Goal: Task Accomplishment & Management: Manage account settings

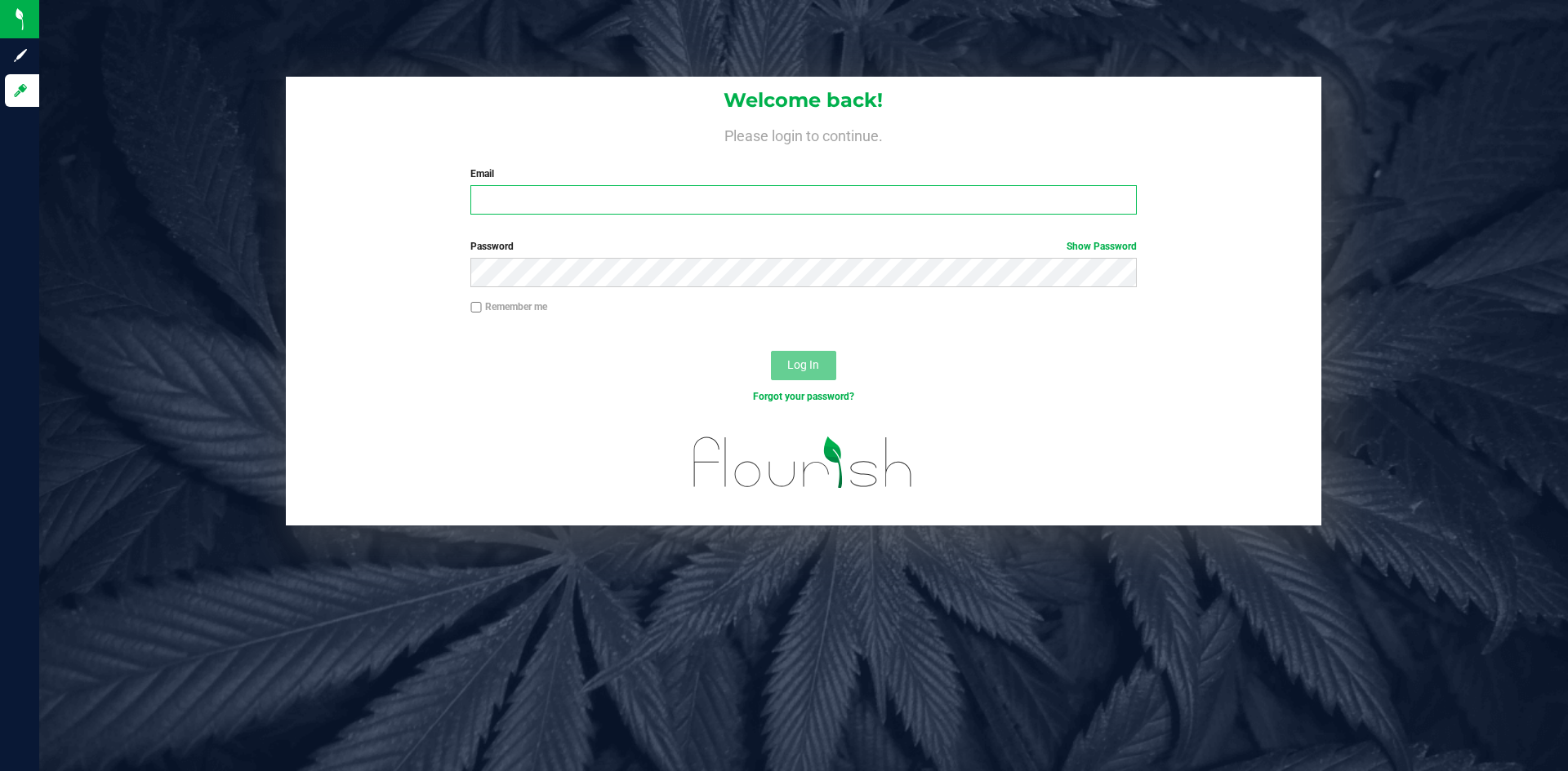
type input "[PERSON_NAME][EMAIL_ADDRESS][DOMAIN_NAME]"
click at [624, 367] on div "Log In" at bounding box center [803, 371] width 1035 height 54
click at [787, 359] on span "Log In" at bounding box center [803, 365] width 32 height 13
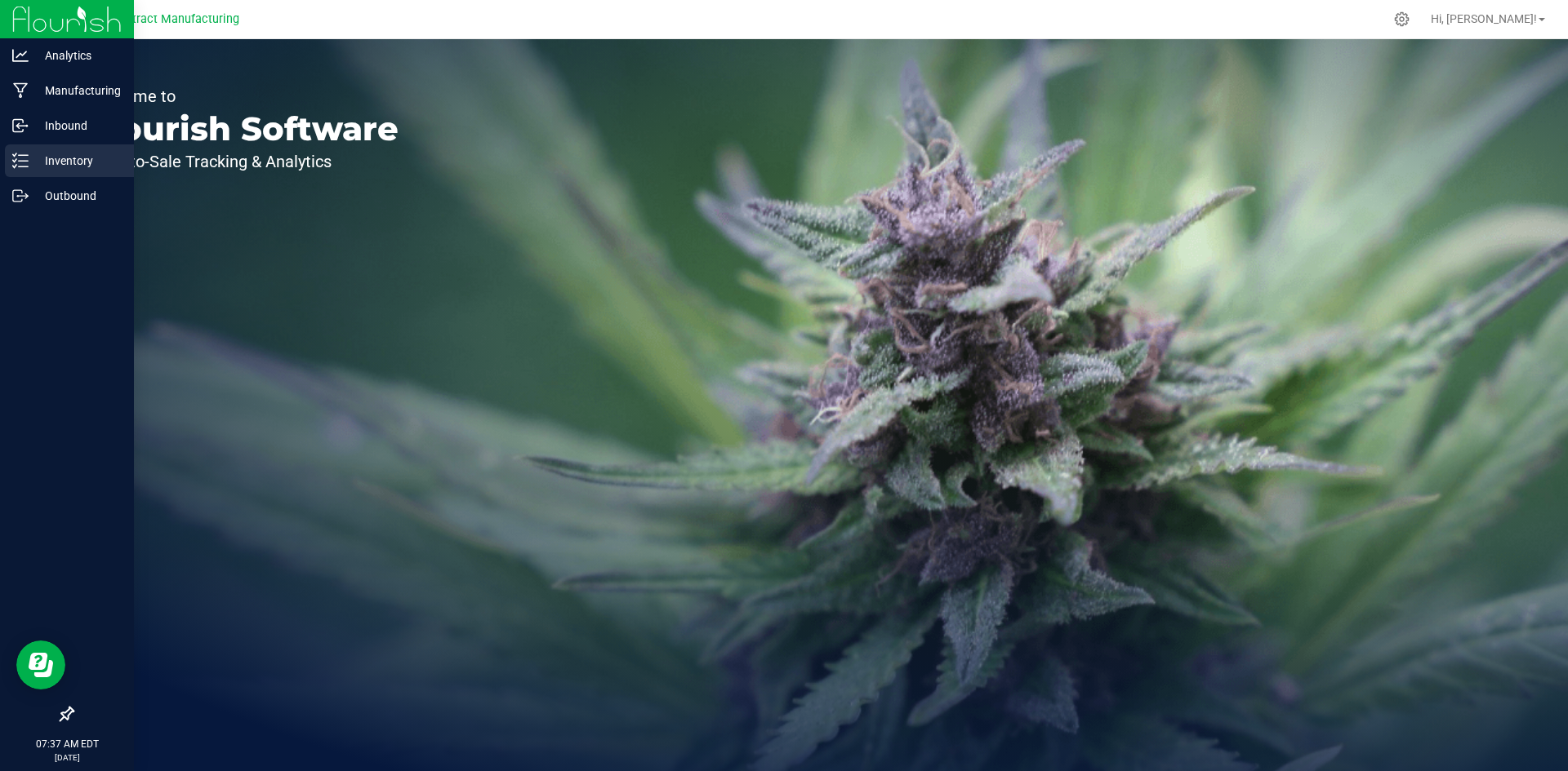
click at [26, 160] on icon at bounding box center [20, 161] width 16 height 16
click at [35, 94] on p "Manufacturing" at bounding box center [77, 90] width 98 height 20
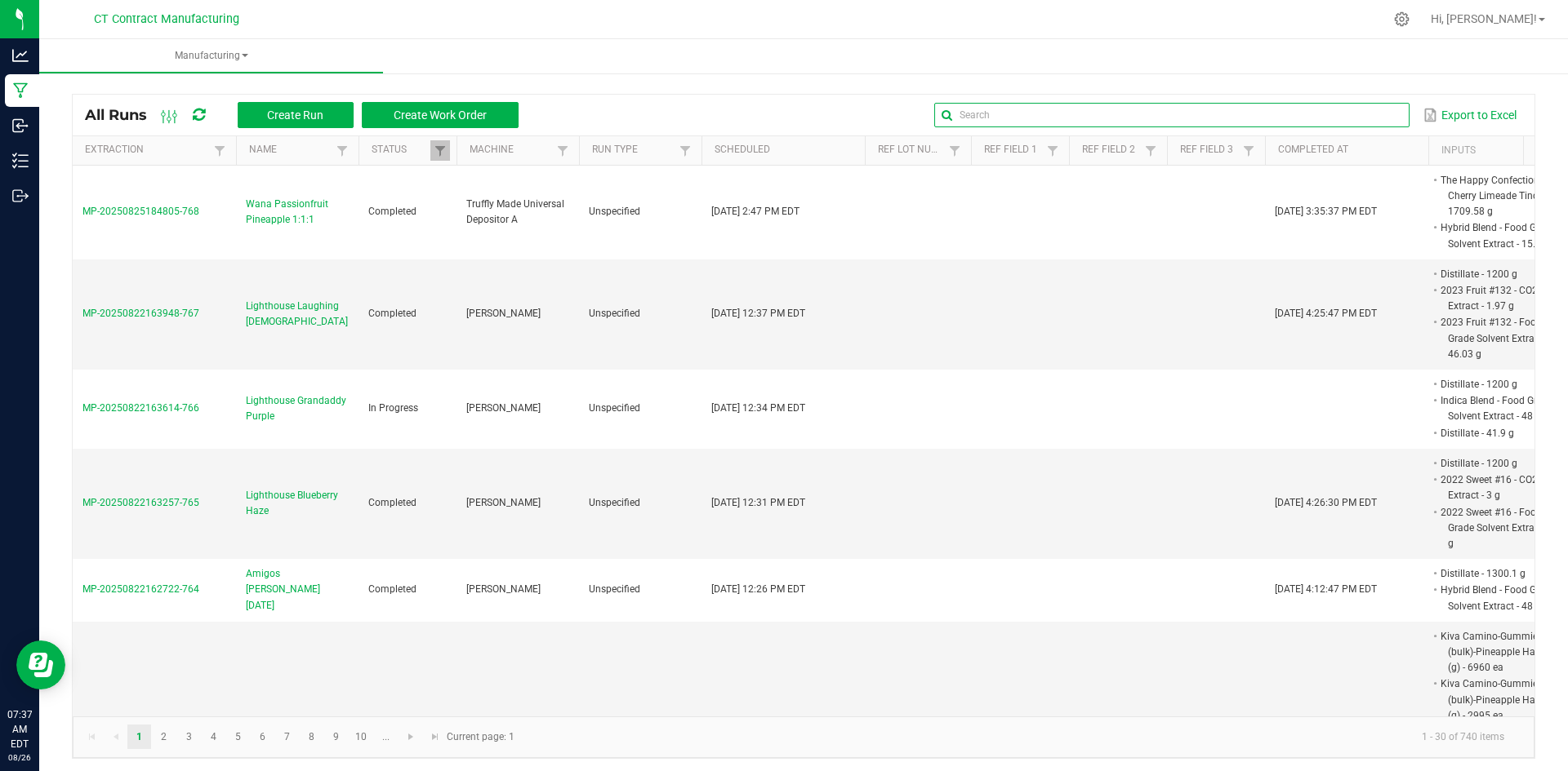
click at [1355, 115] on input "text" at bounding box center [1171, 116] width 474 height 24
type input "fresh"
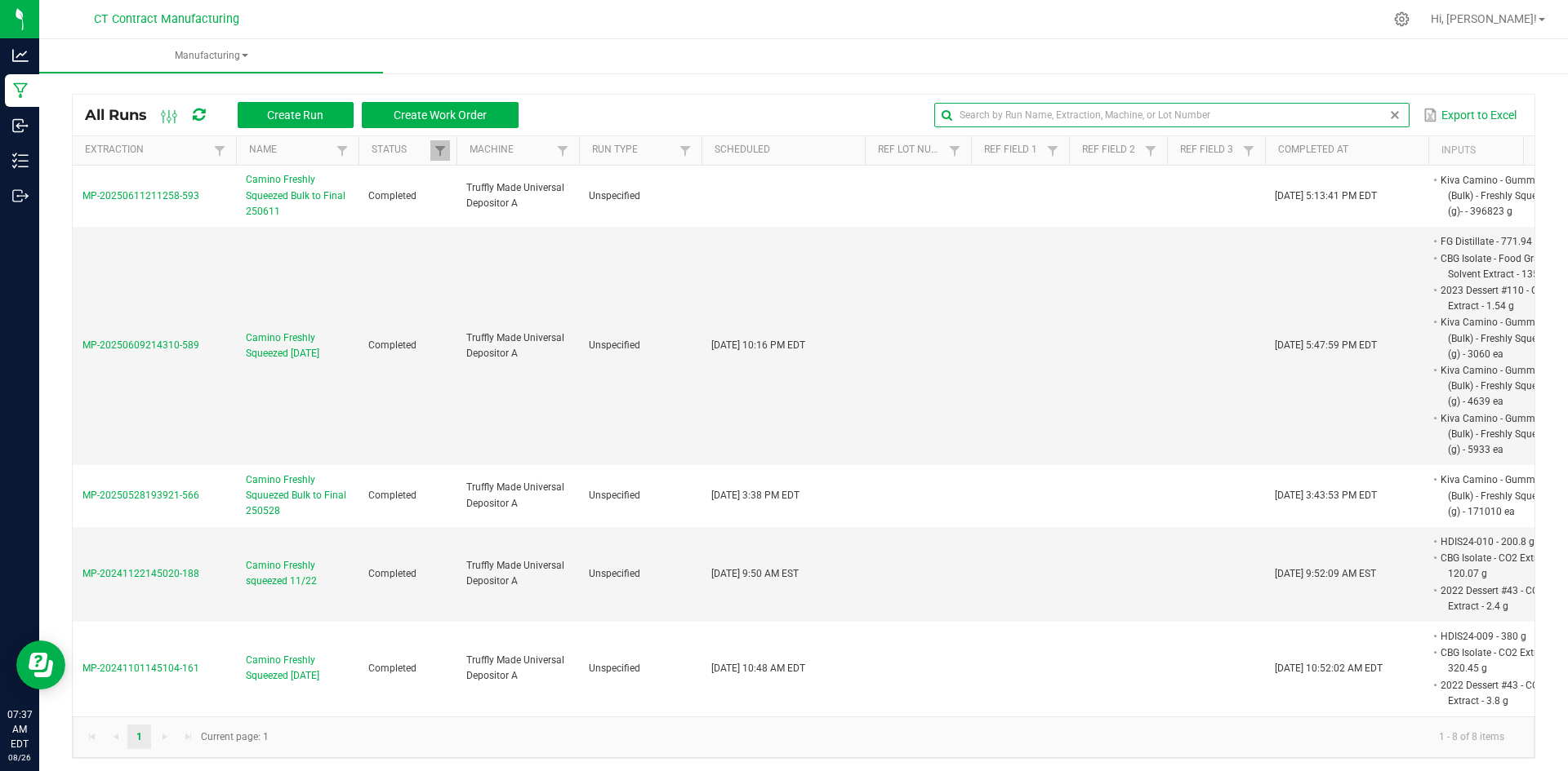
click at [1389, 116] on span at bounding box center [1395, 116] width 13 height 13
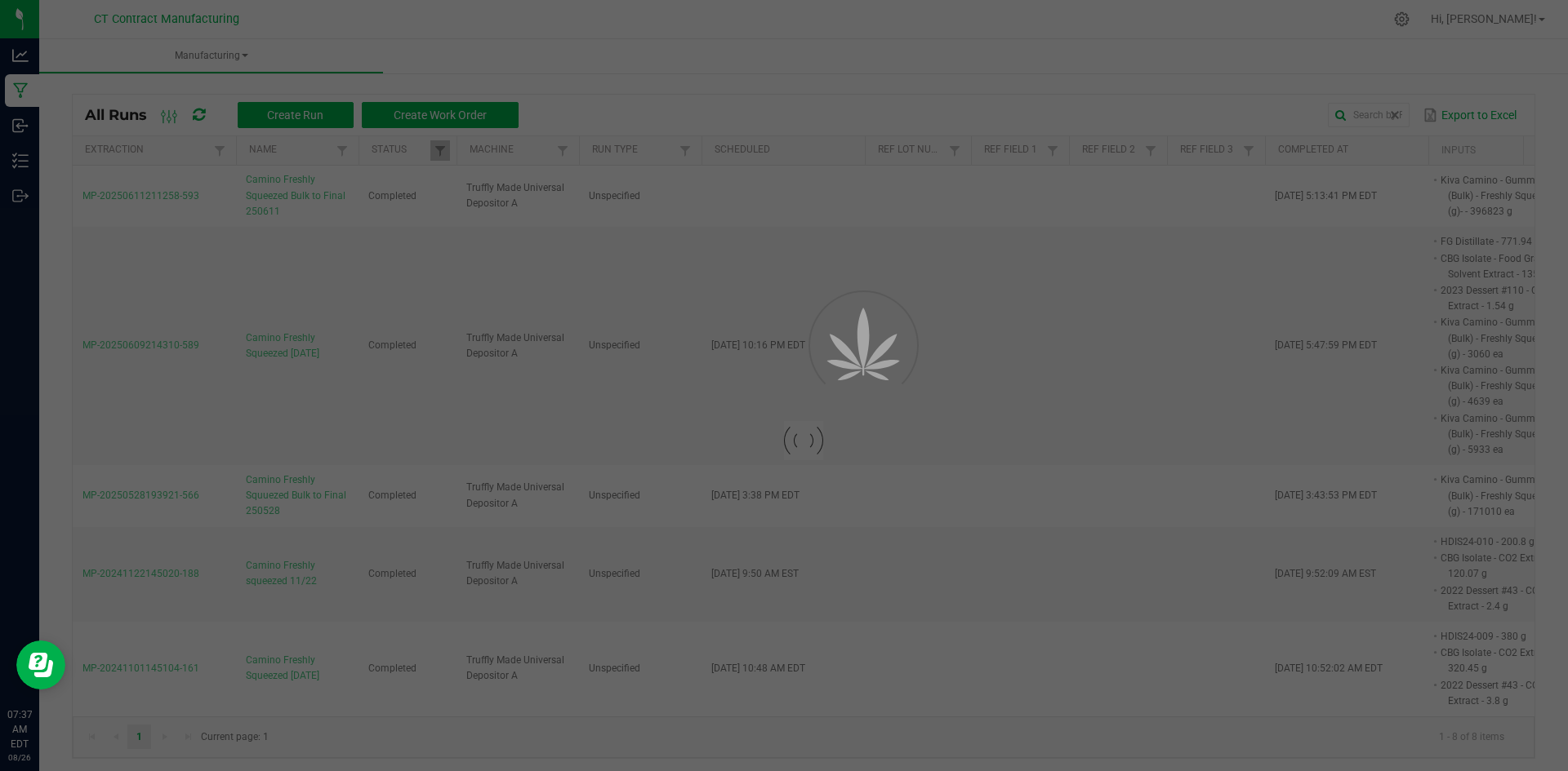
click at [914, 18] on div at bounding box center [837, 19] width 1091 height 32
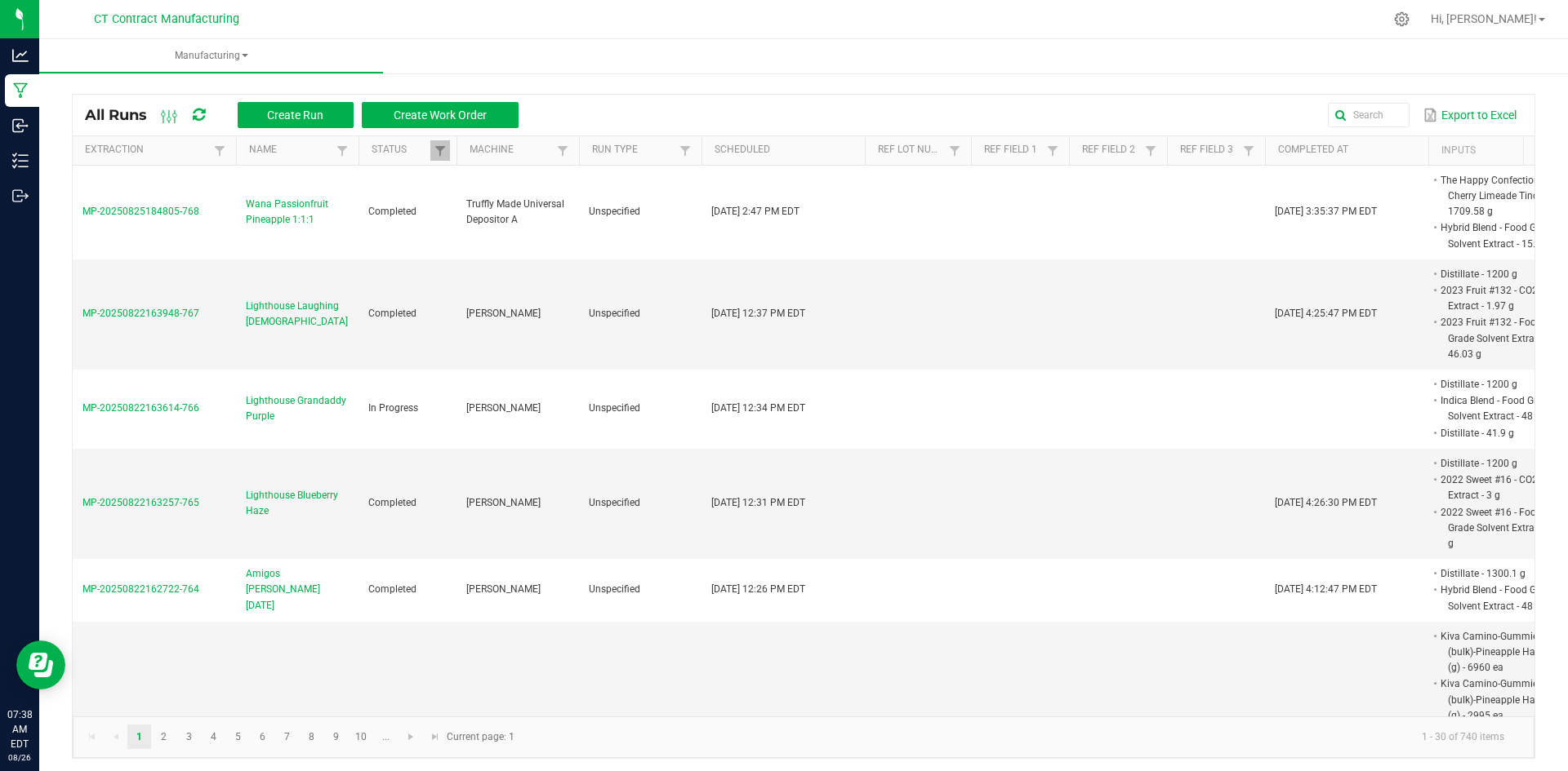
click at [914, 18] on div at bounding box center [837, 19] width 1091 height 32
click at [733, 26] on div at bounding box center [837, 19] width 1091 height 32
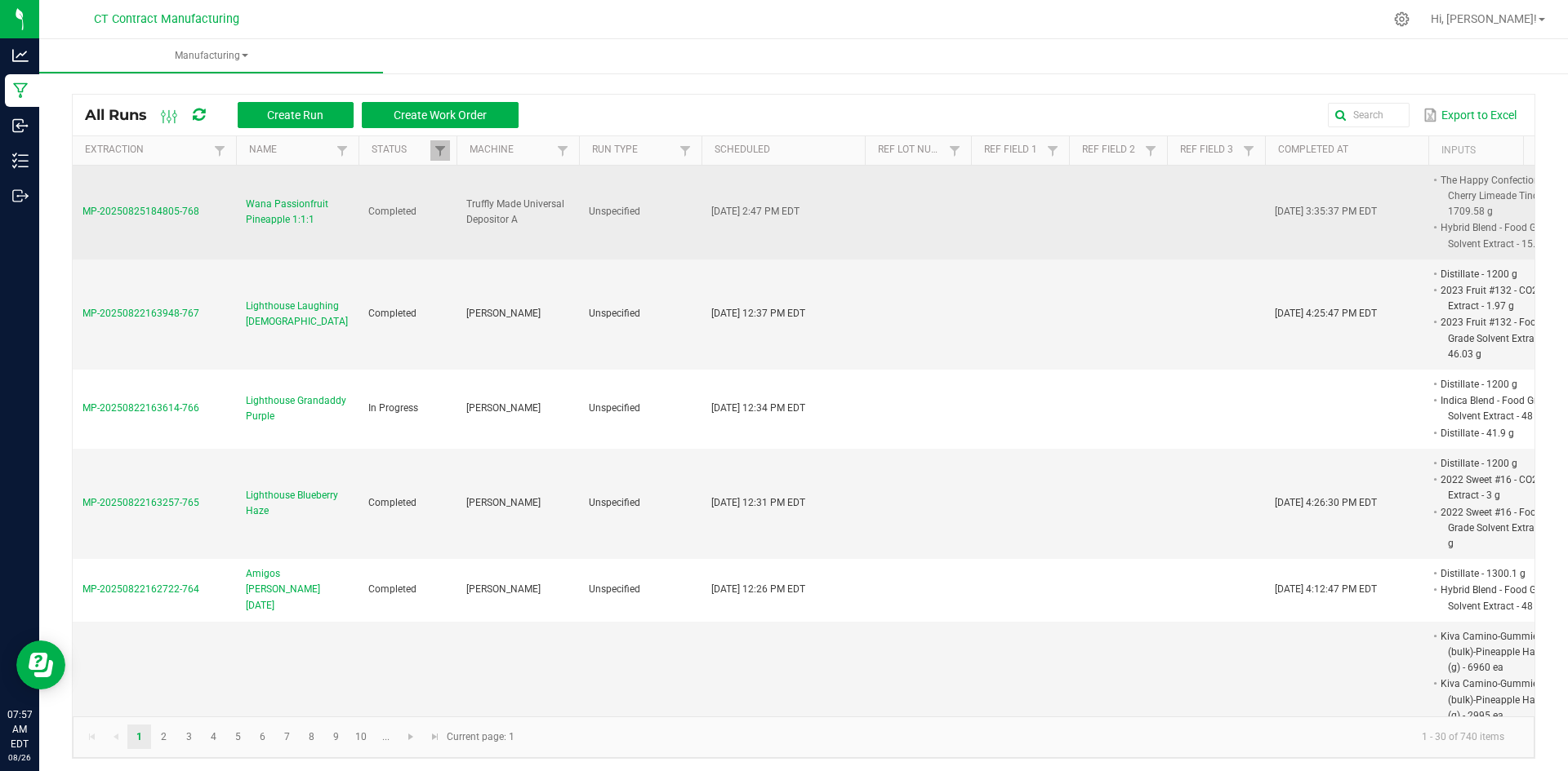
click at [294, 206] on span "Wana Passionfruit Pineapple 1:1:1" at bounding box center [298, 211] width 103 height 31
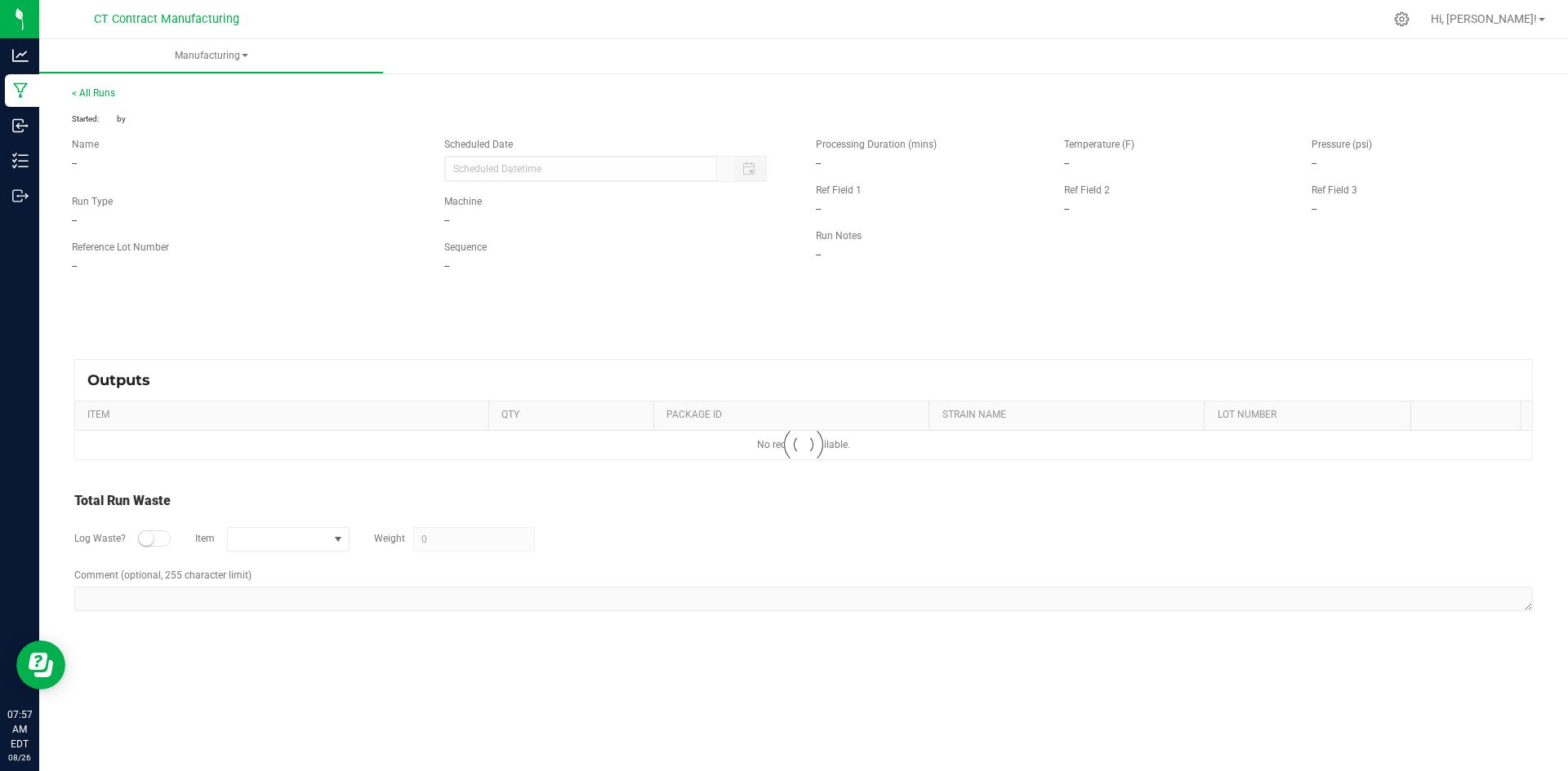
type input "08/25/2025 2:47 PM"
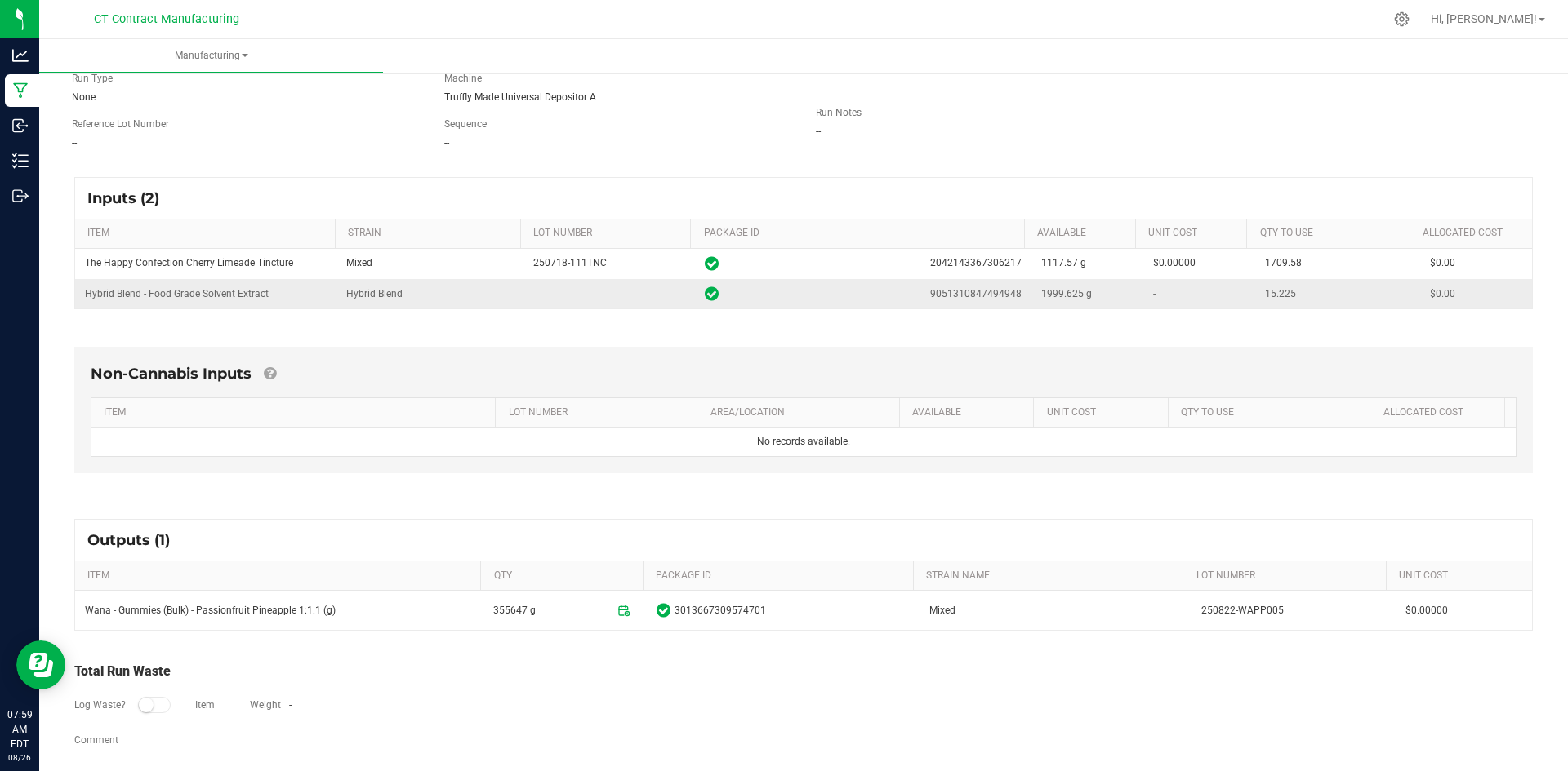
scroll to position [169, 0]
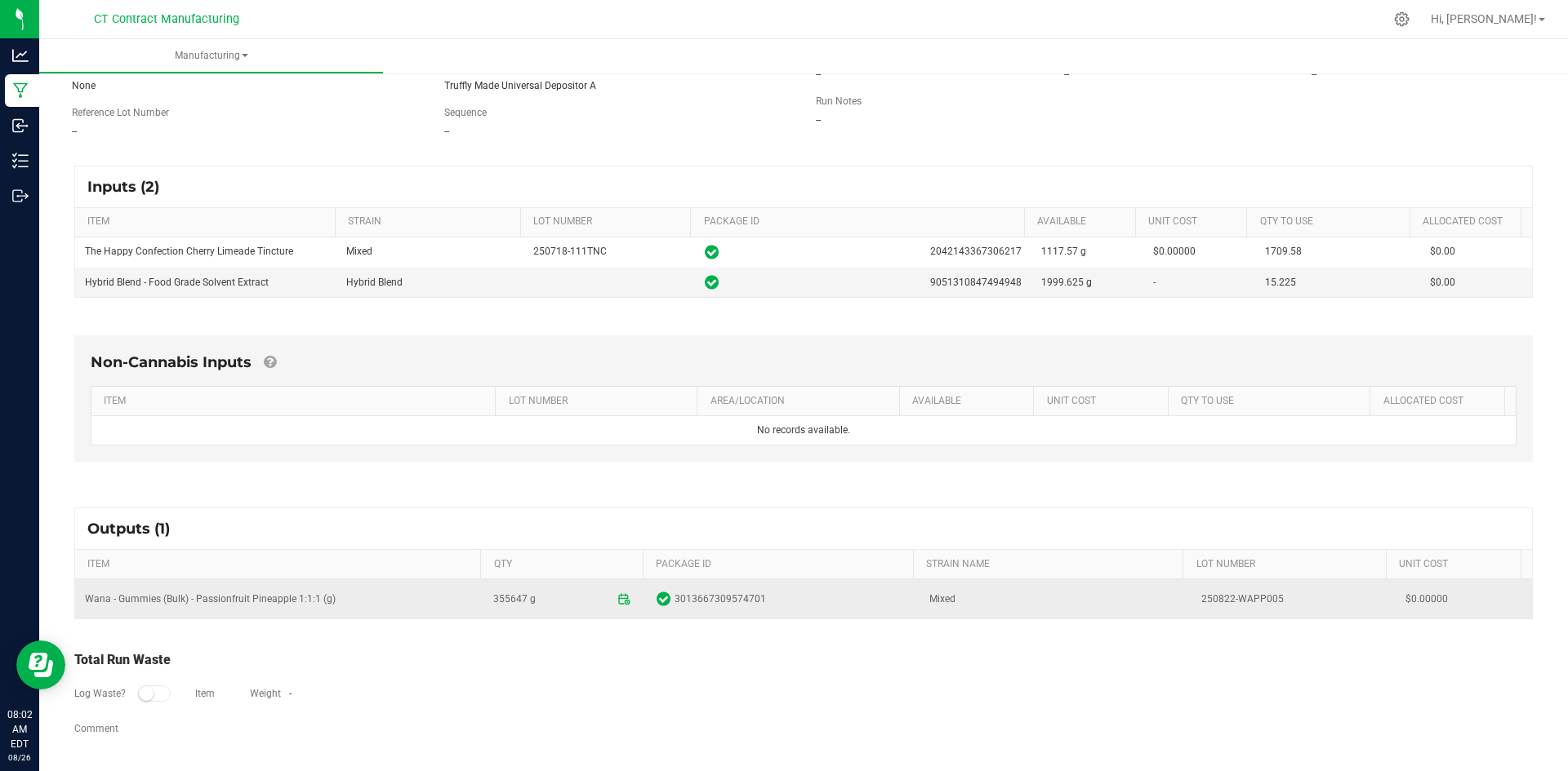
click at [1222, 603] on td "250822-WAPP005" at bounding box center [1293, 599] width 204 height 39
click at [1222, 604] on td "250822-WAPP005" at bounding box center [1293, 599] width 204 height 39
copy td "250822-WAPP005"
click at [739, 599] on span "3013667309574701" at bounding box center [720, 599] width 91 height 16
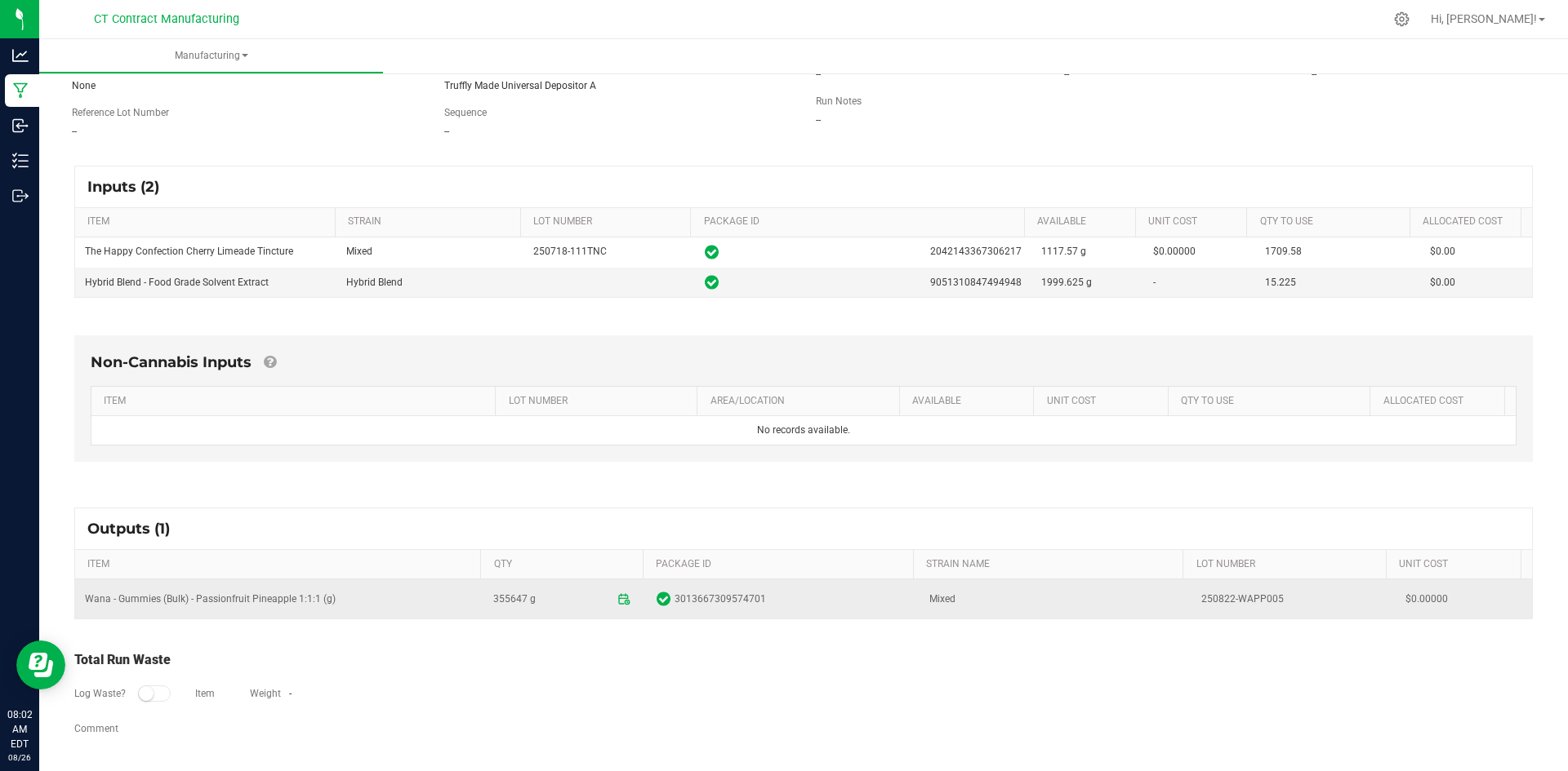
scroll to position [0, 0]
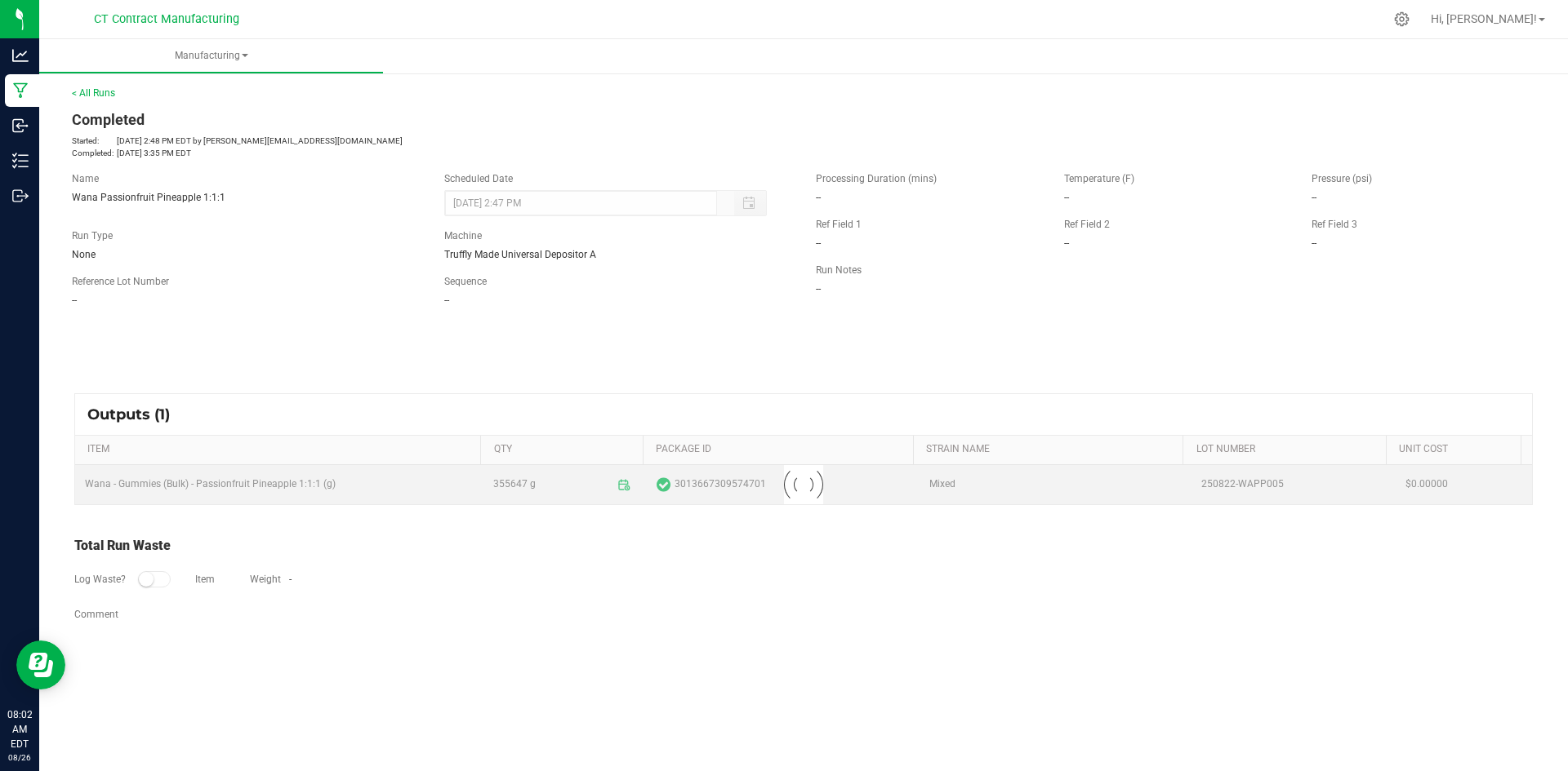
click at [739, 599] on div "Log Waste? Item Weight -" at bounding box center [803, 581] width 1458 height 52
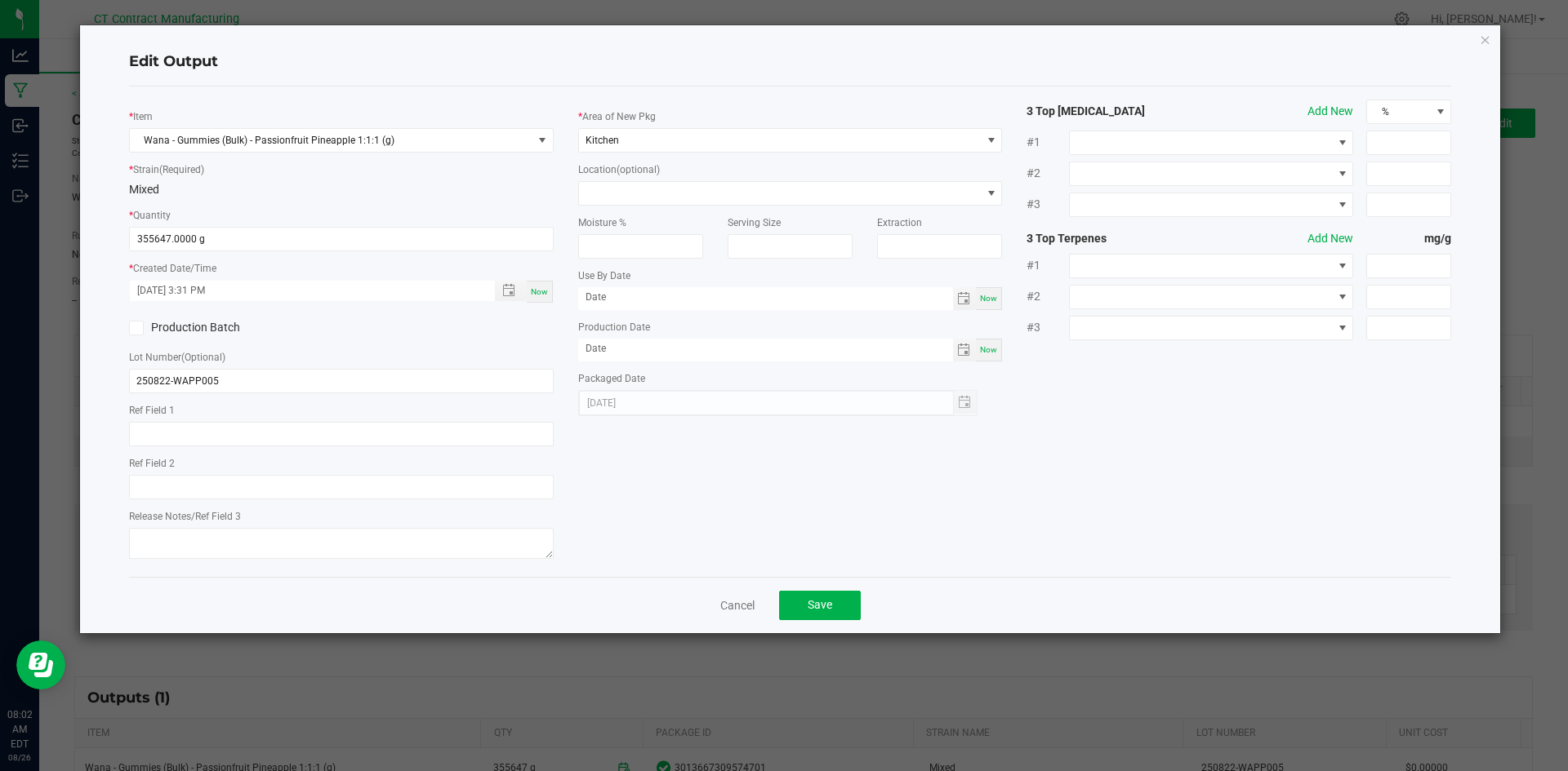
click at [1493, 40] on div "Edit Output * Item Wana - Gummies (Bulk) - Passionfruit Pineapple 1:1:1 (g) * S…" at bounding box center [790, 330] width 1421 height 609
click at [1480, 40] on icon "button" at bounding box center [1485, 39] width 11 height 20
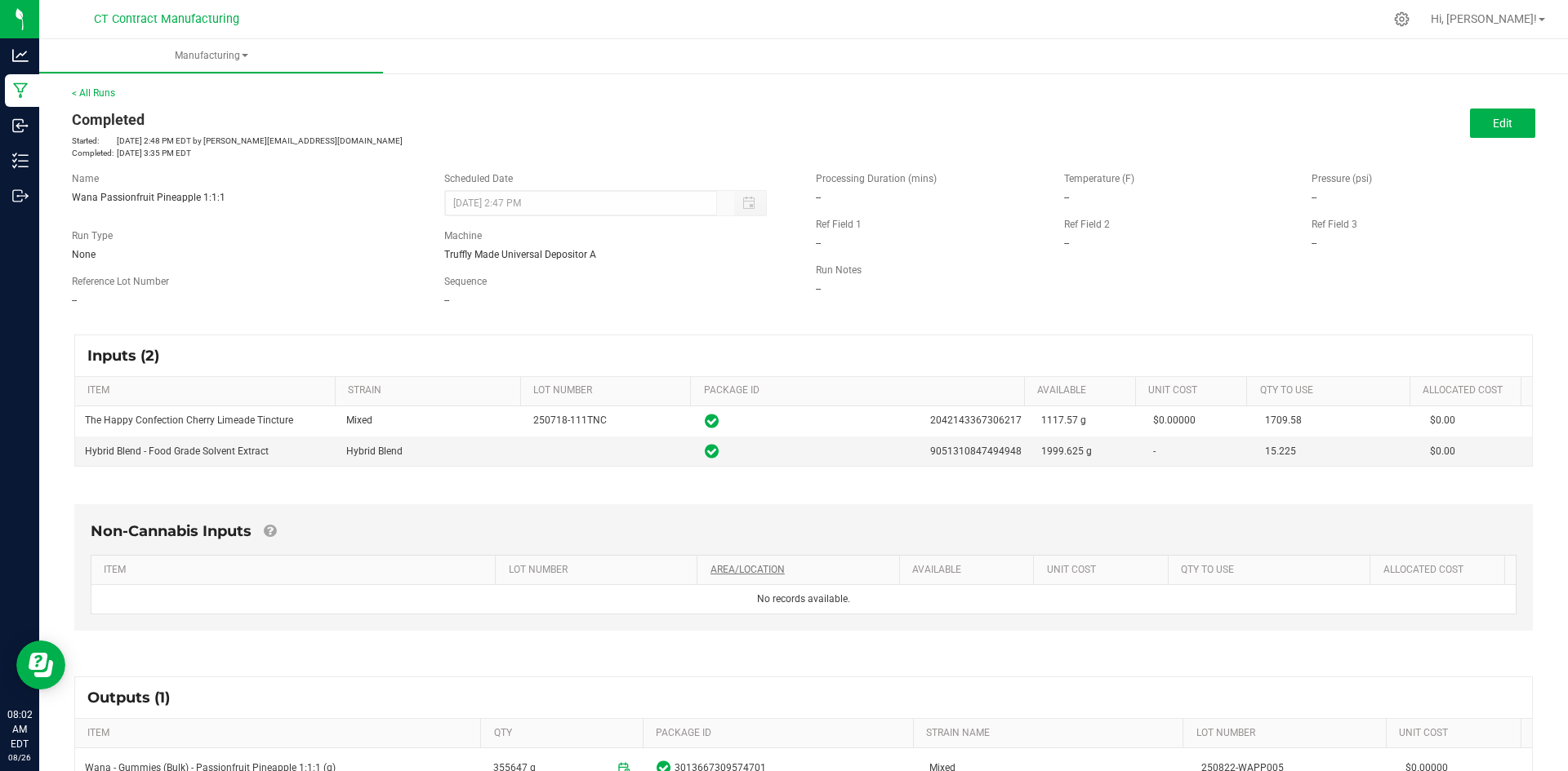
scroll to position [169, 0]
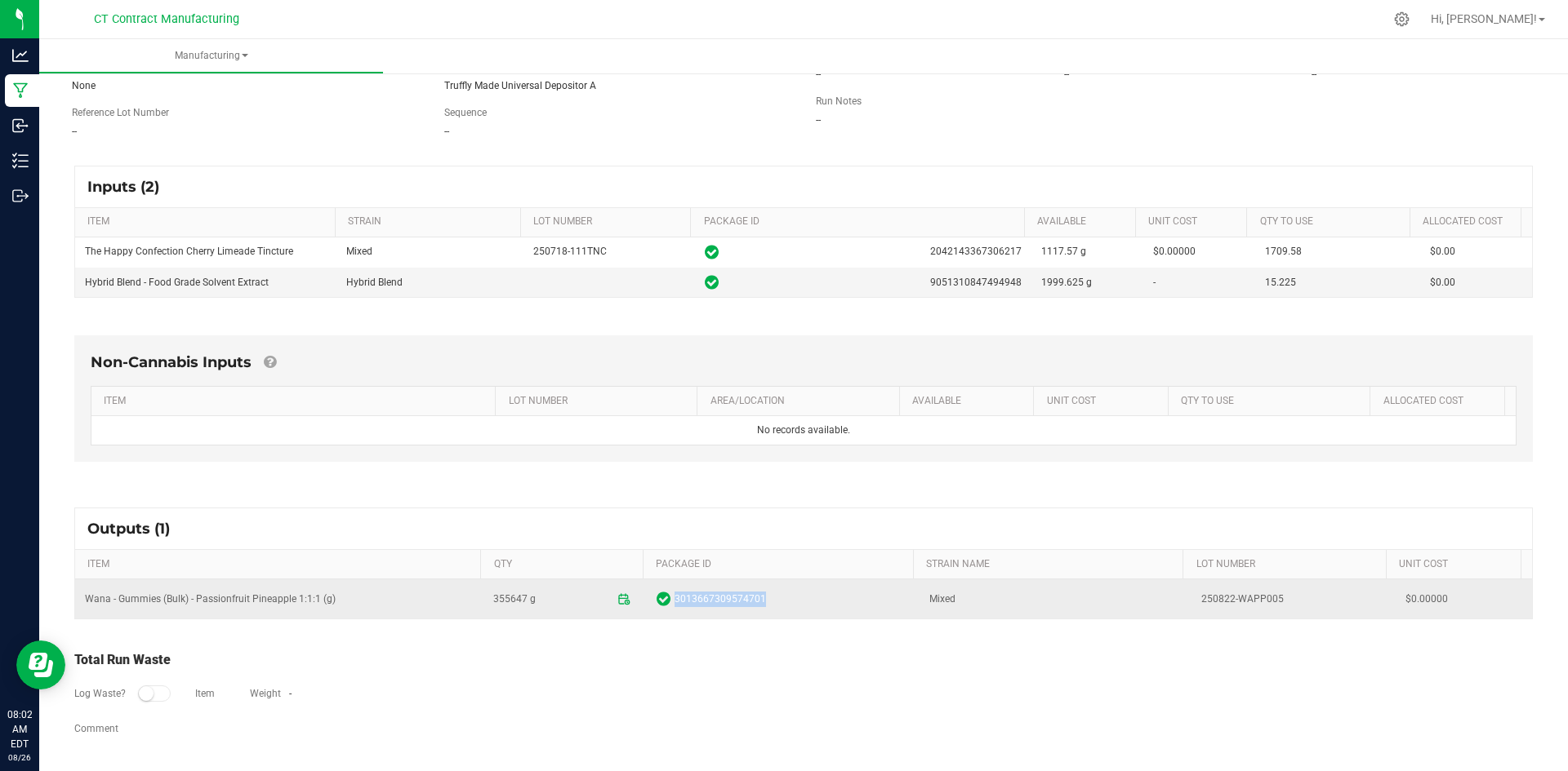
copy span "3013667309574701"
drag, startPoint x: 755, startPoint y: 602, endPoint x: 665, endPoint y: 611, distance: 90.4
click at [665, 611] on td "3013667309574701" at bounding box center [782, 599] width 272 height 39
click at [1229, 600] on td "250822-WAPP005" at bounding box center [1293, 599] width 204 height 39
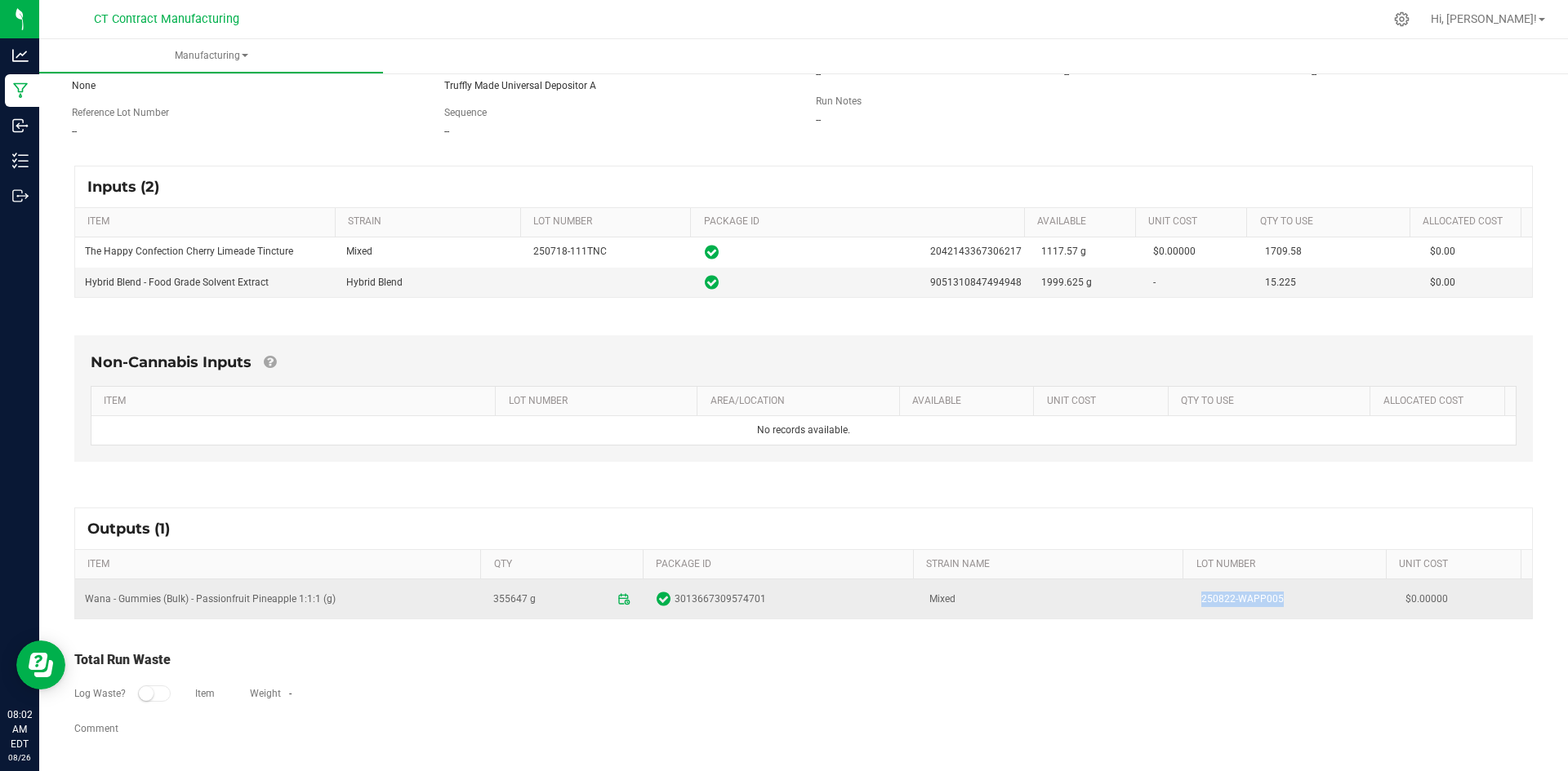
click at [1229, 600] on td "250822-WAPP005" at bounding box center [1293, 599] width 204 height 39
copy td "250822-WAPP005"
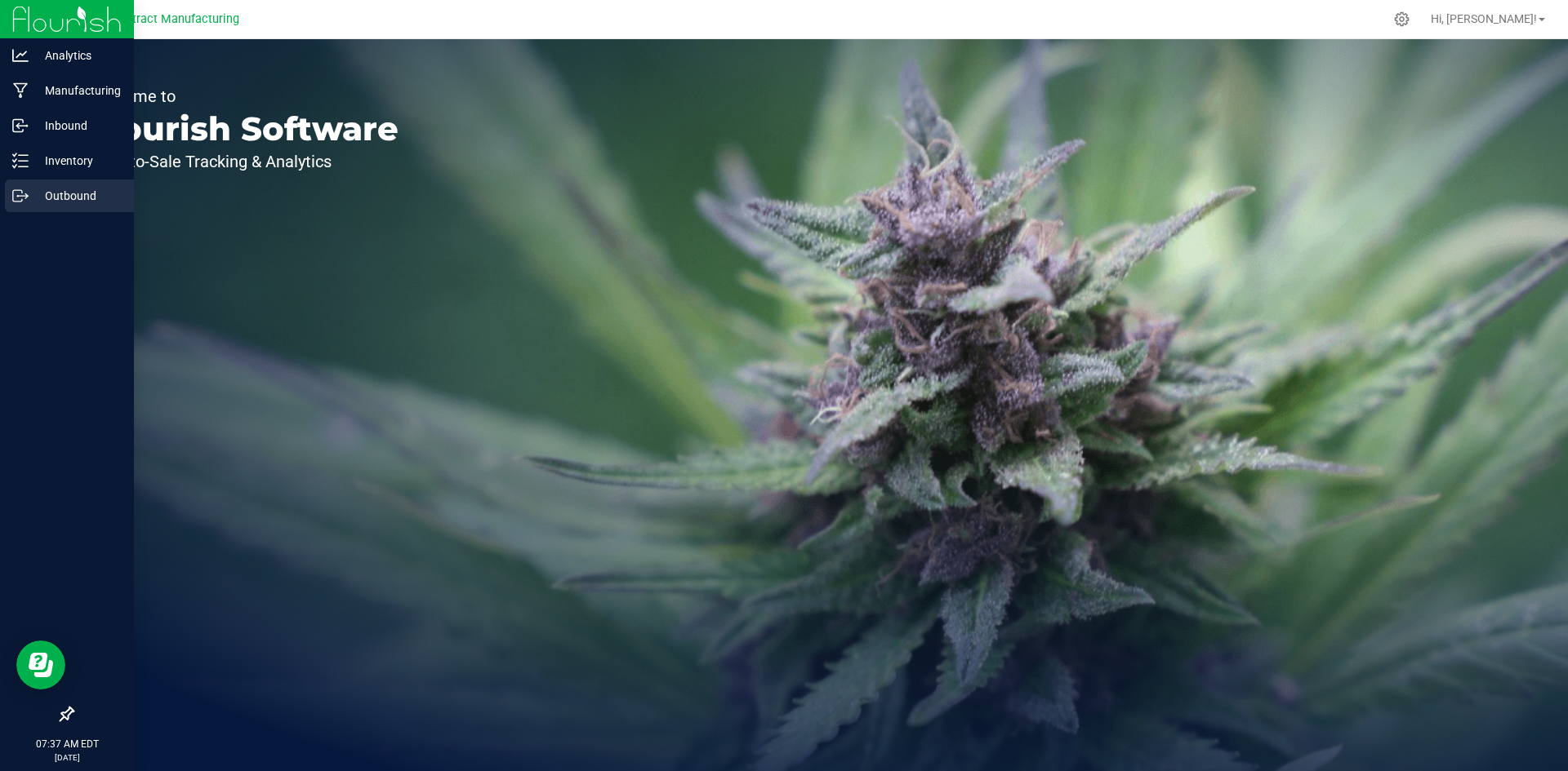
click at [22, 190] on icon at bounding box center [20, 195] width 16 height 16
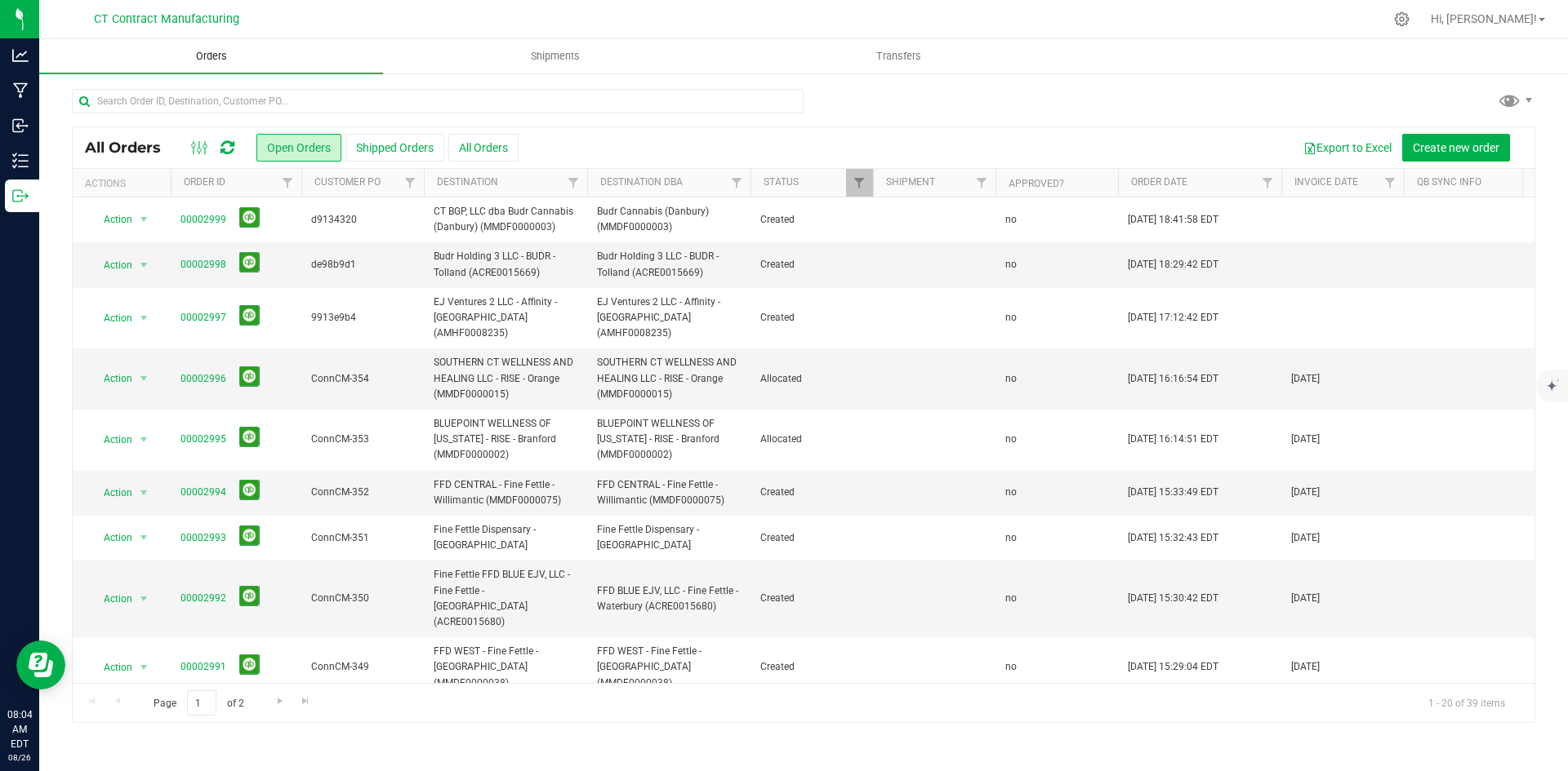
click at [203, 51] on span "Orders" at bounding box center [211, 56] width 75 height 15
click at [536, 7] on div at bounding box center [837, 19] width 1091 height 32
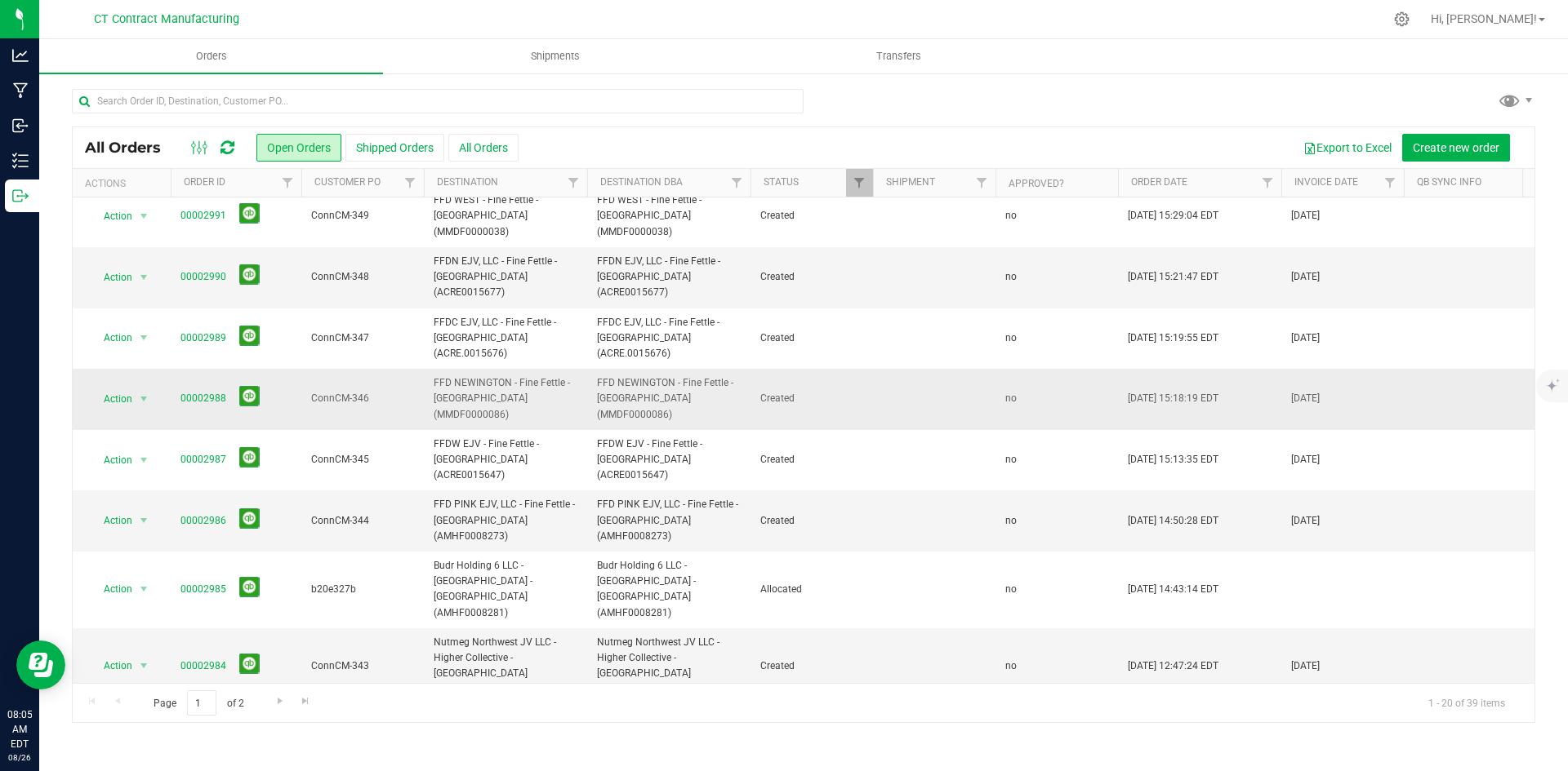
scroll to position [490, 0]
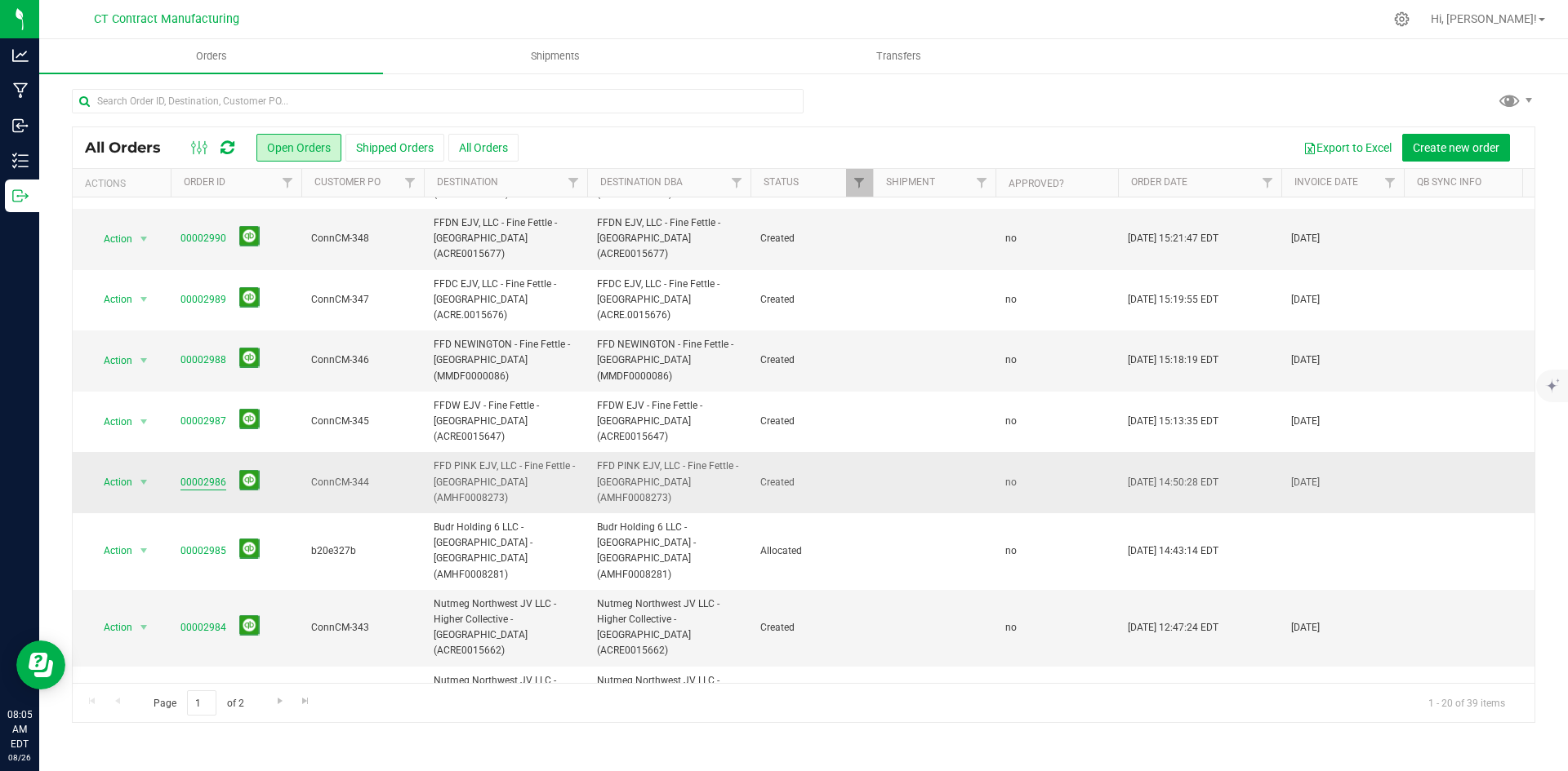
click at [212, 475] on link "00002986" at bounding box center [203, 483] width 46 height 16
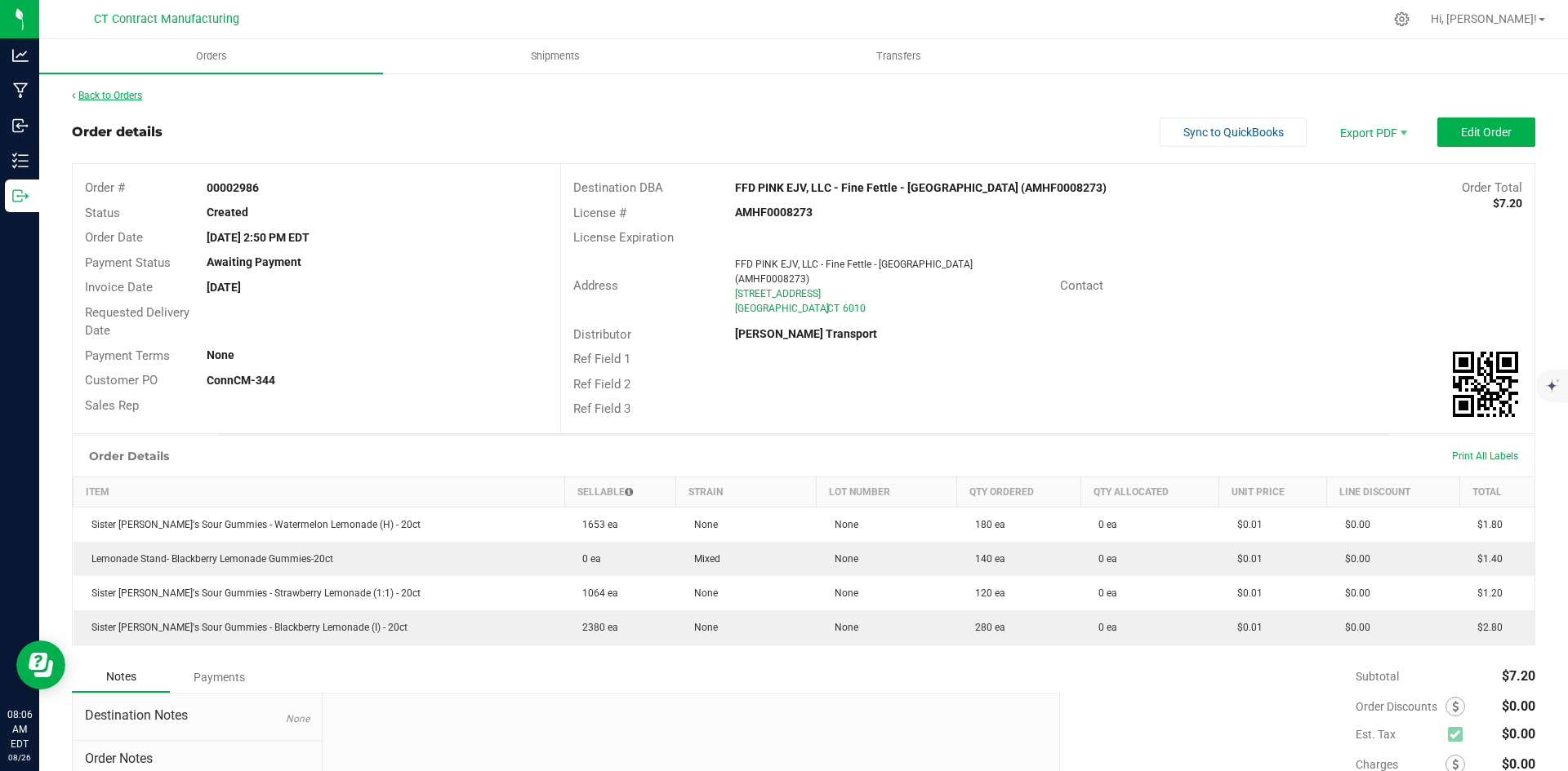
click at [131, 93] on link "Back to Orders" at bounding box center [106, 96] width 70 height 11
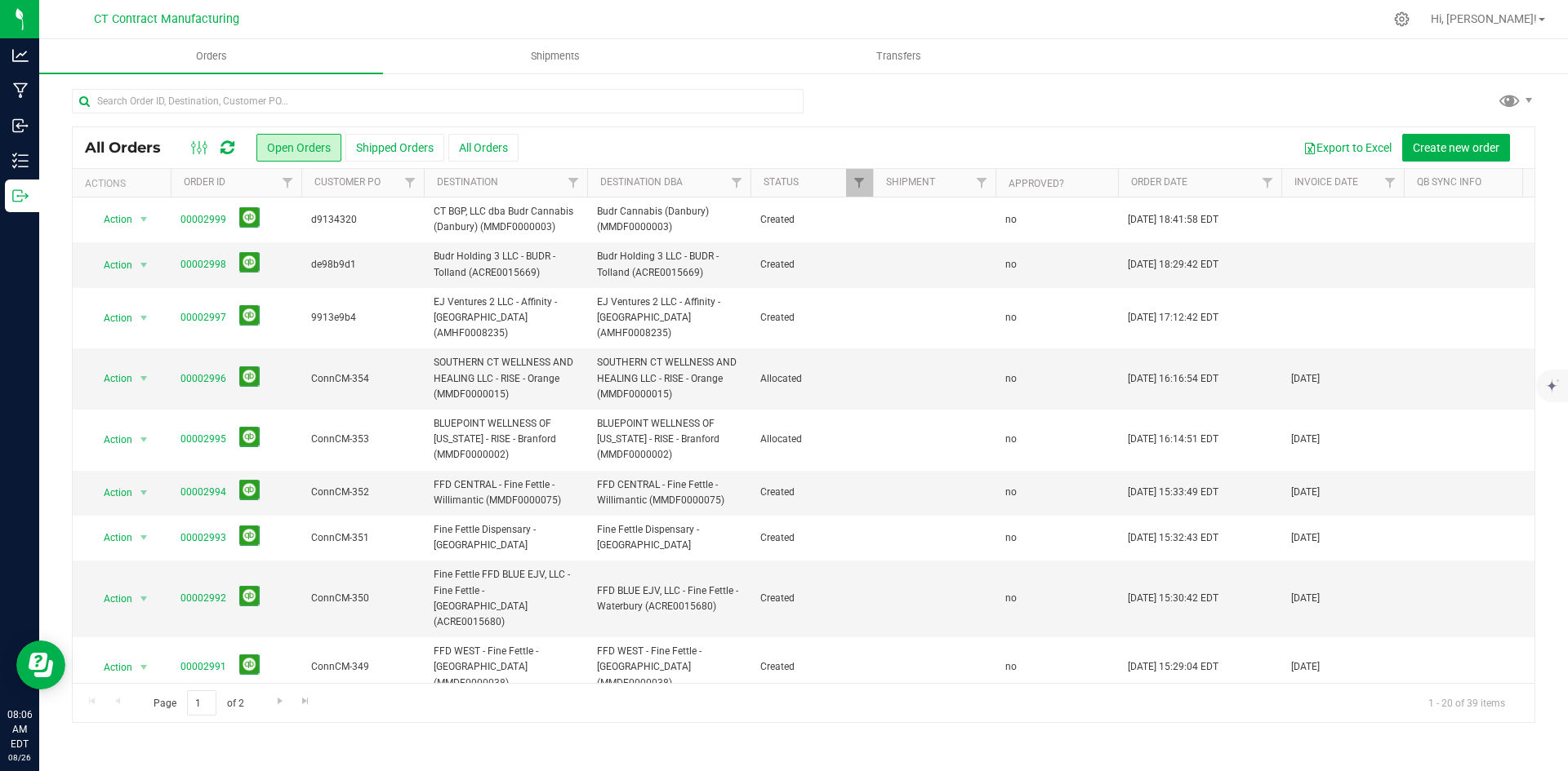
scroll to position [490, 0]
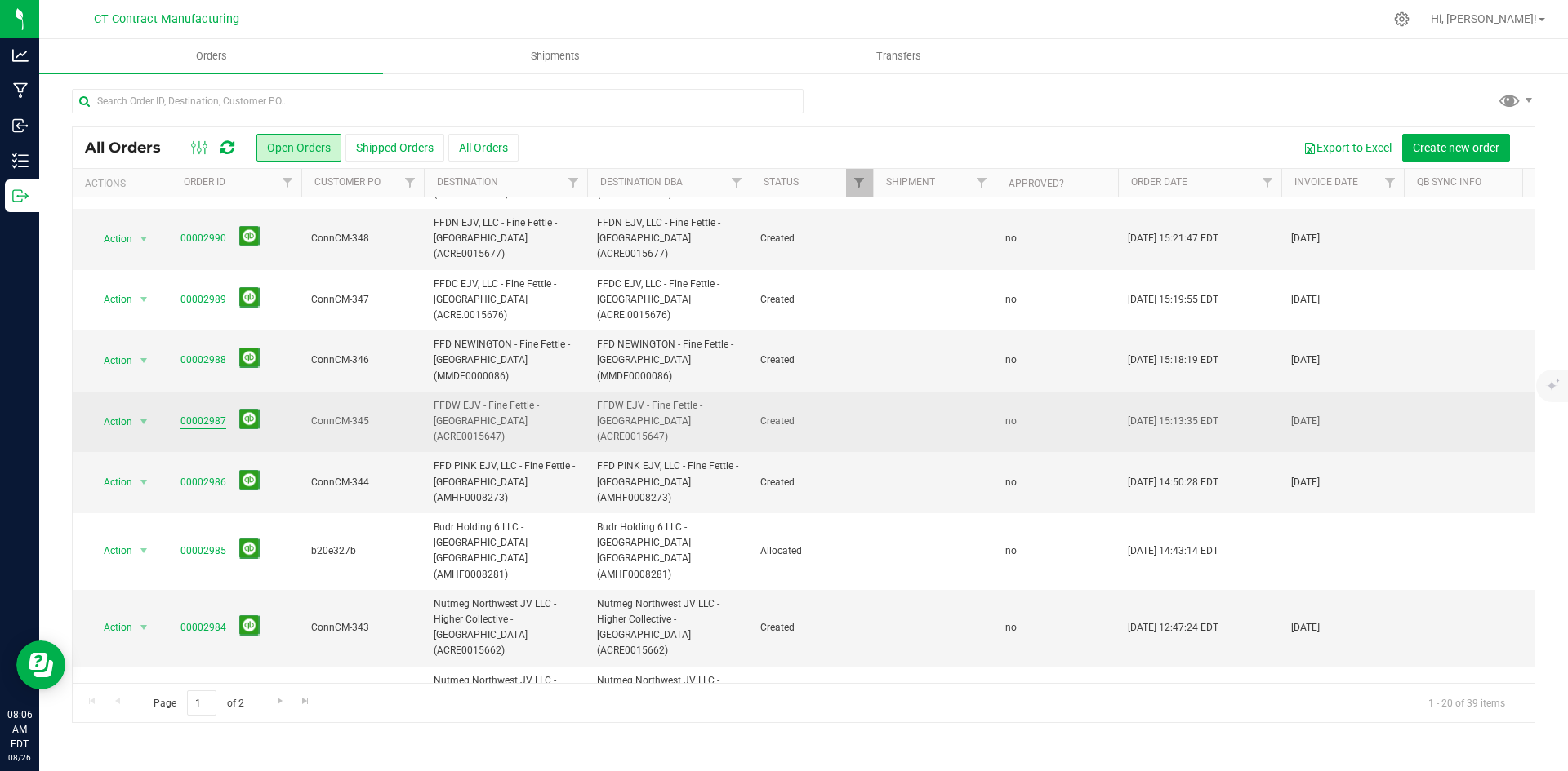
click at [218, 414] on link "00002987" at bounding box center [203, 422] width 46 height 16
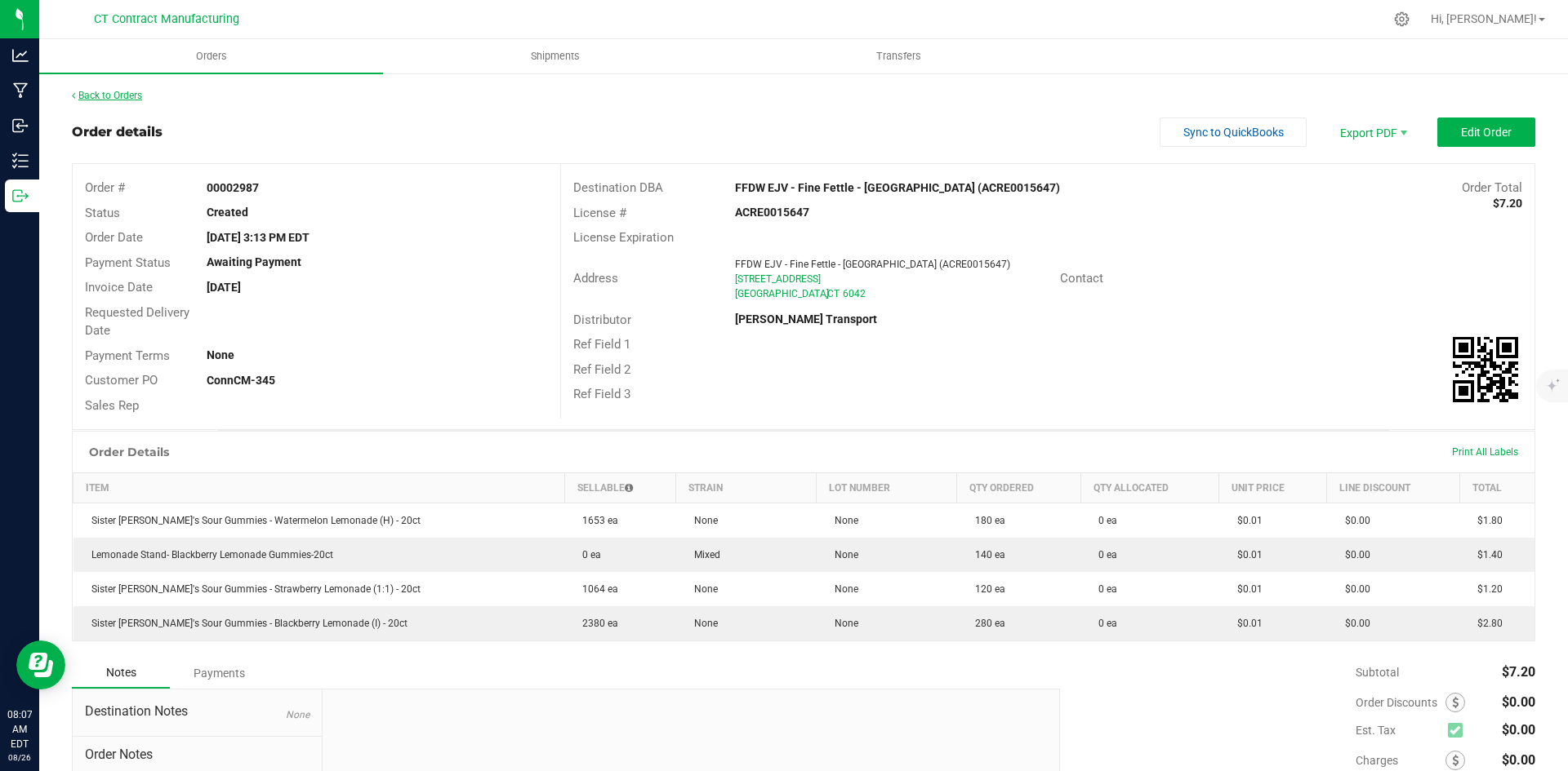
click at [116, 93] on link "Back to Orders" at bounding box center [106, 96] width 70 height 11
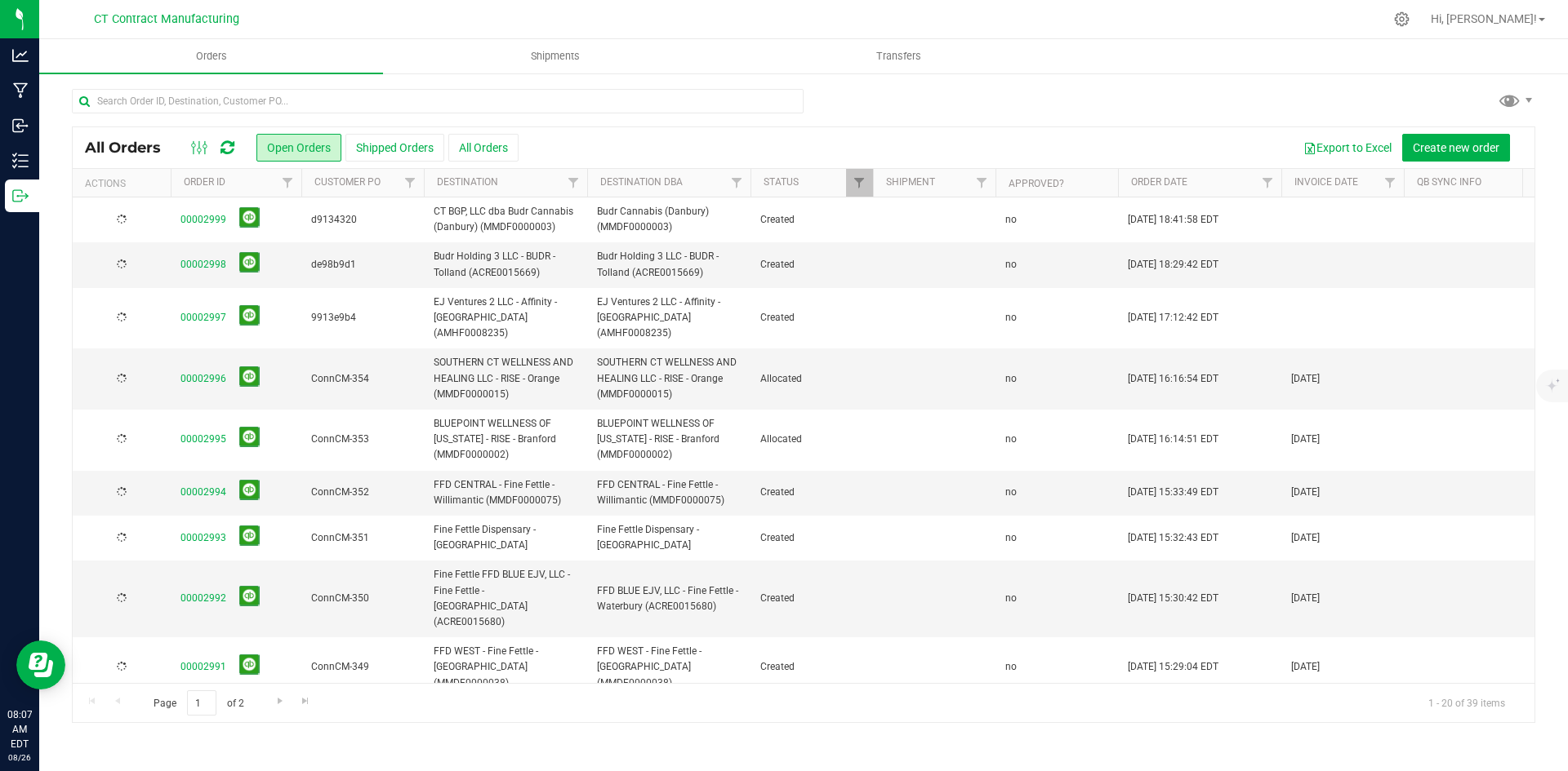
scroll to position [327, 0]
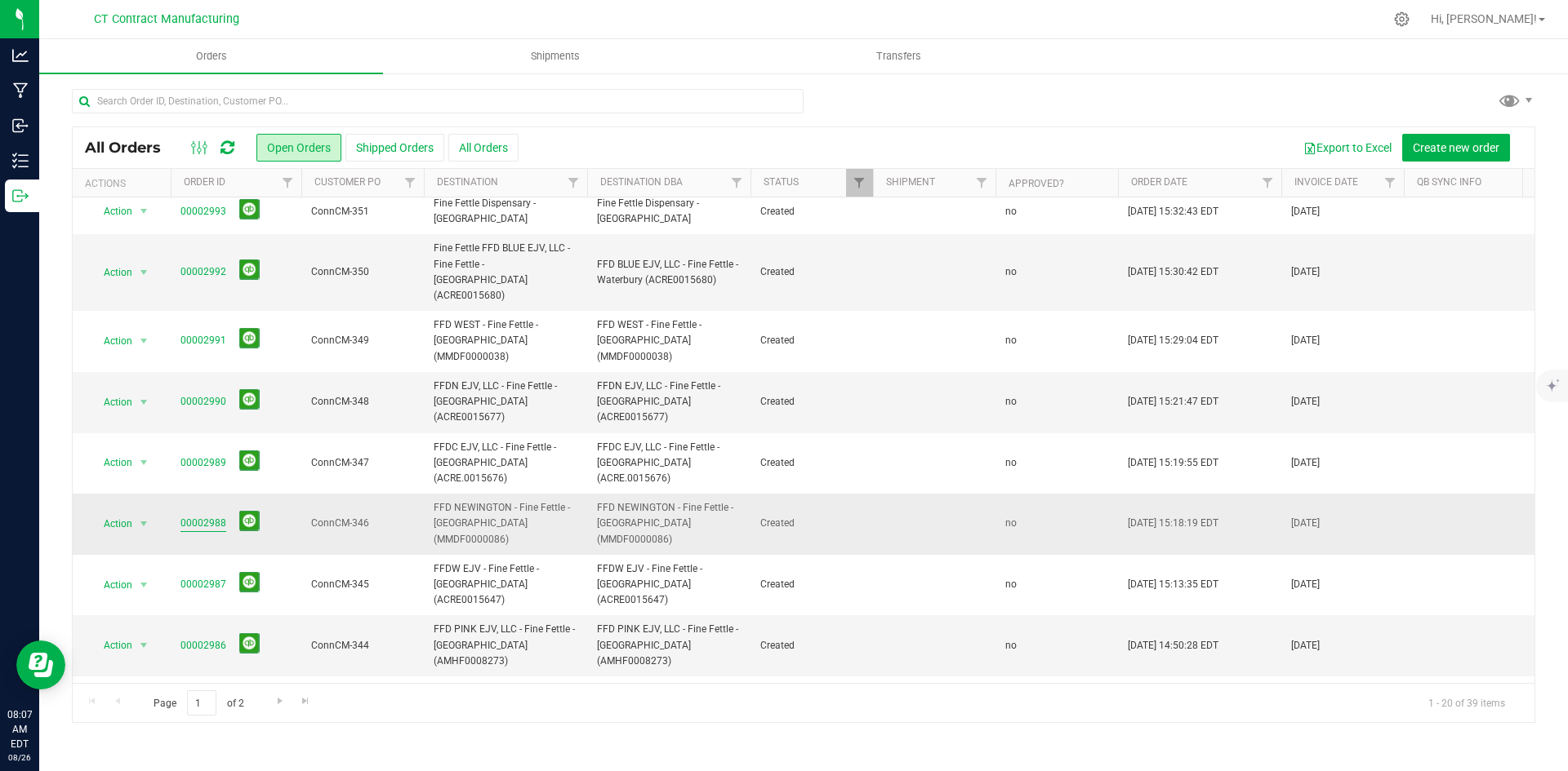
click at [215, 516] on link "00002988" at bounding box center [203, 523] width 46 height 16
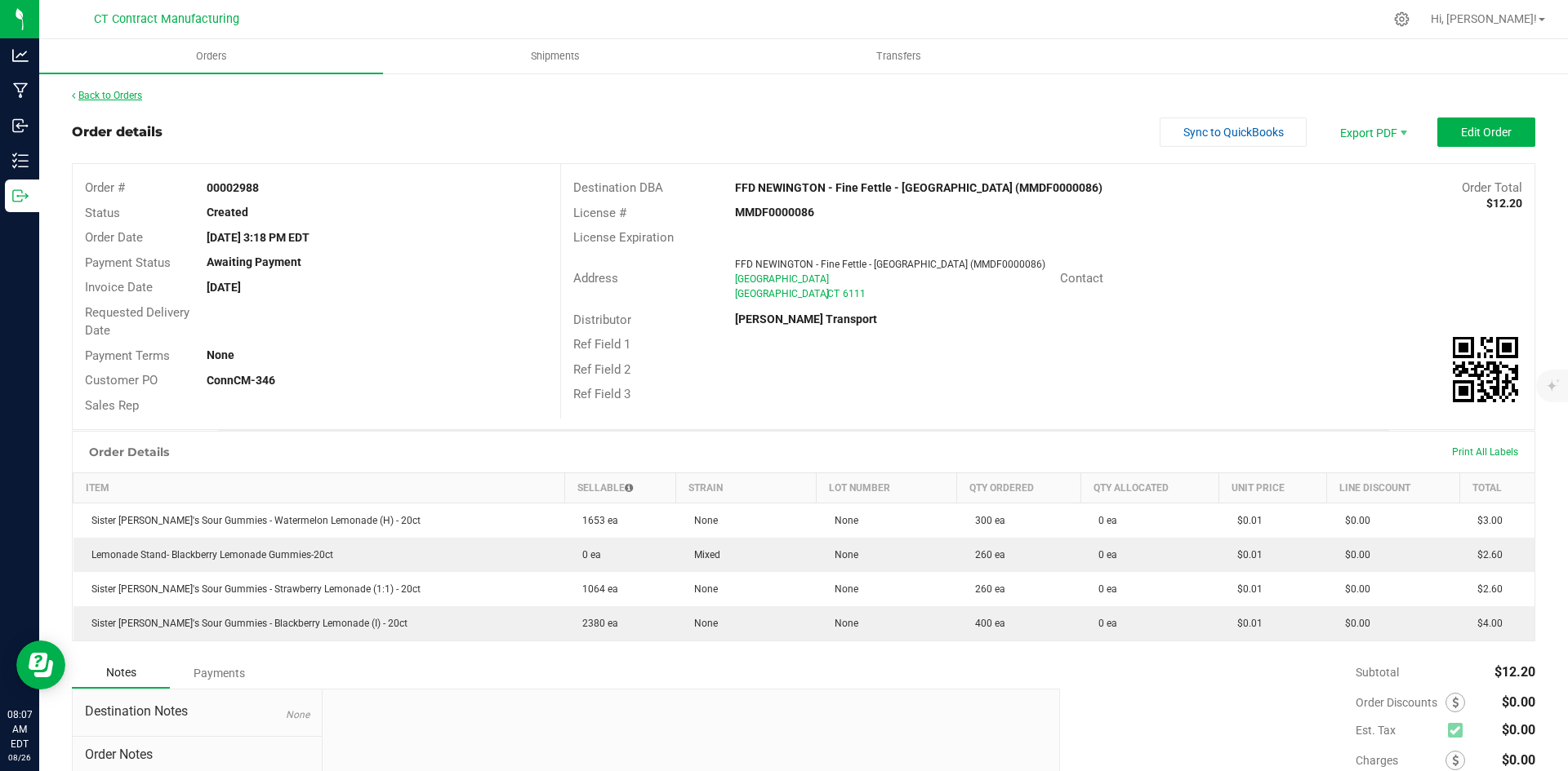
click at [142, 98] on link "Back to Orders" at bounding box center [106, 96] width 70 height 11
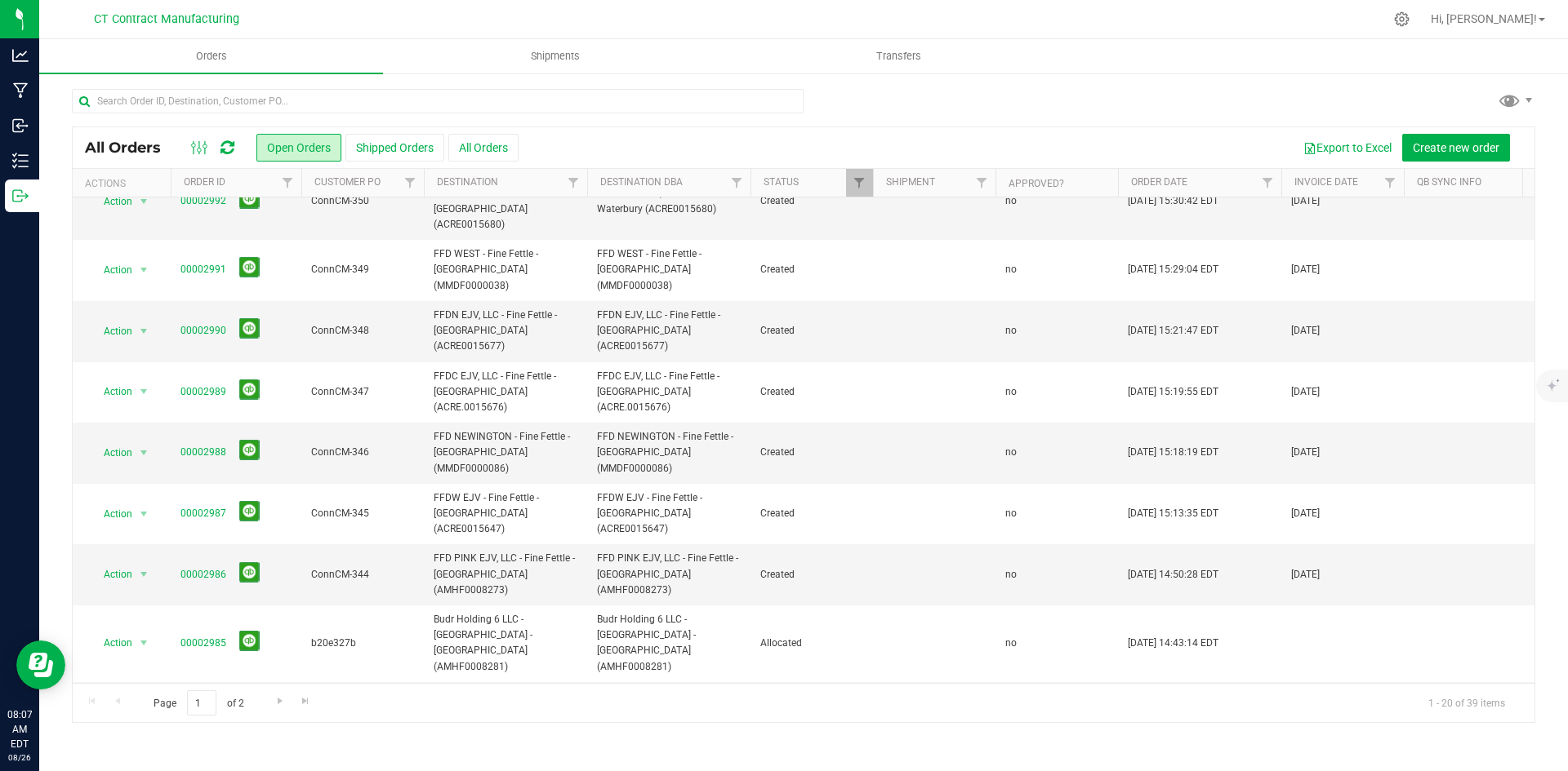
scroll to position [393, 0]
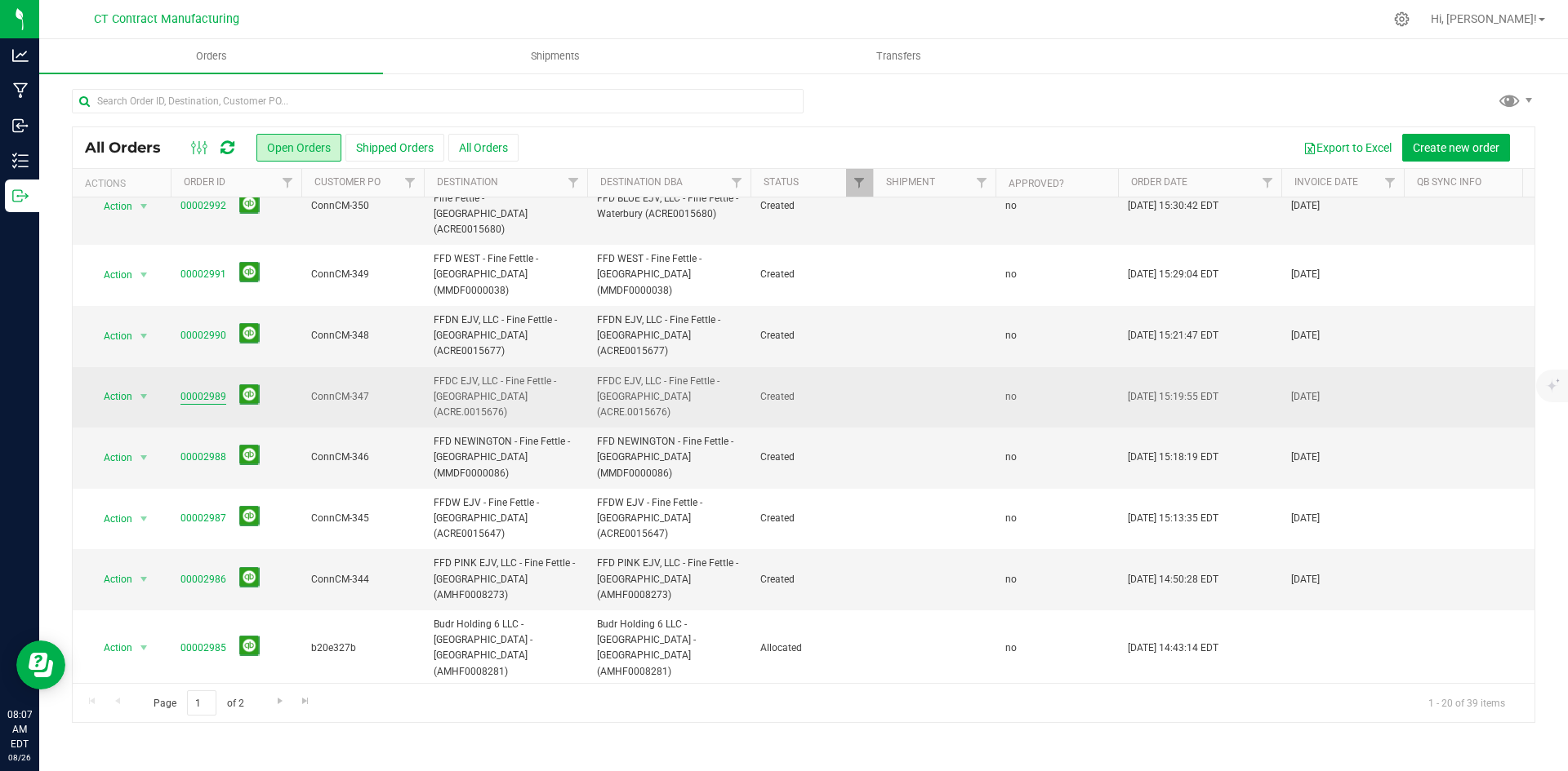
click at [211, 390] on link "00002989" at bounding box center [203, 397] width 46 height 16
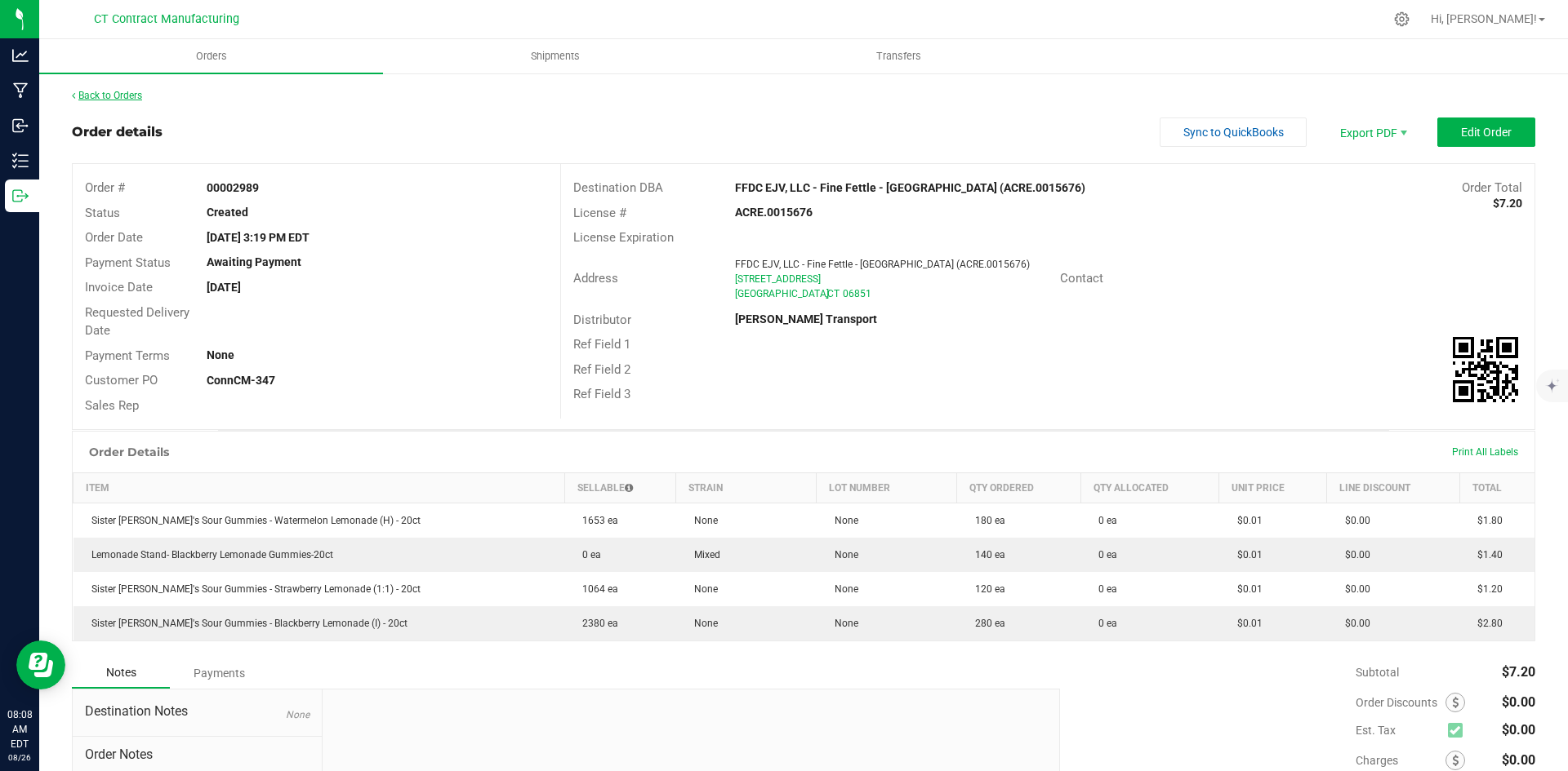
click at [117, 98] on link "Back to Orders" at bounding box center [106, 96] width 70 height 11
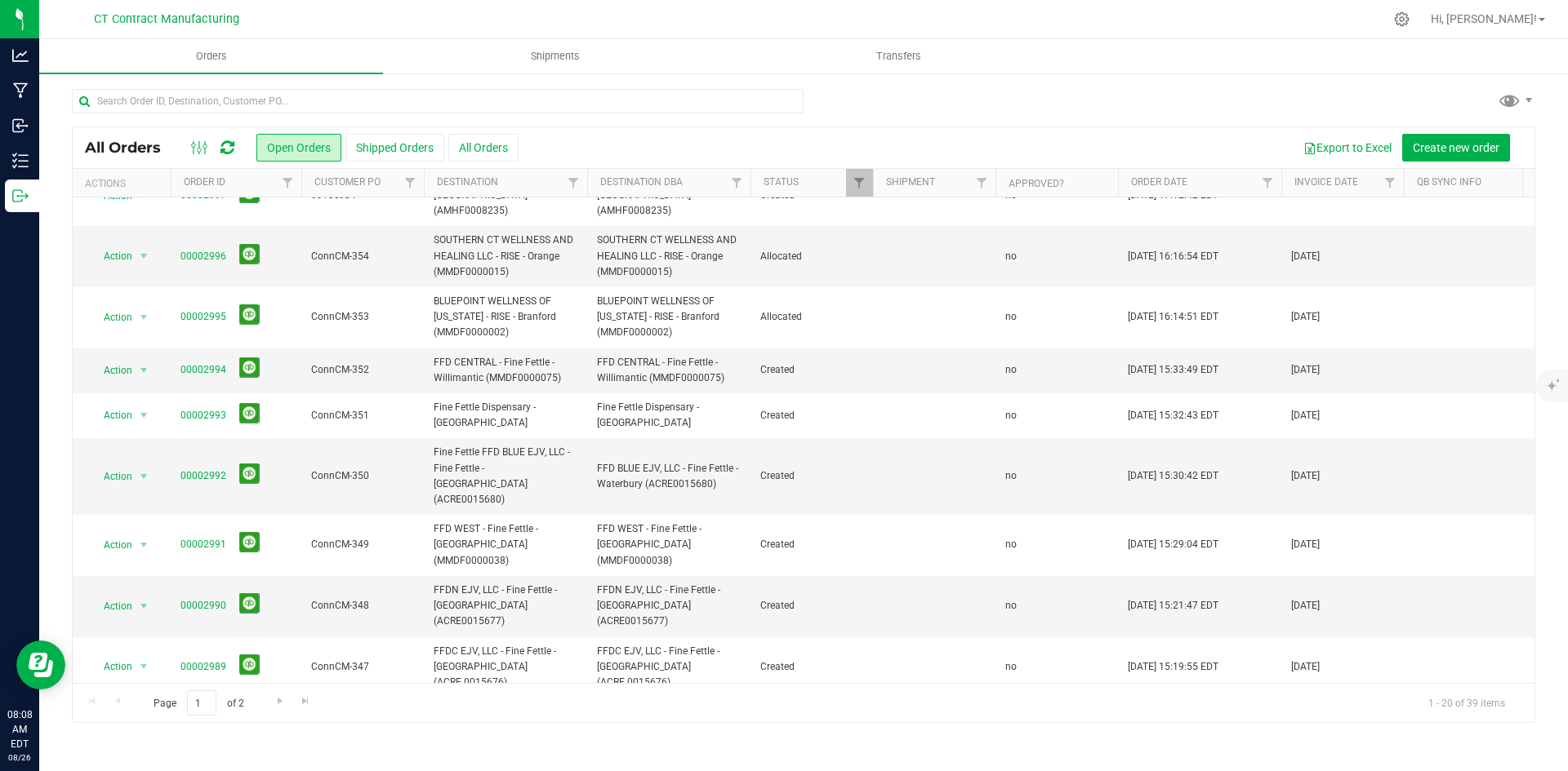
scroll to position [163, 0]
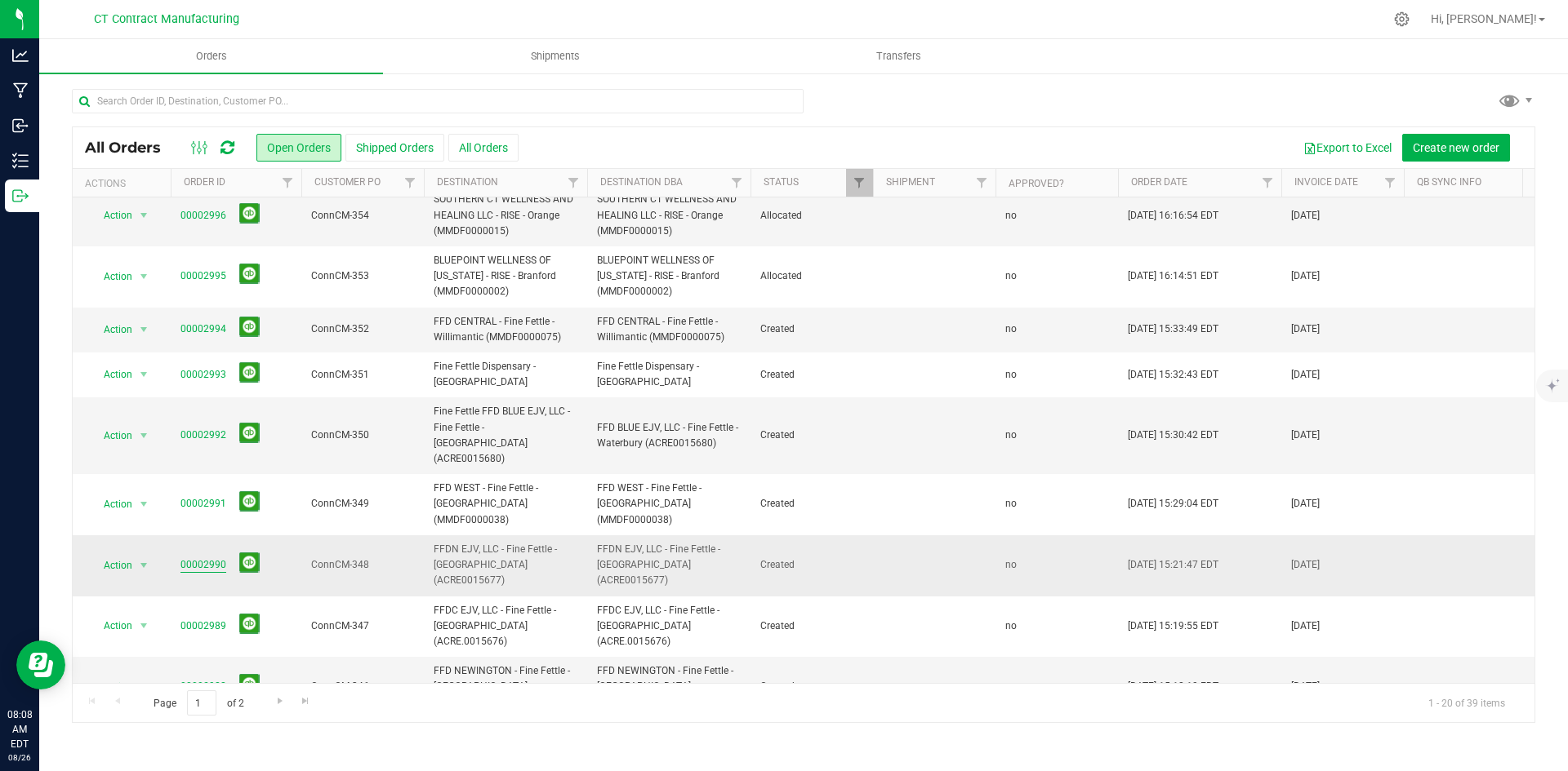
click at [195, 558] on link "00002990" at bounding box center [203, 565] width 46 height 16
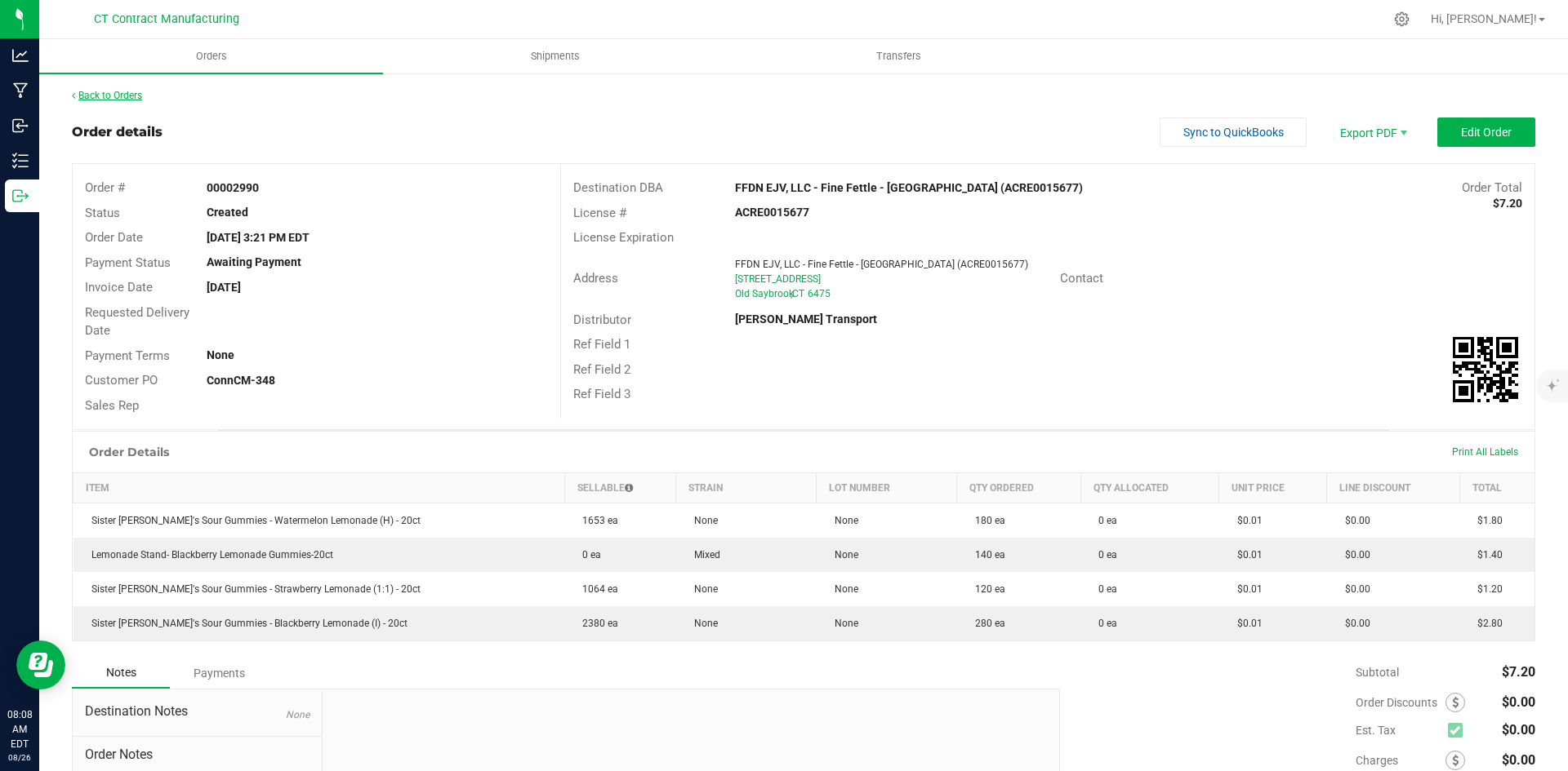
click at [85, 97] on link "Back to Orders" at bounding box center [106, 96] width 70 height 11
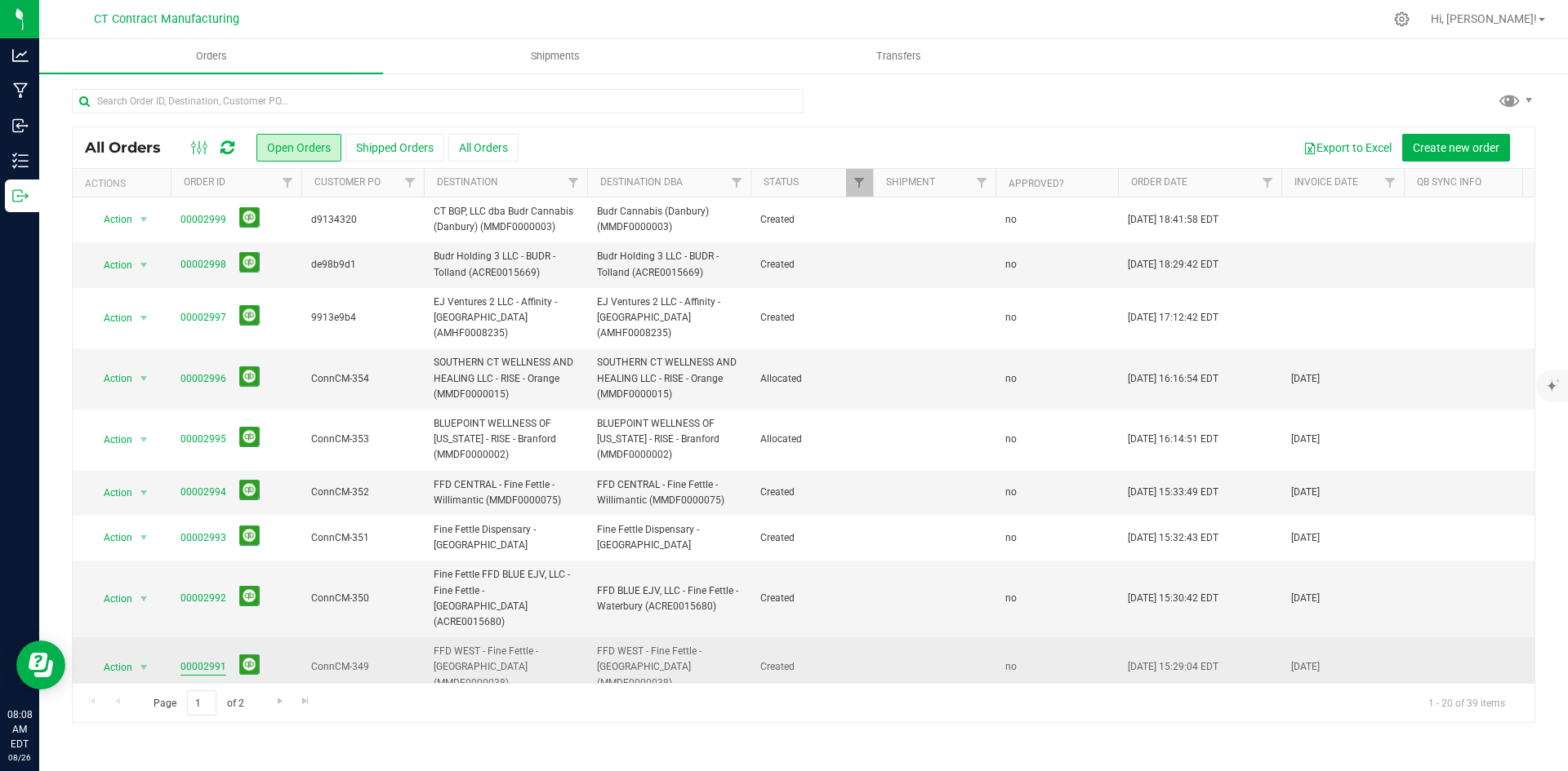
click at [219, 659] on link "00002991" at bounding box center [203, 667] width 46 height 16
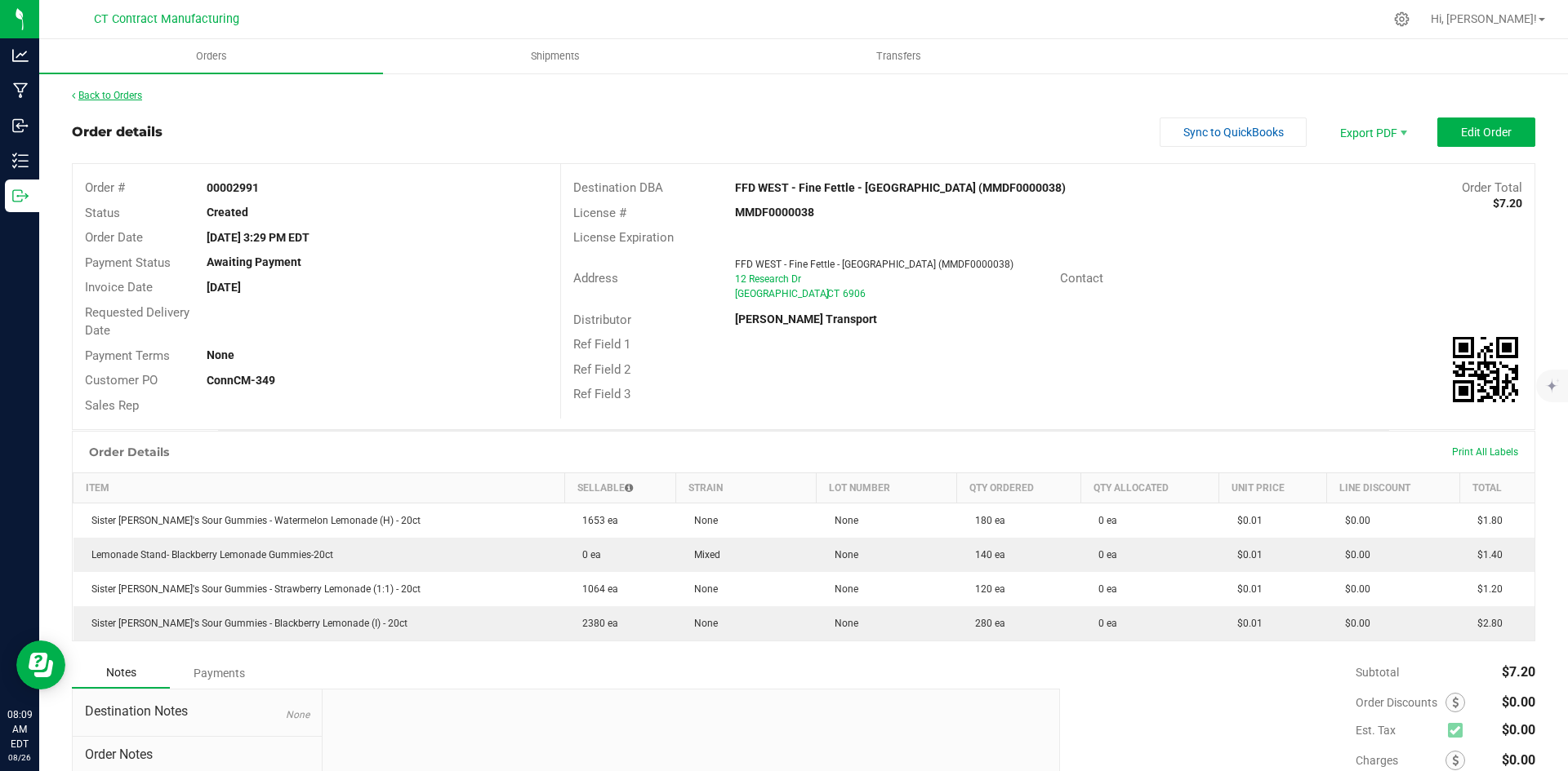
click at [114, 92] on link "Back to Orders" at bounding box center [106, 96] width 70 height 11
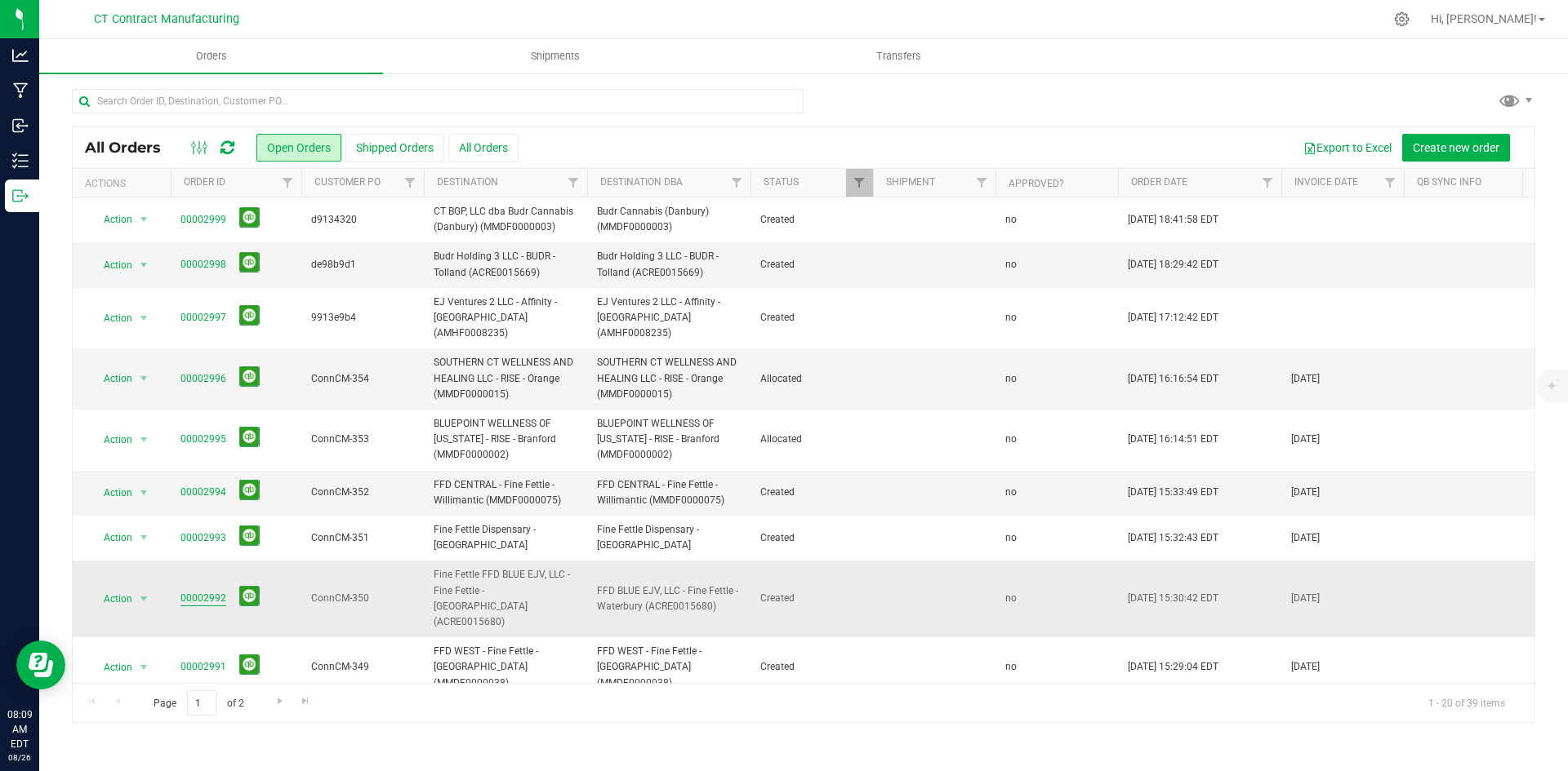
click at [210, 591] on link "00002992" at bounding box center [203, 598] width 46 height 16
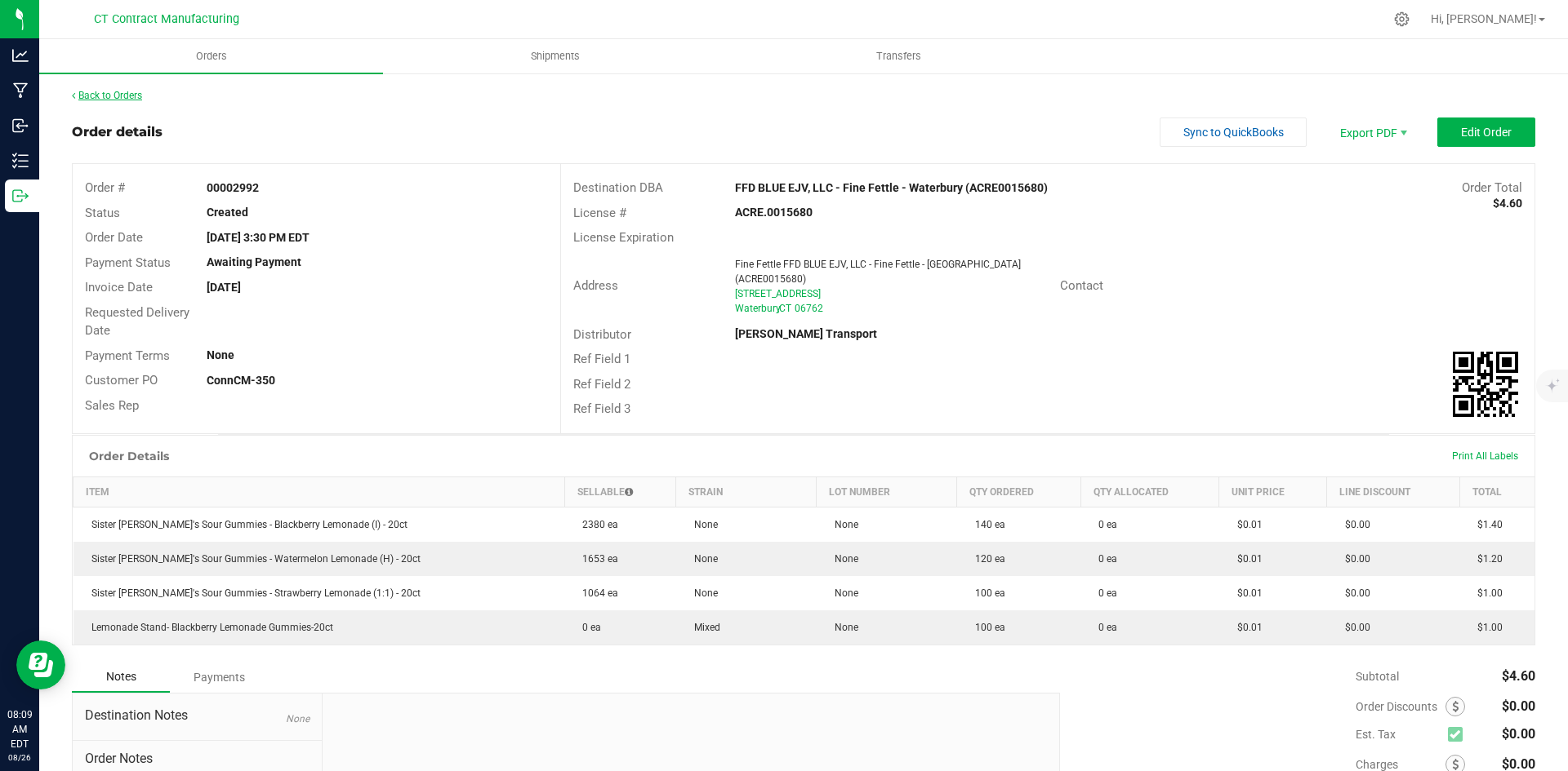
click at [139, 96] on link "Back to Orders" at bounding box center [106, 96] width 70 height 11
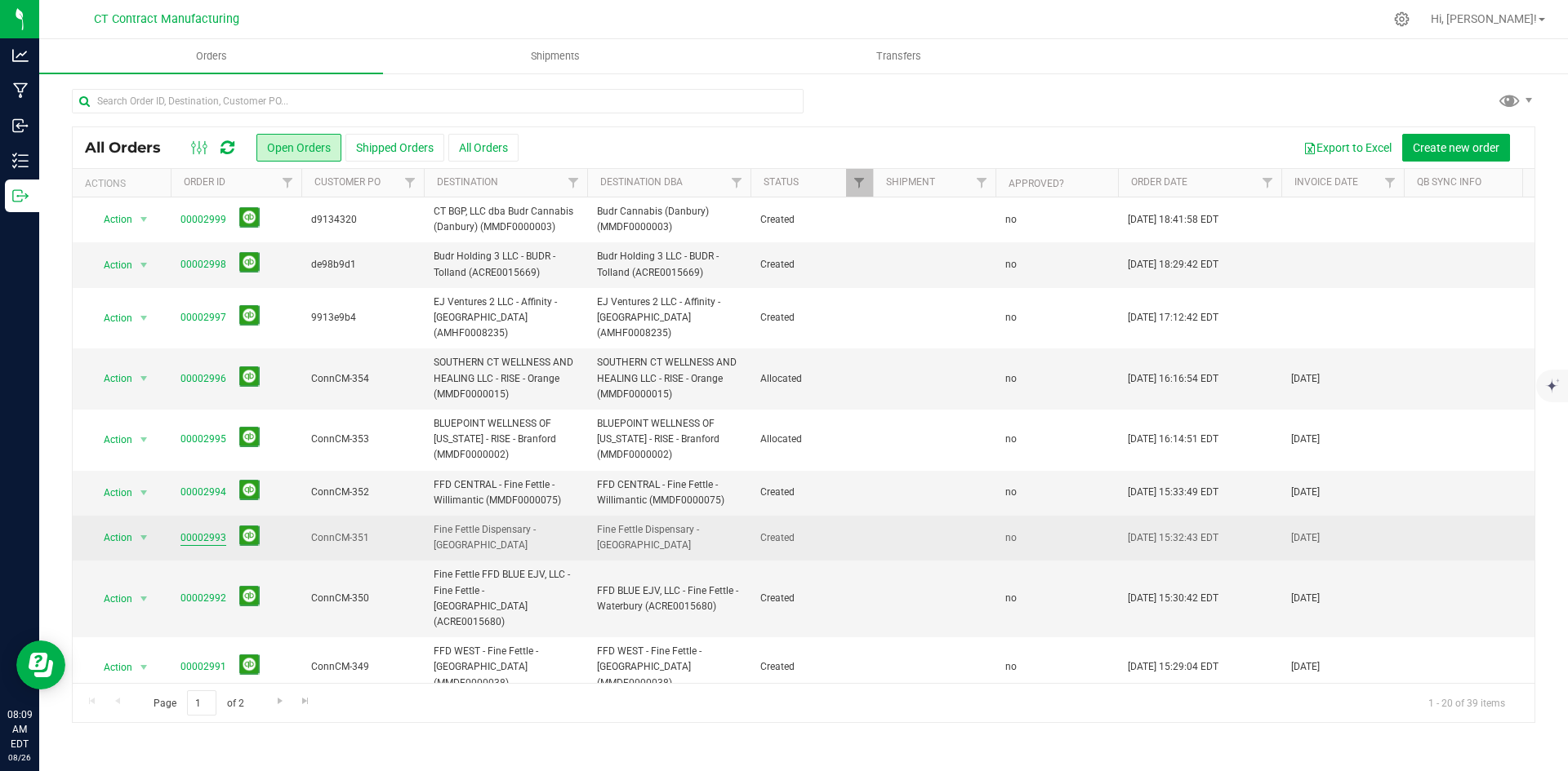
click at [215, 531] on link "00002993" at bounding box center [203, 538] width 46 height 16
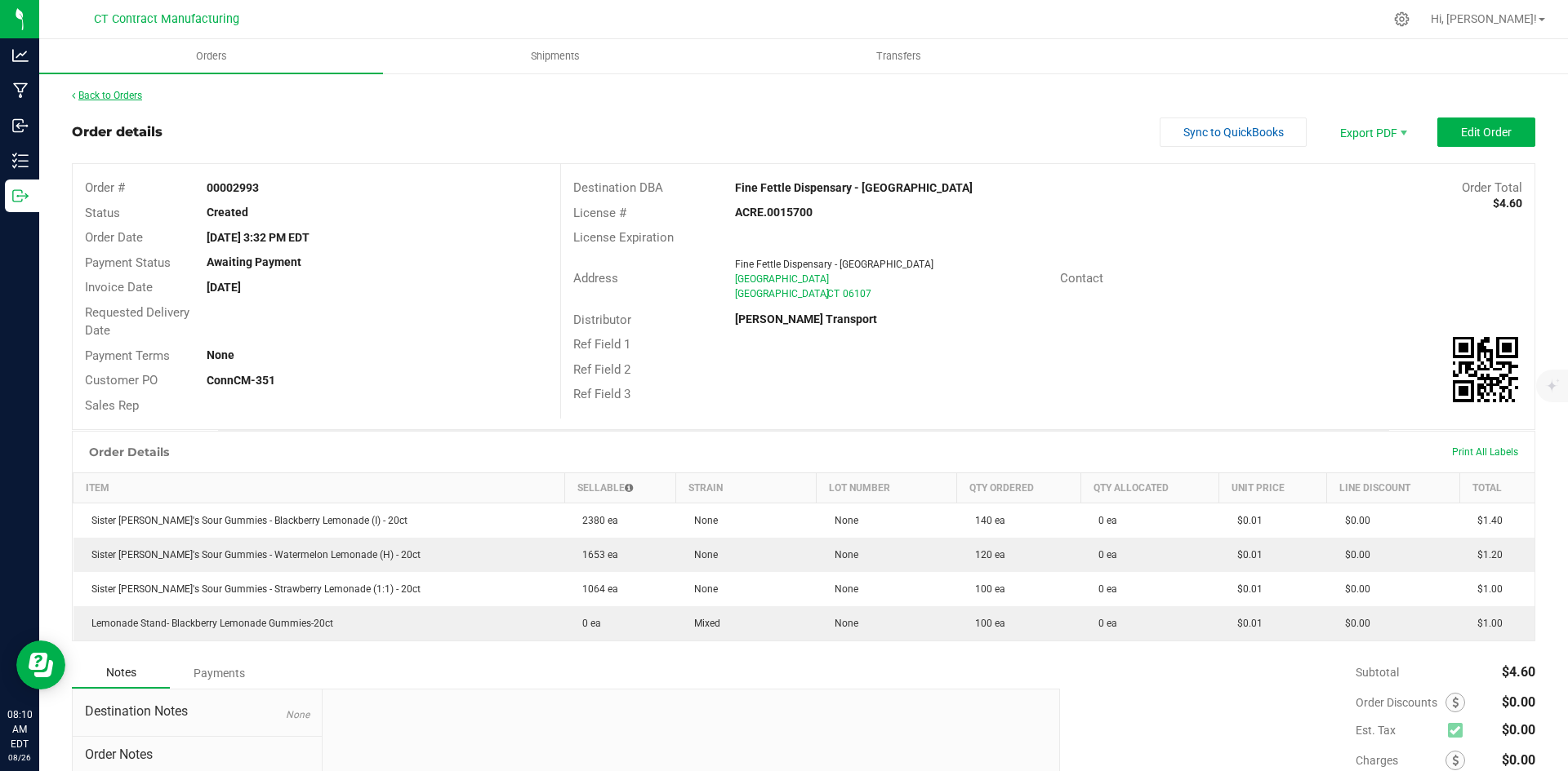
drag, startPoint x: 135, startPoint y: 103, endPoint x: 134, endPoint y: 95, distance: 8.1
click at [135, 103] on div "Back to Orders Order details Sync to QuickBooks Export PDF Edit Order Order # 0…" at bounding box center [803, 499] width 1464 height 821
click at [134, 95] on link "Back to Orders" at bounding box center [106, 96] width 70 height 11
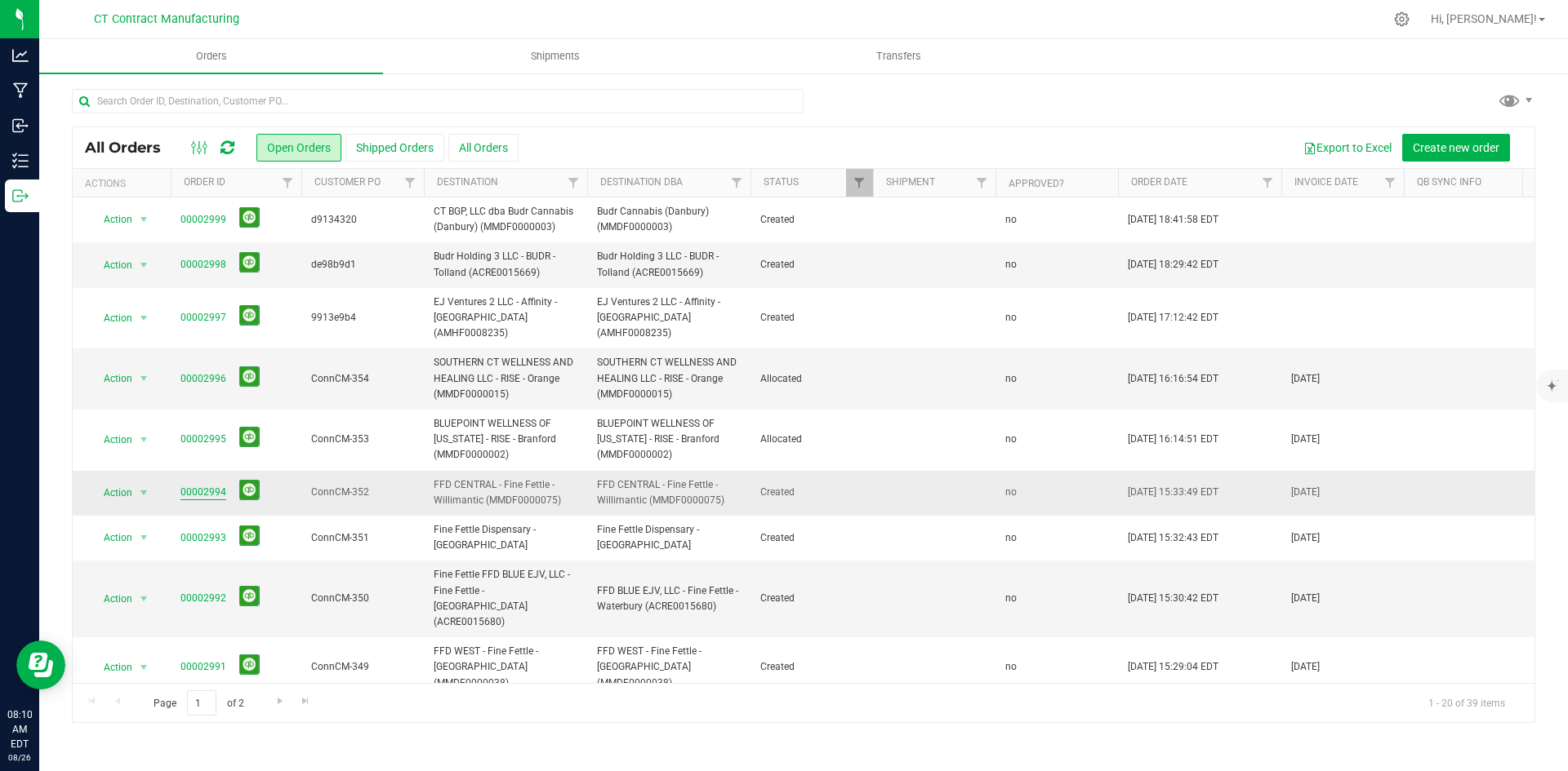
click at [214, 485] on link "00002994" at bounding box center [203, 492] width 46 height 16
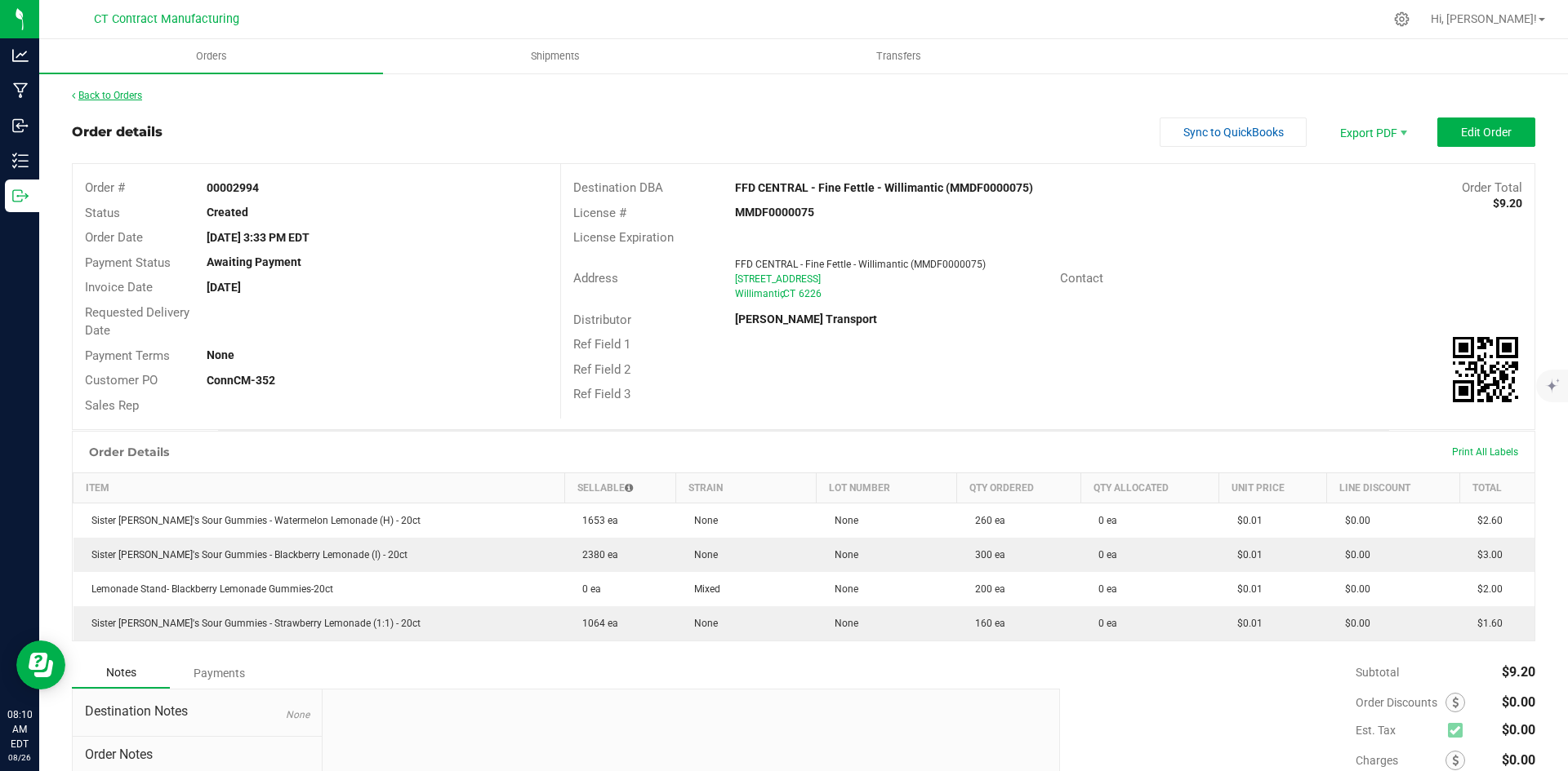
click at [135, 97] on link "Back to Orders" at bounding box center [106, 96] width 70 height 11
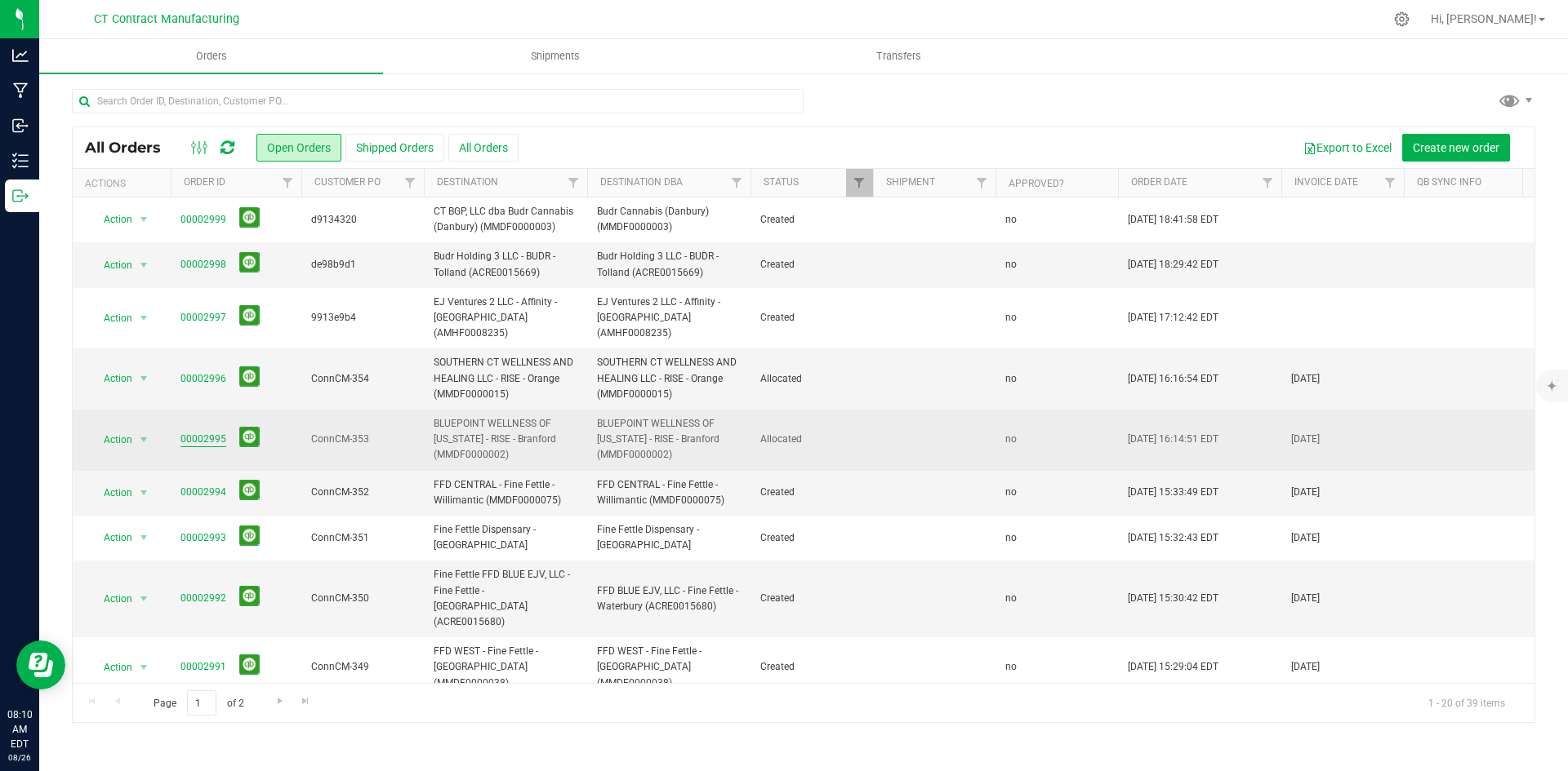
click at [204, 432] on link "00002995" at bounding box center [203, 439] width 46 height 16
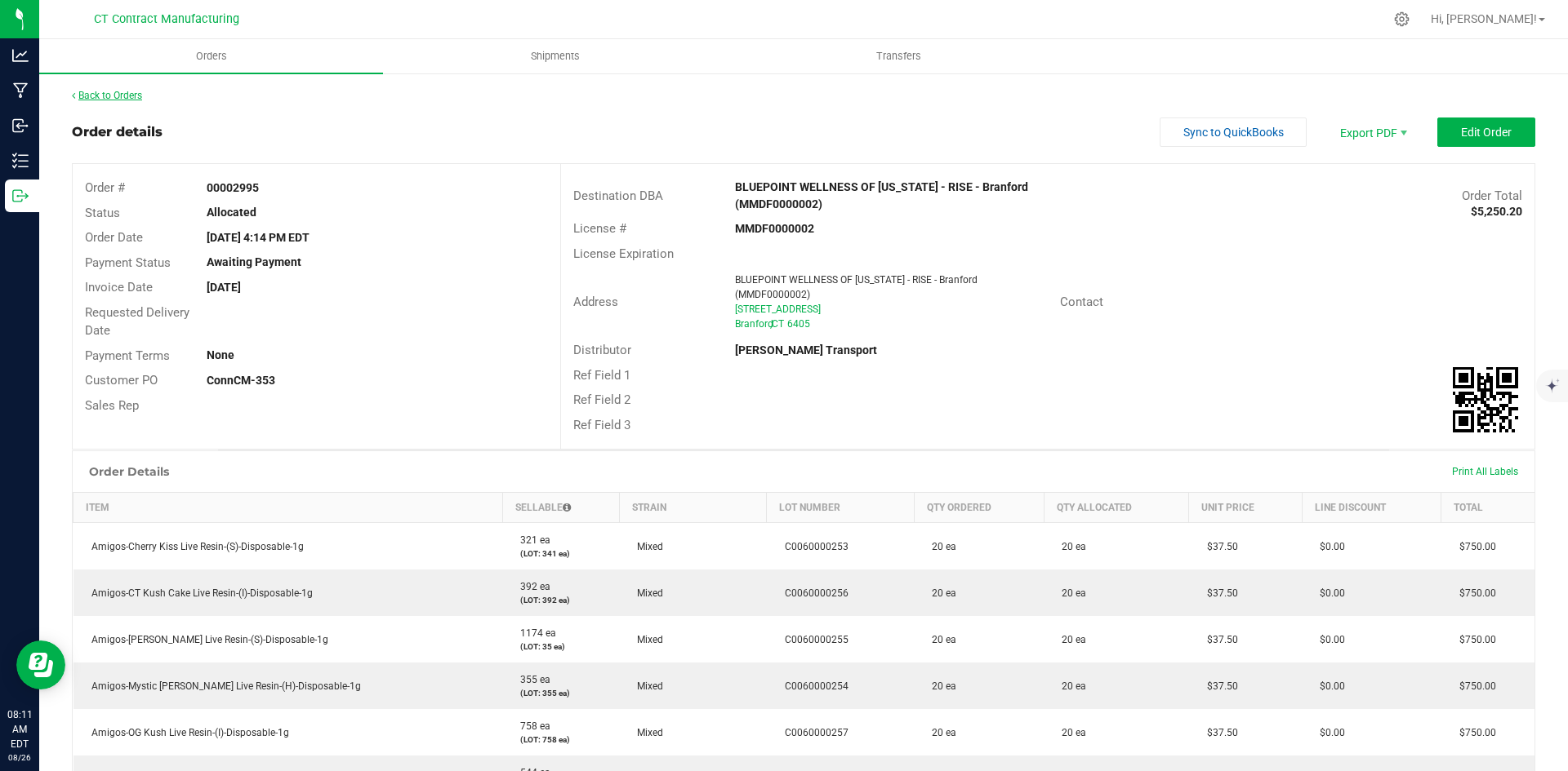
click at [97, 97] on link "Back to Orders" at bounding box center [106, 96] width 70 height 11
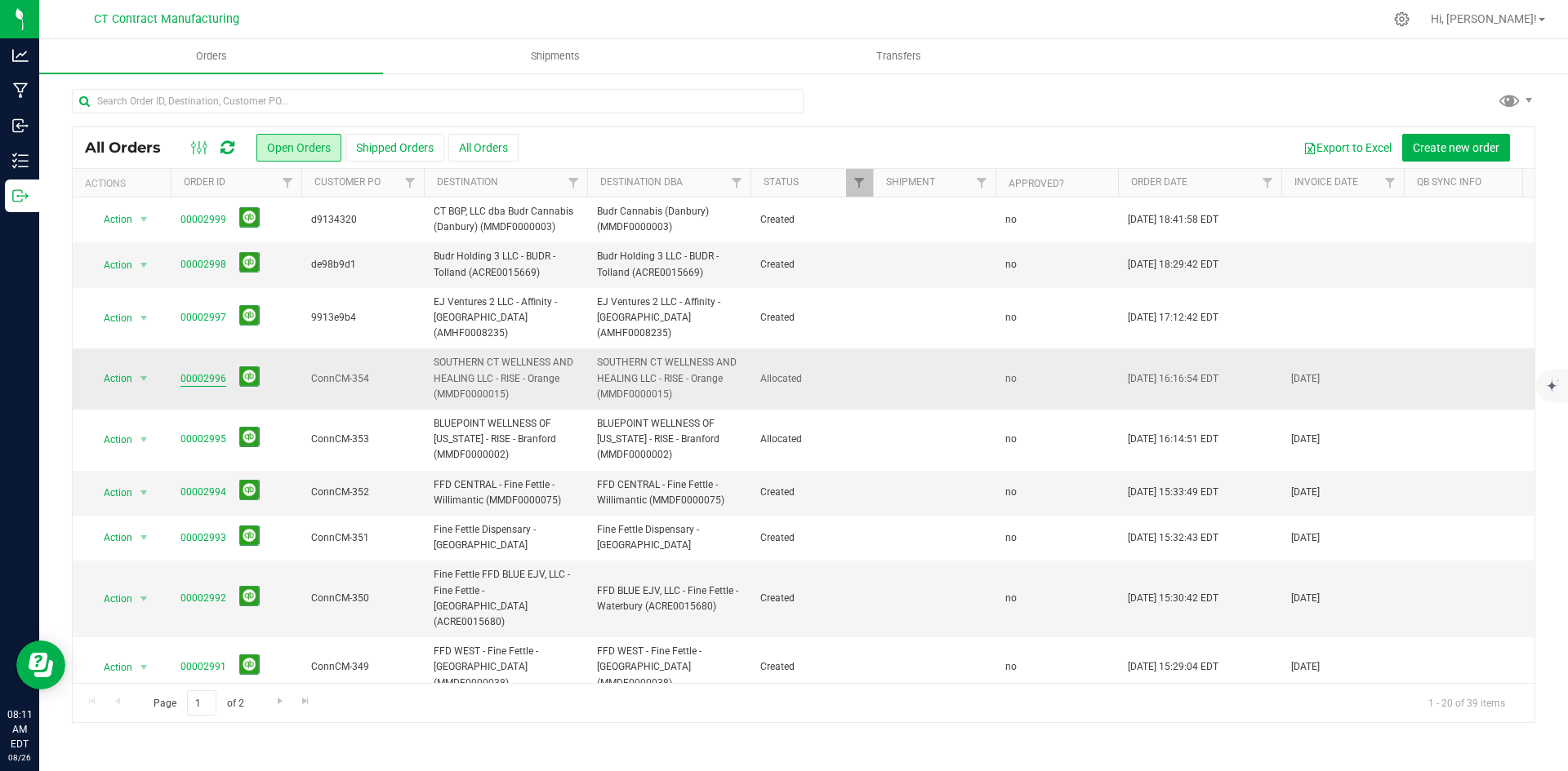
click at [210, 372] on link "00002996" at bounding box center [203, 379] width 46 height 16
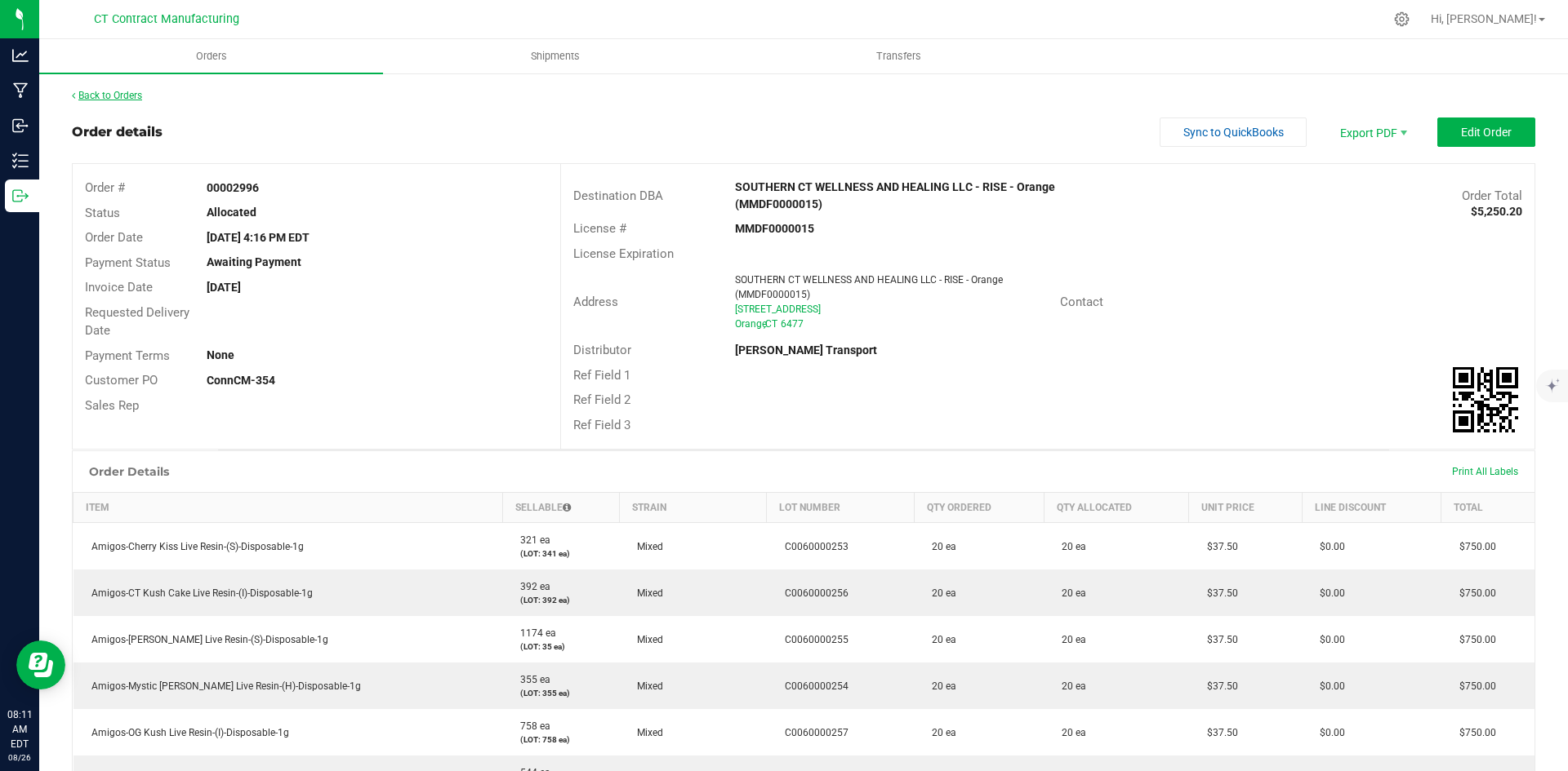
click at [131, 97] on link "Back to Orders" at bounding box center [106, 96] width 70 height 11
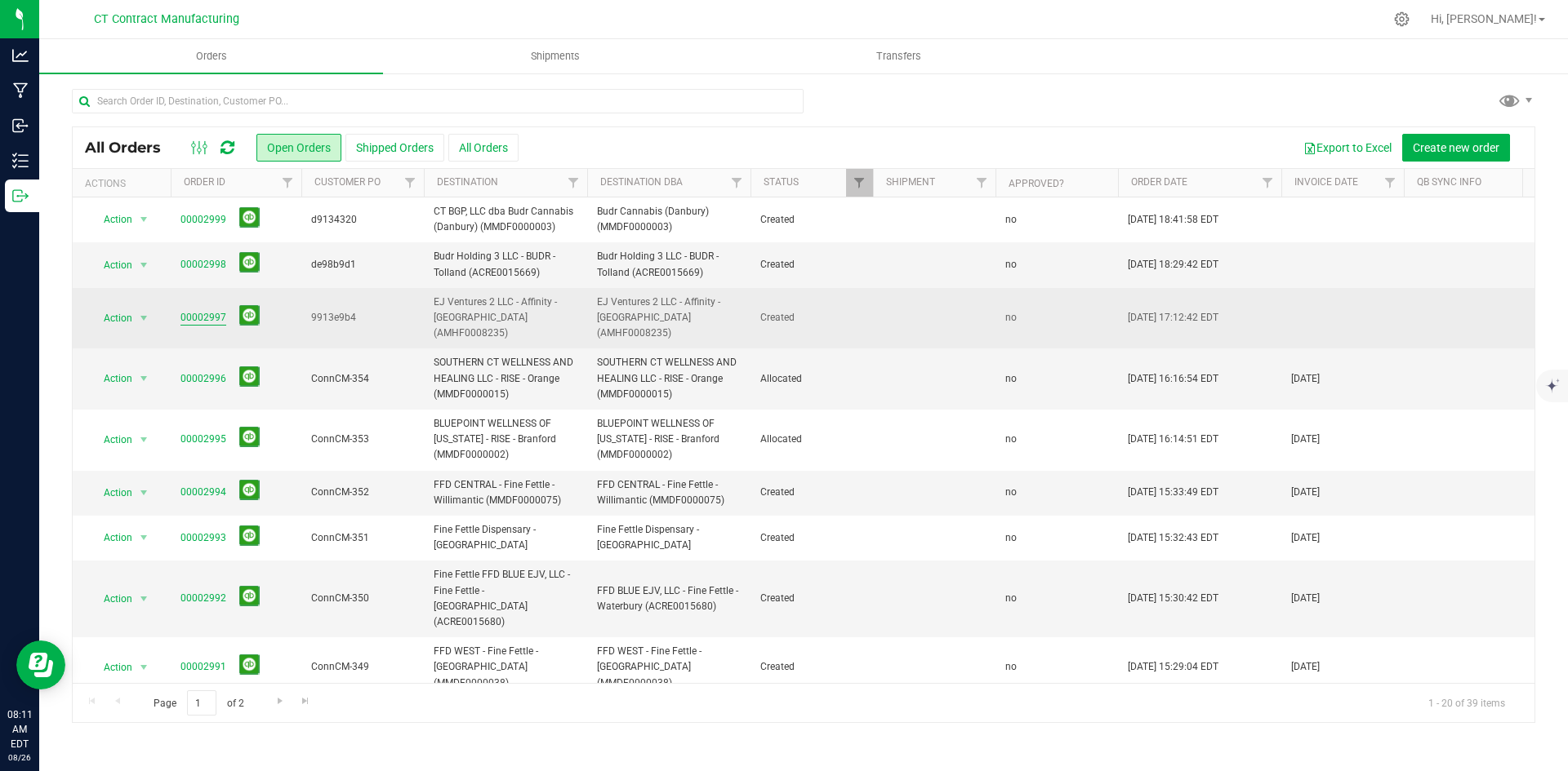
click at [181, 310] on link "00002997" at bounding box center [203, 317] width 46 height 16
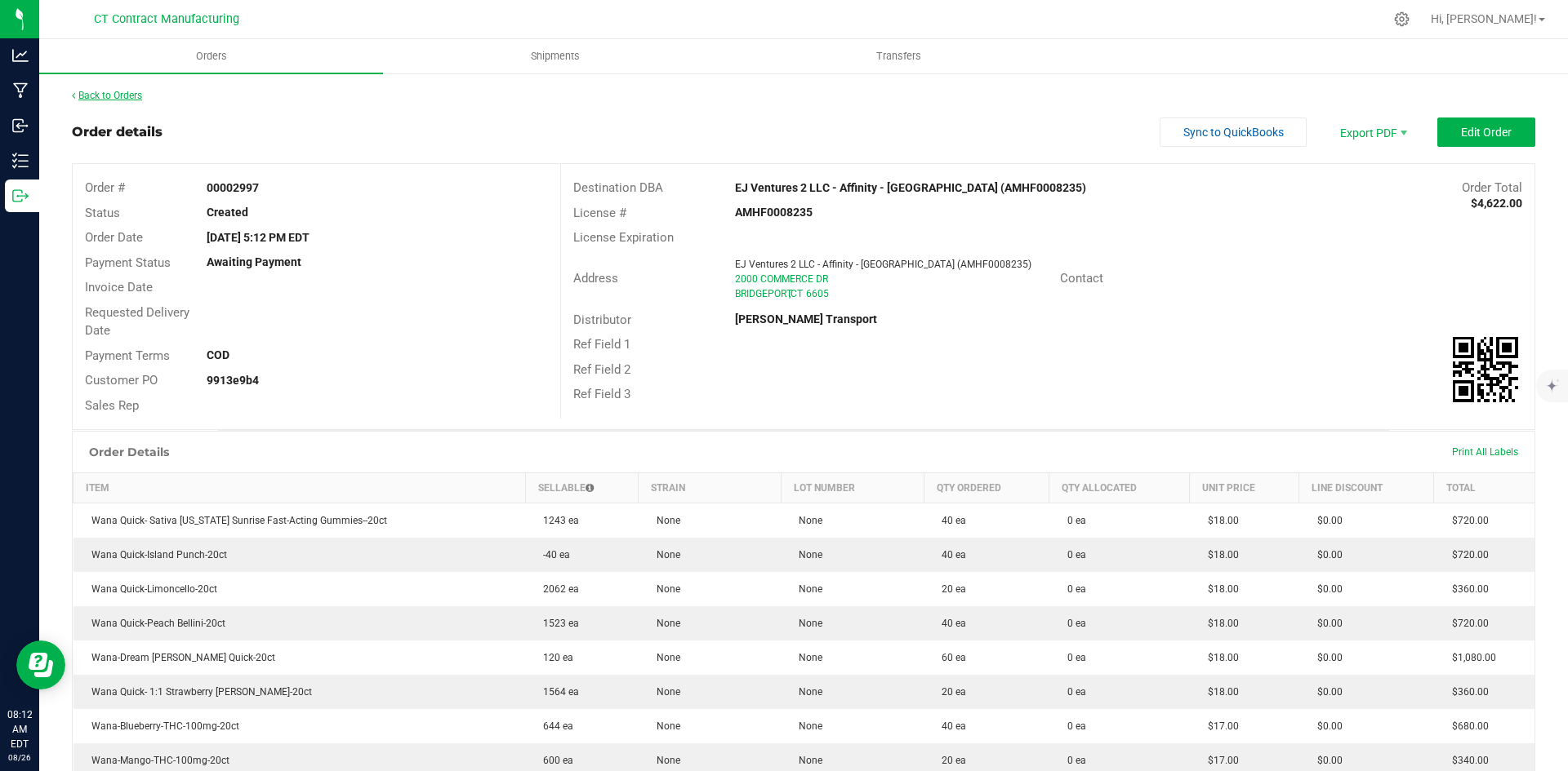
click at [123, 93] on link "Back to Orders" at bounding box center [106, 96] width 70 height 11
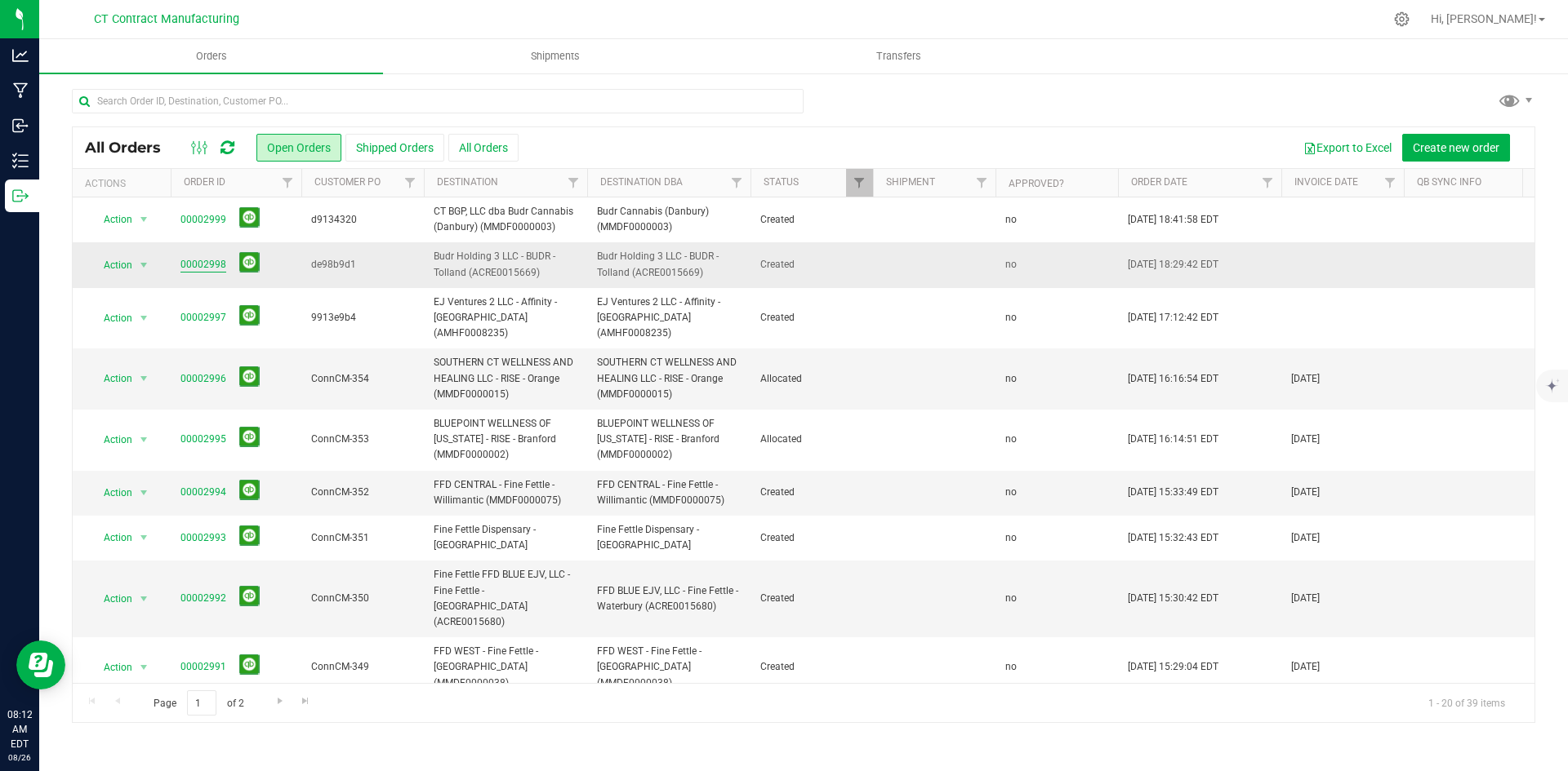
click at [203, 261] on link "00002998" at bounding box center [203, 265] width 46 height 16
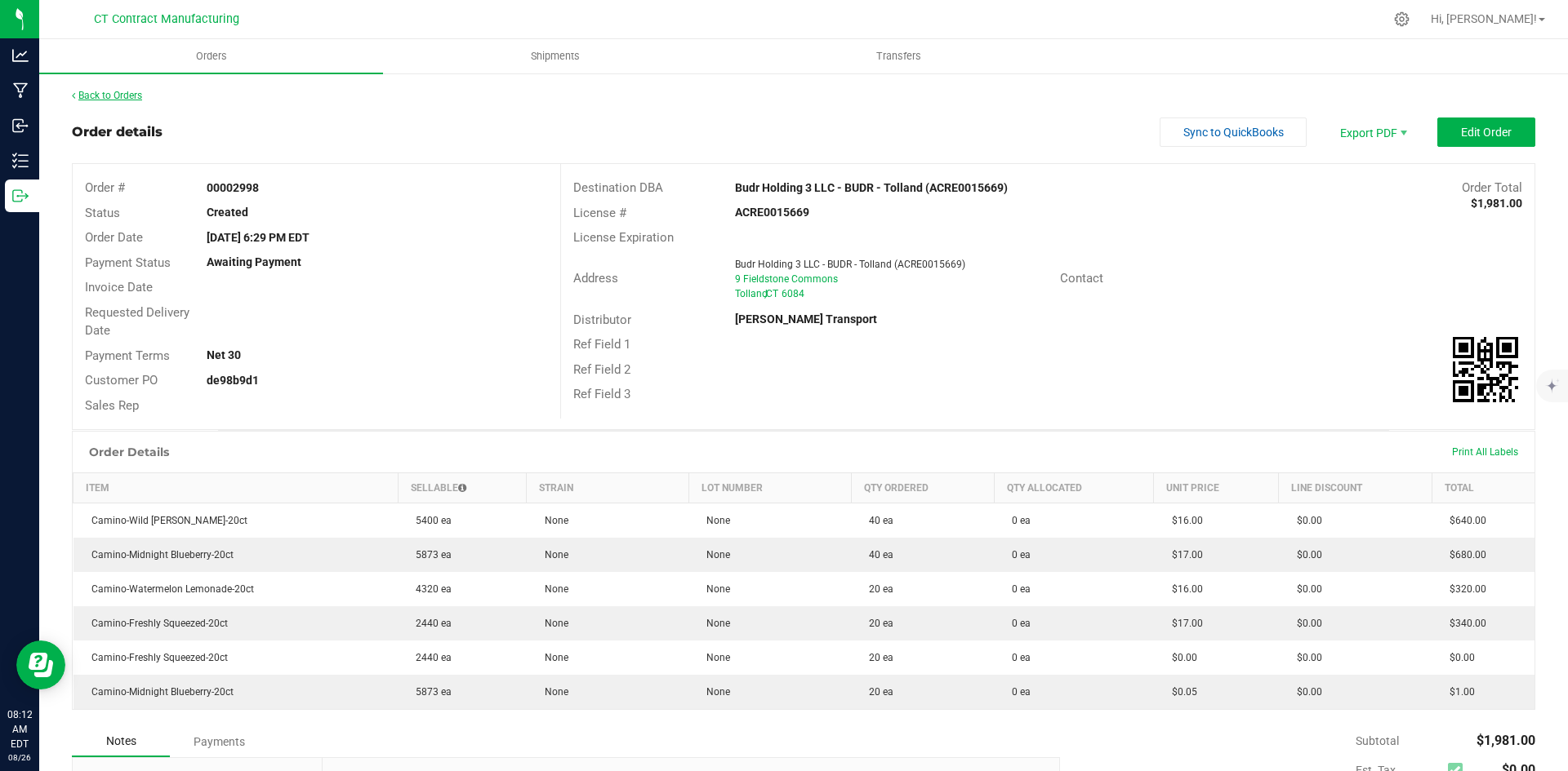
click at [118, 95] on link "Back to Orders" at bounding box center [106, 96] width 70 height 11
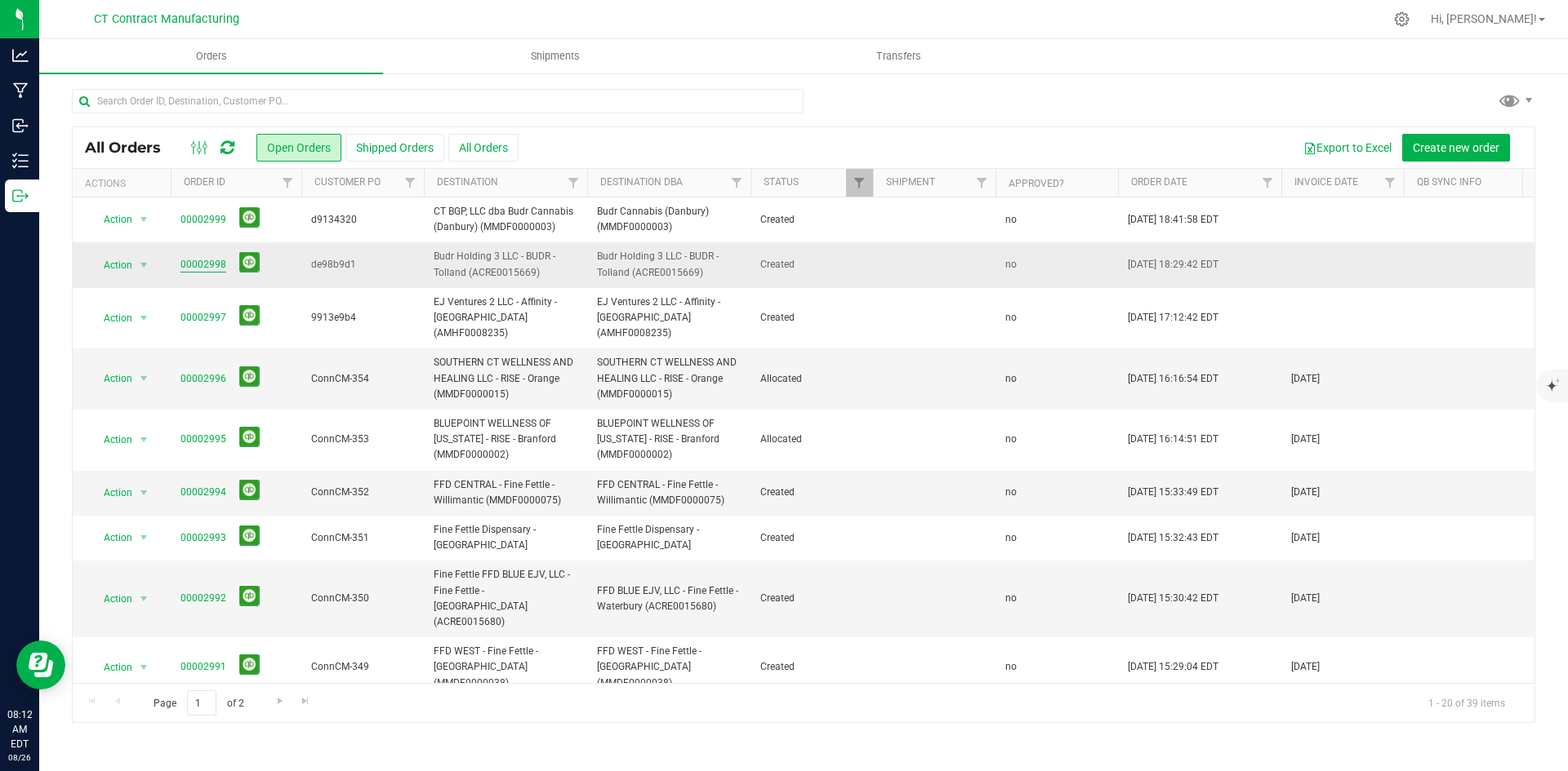
click at [197, 257] on link "00002998" at bounding box center [203, 265] width 46 height 16
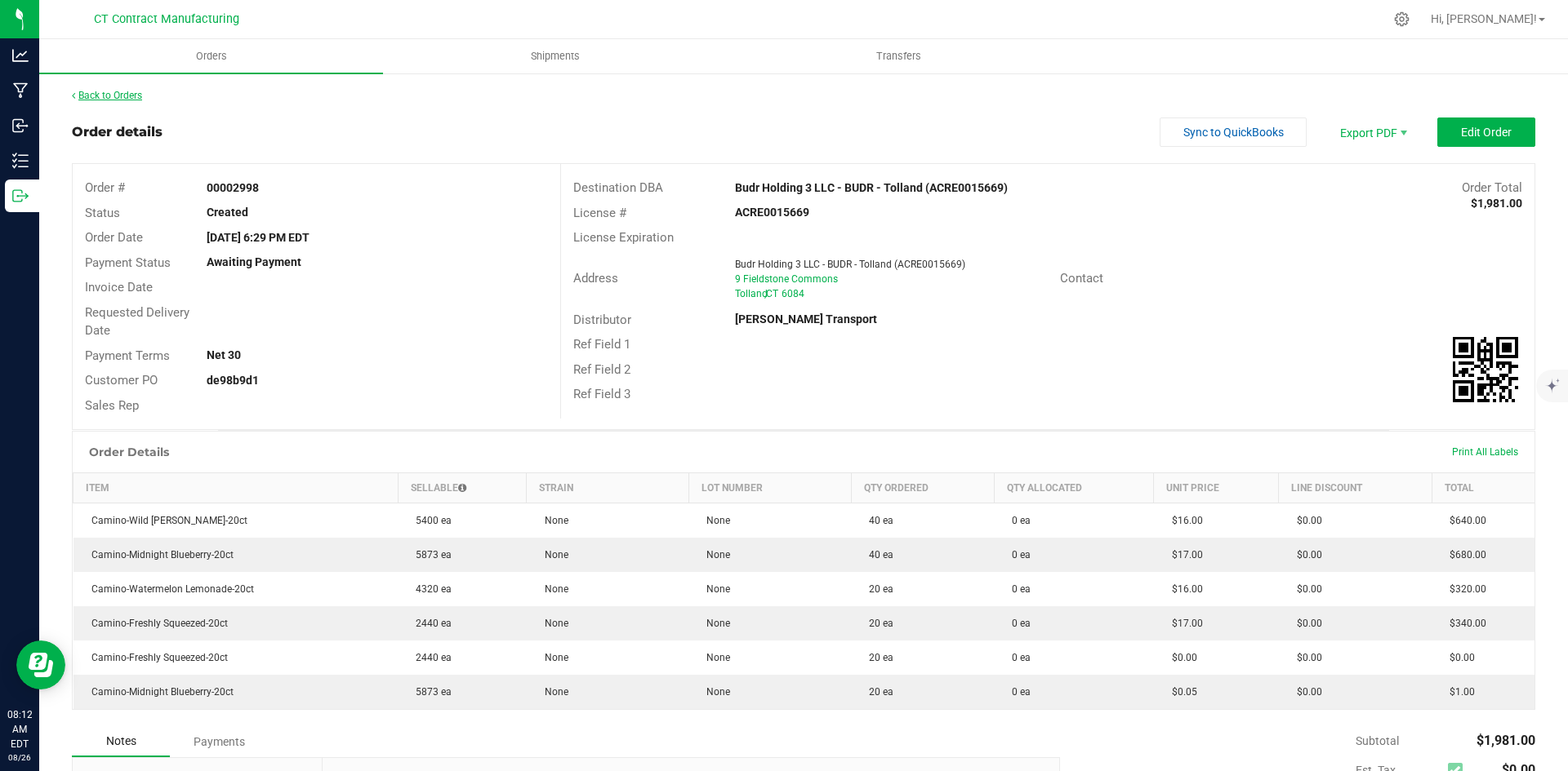
click at [115, 97] on link "Back to Orders" at bounding box center [106, 96] width 70 height 11
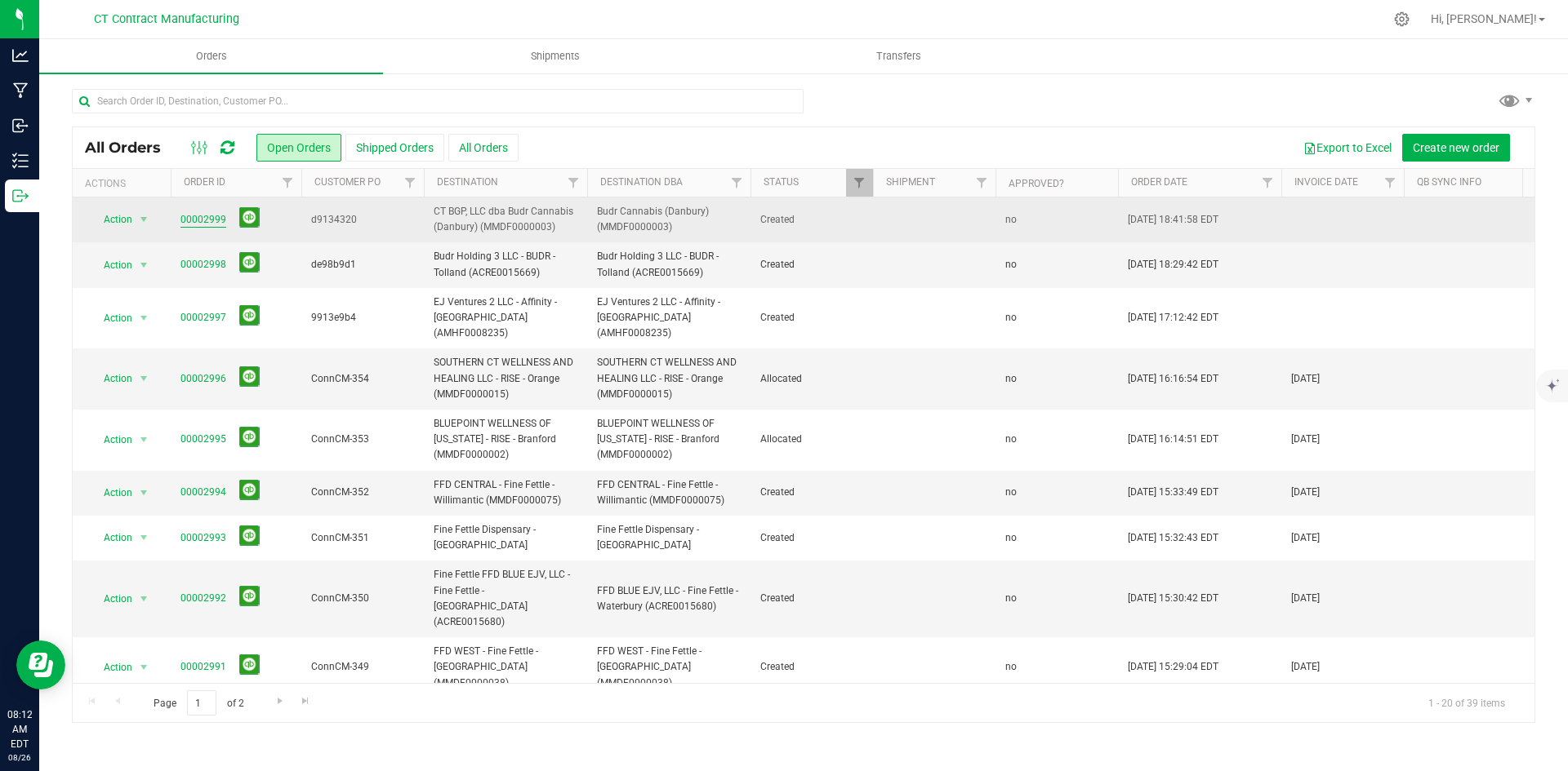
click at [186, 216] on link "00002999" at bounding box center [203, 220] width 46 height 16
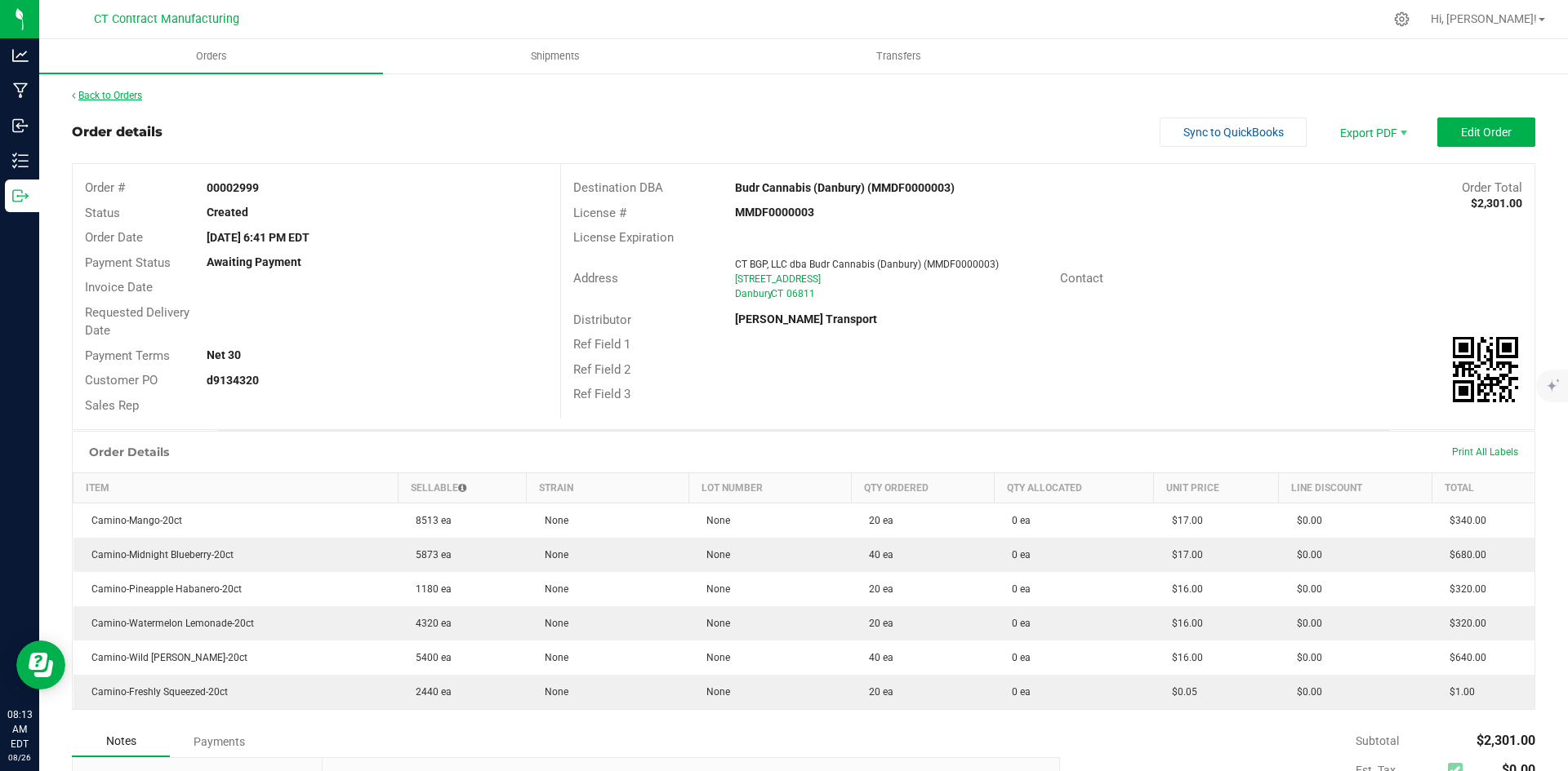
click at [134, 90] on link "Back to Orders" at bounding box center [106, 96] width 70 height 11
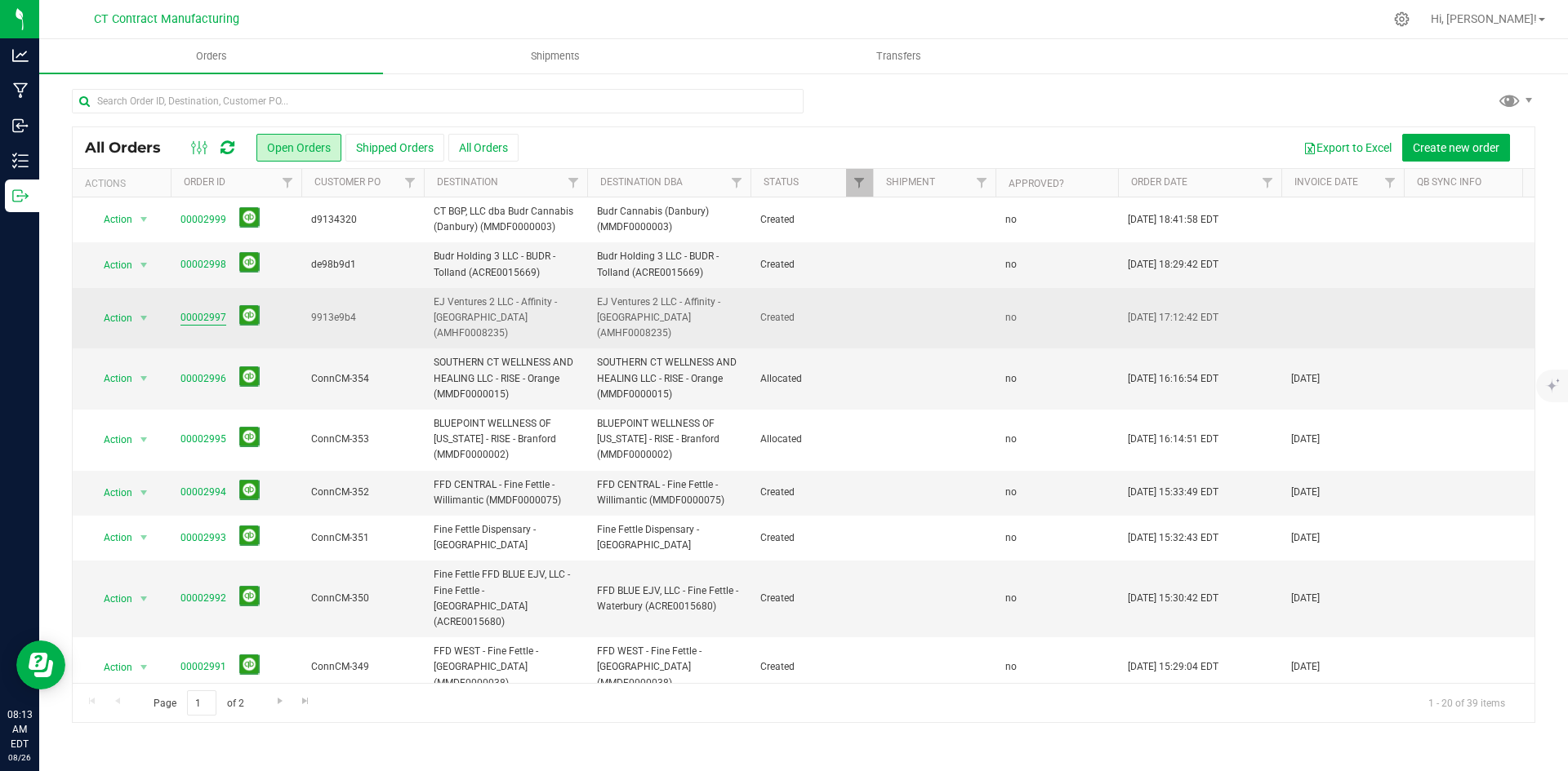
click at [211, 310] on link "00002997" at bounding box center [203, 317] width 46 height 16
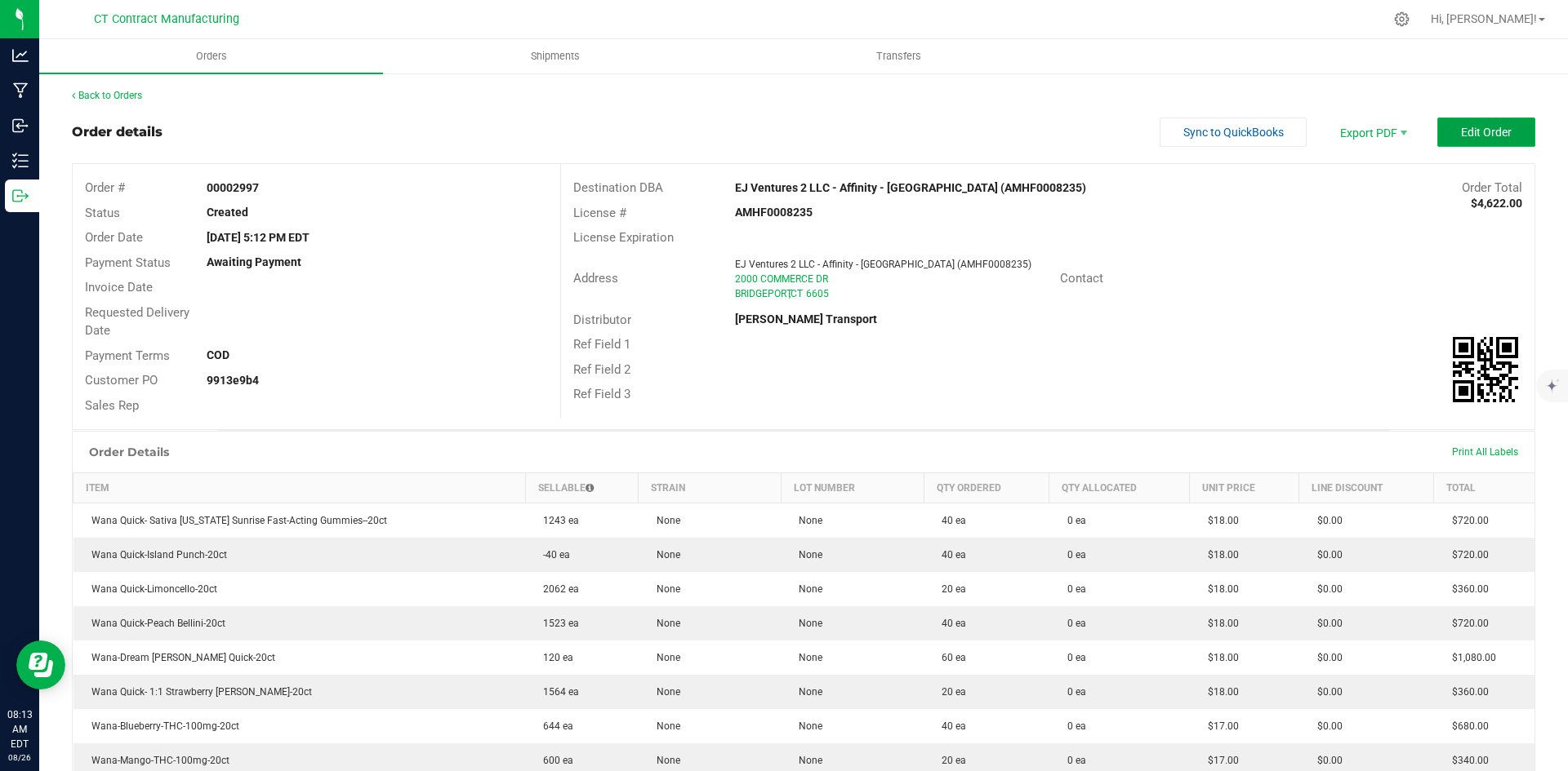
click at [1461, 131] on span "Edit Order" at bounding box center [1486, 132] width 51 height 13
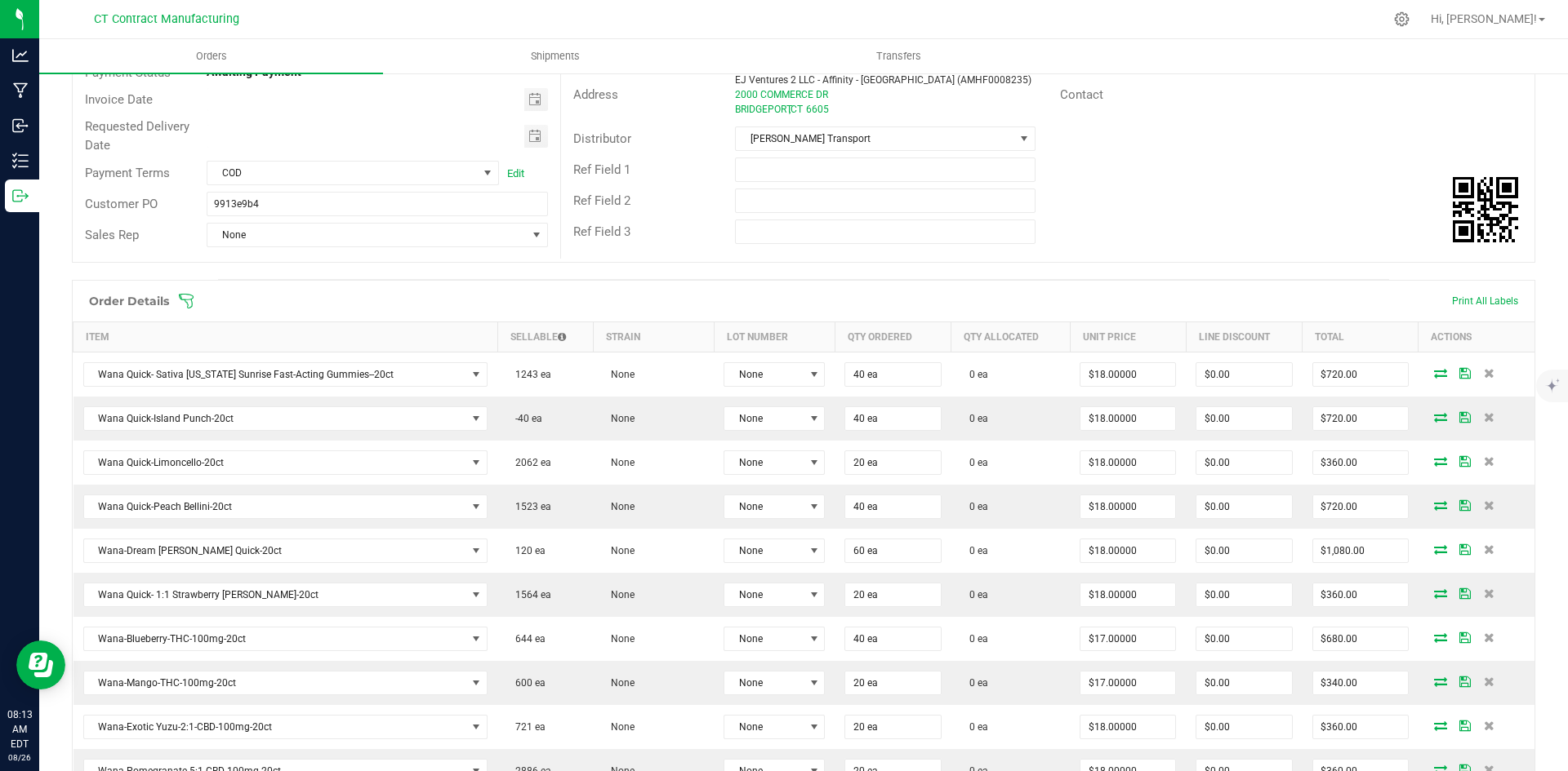
scroll to position [327, 0]
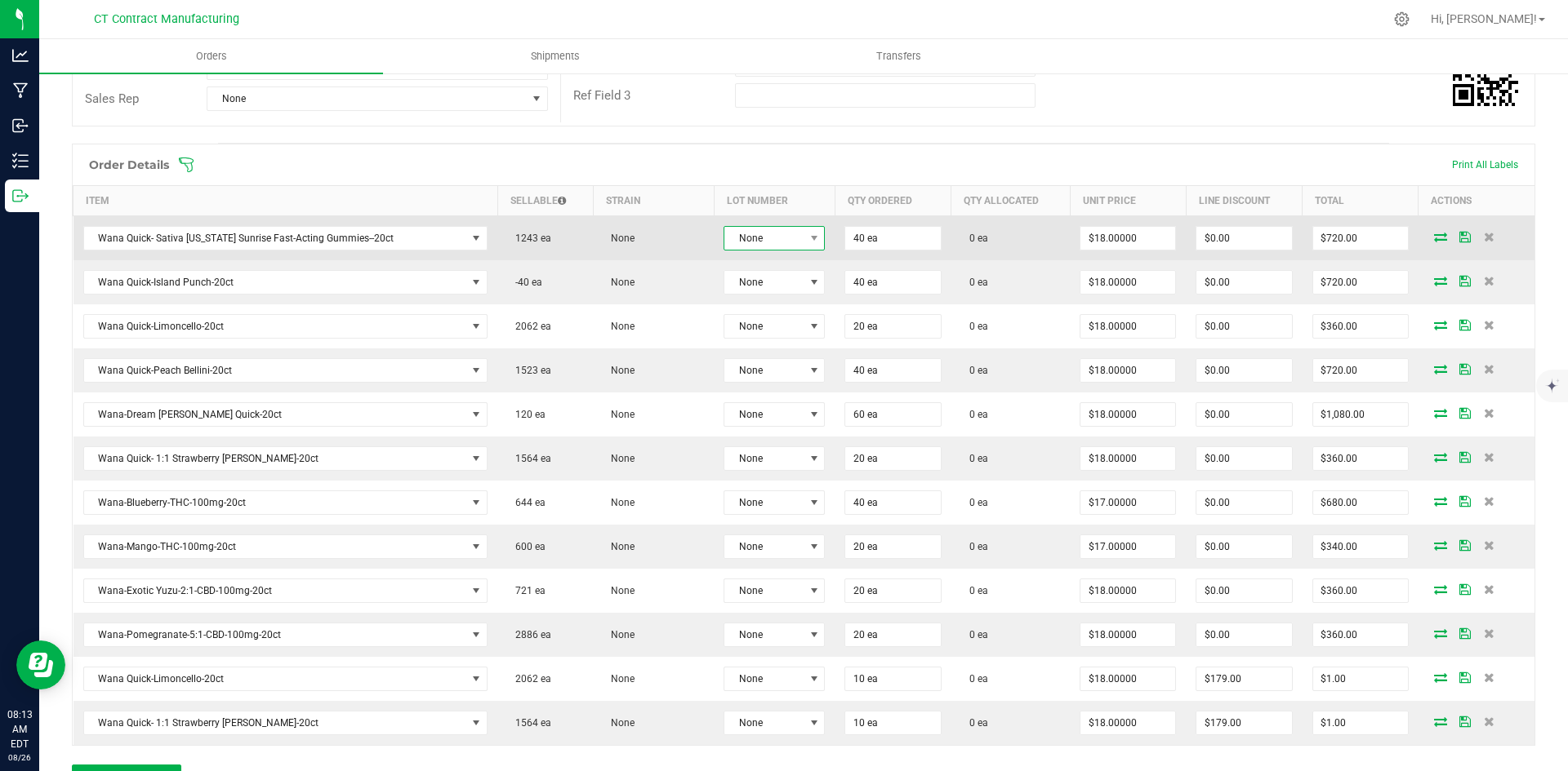
click at [790, 240] on span "None" at bounding box center [764, 239] width 79 height 23
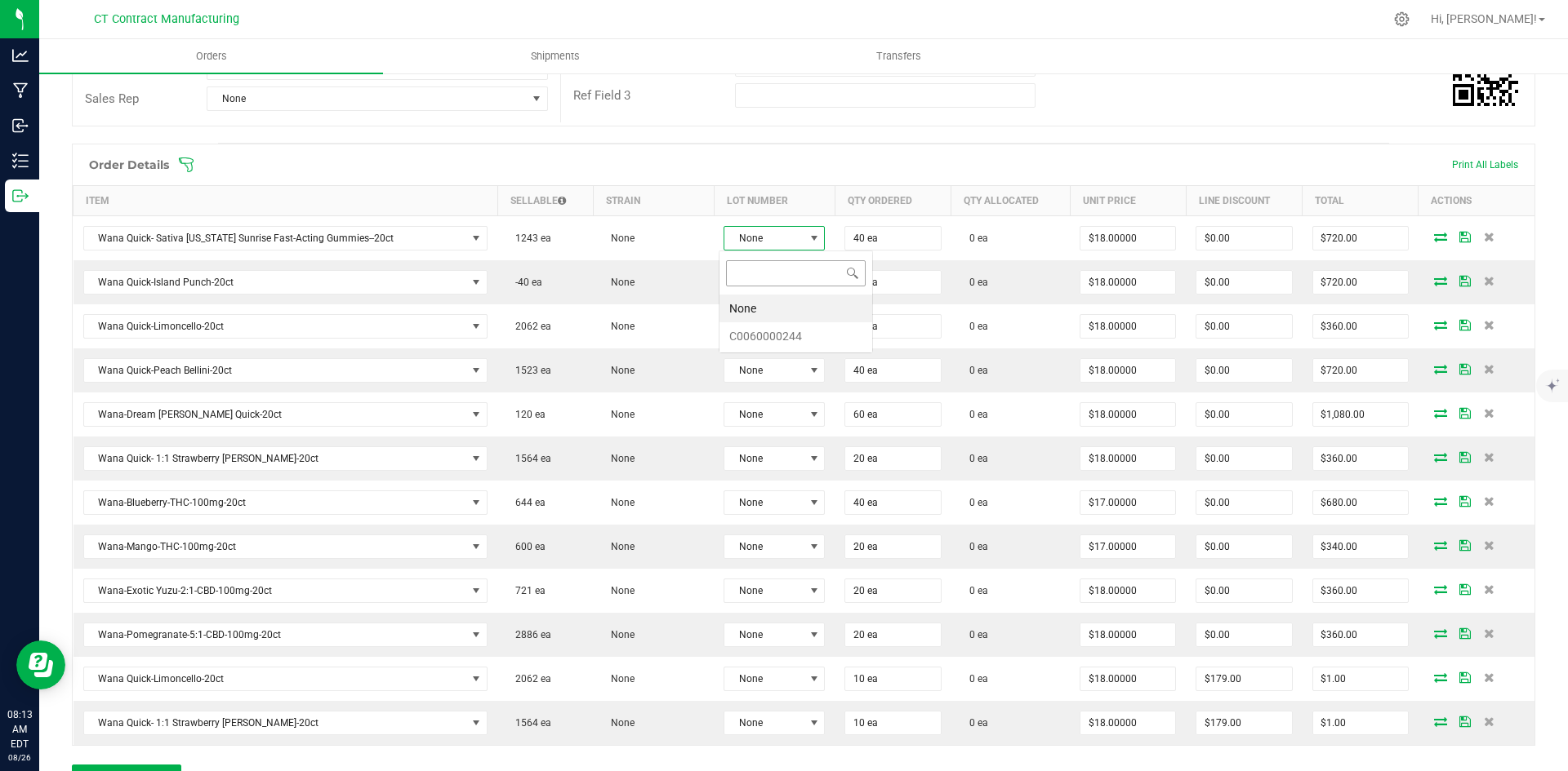
scroll to position [24, 101]
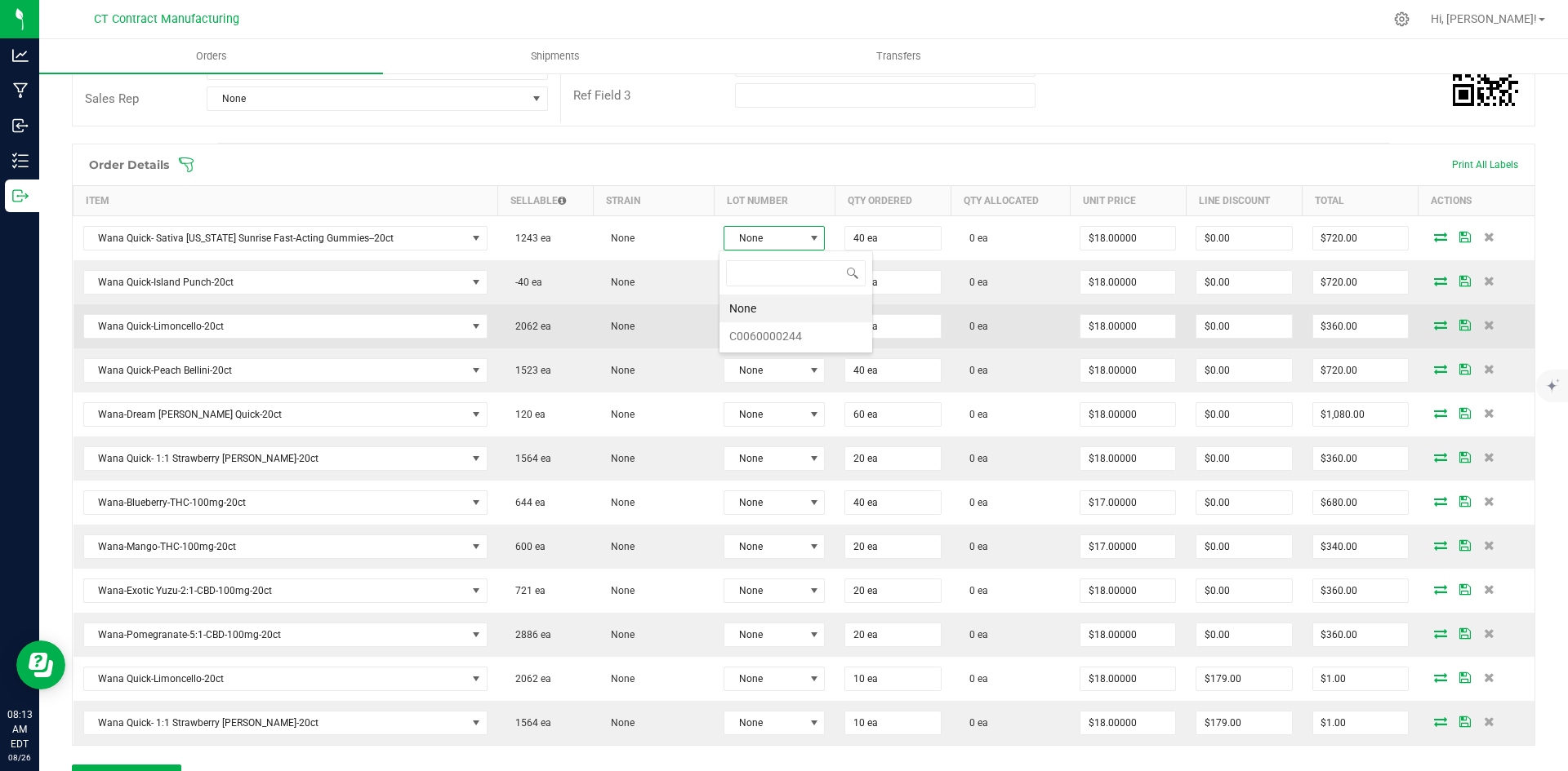
click at [790, 332] on li "C0060000244" at bounding box center [796, 336] width 153 height 28
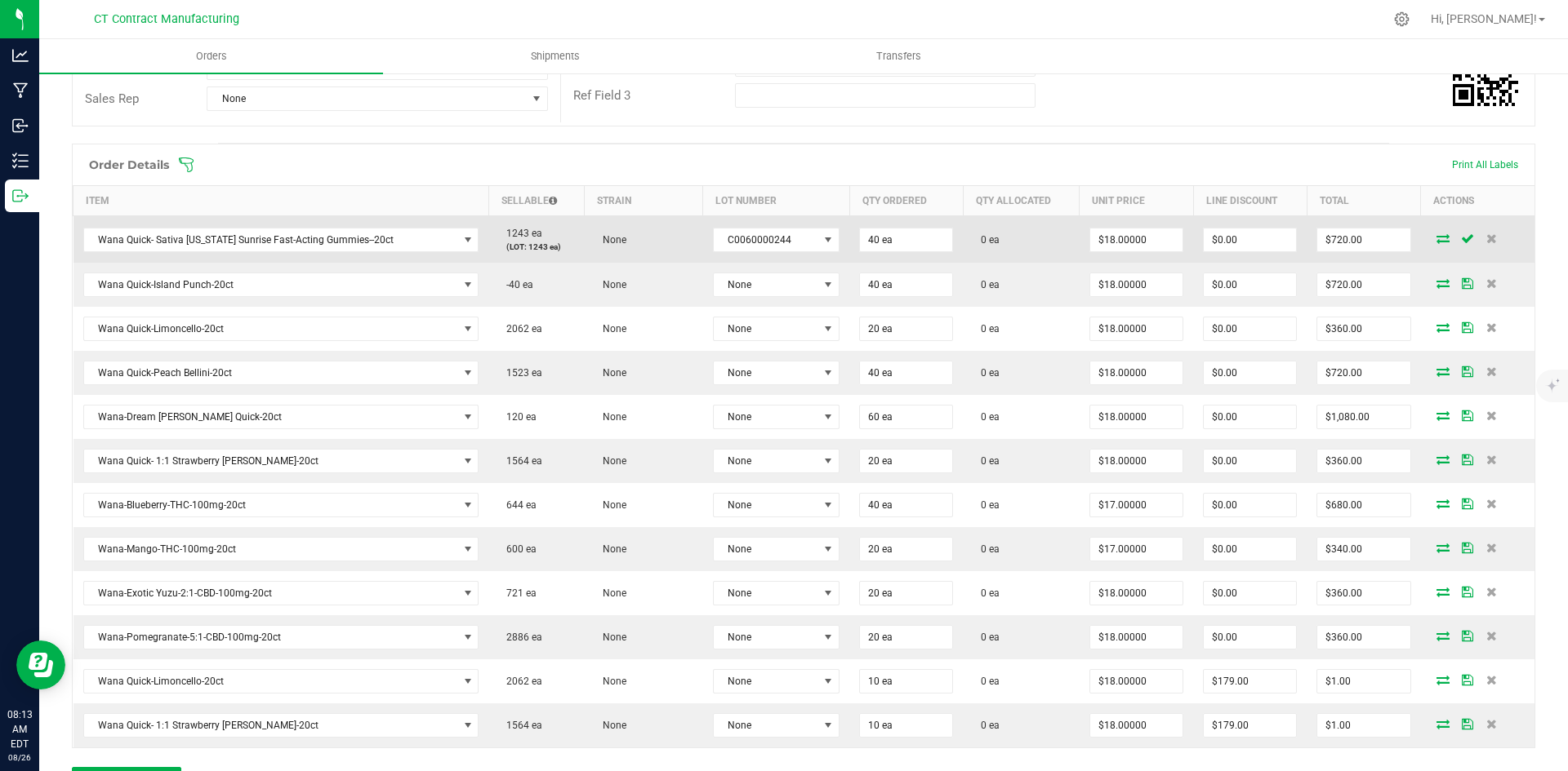
click at [1436, 239] on icon at bounding box center [1443, 239] width 13 height 9
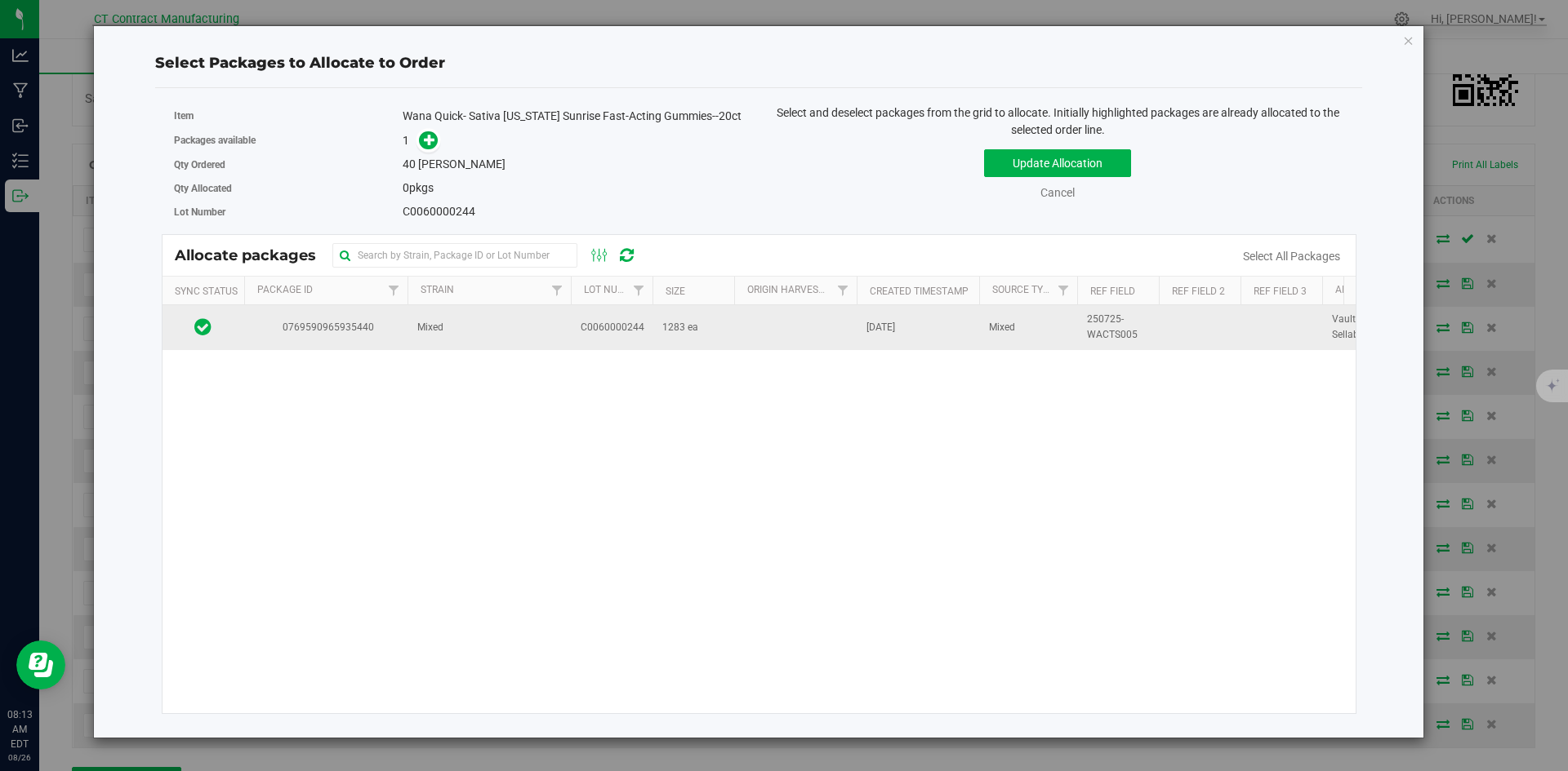
click at [367, 337] on td "0769590965935440" at bounding box center [326, 327] width 163 height 44
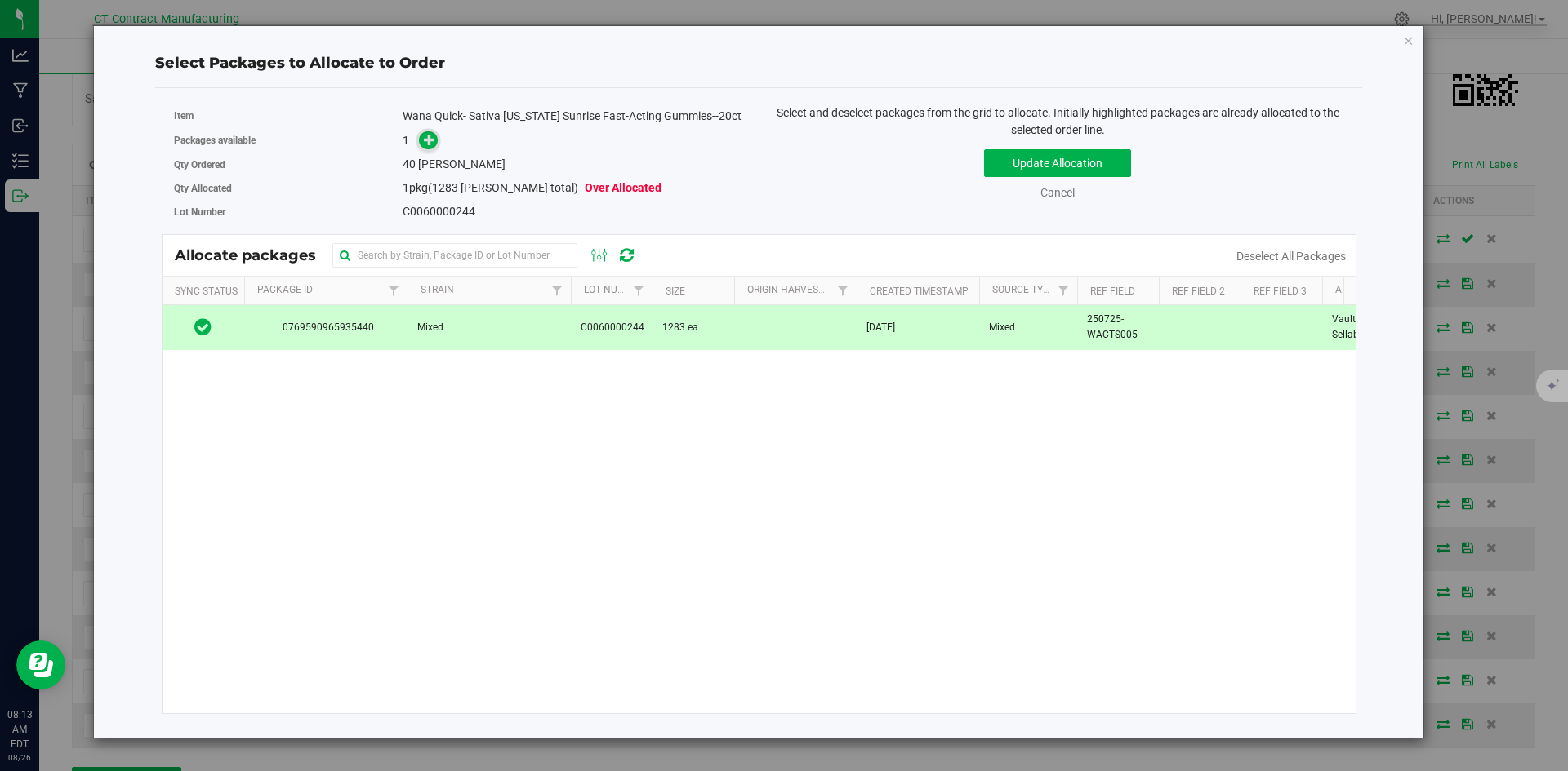
click at [434, 137] on icon at bounding box center [429, 140] width 11 height 11
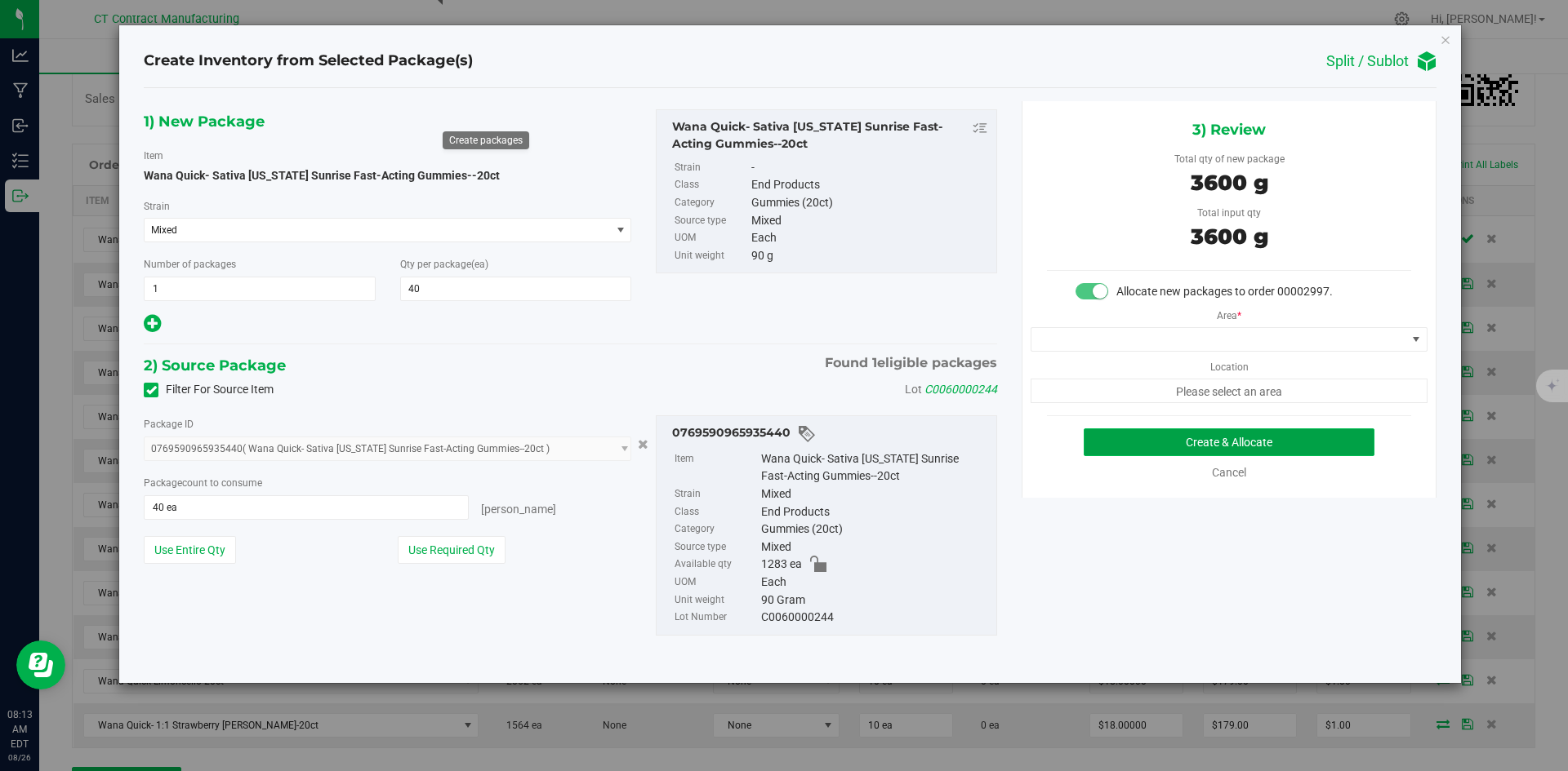
click at [1260, 436] on button "Create & Allocate" at bounding box center [1228, 442] width 290 height 28
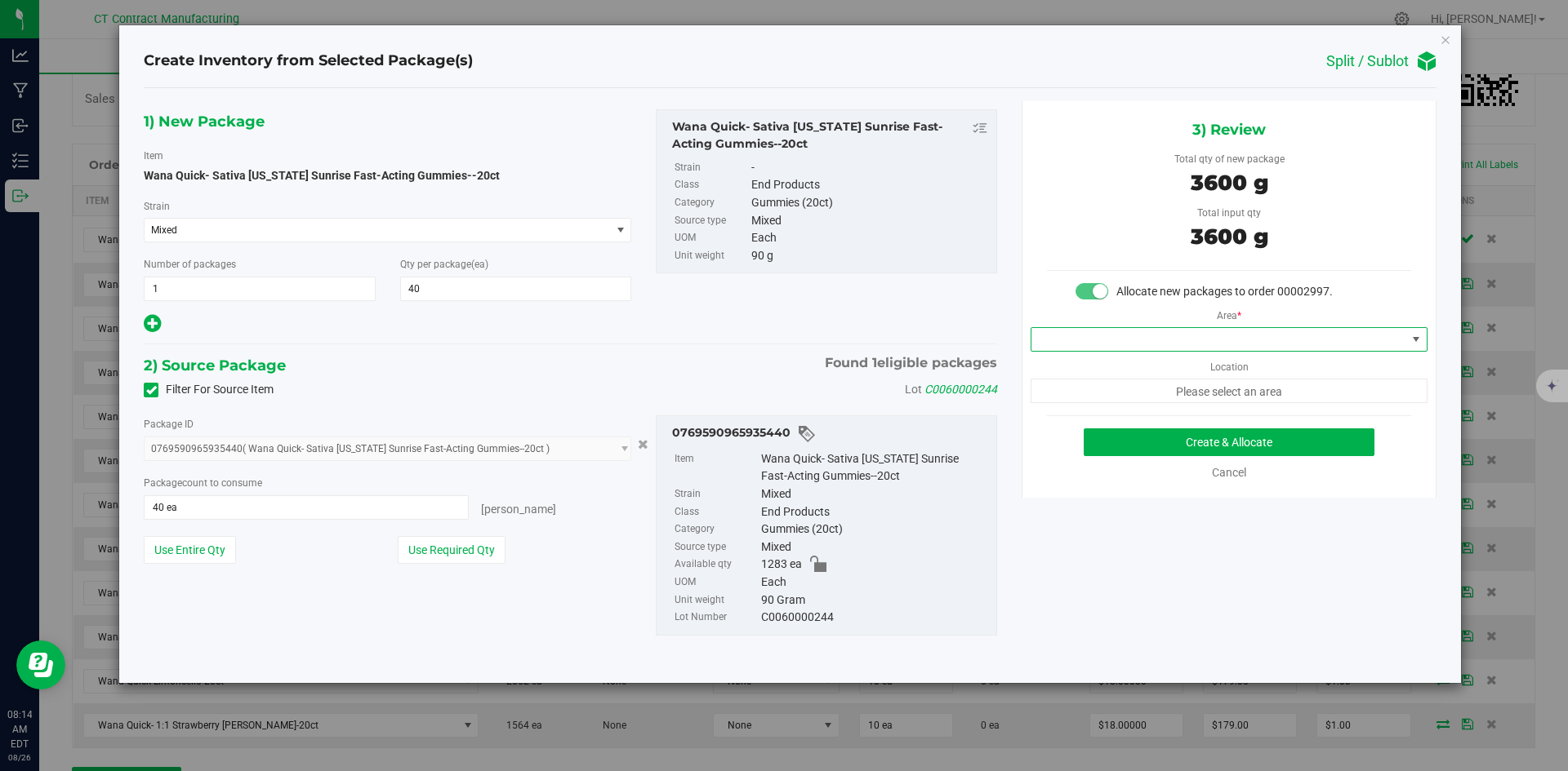
click at [1248, 331] on span at bounding box center [1219, 339] width 375 height 23
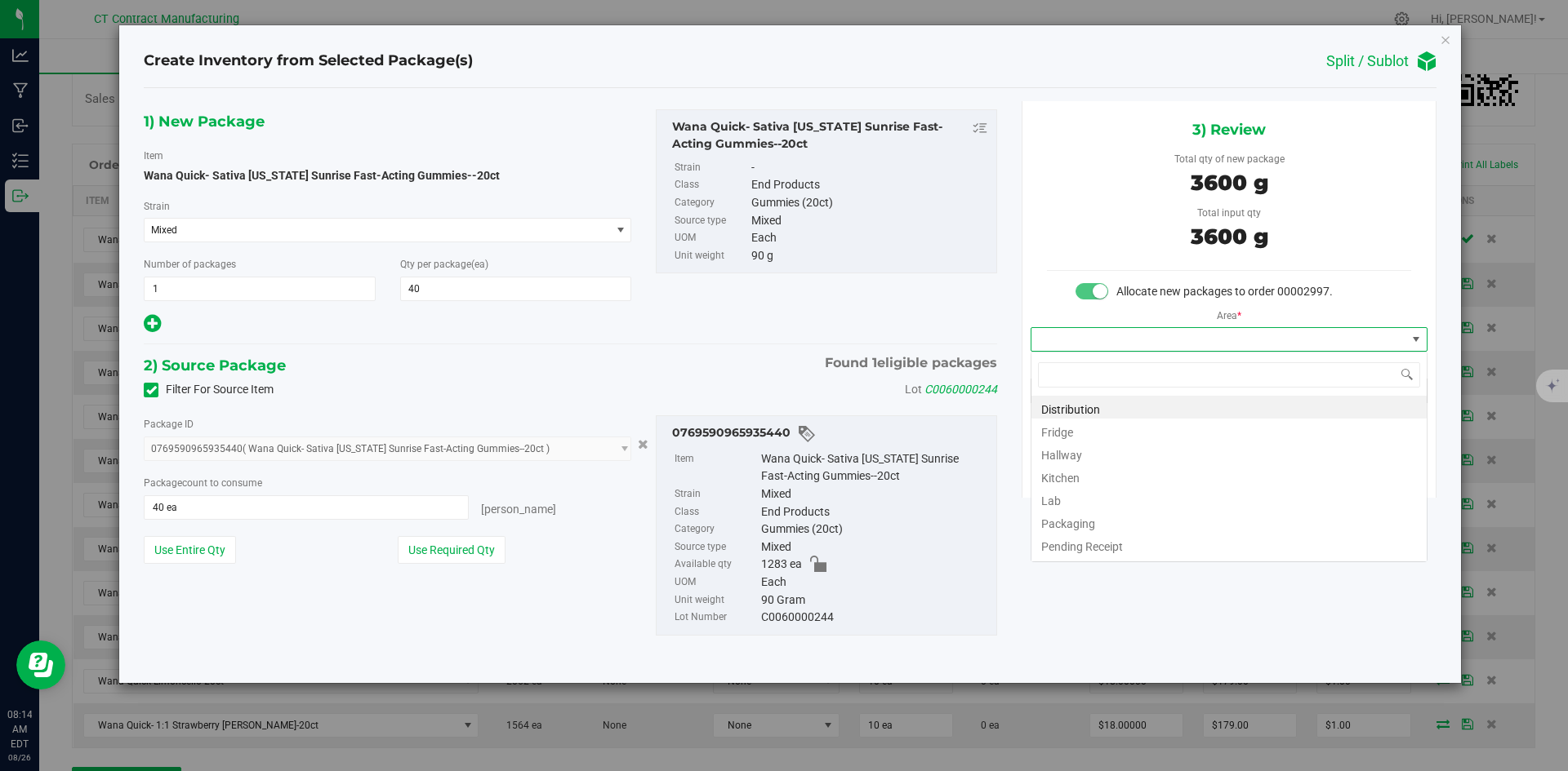
scroll to position [24, 396]
click at [1197, 408] on li "Distribution" at bounding box center [1229, 408] width 396 height 23
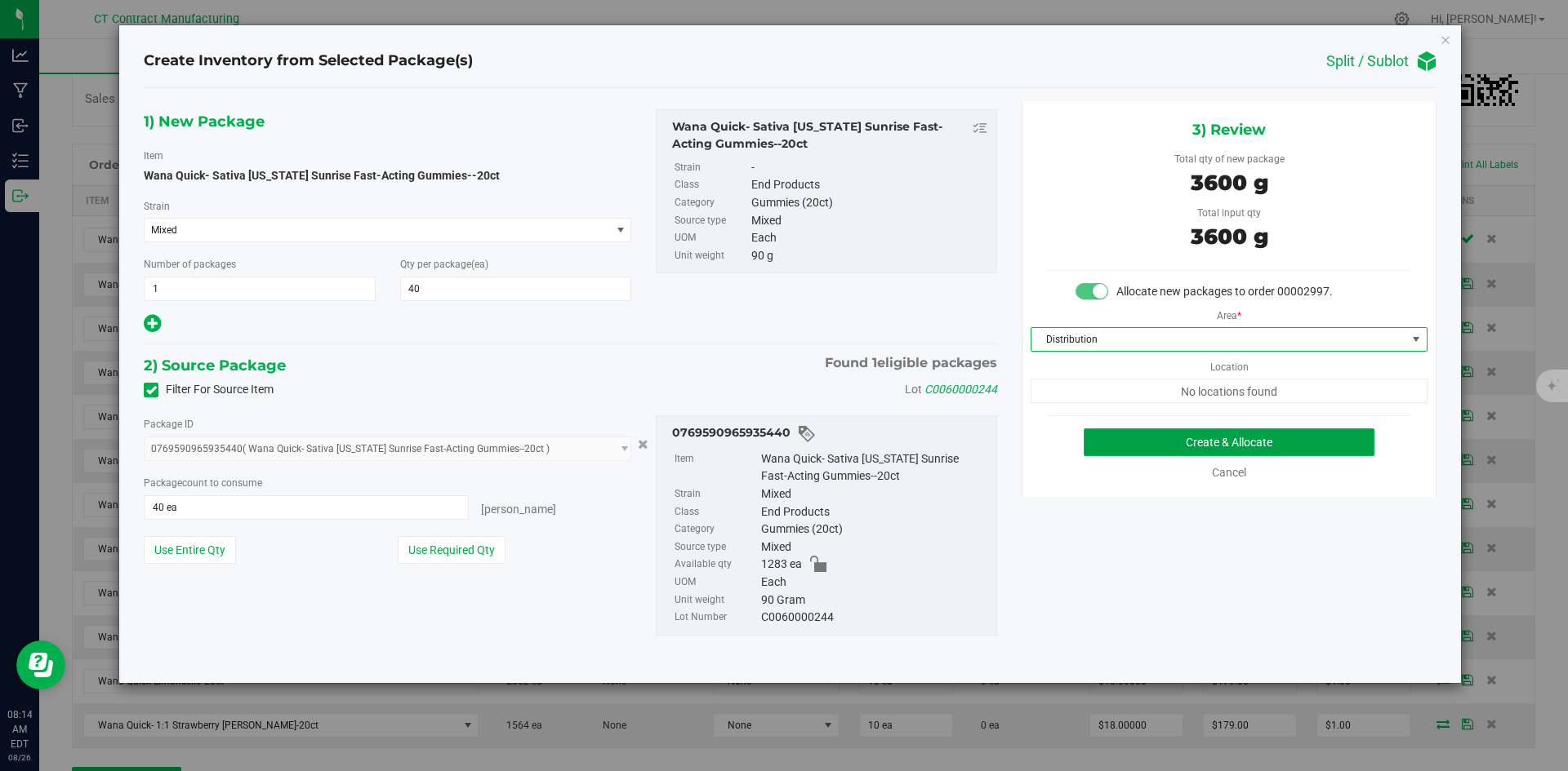
click at [1261, 437] on button "Create & Allocate" at bounding box center [1228, 442] width 290 height 28
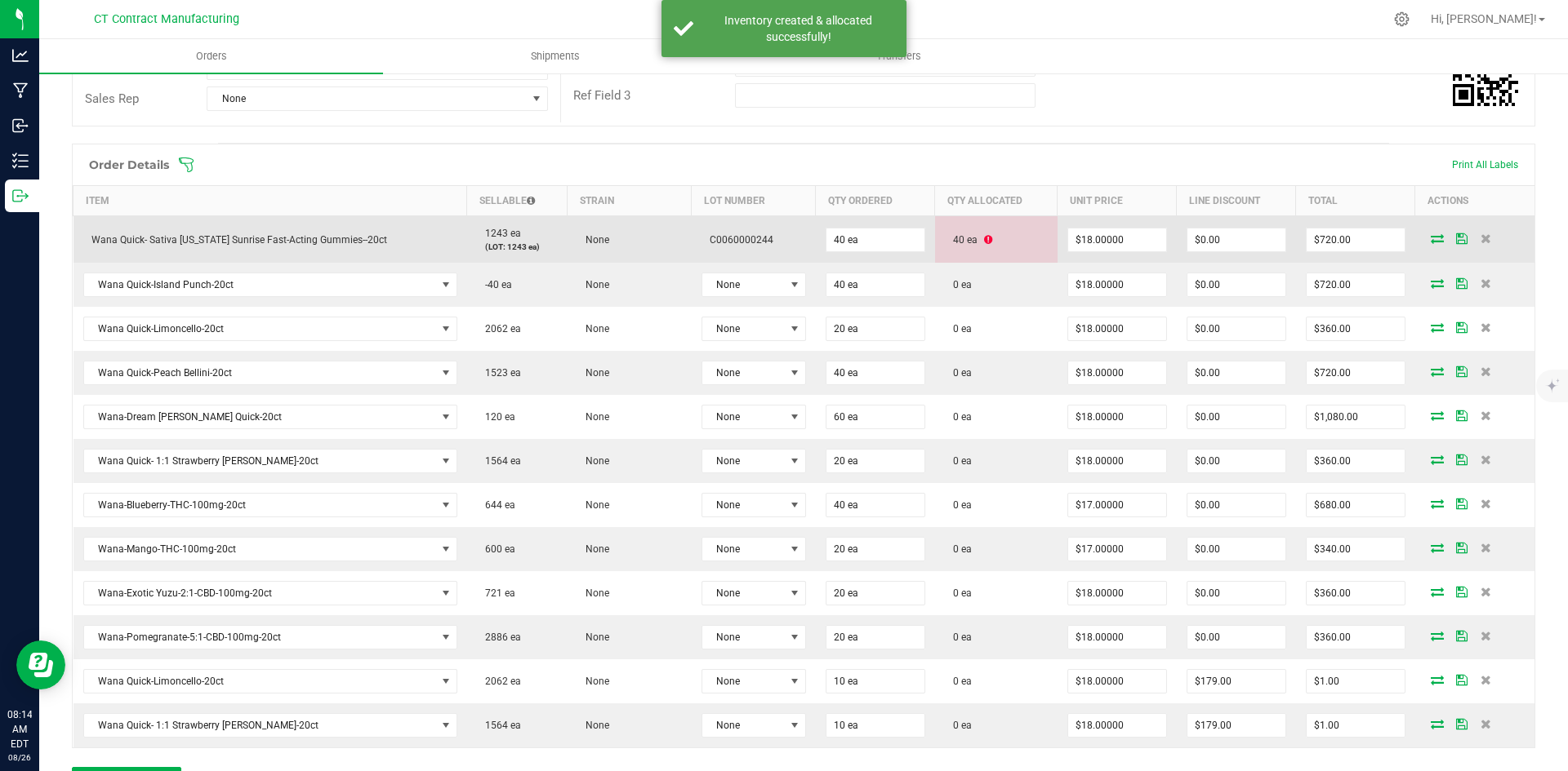
click at [984, 239] on icon at bounding box center [987, 239] width 8 height 9
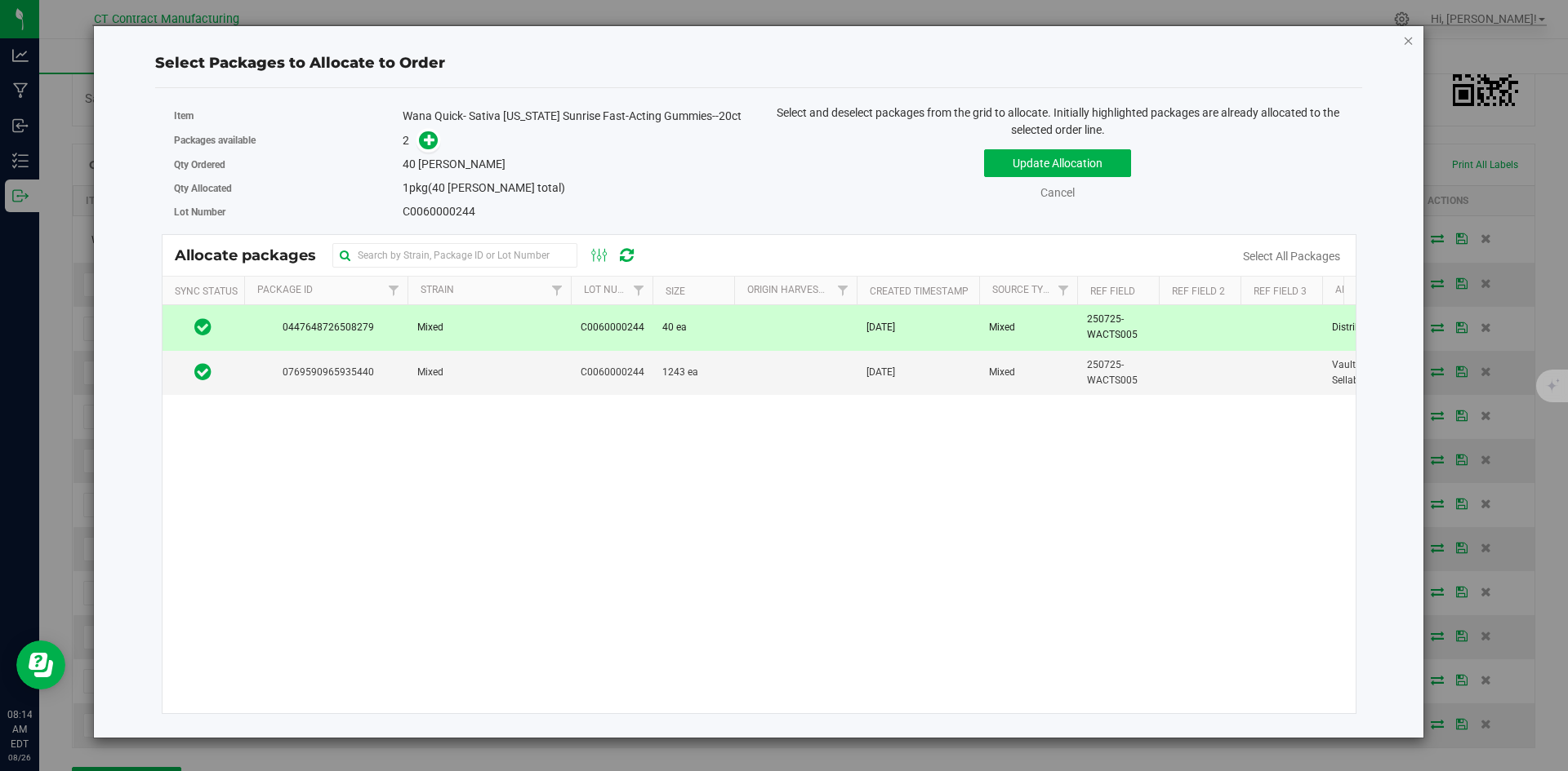
click at [1404, 40] on icon "button" at bounding box center [1408, 39] width 11 height 20
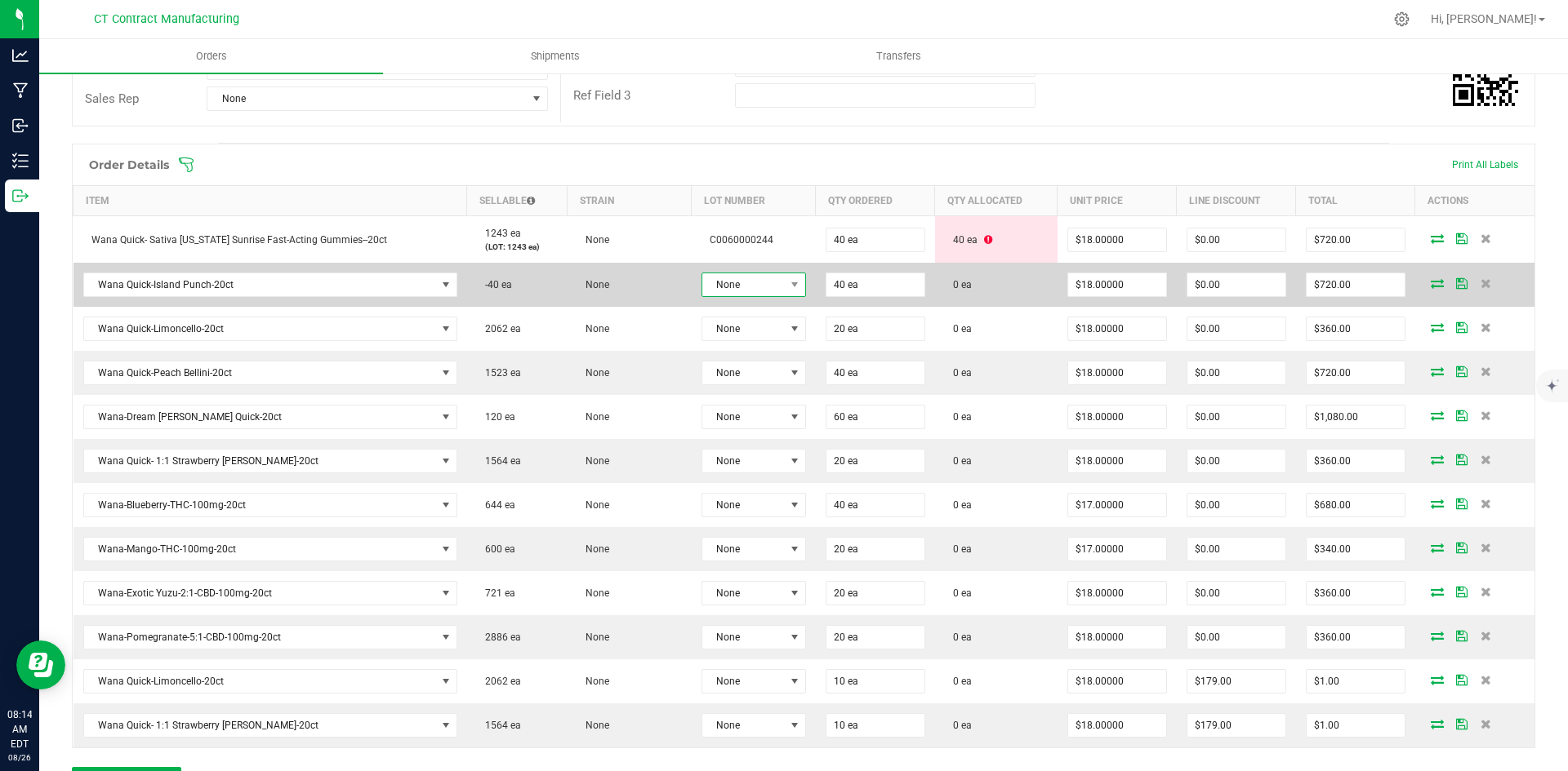
click at [752, 285] on span "None" at bounding box center [744, 285] width 83 height 23
click at [371, 276] on span "Wana Quick-Island Punch-20ct" at bounding box center [260, 285] width 352 height 23
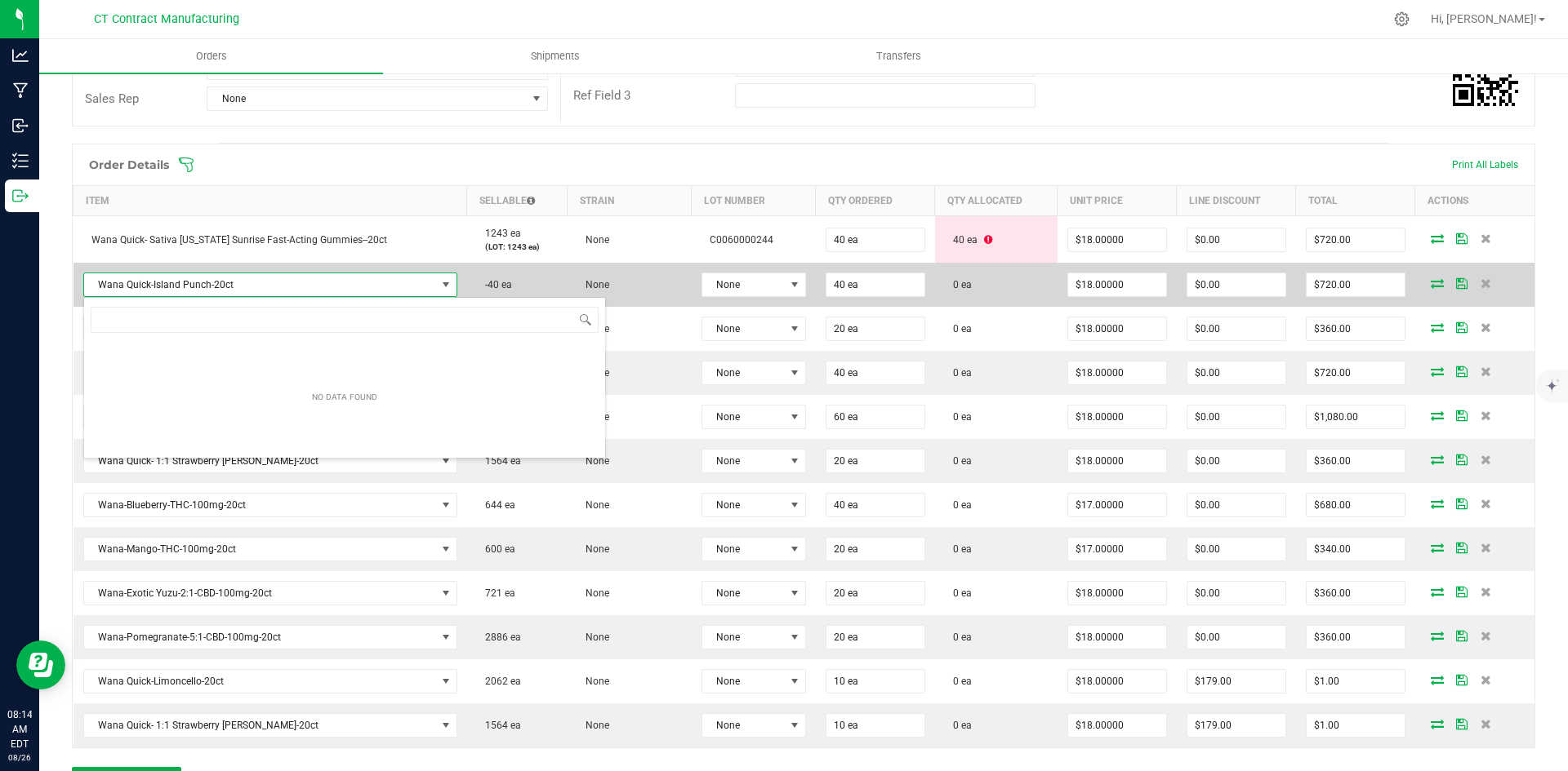
scroll to position [24, 370]
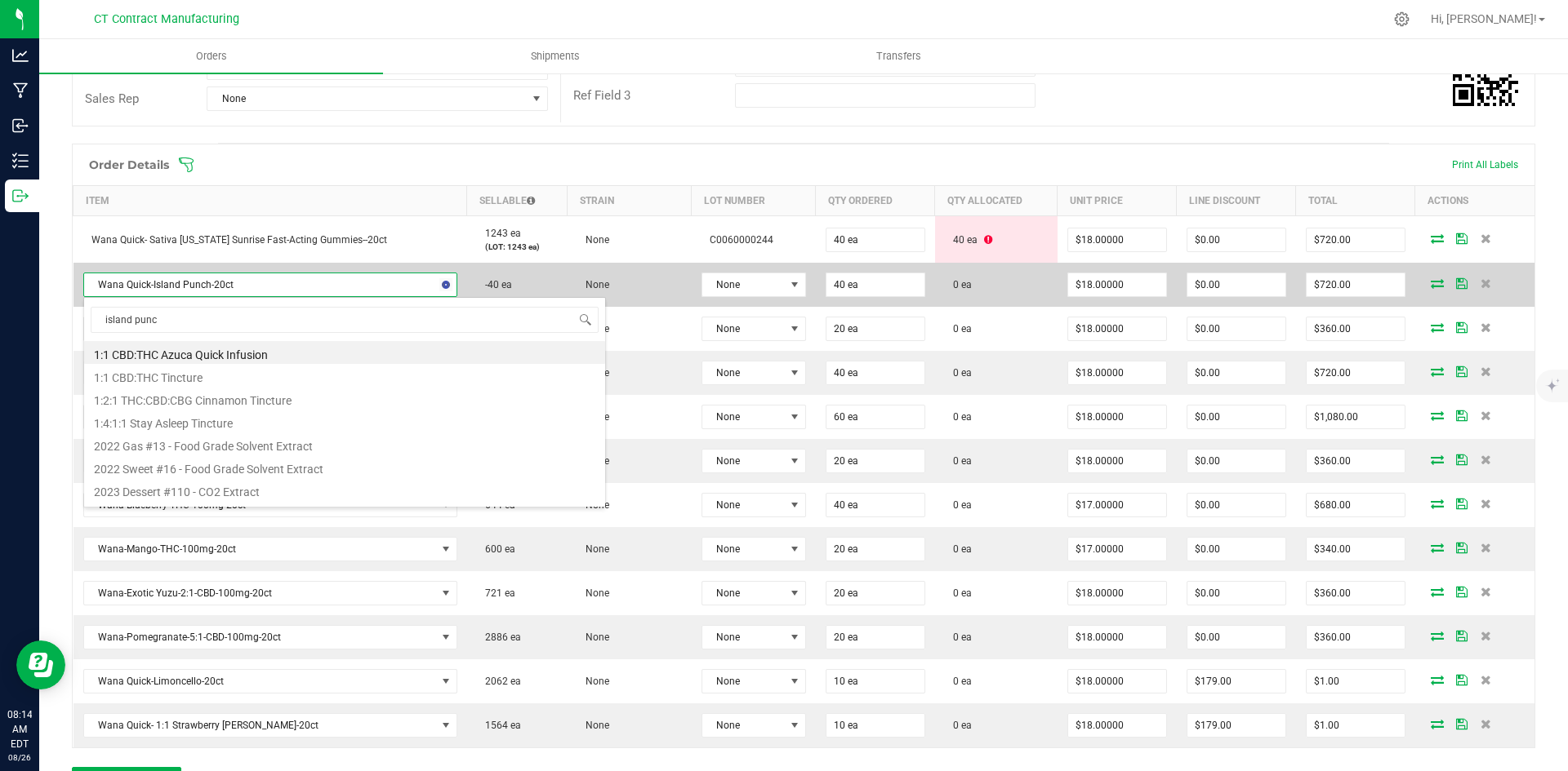
type input "island punch"
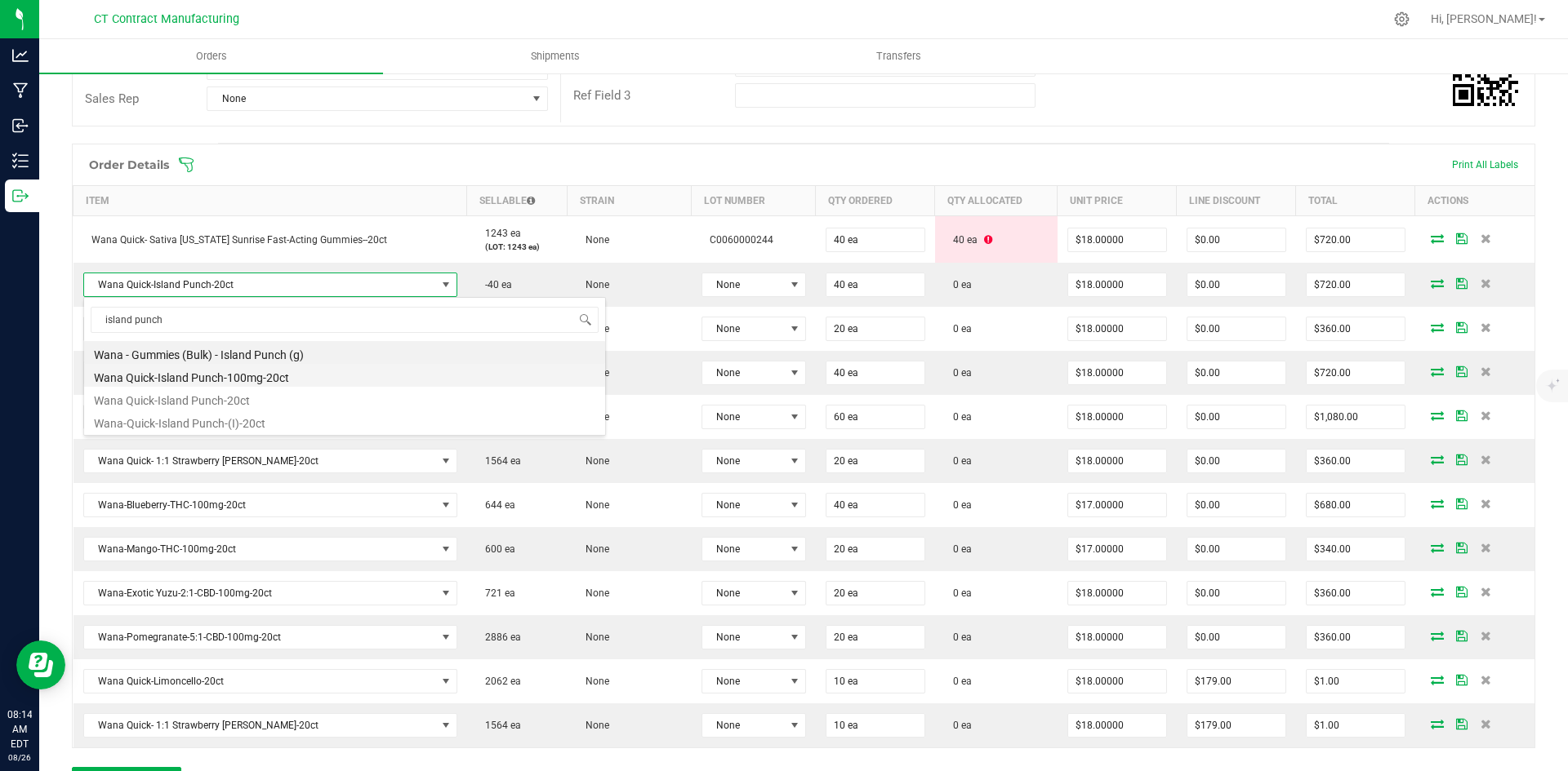
click at [308, 371] on li "Wana Quick-Island Punch-100mg-20ct" at bounding box center [345, 376] width 521 height 23
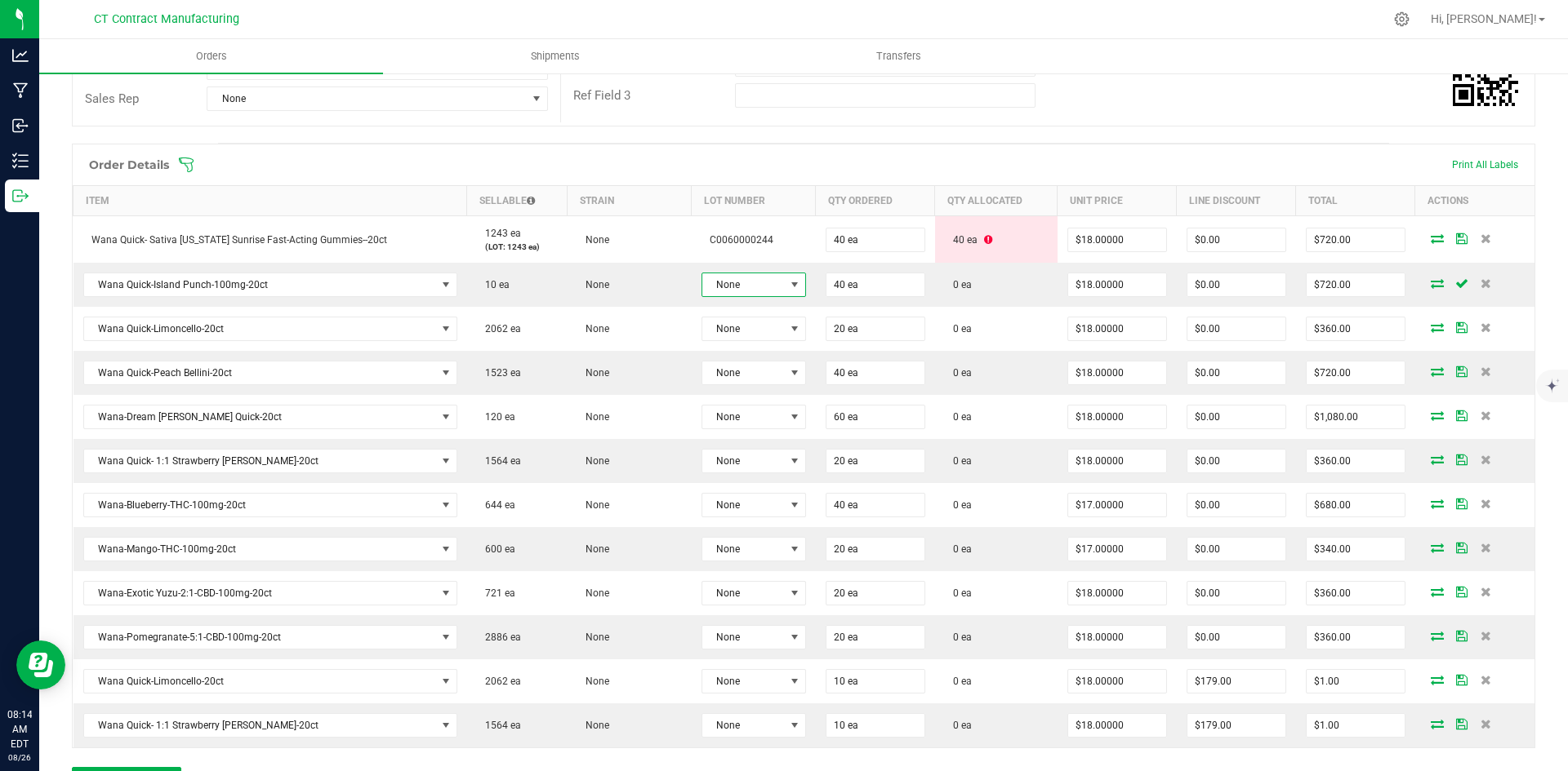
click at [737, 285] on span "None" at bounding box center [744, 285] width 83 height 23
click at [770, 383] on li "C0060000177" at bounding box center [772, 383] width 153 height 28
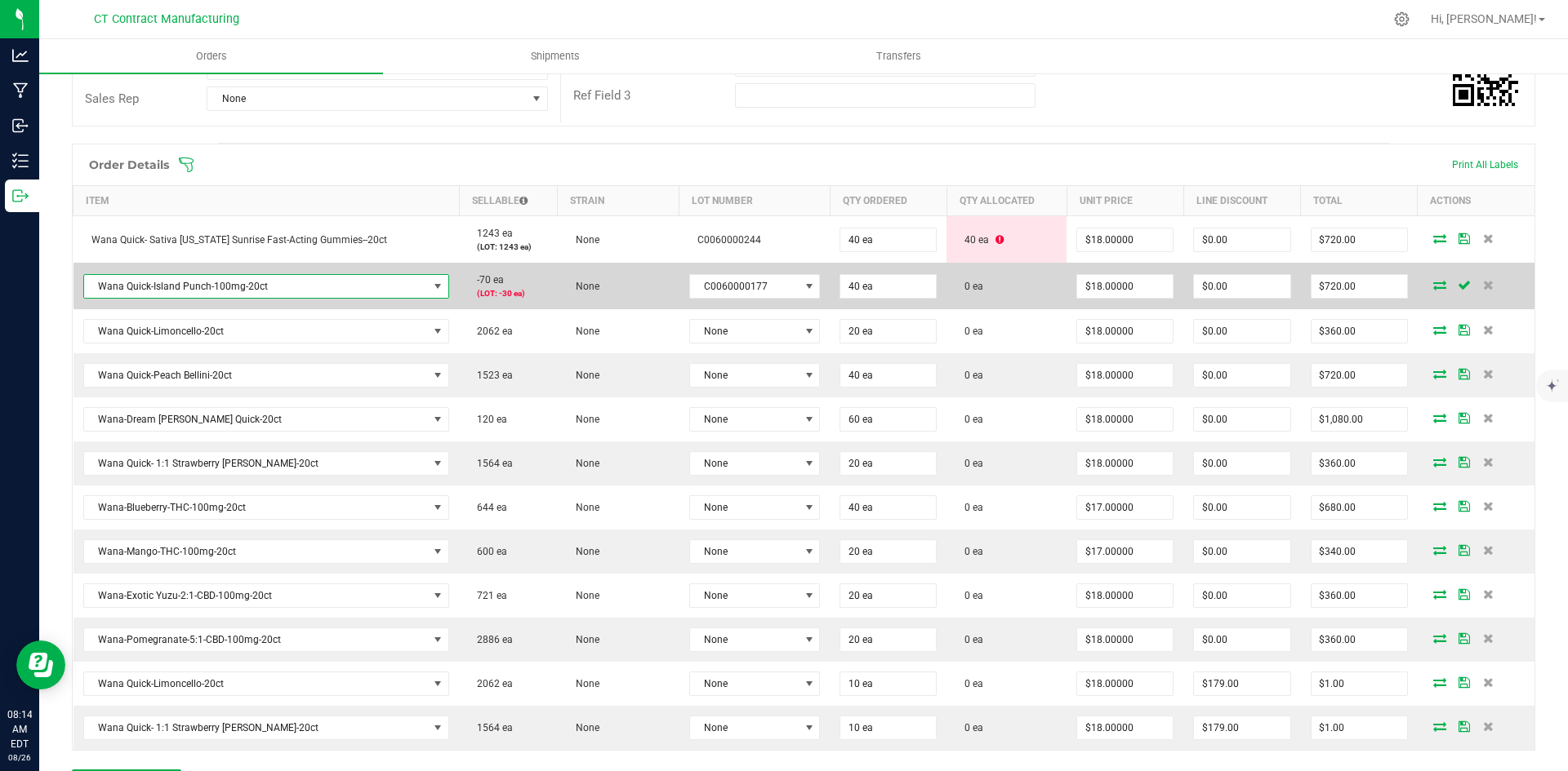
click at [351, 277] on span "Wana Quick-Island Punch-100mg-20ct" at bounding box center [256, 286] width 345 height 23
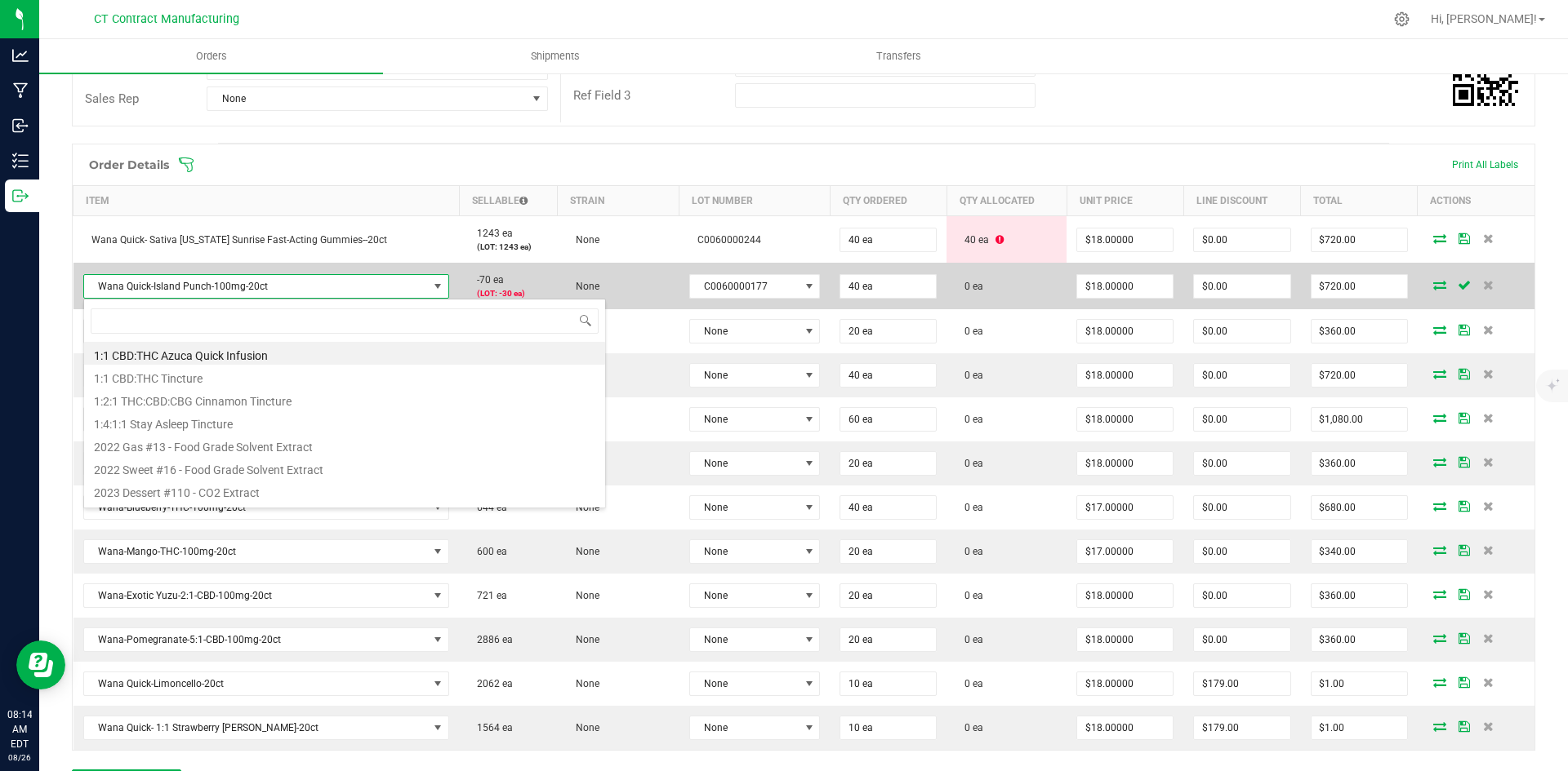
scroll to position [24, 364]
type input "island punch"
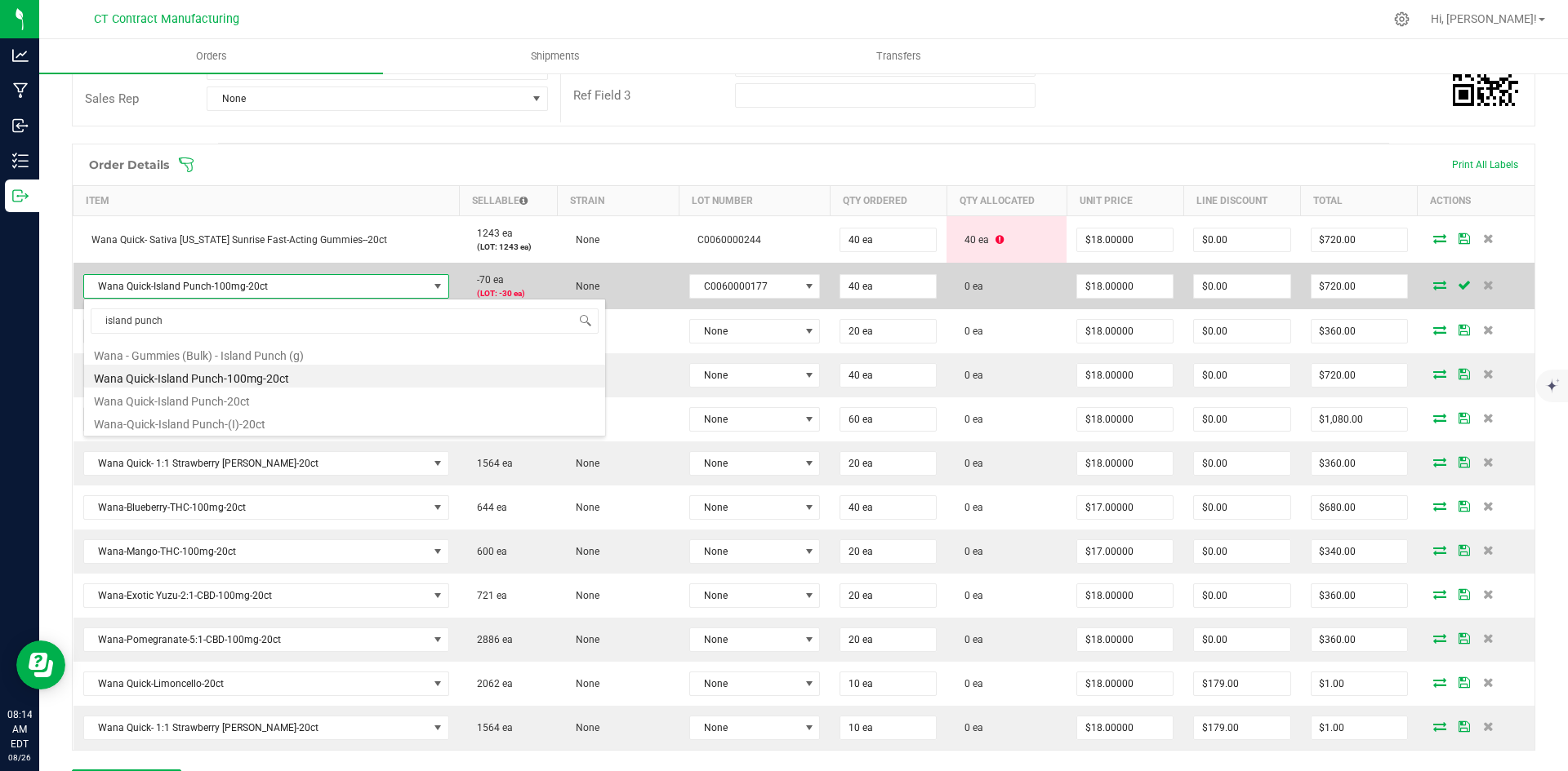
click at [1434, 288] on icon at bounding box center [1440, 285] width 13 height 9
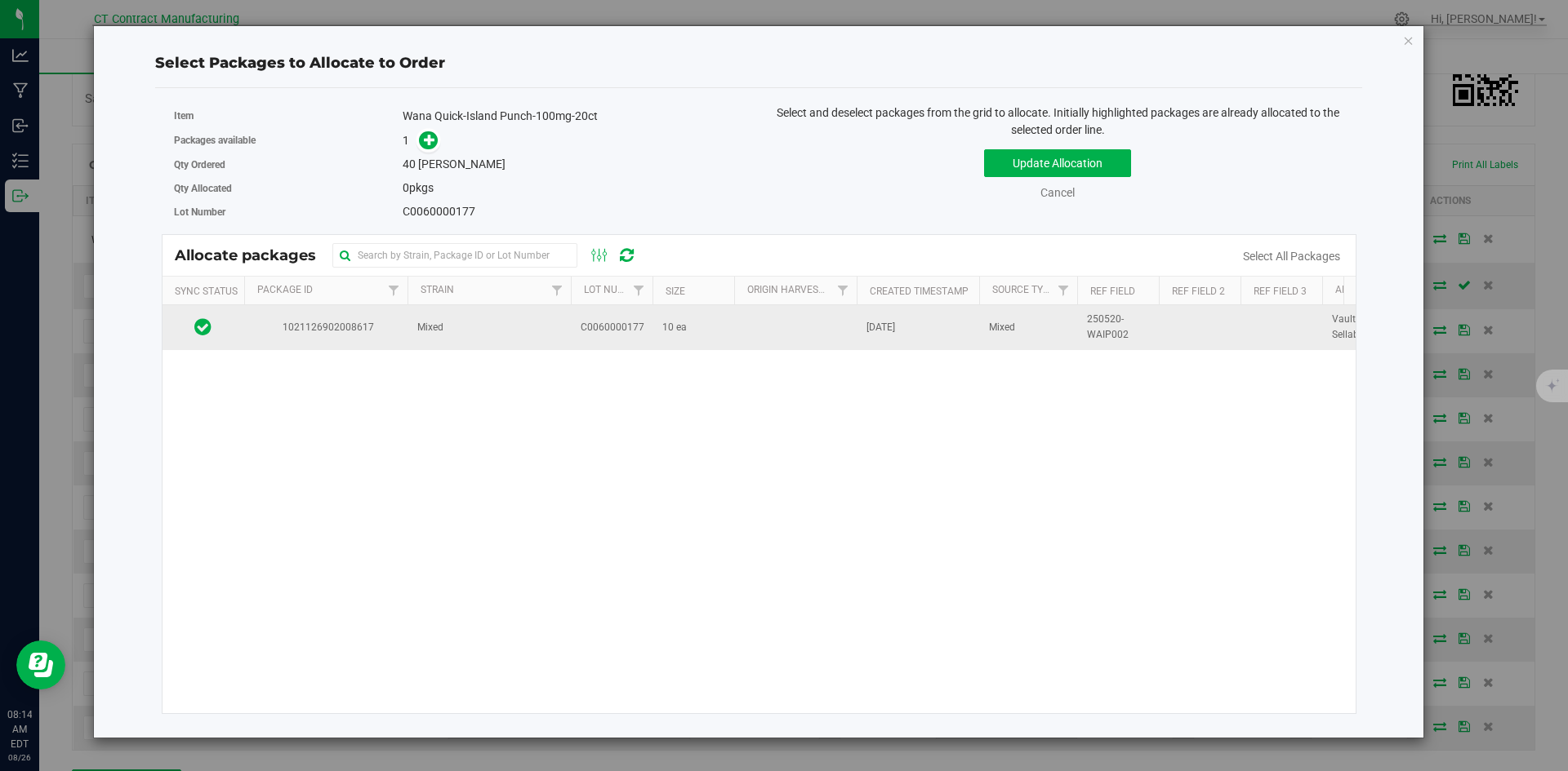
click at [662, 325] on span "10 ea" at bounding box center [675, 328] width 24 height 16
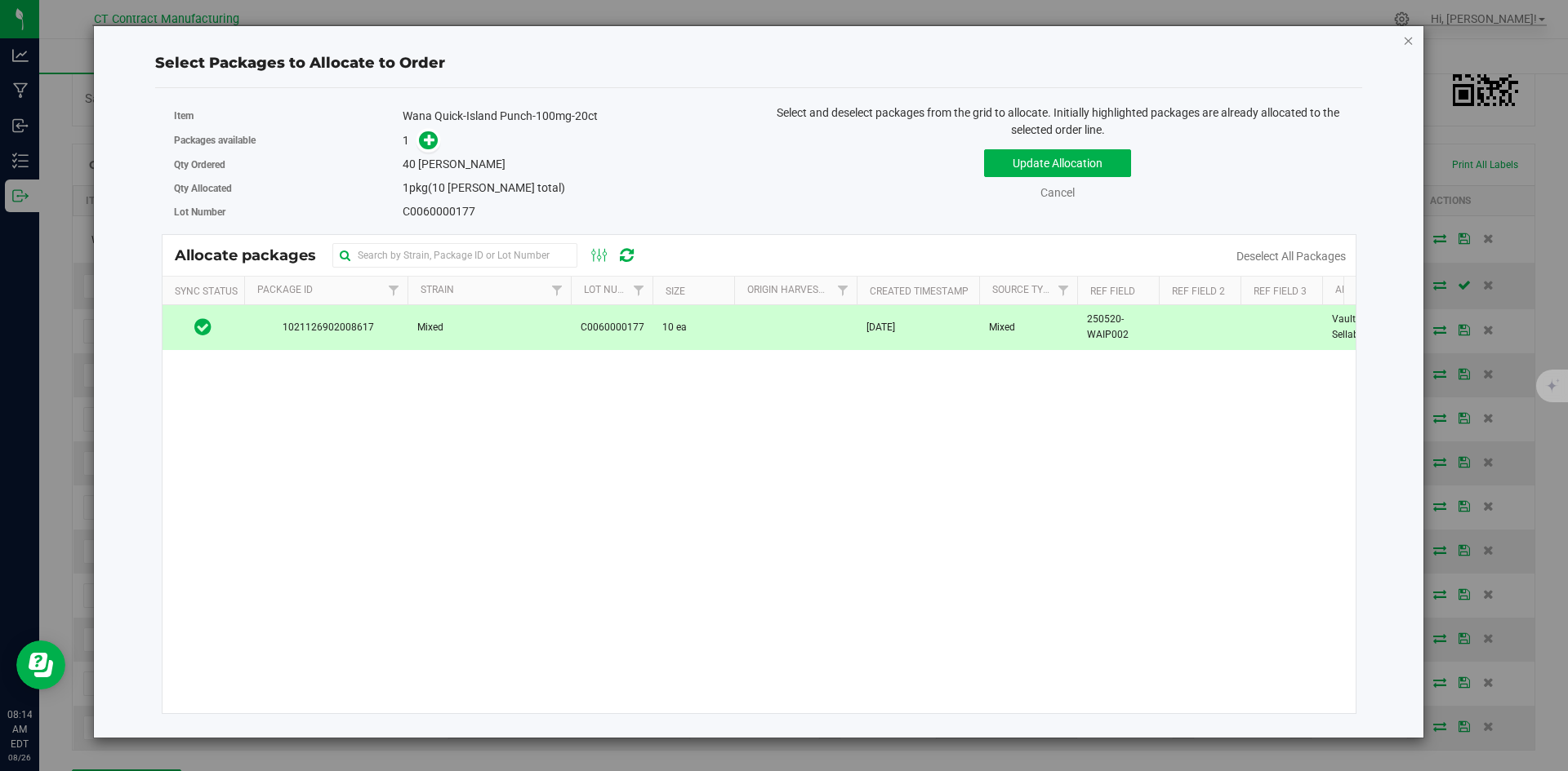
click at [1408, 47] on icon "button" at bounding box center [1408, 39] width 11 height 20
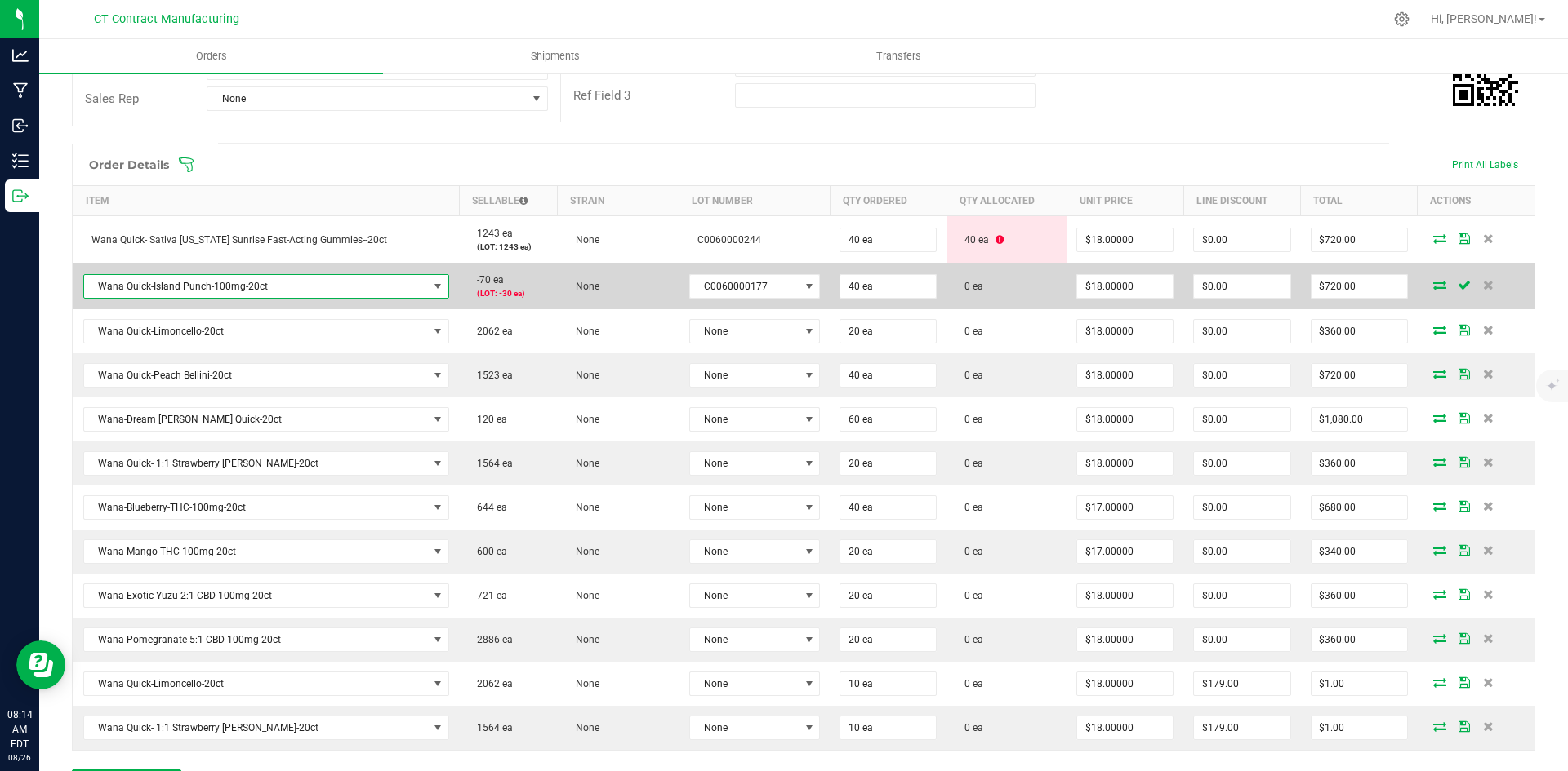
click at [247, 284] on span "Wana Quick-Island Punch-100mg-20ct" at bounding box center [256, 286] width 345 height 23
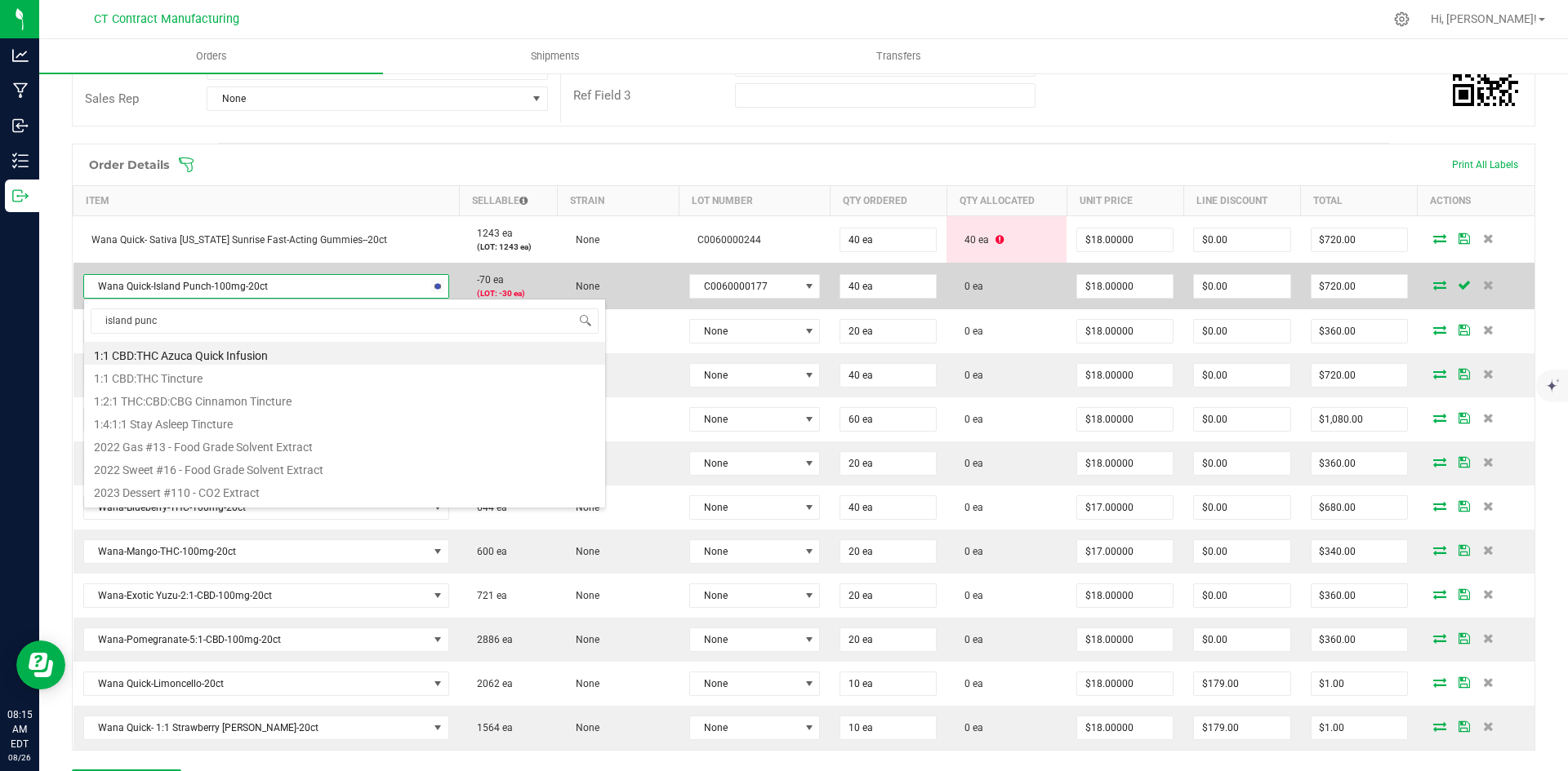
type input "island punch"
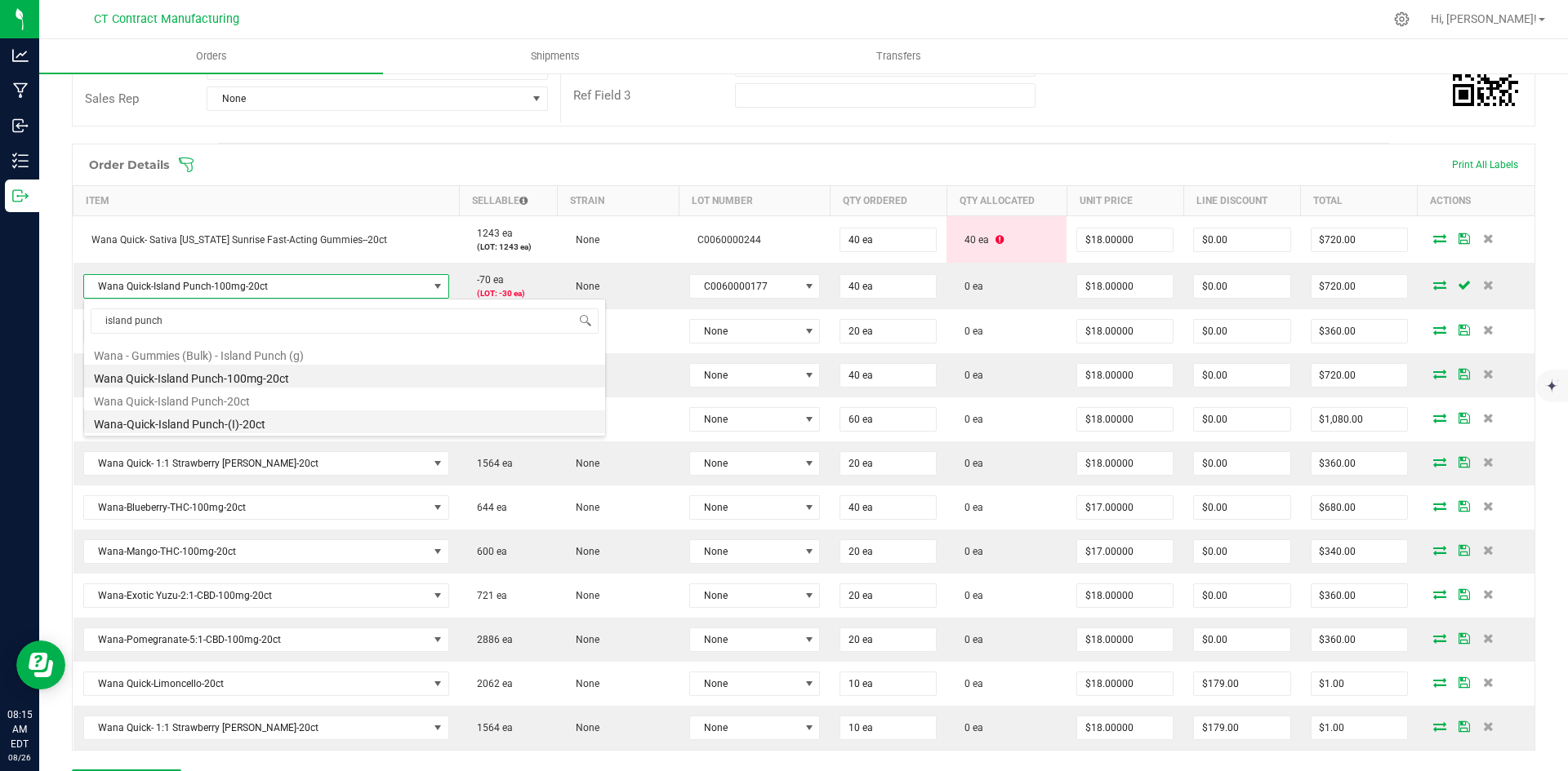
click at [252, 420] on li "Wana-Quick-Island Punch-(I)-20ct" at bounding box center [345, 422] width 521 height 23
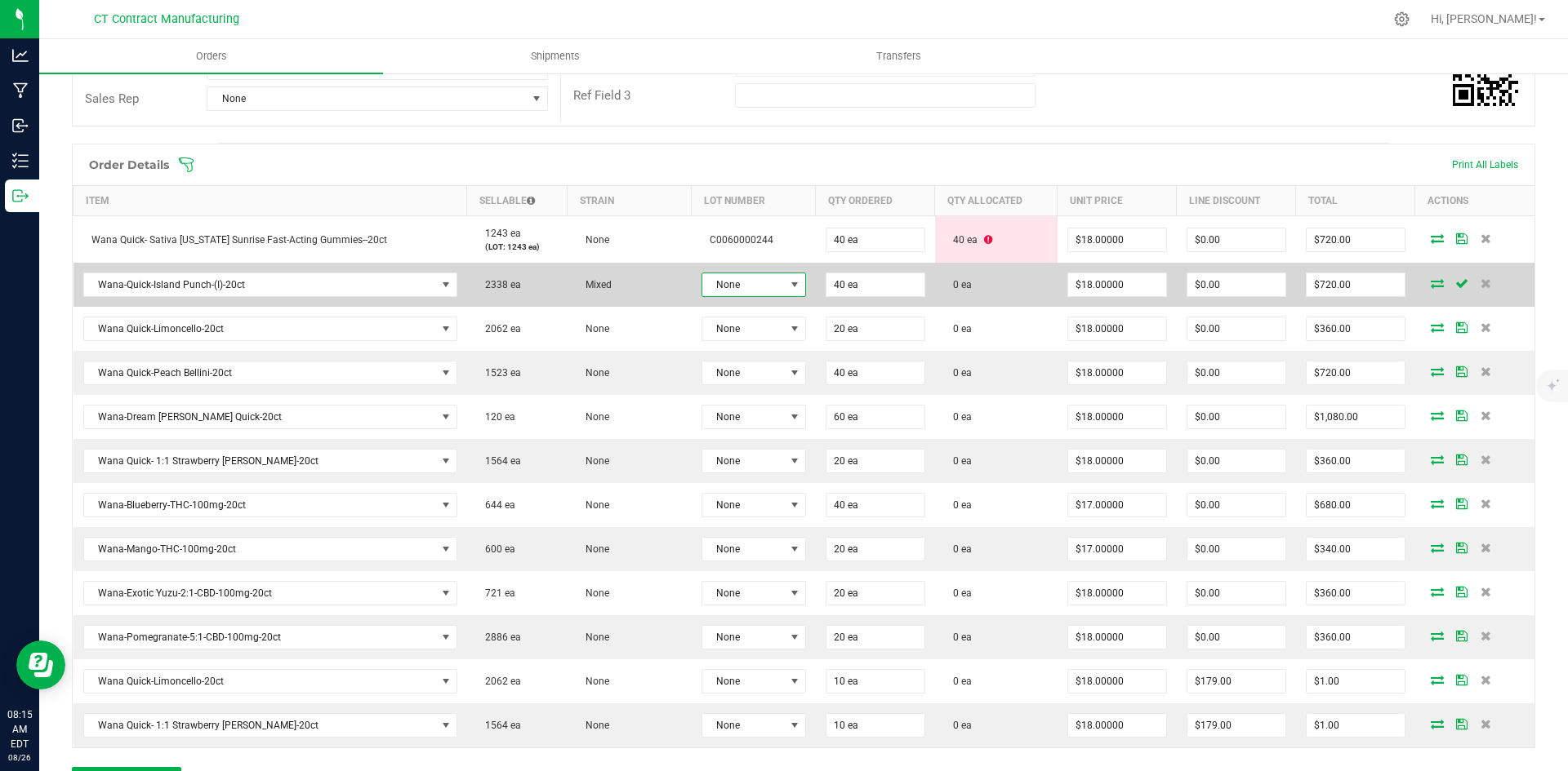
click at [775, 296] on span "None" at bounding box center [744, 285] width 83 height 23
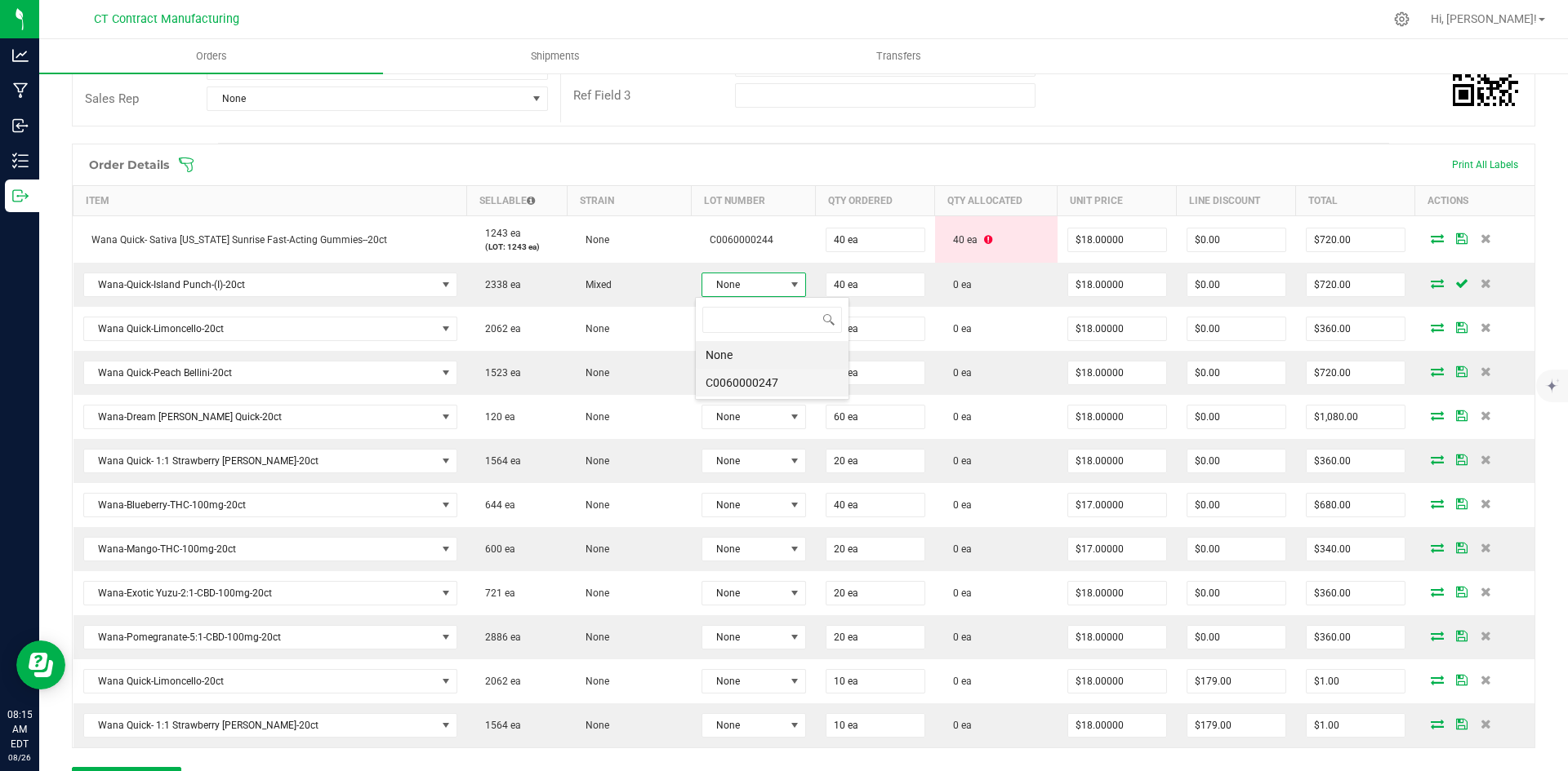
click at [771, 392] on li "C0060000247" at bounding box center [772, 383] width 153 height 28
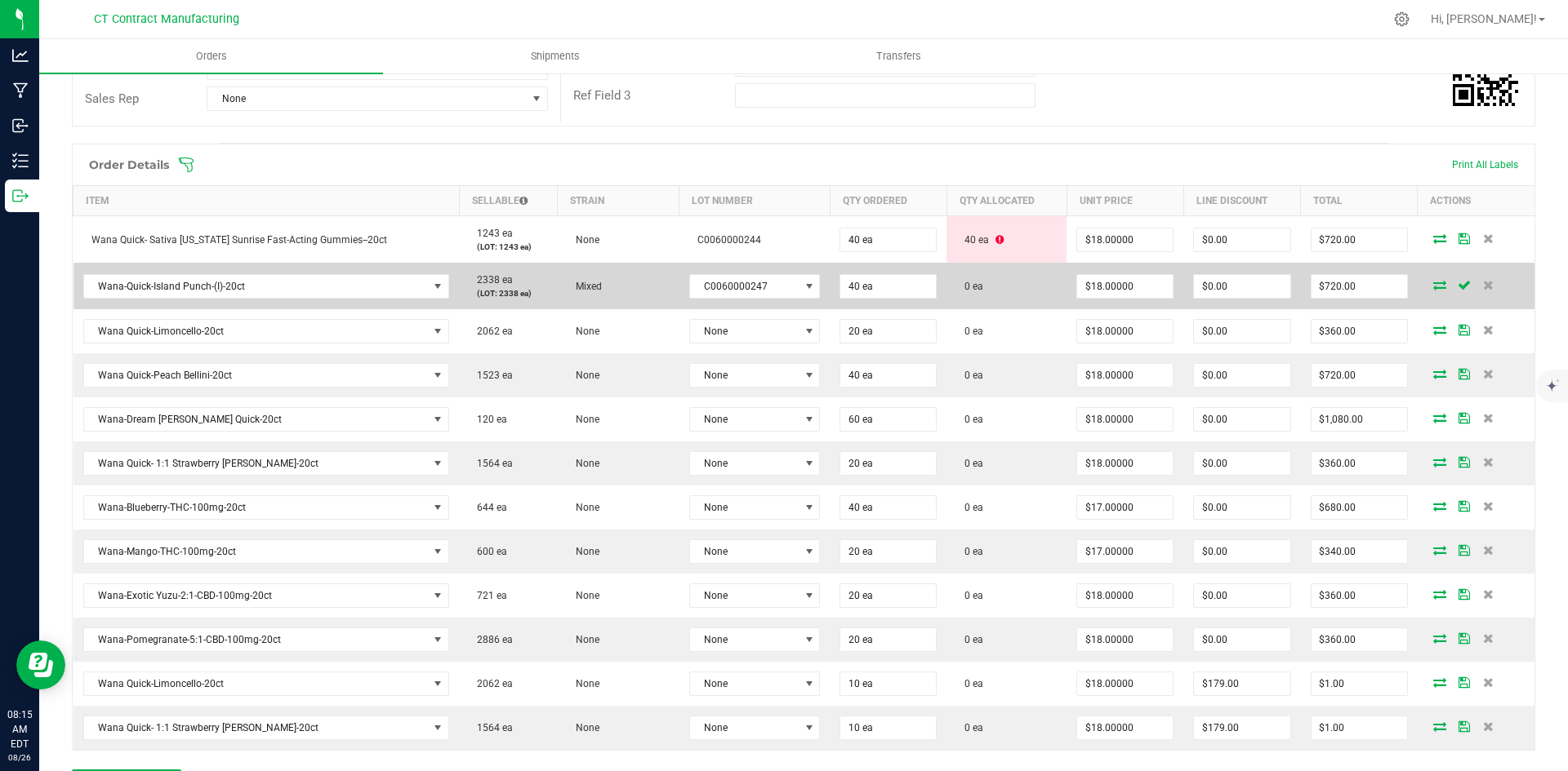
click at [1434, 282] on icon at bounding box center [1440, 285] width 13 height 9
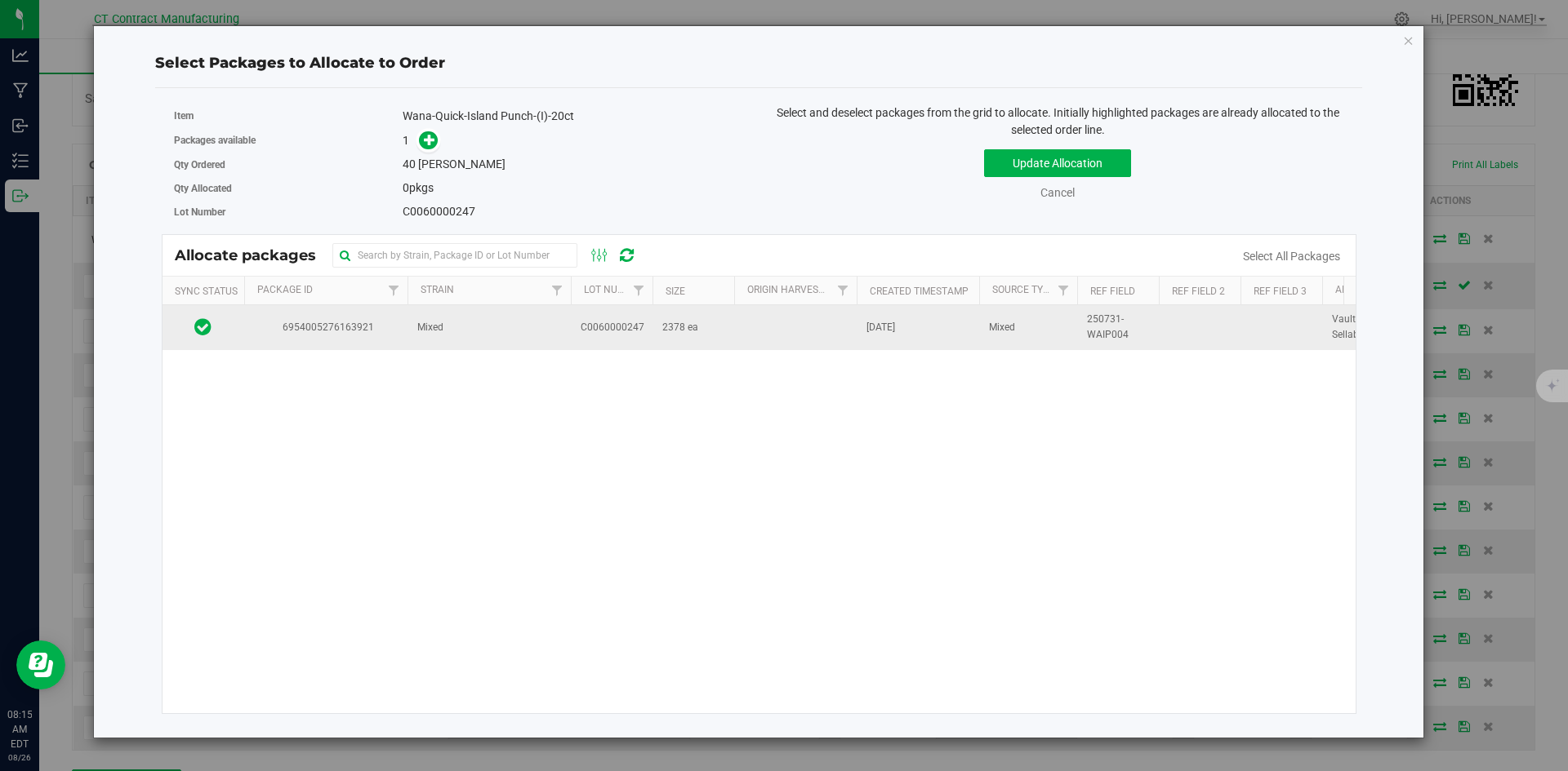
click at [482, 331] on td "Mixed" at bounding box center [489, 327] width 163 height 44
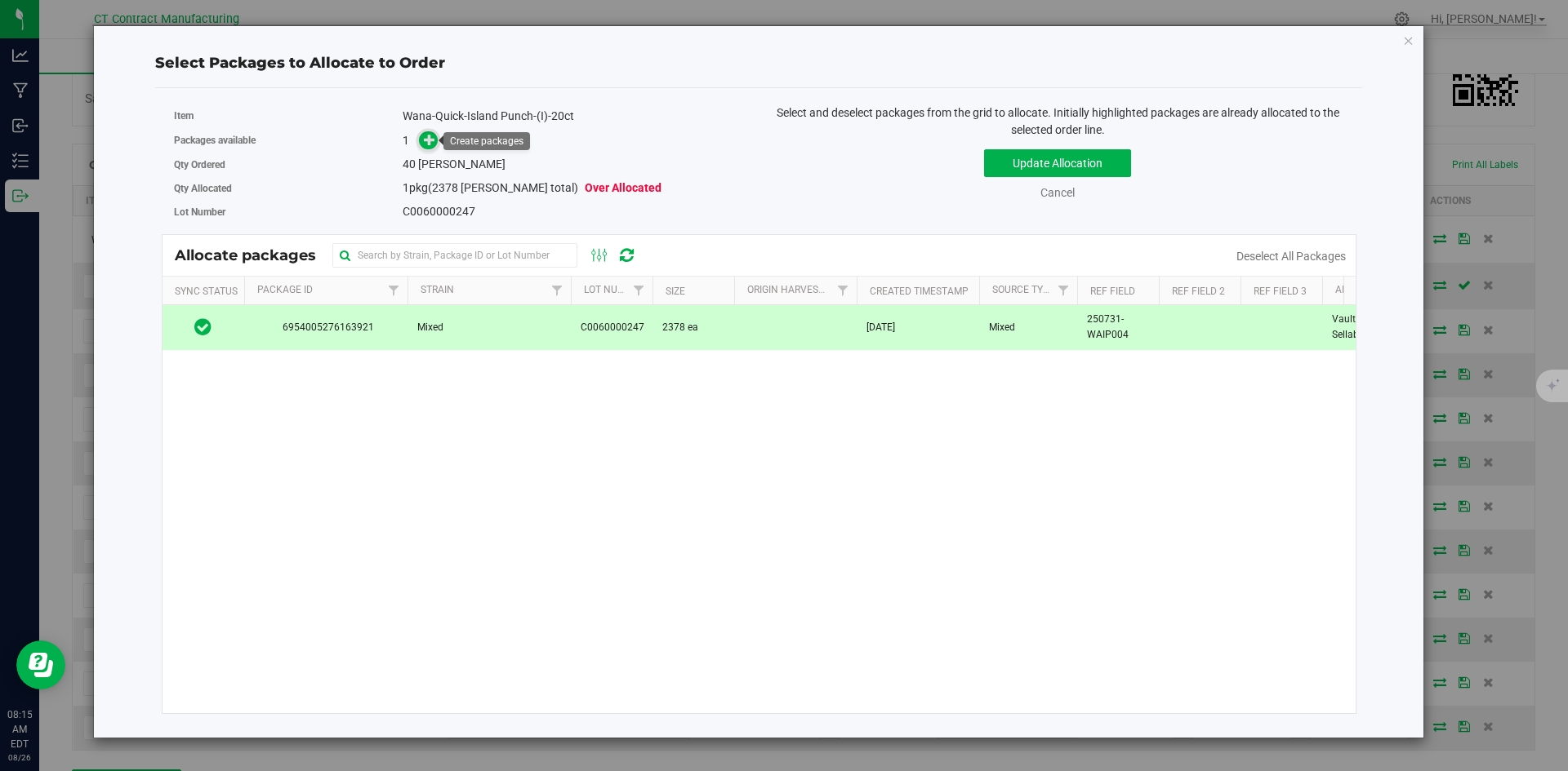
click at [430, 145] on icon at bounding box center [429, 140] width 11 height 11
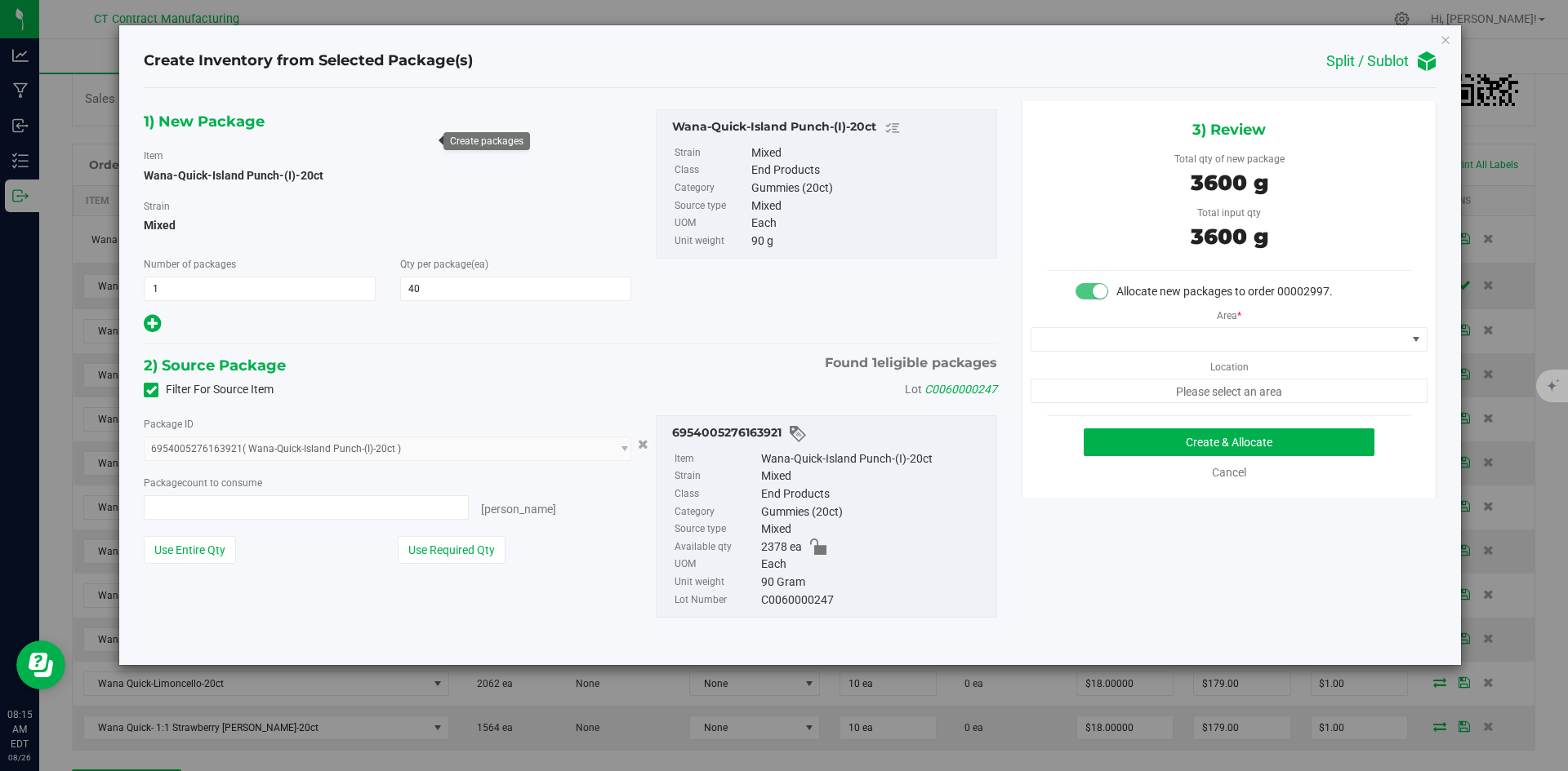
type input "40 ea"
click at [1158, 340] on span at bounding box center [1219, 339] width 375 height 23
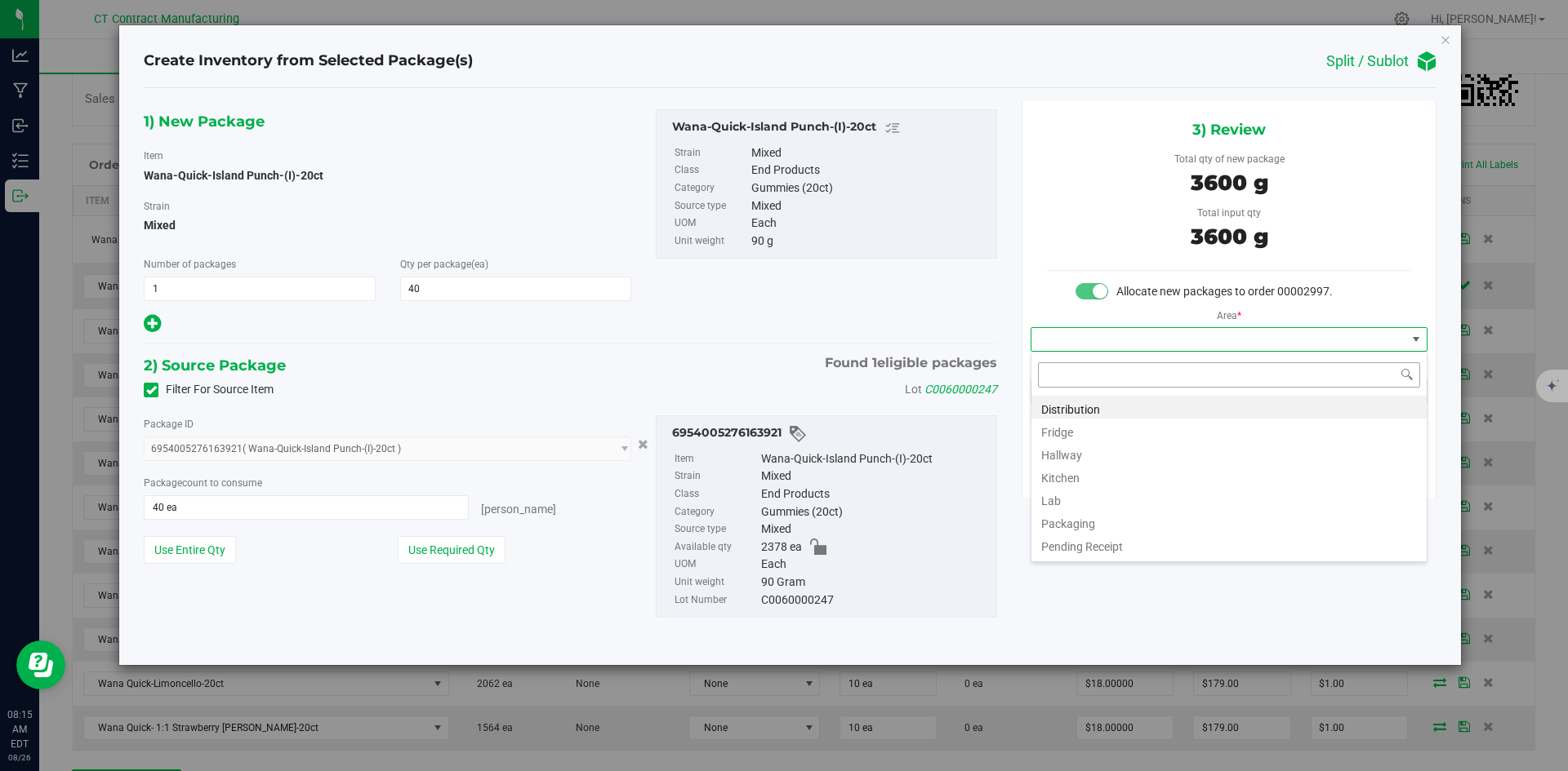
scroll to position [24, 396]
click at [1130, 402] on li "Distribution" at bounding box center [1229, 408] width 396 height 23
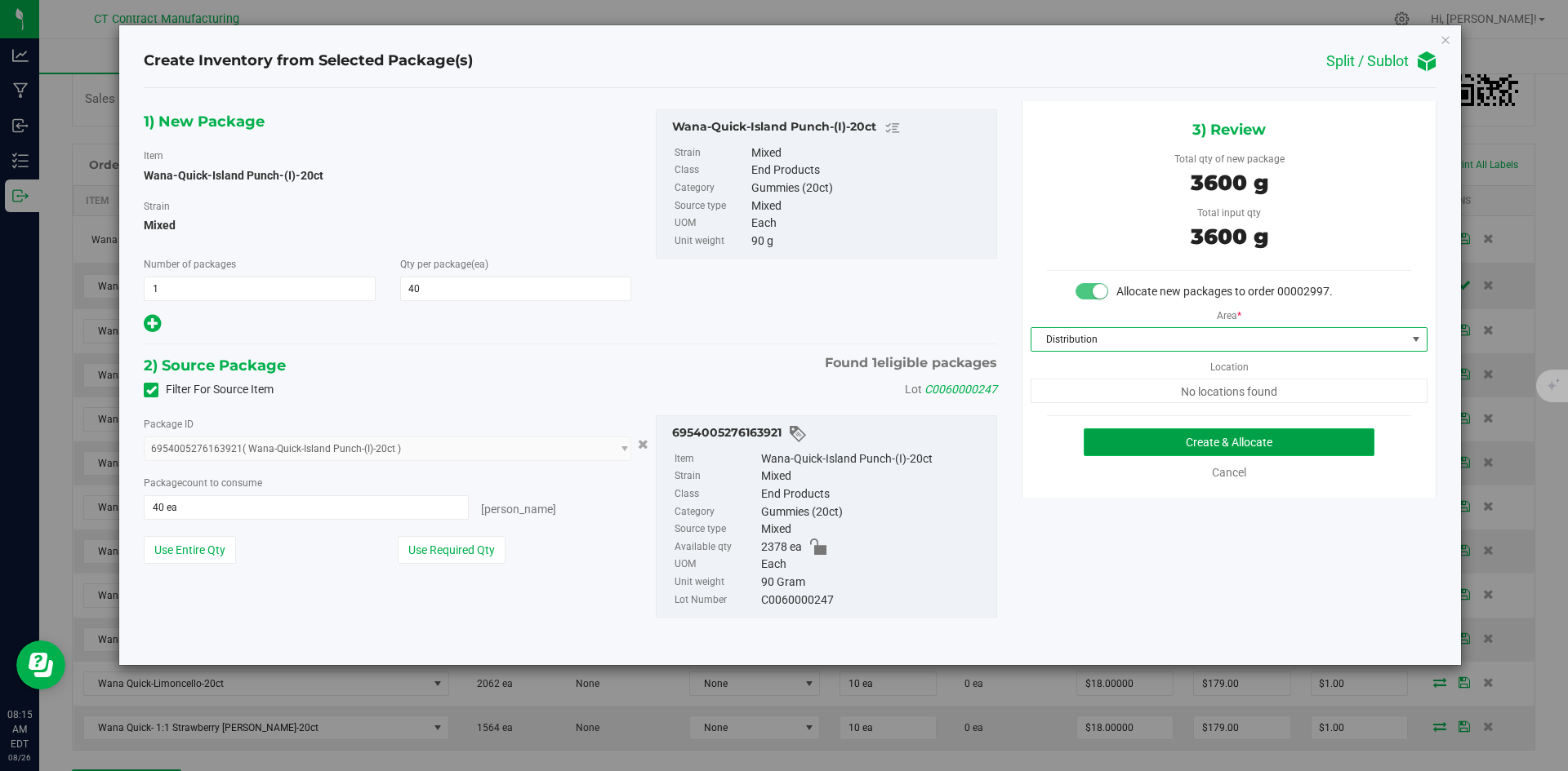
click at [1161, 434] on button "Create & Allocate" at bounding box center [1228, 442] width 290 height 28
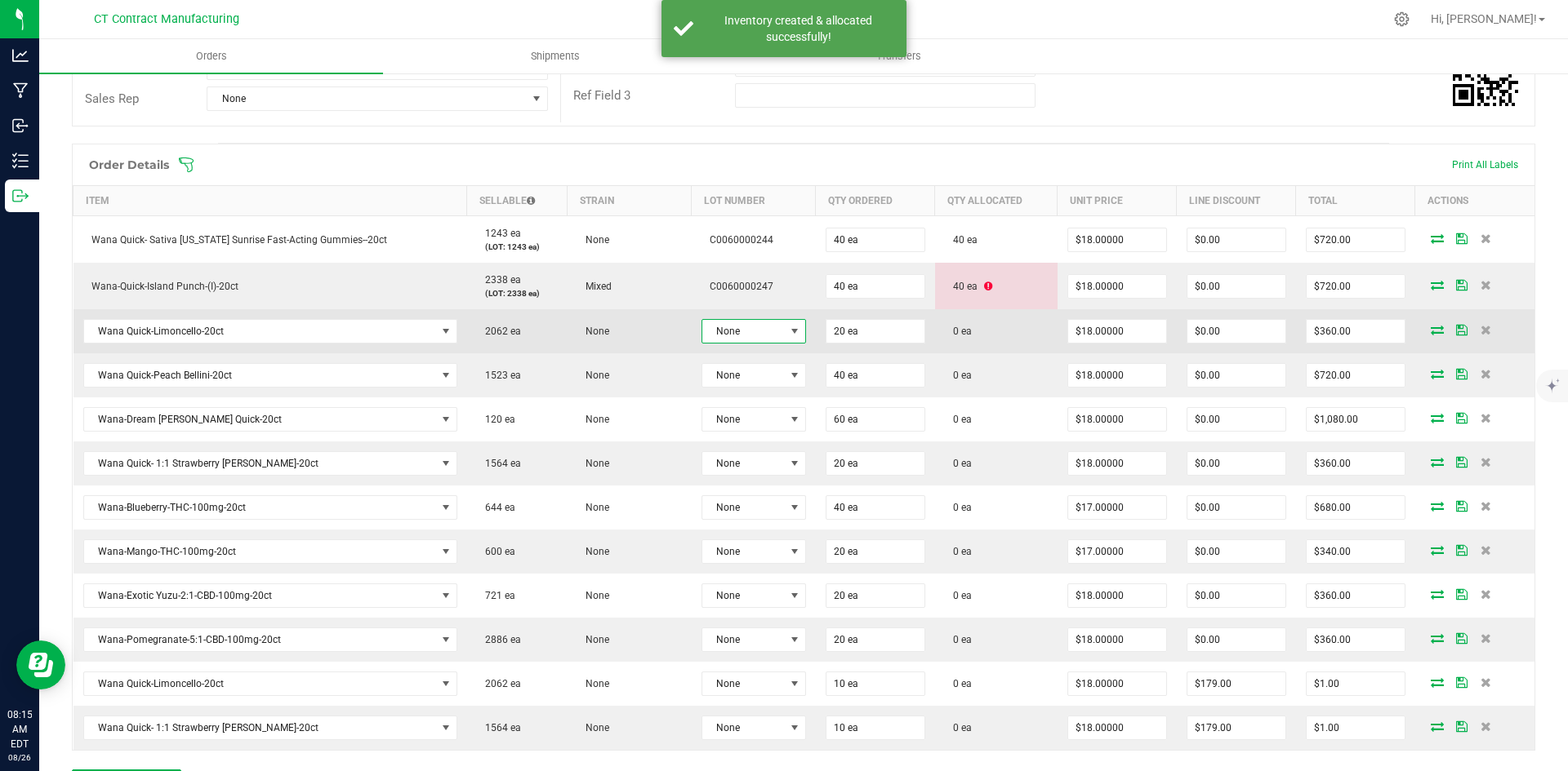
click at [784, 330] on span at bounding box center [795, 332] width 21 height 23
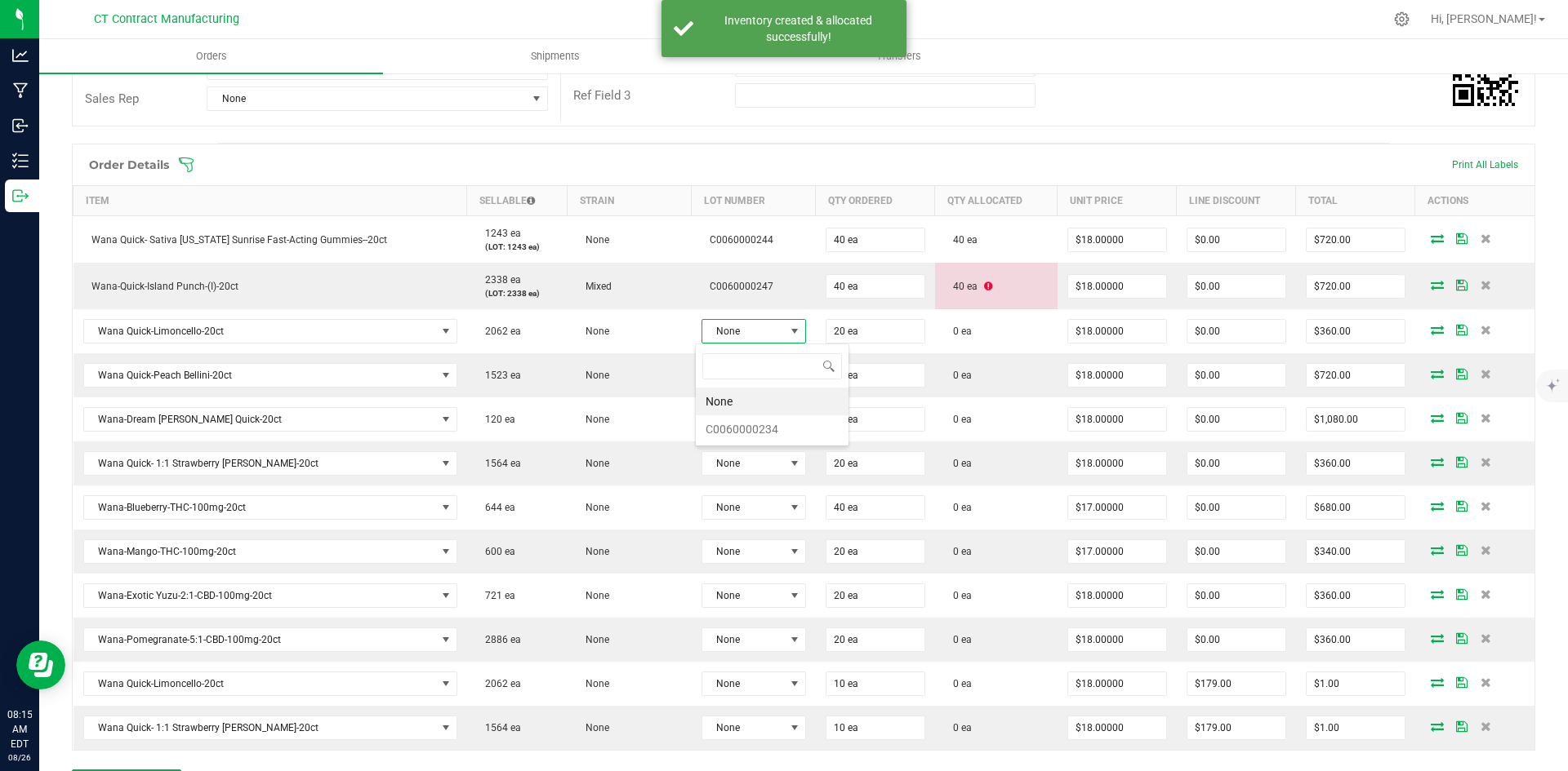
scroll to position [24, 103]
click at [784, 423] on li "C0060000234" at bounding box center [772, 429] width 153 height 28
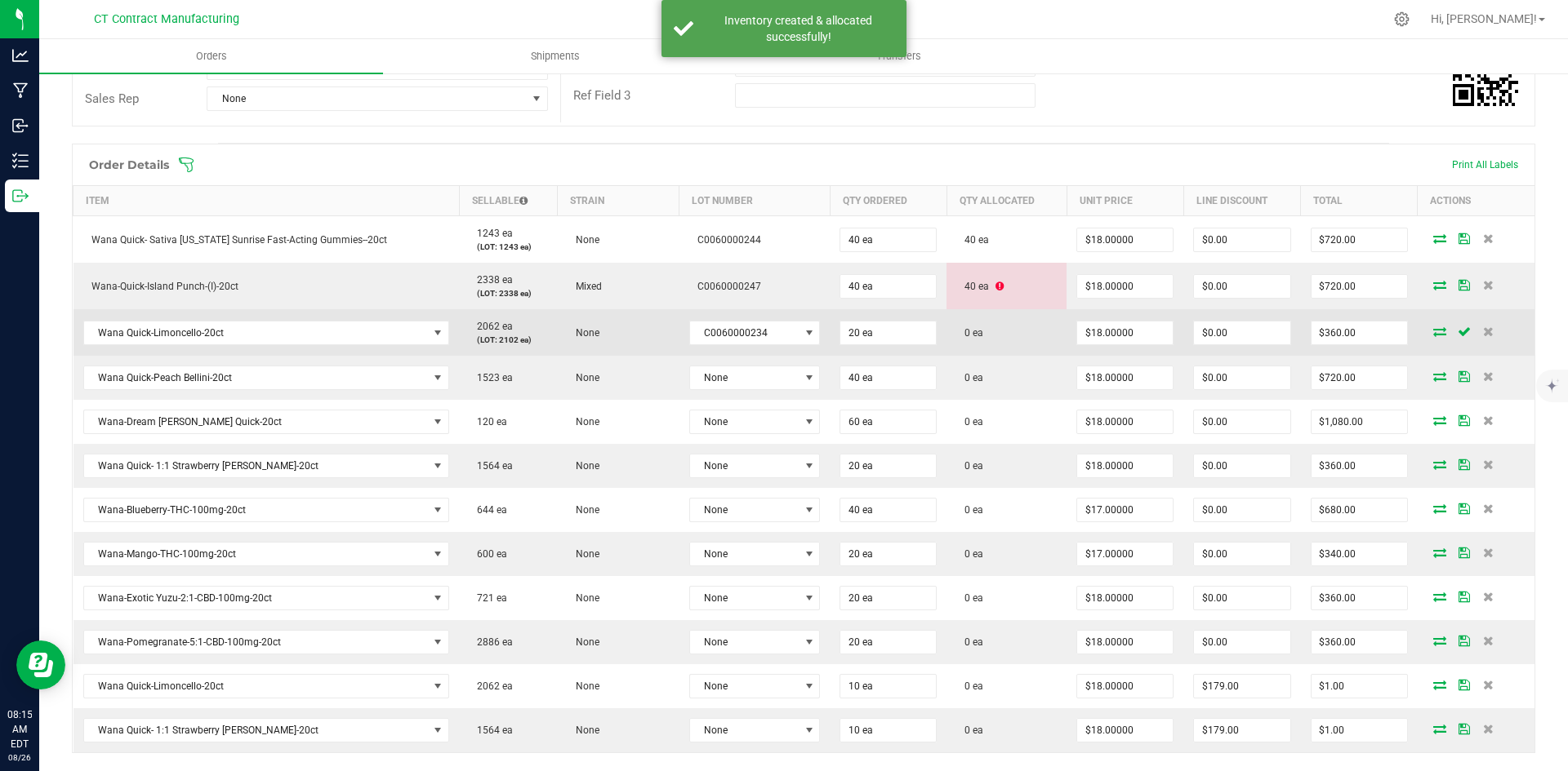
click at [1434, 331] on icon at bounding box center [1440, 332] width 13 height 9
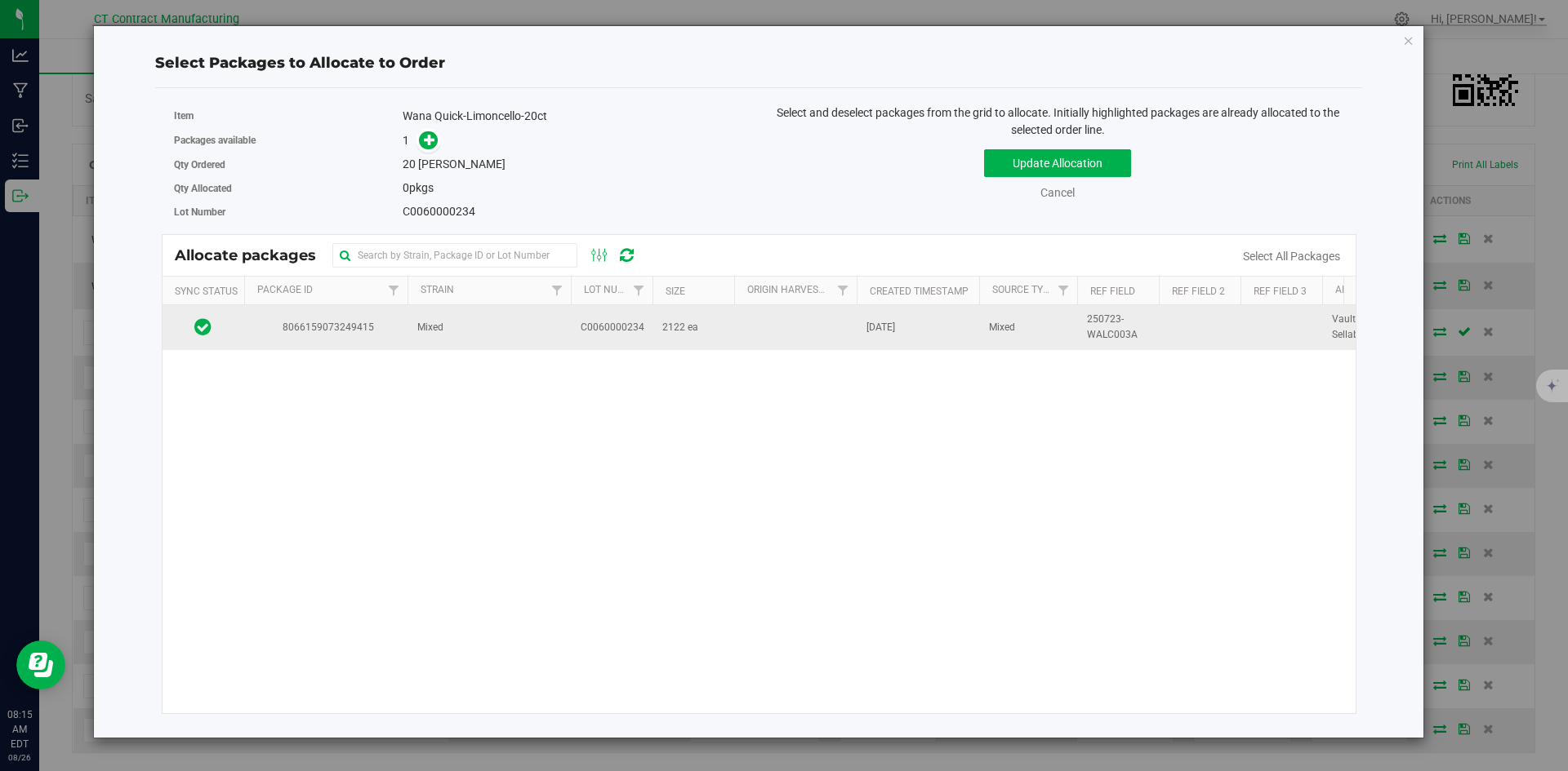
click at [542, 326] on td "Mixed" at bounding box center [489, 327] width 163 height 44
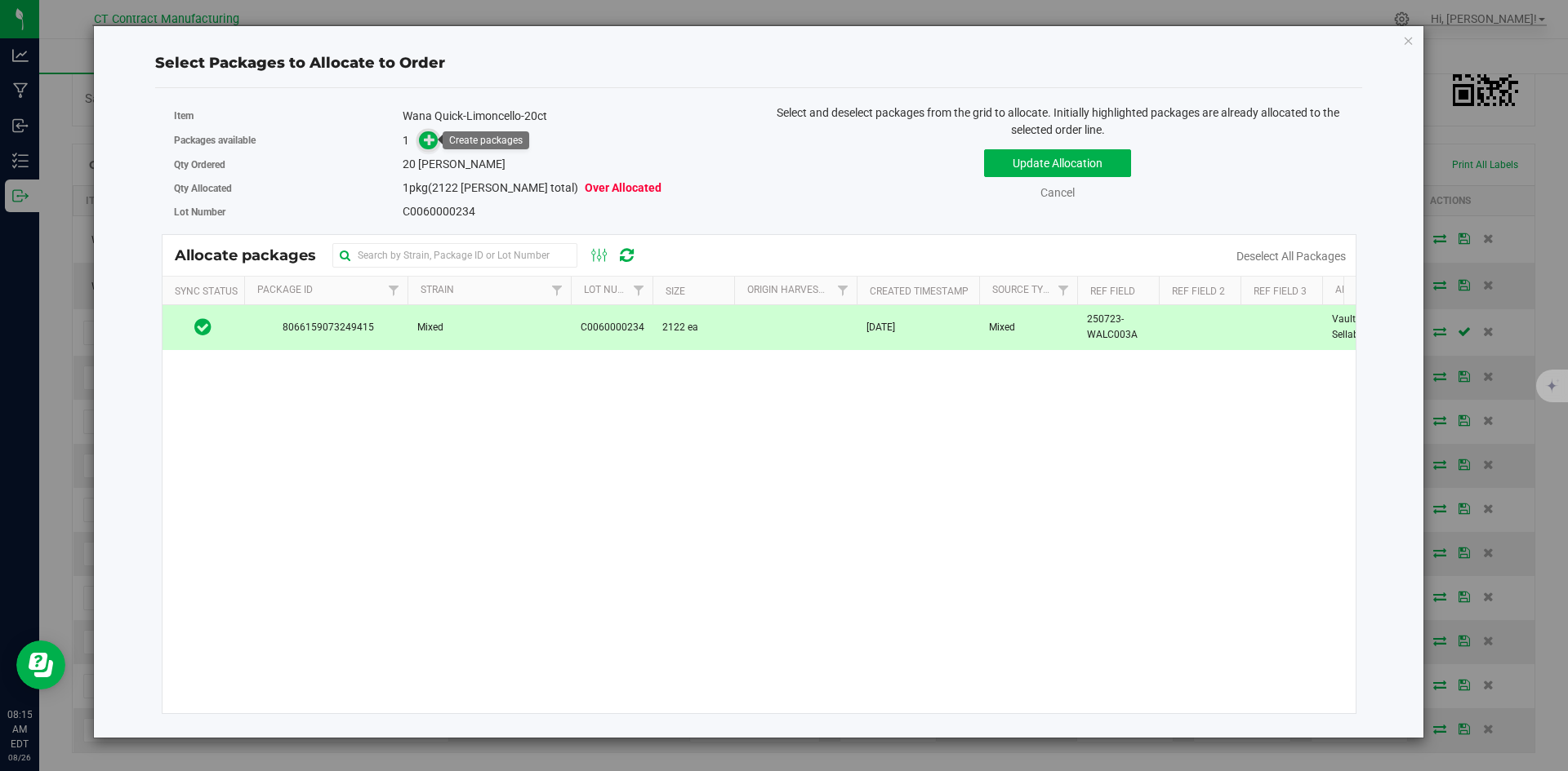
click at [427, 138] on icon at bounding box center [429, 140] width 11 height 11
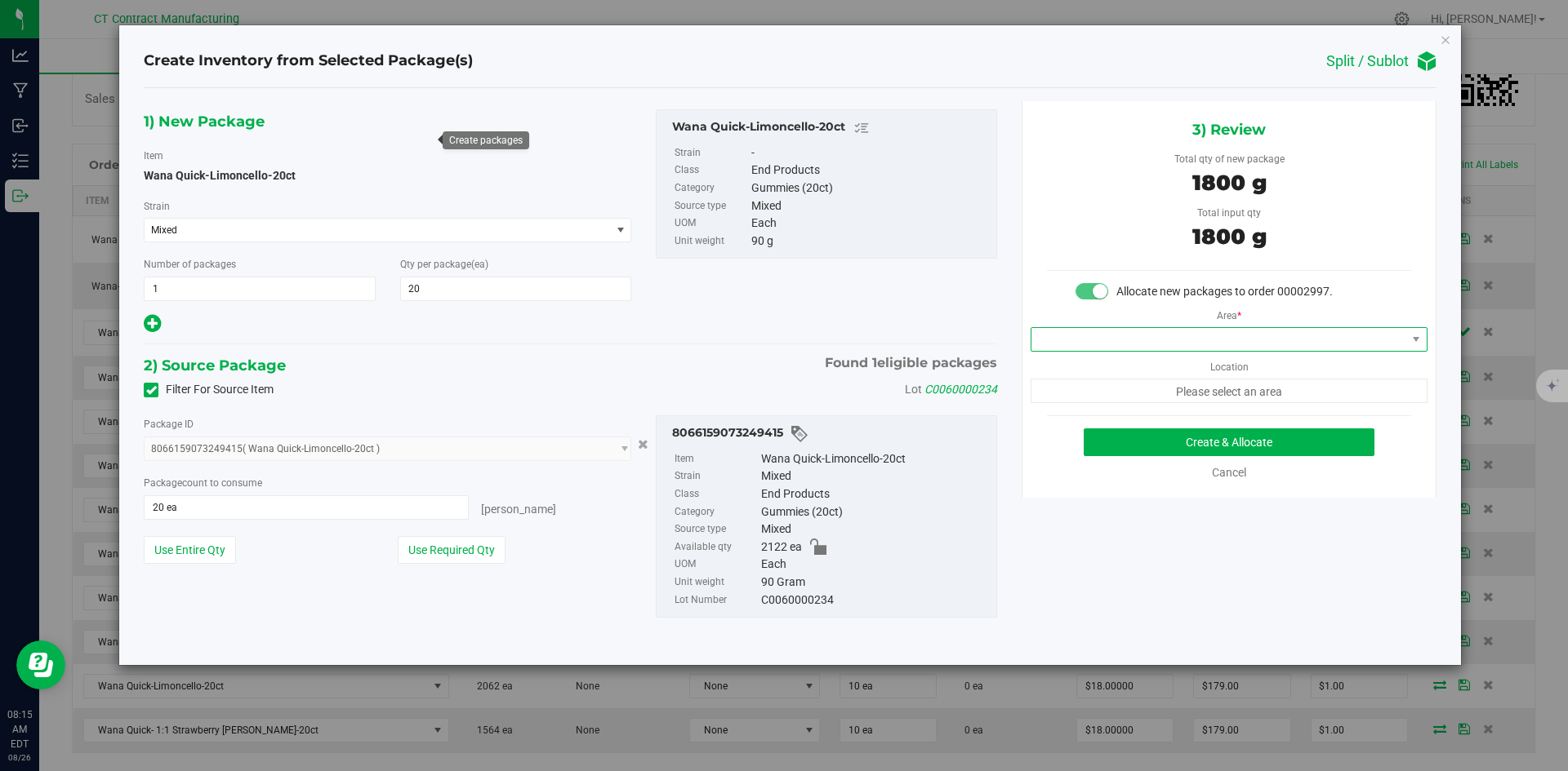
click at [1161, 332] on span at bounding box center [1219, 339] width 375 height 23
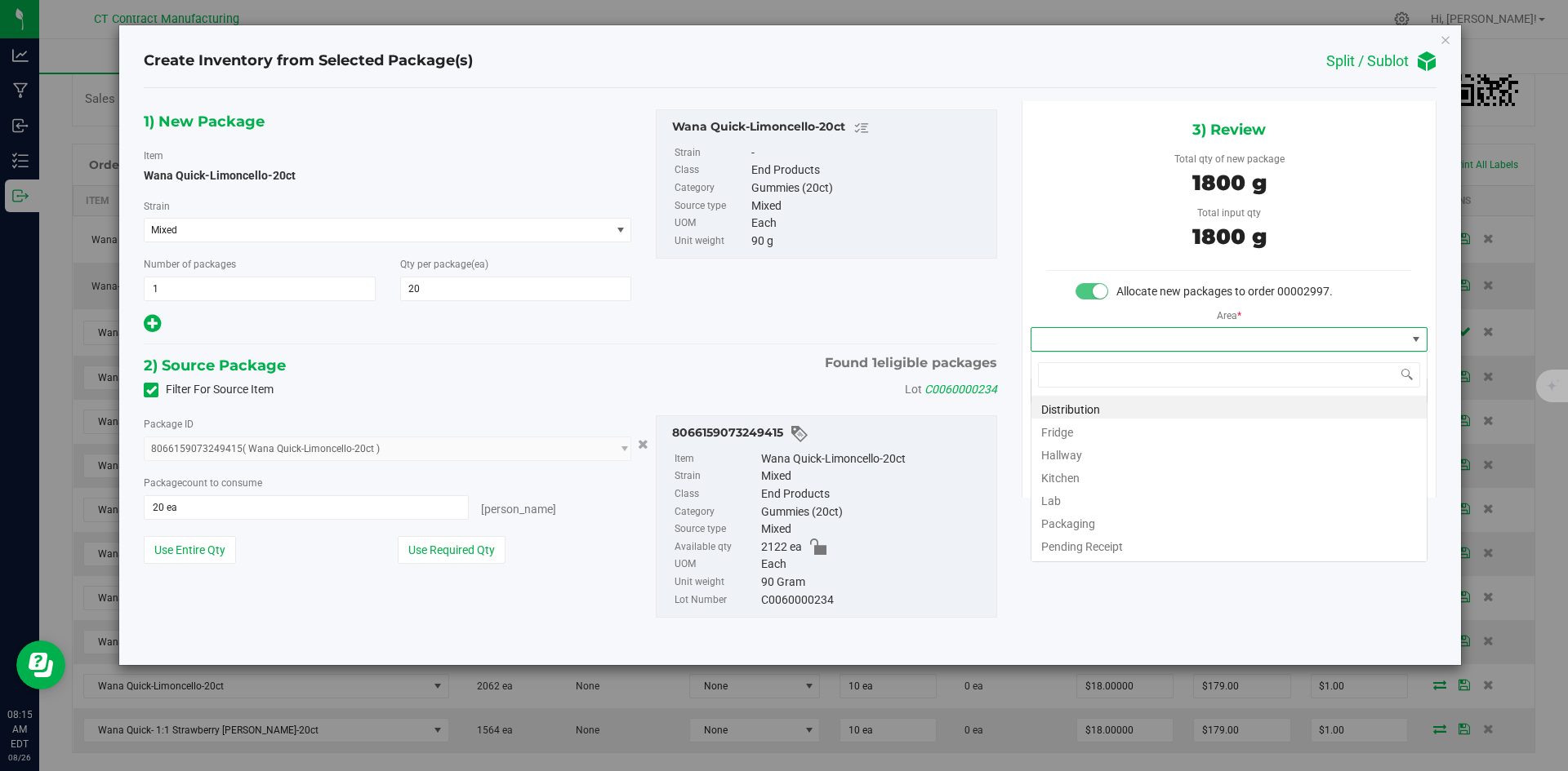
scroll to position [24, 396]
click at [1158, 409] on li "Distribution" at bounding box center [1229, 408] width 396 height 23
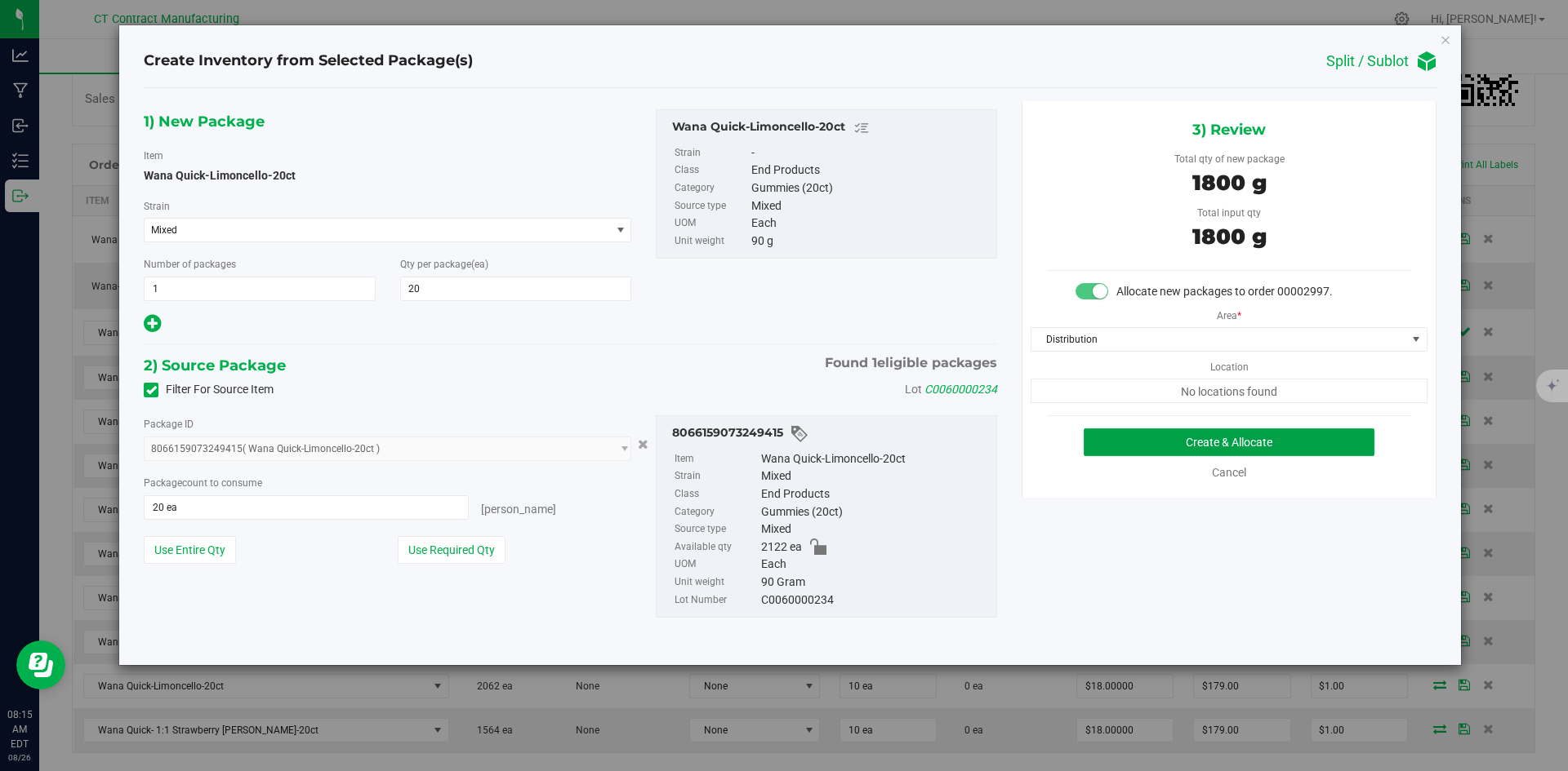
click at [1227, 447] on button "Create & Allocate" at bounding box center [1228, 442] width 290 height 28
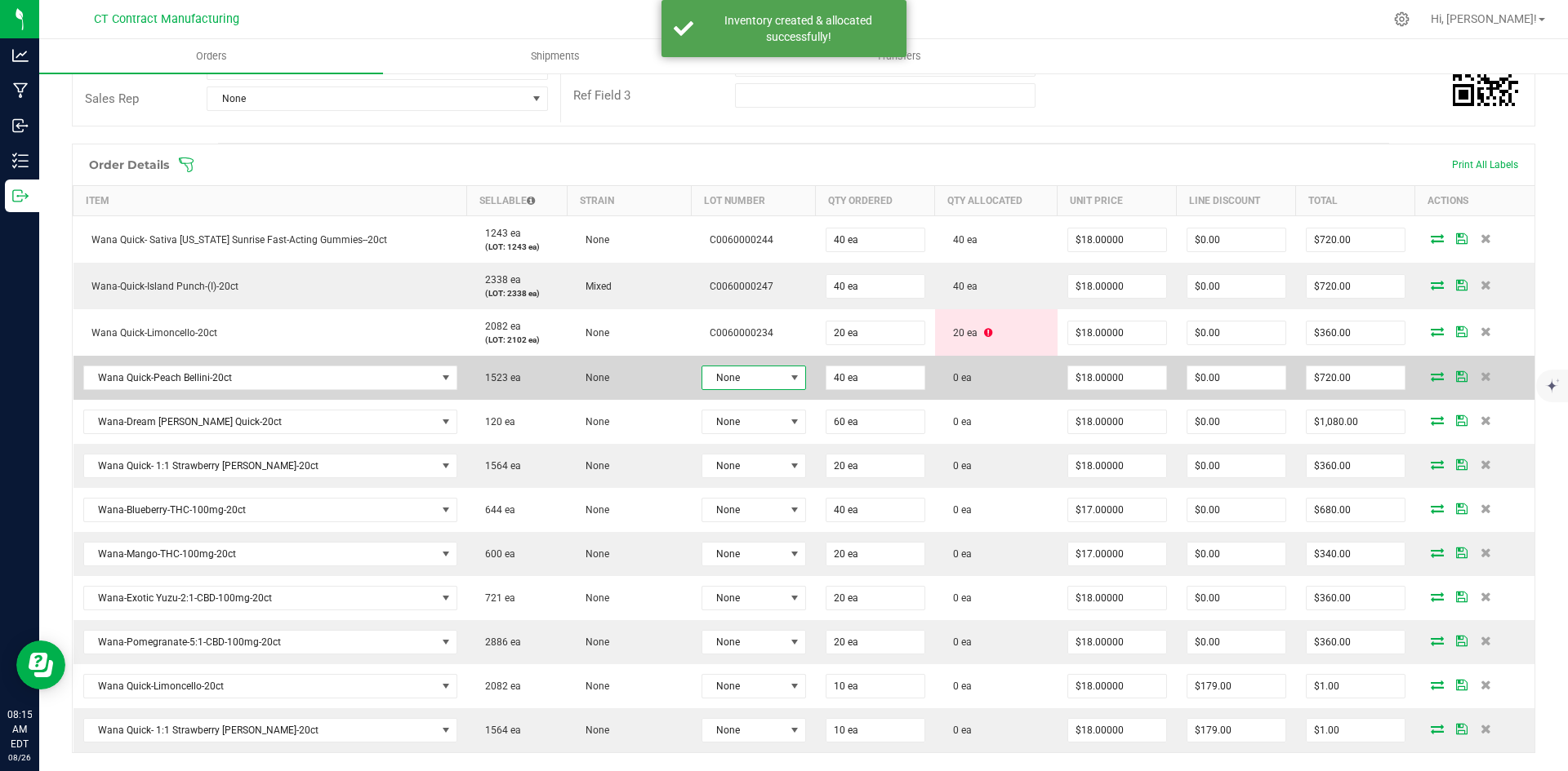
click at [754, 378] on span "None" at bounding box center [744, 378] width 83 height 23
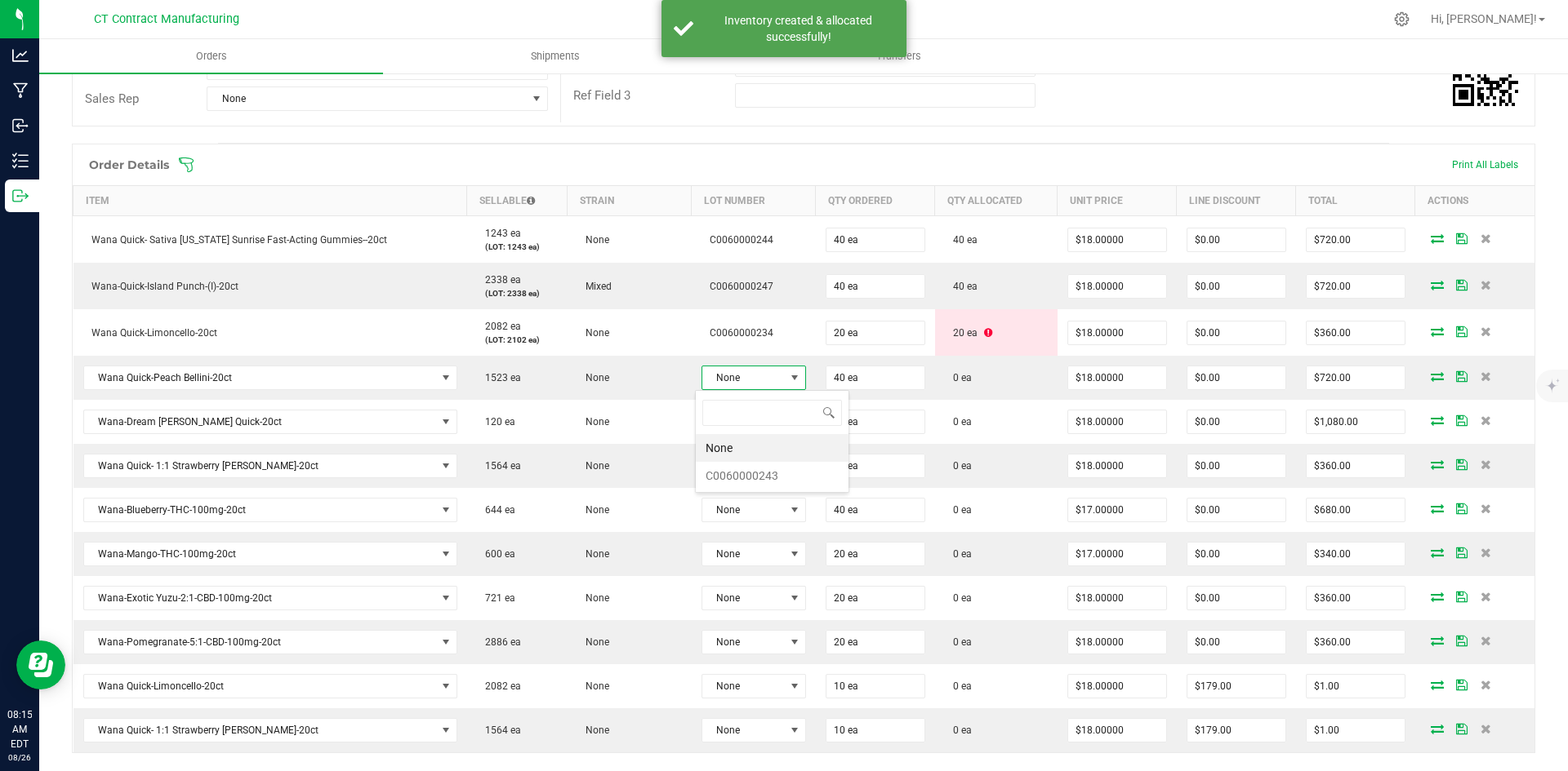
scroll to position [24, 103]
click at [775, 474] on li "C0060000243" at bounding box center [772, 476] width 153 height 28
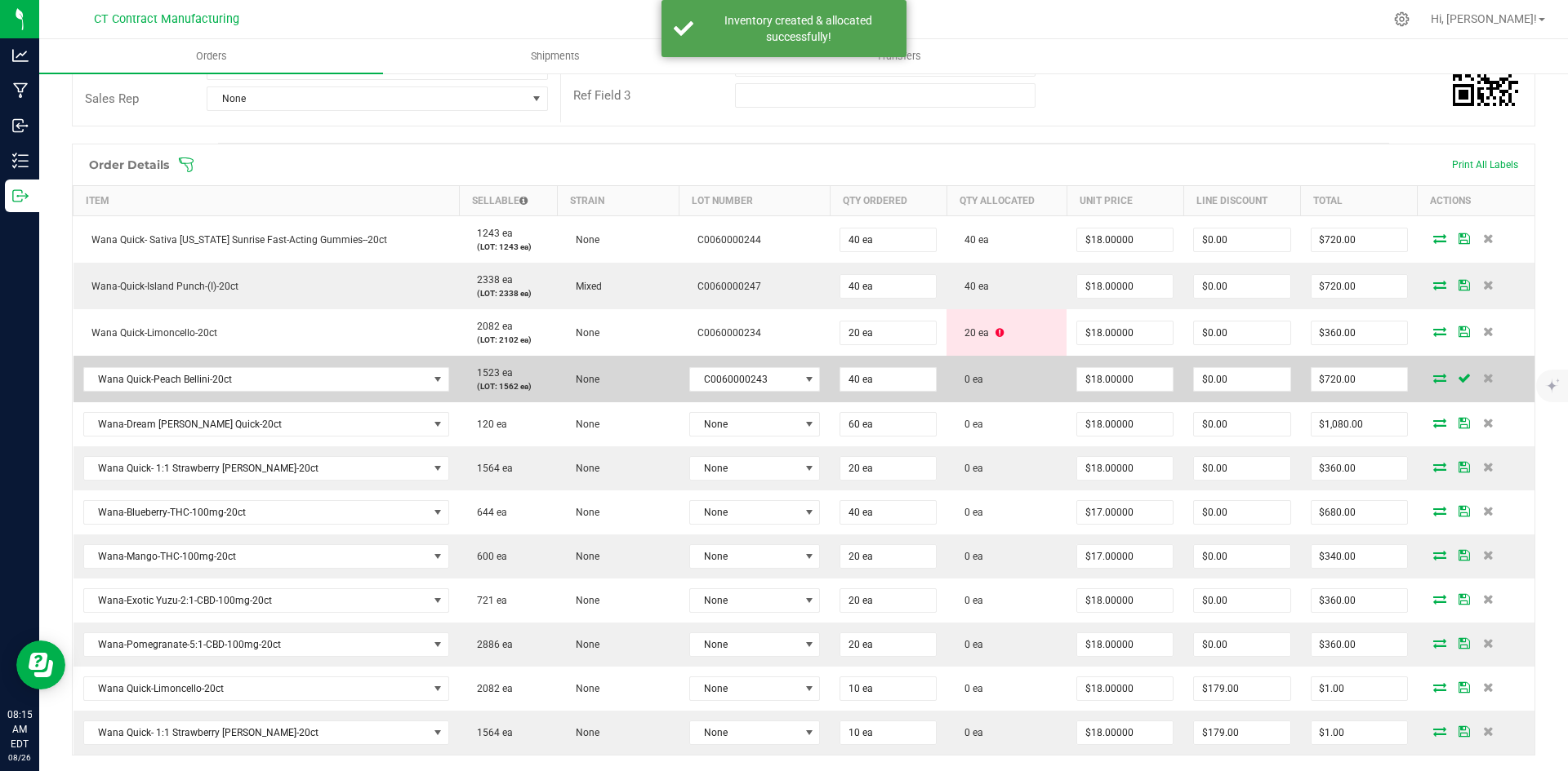
click at [1434, 378] on icon at bounding box center [1440, 378] width 13 height 9
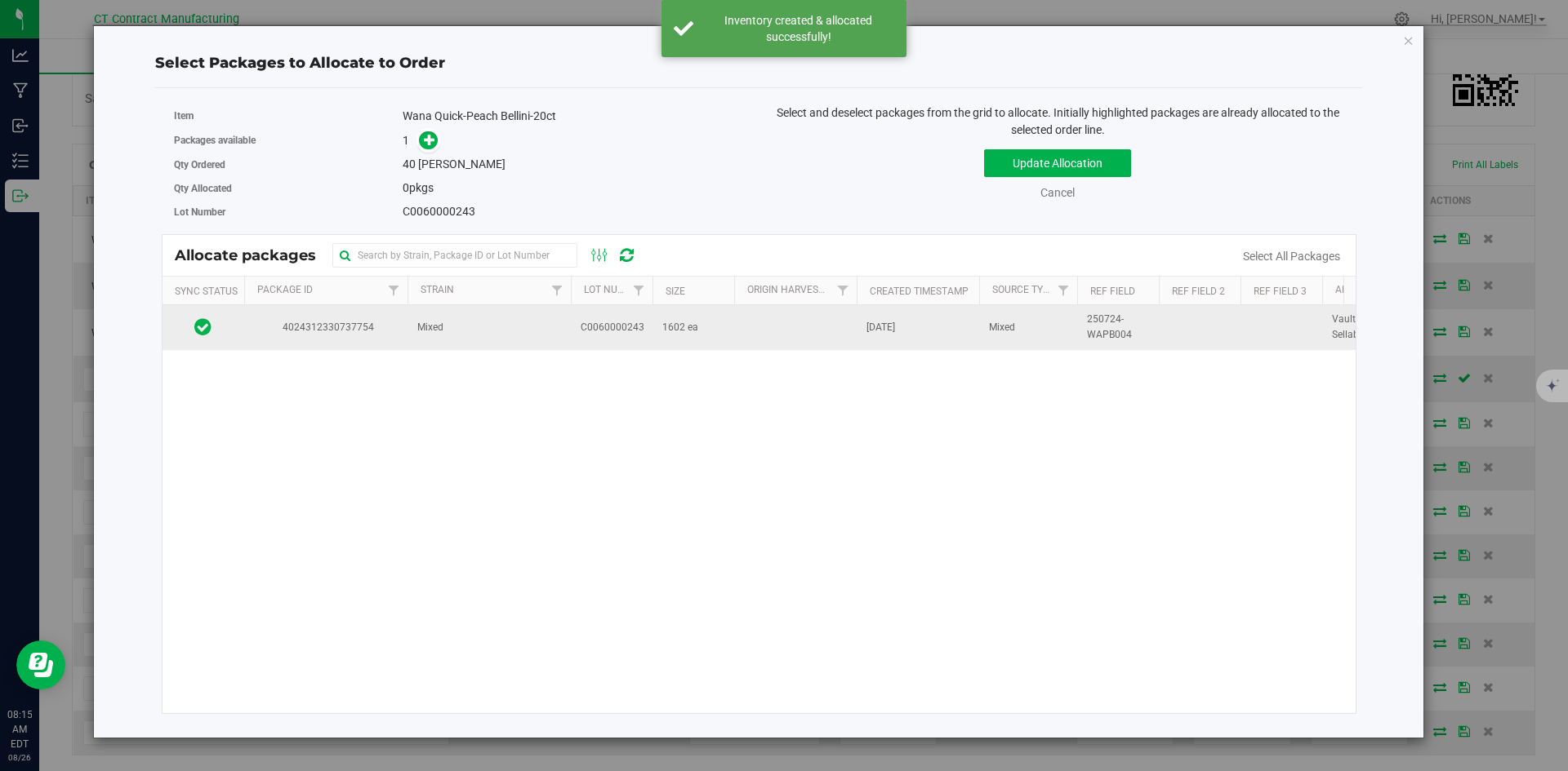
click at [413, 334] on td "Mixed" at bounding box center [489, 327] width 163 height 44
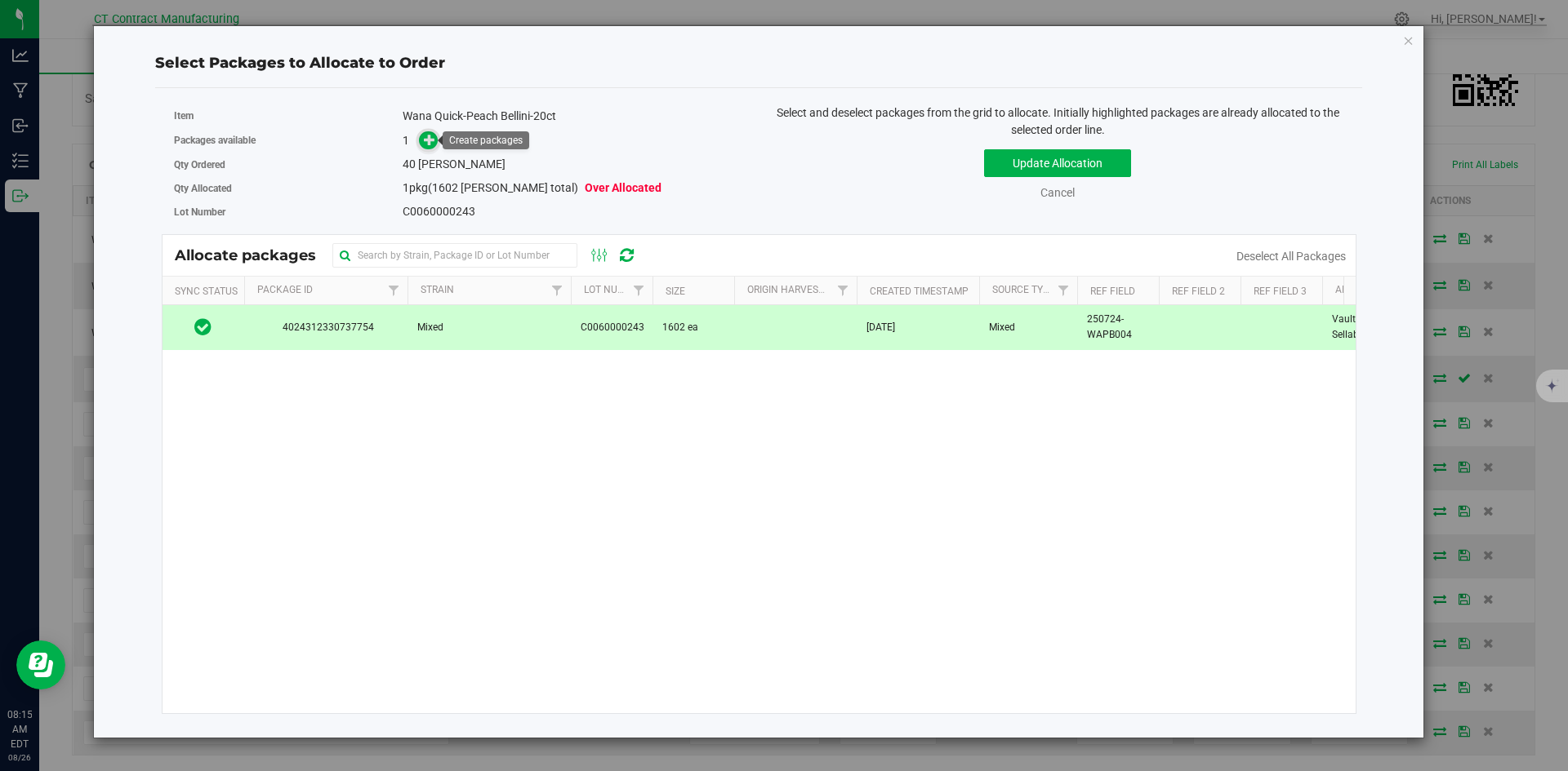
click at [427, 140] on icon at bounding box center [429, 140] width 11 height 11
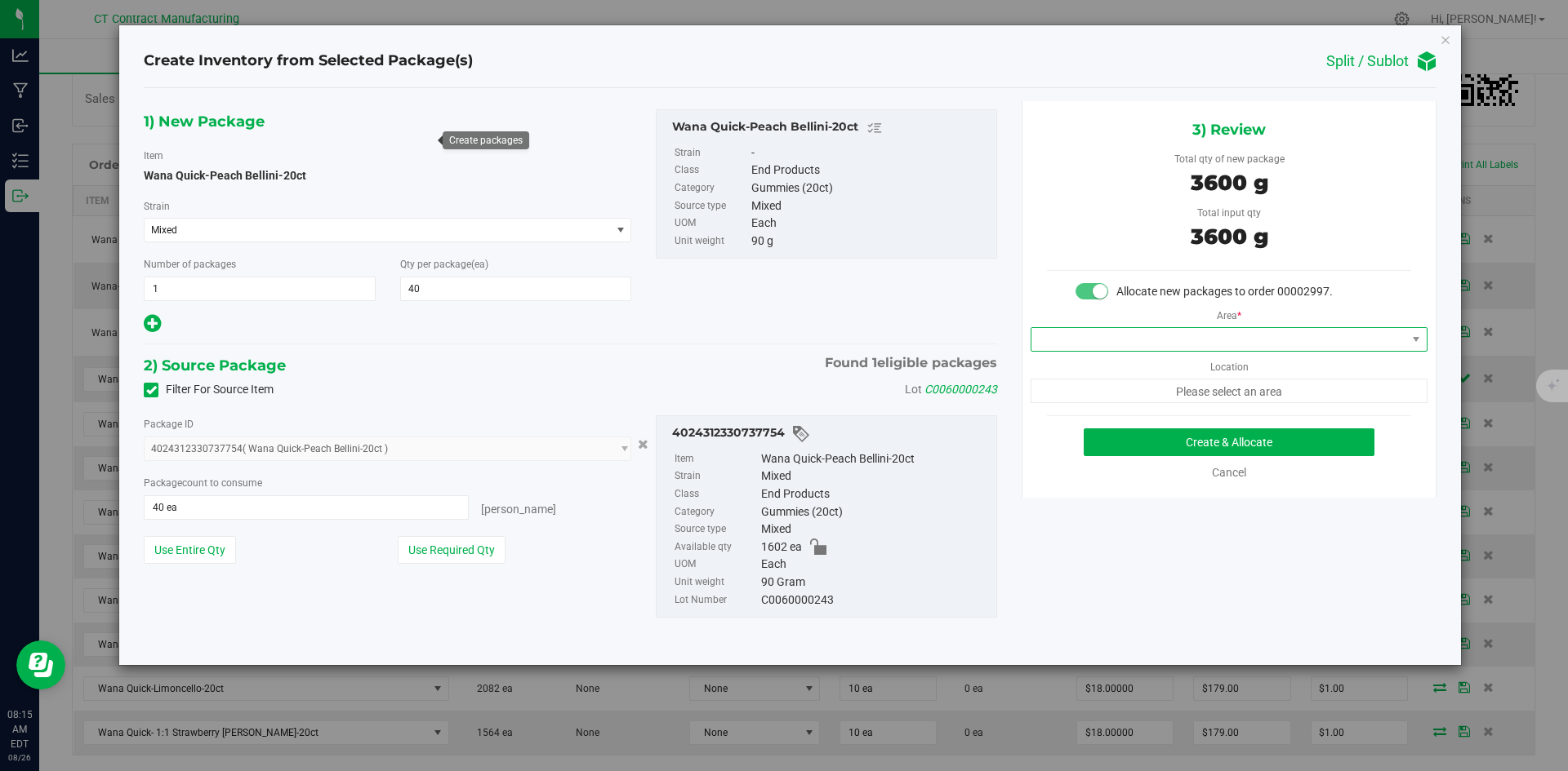
click at [1151, 333] on span at bounding box center [1219, 339] width 375 height 23
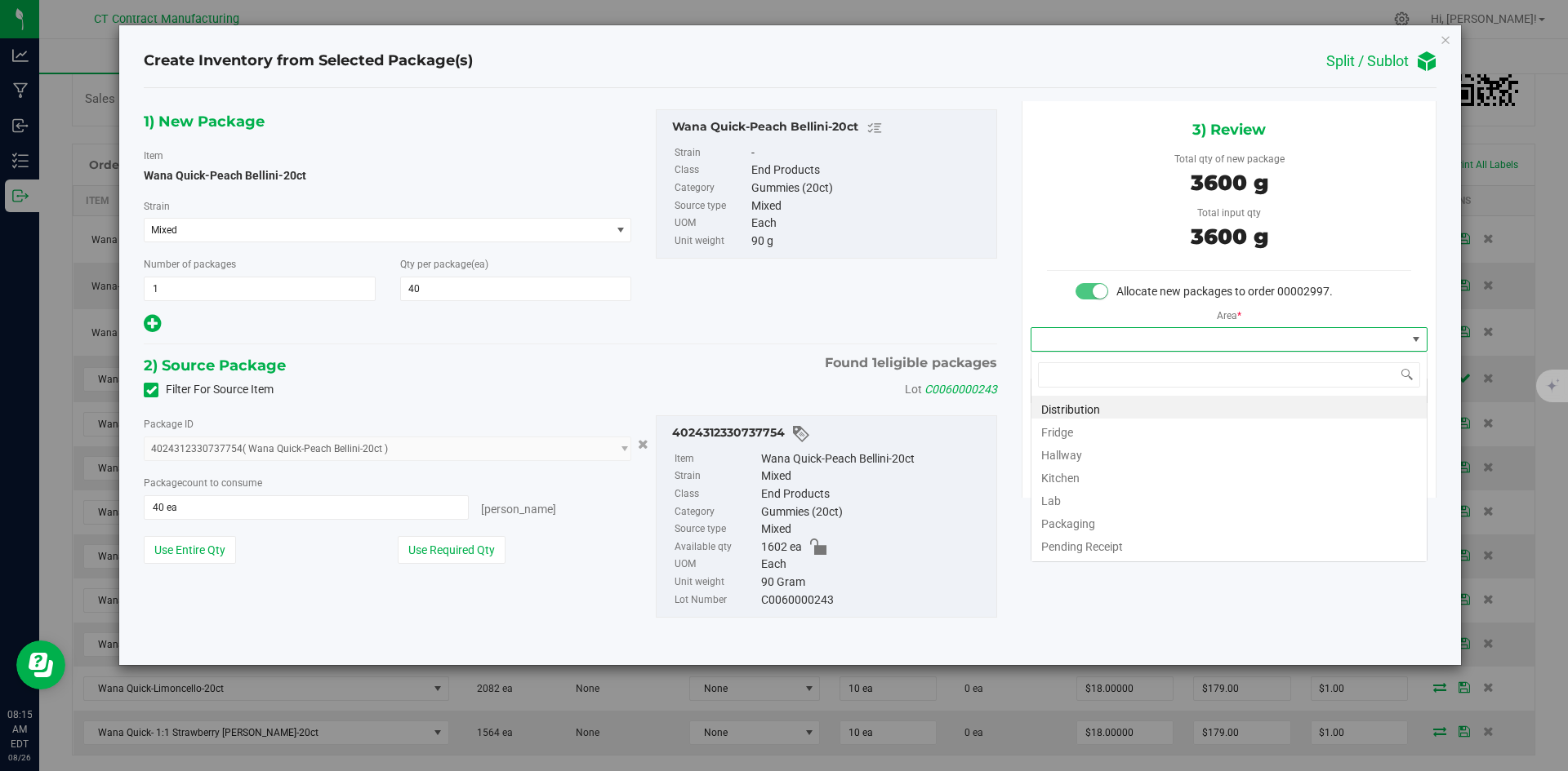
scroll to position [24, 396]
click at [1152, 403] on li "Distribution" at bounding box center [1229, 408] width 396 height 23
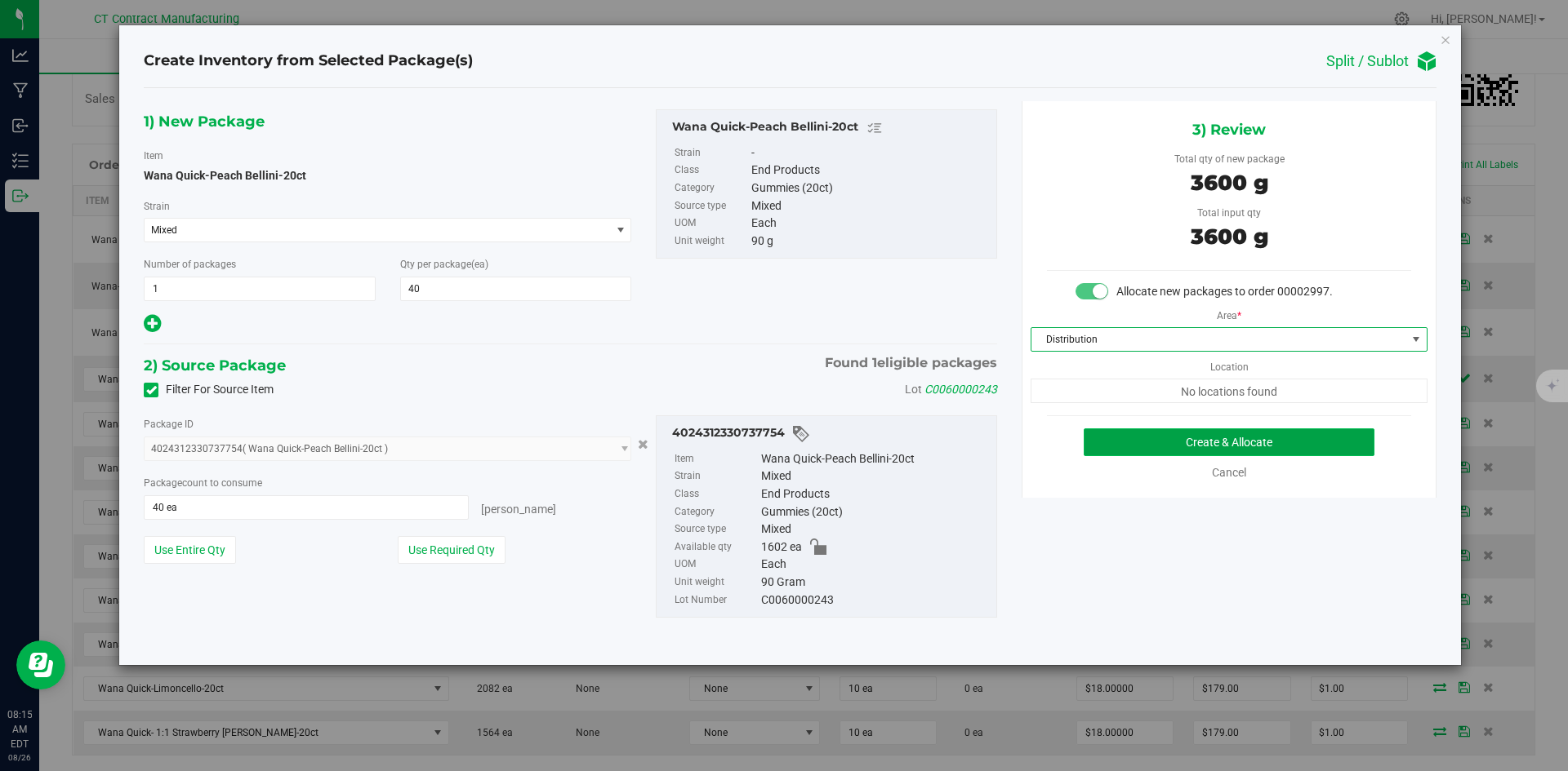
click at [1154, 441] on button "Create & Allocate" at bounding box center [1228, 442] width 290 height 28
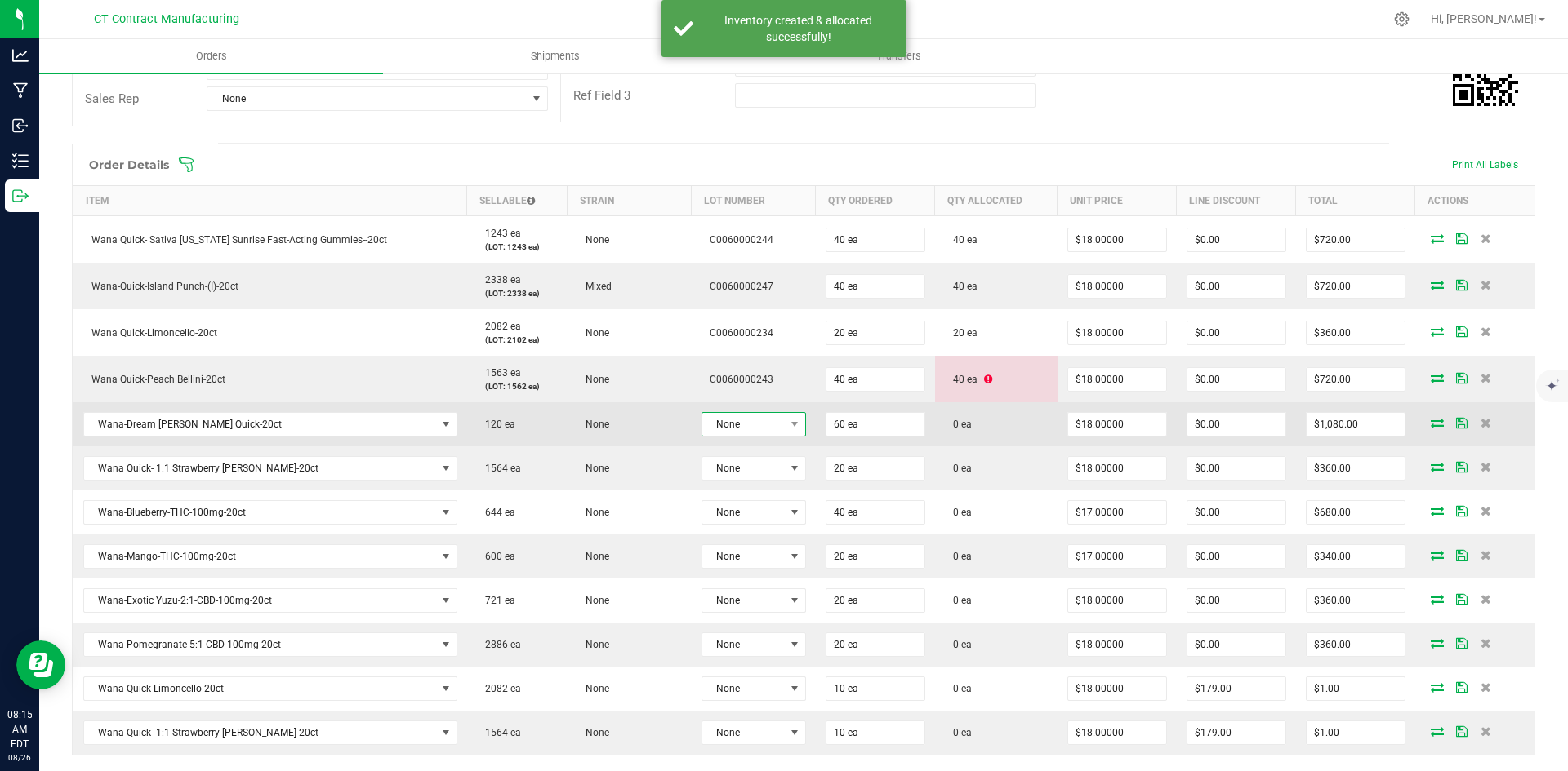
click at [771, 424] on span "None" at bounding box center [744, 424] width 83 height 23
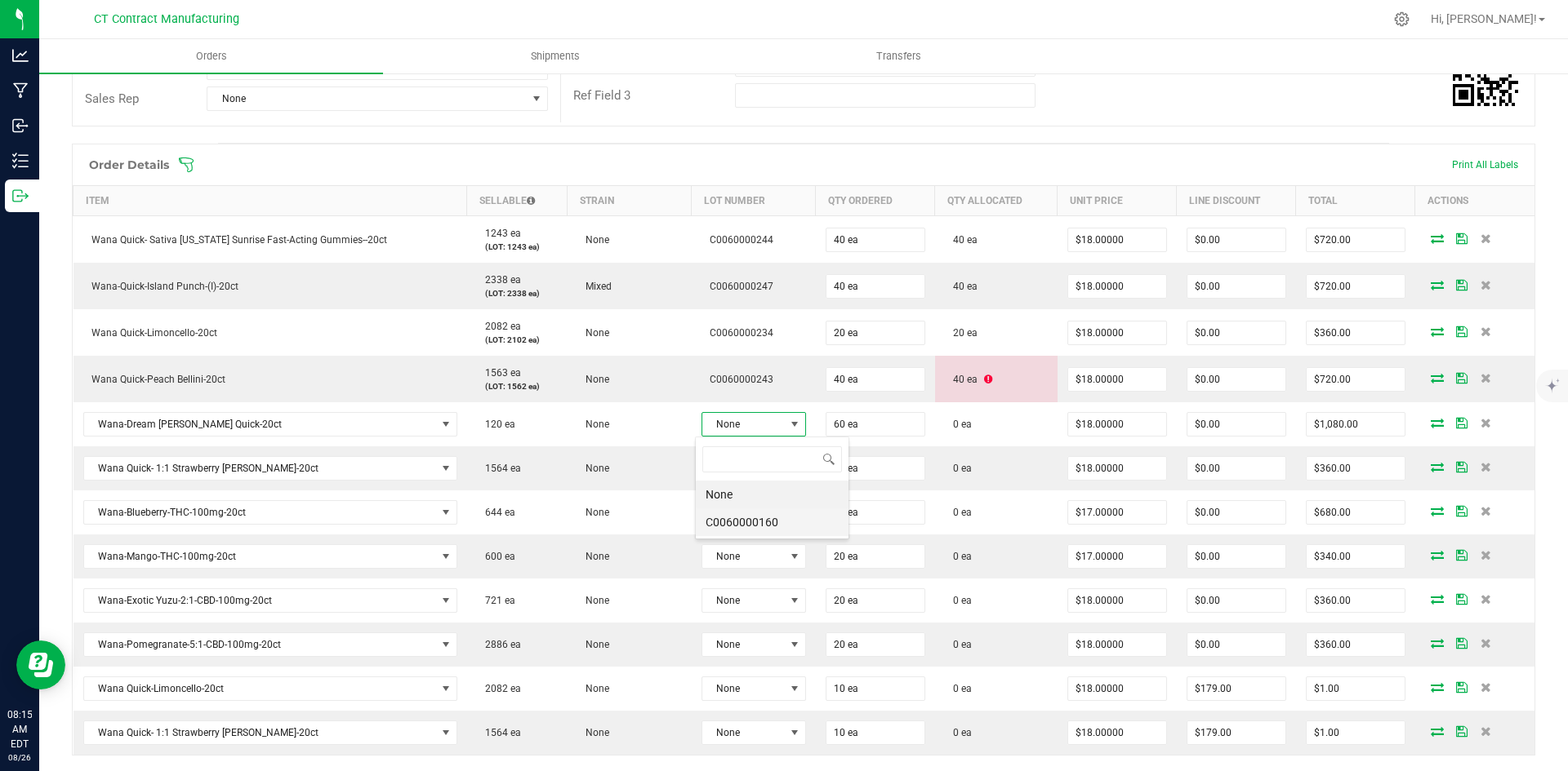
click at [772, 528] on li "C0060000160" at bounding box center [772, 523] width 153 height 28
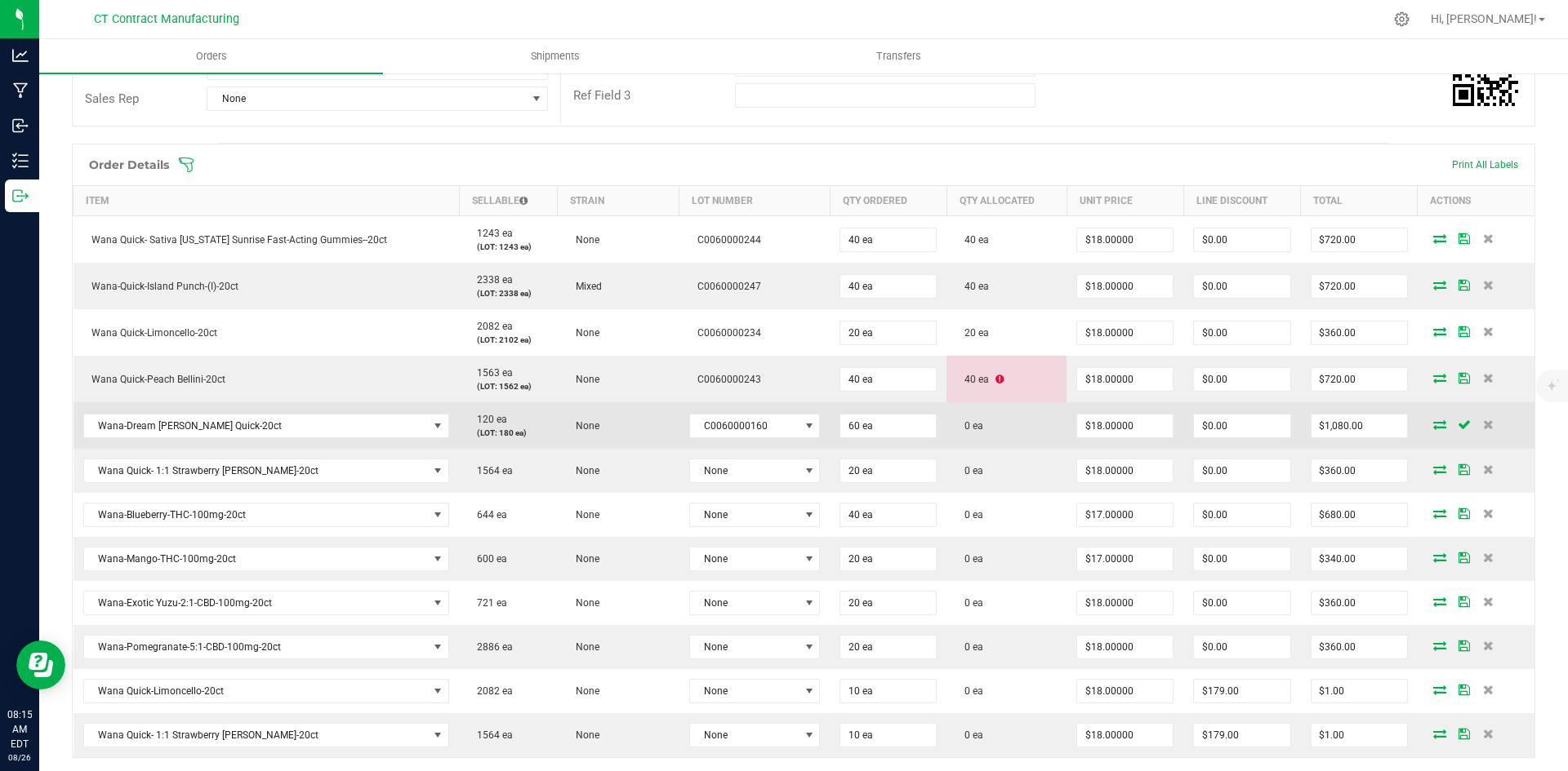
click at [1434, 422] on icon at bounding box center [1440, 424] width 13 height 9
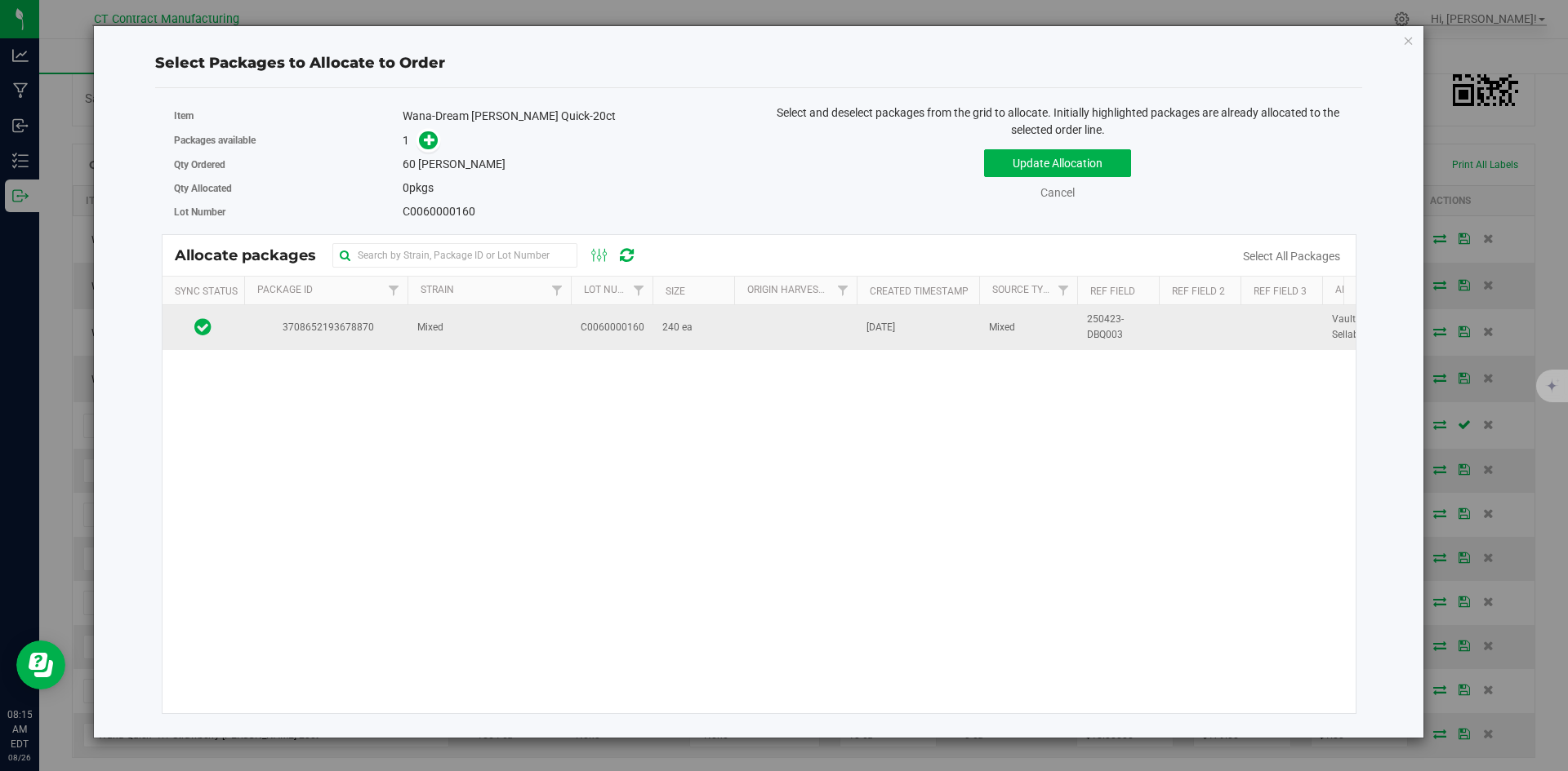
click at [490, 328] on td "Mixed" at bounding box center [489, 327] width 163 height 44
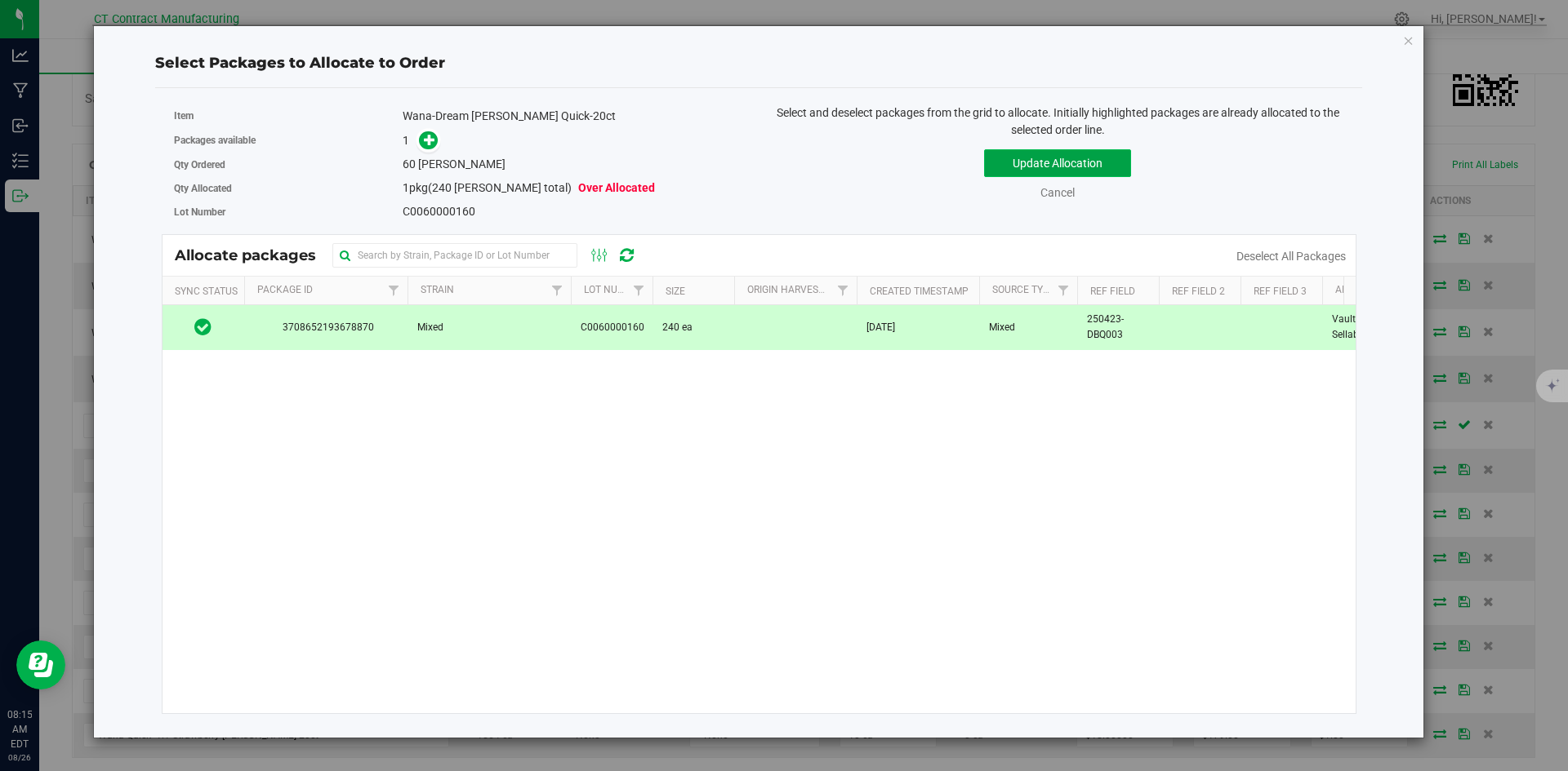
click at [1017, 157] on button "Update Allocation" at bounding box center [1057, 163] width 147 height 28
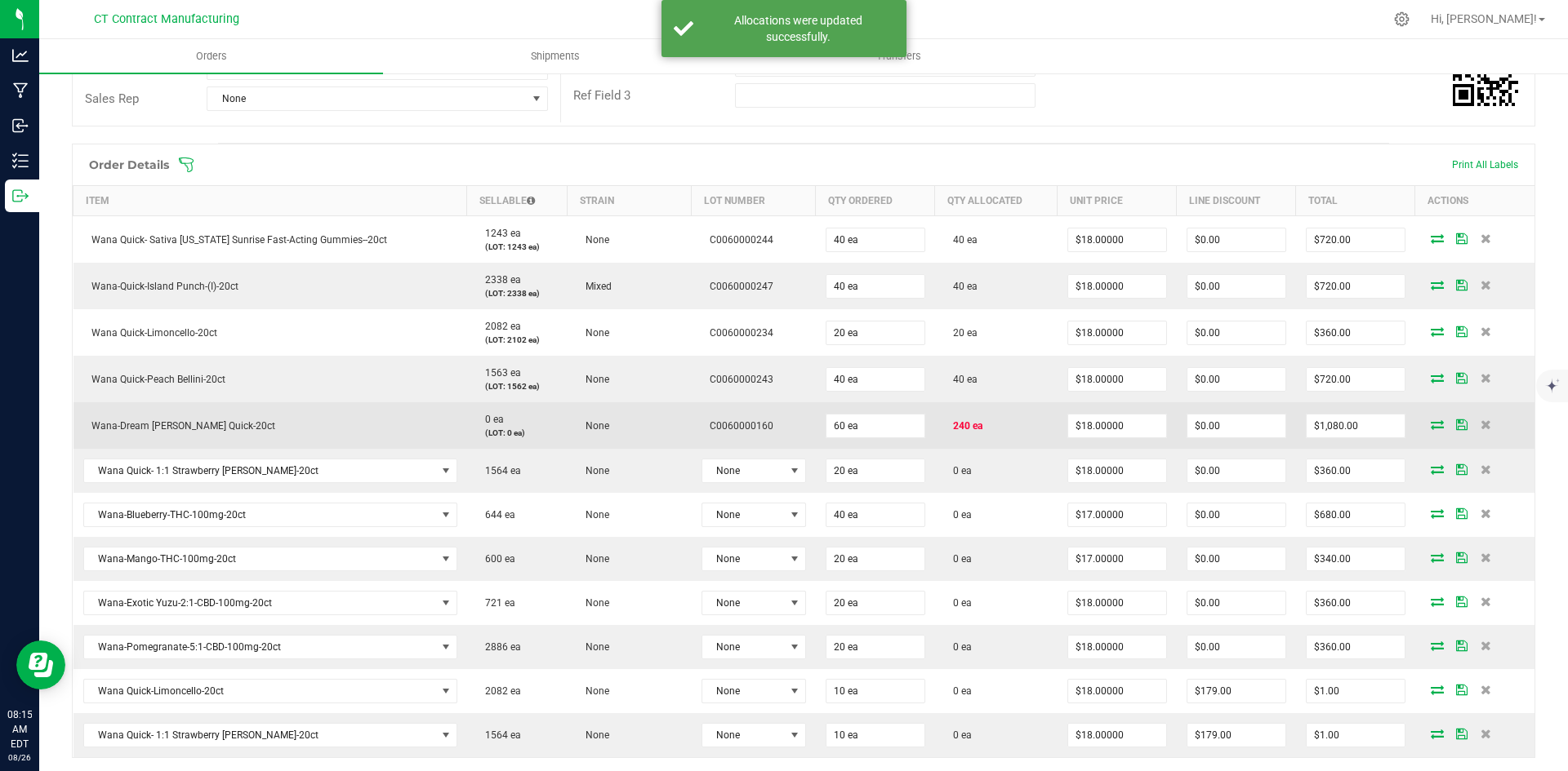
click at [1431, 423] on icon at bounding box center [1437, 424] width 13 height 9
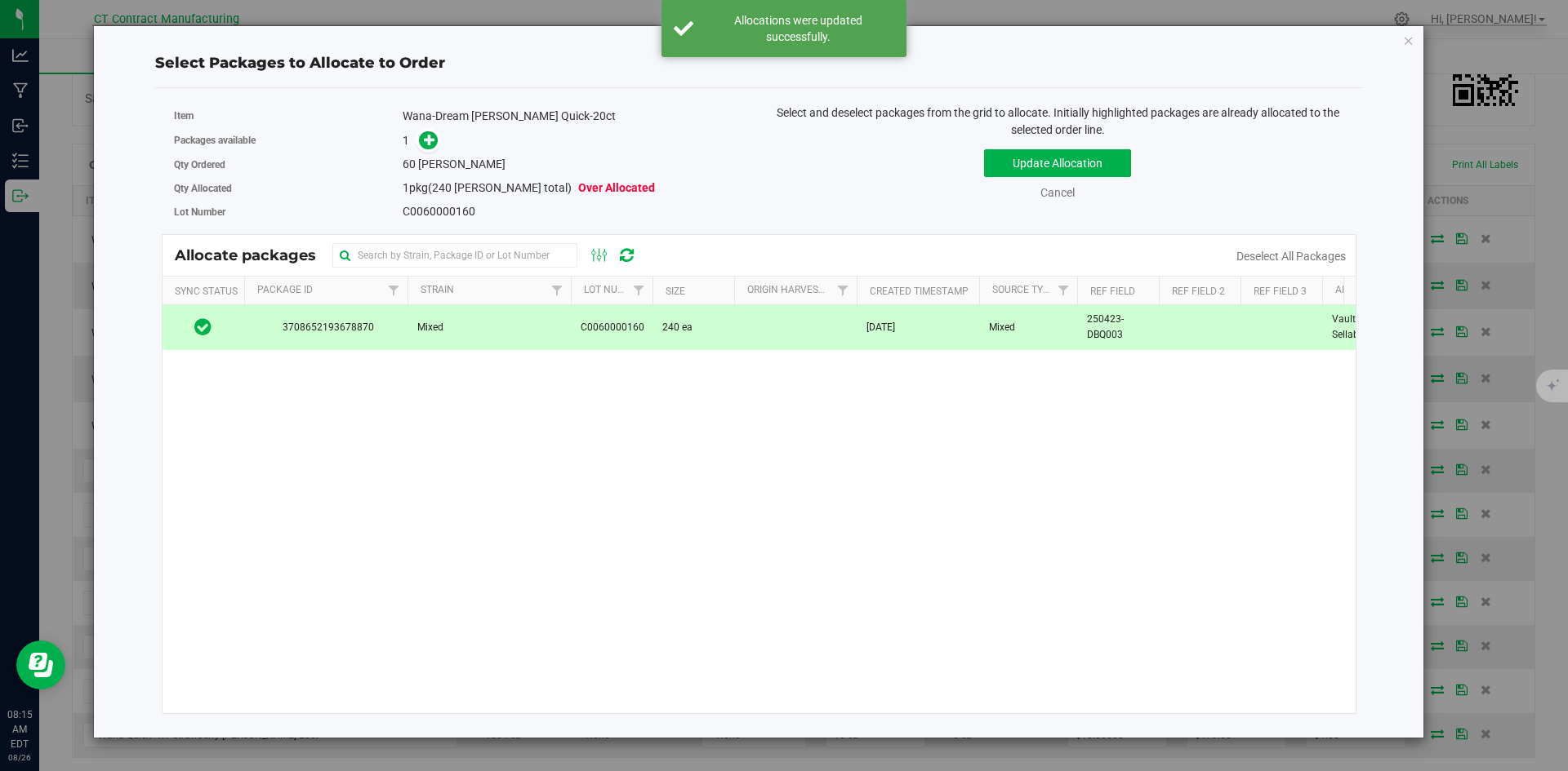
click at [832, 326] on td at bounding box center [795, 327] width 122 height 44
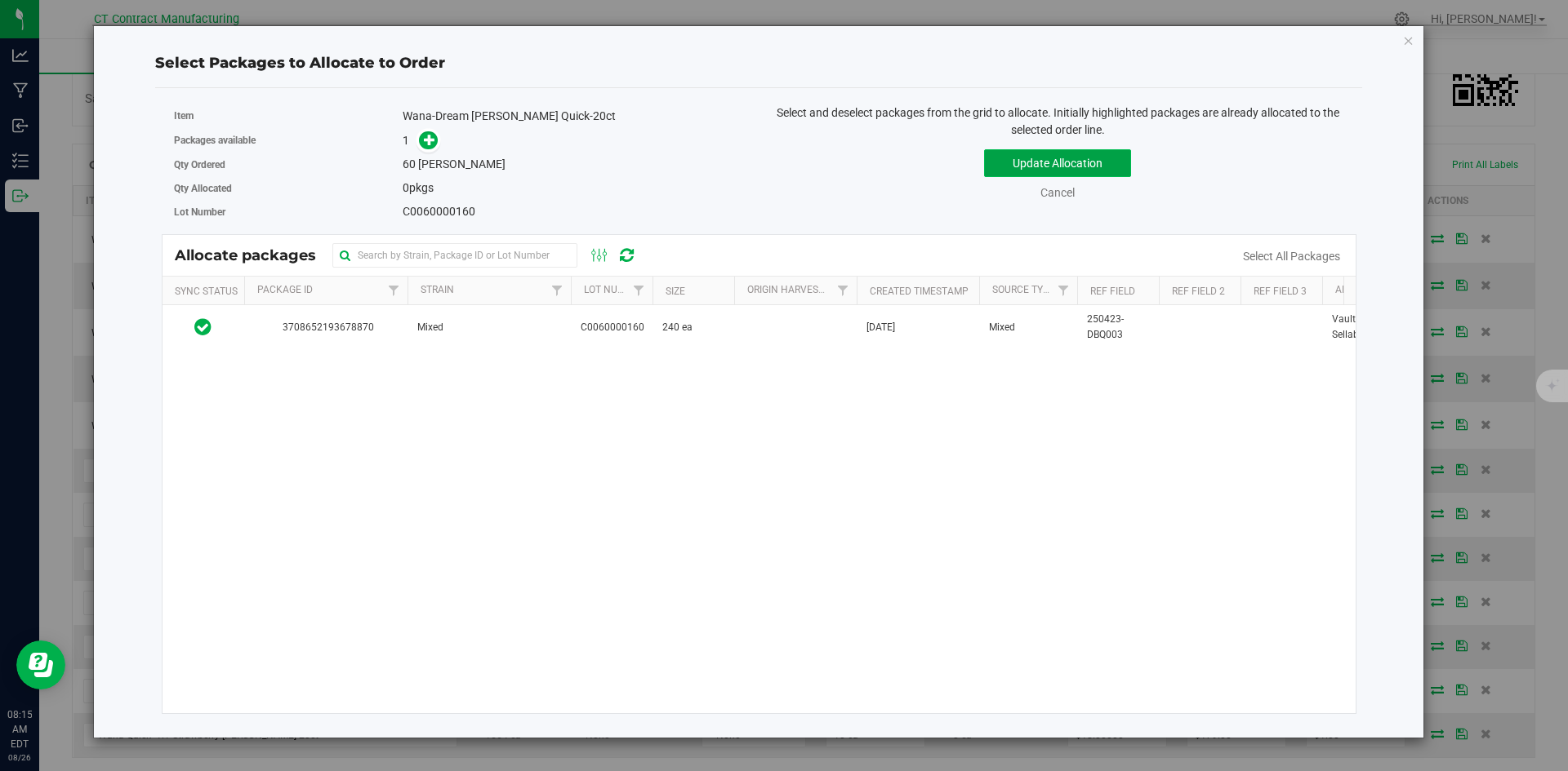
click at [1012, 155] on button "Update Allocation" at bounding box center [1057, 163] width 147 height 28
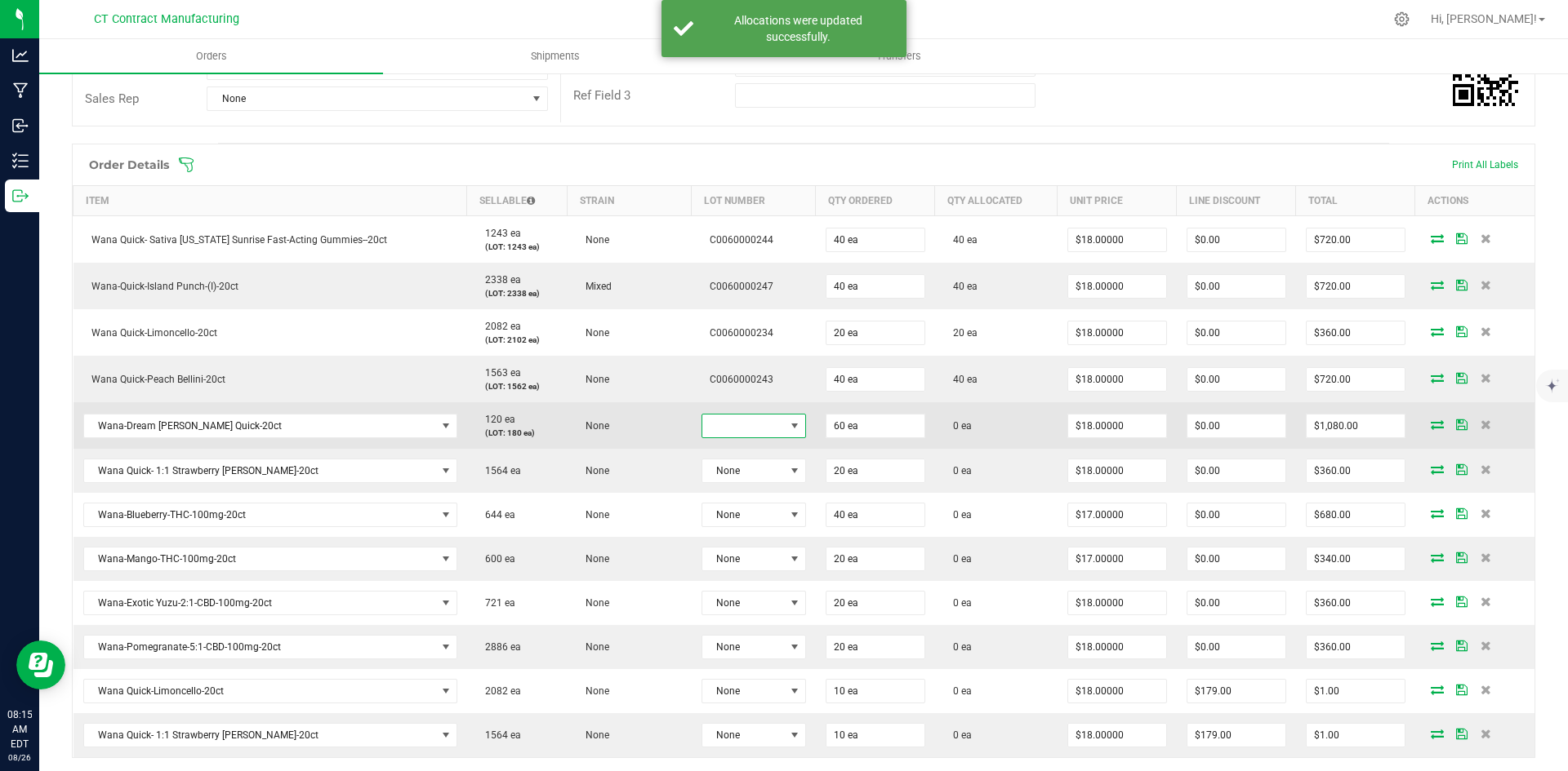
click at [788, 425] on span at bounding box center [795, 426] width 13 height 13
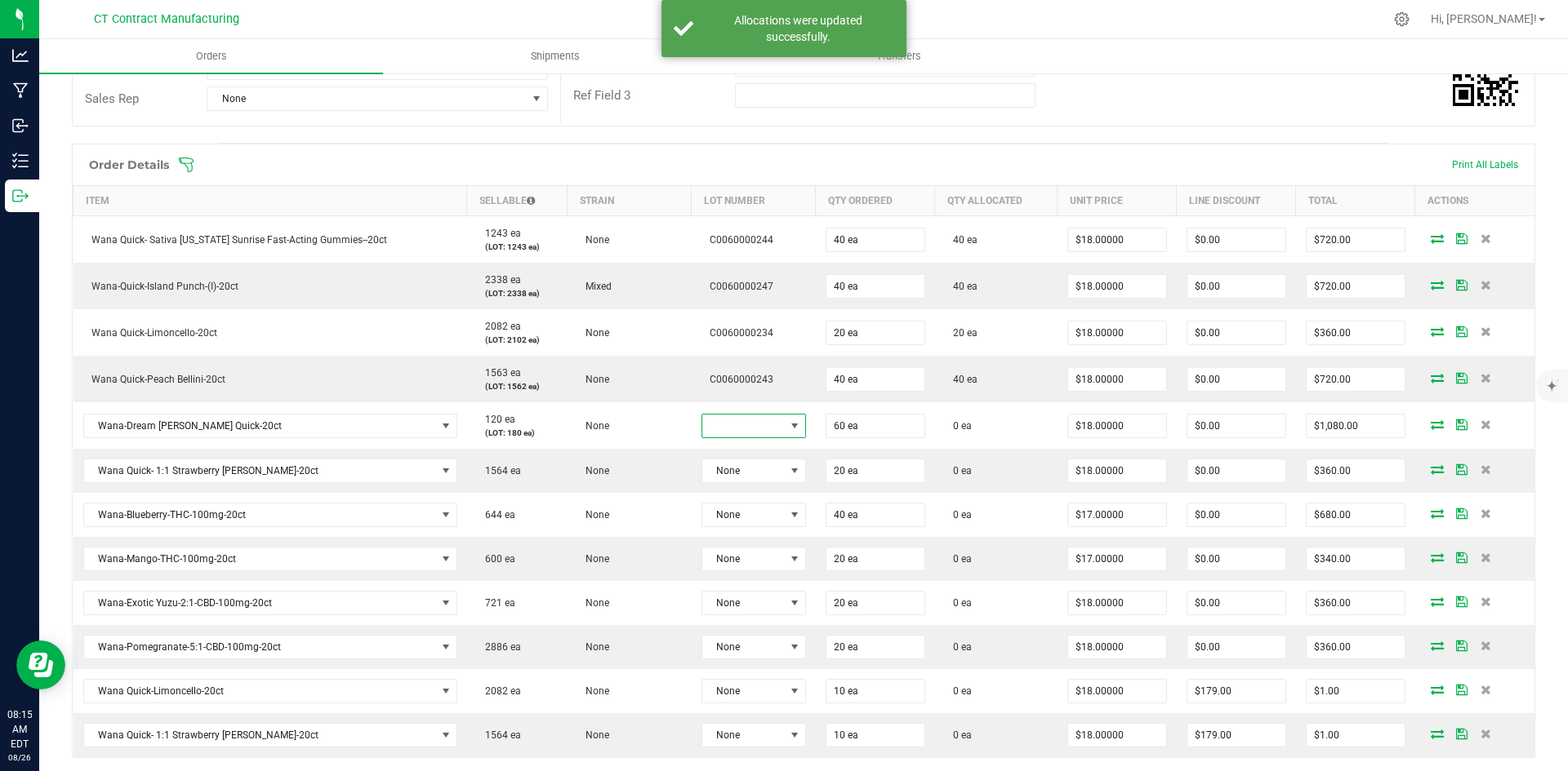
scroll to position [0, 0]
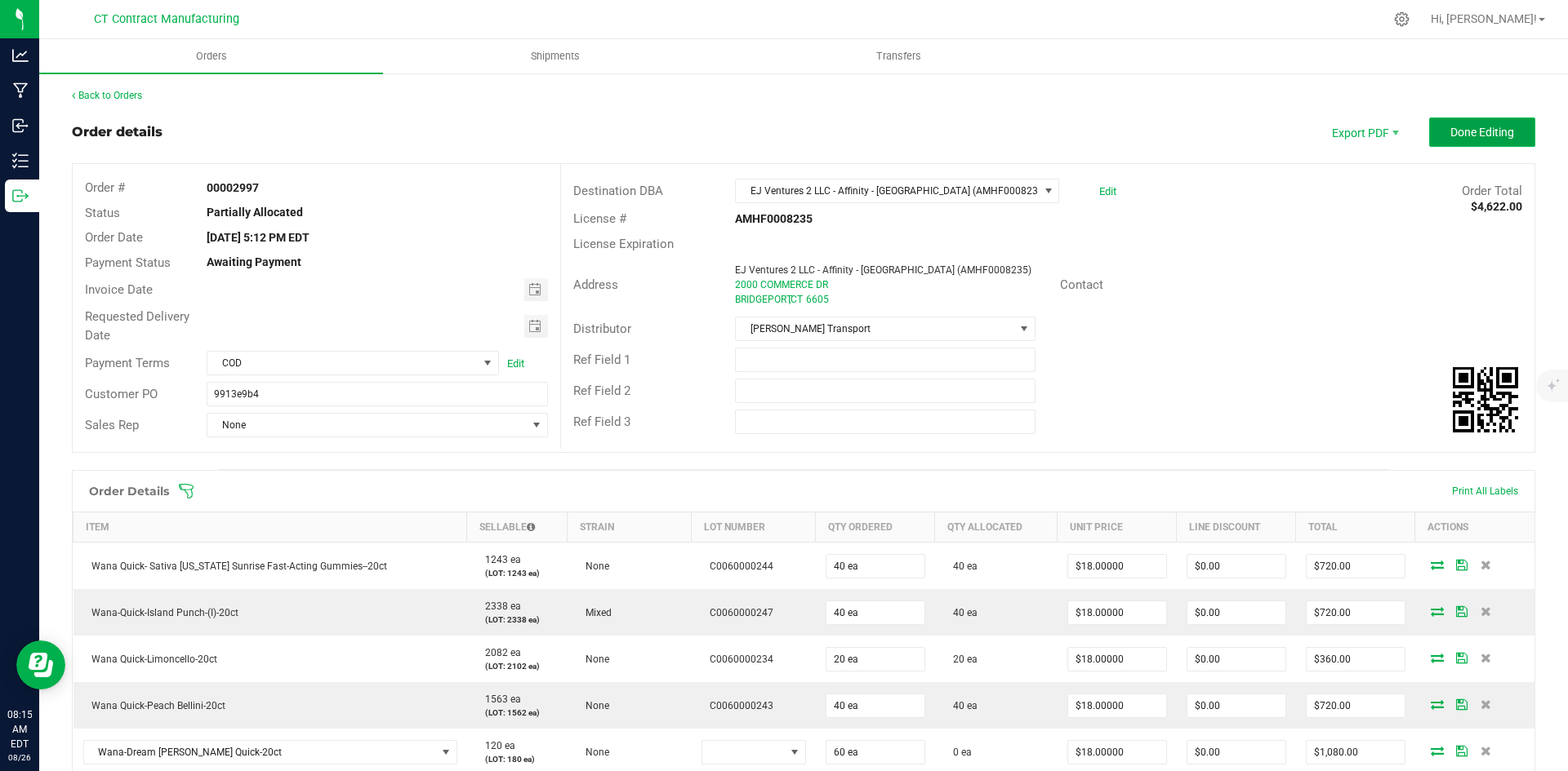
click at [1471, 124] on button "Done Editing" at bounding box center [1482, 131] width 106 height 29
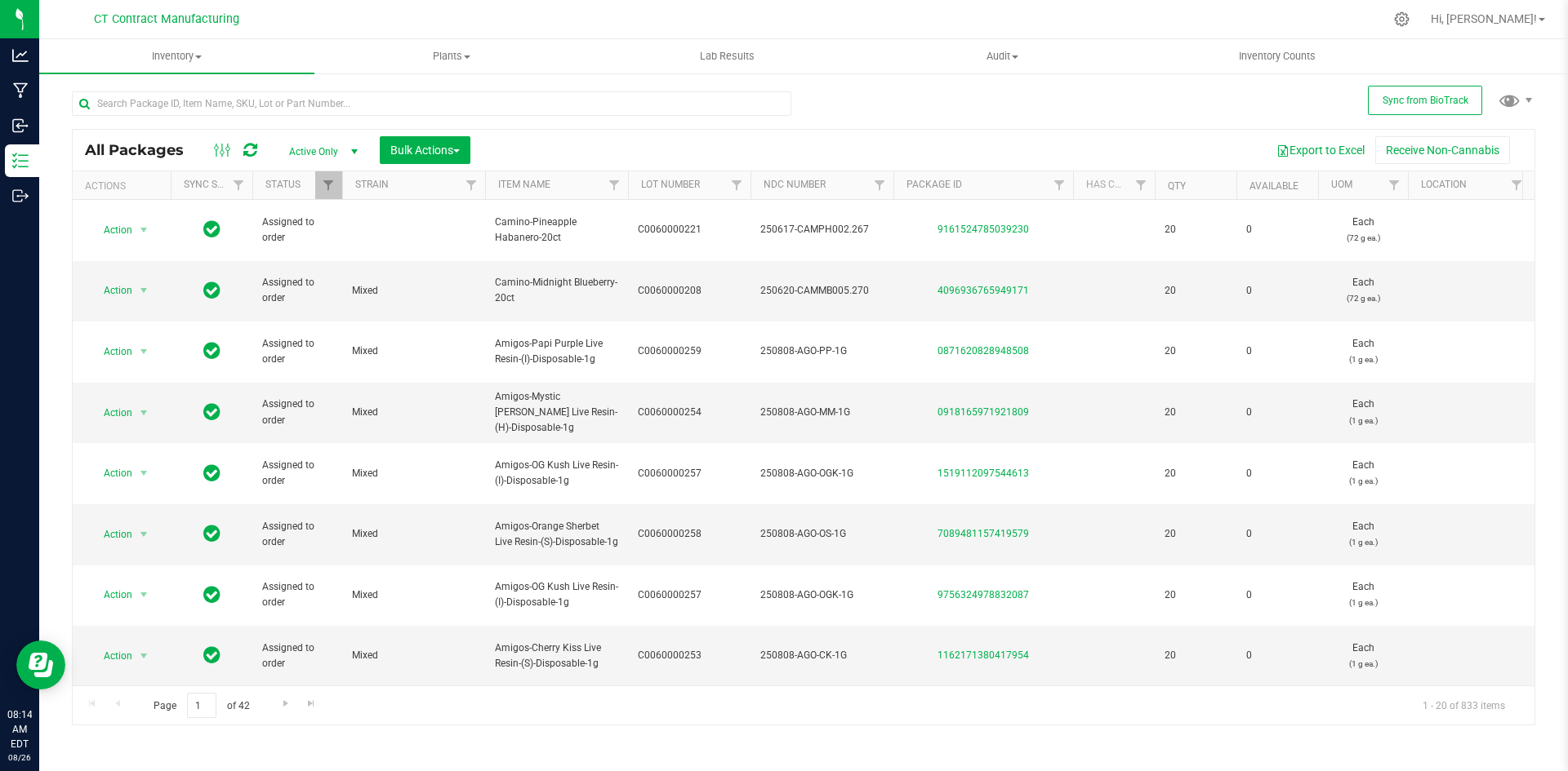
click at [243, 150] on icon at bounding box center [250, 149] width 14 height 16
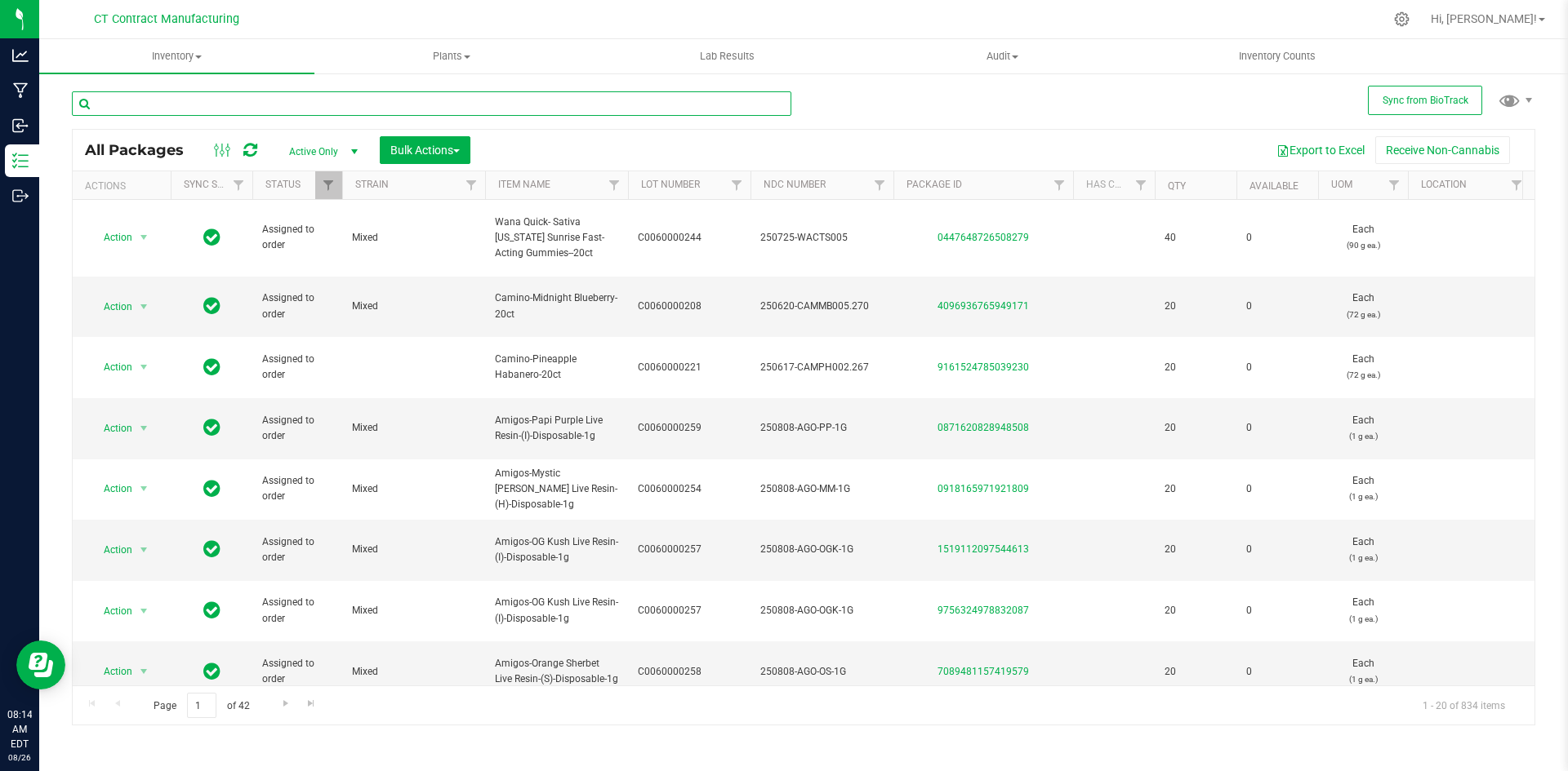
click at [174, 109] on input "text" at bounding box center [431, 103] width 720 height 24
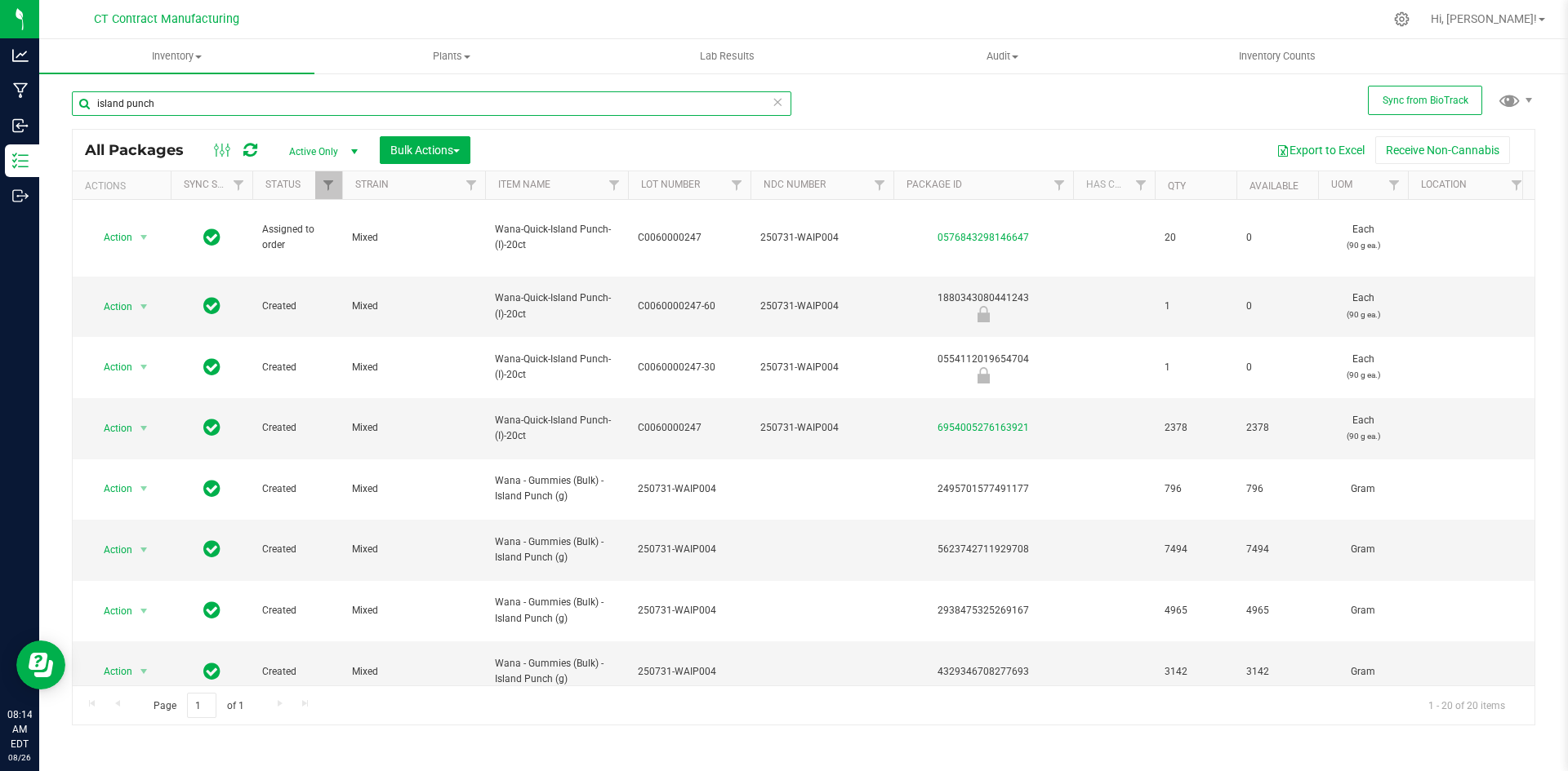
type input "island punch"
click at [196, 104] on input "island punch" at bounding box center [431, 103] width 720 height 24
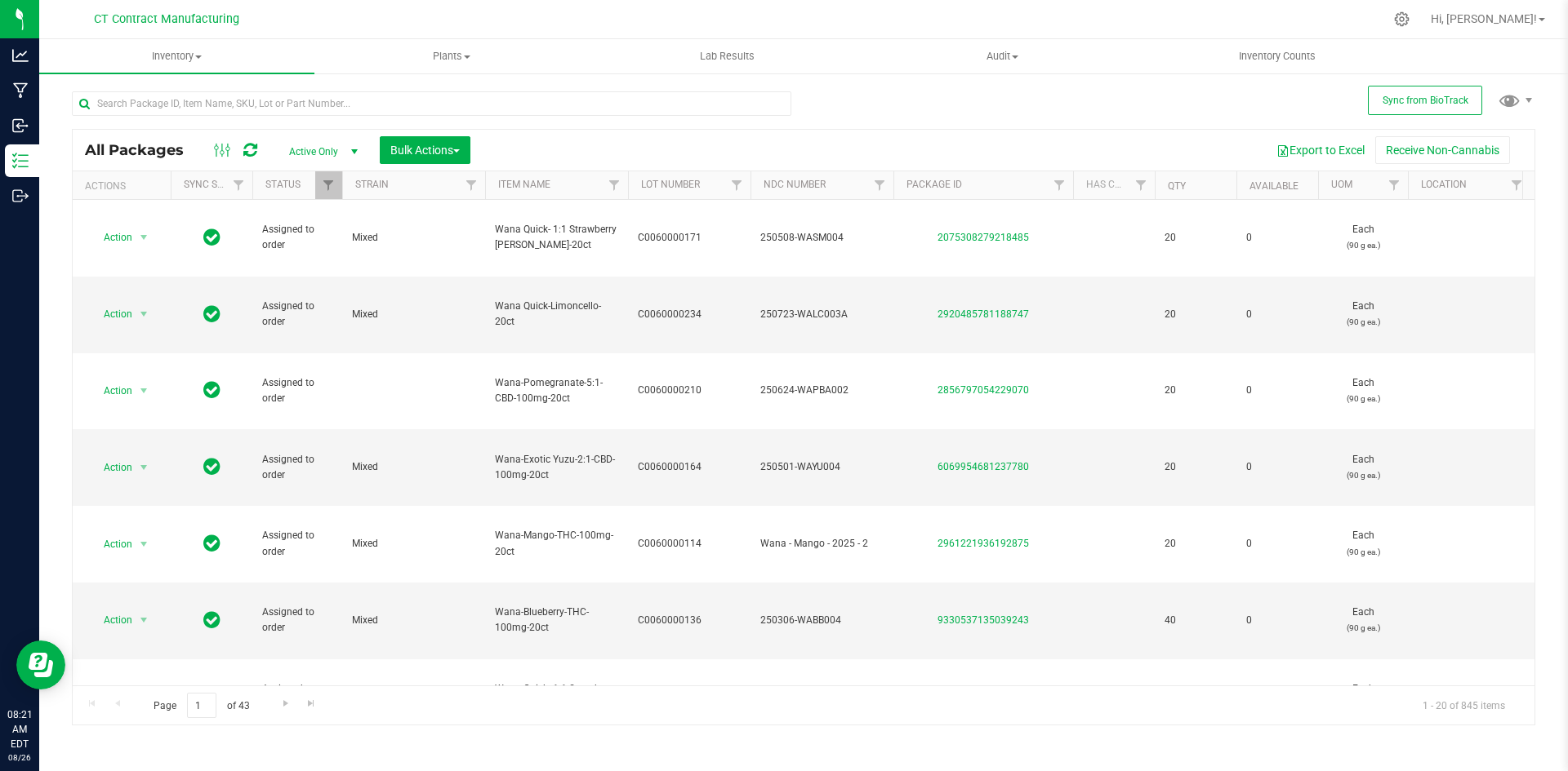
click at [253, 149] on icon at bounding box center [250, 149] width 14 height 16
click at [245, 93] on input "text" at bounding box center [431, 103] width 720 height 24
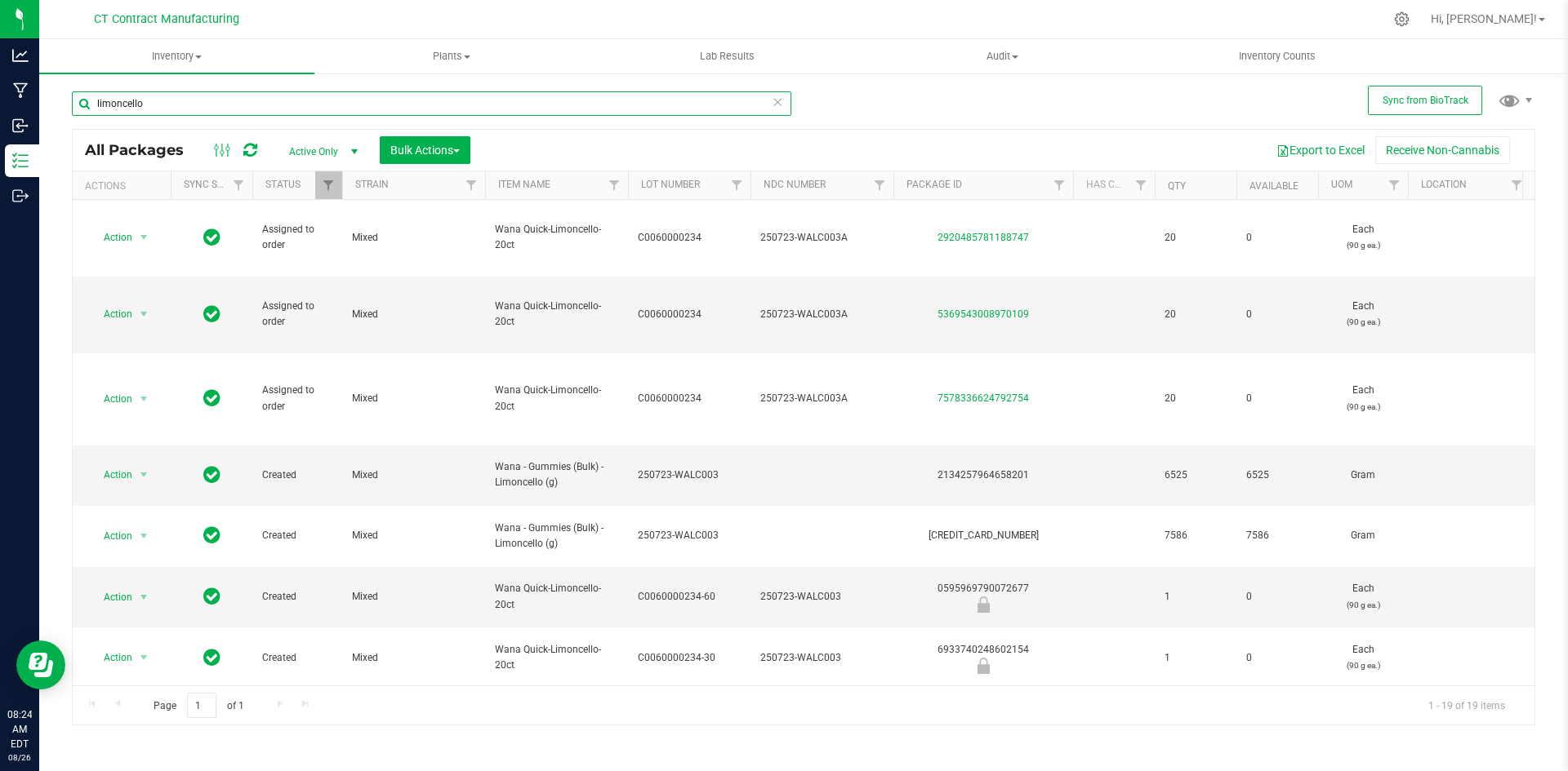
click at [243, 104] on input "limoncello" at bounding box center [431, 103] width 720 height 24
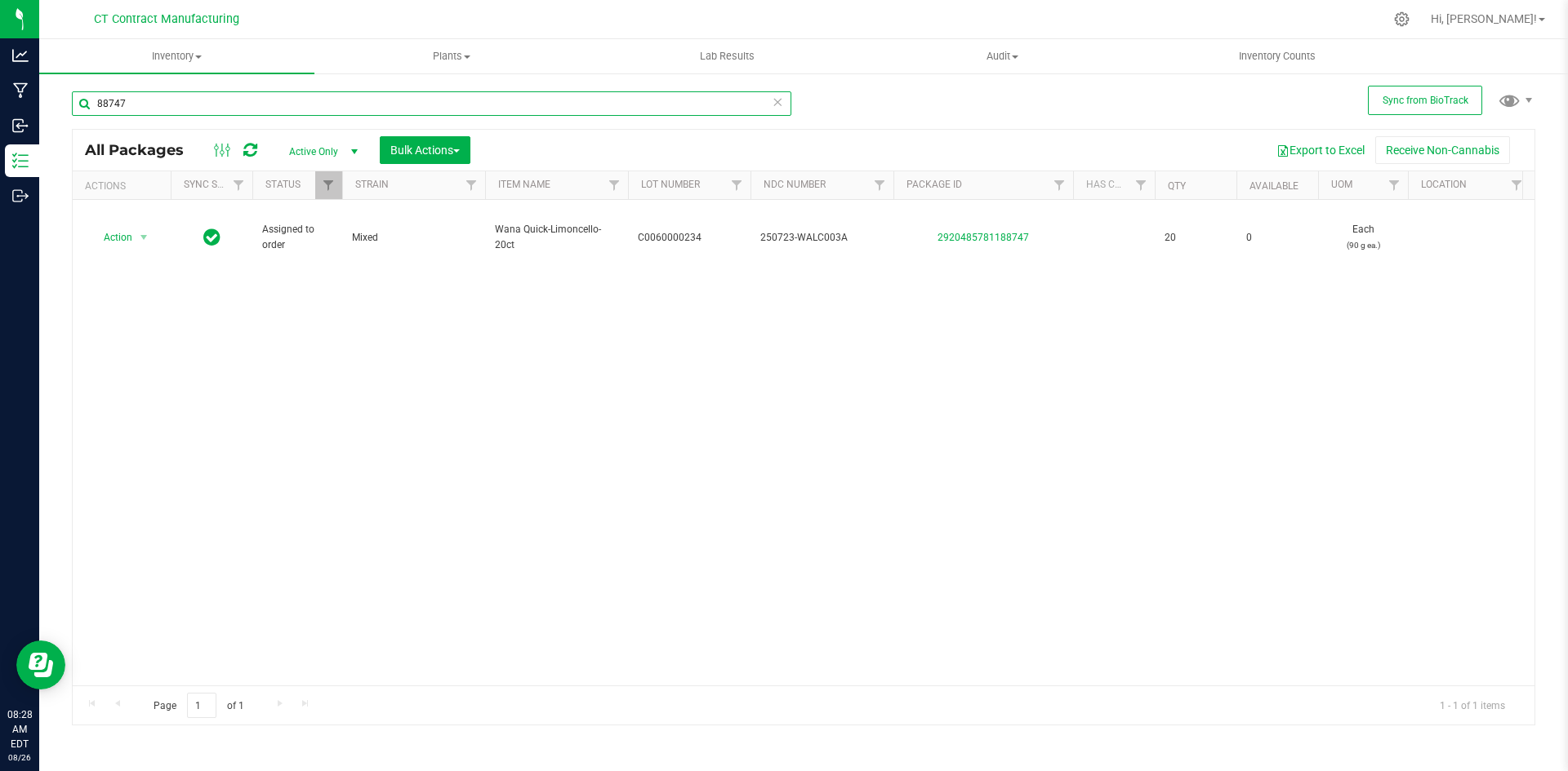
click at [147, 109] on input "88747" at bounding box center [431, 103] width 720 height 24
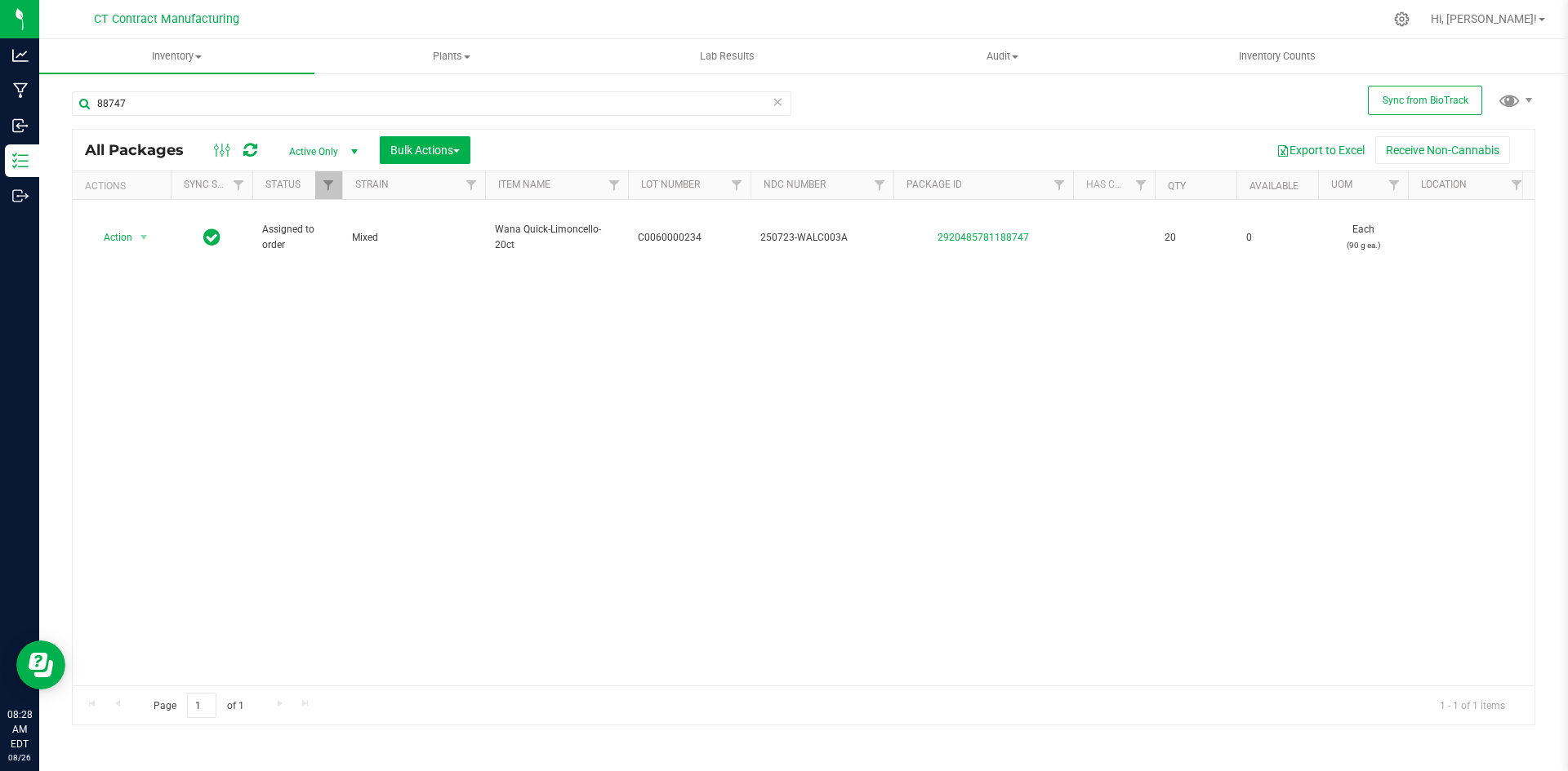
click at [253, 146] on icon at bounding box center [250, 149] width 14 height 16
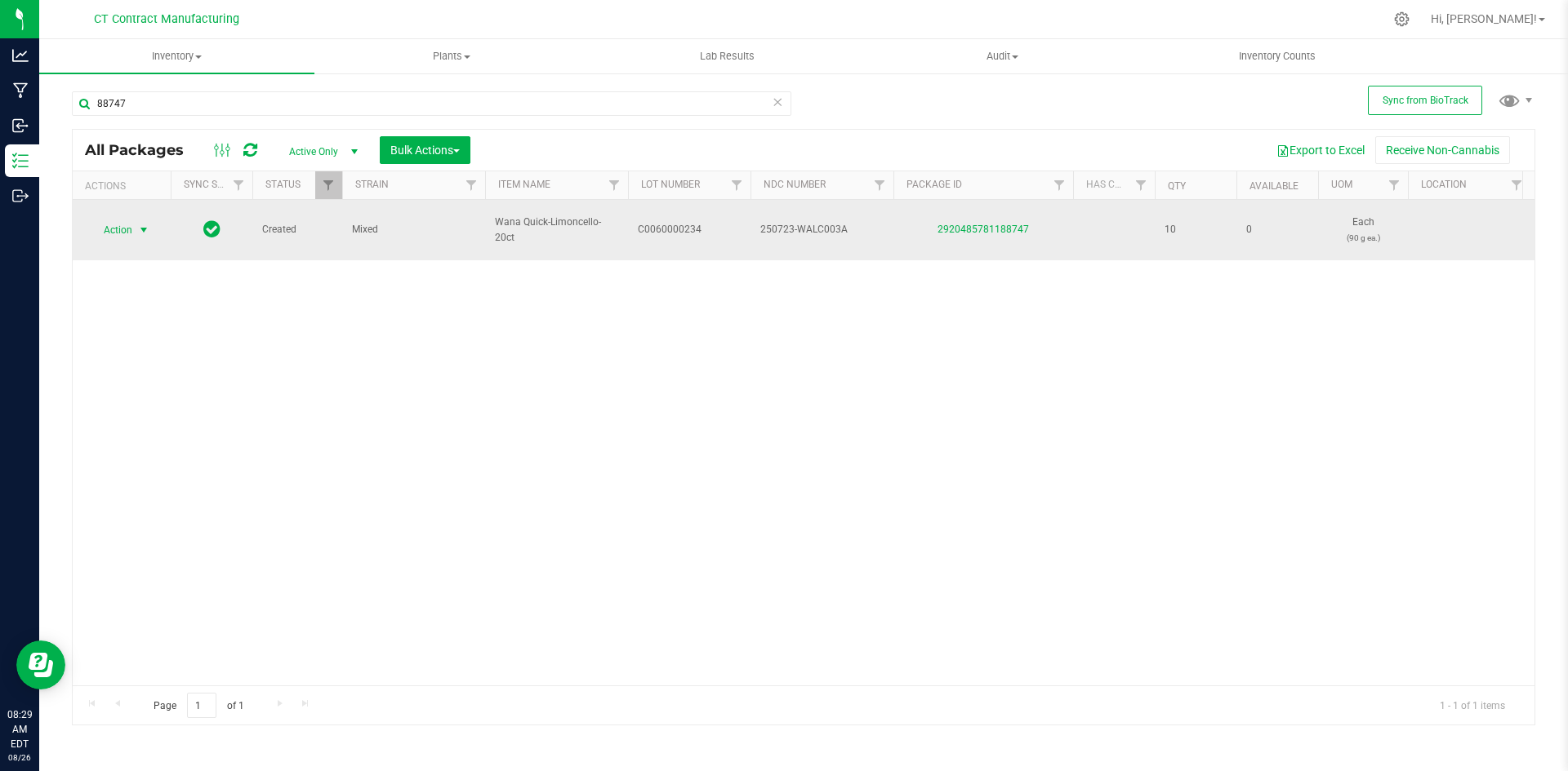
click at [143, 224] on span "select" at bounding box center [144, 230] width 13 height 13
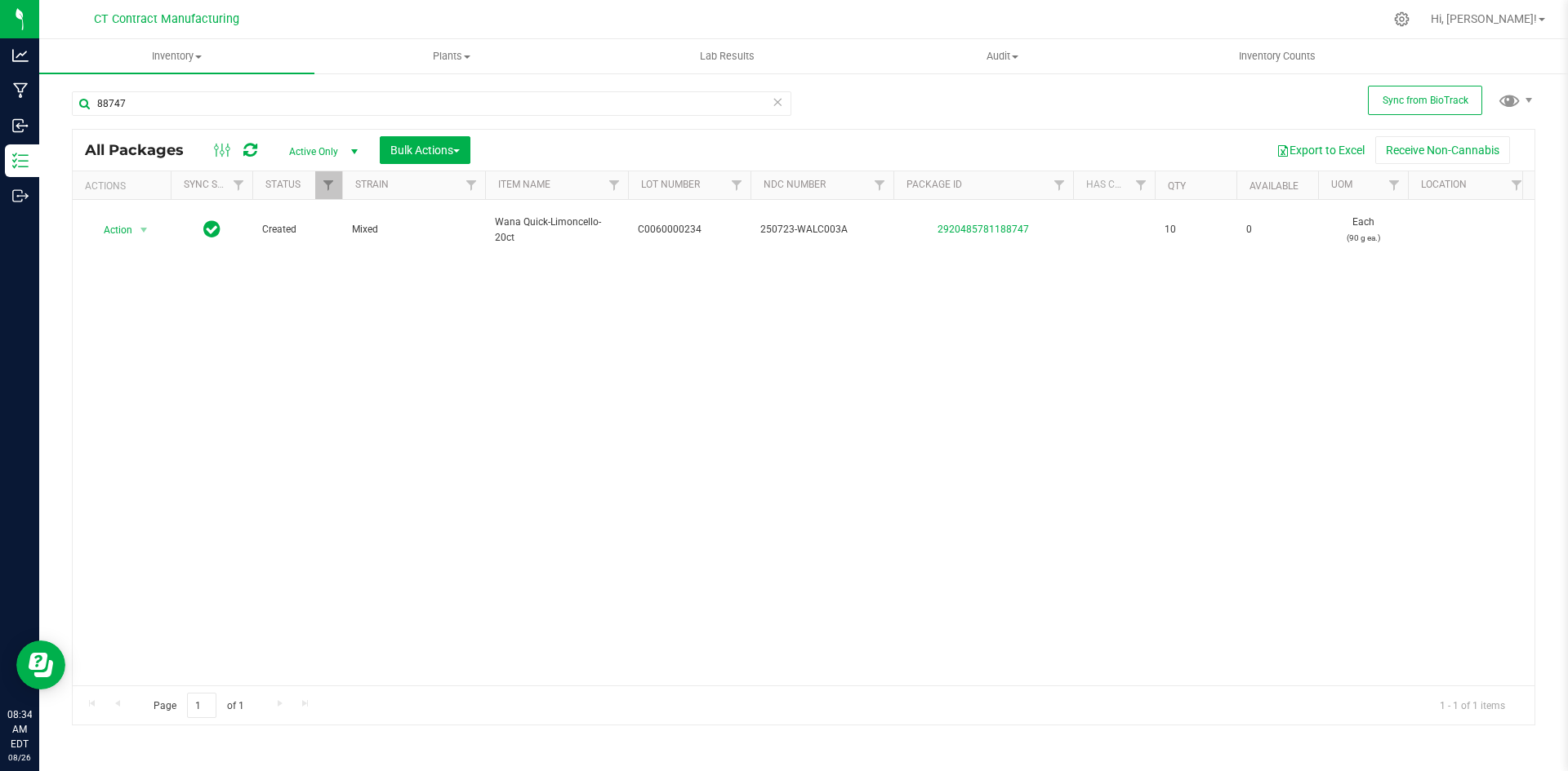
click at [247, 149] on icon at bounding box center [250, 149] width 14 height 16
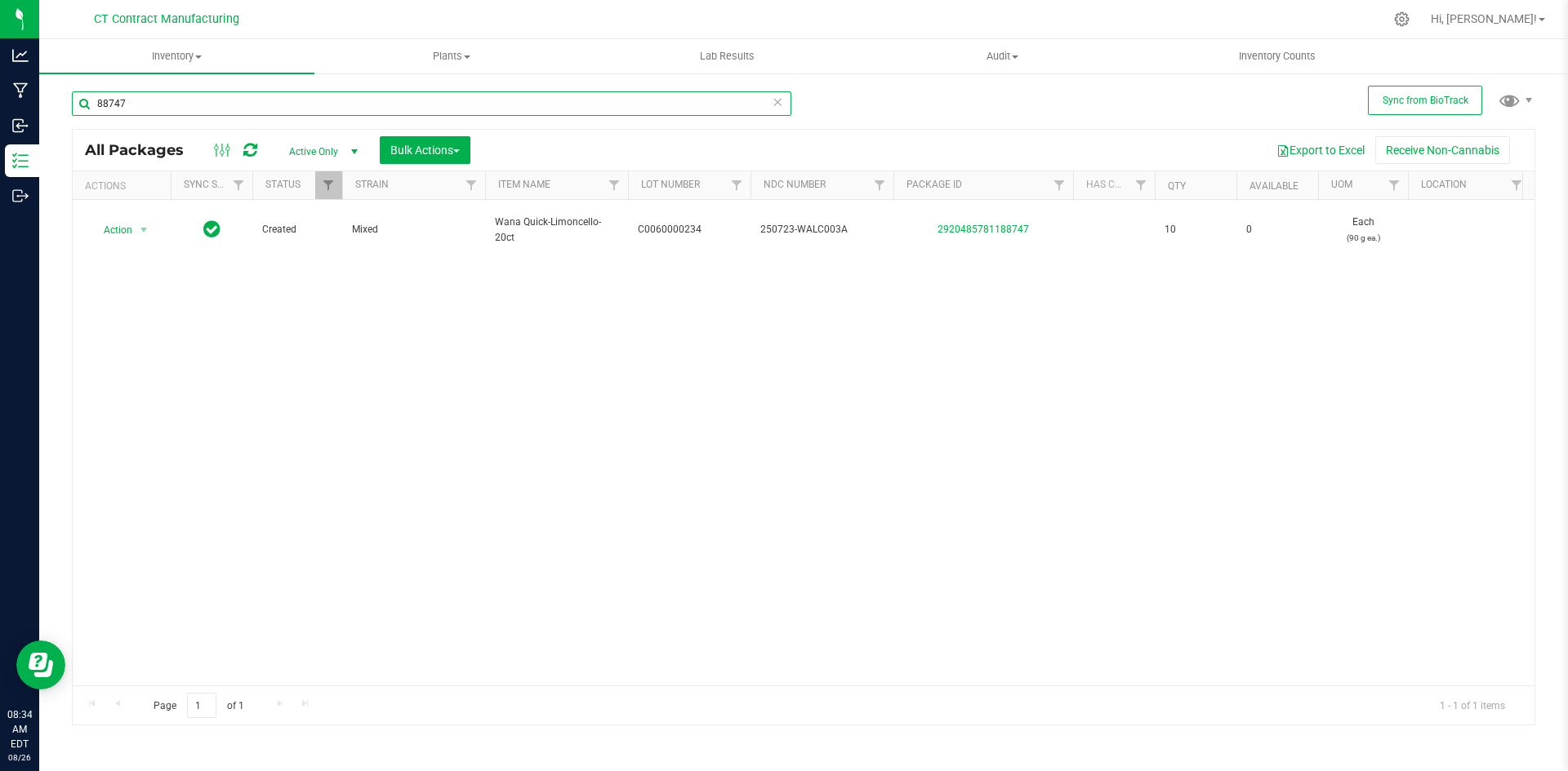
click at [237, 106] on input "88747" at bounding box center [431, 103] width 720 height 24
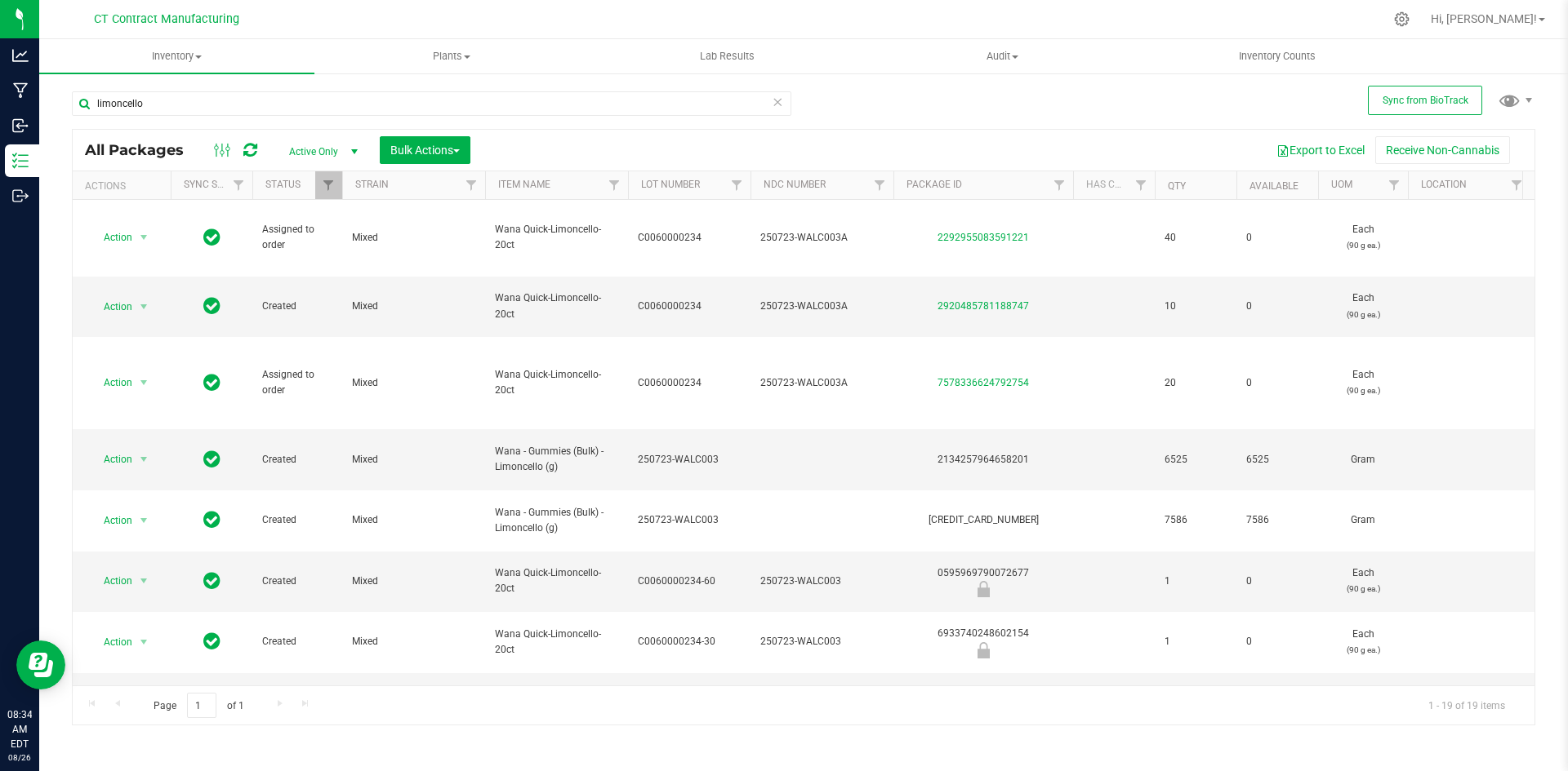
click at [246, 149] on icon at bounding box center [250, 149] width 14 height 16
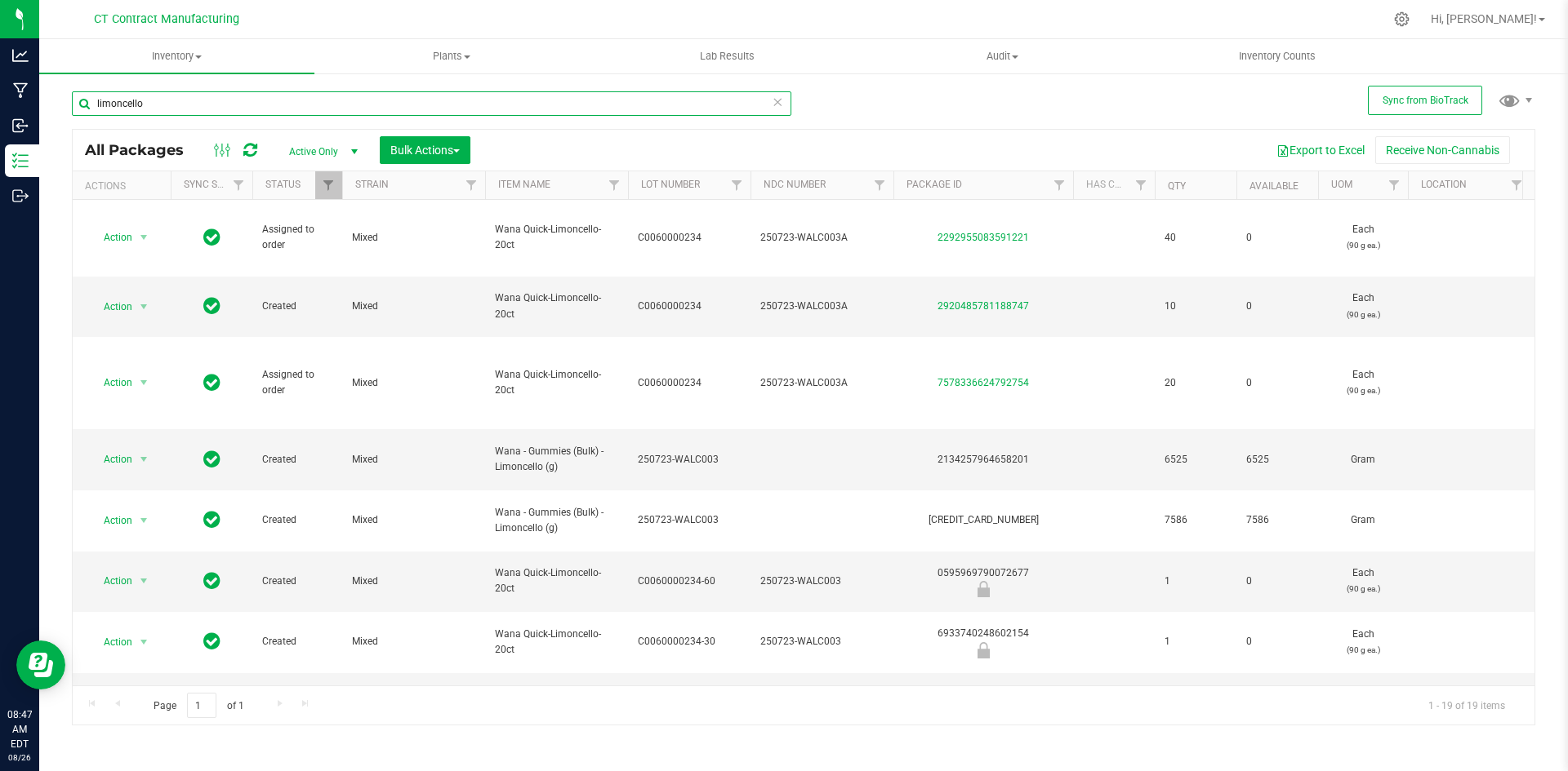
click at [230, 97] on input "limoncello" at bounding box center [431, 103] width 720 height 24
type input "lemon skunk"
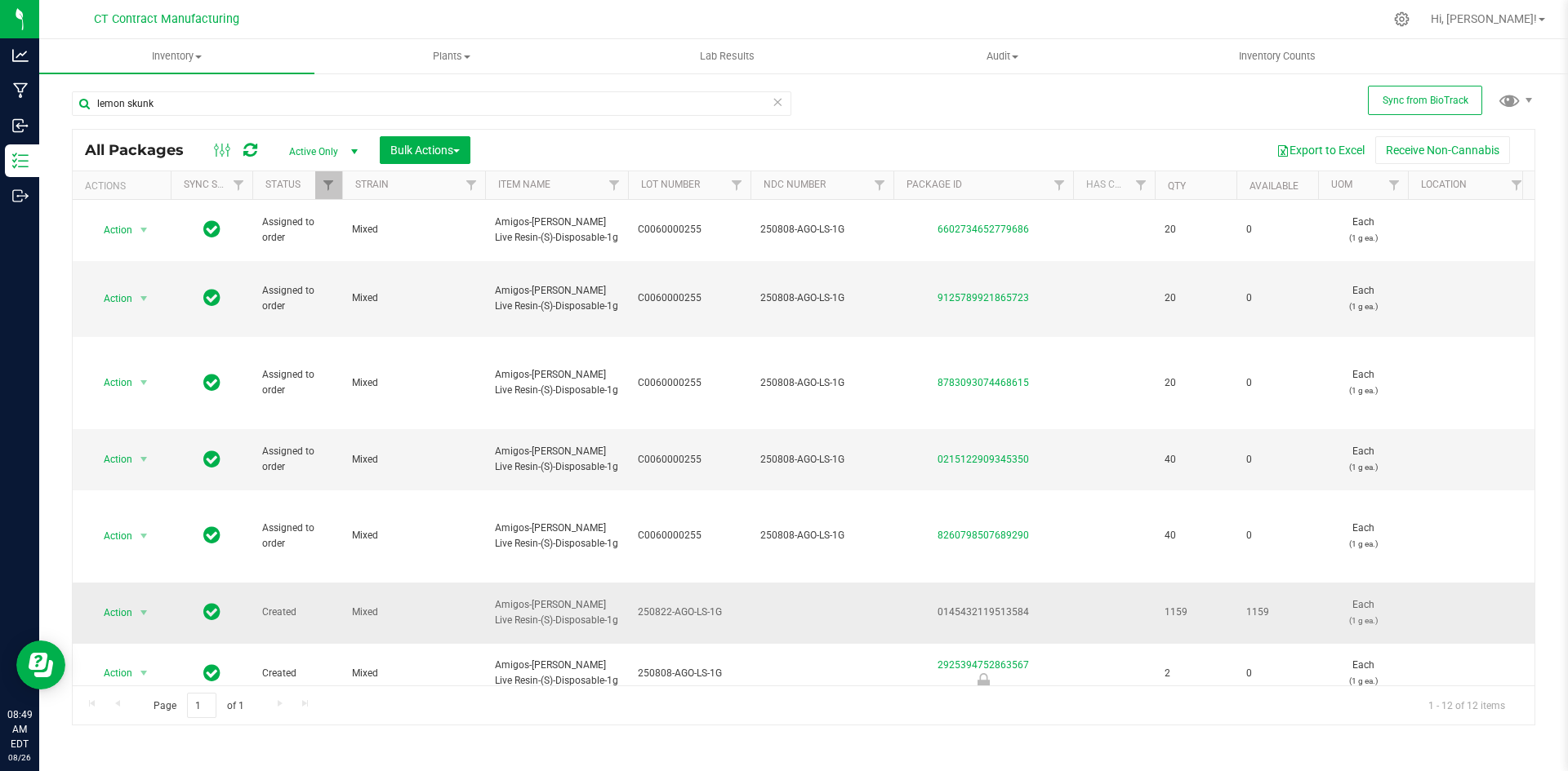
click at [960, 605] on div "0145432119513584" at bounding box center [983, 612] width 184 height 16
copy div "0145432119513584"
click at [145, 607] on span "select" at bounding box center [144, 613] width 13 height 13
click at [135, 299] on li "Create package" at bounding box center [153, 304] width 127 height 24
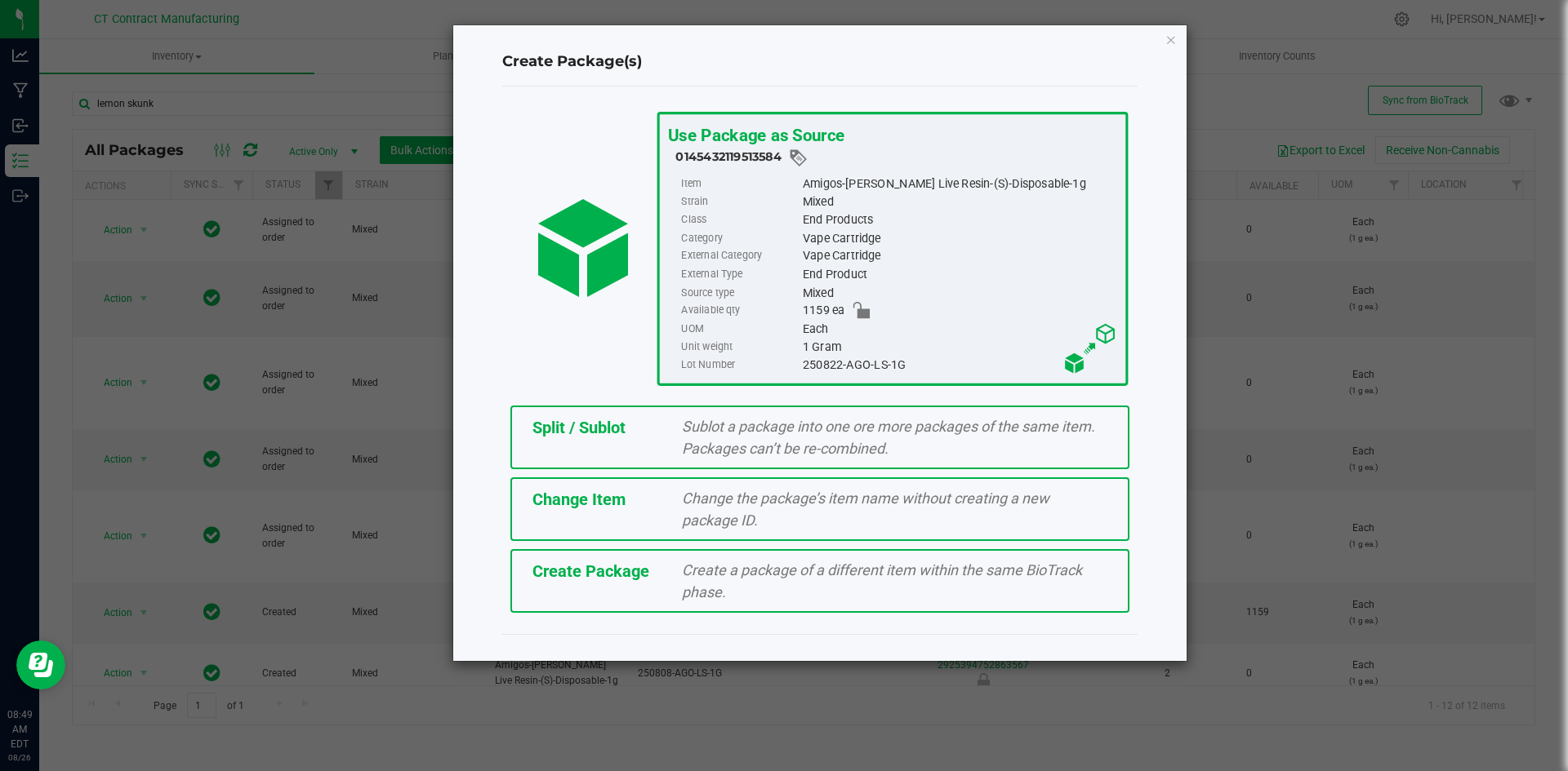
click at [673, 426] on div "Sublot a package into one ore more packages of the same item. Packages can’t be…" at bounding box center [894, 437] width 450 height 44
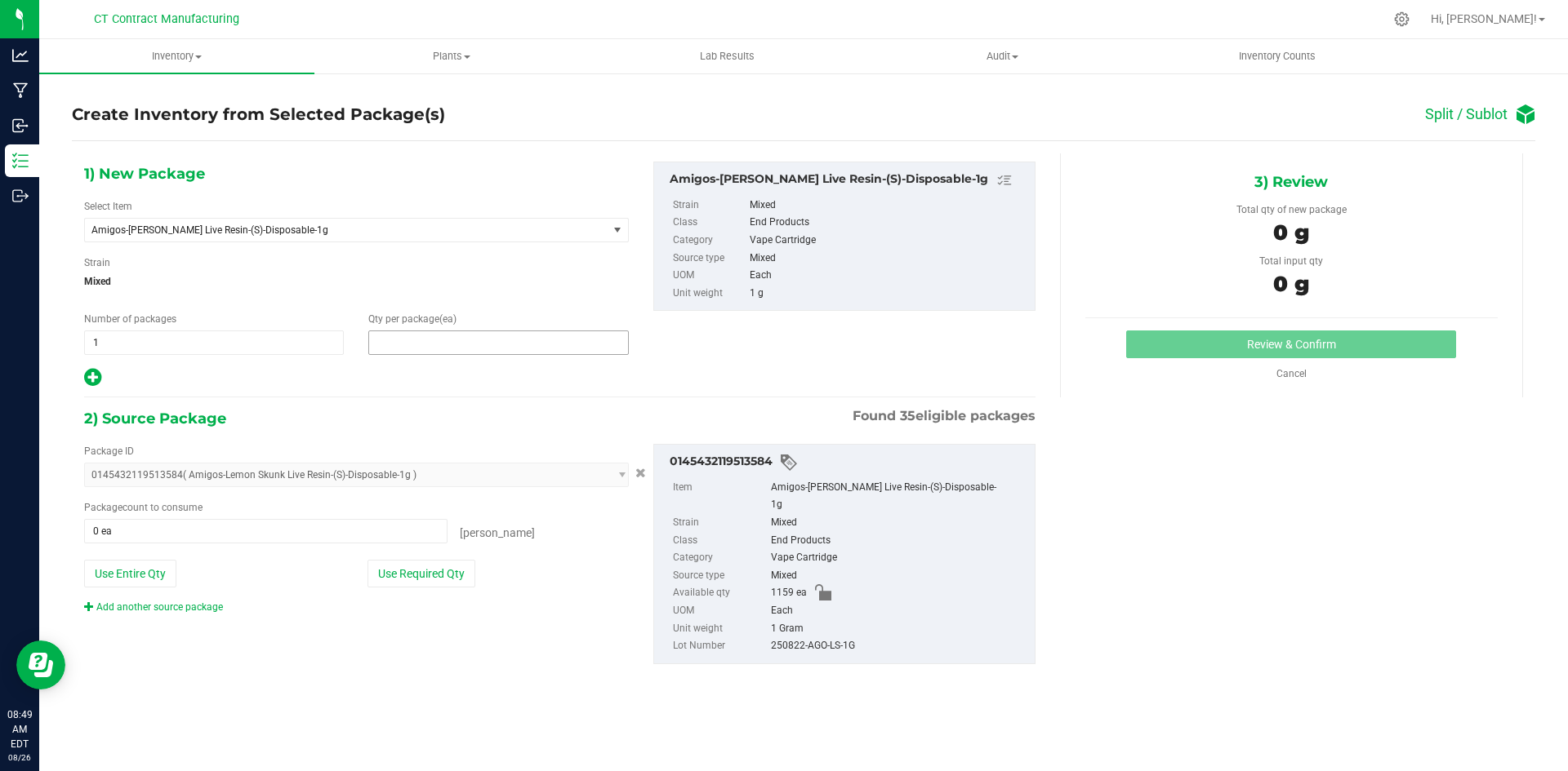
click at [483, 343] on span at bounding box center [498, 343] width 259 height 24
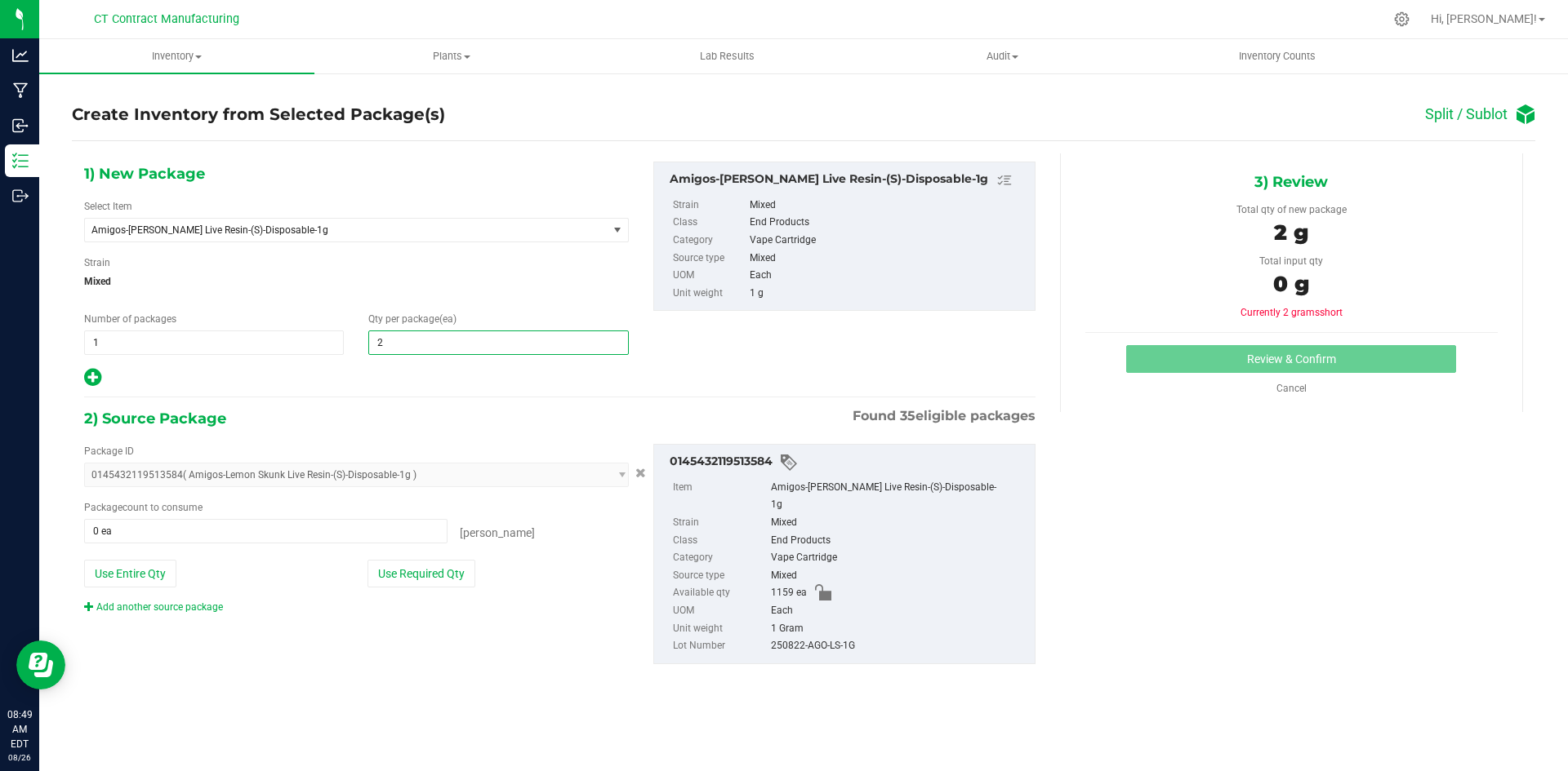
type input "20"
click at [334, 532] on span at bounding box center [266, 532] width 364 height 24
type input "20"
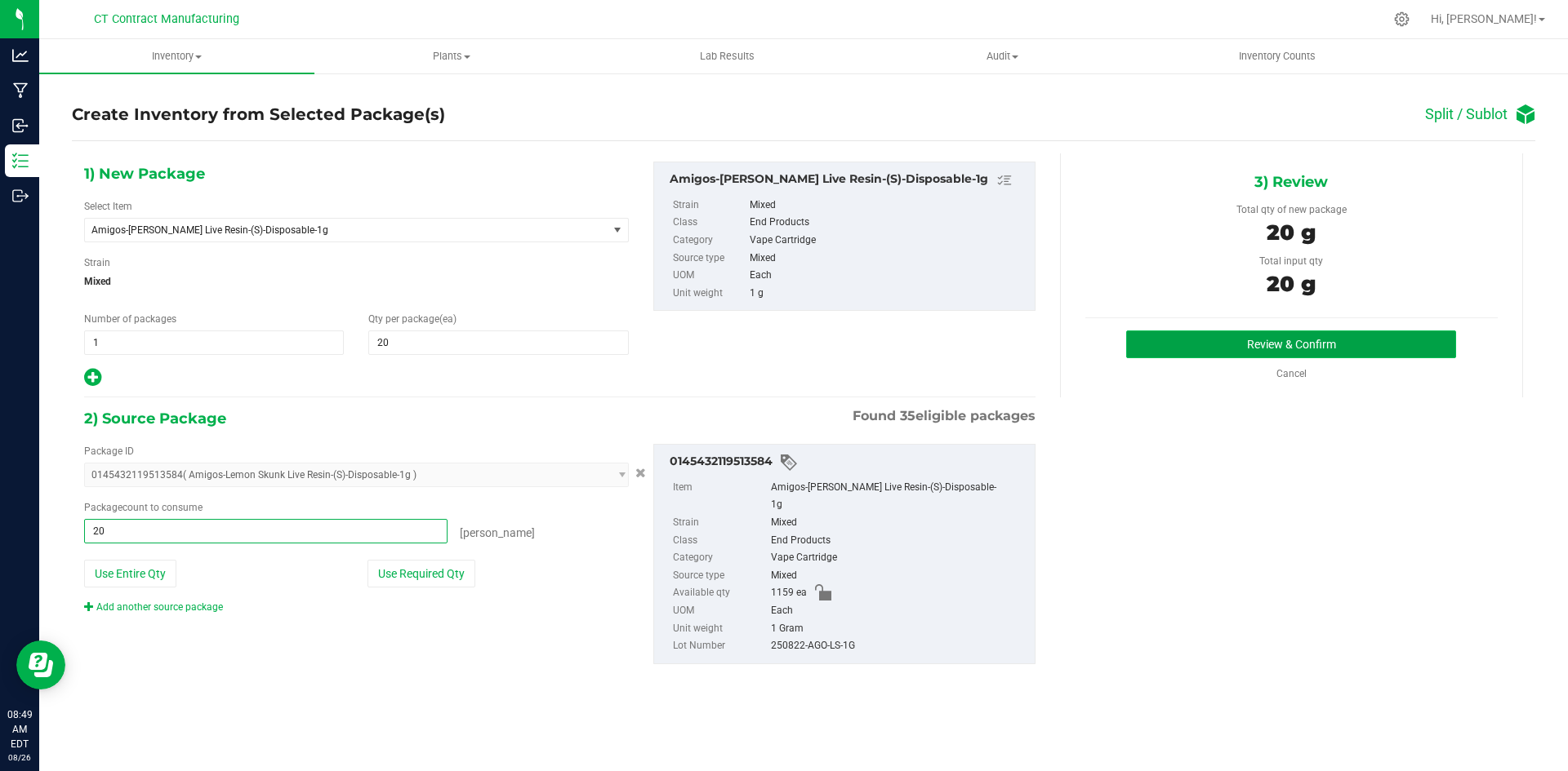
type input "20 ea"
click at [1234, 336] on button "Review & Confirm" at bounding box center [1291, 345] width 330 height 28
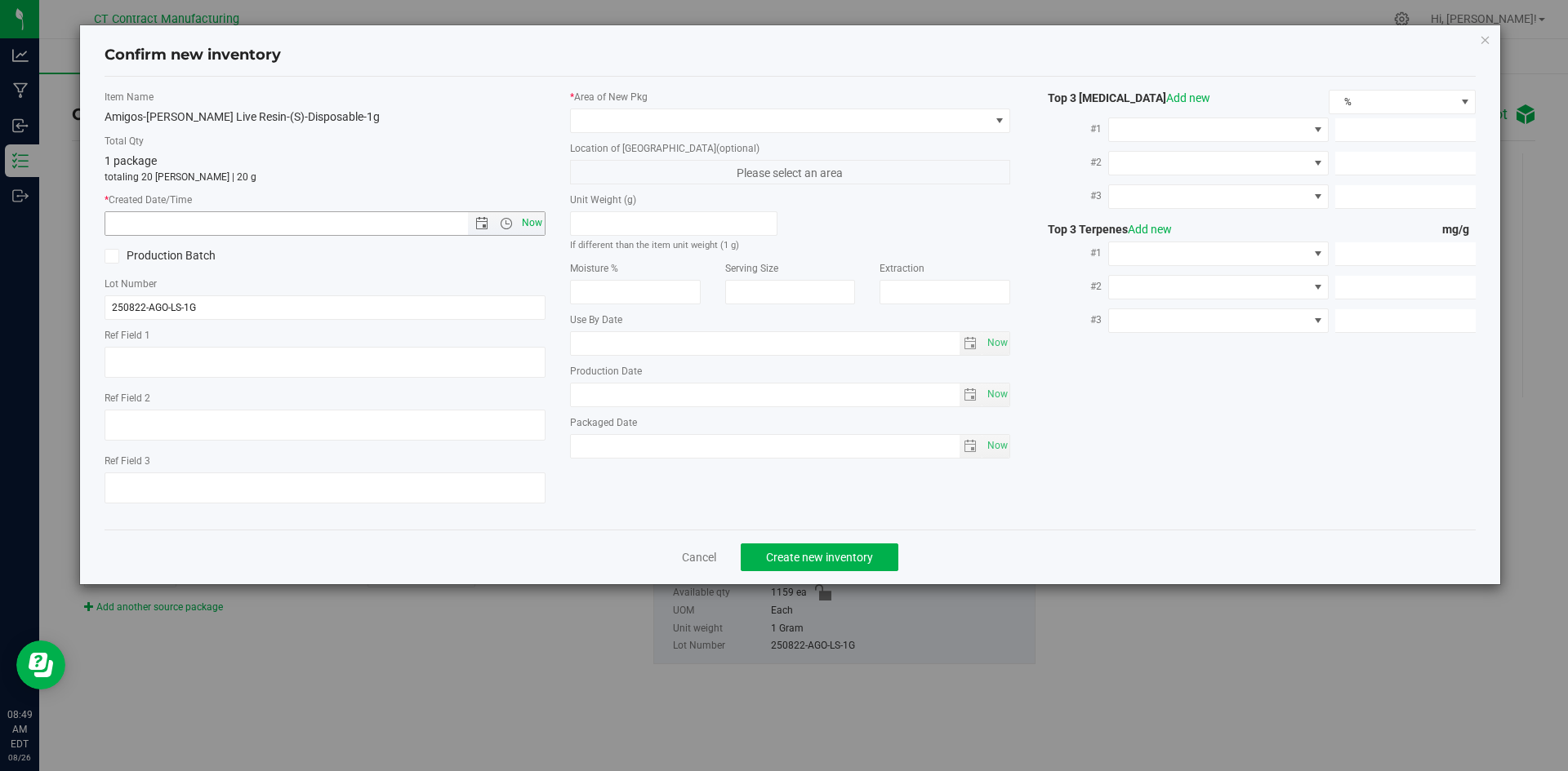
click at [540, 222] on span "Now" at bounding box center [532, 223] width 28 height 23
type input "8/26/2025 8:49 AM"
click at [596, 124] on span at bounding box center [781, 120] width 419 height 23
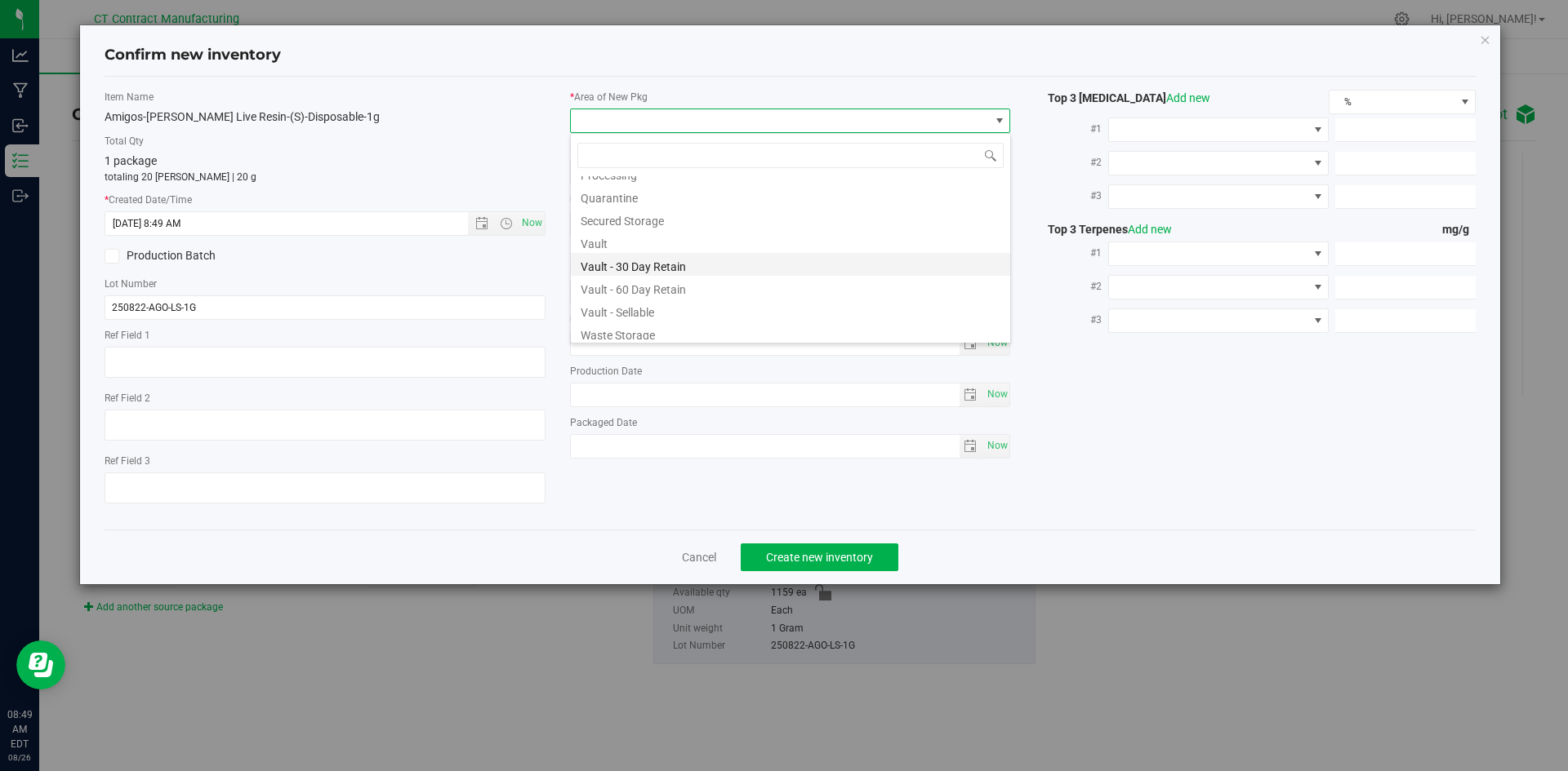
scroll to position [179, 0]
click at [664, 262] on li "Vault - 30 Day Retain" at bounding box center [791, 259] width 440 height 23
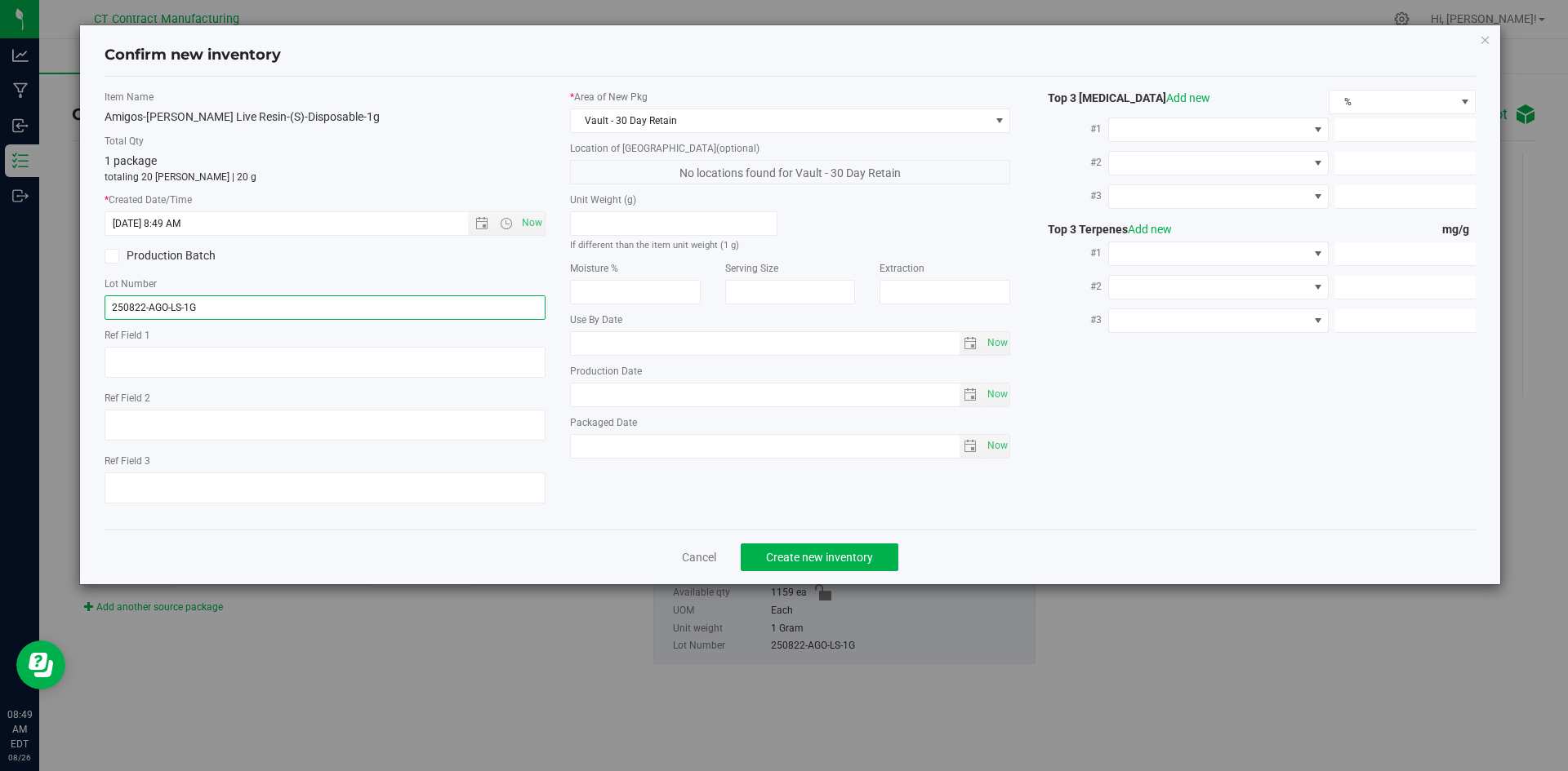
drag, startPoint x: 264, startPoint y: 304, endPoint x: 41, endPoint y: 318, distance: 223.4
click at [41, 318] on div "Confirm new inventory Item Name Amigos-Lemon Skunk Live Resin-(S)-Disposable-1g…" at bounding box center [790, 385] width 1580 height 771
click at [145, 362] on textarea at bounding box center [324, 362] width 441 height 31
paste textarea "250822-AGO-LS-1G"
type textarea "250822-AGO-LS-1G"
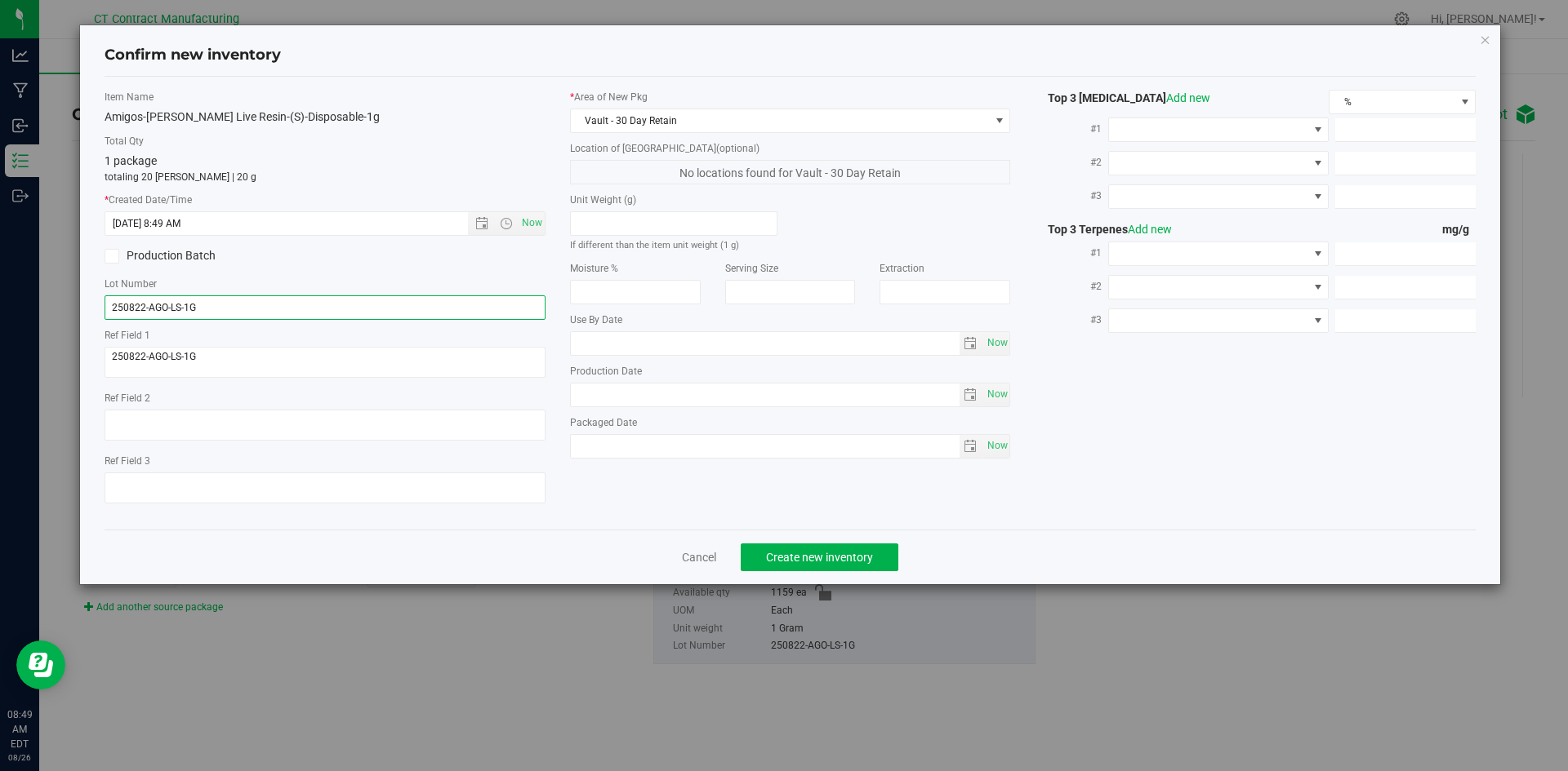
click at [181, 312] on input "250822-AGO-LS-1G" at bounding box center [324, 308] width 441 height 24
type input "C0060000268-30"
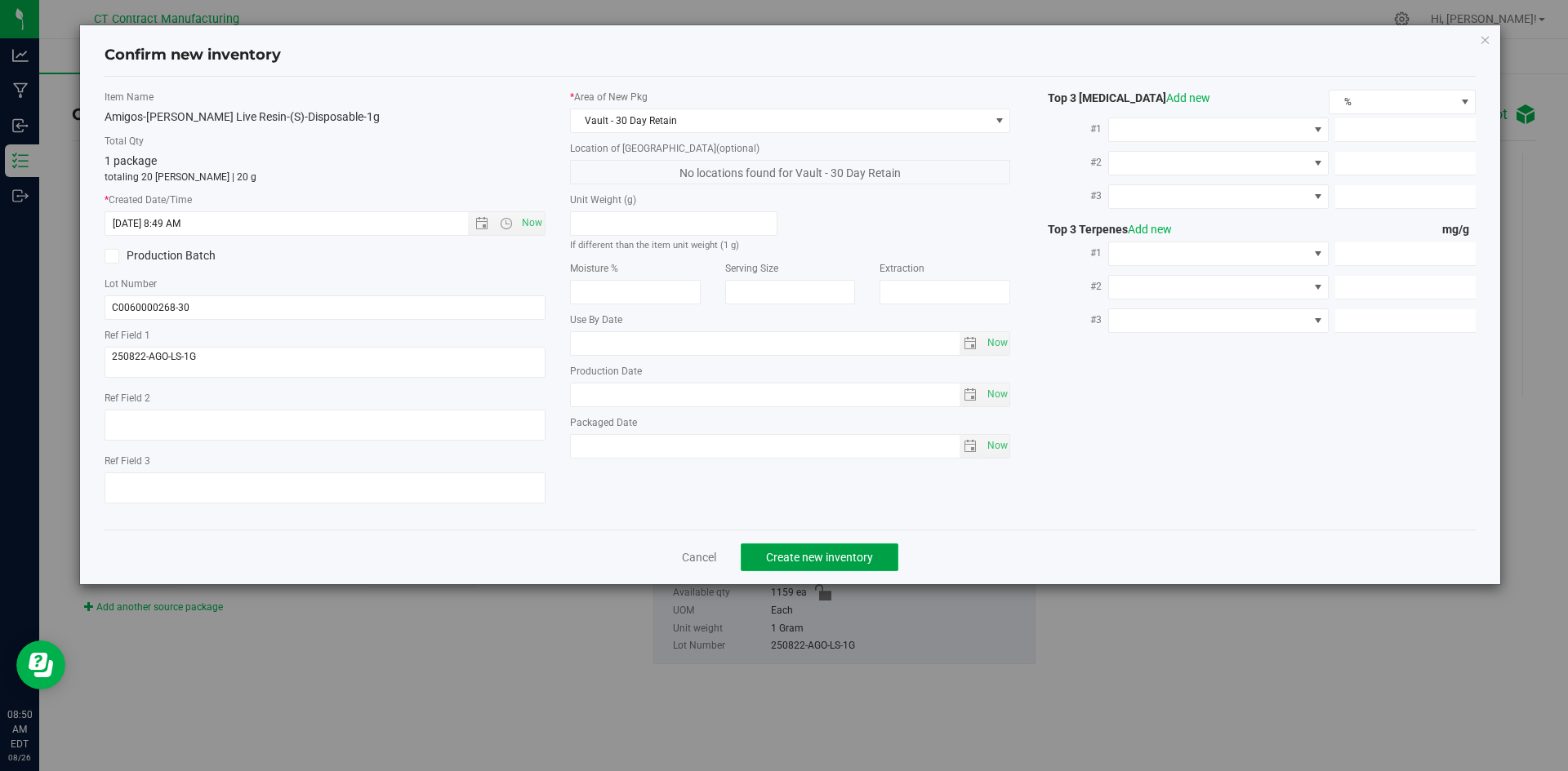
click at [832, 559] on span "Create new inventory" at bounding box center [819, 558] width 107 height 13
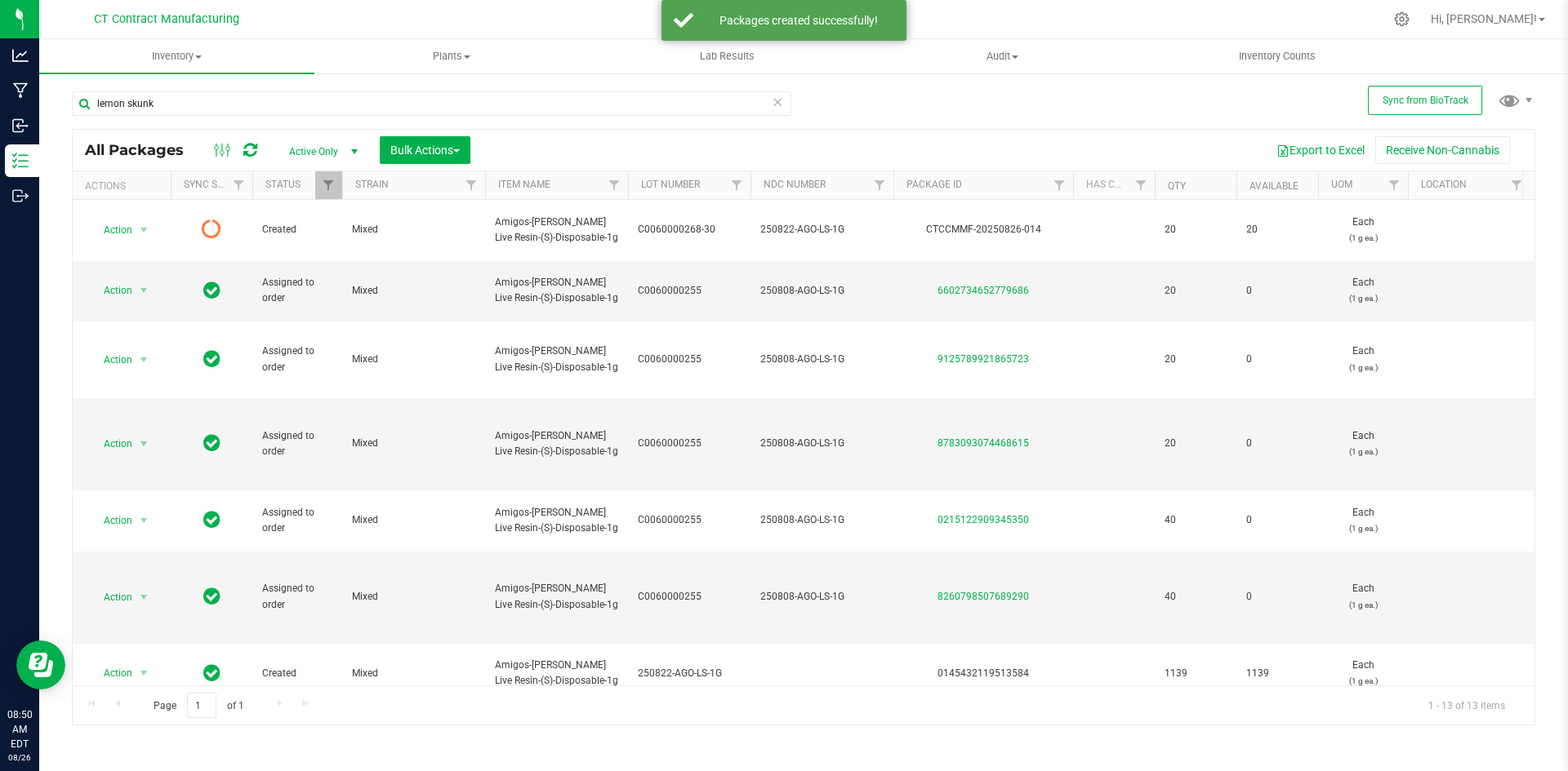
click at [250, 151] on icon at bounding box center [250, 149] width 14 height 16
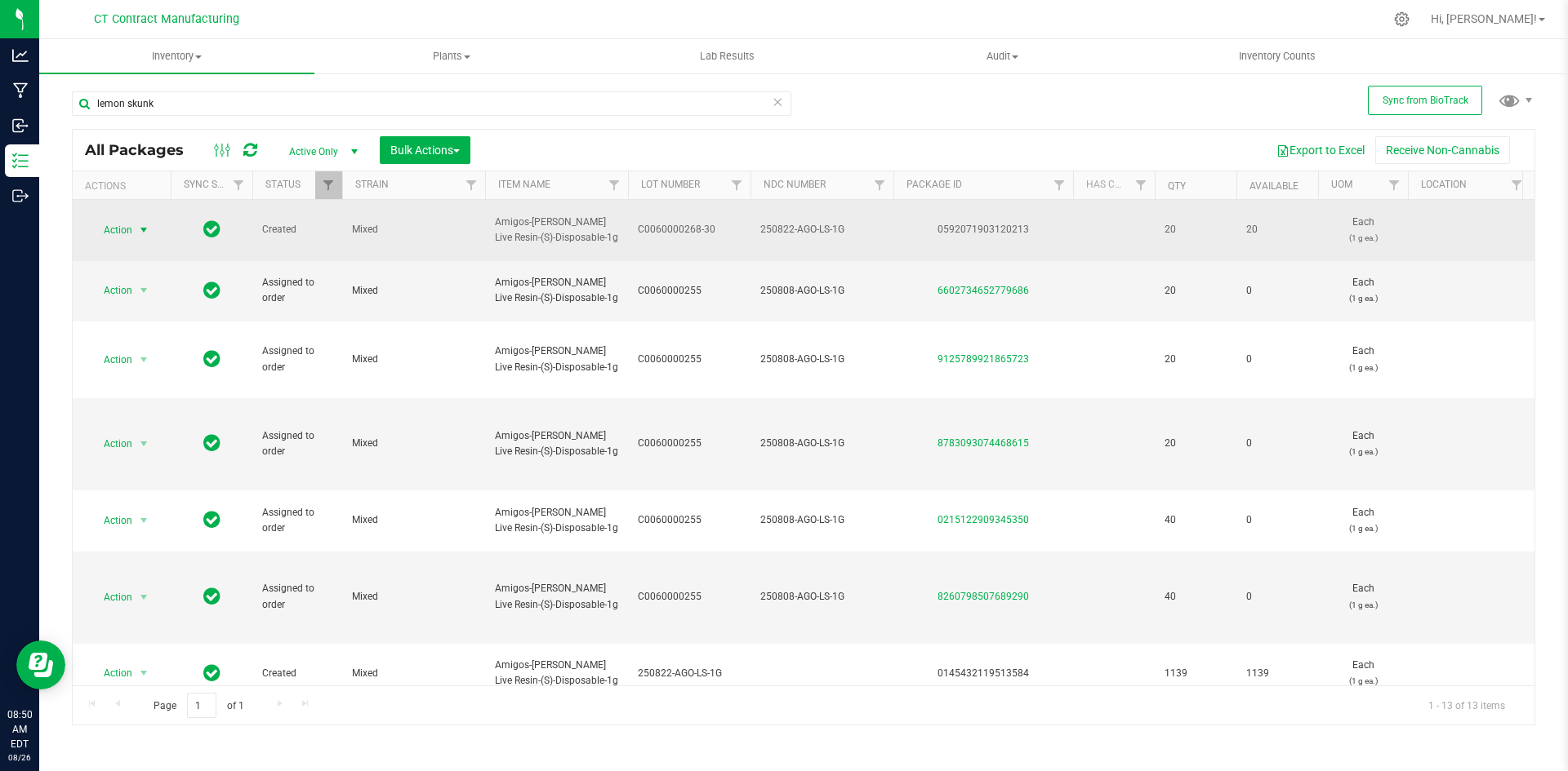
click at [145, 224] on span "select" at bounding box center [144, 230] width 13 height 13
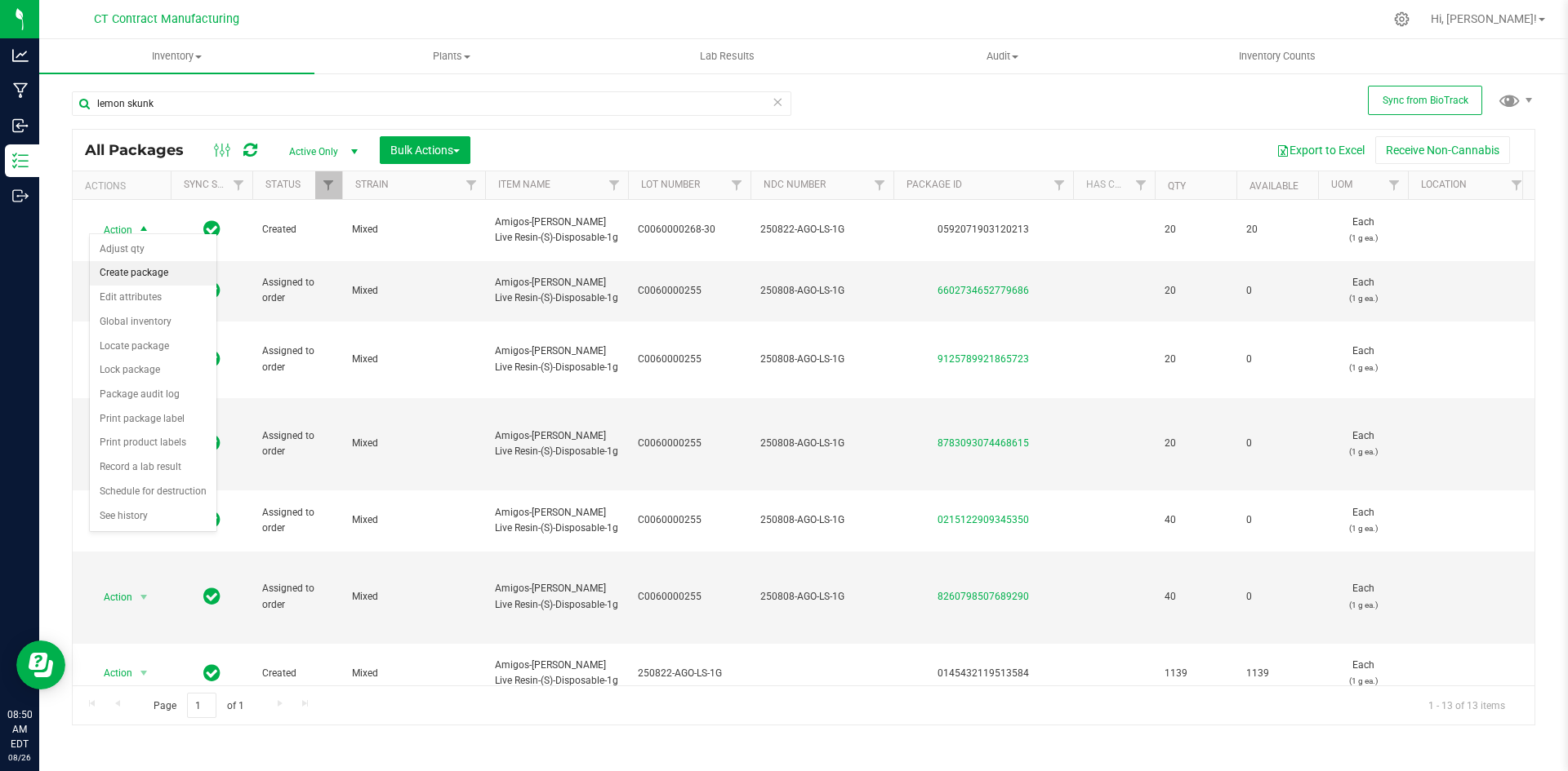
click at [150, 273] on li "Create package" at bounding box center [153, 273] width 127 height 24
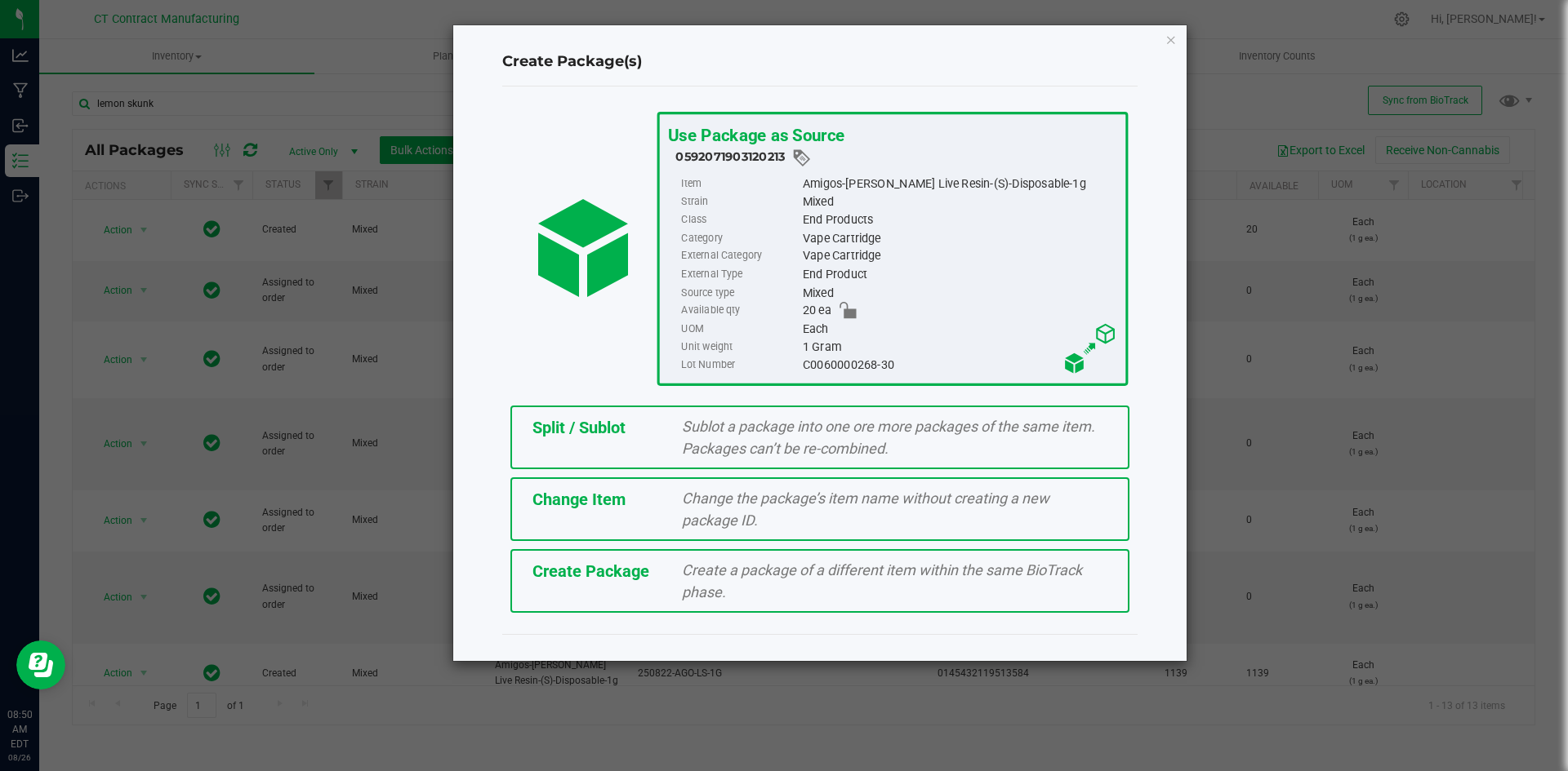
click at [674, 426] on div "Sublot a package into one ore more packages of the same item. Packages can’t be…" at bounding box center [894, 437] width 450 height 44
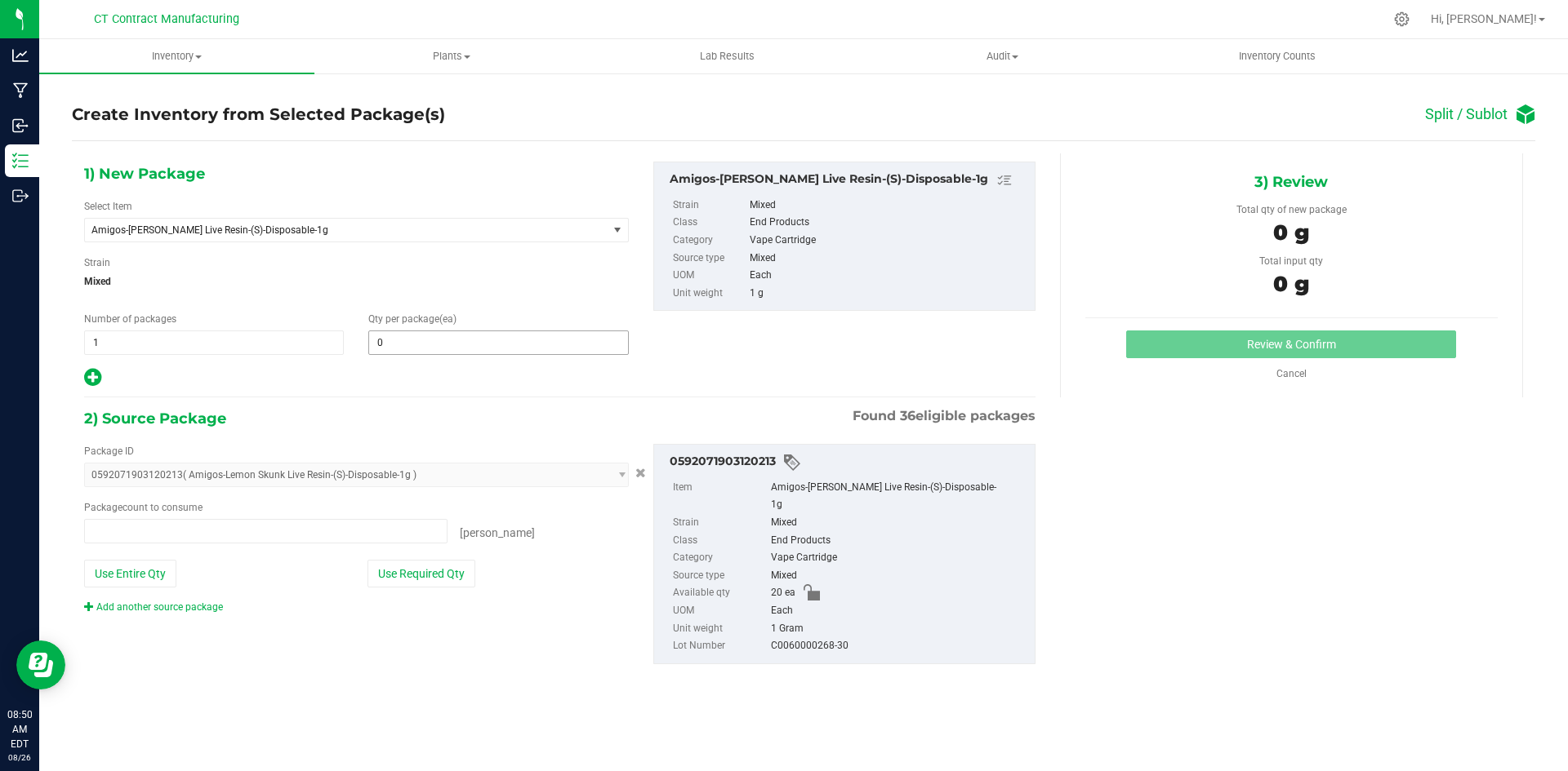
type input "0 ea"
click at [447, 333] on span at bounding box center [498, 343] width 259 height 24
type input "10"
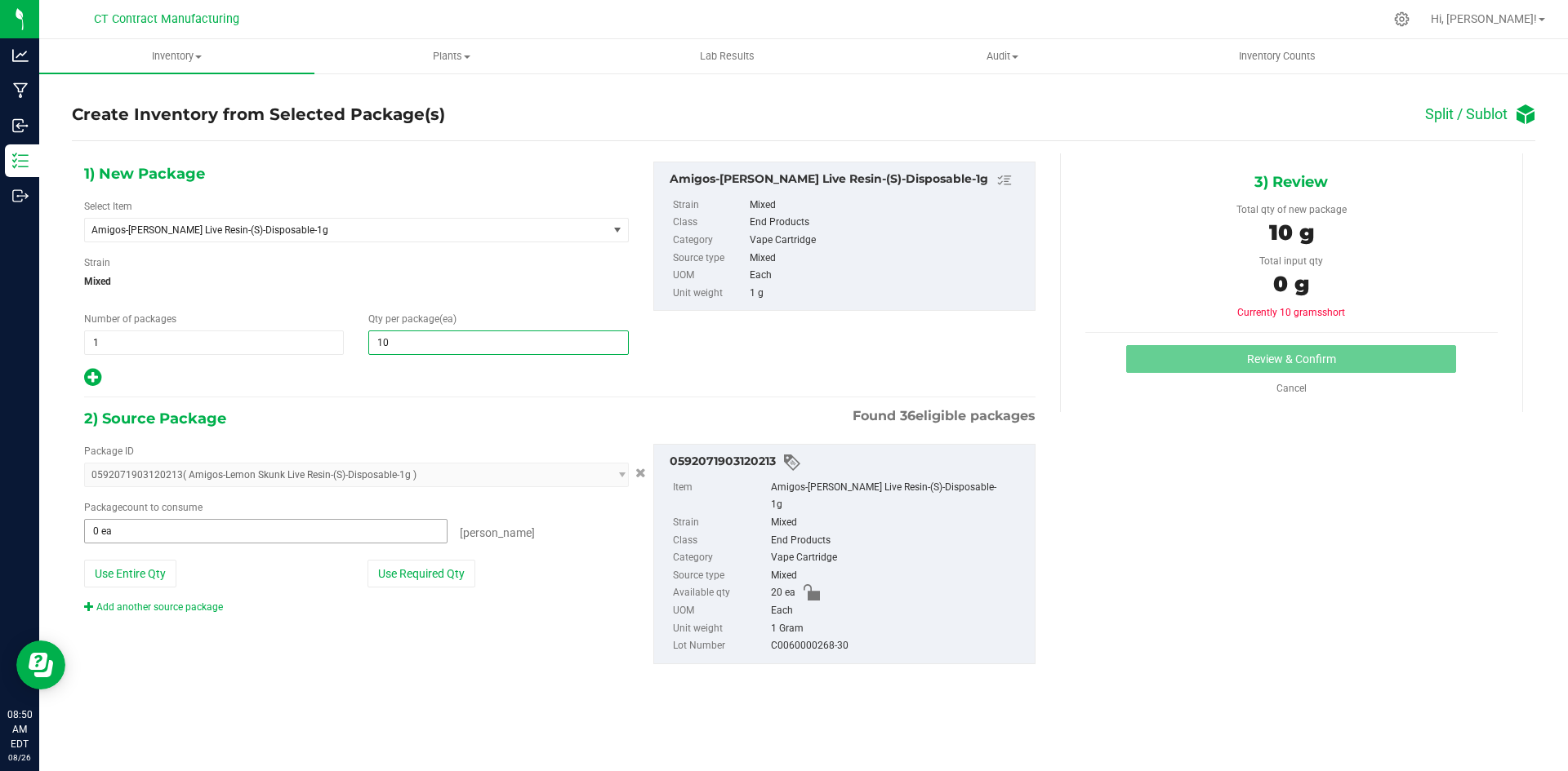
type input "10"
click at [340, 540] on span at bounding box center [266, 532] width 364 height 24
type input "10"
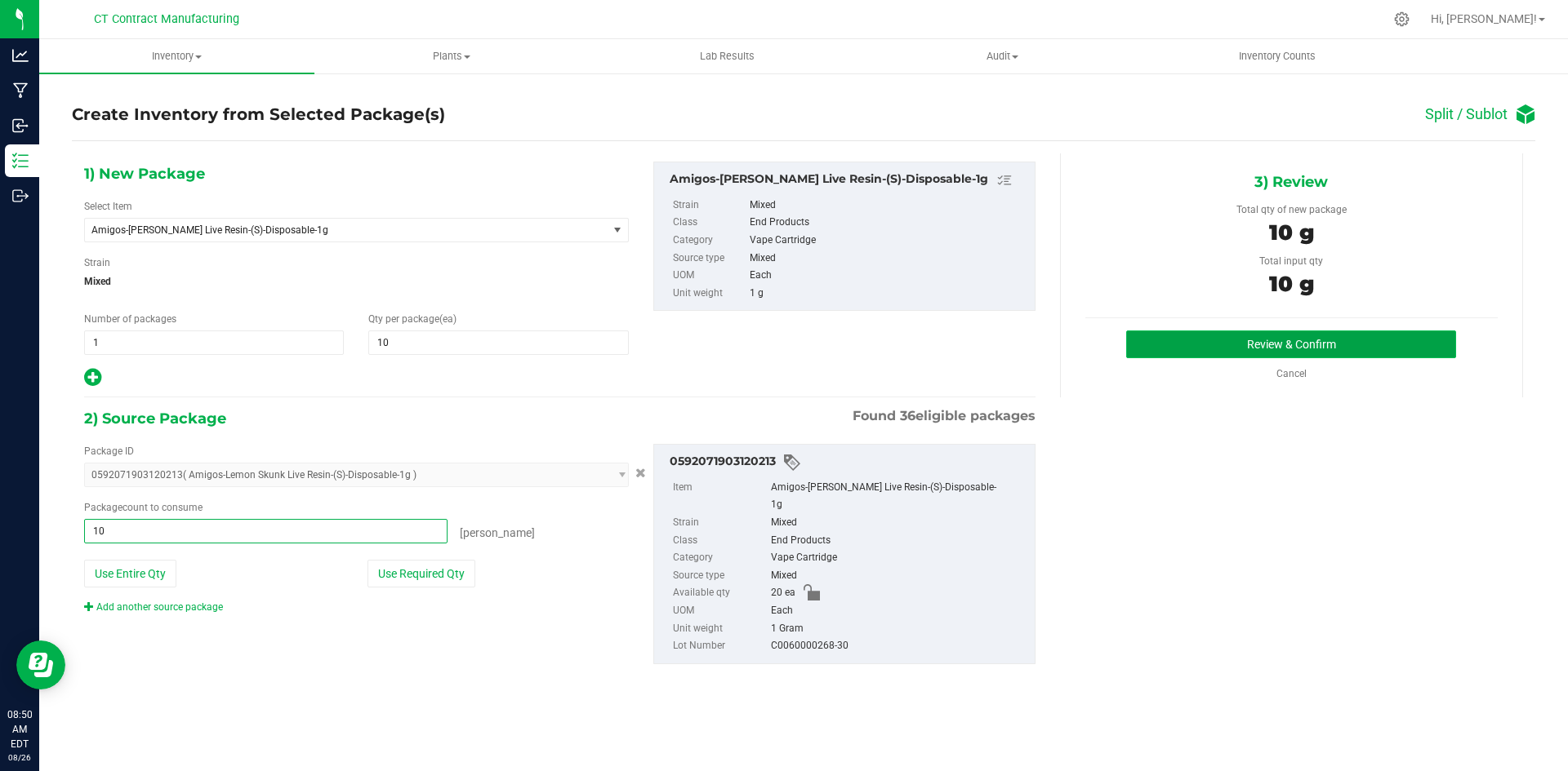
type input "10 ea"
click at [1225, 347] on button "Review & Confirm" at bounding box center [1291, 345] width 330 height 28
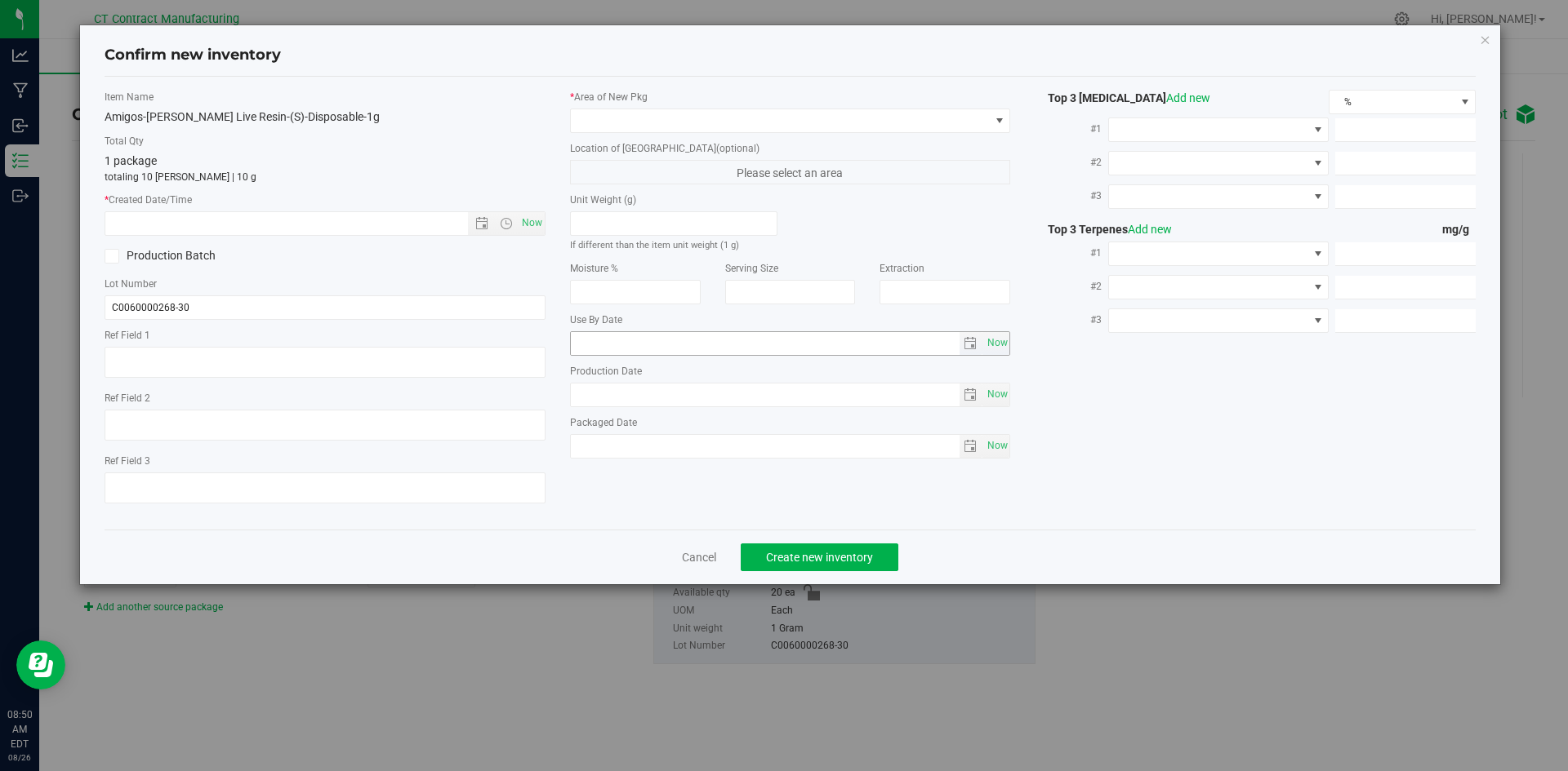
type textarea "250822-AGO-LS-1G"
click at [538, 221] on span "Now" at bounding box center [532, 223] width 28 height 23
type input "8/26/2025 8:50 AM"
click at [598, 118] on span at bounding box center [781, 120] width 419 height 23
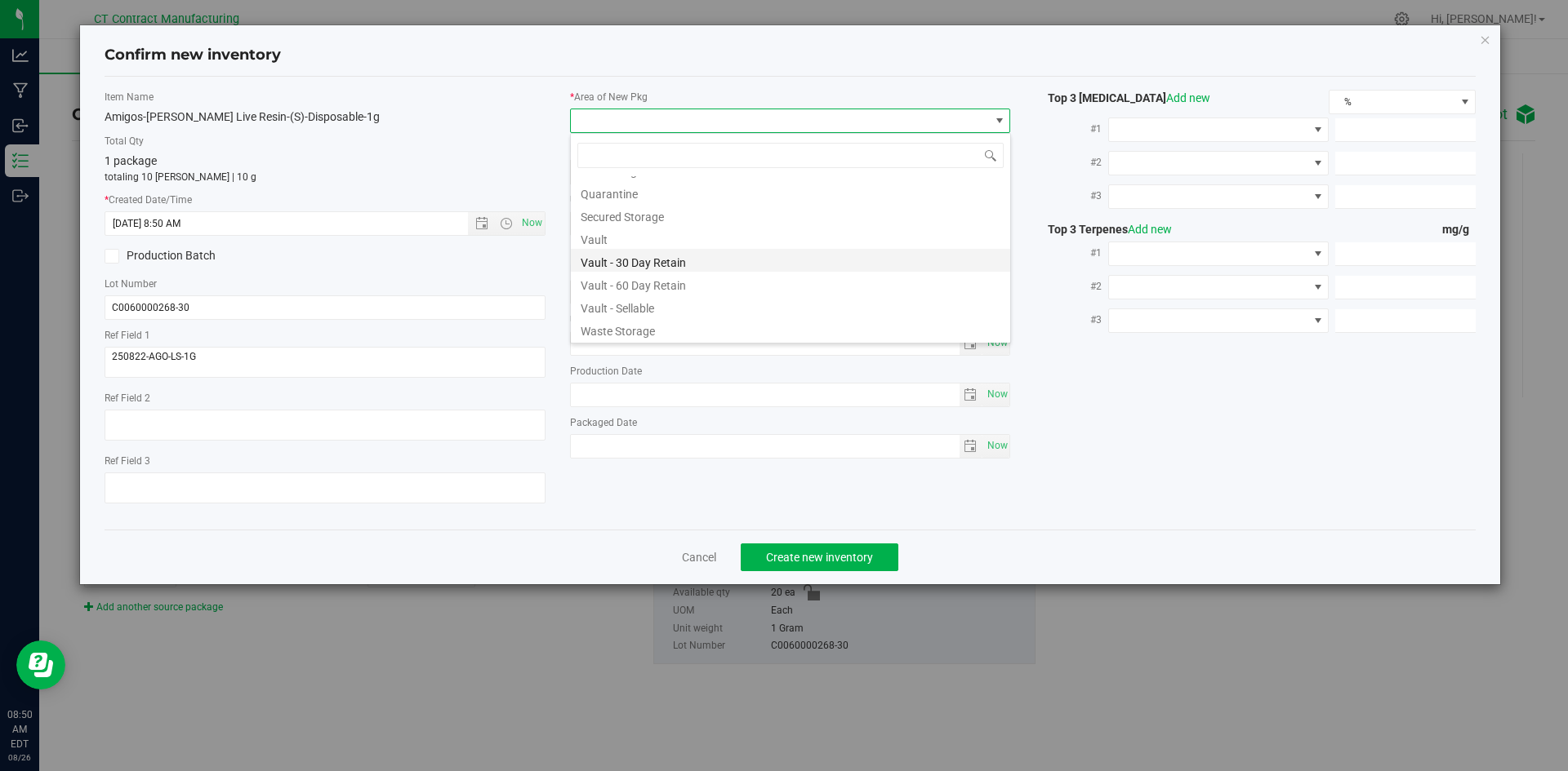
scroll to position [179, 0]
click at [658, 286] on li "Vault - 60 Day Retain" at bounding box center [791, 283] width 440 height 23
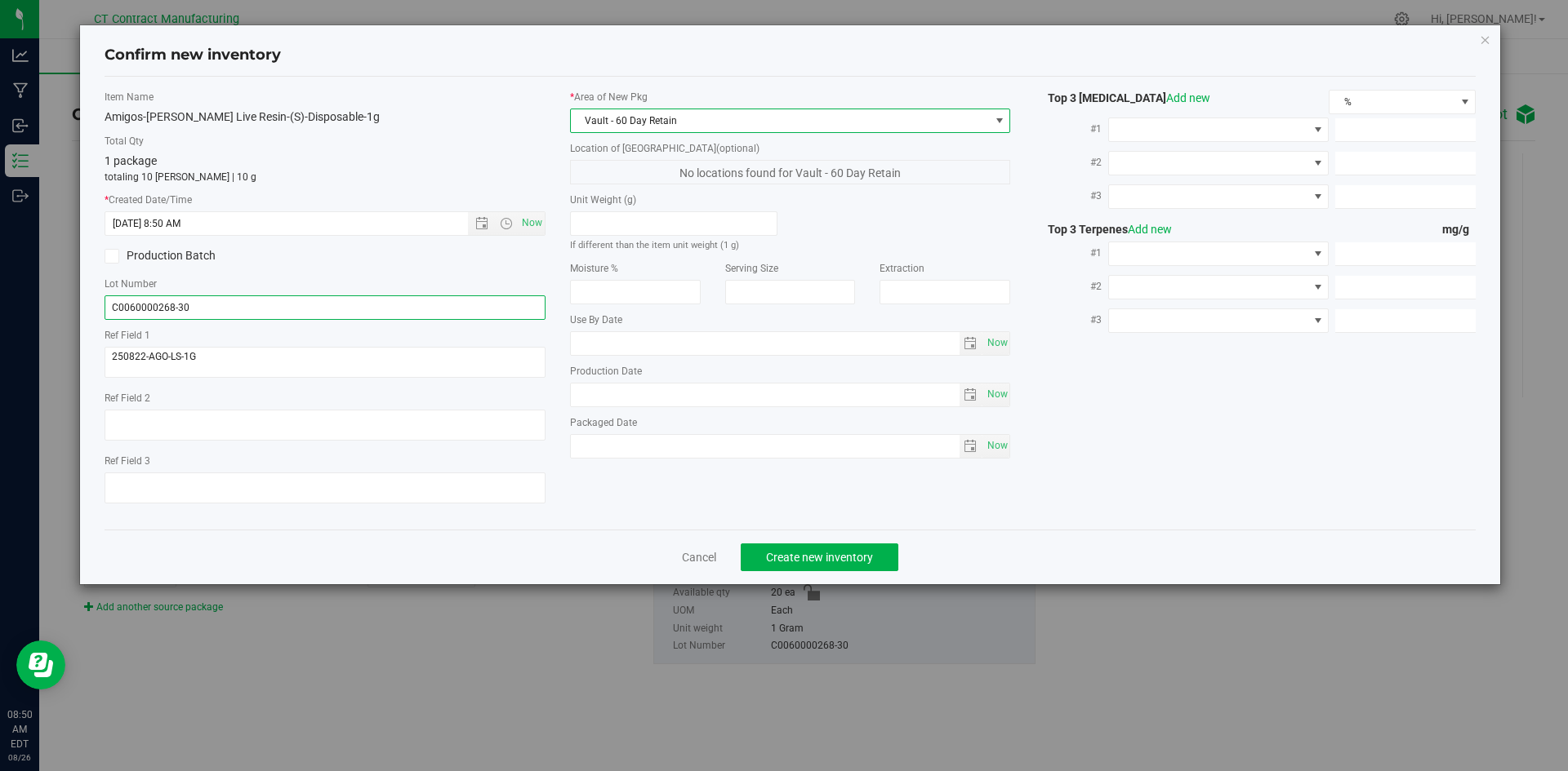
click at [182, 309] on input "C0060000268-30" at bounding box center [324, 308] width 441 height 24
type input "C0060000268-60"
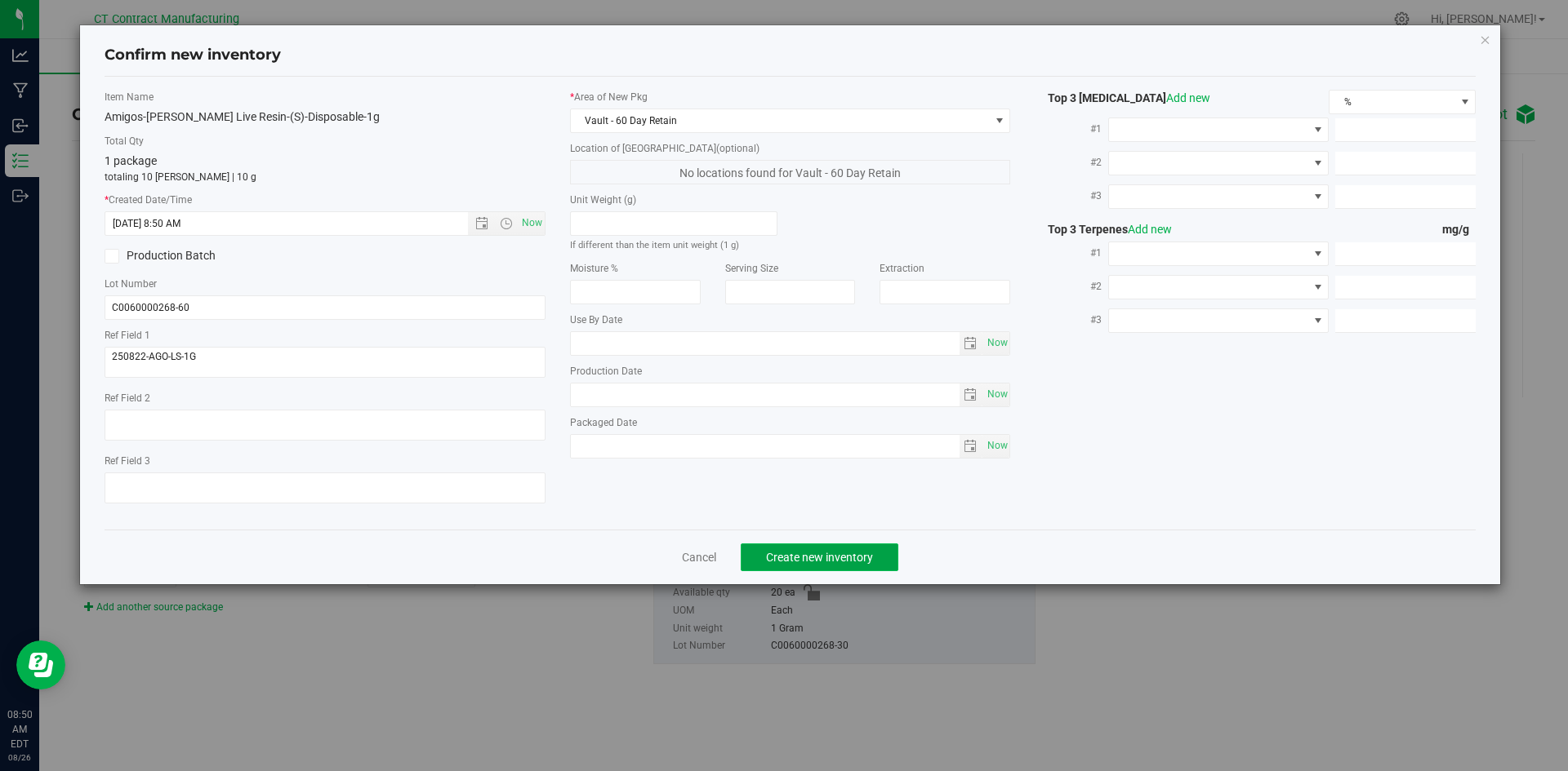
click at [867, 564] on button "Create new inventory" at bounding box center [819, 558] width 158 height 28
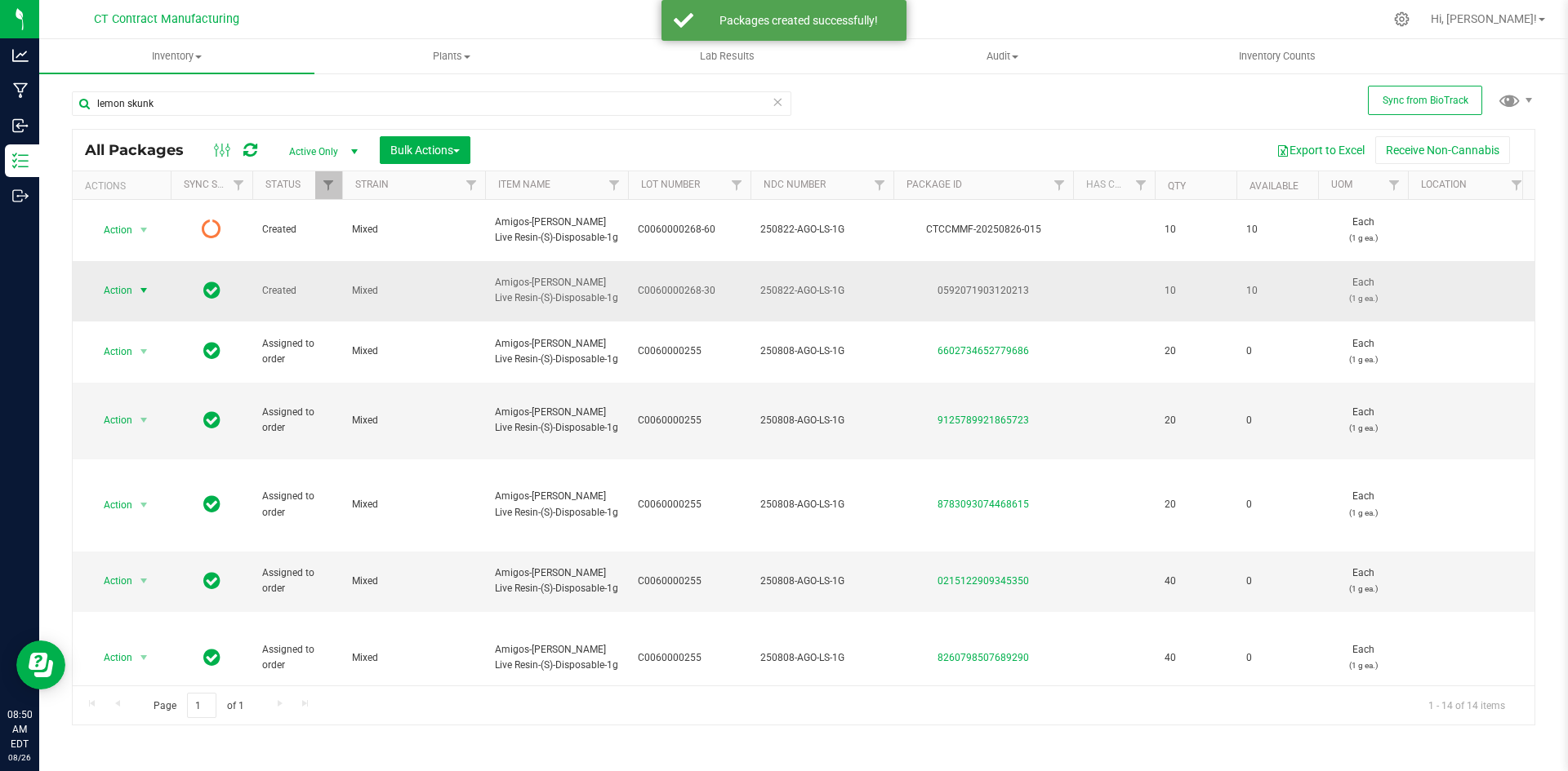
click at [146, 285] on span "select" at bounding box center [144, 291] width 13 height 13
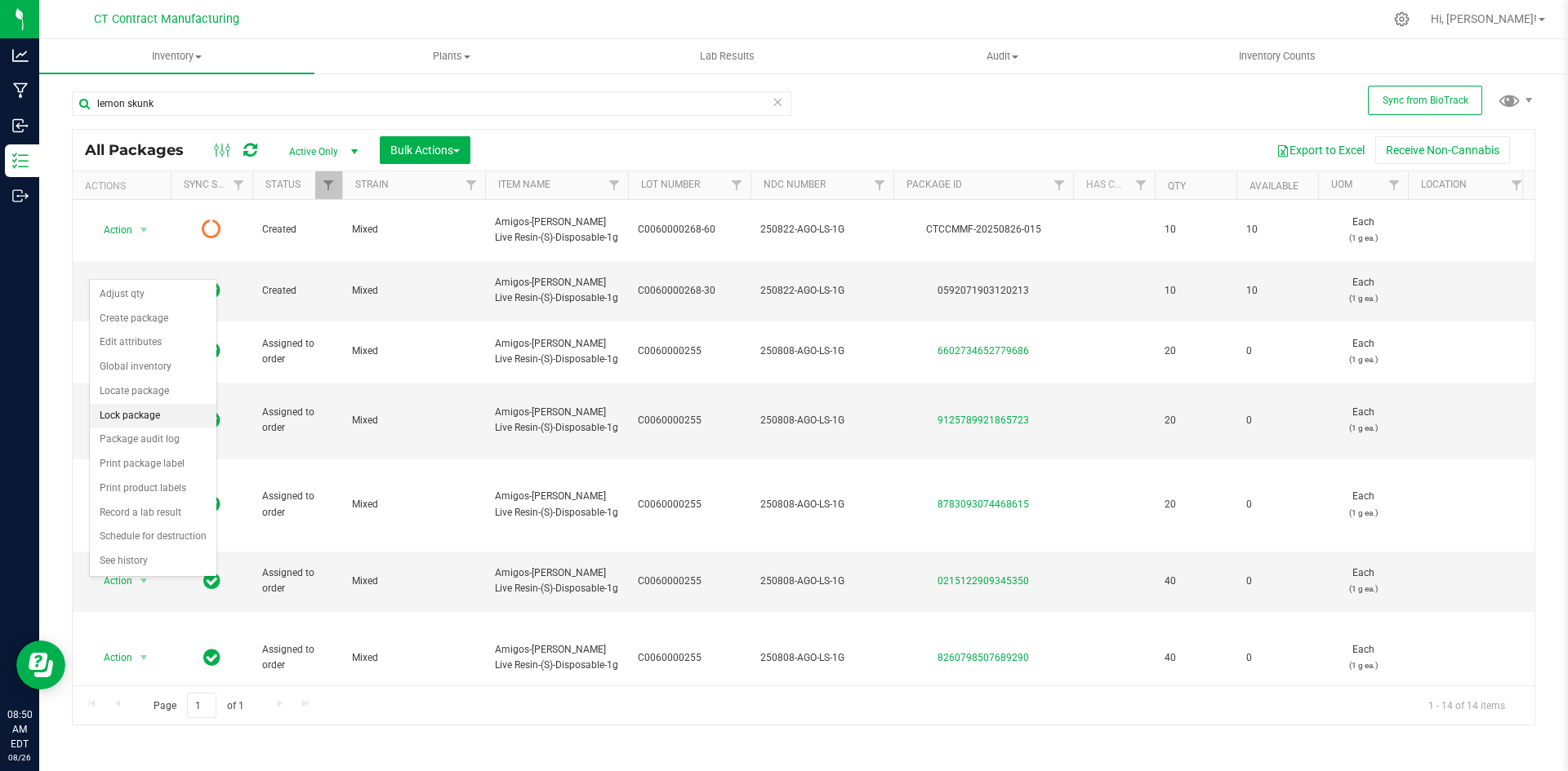
click at [134, 410] on li "Lock package" at bounding box center [153, 416] width 127 height 24
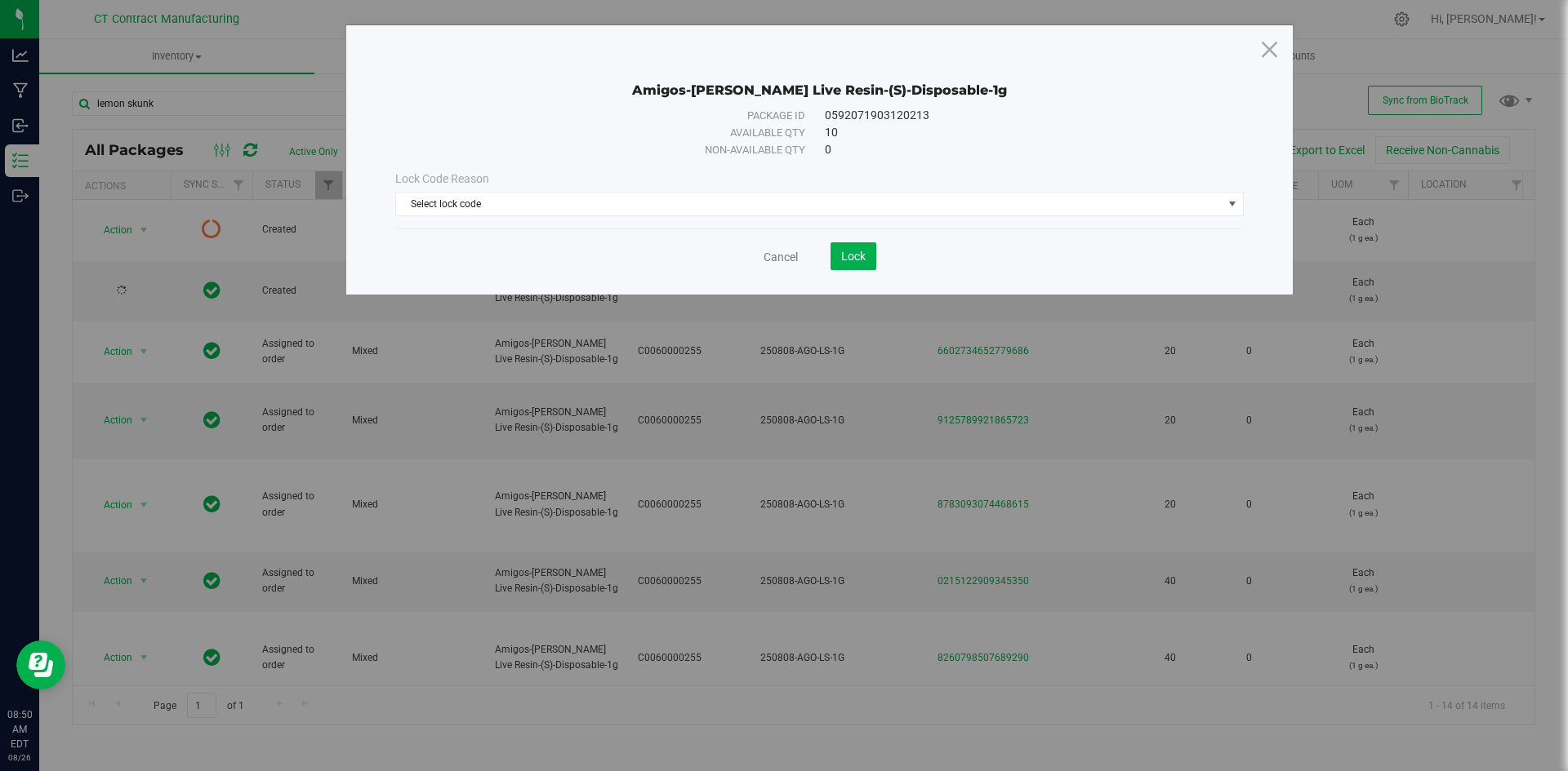
click at [633, 216] on div "Lock Code Reason Select lock code Select lock code Newly Received Quarantine Lo…" at bounding box center [819, 193] width 873 height 70
click at [634, 211] on span "Select lock code" at bounding box center [810, 204] width 827 height 23
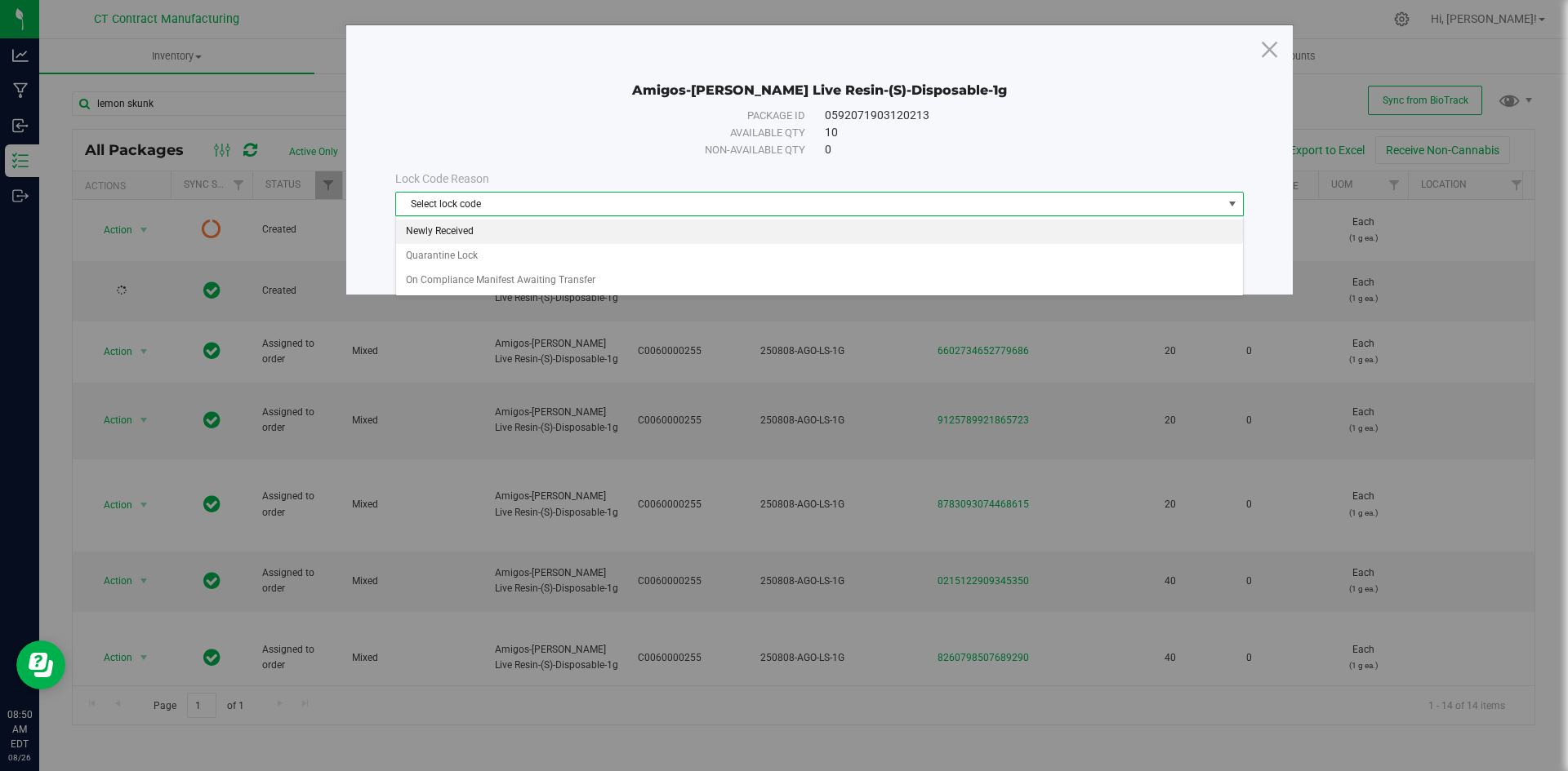
click at [632, 233] on li "Newly Received" at bounding box center [819, 232] width 846 height 24
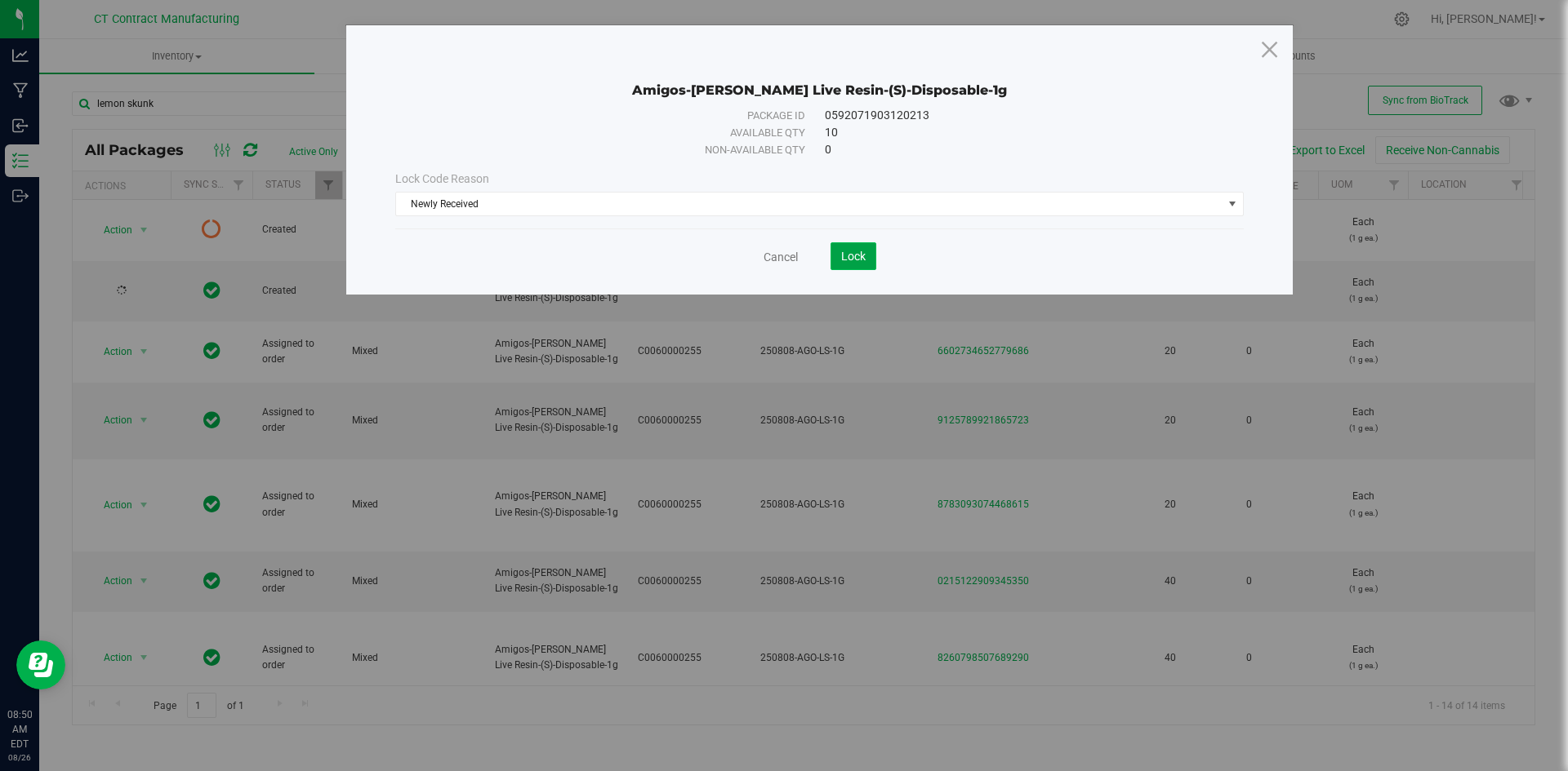
click at [842, 248] on button "Lock" at bounding box center [853, 256] width 46 height 28
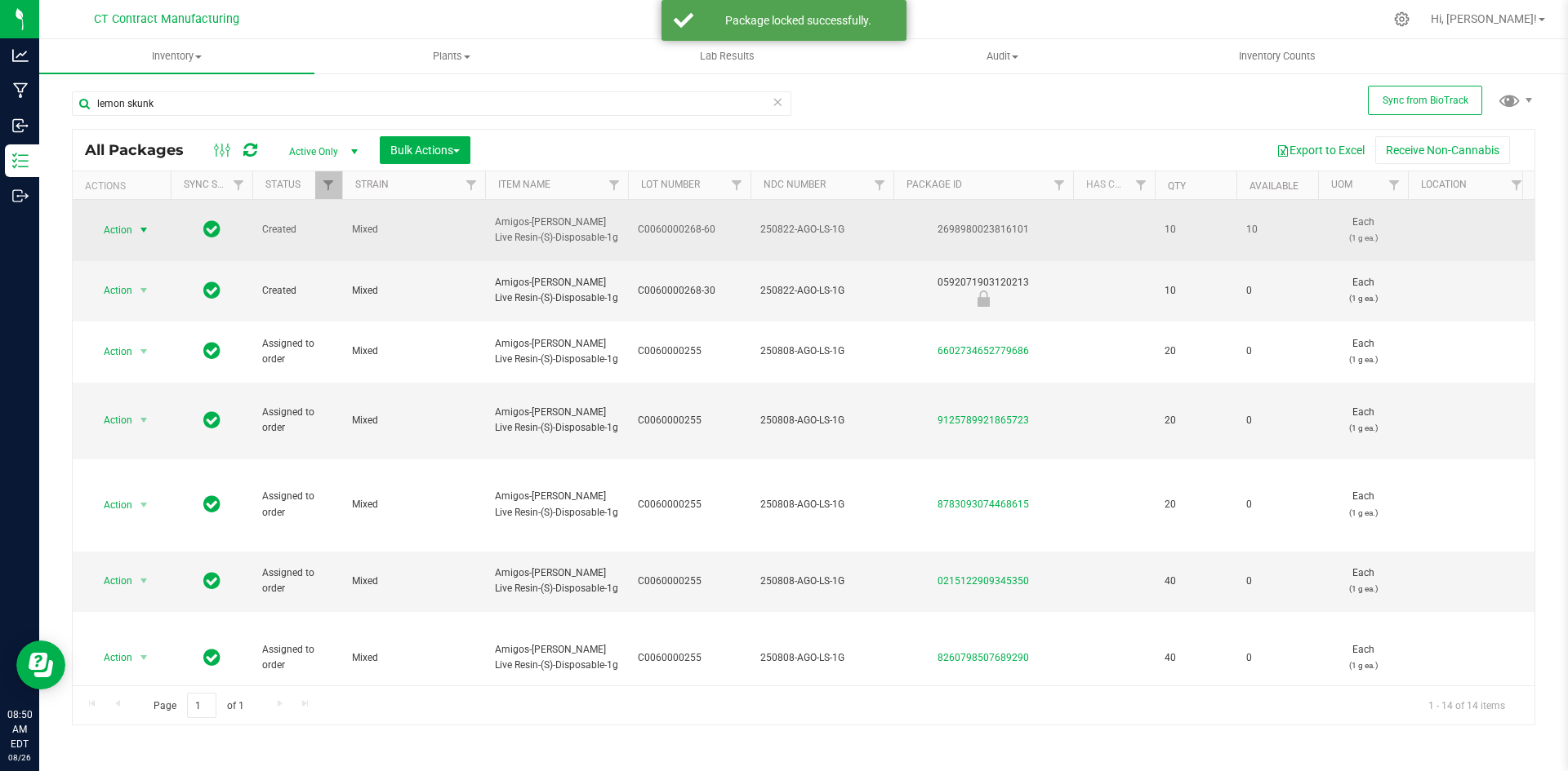
click at [145, 224] on span "select" at bounding box center [144, 230] width 13 height 13
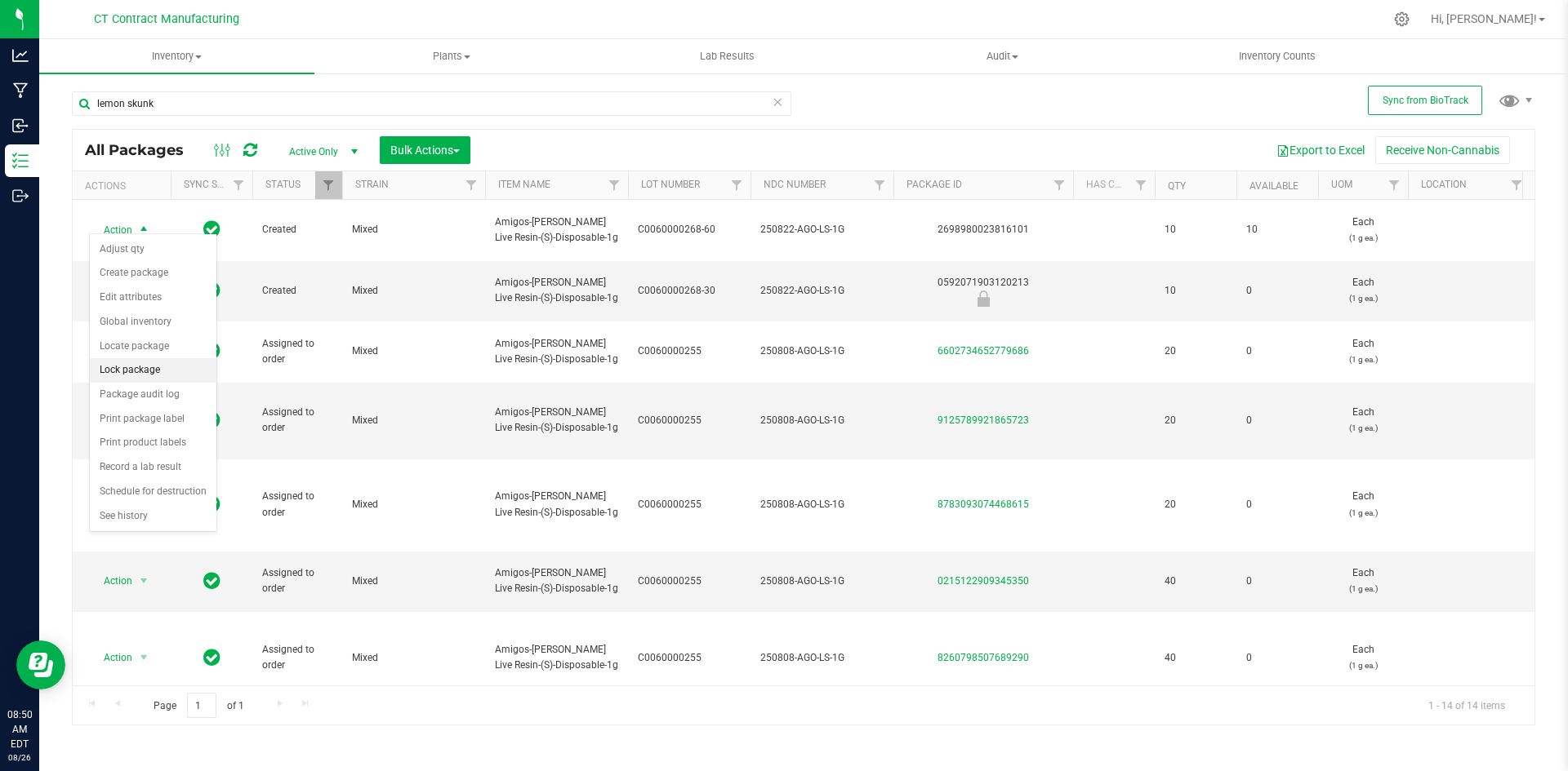
click at [132, 375] on li "Lock package" at bounding box center [153, 371] width 127 height 24
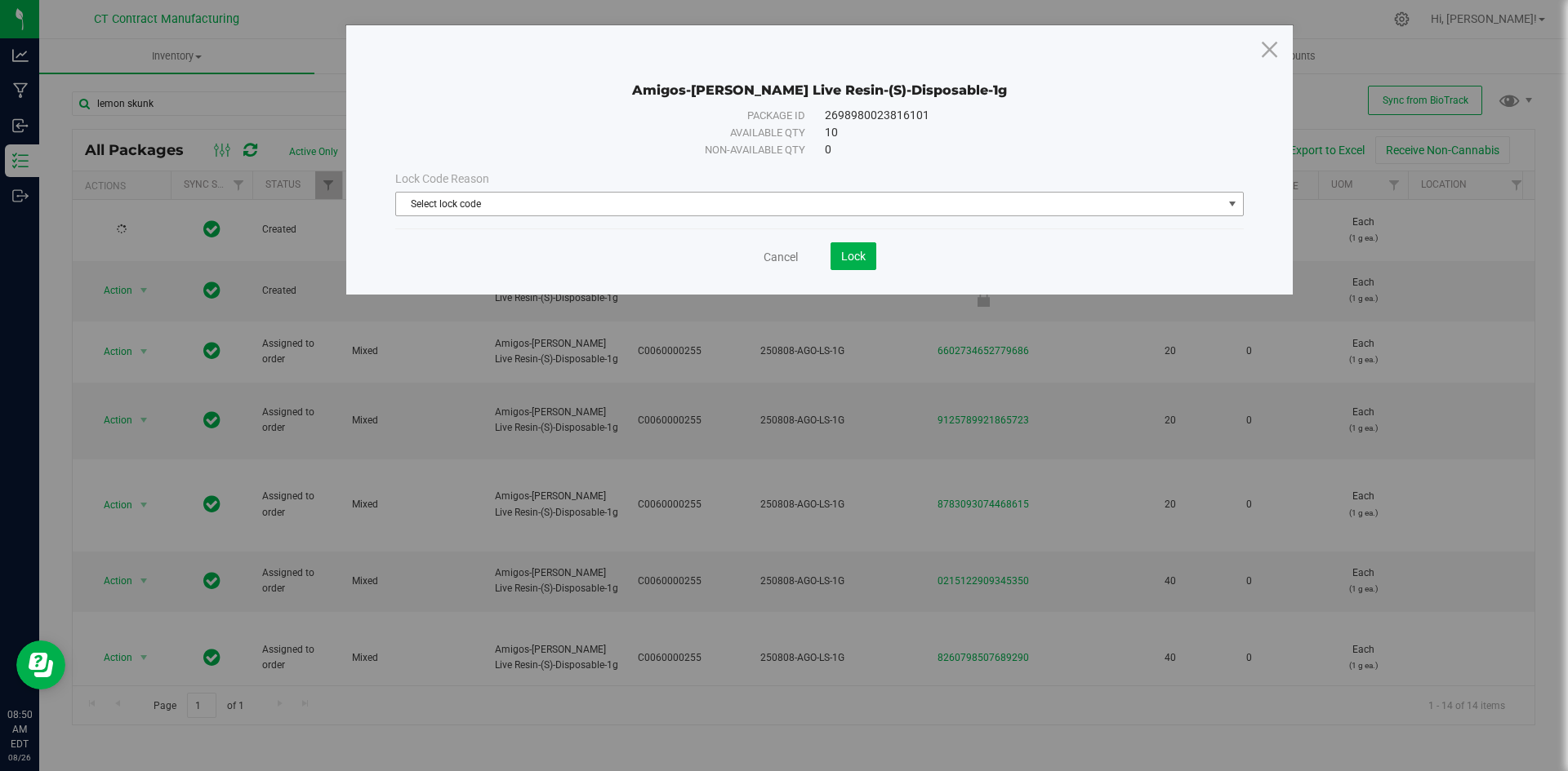
click at [664, 197] on span "Select lock code" at bounding box center [810, 204] width 827 height 23
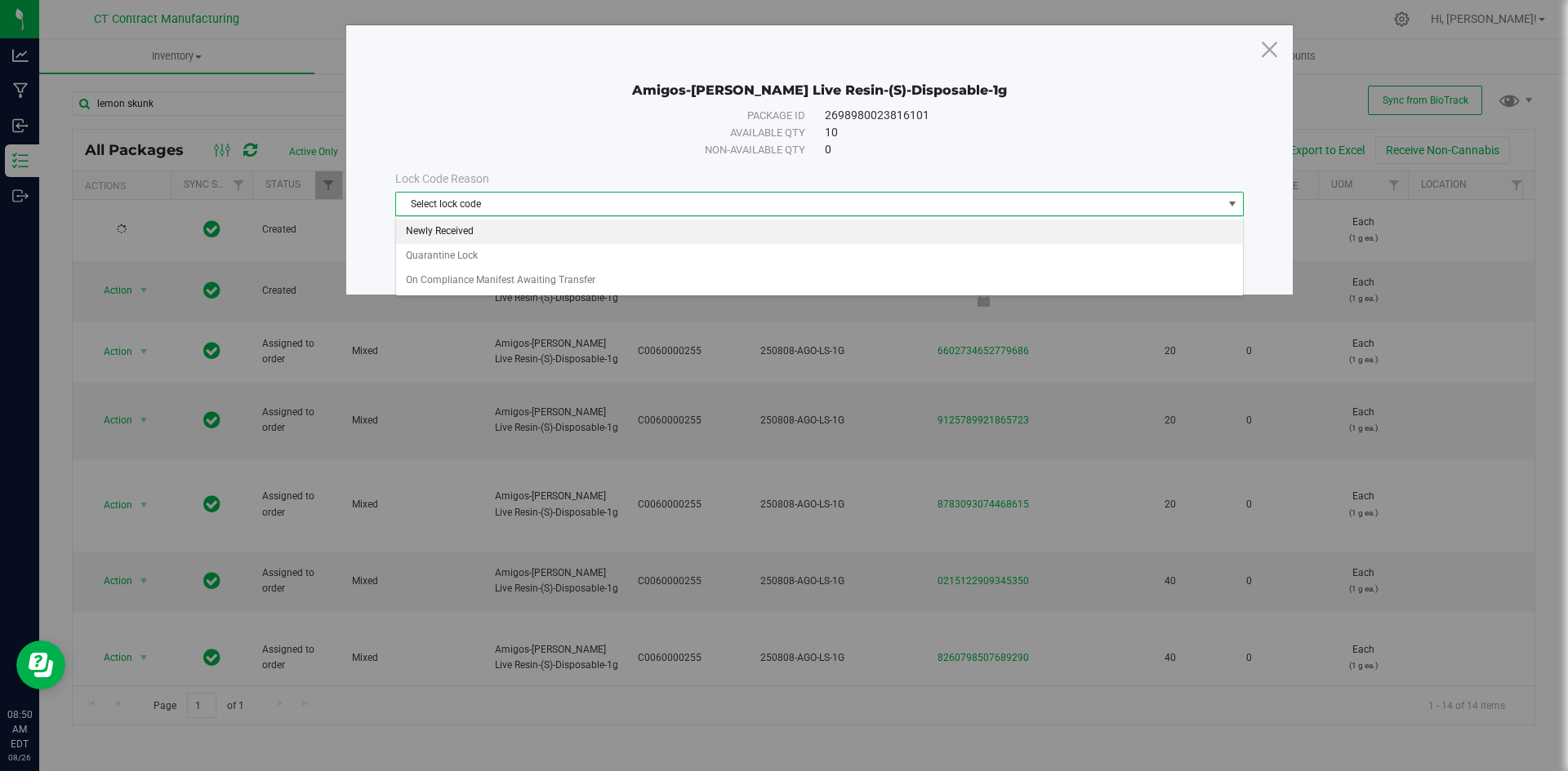
click at [567, 234] on li "Newly Received" at bounding box center [819, 232] width 846 height 24
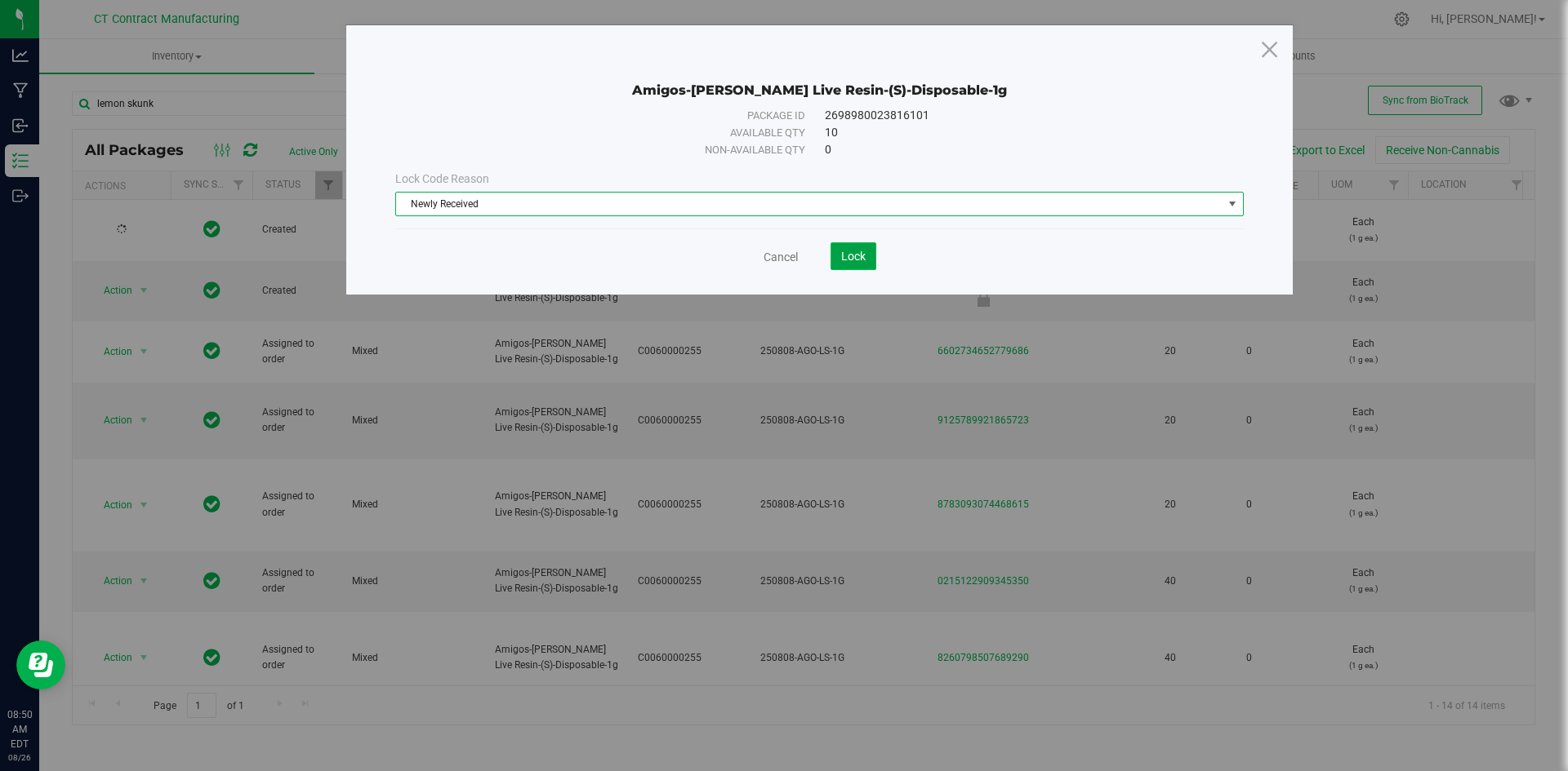
click at [848, 248] on button "Lock" at bounding box center [853, 256] width 46 height 28
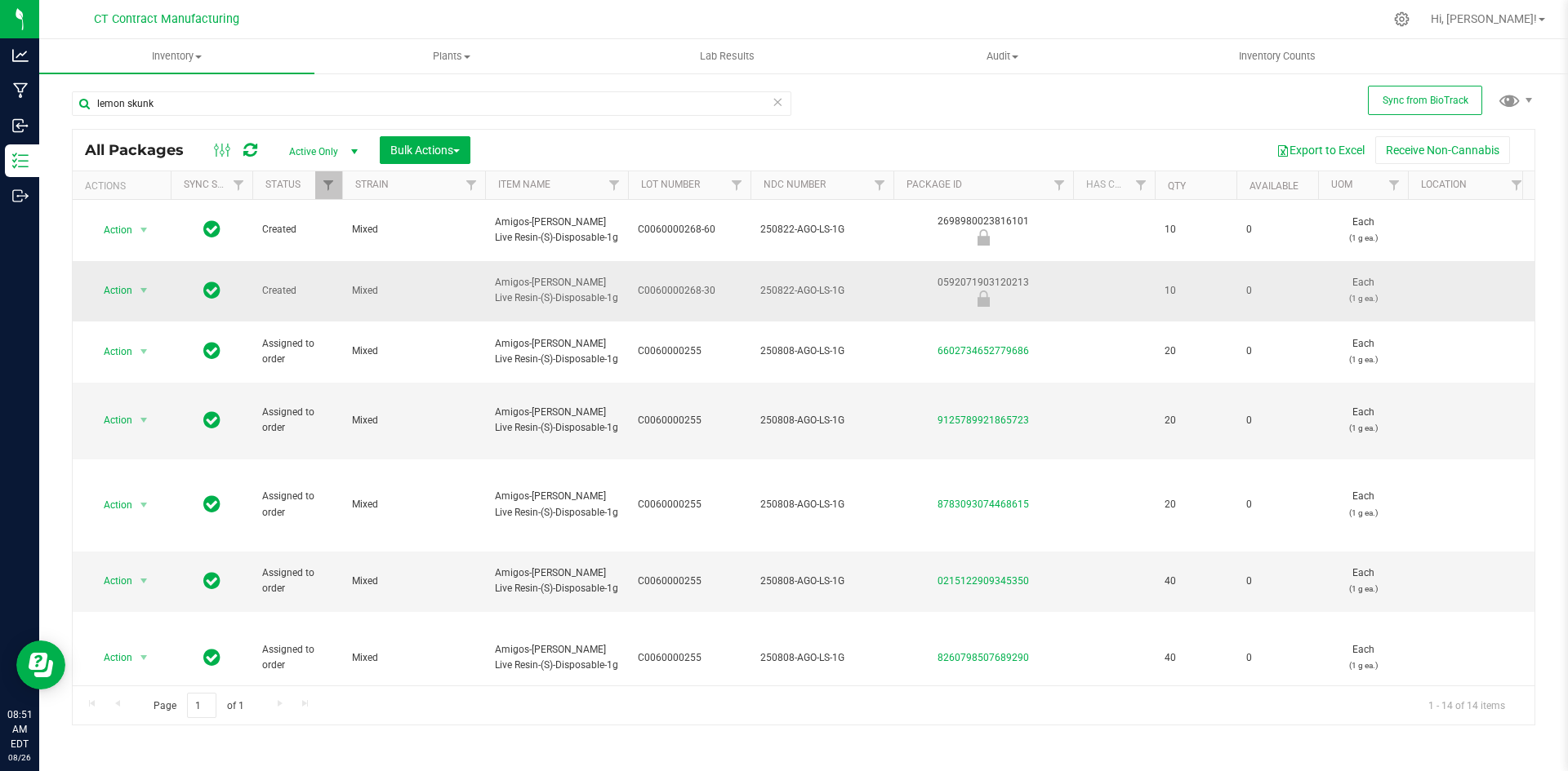
click at [980, 275] on div "0592071903120213" at bounding box center [983, 291] width 184 height 32
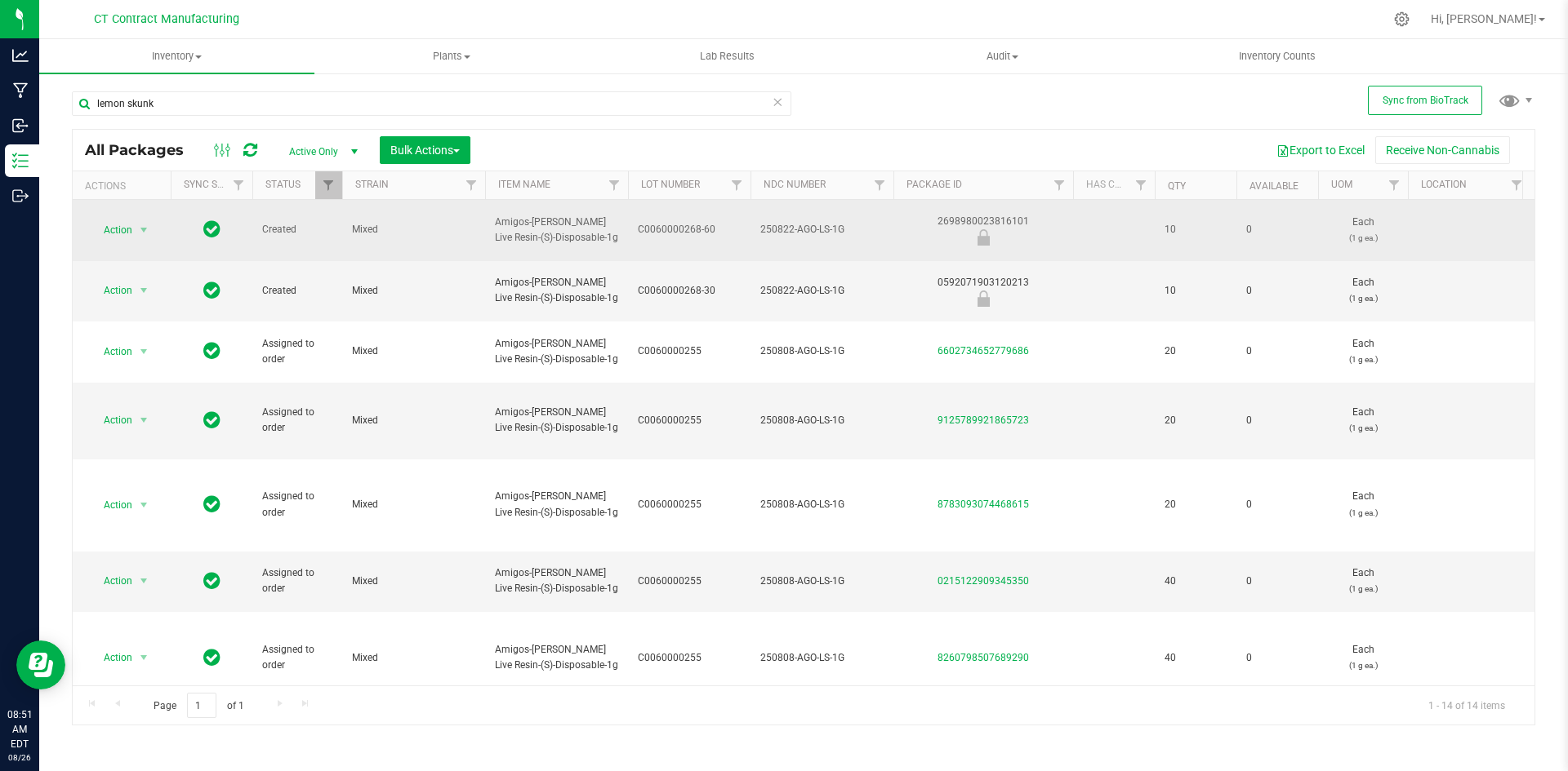
click at [982, 215] on div "2698980023816101" at bounding box center [983, 230] width 184 height 32
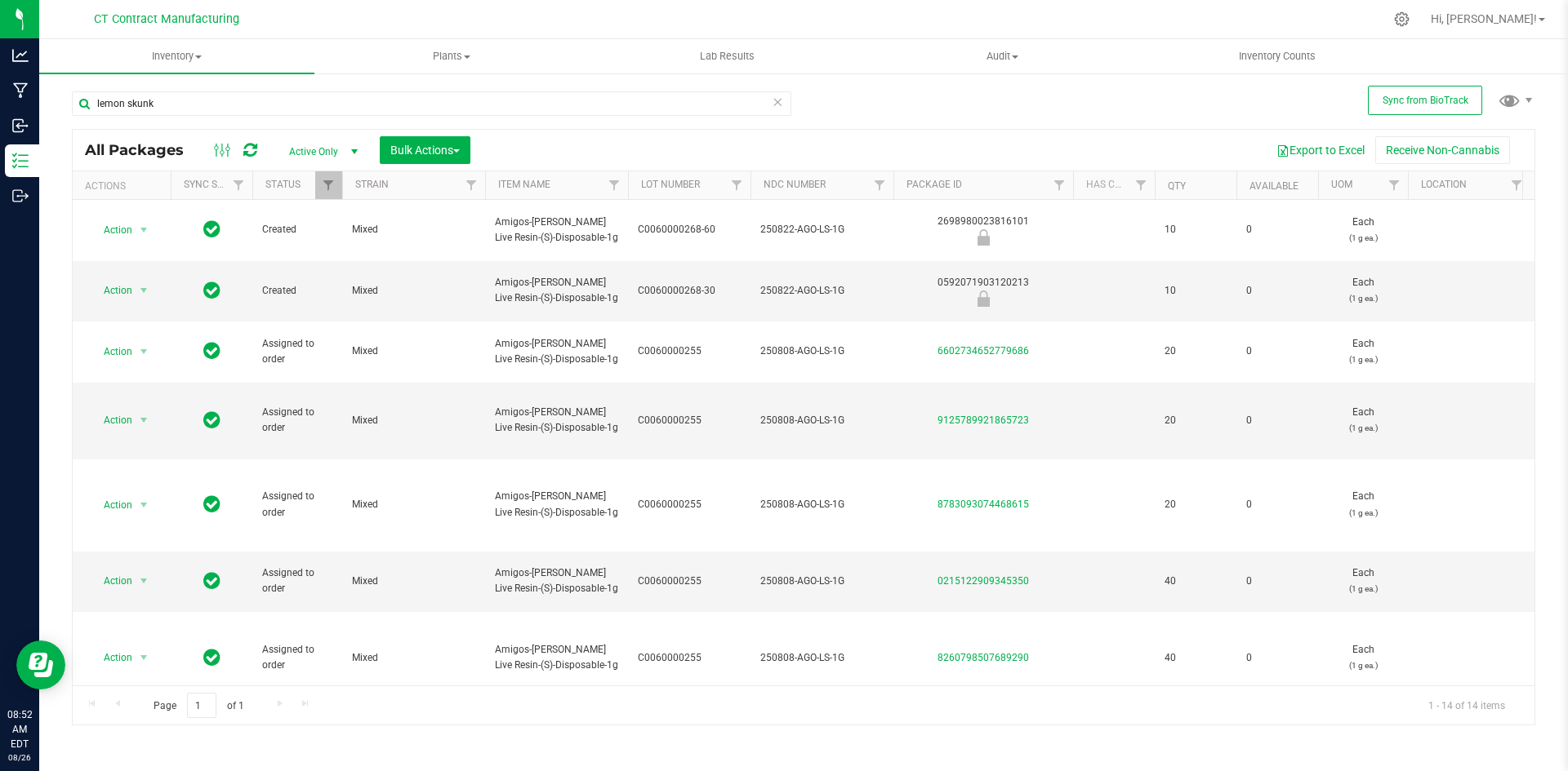
click at [953, 12] on div at bounding box center [837, 19] width 1091 height 32
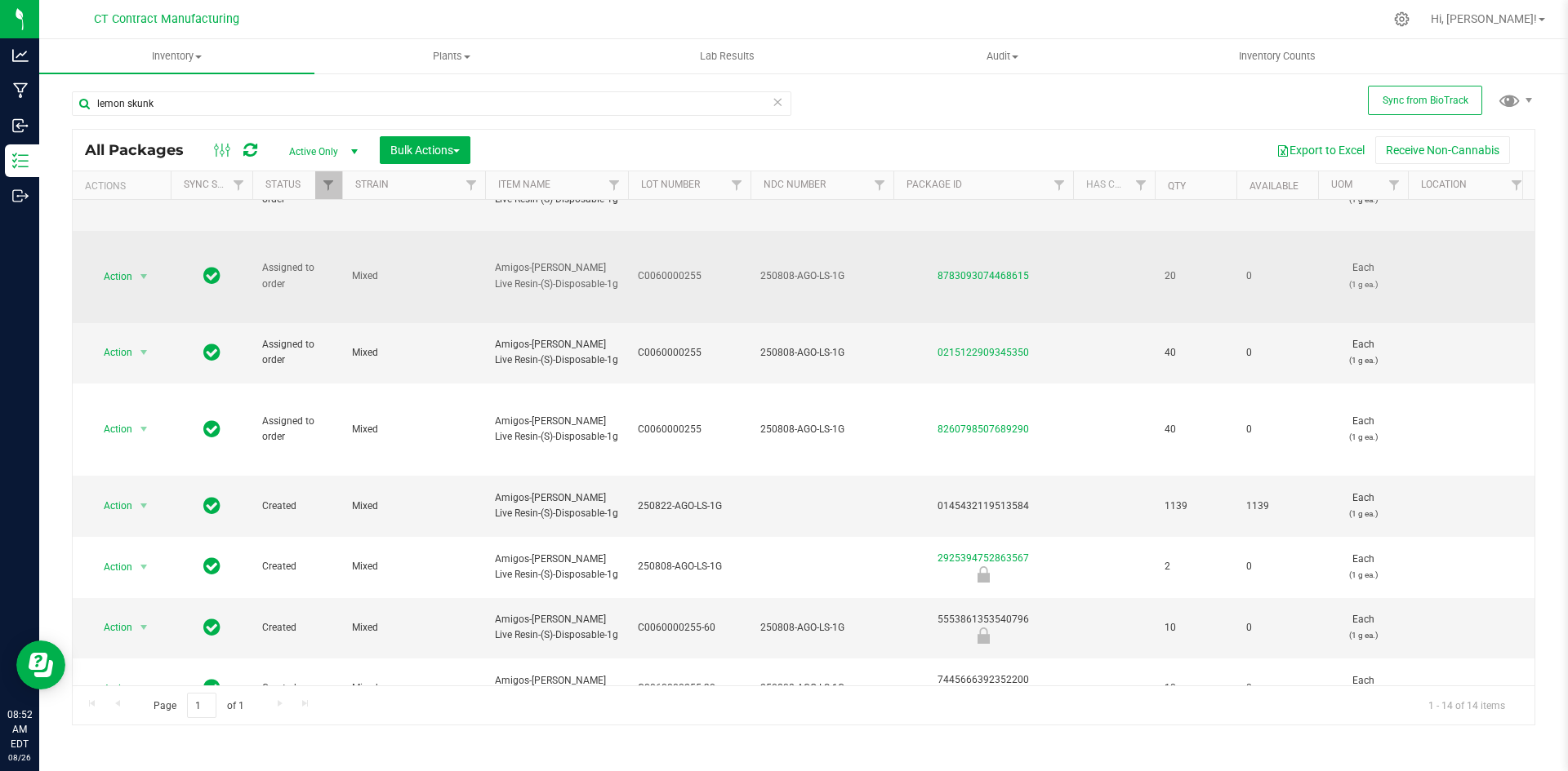
scroll to position [245, 0]
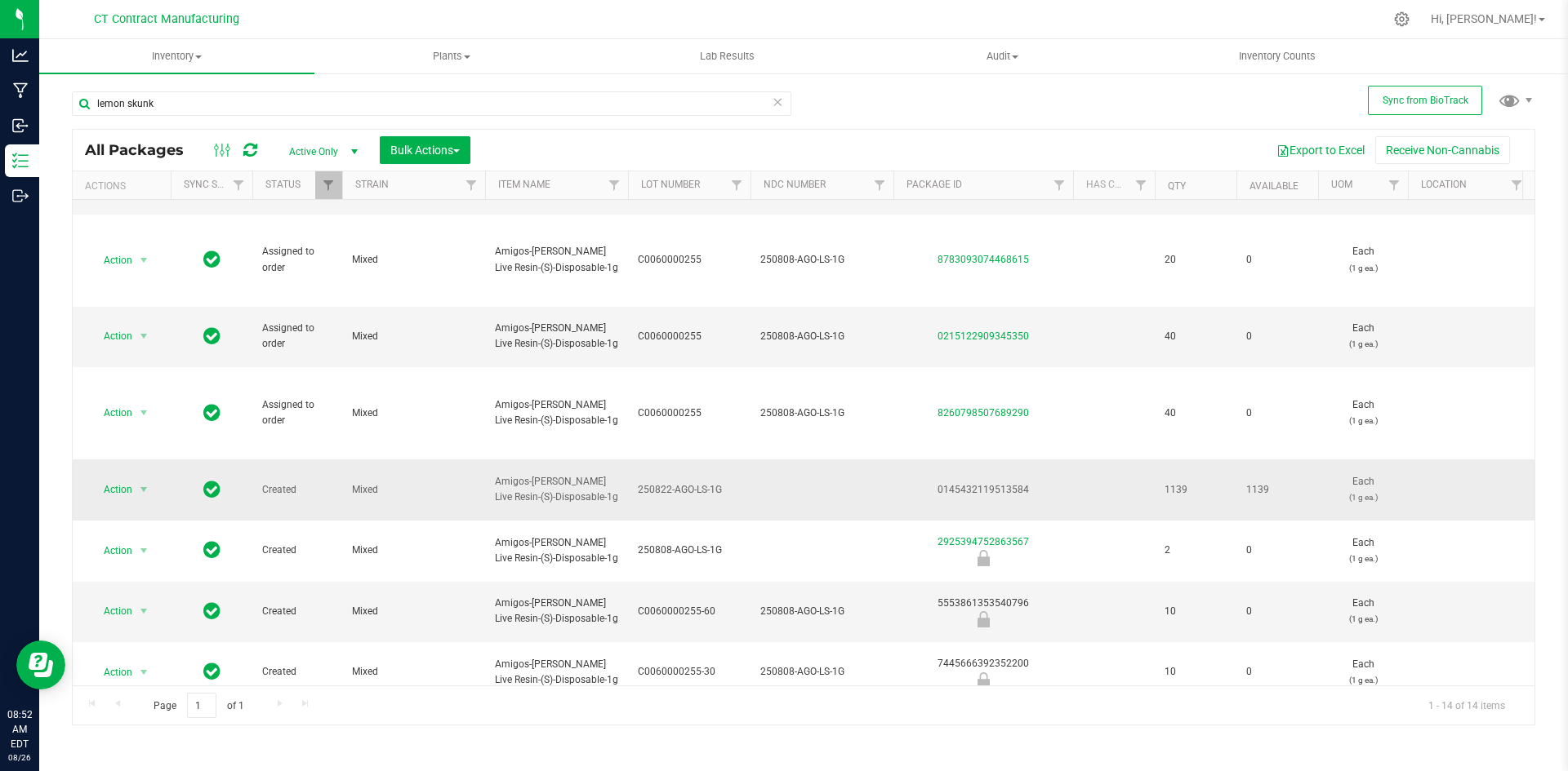
click at [684, 483] on span "250822-AGO-LS-1G" at bounding box center [690, 490] width 103 height 16
click at [684, 478] on input "250822-AGO-LS-1G" at bounding box center [686, 490] width 116 height 25
click at [986, 483] on div "0145432119513584" at bounding box center [983, 490] width 184 height 16
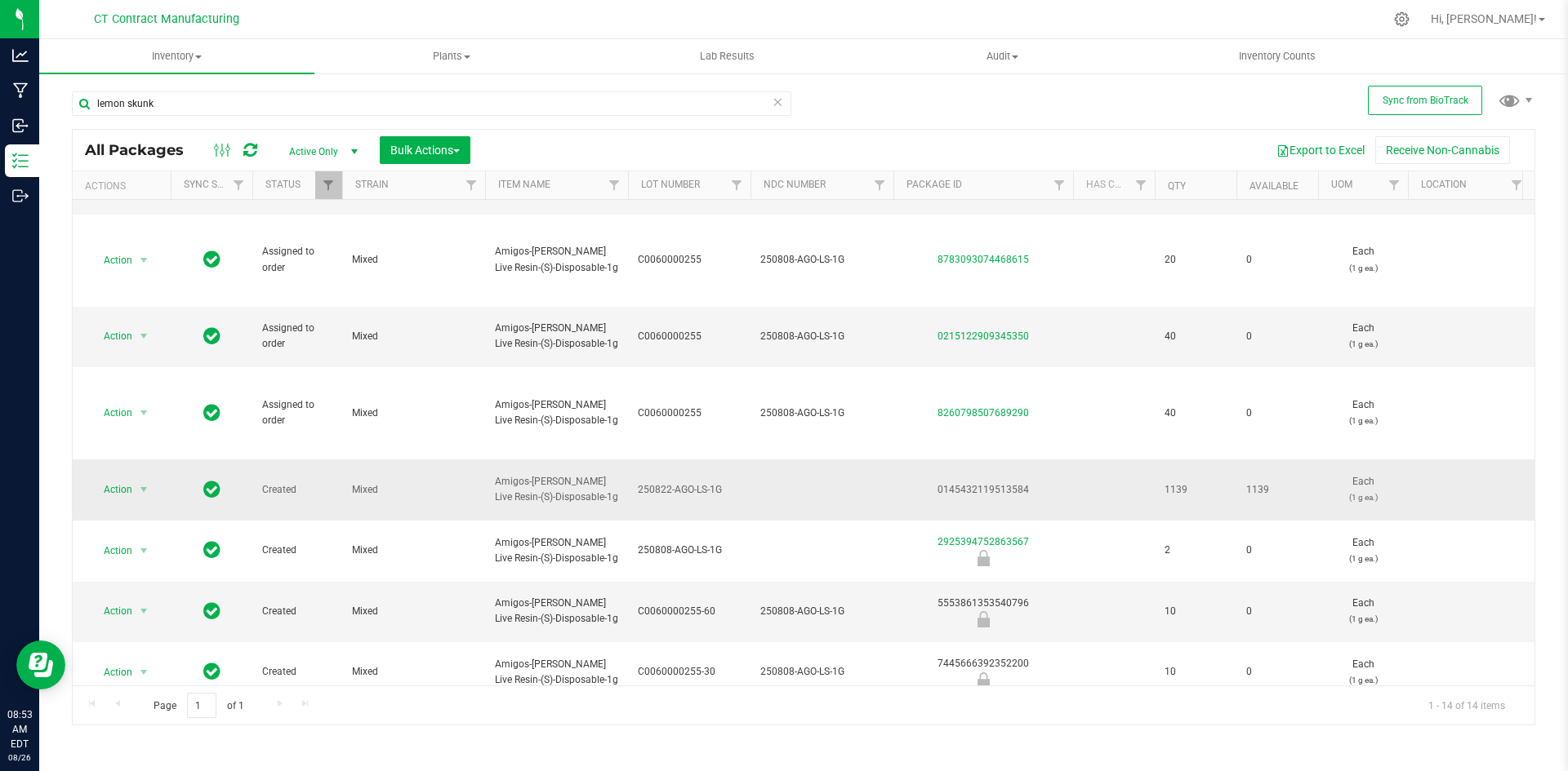
click at [561, 474] on span "Amigos-Lemon Skunk Live Resin-(S)-Disposable-1g" at bounding box center [556, 489] width 123 height 31
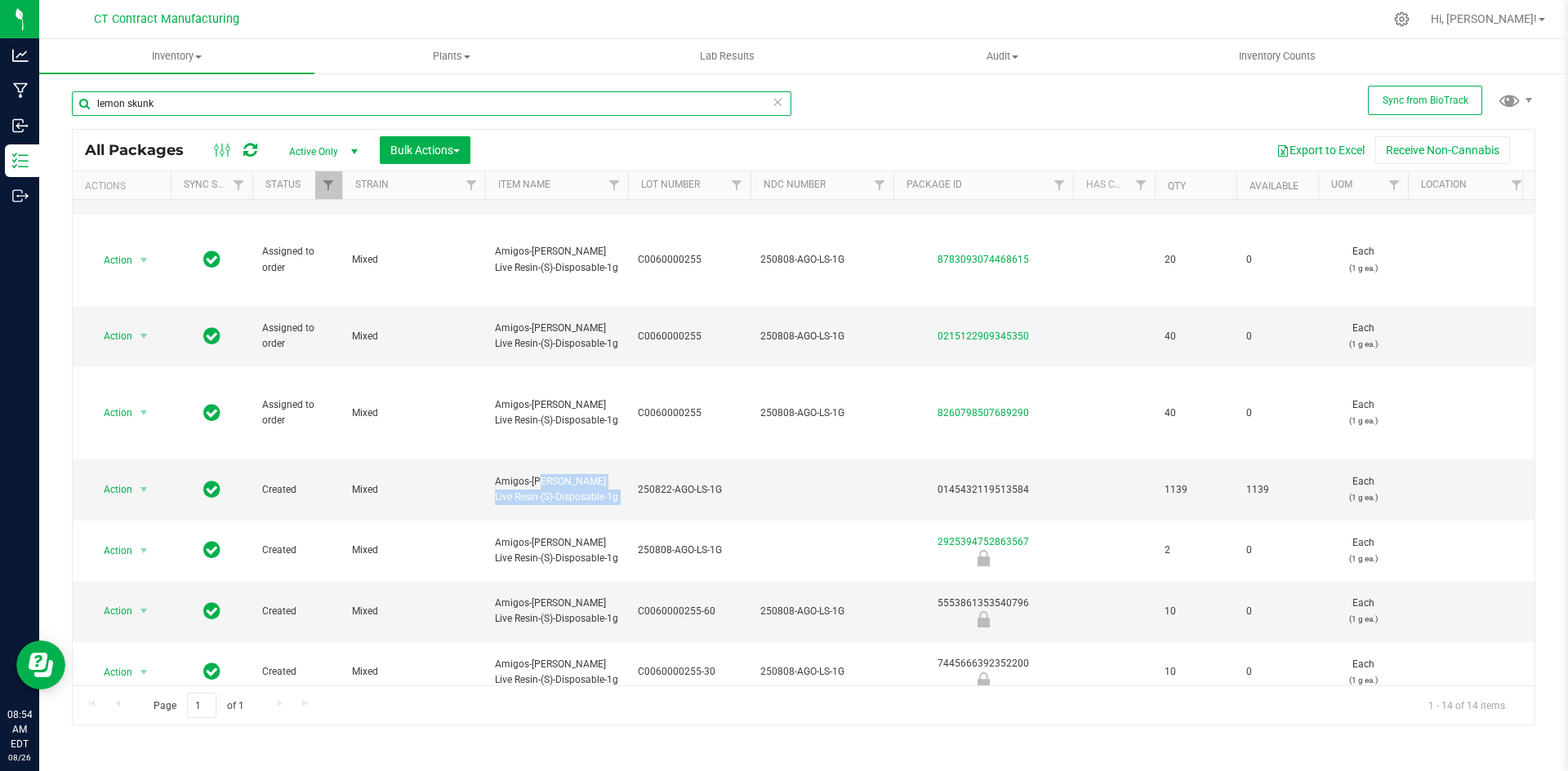
click at [153, 102] on input "lemon skunk" at bounding box center [431, 103] width 720 height 24
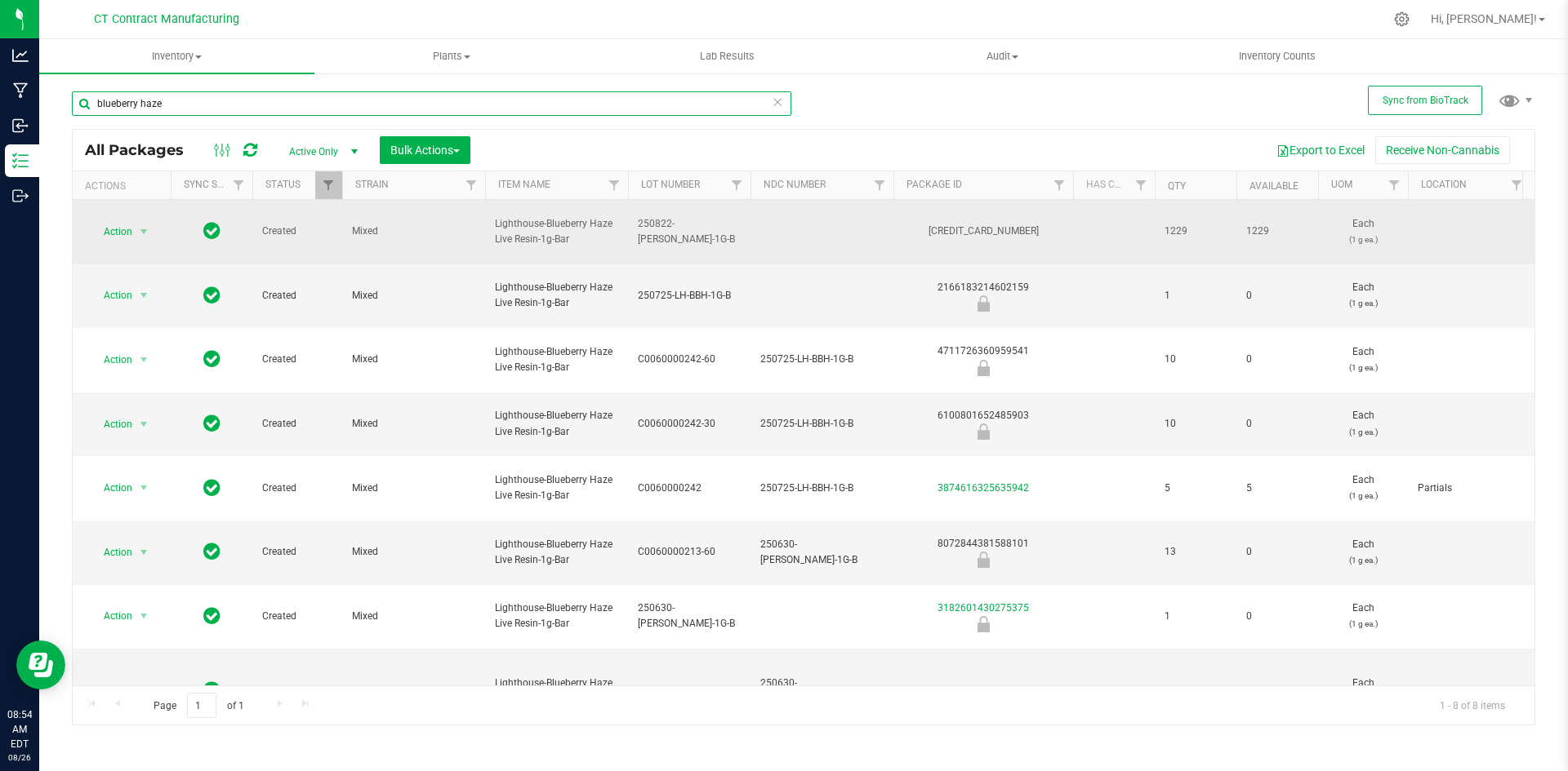
type input "blueberry haze"
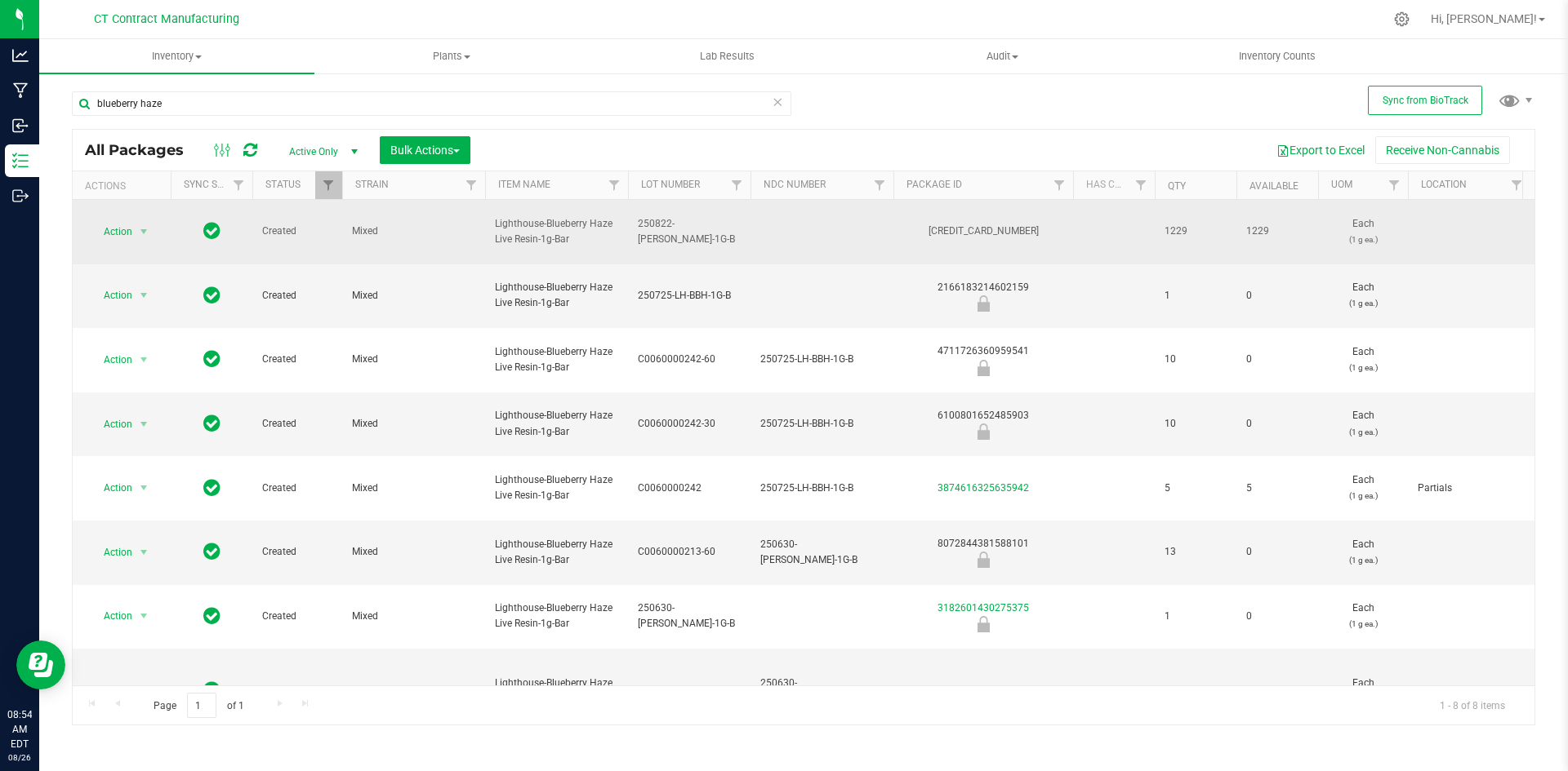
click at [992, 228] on div "4327256254461227" at bounding box center [983, 231] width 184 height 16
click at [535, 234] on span "Lighthouse-Blueberry Haze Live Resin-1g-Bar" at bounding box center [556, 231] width 123 height 31
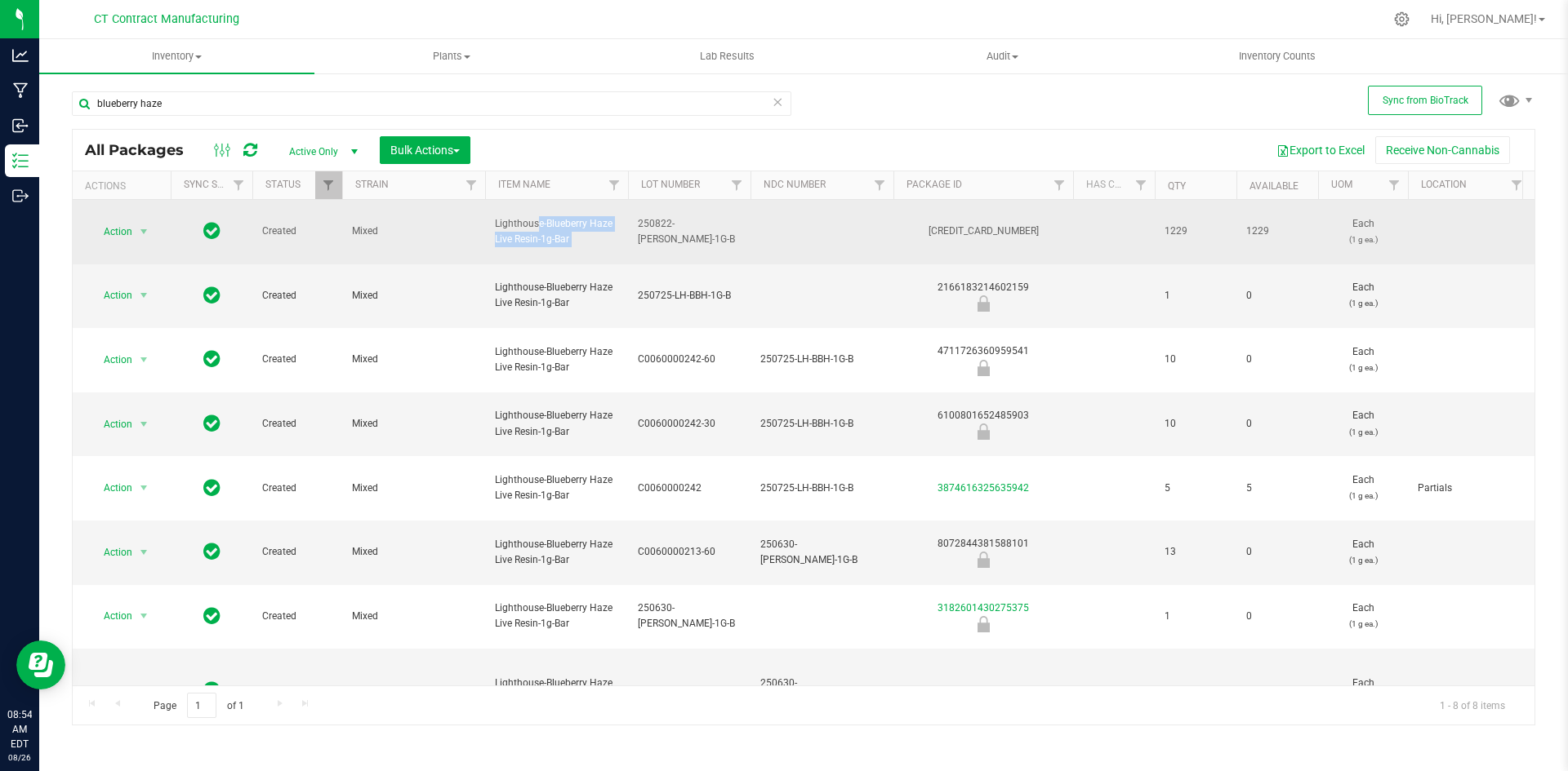
copy tr "Lighthouse-Blueberry Haze Live Resin-1g-Bar"
click at [968, 235] on div "4327256254461227" at bounding box center [983, 231] width 184 height 16
copy div "4327256254461227"
click at [141, 231] on span "select" at bounding box center [144, 232] width 13 height 13
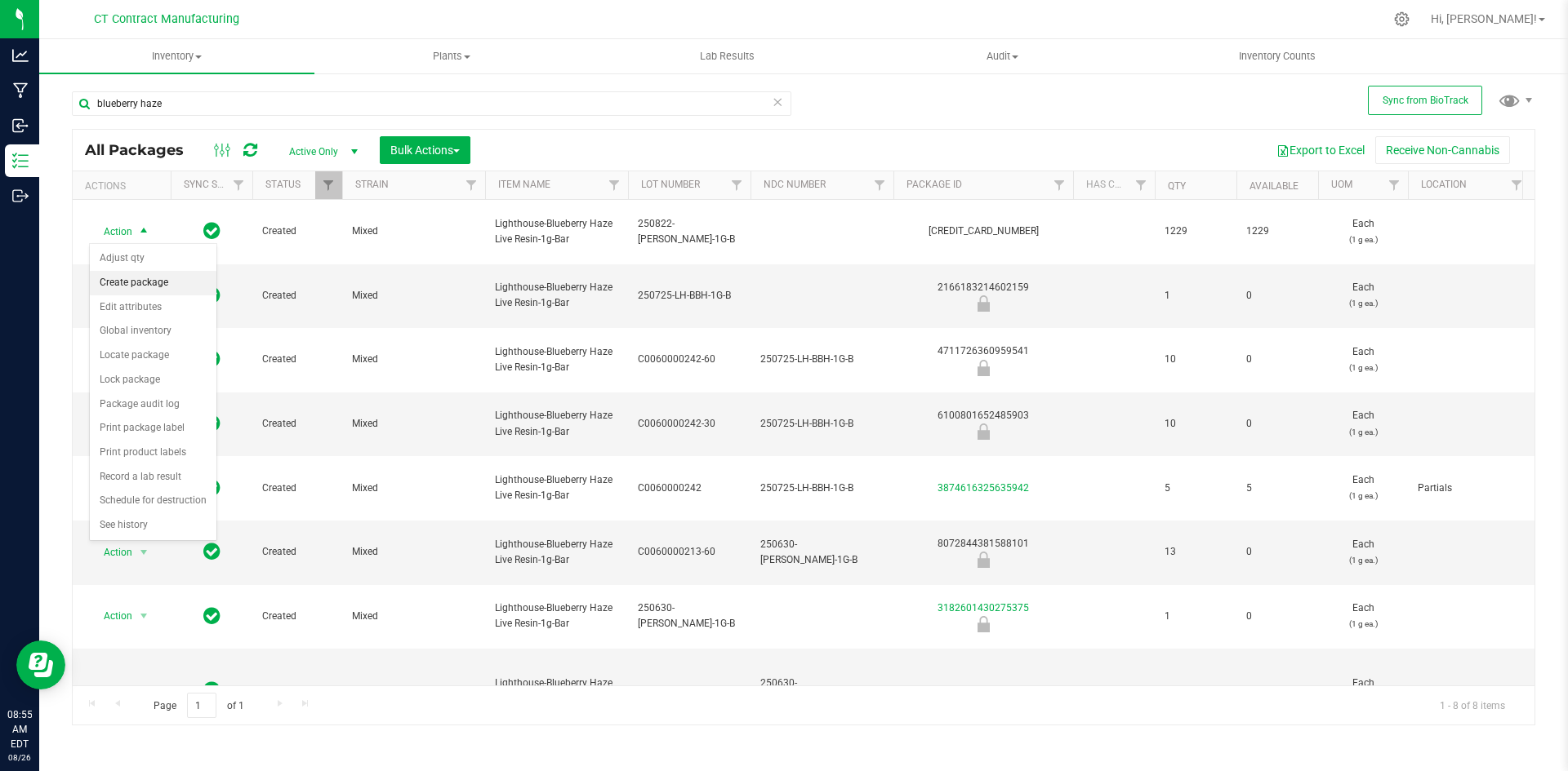
click at [153, 288] on li "Create package" at bounding box center [153, 284] width 127 height 24
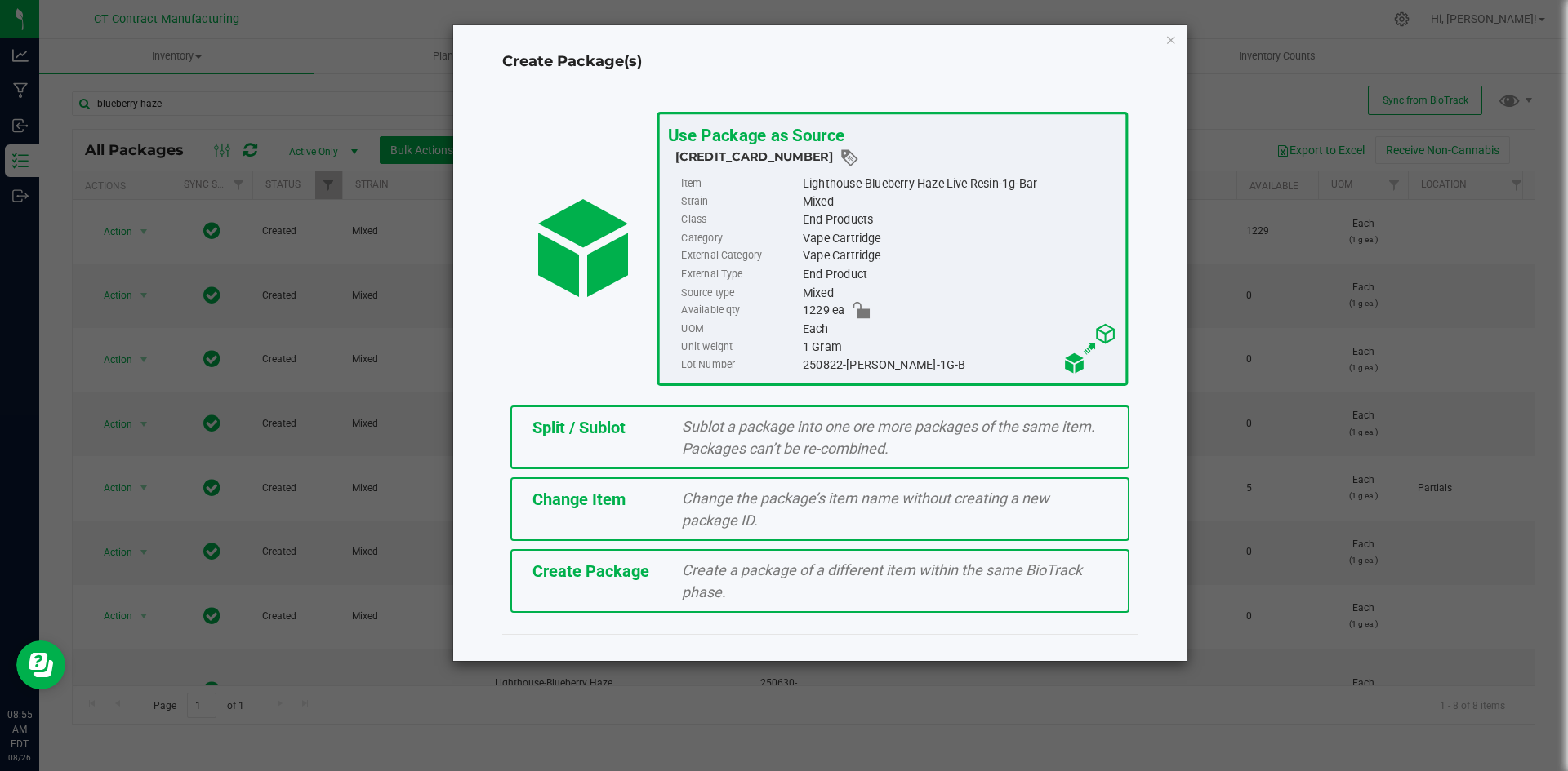
click at [651, 414] on div "Split / Sublot Sublot a package into one ore more packages of the same item. Pa…" at bounding box center [819, 438] width 619 height 64
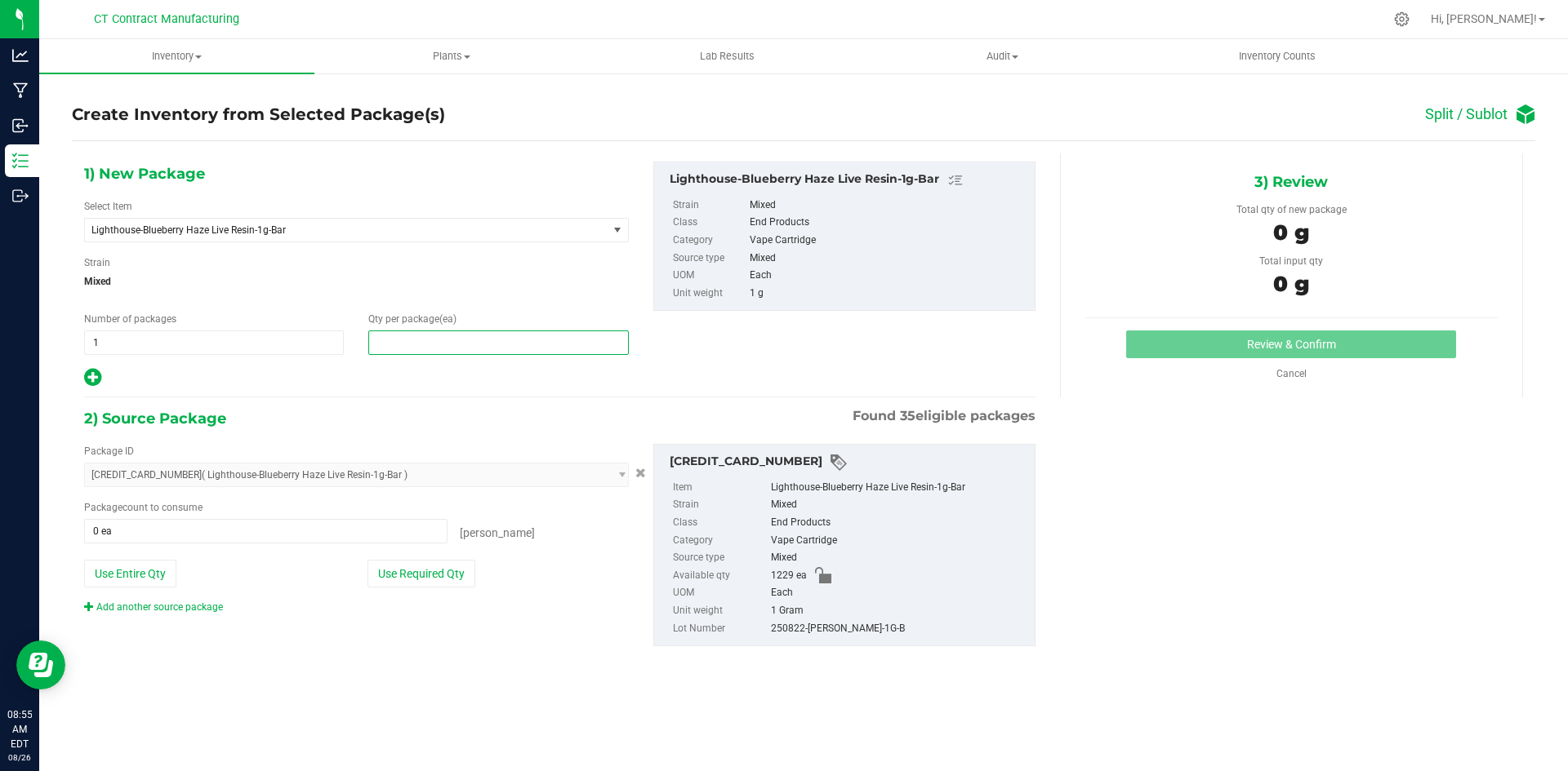
click at [439, 336] on span at bounding box center [498, 343] width 259 height 24
type input "20"
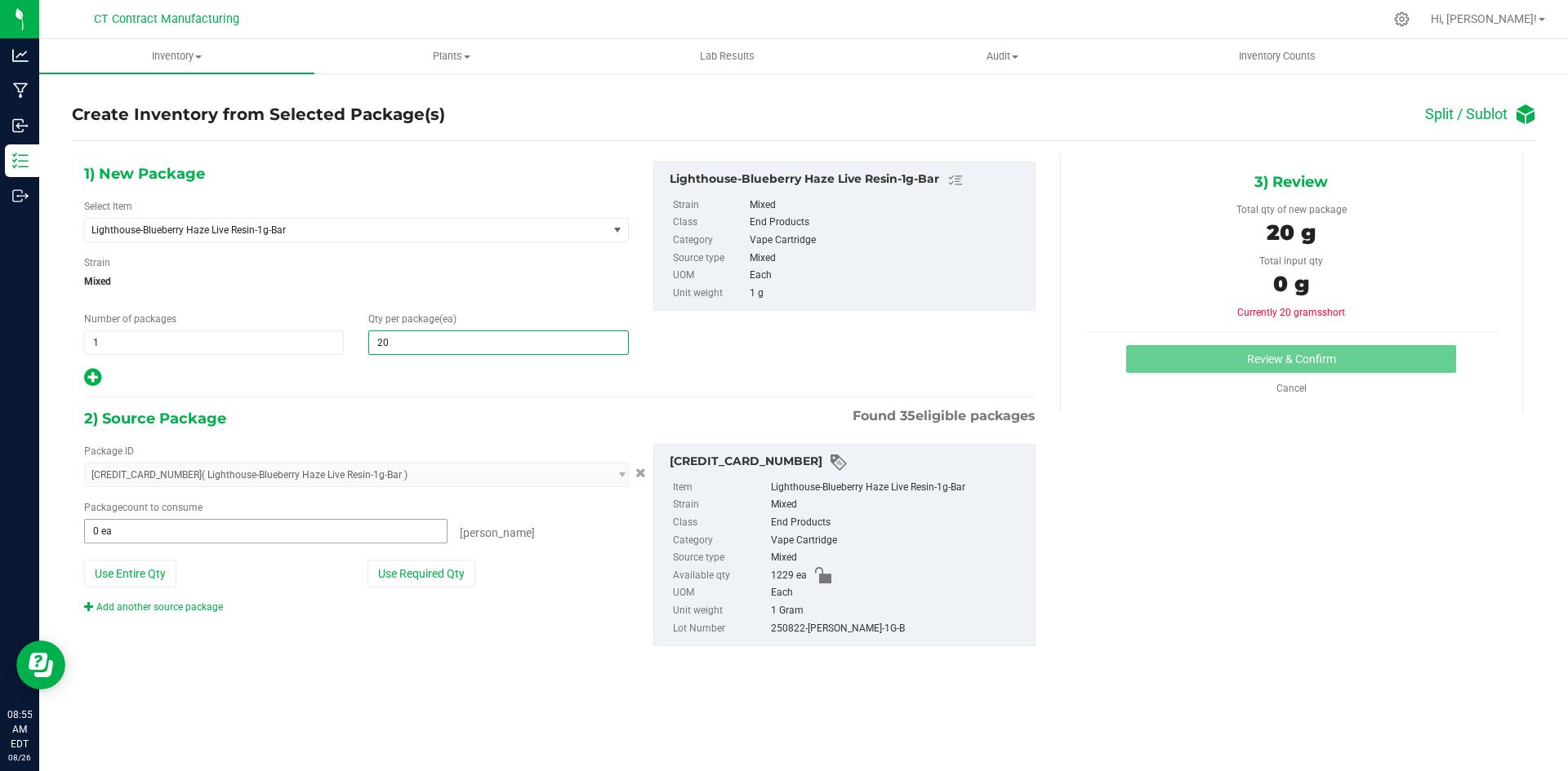
type input "20"
click at [318, 521] on span at bounding box center [266, 532] width 364 height 24
type input "20"
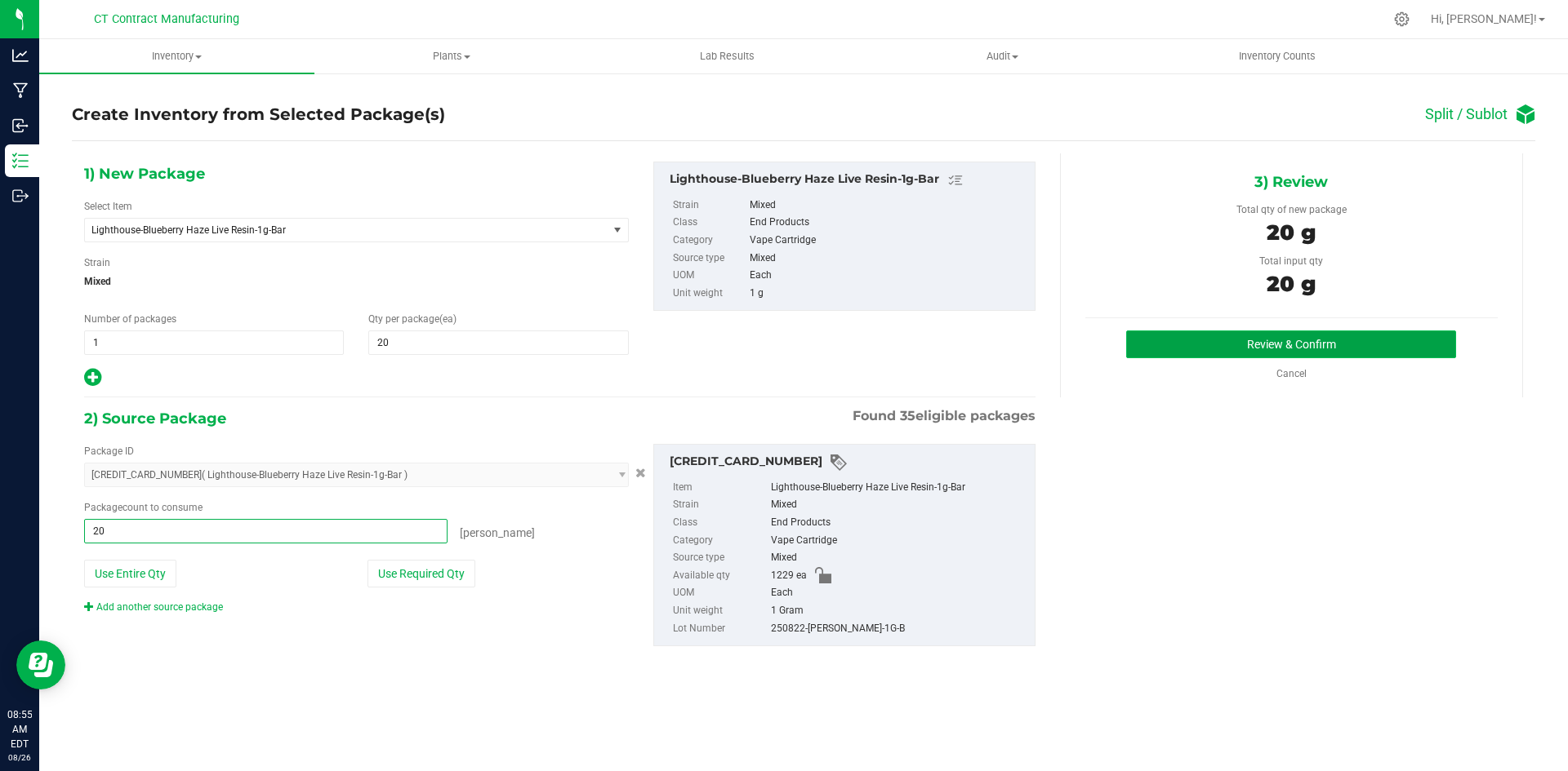
type input "20 ea"
click at [1156, 347] on button "Review & Confirm" at bounding box center [1291, 345] width 330 height 28
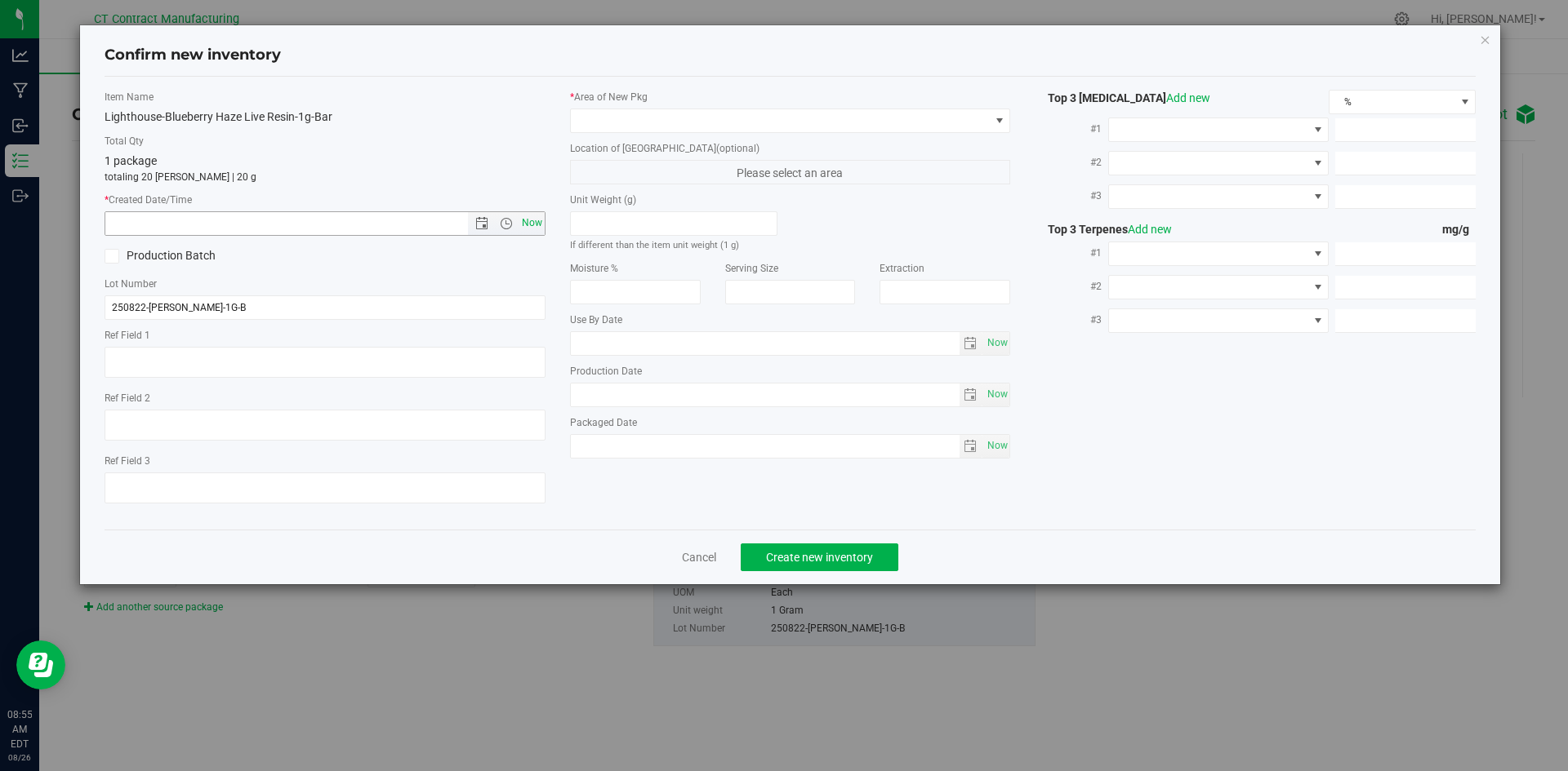
click at [534, 217] on span "Now" at bounding box center [532, 223] width 28 height 23
type input "8/26/2025 8:55 AM"
click at [637, 117] on span at bounding box center [781, 120] width 419 height 23
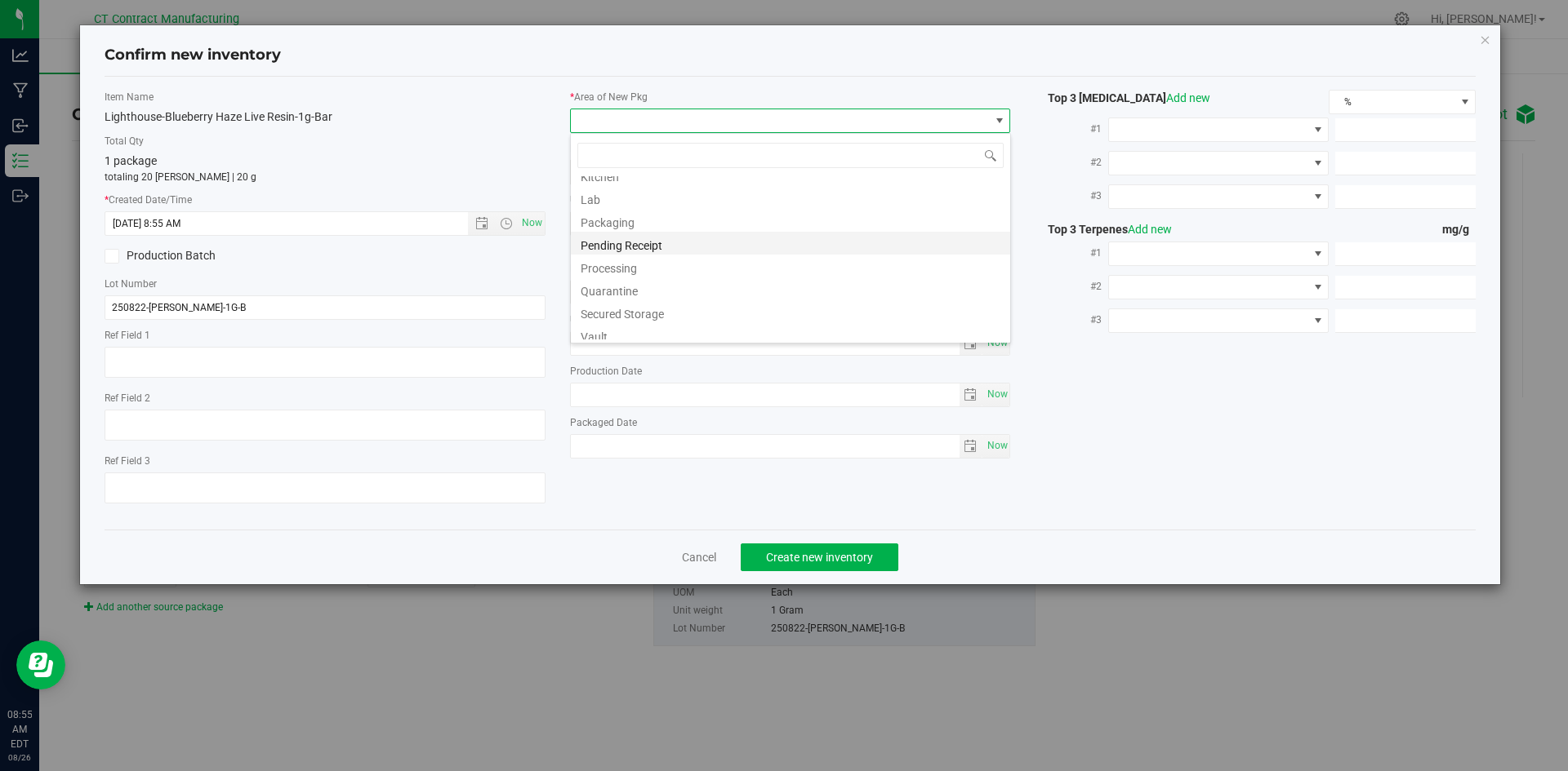
scroll to position [179, 0]
click at [678, 266] on li "Vault - 30 Day Retain" at bounding box center [791, 259] width 440 height 23
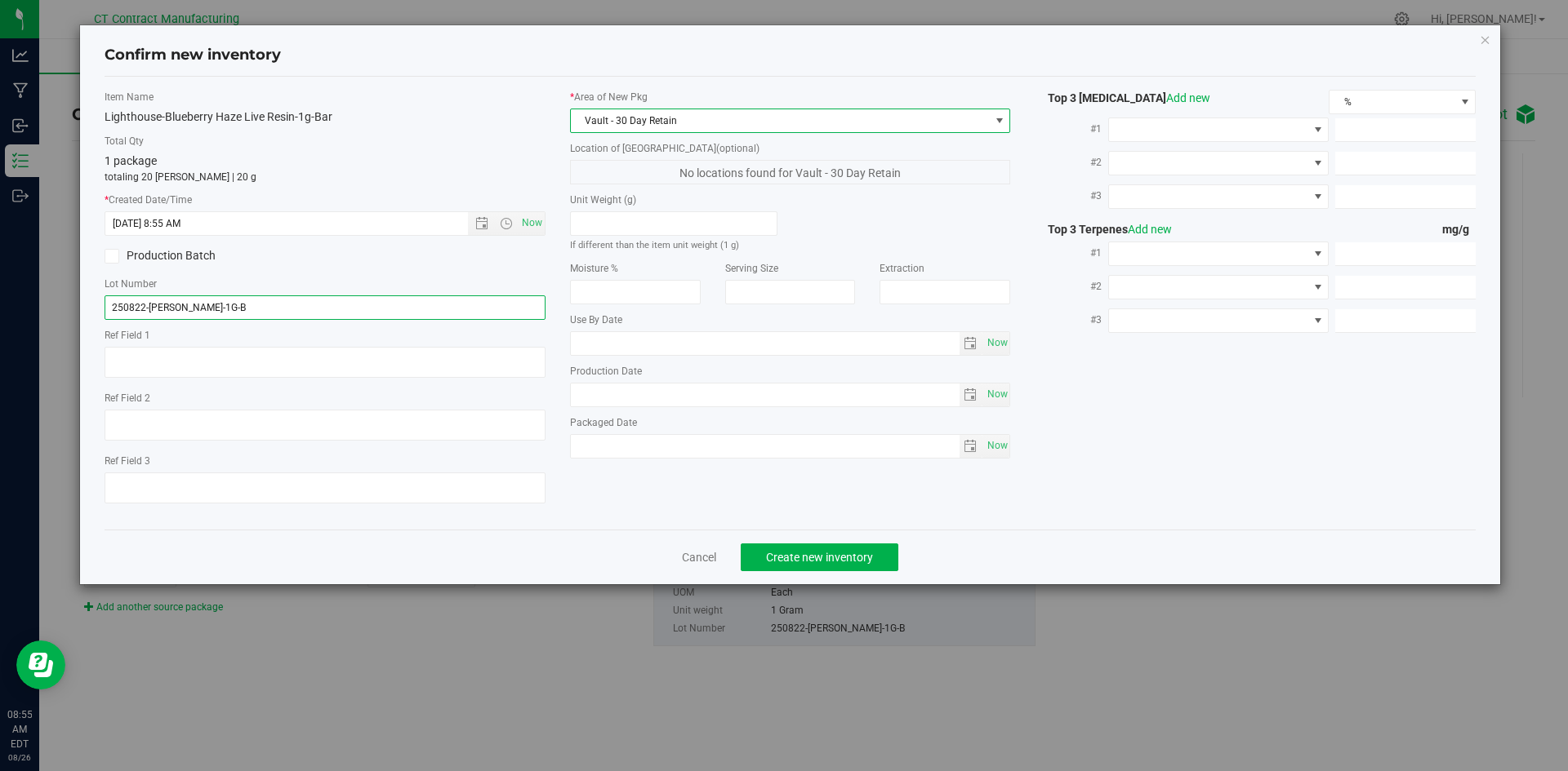
click at [174, 312] on input "250822-LH-BH-1G-B" at bounding box center [324, 308] width 441 height 24
click at [128, 370] on textarea at bounding box center [324, 362] width 441 height 31
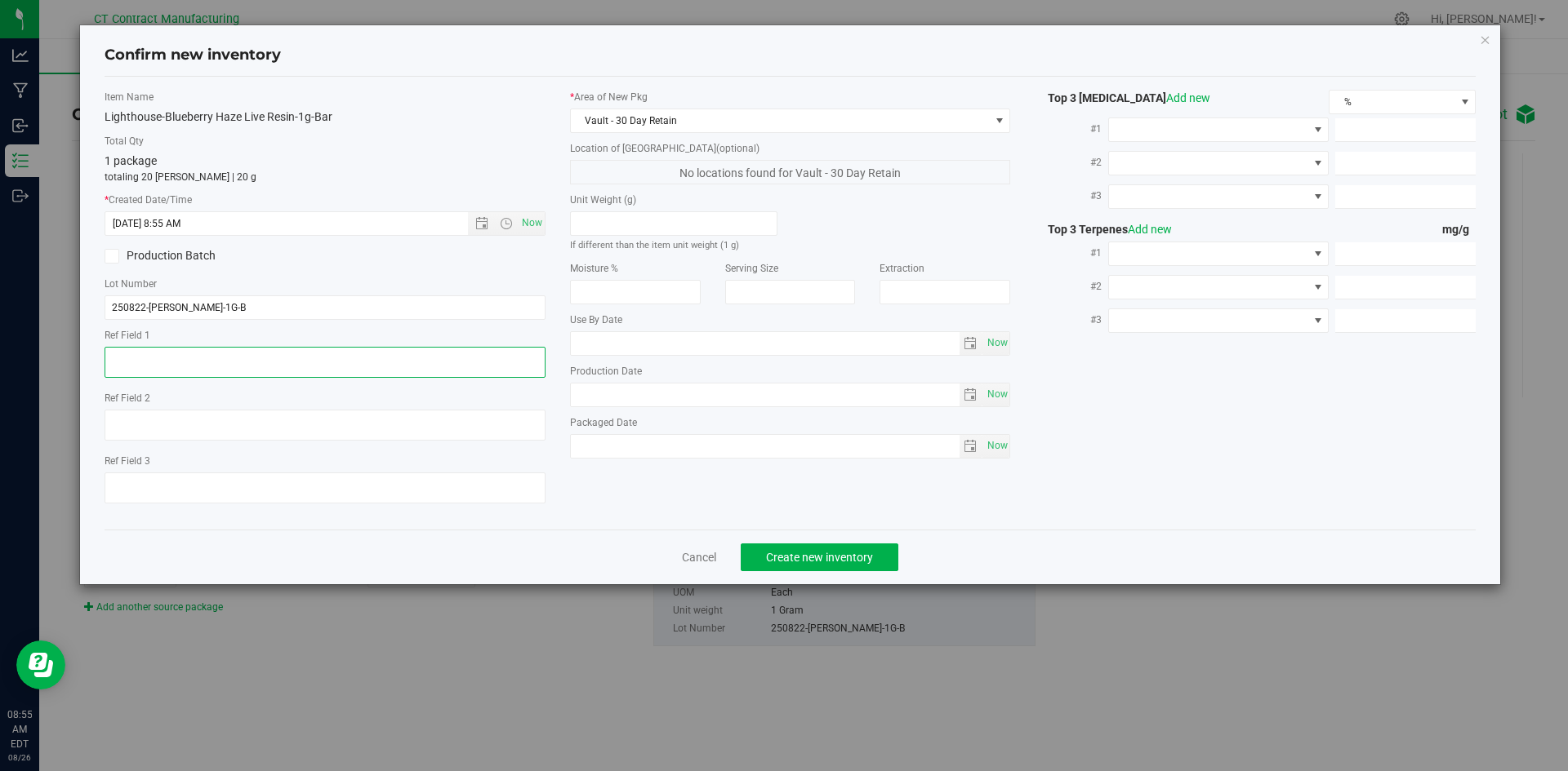
paste textarea "250822-LH-BH-1G-B"
type textarea "250822-LH-BH-1G-B"
click at [191, 312] on input "250822-LH-BH-1G-B" at bounding box center [324, 308] width 441 height 24
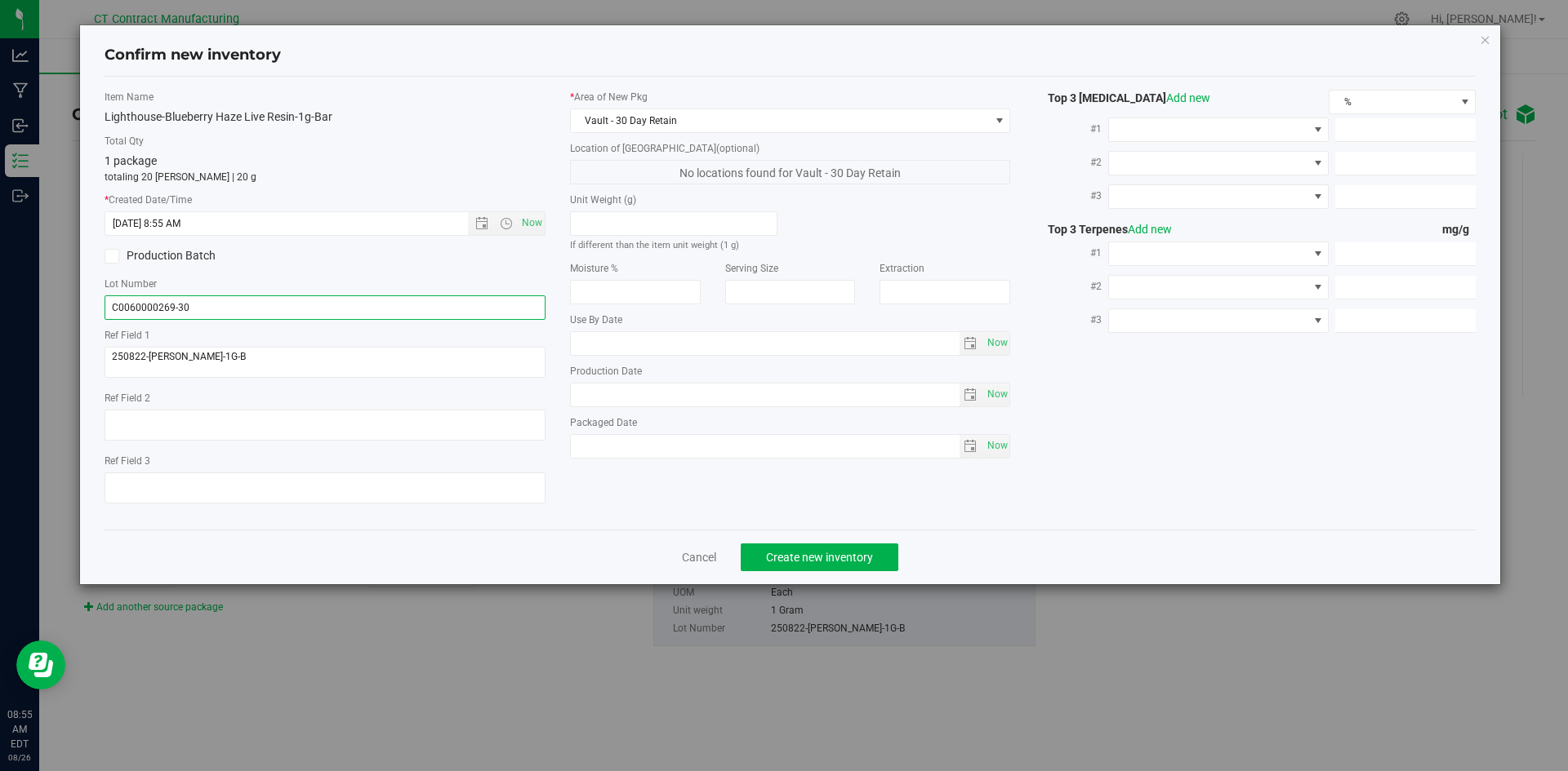
type input "C0060000269-30"
click at [807, 551] on span "Create new inventory" at bounding box center [819, 558] width 107 height 13
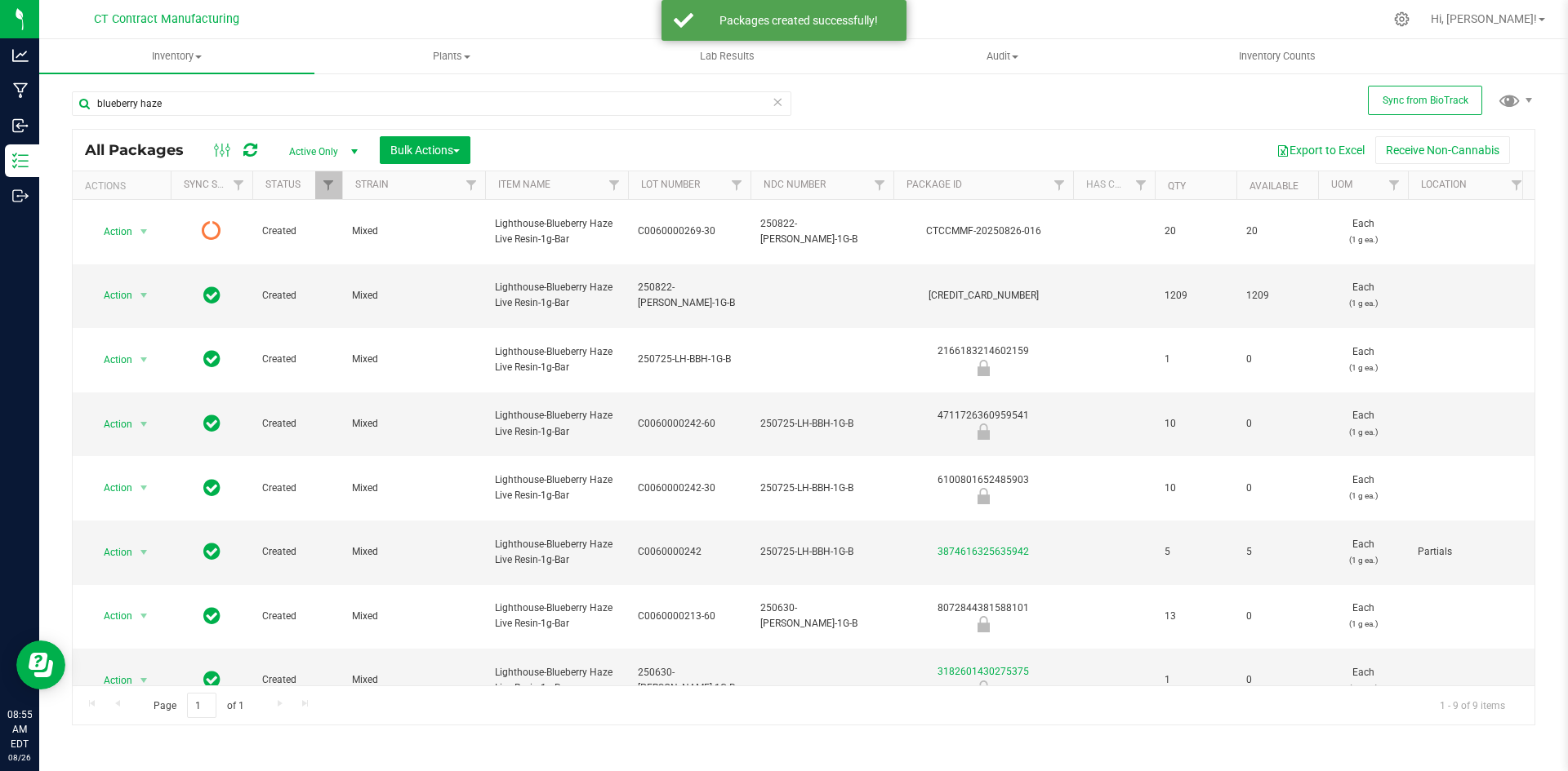
click at [253, 150] on icon at bounding box center [250, 149] width 14 height 16
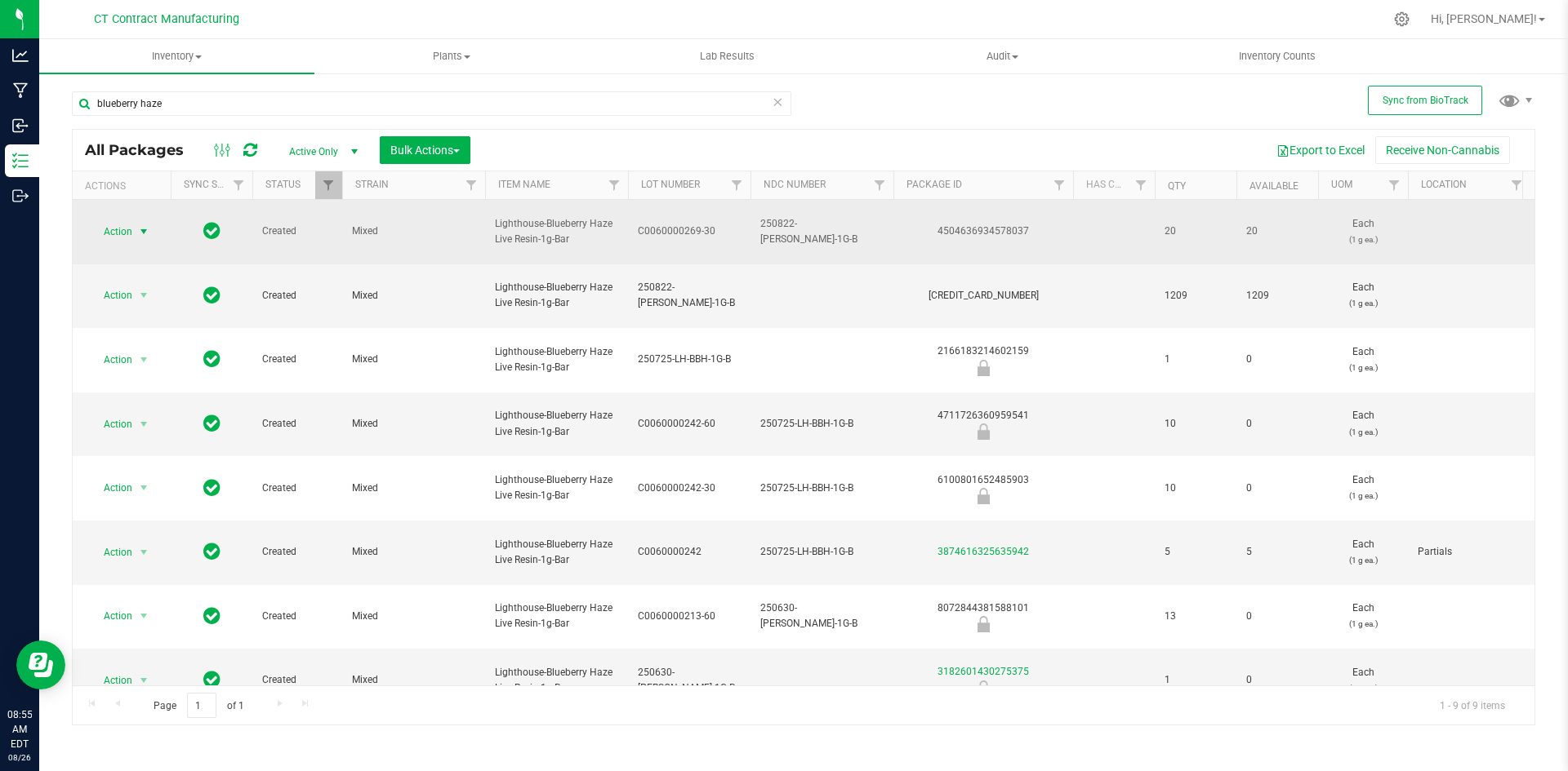
click at [150, 232] on span "select" at bounding box center [144, 232] width 13 height 13
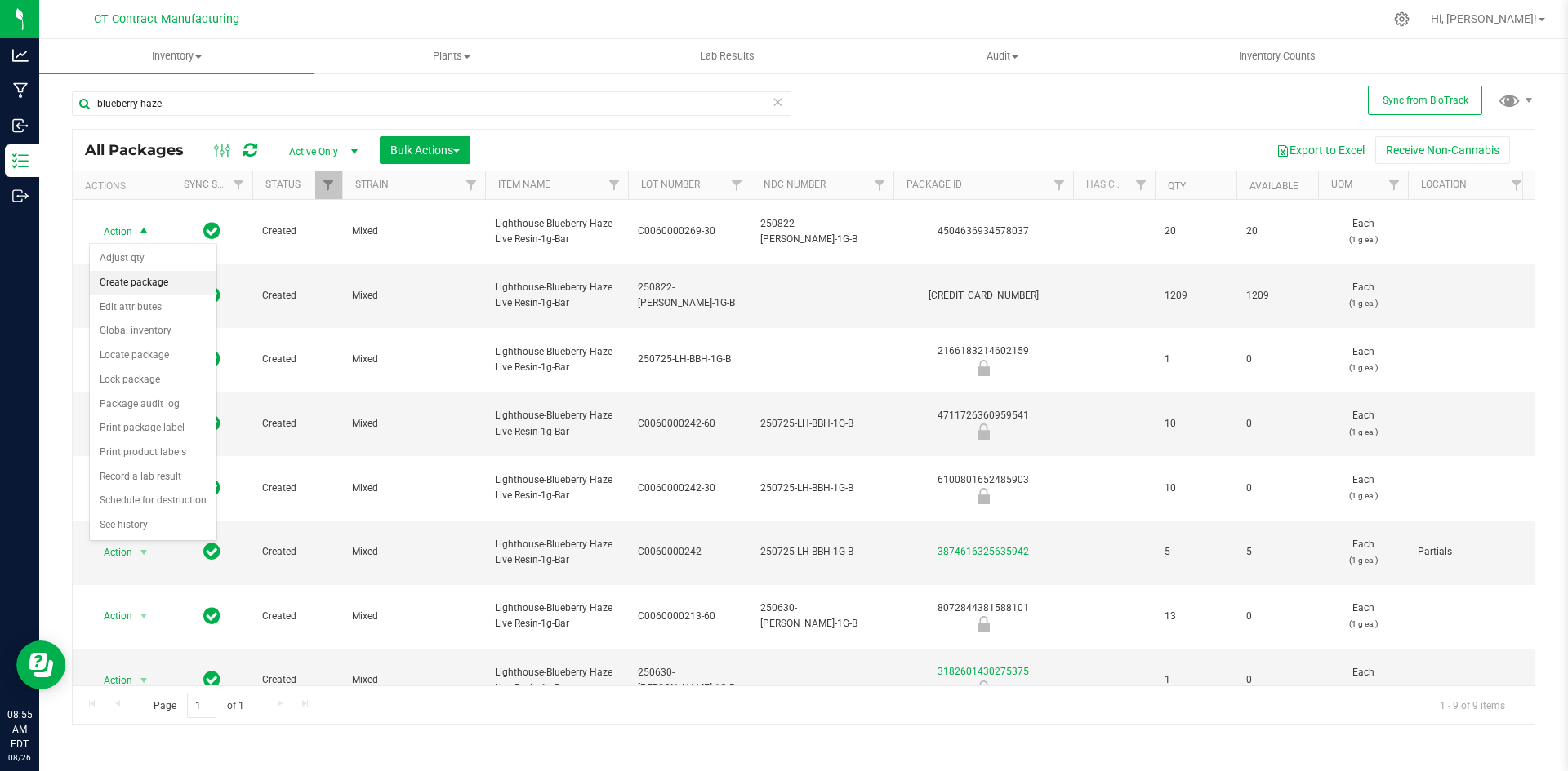
click at [147, 282] on li "Create package" at bounding box center [153, 284] width 127 height 24
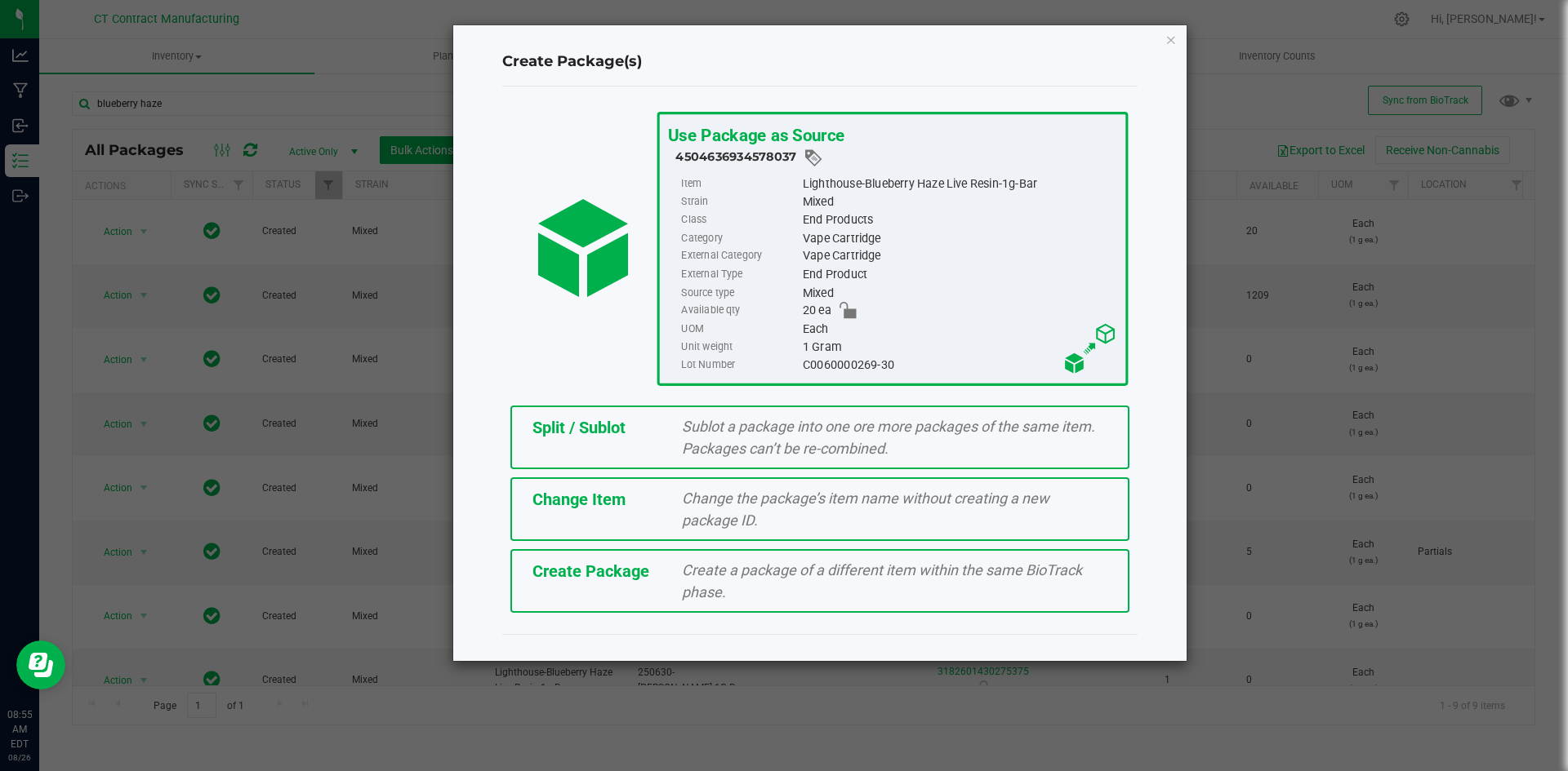
click at [645, 450] on div "Split / Sublot Sublot a package into one ore more packages of the same item. Pa…" at bounding box center [819, 438] width 619 height 64
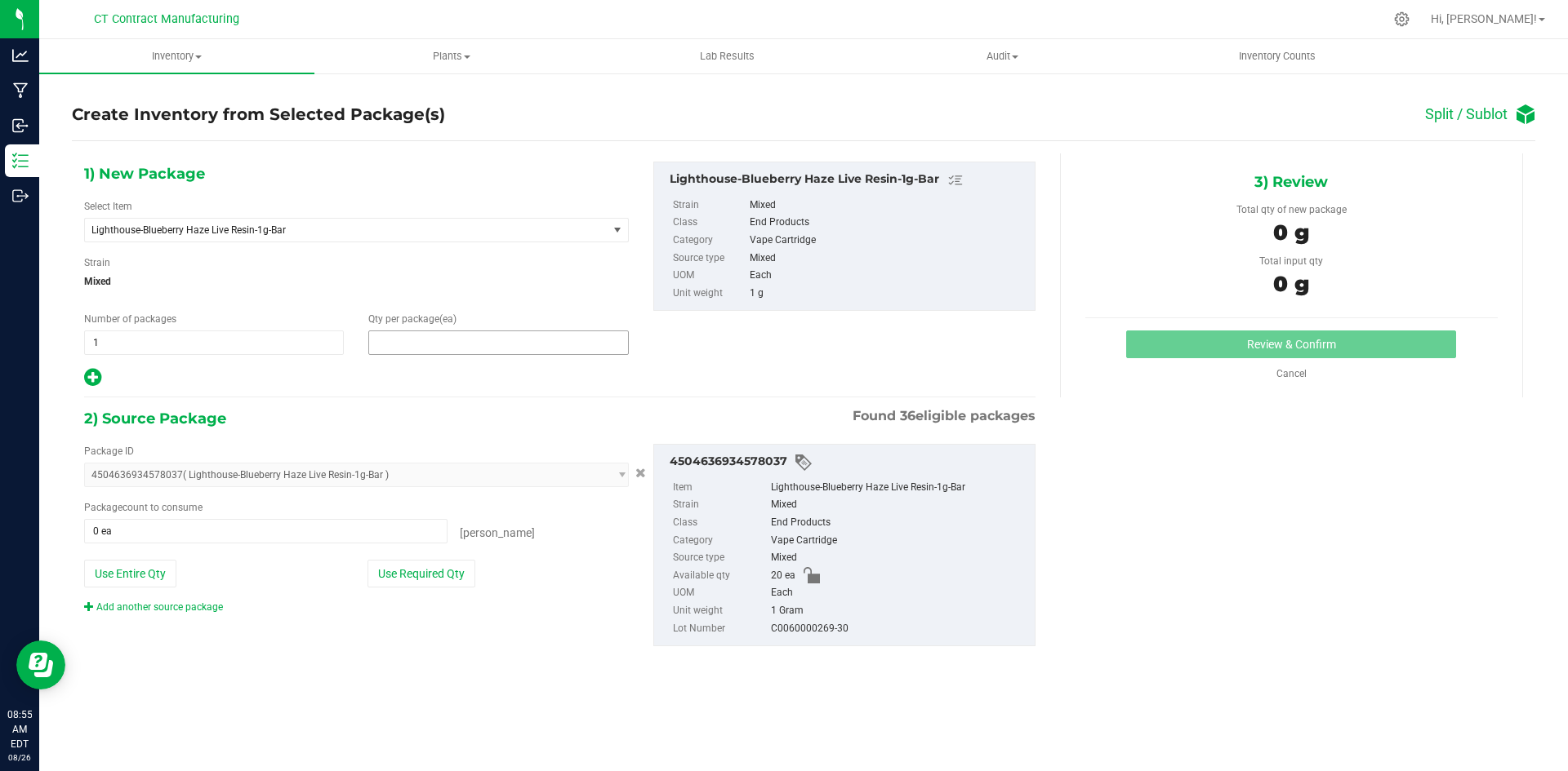
click at [443, 347] on span at bounding box center [498, 343] width 259 height 24
type input "10"
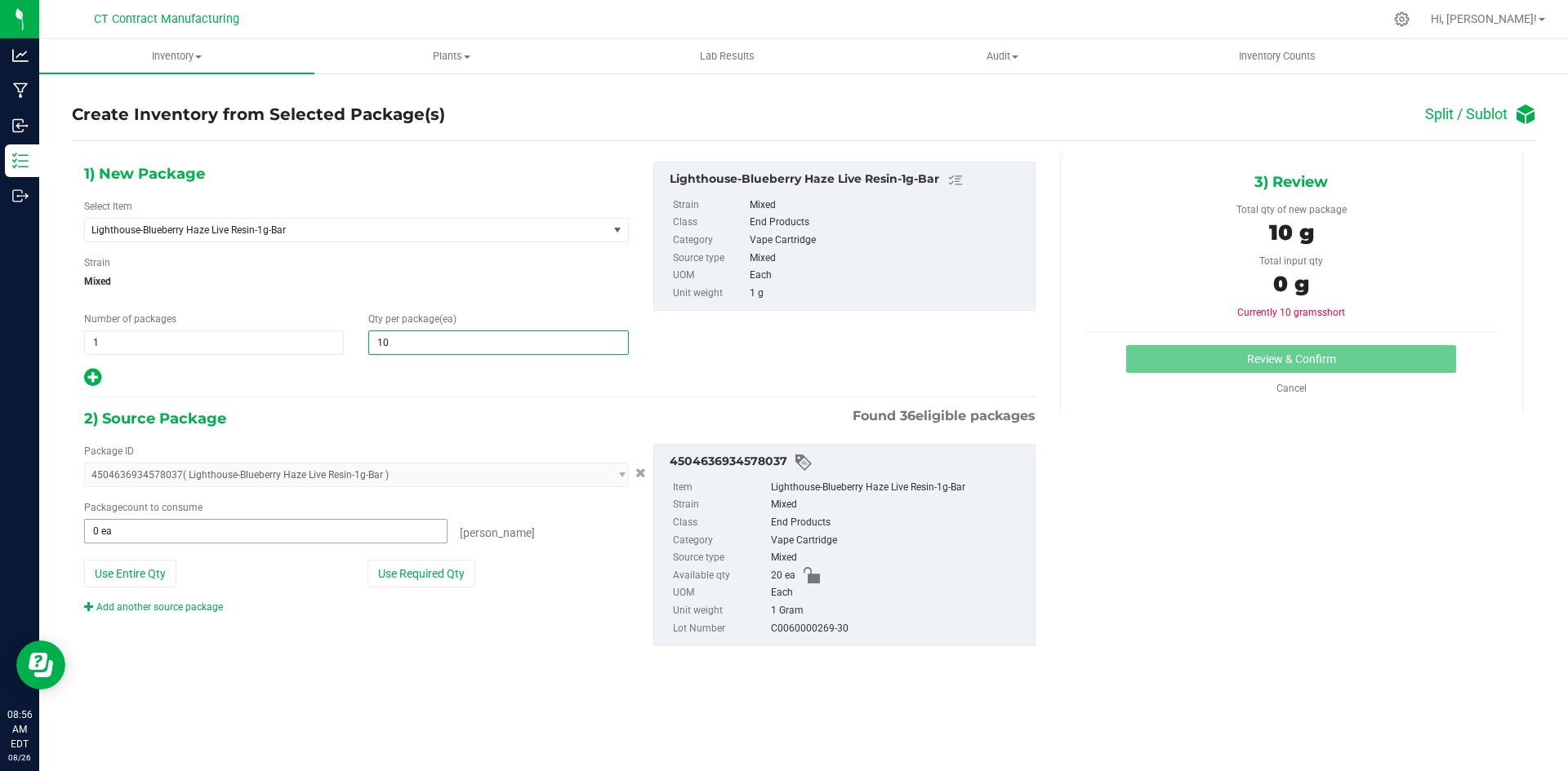
type input "10"
click at [301, 538] on span at bounding box center [266, 532] width 364 height 24
type input "10"
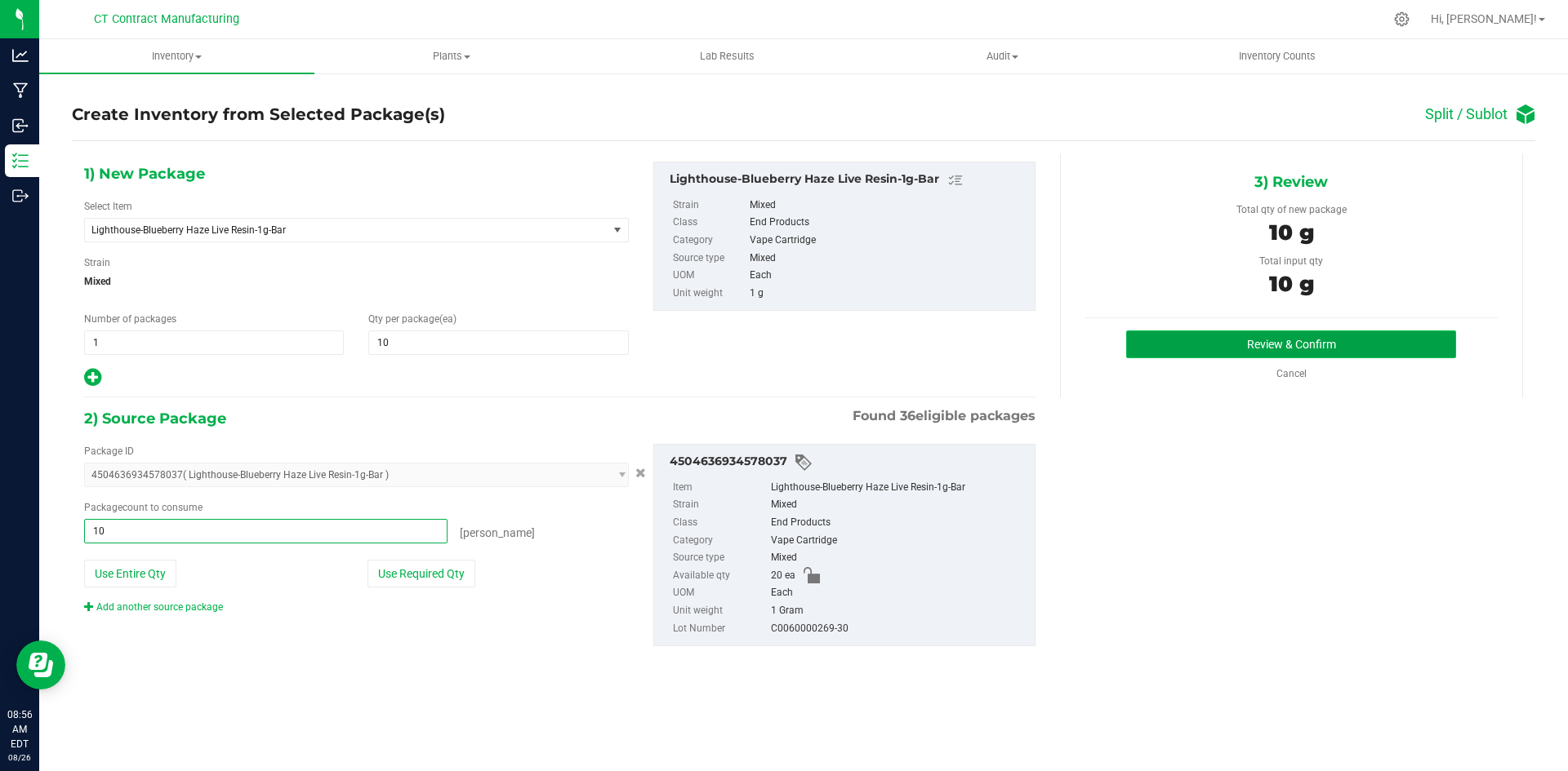
type input "10 ea"
click at [1230, 347] on button "Review & Confirm" at bounding box center [1291, 345] width 330 height 28
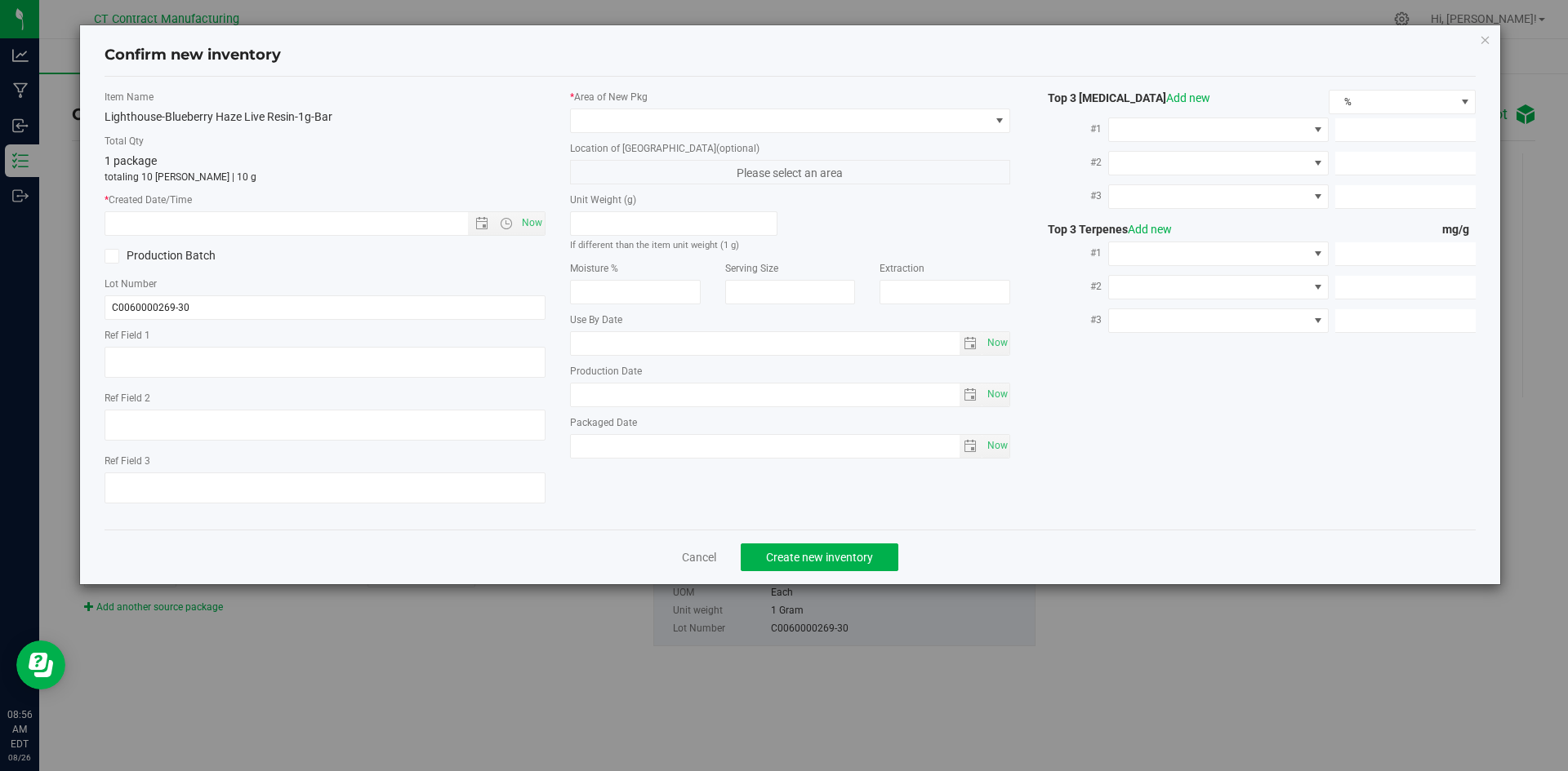
type textarea "250822-LH-BH-1G-B"
click at [527, 226] on span "Now" at bounding box center [532, 223] width 28 height 23
type input "8/26/2025 8:56 AM"
click at [615, 117] on span at bounding box center [781, 120] width 419 height 23
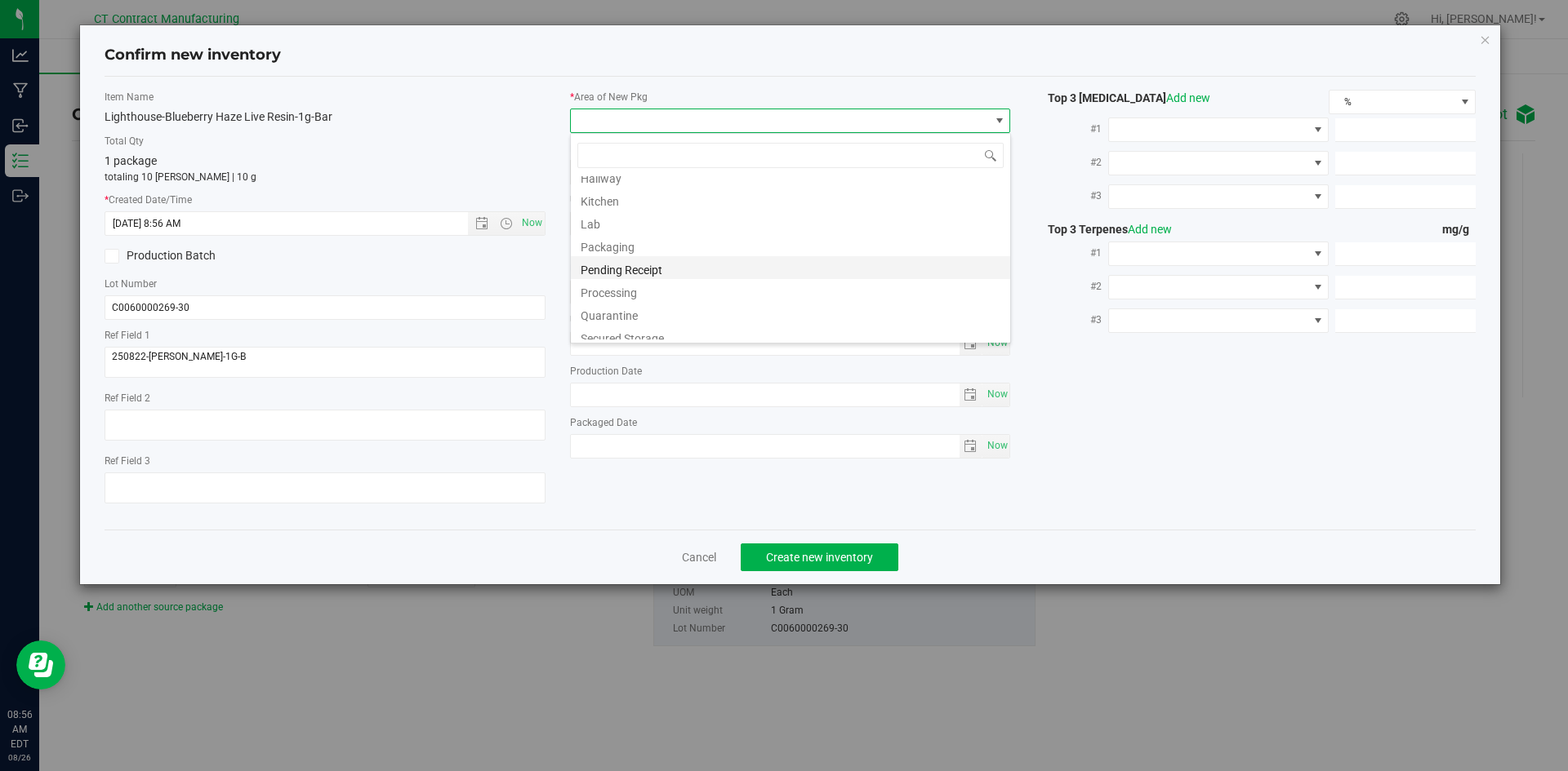
scroll to position [179, 0]
click at [644, 285] on li "Vault - 60 Day Retain" at bounding box center [791, 283] width 440 height 23
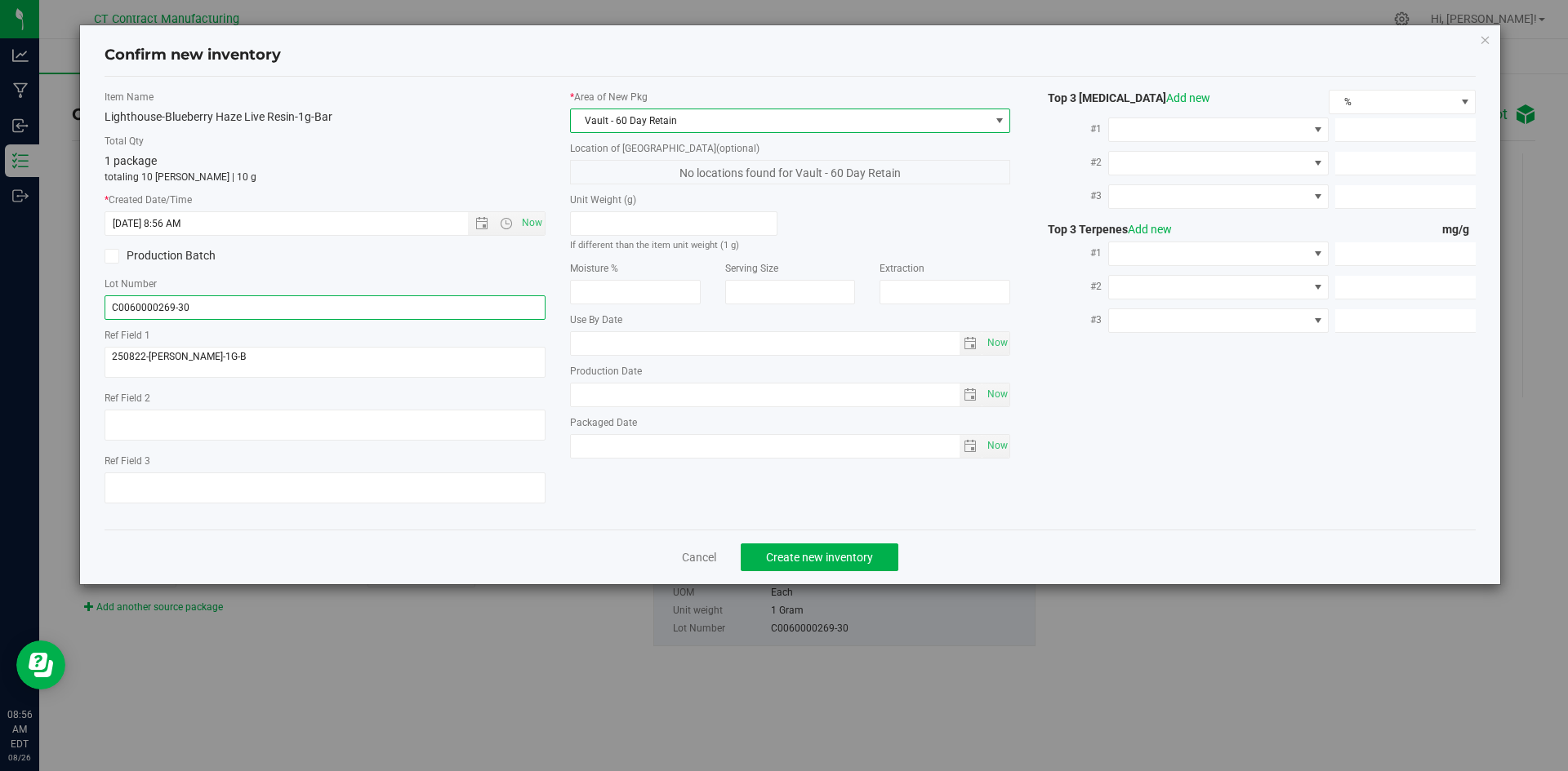
click at [180, 302] on input "C0060000269-30" at bounding box center [324, 308] width 441 height 24
type input "C0060000269-60"
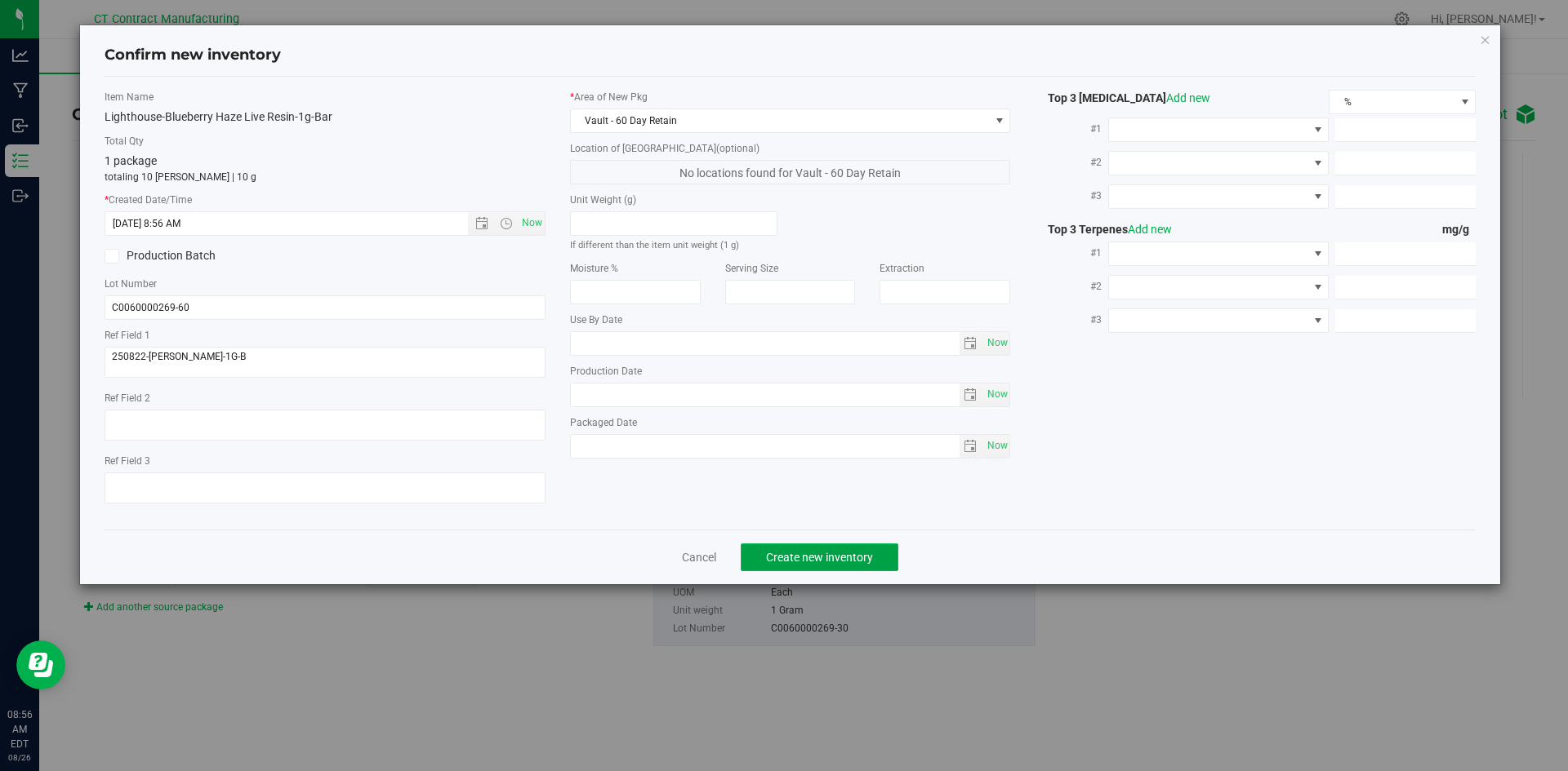
click at [832, 555] on span "Create new inventory" at bounding box center [819, 558] width 107 height 13
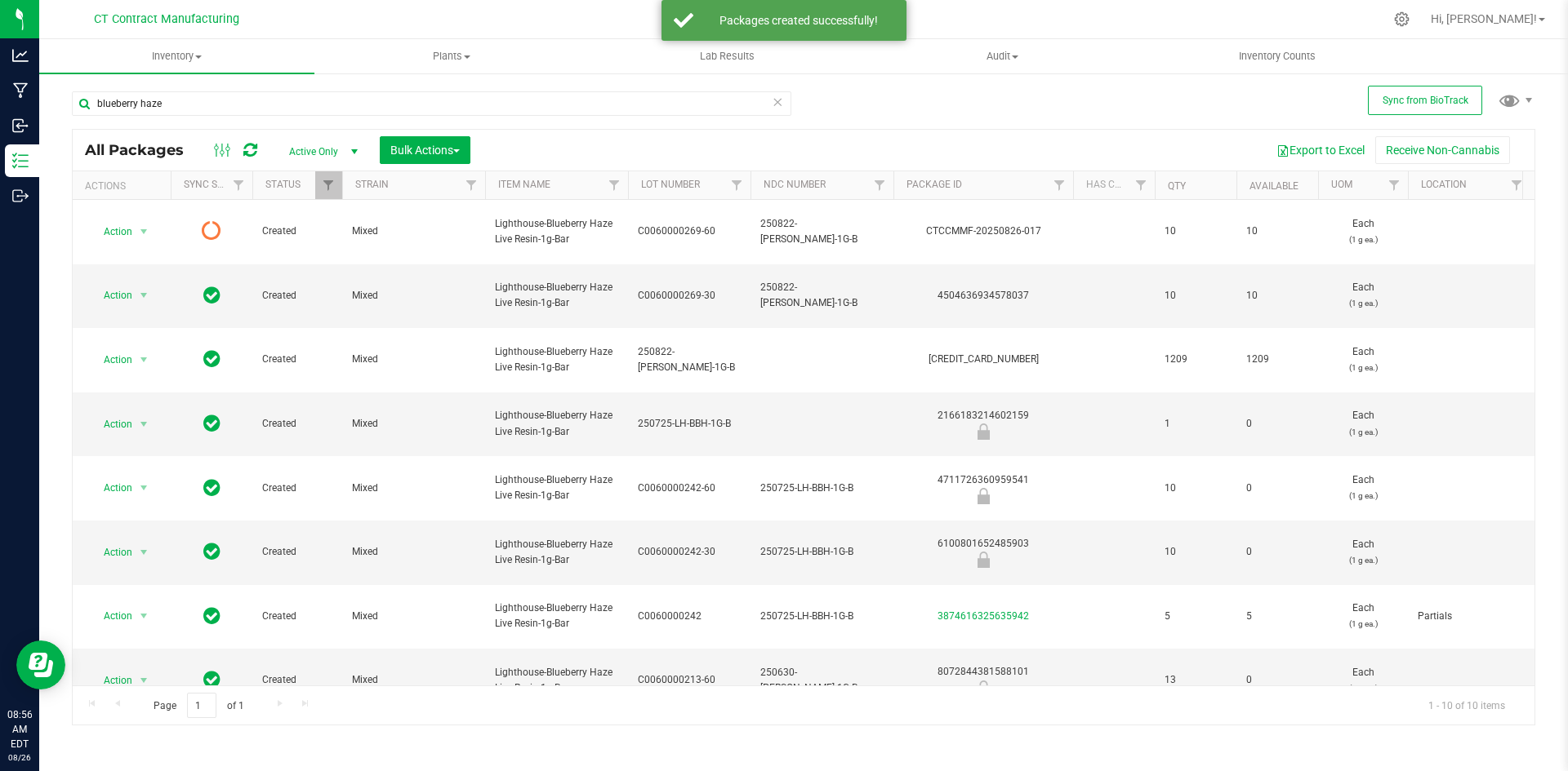
click at [251, 153] on icon at bounding box center [250, 149] width 14 height 16
click at [965, 291] on div "4504636934578037" at bounding box center [983, 296] width 184 height 16
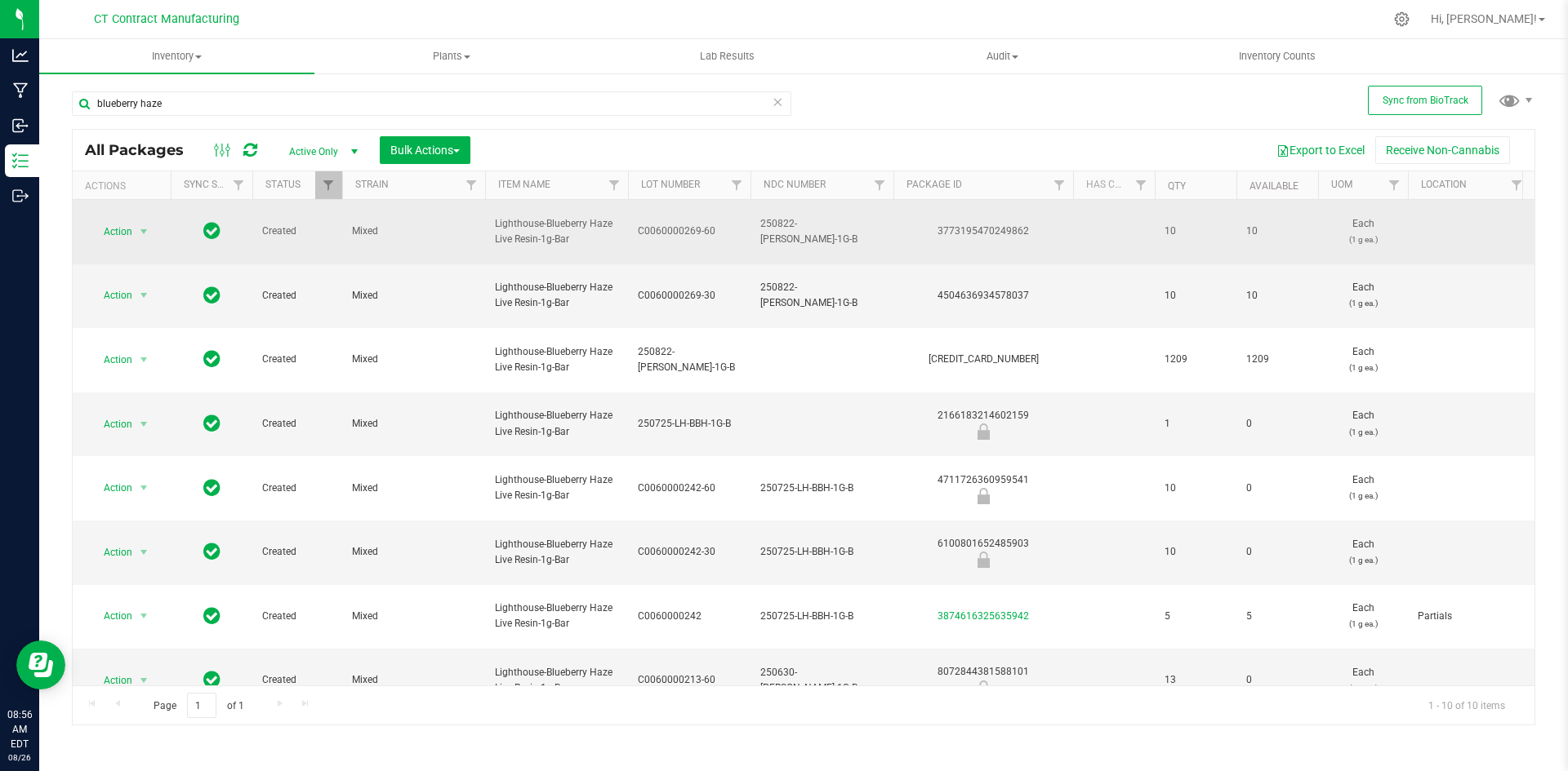
click at [1002, 234] on div "3773195470249862" at bounding box center [983, 231] width 184 height 16
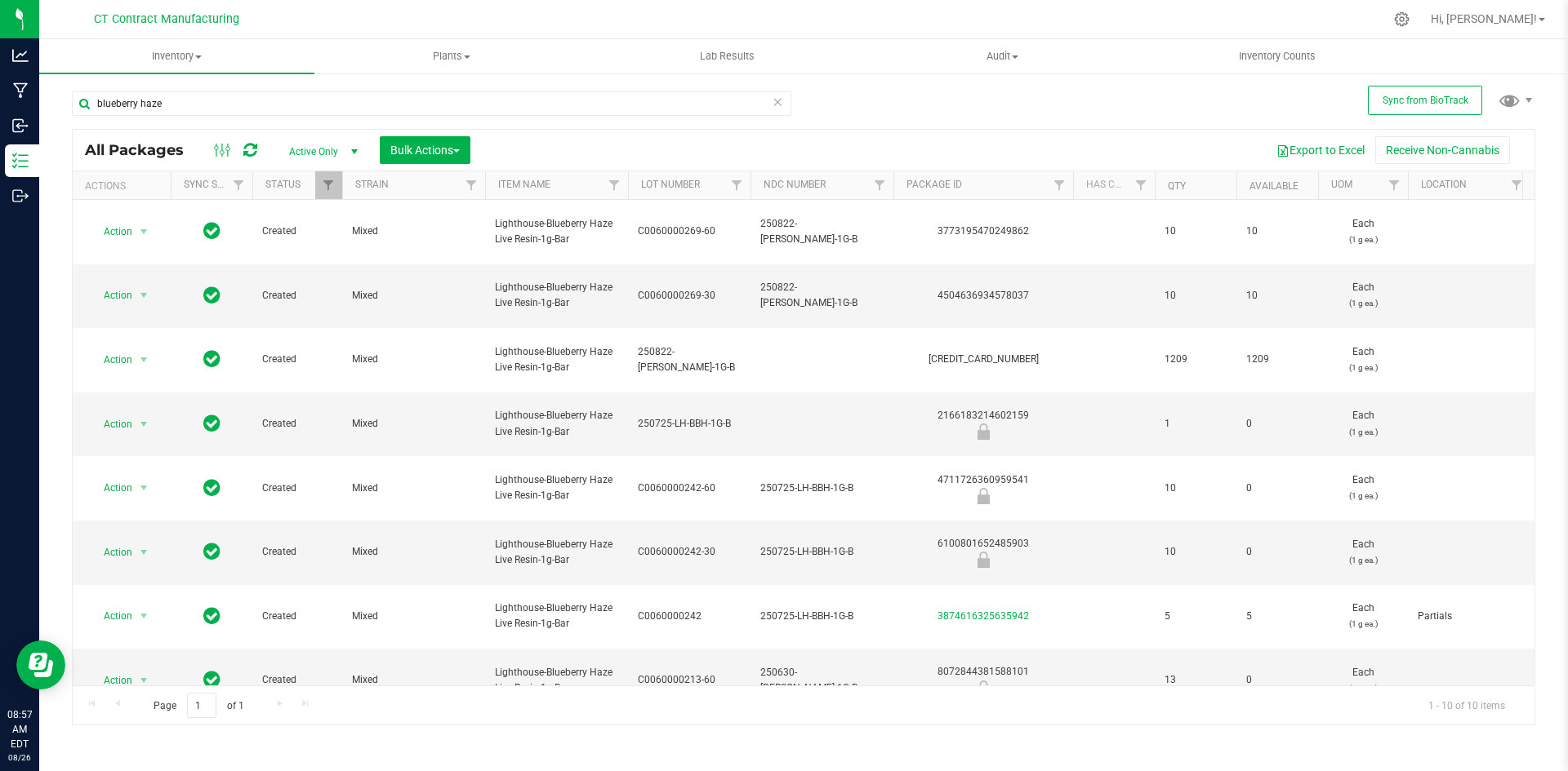
click at [1048, 12] on div at bounding box center [837, 19] width 1091 height 32
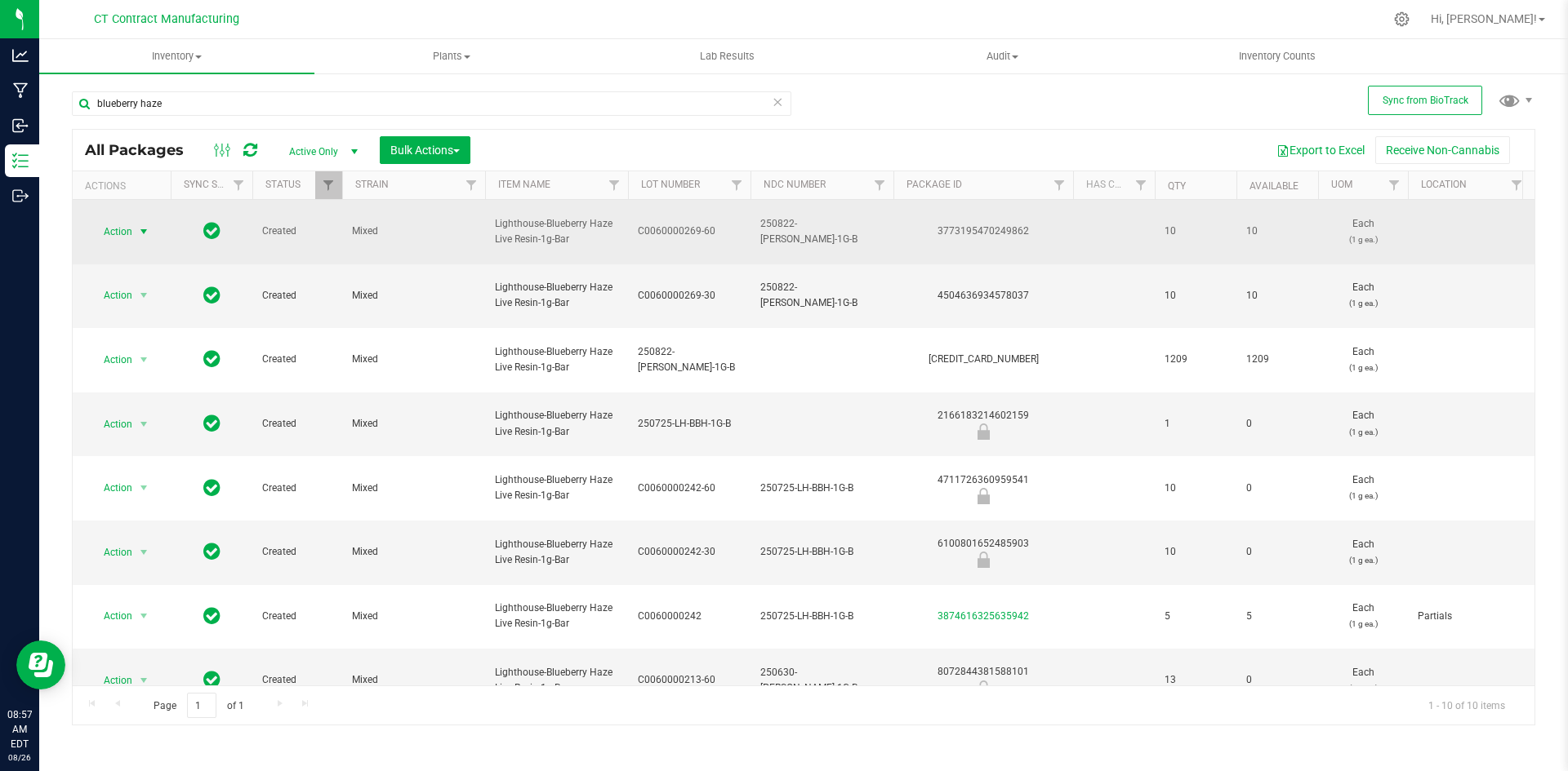
click at [136, 223] on span "select" at bounding box center [145, 232] width 21 height 23
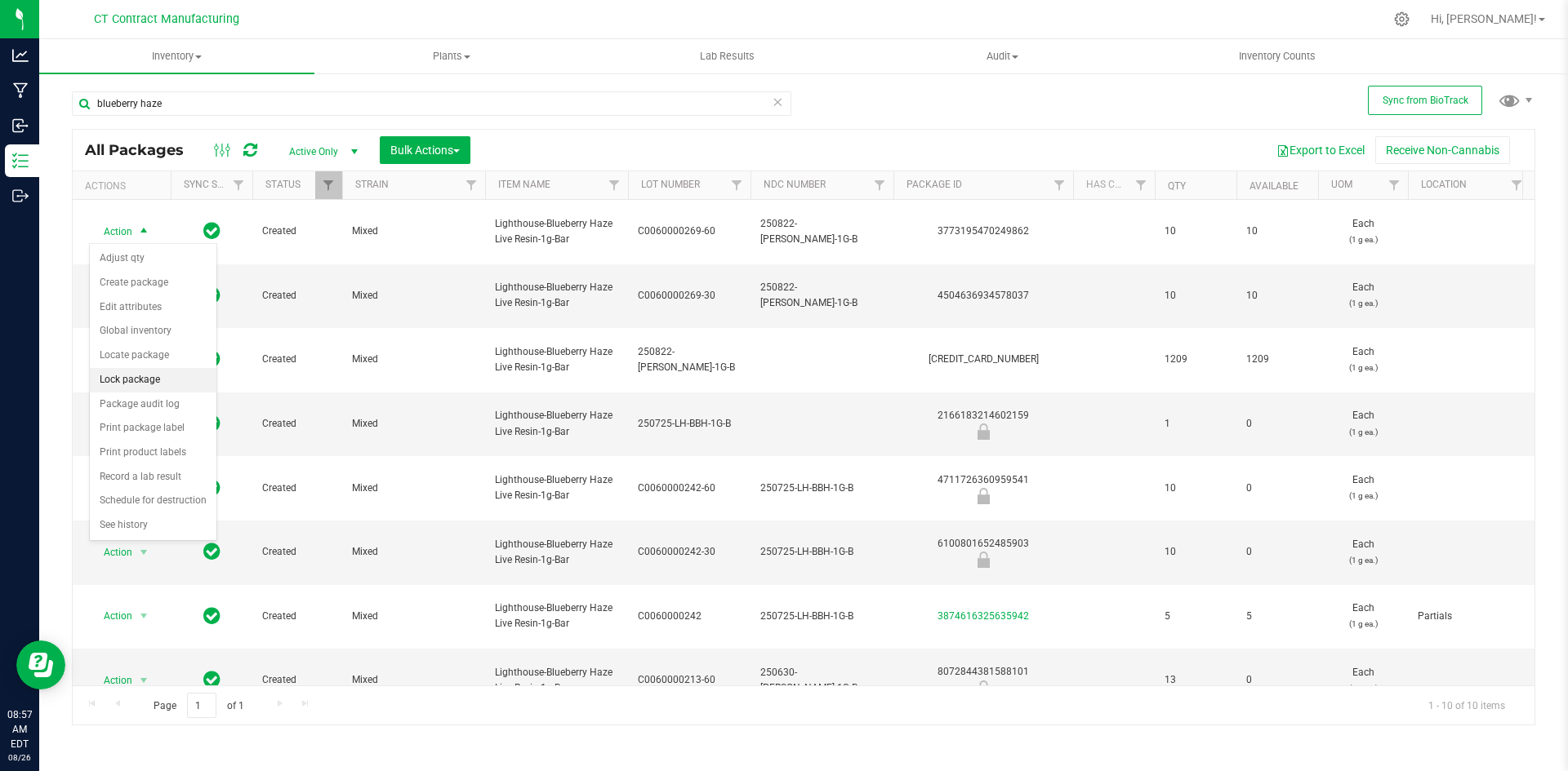
click at [153, 384] on li "Lock package" at bounding box center [153, 380] width 127 height 24
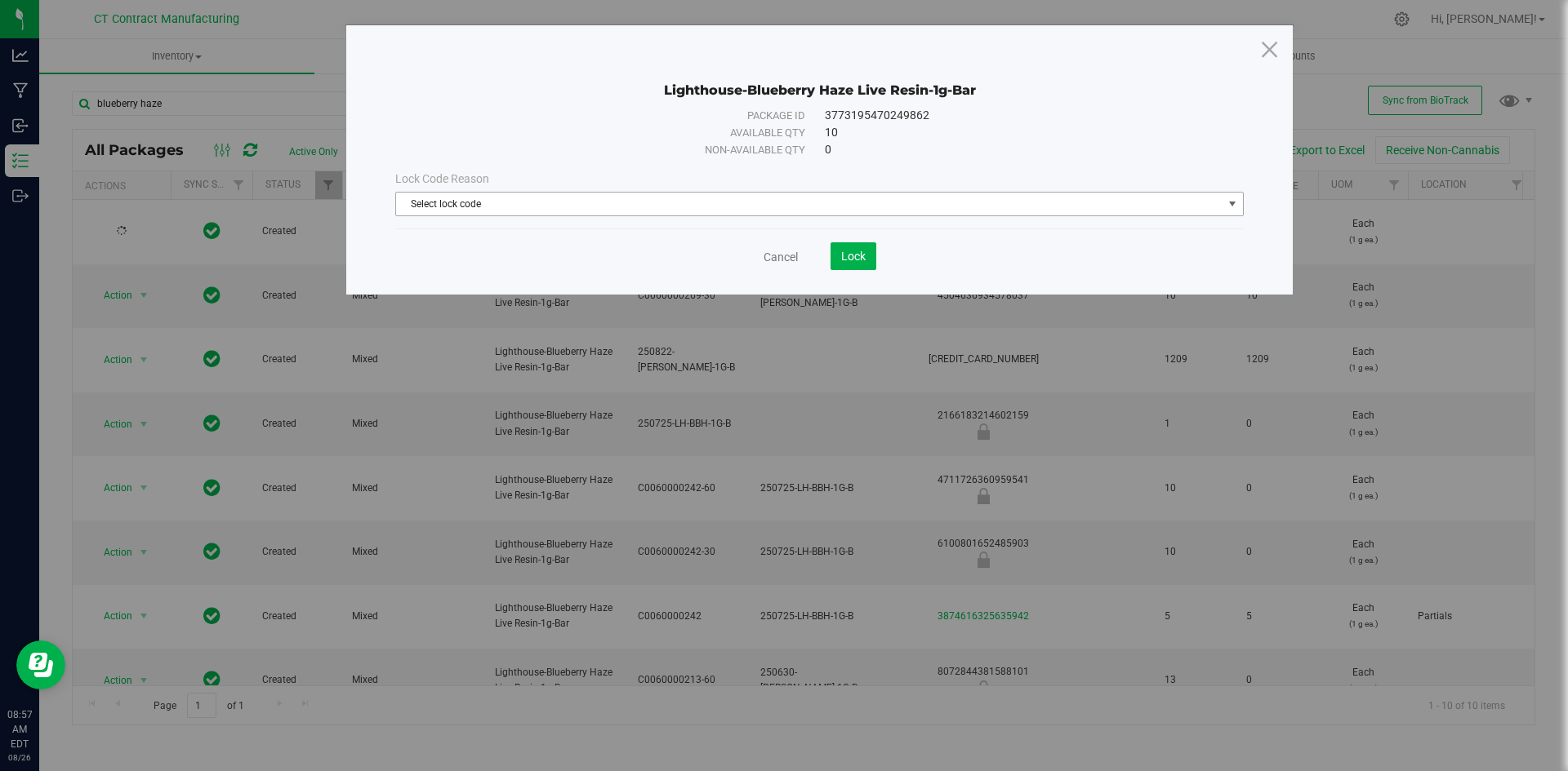
click at [658, 197] on span "Select lock code" at bounding box center [810, 204] width 827 height 23
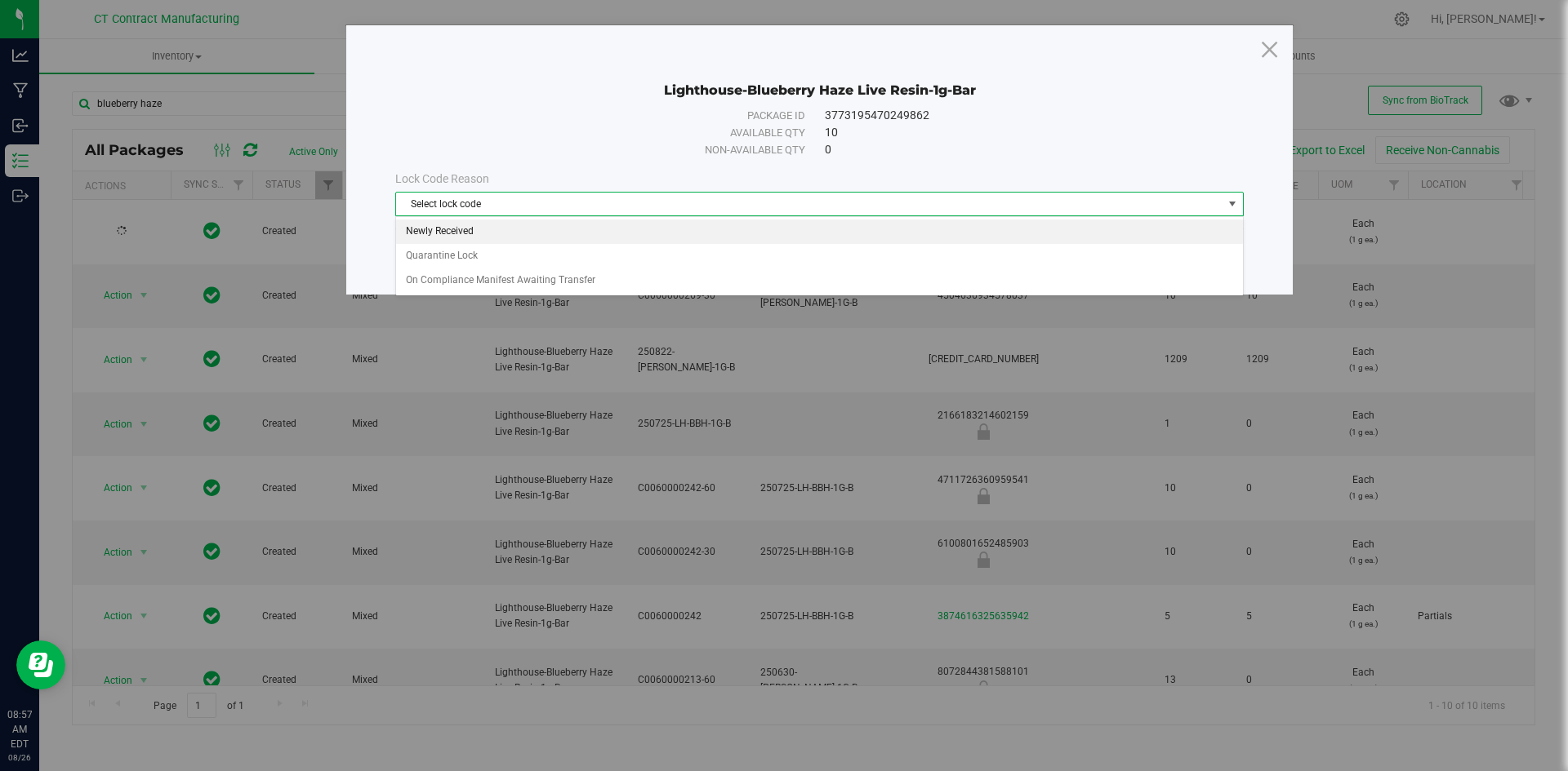
click at [602, 238] on li "Newly Received" at bounding box center [819, 232] width 846 height 24
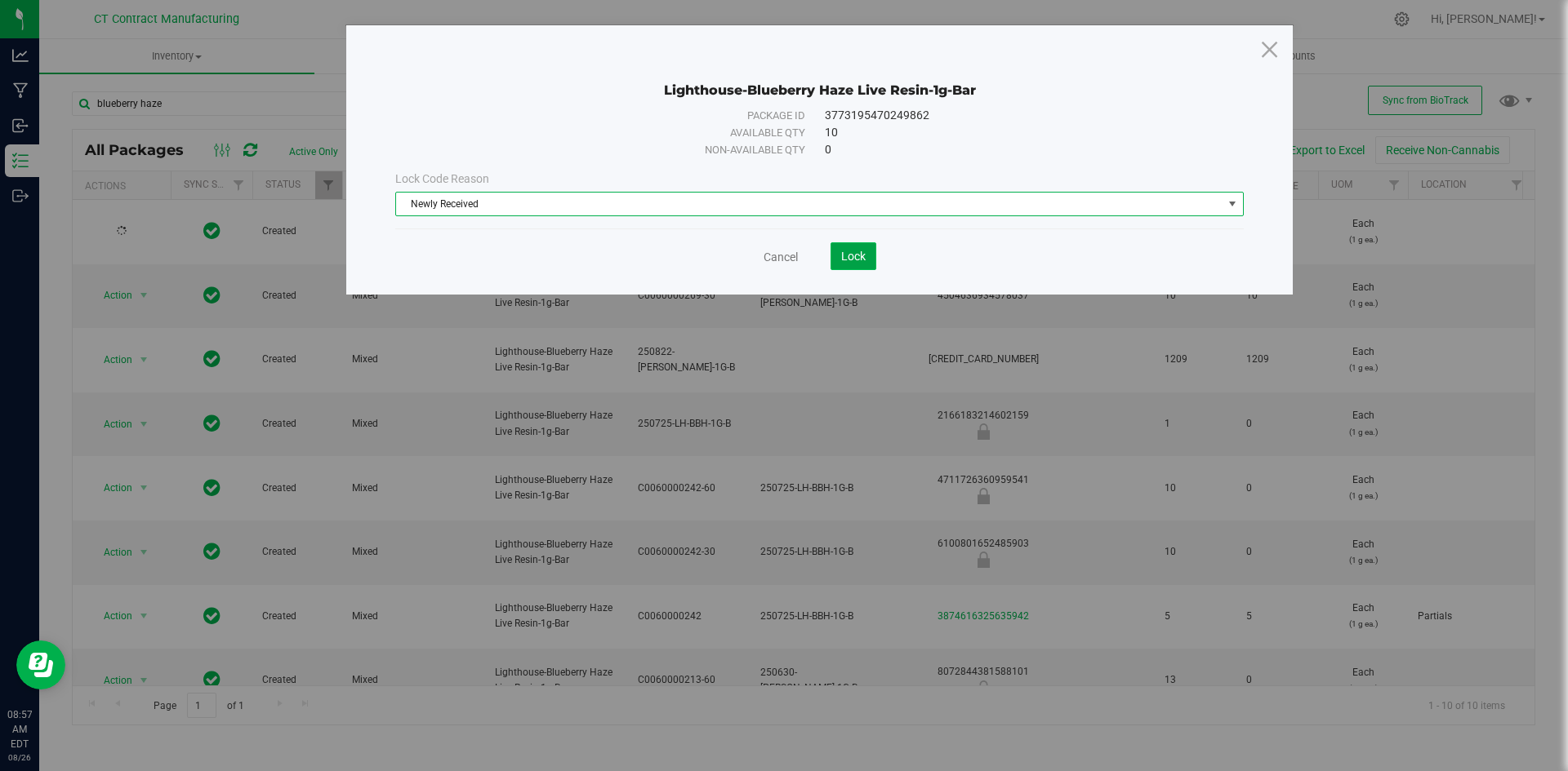
click at [843, 247] on button "Lock" at bounding box center [853, 256] width 46 height 28
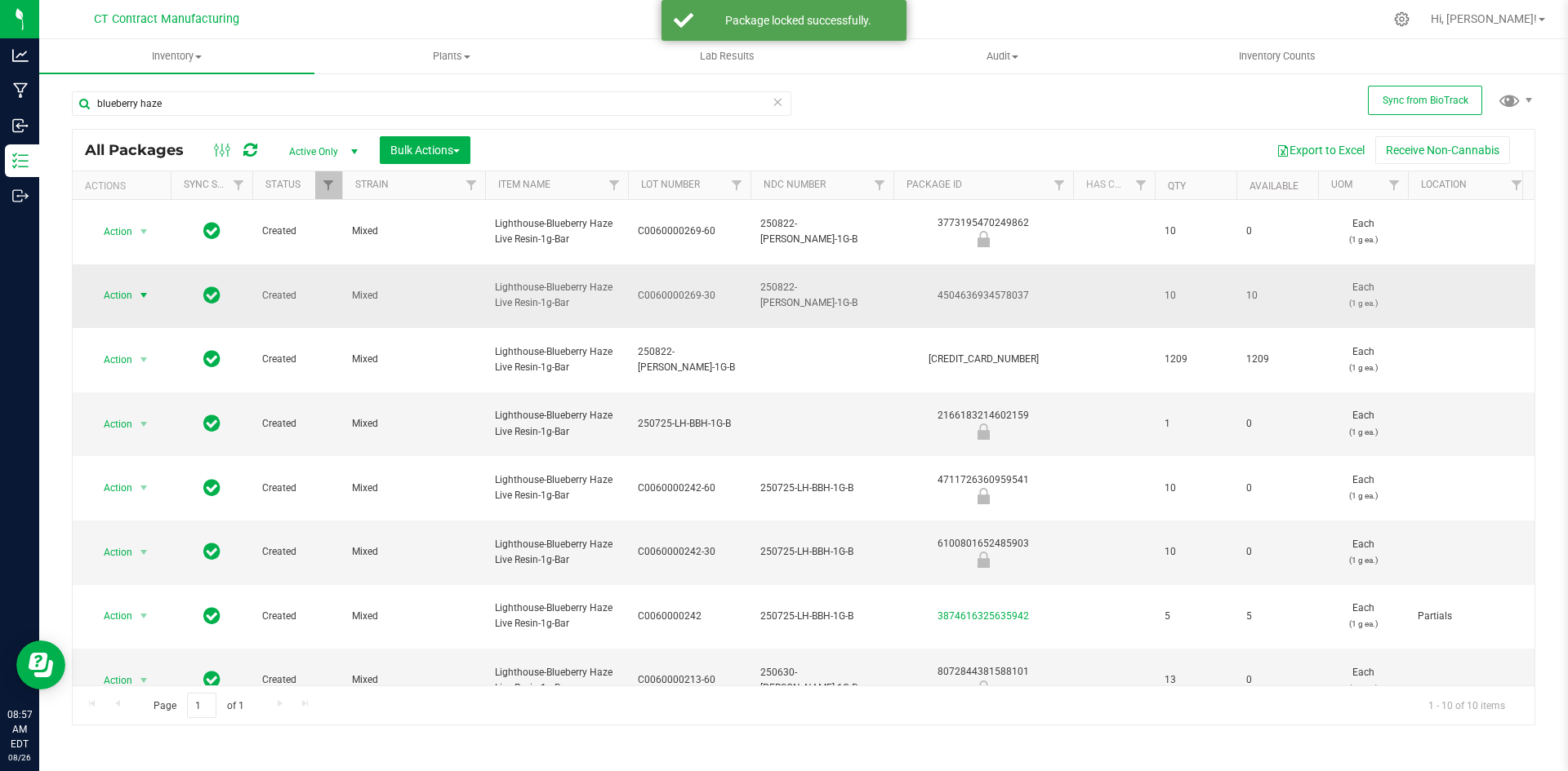
click at [147, 296] on span "select" at bounding box center [144, 296] width 13 height 13
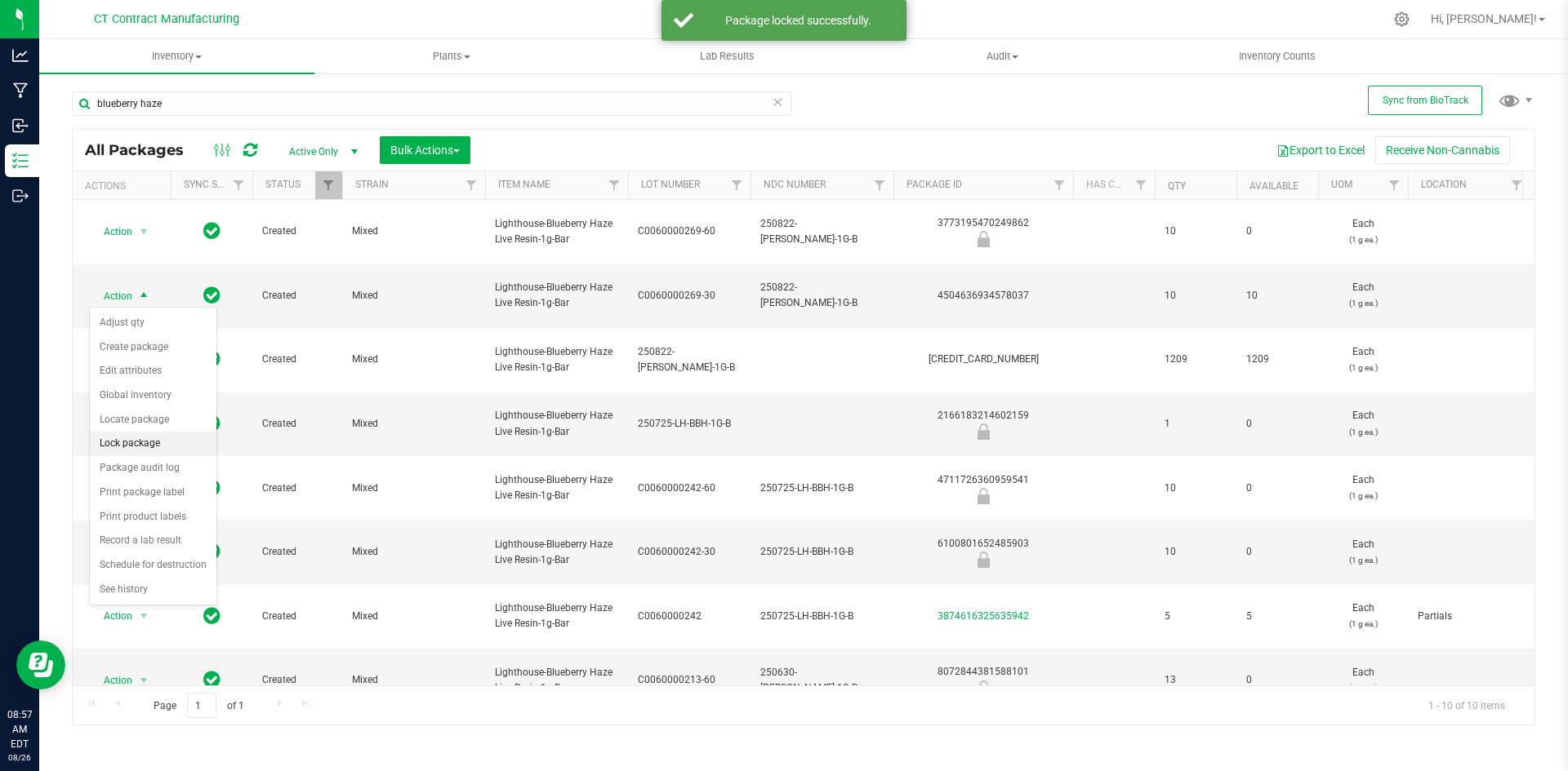
click at [136, 440] on li "Lock package" at bounding box center [153, 444] width 127 height 24
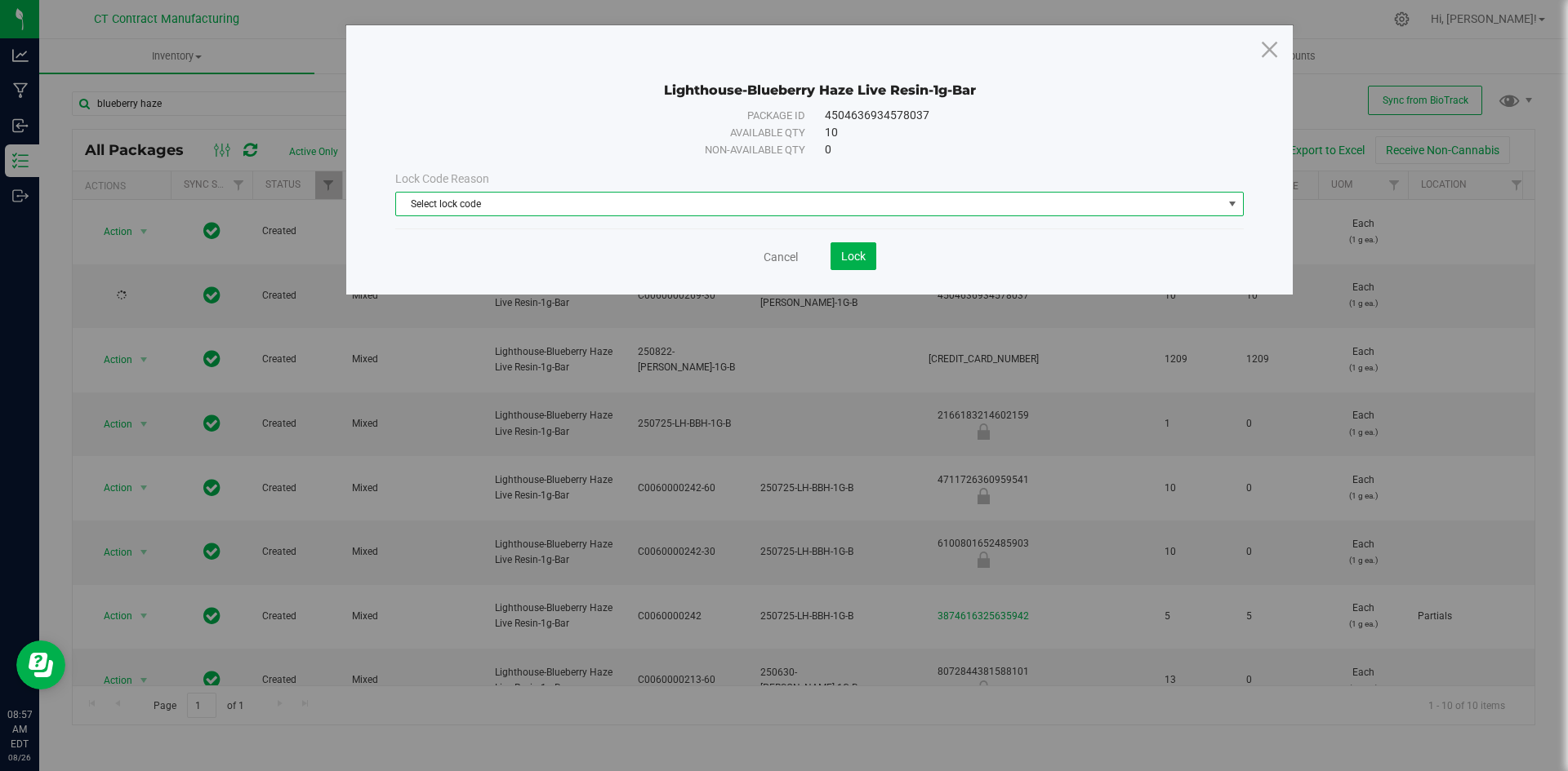
click at [553, 209] on span "Select lock code" at bounding box center [810, 204] width 827 height 23
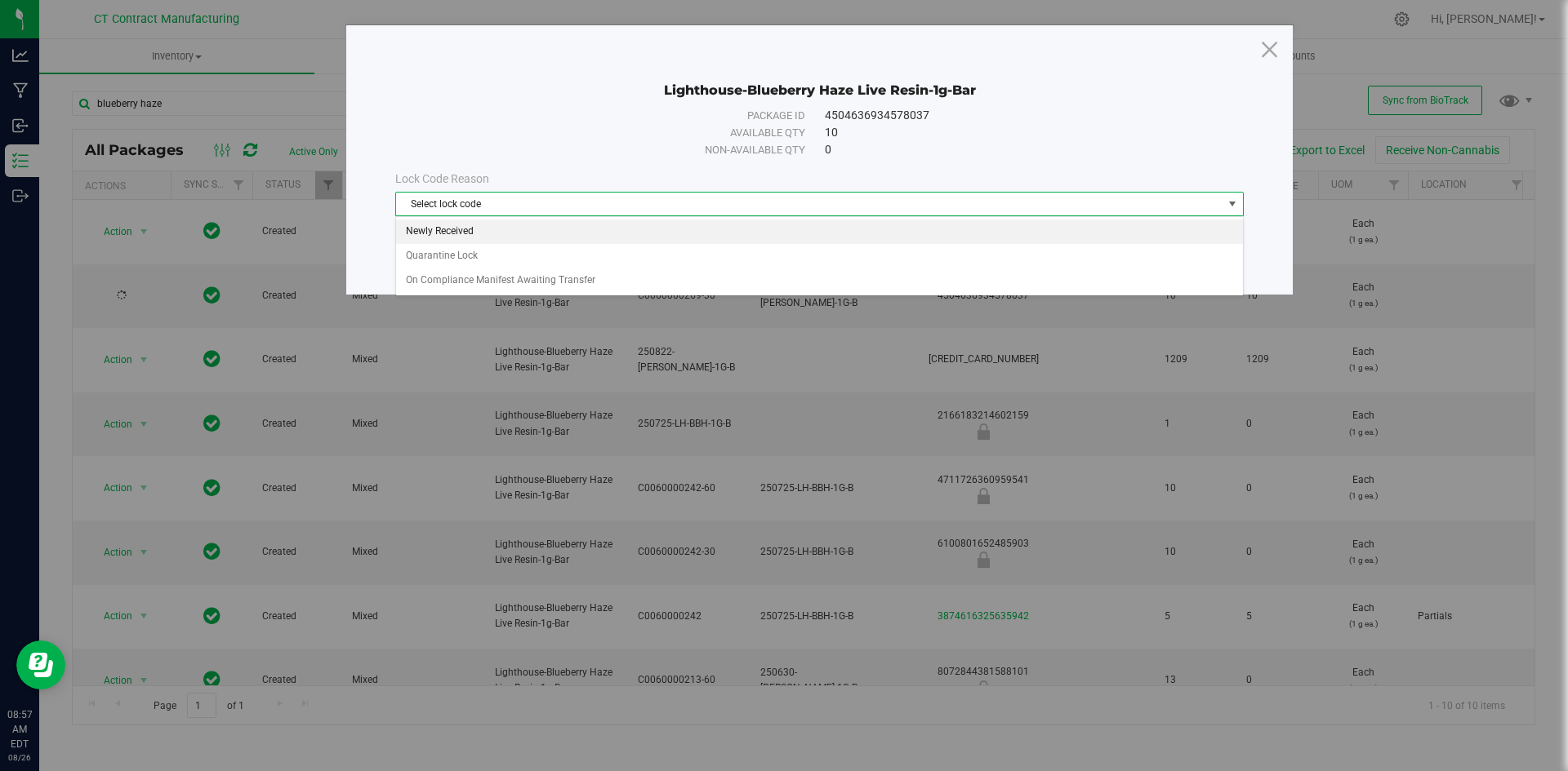
click at [547, 230] on li "Newly Received" at bounding box center [819, 232] width 846 height 24
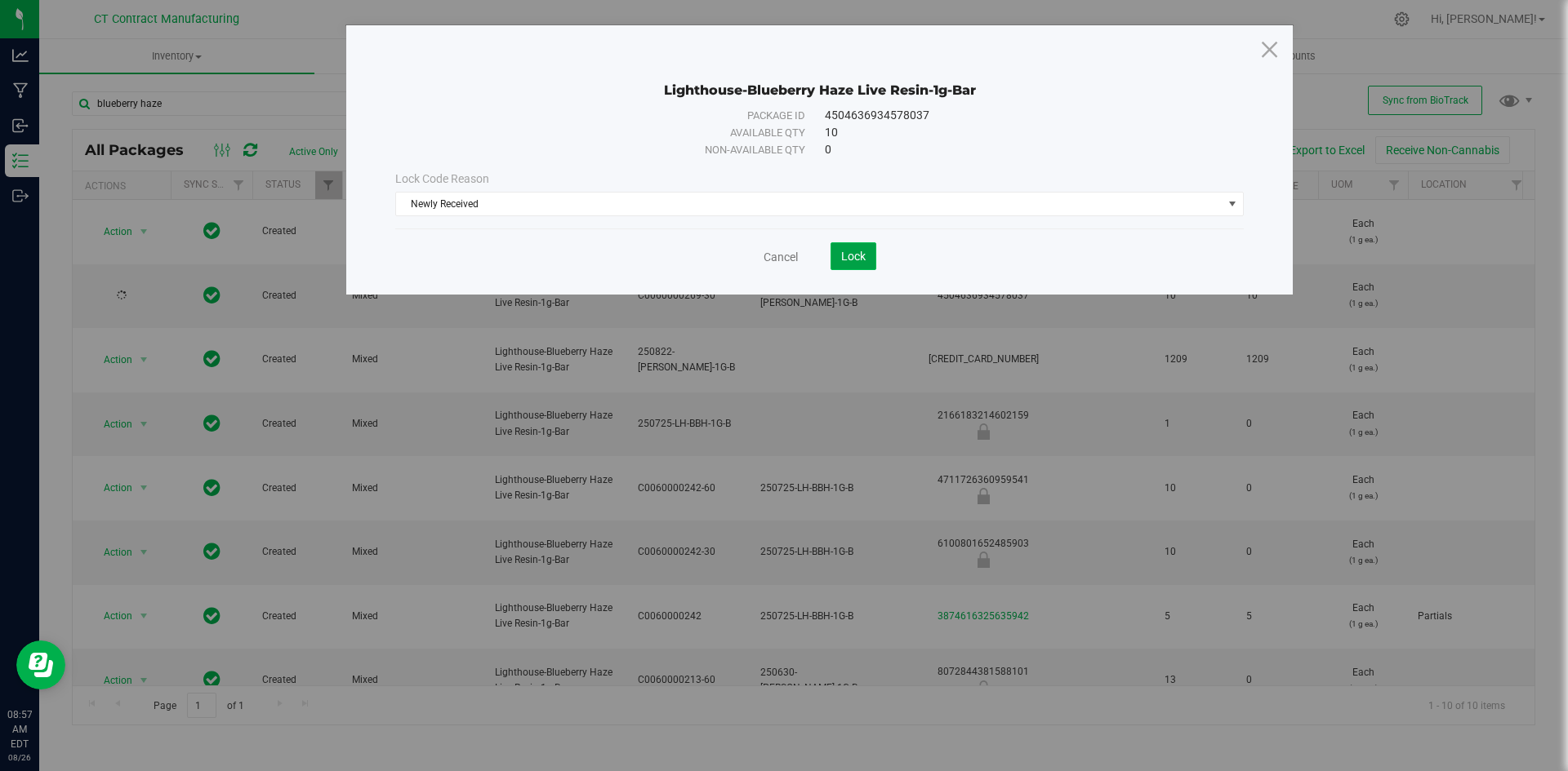
click at [863, 250] on span "Lock" at bounding box center [853, 256] width 24 height 13
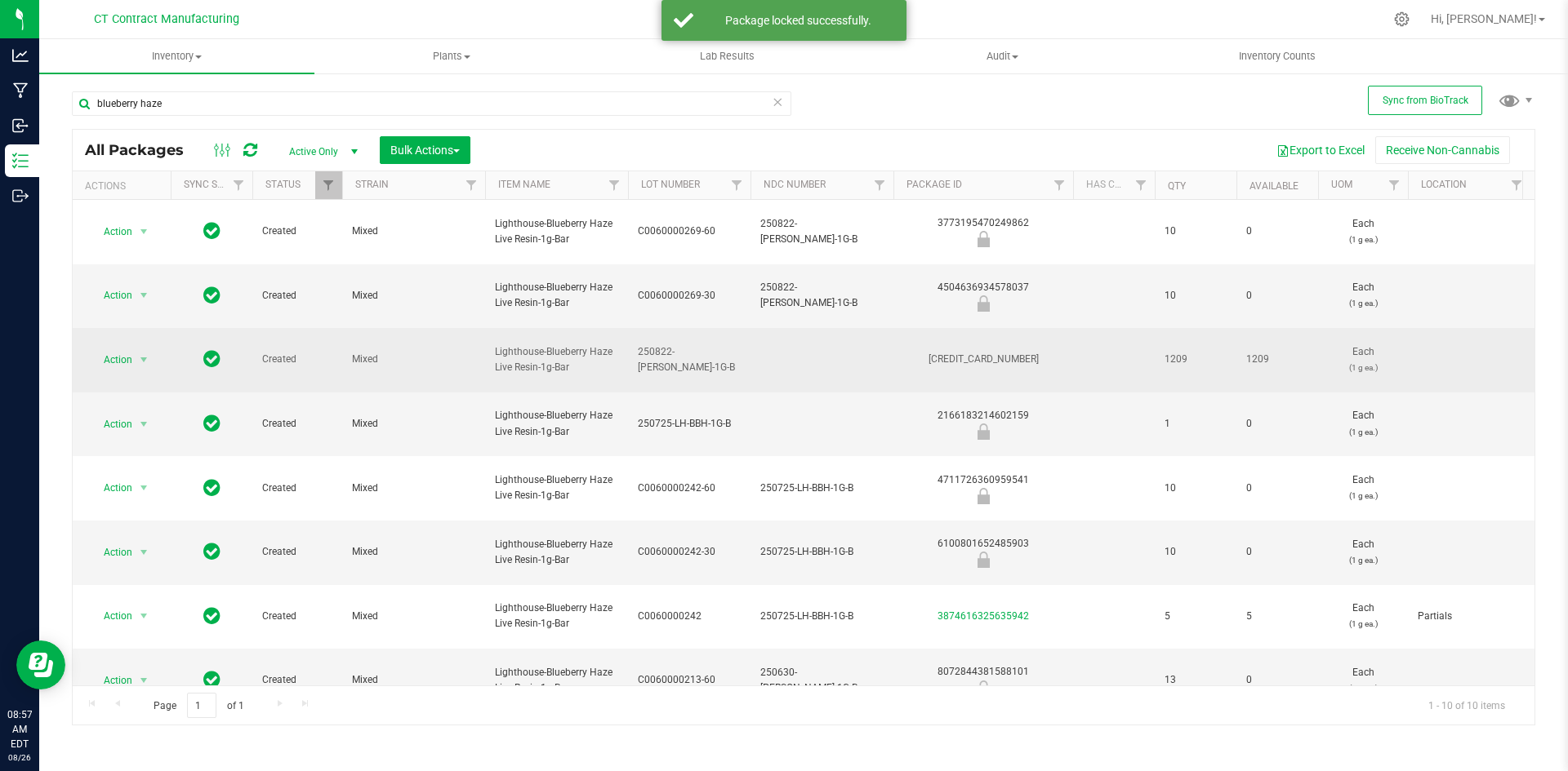
click at [652, 354] on span "250822-LH-BH-1G-B" at bounding box center [690, 360] width 103 height 31
click at [652, 354] on input "250822-LH-BH-1G-B" at bounding box center [686, 359] width 116 height 25
click at [651, 354] on input "250822-LH-BH-1G-B" at bounding box center [686, 359] width 116 height 25
click at [1003, 363] on div "4327256254461227" at bounding box center [983, 360] width 184 height 16
click at [1003, 365] on div "4327256254461227" at bounding box center [983, 360] width 184 height 16
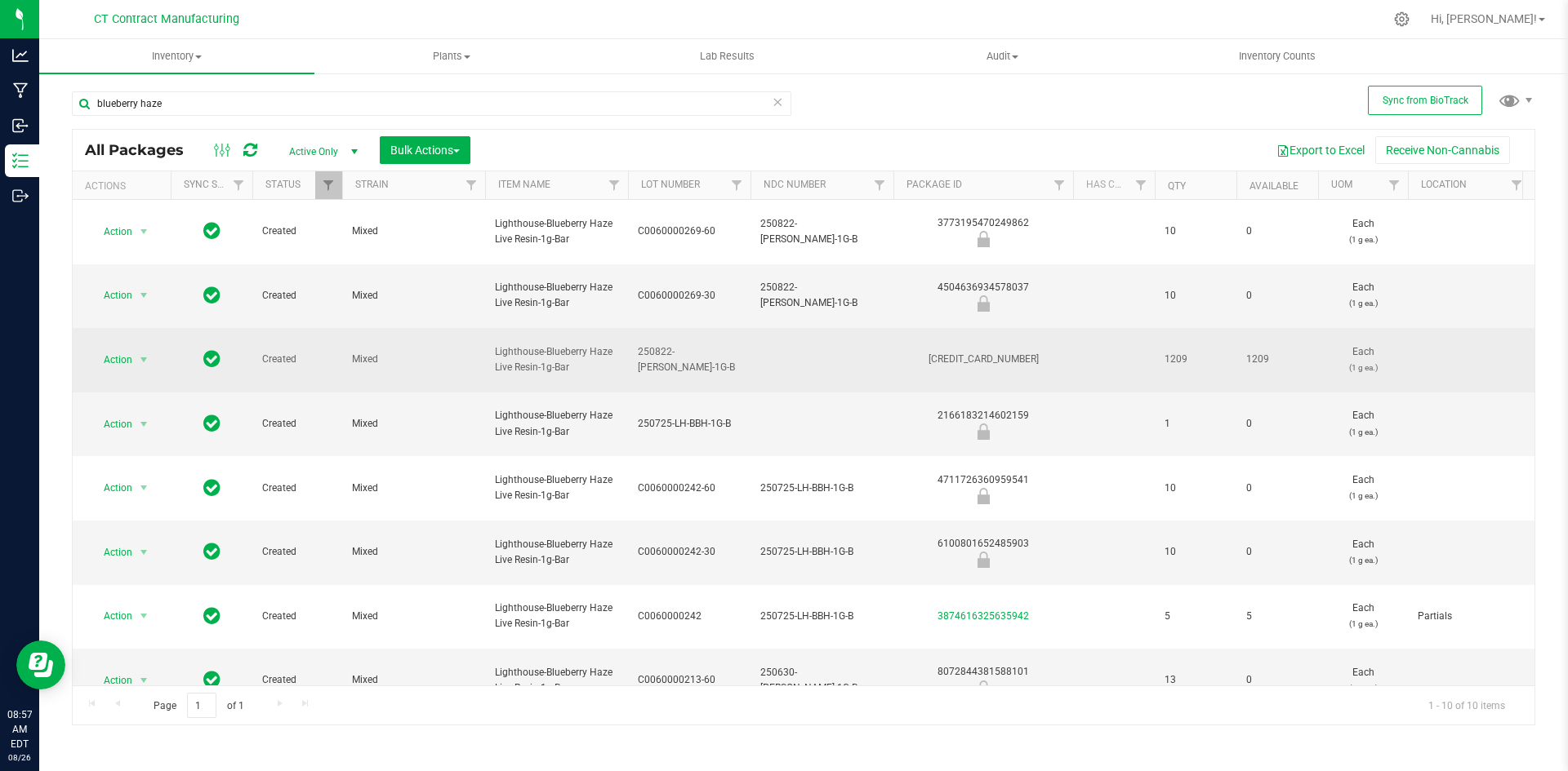
click at [1004, 360] on div "4327256254461227" at bounding box center [983, 360] width 184 height 16
copy div "4327256254461227"
click at [554, 352] on span "Lighthouse-Blueberry Haze Live Resin-1g-Bar" at bounding box center [556, 360] width 123 height 31
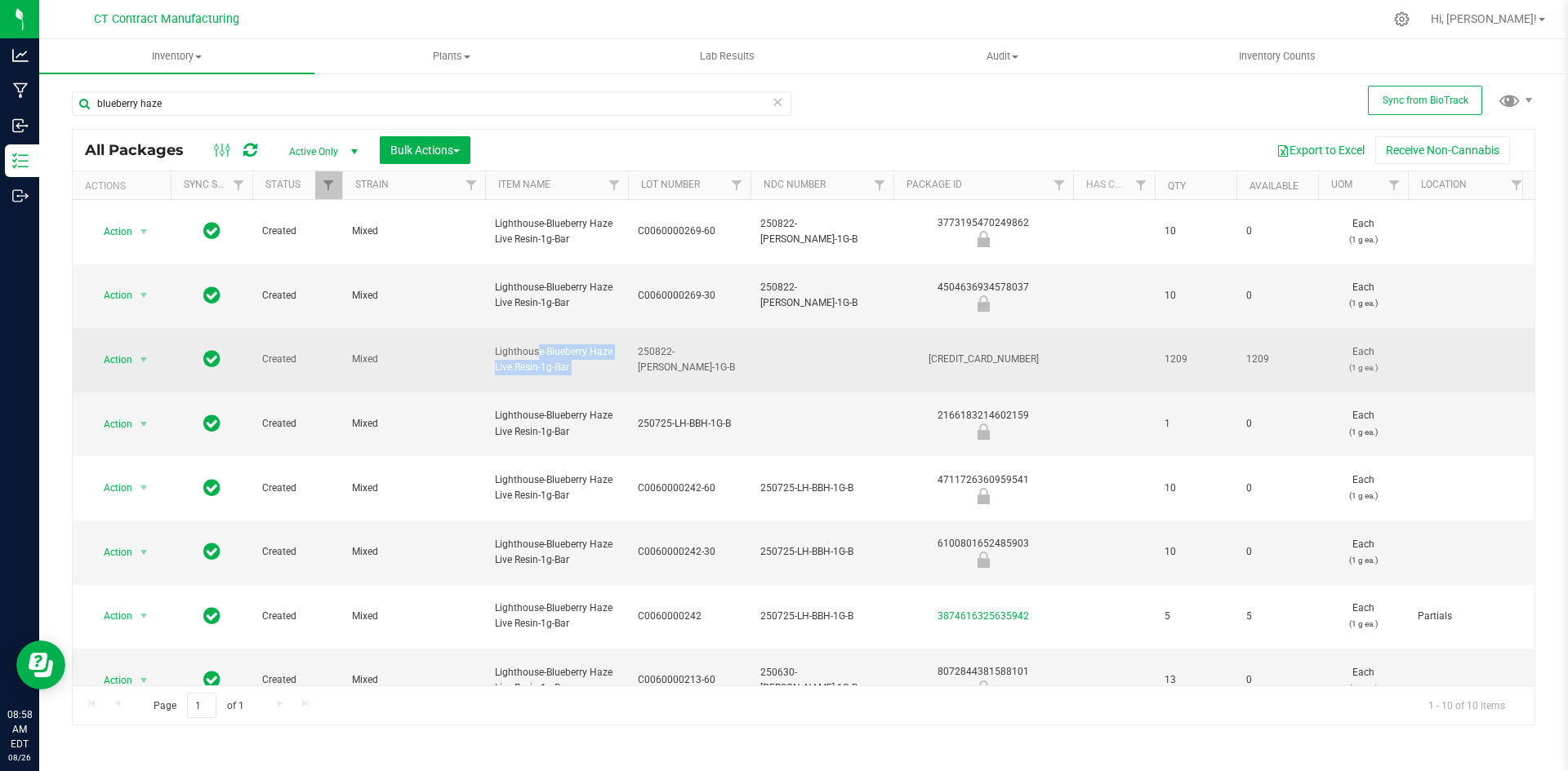
click at [554, 352] on span "Lighthouse-Blueberry Haze Live Resin-1g-Bar" at bounding box center [556, 360] width 123 height 31
copy tr "Lighthouse-Blueberry Haze Live Resin-1g-Bar"
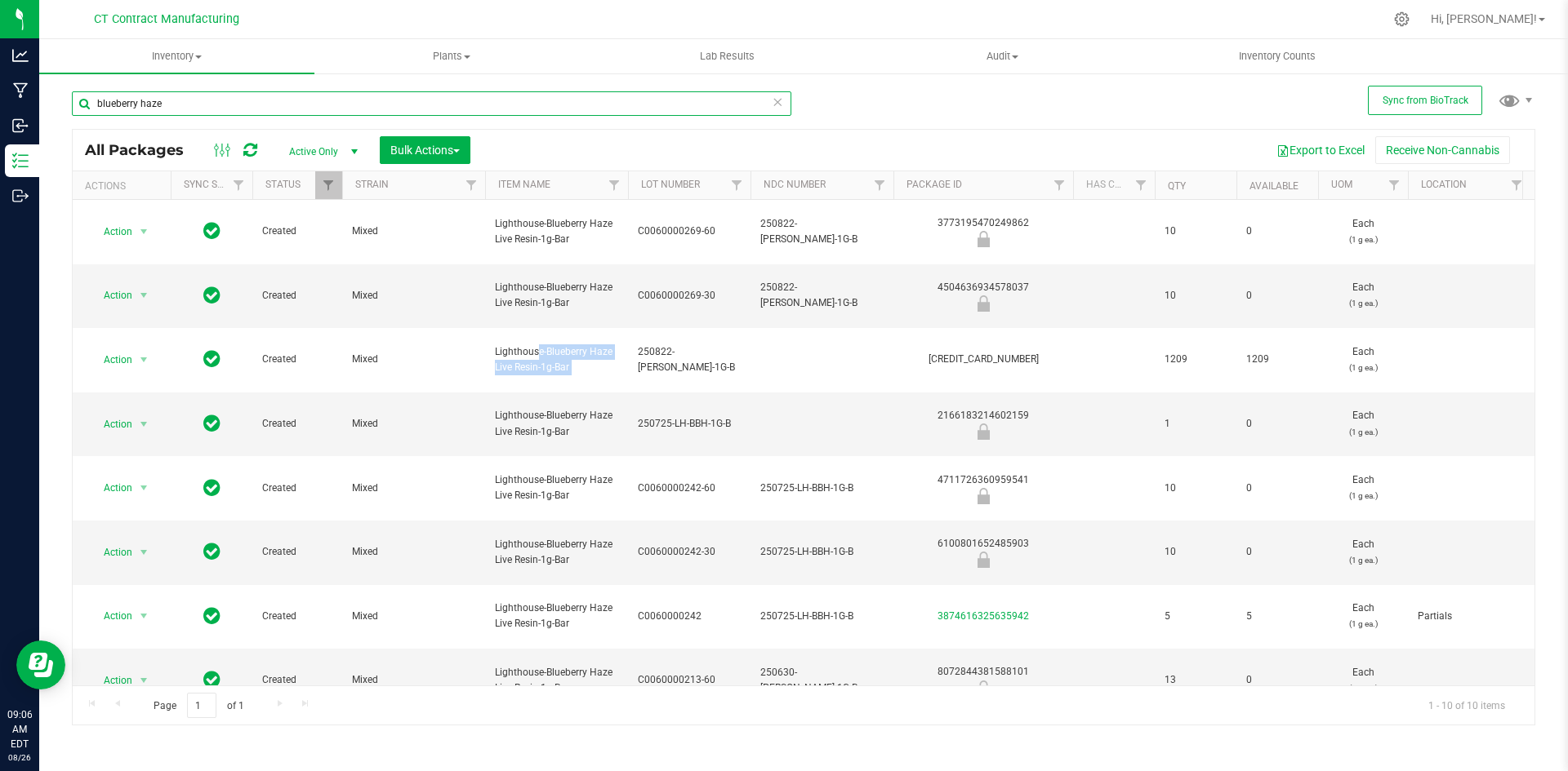
click at [251, 104] on input "blueberry haze" at bounding box center [431, 103] width 720 height 24
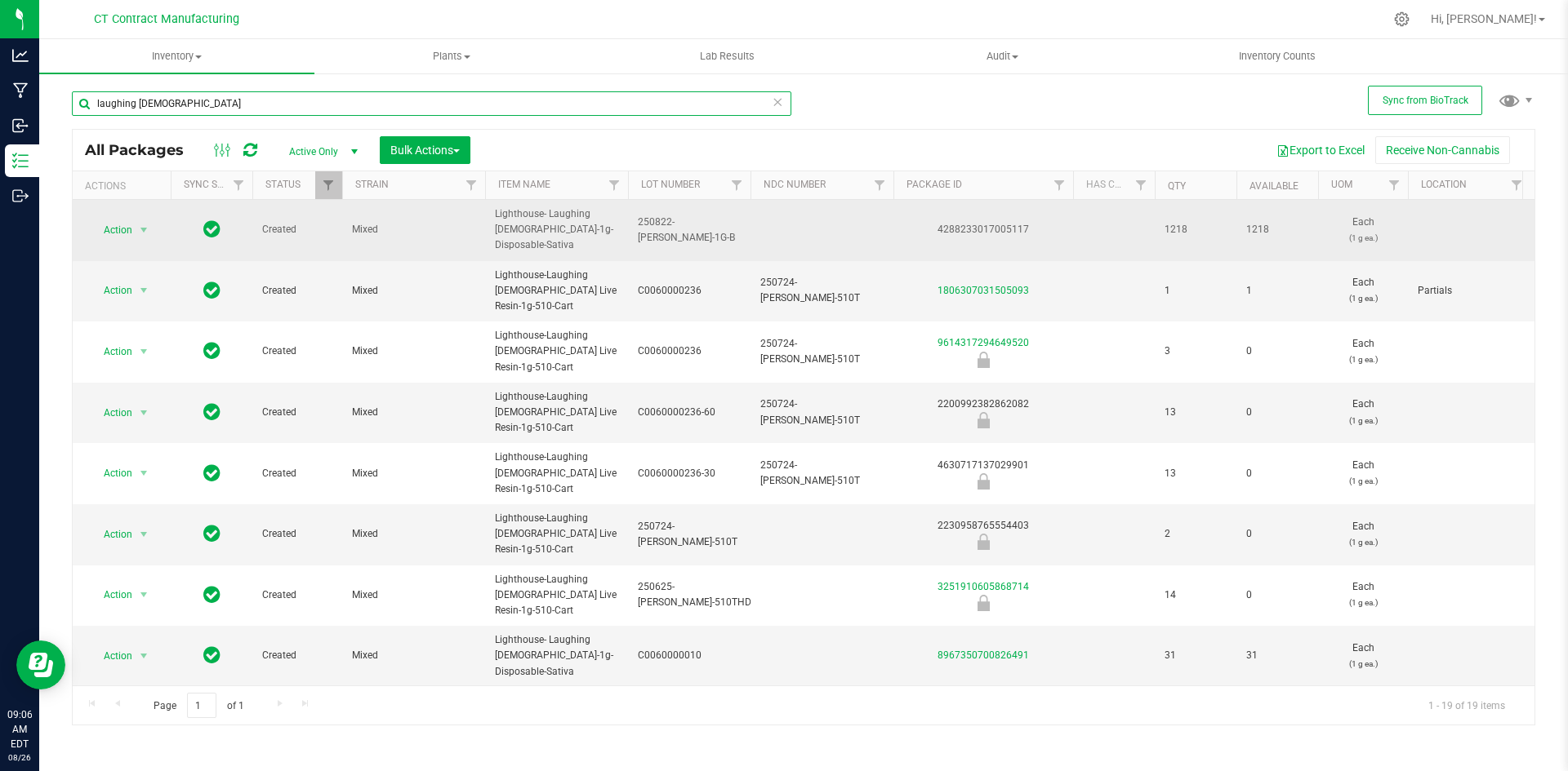
type input "laughing buddha"
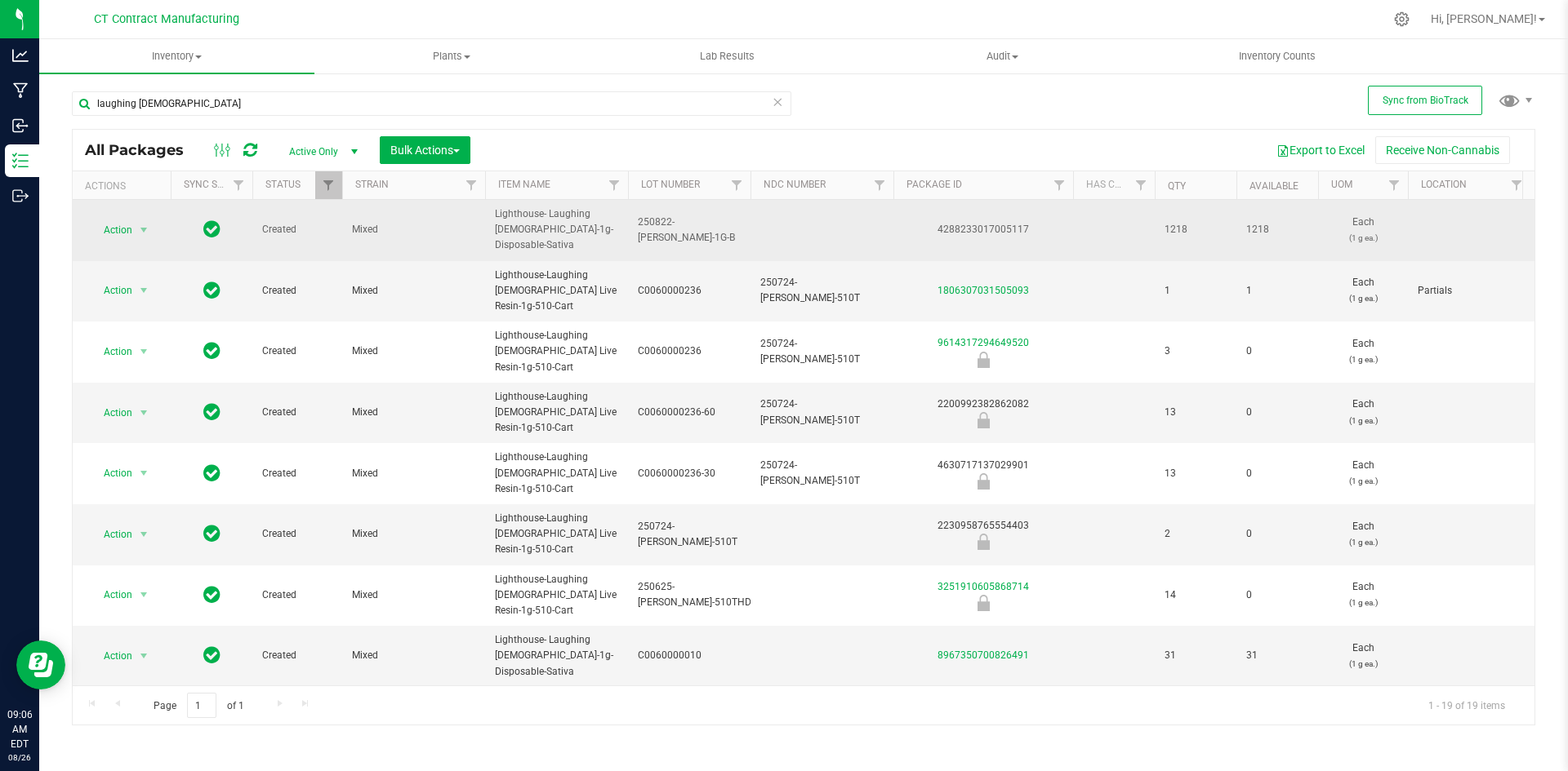
click at [574, 228] on span "Lighthouse- Laughing Buddha-1g-Disposable-Sativa" at bounding box center [556, 230] width 123 height 47
copy tr "Lighthouse- Laughing Buddha-1g-Disposable-Sativa"
click at [966, 234] on div "4288233017005117" at bounding box center [983, 229] width 184 height 16
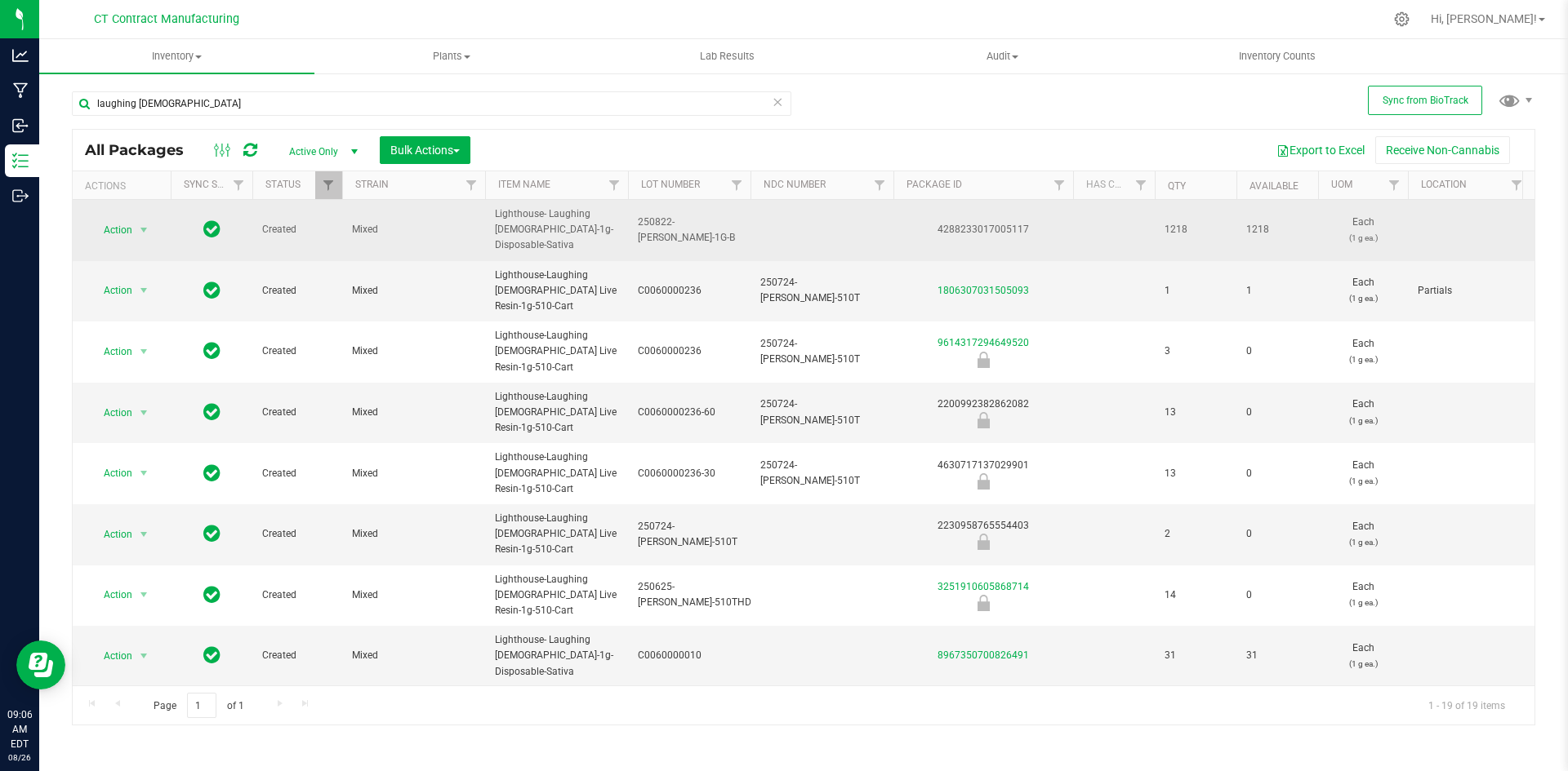
click at [966, 234] on div "4288233017005117" at bounding box center [983, 229] width 184 height 16
copy div "4288233017005117"
drag, startPoint x: 143, startPoint y: 228, endPoint x: 146, endPoint y: 239, distance: 11.4
click at [143, 228] on span "select" at bounding box center [144, 230] width 13 height 13
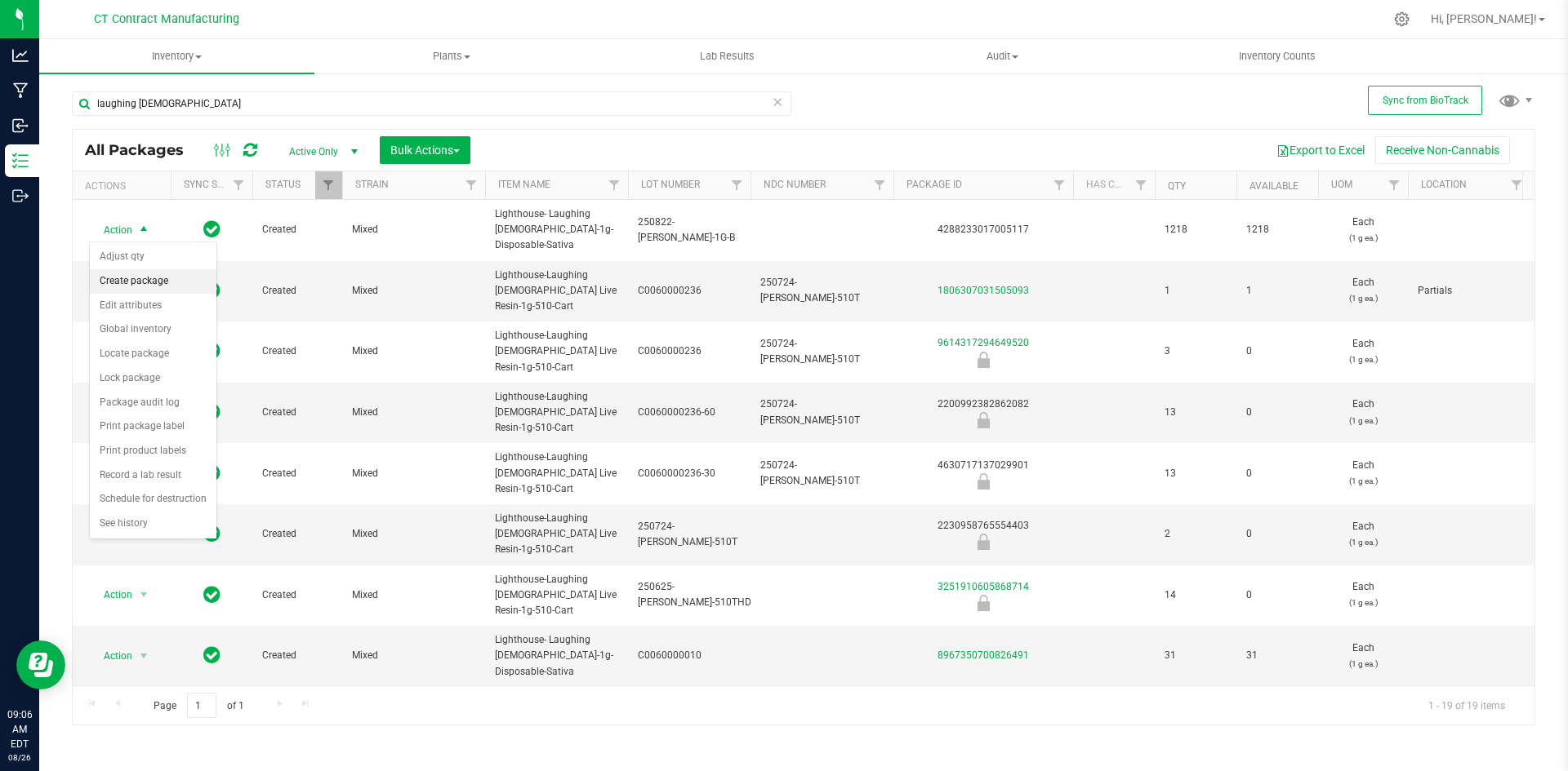
click at [152, 278] on li "Create package" at bounding box center [153, 282] width 127 height 24
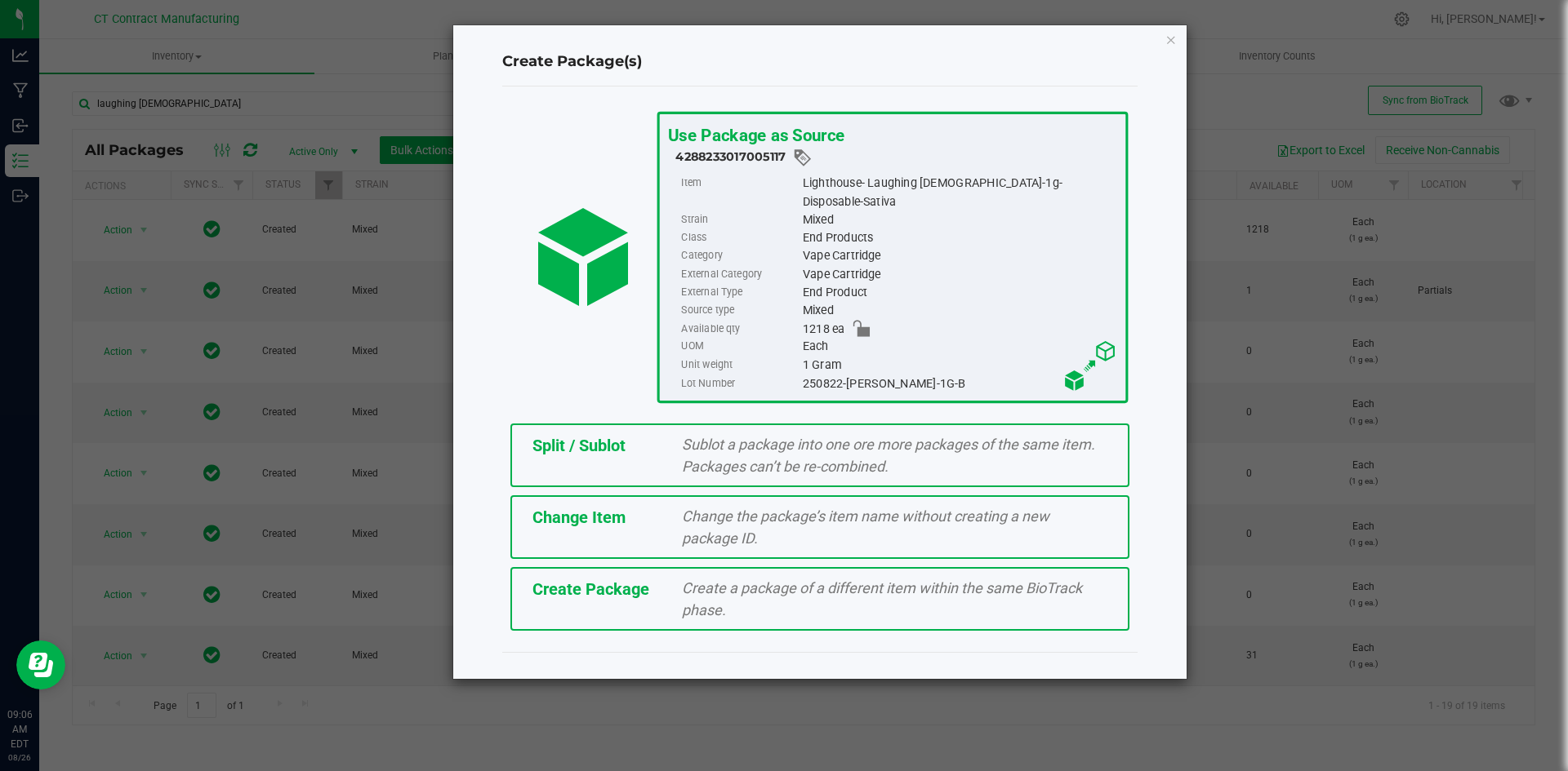
click at [870, 436] on span "Sublot a package into one ore more packages of the same item. Packages can’t be…" at bounding box center [889, 455] width 413 height 39
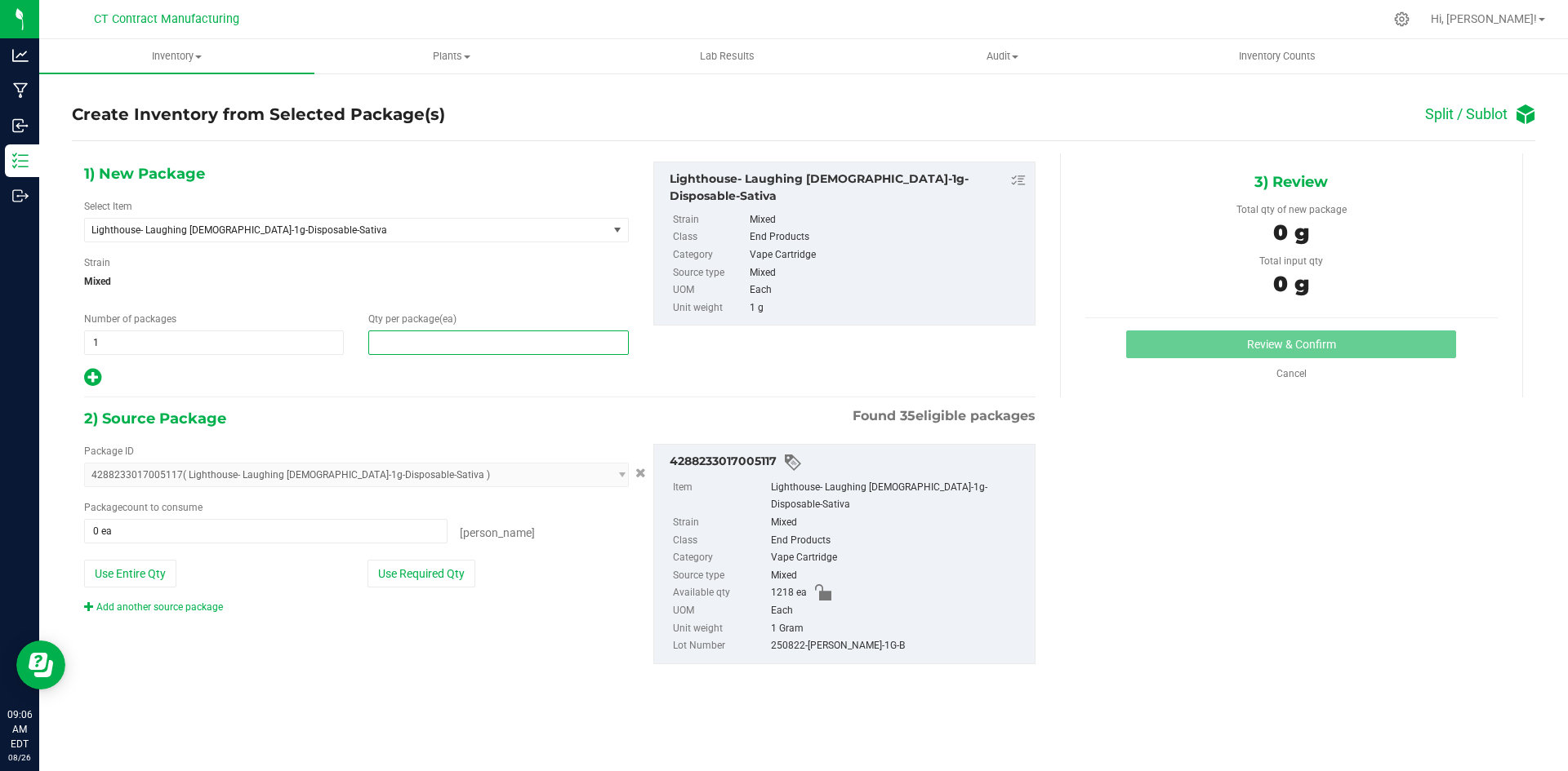
click at [432, 343] on span at bounding box center [498, 343] width 259 height 24
type input "20"
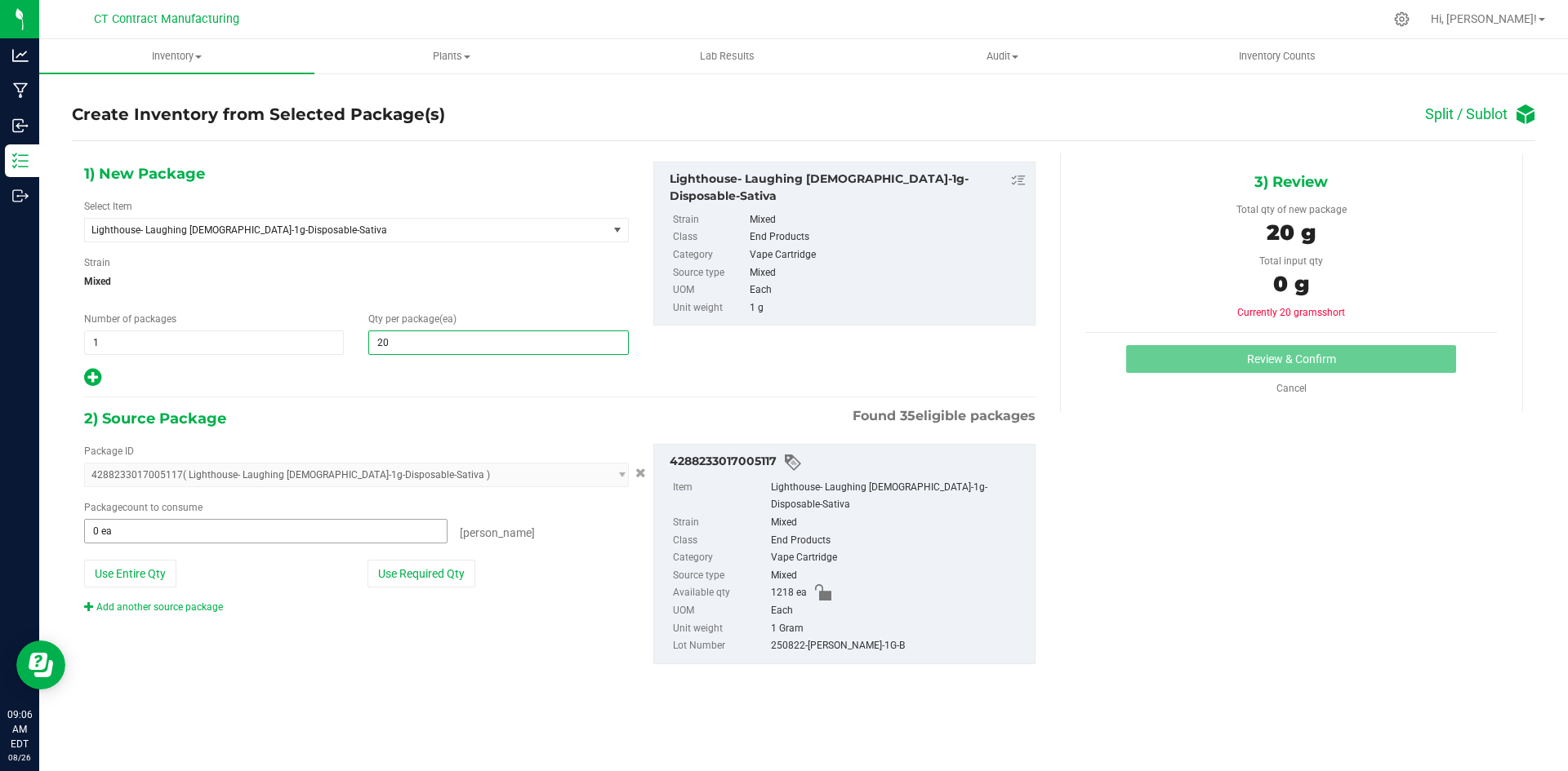
type input "20"
click at [335, 528] on span at bounding box center [266, 532] width 364 height 24
type input "20"
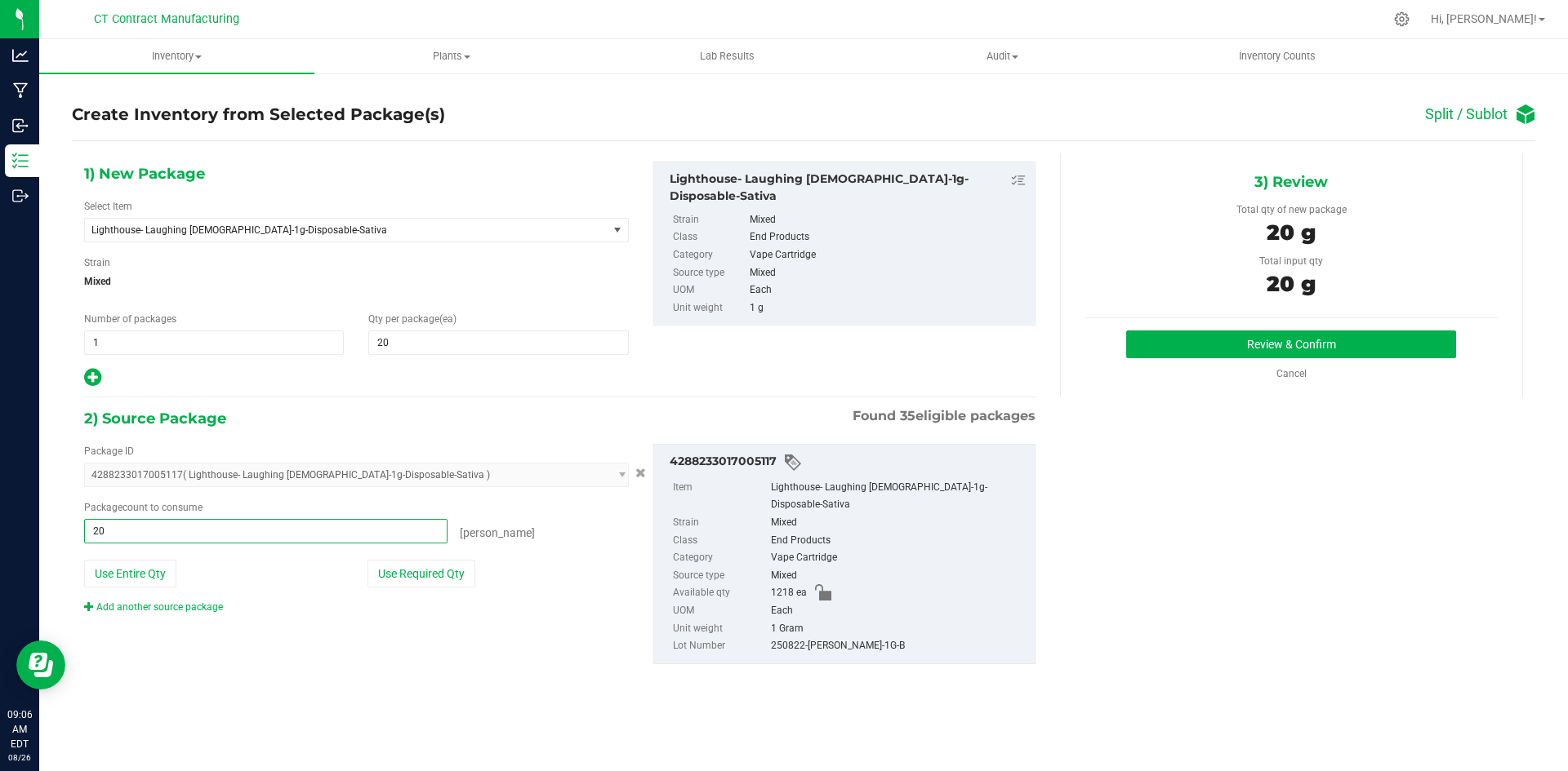
type input "20 ea"
click at [1203, 328] on div "3) Review Total qty of new package 20 g Total input qty 20 g Review & Confirm" at bounding box center [1291, 275] width 463 height 244
click at [1198, 334] on button "Review & Confirm" at bounding box center [1291, 345] width 330 height 28
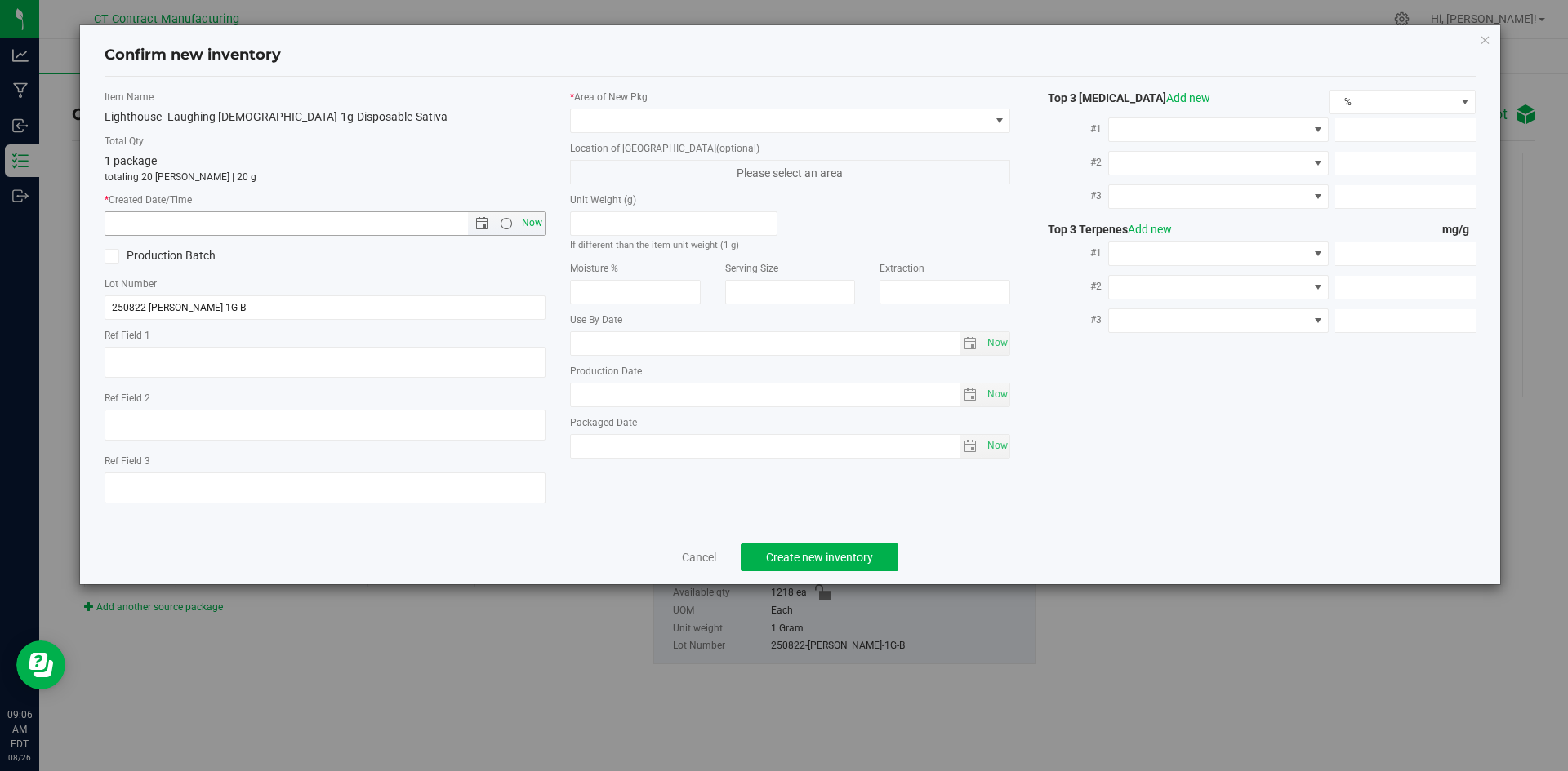
click at [523, 222] on span "Now" at bounding box center [532, 223] width 28 height 23
type input "8/26/2025 9:06 AM"
click at [632, 125] on span at bounding box center [781, 120] width 419 height 23
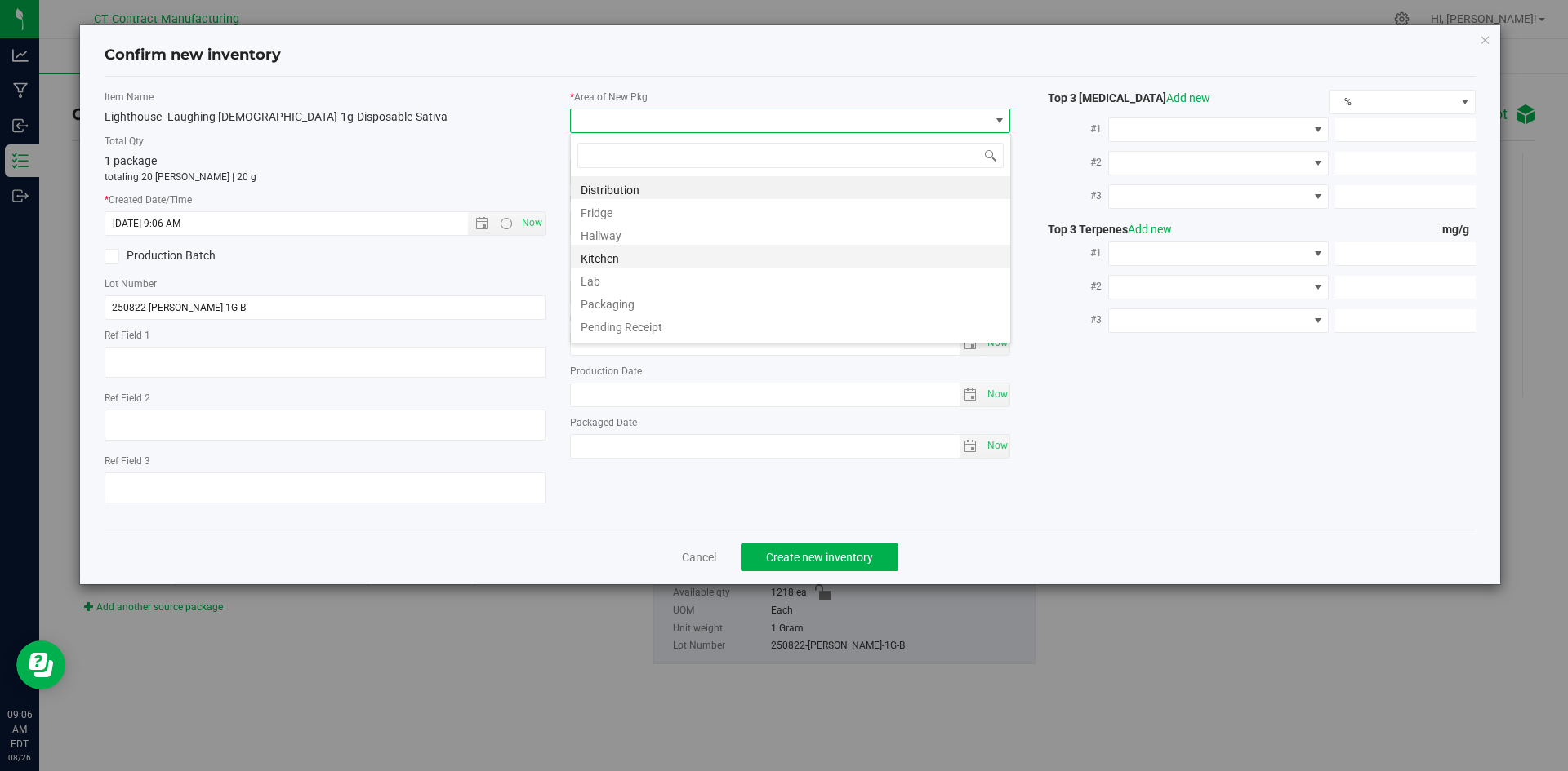
scroll to position [179, 0]
click at [648, 259] on li "Vault - 30 Day Retain" at bounding box center [791, 259] width 440 height 23
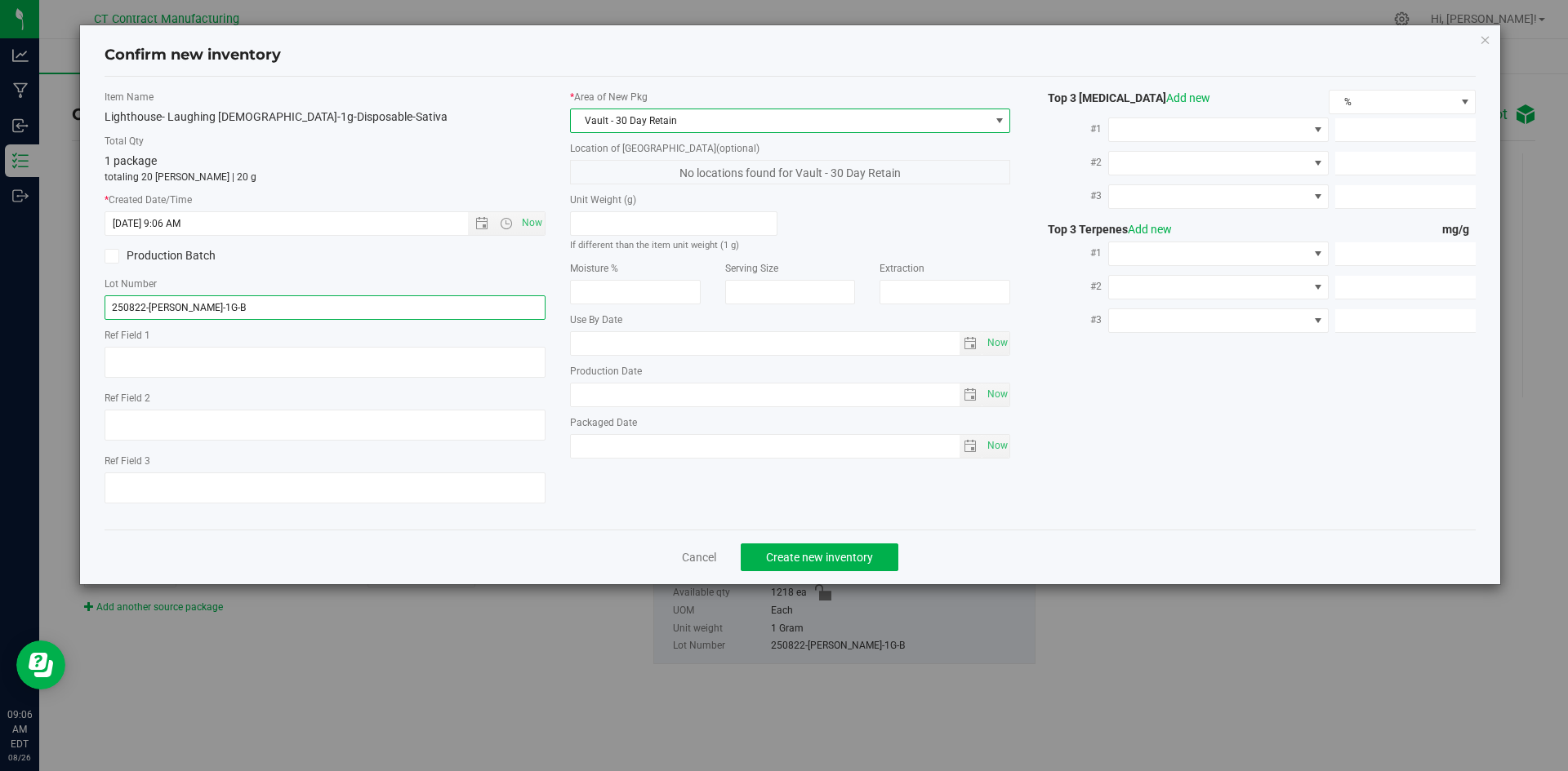
click at [251, 309] on input "250822-LH-LB-1G-B" at bounding box center [324, 308] width 441 height 24
click at [227, 354] on textarea at bounding box center [324, 362] width 441 height 31
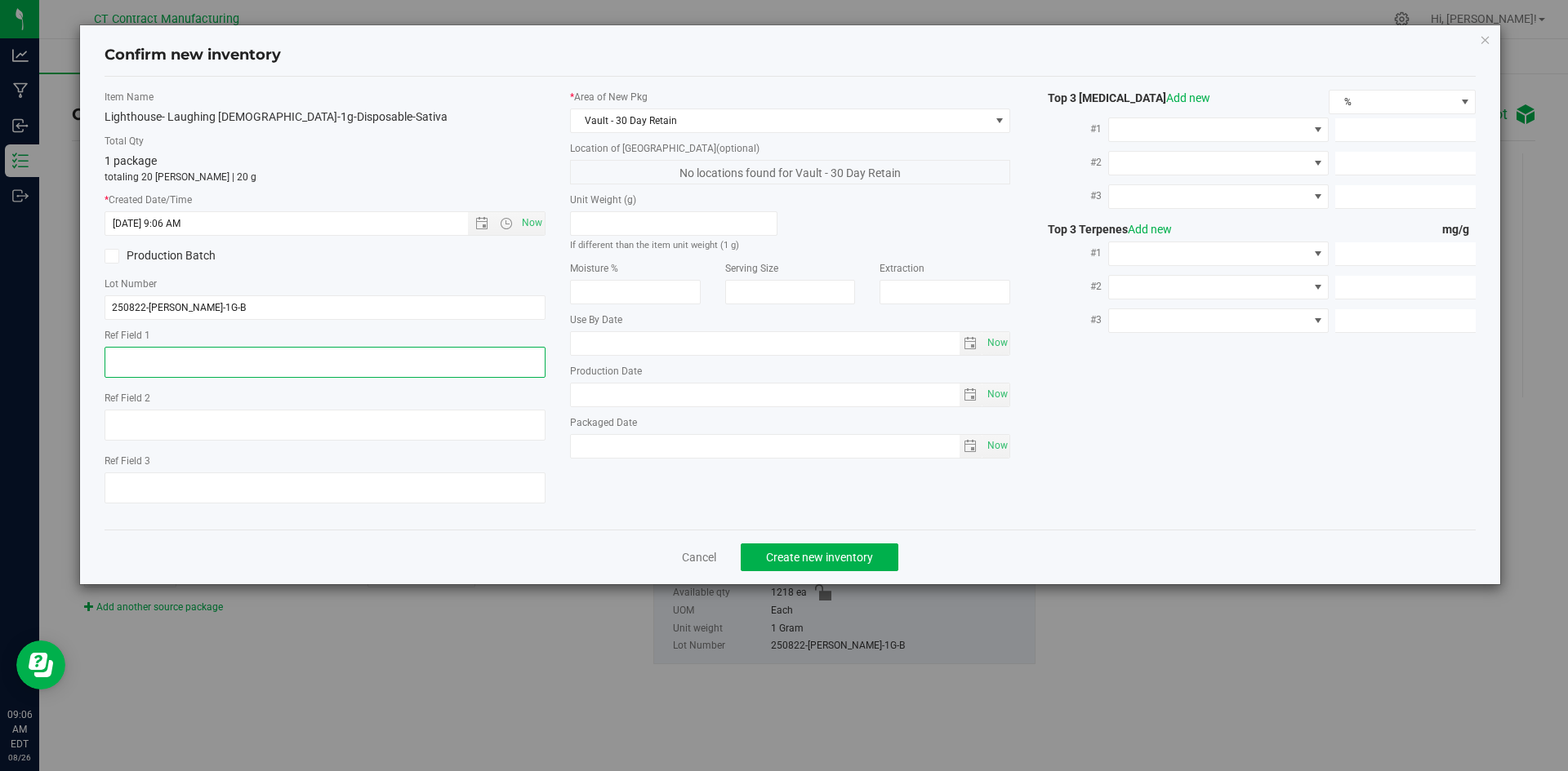
paste textarea "250822-LH-LB-1G-B"
type textarea "250822-LH-LB-1G-B"
click at [215, 302] on input "250822-LH-LB-1G-B" at bounding box center [324, 308] width 441 height 24
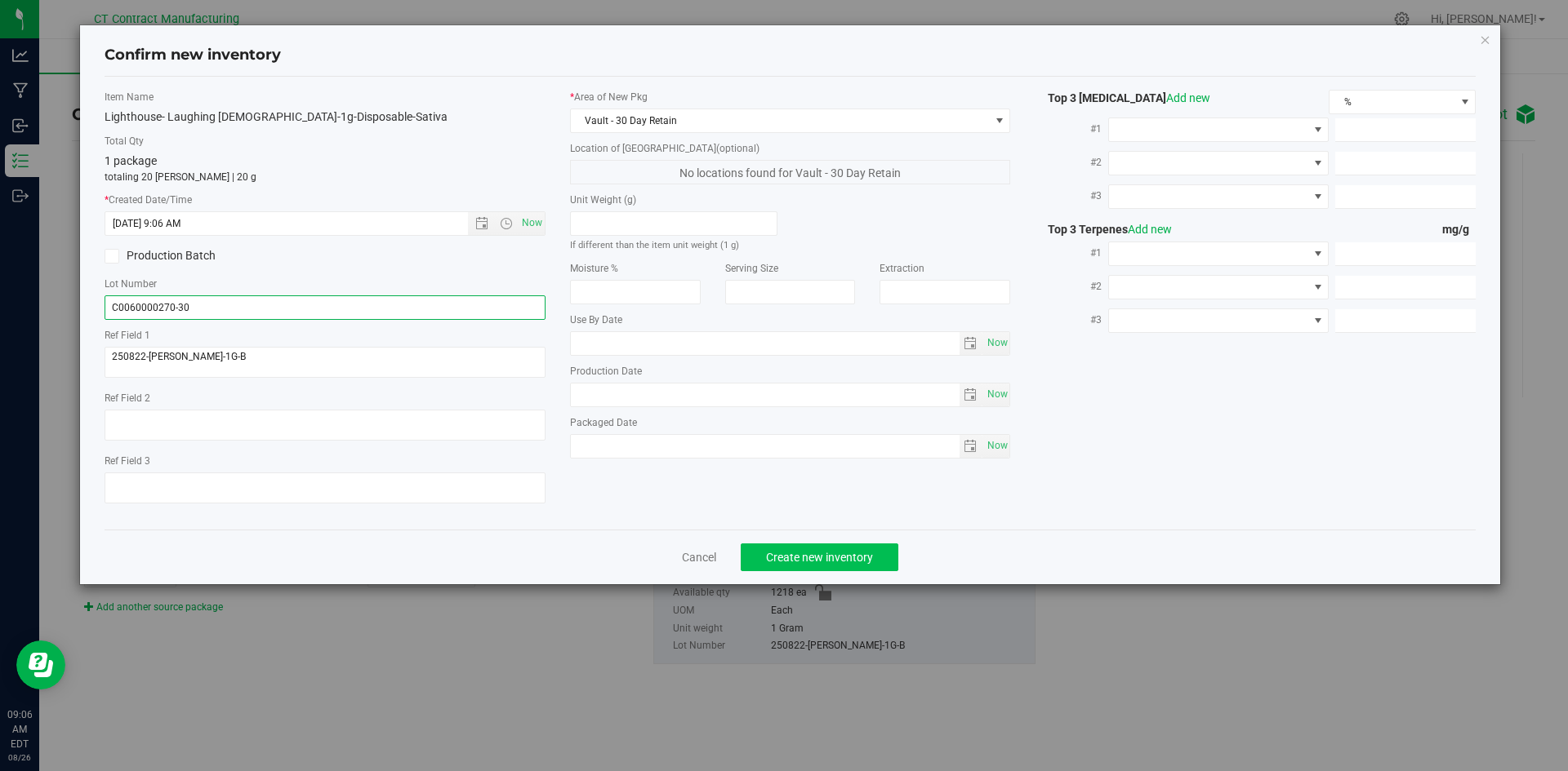
type input "C0060000270-30"
click at [778, 556] on span "Create new inventory" at bounding box center [819, 558] width 107 height 13
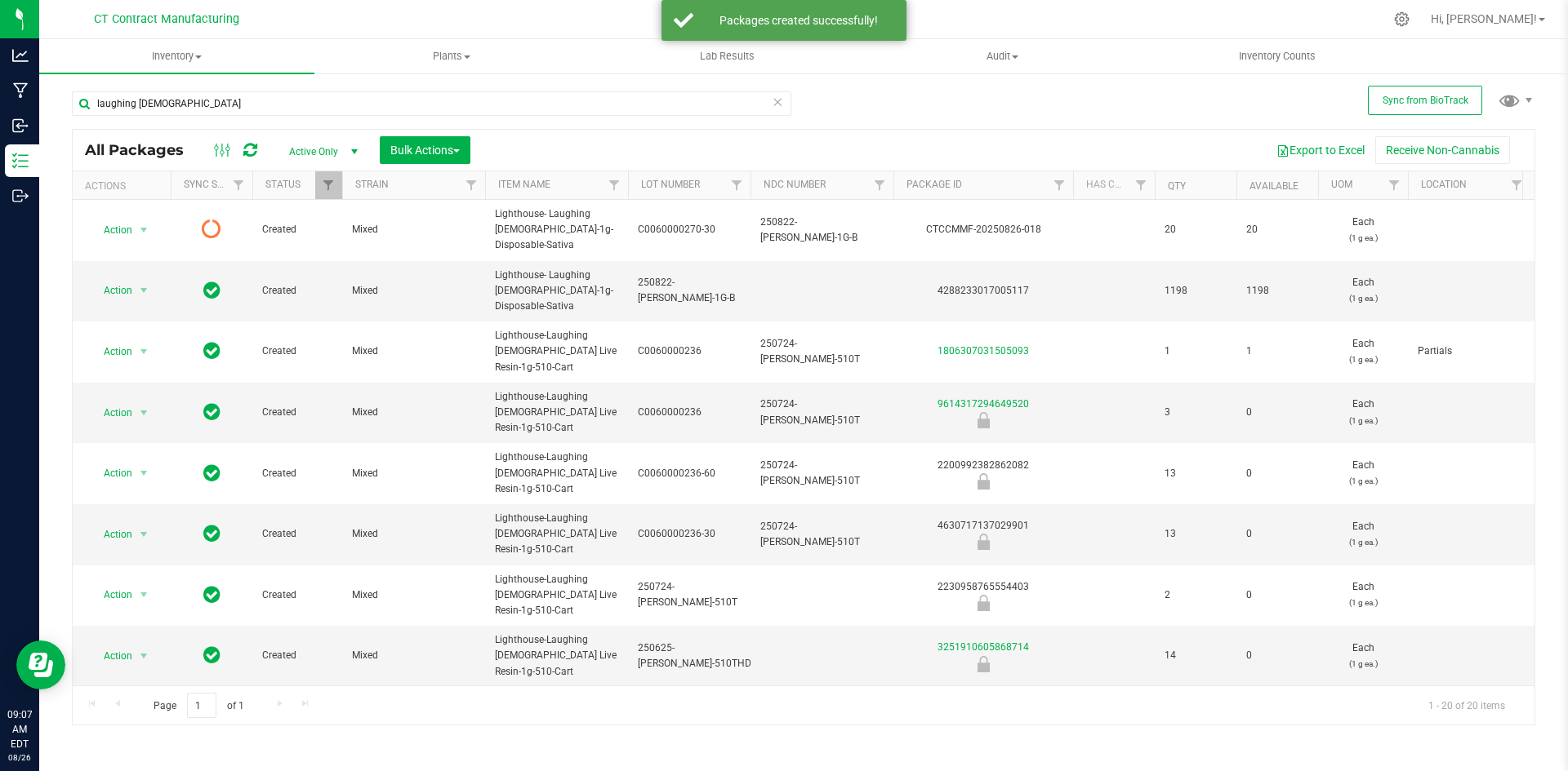
click at [249, 151] on icon at bounding box center [250, 149] width 14 height 16
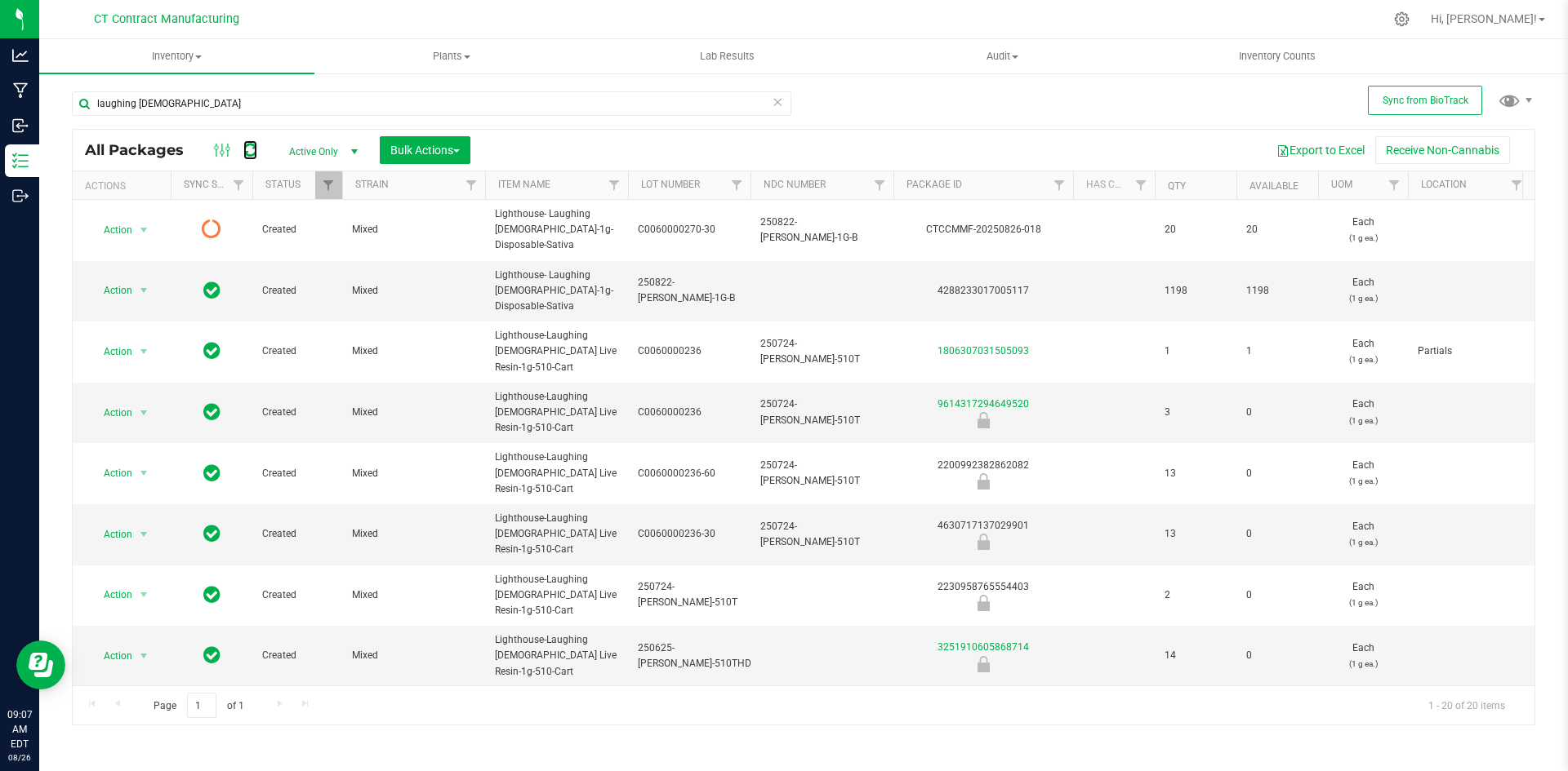
click at [249, 151] on icon at bounding box center [250, 149] width 14 height 16
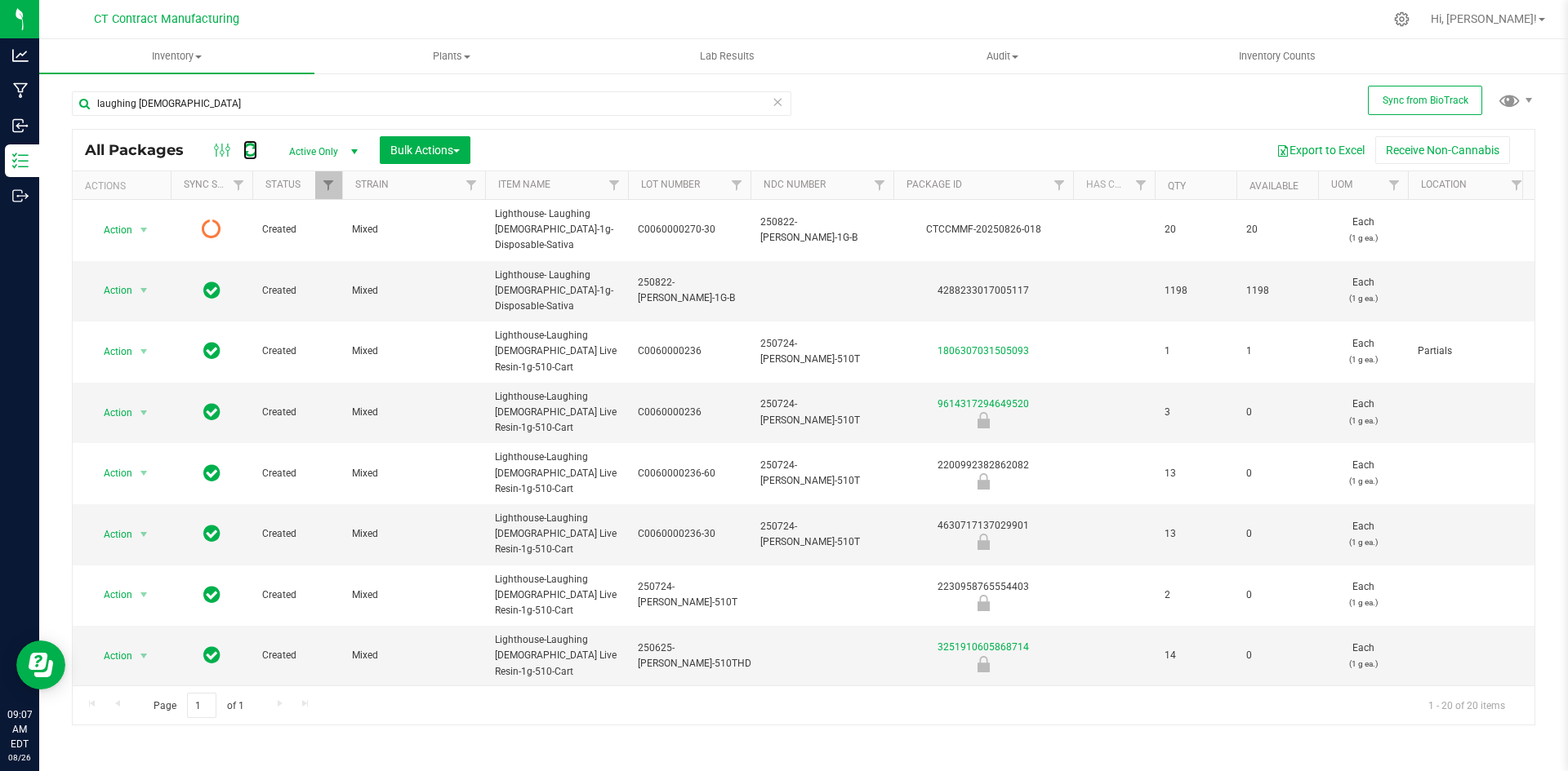
click at [249, 151] on icon at bounding box center [250, 149] width 14 height 16
click at [253, 145] on icon at bounding box center [250, 149] width 14 height 16
click at [253, 142] on icon at bounding box center [250, 149] width 14 height 16
drag, startPoint x: 256, startPoint y: 146, endPoint x: 266, endPoint y: 146, distance: 10.0
click at [256, 146] on icon at bounding box center [250, 149] width 14 height 16
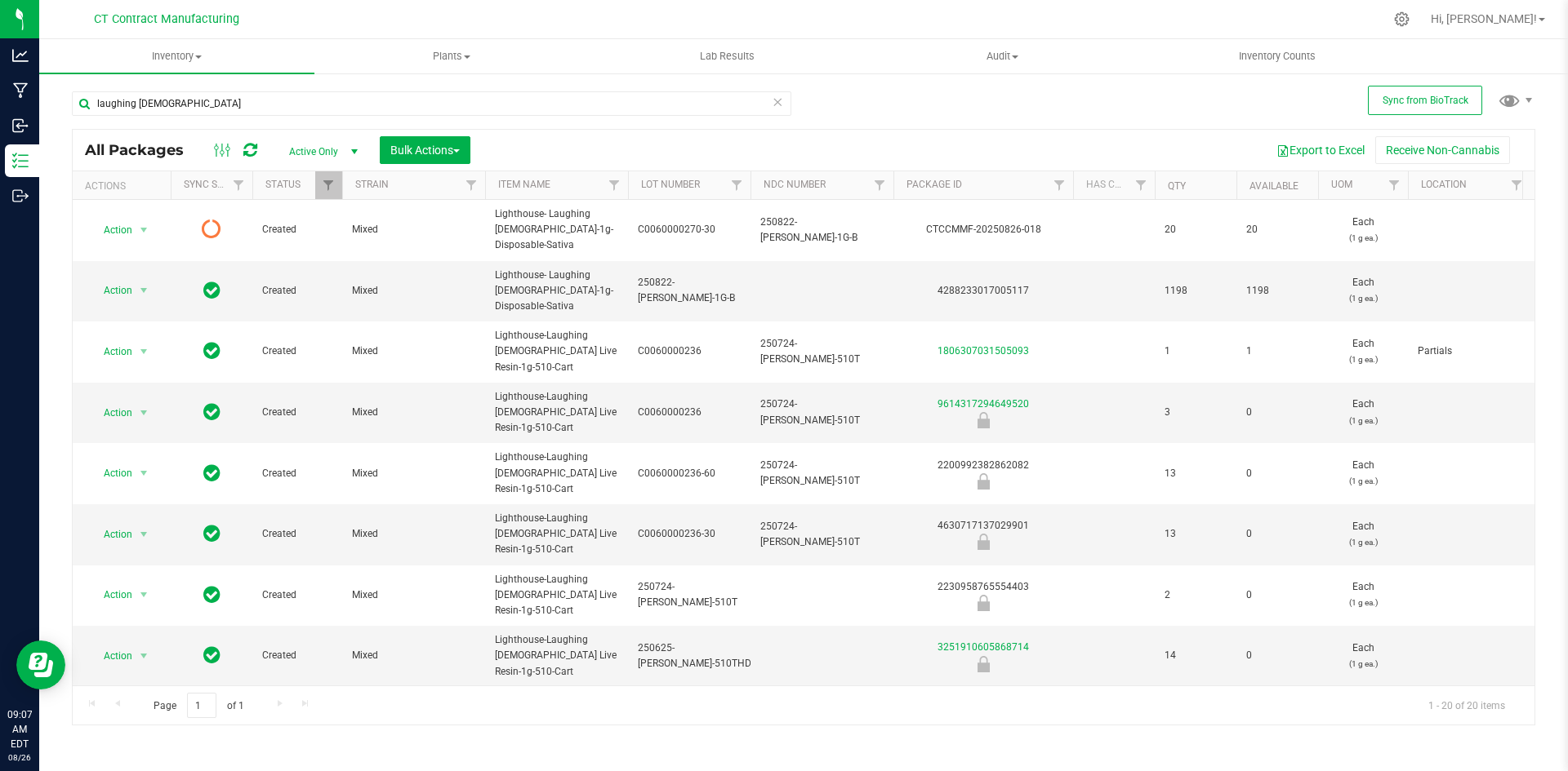
click at [247, 147] on icon at bounding box center [250, 149] width 14 height 16
click at [245, 144] on icon at bounding box center [250, 149] width 14 height 16
click at [246, 153] on icon at bounding box center [250, 149] width 14 height 16
click at [245, 150] on icon at bounding box center [250, 149] width 14 height 16
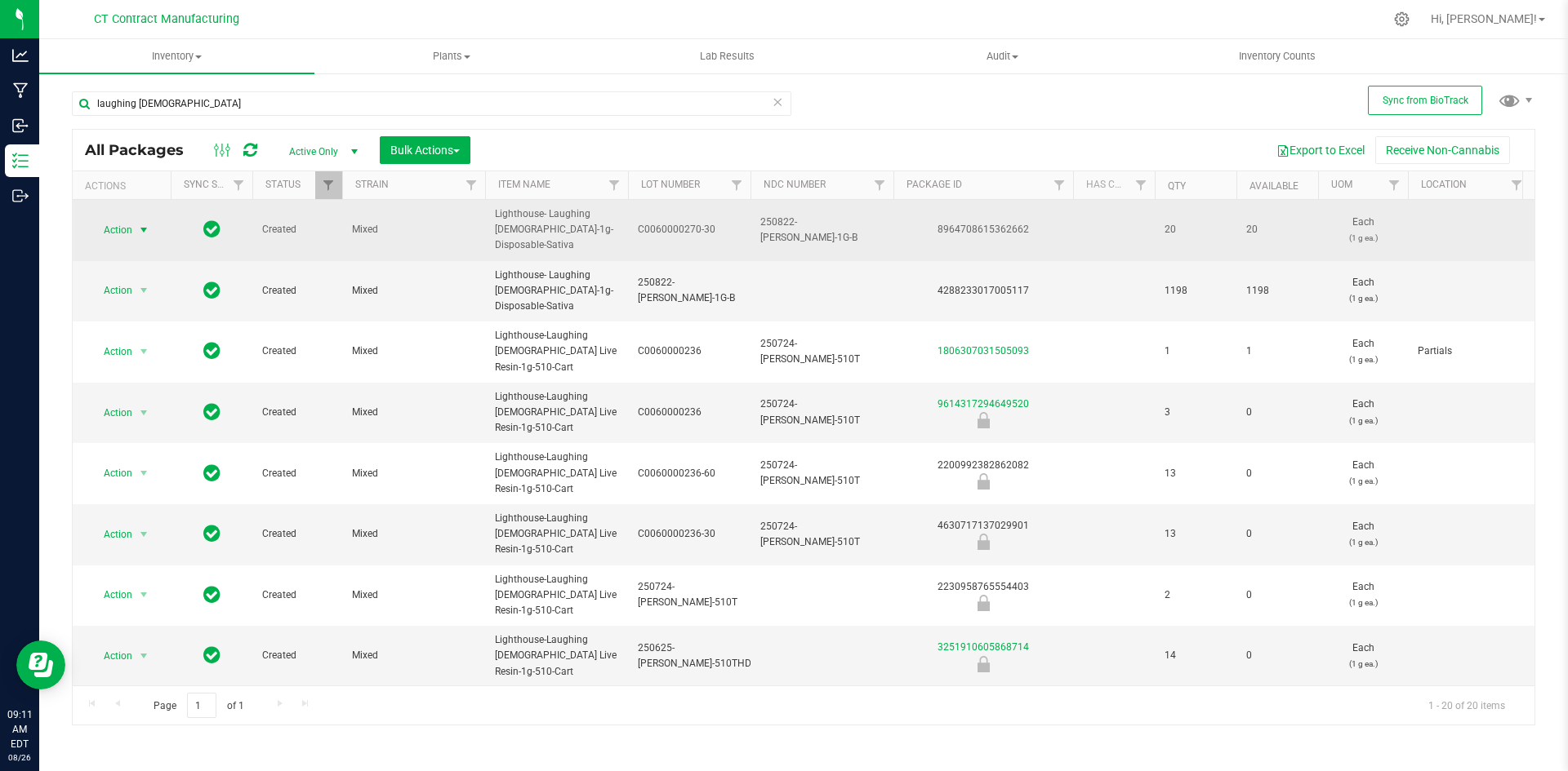
click at [147, 229] on span "select" at bounding box center [144, 230] width 13 height 13
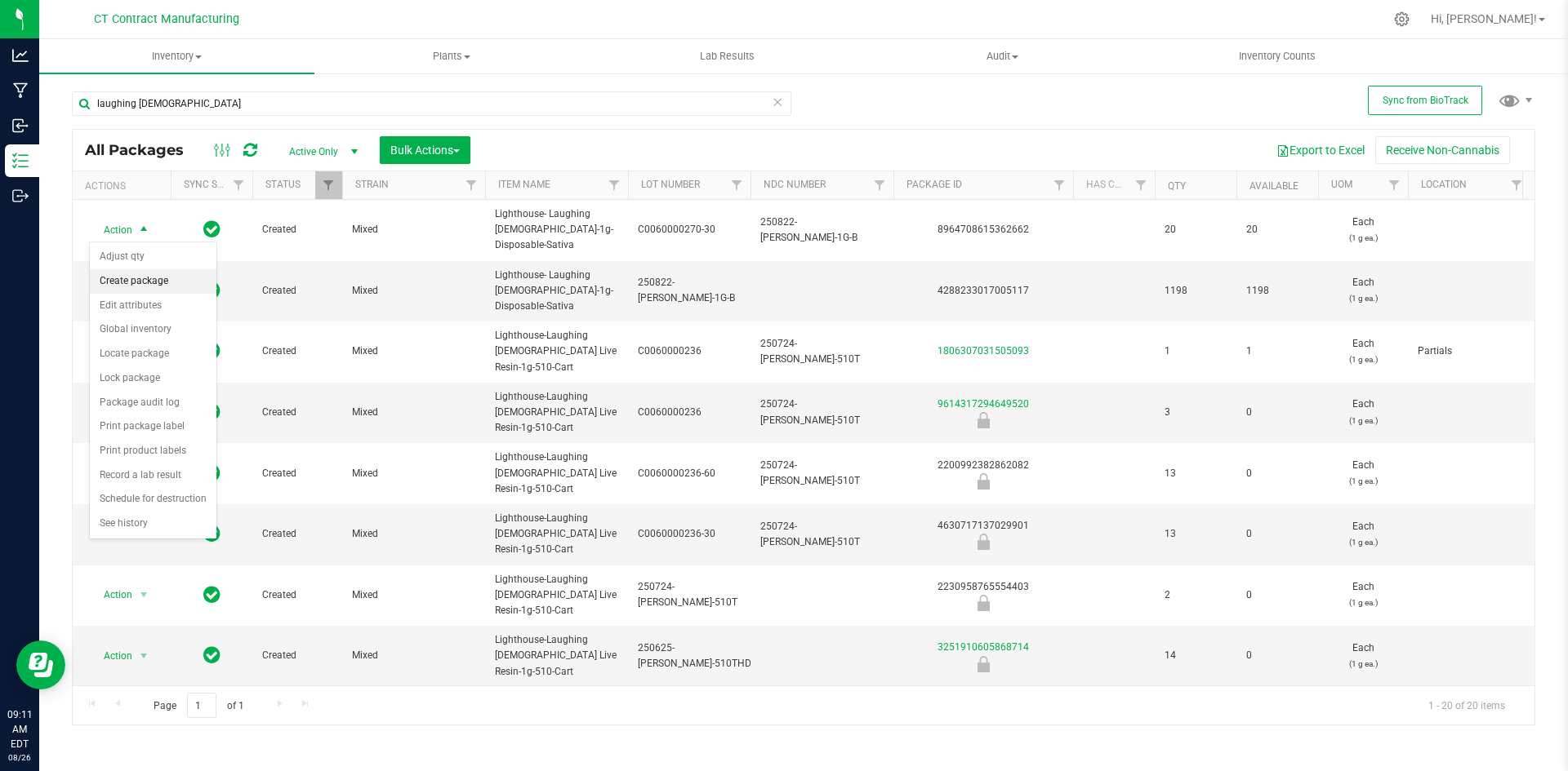
click at [147, 285] on li "Create package" at bounding box center [153, 282] width 127 height 24
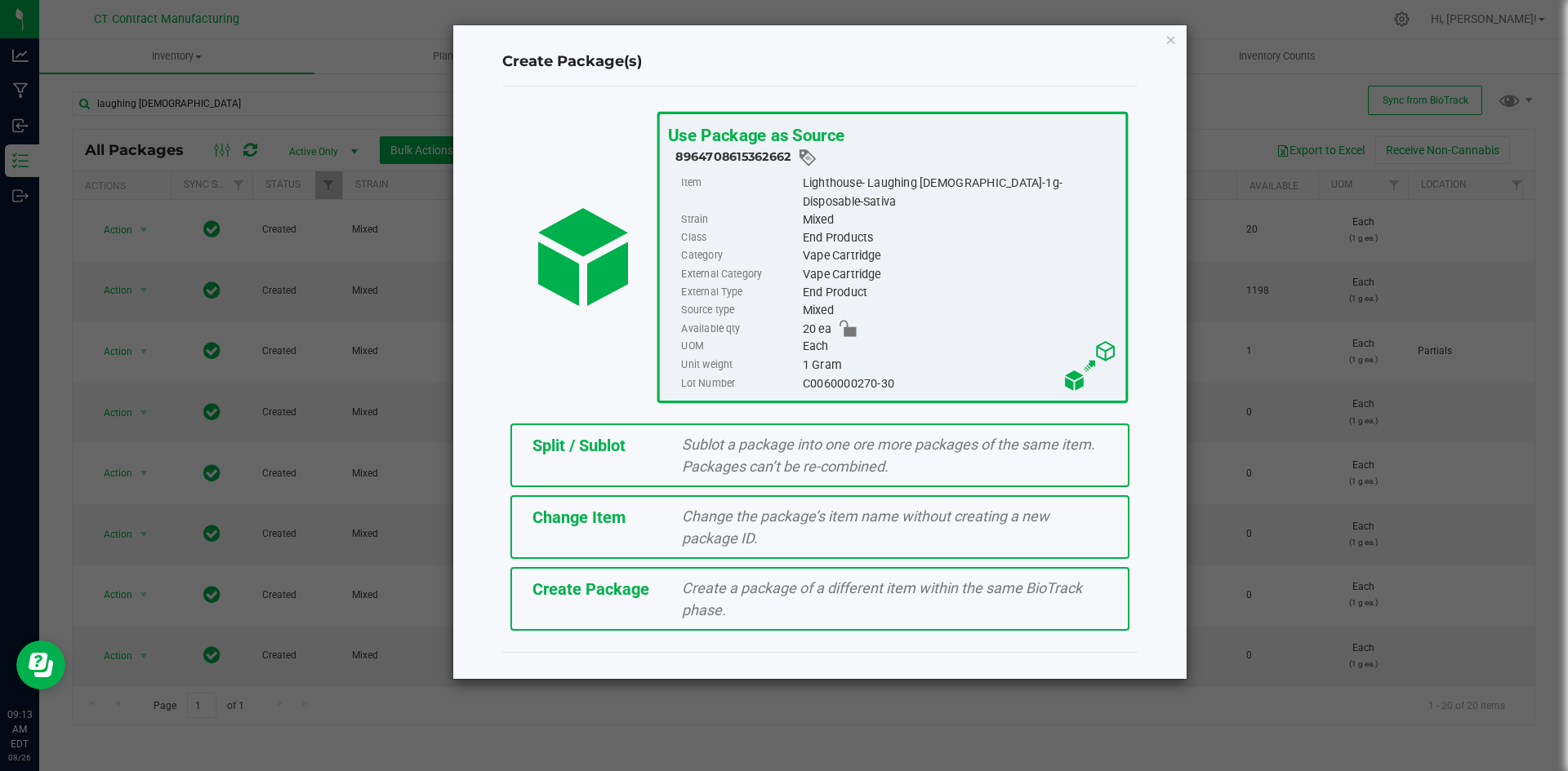
click at [609, 440] on div "Split / Sublot Sublot a package into one ore more packages of the same item. Pa…" at bounding box center [819, 455] width 619 height 64
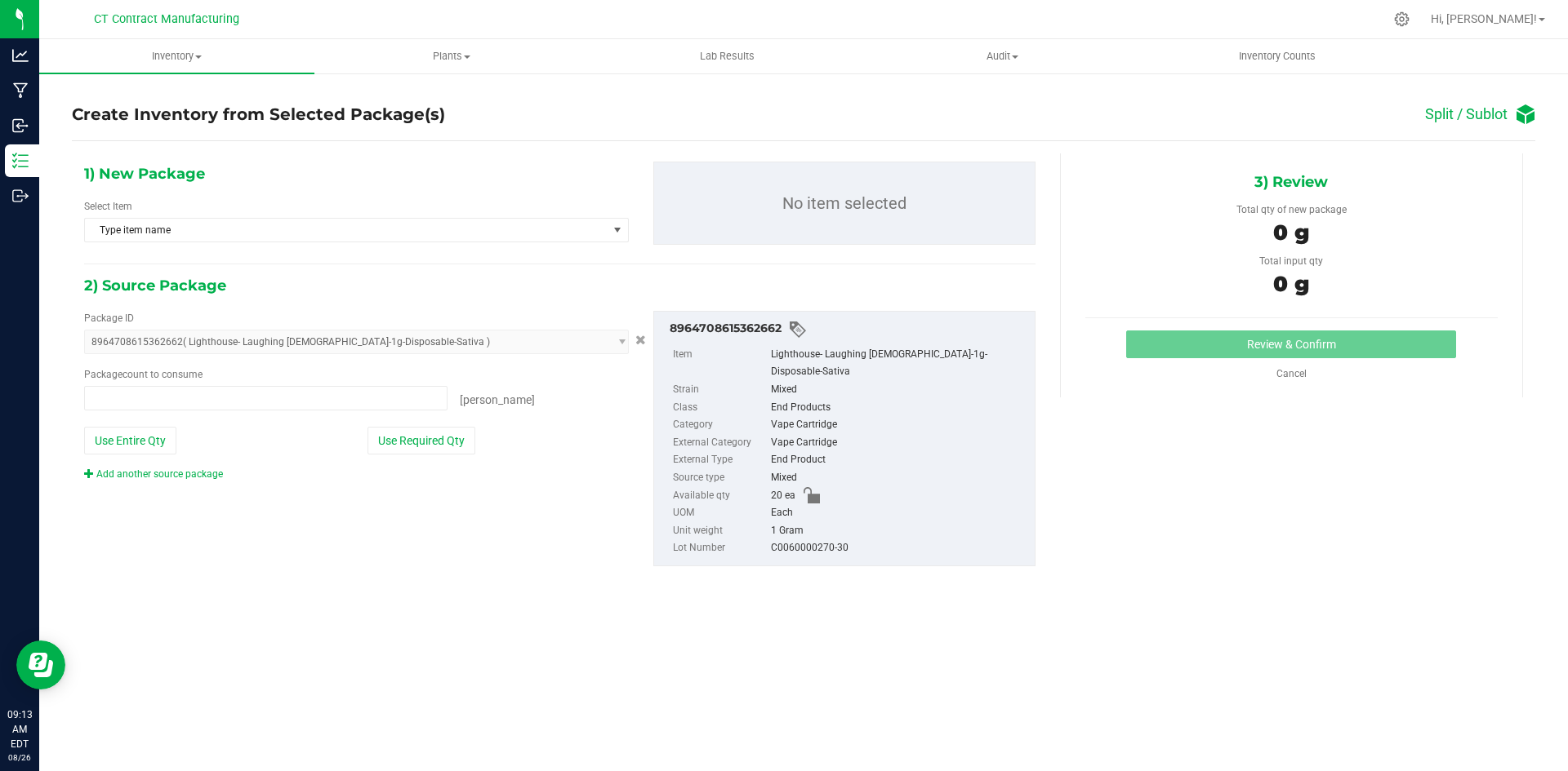
type input "0 ea"
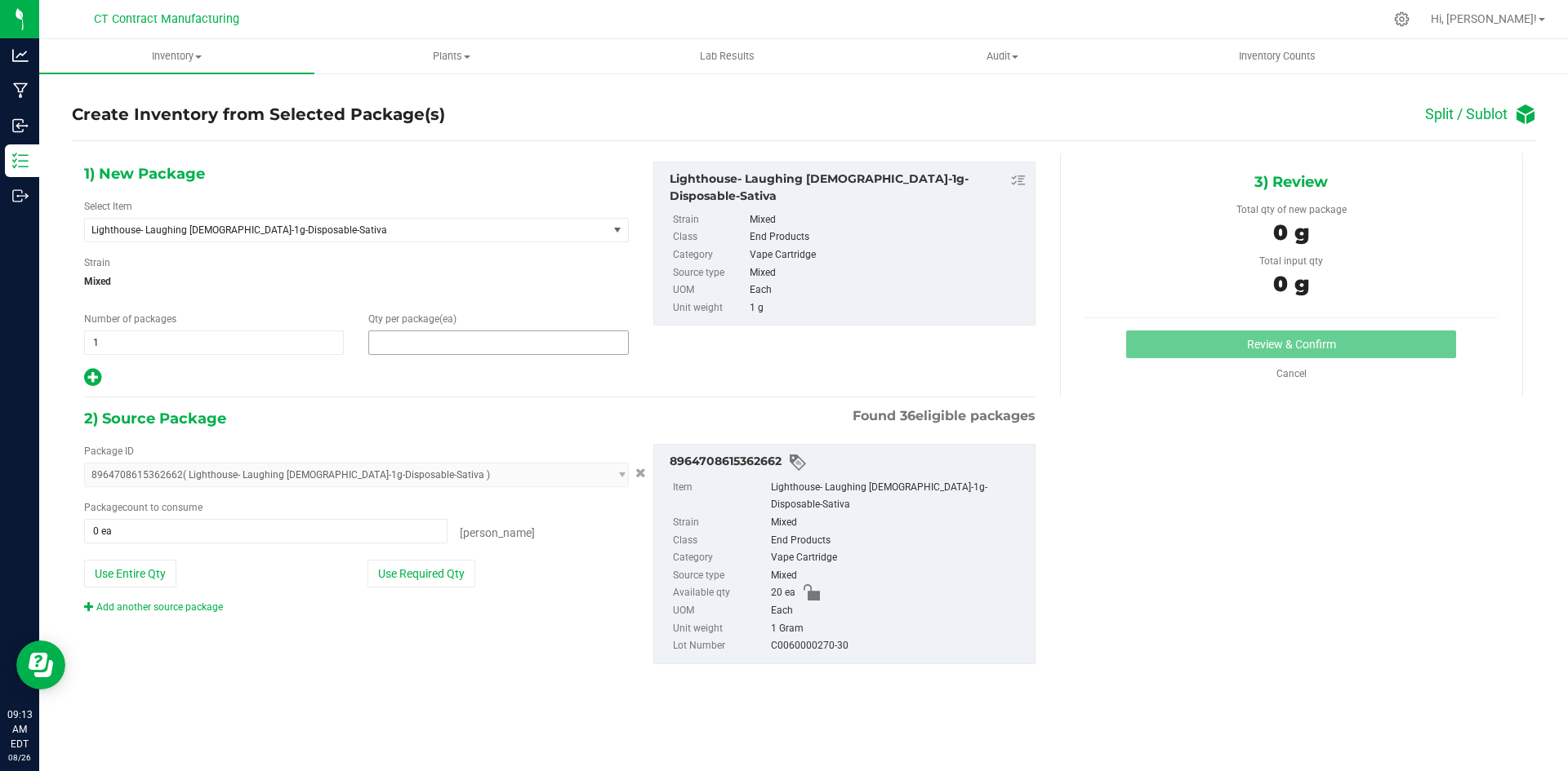
click at [509, 349] on span at bounding box center [498, 343] width 259 height 24
type input "10"
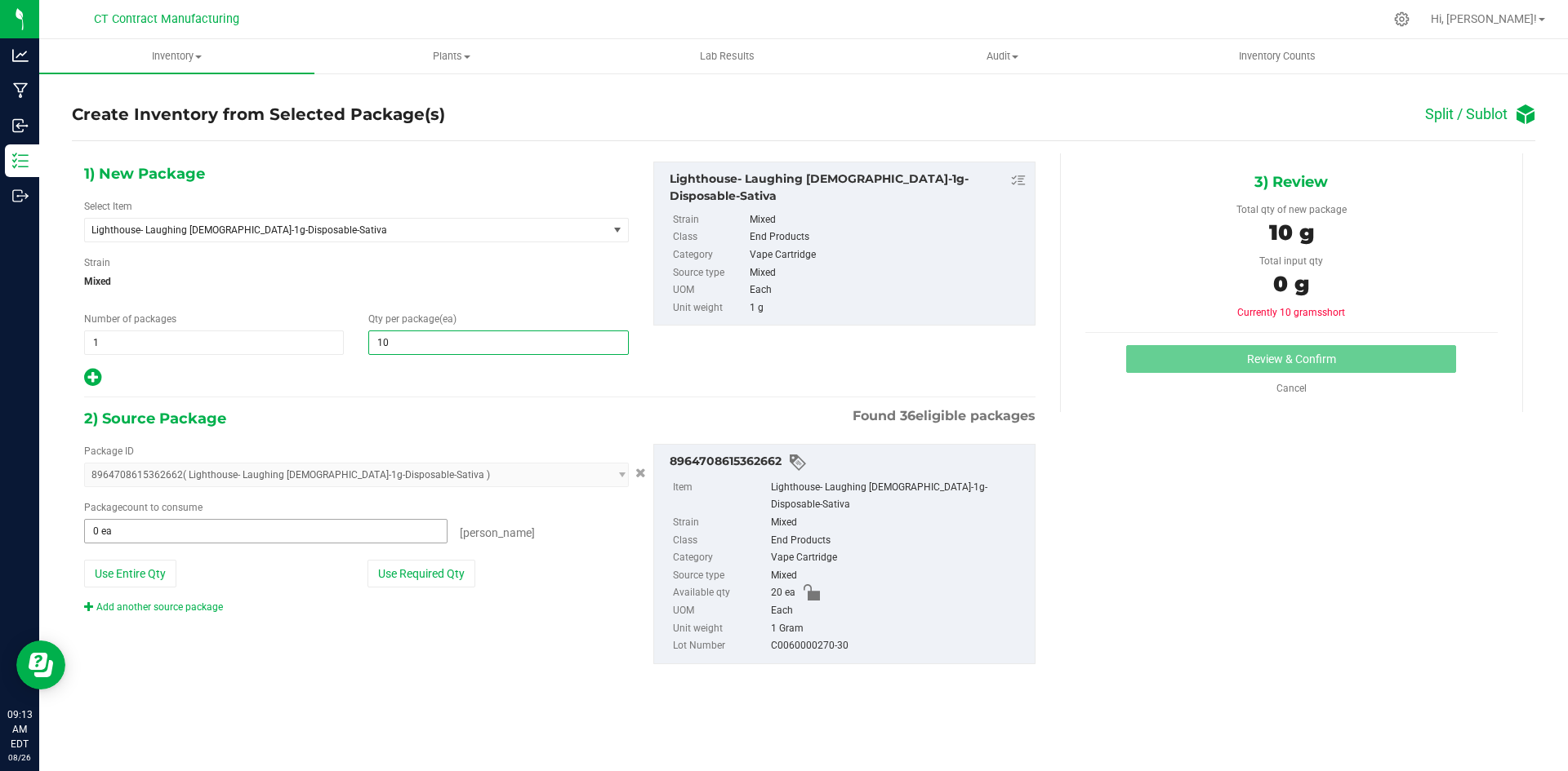
type input "10"
click at [212, 534] on span at bounding box center [266, 532] width 364 height 24
type input "10"
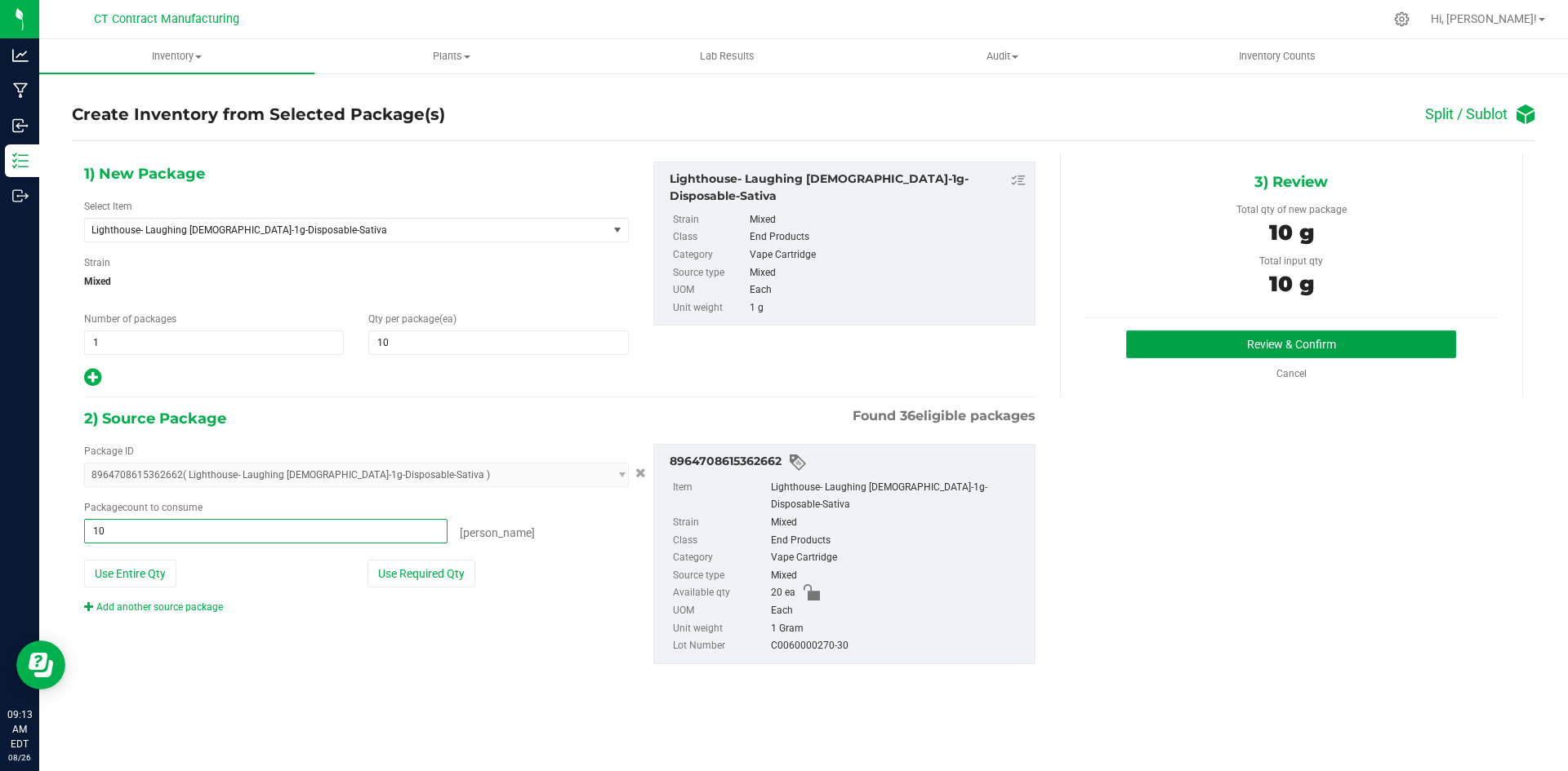
type input "10 ea"
click at [1265, 347] on button "Review & Confirm" at bounding box center [1291, 345] width 330 height 28
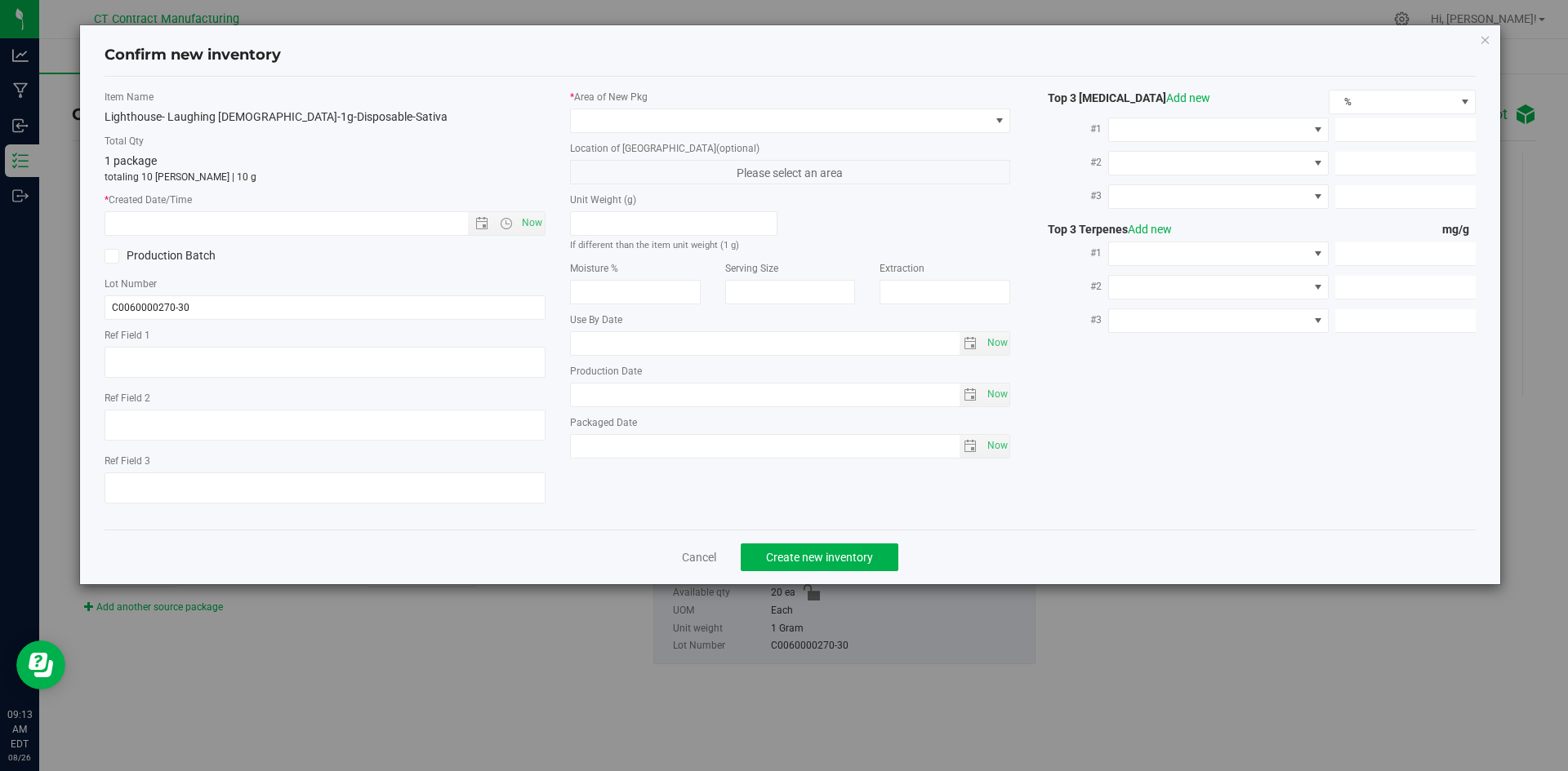
type textarea "250822-LH-LB-1G-B"
click at [177, 304] on input "C0060000270-30" at bounding box center [324, 308] width 441 height 24
type input "C0060000270-60"
click at [721, 140] on div "* Area of New Pkg Location of New Pkg (optional) Please select an area Unit Wei…" at bounding box center [790, 279] width 465 height 378
click at [727, 122] on span at bounding box center [781, 120] width 419 height 23
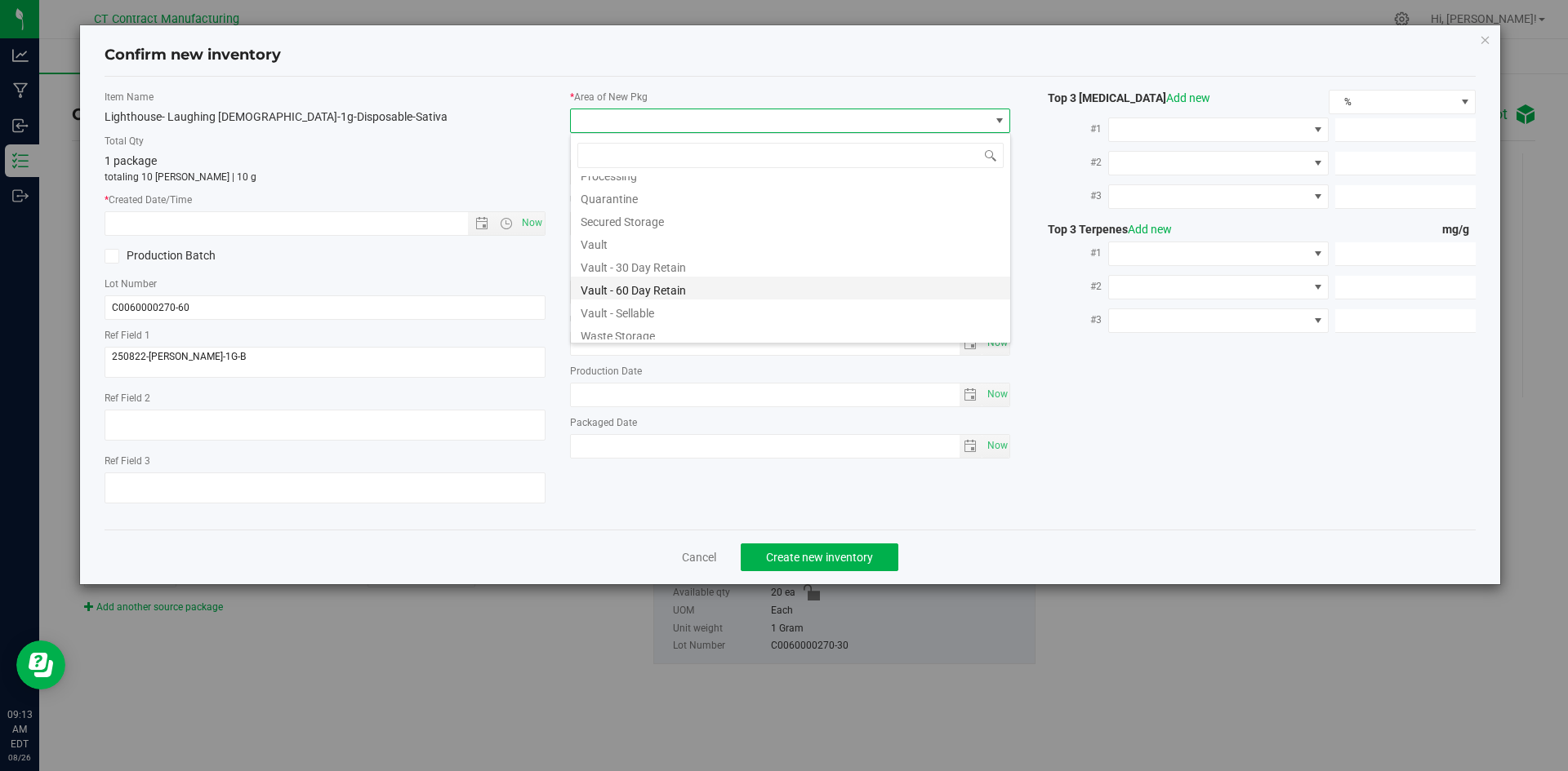
scroll to position [179, 0]
click at [690, 289] on li "Vault - 60 Day Retain" at bounding box center [791, 283] width 440 height 23
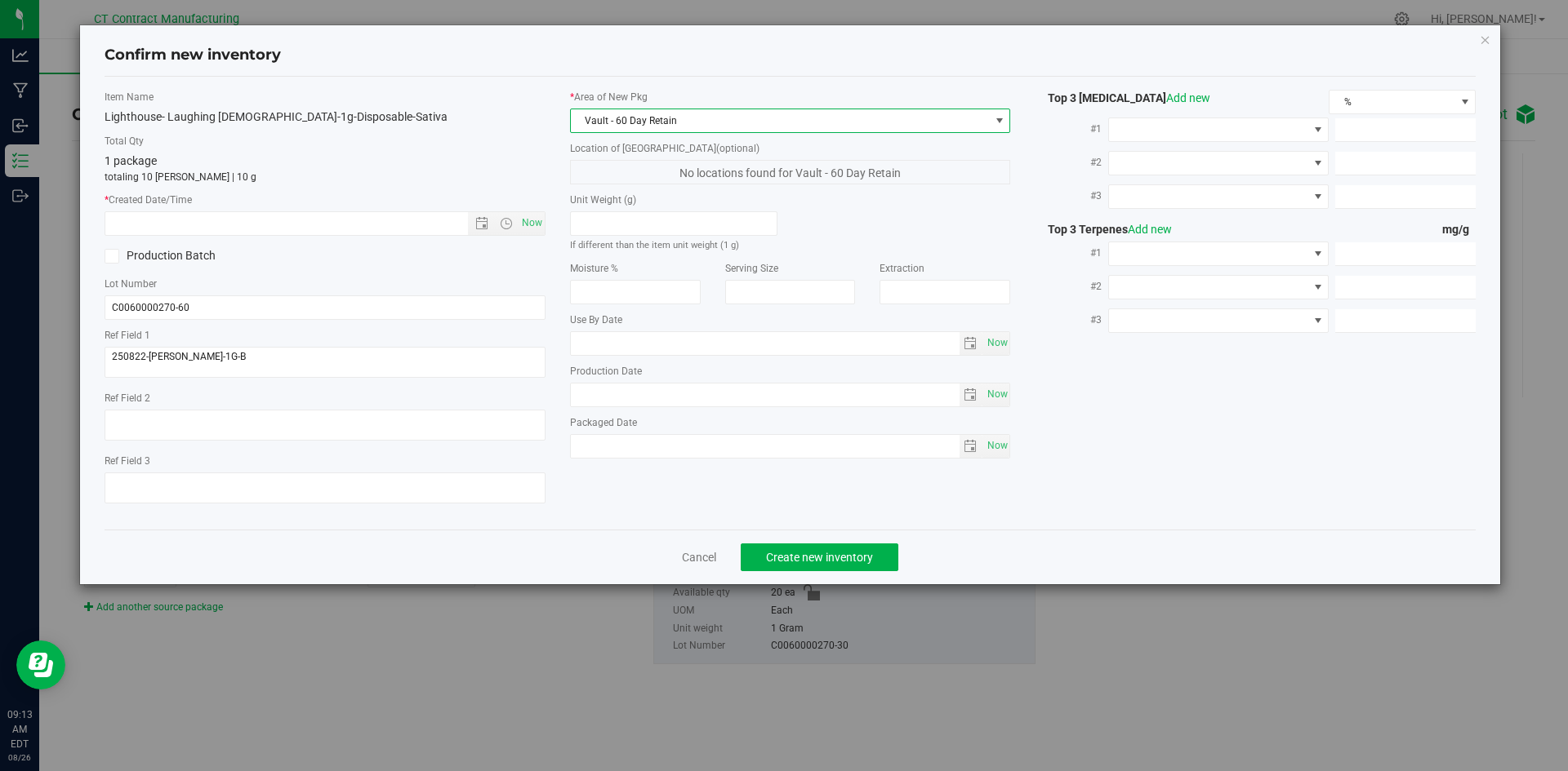
click at [797, 572] on div "Cancel Create new inventory" at bounding box center [790, 557] width 1372 height 54
click at [798, 564] on button "Create new inventory" at bounding box center [819, 558] width 158 height 28
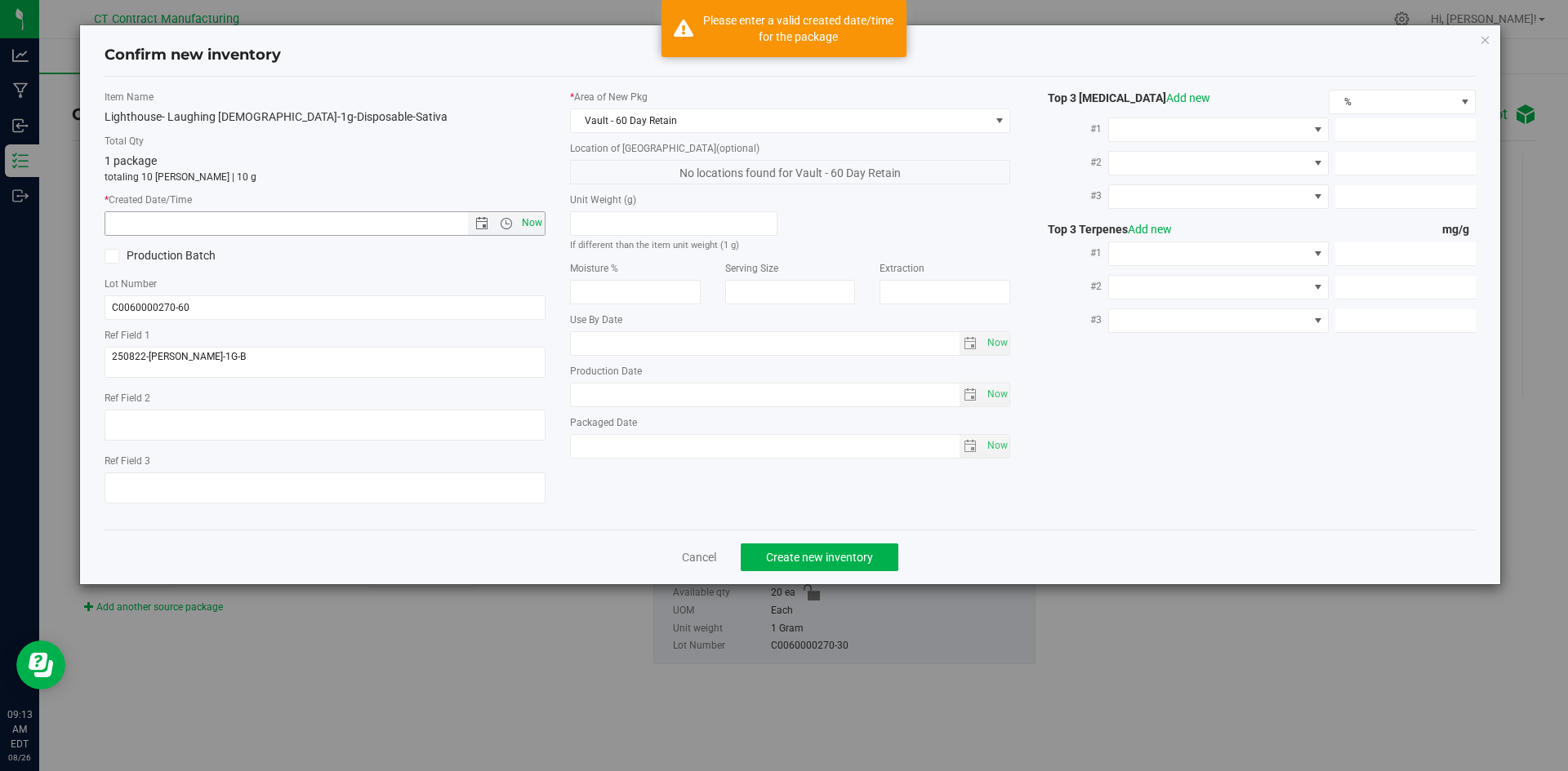
click at [534, 223] on span "Now" at bounding box center [532, 223] width 28 height 23
type input "8/26/2025 9:13 AM"
click at [844, 551] on span "Create new inventory" at bounding box center [819, 558] width 107 height 13
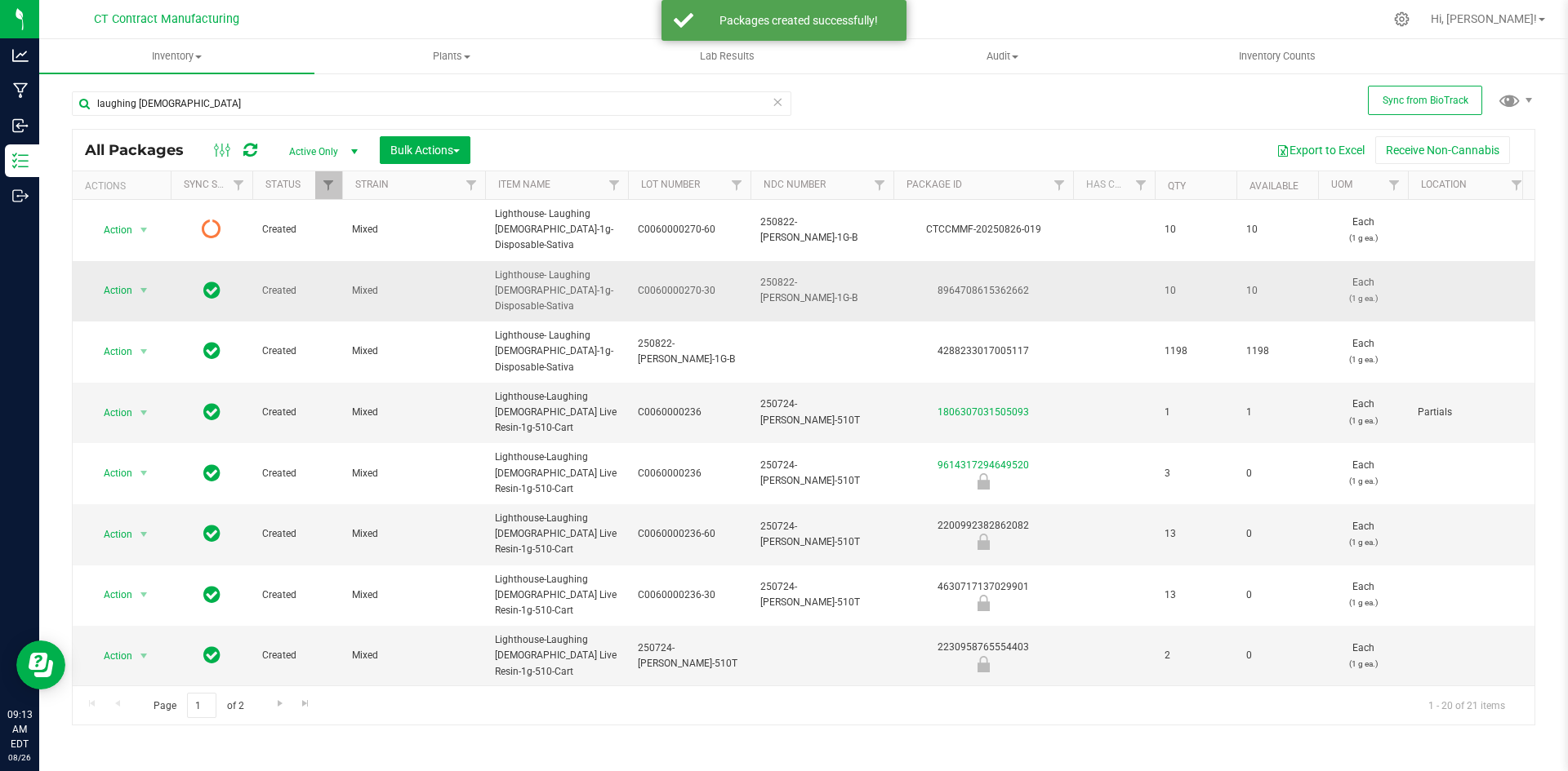
click at [986, 285] on div "8964708615362662" at bounding box center [983, 291] width 184 height 16
click at [243, 144] on icon at bounding box center [250, 149] width 14 height 16
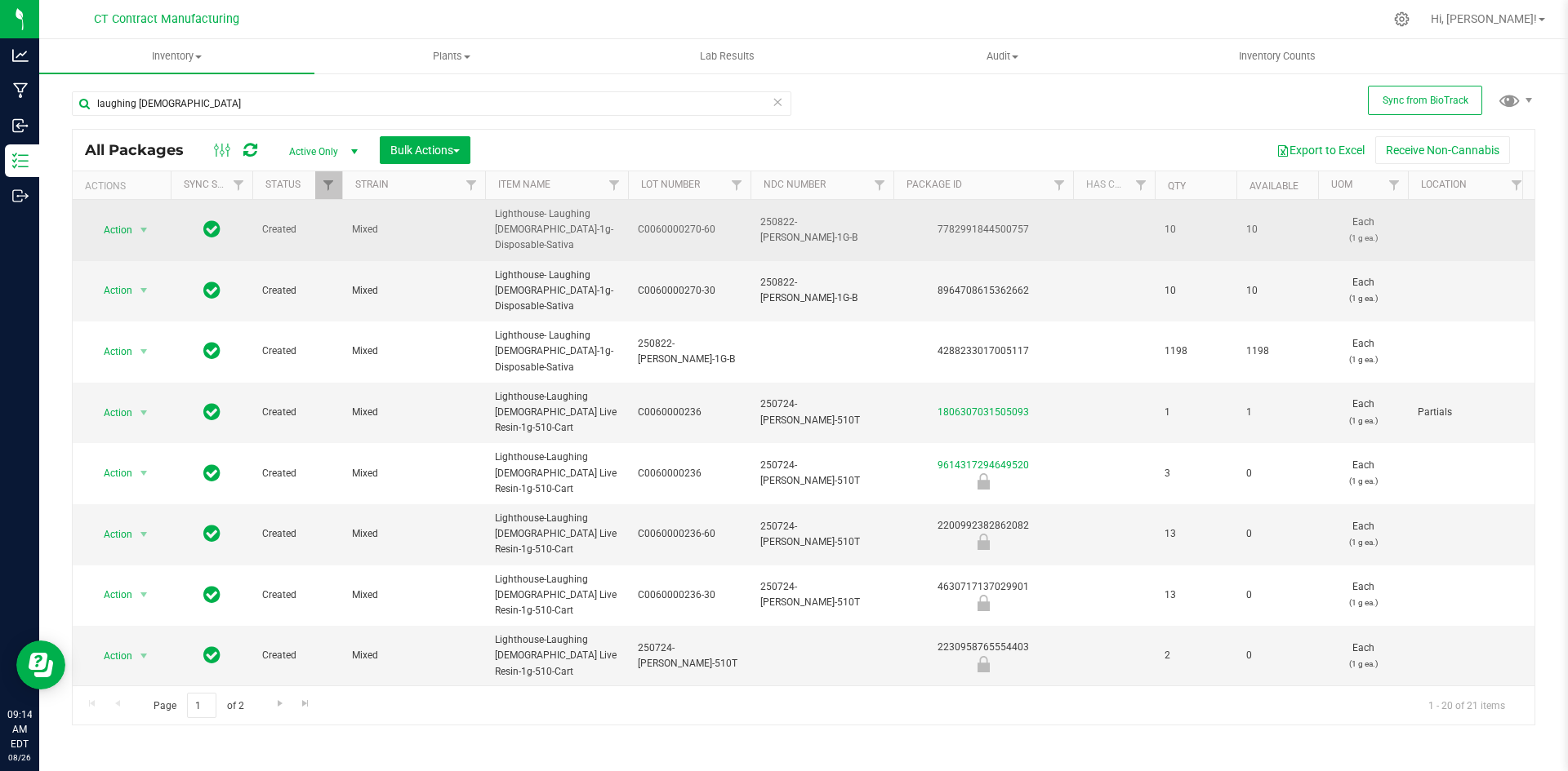
click at [977, 225] on div "7782991844500757" at bounding box center [983, 229] width 184 height 16
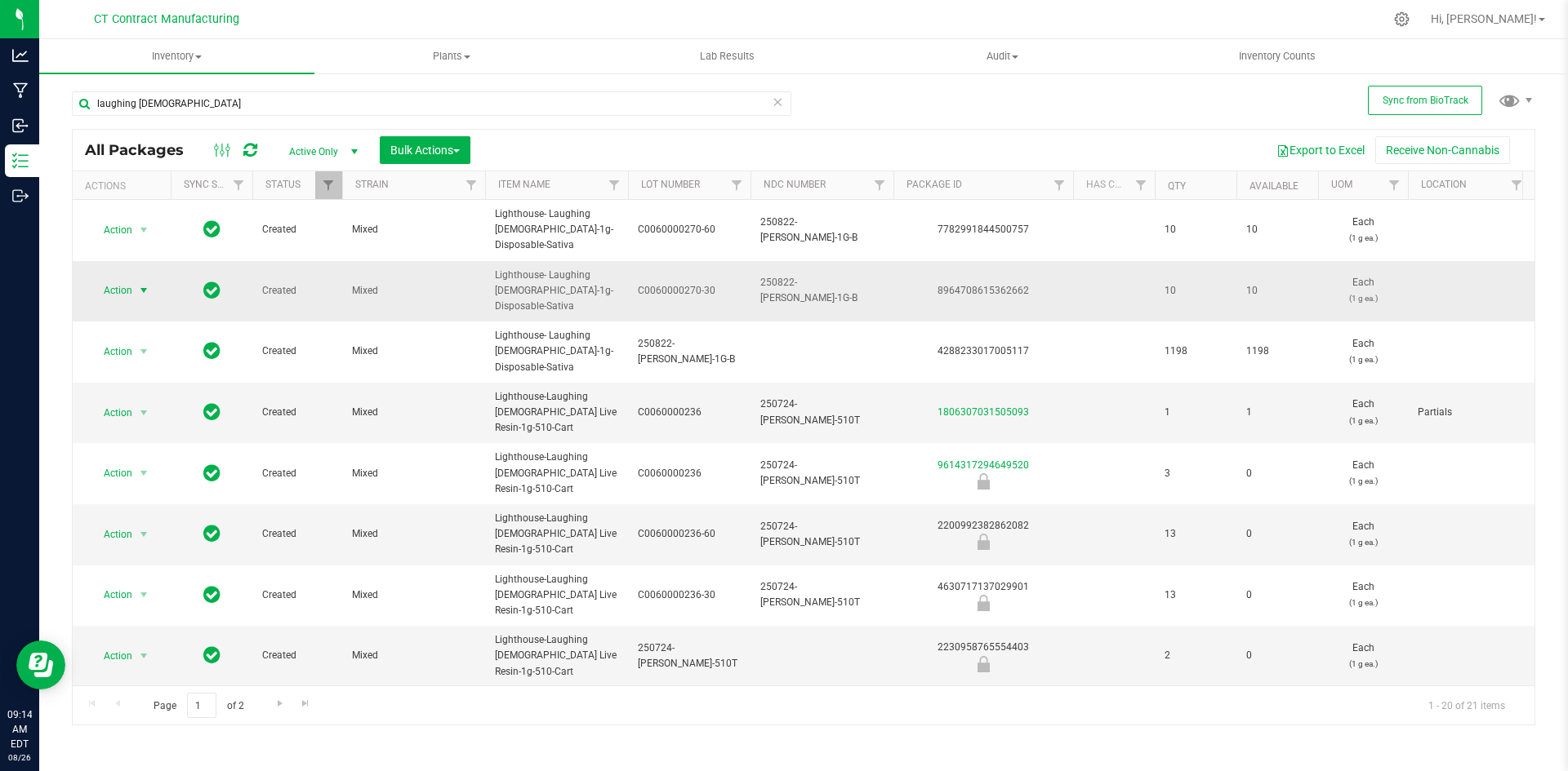
click at [142, 287] on span "select" at bounding box center [144, 291] width 13 height 13
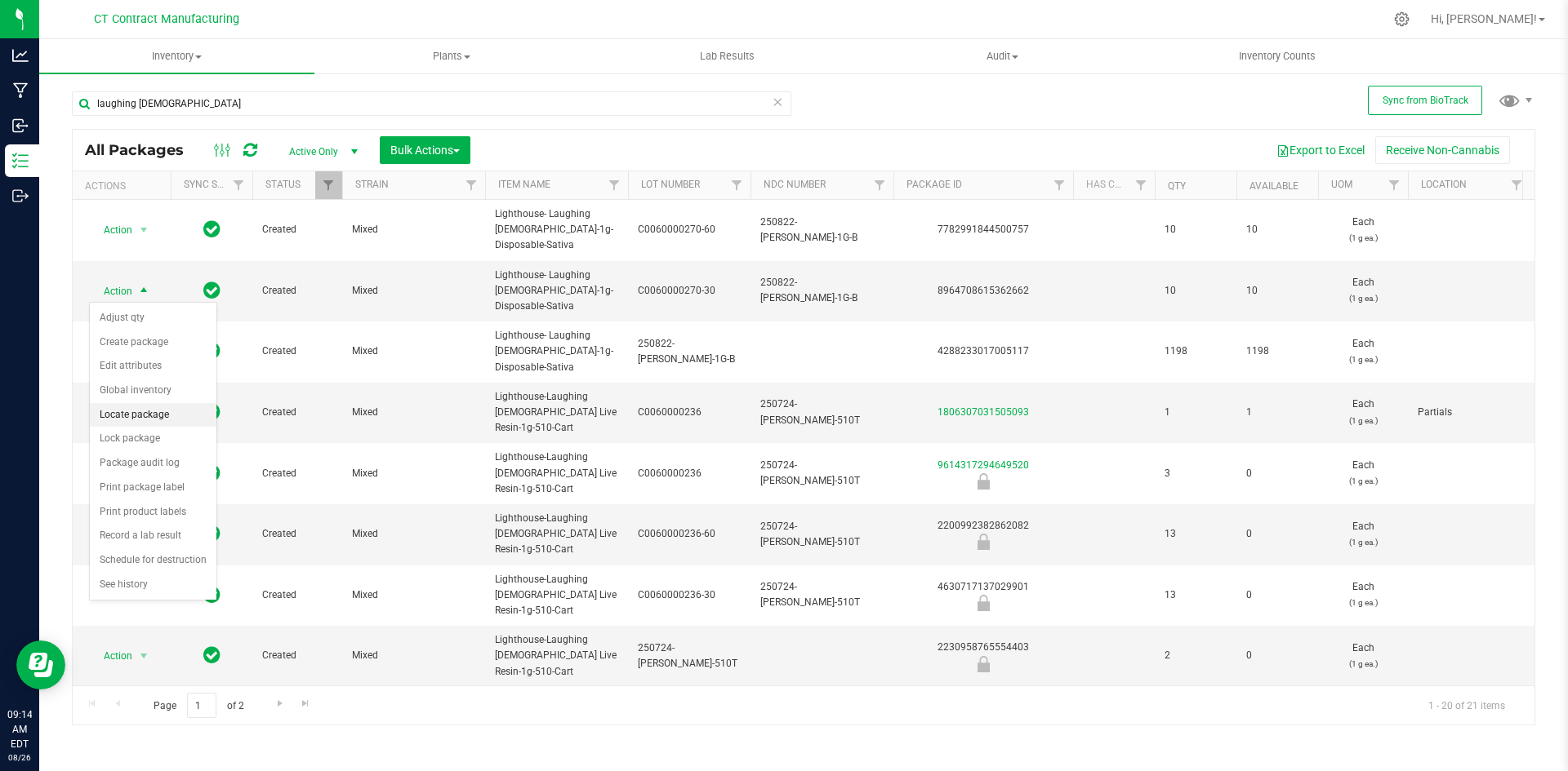
click at [144, 426] on li "Locate package" at bounding box center [153, 415] width 127 height 24
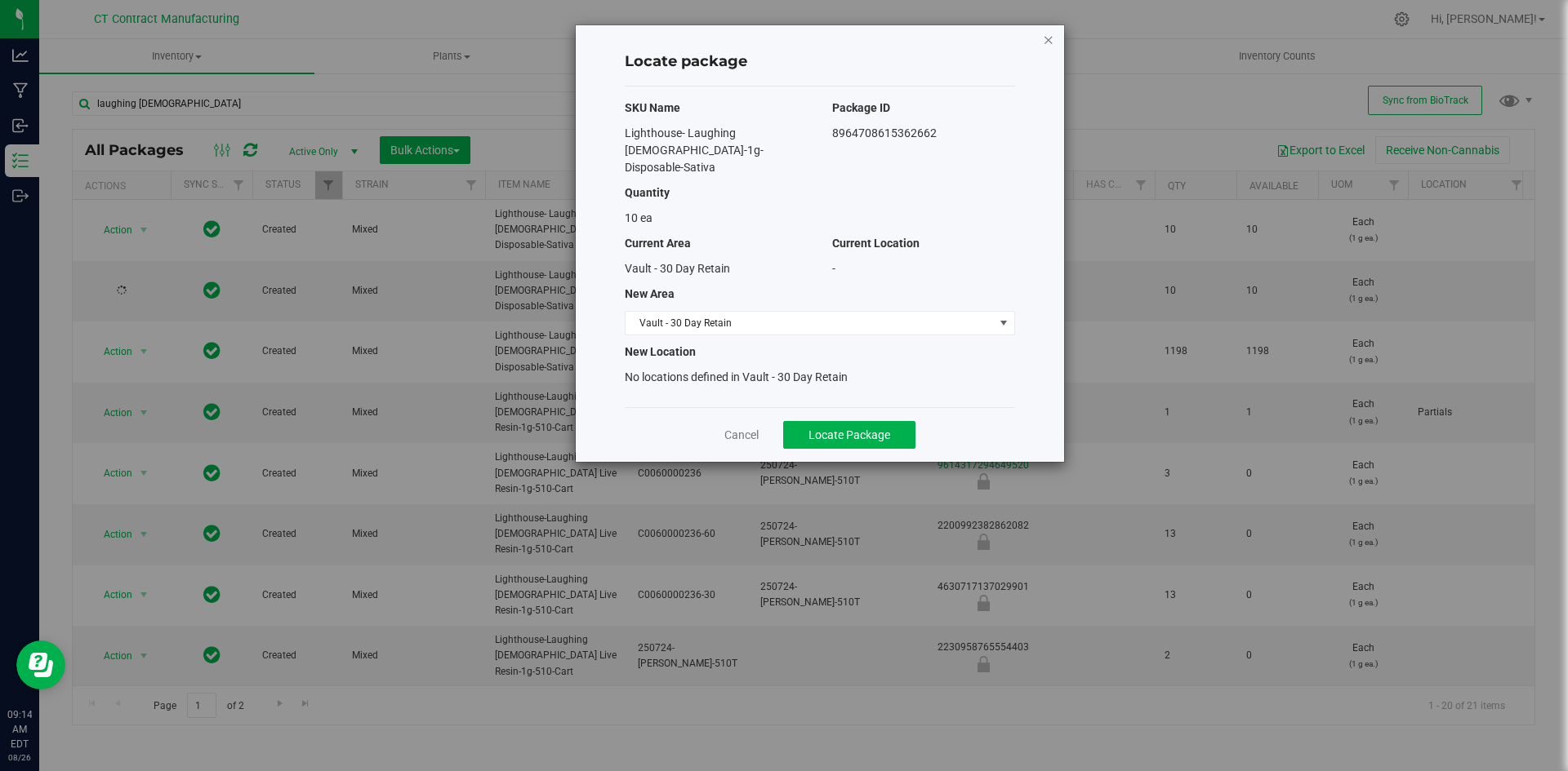
click at [1044, 38] on icon "button" at bounding box center [1048, 39] width 11 height 20
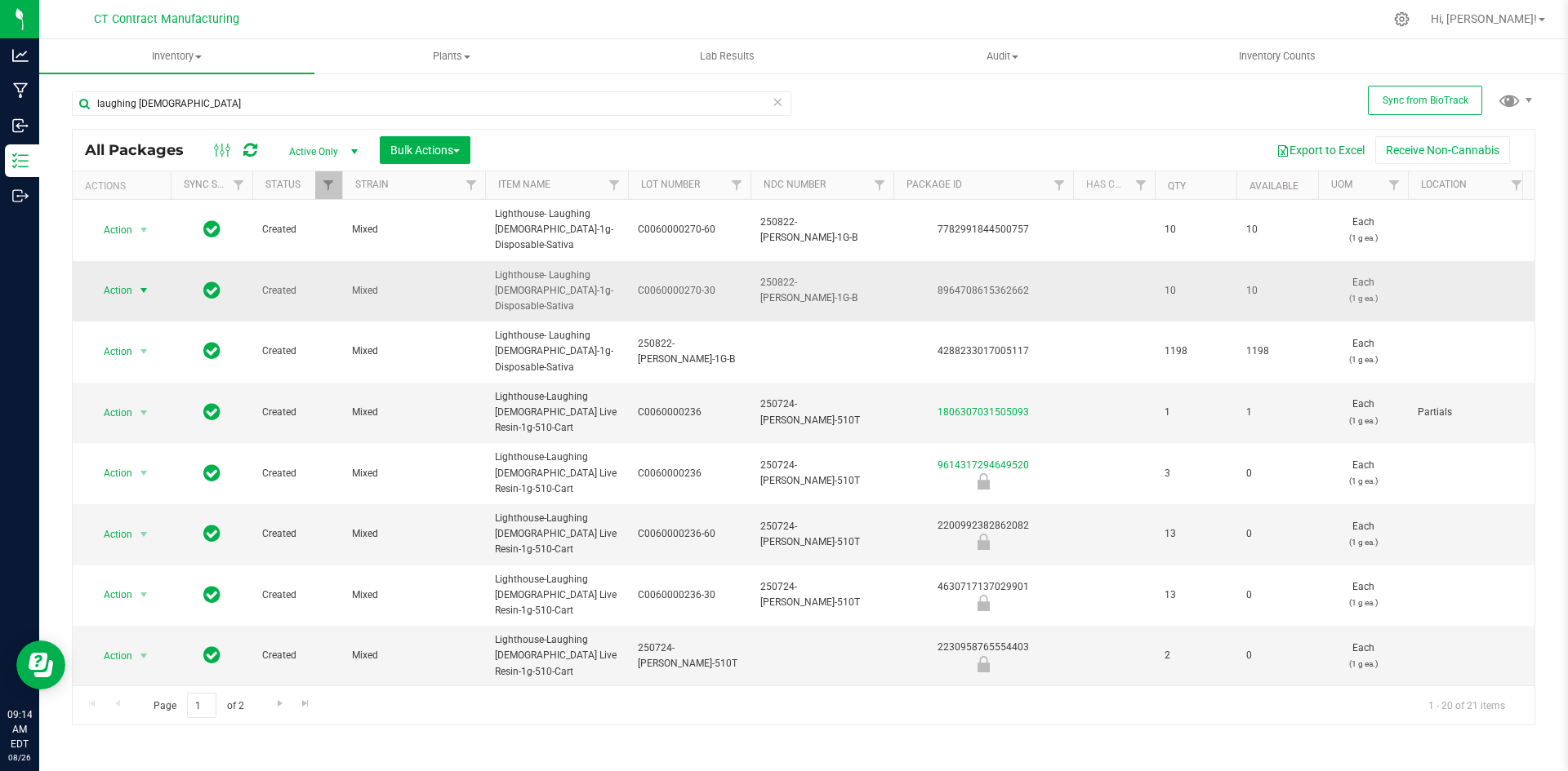
click at [147, 289] on span "select" at bounding box center [144, 291] width 13 height 13
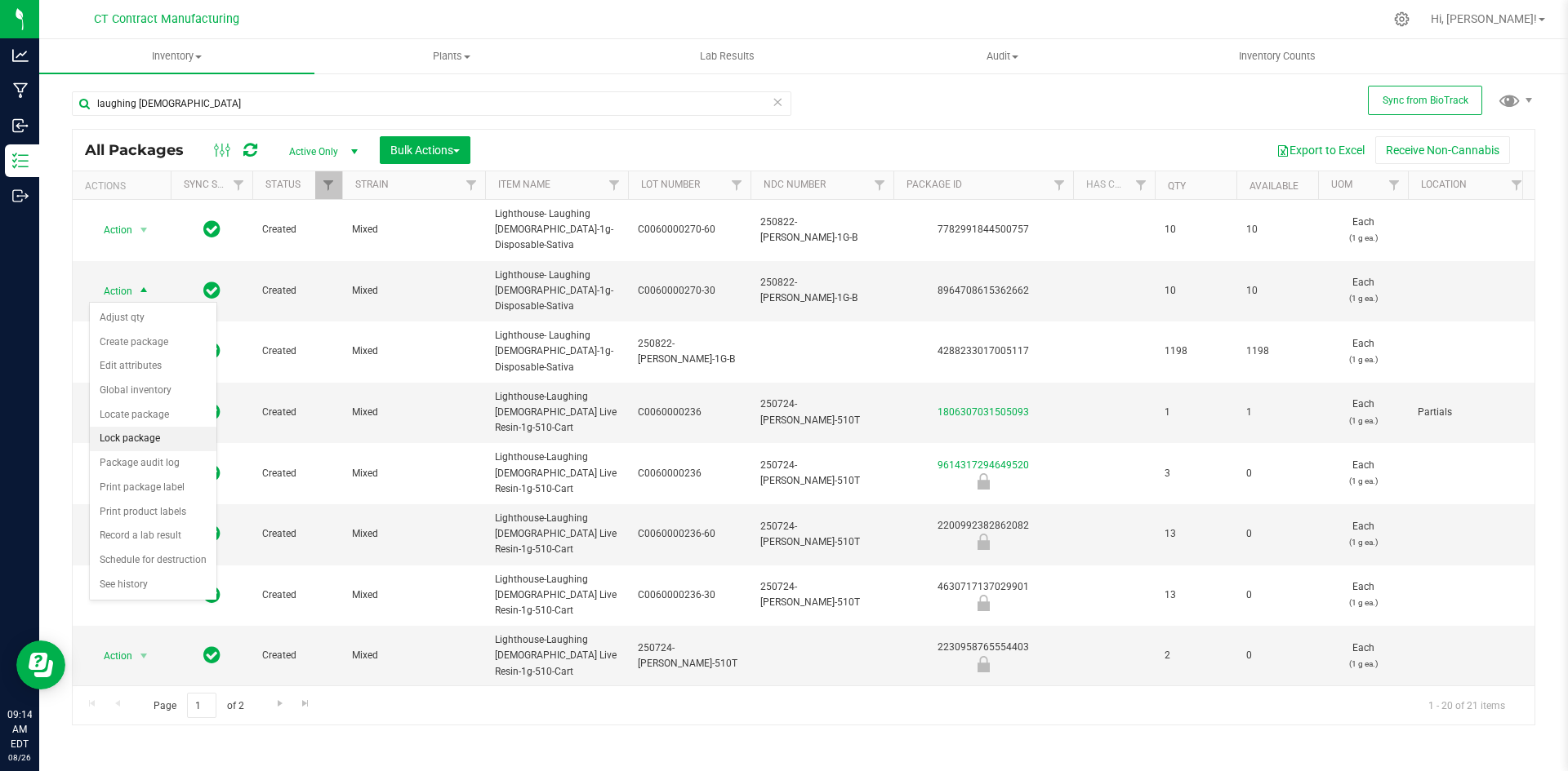
click at [151, 434] on li "Lock package" at bounding box center [153, 439] width 127 height 24
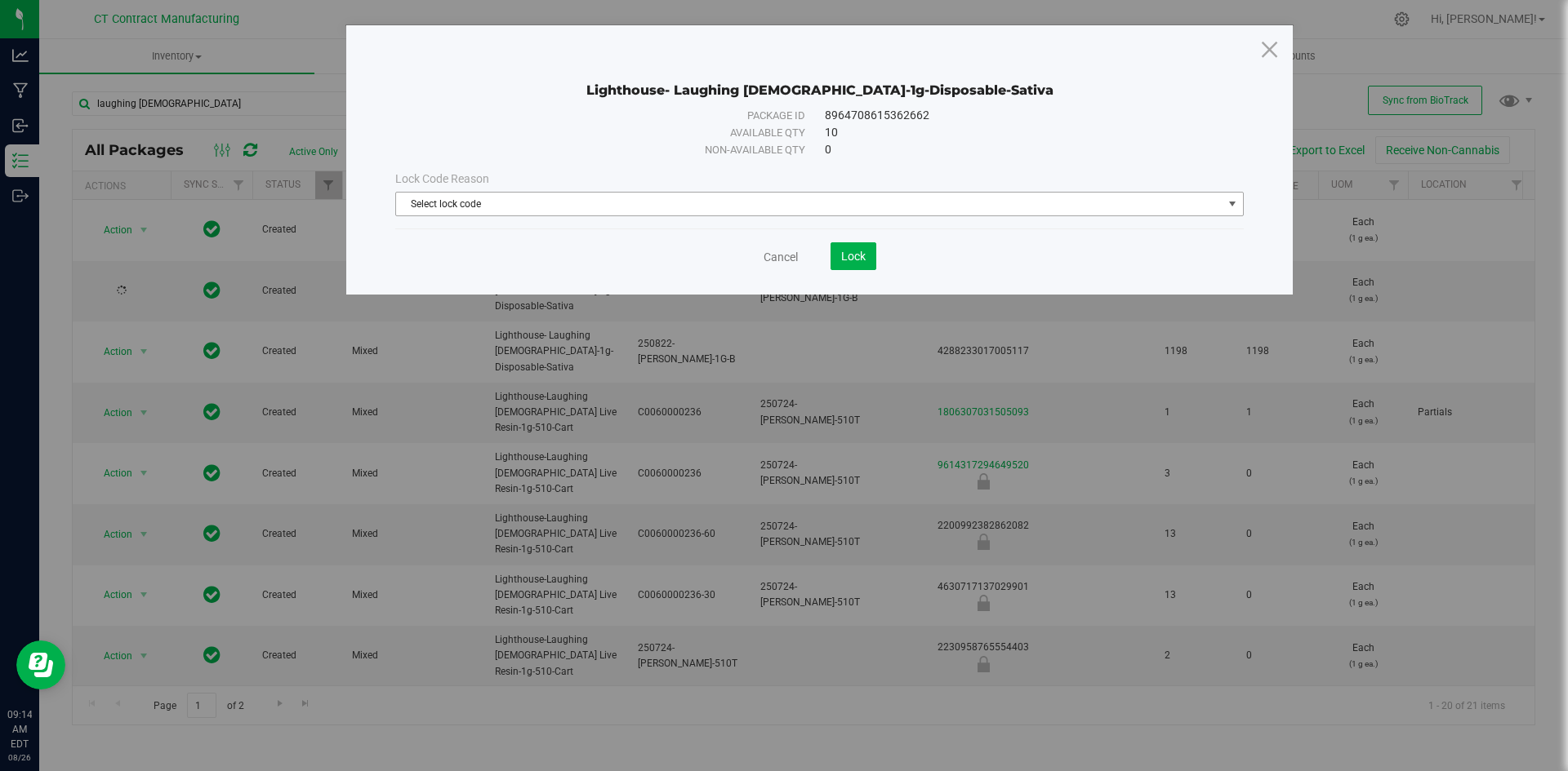
click at [554, 208] on span "Select lock code" at bounding box center [810, 204] width 827 height 23
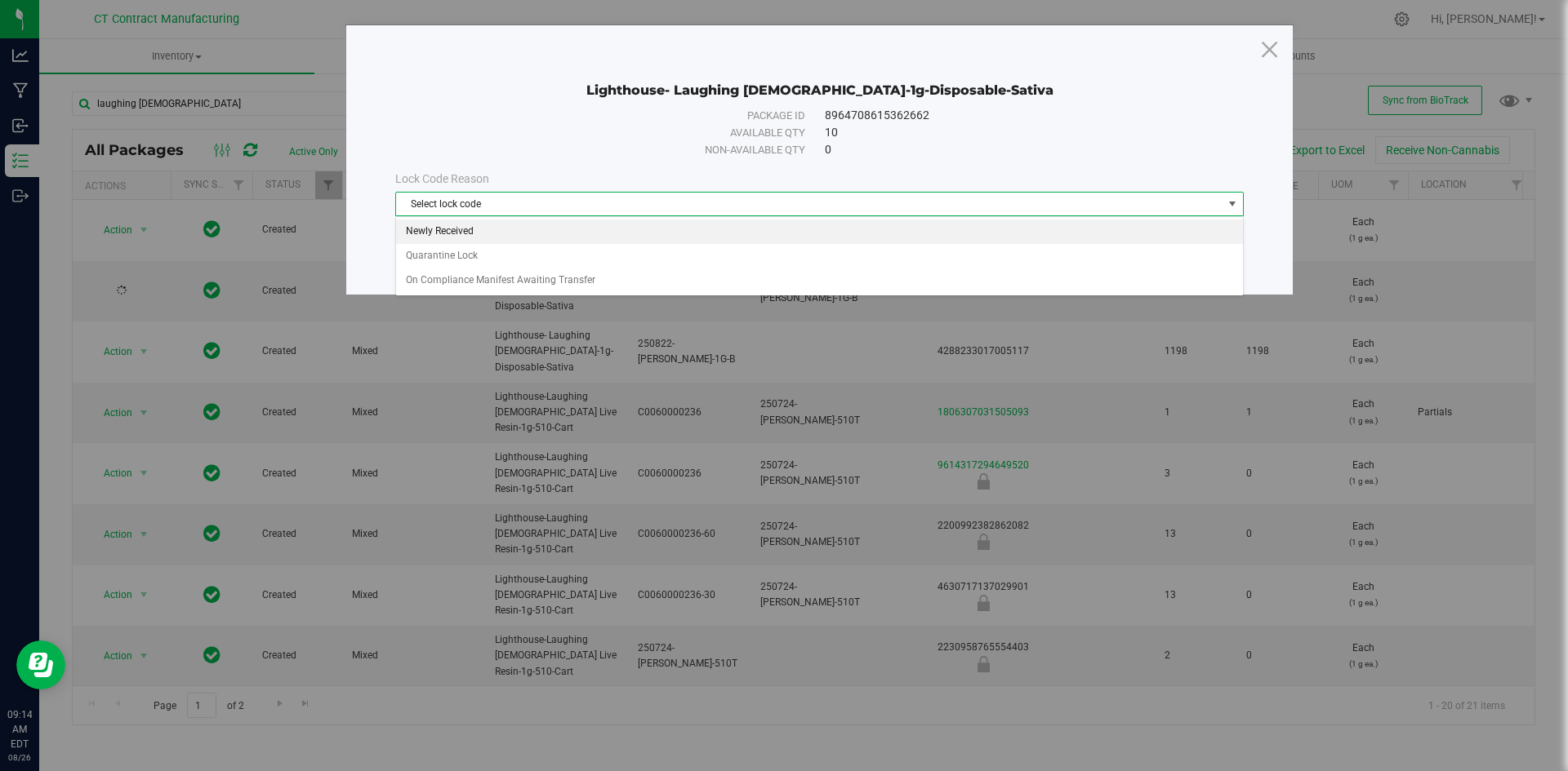
click at [540, 228] on li "Newly Received" at bounding box center [819, 232] width 846 height 24
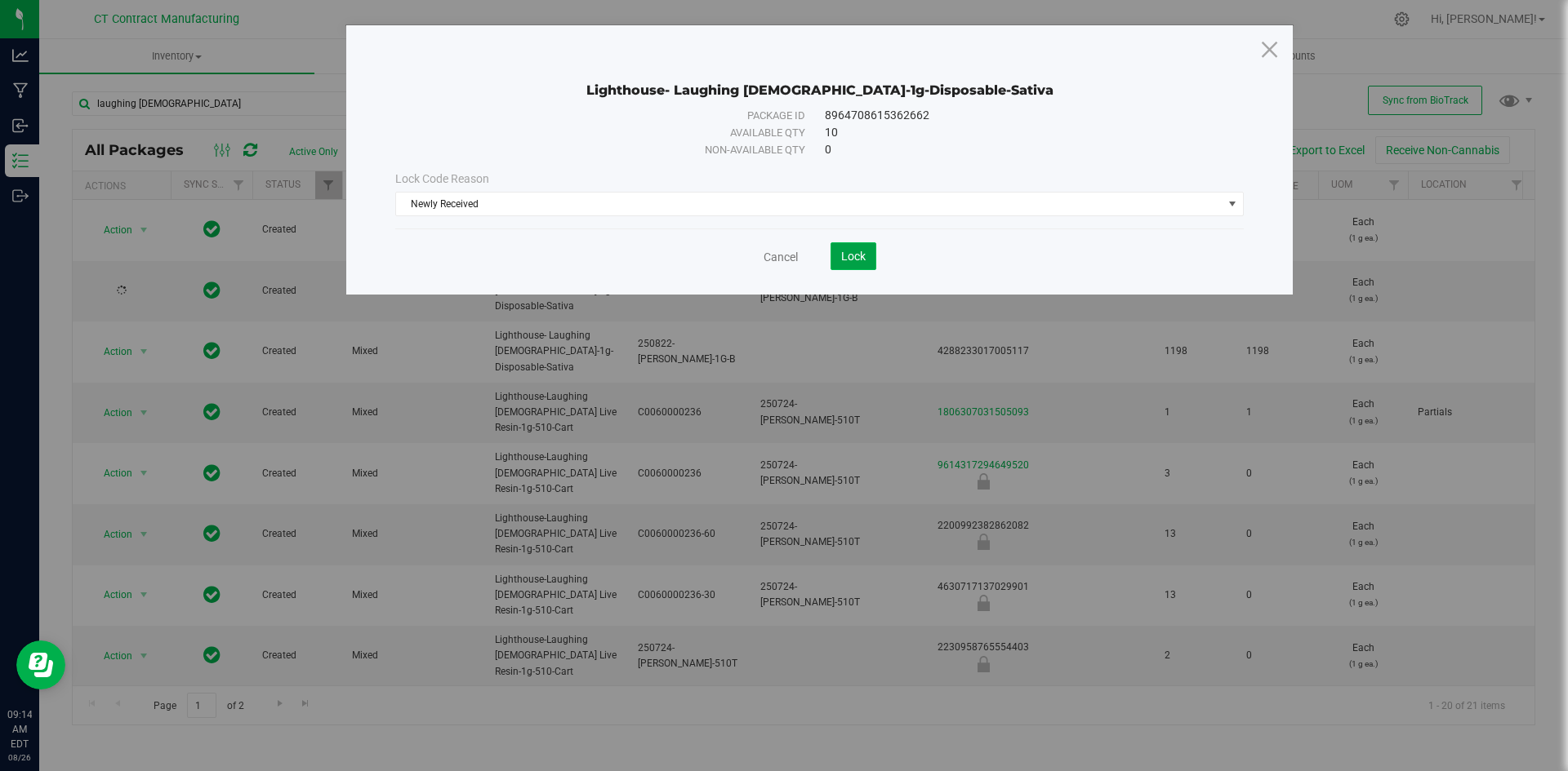
click at [871, 245] on button "Lock" at bounding box center [853, 256] width 46 height 28
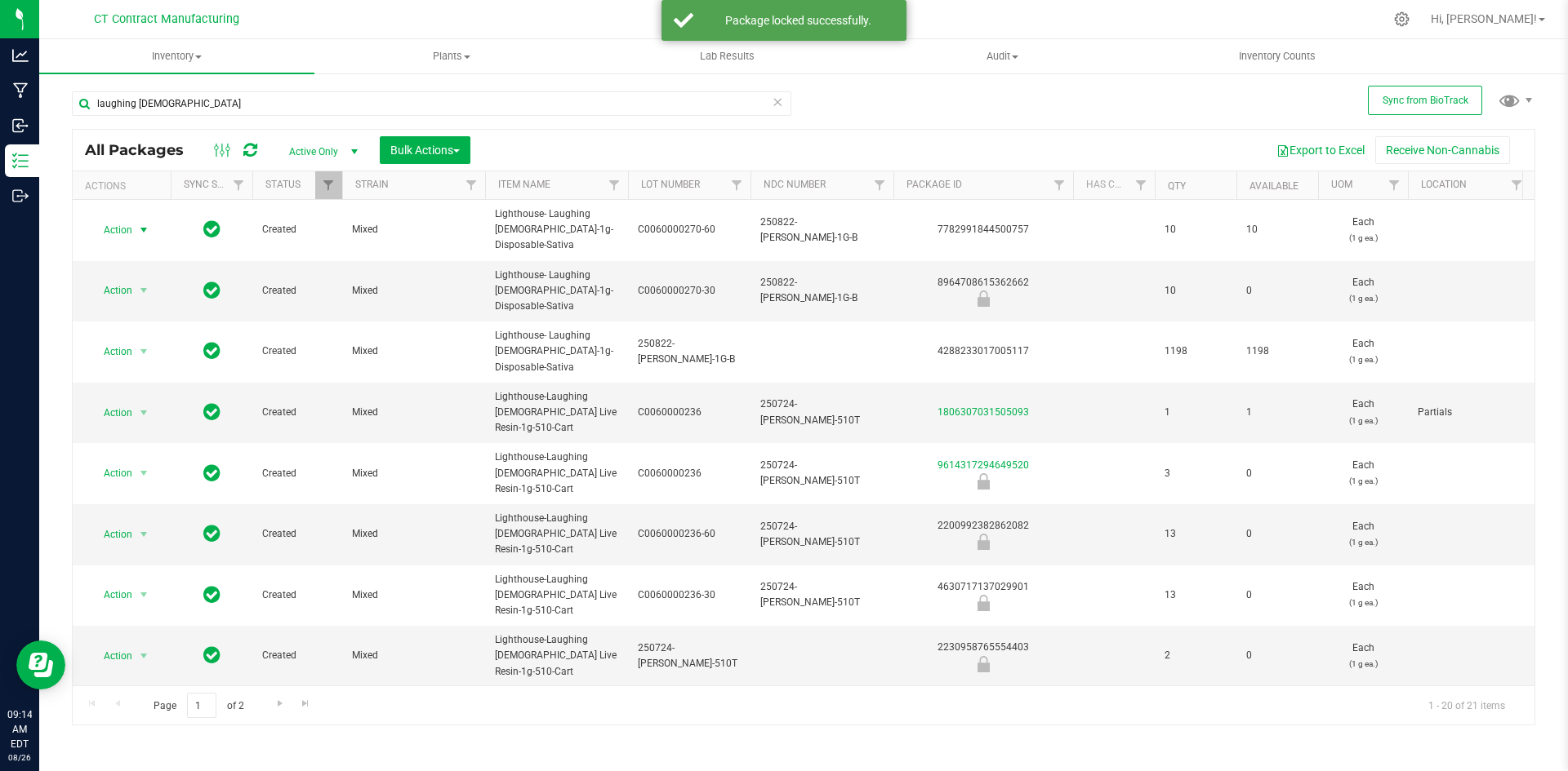
click at [143, 228] on span "select" at bounding box center [144, 230] width 13 height 13
click at [147, 384] on li "Lock package" at bounding box center [153, 378] width 127 height 24
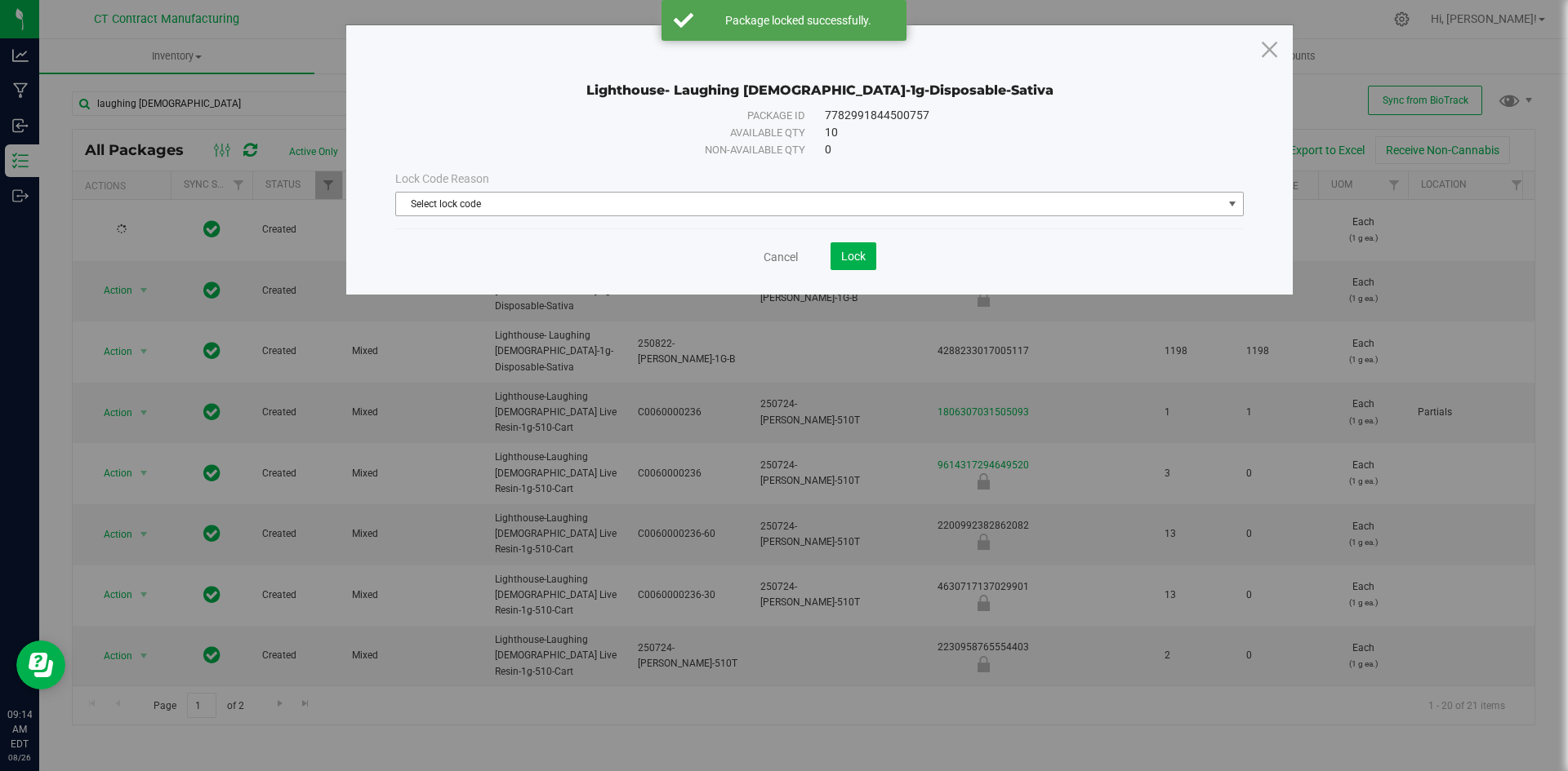
click at [690, 204] on span "Select lock code" at bounding box center [810, 204] width 827 height 23
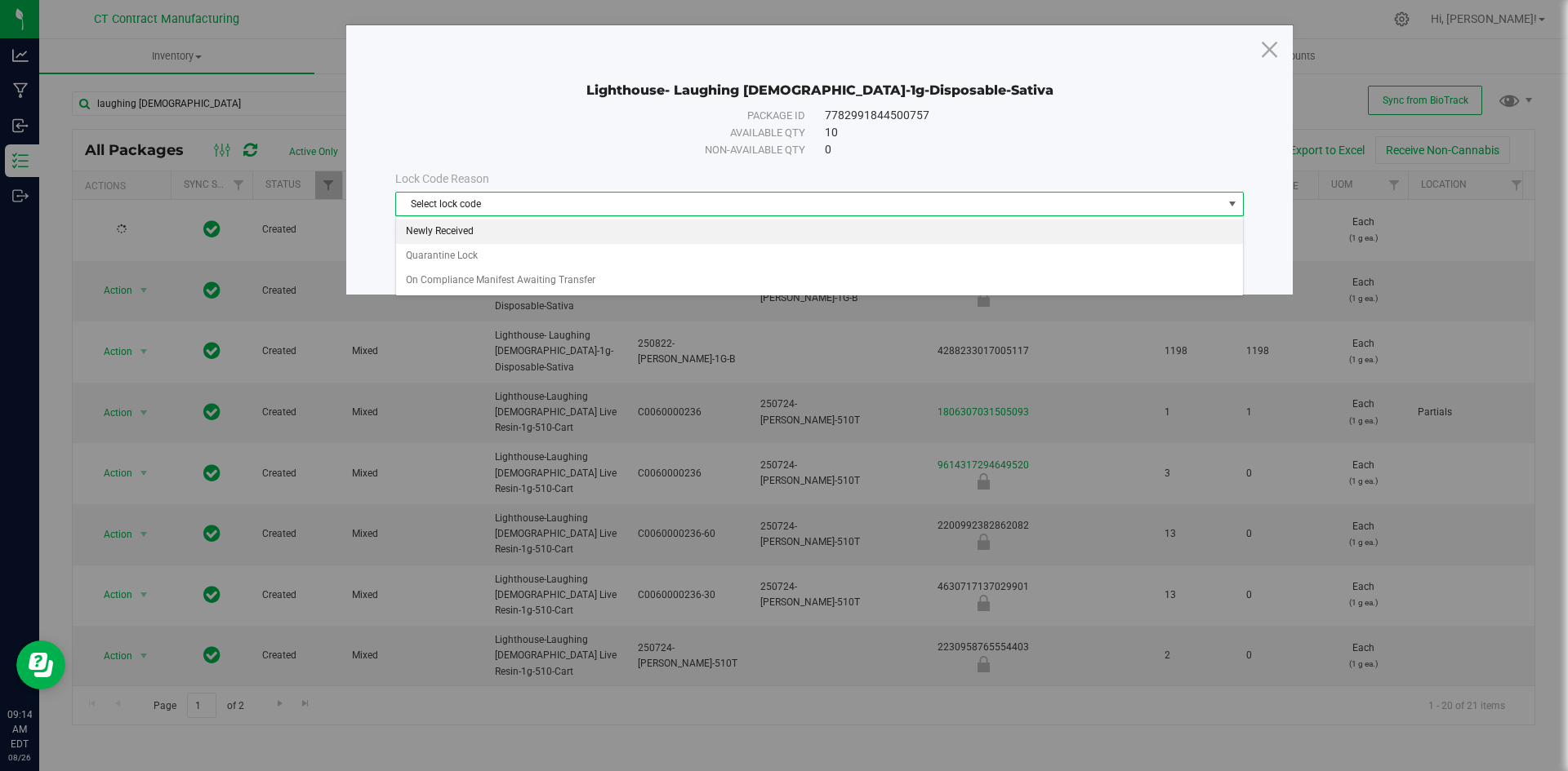
click at [625, 232] on li "Newly Received" at bounding box center [819, 232] width 846 height 24
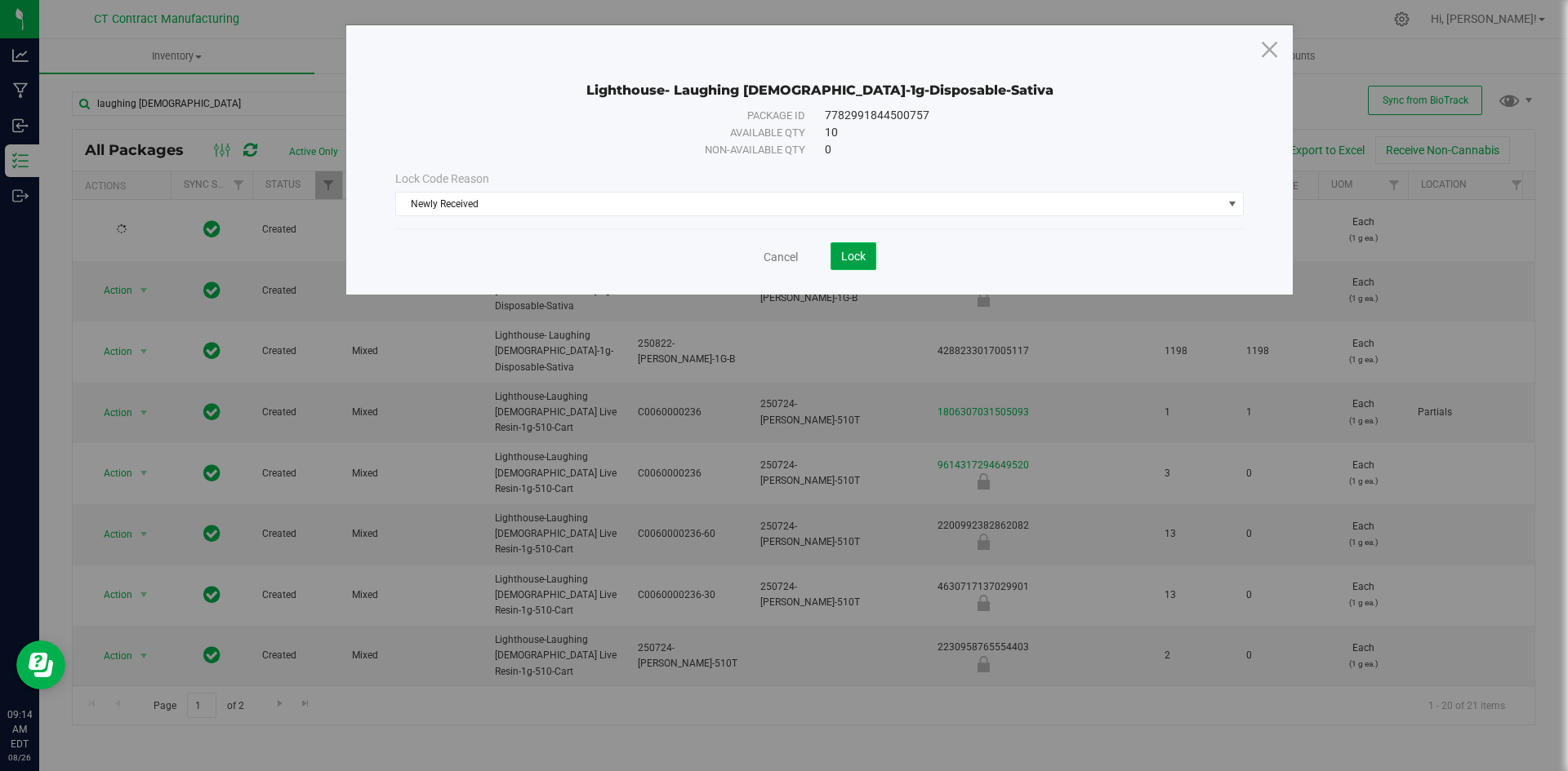
click at [853, 263] on button "Lock" at bounding box center [853, 256] width 46 height 28
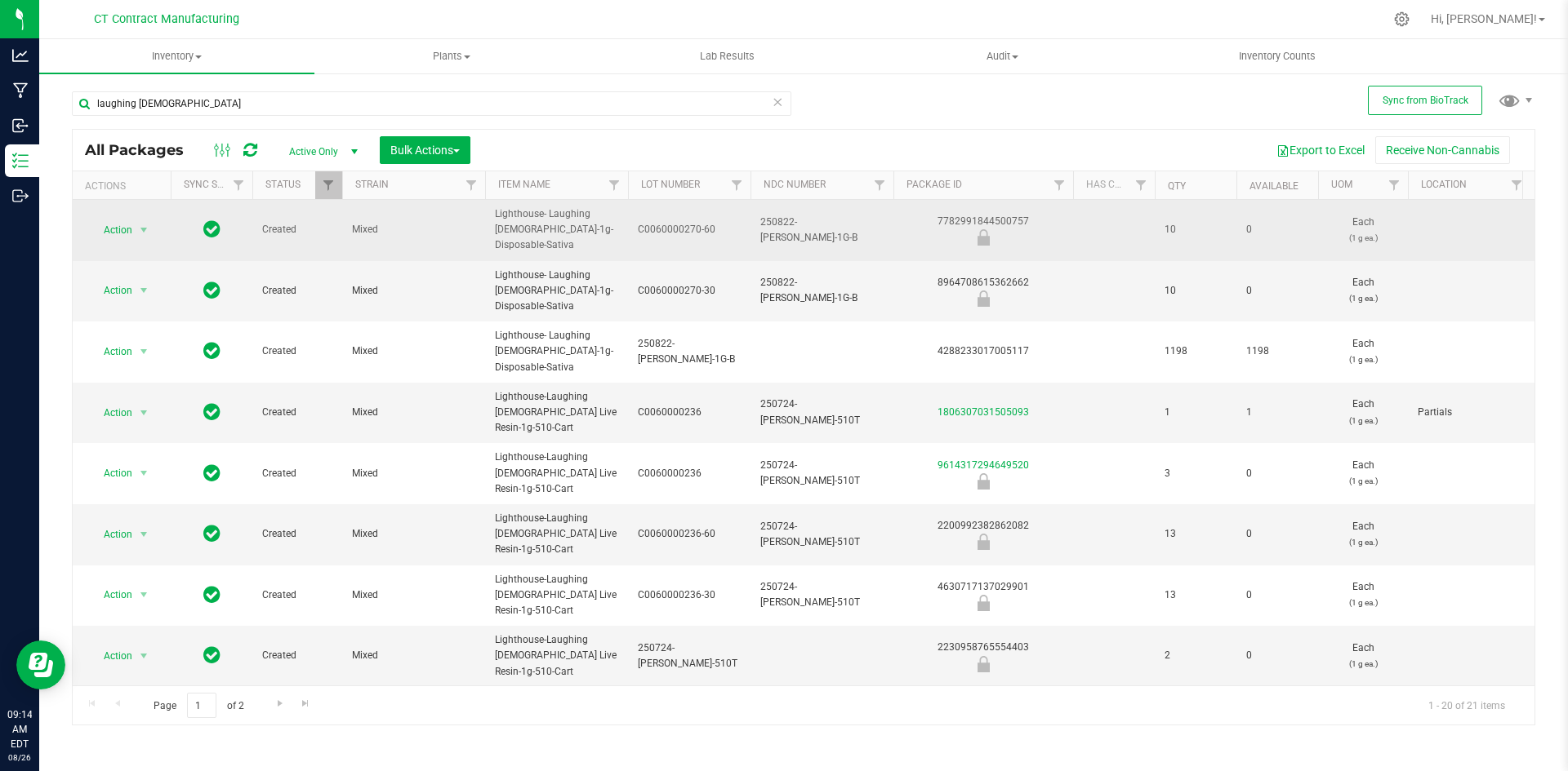
click at [994, 222] on div "7782991844500757" at bounding box center [983, 230] width 184 height 32
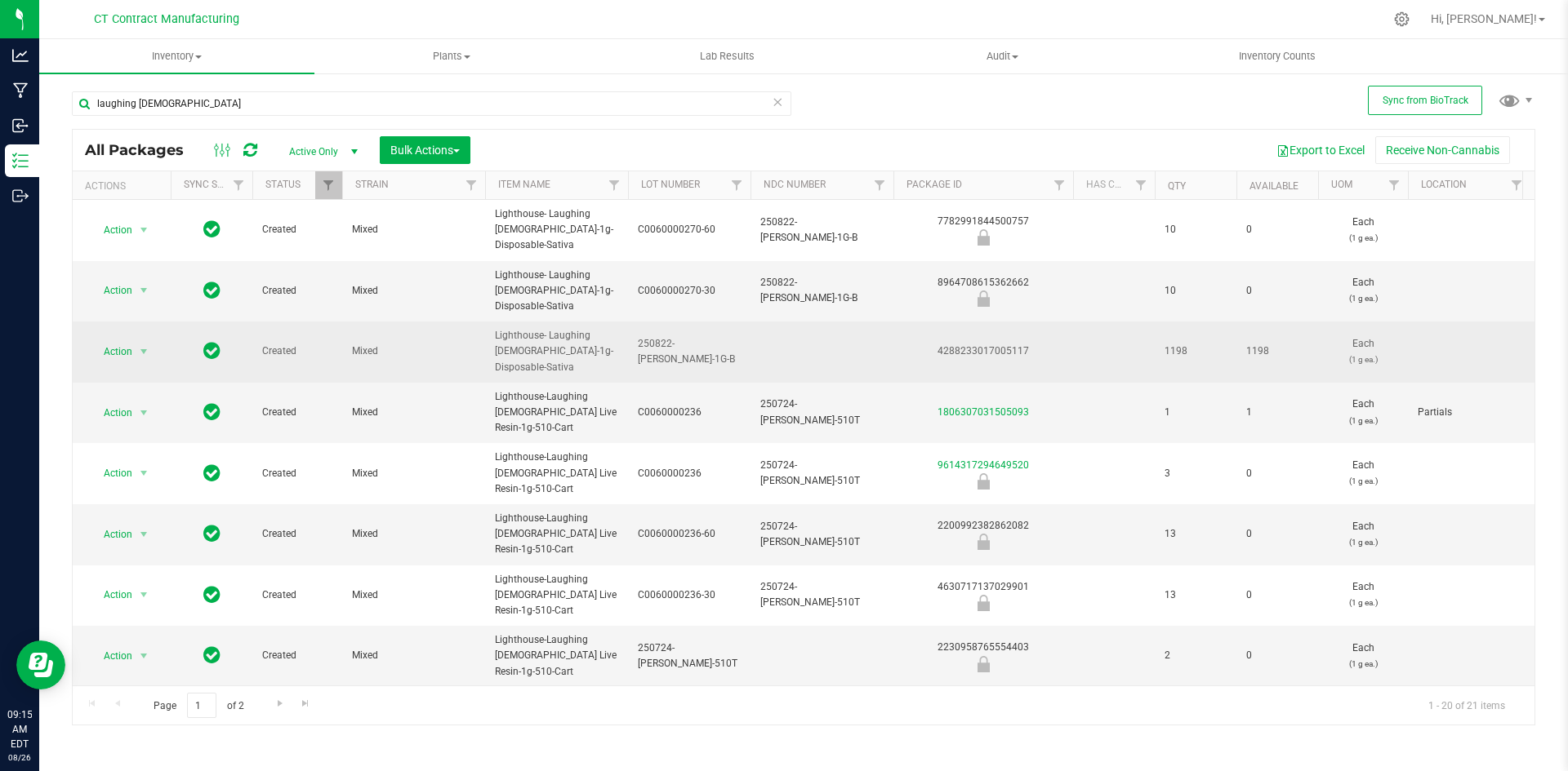
click at [691, 354] on span "250822-LH-LB-1G-B" at bounding box center [690, 351] width 103 height 31
click at [691, 354] on input "250822-LH-LB-1G-B" at bounding box center [686, 351] width 116 height 25
click at [986, 347] on div "4288233017005117" at bounding box center [983, 351] width 184 height 16
click at [524, 343] on span "Lighthouse- Laughing Buddha-1g-Disposable-Sativa" at bounding box center [556, 351] width 123 height 47
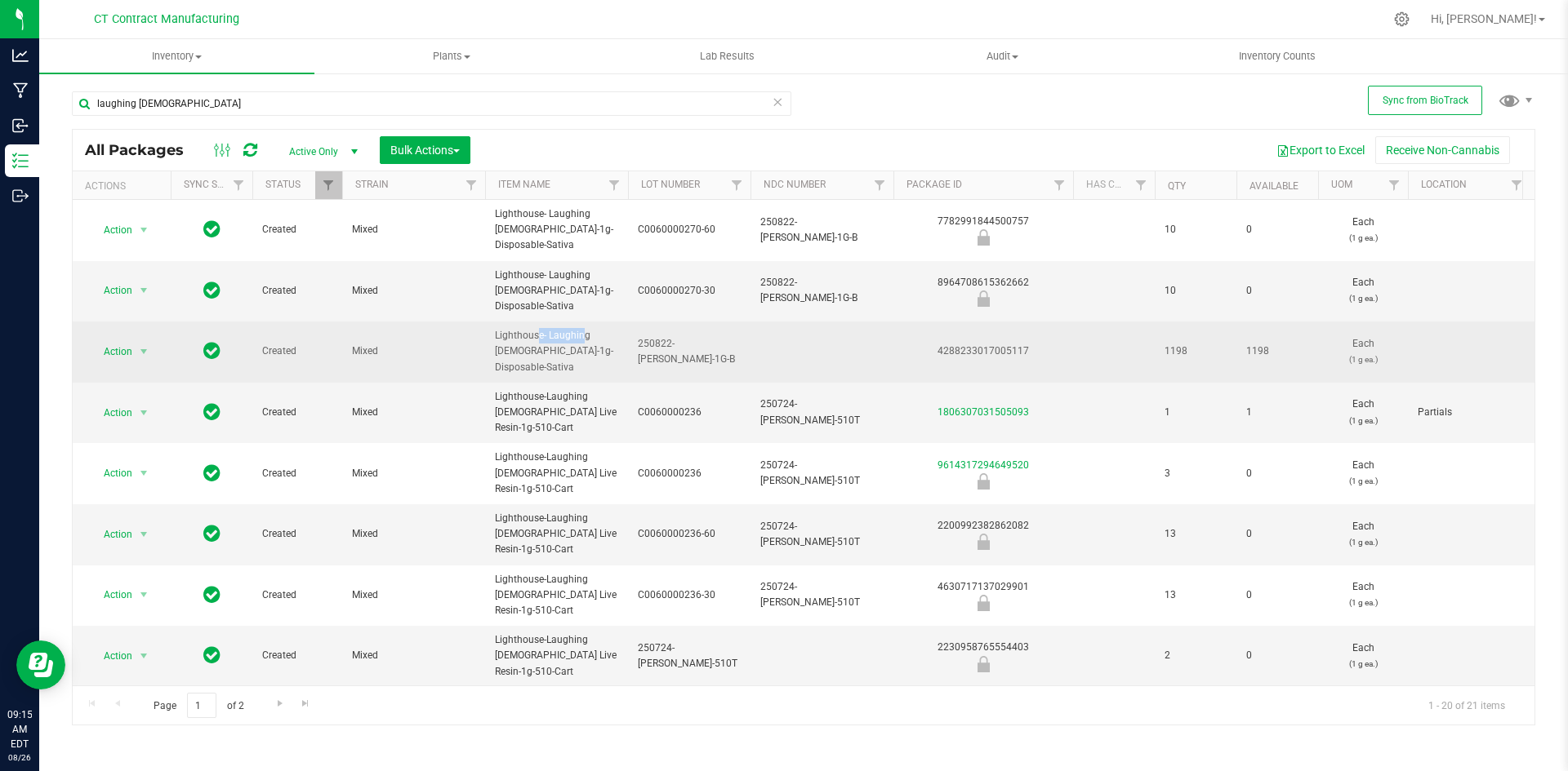
click at [524, 343] on span "Lighthouse- Laughing Buddha-1g-Disposable-Sativa" at bounding box center [556, 351] width 123 height 47
copy tr "Lighthouse- Laughing Buddha-1g-Disposable-Sativa"
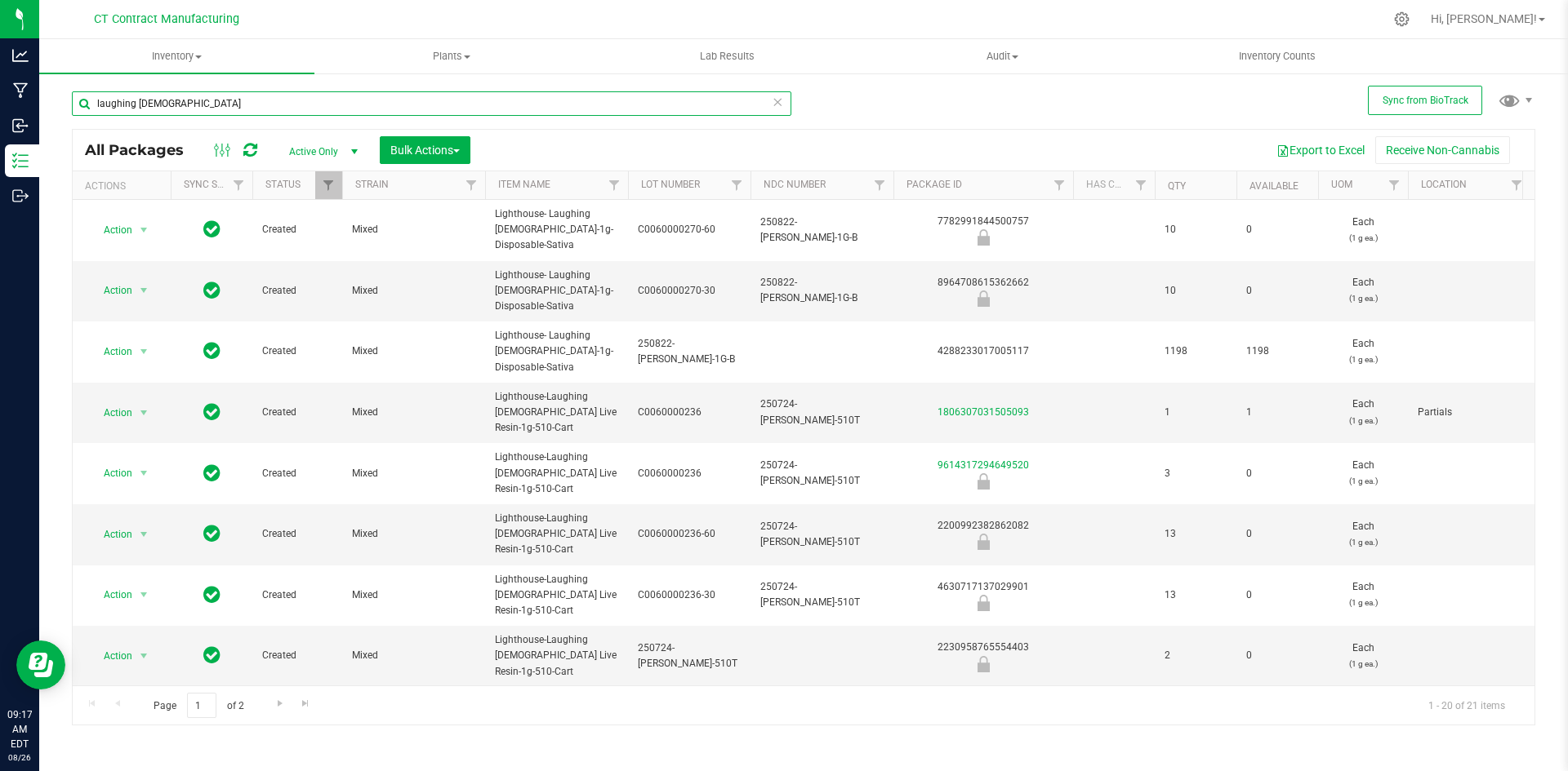
click at [122, 100] on input "laughing buddha" at bounding box center [431, 103] width 720 height 24
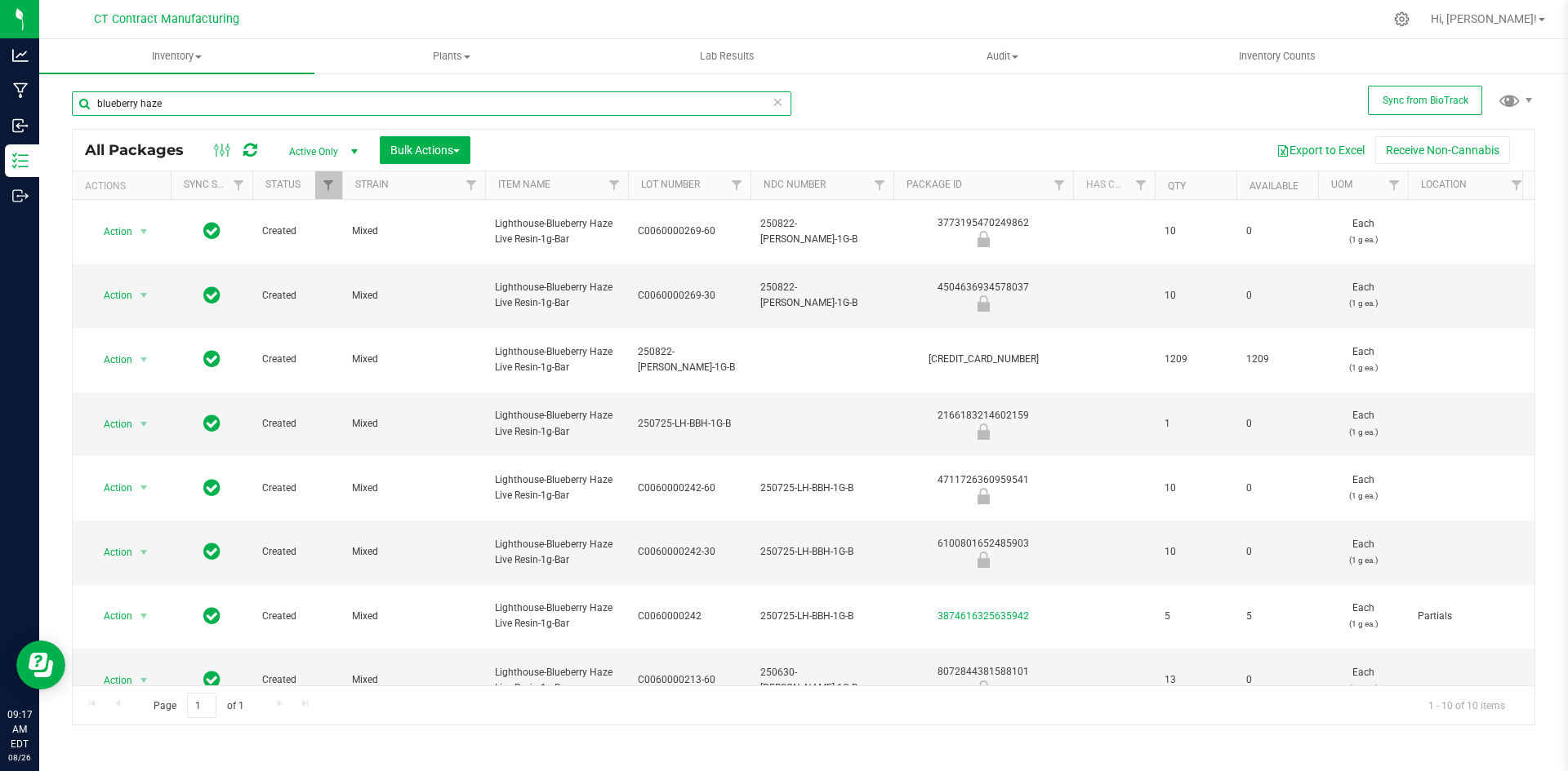
click at [317, 108] on input "blueberry haze" at bounding box center [431, 103] width 720 height 24
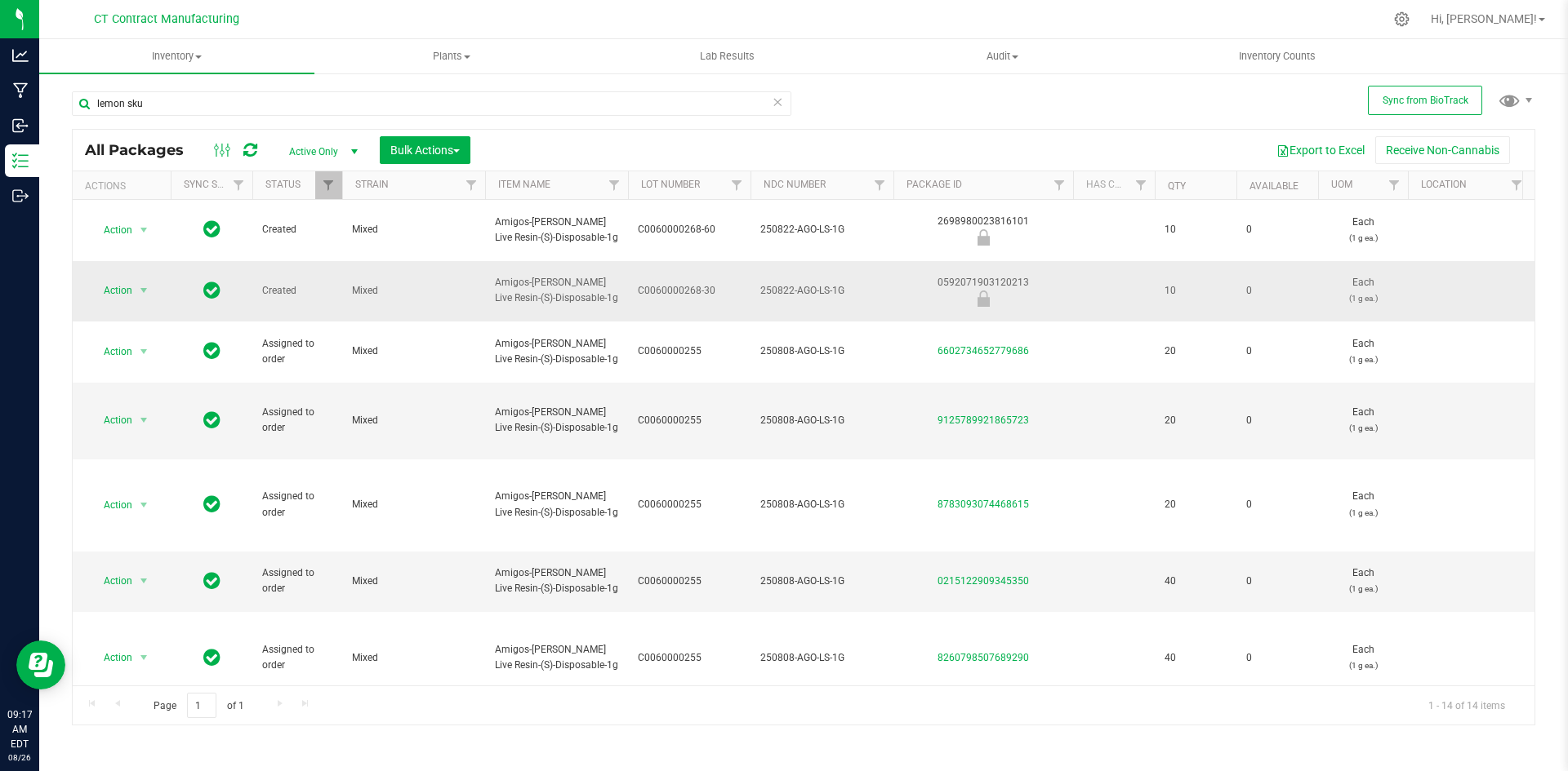
click at [974, 275] on div "0592071903120213" at bounding box center [983, 291] width 184 height 32
copy div "0592071903120213"
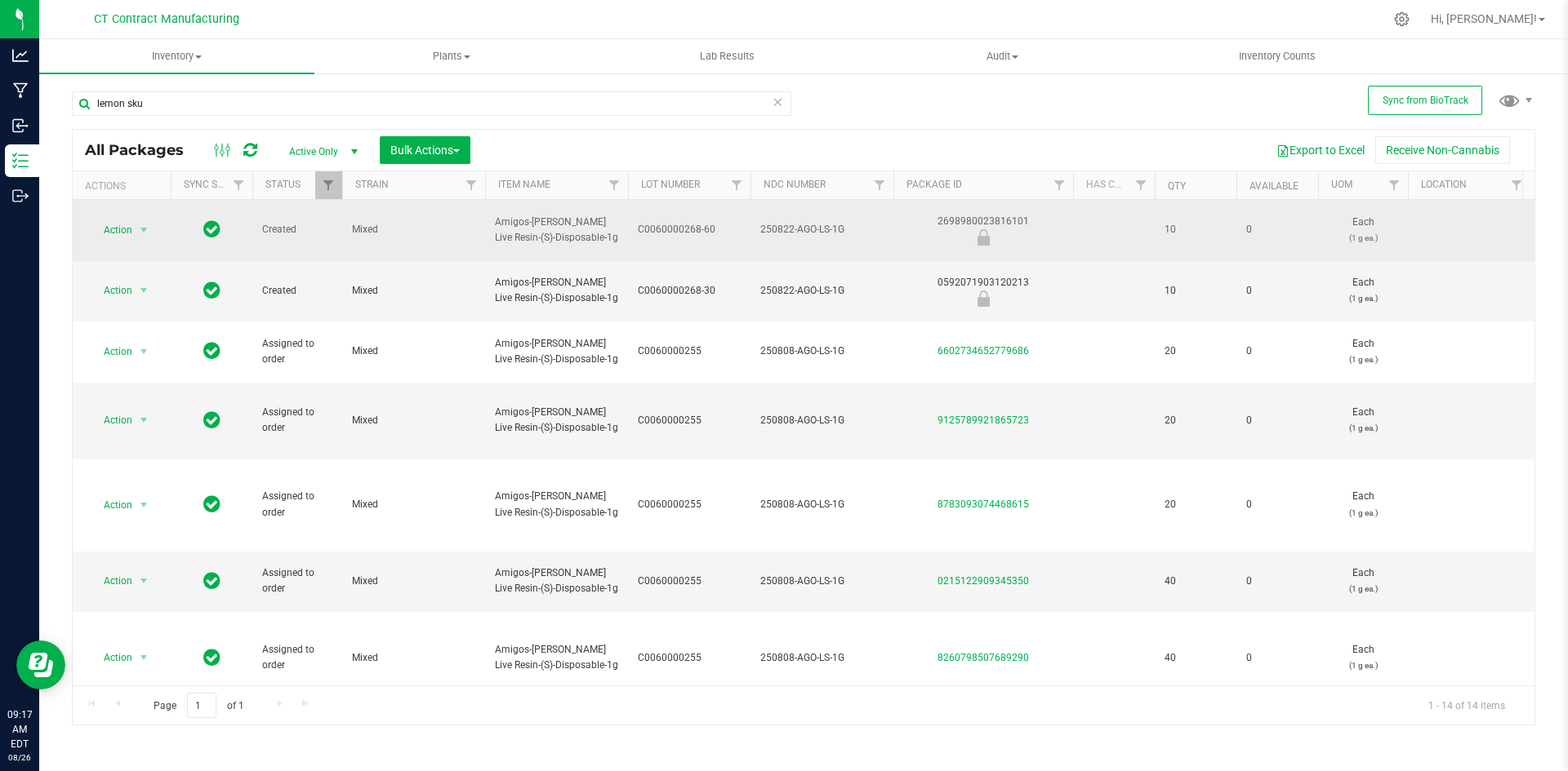
click at [956, 215] on div "2698980023816101" at bounding box center [983, 230] width 184 height 32
copy div "2698980023816101"
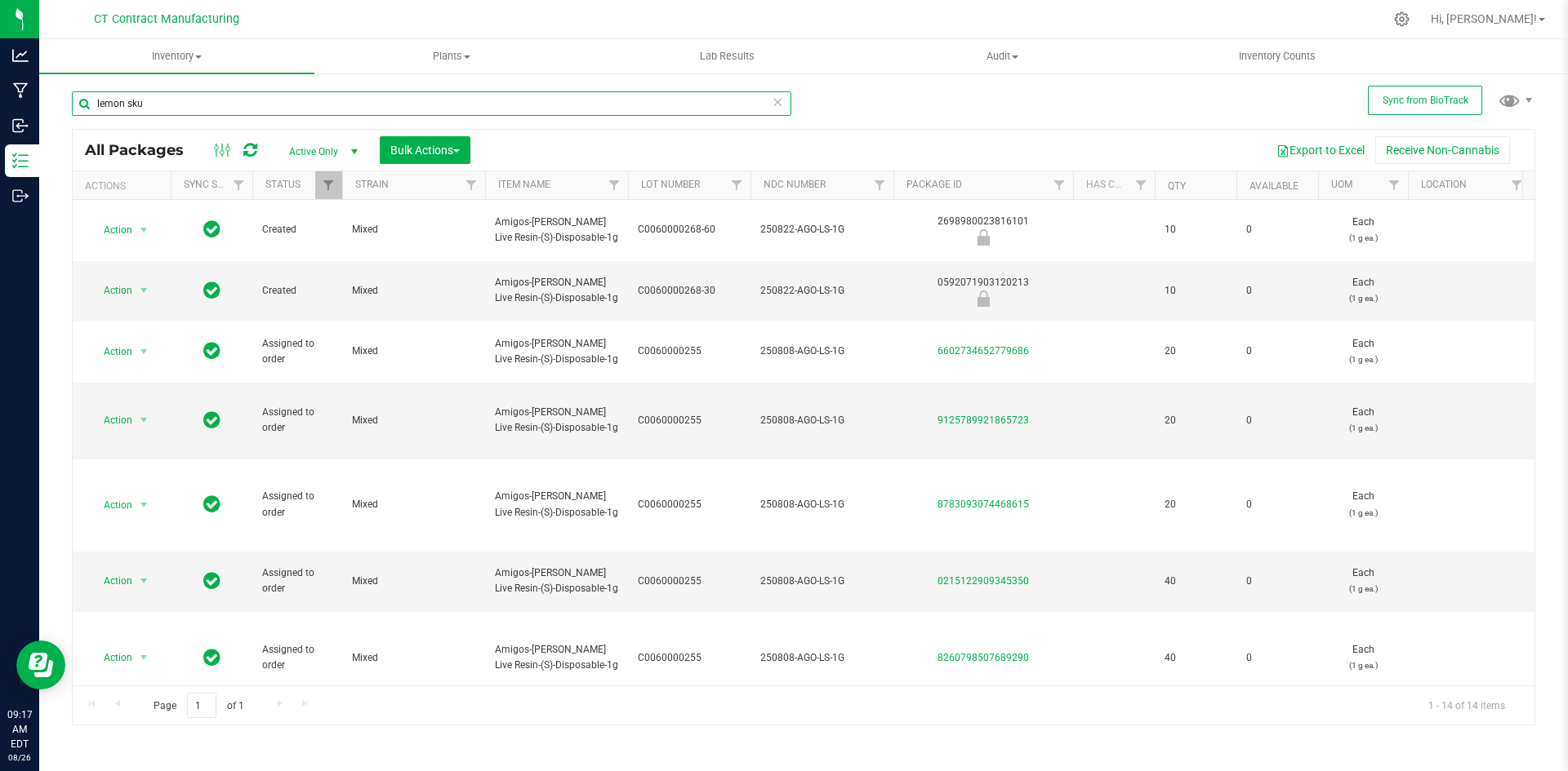
click at [394, 97] on input "lemon sku" at bounding box center [431, 103] width 720 height 24
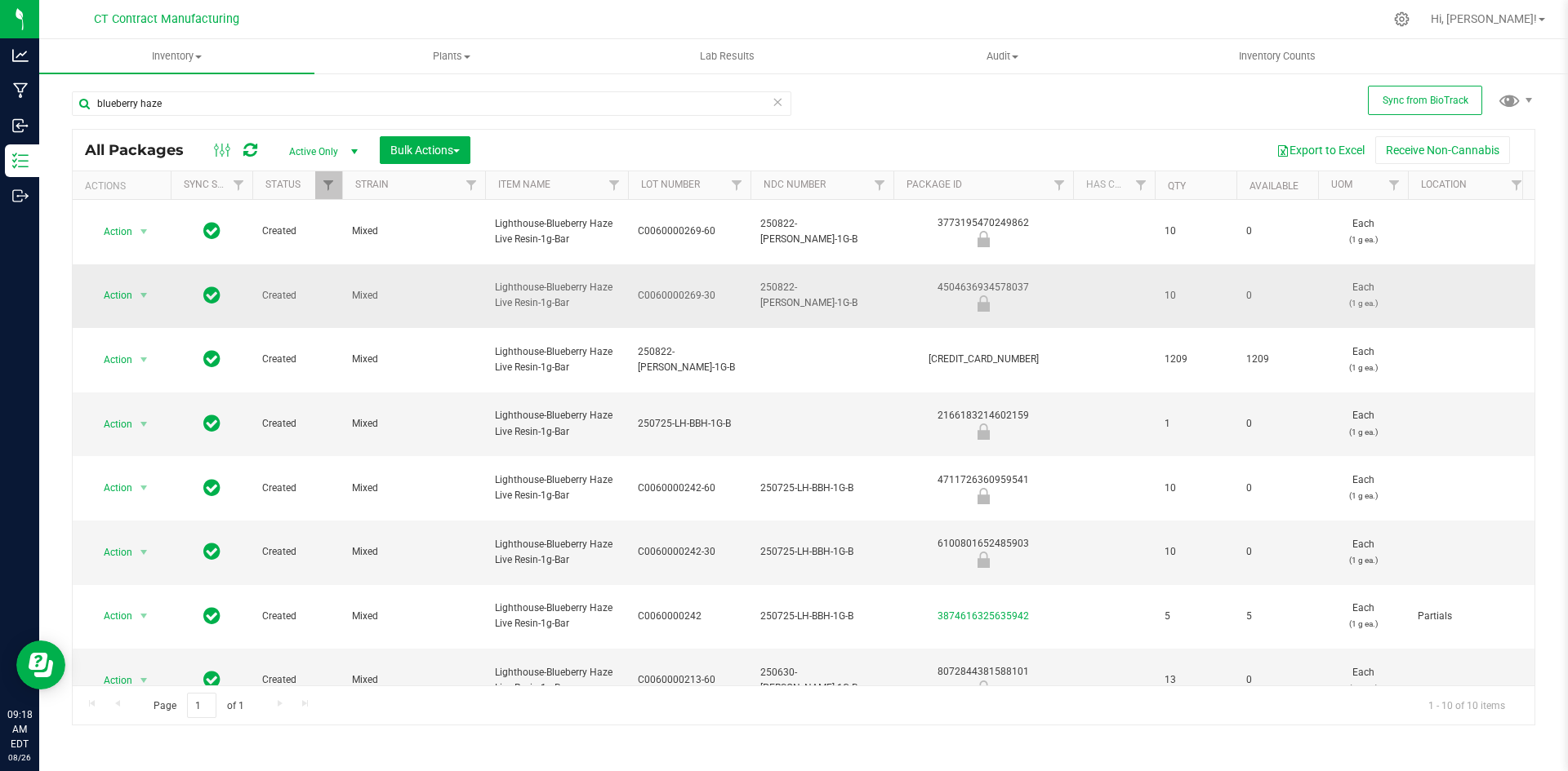
click at [983, 282] on div "4504636934578037" at bounding box center [983, 296] width 184 height 32
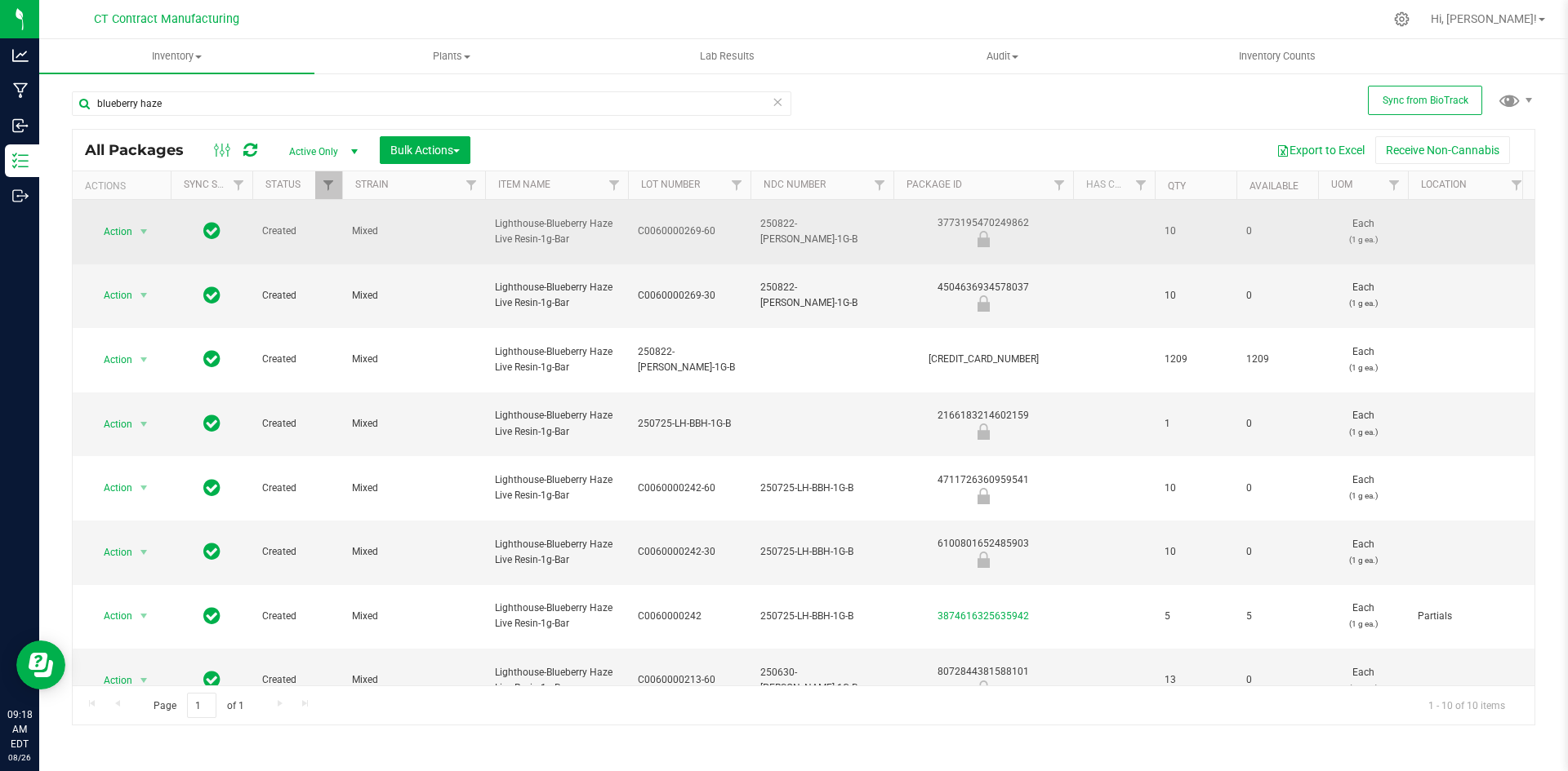
click at [995, 228] on div "3773195470249862" at bounding box center [983, 231] width 184 height 32
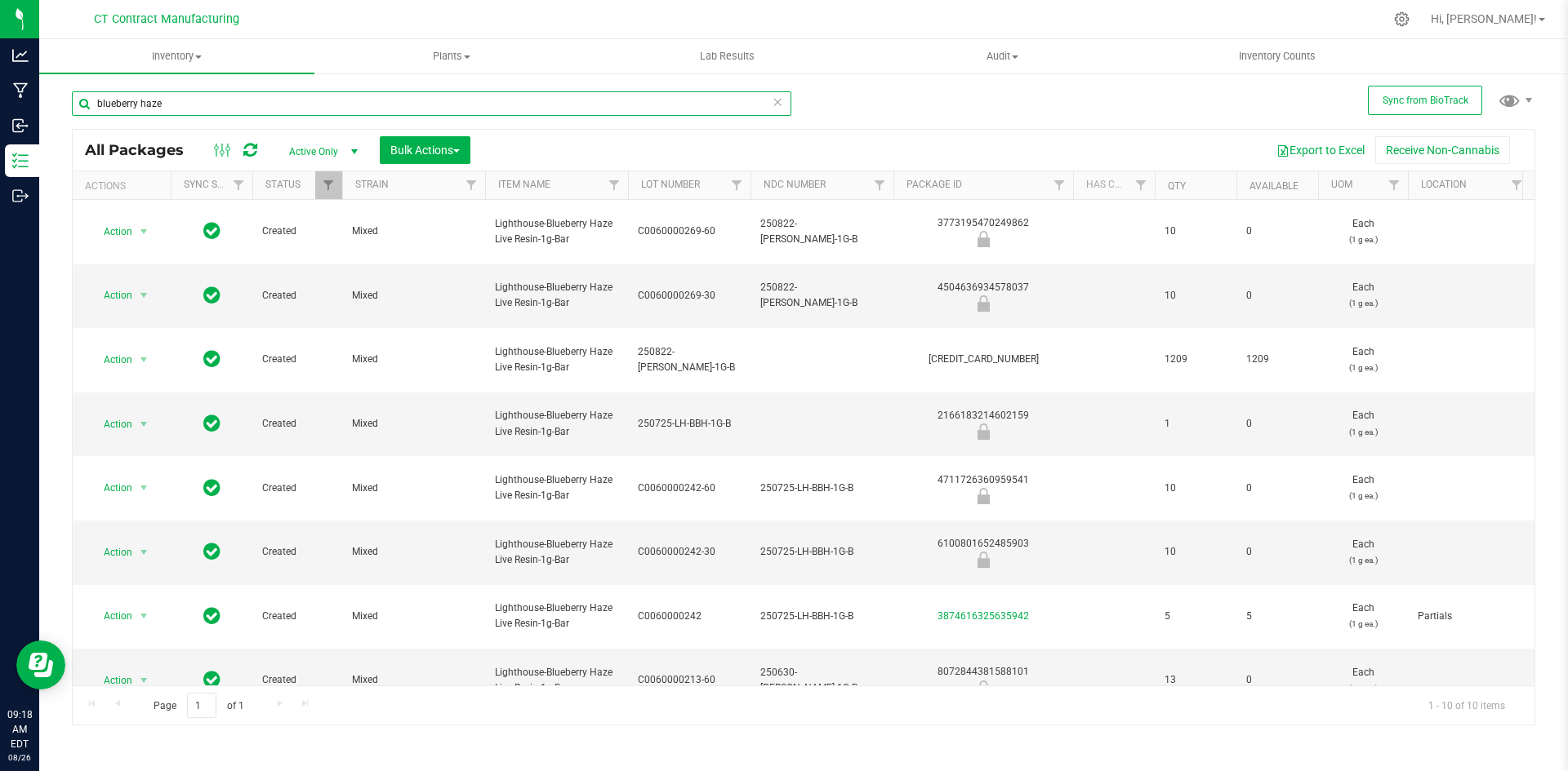
click at [318, 110] on input "blueberry haze" at bounding box center [431, 103] width 720 height 24
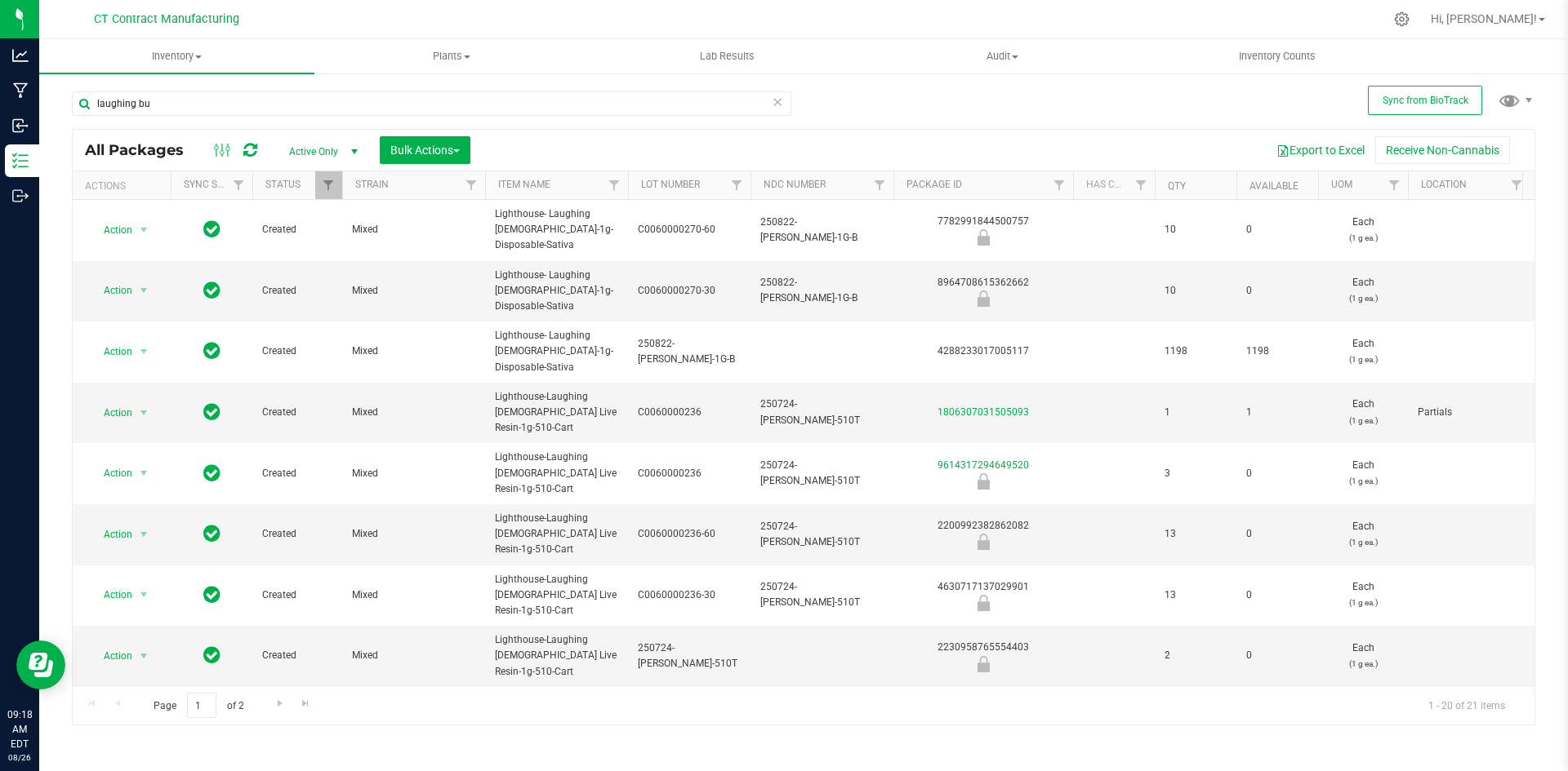
click at [980, 279] on div "8964708615362662" at bounding box center [983, 291] width 184 height 32
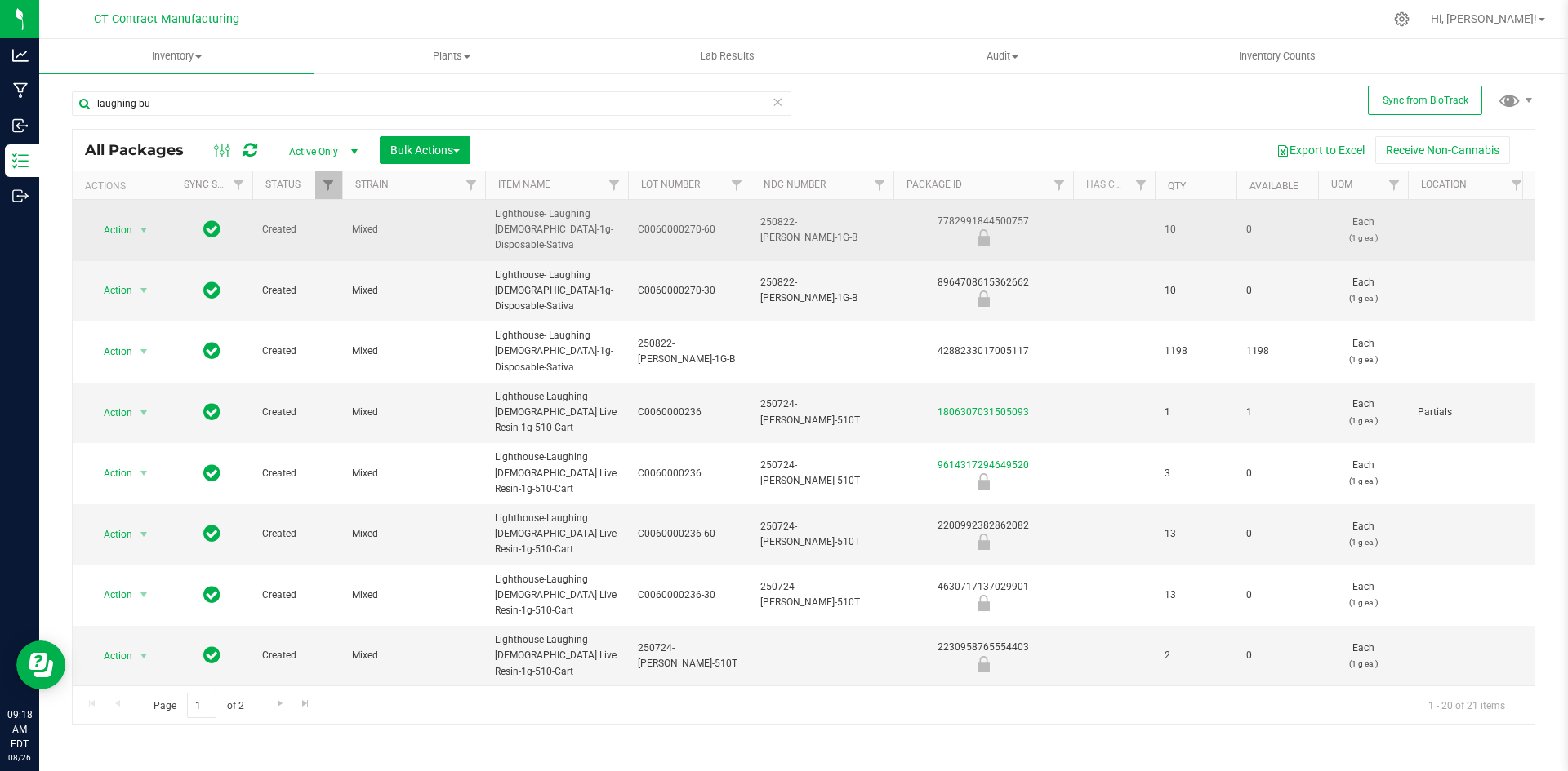
click at [987, 222] on div "7782991844500757" at bounding box center [983, 230] width 184 height 32
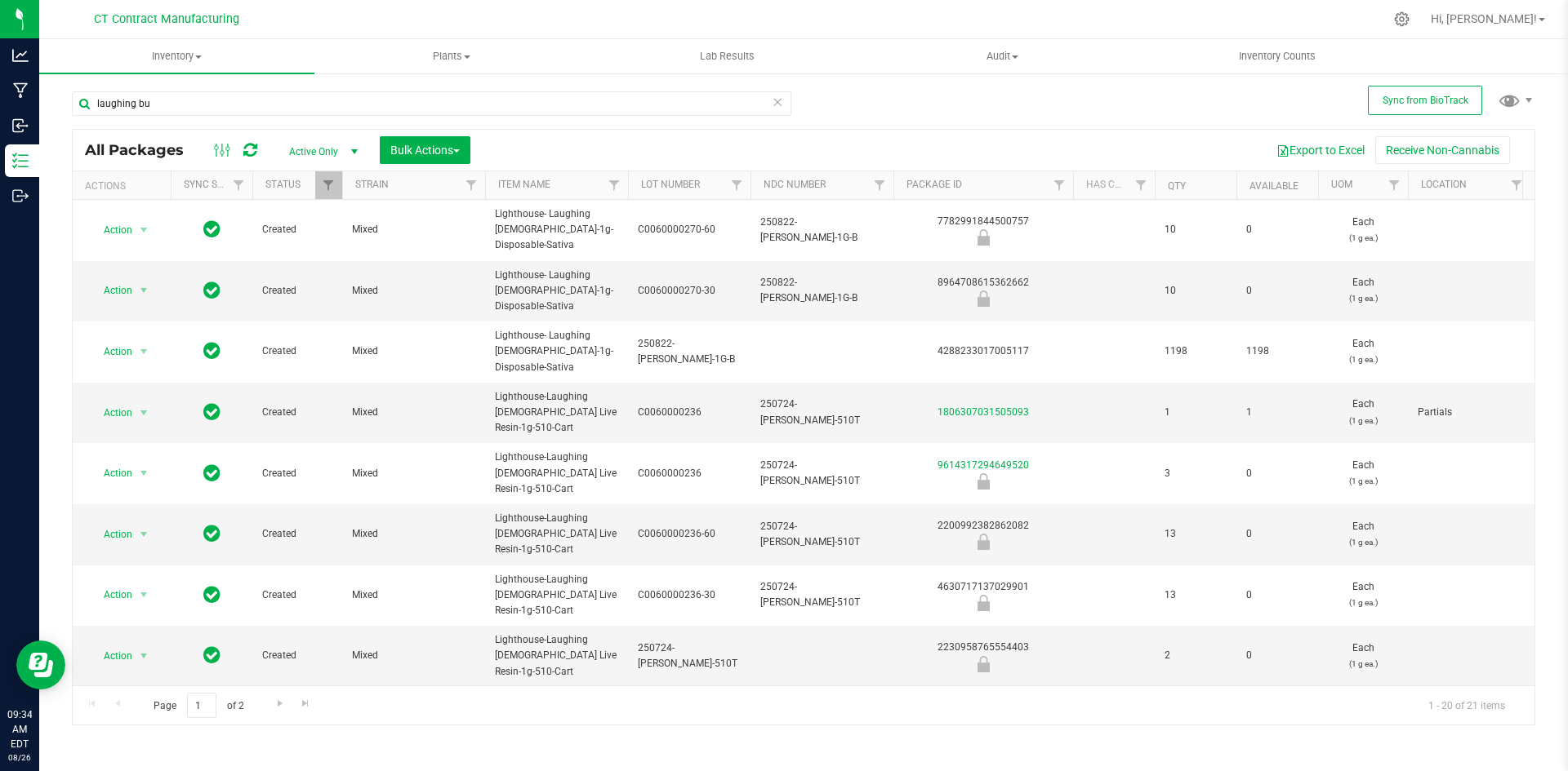
click at [796, 19] on div at bounding box center [837, 19] width 1091 height 32
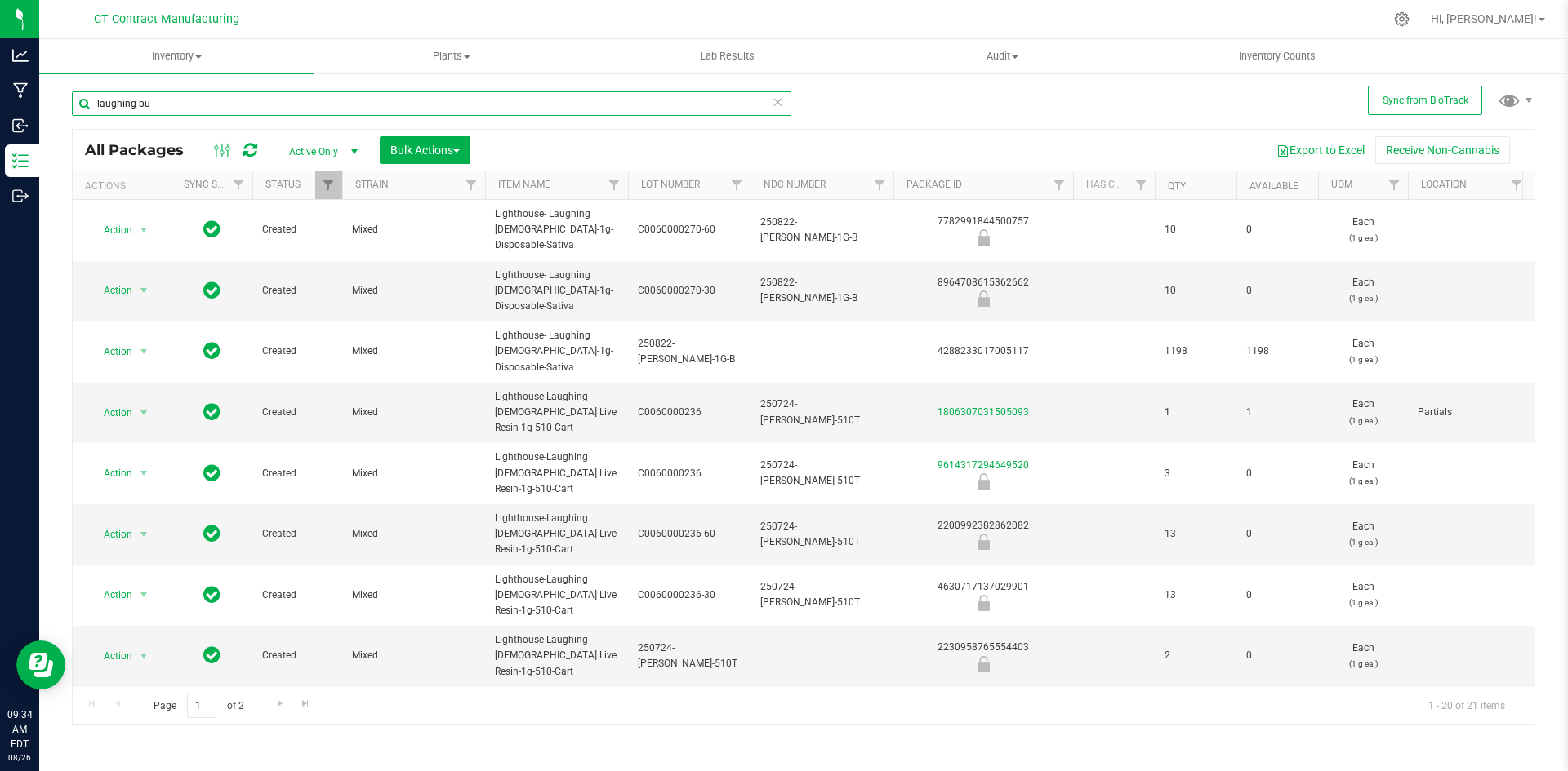
click at [297, 104] on input "laughing bu" at bounding box center [431, 103] width 720 height 24
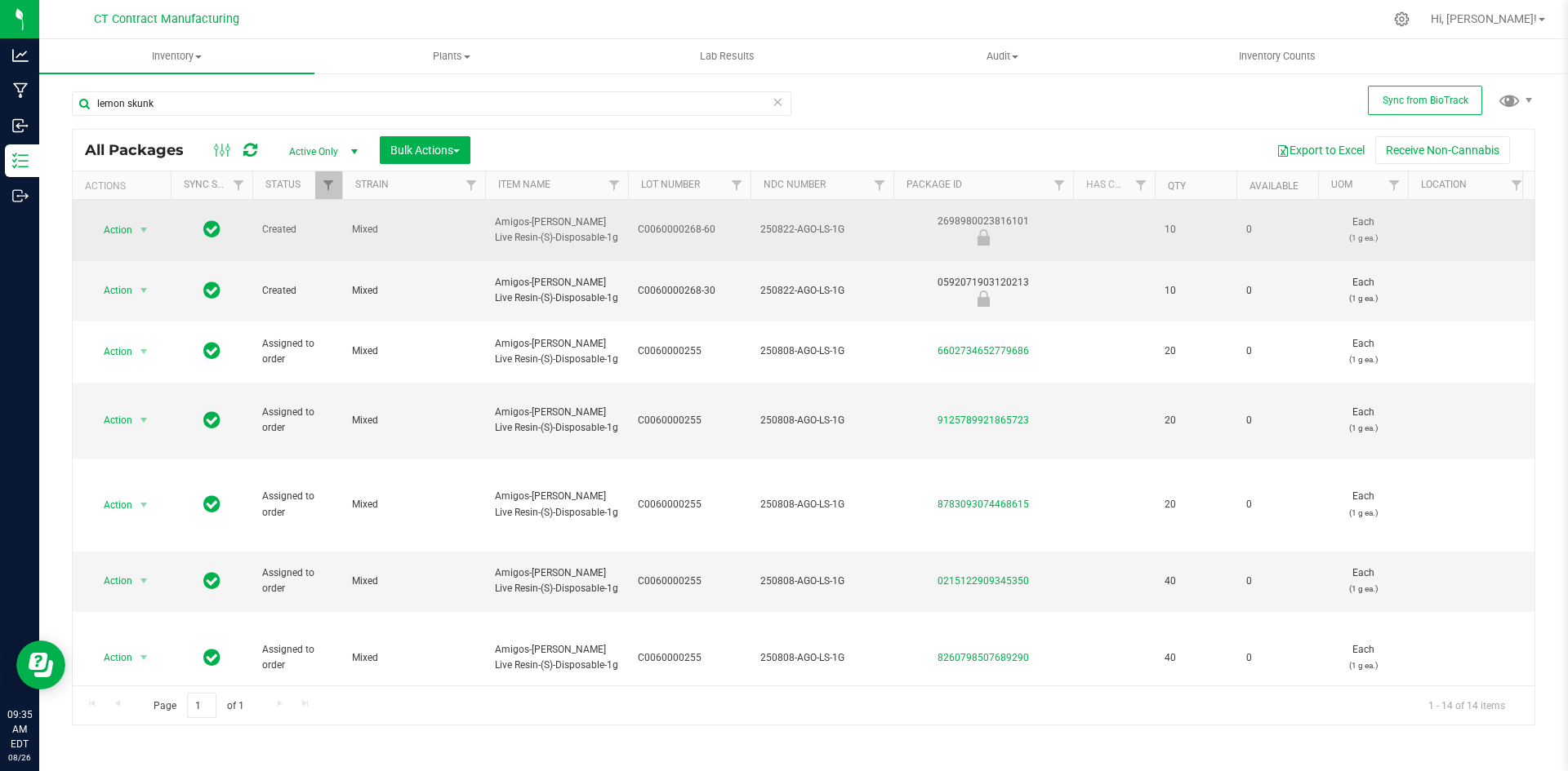
click at [798, 223] on span "250822-AGO-LS-1G" at bounding box center [821, 229] width 123 height 16
click at [798, 223] on input "250822-AGO-LS-1G" at bounding box center [818, 229] width 137 height 25
click at [1007, 214] on div "2698980023816101" at bounding box center [983, 230] width 184 height 32
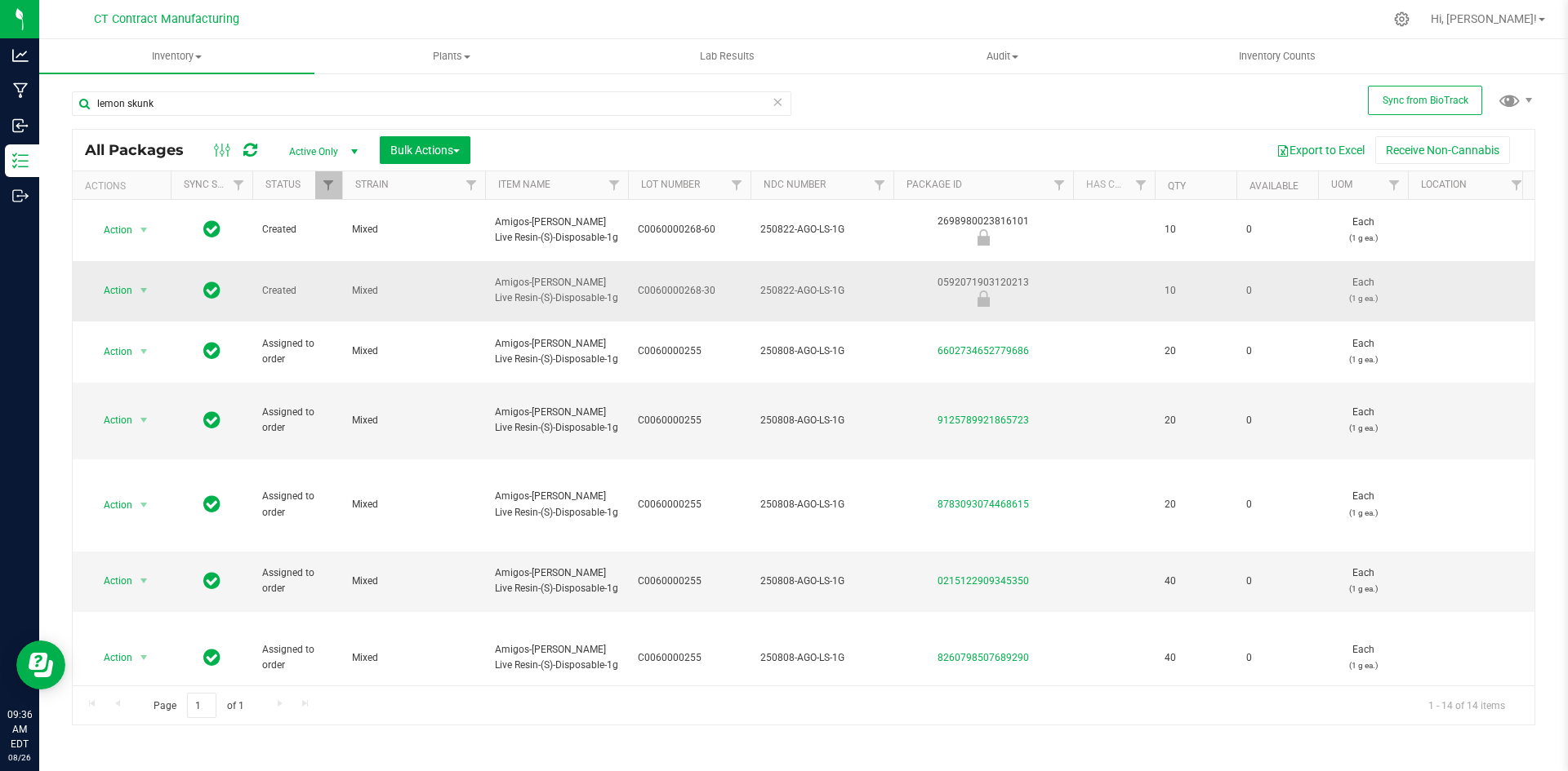
click at [958, 275] on div "0592071903120213" at bounding box center [983, 291] width 184 height 32
click at [794, 284] on span "250822-AGO-LS-1G" at bounding box center [821, 291] width 123 height 16
click at [794, 278] on input "250822-AGO-LS-1G" at bounding box center [818, 290] width 137 height 25
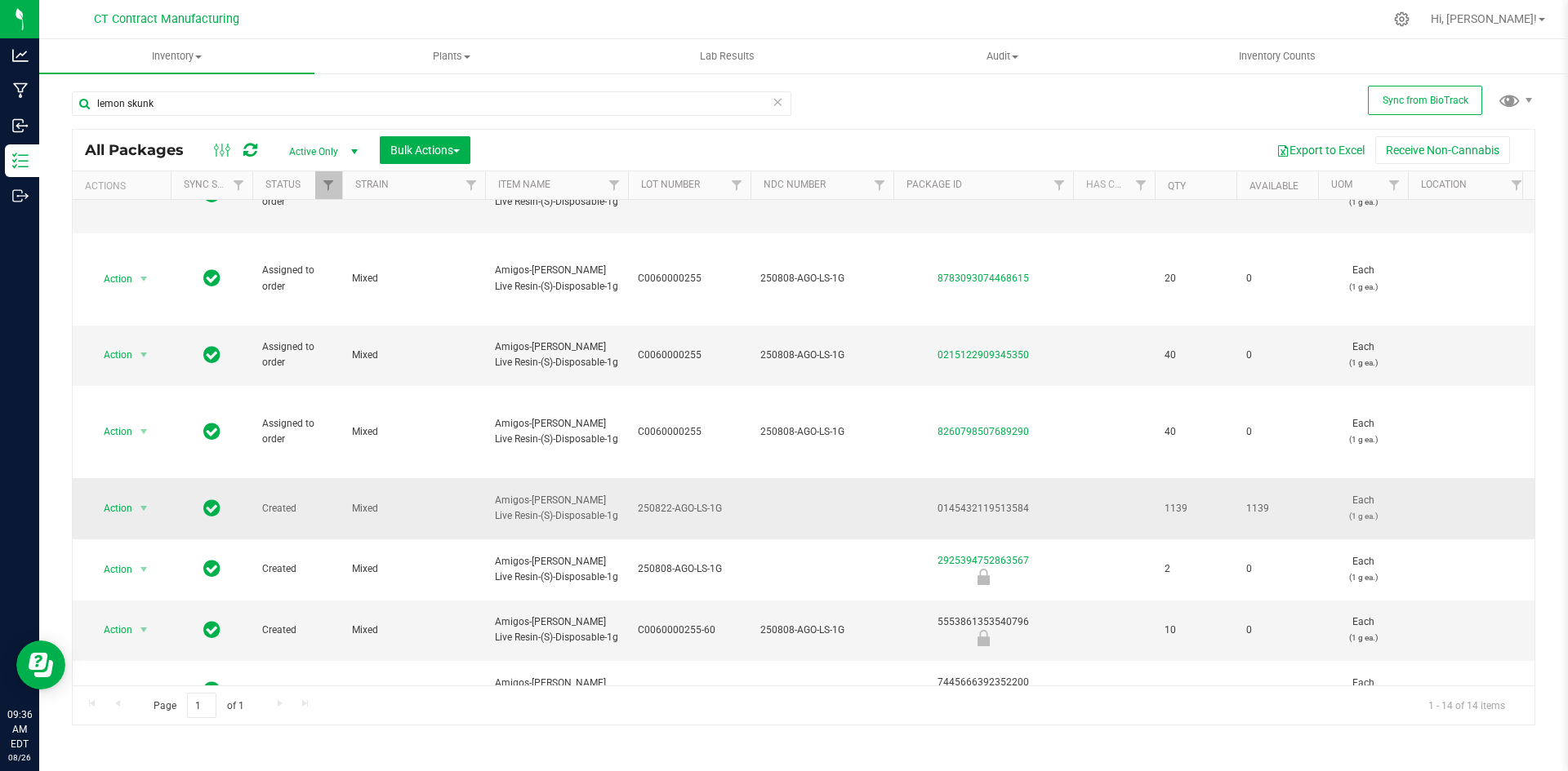
scroll to position [245, 0]
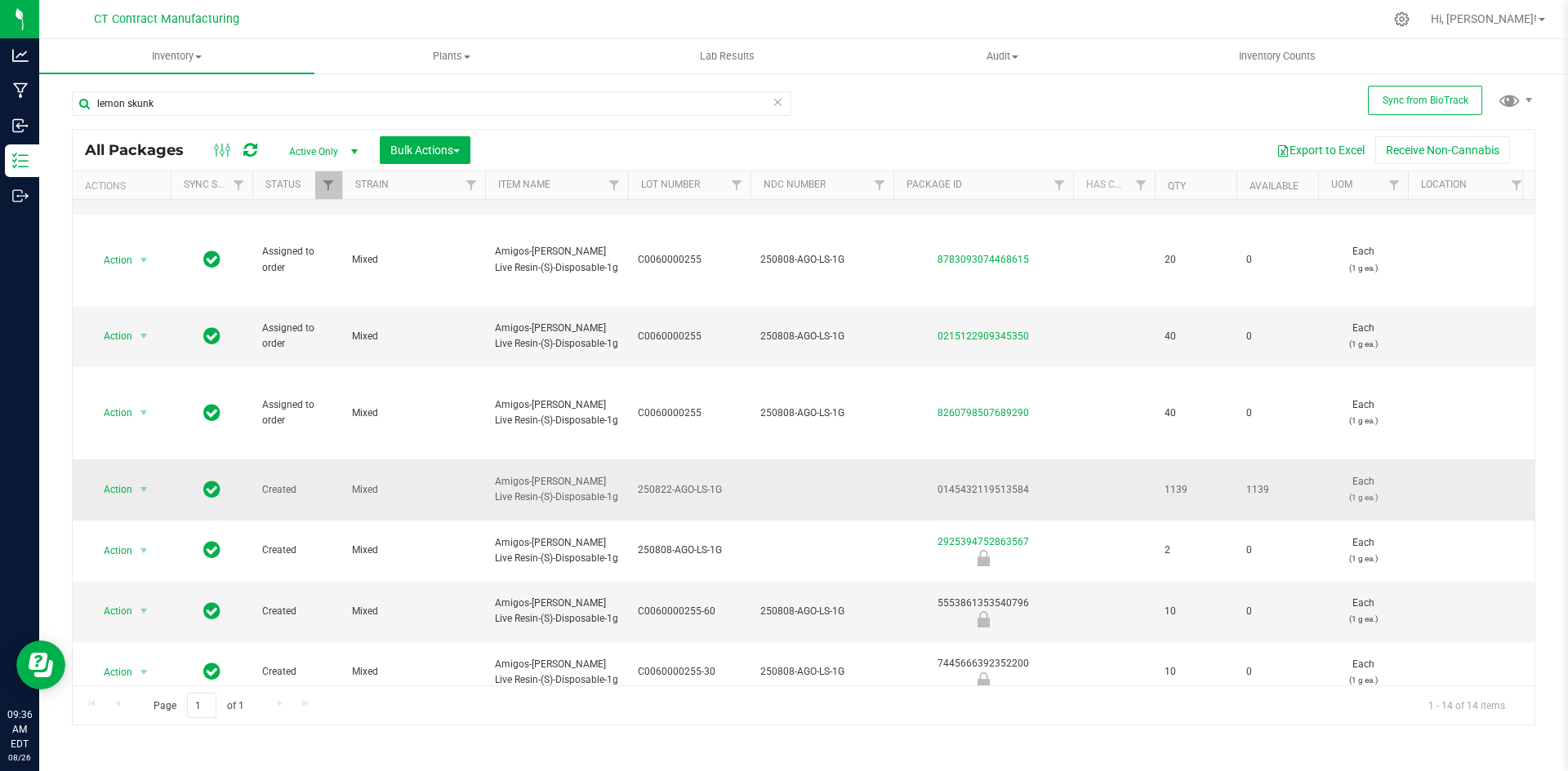
click at [1003, 483] on div "0145432119513584" at bounding box center [983, 490] width 184 height 16
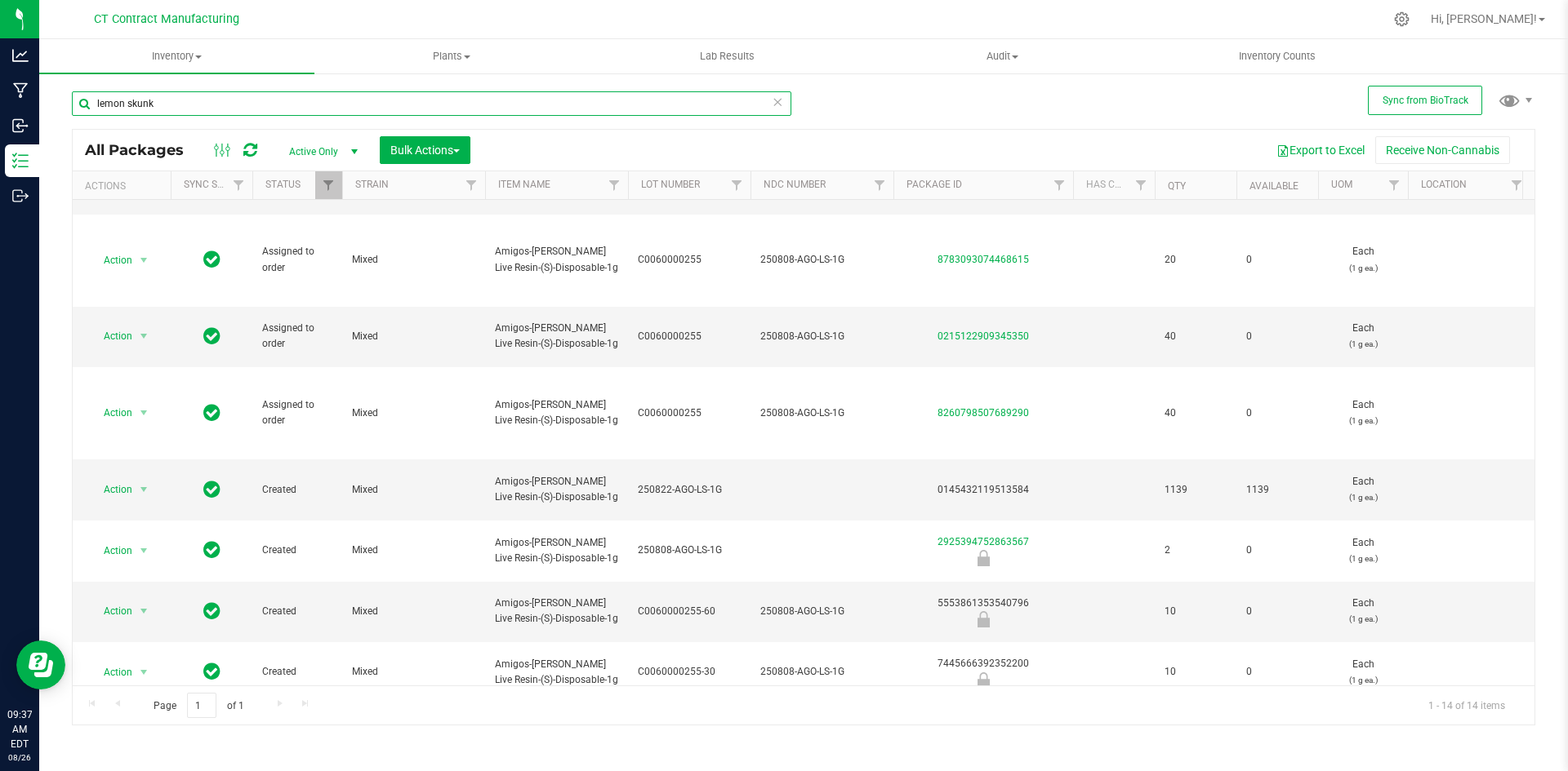
click at [227, 100] on input "lemon skunk" at bounding box center [431, 103] width 720 height 24
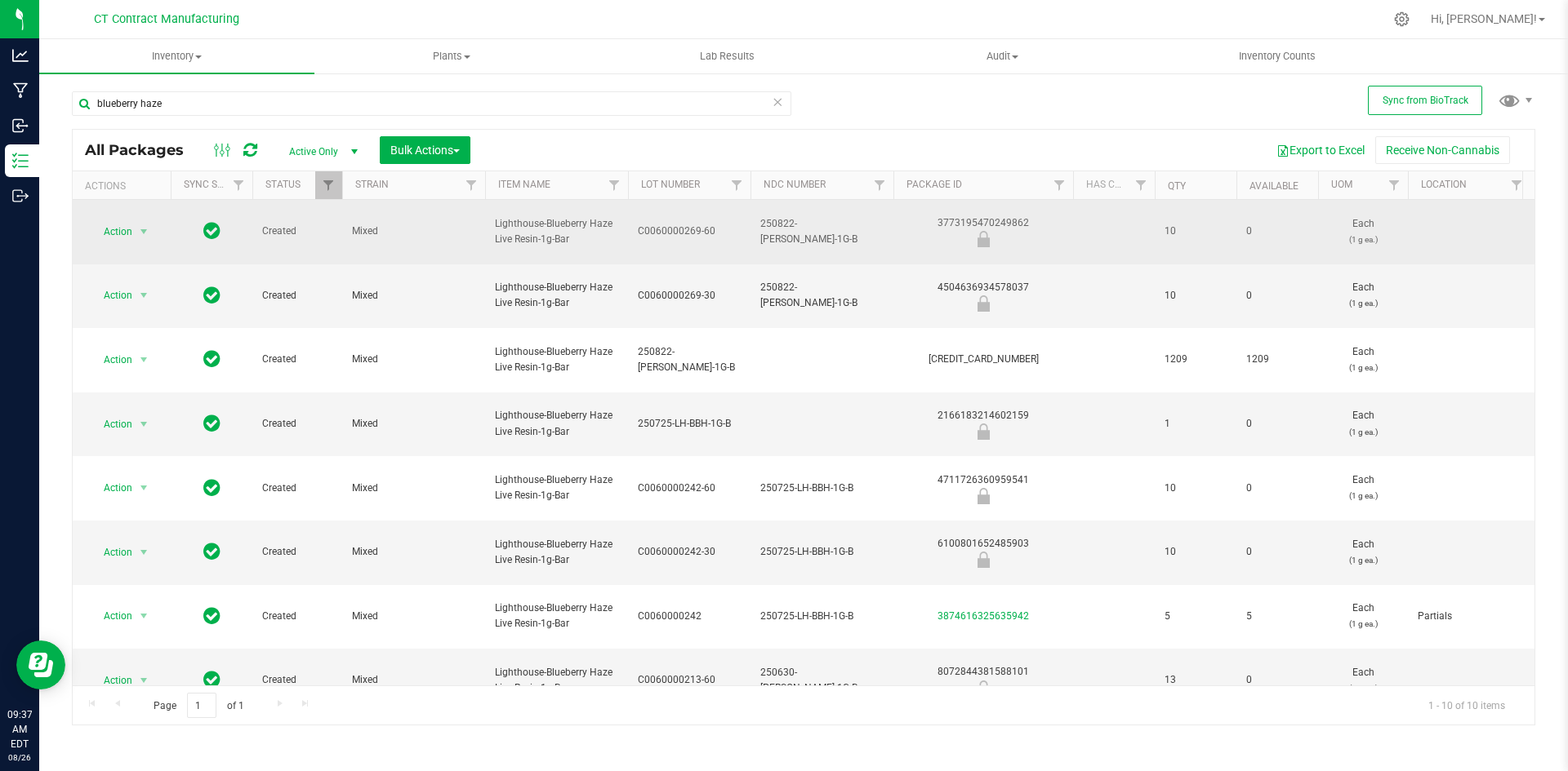
click at [825, 224] on span "250822-LH-BH-1G-B" at bounding box center [821, 231] width 123 height 31
click at [825, 224] on input "250822-LH-BH-1G-B" at bounding box center [818, 231] width 137 height 25
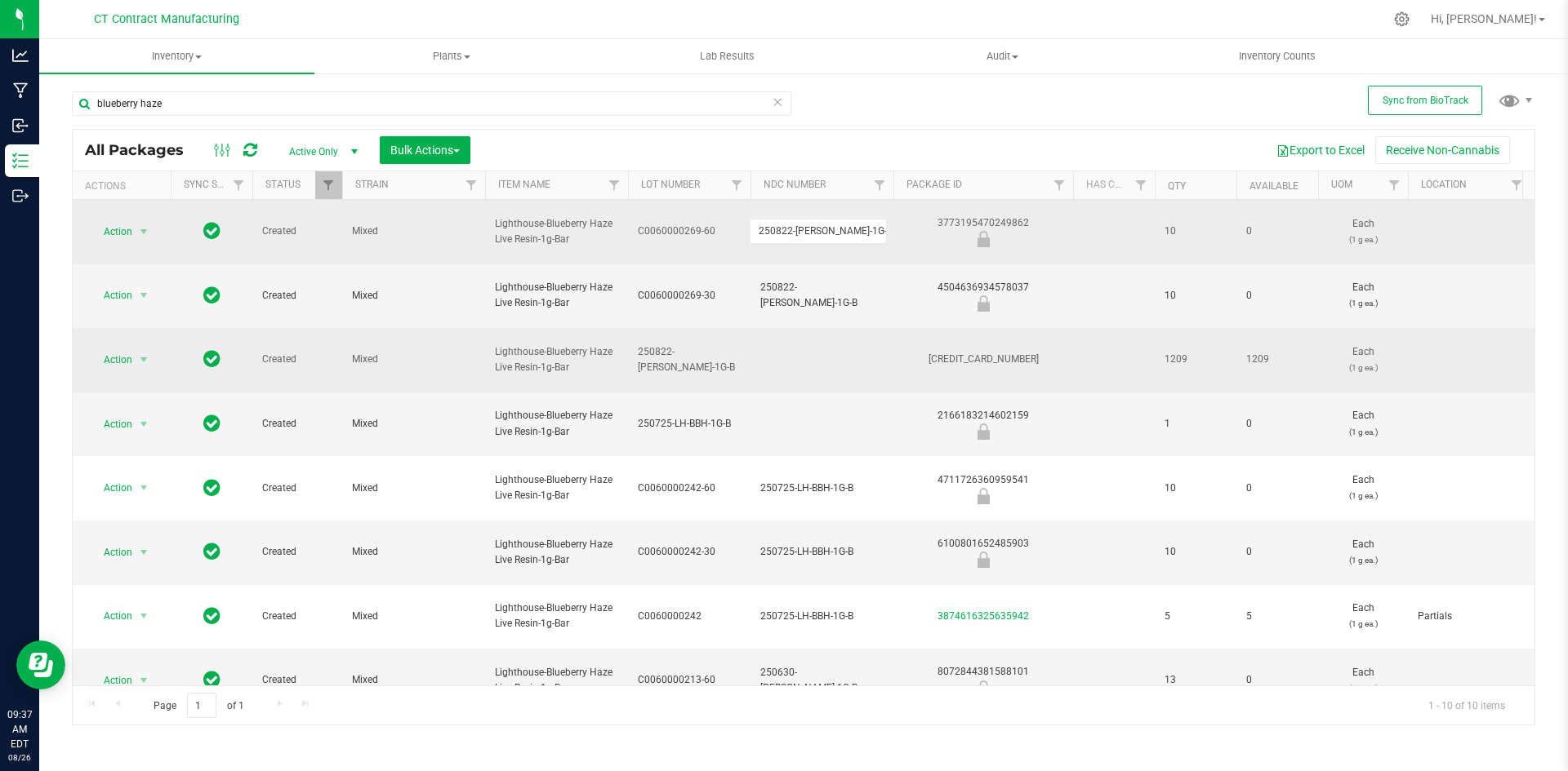
click at [981, 364] on div "4327256254461227" at bounding box center [983, 360] width 184 height 16
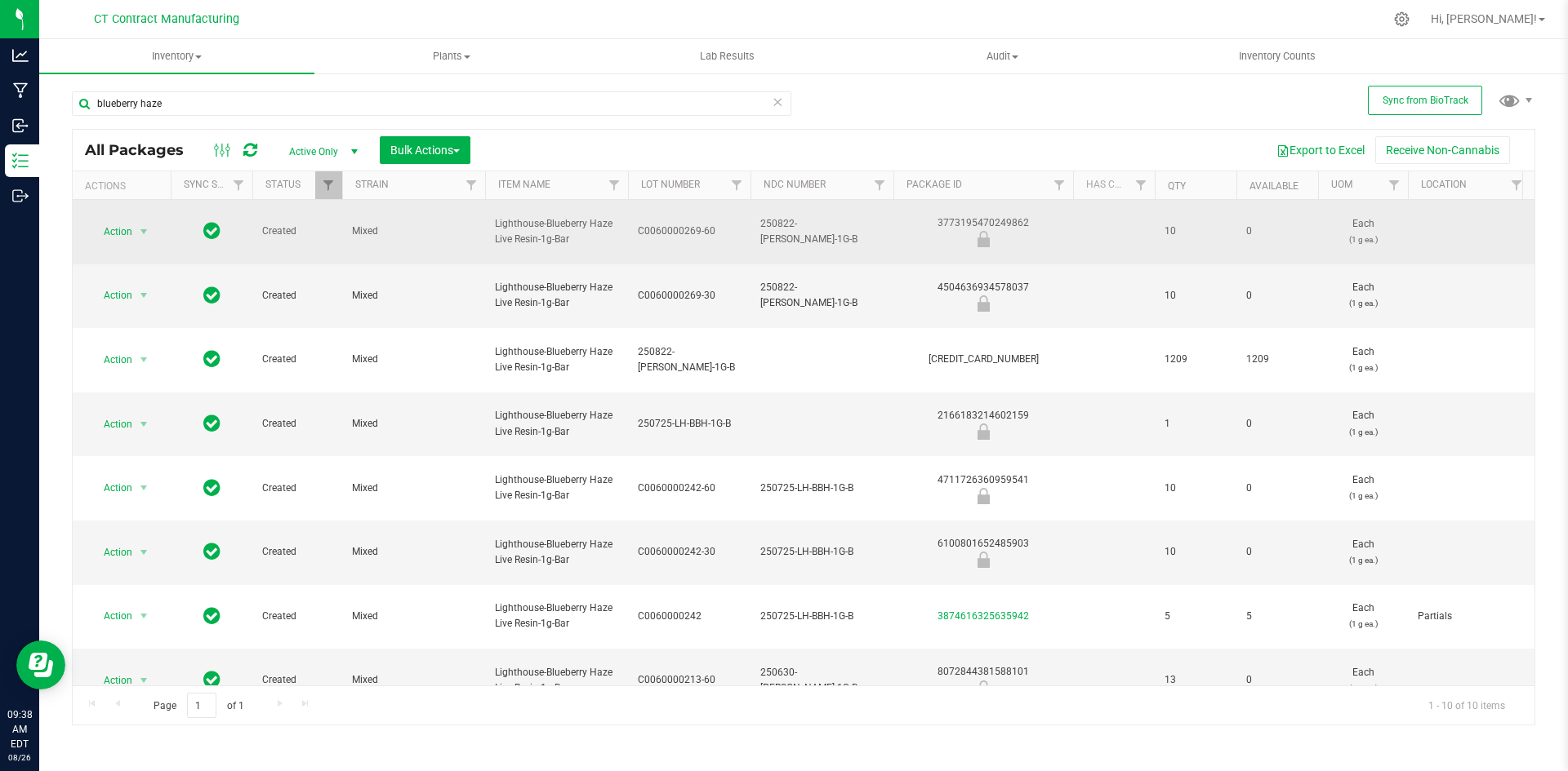
click at [753, 5] on div at bounding box center [837, 19] width 1091 height 32
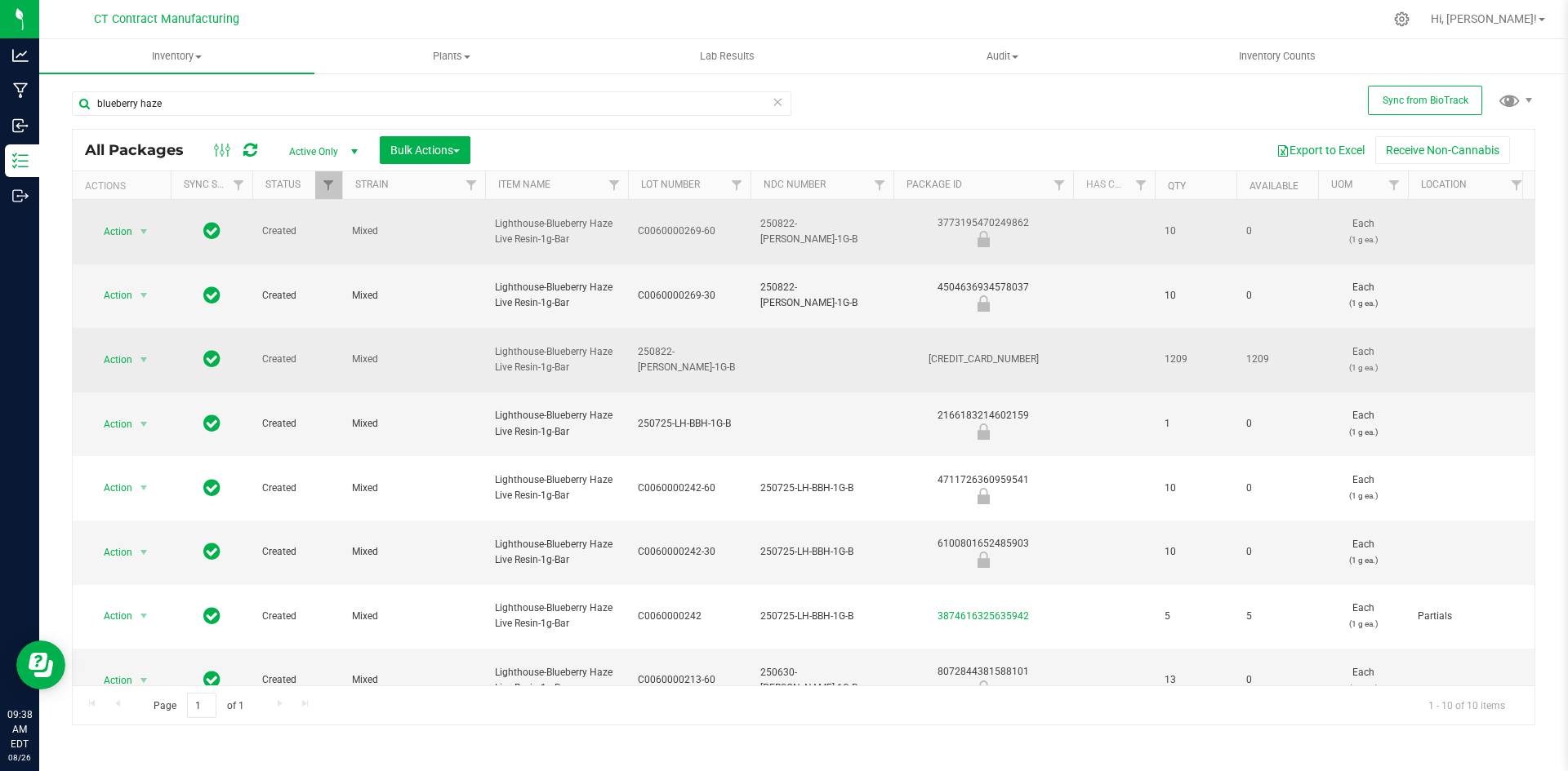
click at [682, 357] on span "250822-LH-BH-1G-B" at bounding box center [690, 360] width 103 height 31
click at [682, 357] on input "250822-LH-BH-1G-B" at bounding box center [686, 359] width 116 height 25
click at [965, 285] on div "4504636934578037" at bounding box center [983, 296] width 184 height 32
click at [1014, 223] on div "3773195470249862" at bounding box center [983, 231] width 184 height 32
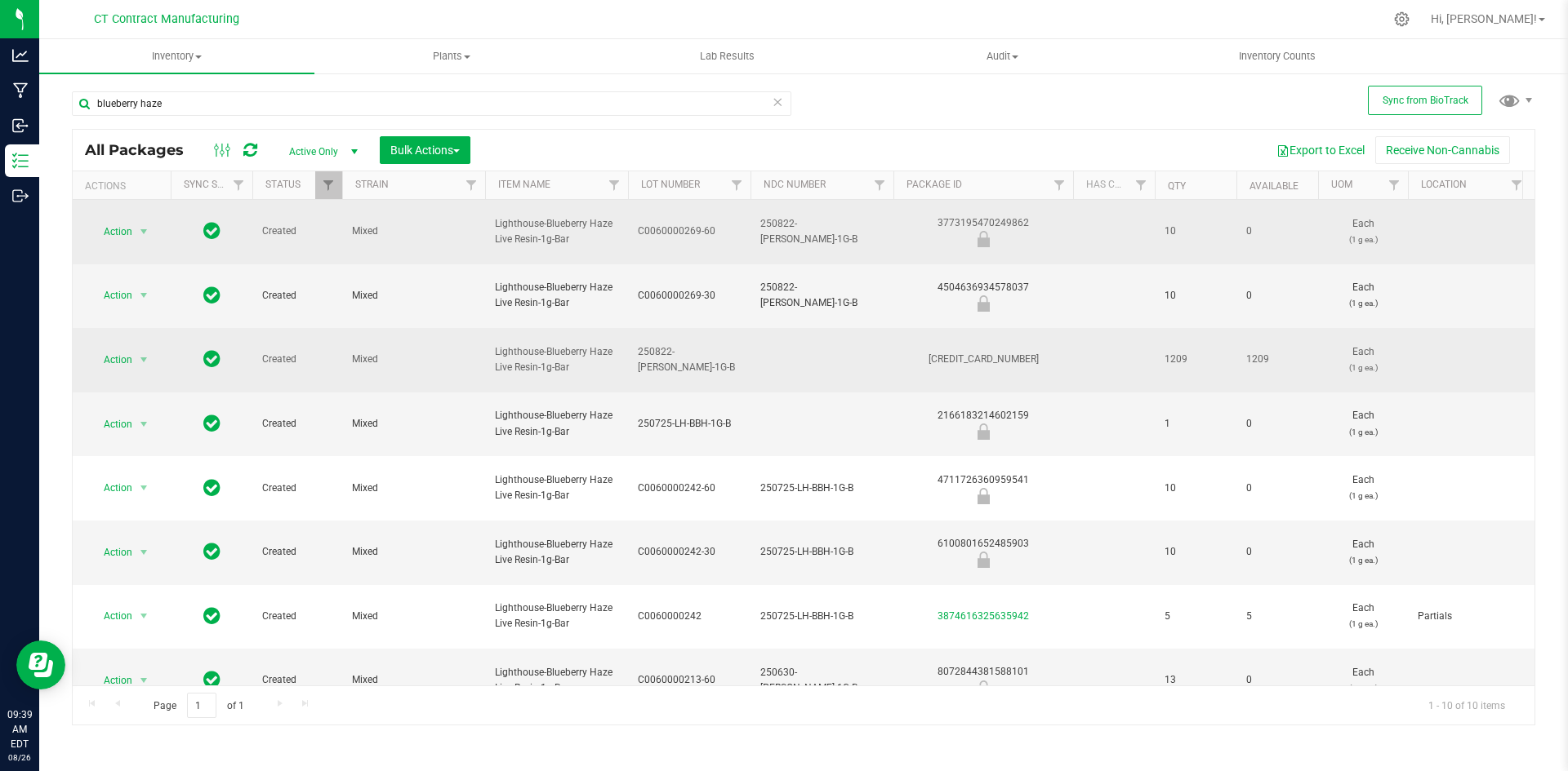
click at [1014, 223] on div "3773195470249862" at bounding box center [983, 231] width 184 height 32
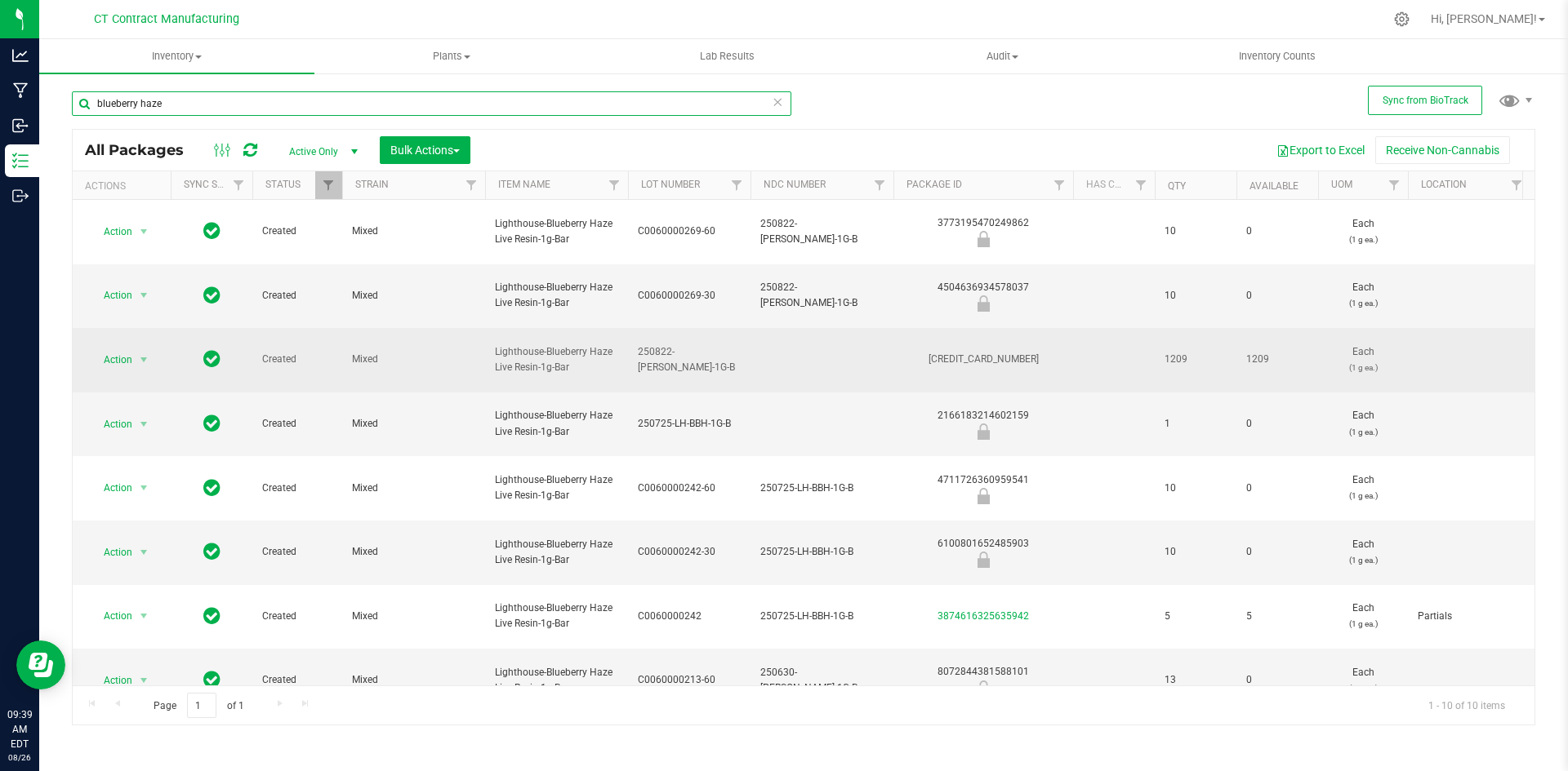
click at [309, 103] on input "blueberry haze" at bounding box center [431, 103] width 720 height 24
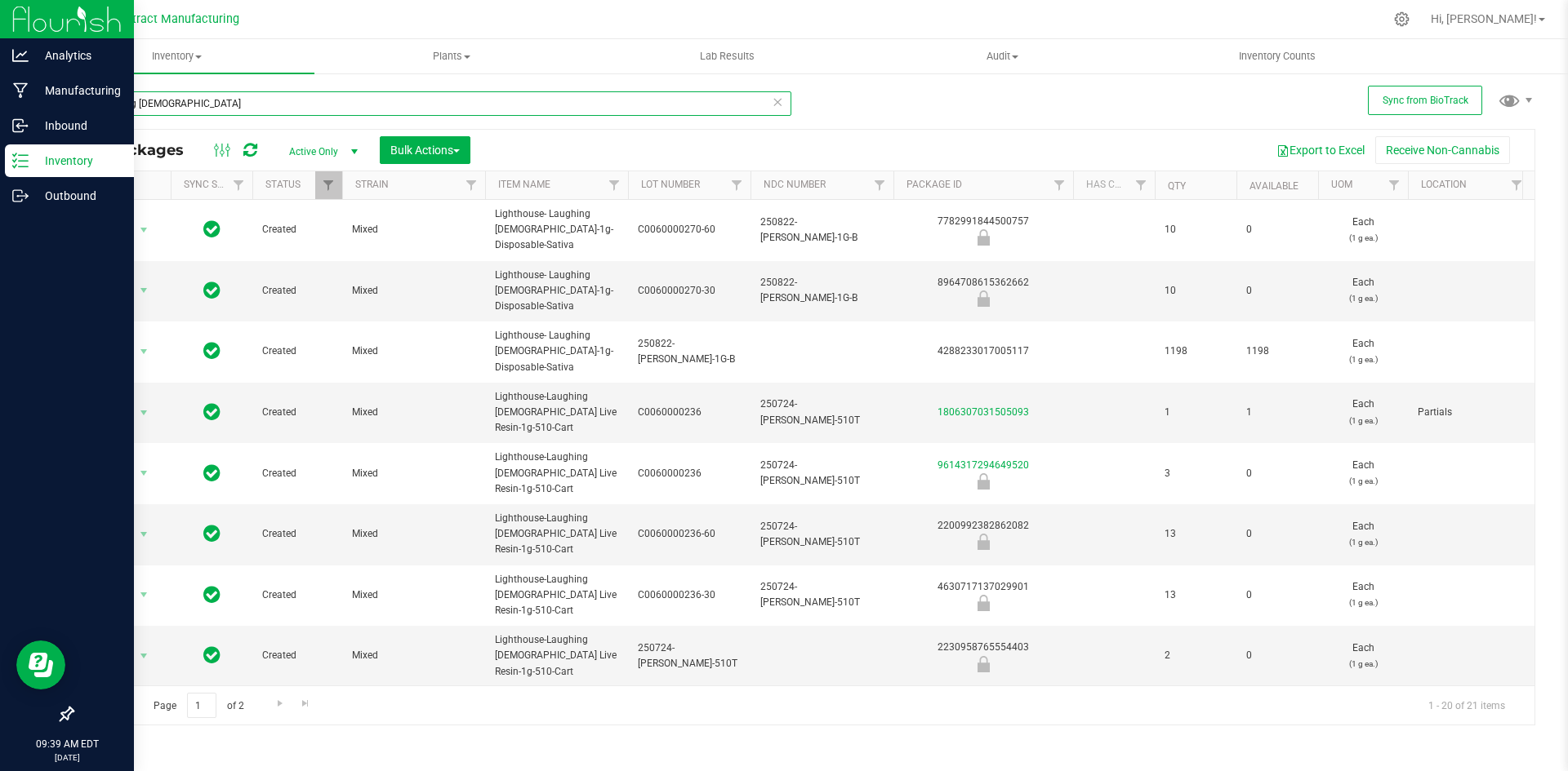
type input "laughing buddha"
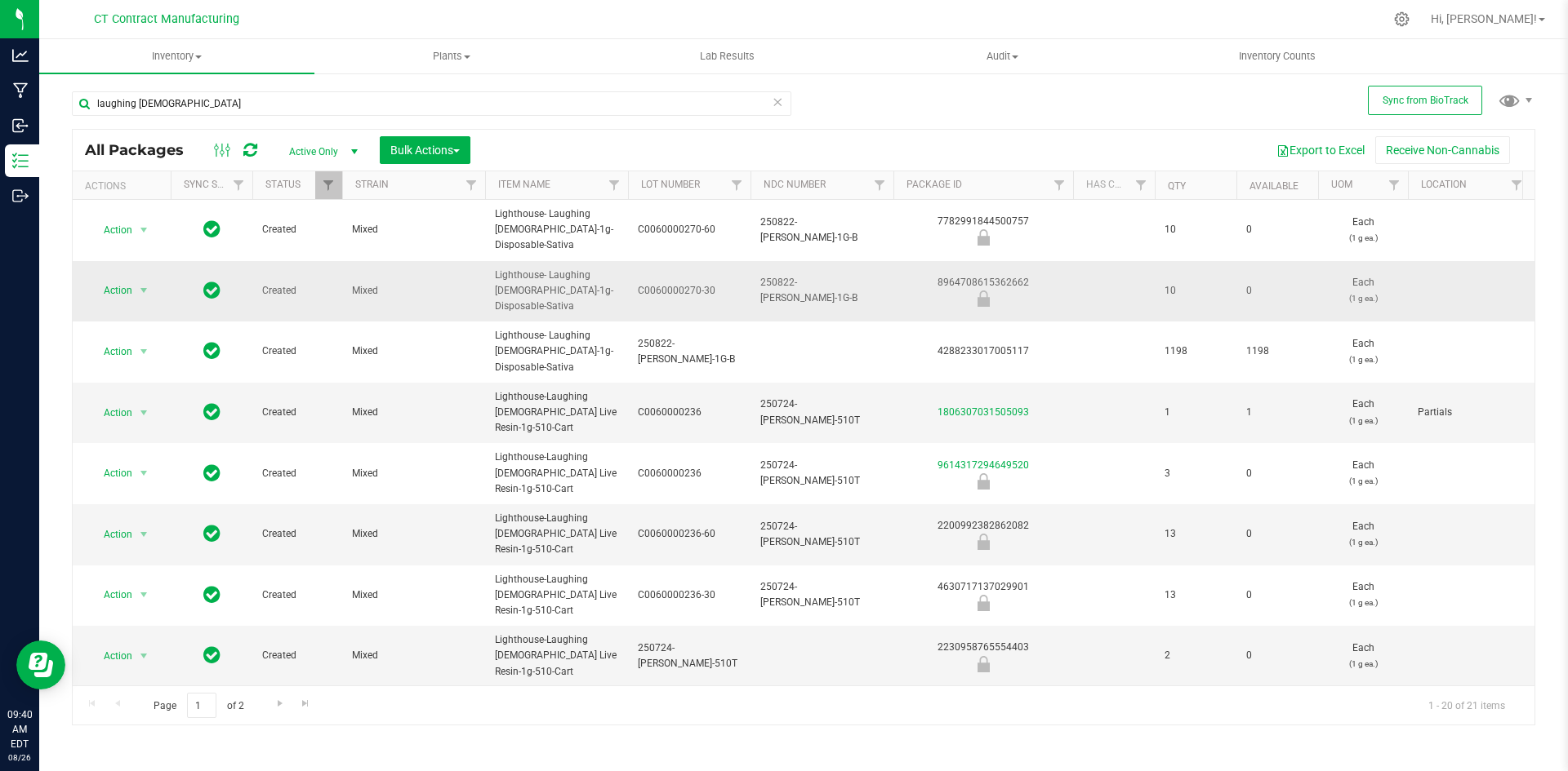
click at [786, 297] on span "250822-LH-LB-1G-B" at bounding box center [821, 290] width 123 height 31
click at [789, 294] on input "250822-LH-LB-1G-B" at bounding box center [818, 290] width 137 height 25
click at [790, 294] on input "250822-LH-LB-1G-B" at bounding box center [818, 290] width 137 height 25
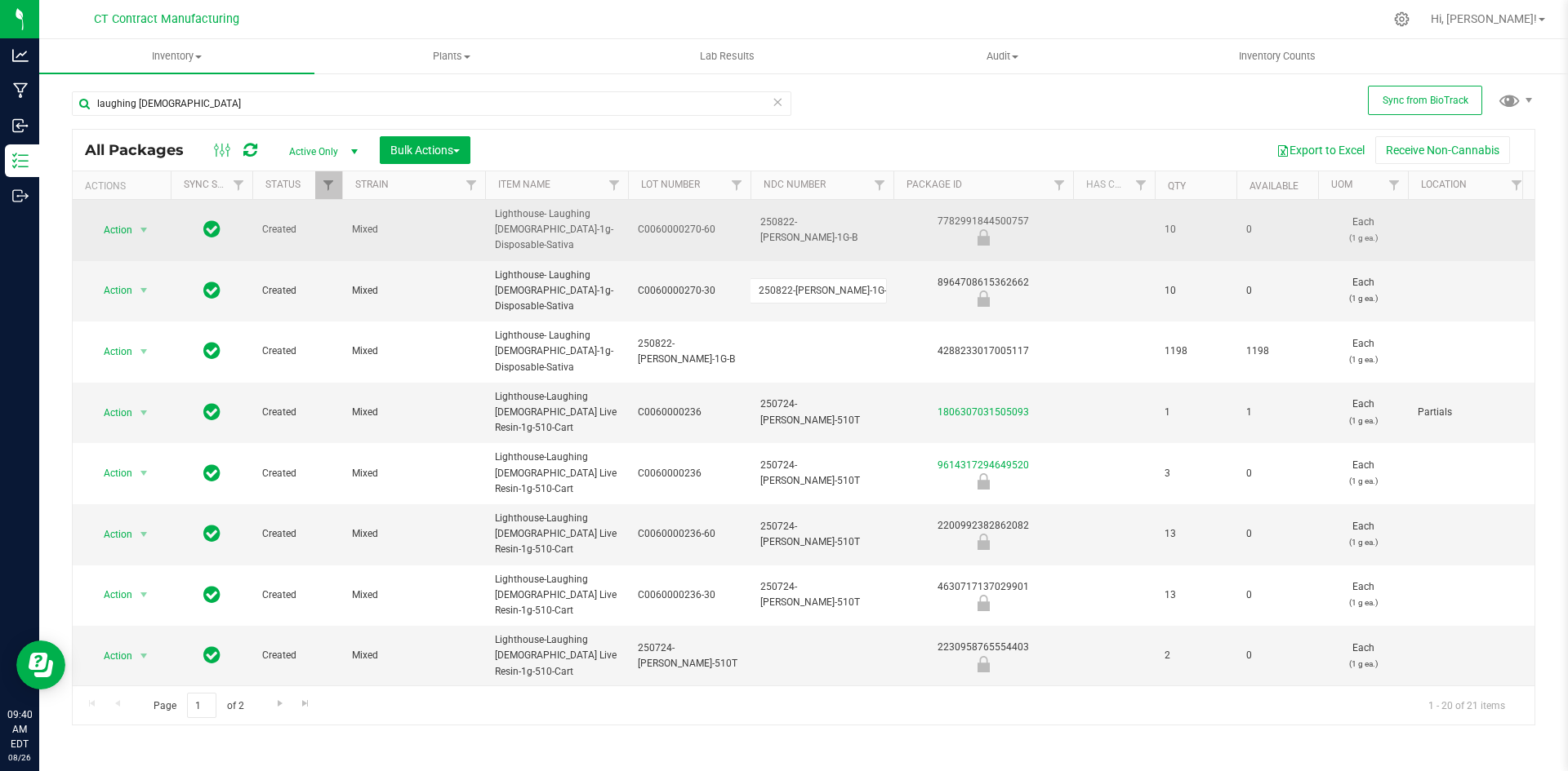
click at [990, 217] on div "7782991844500757" at bounding box center [983, 230] width 184 height 32
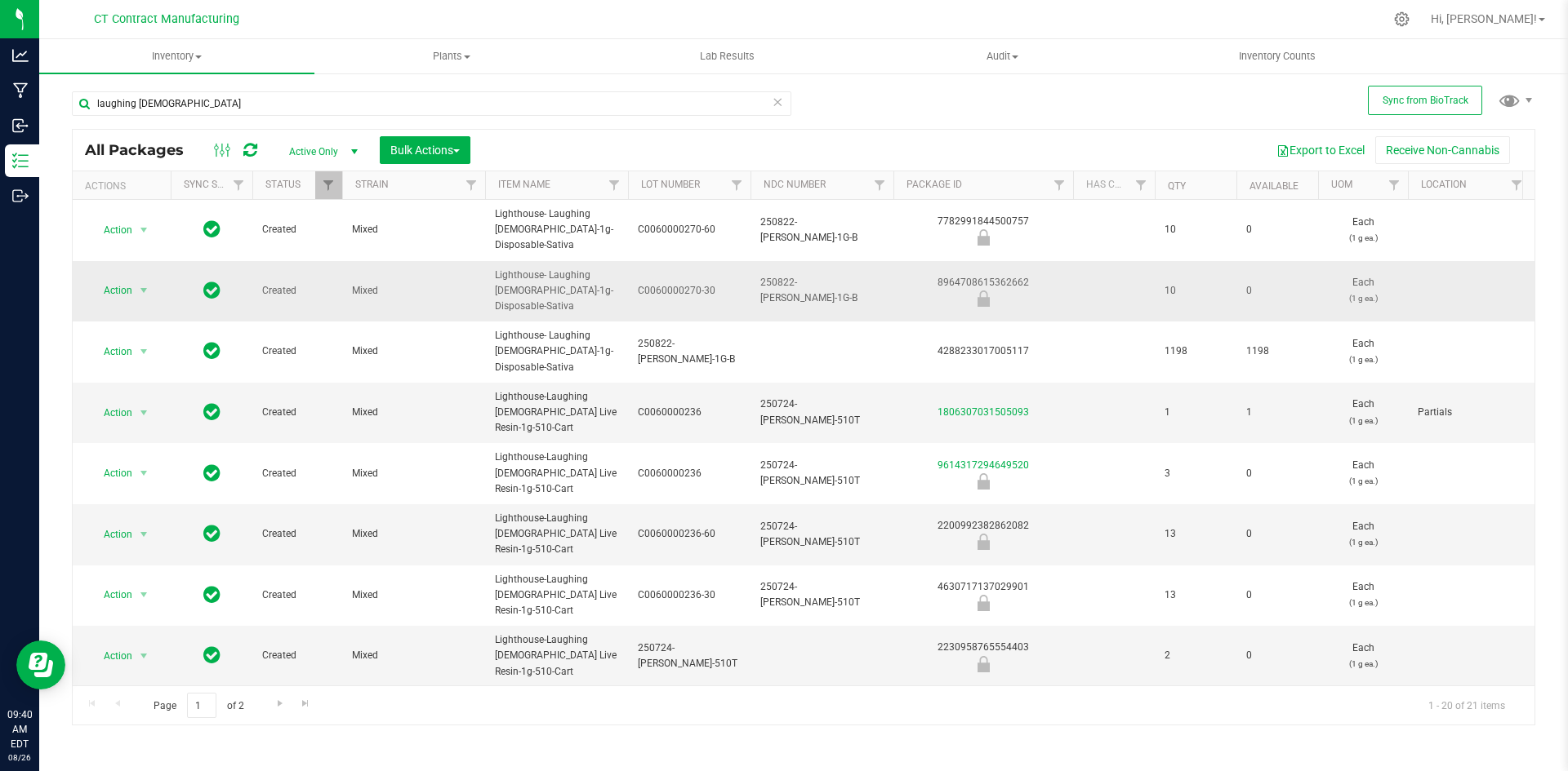
click at [983, 283] on div "8964708615362662" at bounding box center [983, 291] width 184 height 32
click at [799, 295] on span "250822-LH-LB-1G-B" at bounding box center [821, 290] width 123 height 31
click at [799, 295] on input "250822-LH-LB-1G-B" at bounding box center [818, 290] width 137 height 25
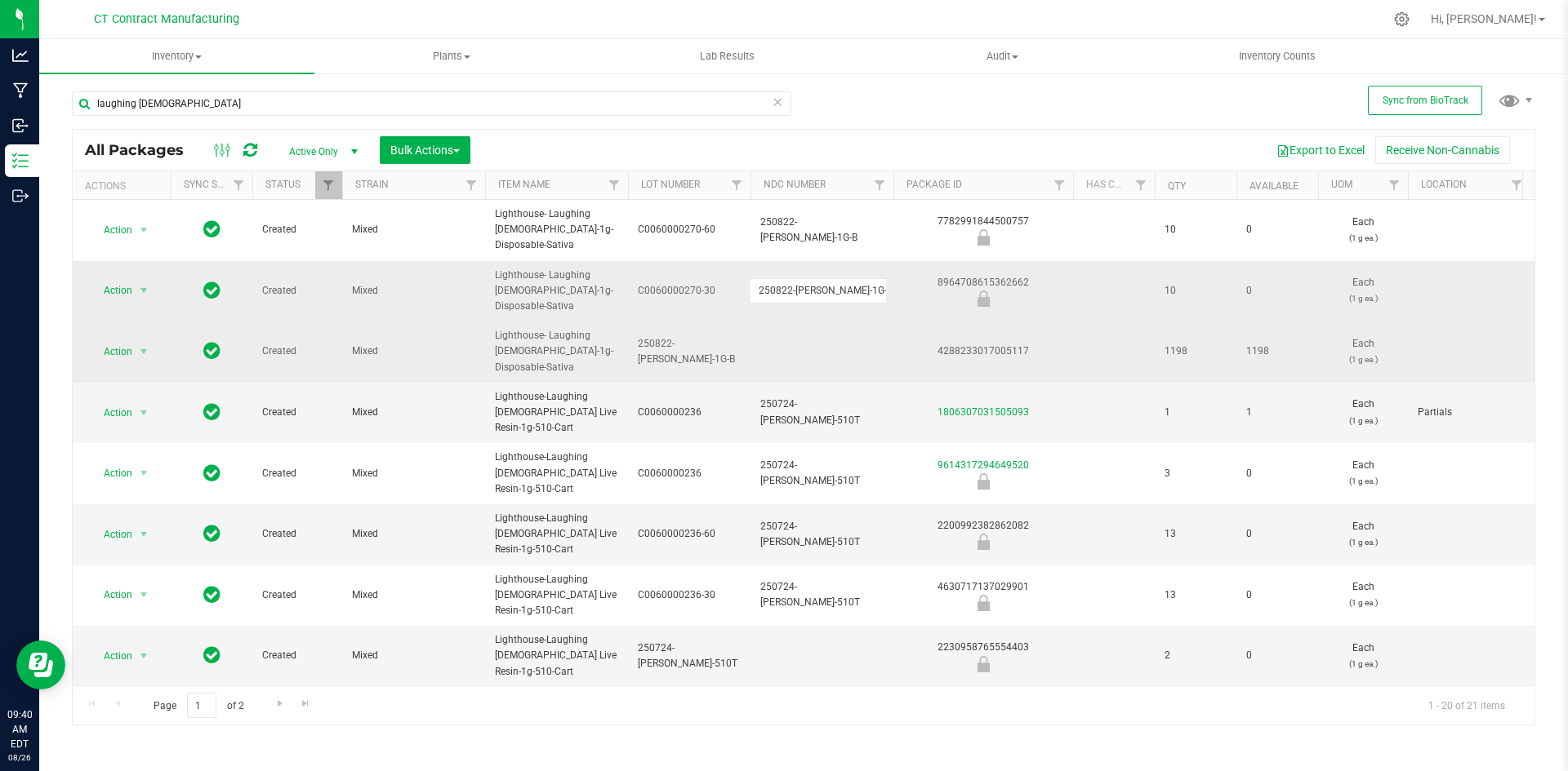
click at [987, 353] on div "4288233017005117" at bounding box center [983, 351] width 184 height 16
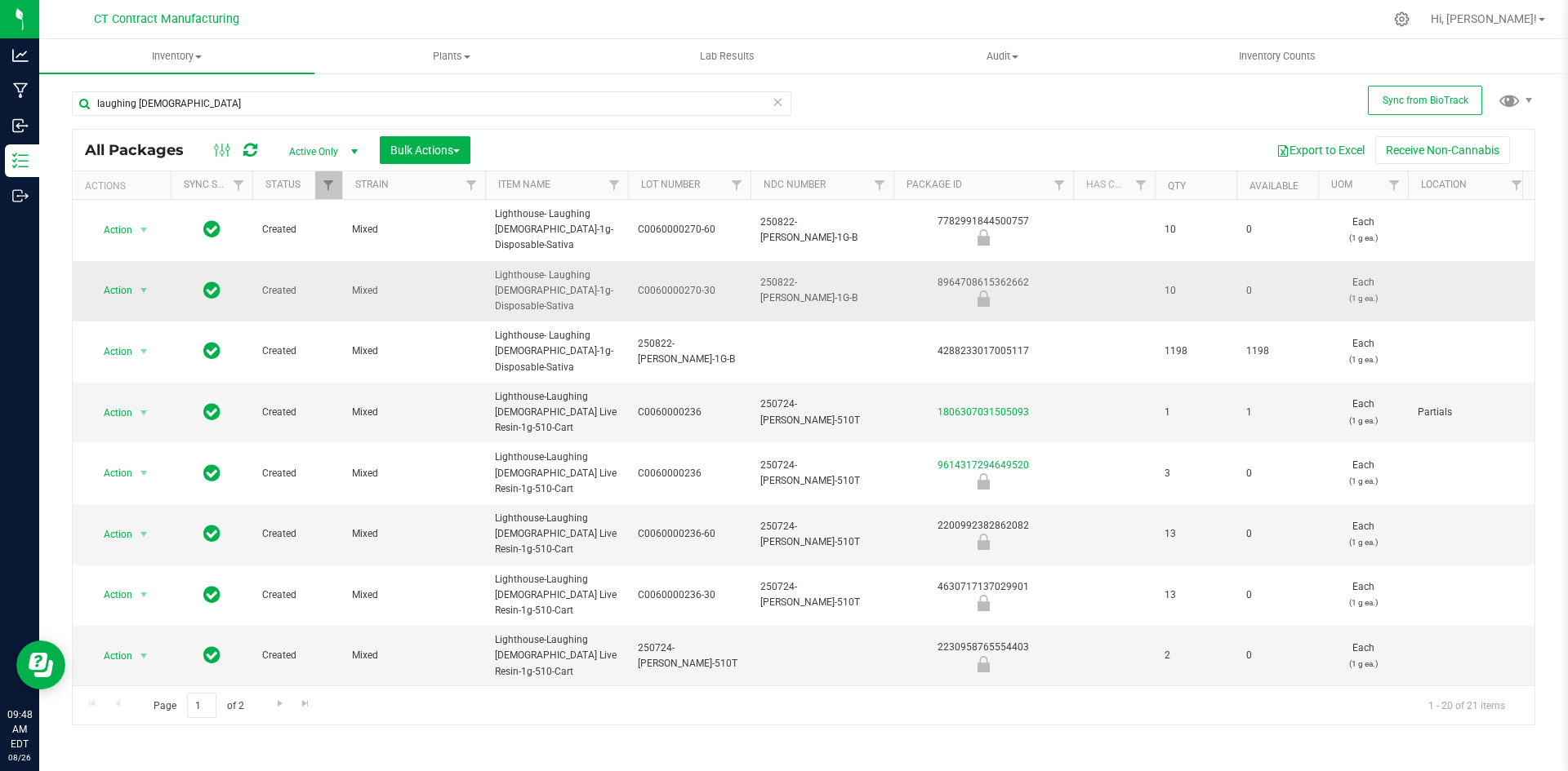
click at [248, 147] on icon at bounding box center [250, 149] width 14 height 16
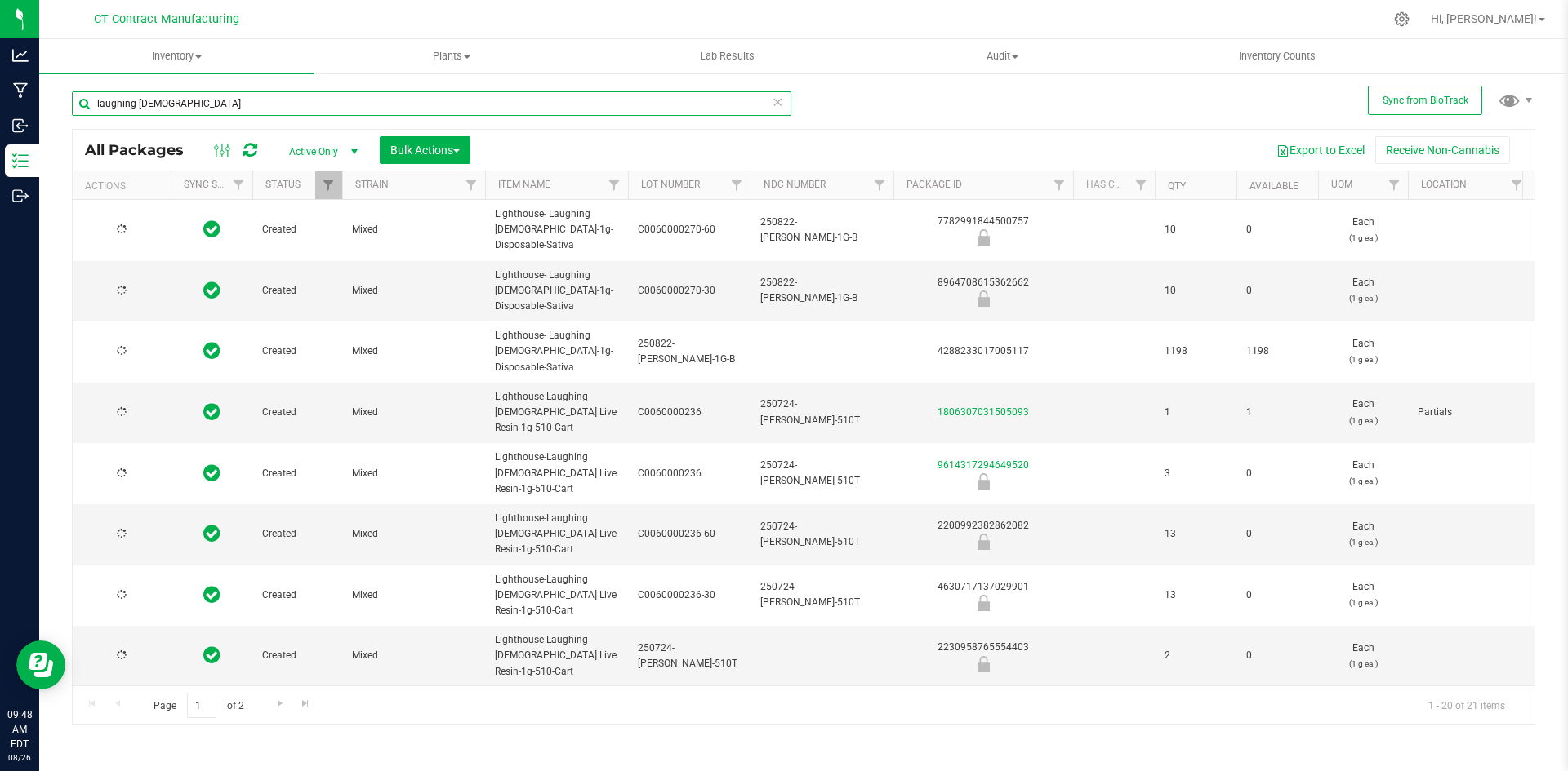
click at [217, 113] on input "laughing buddha" at bounding box center [431, 103] width 720 height 24
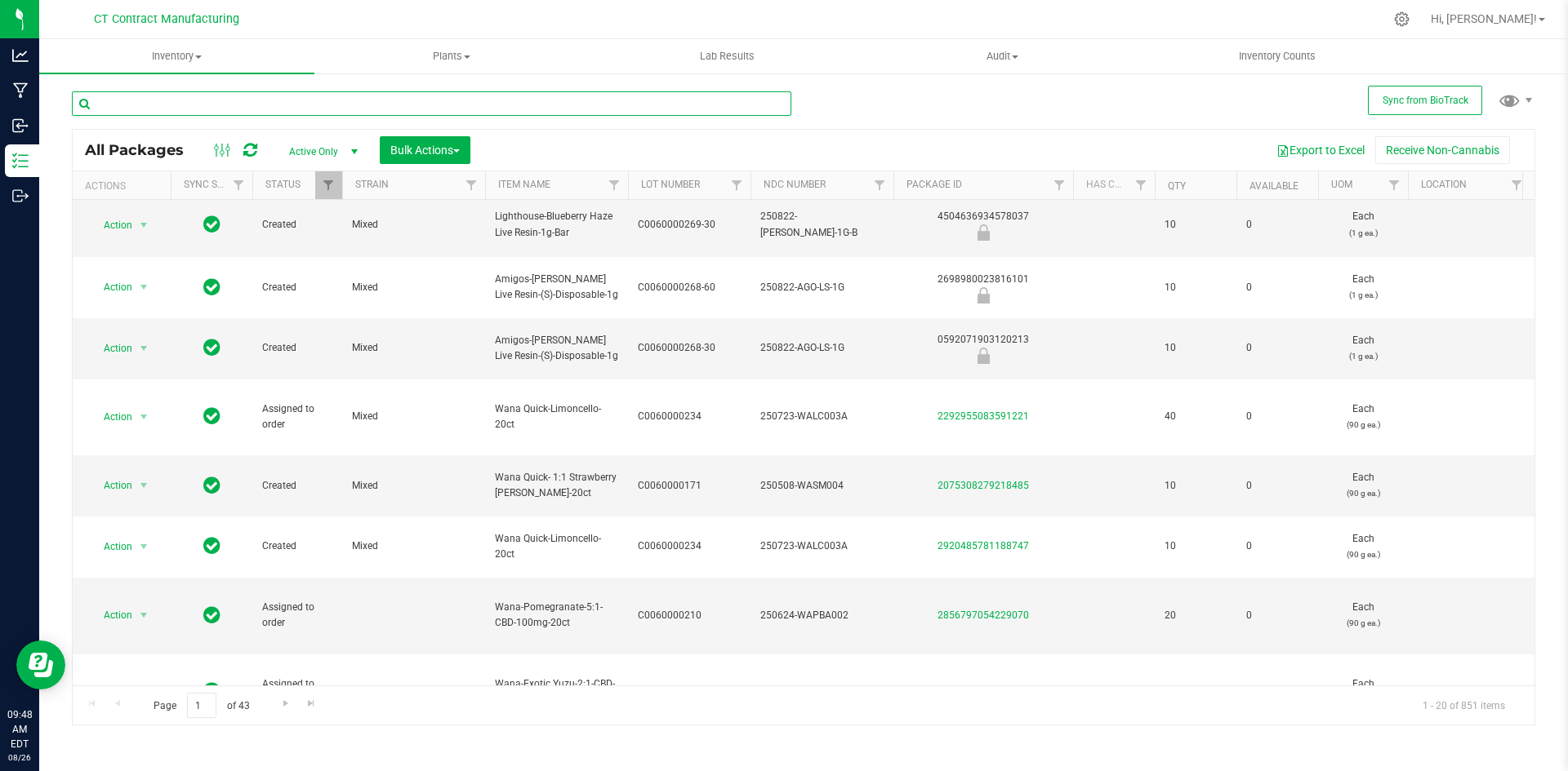
scroll to position [245, 0]
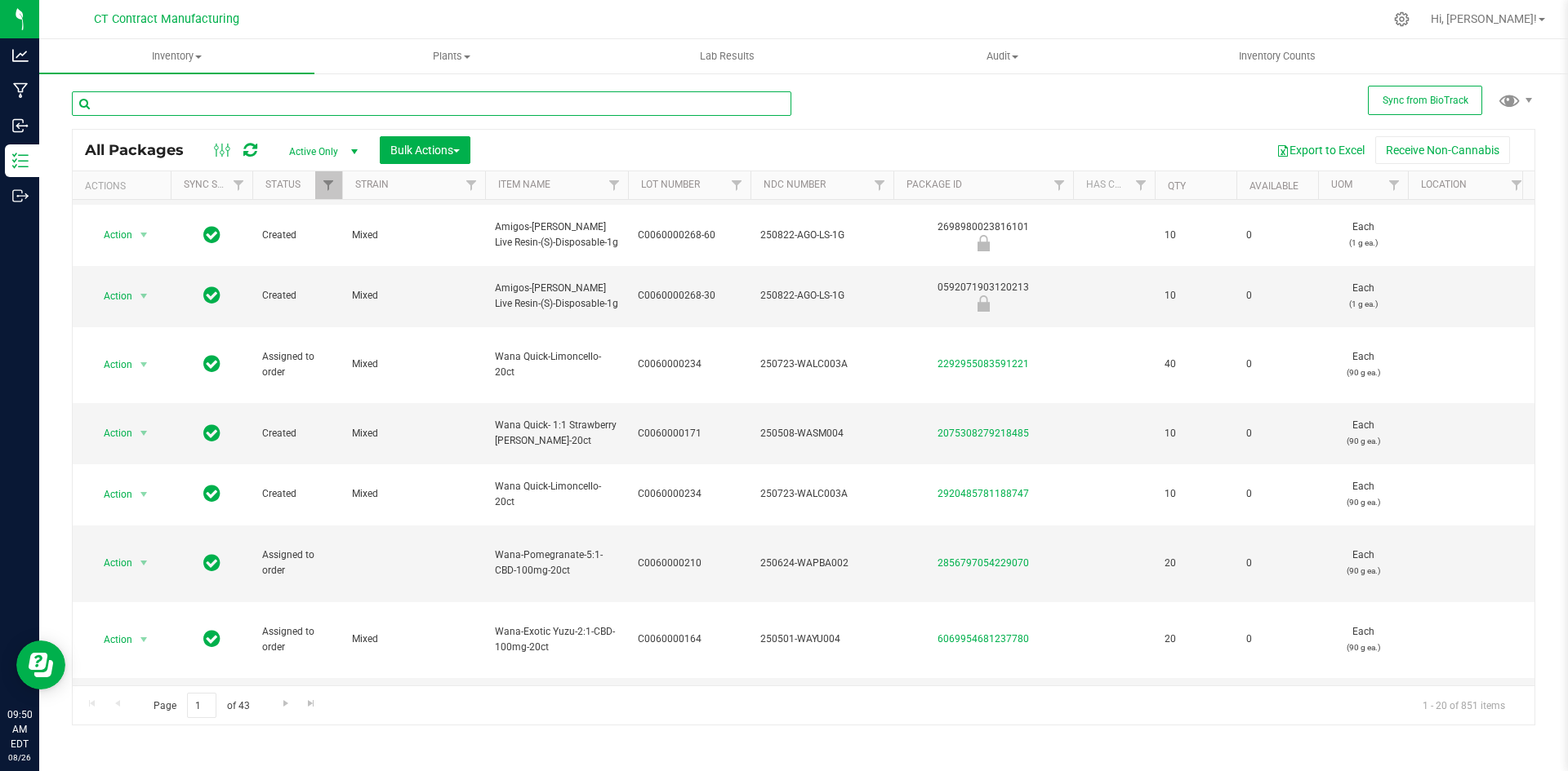
click at [241, 101] on input "text" at bounding box center [431, 103] width 720 height 24
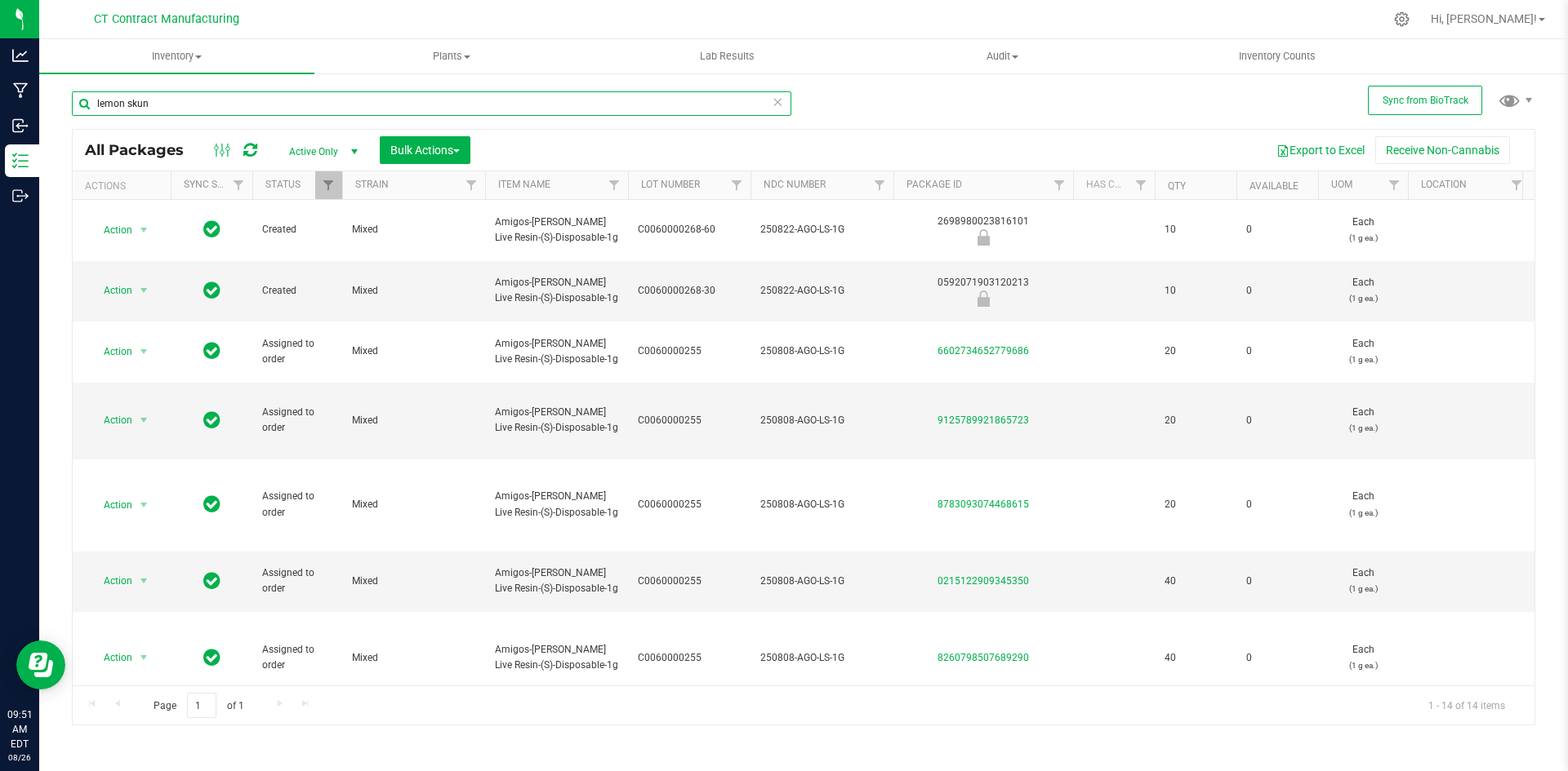
click at [182, 109] on input "lemon skun" at bounding box center [431, 103] width 720 height 24
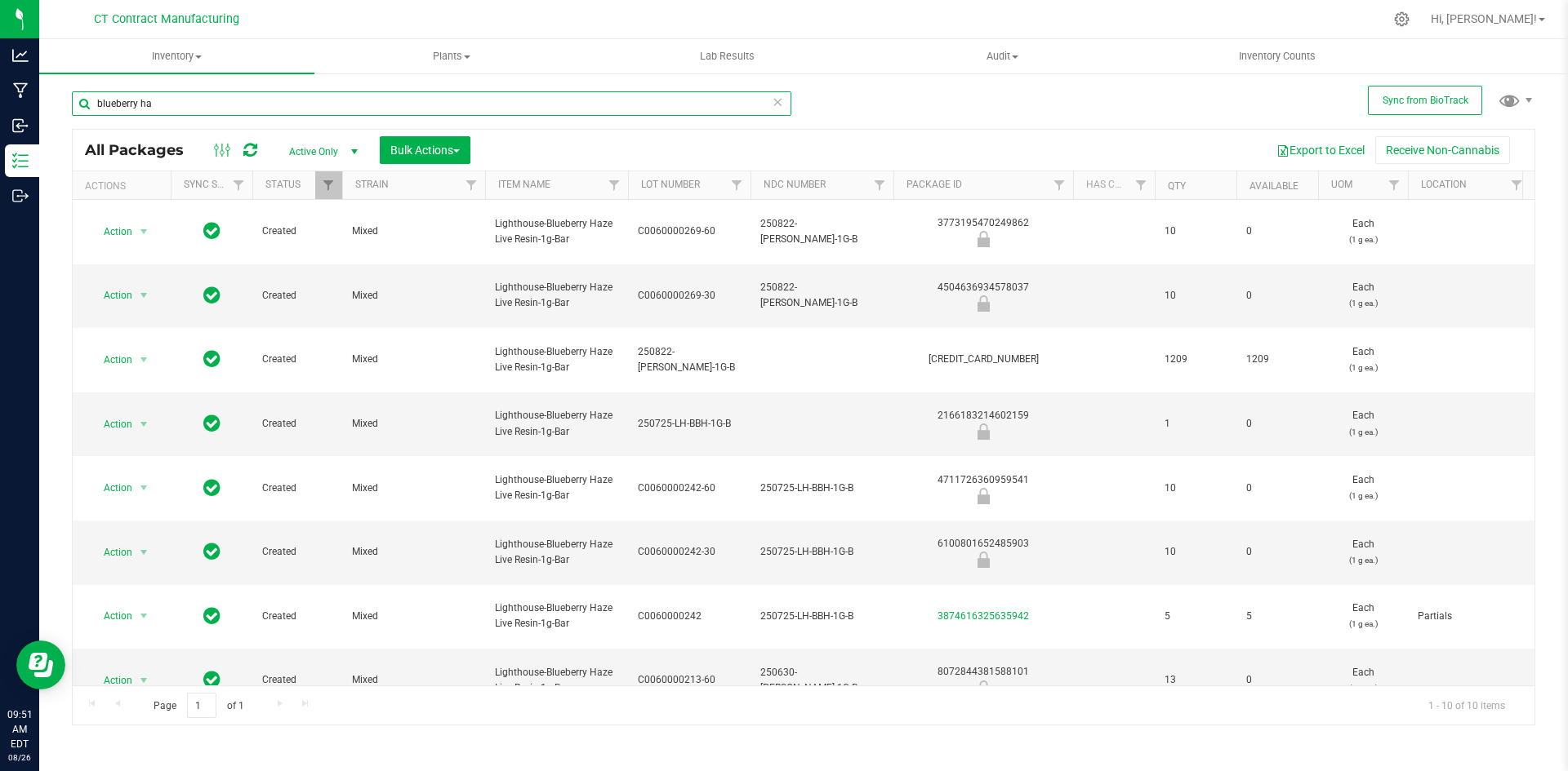
click at [242, 105] on input "blueberry ha" at bounding box center [431, 103] width 720 height 24
click at [241, 105] on input "blueberry ha" at bounding box center [431, 103] width 720 height 24
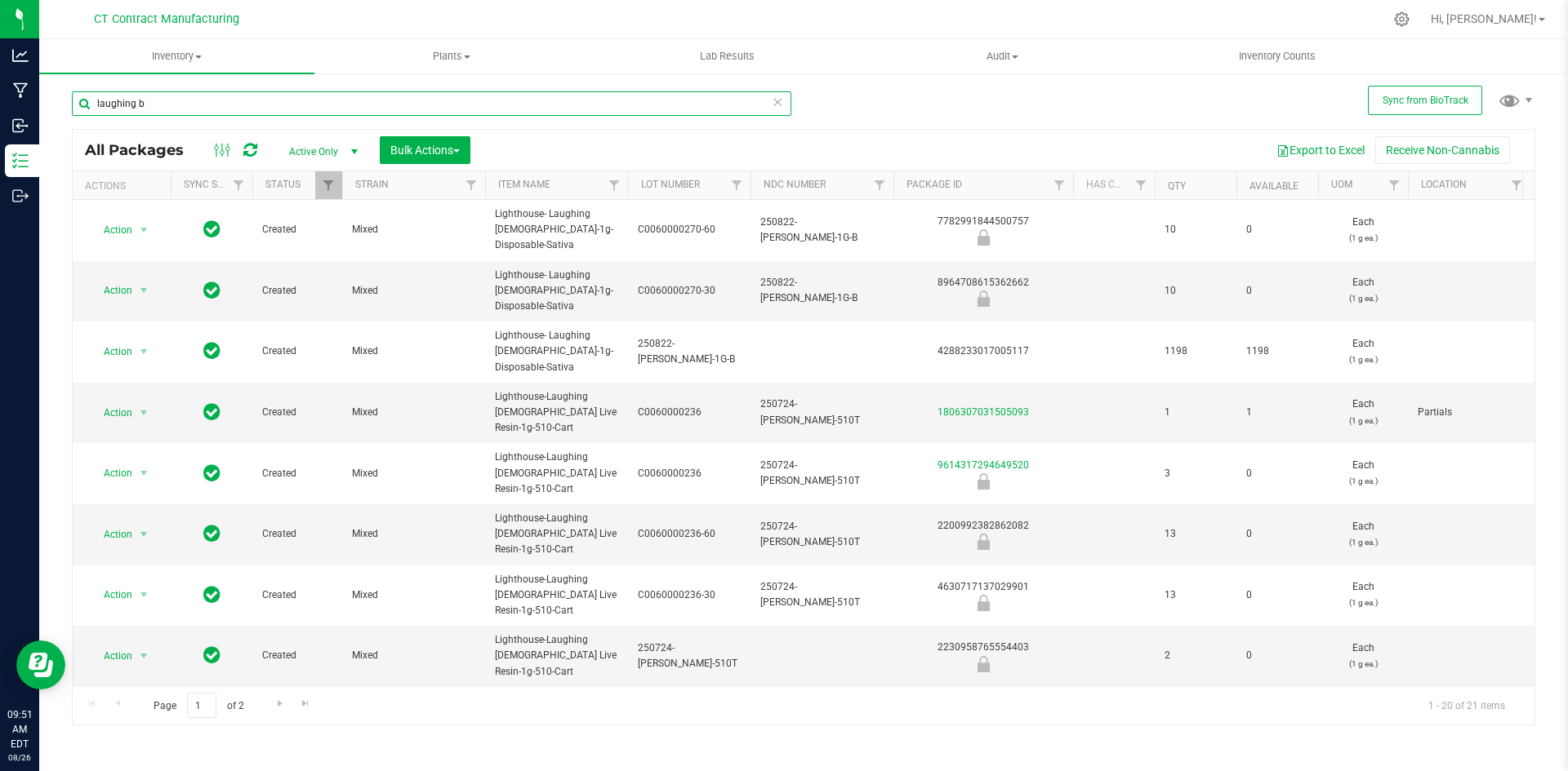
click at [212, 114] on input "laughing b" at bounding box center [431, 103] width 720 height 24
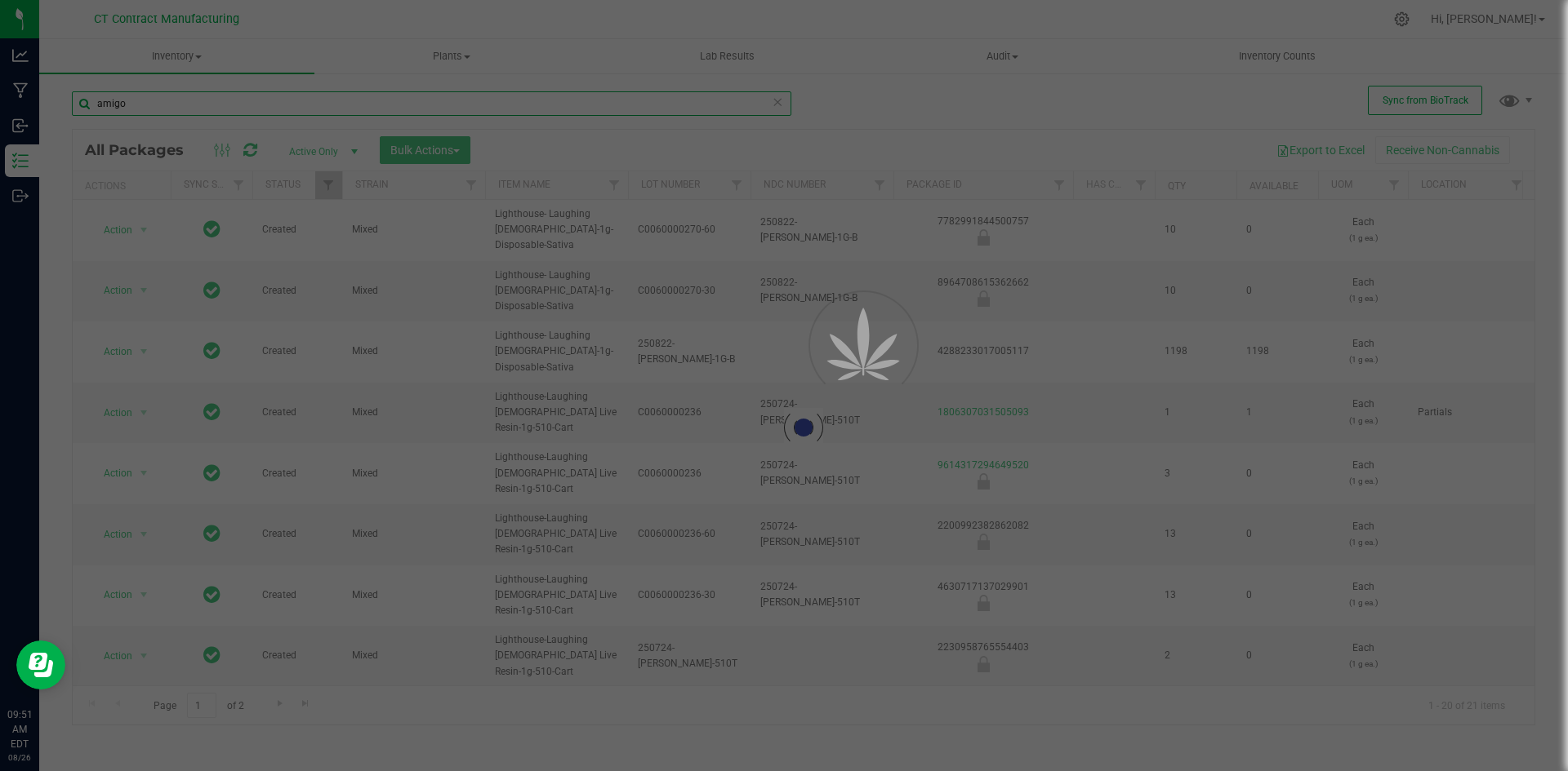
scroll to position [0, 439]
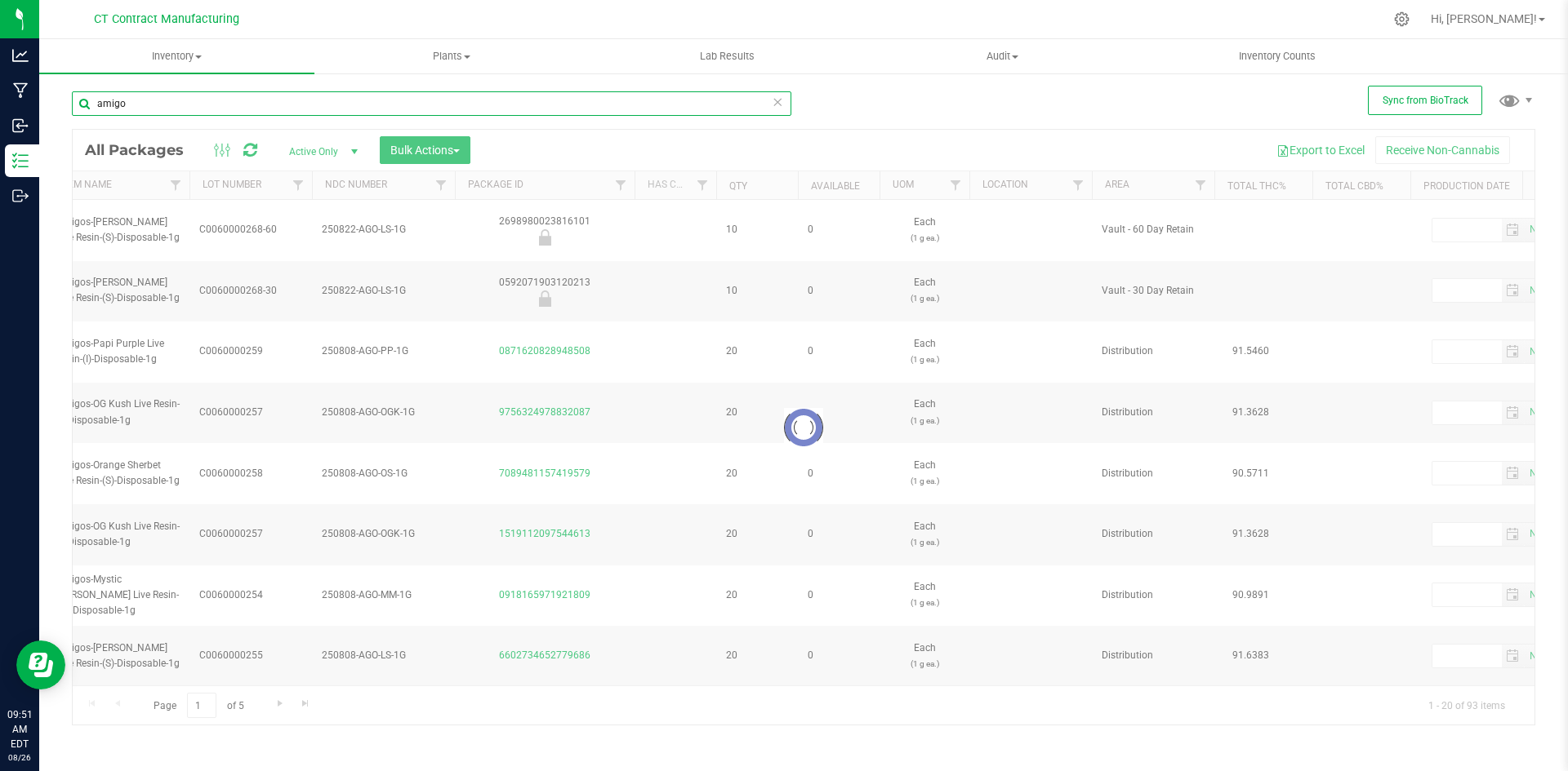
scroll to position [0, 443]
type input "amigo"
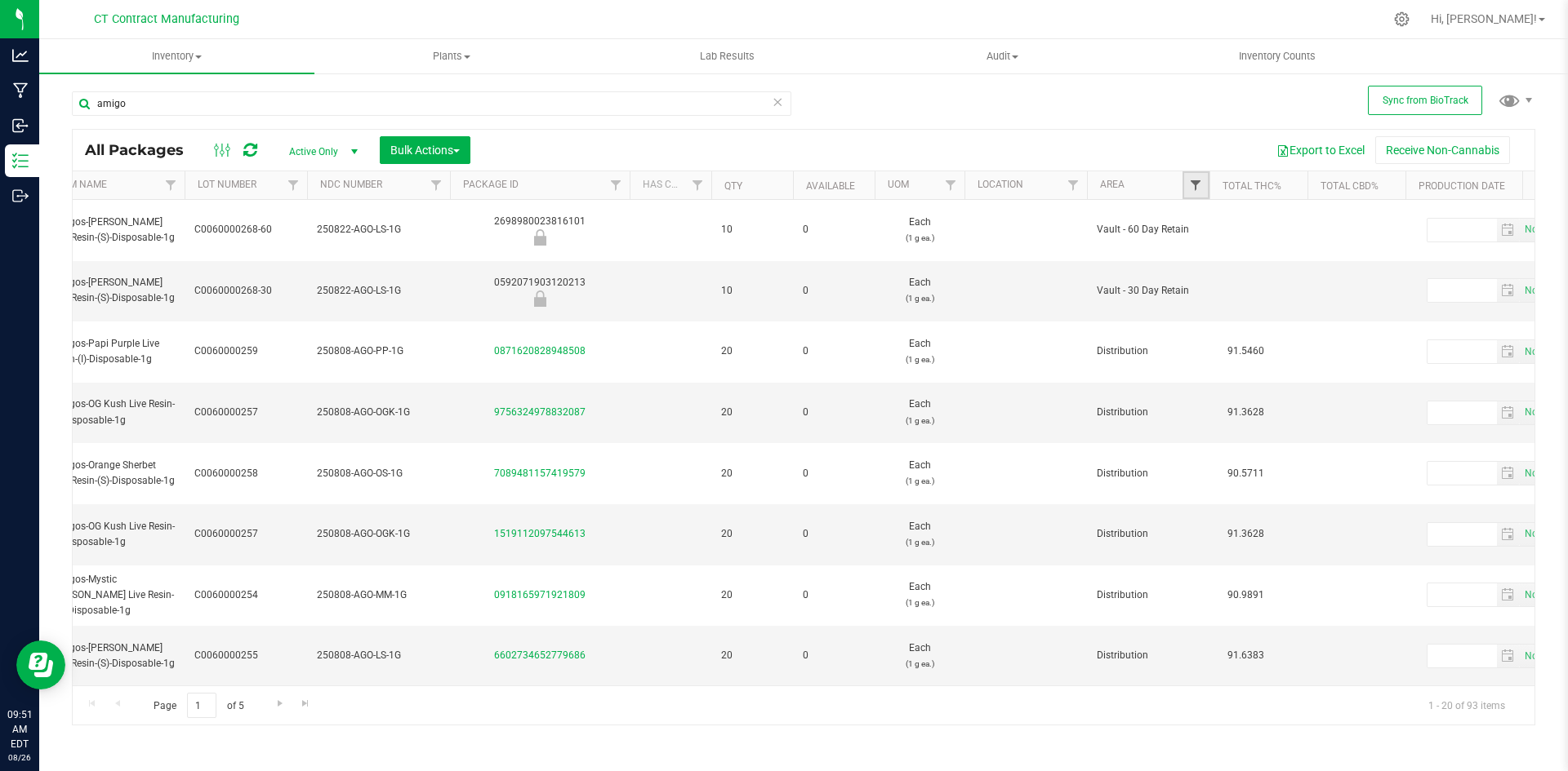
click at [1189, 187] on span "Filter" at bounding box center [1196, 185] width 13 height 13
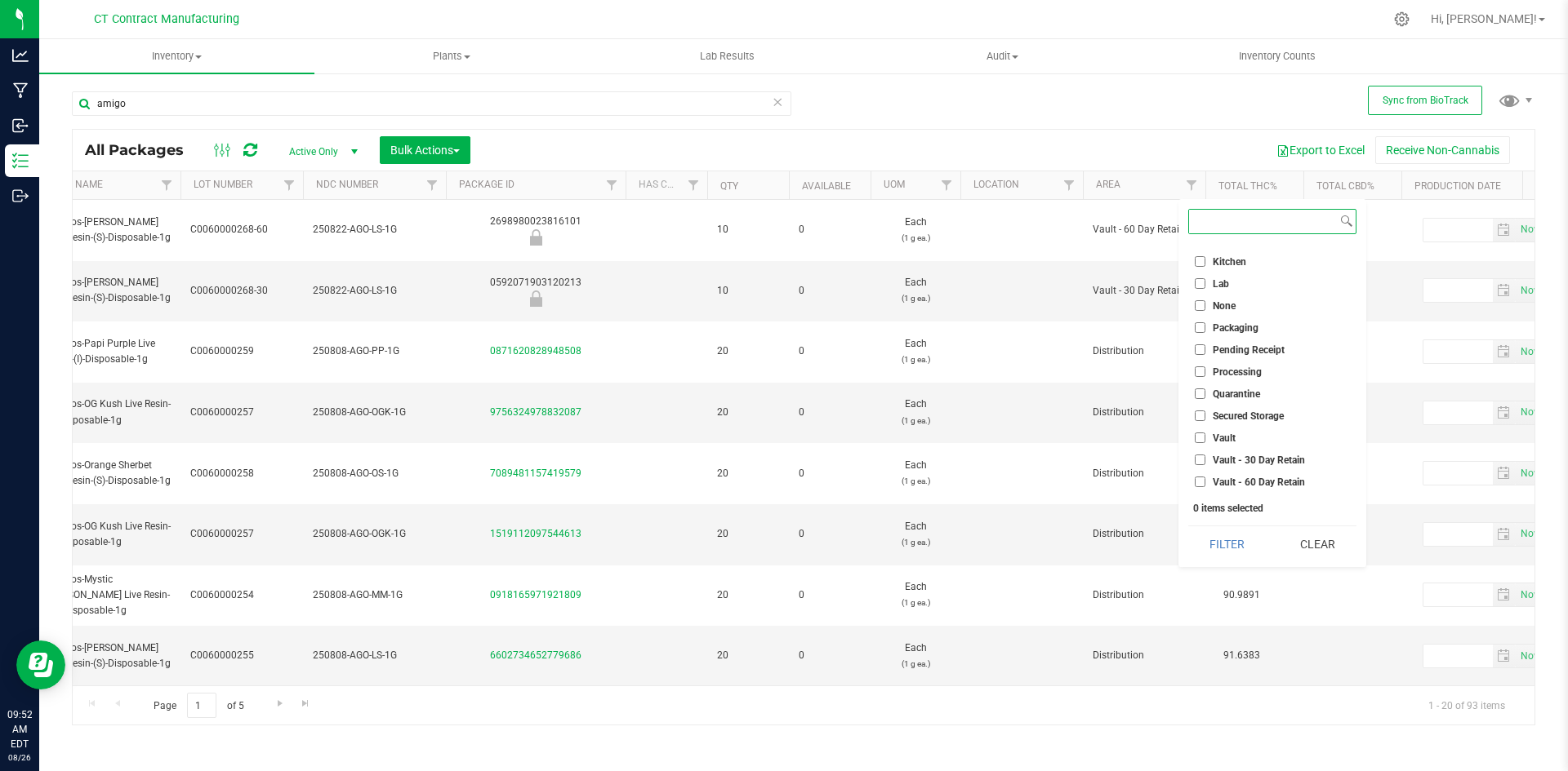
scroll to position [125, 0]
click at [1246, 460] on span "Vault - Sellable" at bounding box center [1246, 461] width 66 height 9
click at [1205, 460] on input "Vault - Sellable" at bounding box center [1200, 460] width 10 height 10
checkbox input "true"
click at [1223, 543] on button "Filter" at bounding box center [1227, 545] width 78 height 36
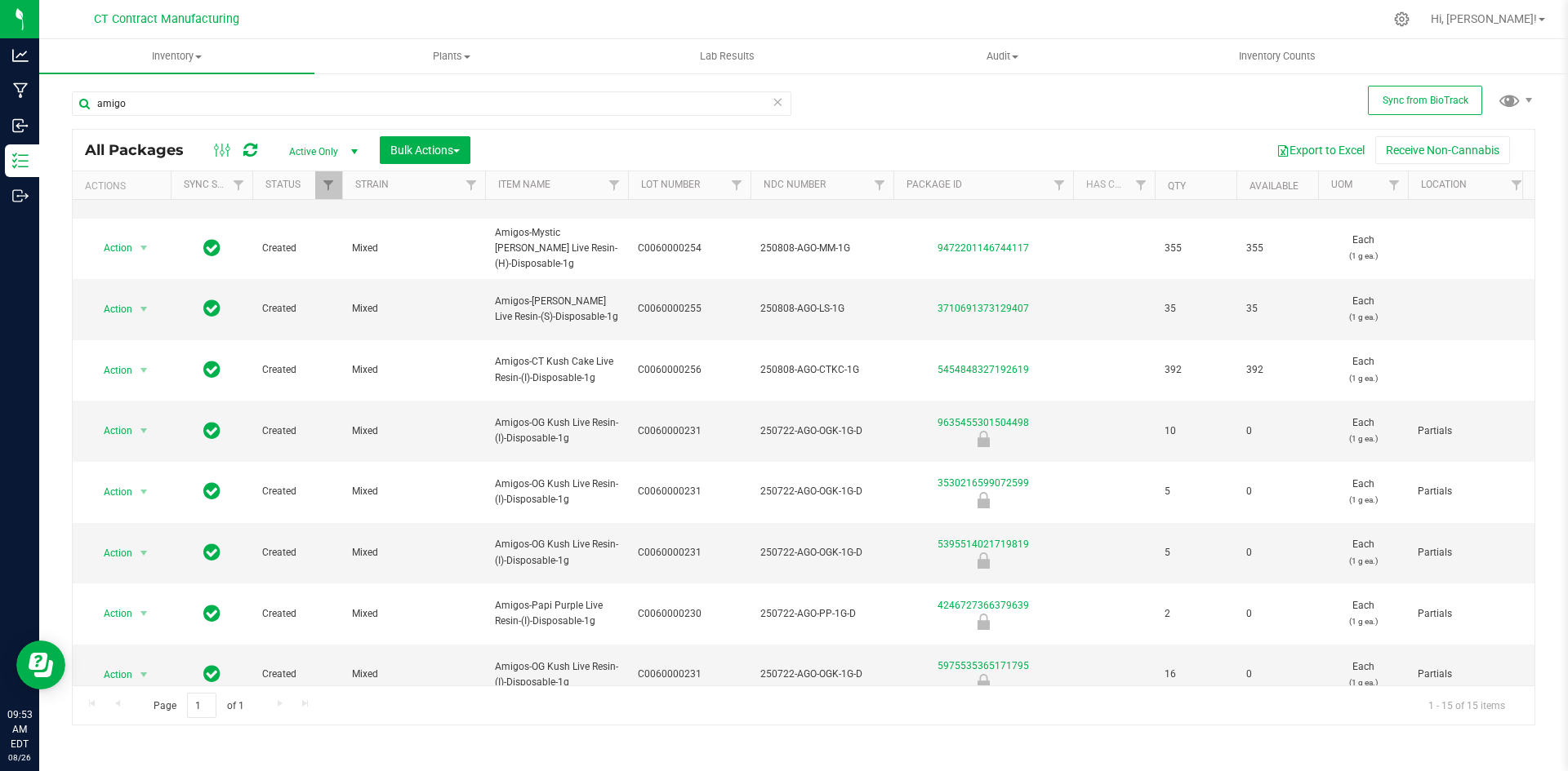
scroll to position [169, 0]
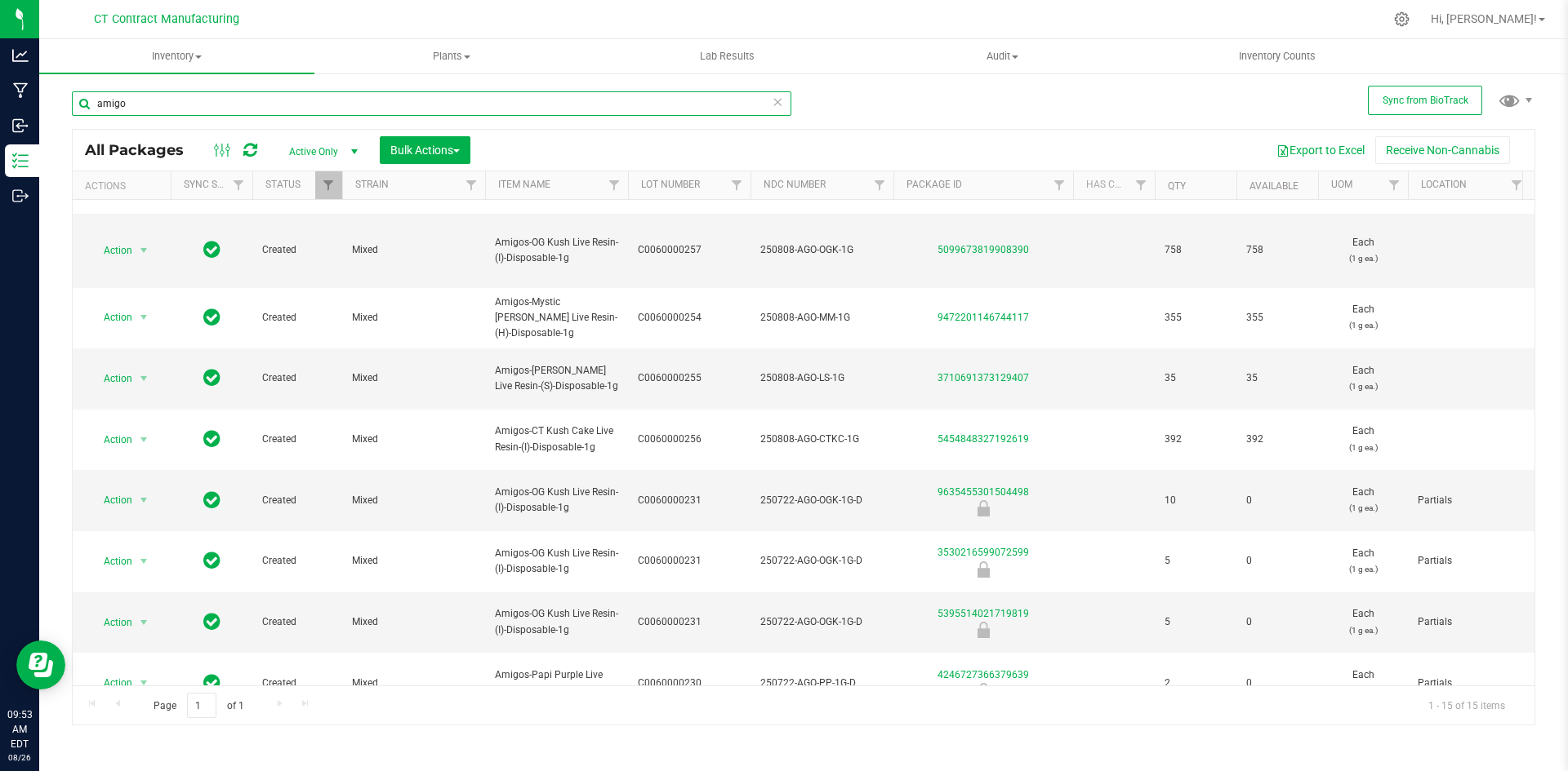
click at [203, 112] on input "amigo" at bounding box center [431, 103] width 720 height 24
click at [202, 112] on input "amigo" at bounding box center [431, 103] width 720 height 24
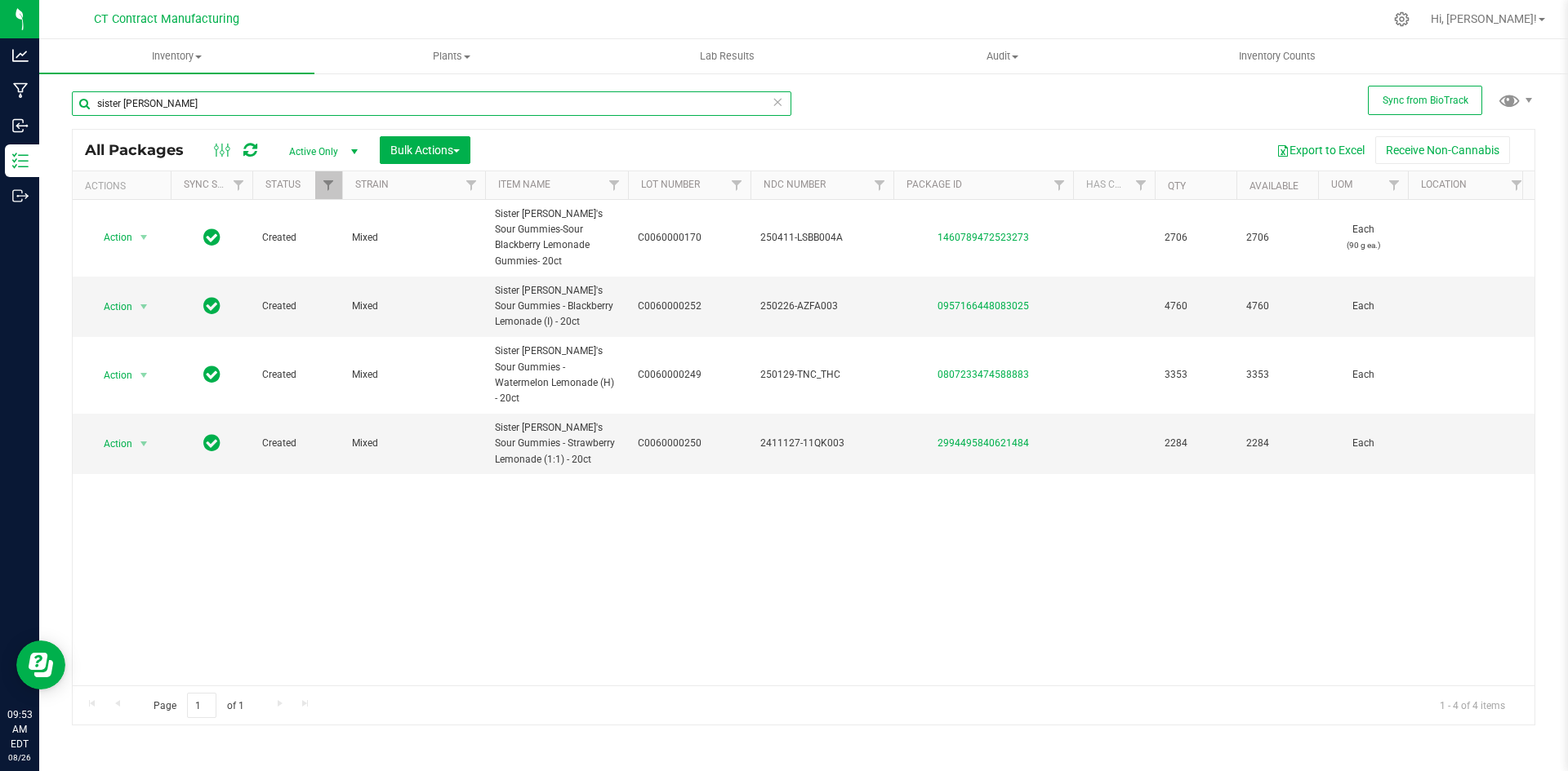
click at [272, 99] on input "sister adrian" at bounding box center [431, 103] width 720 height 24
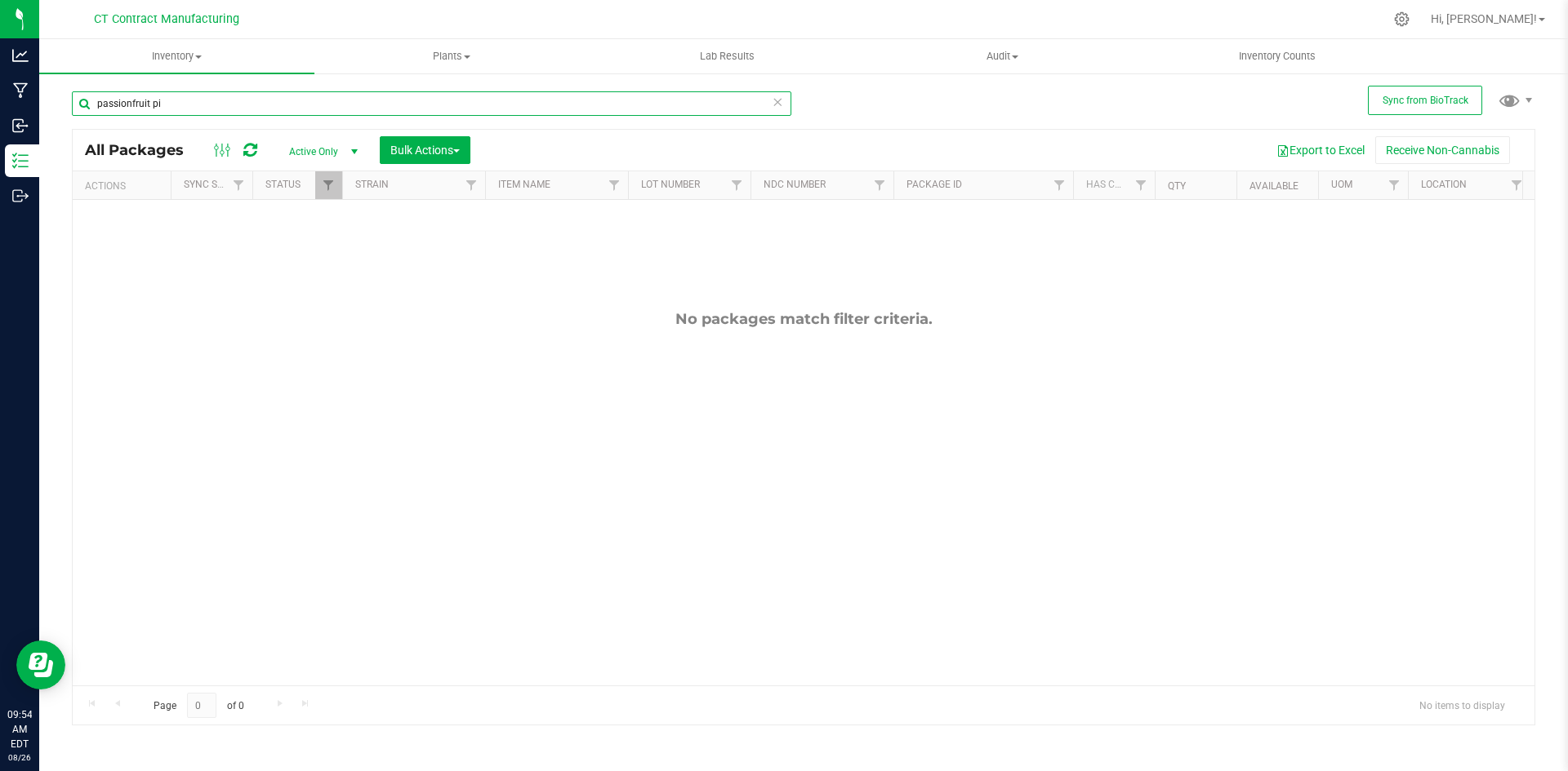
click at [318, 109] on input "passionfruit pi" at bounding box center [431, 103] width 720 height 24
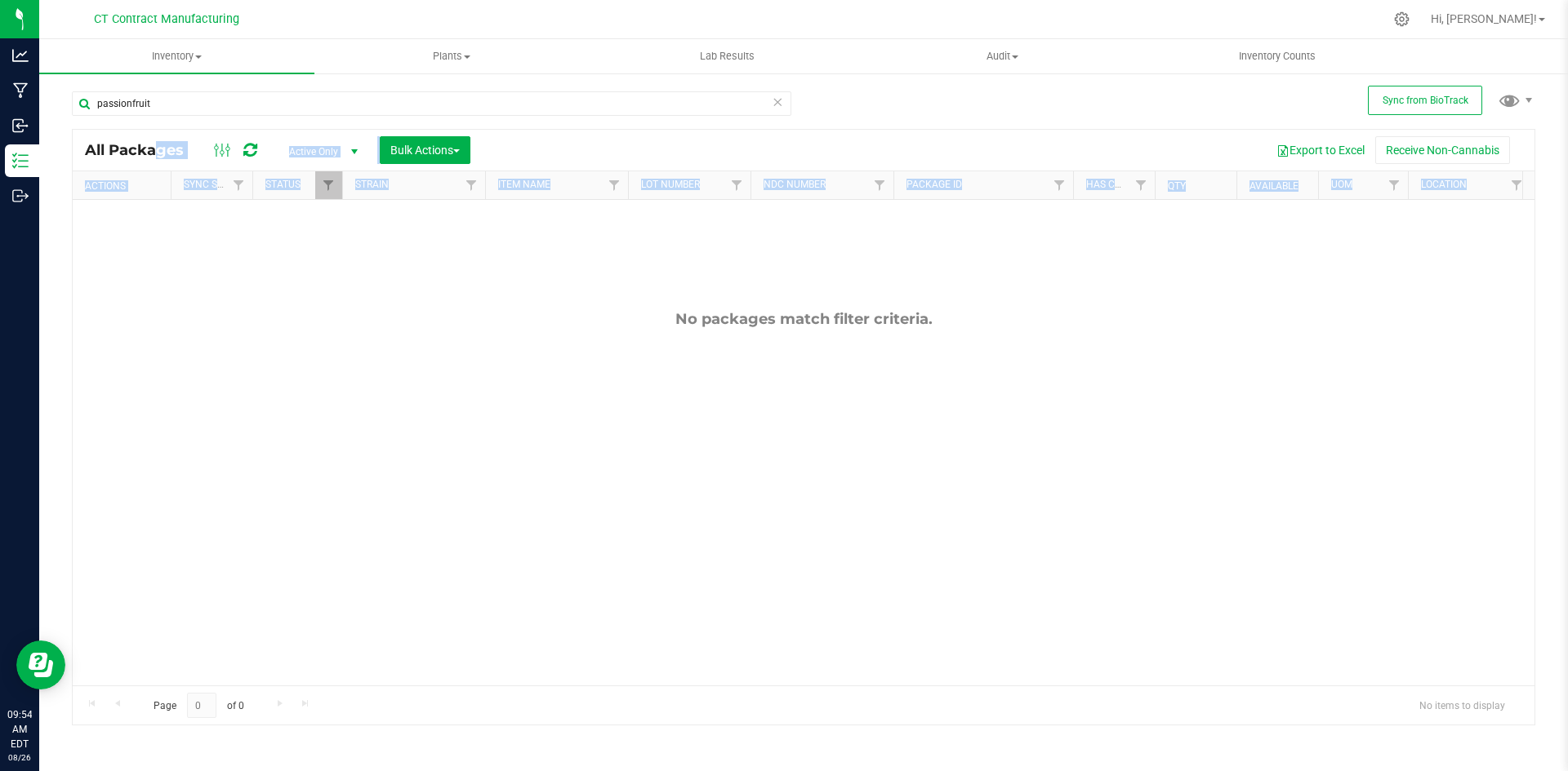
scroll to position [110, 0]
drag, startPoint x: 332, startPoint y: 673, endPoint x: 371, endPoint y: 679, distance: 39.5
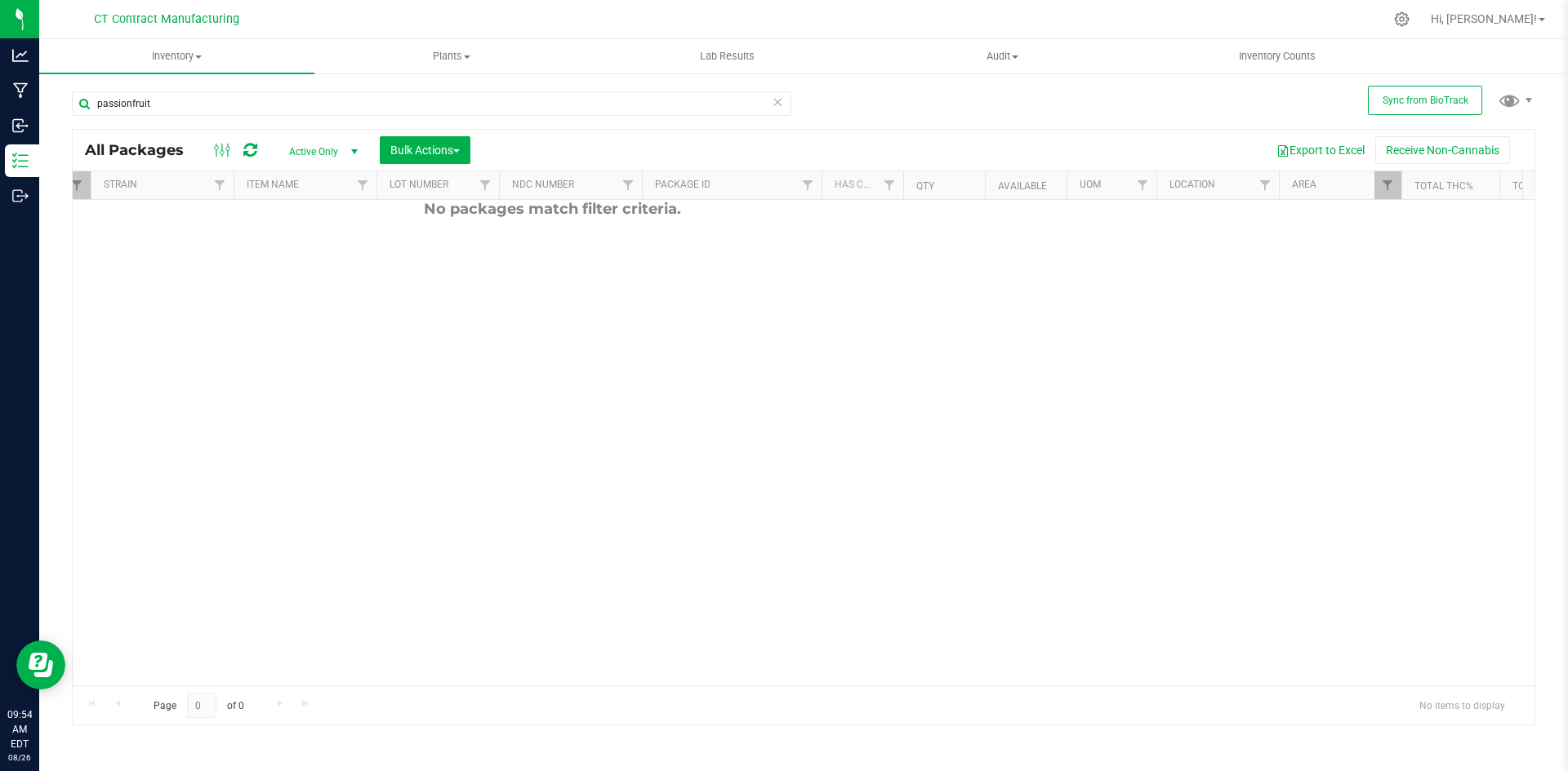
click at [790, 446] on div "No packages match filter criteria." at bounding box center [552, 388] width 1462 height 596
click at [1389, 191] on span "Filter" at bounding box center [1388, 185] width 13 height 13
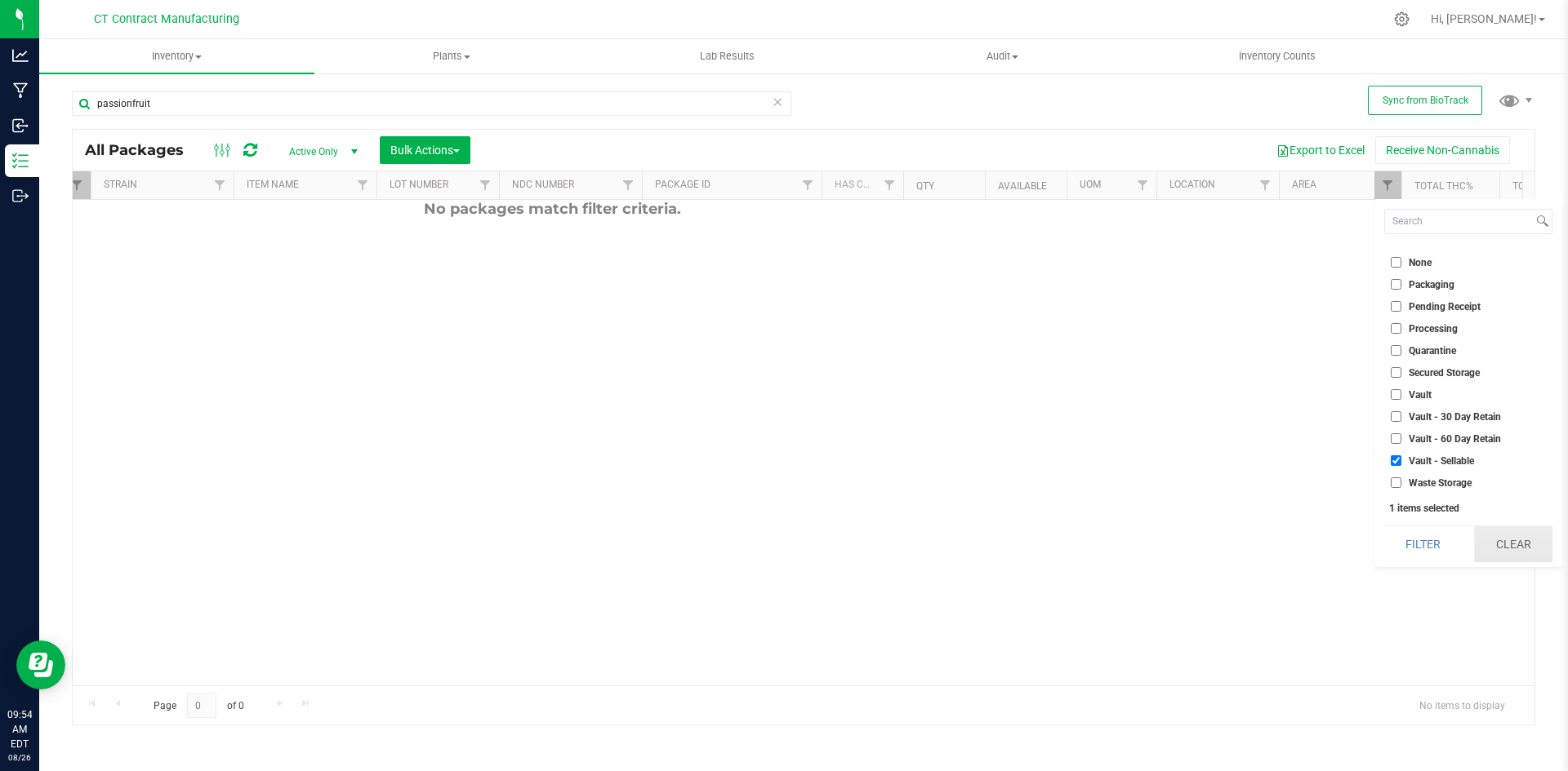
click at [1520, 551] on button "Clear" at bounding box center [1513, 545] width 78 height 36
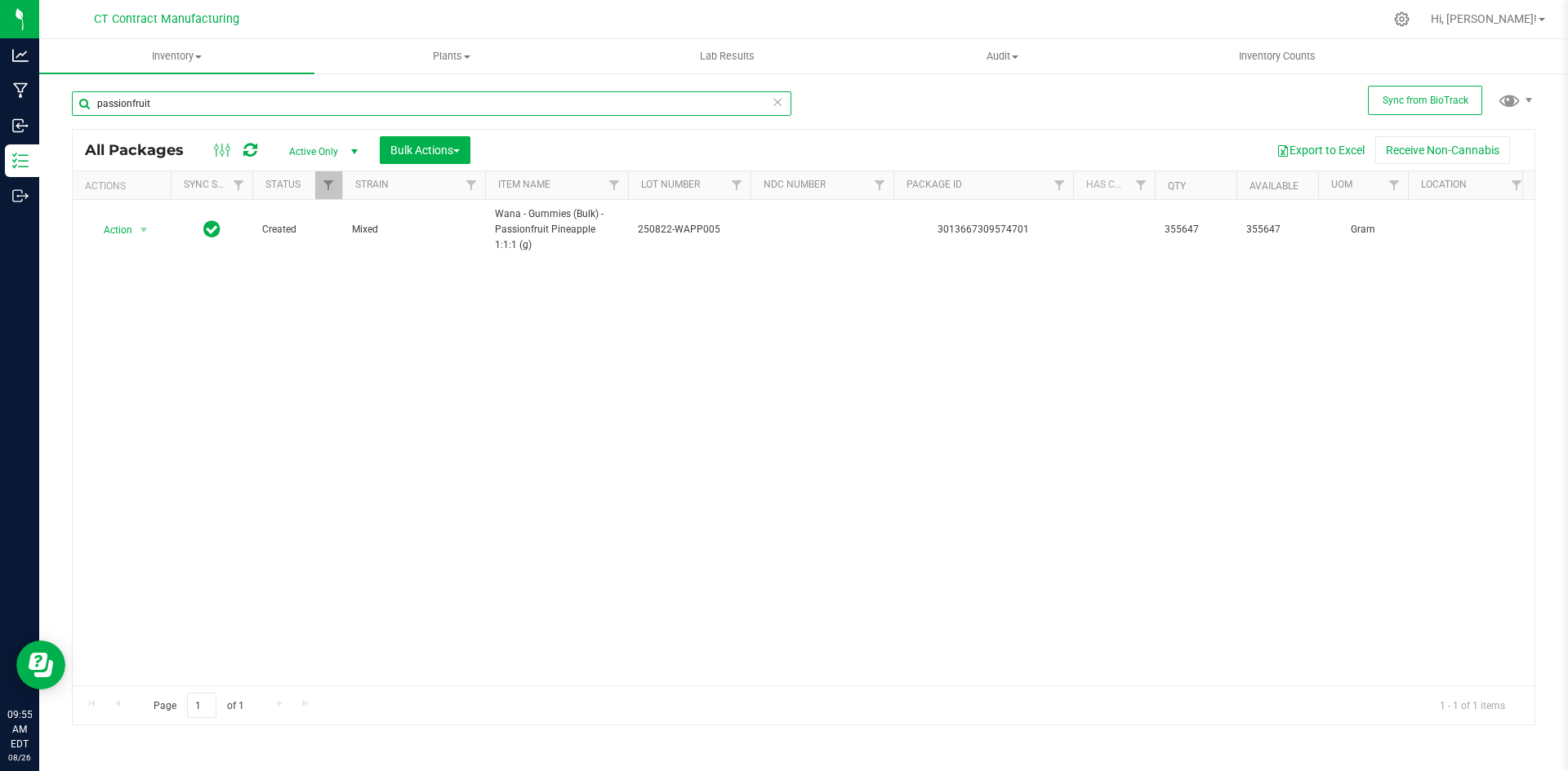
click at [136, 109] on input "passionfruit" at bounding box center [431, 103] width 720 height 24
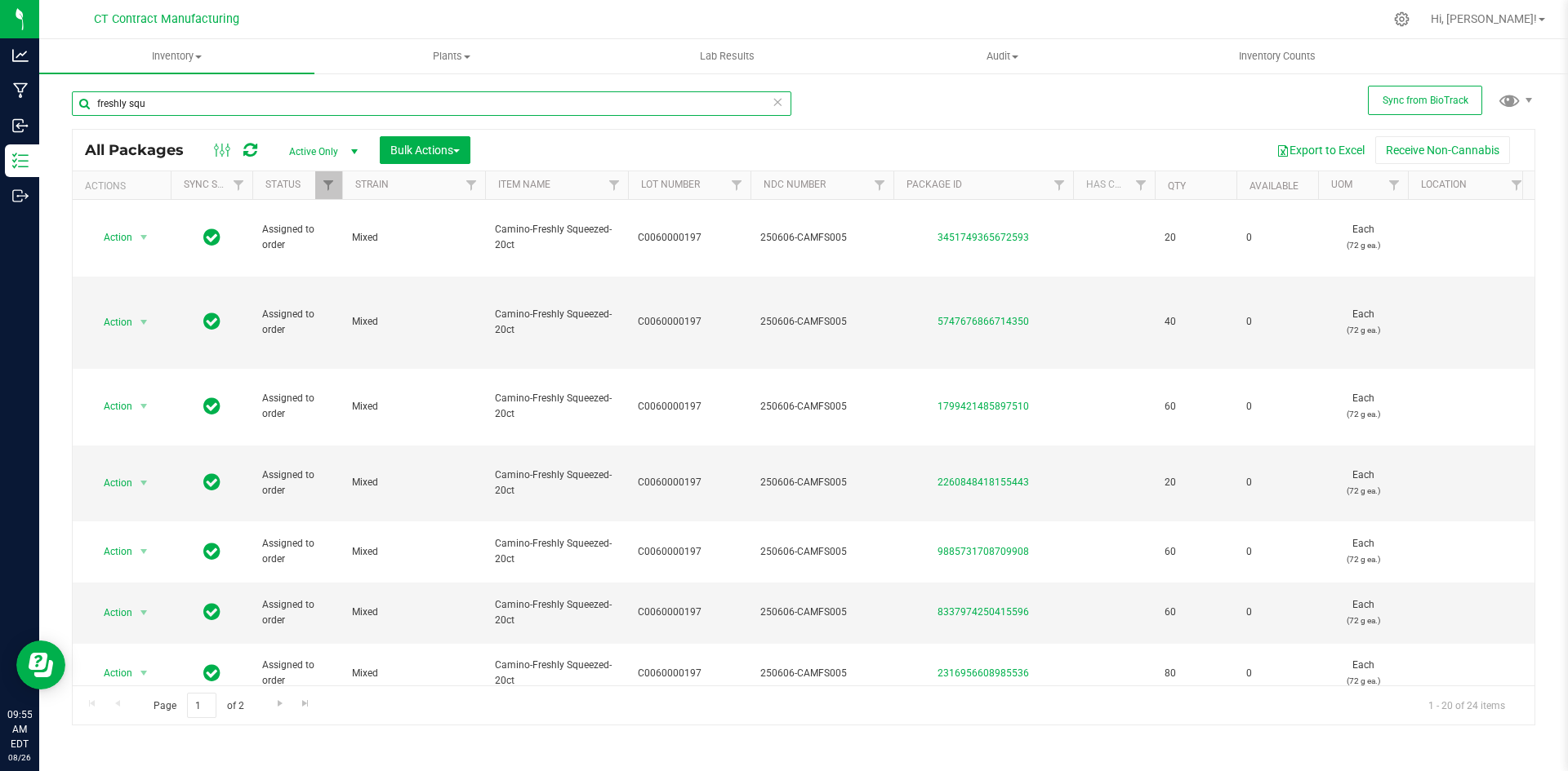
click at [141, 109] on input "freshly squ" at bounding box center [431, 103] width 720 height 24
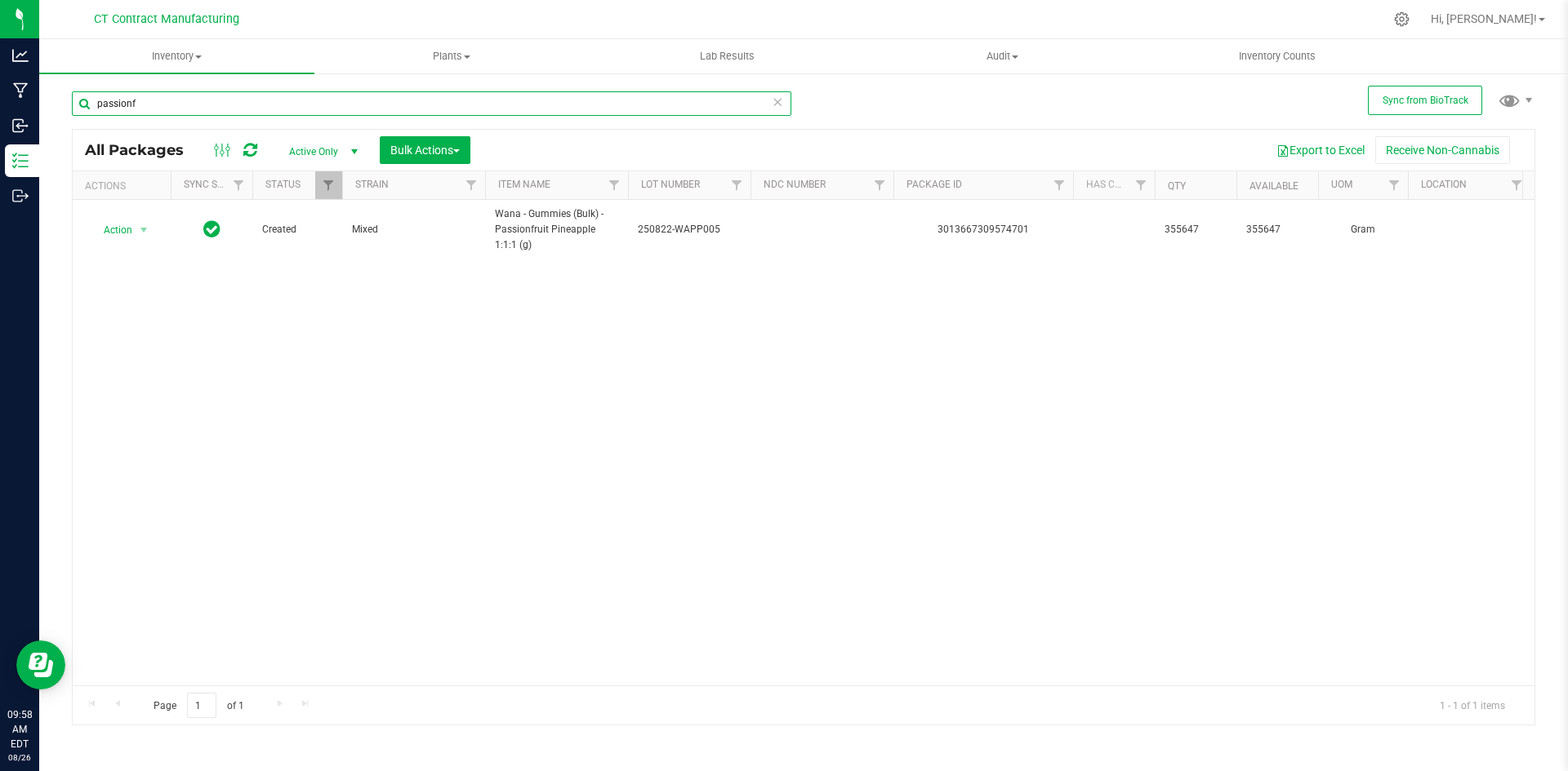
click at [320, 107] on input "passionf" at bounding box center [431, 103] width 720 height 24
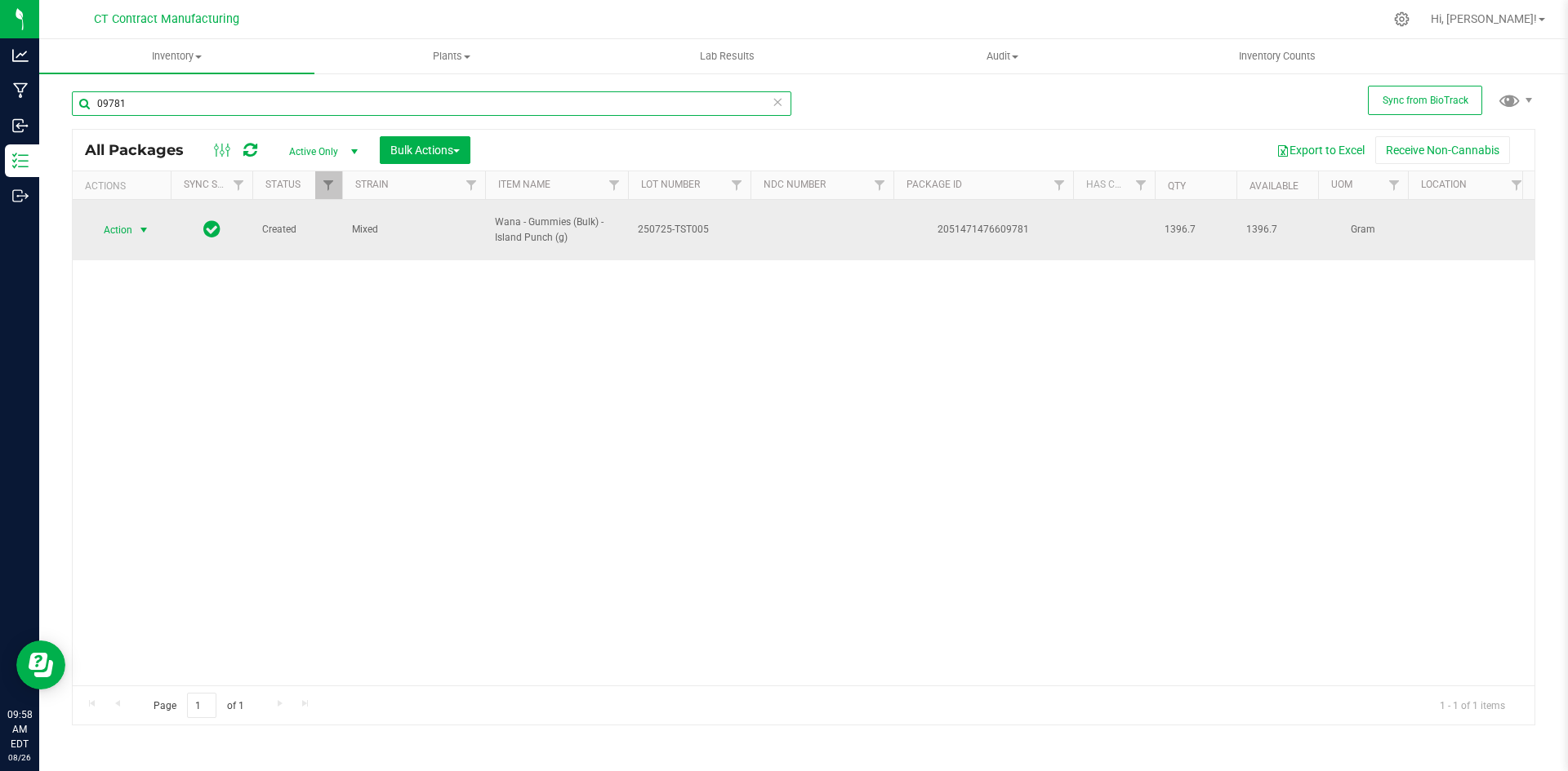
type input "09781"
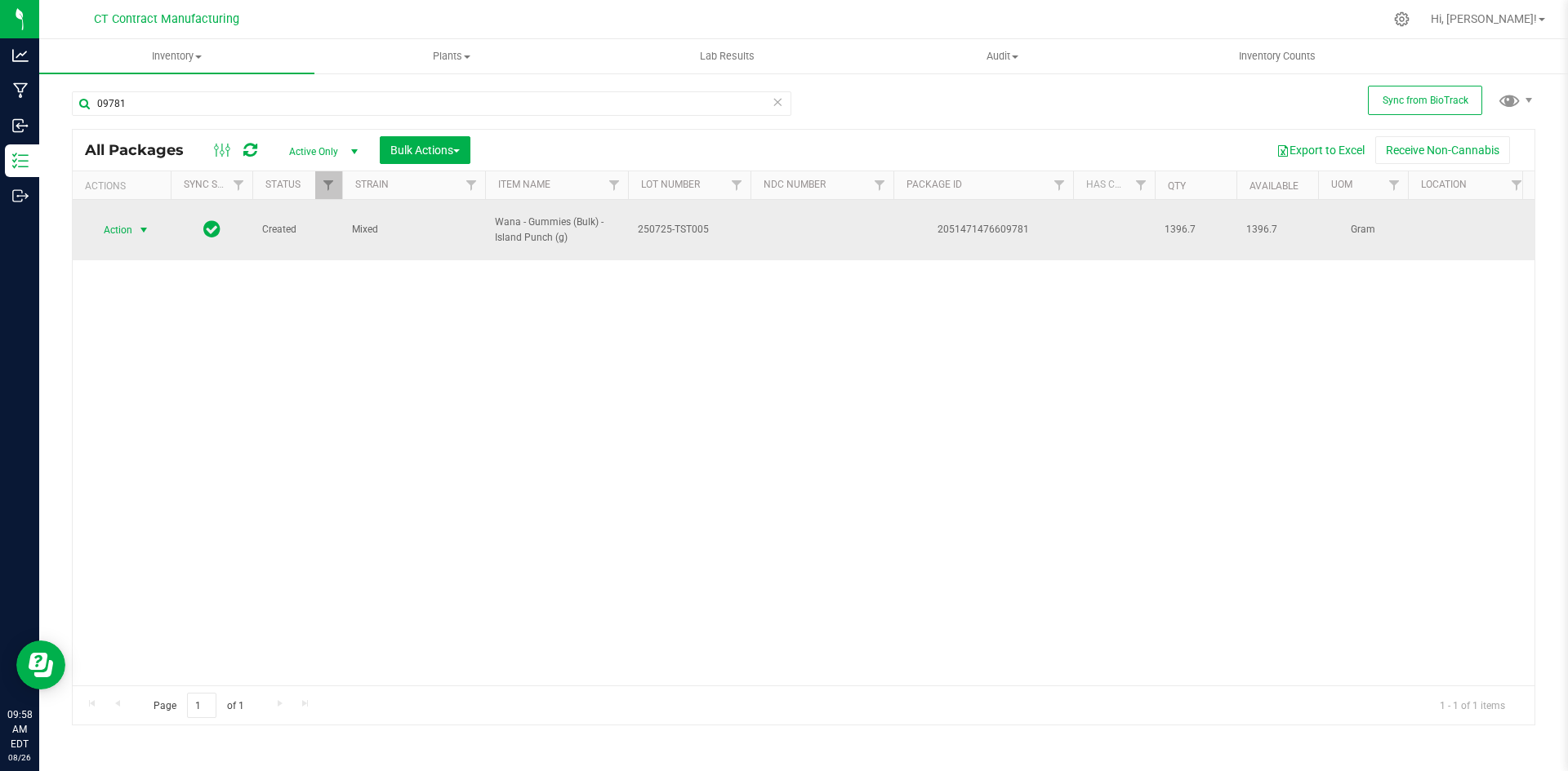
click at [145, 224] on span "select" at bounding box center [144, 230] width 13 height 13
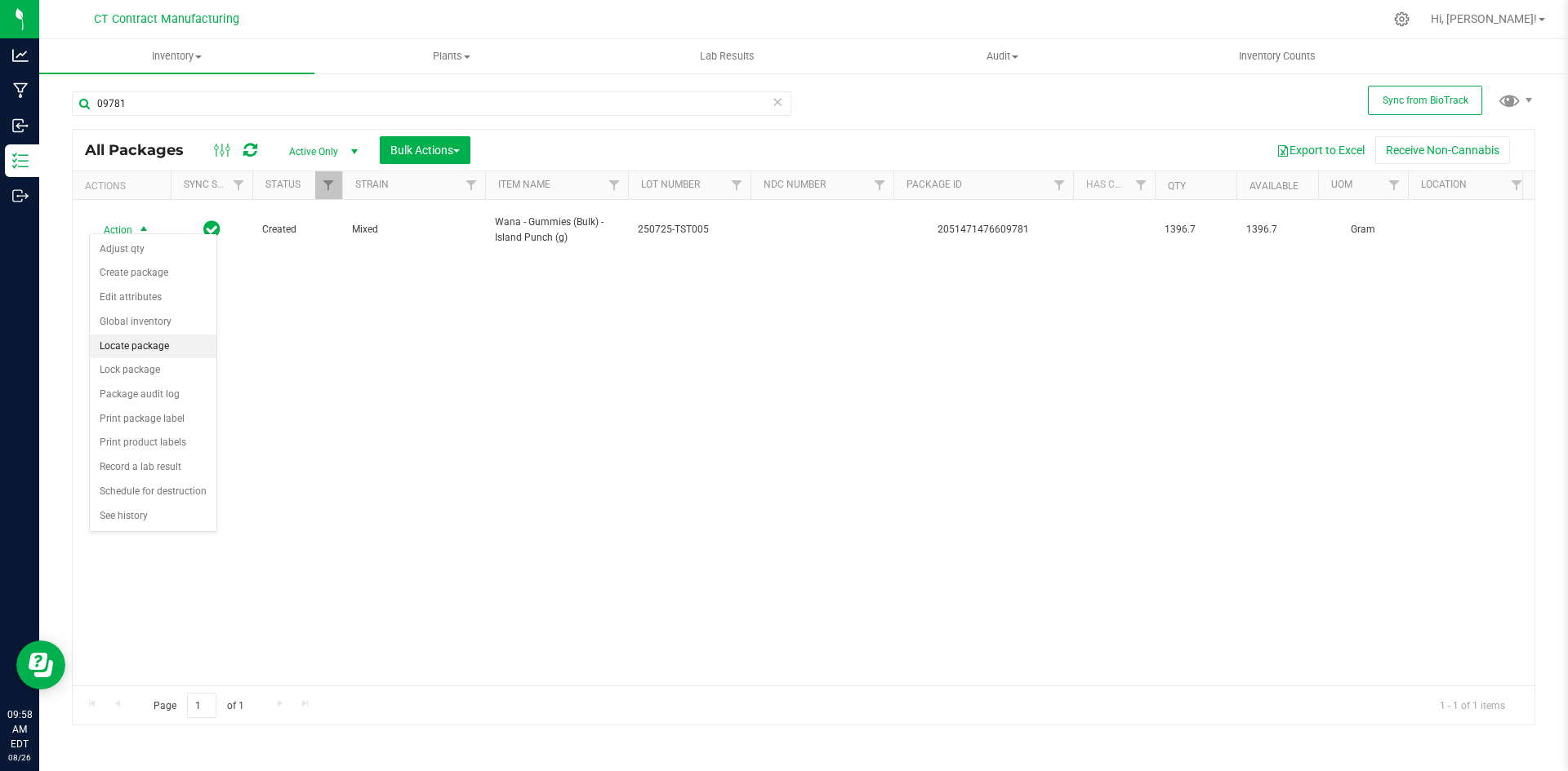
click at [163, 348] on li "Locate package" at bounding box center [153, 347] width 127 height 24
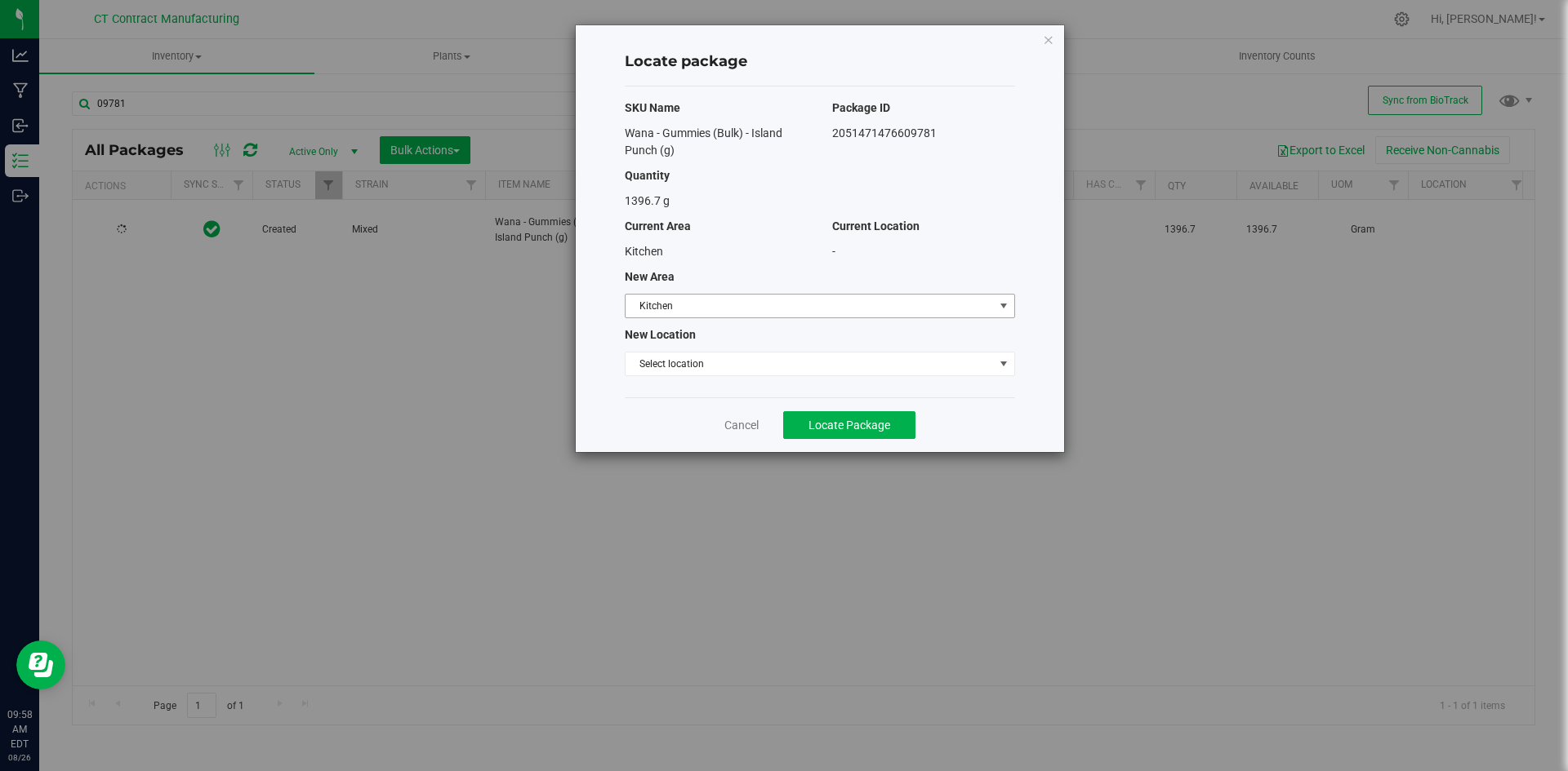
click at [660, 313] on span "Kitchen" at bounding box center [810, 306] width 368 height 23
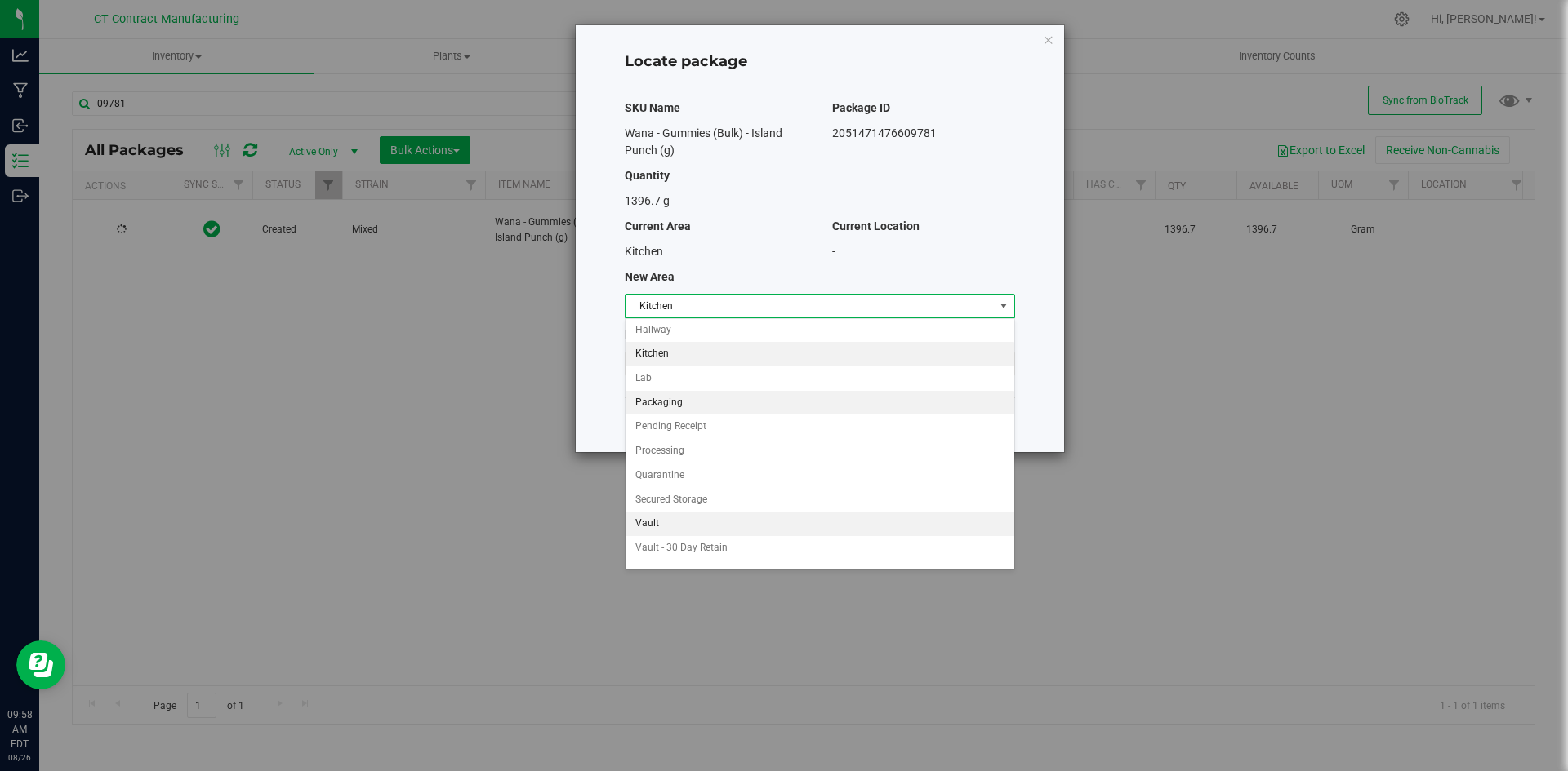
scroll to position [119, 0]
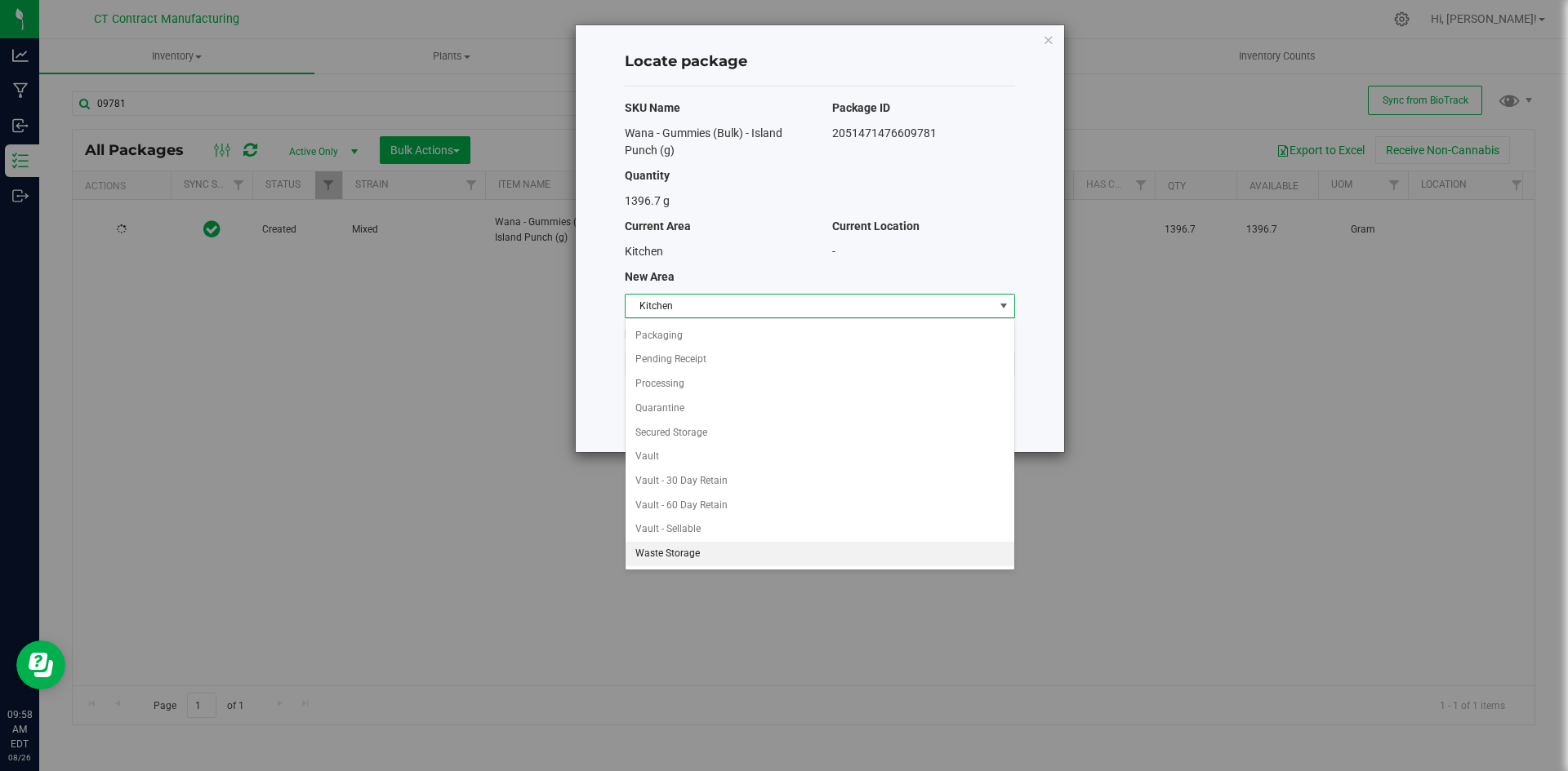
click at [681, 559] on li "Waste Storage" at bounding box center [820, 554] width 389 height 24
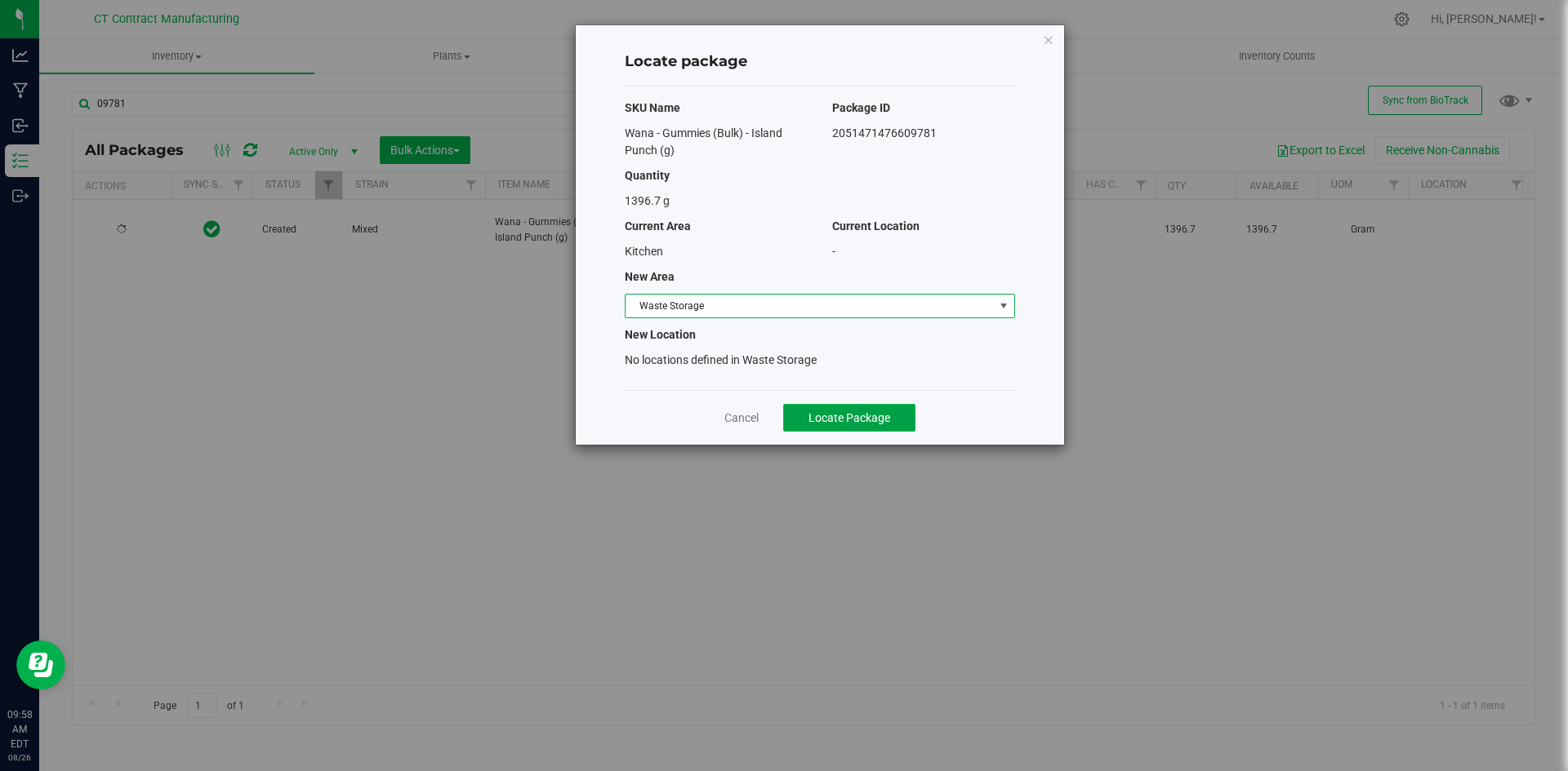
click at [905, 409] on button "Locate Package" at bounding box center [849, 418] width 132 height 28
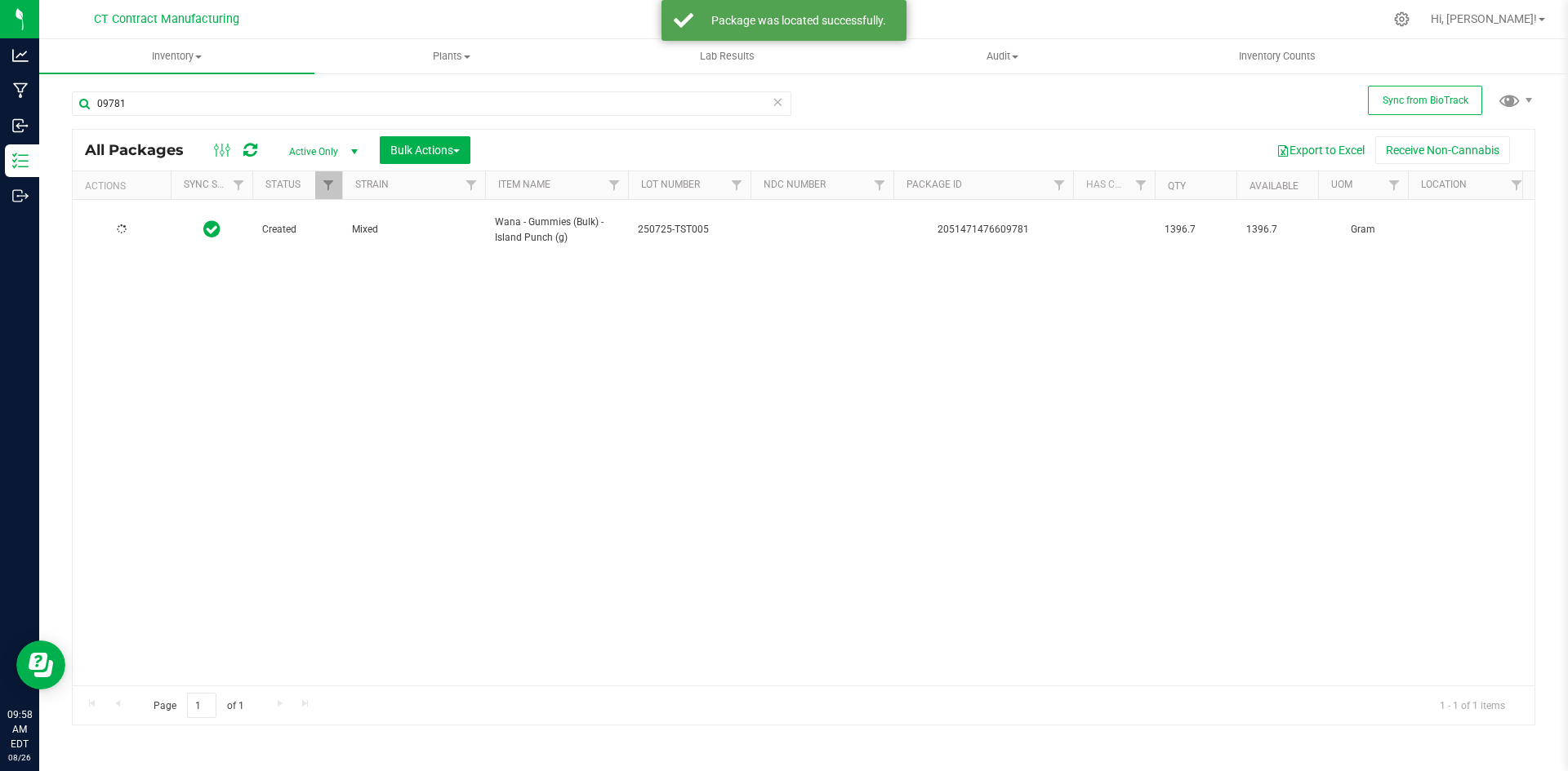
click at [990, 224] on div "2051471476609781" at bounding box center [983, 229] width 184 height 16
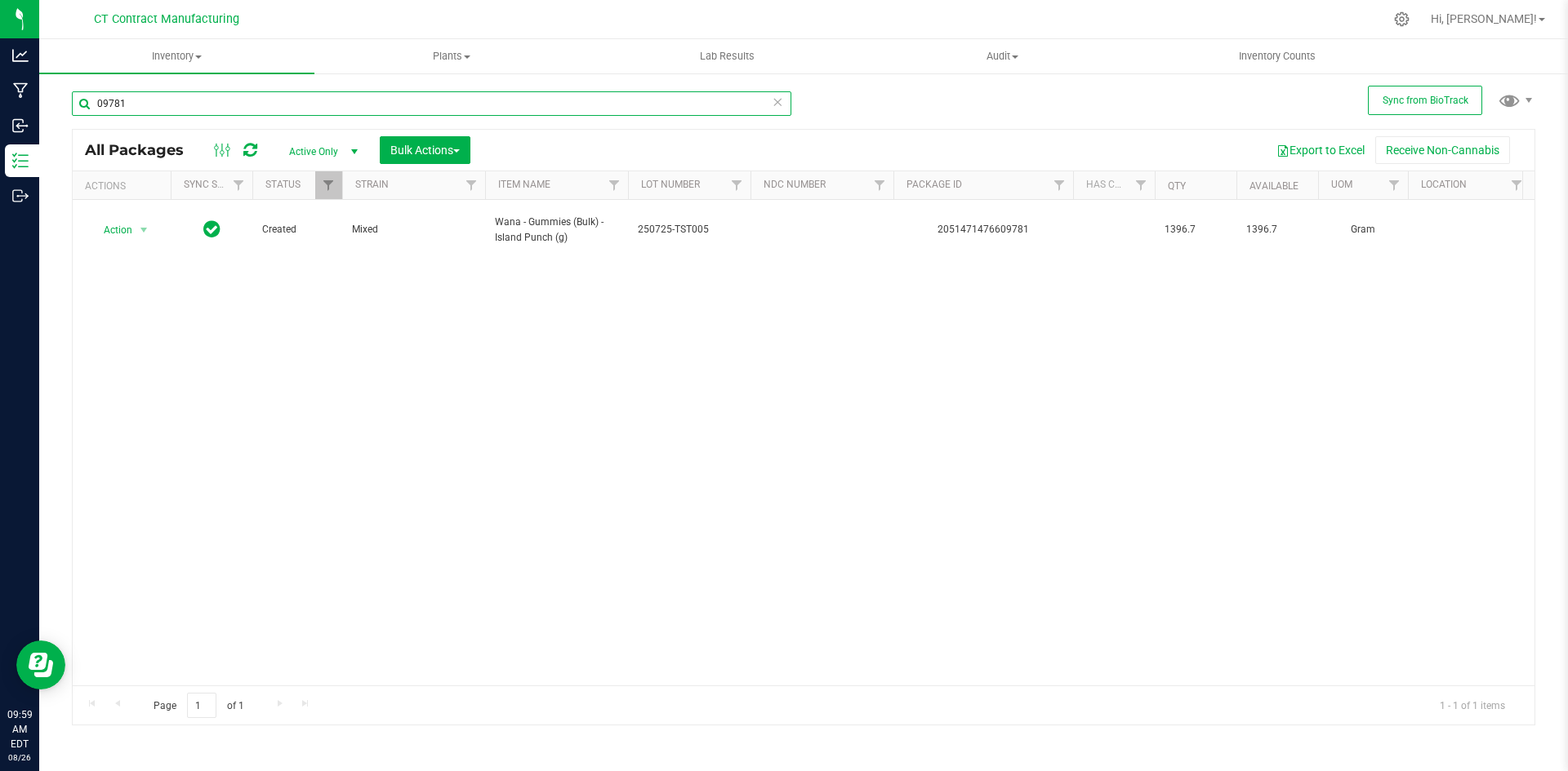
click at [222, 109] on input "09781" at bounding box center [431, 103] width 720 height 24
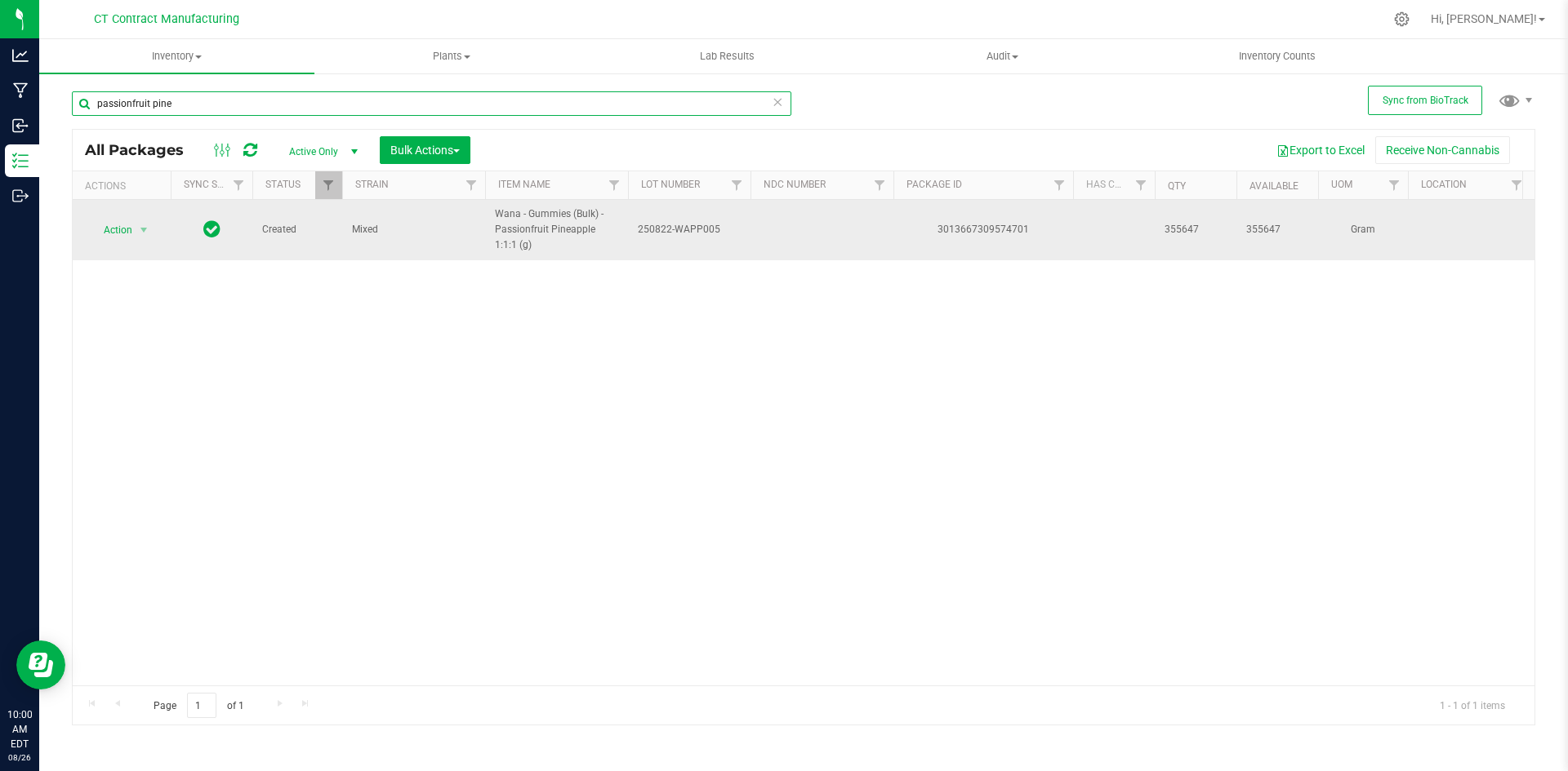
type input "passionfruit pine"
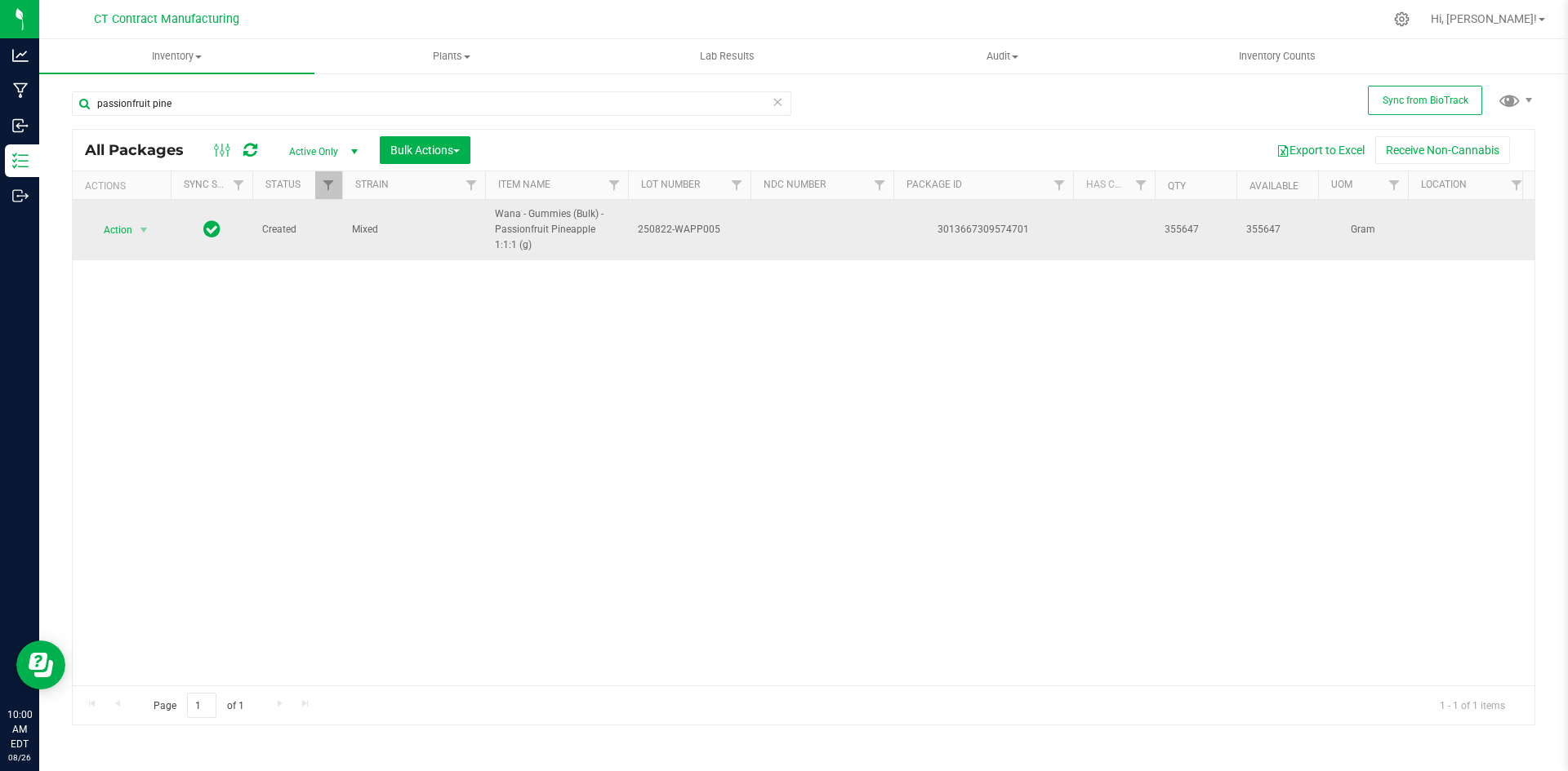
click at [150, 216] on td "Action Action Adjust qty Create package Edit attributes Global inventory Locate…" at bounding box center [121, 230] width 98 height 60
click at [140, 232] on span "select" at bounding box center [144, 230] width 13 height 13
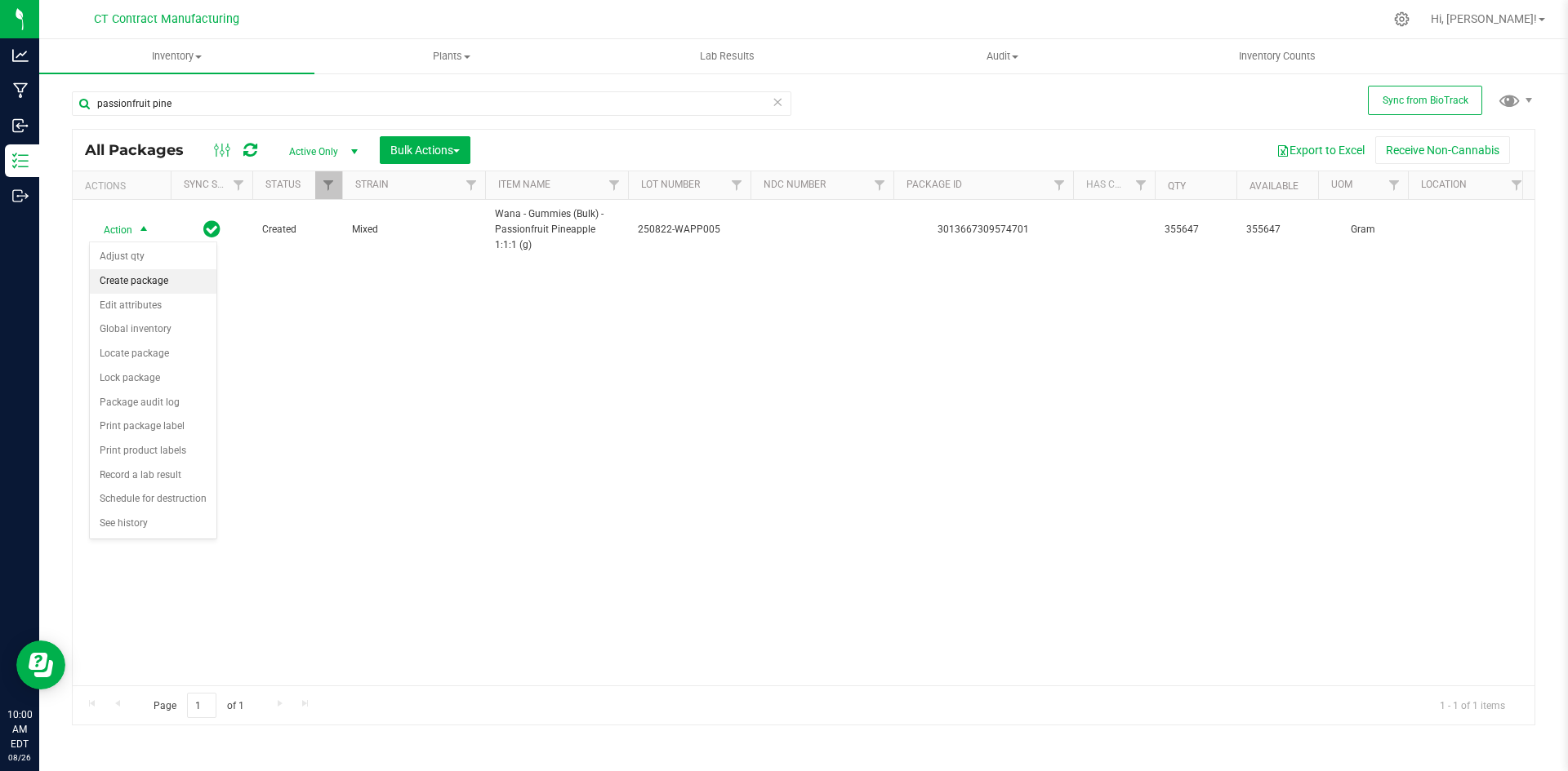
click at [152, 278] on li "Create package" at bounding box center [153, 282] width 127 height 24
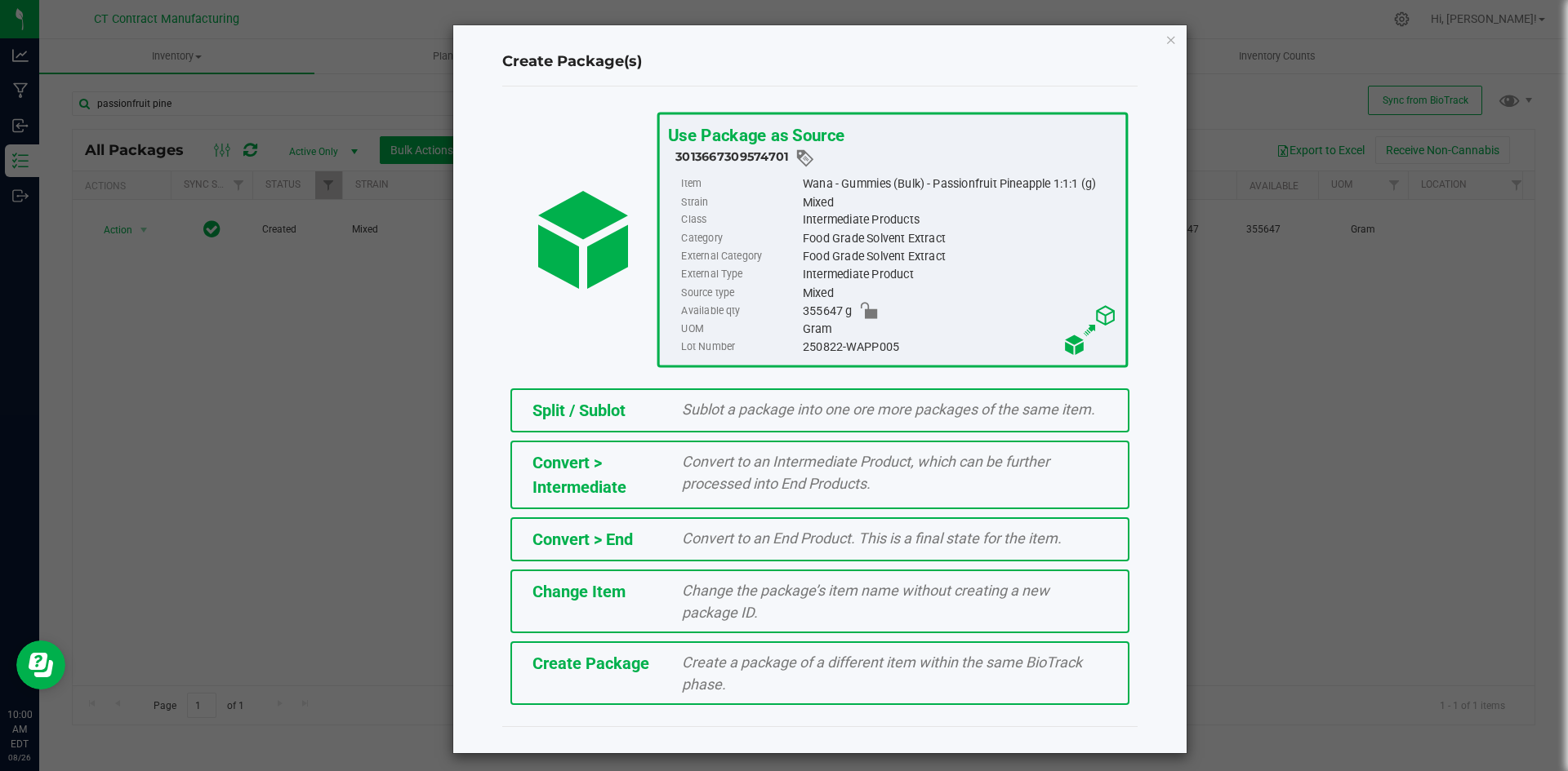
click at [673, 412] on div "Split / Sublot Sublot a package into one ore more packages of the same item." at bounding box center [819, 410] width 619 height 44
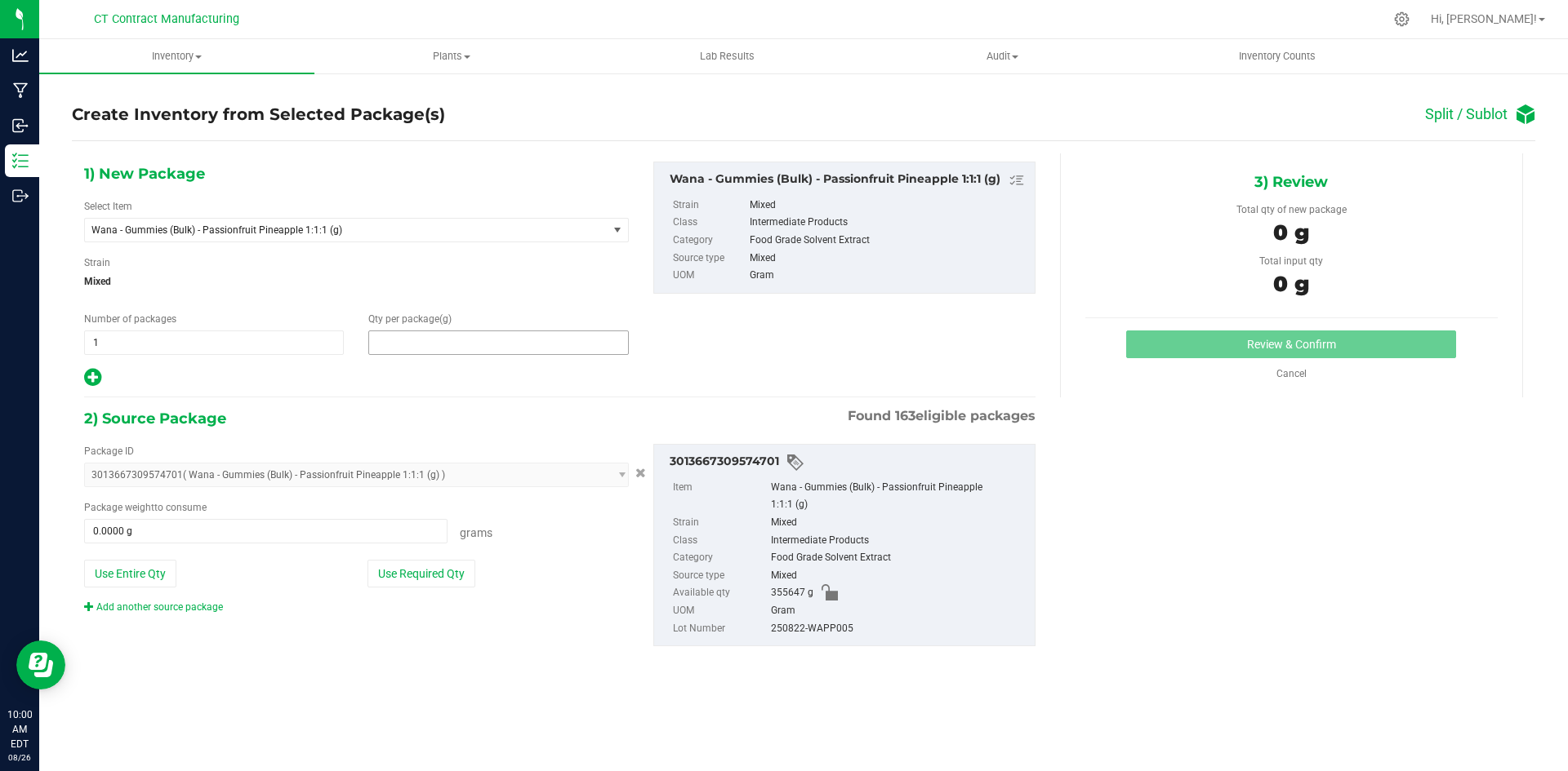
click at [554, 347] on span at bounding box center [498, 343] width 259 height 24
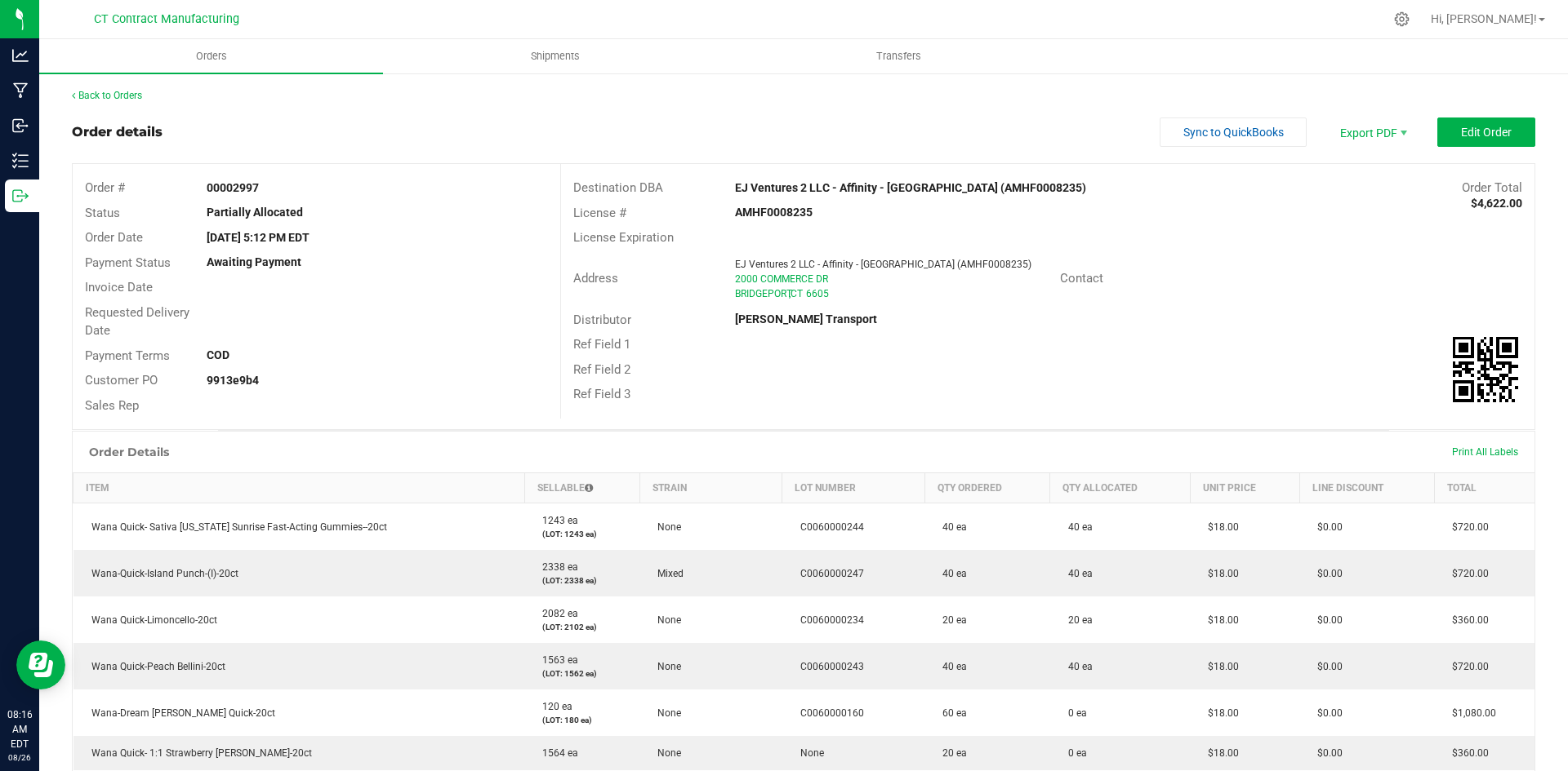
click at [1492, 116] on div "Back to Orders Order details Sync to QuickBooks Export PDF Edit Order Order # 0…" at bounding box center [803, 667] width 1464 height 1157
click at [1491, 139] on span "Edit Order" at bounding box center [1486, 132] width 51 height 13
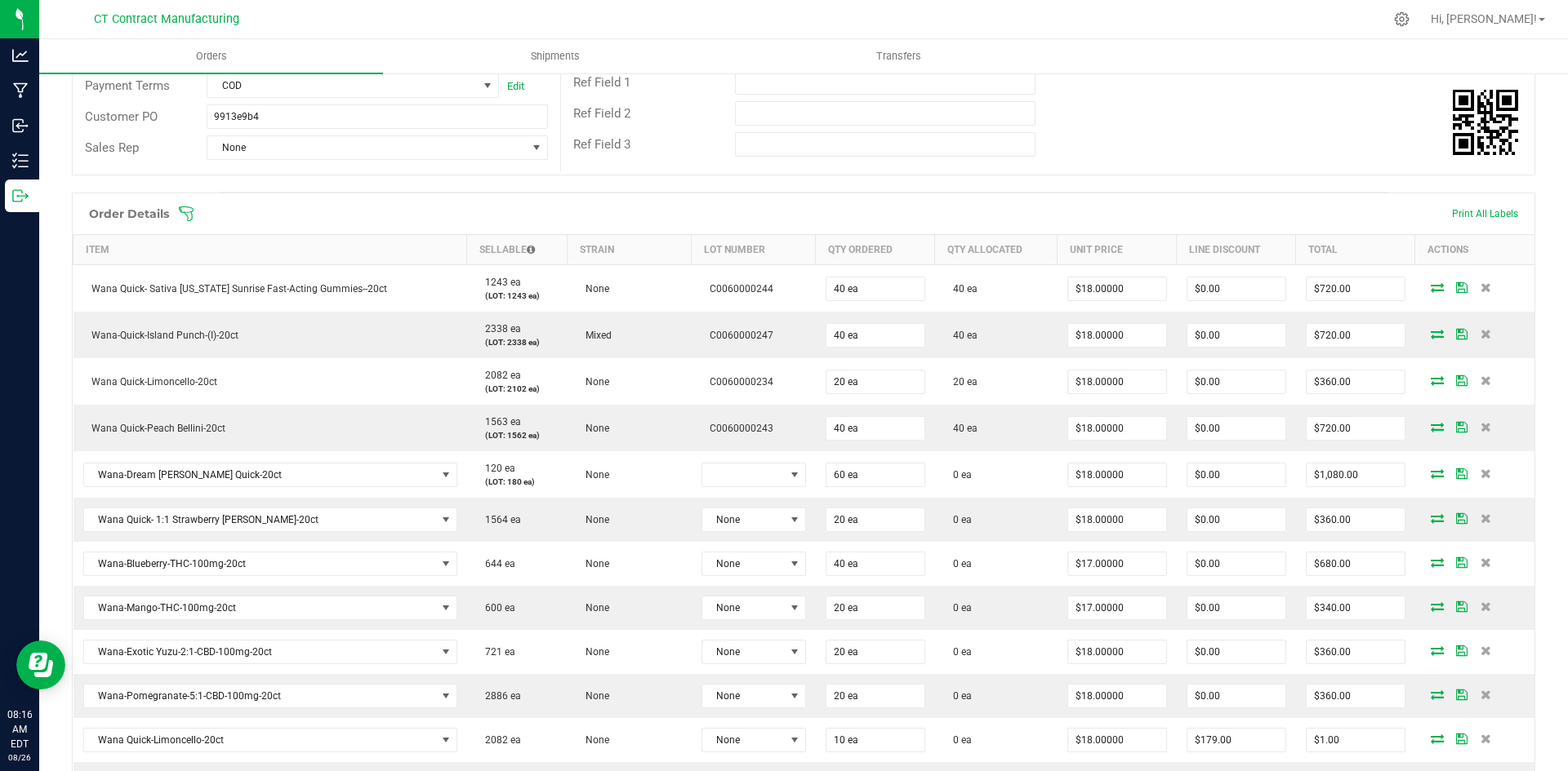
scroll to position [327, 0]
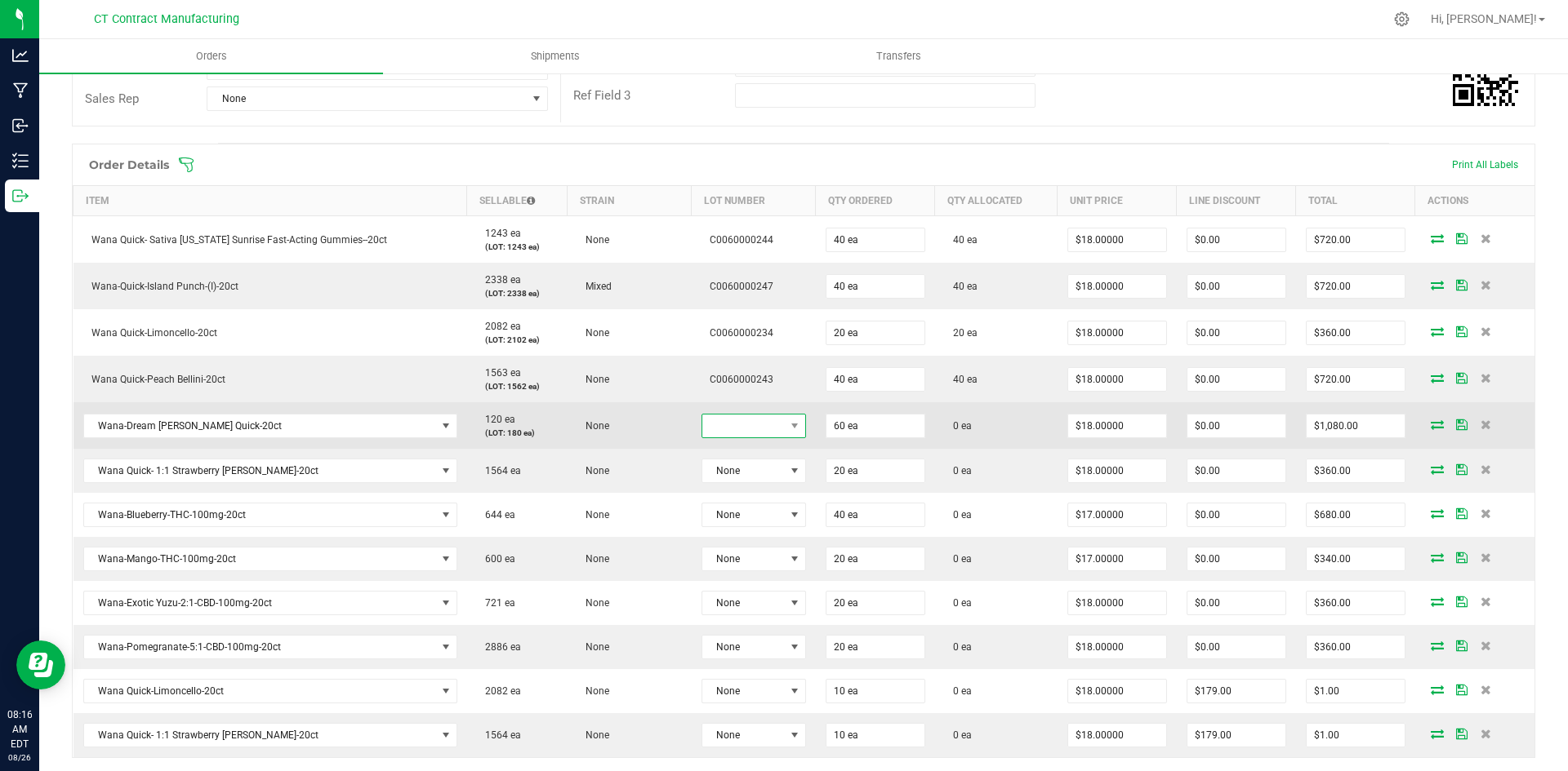
click at [776, 424] on span at bounding box center [744, 426] width 83 height 23
click at [776, 424] on span at bounding box center [744, 426] width 83 height 23
click at [1431, 424] on icon at bounding box center [1437, 424] width 13 height 9
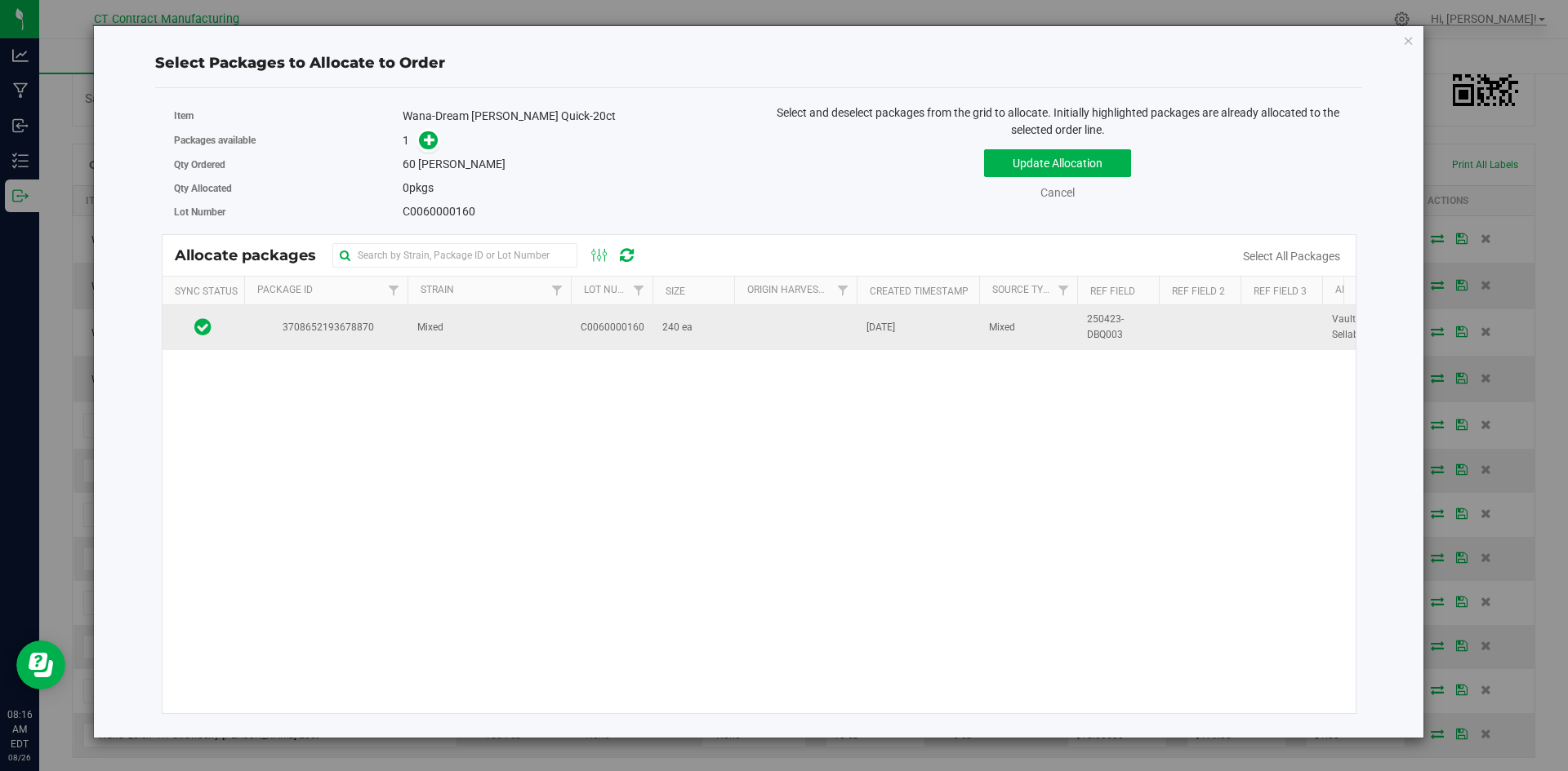
click at [496, 335] on td "Mixed" at bounding box center [489, 327] width 163 height 44
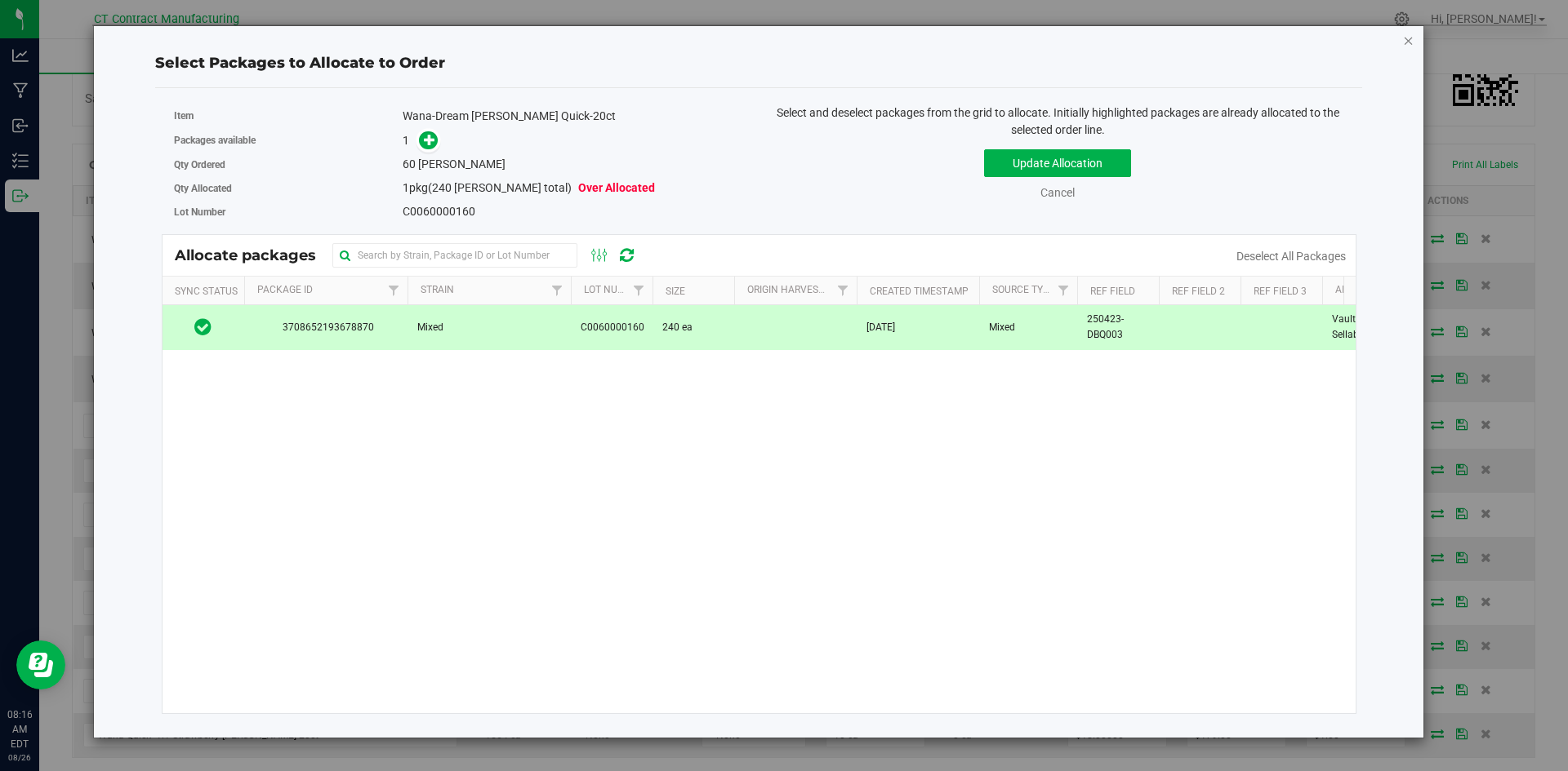
click at [1414, 35] on icon "button" at bounding box center [1408, 39] width 11 height 20
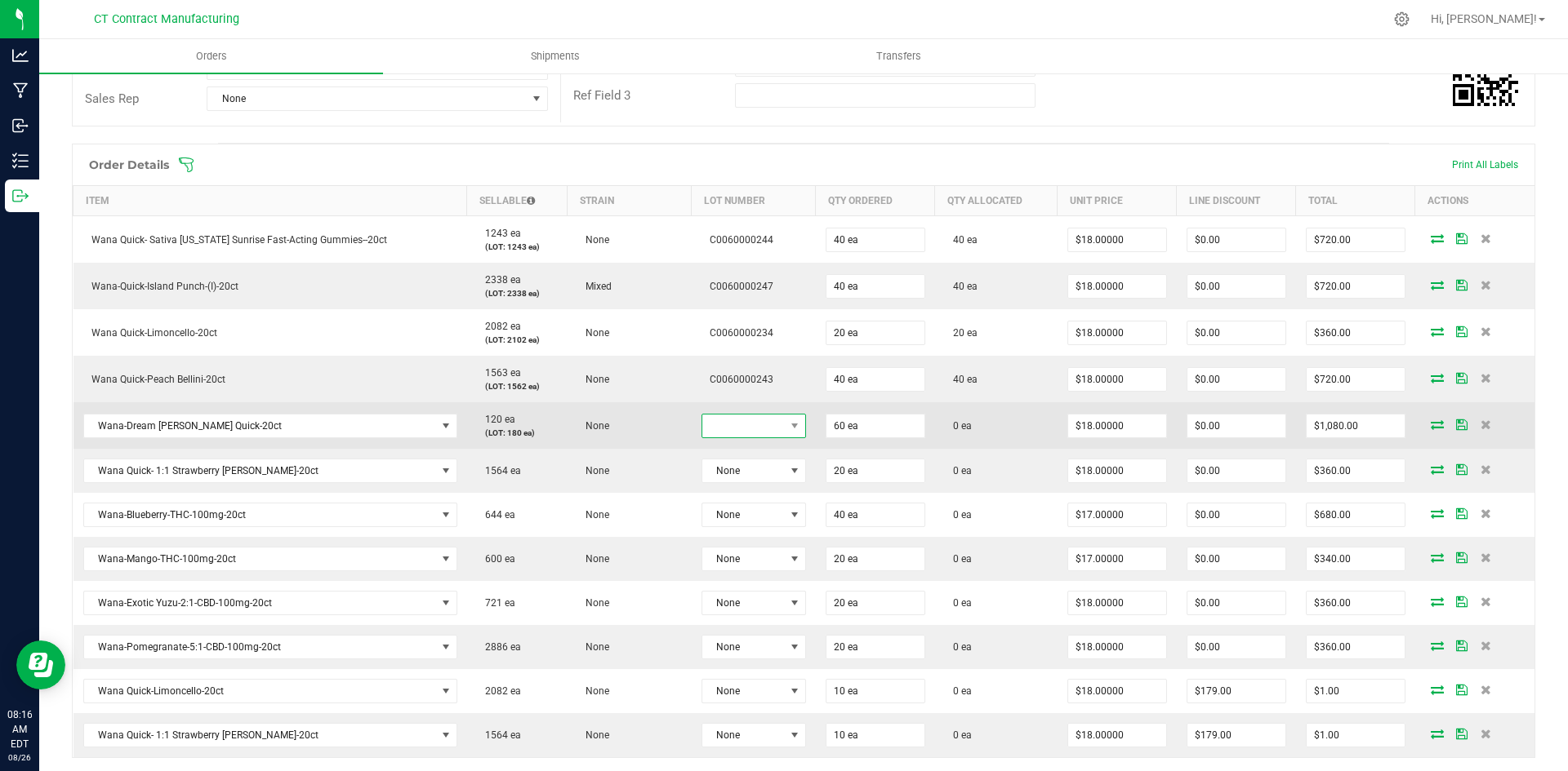
click at [771, 430] on span at bounding box center [744, 426] width 83 height 23
click at [339, 422] on span "Wana-Dream [PERSON_NAME] Quick-20ct" at bounding box center [260, 426] width 352 height 23
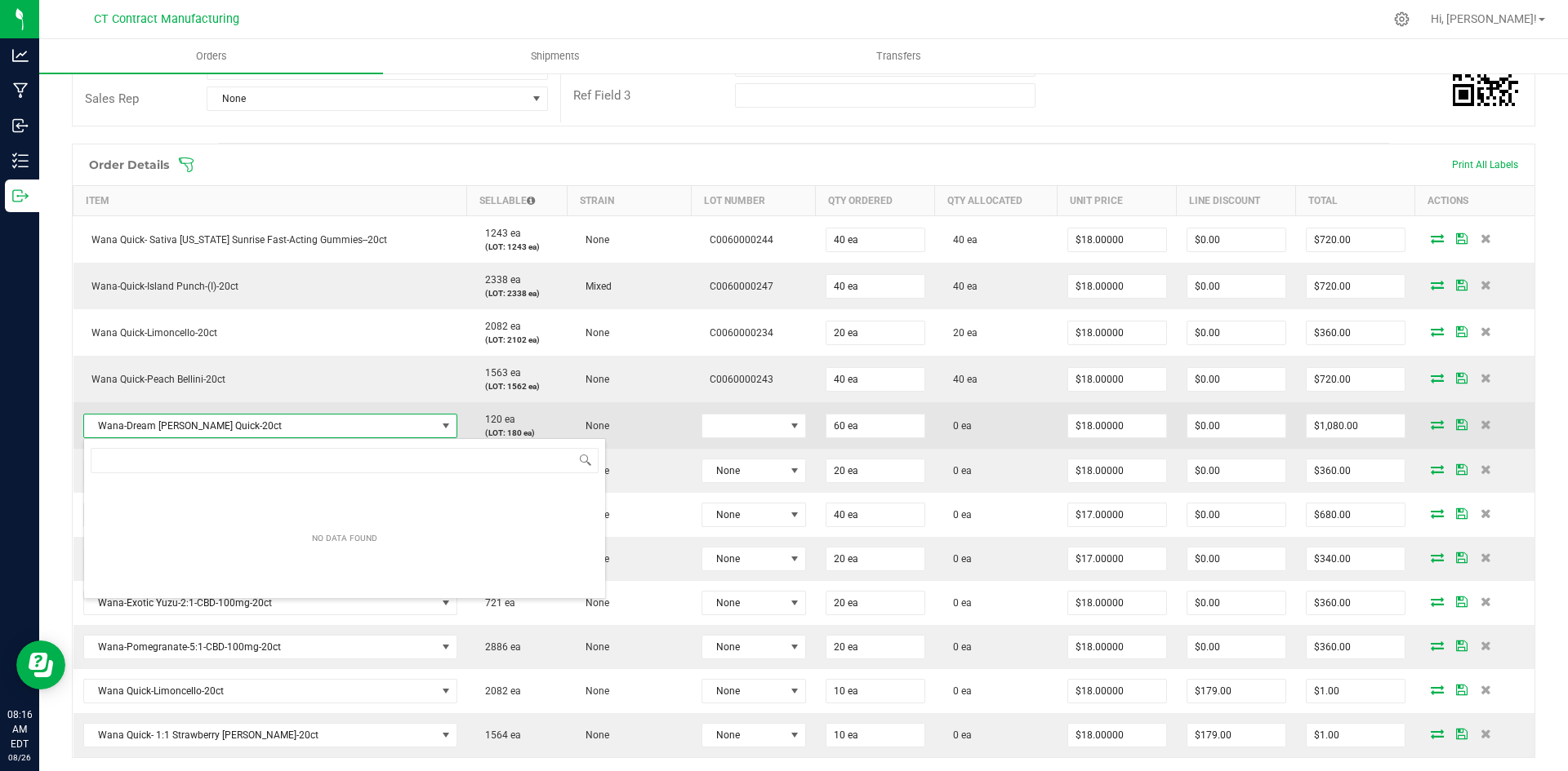
scroll to position [24, 370]
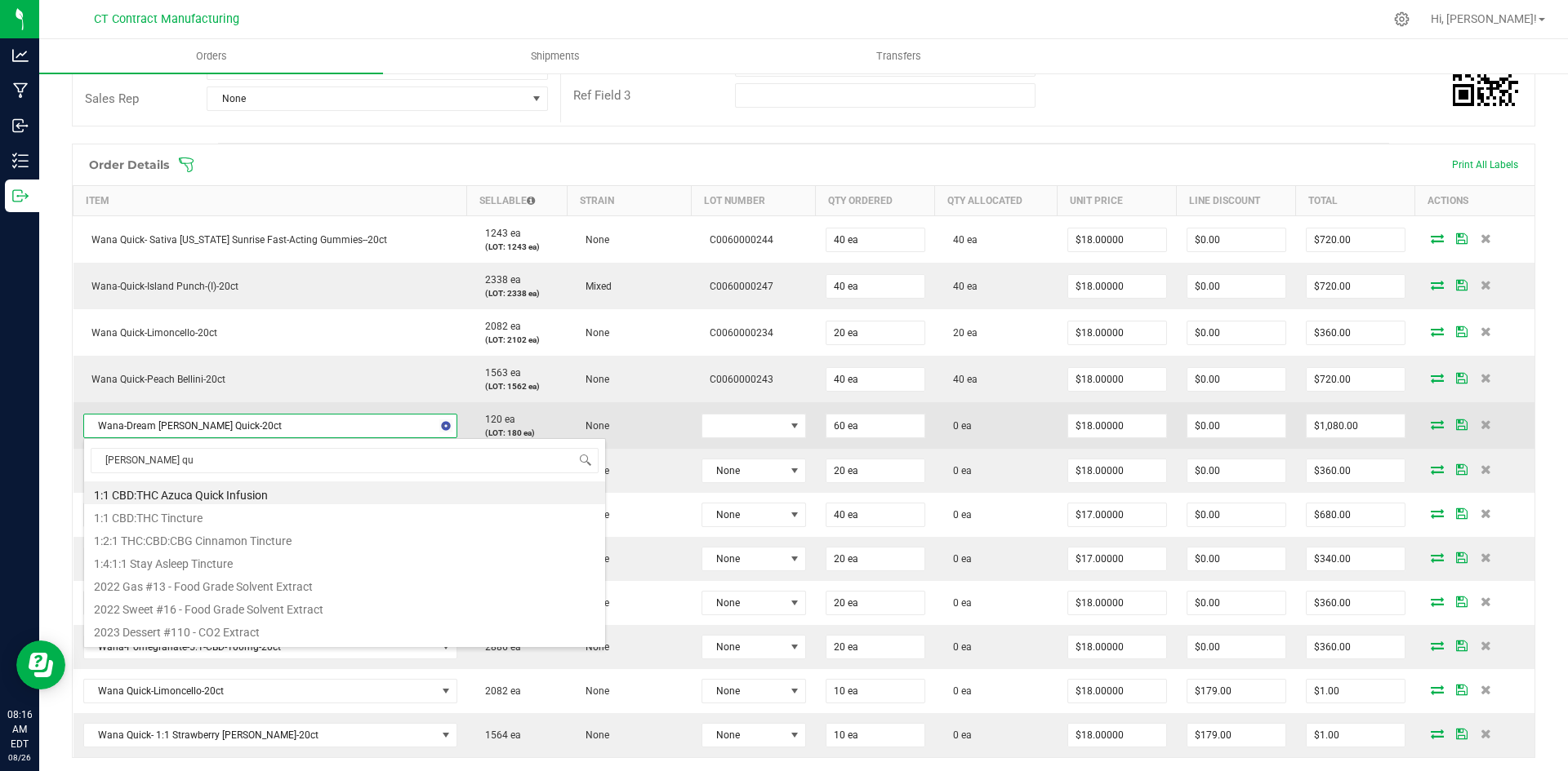
type input "berry qui"
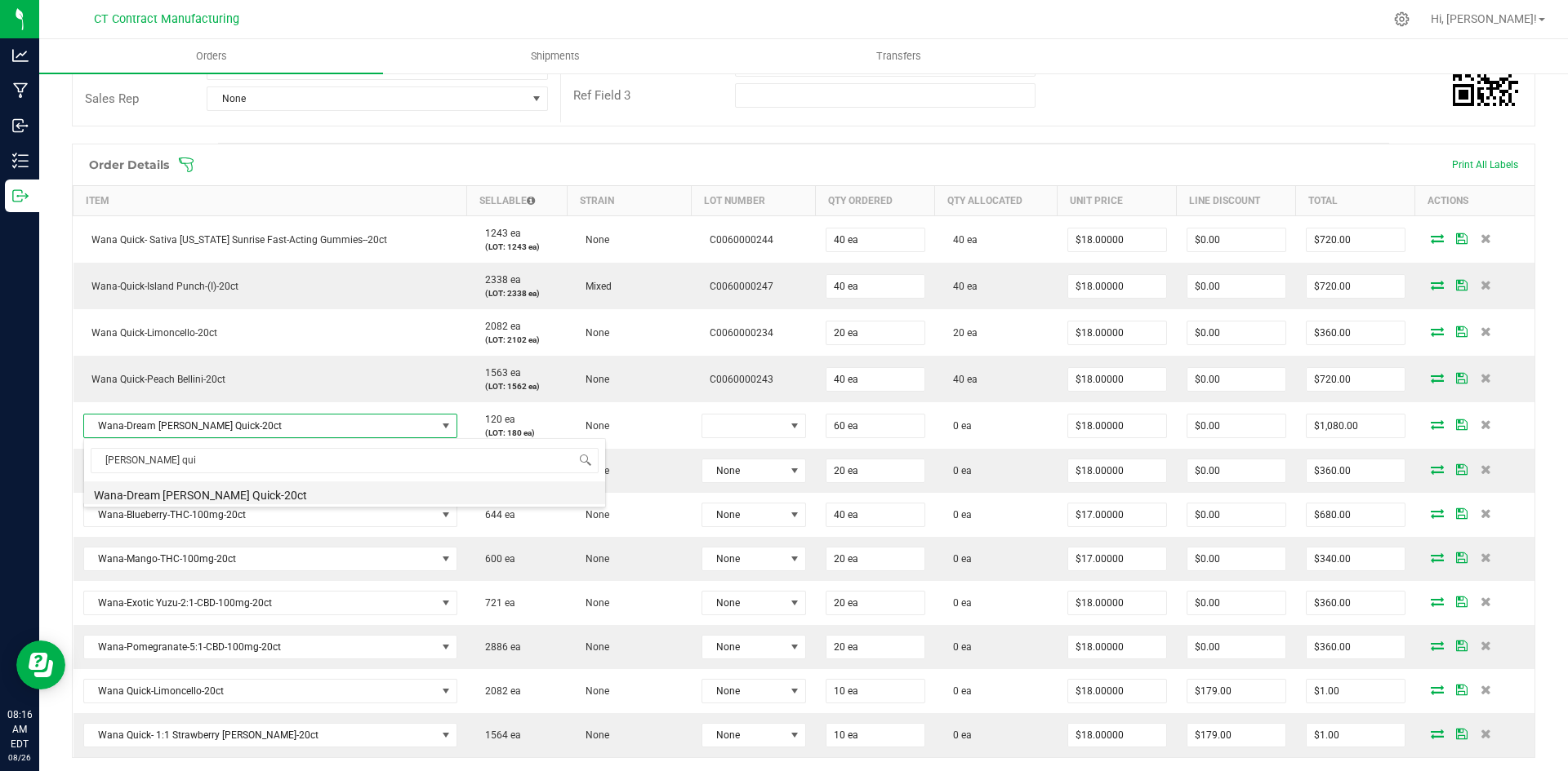
click at [259, 496] on li "Wana-Dream [PERSON_NAME] Quick-20ct" at bounding box center [345, 493] width 521 height 23
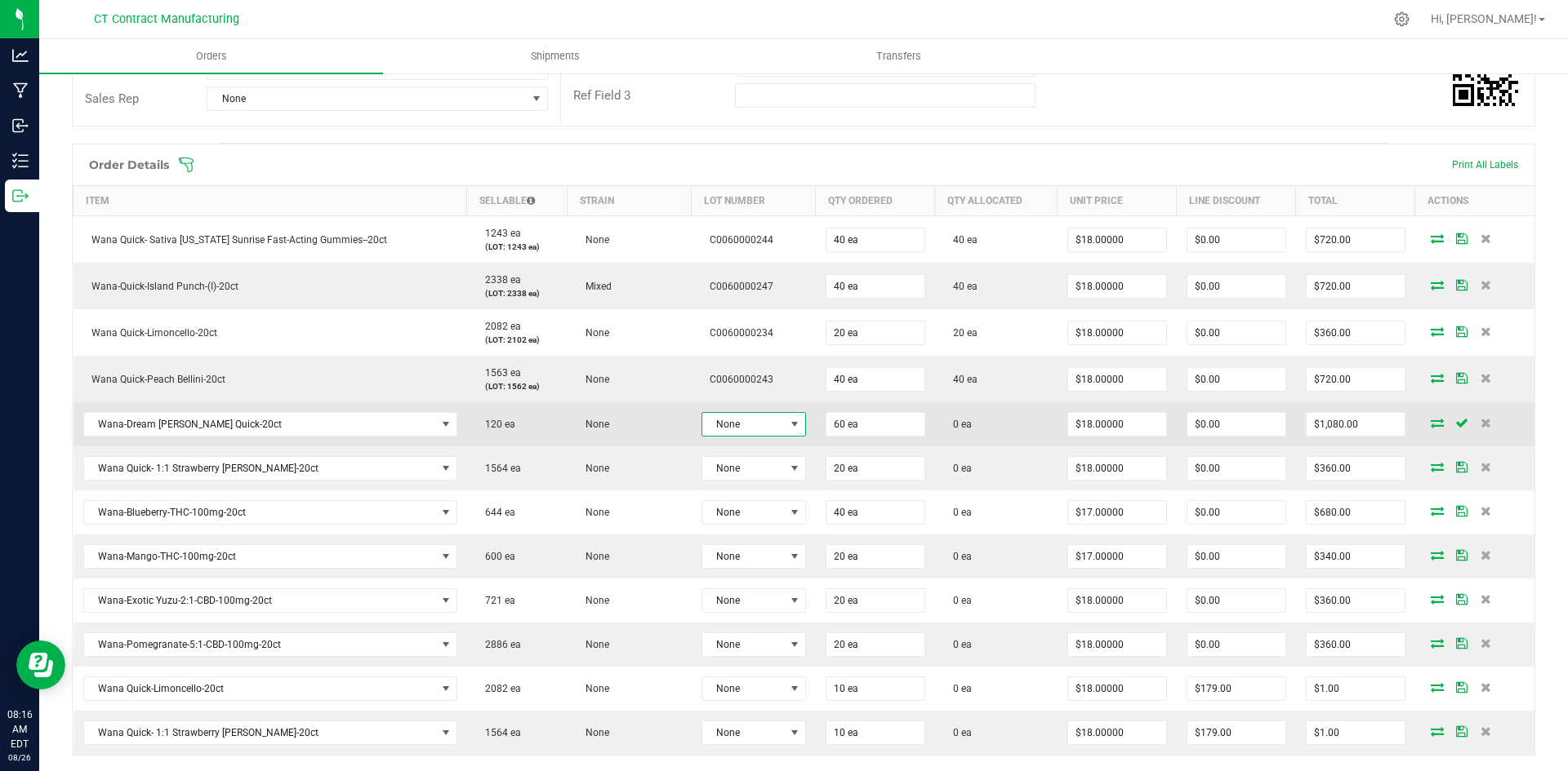
click at [725, 432] on span "None" at bounding box center [744, 424] width 83 height 23
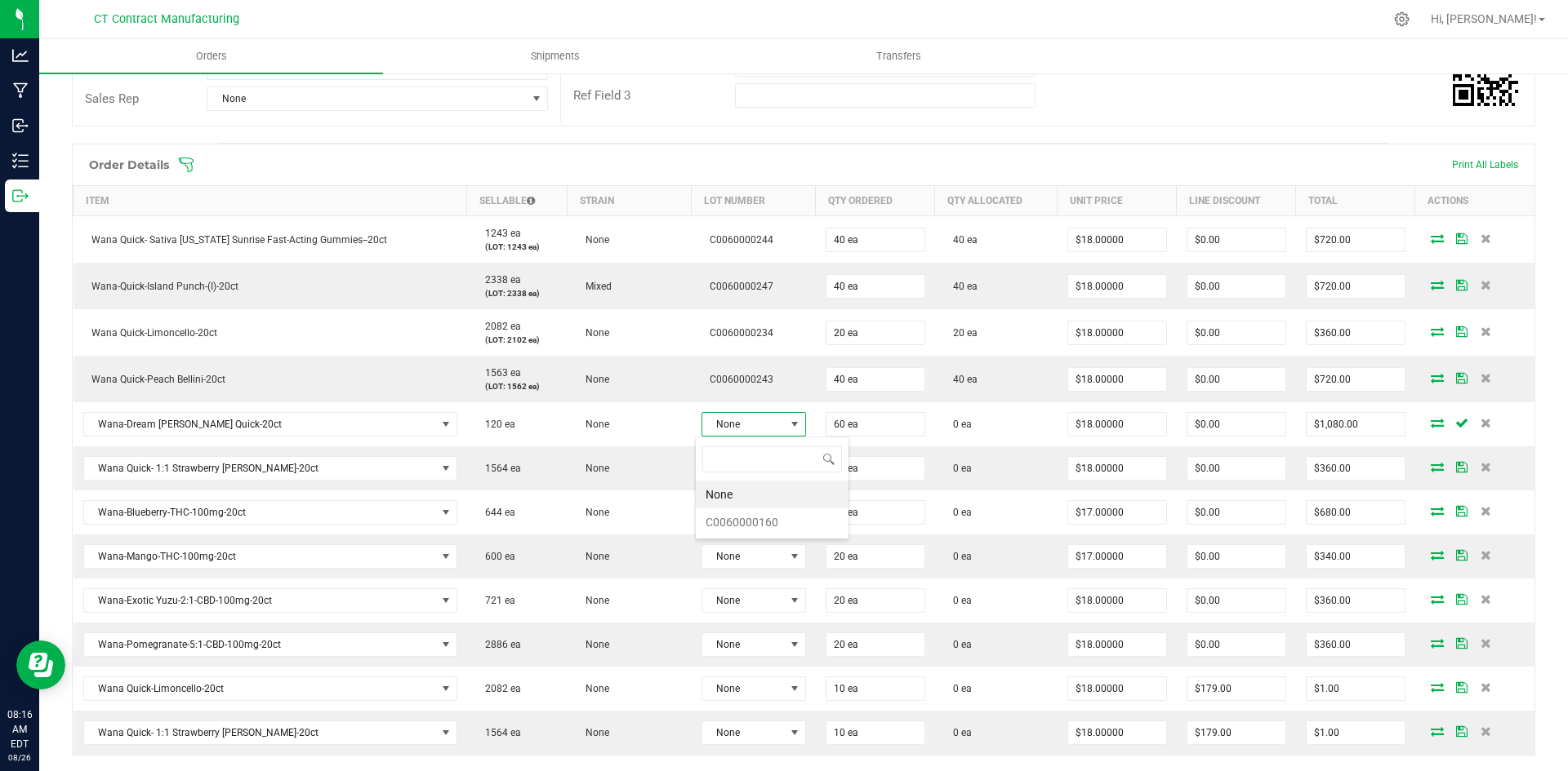
scroll to position [24, 103]
click at [784, 524] on li "C0060000160" at bounding box center [772, 523] width 153 height 28
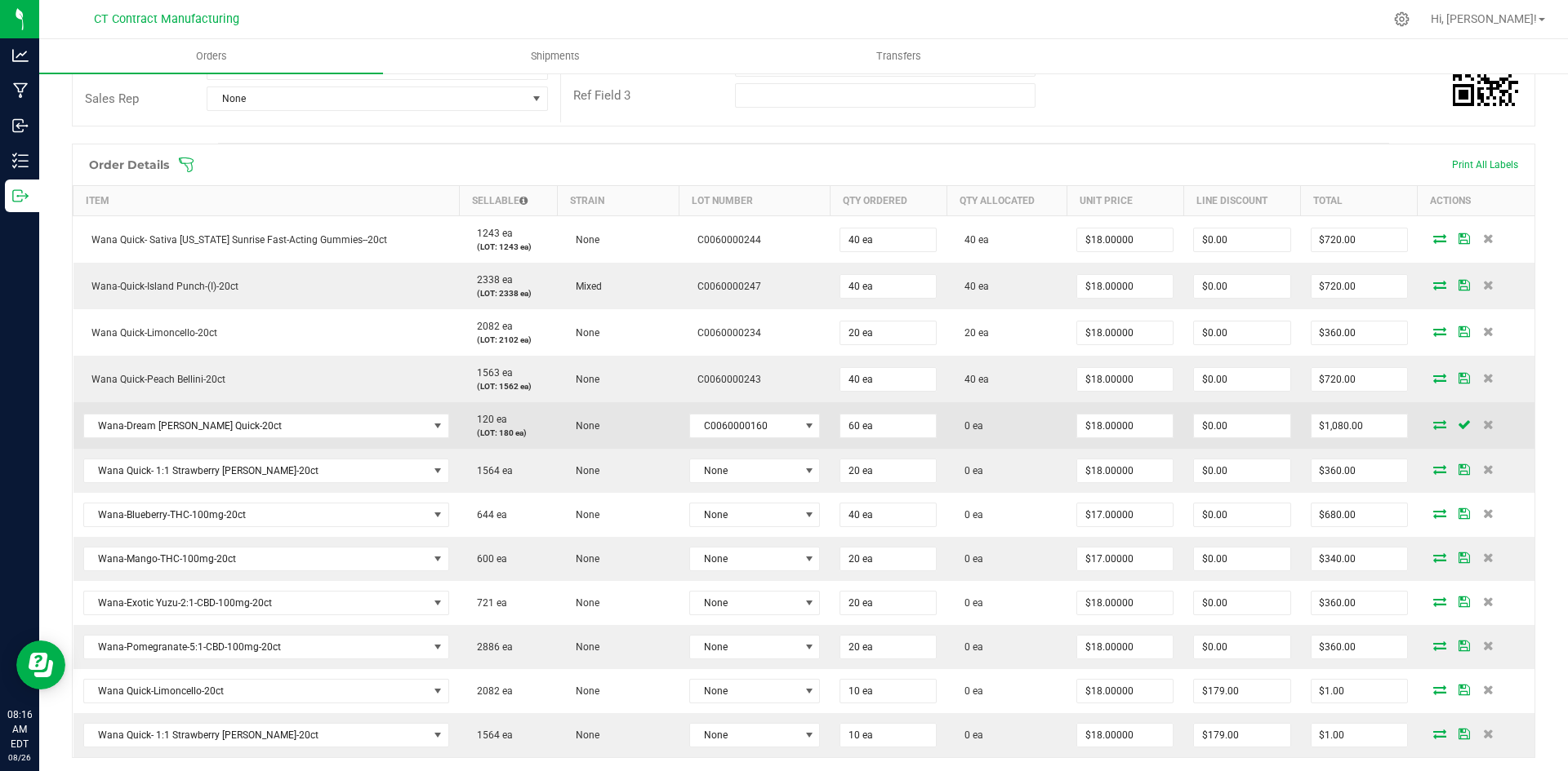
click at [1434, 426] on icon at bounding box center [1440, 424] width 13 height 9
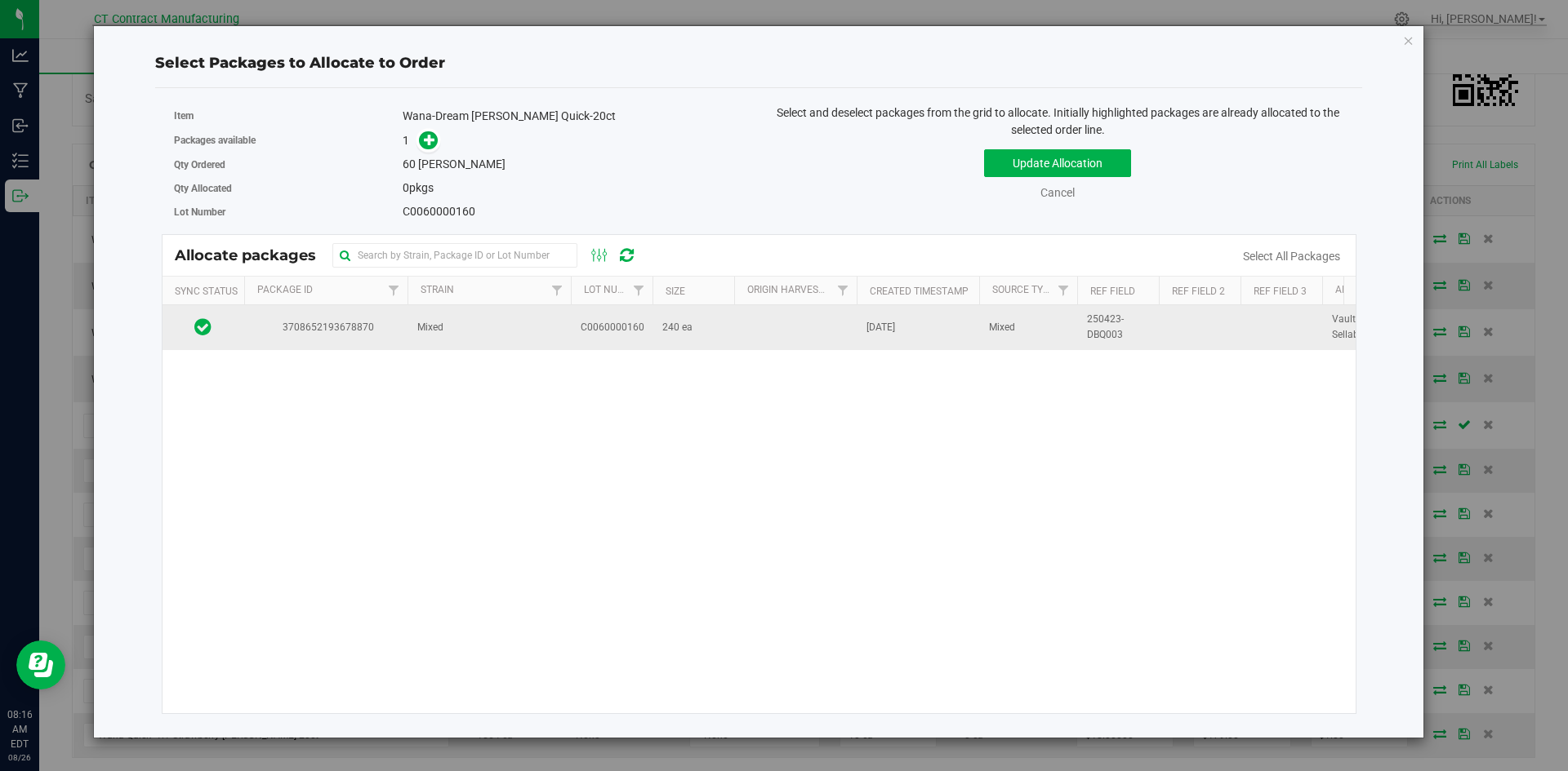
click at [580, 336] on td "C0060000160" at bounding box center [612, 327] width 82 height 44
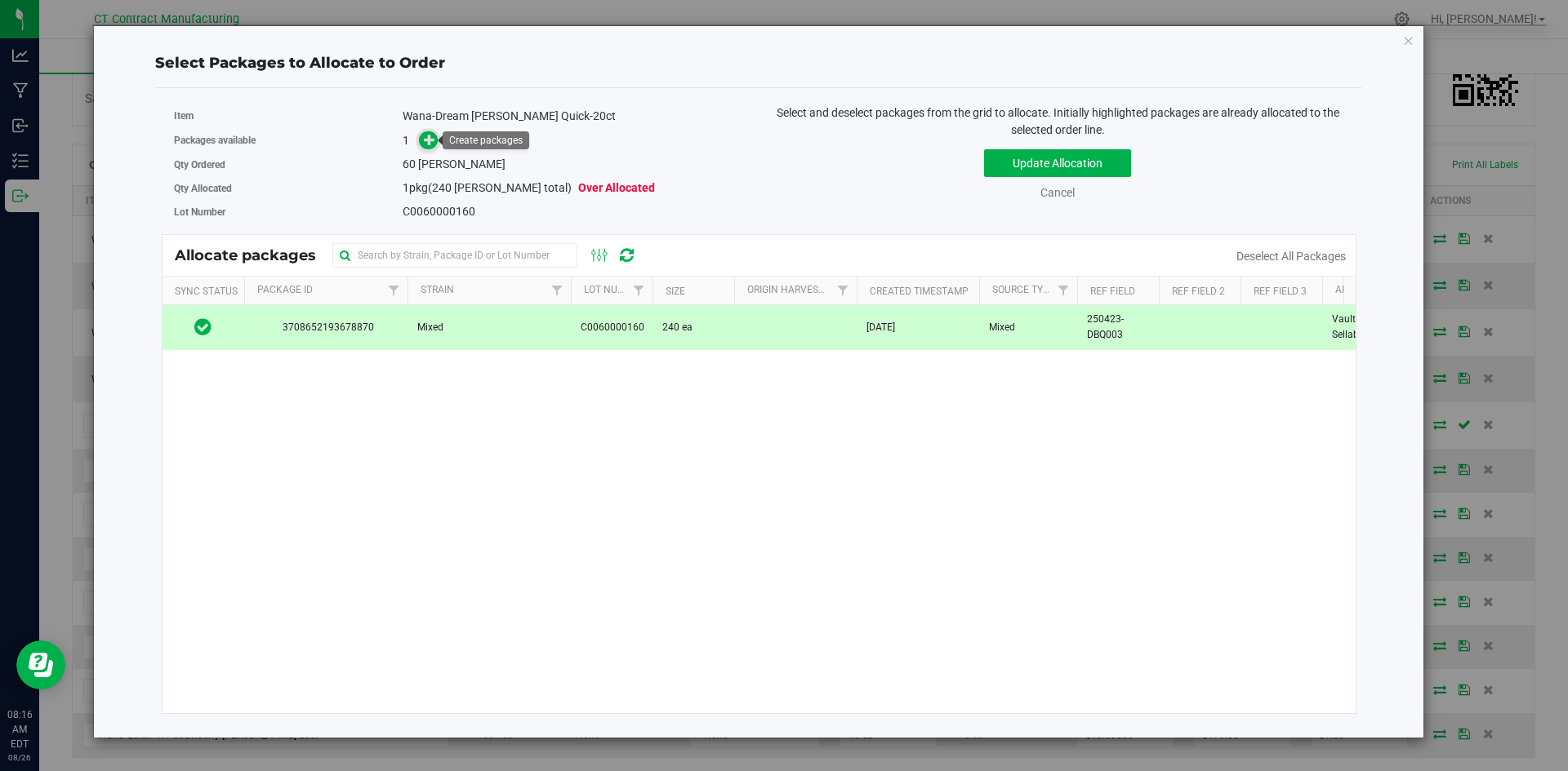
click at [431, 138] on icon at bounding box center [429, 140] width 11 height 11
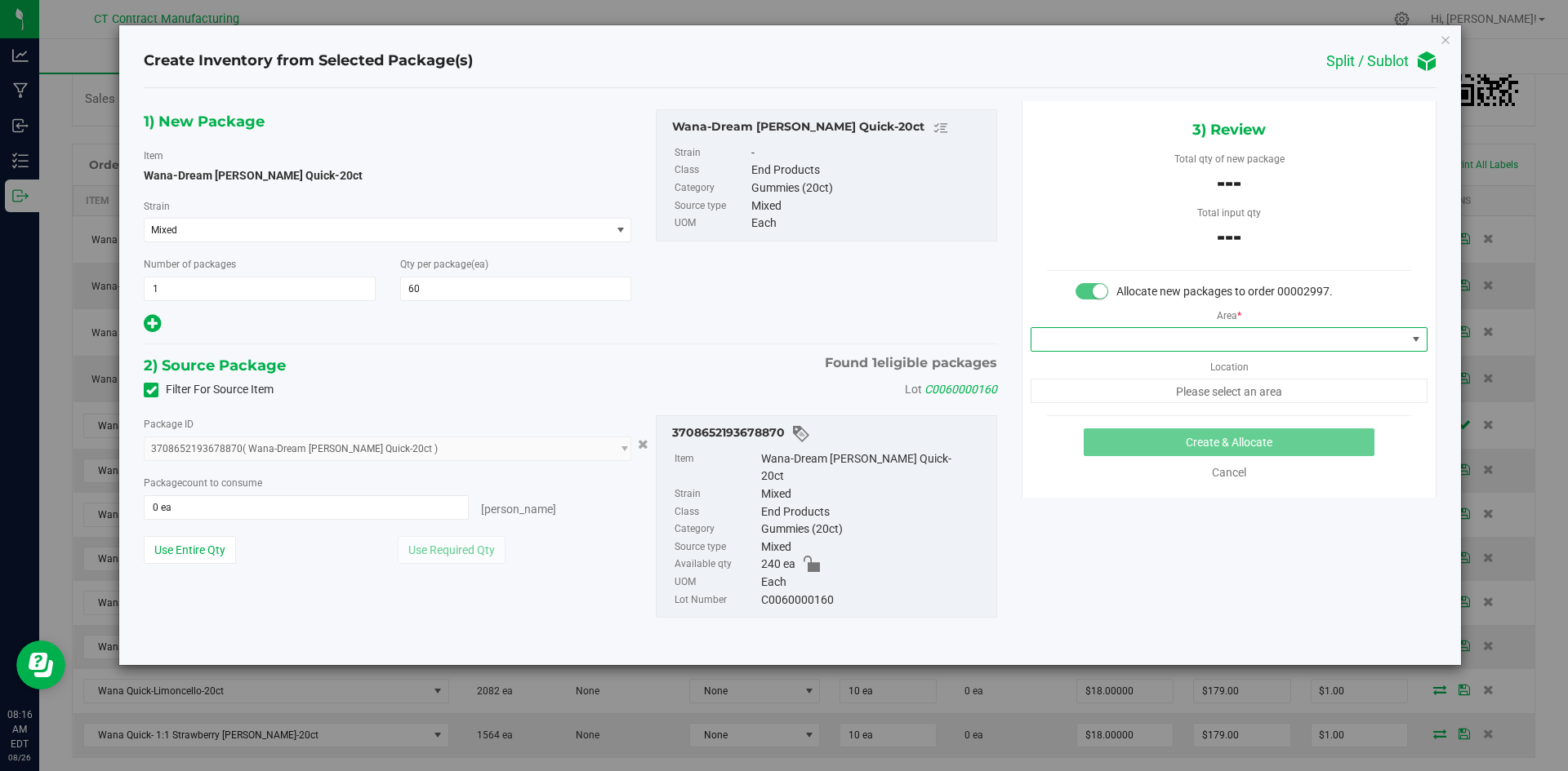
click at [1167, 345] on span at bounding box center [1219, 339] width 375 height 23
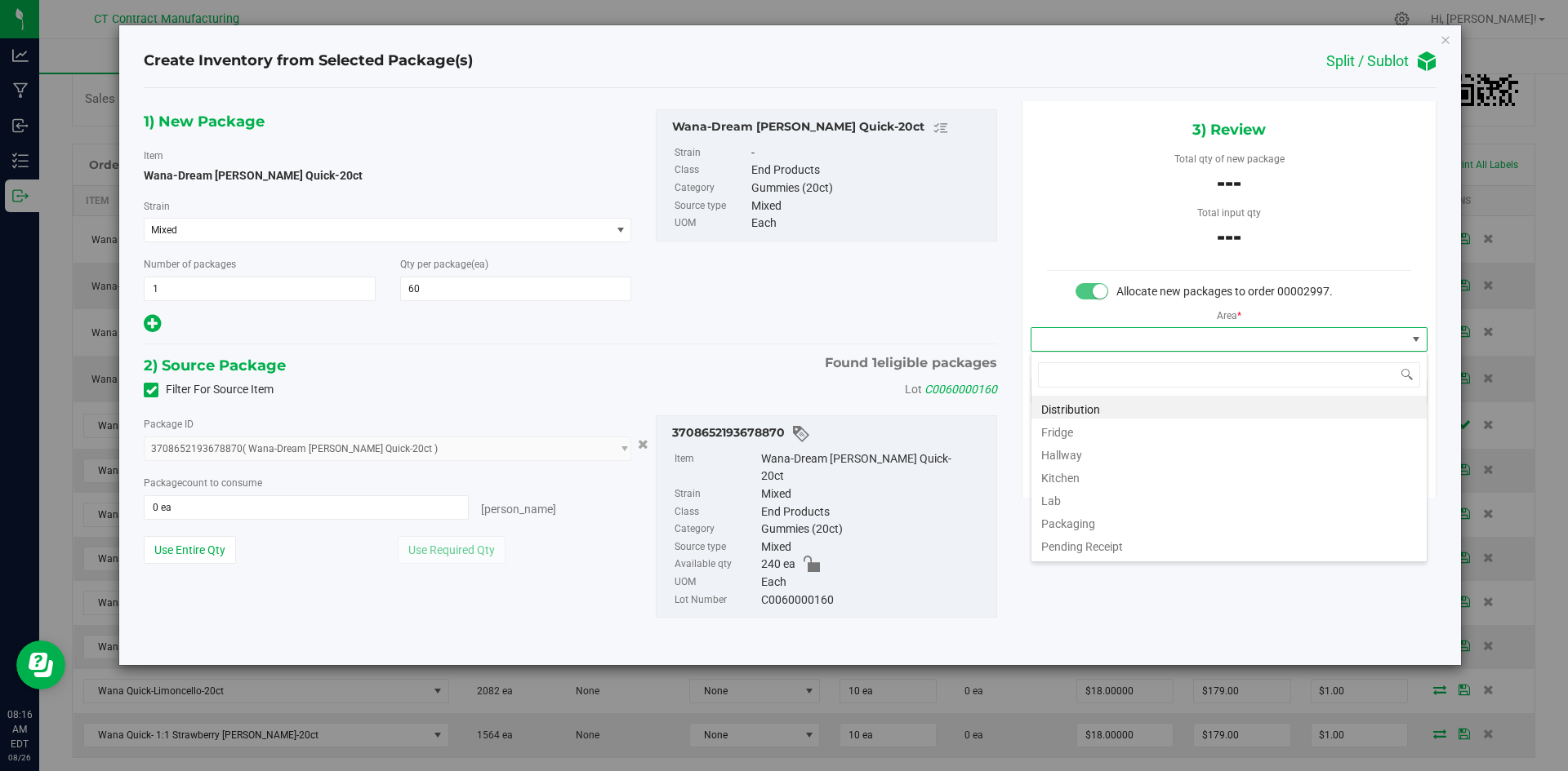
scroll to position [24, 396]
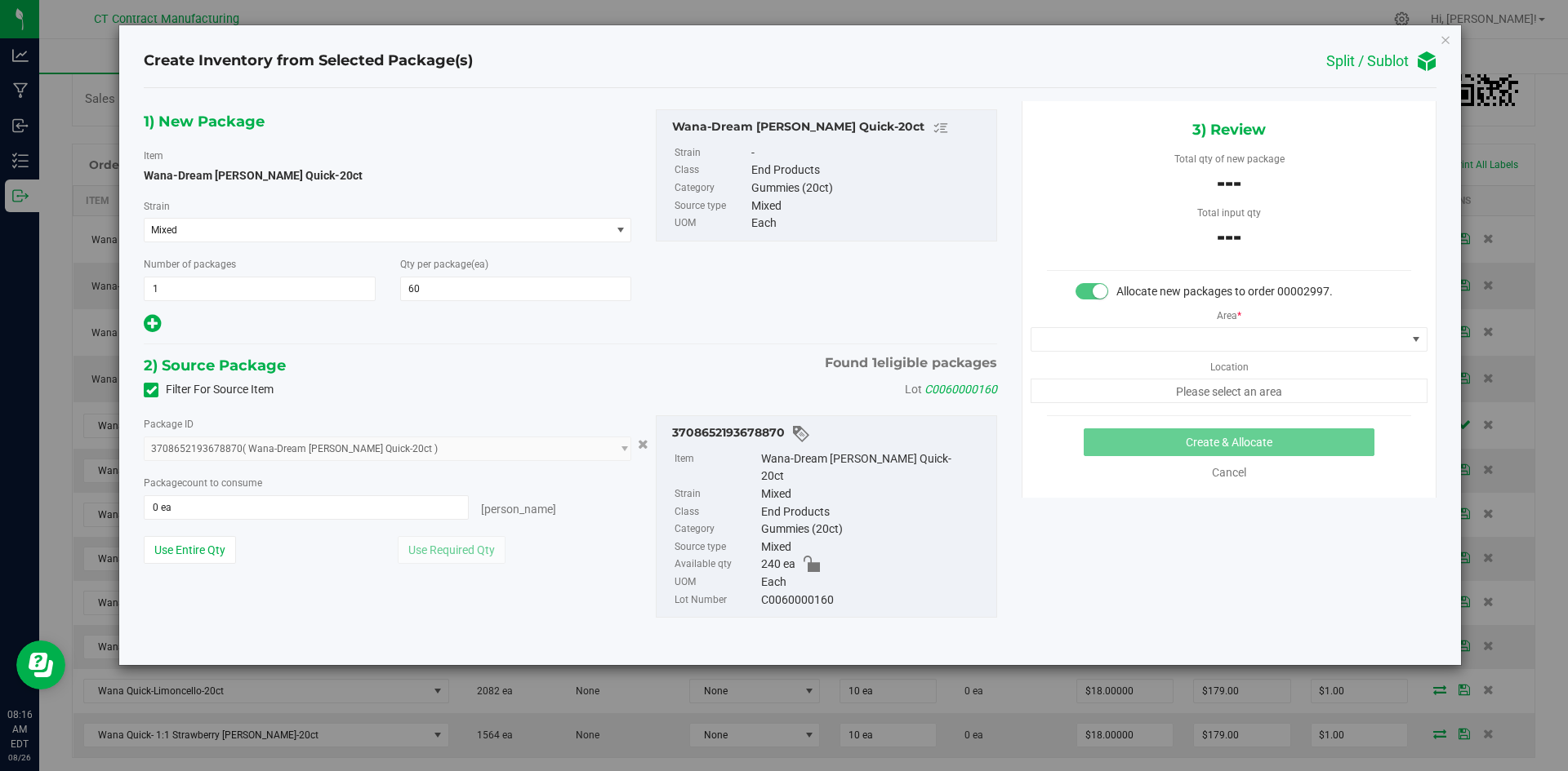
click at [1212, 321] on div "Area * Location Please select an area" at bounding box center [1229, 352] width 413 height 103
click at [1215, 336] on span at bounding box center [1219, 339] width 375 height 23
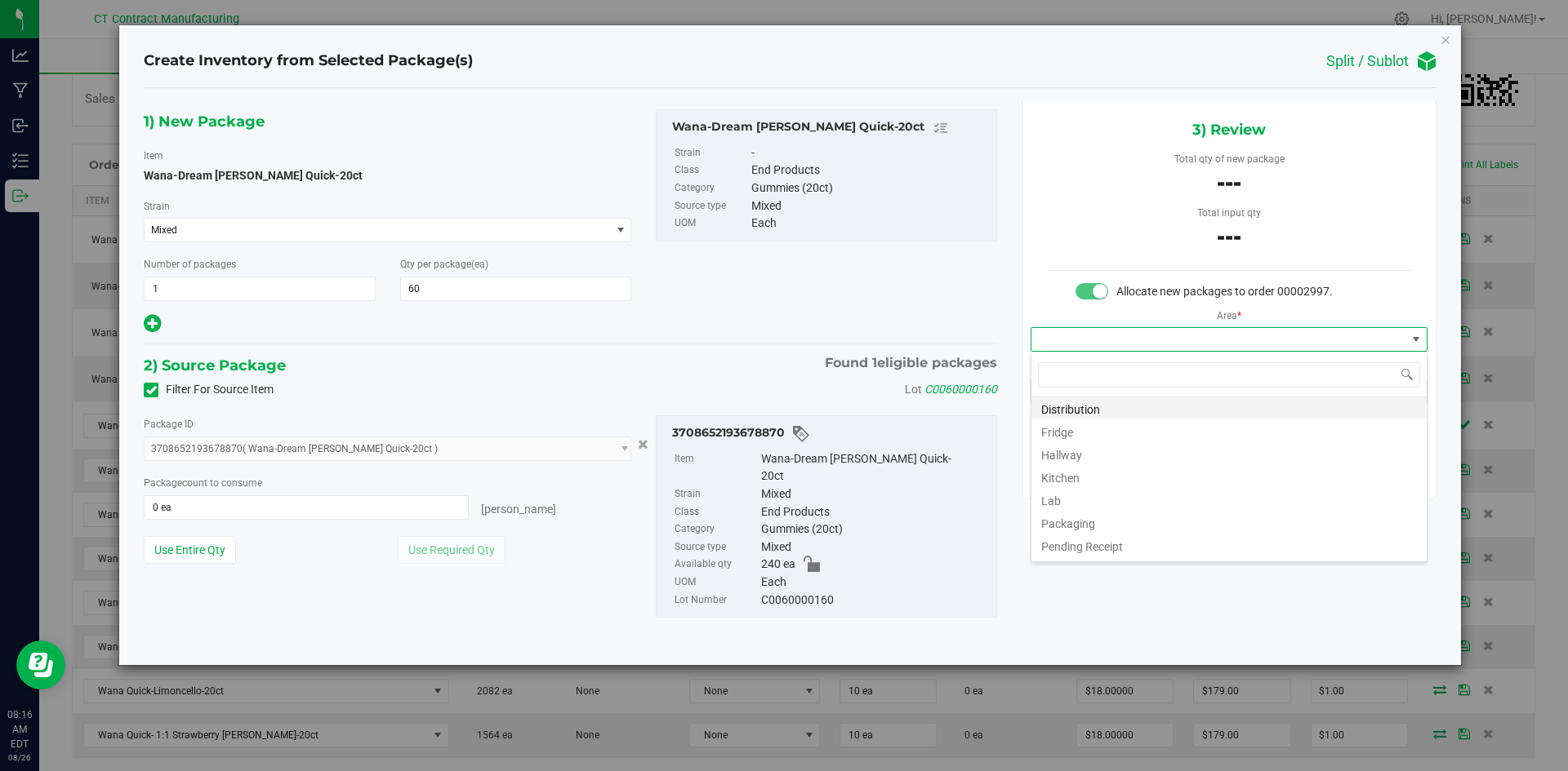
click at [1187, 408] on li "Distribution" at bounding box center [1229, 408] width 396 height 23
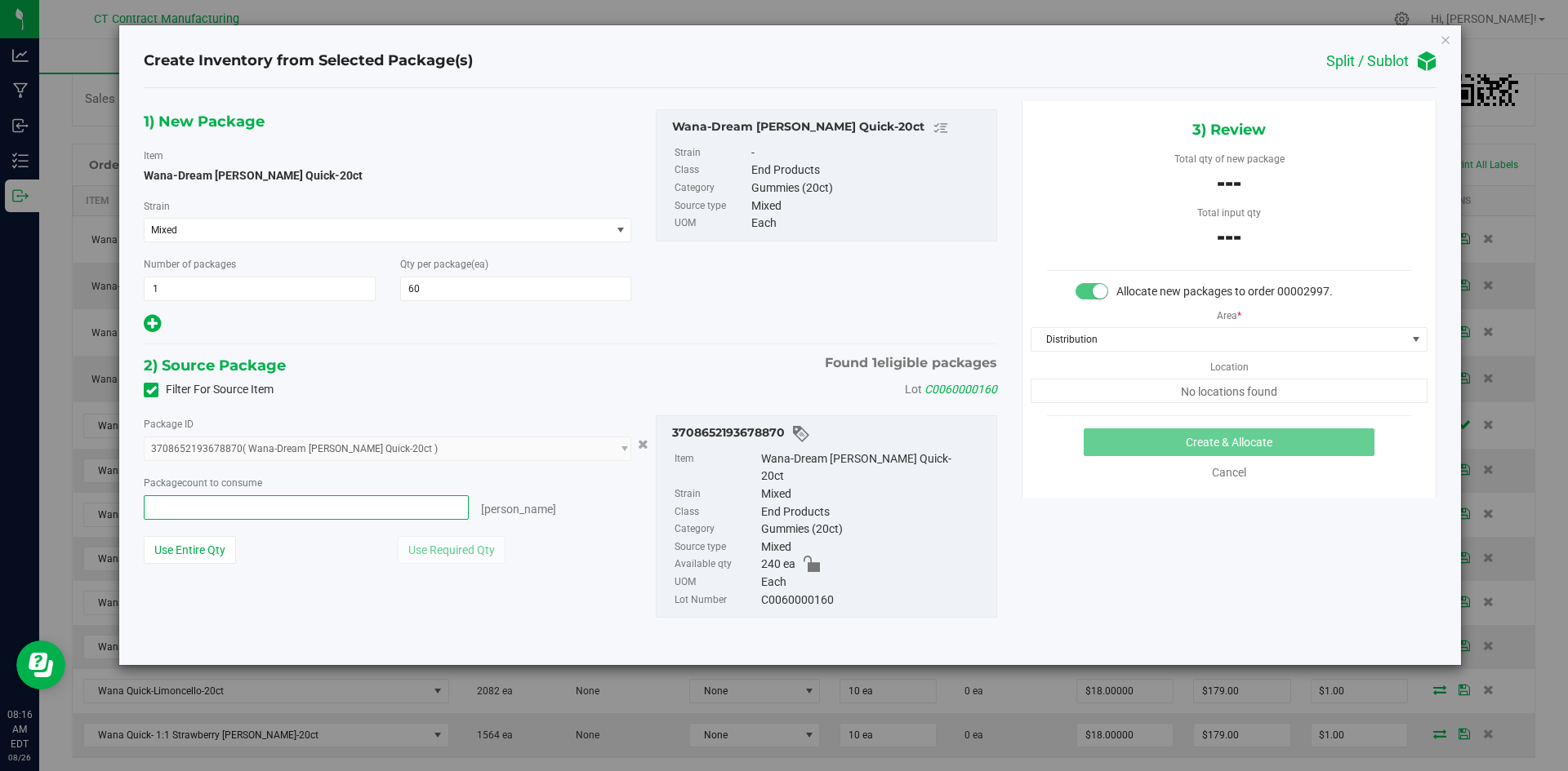
click at [350, 500] on span at bounding box center [306, 508] width 325 height 24
type input "60"
type input "60 ea"
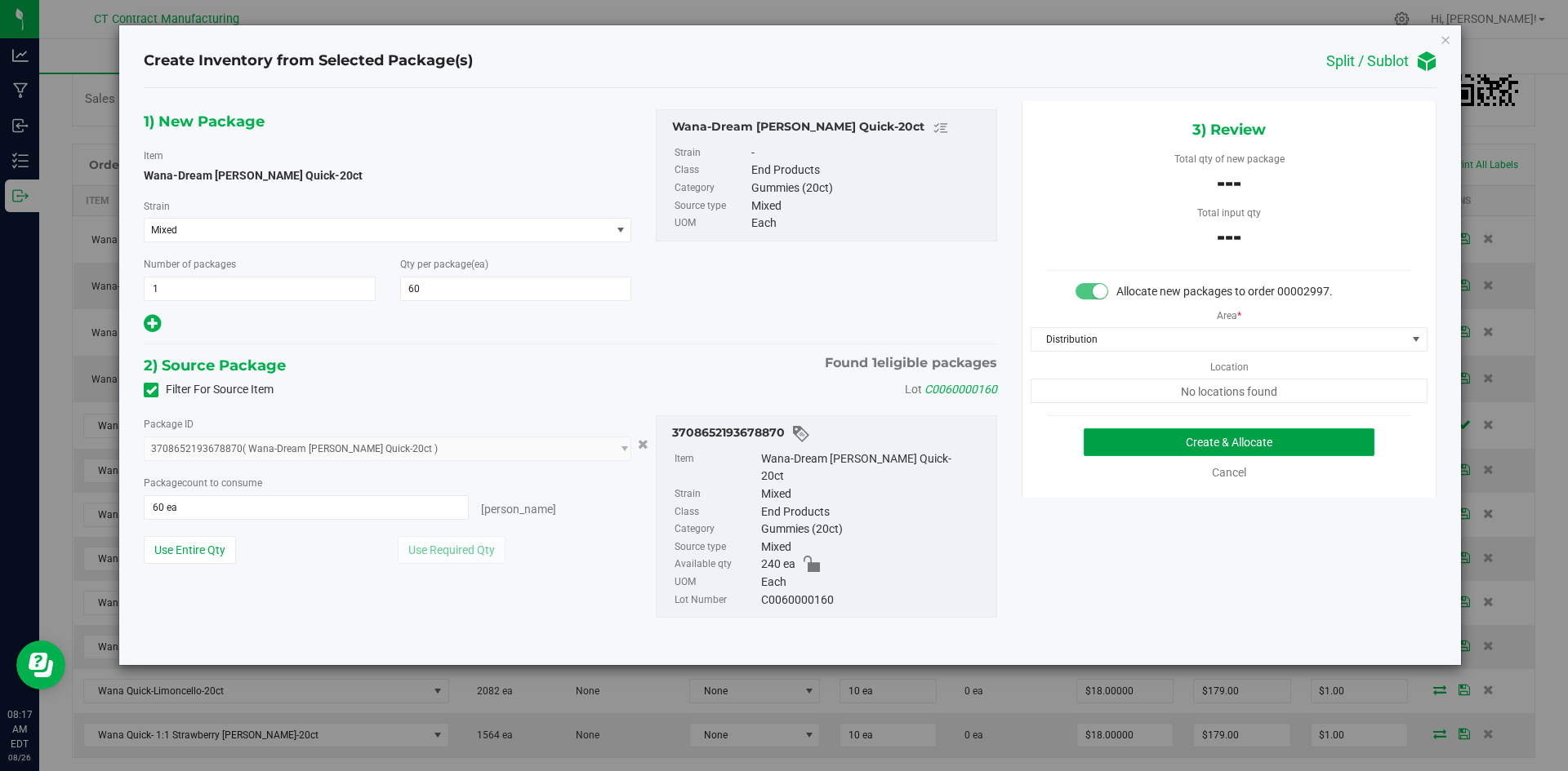
click at [1202, 440] on button "Create & Allocate" at bounding box center [1228, 442] width 290 height 28
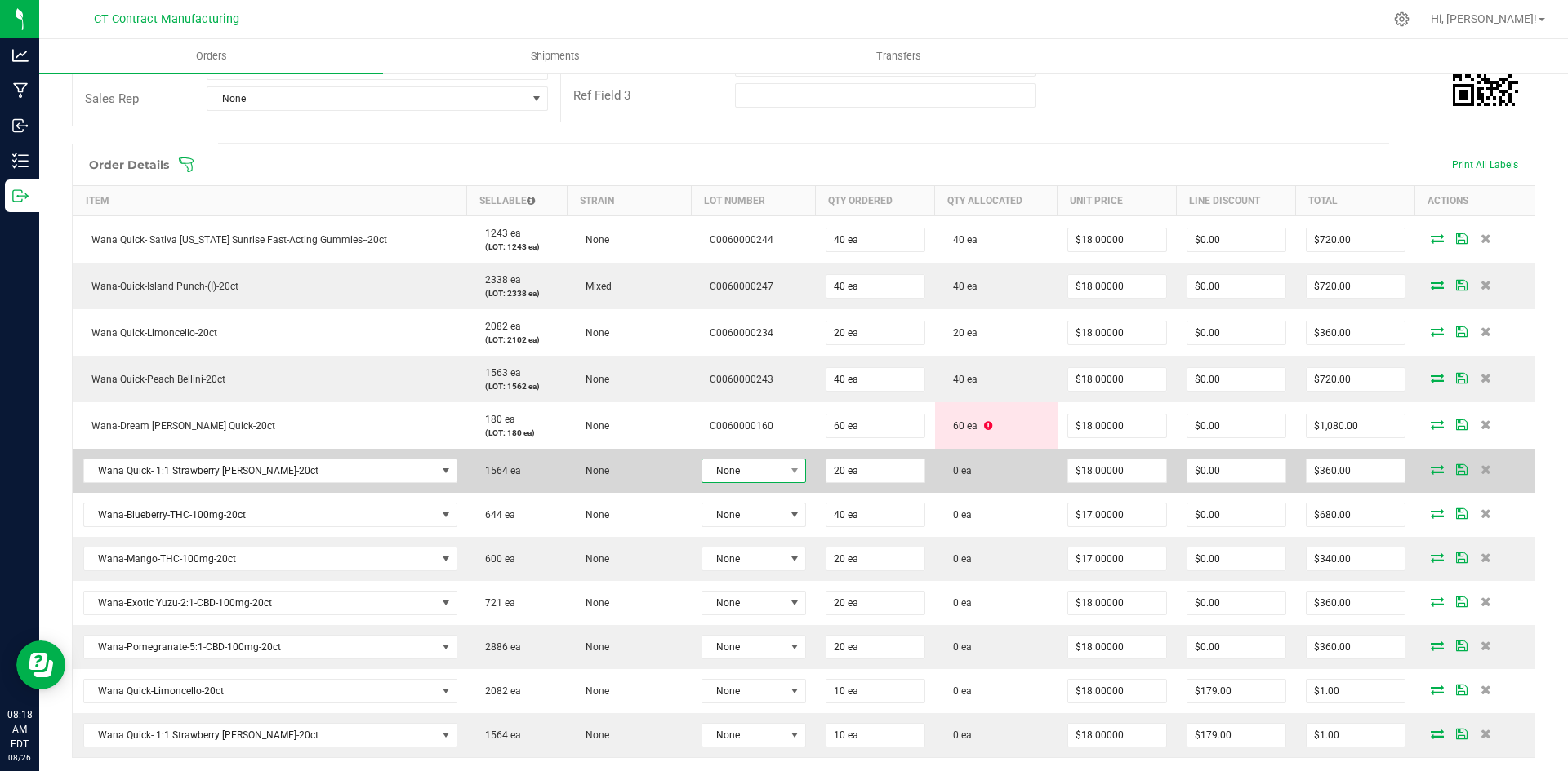
click at [768, 467] on span "None" at bounding box center [744, 470] width 83 height 23
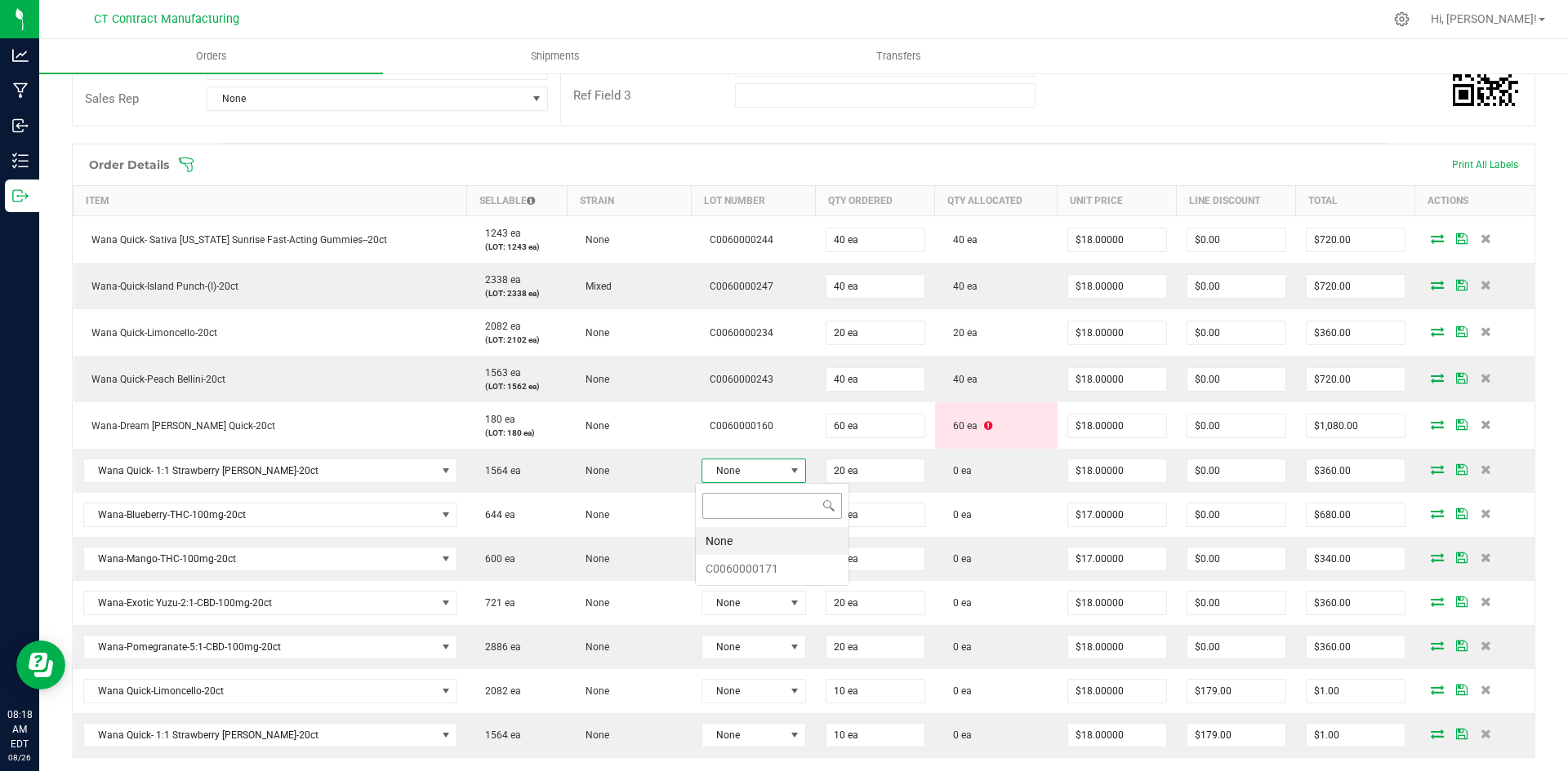
scroll to position [24, 103]
click at [785, 571] on li "C0060000171" at bounding box center [772, 569] width 153 height 28
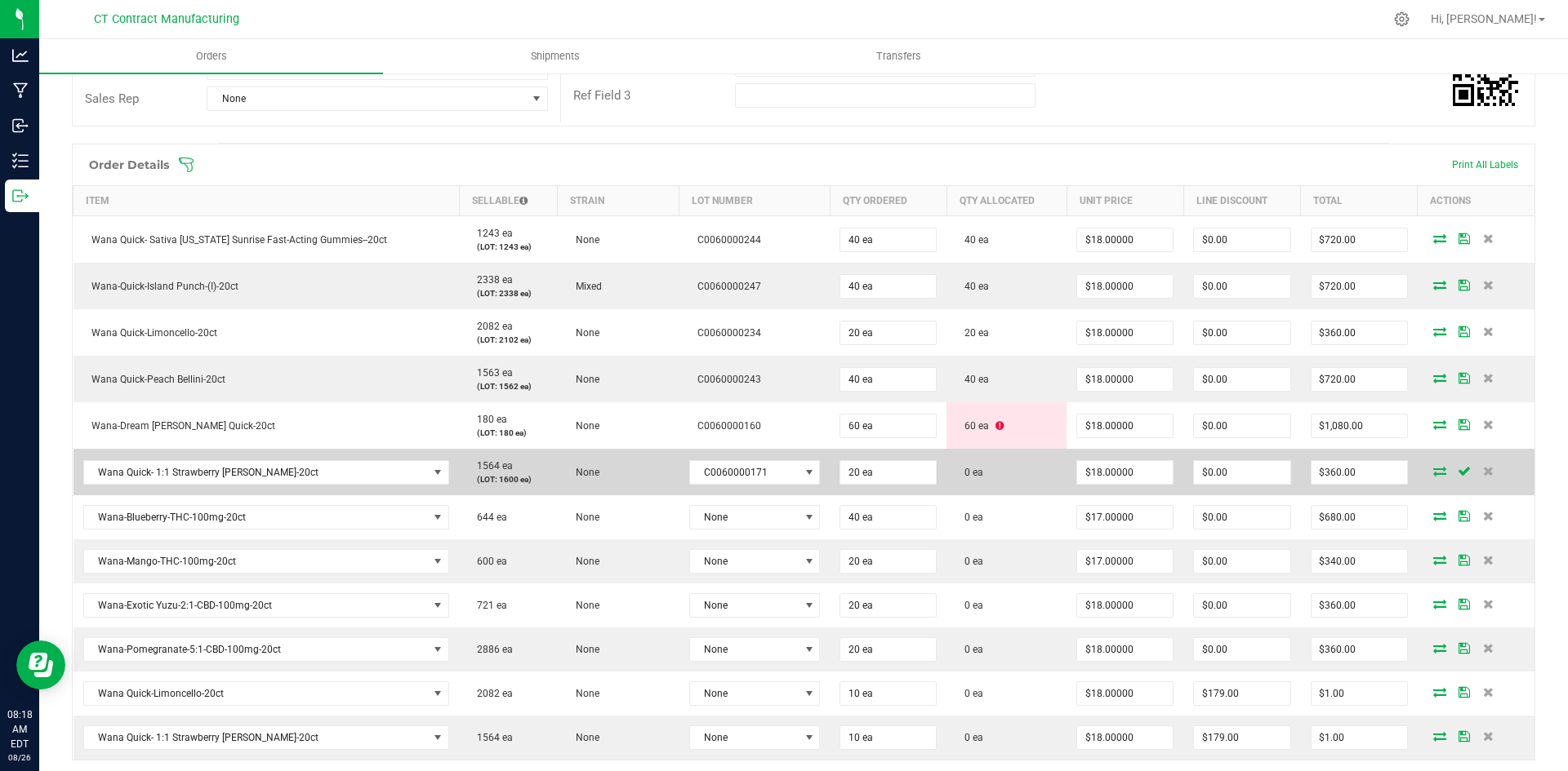
click at [1434, 470] on icon at bounding box center [1440, 470] width 13 height 9
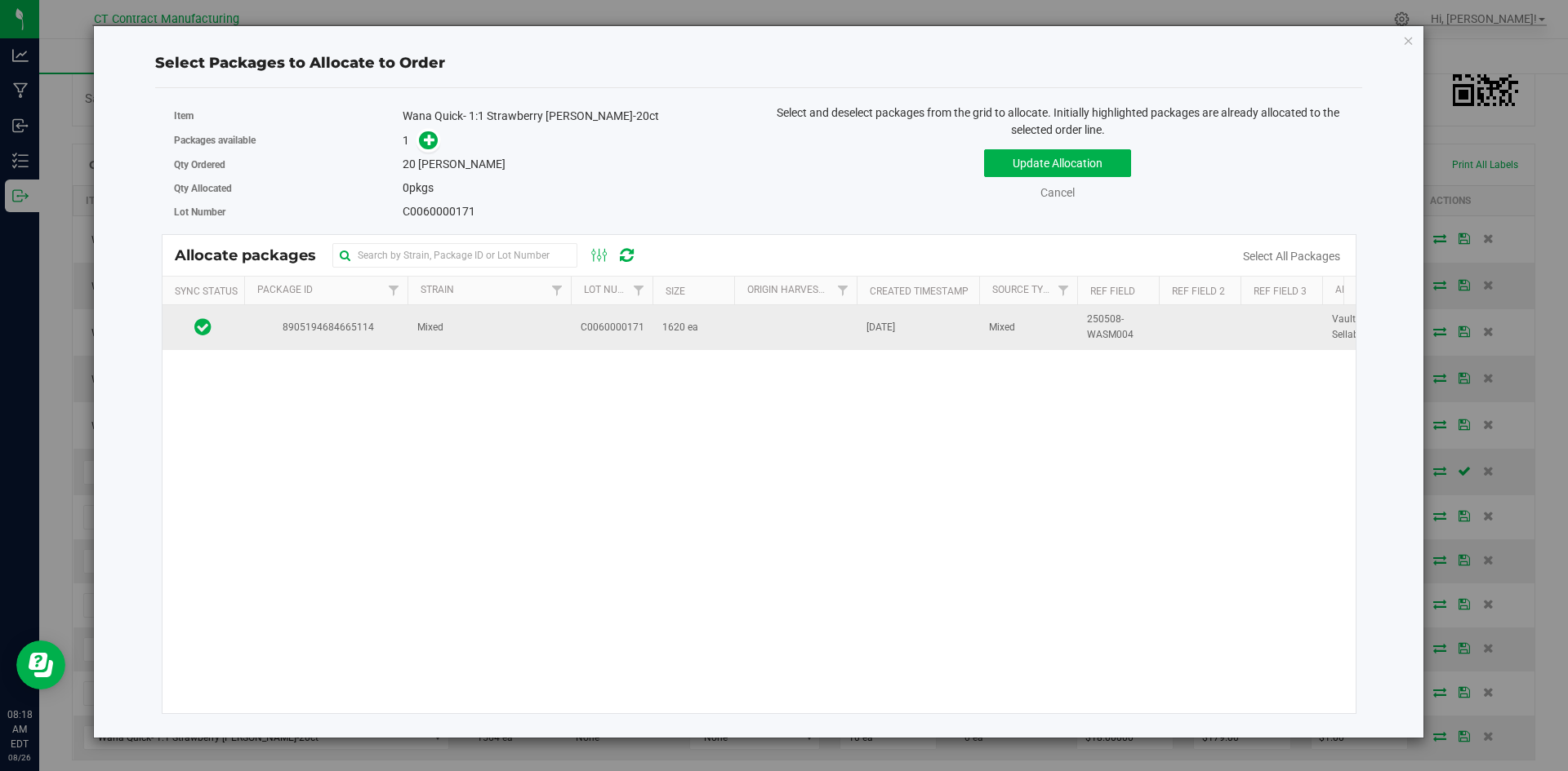
click at [465, 334] on td "Mixed" at bounding box center [489, 327] width 163 height 44
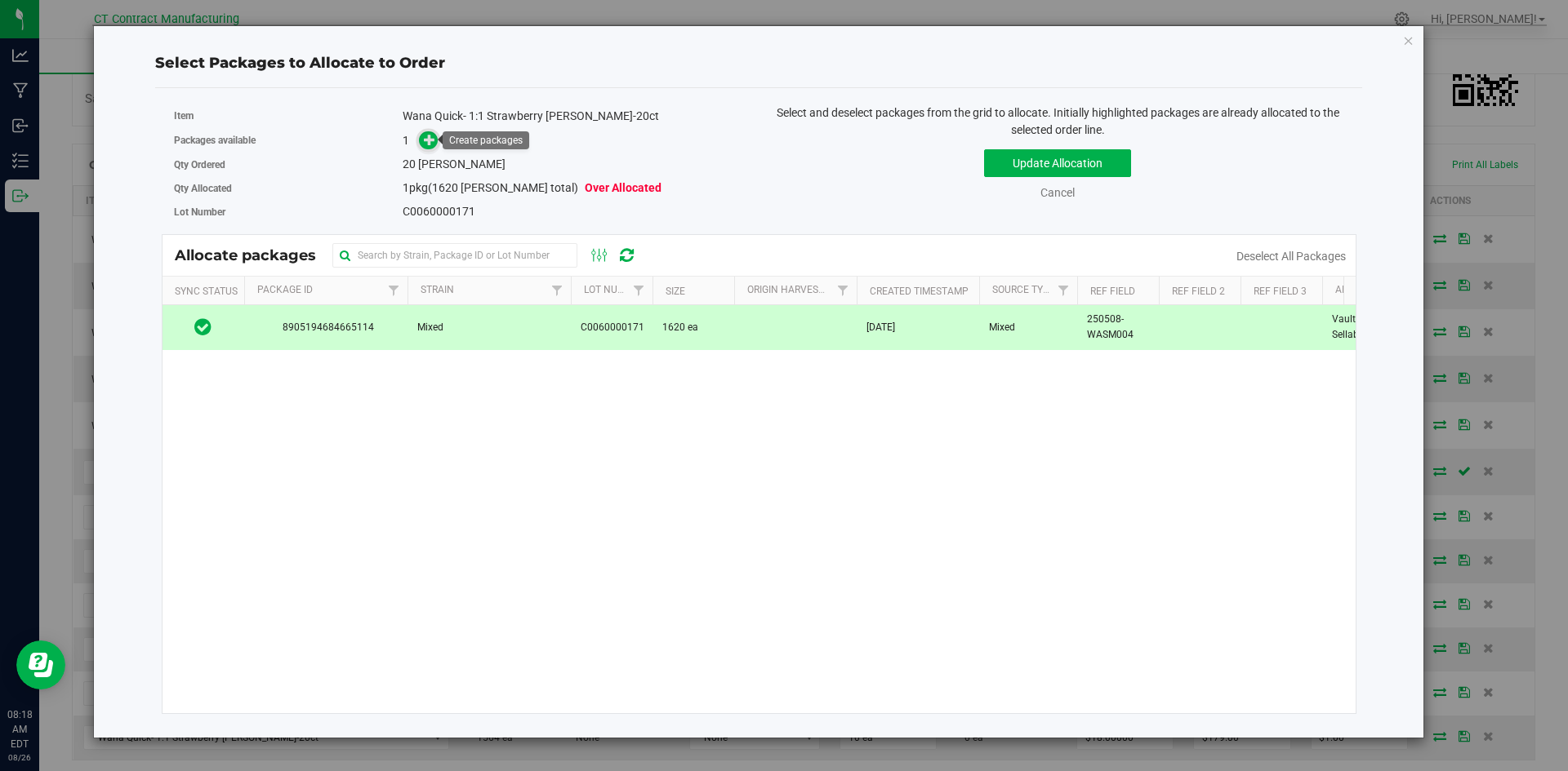
click at [434, 138] on icon at bounding box center [429, 140] width 11 height 11
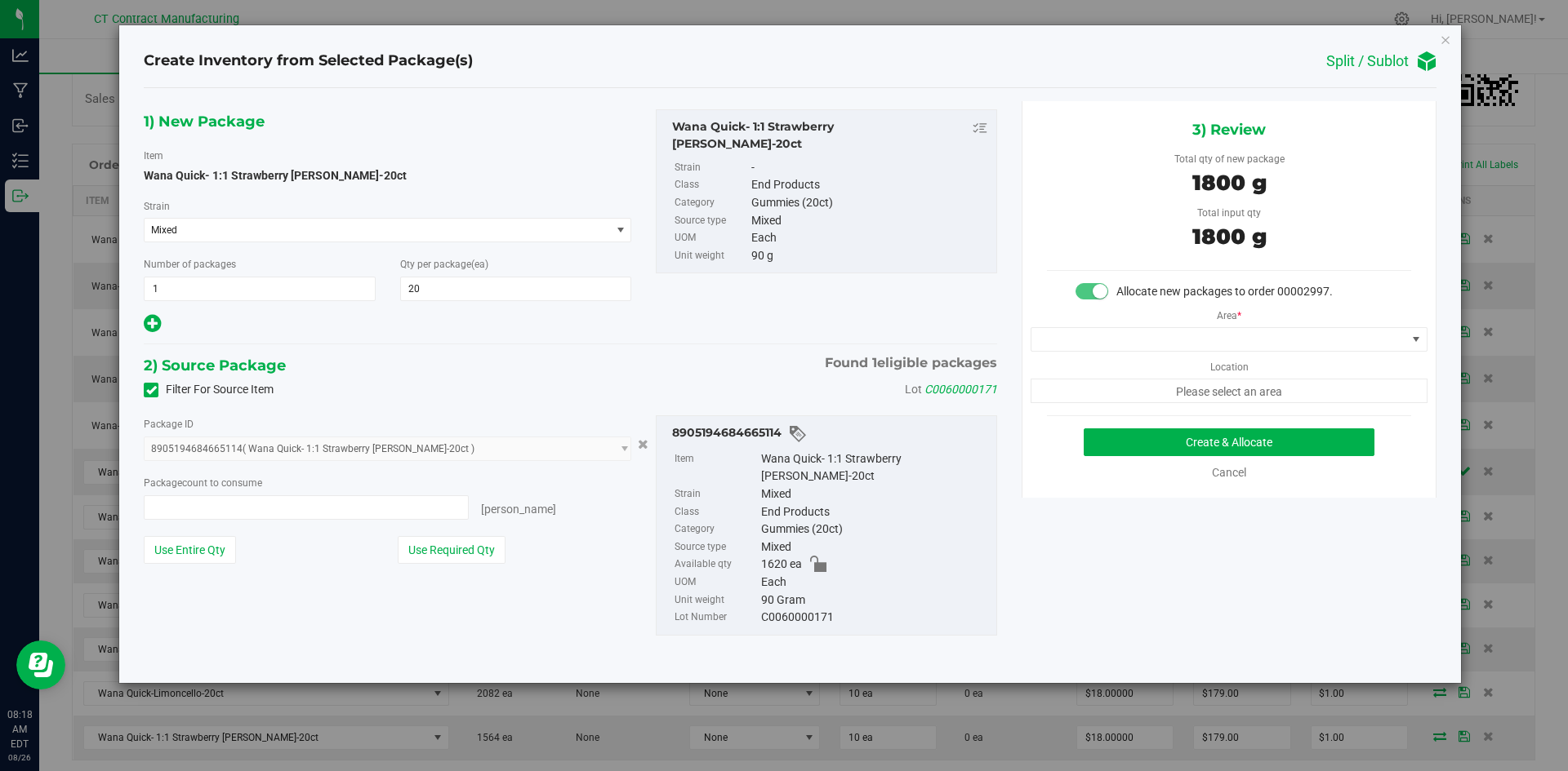
type input "20 ea"
click at [1215, 334] on span at bounding box center [1219, 339] width 375 height 23
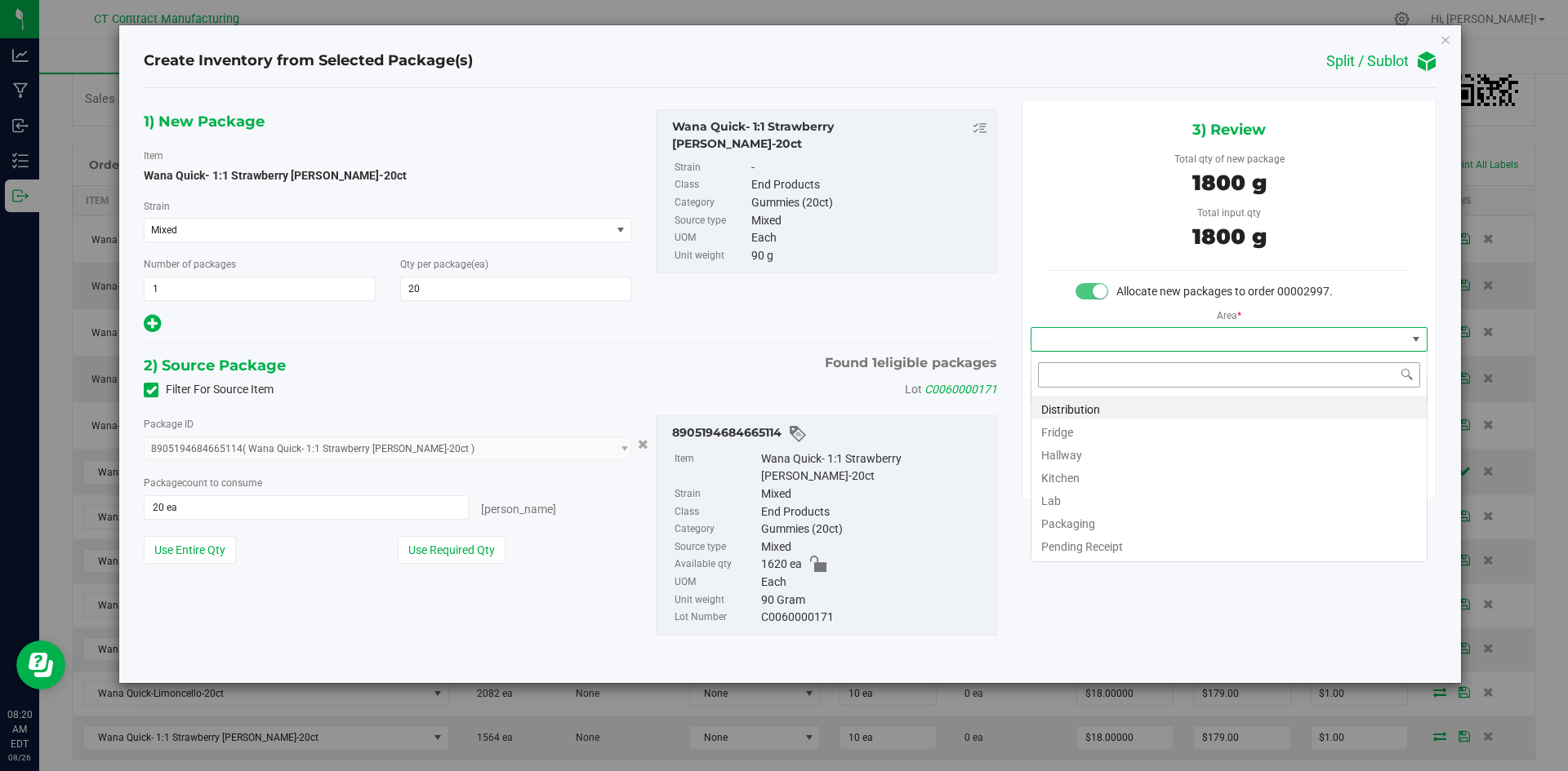
scroll to position [24, 396]
click at [1172, 409] on li "Distribution" at bounding box center [1229, 408] width 396 height 23
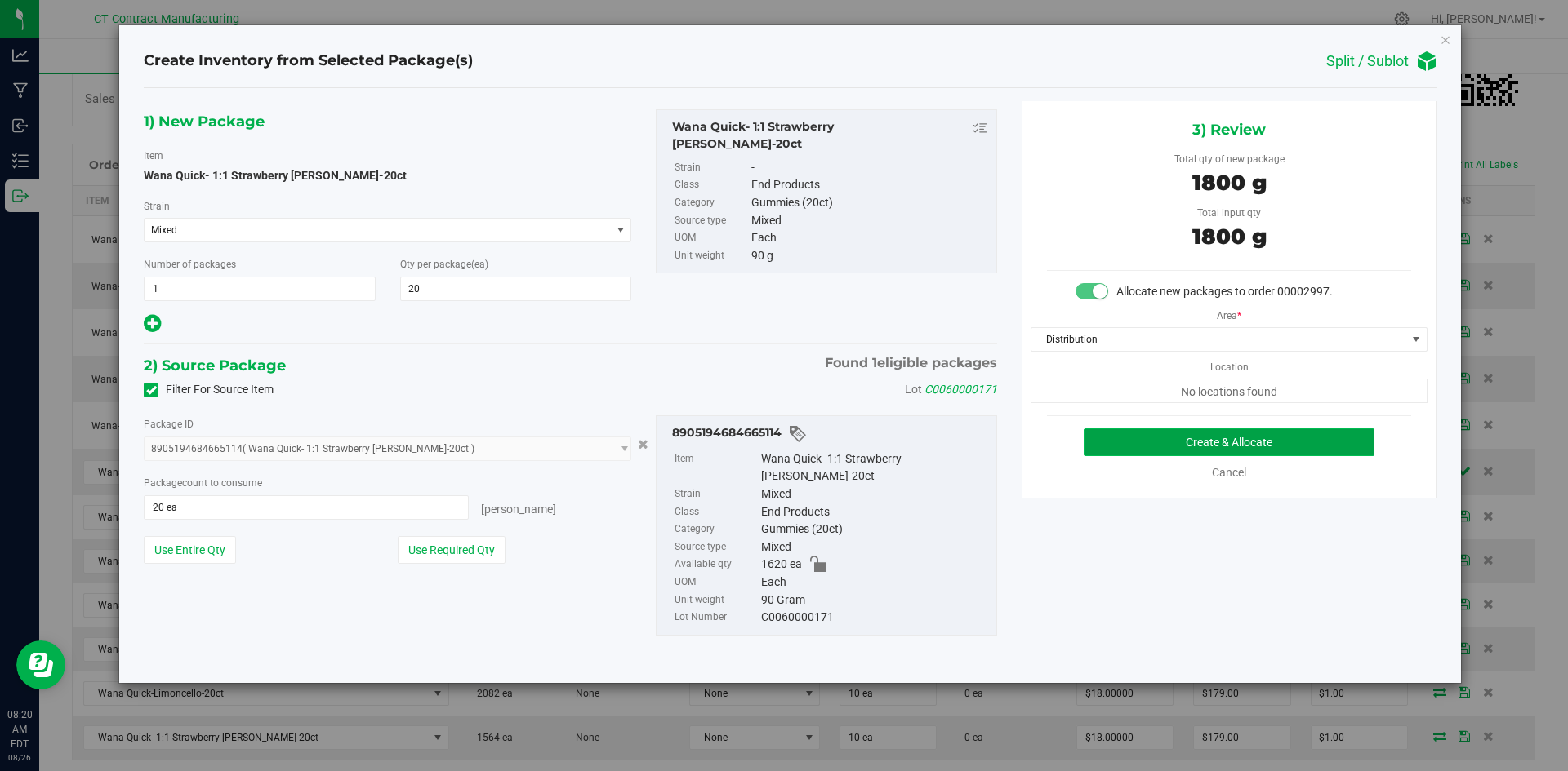
click at [1157, 453] on button "Create & Allocate" at bounding box center [1228, 442] width 290 height 28
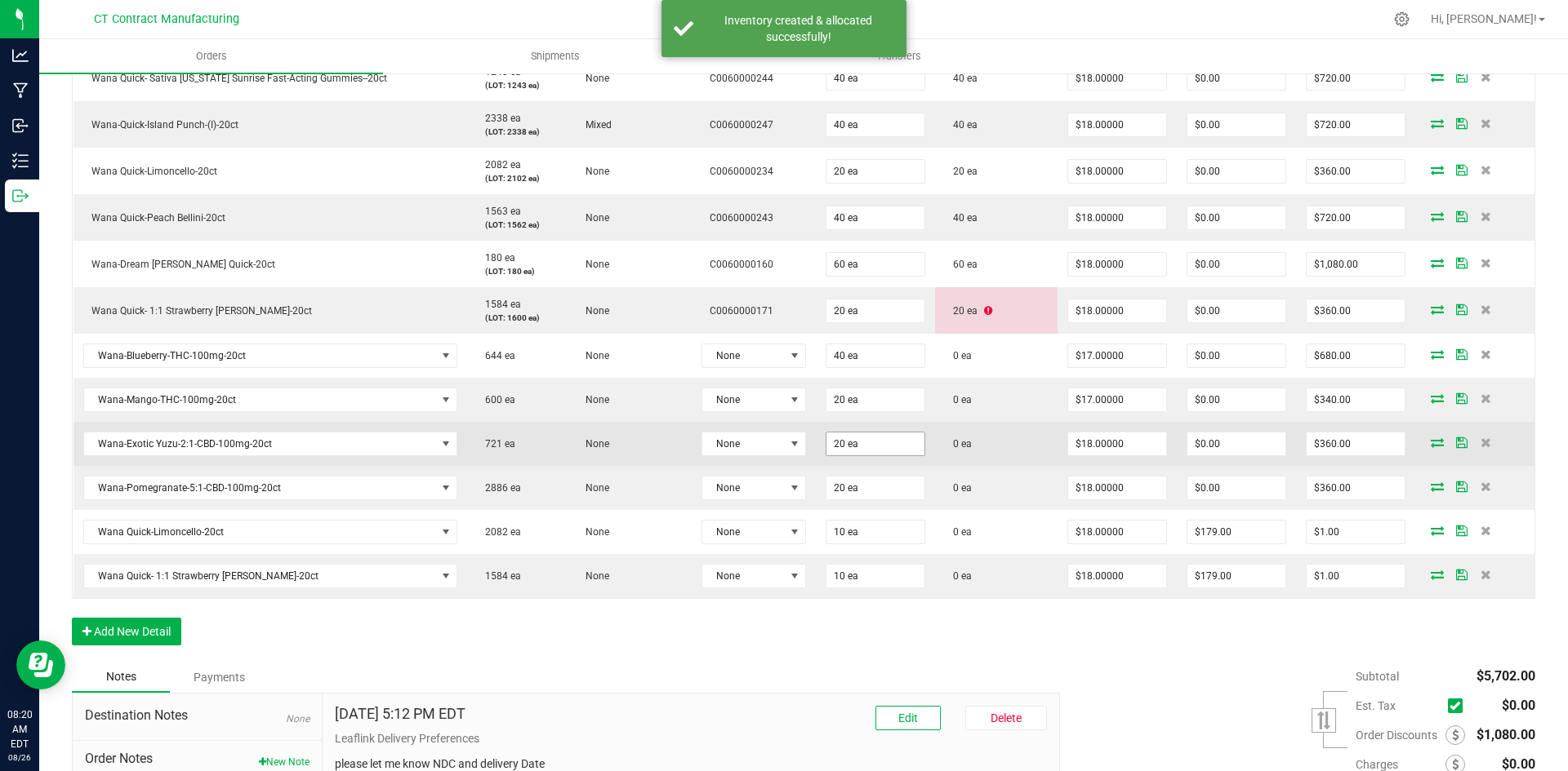
scroll to position [490, 0]
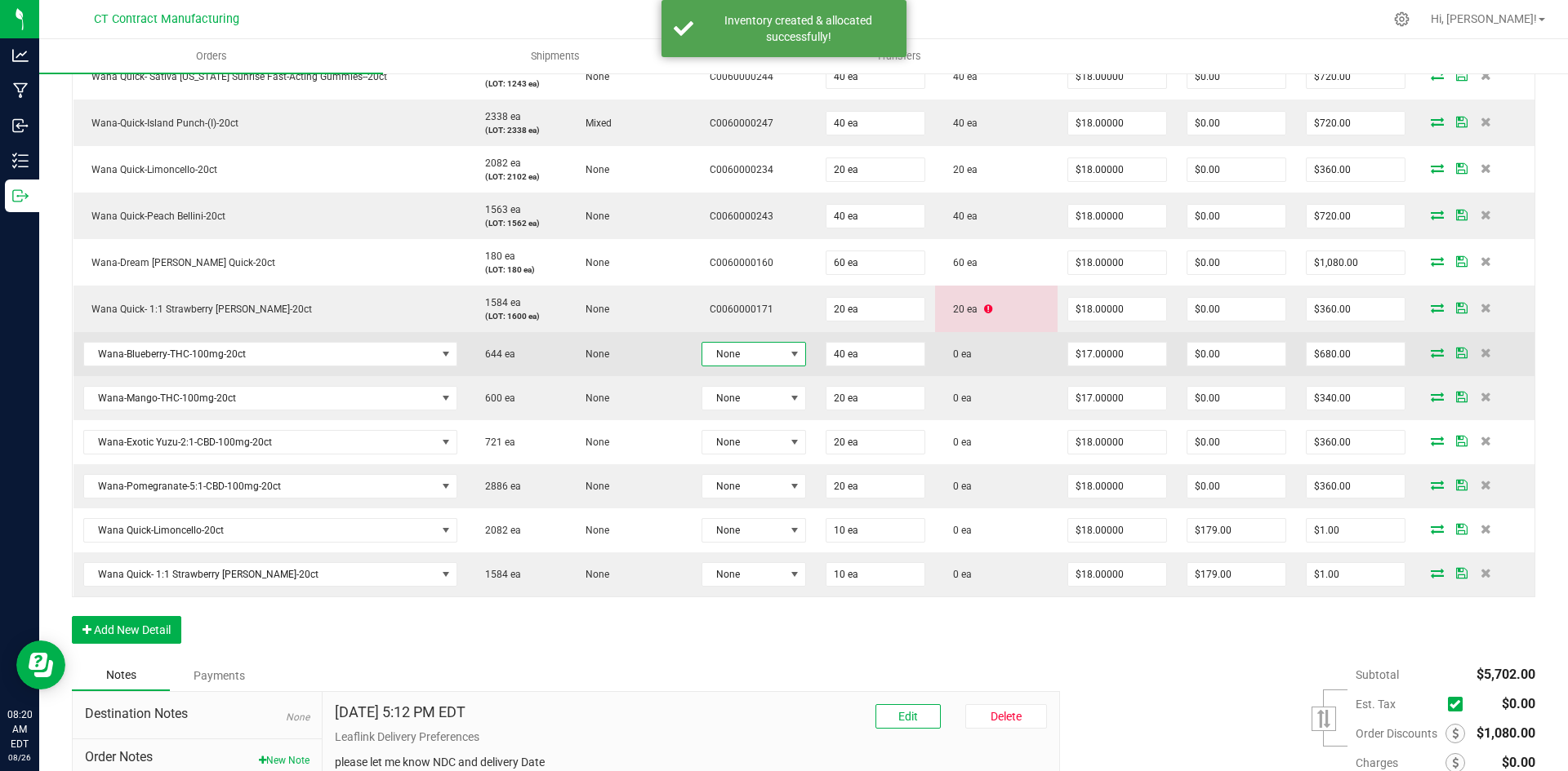
click at [747, 347] on span "None" at bounding box center [744, 354] width 83 height 23
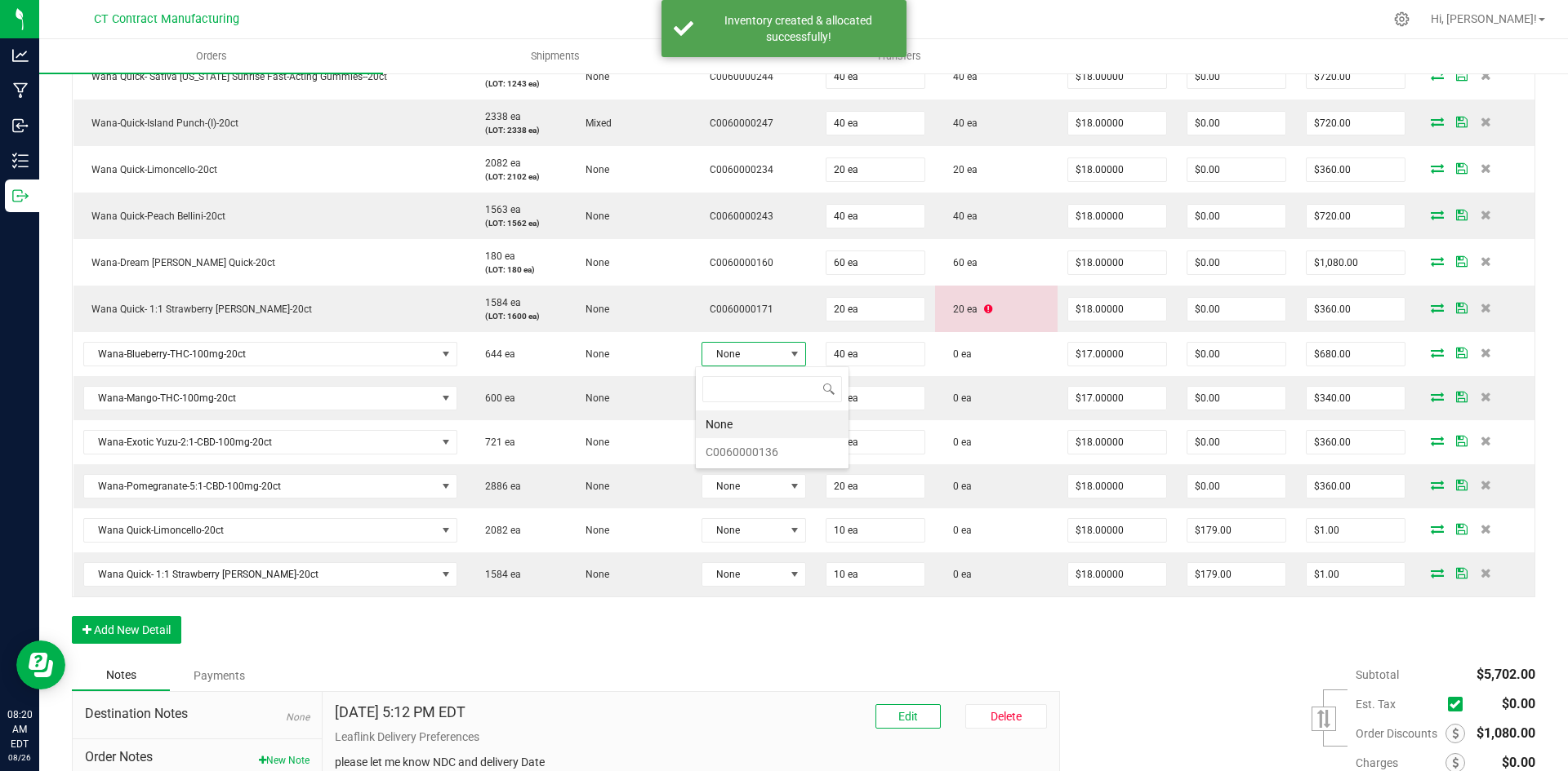
scroll to position [24, 103]
click at [759, 451] on li "C0060000136" at bounding box center [772, 453] width 153 height 28
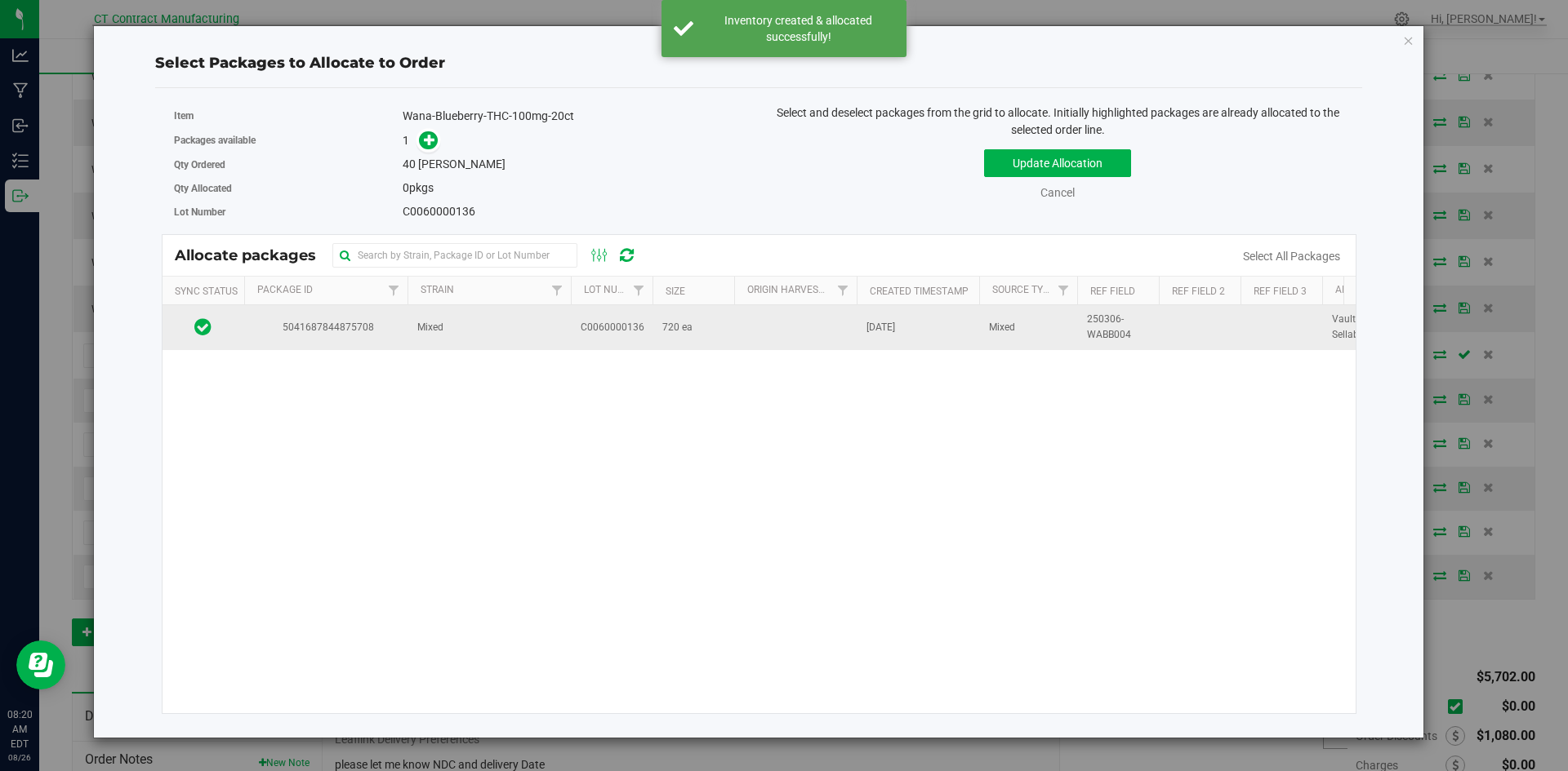
click at [668, 326] on span "720 ea" at bounding box center [677, 328] width 30 height 16
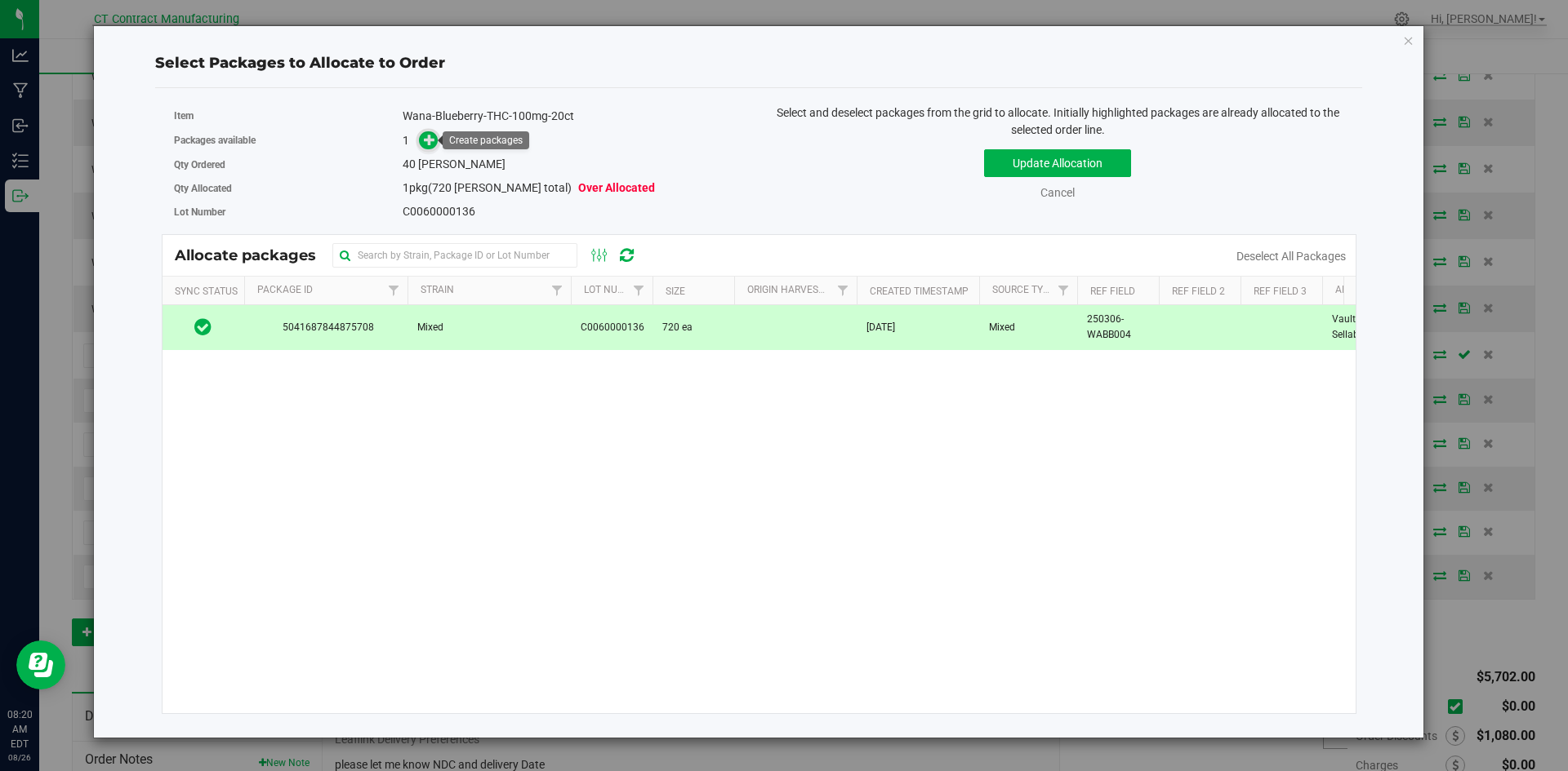
click at [435, 140] on icon at bounding box center [429, 140] width 11 height 11
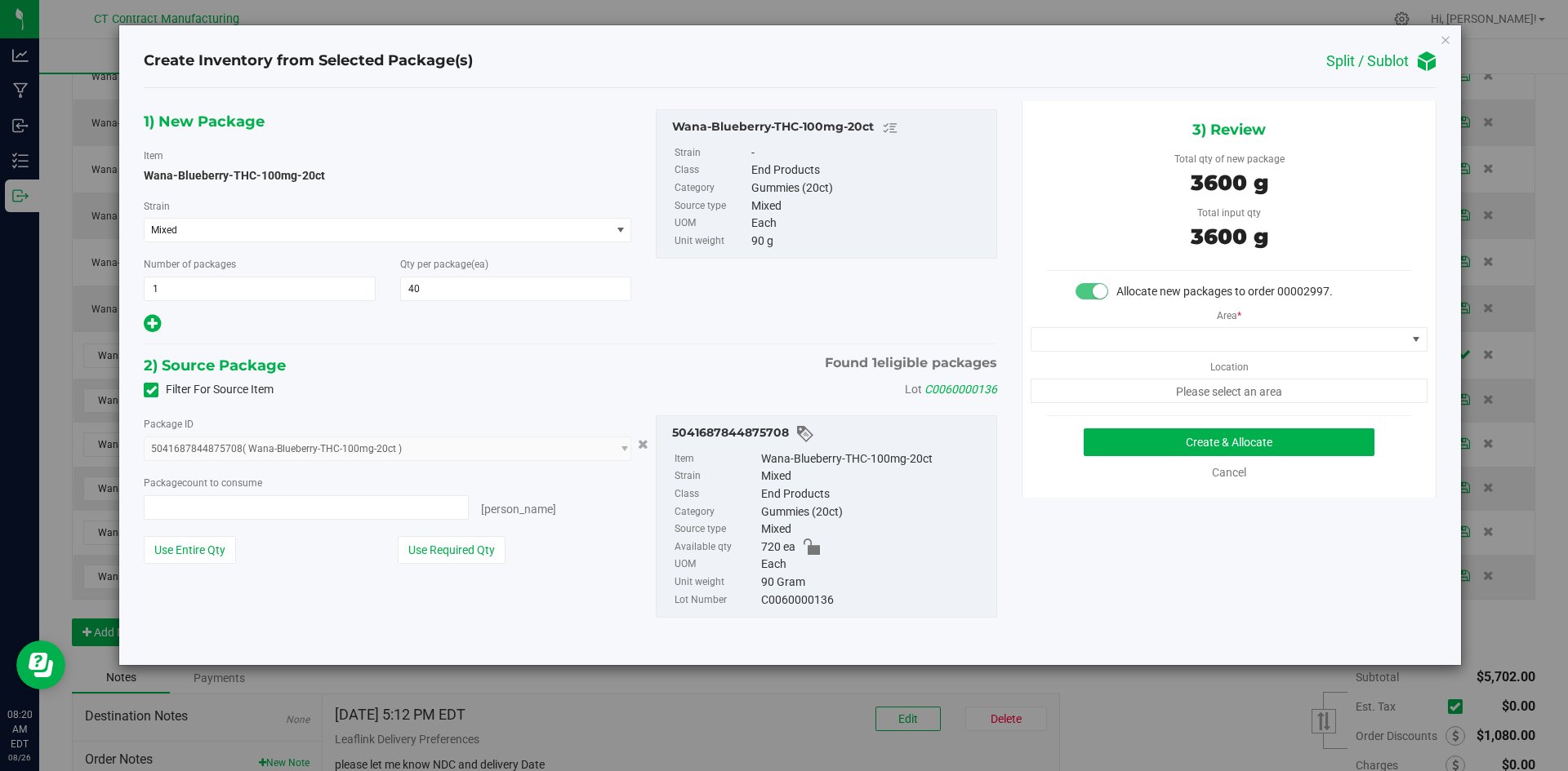
type input "40 ea"
click at [1202, 347] on span at bounding box center [1219, 339] width 375 height 23
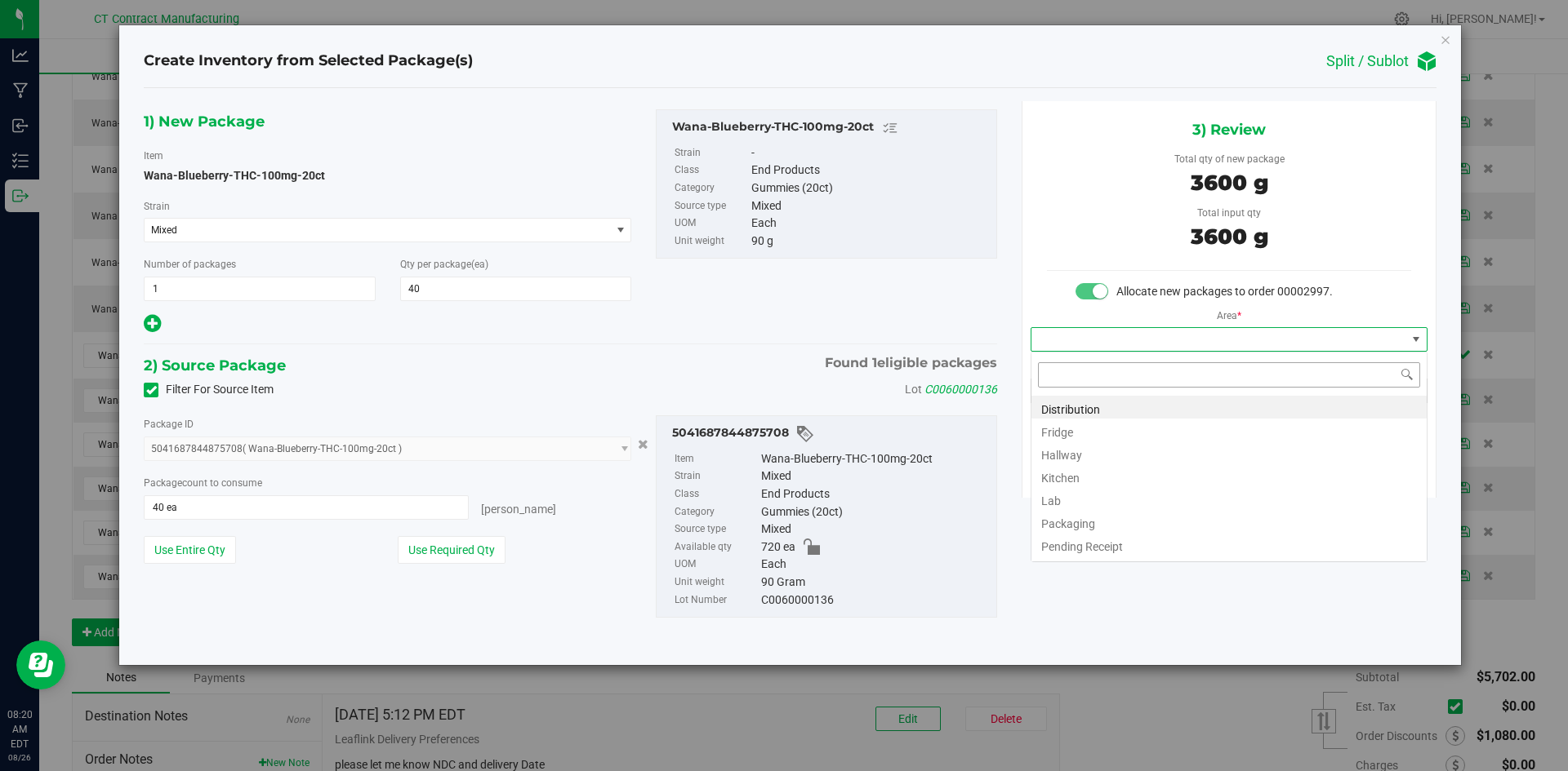
scroll to position [24, 396]
click at [1175, 410] on li "Distribution" at bounding box center [1229, 408] width 396 height 23
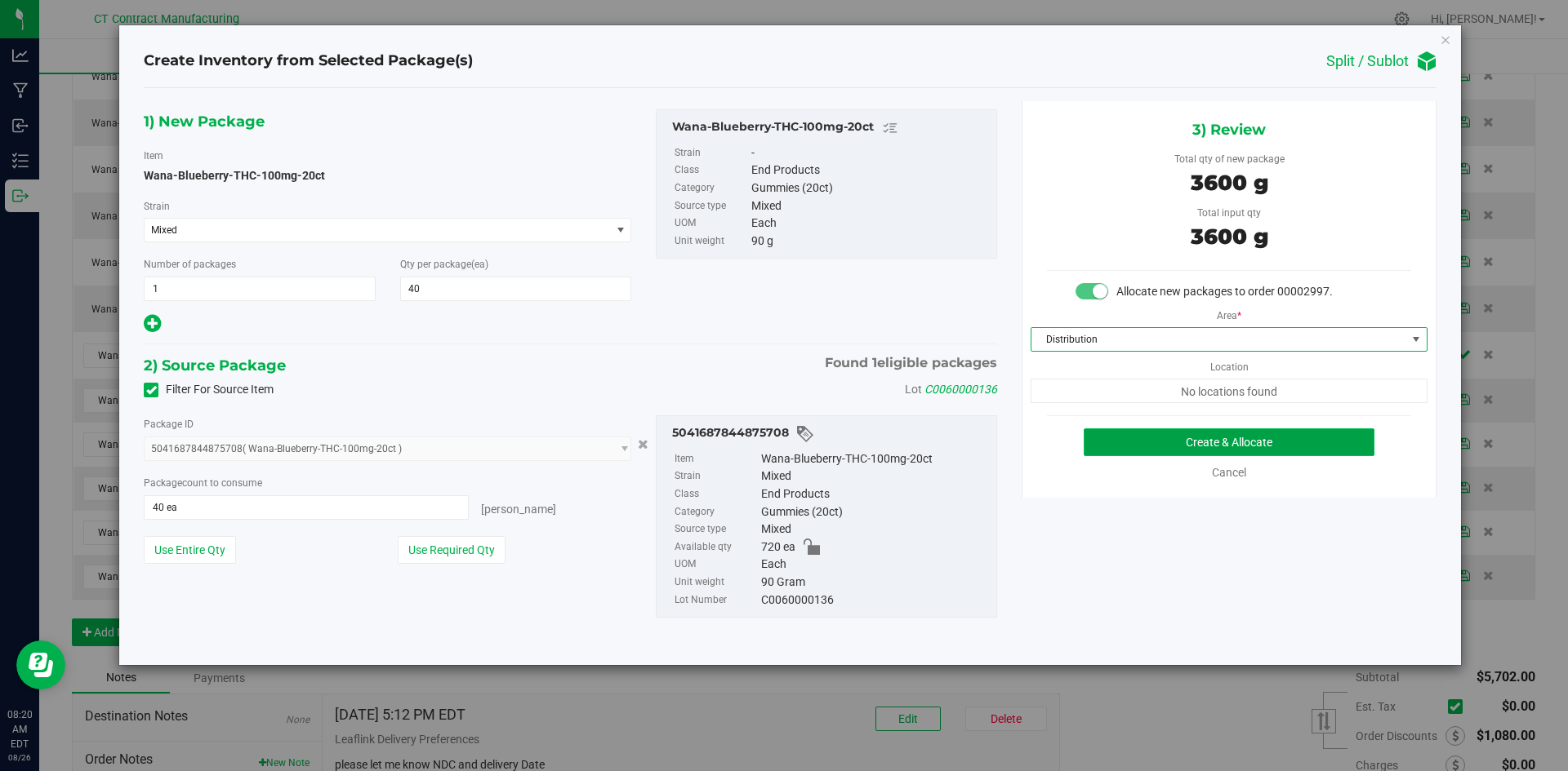
click at [1248, 449] on button "Create & Allocate" at bounding box center [1228, 442] width 290 height 28
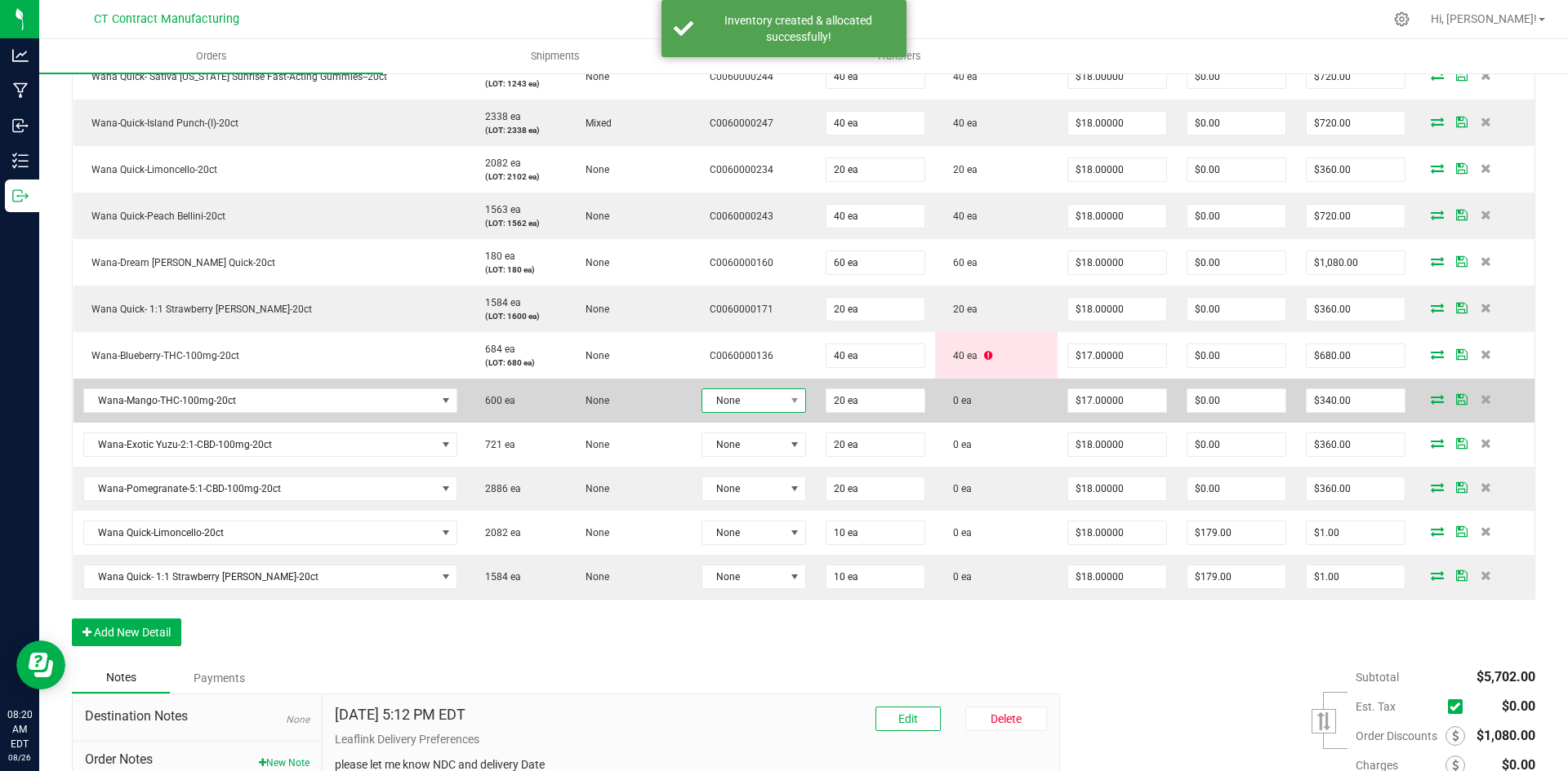
click at [776, 409] on span "None" at bounding box center [744, 401] width 83 height 23
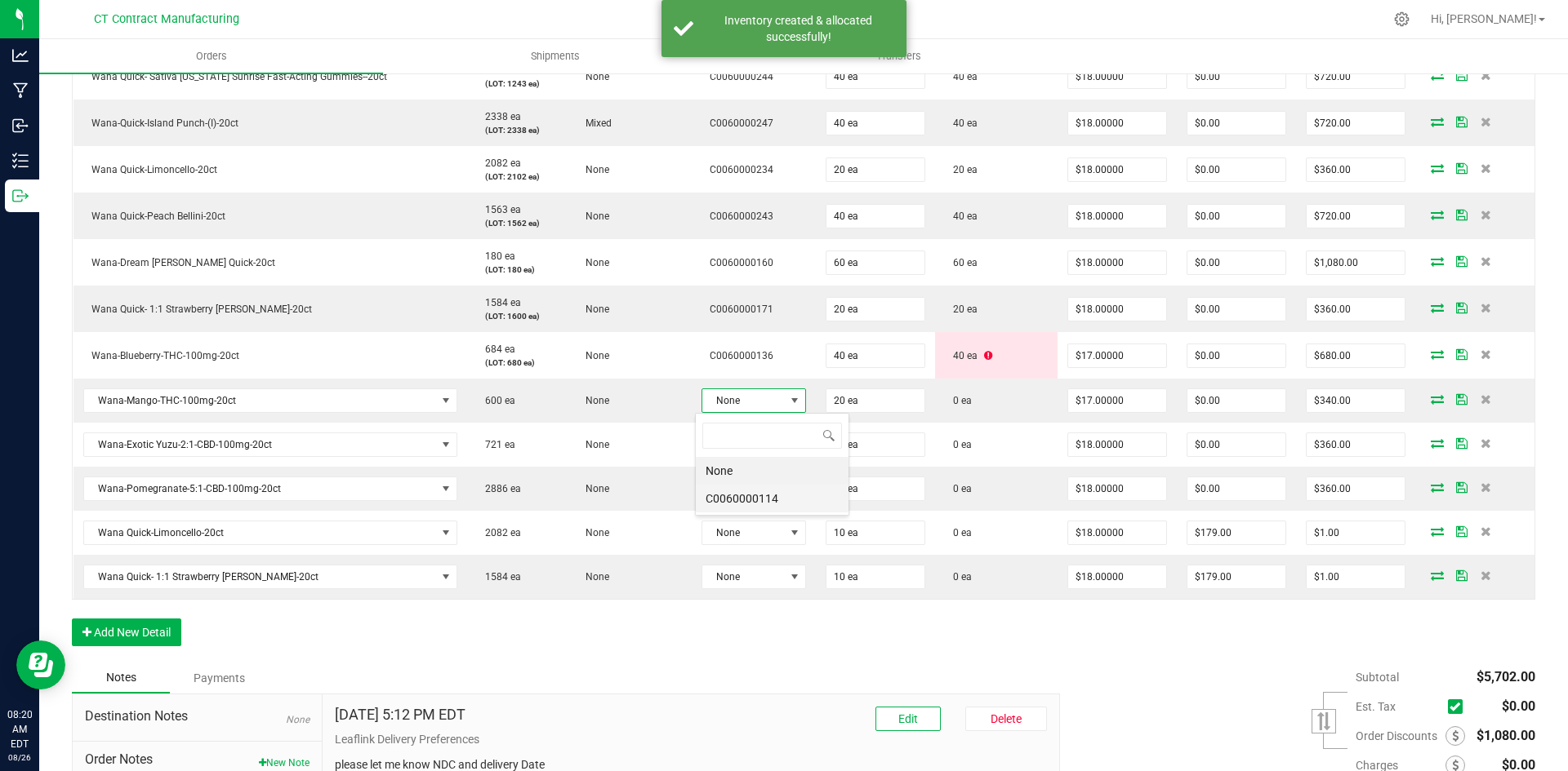
click at [779, 490] on li "C0060000114" at bounding box center [772, 499] width 153 height 28
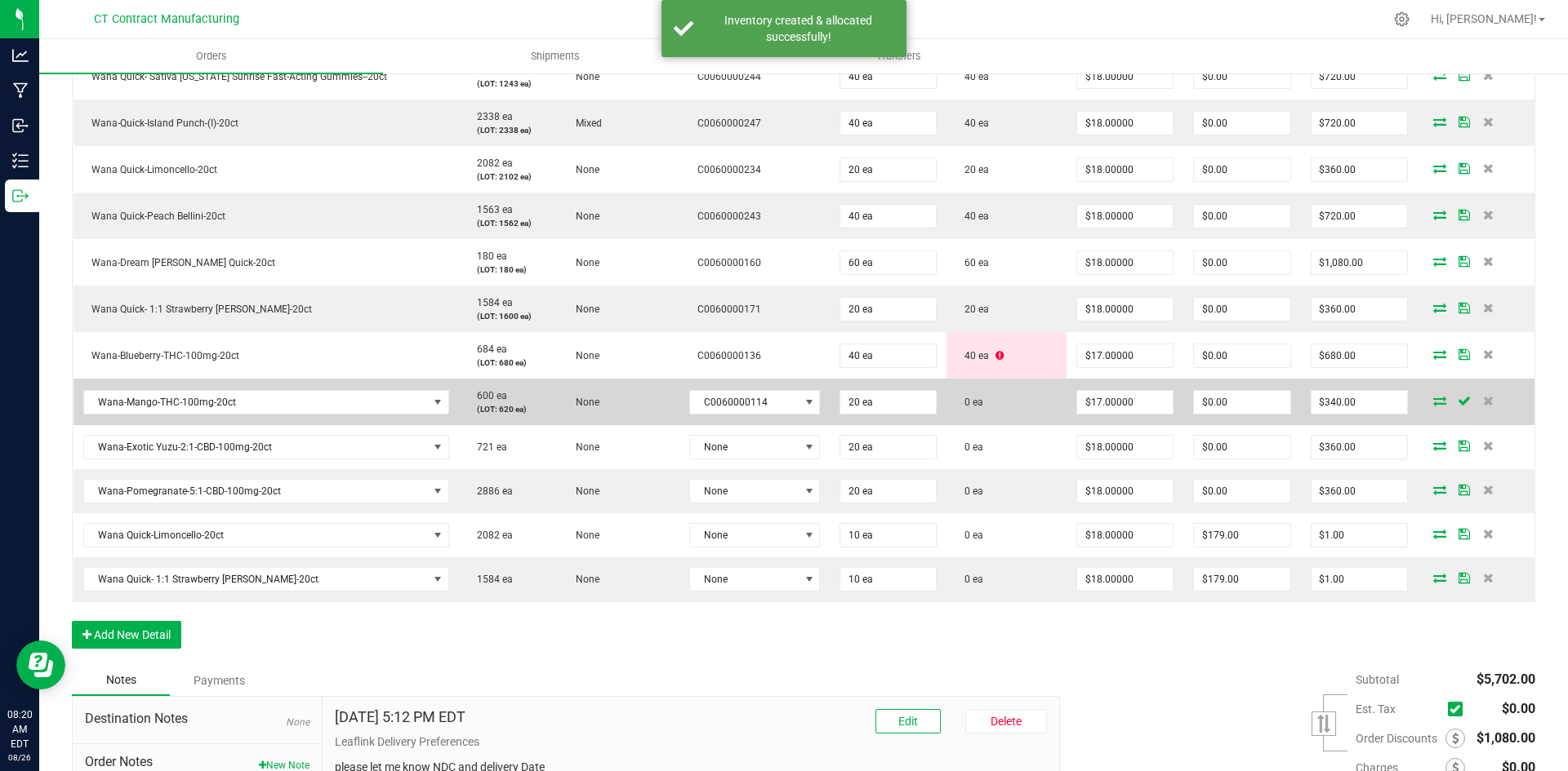
click at [1434, 399] on icon at bounding box center [1440, 401] width 13 height 9
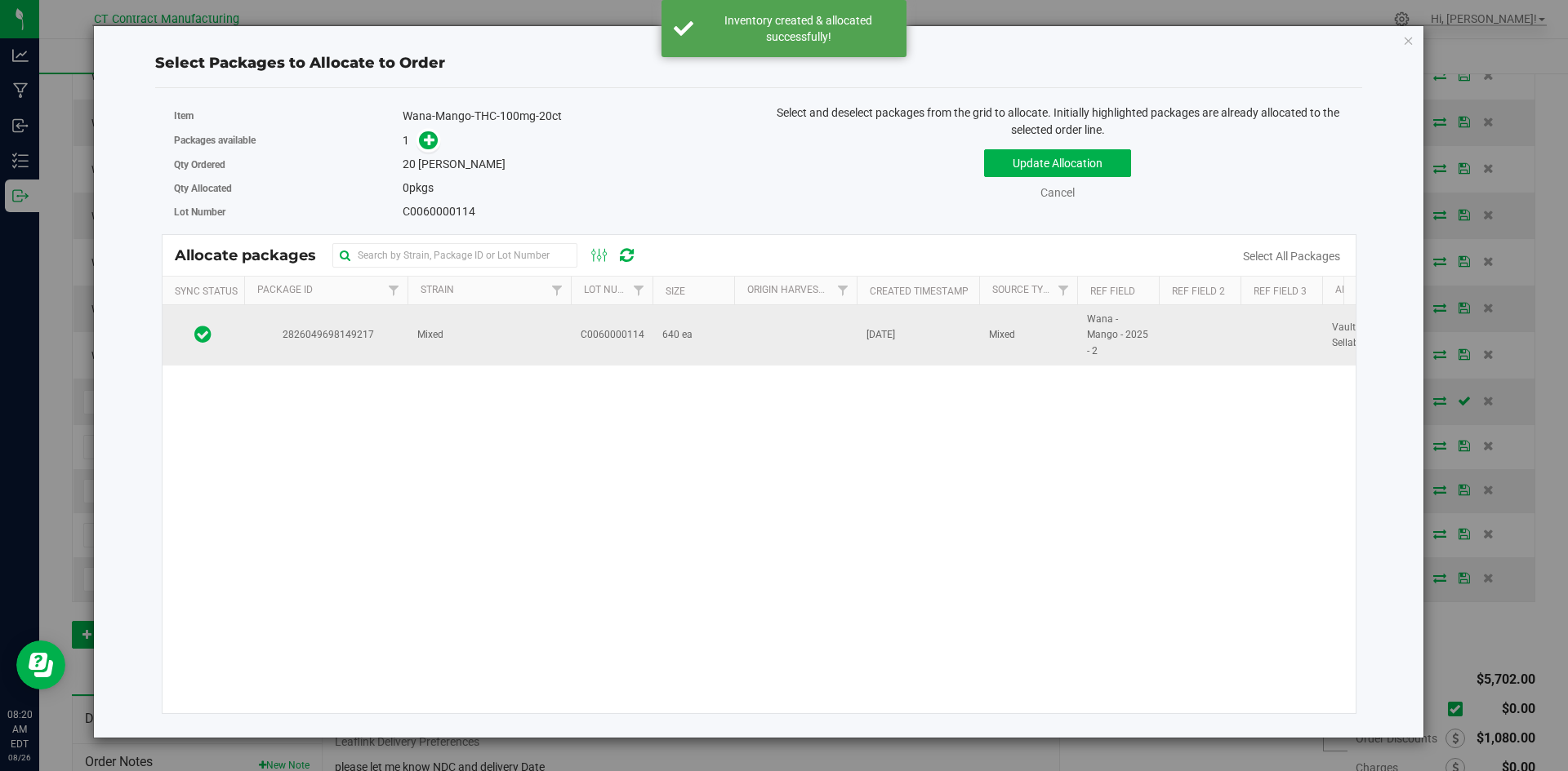
click at [536, 334] on td "Mixed" at bounding box center [489, 335] width 163 height 60
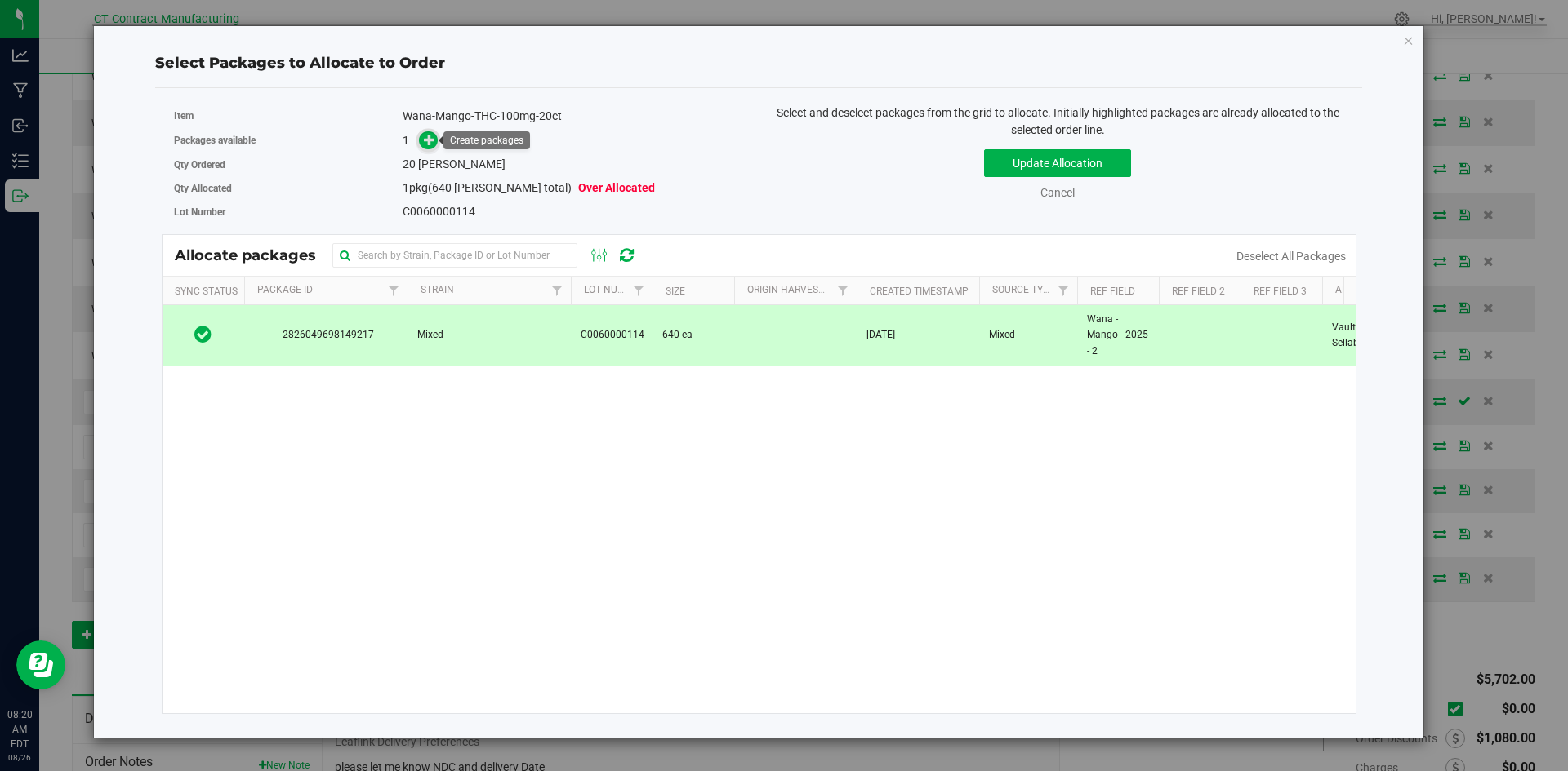
click at [432, 139] on icon at bounding box center [429, 140] width 11 height 11
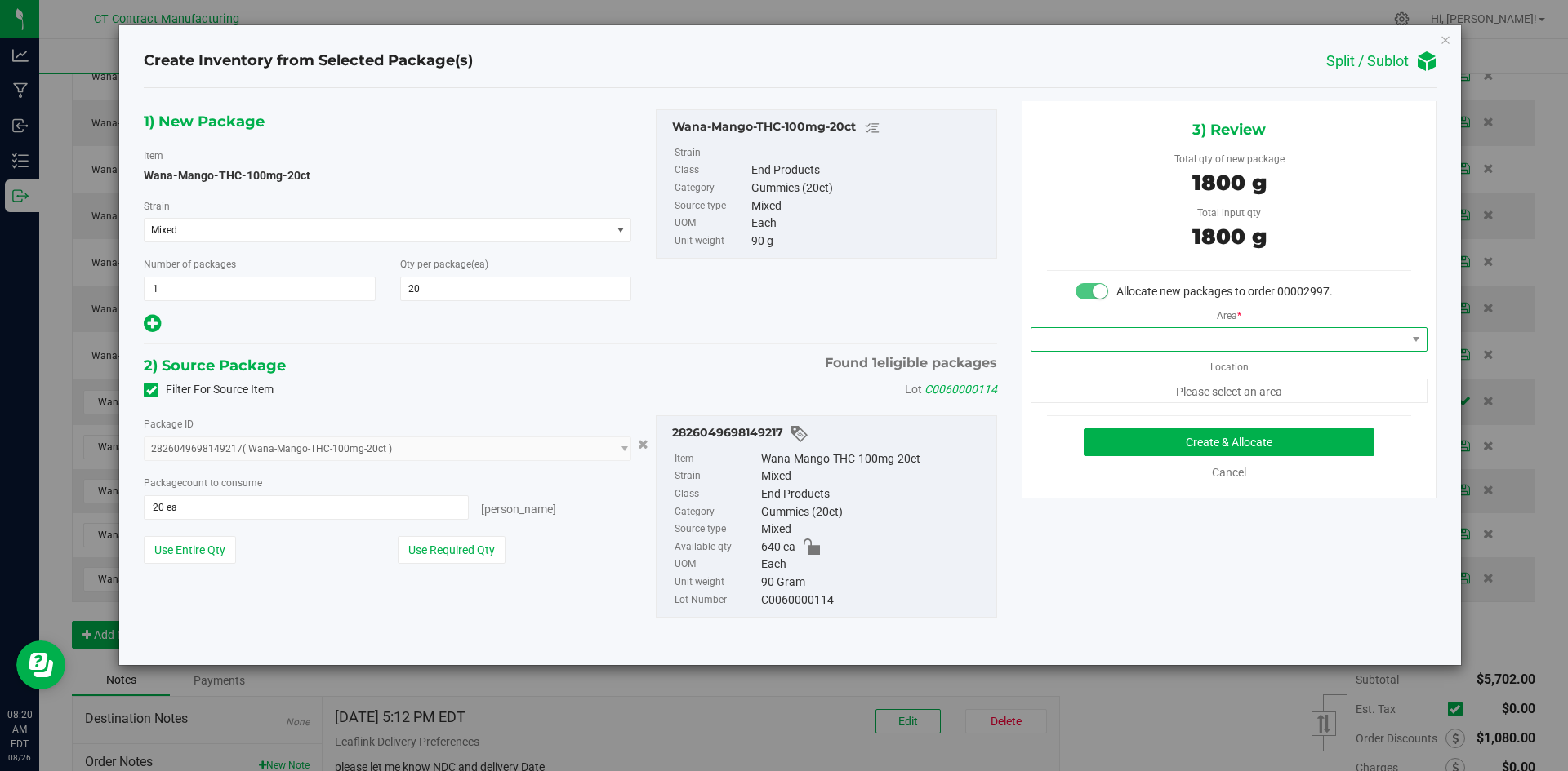
click at [1221, 328] on span at bounding box center [1219, 339] width 375 height 23
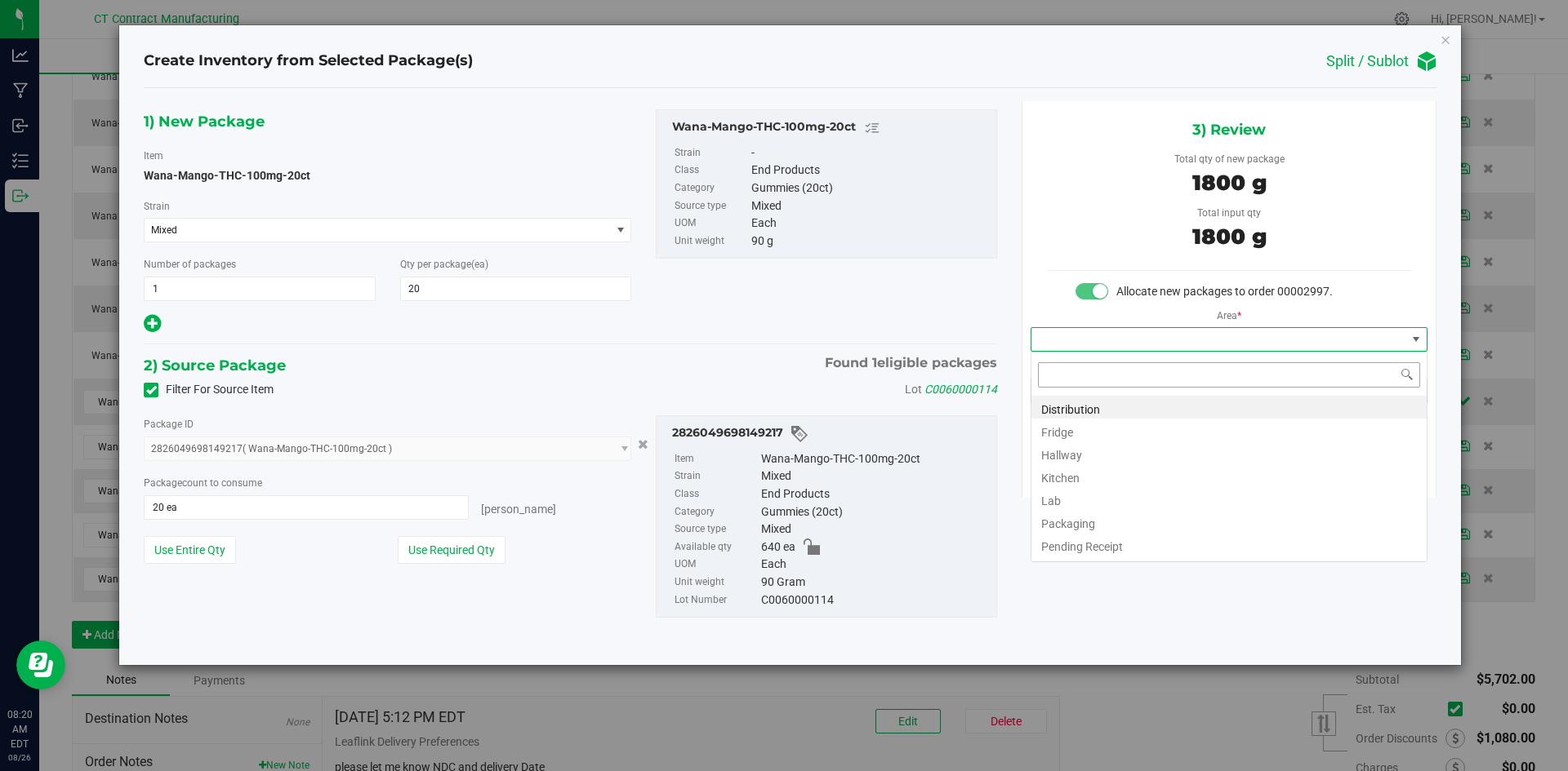
scroll to position [24, 396]
click at [1057, 403] on li "Distribution" at bounding box center [1229, 408] width 396 height 23
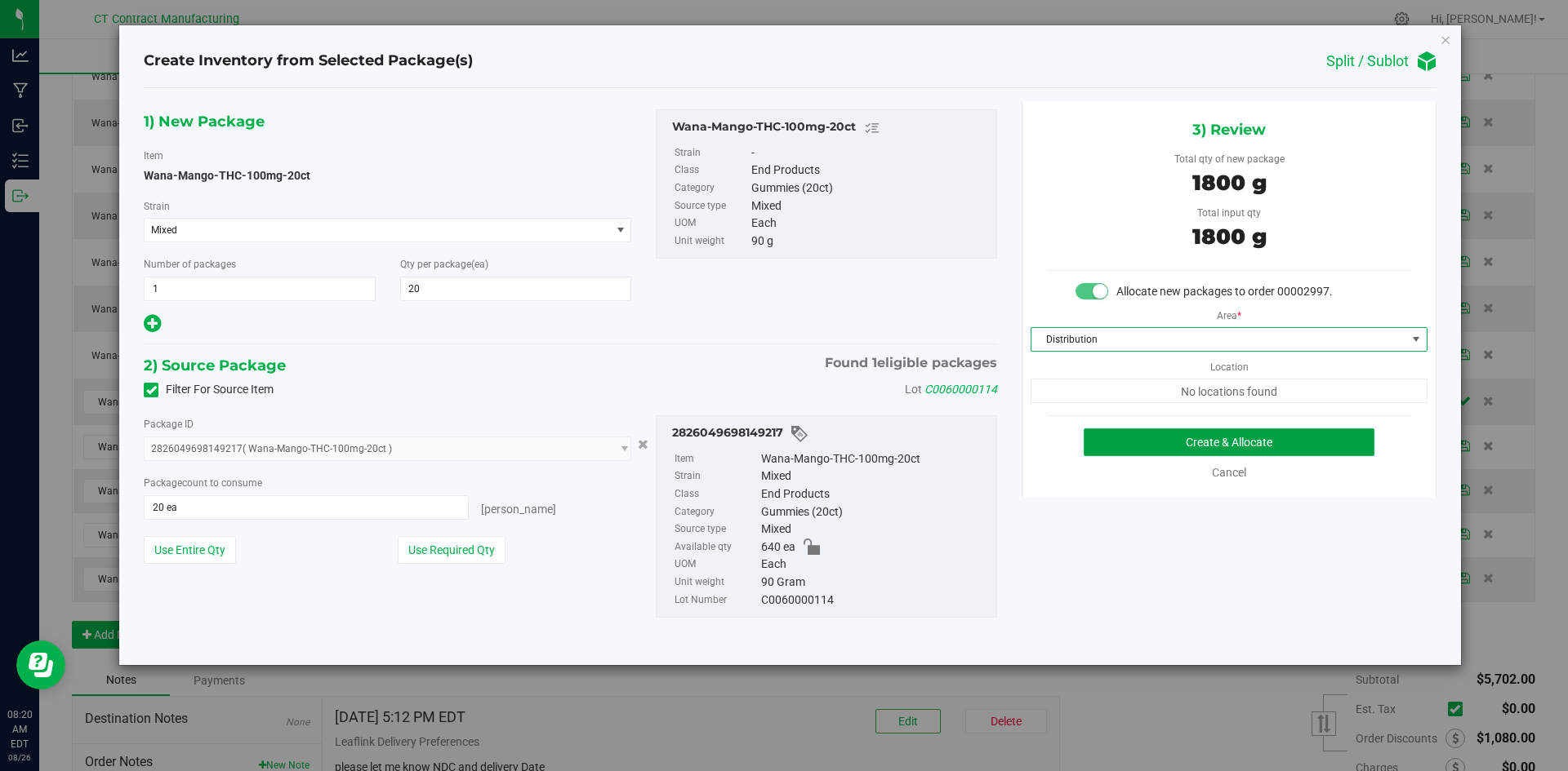
click at [1140, 444] on button "Create & Allocate" at bounding box center [1228, 442] width 290 height 28
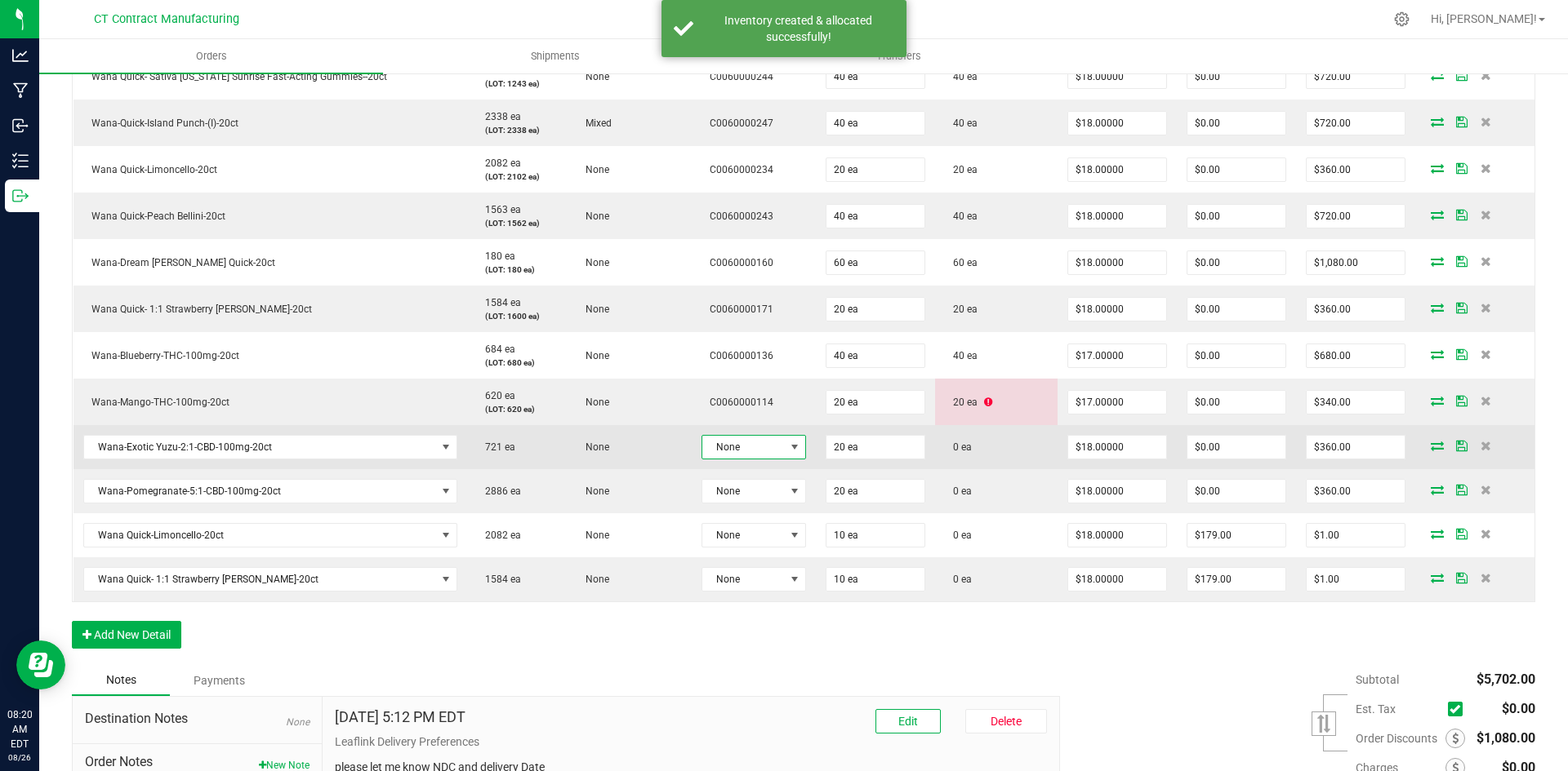
click at [790, 440] on span at bounding box center [795, 447] width 21 height 23
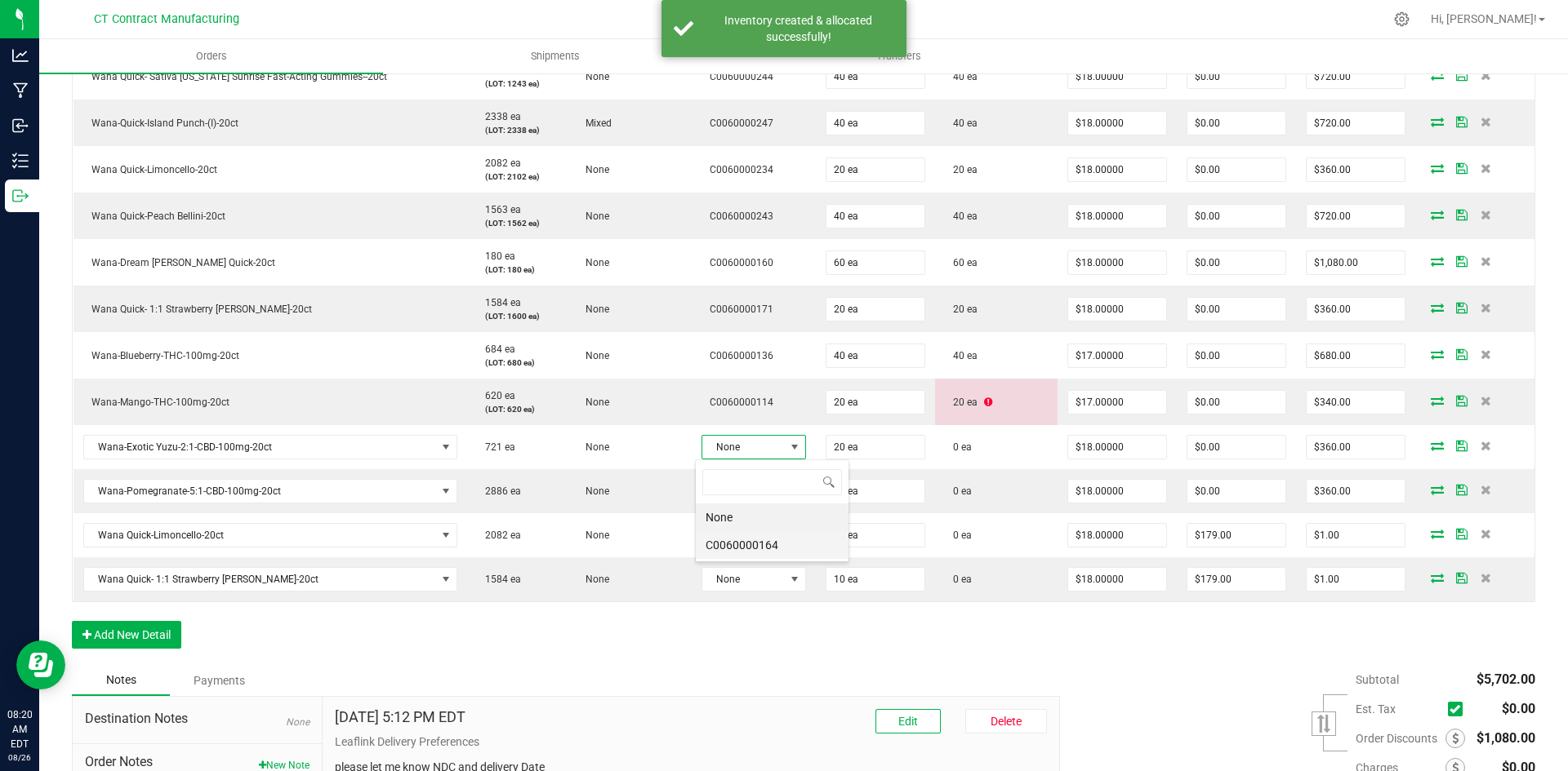
click at [777, 547] on li "C0060000164" at bounding box center [772, 546] width 153 height 28
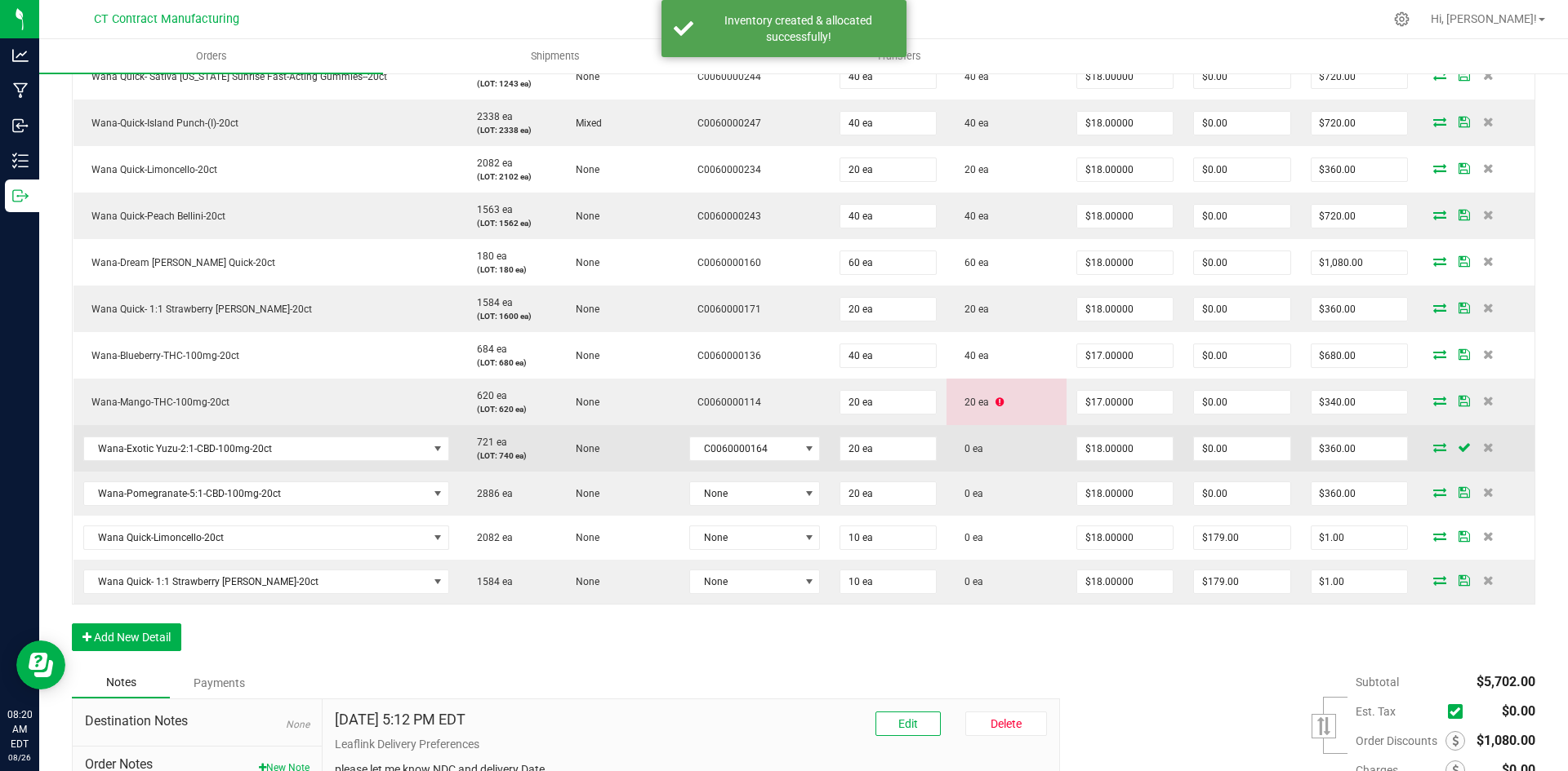
click at [1434, 445] on icon at bounding box center [1440, 447] width 13 height 9
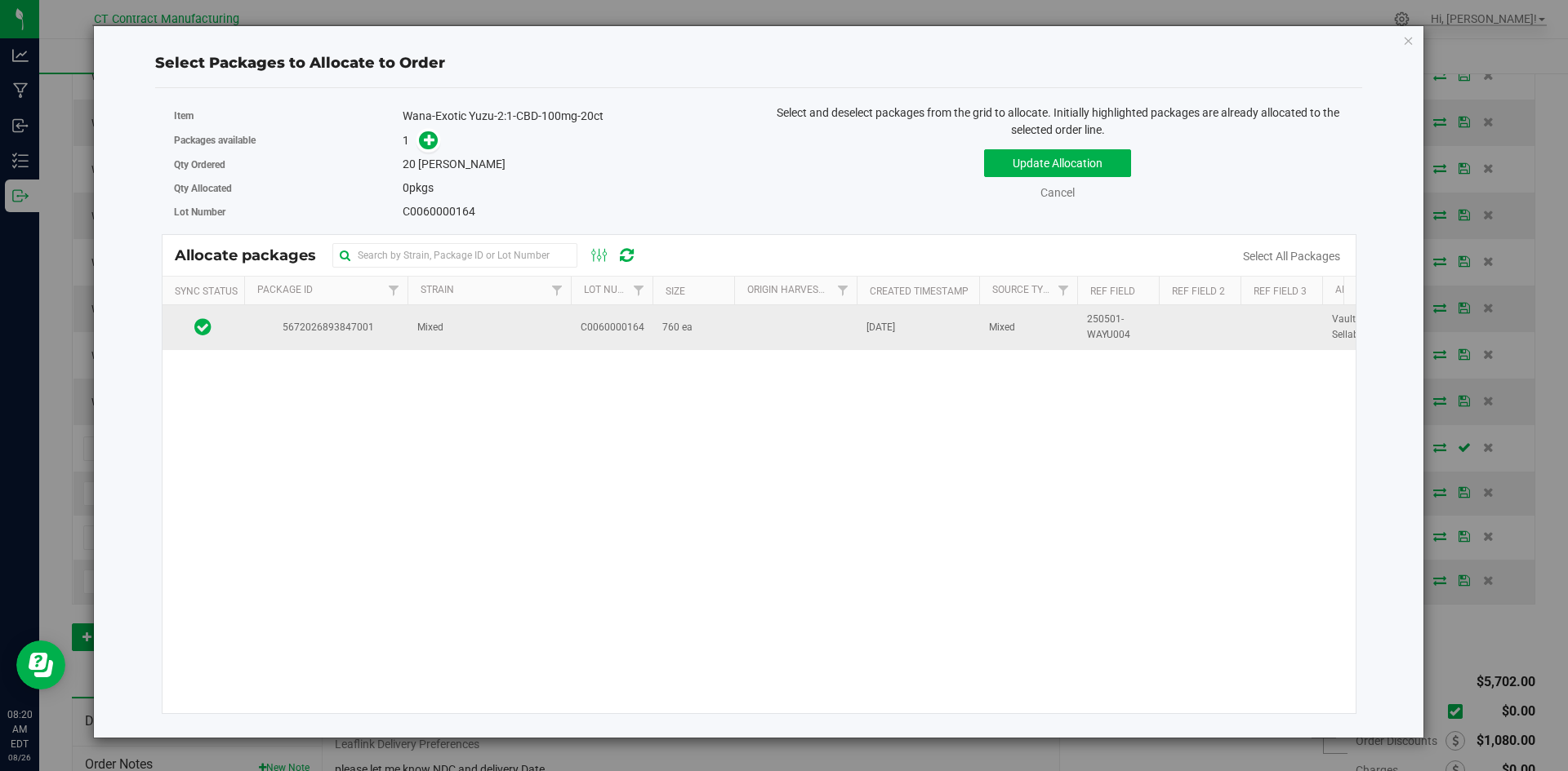
click at [528, 324] on td "Mixed" at bounding box center [489, 327] width 163 height 44
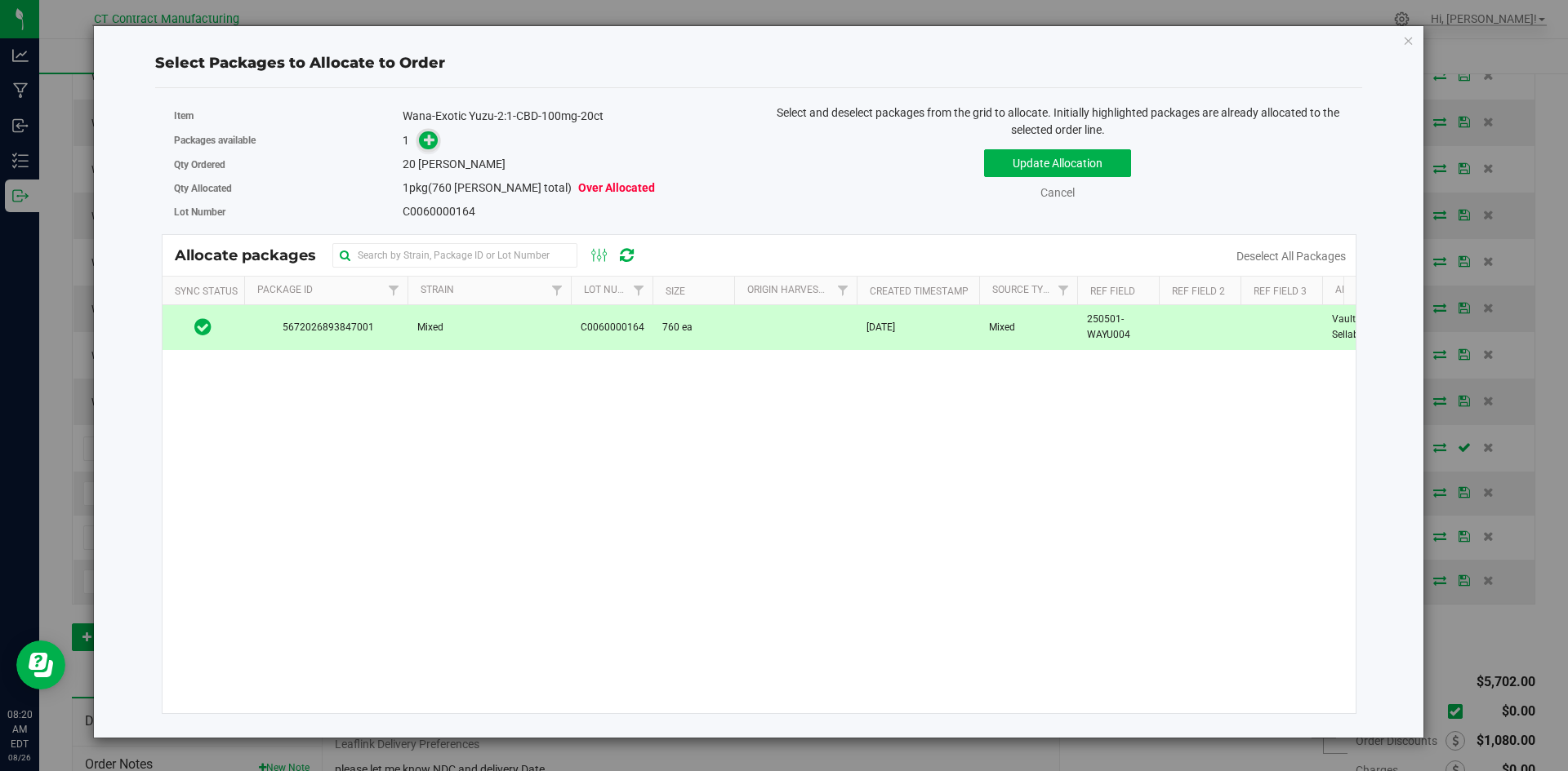
click at [425, 136] on icon at bounding box center [429, 140] width 11 height 11
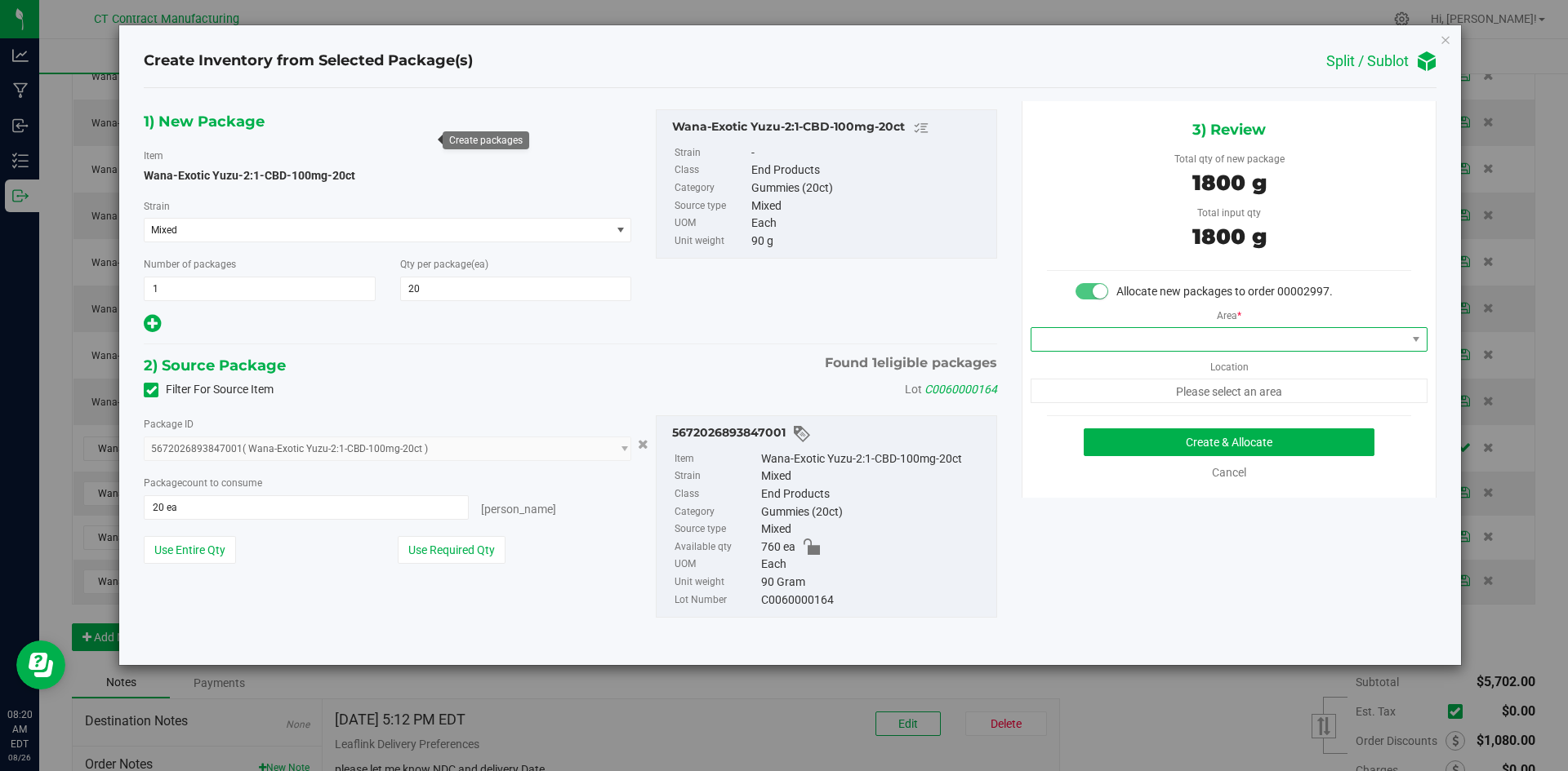
click at [1140, 340] on span at bounding box center [1219, 339] width 375 height 23
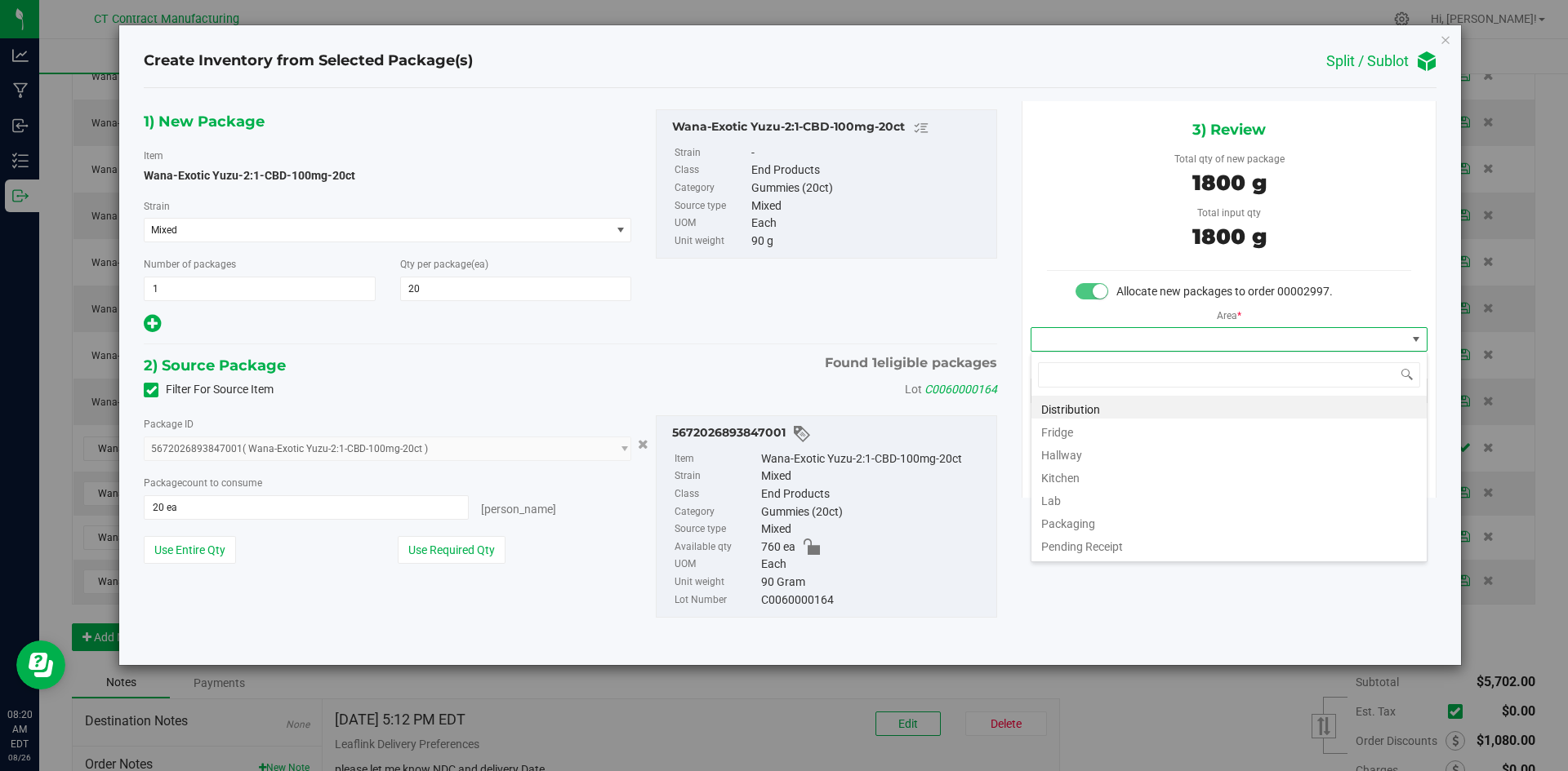
scroll to position [24, 396]
click at [1124, 404] on li "Distribution" at bounding box center [1229, 408] width 396 height 23
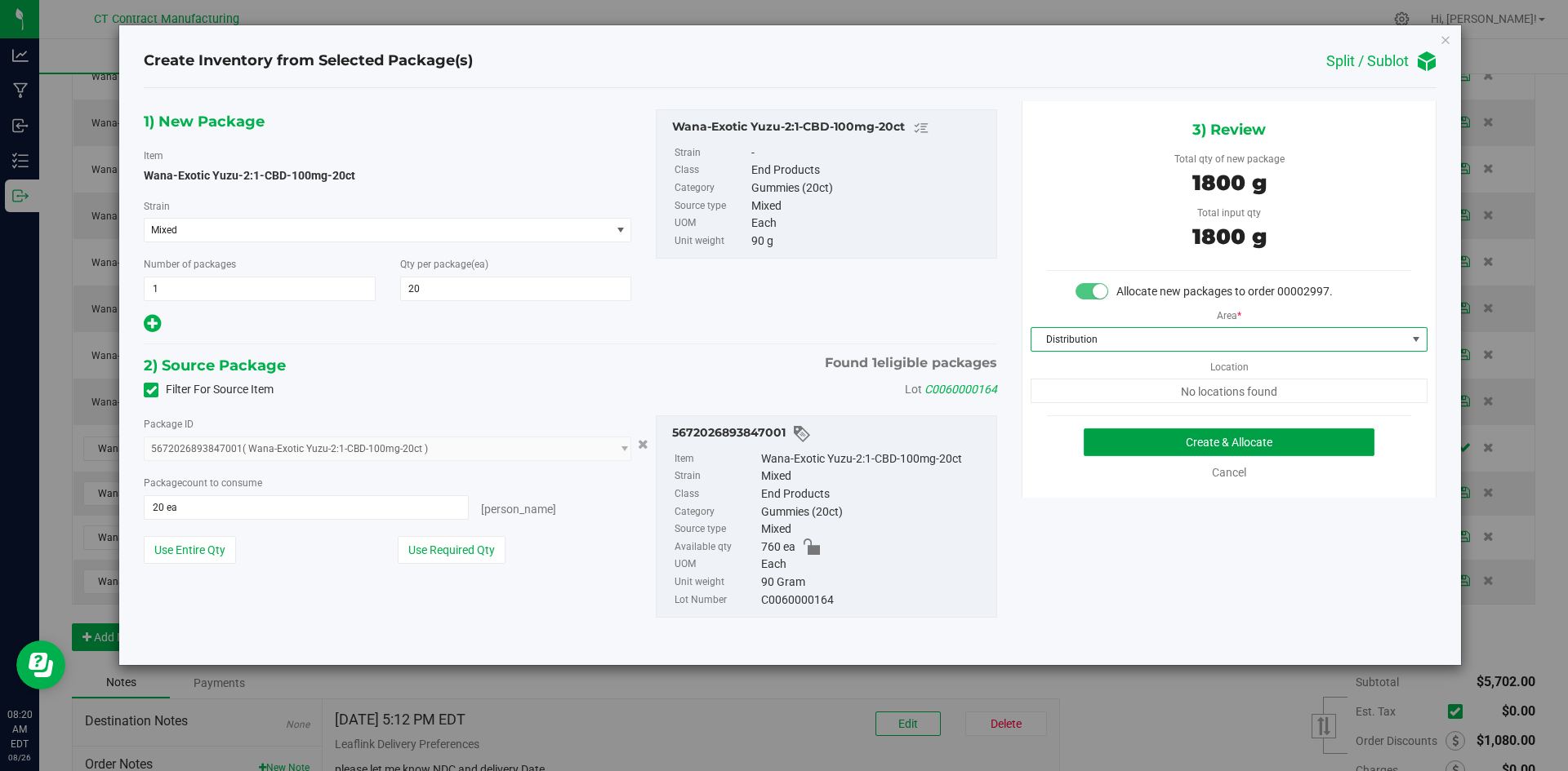
click at [1143, 437] on button "Create & Allocate" at bounding box center [1228, 442] width 290 height 28
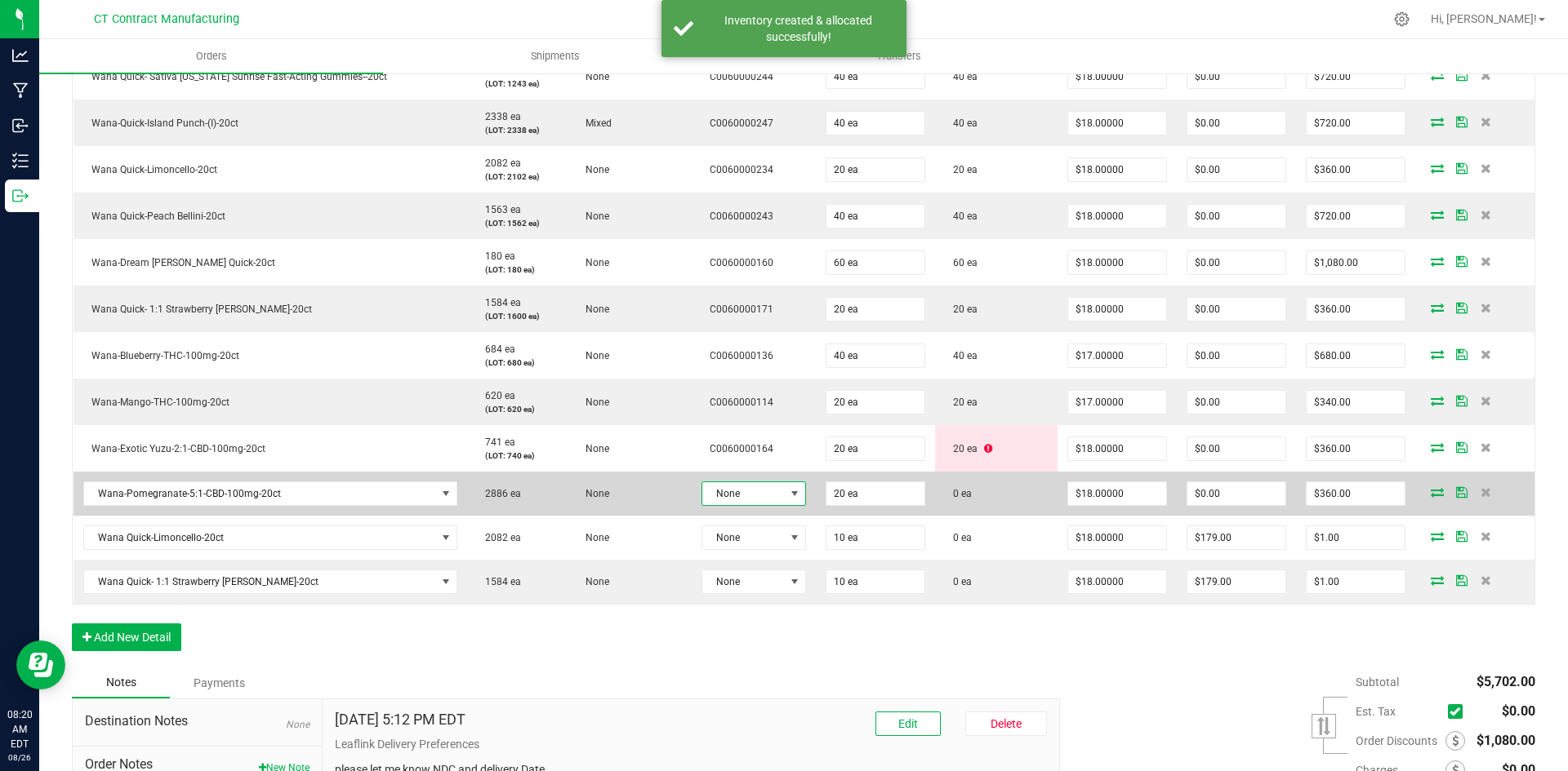
click at [784, 501] on span at bounding box center [795, 494] width 21 height 23
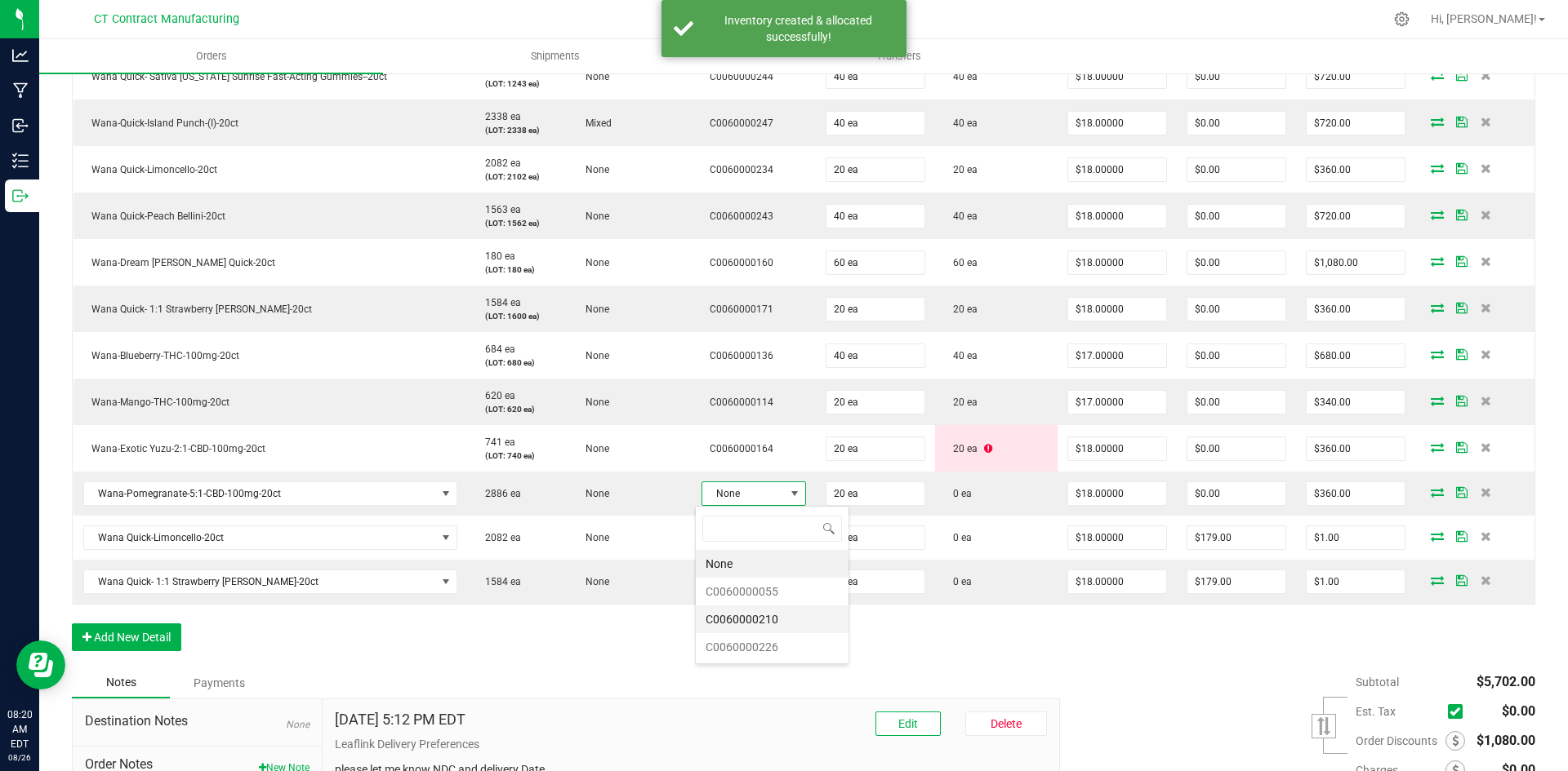
click at [778, 625] on li "C0060000210" at bounding box center [772, 620] width 153 height 28
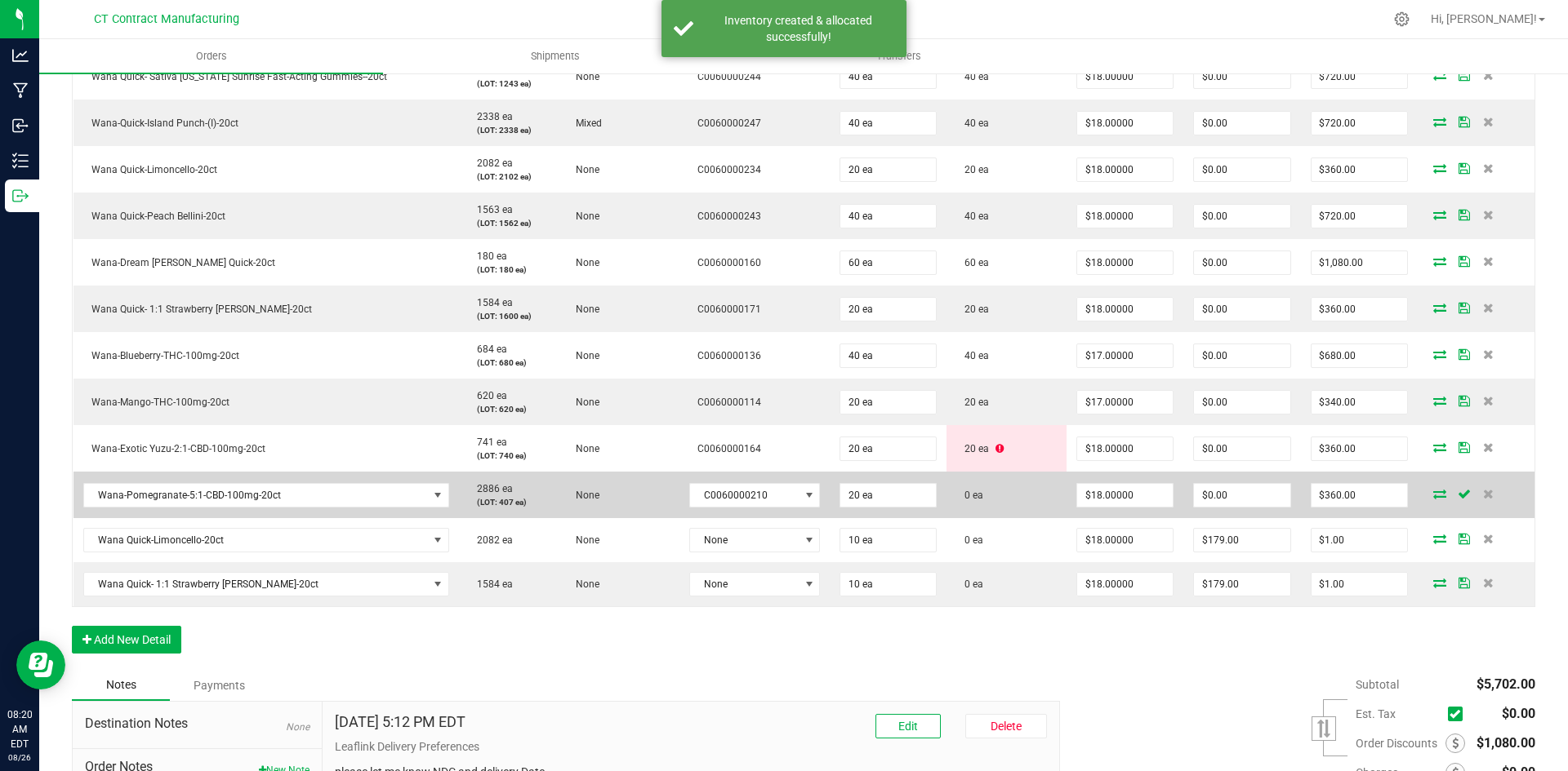
click at [1434, 490] on icon at bounding box center [1440, 494] width 13 height 9
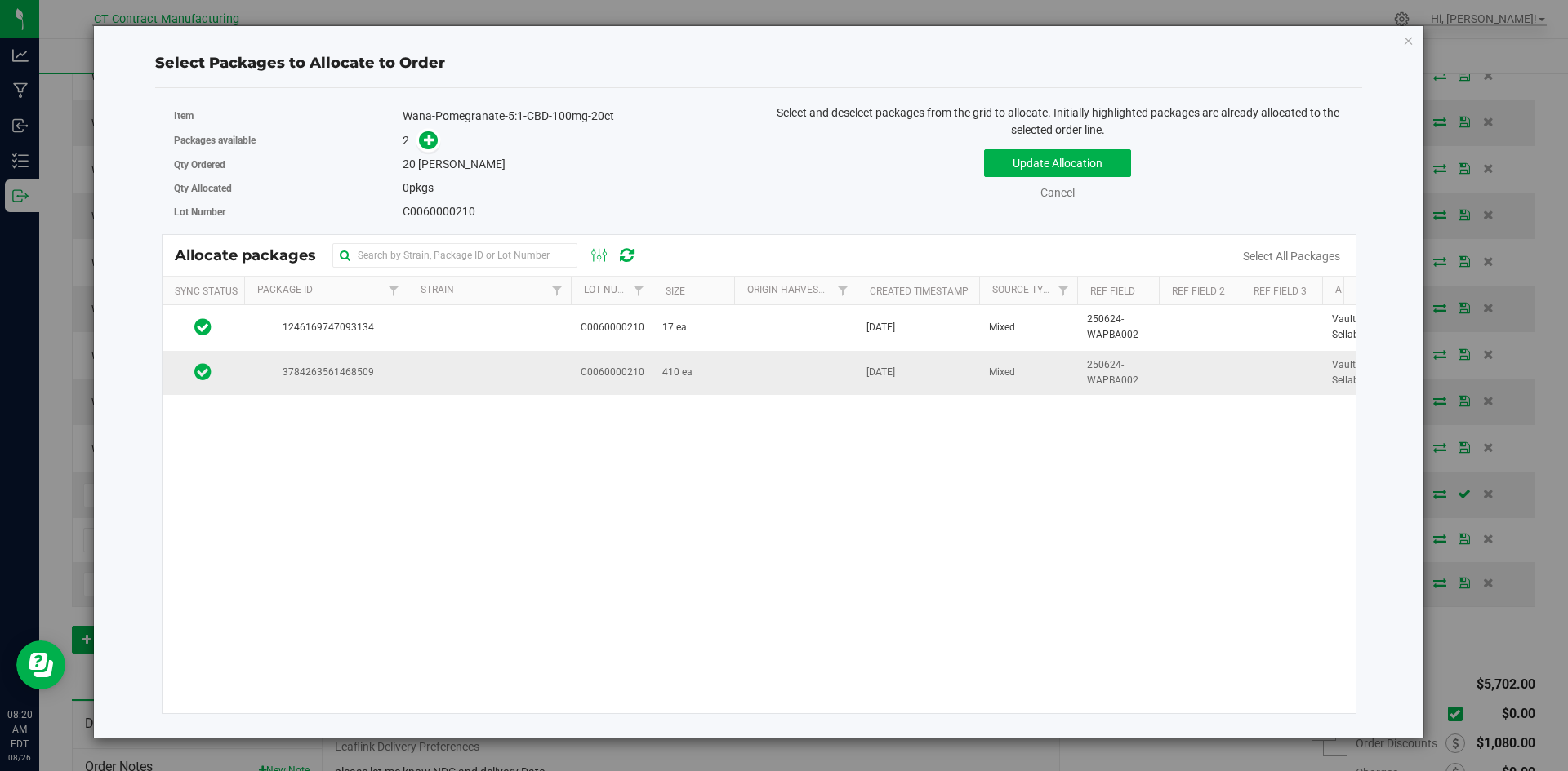
click at [690, 376] on span "410 ea" at bounding box center [677, 373] width 30 height 16
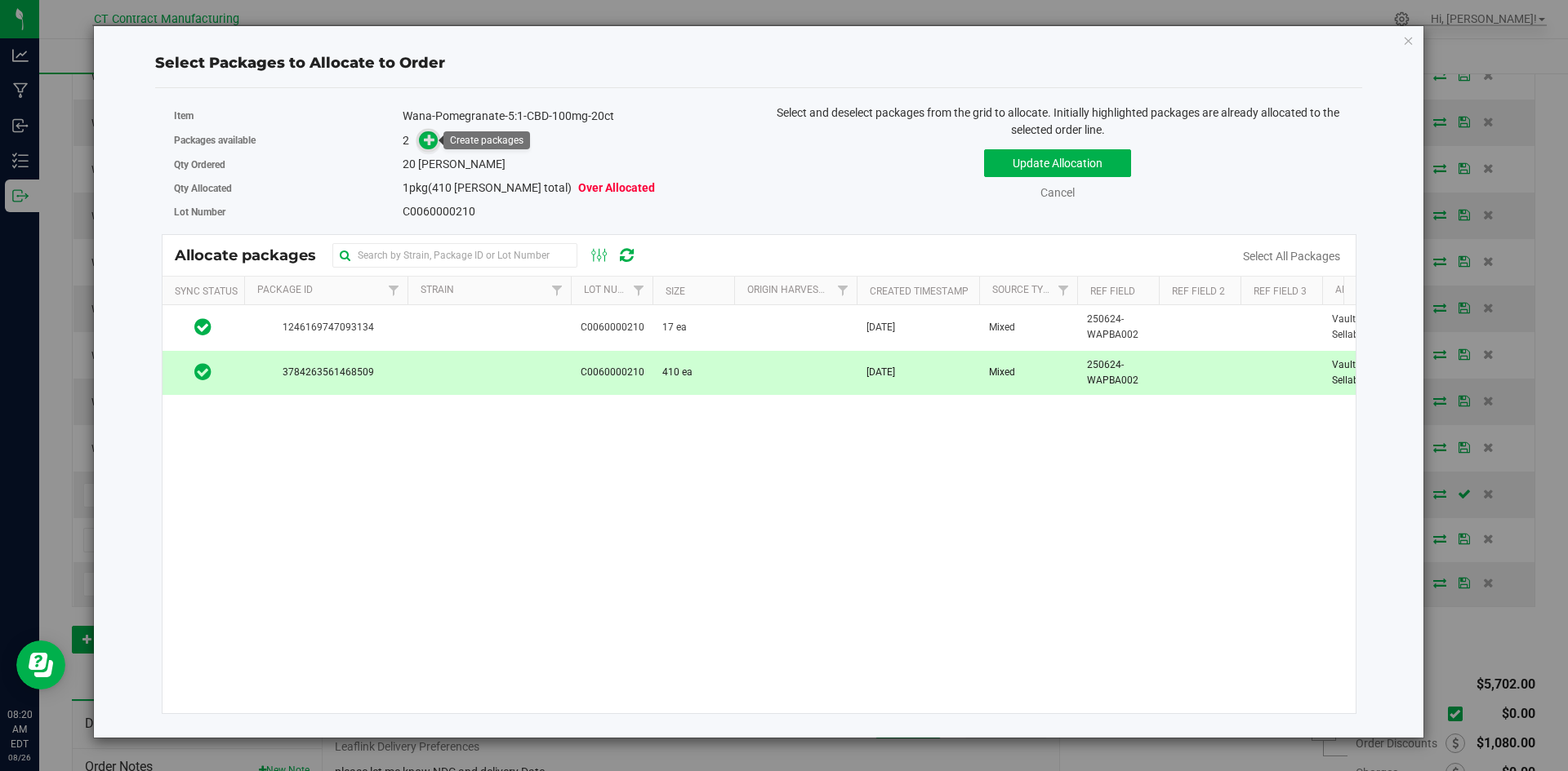
click at [426, 140] on icon at bounding box center [429, 140] width 11 height 11
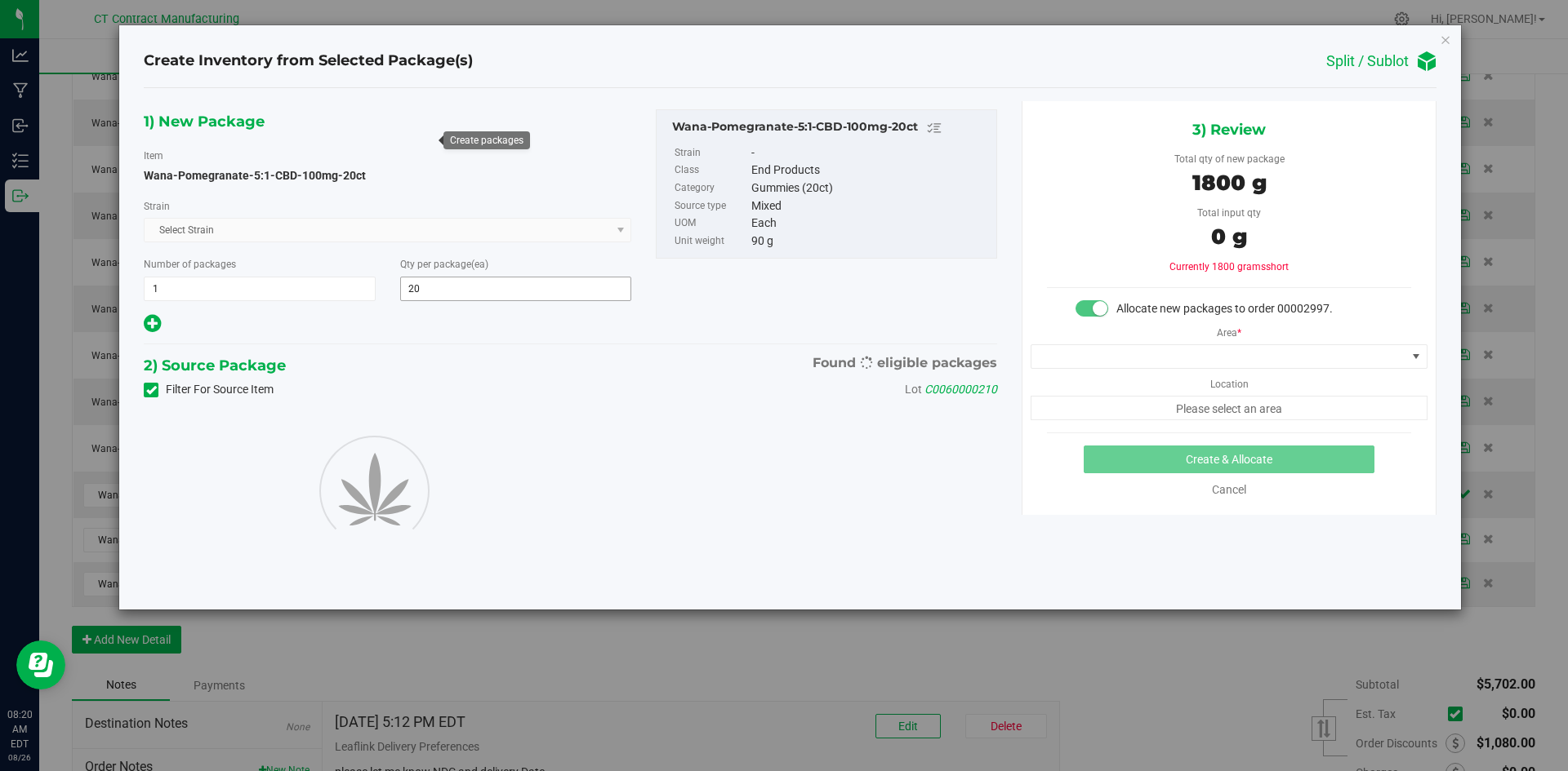
type input "20"
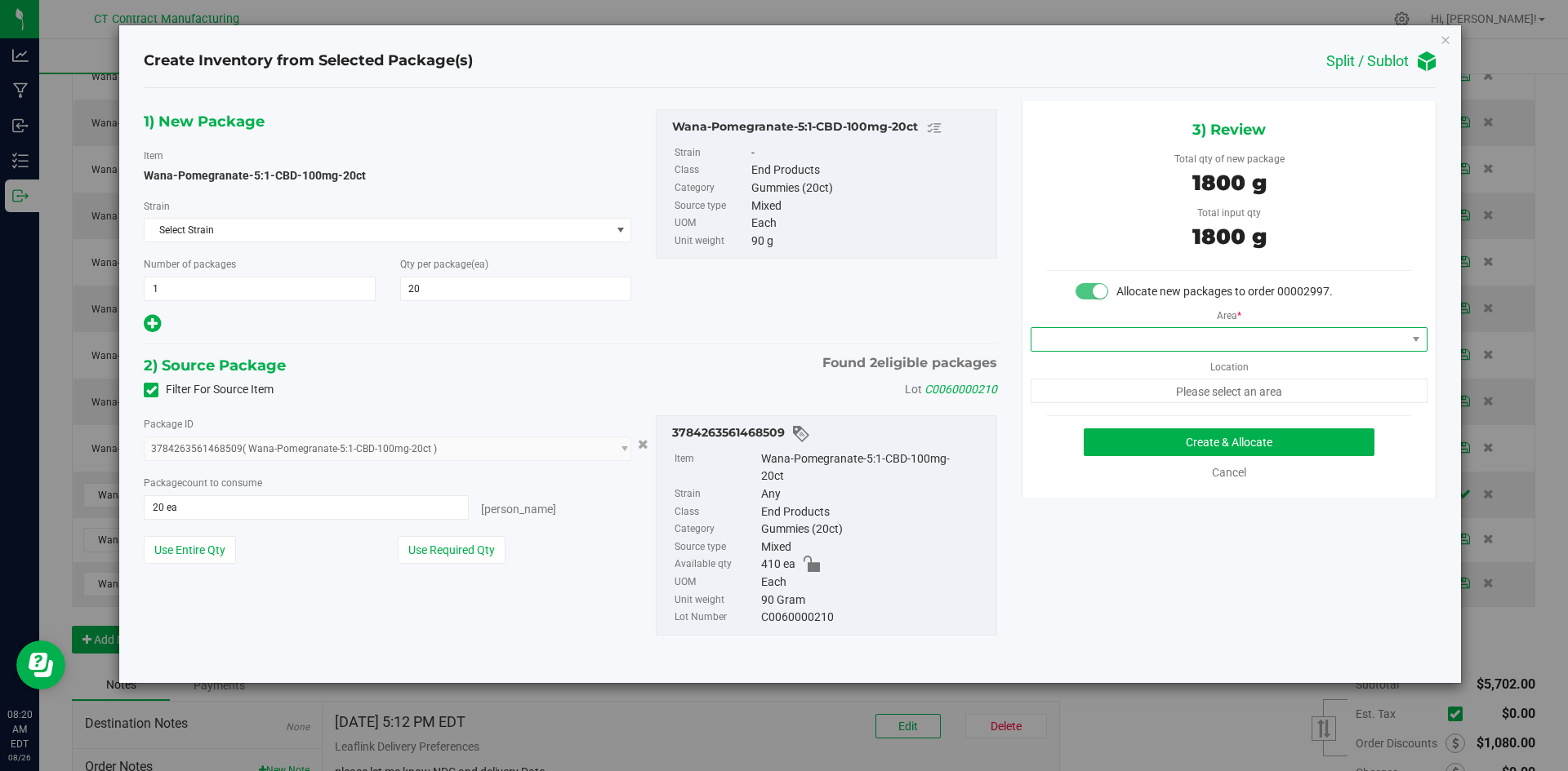
click at [1169, 340] on span at bounding box center [1219, 339] width 375 height 23
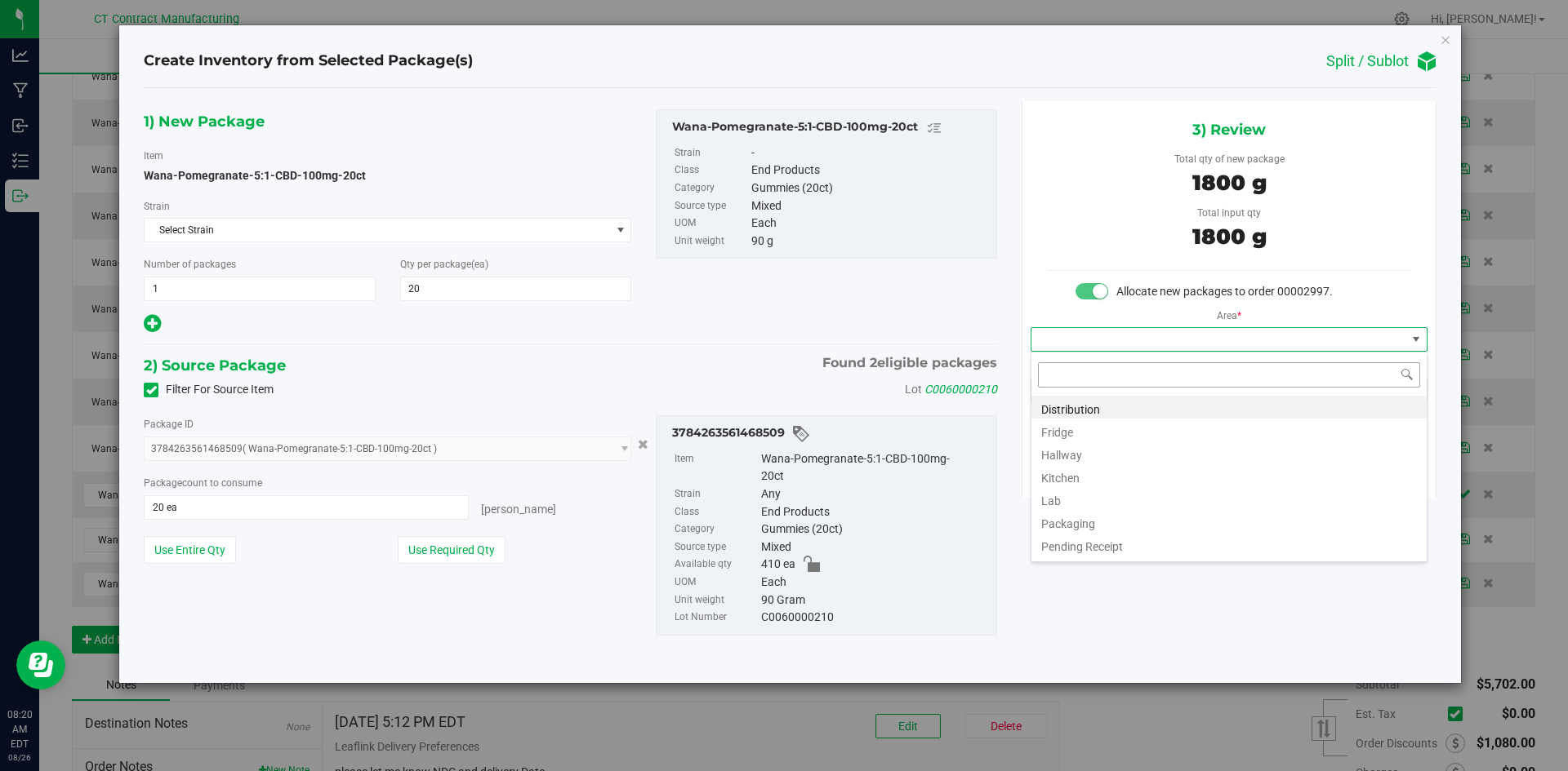
scroll to position [24, 396]
click at [1161, 404] on li "Distribution" at bounding box center [1229, 408] width 396 height 23
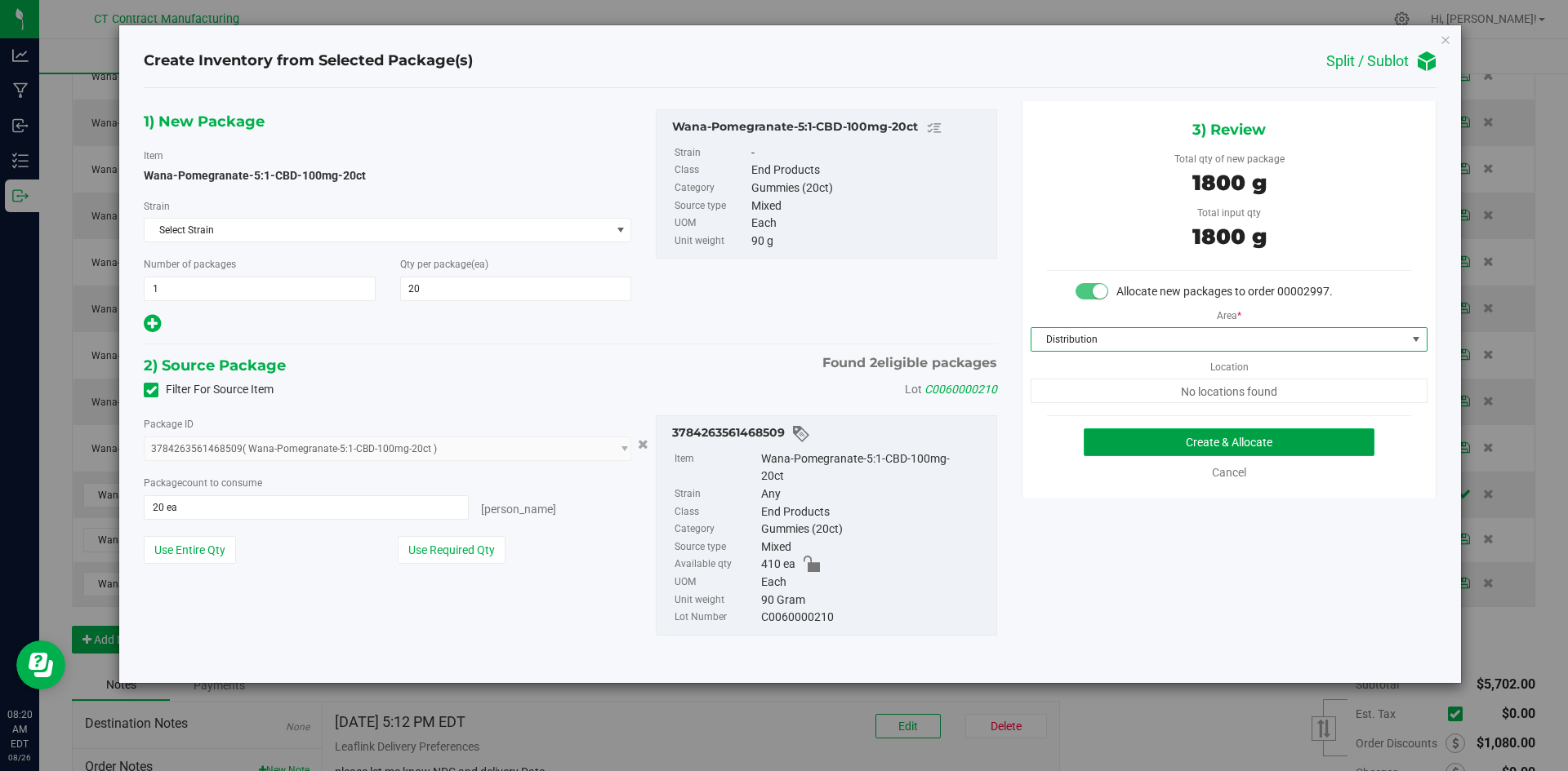
click at [1153, 429] on button "Create & Allocate" at bounding box center [1228, 442] width 290 height 28
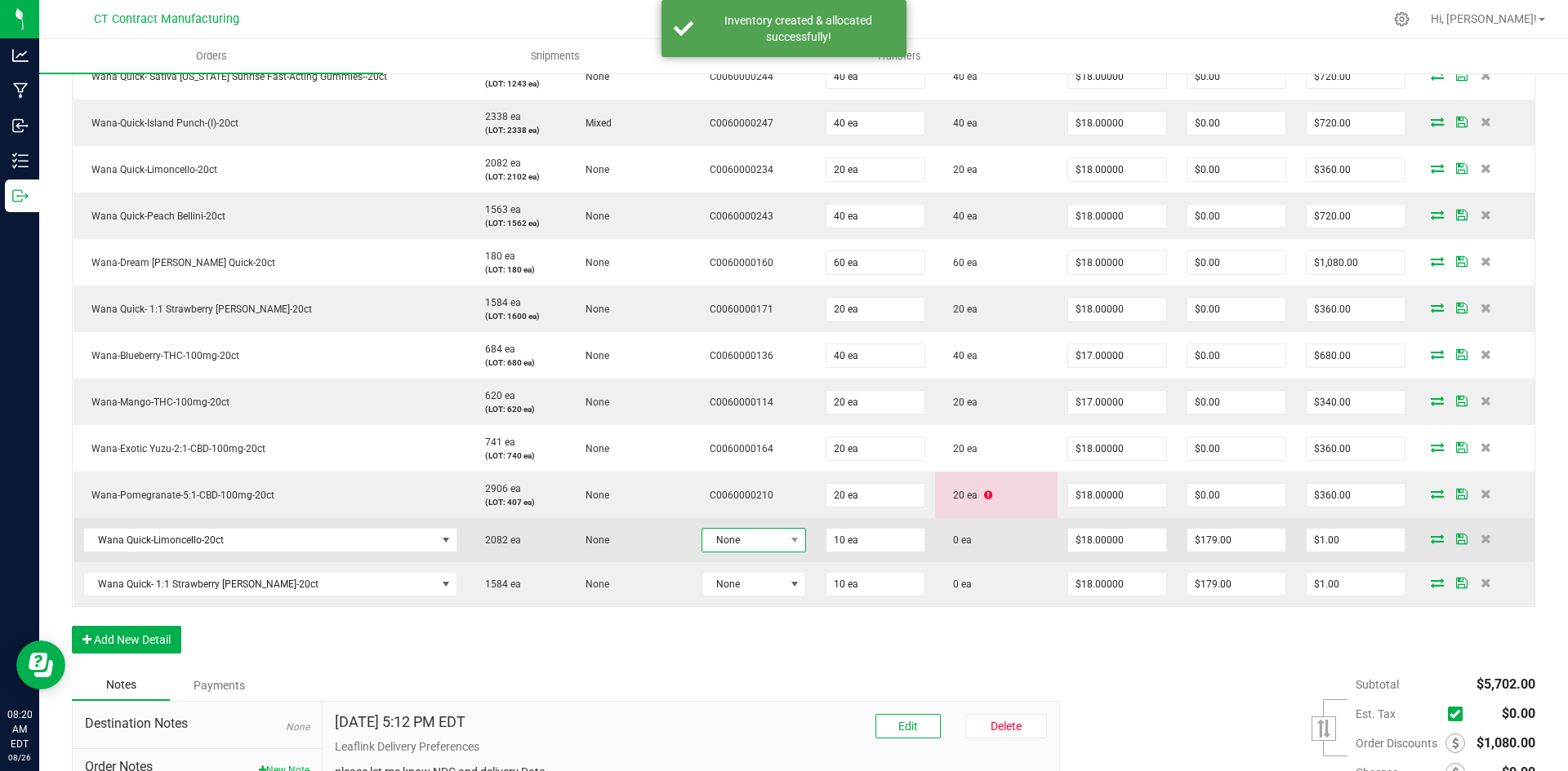
click at [760, 544] on span "None" at bounding box center [744, 540] width 83 height 23
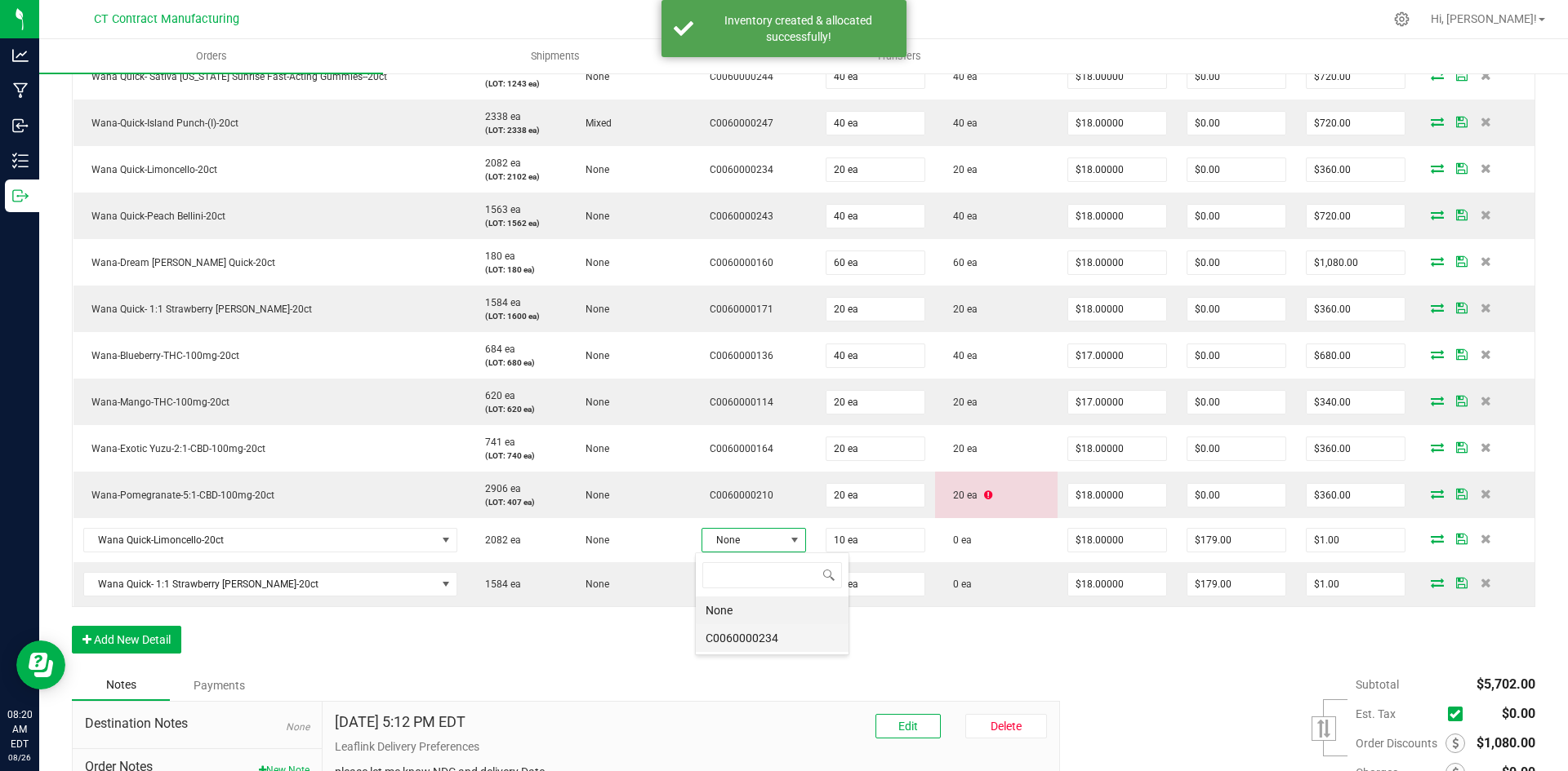
click at [781, 640] on li "C0060000234" at bounding box center [772, 639] width 153 height 28
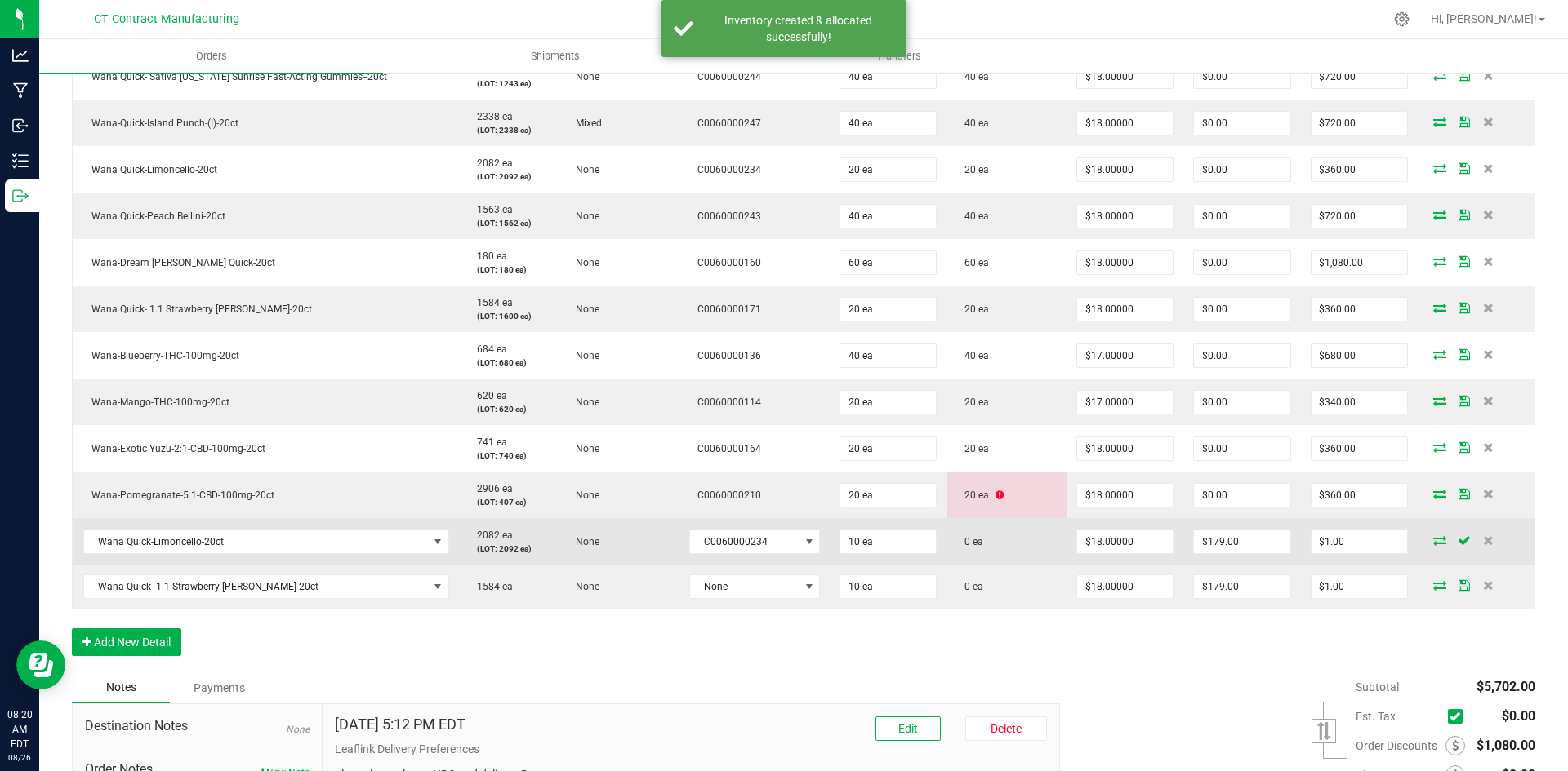
click at [1434, 538] on icon at bounding box center [1440, 540] width 13 height 9
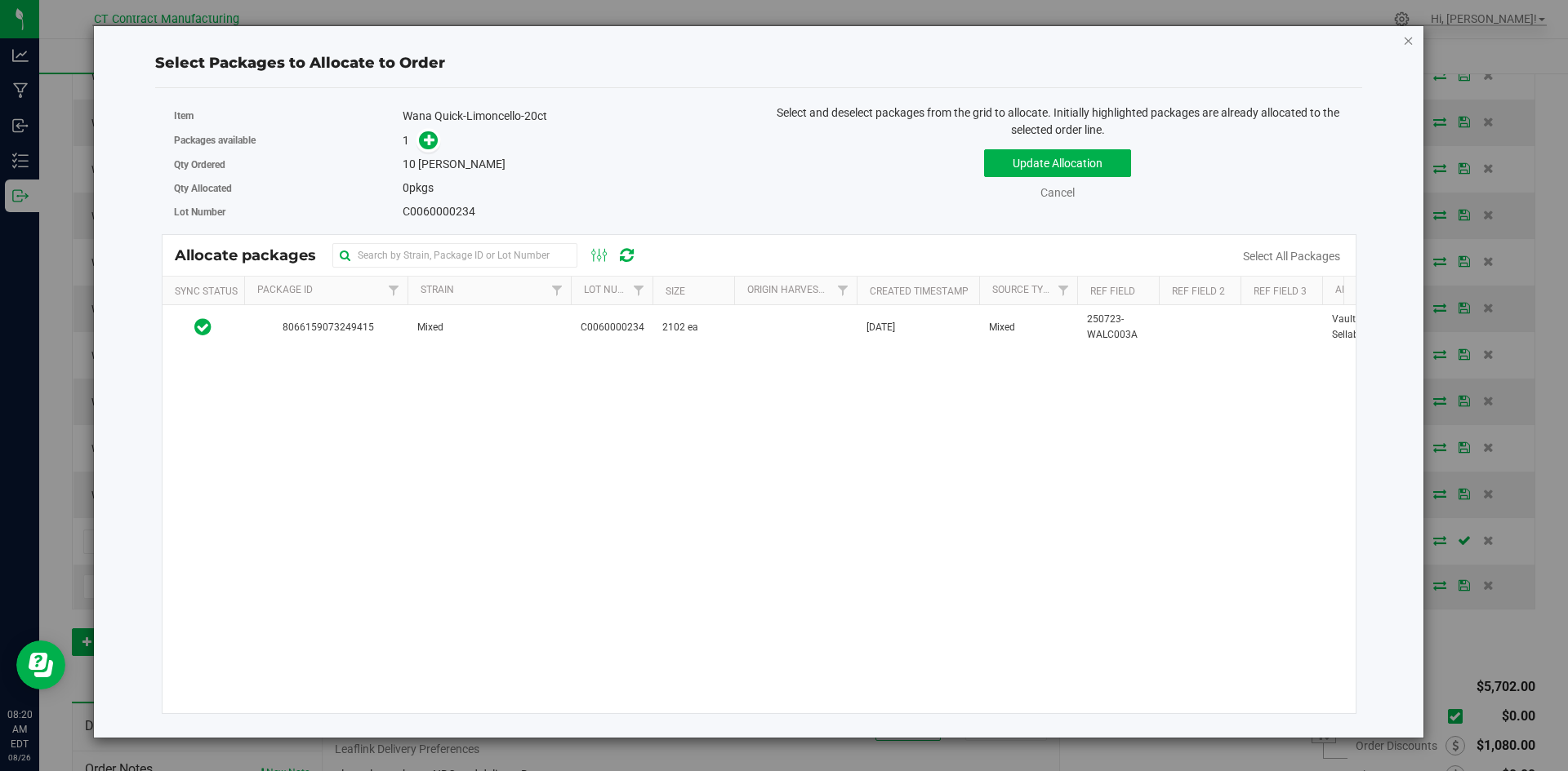
click at [1406, 40] on icon "button" at bounding box center [1408, 39] width 11 height 20
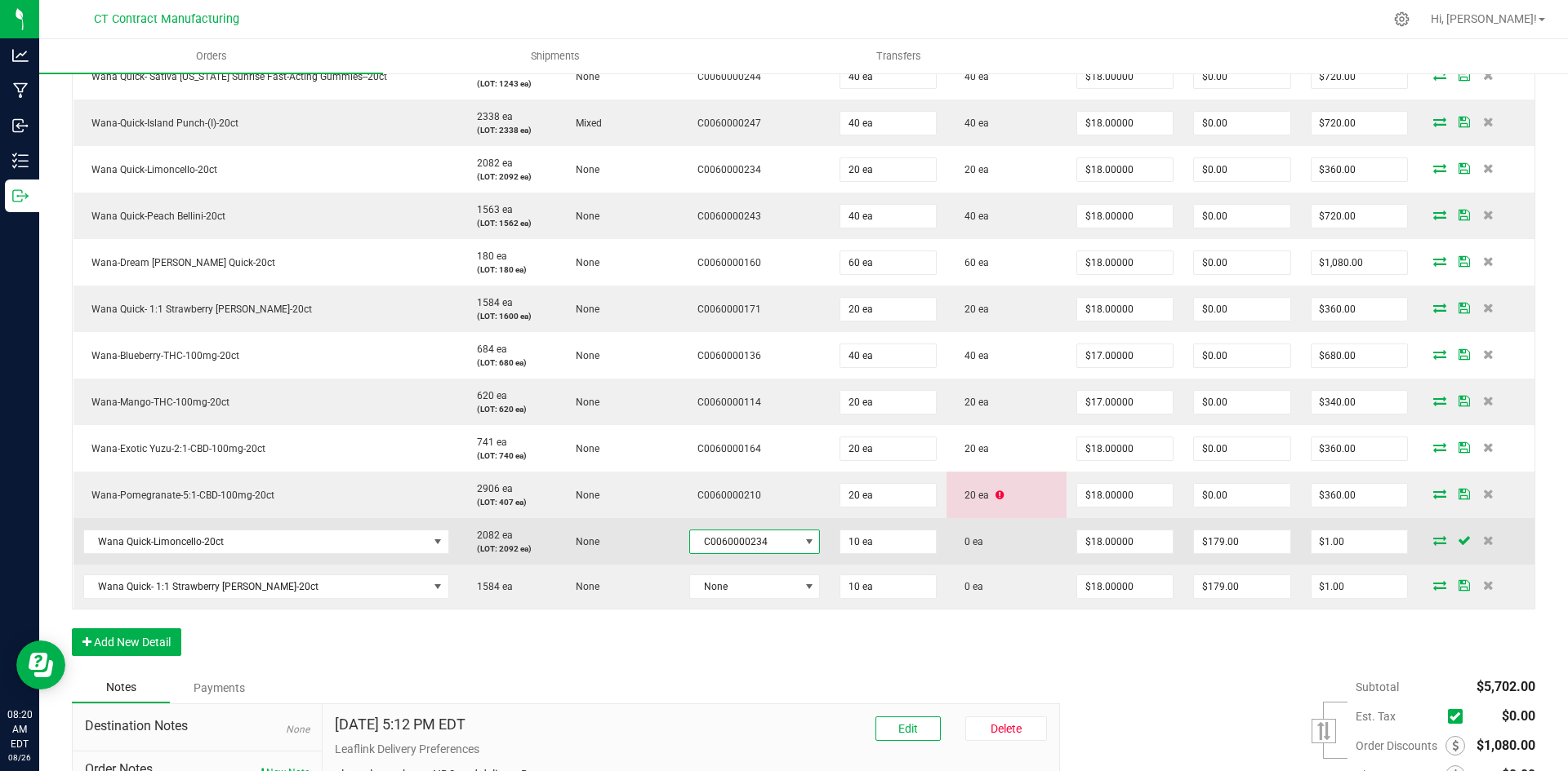
click at [802, 538] on span at bounding box center [809, 542] width 13 height 13
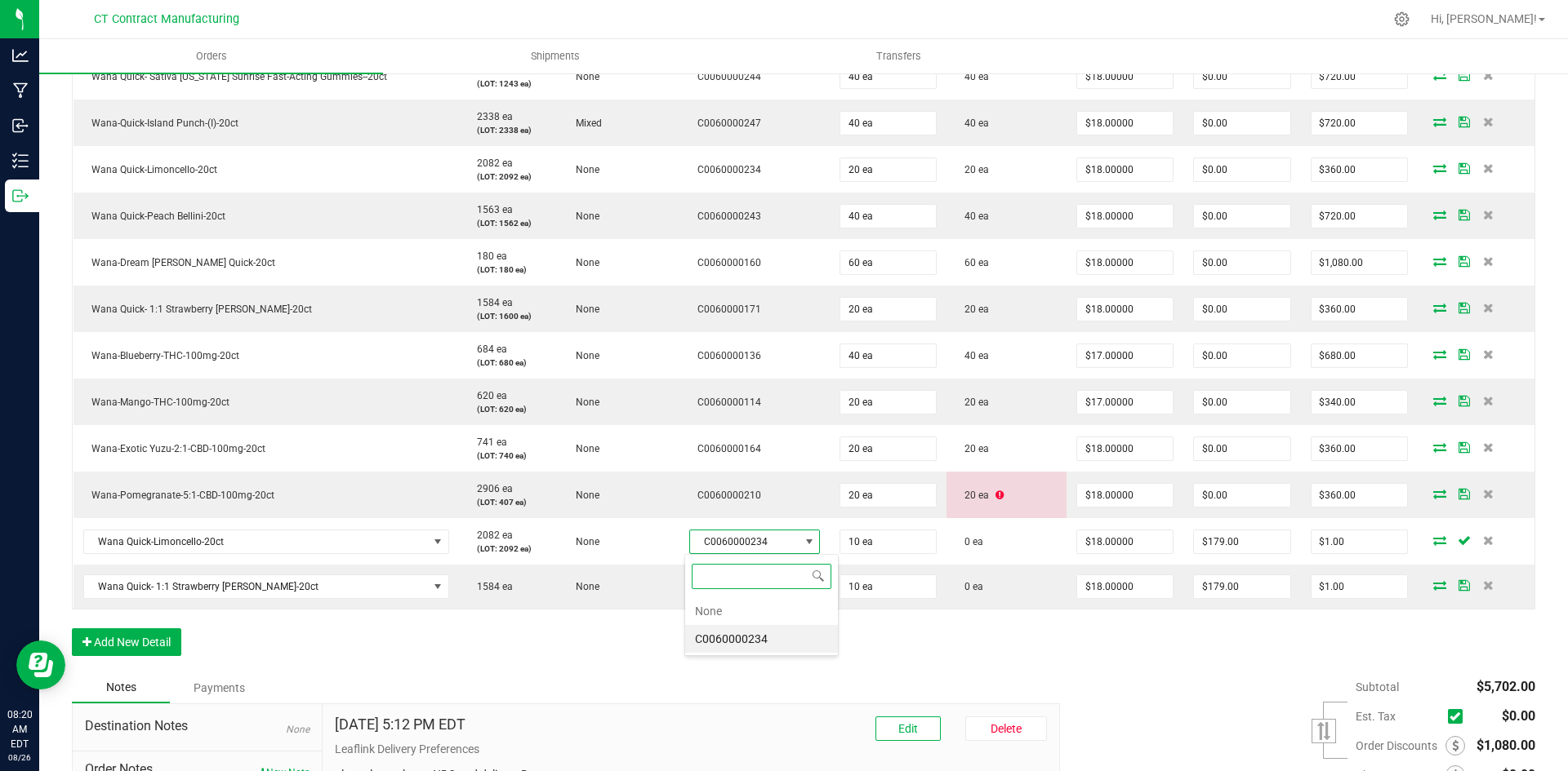
click at [796, 629] on li "C0060000234" at bounding box center [761, 640] width 153 height 28
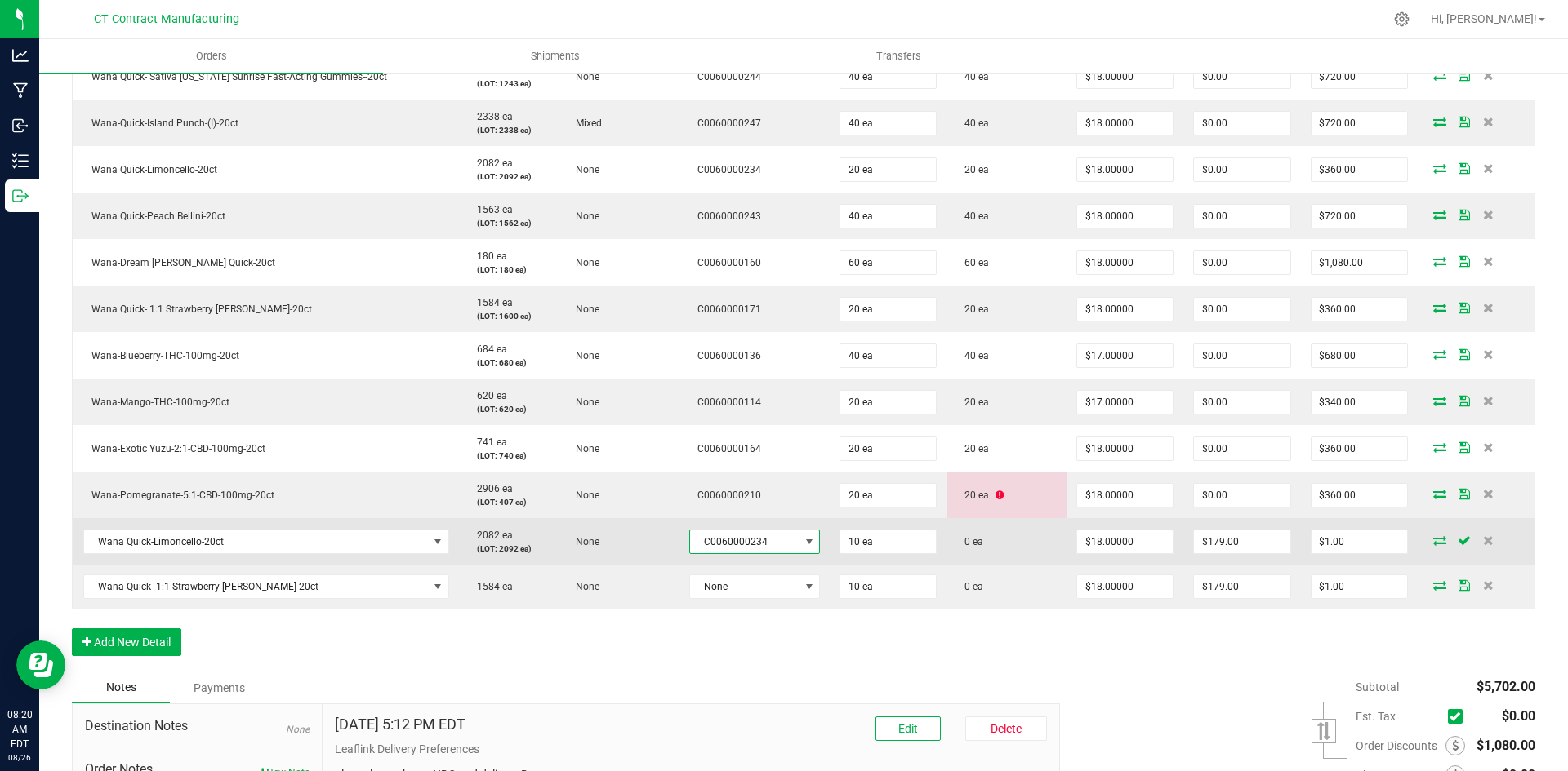
click at [1434, 540] on icon at bounding box center [1440, 540] width 13 height 9
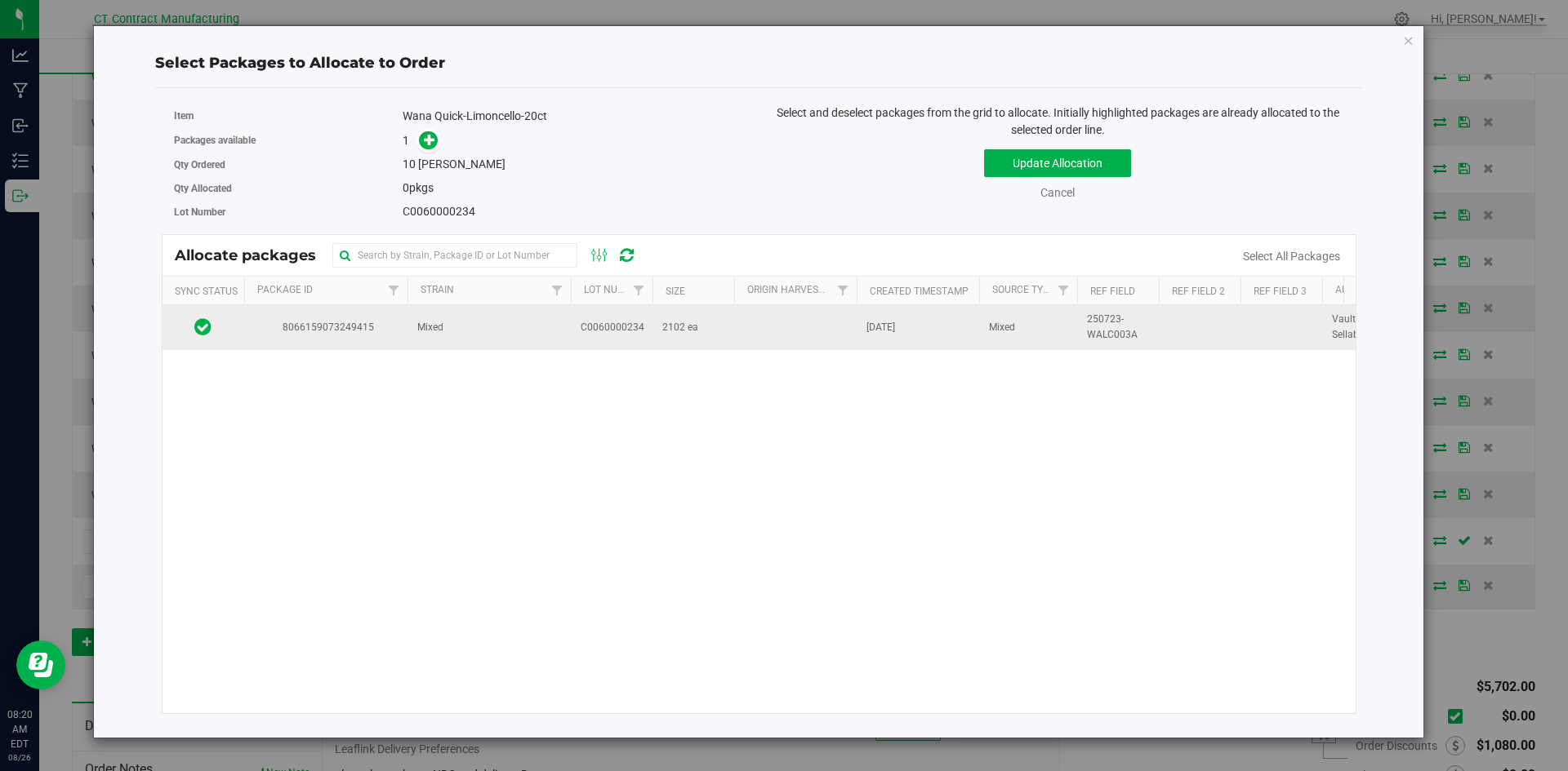
click at [594, 318] on td "C0060000234" at bounding box center [612, 327] width 82 height 44
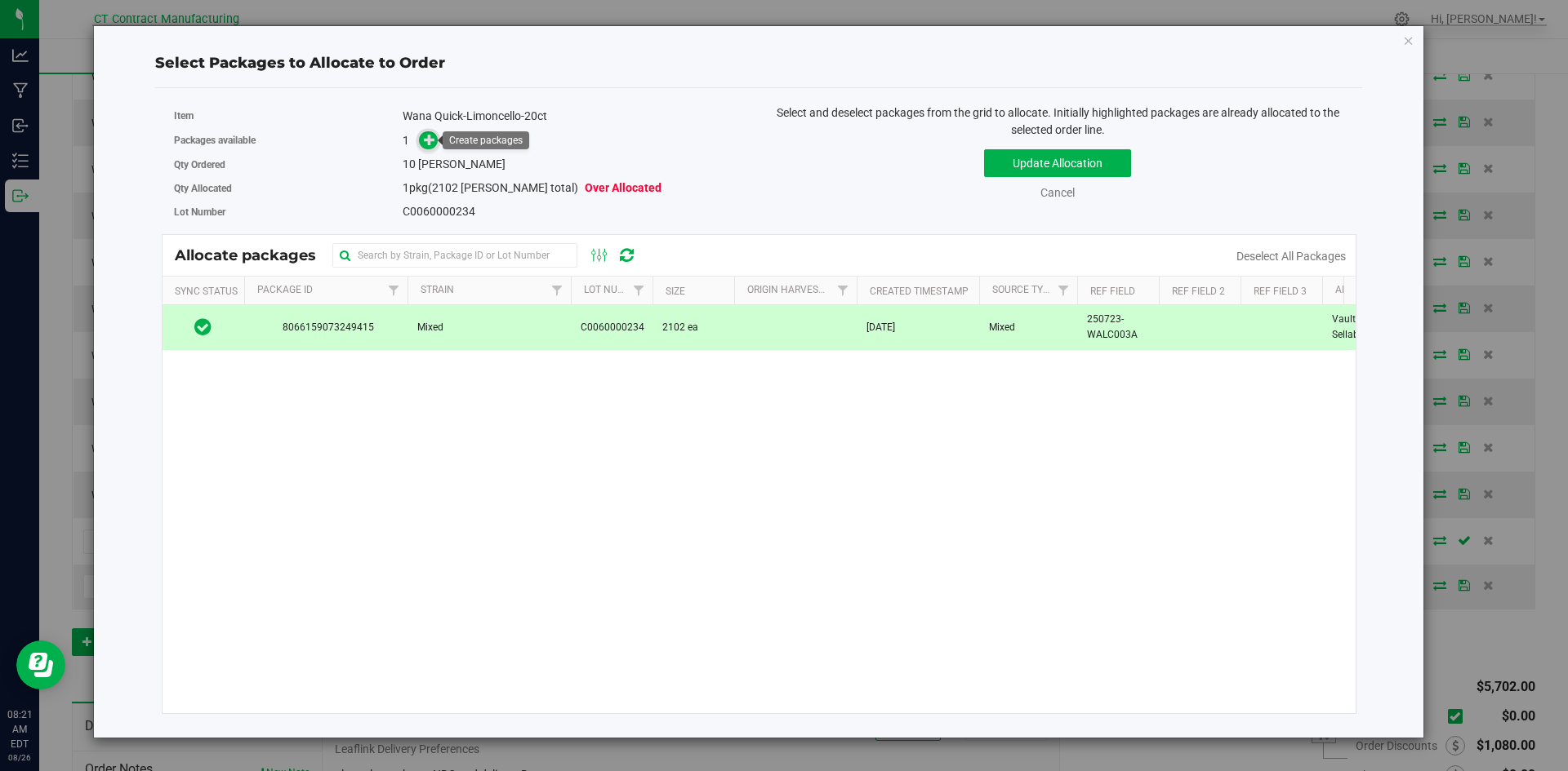
click at [427, 141] on icon at bounding box center [429, 140] width 11 height 11
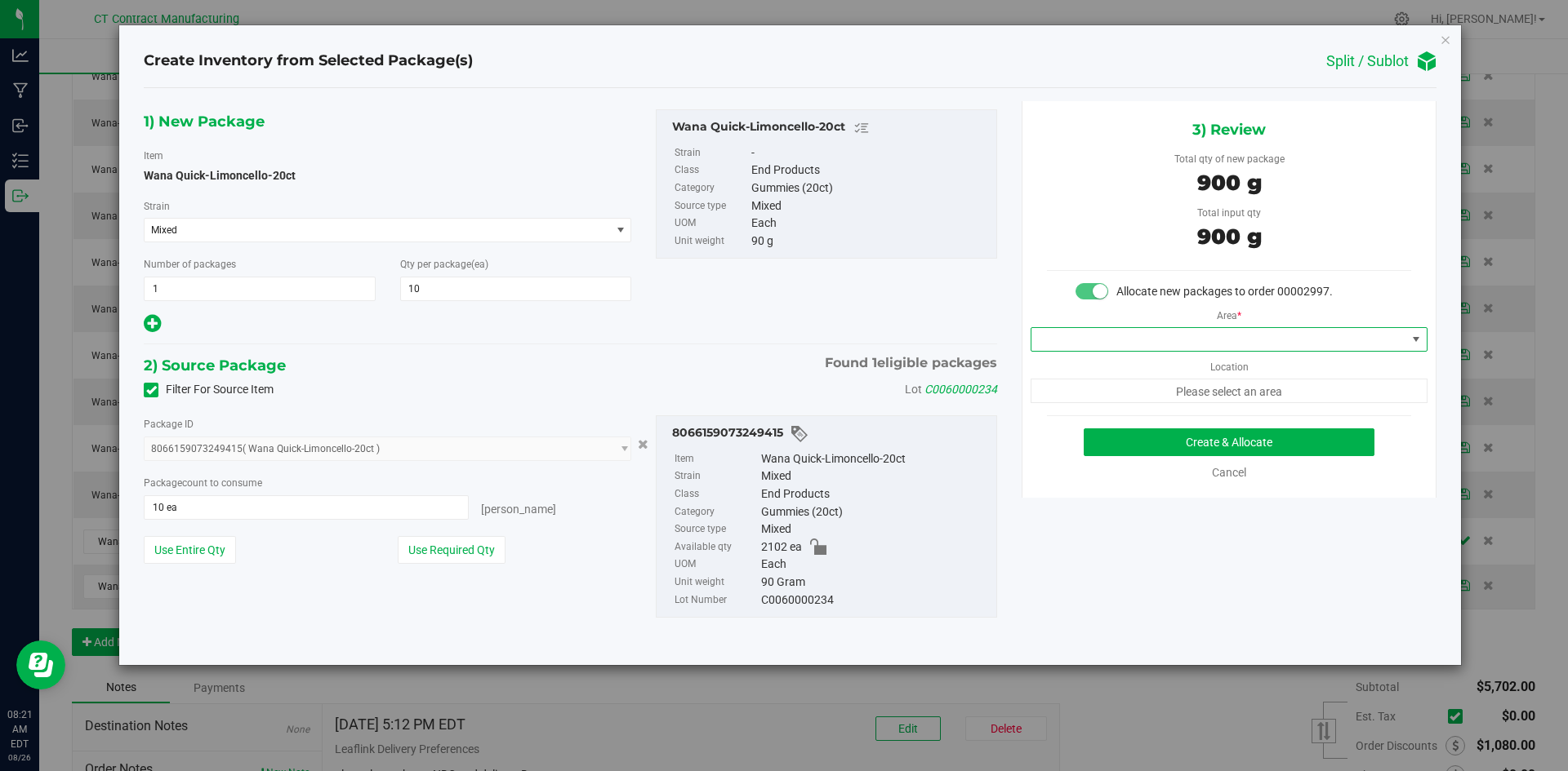
click at [1150, 342] on span at bounding box center [1219, 339] width 375 height 23
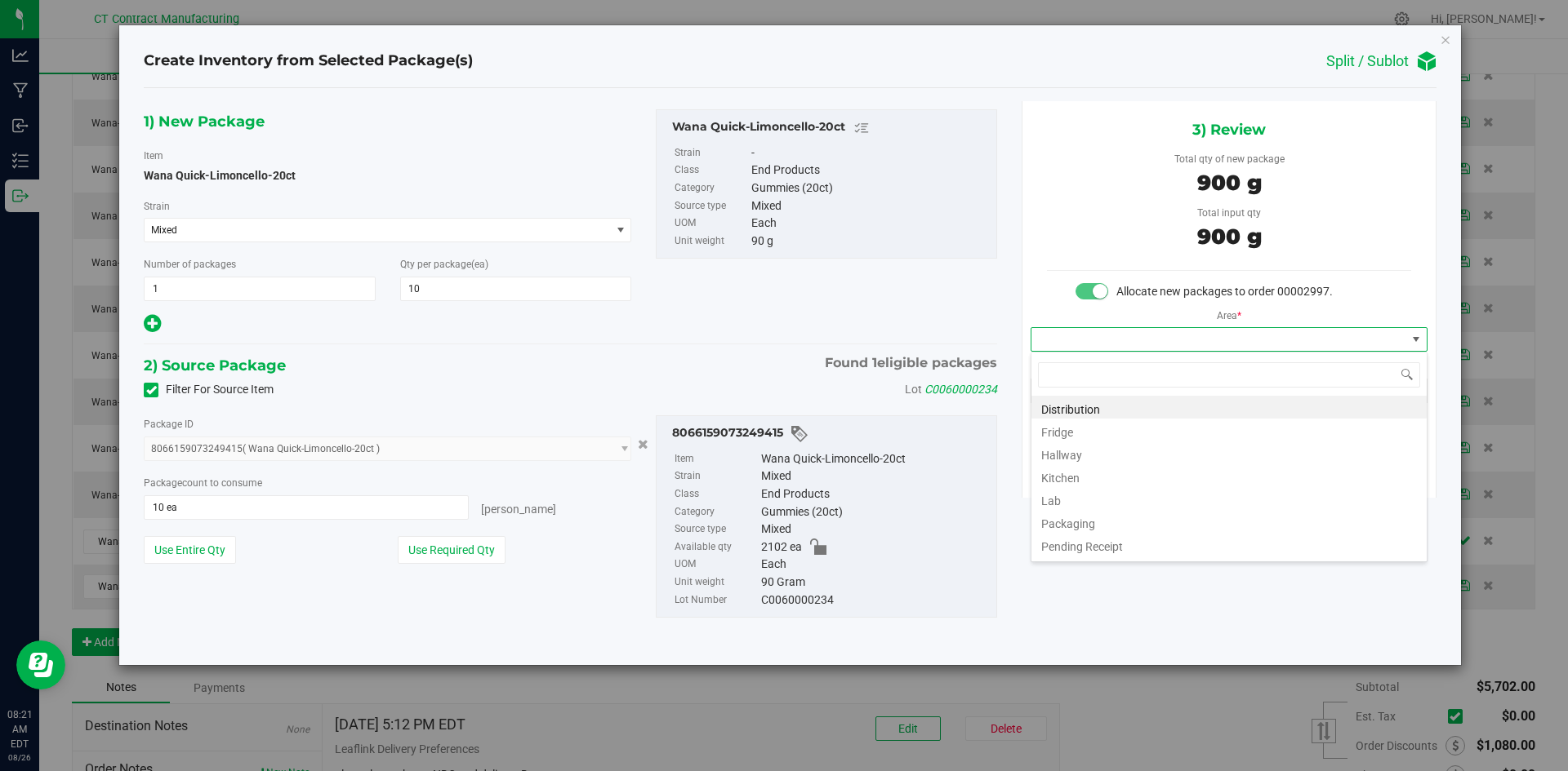
scroll to position [24, 396]
click at [1090, 405] on li "Distribution" at bounding box center [1229, 408] width 396 height 23
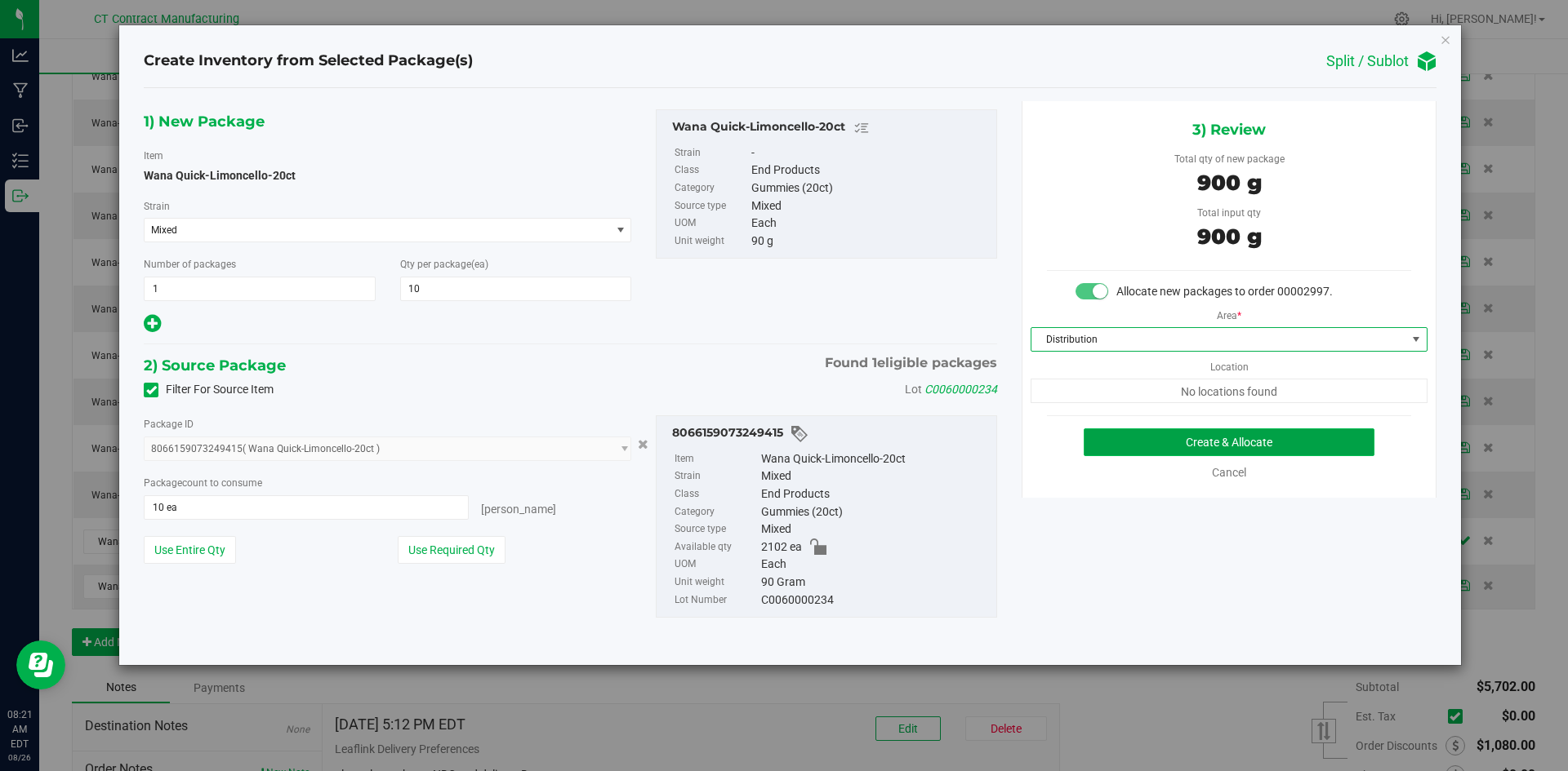
click at [1179, 439] on button "Create & Allocate" at bounding box center [1228, 442] width 290 height 28
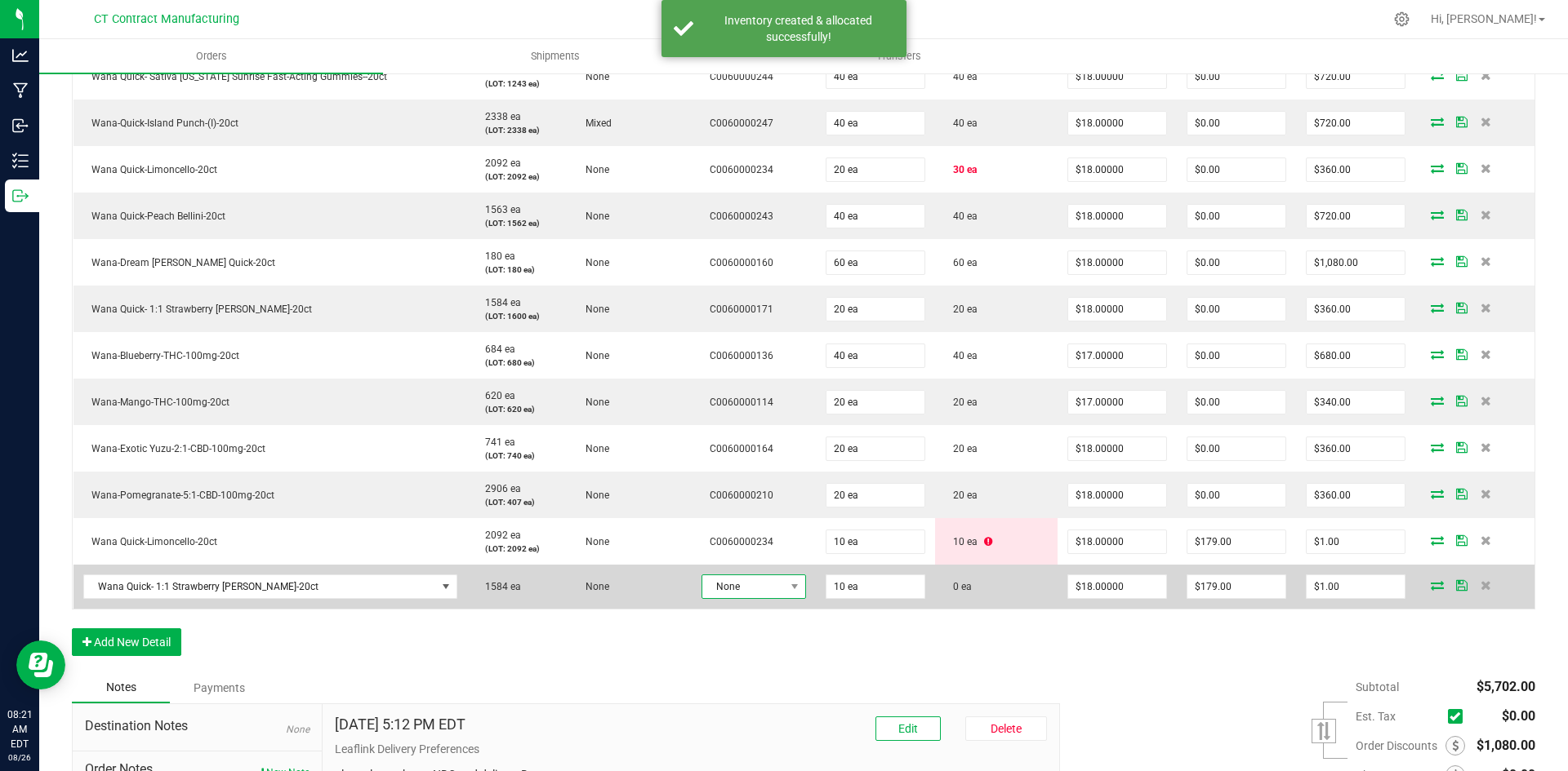
click at [770, 582] on span "None" at bounding box center [744, 587] width 83 height 23
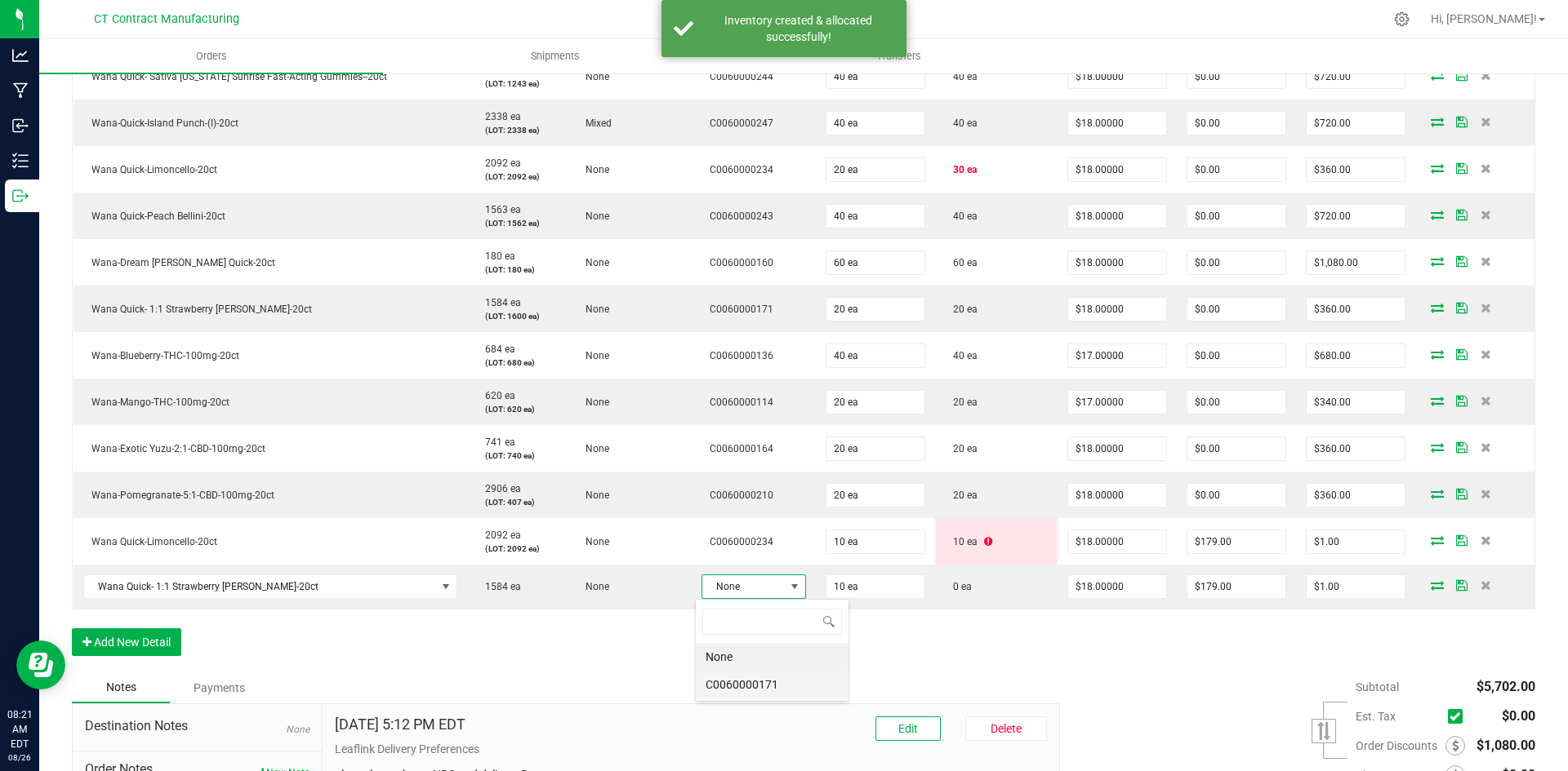
click at [784, 685] on li "C0060000171" at bounding box center [772, 686] width 153 height 28
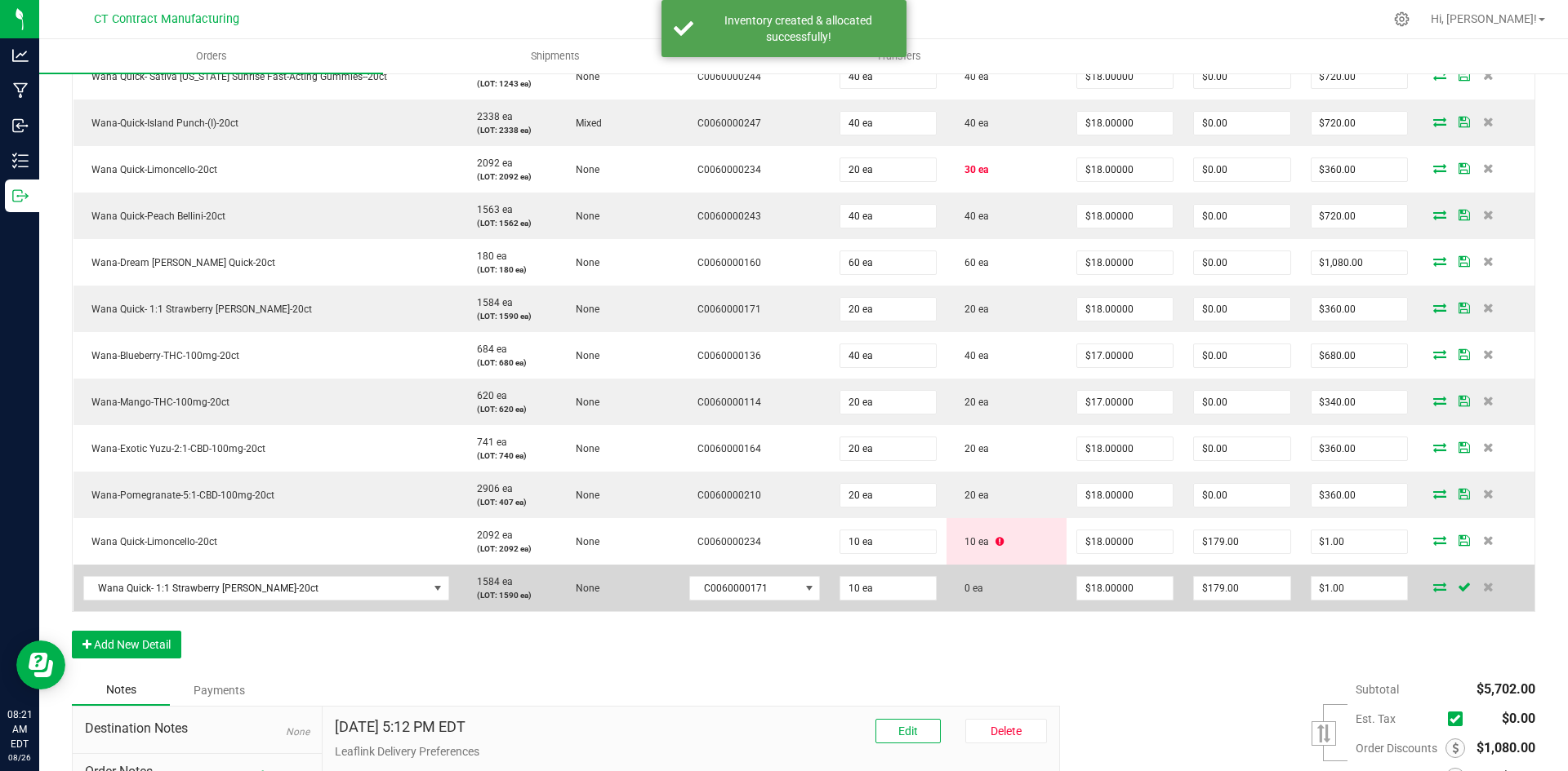
click at [1434, 586] on icon at bounding box center [1440, 587] width 13 height 9
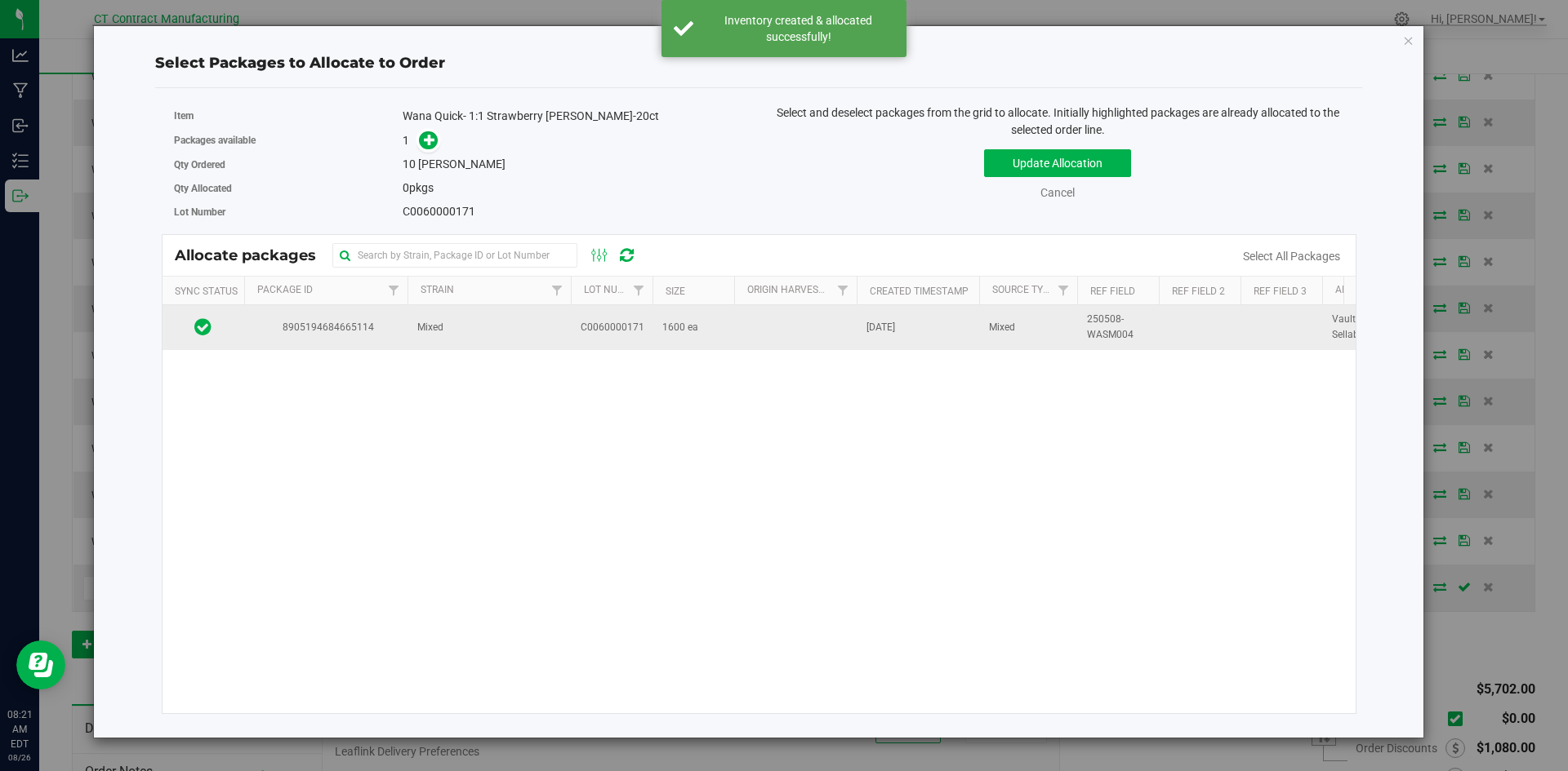
click at [766, 337] on td at bounding box center [795, 327] width 122 height 44
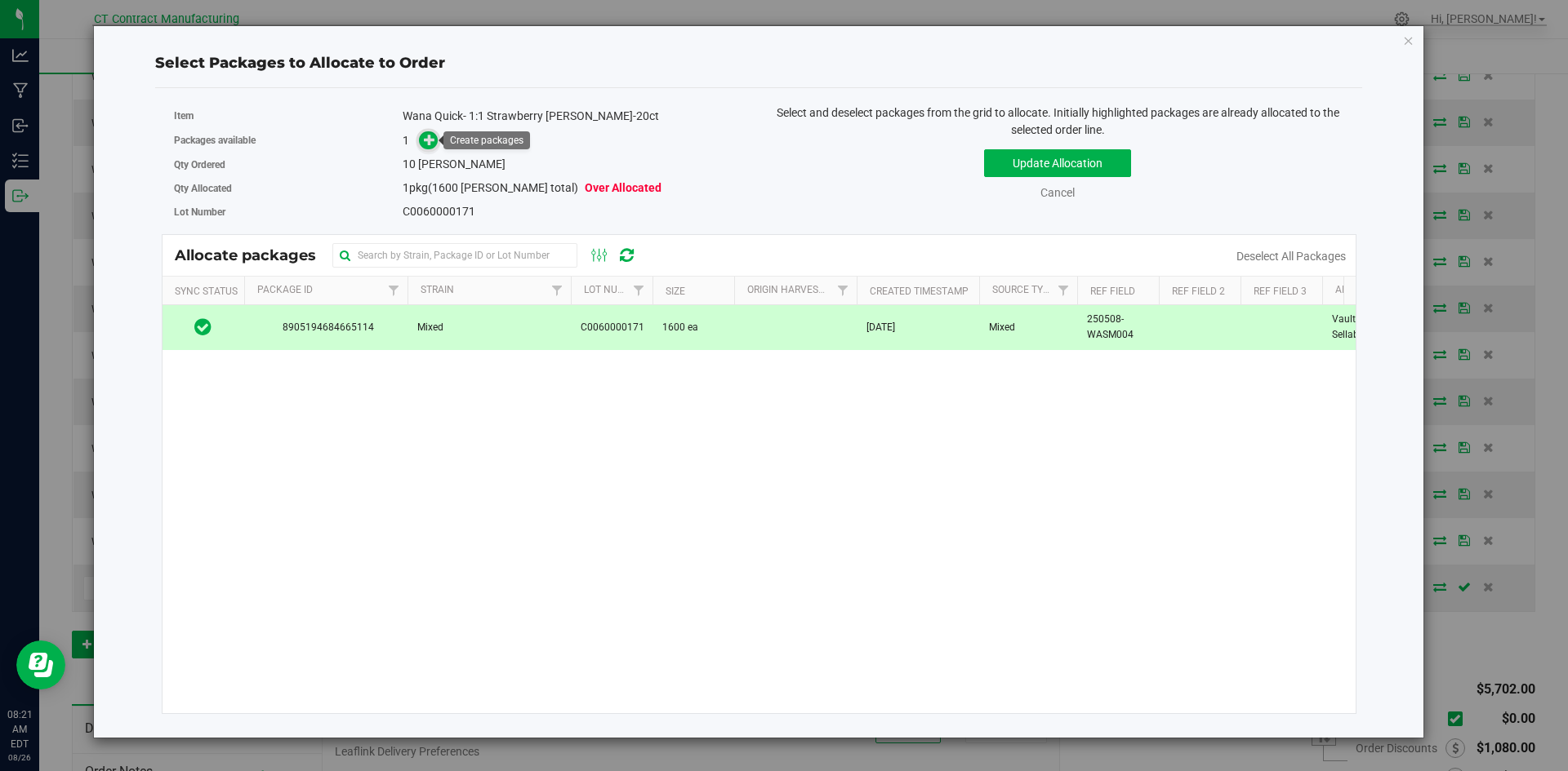
click at [423, 138] on span at bounding box center [428, 141] width 19 height 19
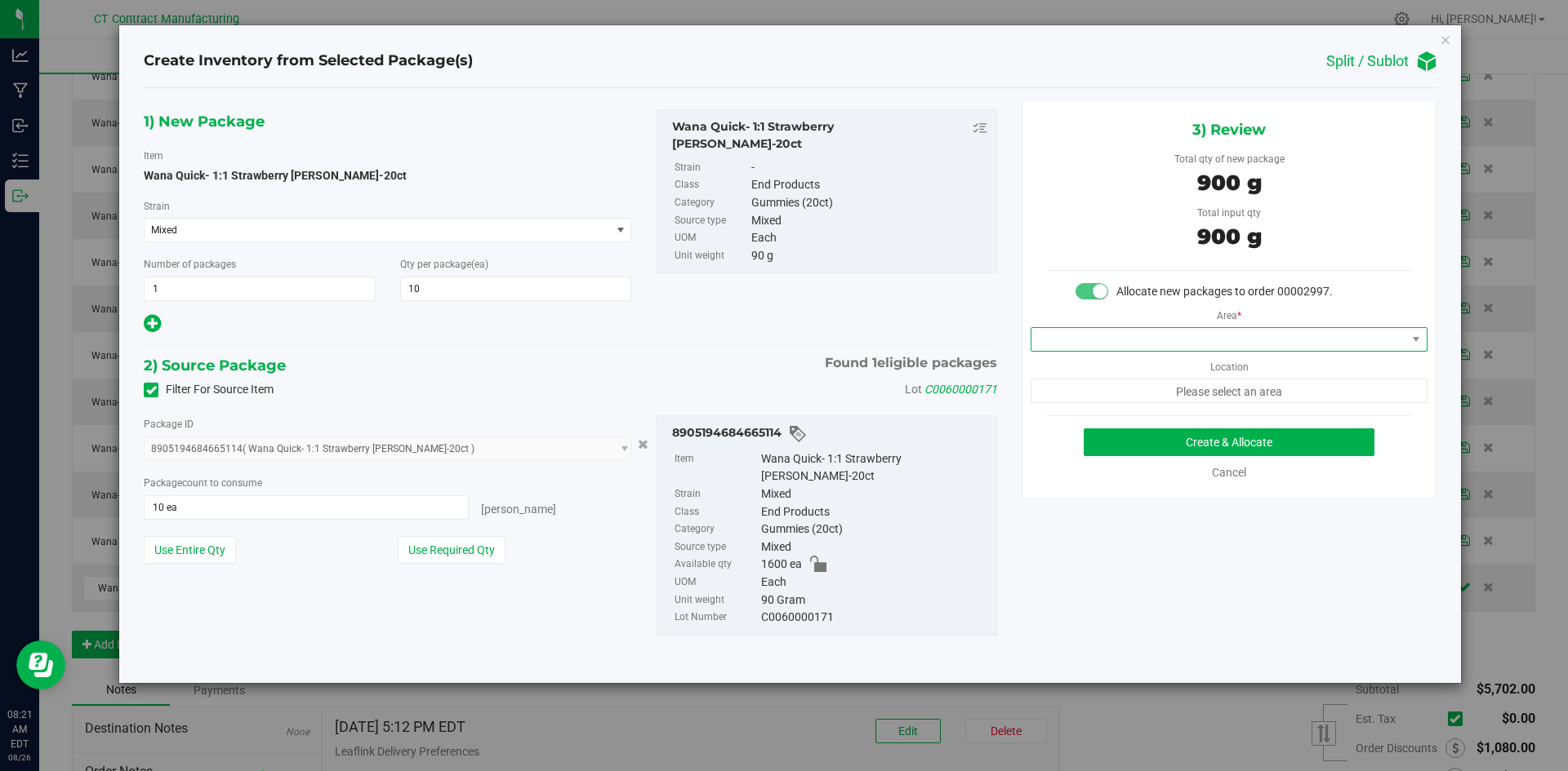
click at [1110, 348] on span at bounding box center [1219, 339] width 375 height 23
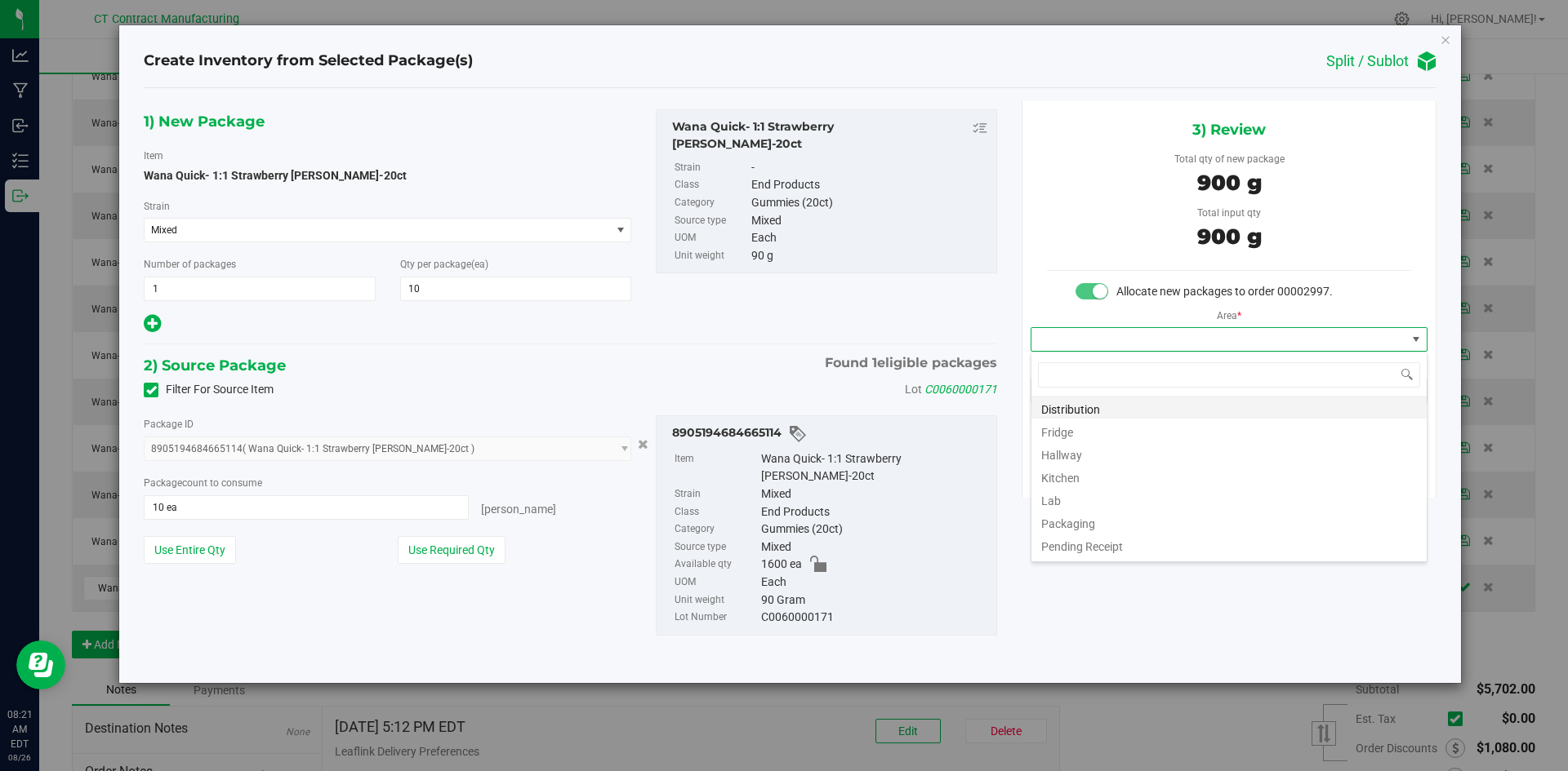
scroll to position [24, 396]
click at [1110, 403] on li "Distribution" at bounding box center [1229, 408] width 396 height 23
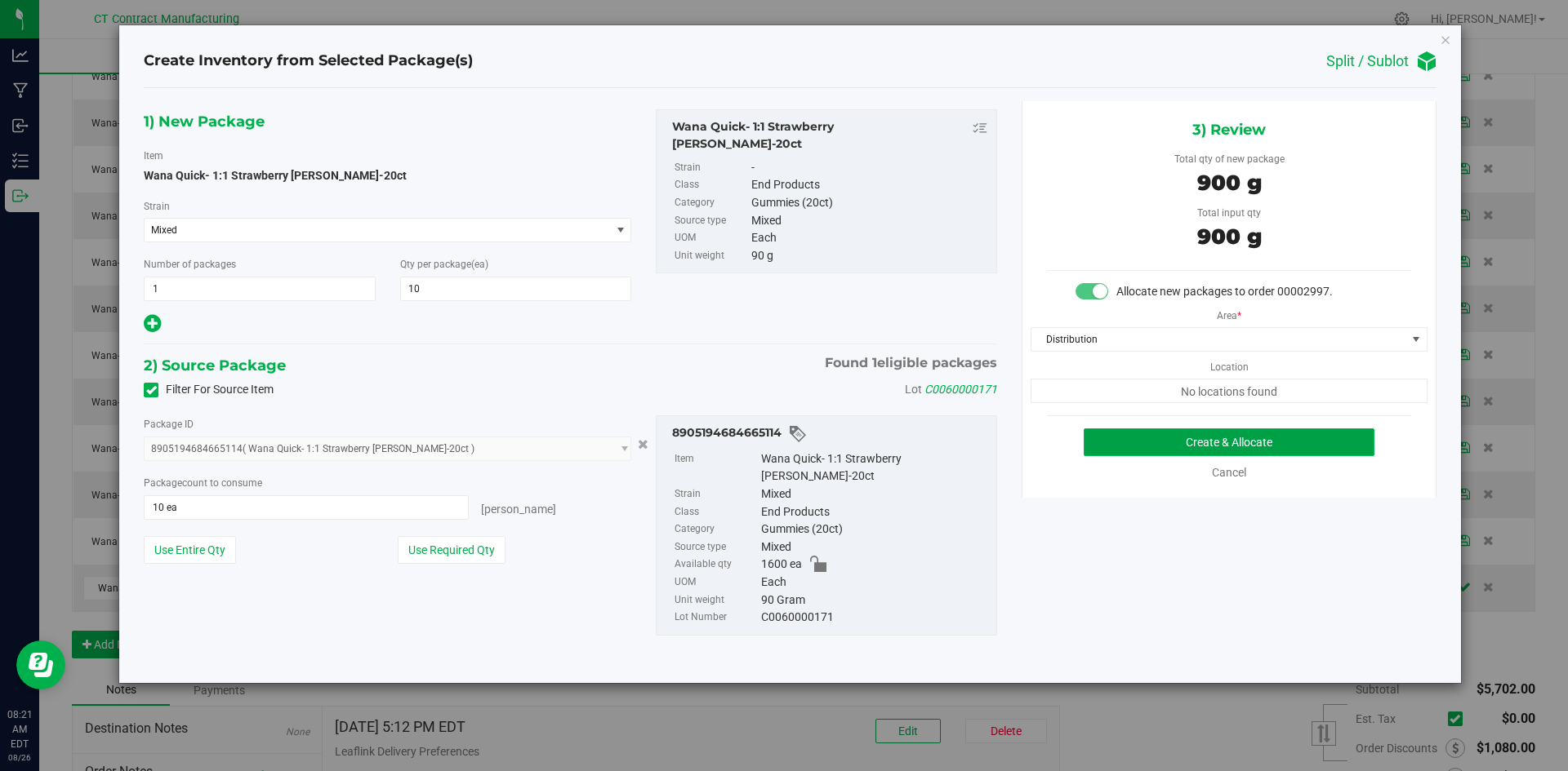
click at [1168, 447] on button "Create & Allocate" at bounding box center [1228, 442] width 290 height 28
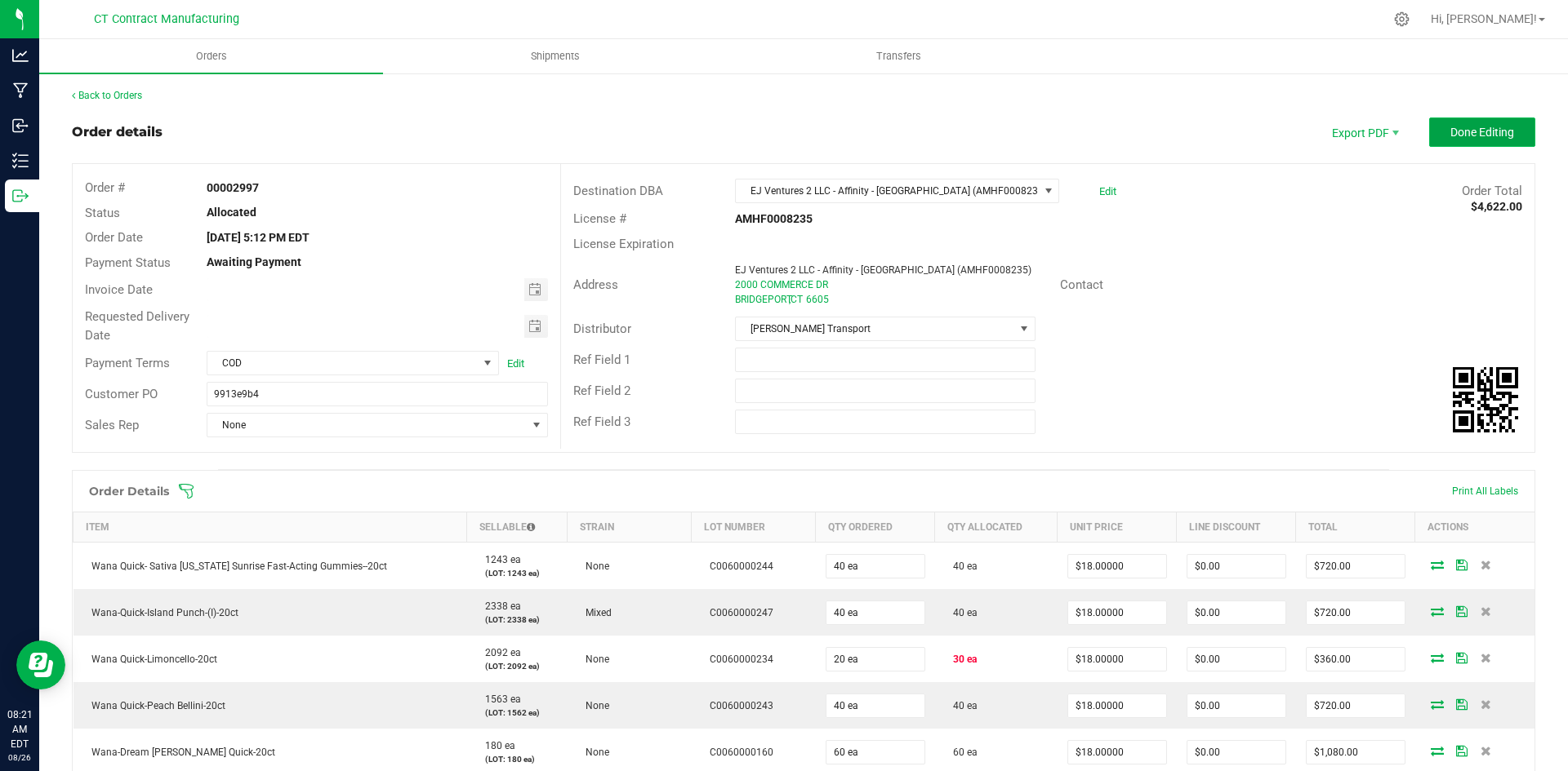
click at [1436, 123] on button "Done Editing" at bounding box center [1482, 131] width 106 height 29
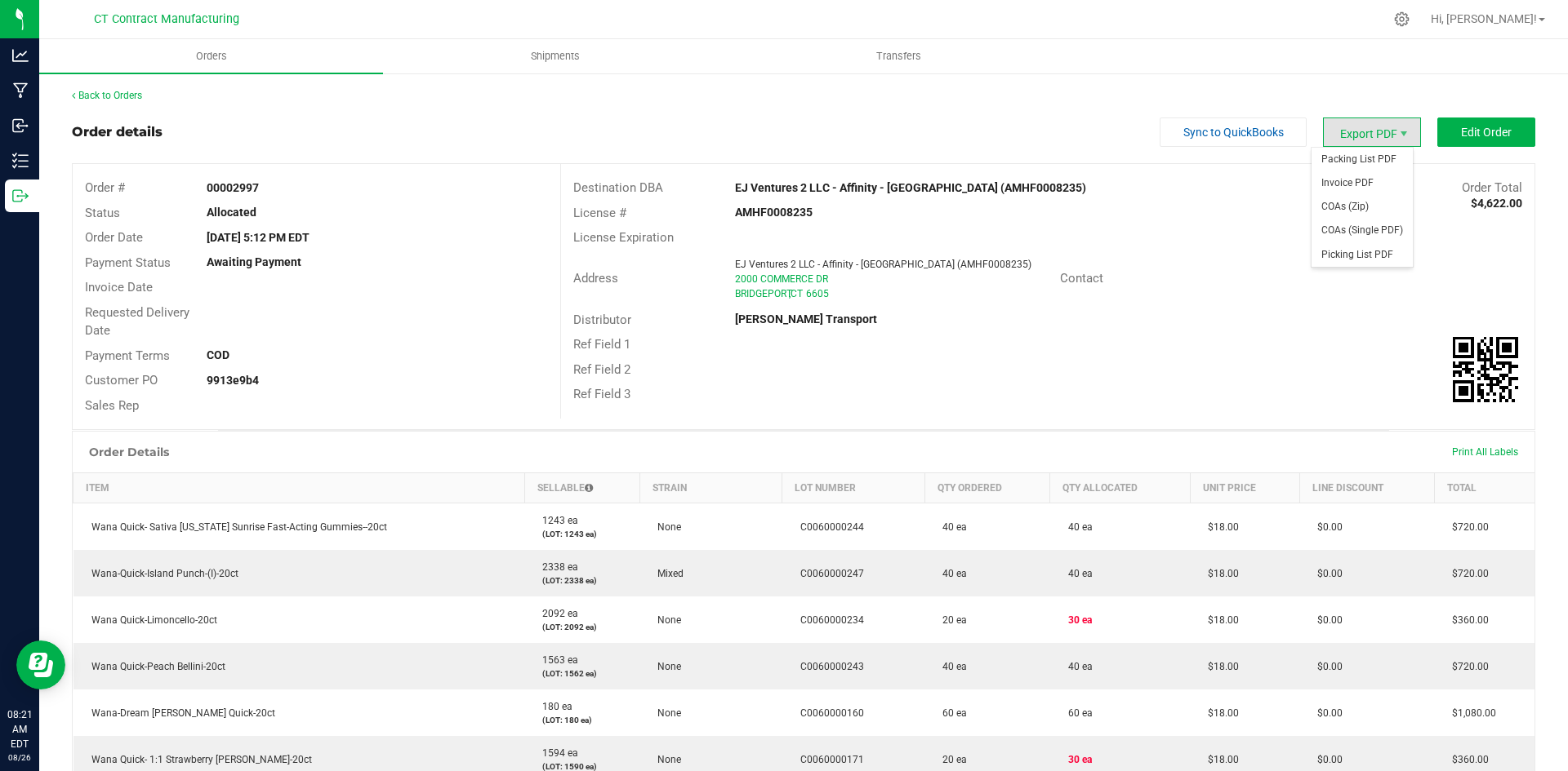
click at [1356, 129] on span "Export PDF" at bounding box center [1372, 131] width 98 height 29
click at [1358, 167] on span "Packing List PDF" at bounding box center [1362, 159] width 101 height 23
click at [1447, 116] on div "Back to Orders Order details Sync to QuickBooks Export PDF Edit Order Order # 0…" at bounding box center [803, 709] width 1464 height 1242
click at [1444, 128] on button "Edit Order" at bounding box center [1486, 131] width 98 height 29
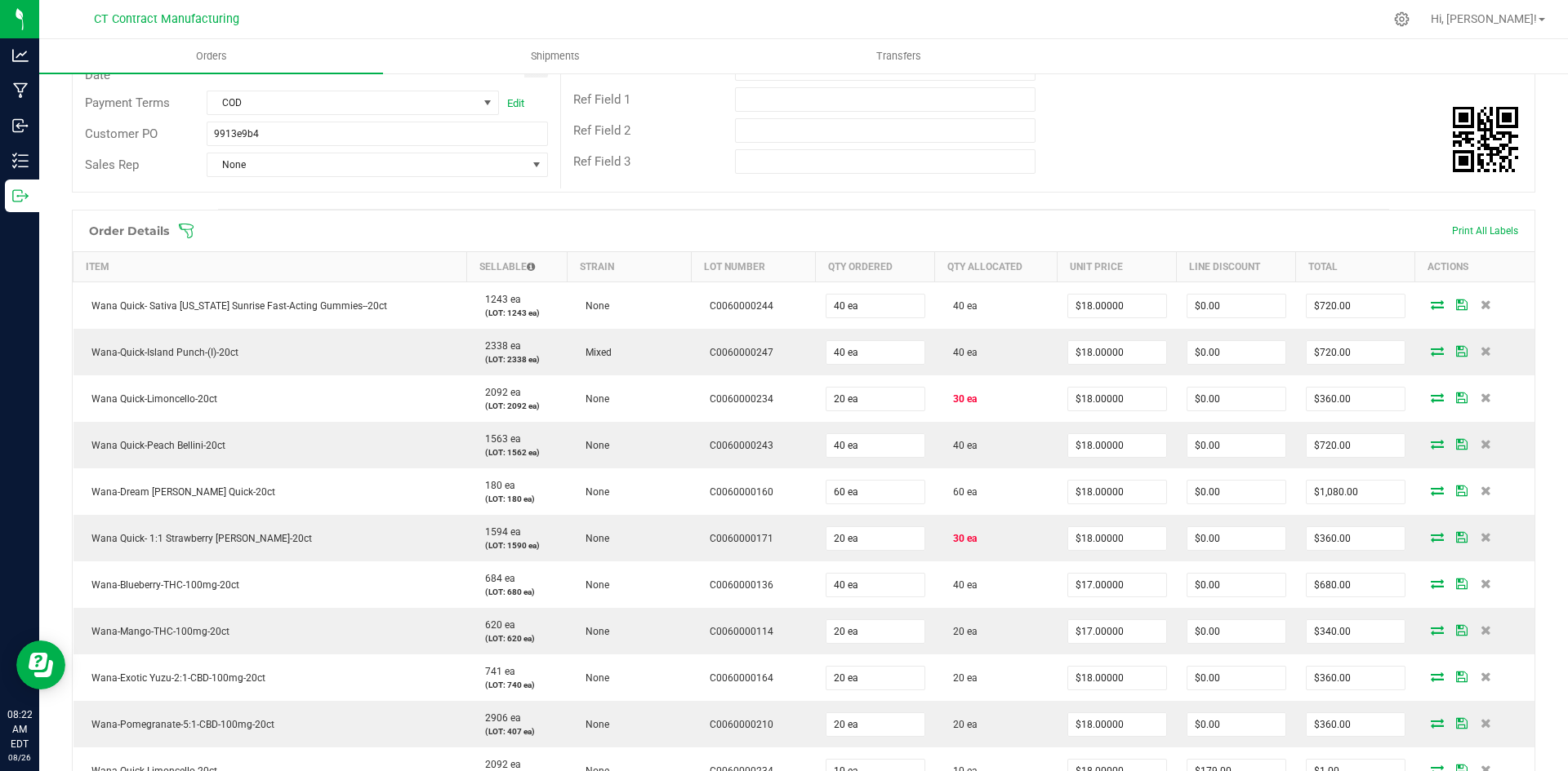
scroll to position [327, 0]
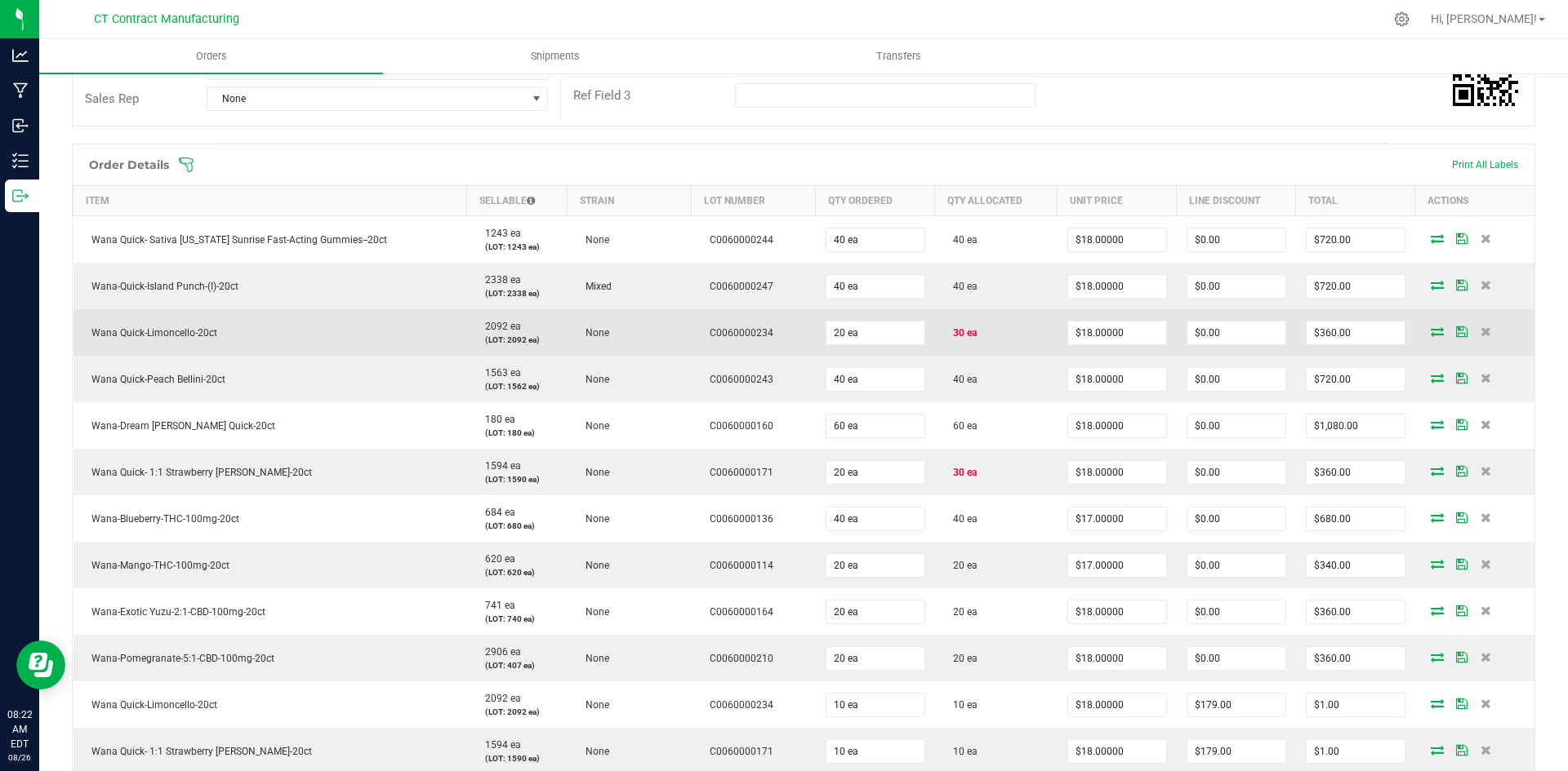
click at [1431, 331] on icon at bounding box center [1437, 332] width 13 height 9
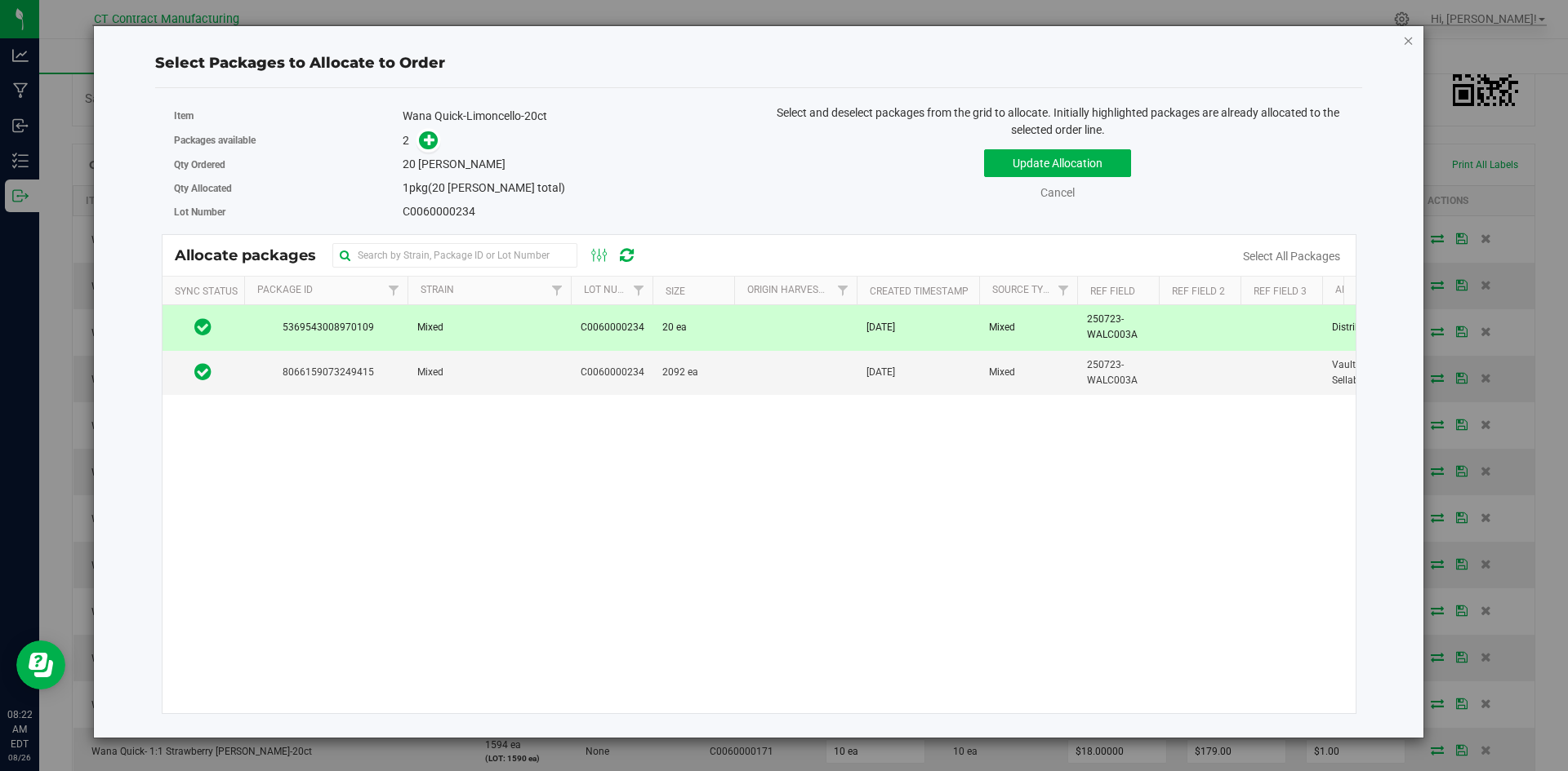
click at [1412, 42] on icon "button" at bounding box center [1408, 39] width 11 height 20
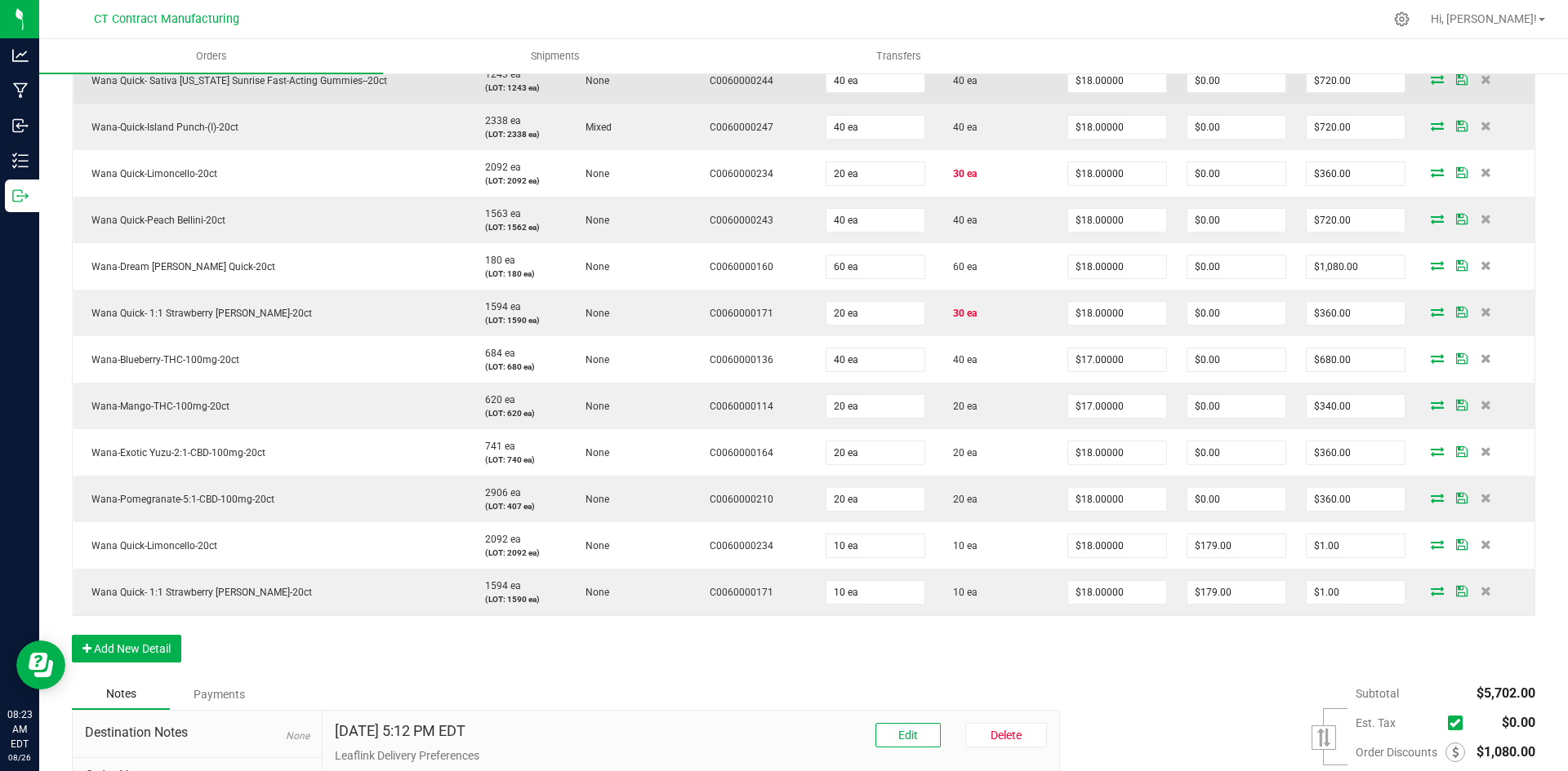
scroll to position [409, 0]
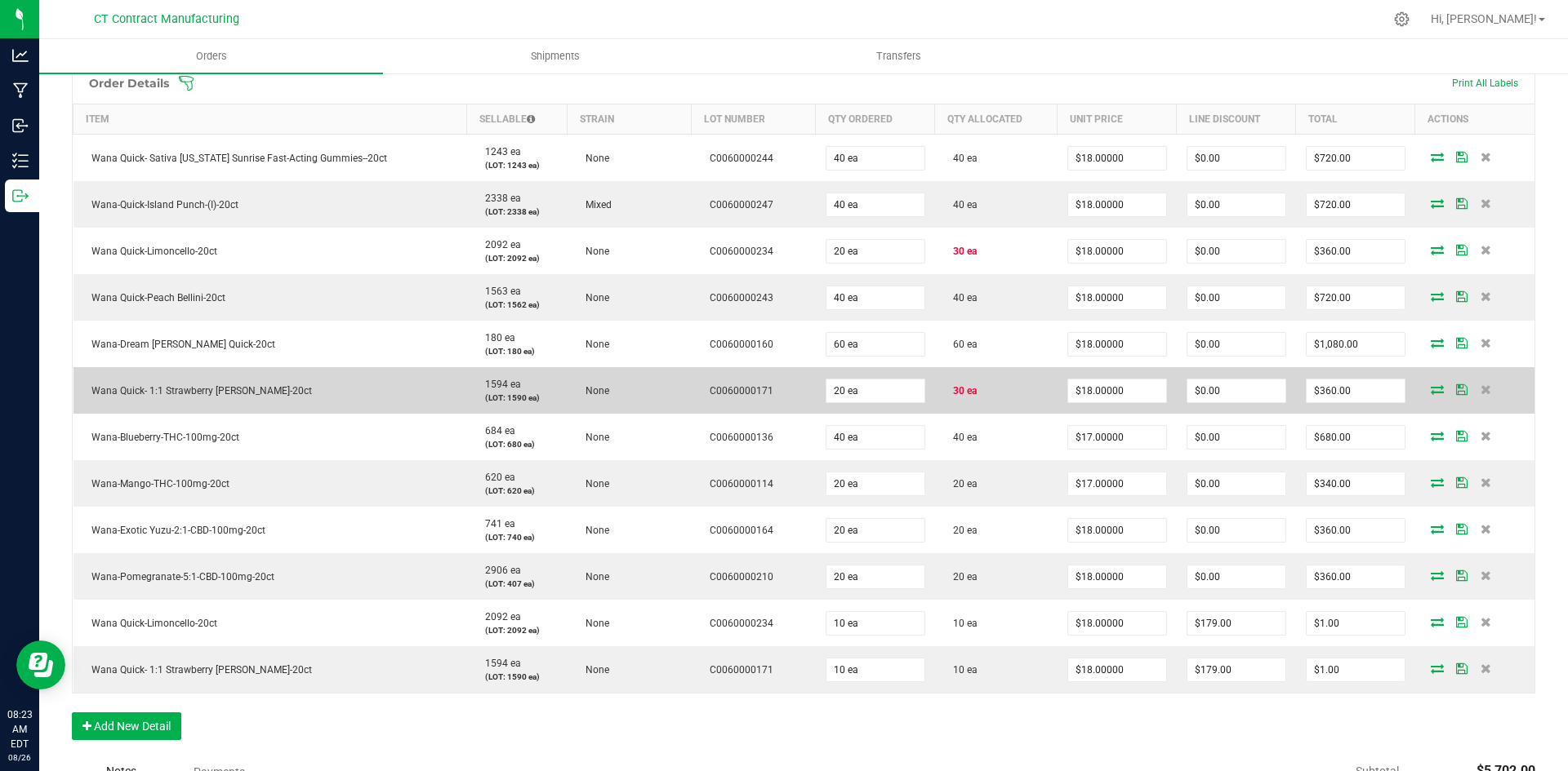
click at [1431, 390] on icon at bounding box center [1437, 389] width 13 height 9
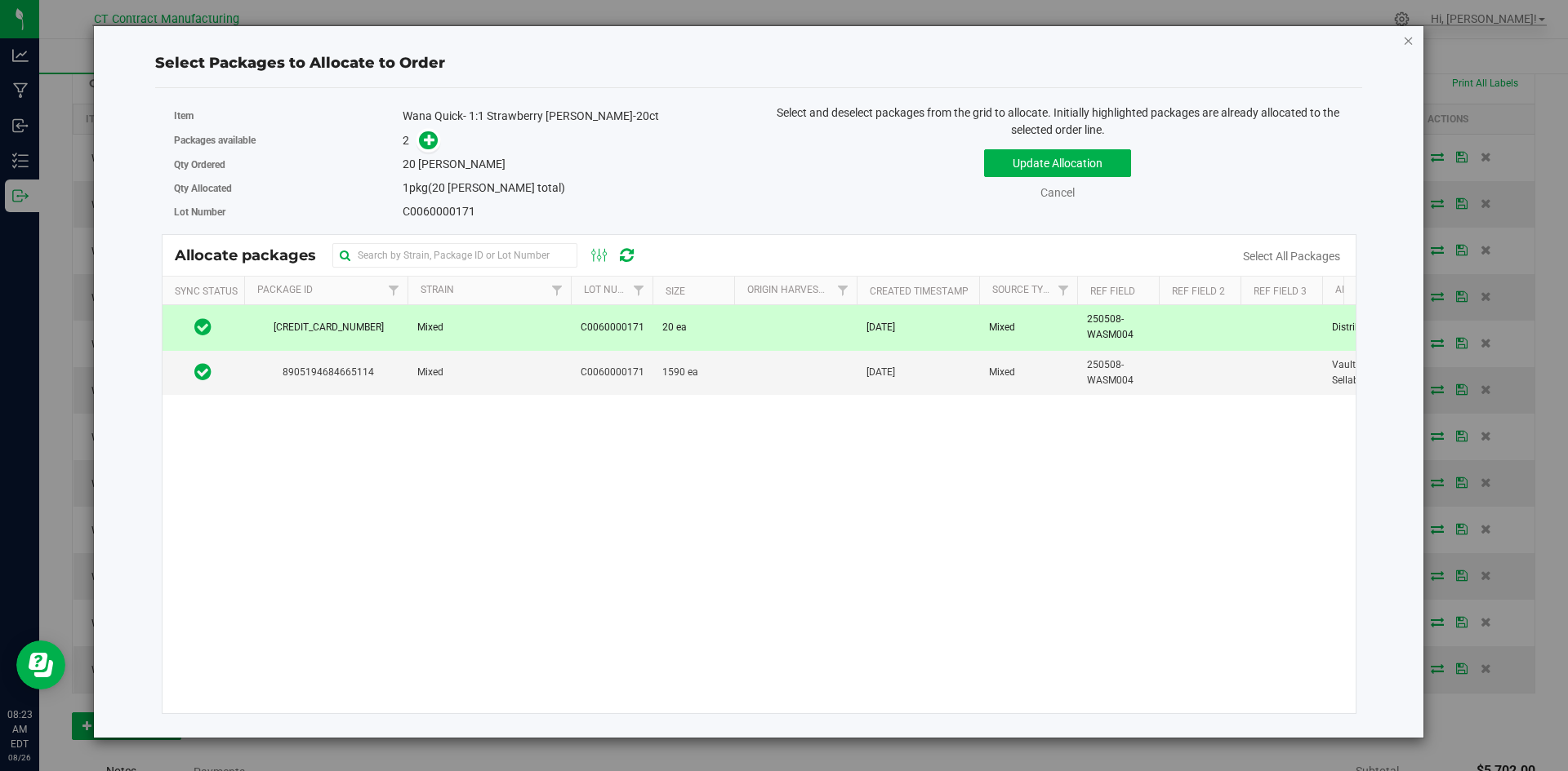
click at [1409, 40] on icon "button" at bounding box center [1408, 39] width 11 height 20
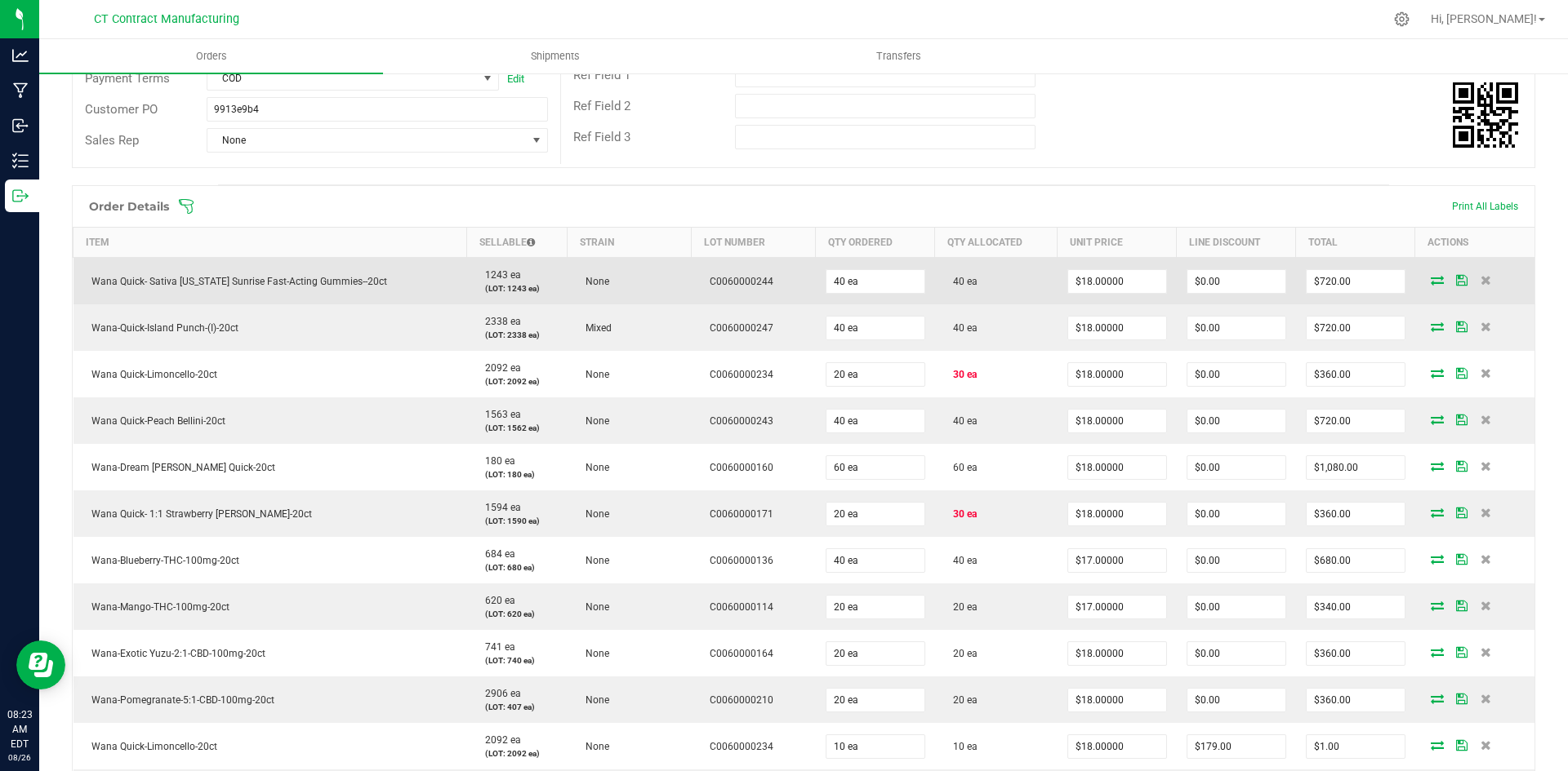
scroll to position [327, 0]
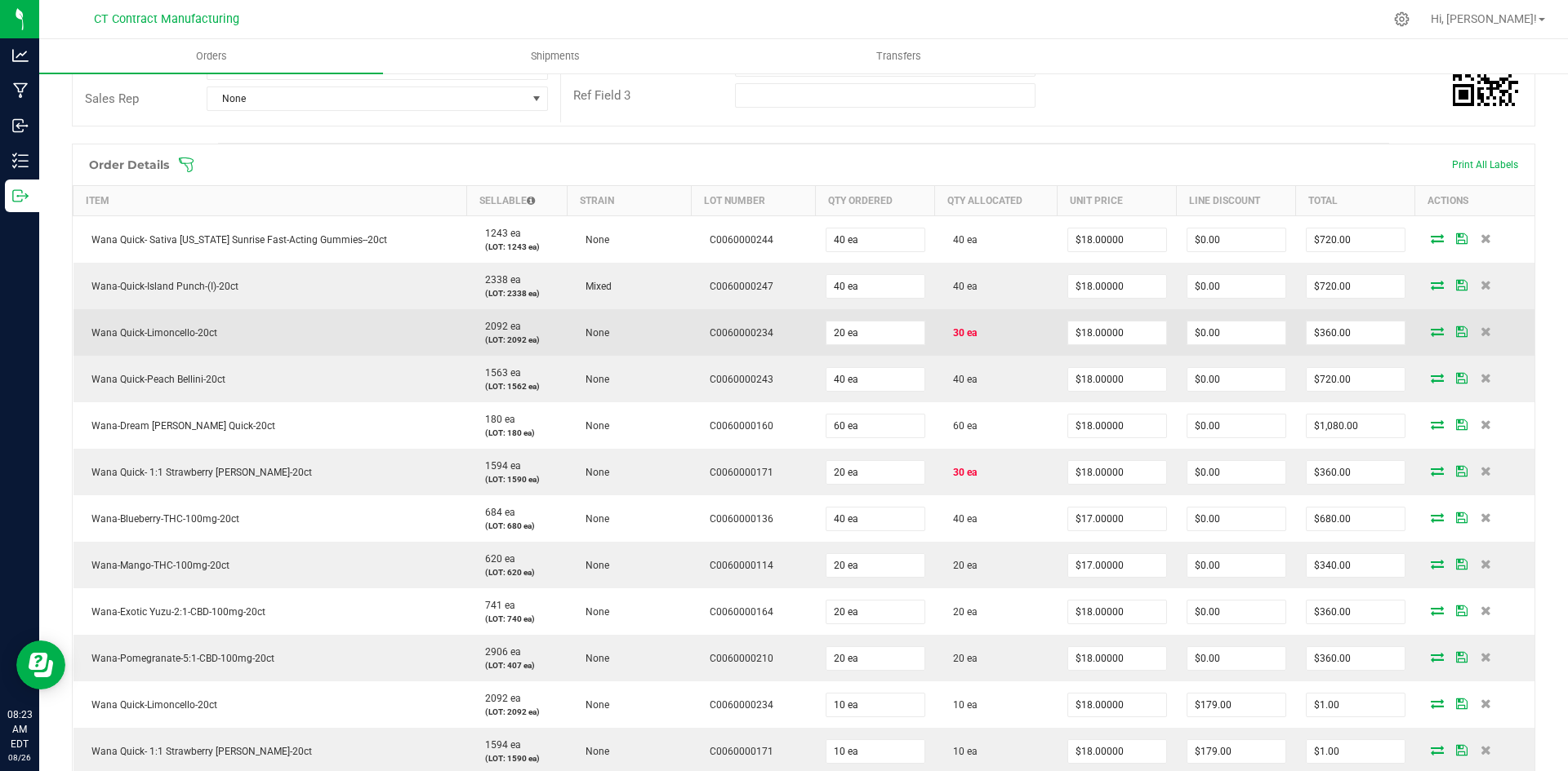
click at [1431, 329] on icon at bounding box center [1437, 332] width 13 height 9
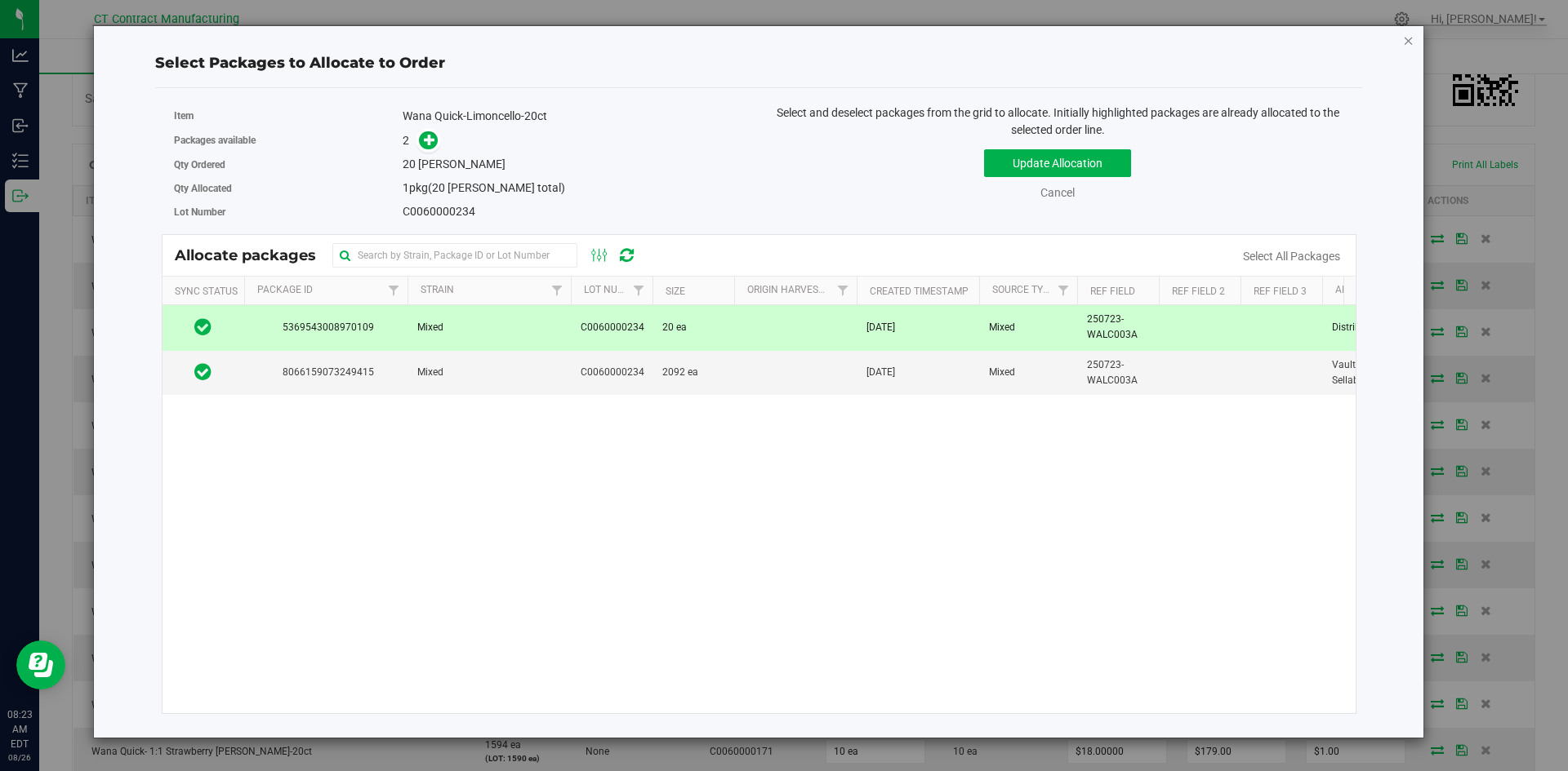
click at [1408, 40] on icon "button" at bounding box center [1408, 39] width 11 height 20
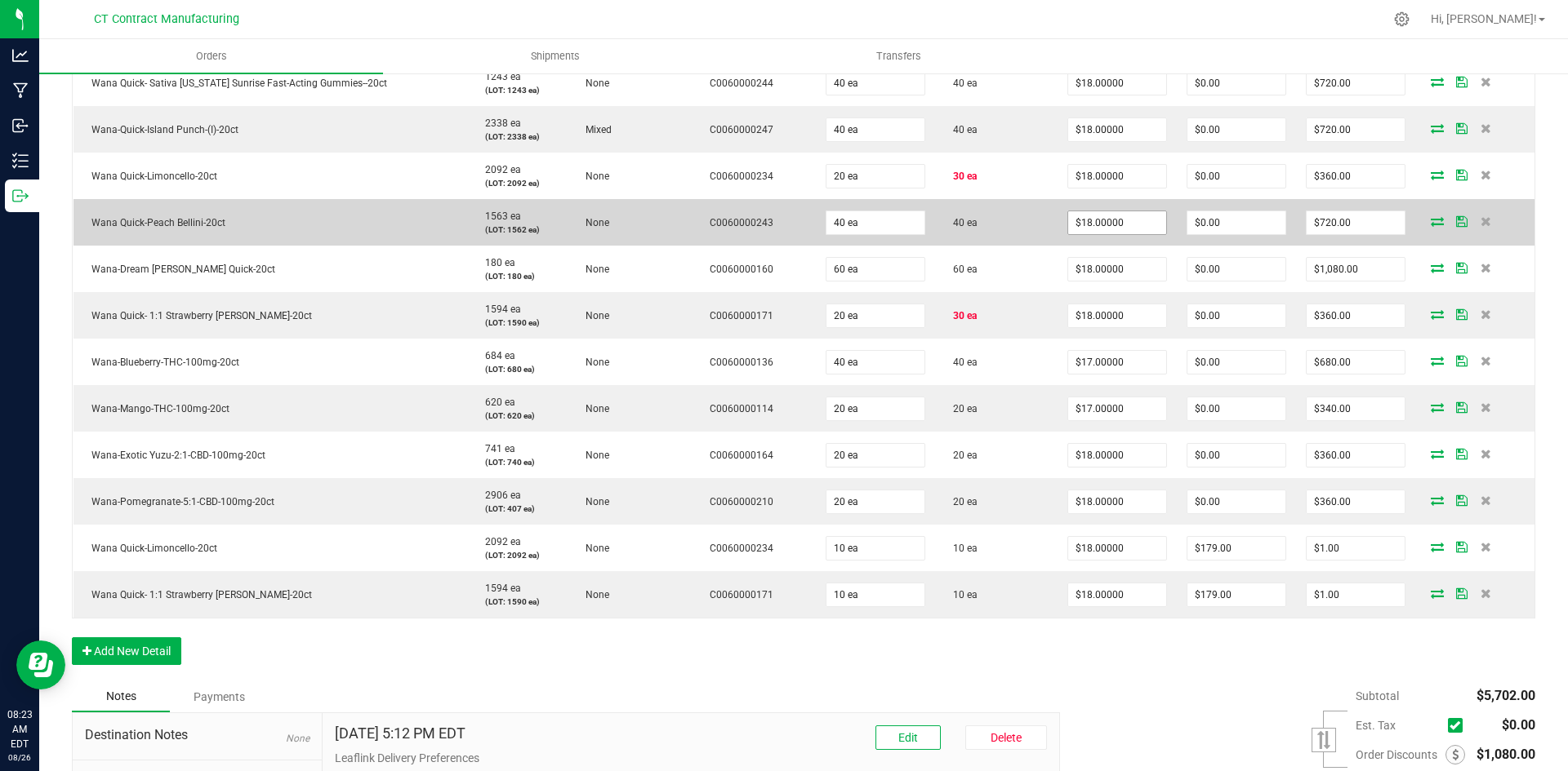
scroll to position [490, 0]
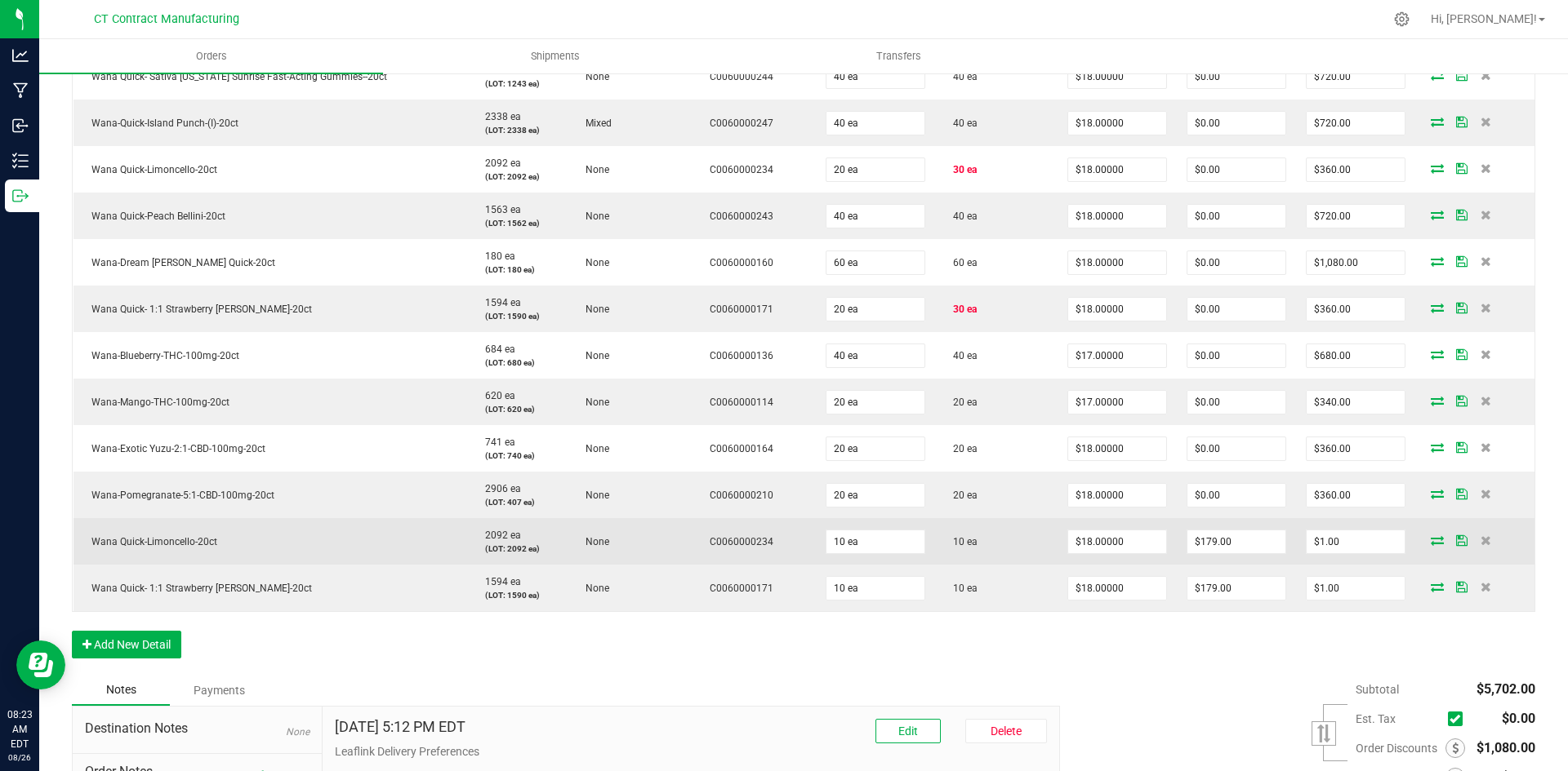
click at [1431, 542] on icon at bounding box center [1437, 540] width 13 height 9
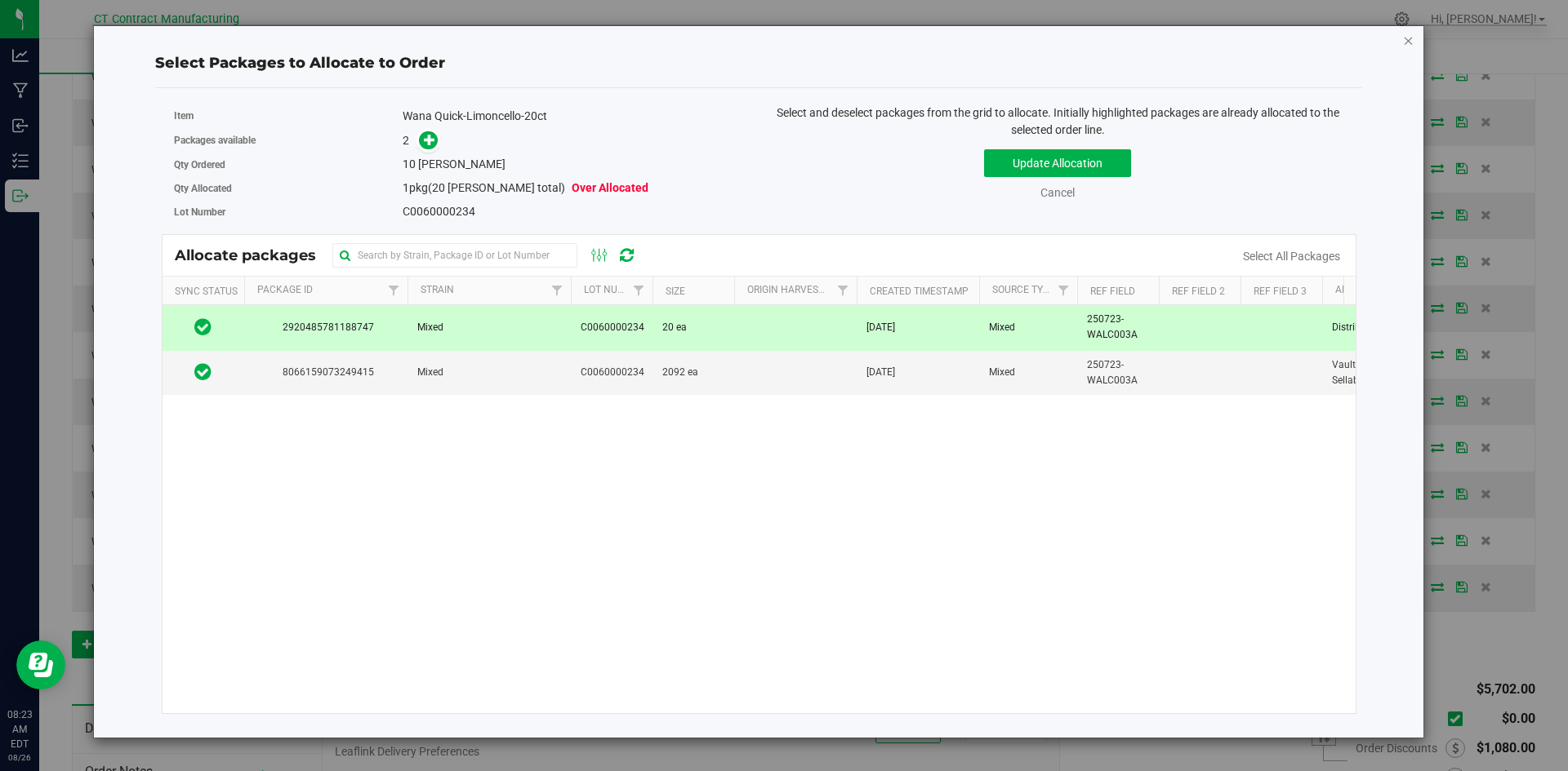
click at [1404, 38] on icon "button" at bounding box center [1408, 39] width 11 height 20
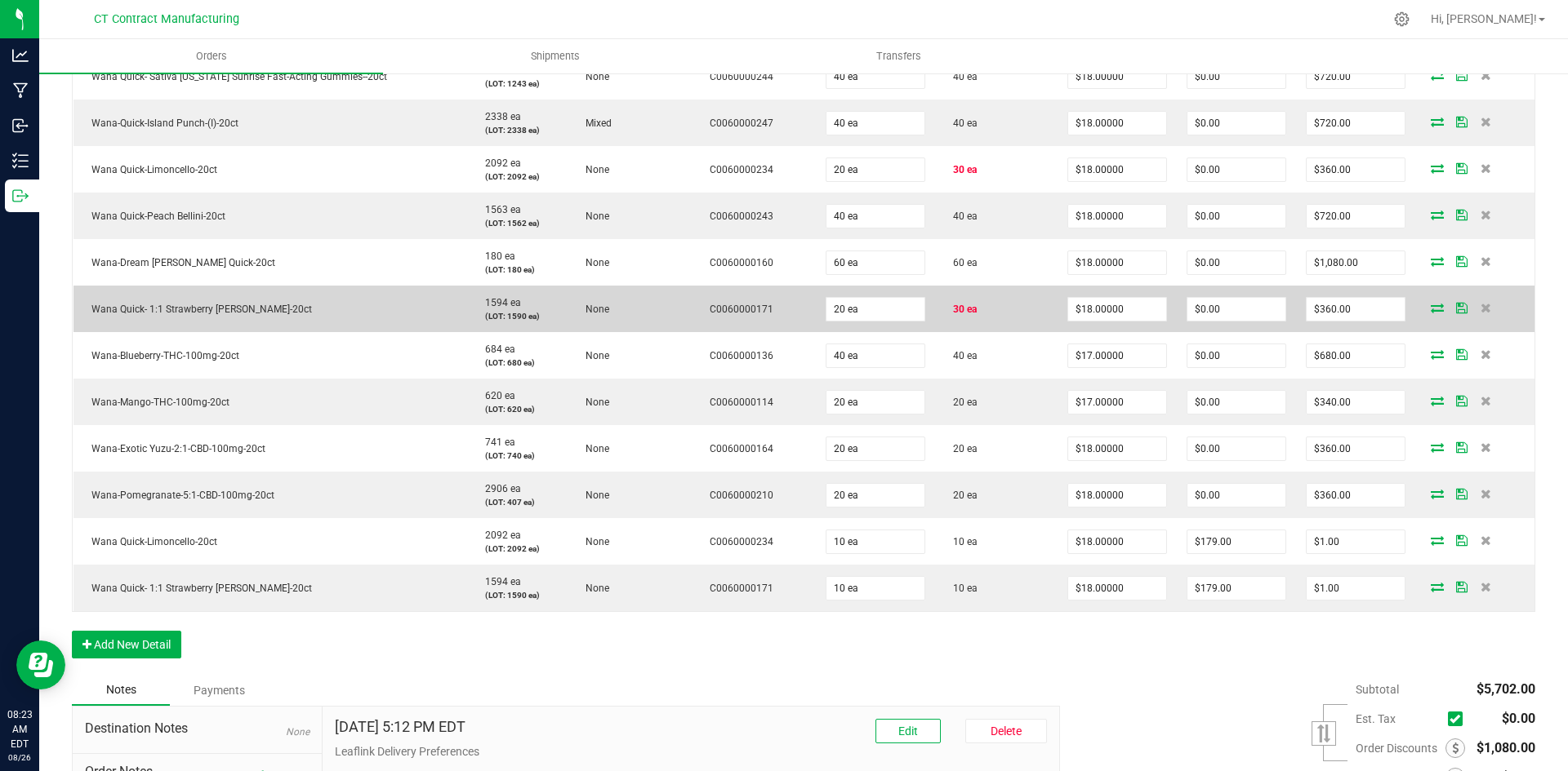
scroll to position [409, 0]
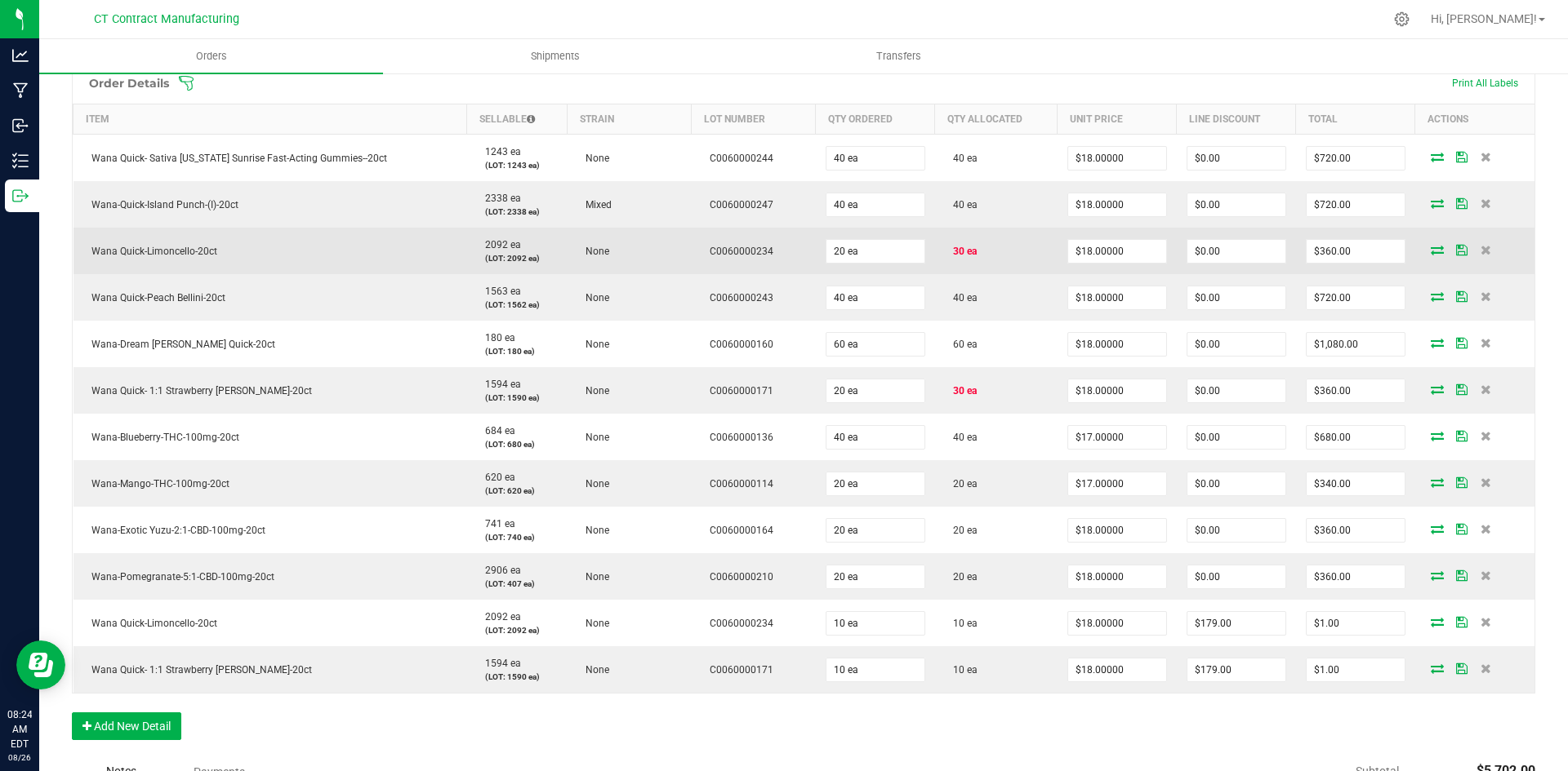
click at [955, 249] on span "30 ea" at bounding box center [961, 252] width 32 height 11
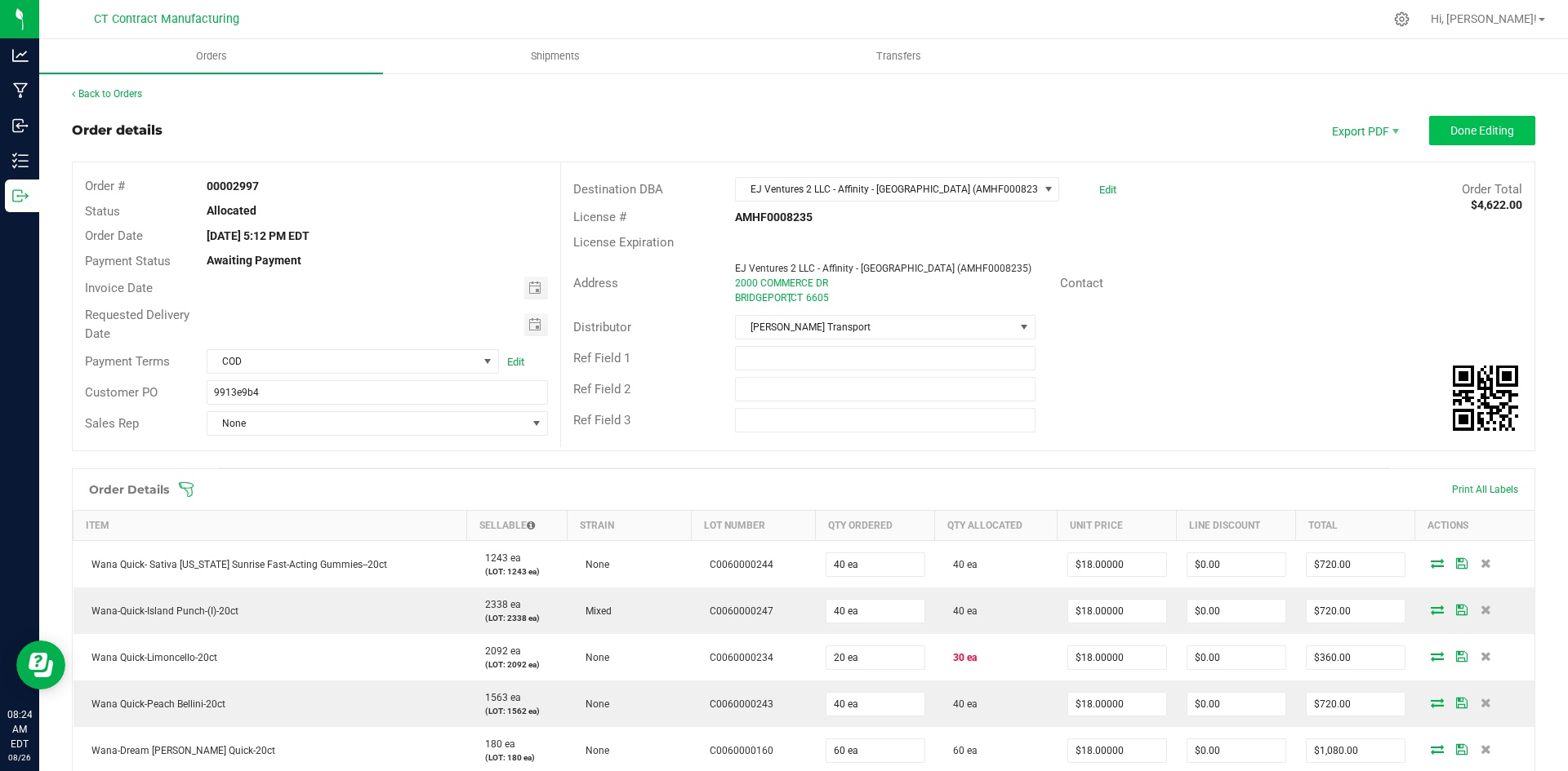
scroll to position [0, 0]
click at [1368, 133] on span "Export PDF" at bounding box center [1363, 131] width 98 height 29
click at [1370, 160] on span "Packing List PDF" at bounding box center [1354, 159] width 101 height 23
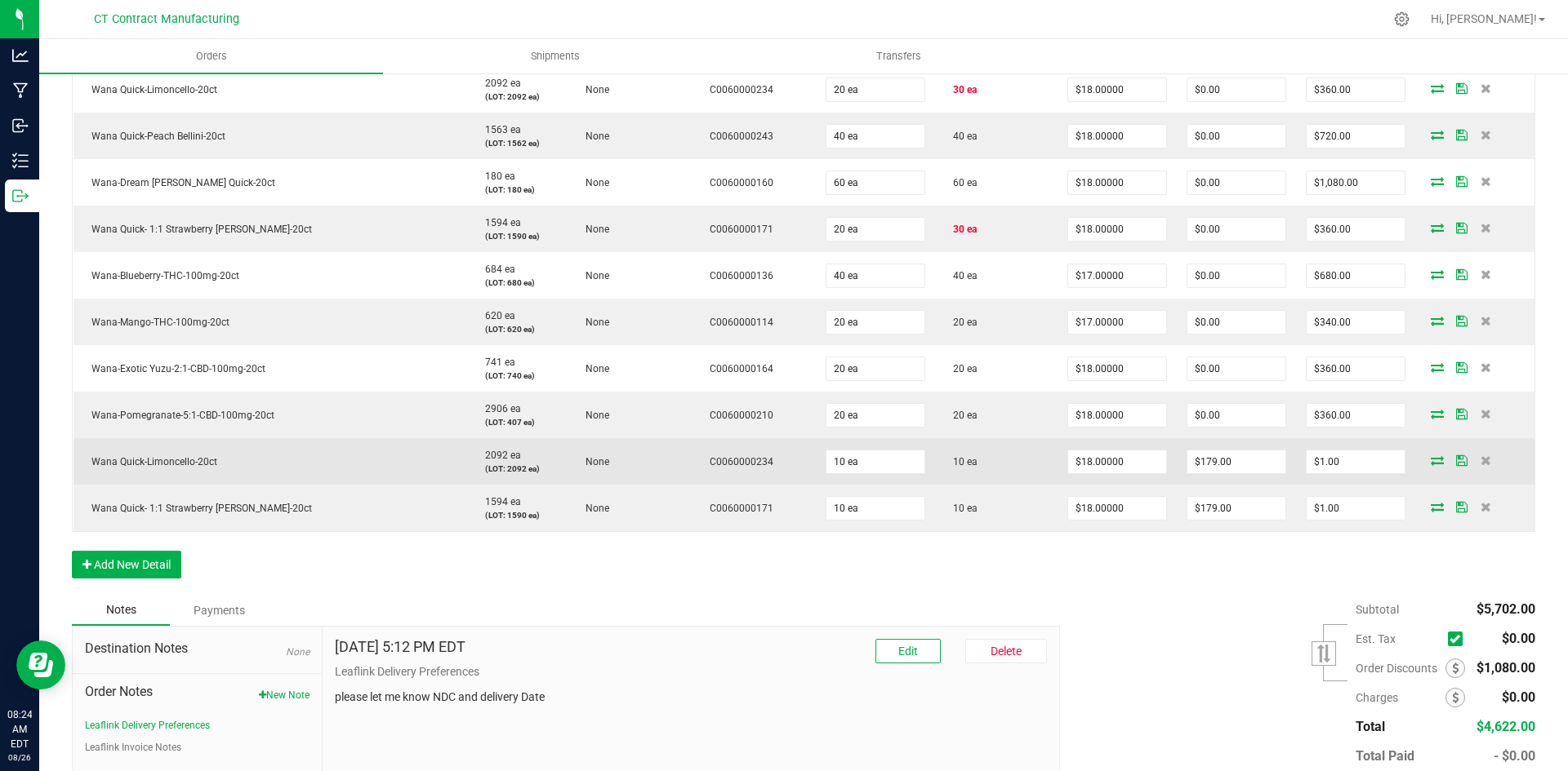
scroll to position [571, 0]
click at [1431, 459] on icon at bounding box center [1437, 458] width 13 height 9
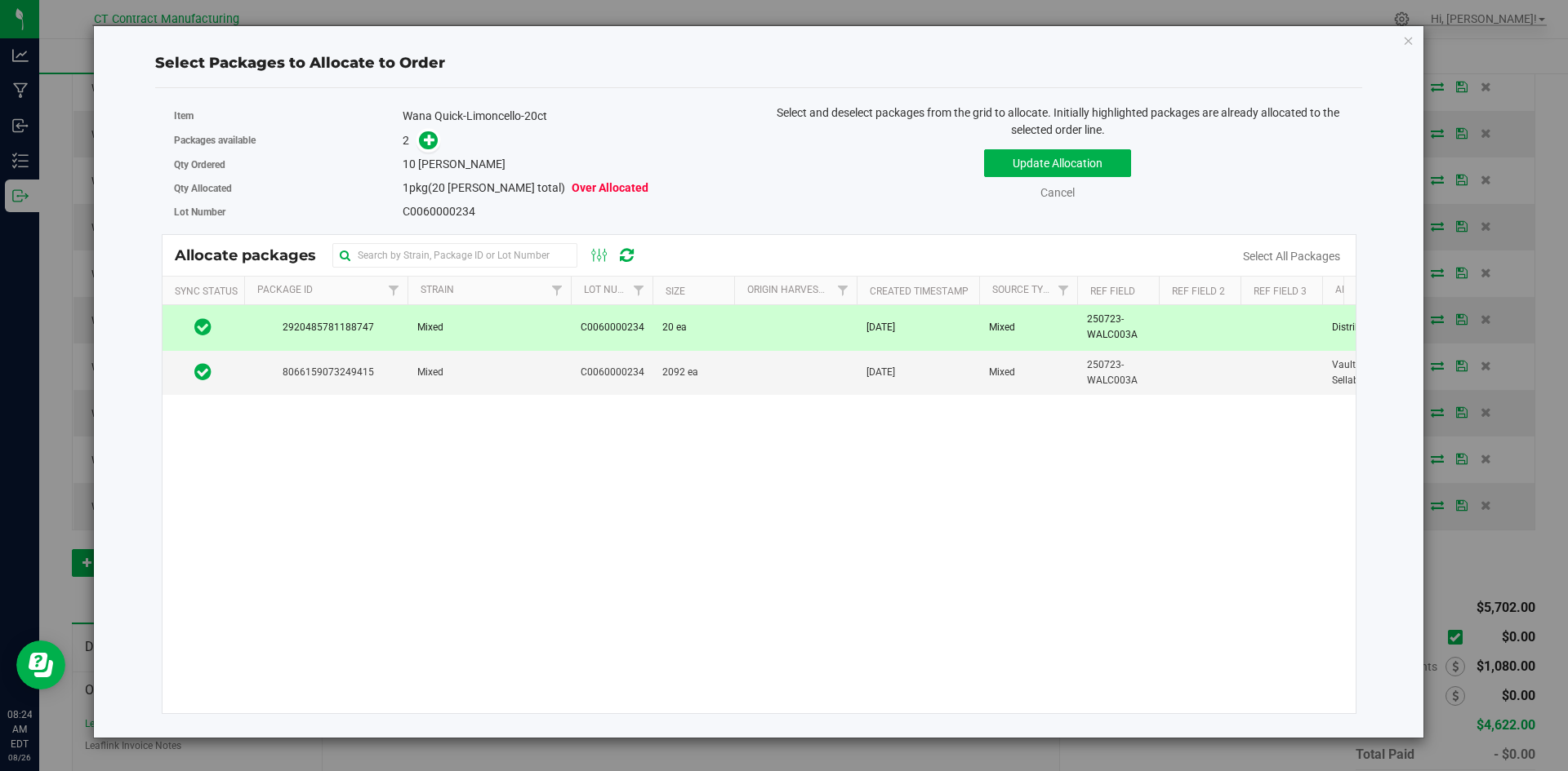
click at [715, 335] on td "20 ea" at bounding box center [693, 328] width 82 height 45
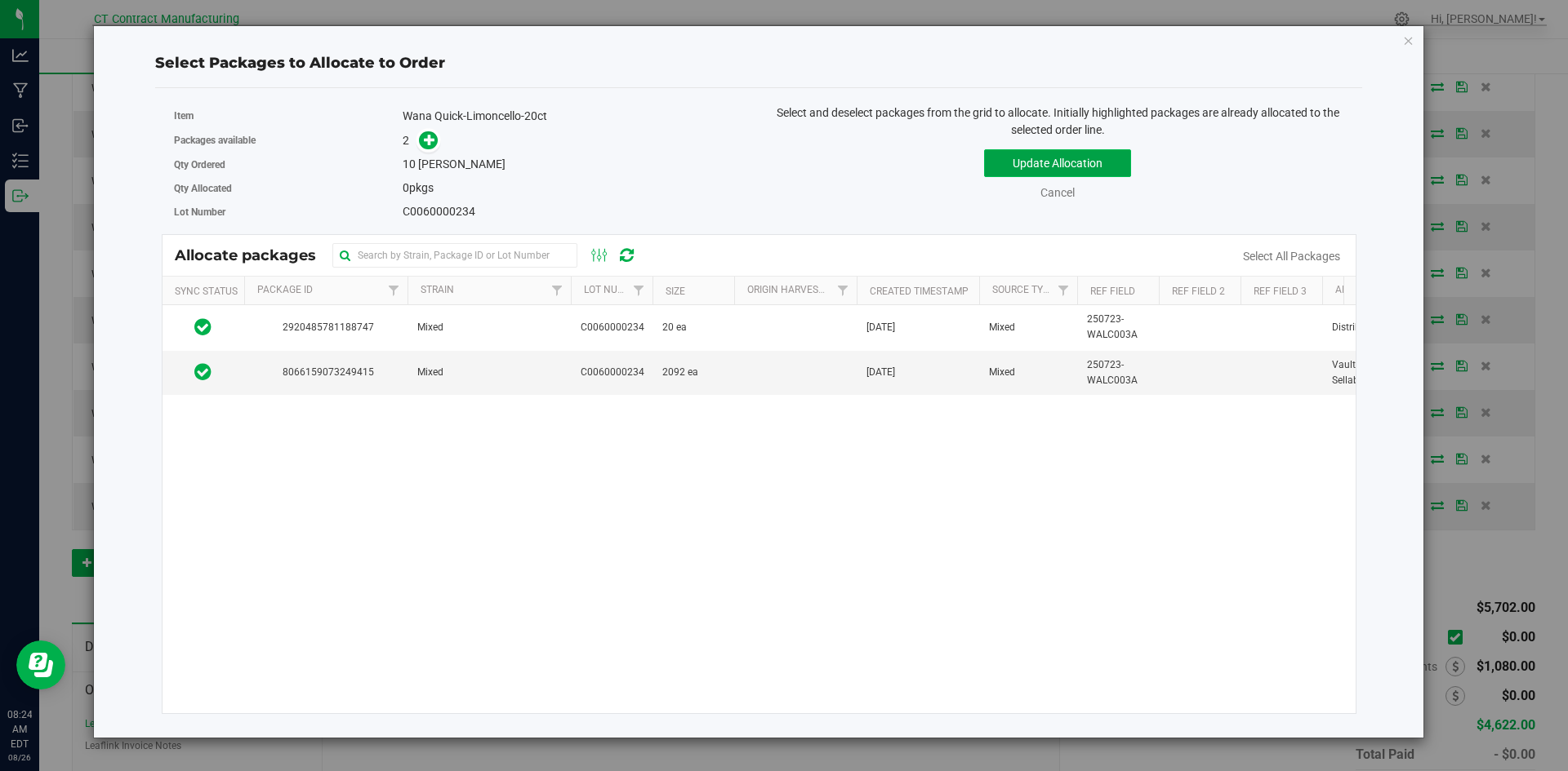
click at [1052, 159] on button "Update Allocation" at bounding box center [1057, 163] width 147 height 28
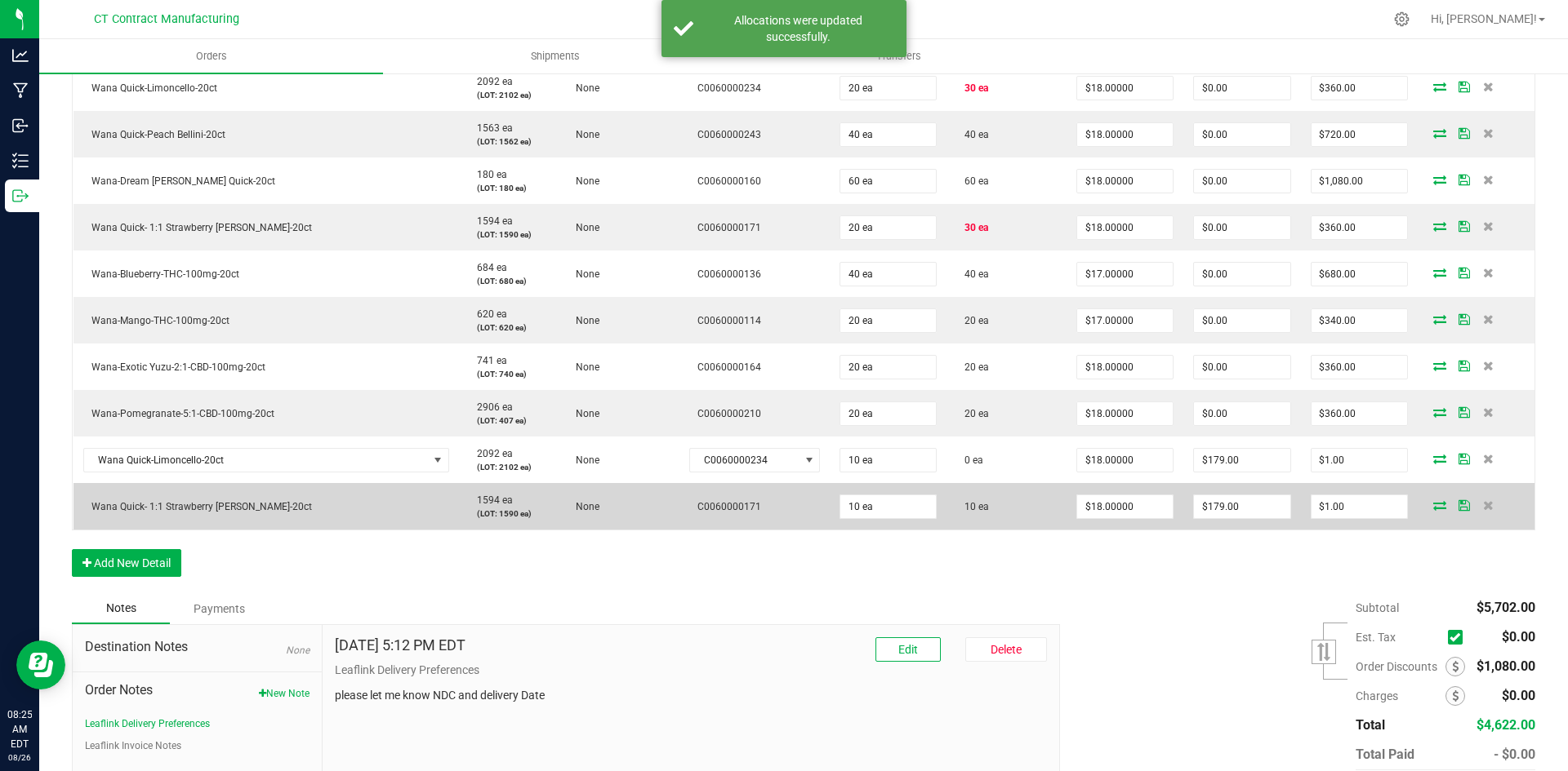
click at [1434, 506] on icon at bounding box center [1440, 505] width 13 height 9
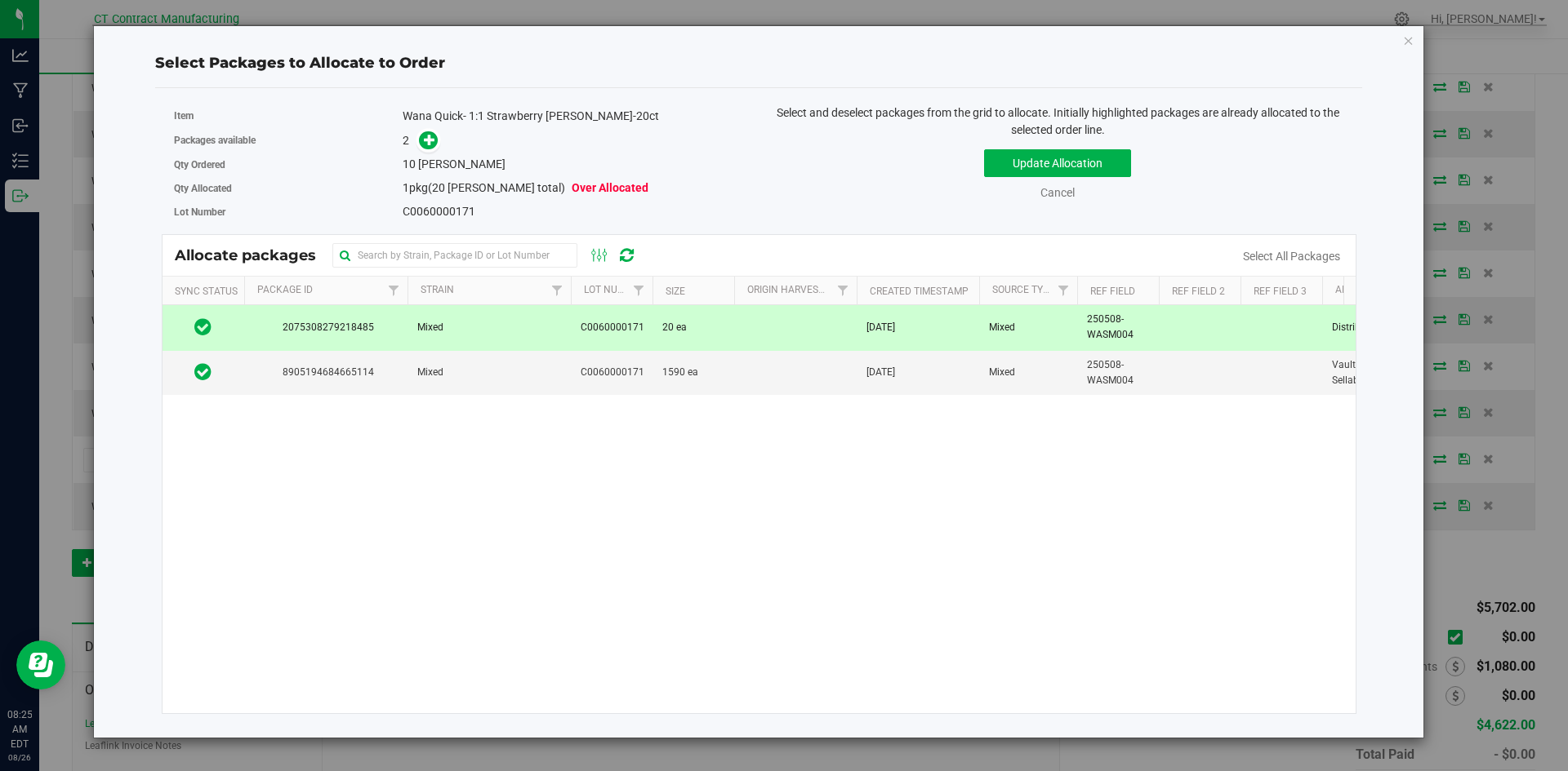
click at [1037, 334] on td "Mixed" at bounding box center [1028, 328] width 98 height 45
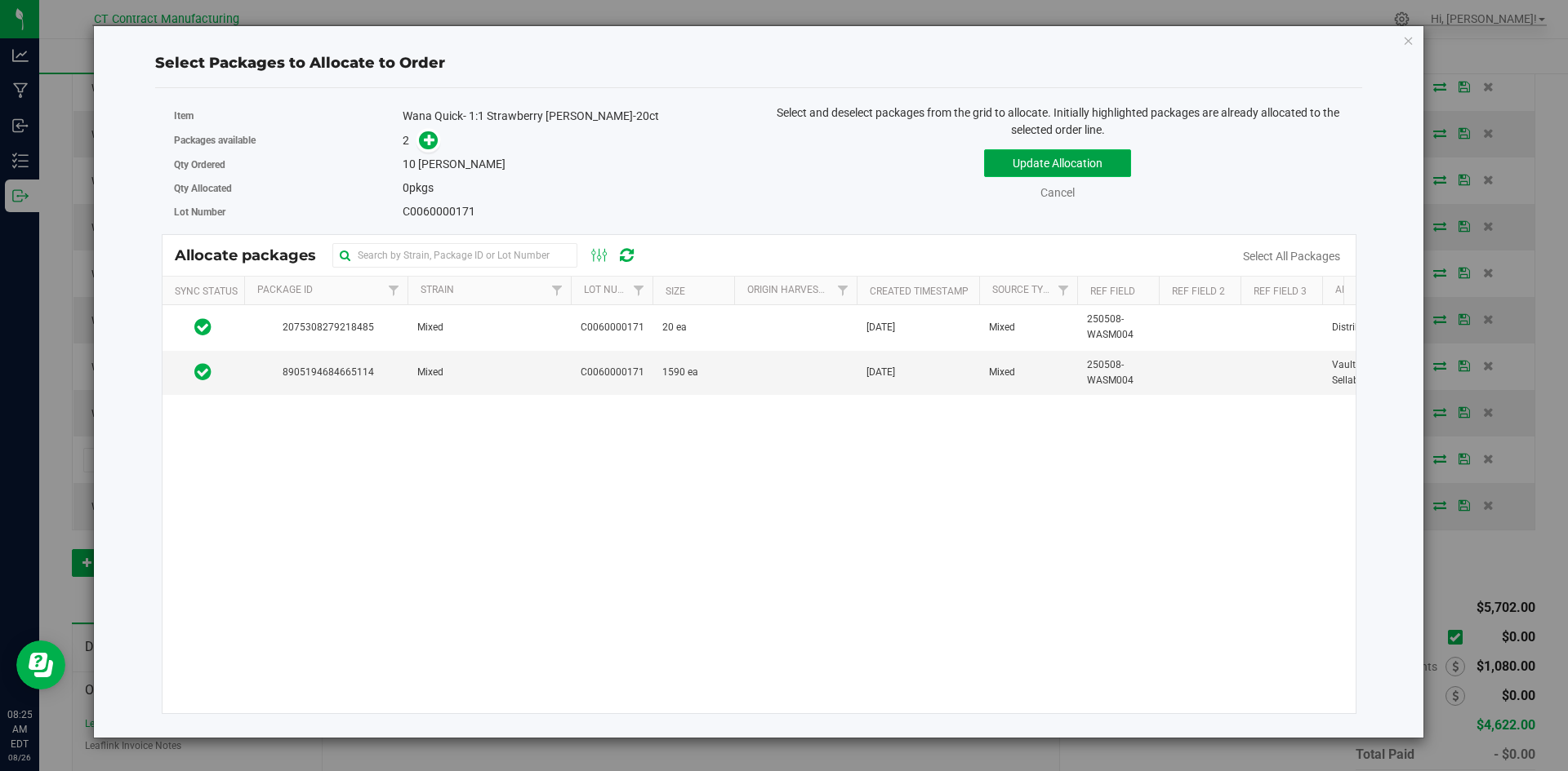
click at [1071, 165] on button "Update Allocation" at bounding box center [1057, 163] width 147 height 28
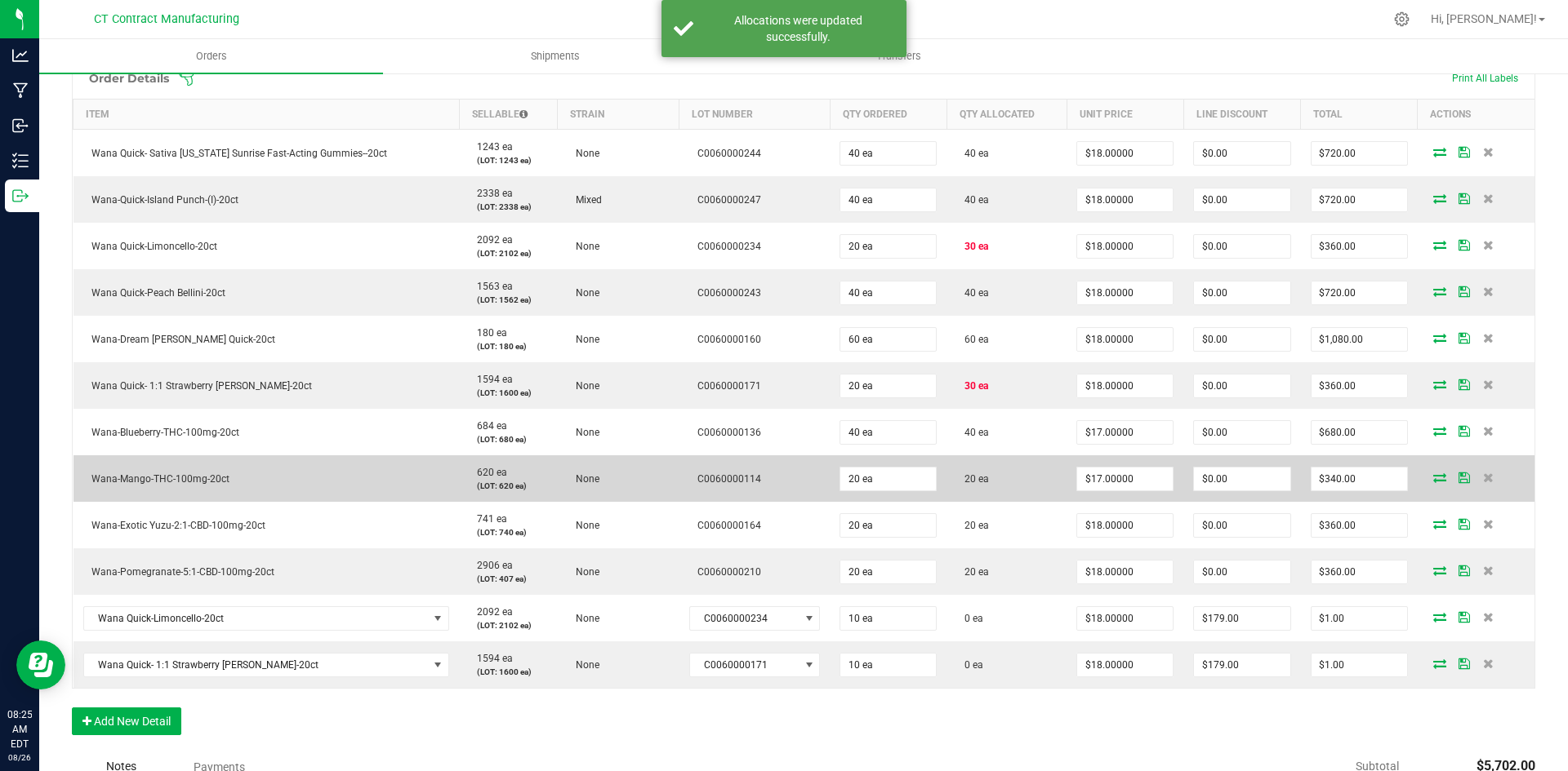
scroll to position [409, 0]
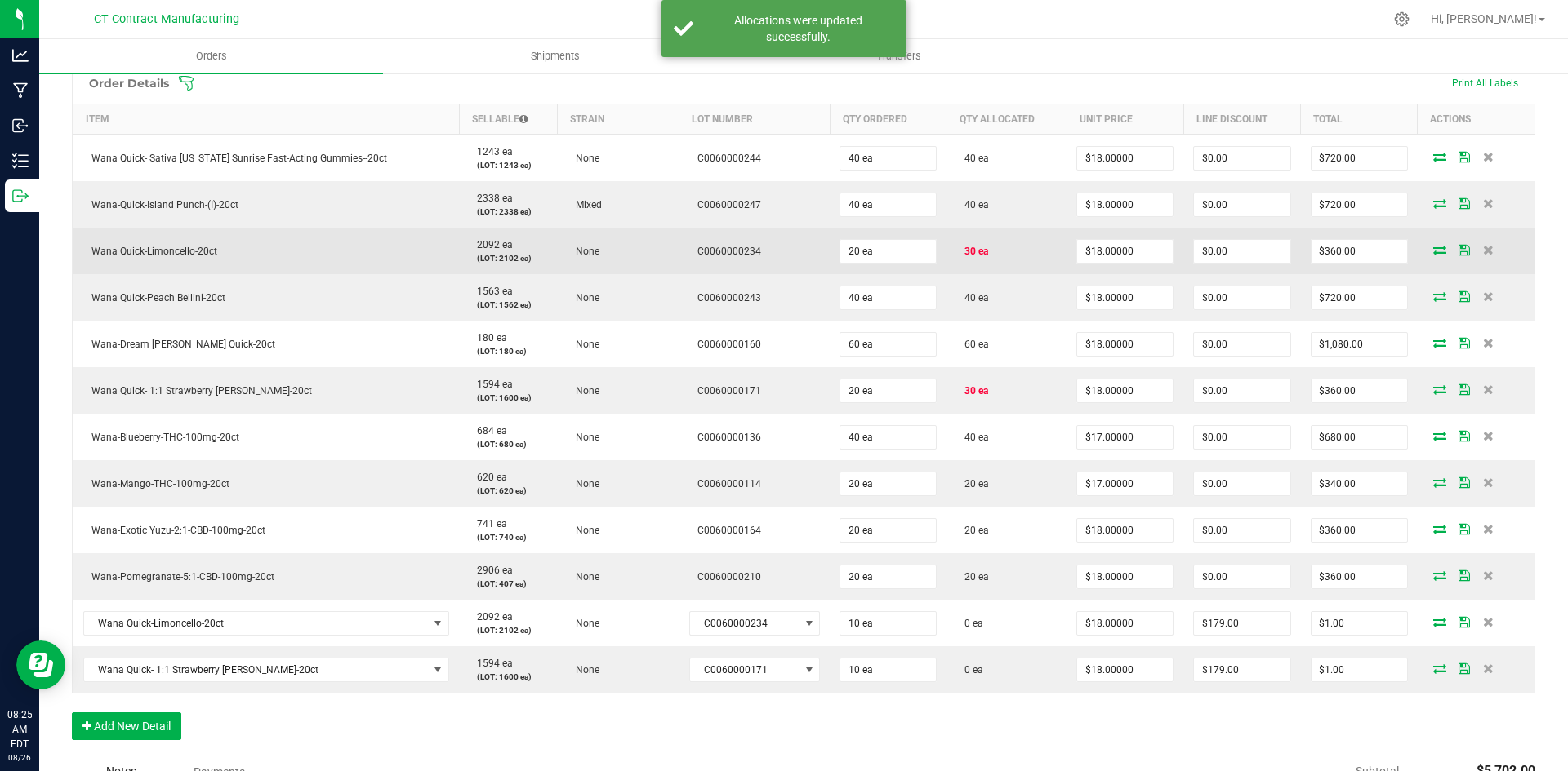
click at [1434, 247] on icon at bounding box center [1440, 250] width 13 height 9
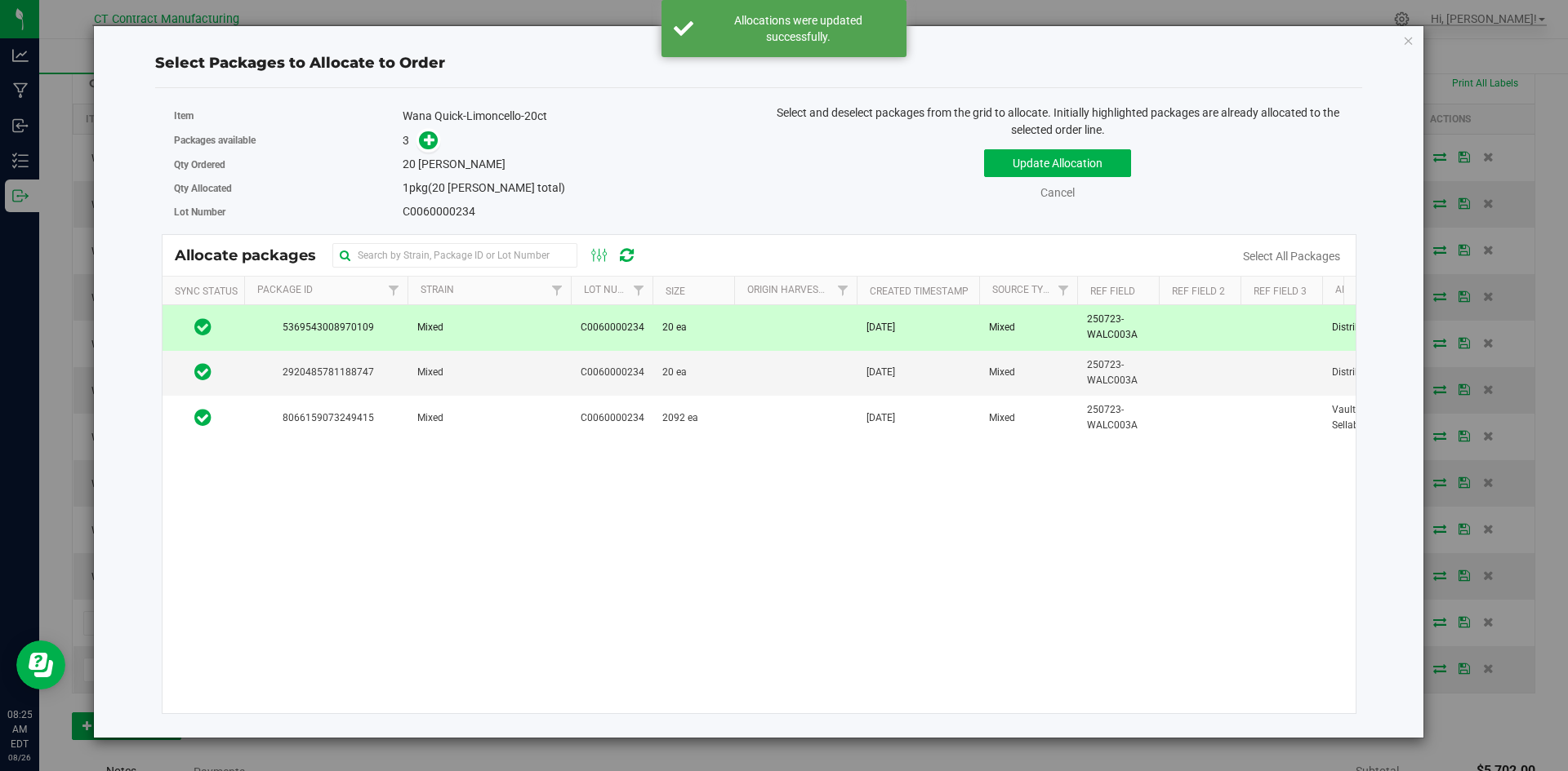
click at [815, 330] on td at bounding box center [795, 328] width 122 height 45
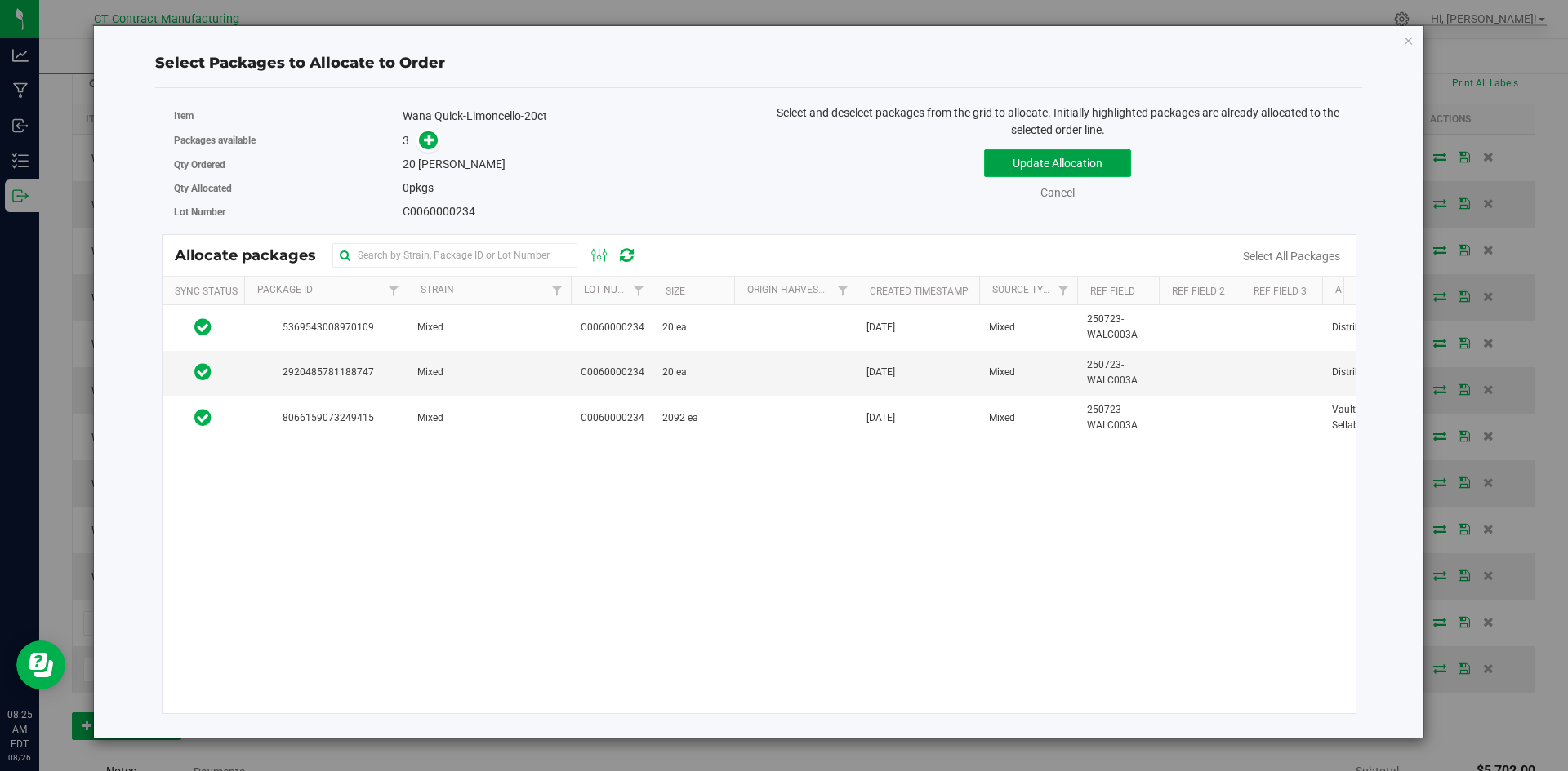
click at [1032, 162] on button "Update Allocation" at bounding box center [1057, 163] width 147 height 28
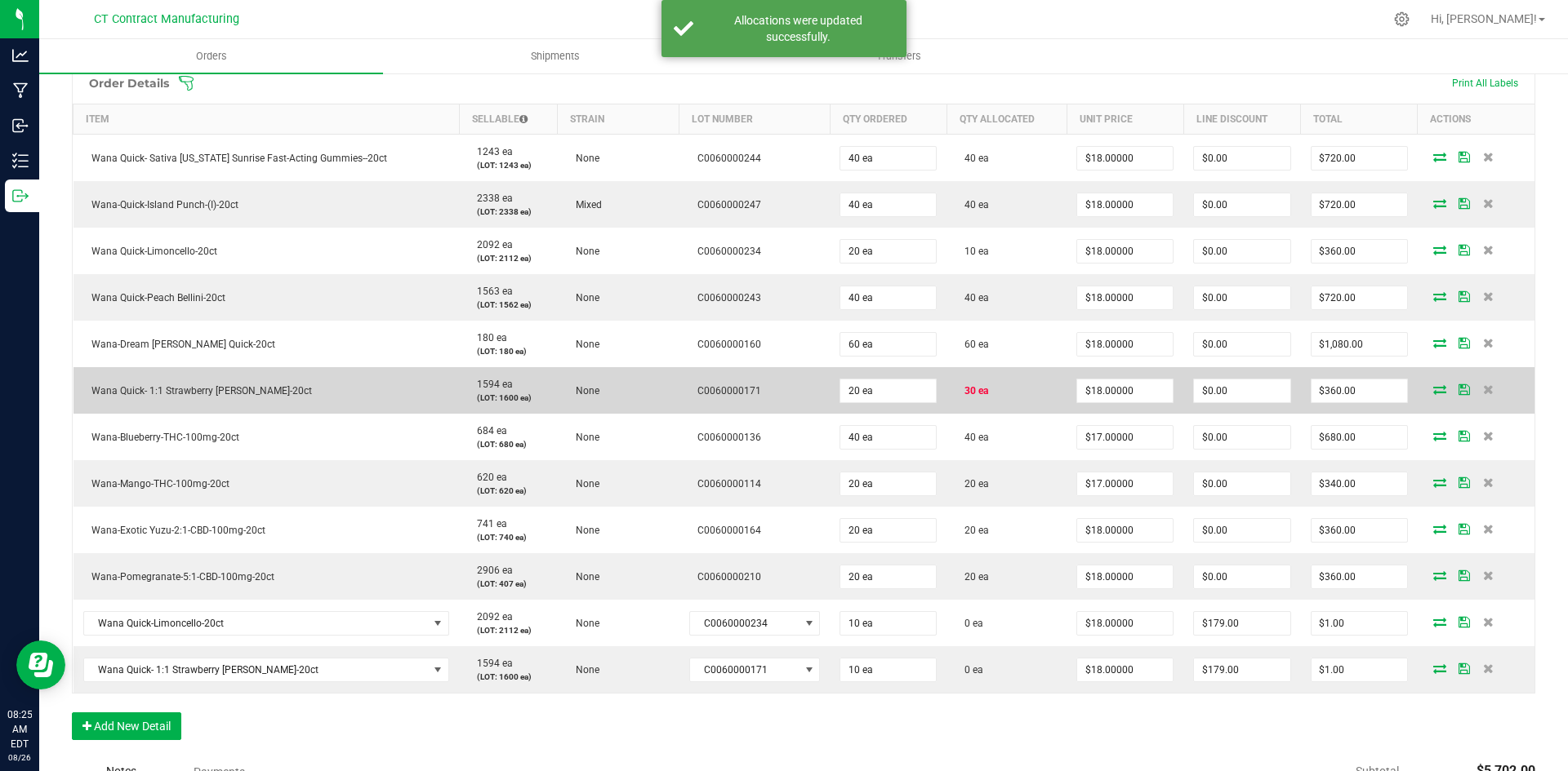
click at [1434, 386] on icon at bounding box center [1440, 389] width 13 height 9
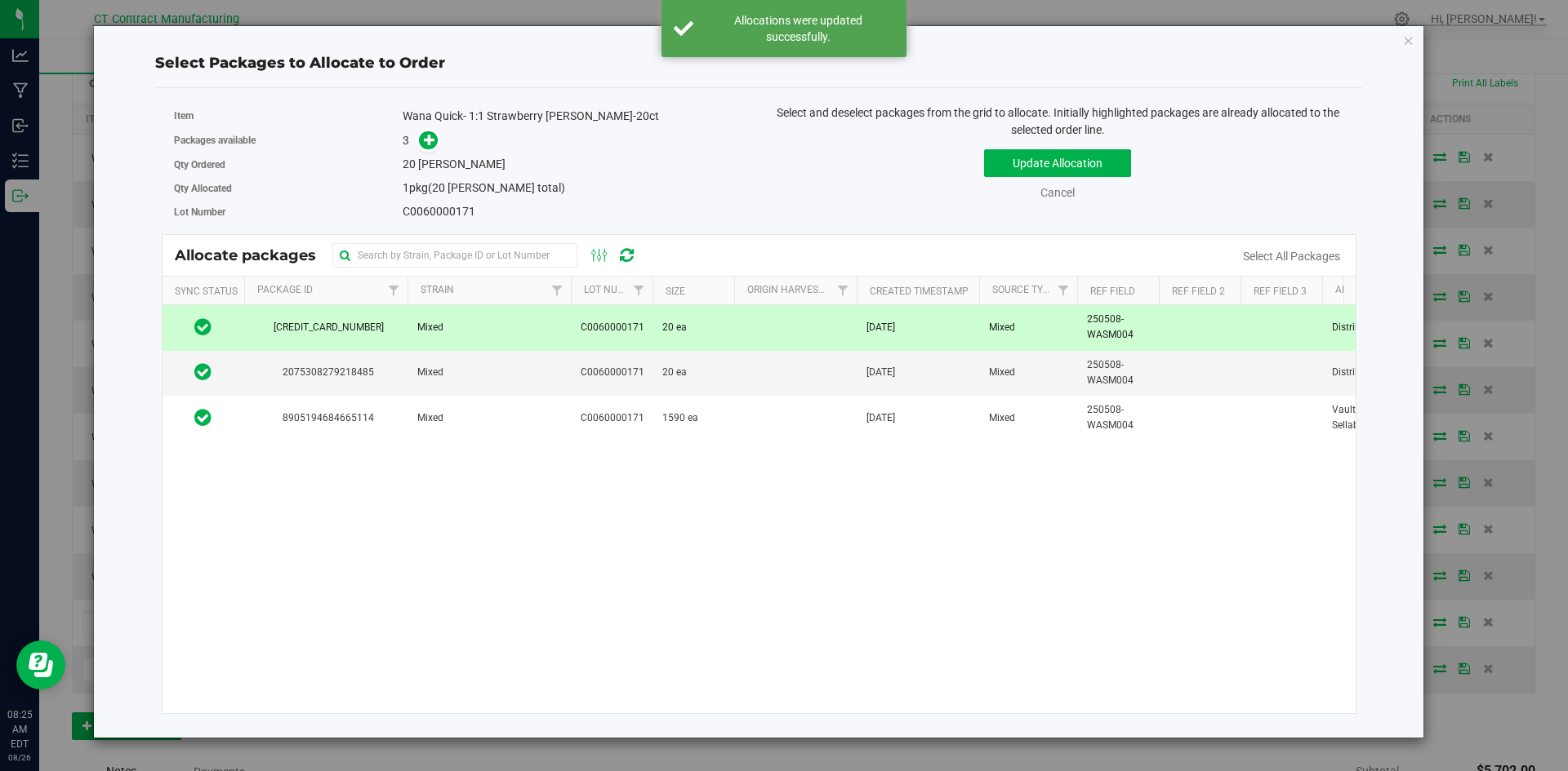
click at [789, 318] on td at bounding box center [795, 328] width 122 height 45
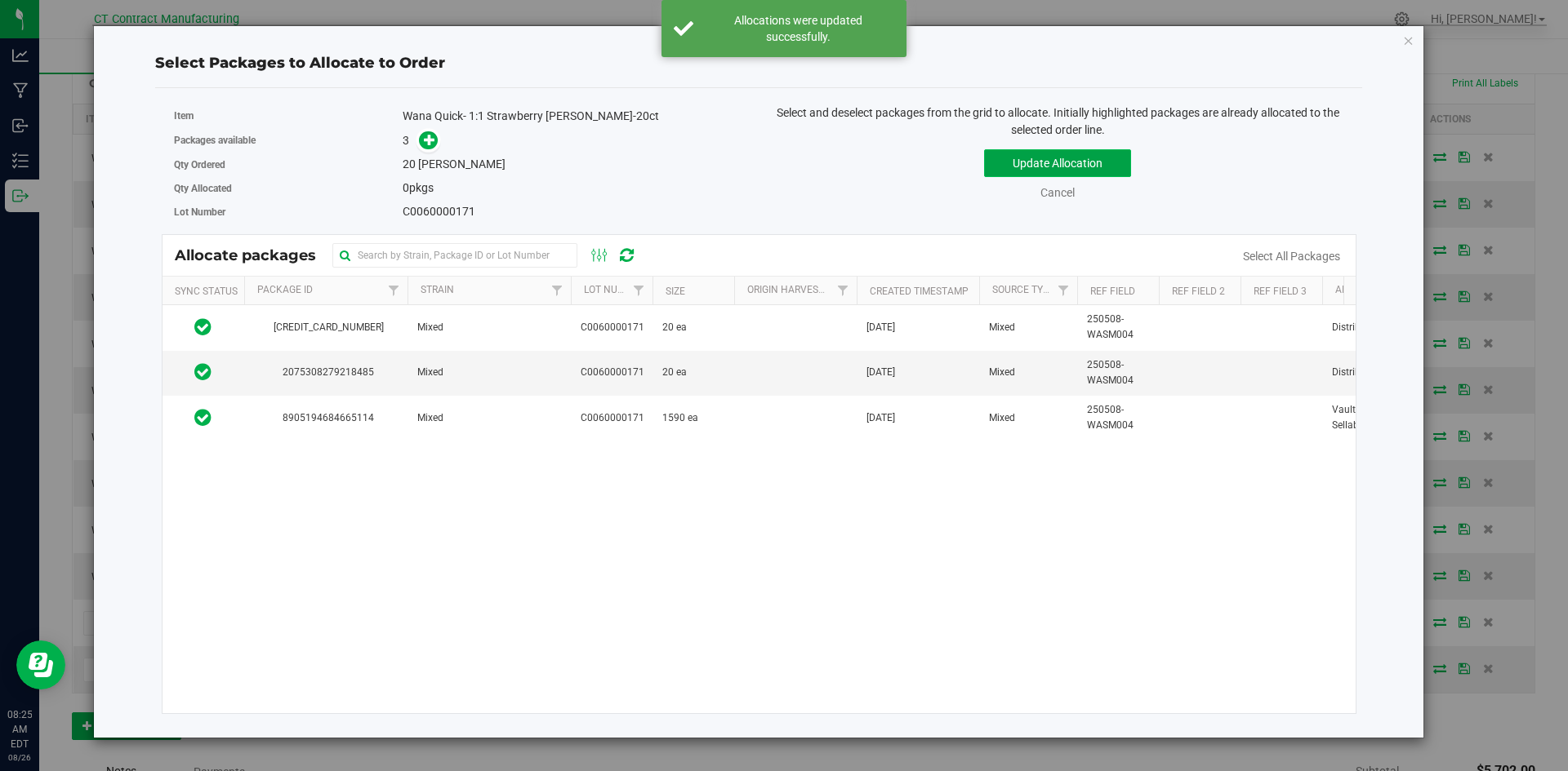
click at [1056, 162] on button "Update Allocation" at bounding box center [1057, 163] width 147 height 28
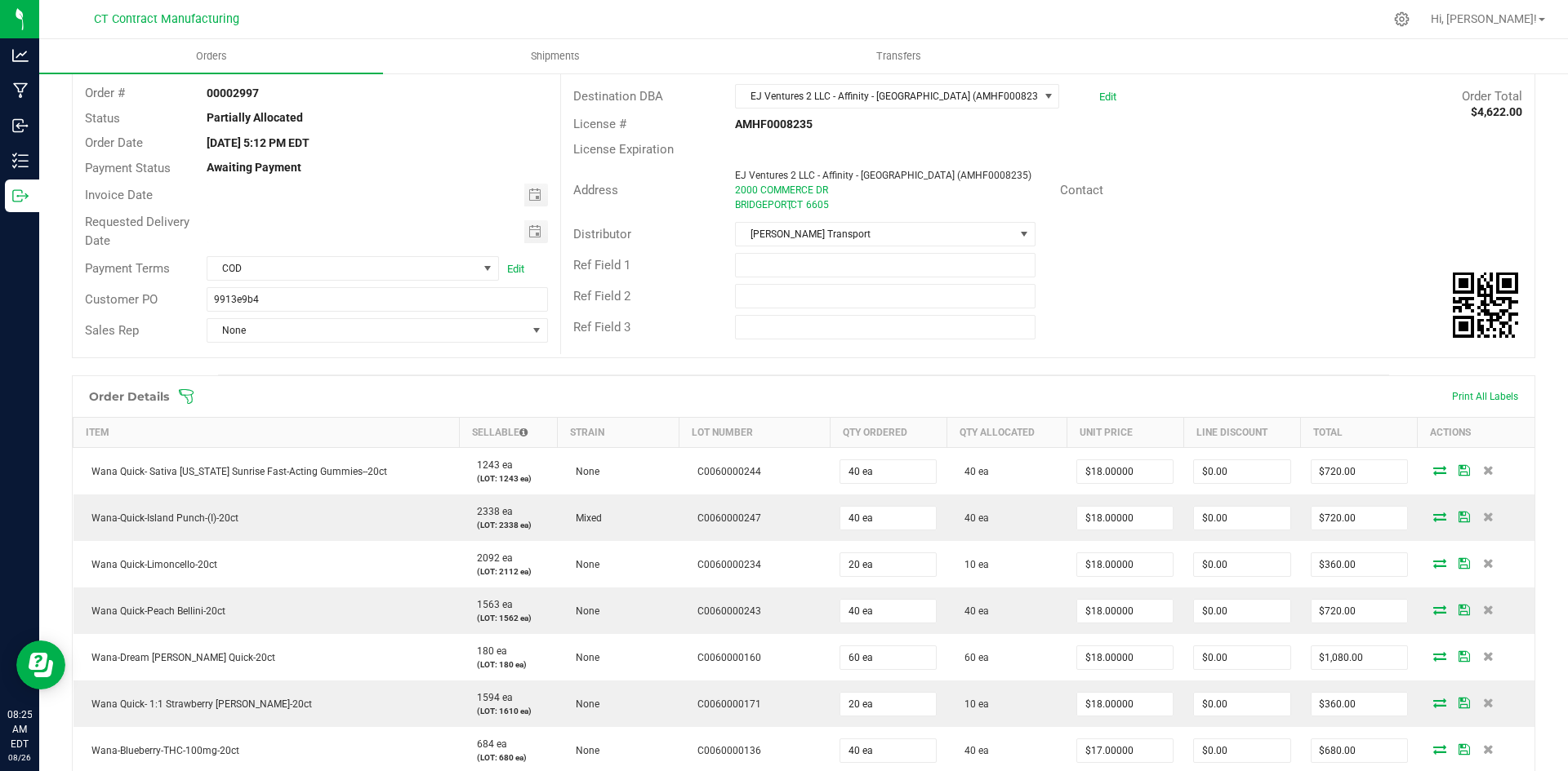
scroll to position [0, 0]
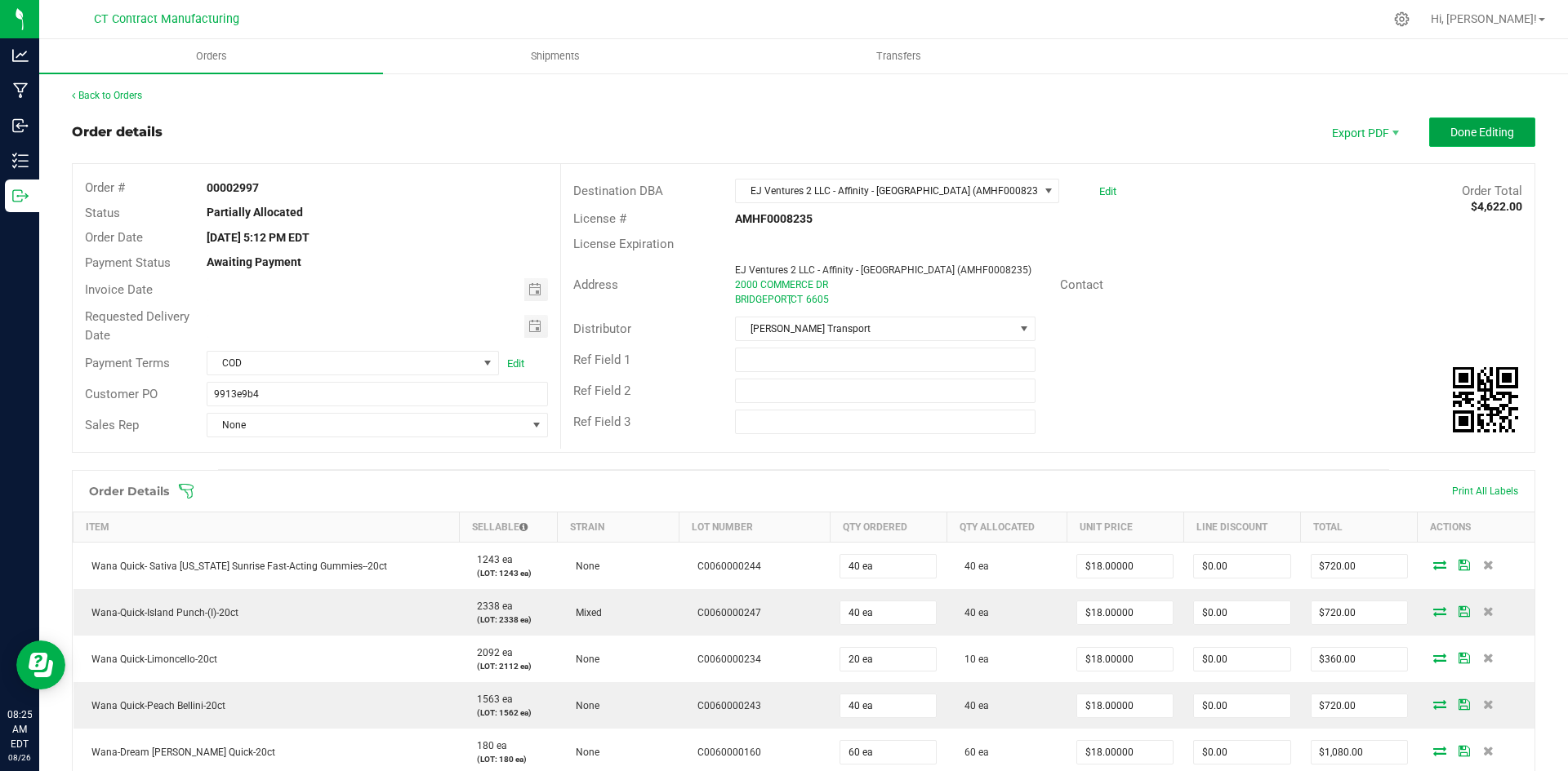
click at [1458, 132] on span "Done Editing" at bounding box center [1483, 132] width 64 height 13
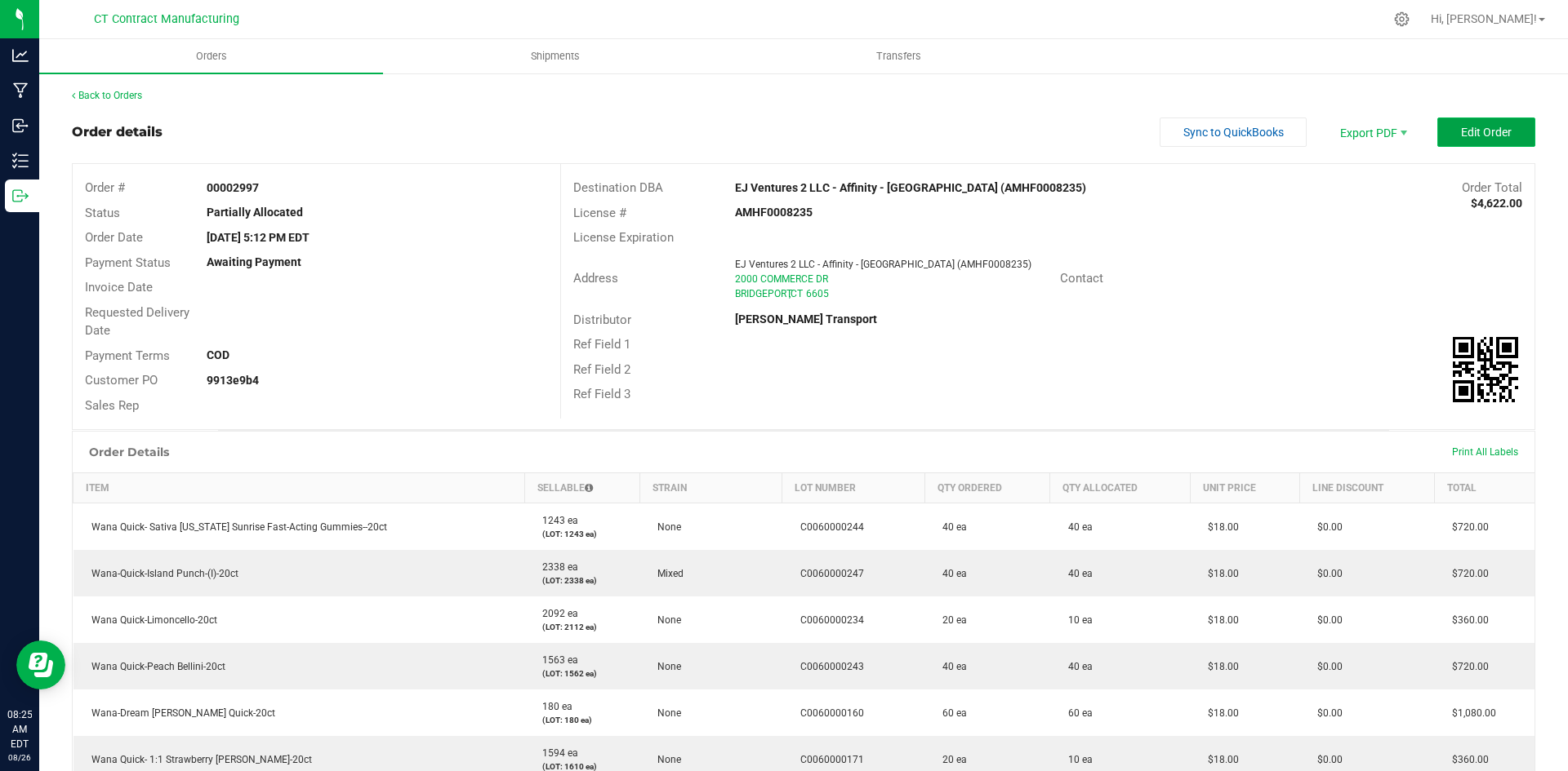
click at [1437, 126] on button "Edit Order" at bounding box center [1486, 131] width 98 height 29
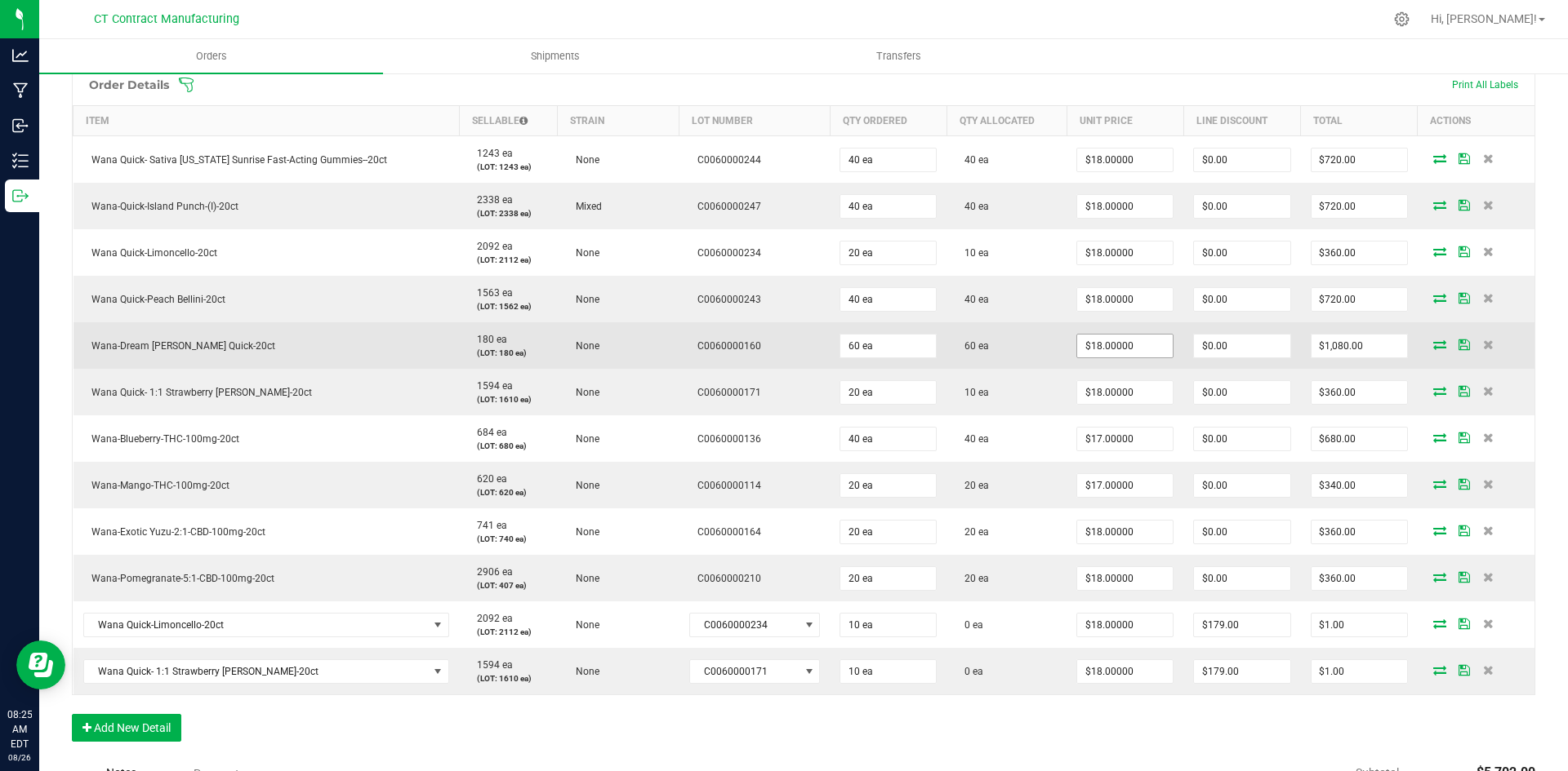
scroll to position [409, 0]
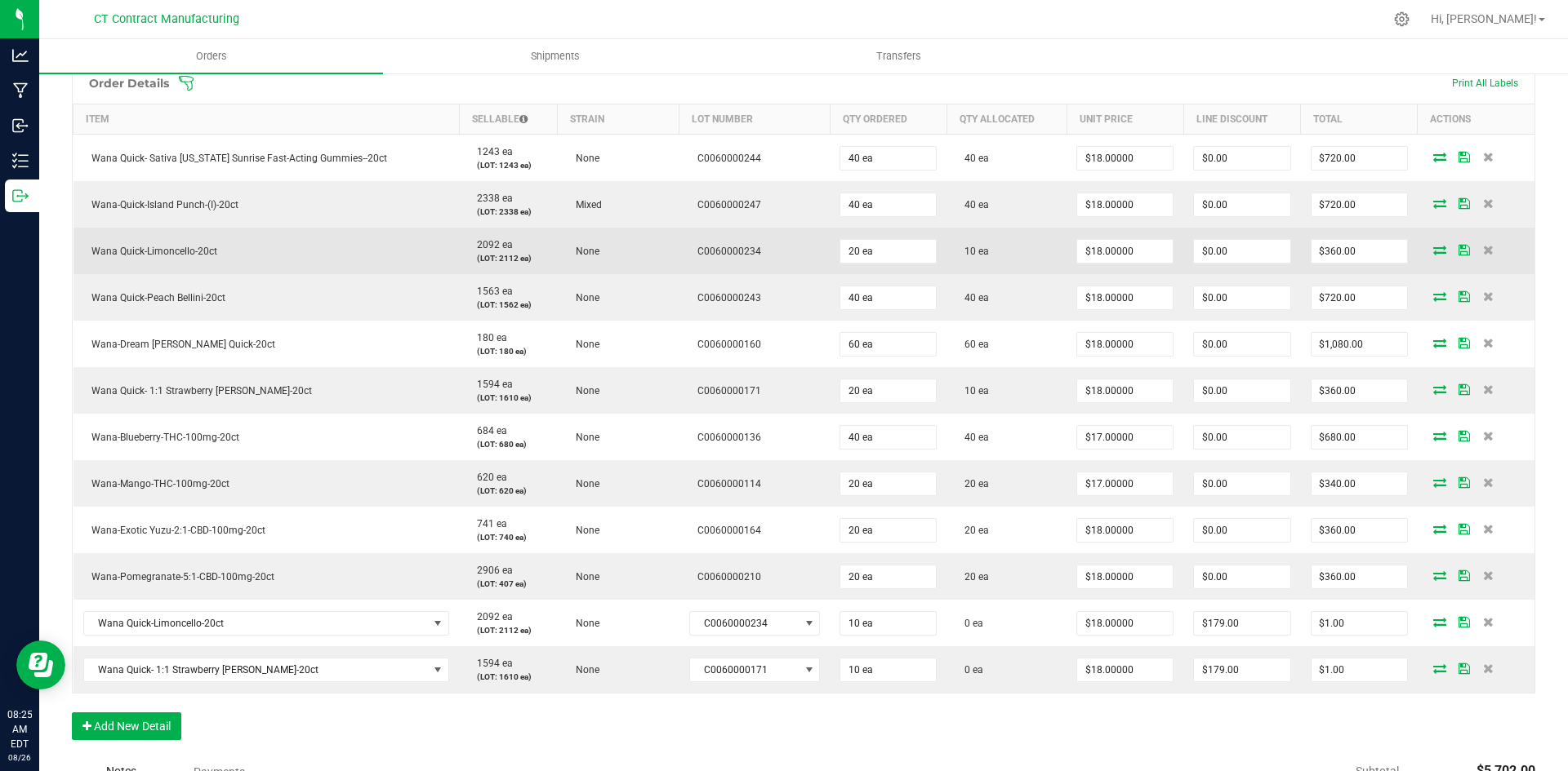
click at [1434, 245] on icon at bounding box center [1440, 250] width 13 height 9
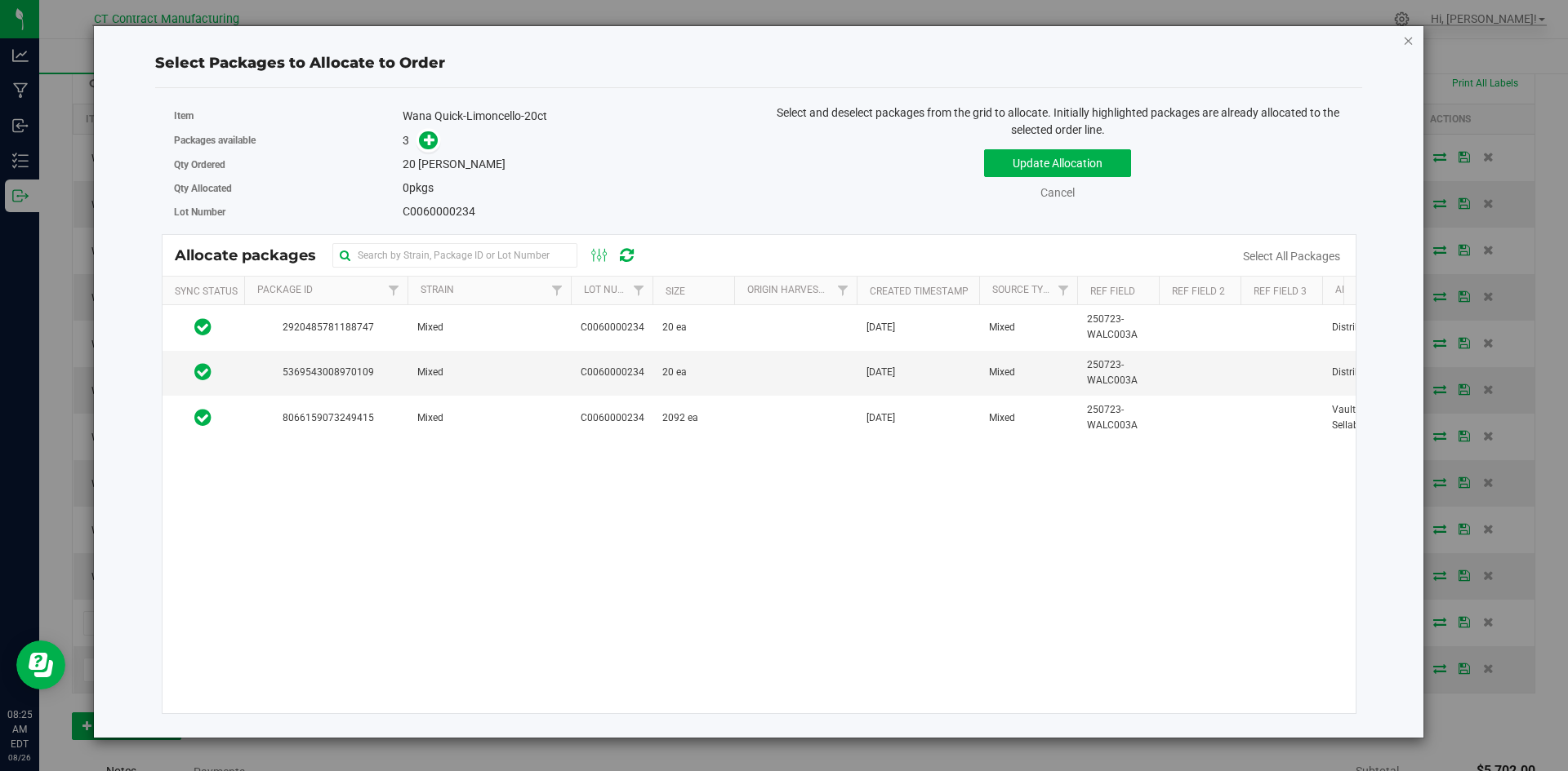
click at [1406, 40] on icon "button" at bounding box center [1408, 39] width 11 height 20
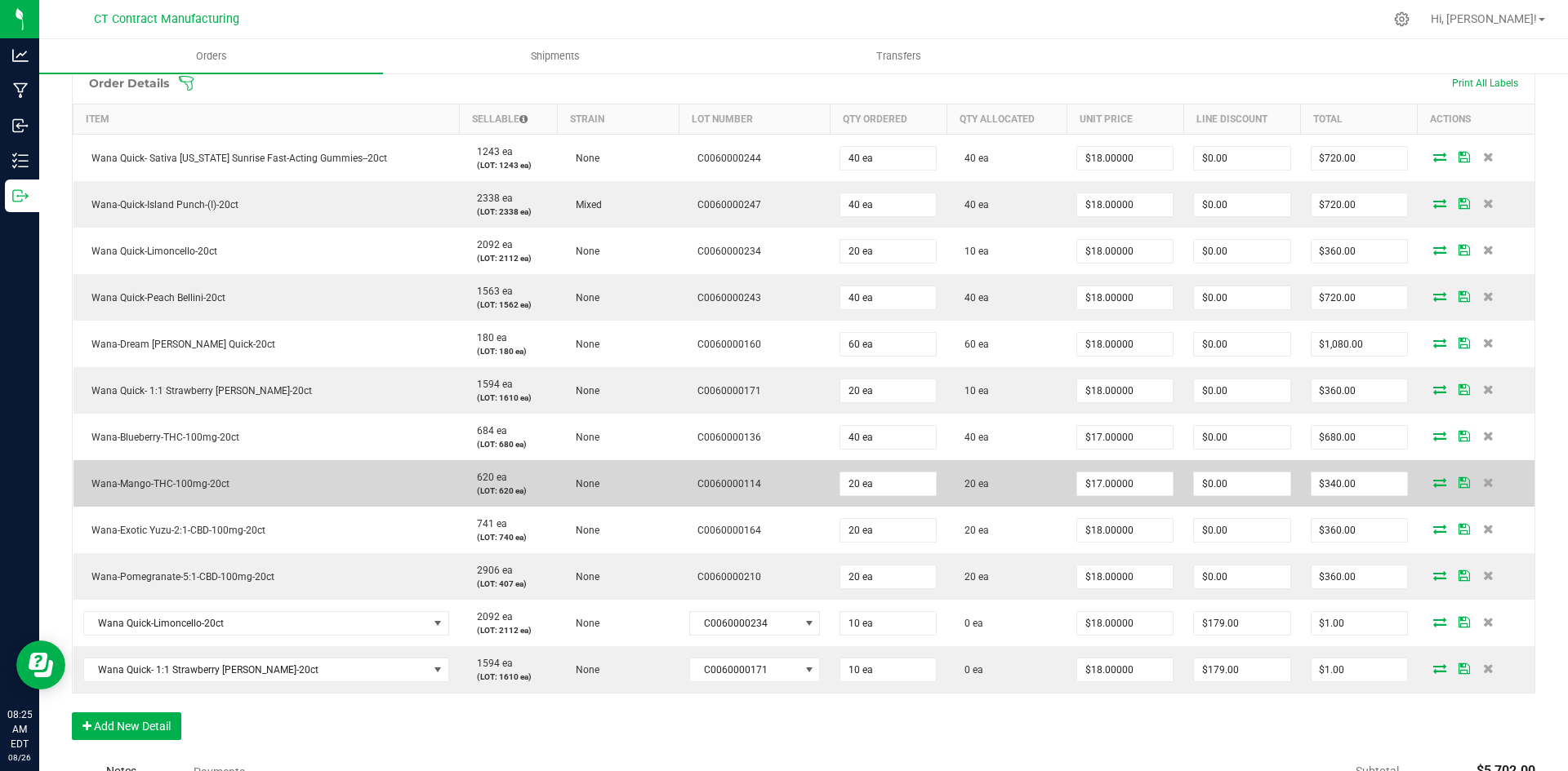
scroll to position [327, 0]
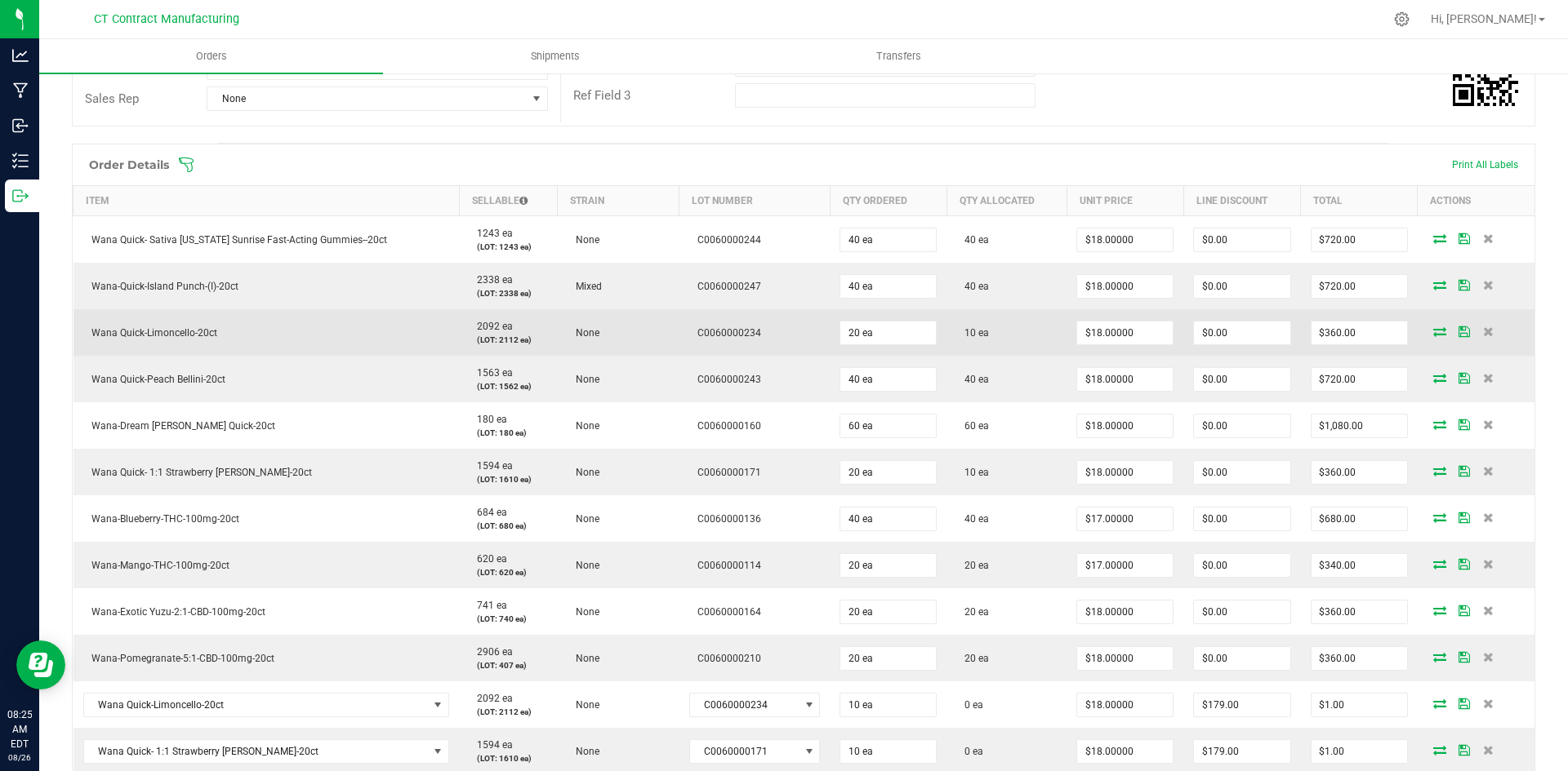
click at [1434, 331] on icon at bounding box center [1440, 332] width 13 height 9
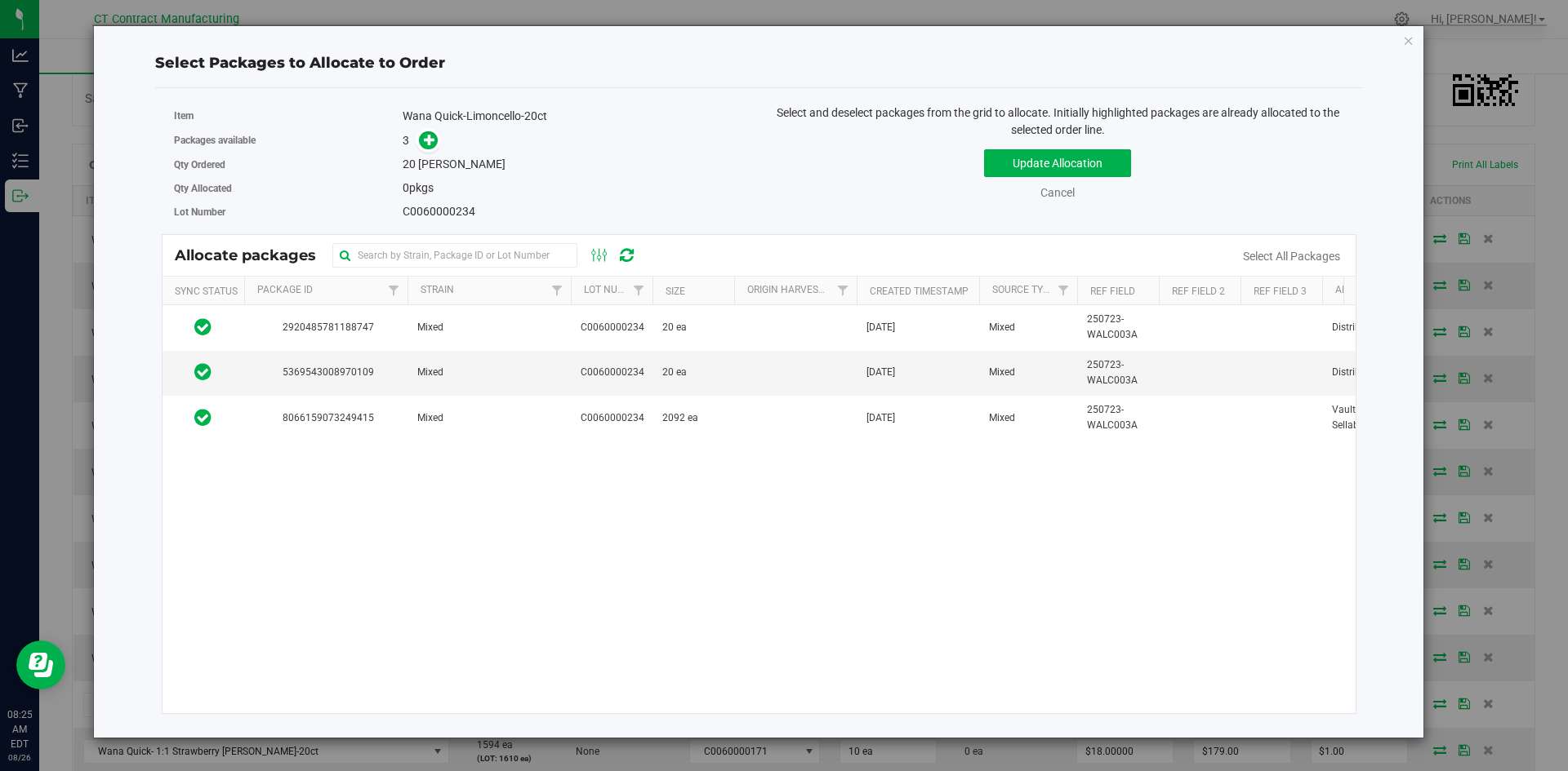
drag, startPoint x: 1423, startPoint y: 331, endPoint x: 814, endPoint y: 596, distance: 664.2
click at [814, 596] on div "2920485781188747 Mixed C0060000234 20 ea [DATE] Mixed 250723-WALC003A Distribut…" at bounding box center [759, 509] width 1194 height 409
click at [1407, 39] on icon "button" at bounding box center [1408, 39] width 11 height 20
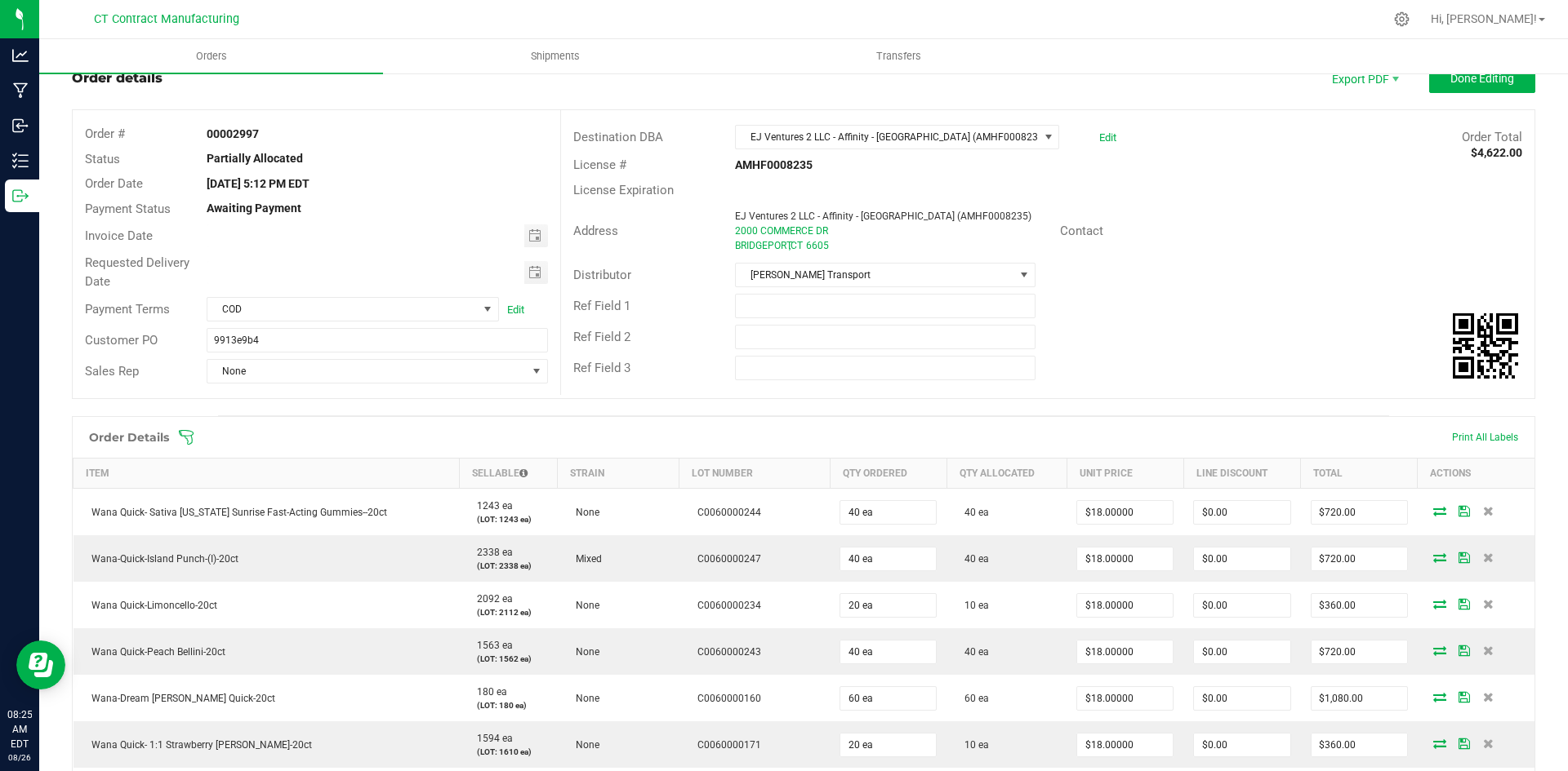
scroll to position [82, 0]
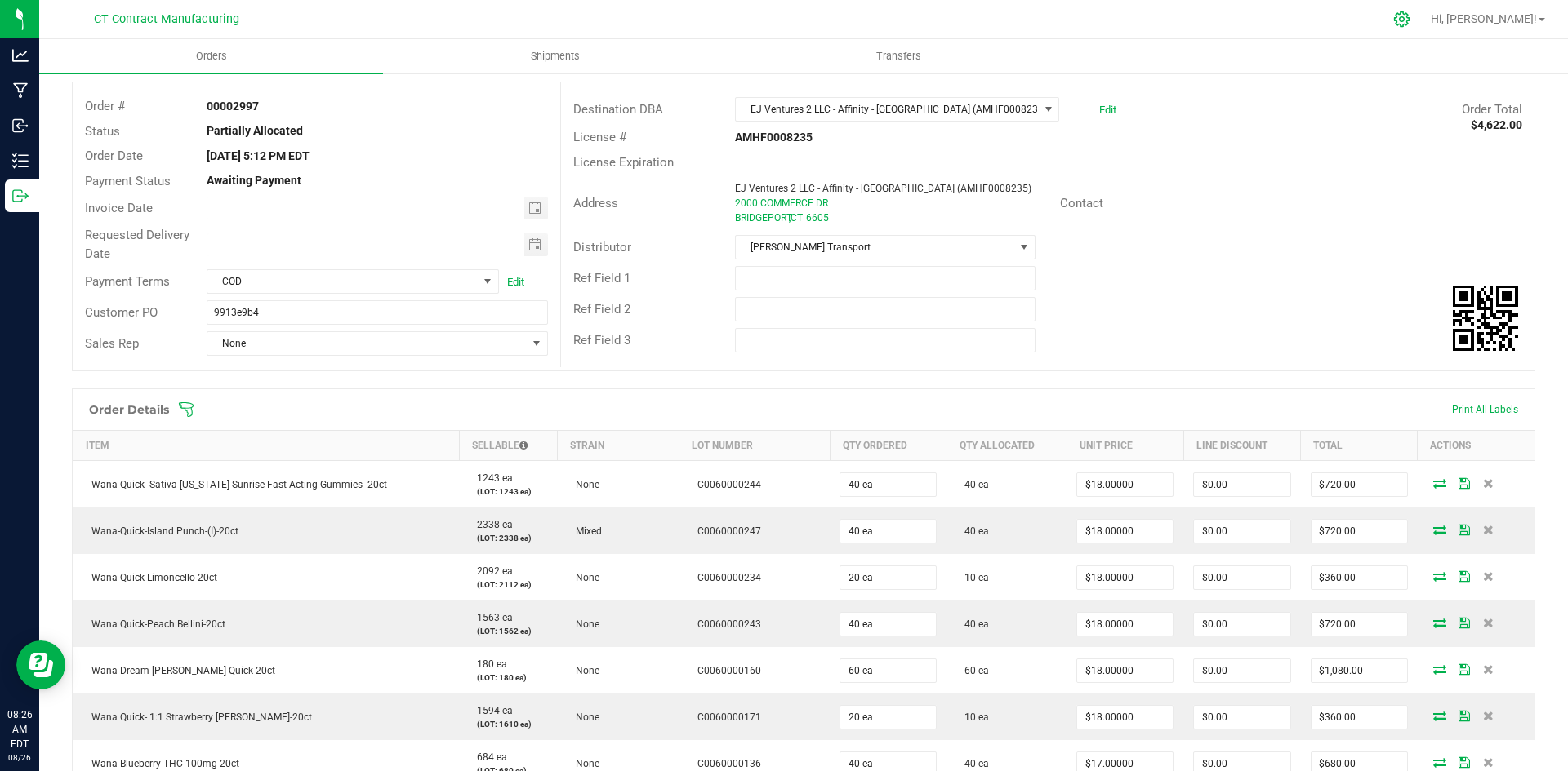
click at [1409, 12] on icon at bounding box center [1402, 19] width 16 height 16
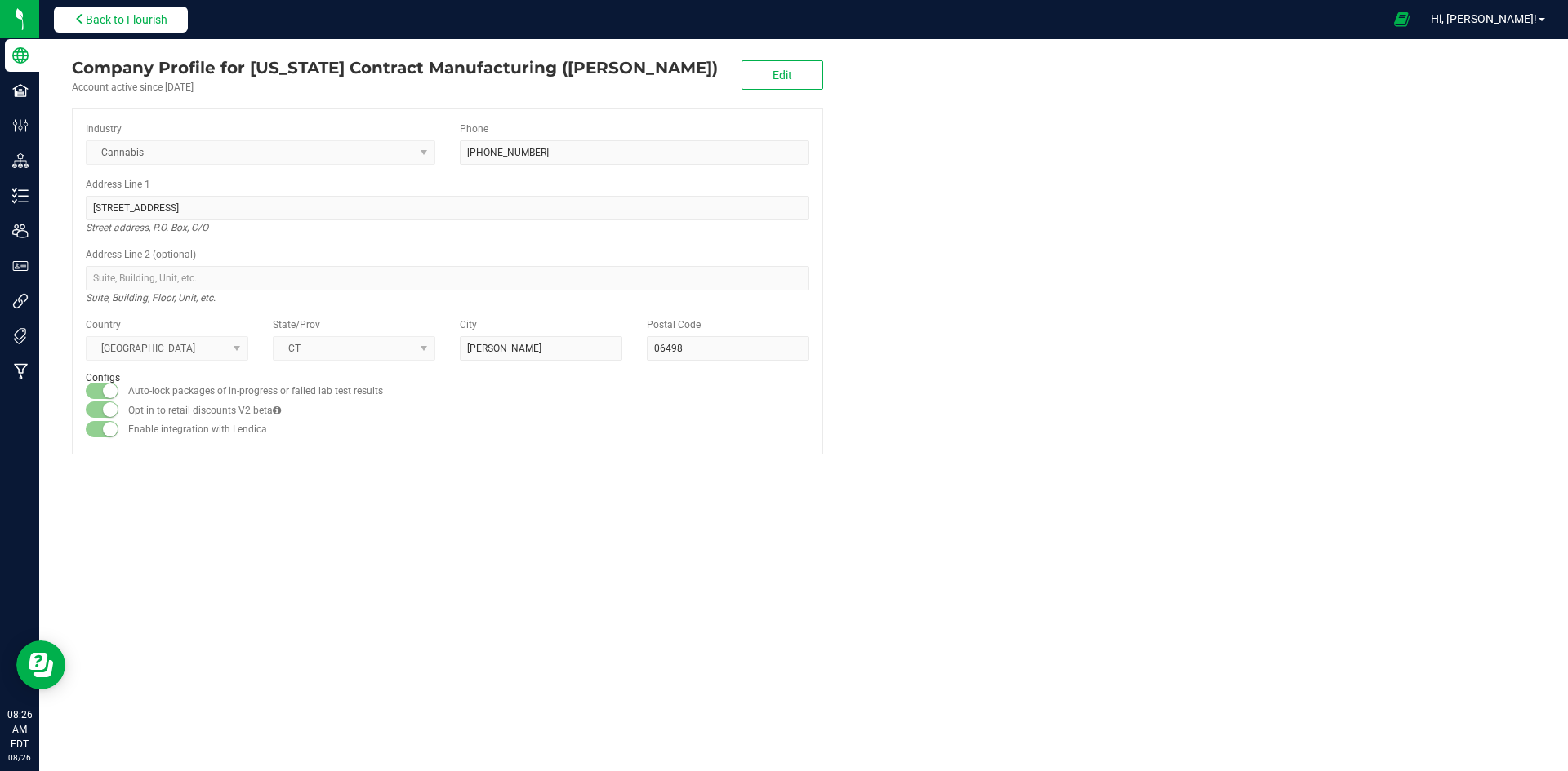
click at [114, 15] on span "Back to Flourish" at bounding box center [126, 20] width 82 height 13
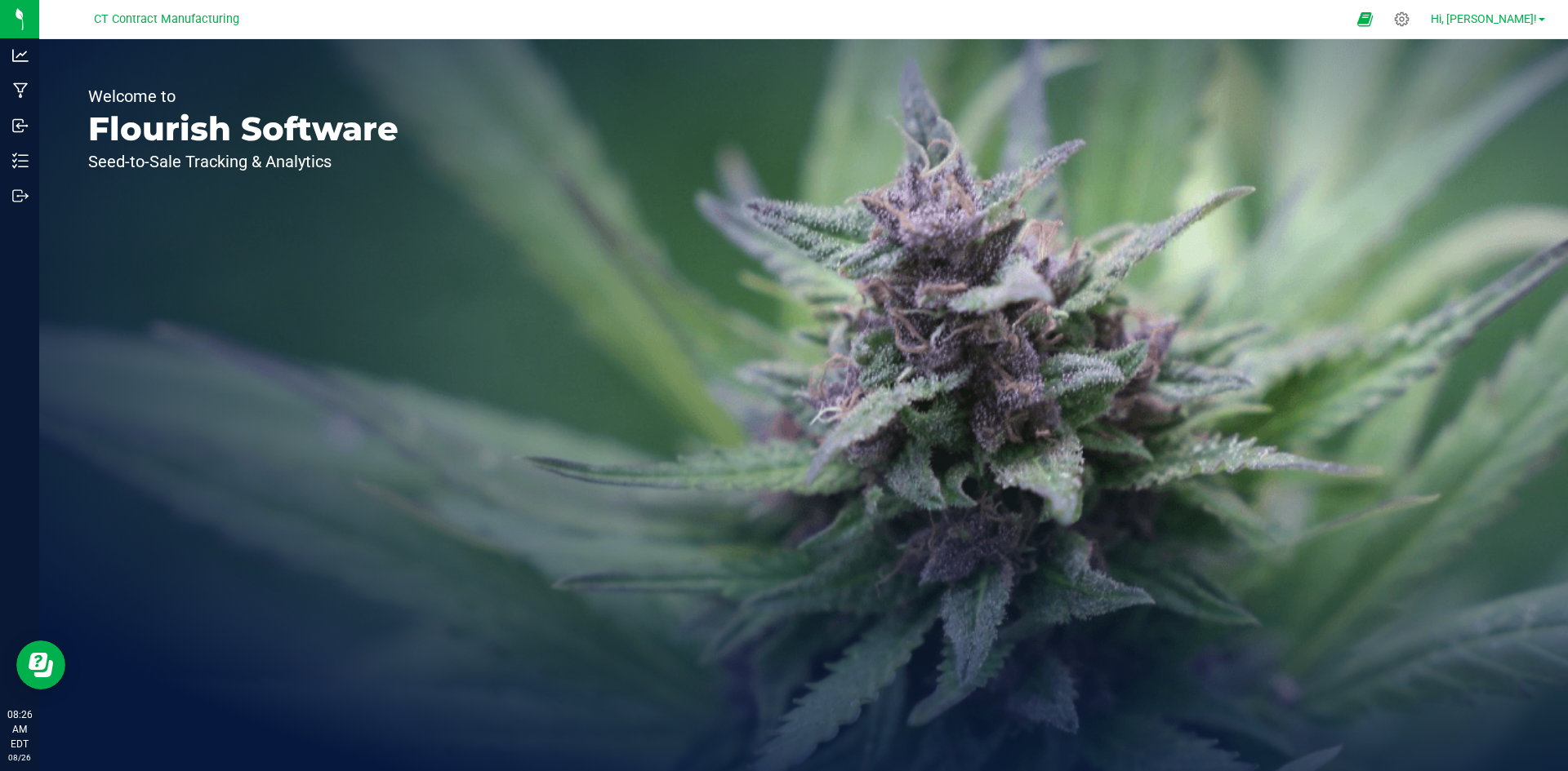
click at [1542, 21] on span at bounding box center [1542, 19] width 7 height 3
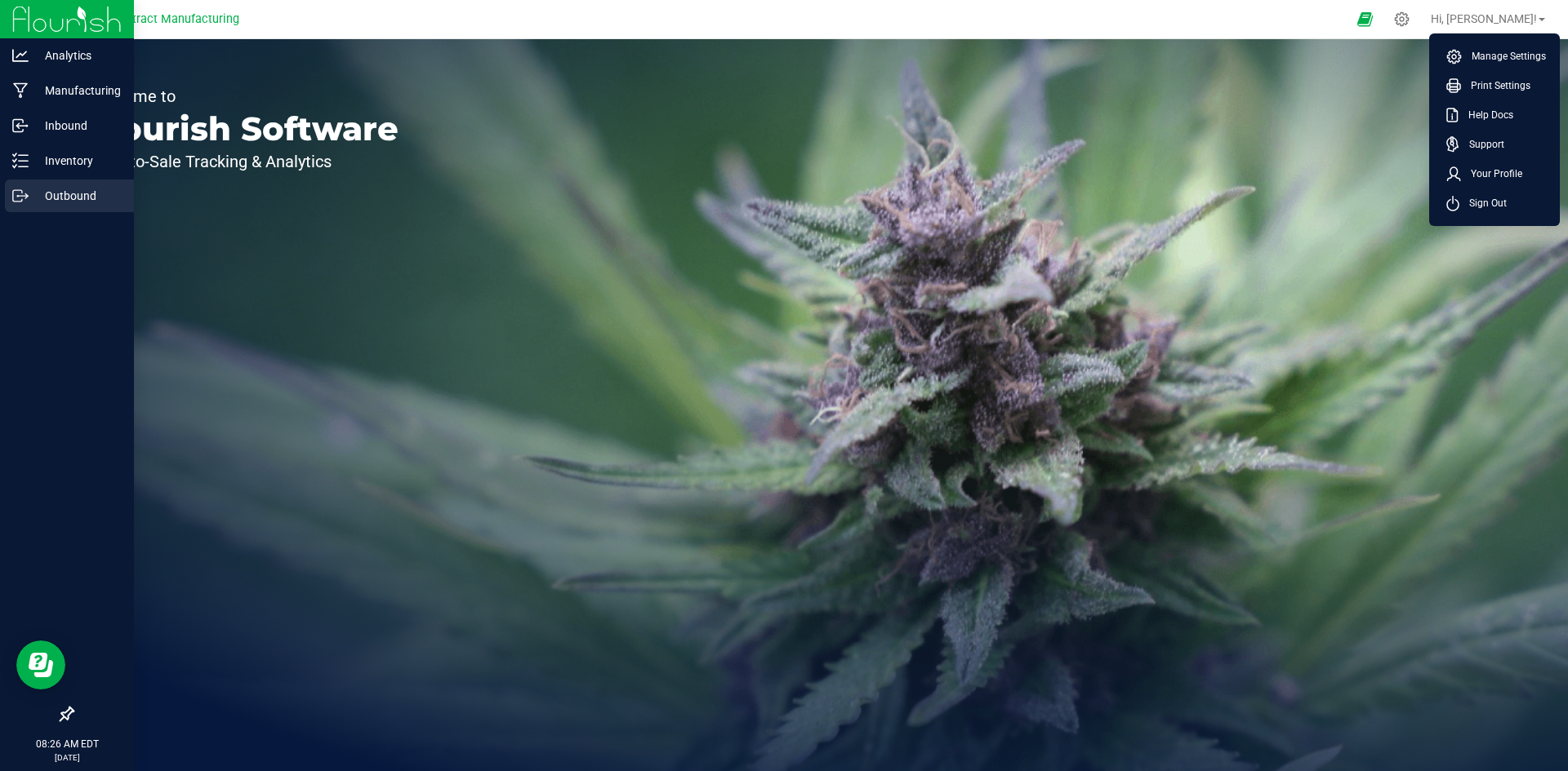
click at [66, 184] on div "Outbound" at bounding box center [69, 195] width 129 height 33
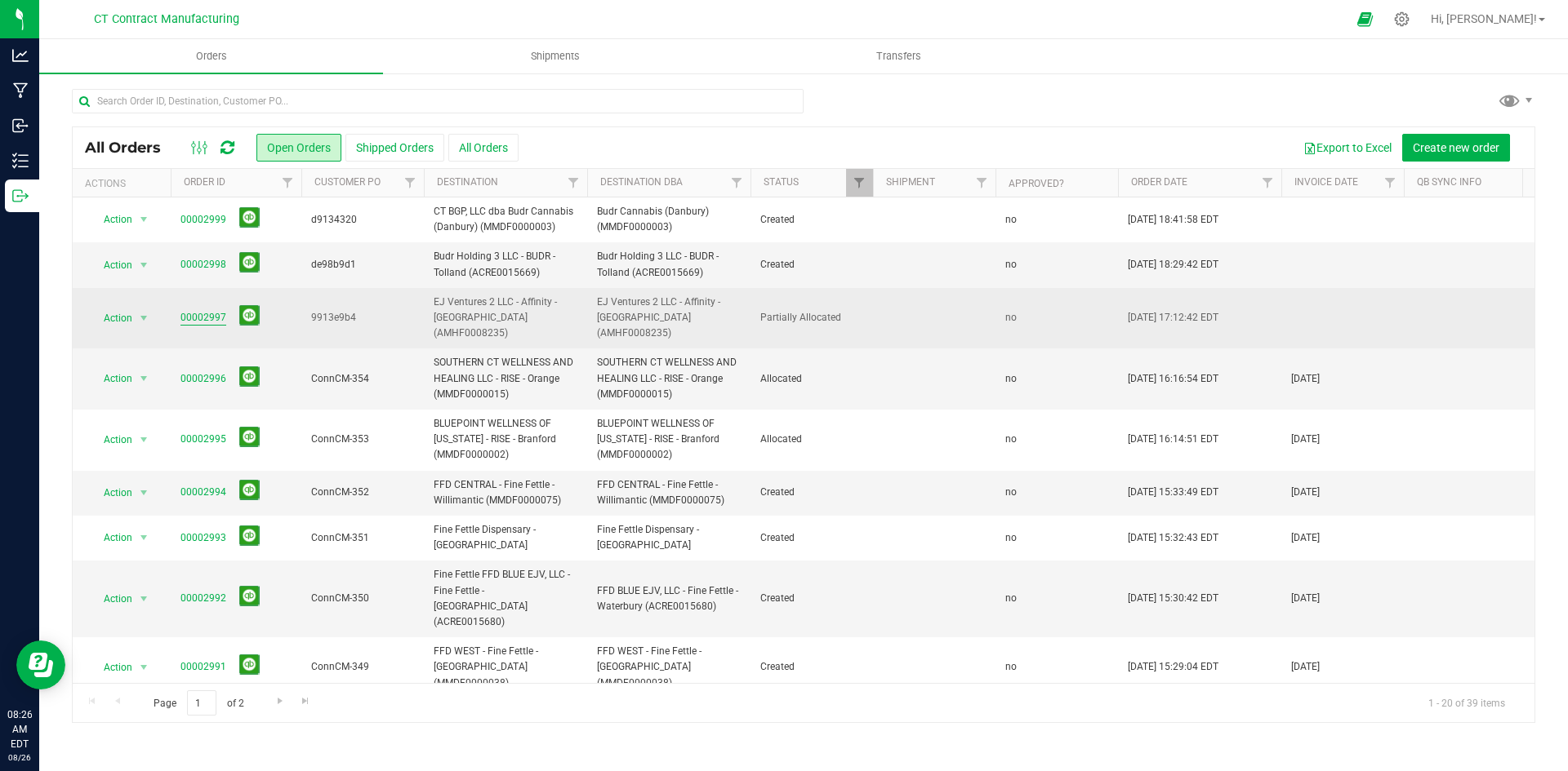
click at [207, 310] on link "00002997" at bounding box center [203, 317] width 46 height 16
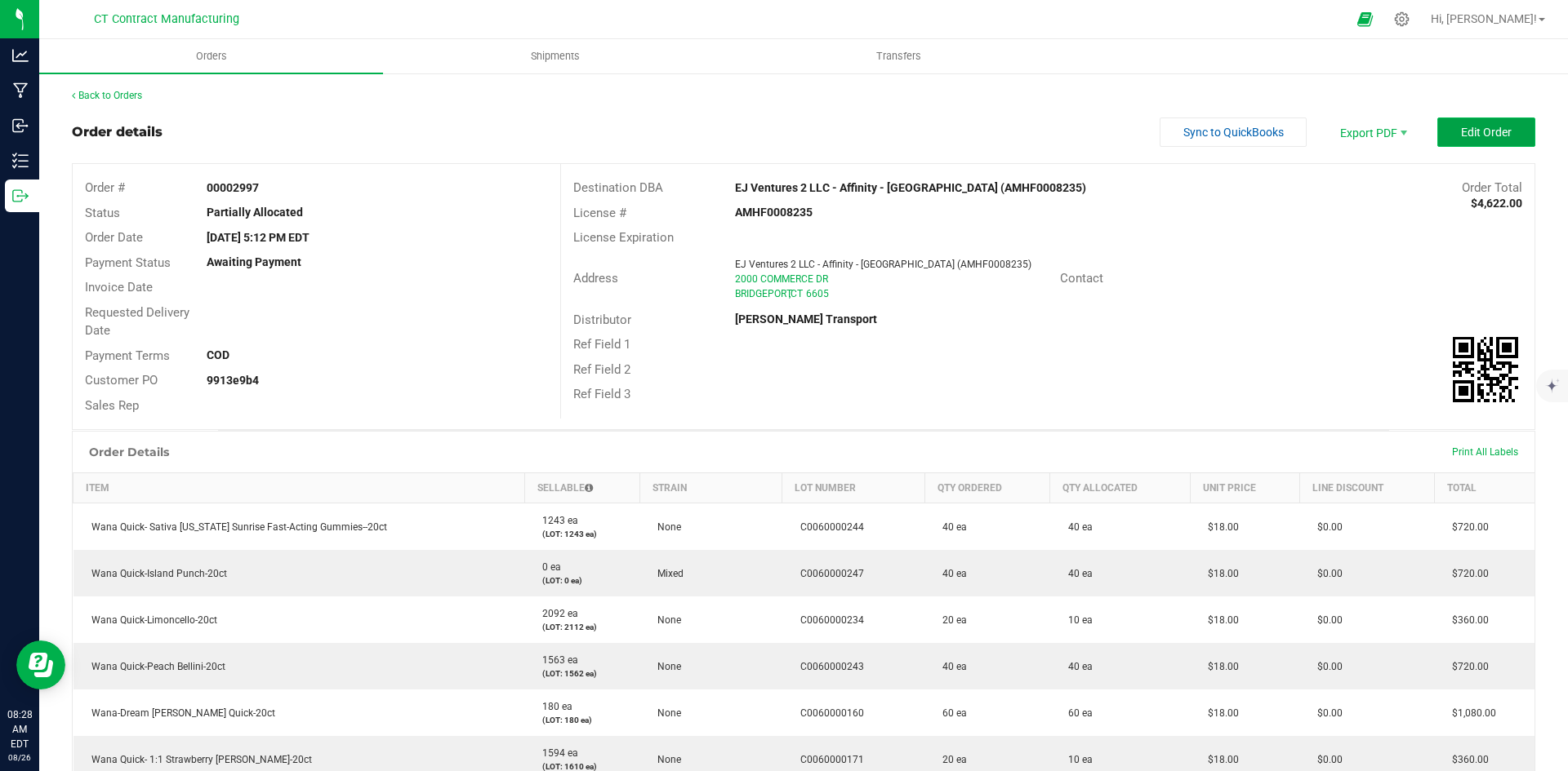
click at [1461, 131] on span "Edit Order" at bounding box center [1486, 132] width 51 height 13
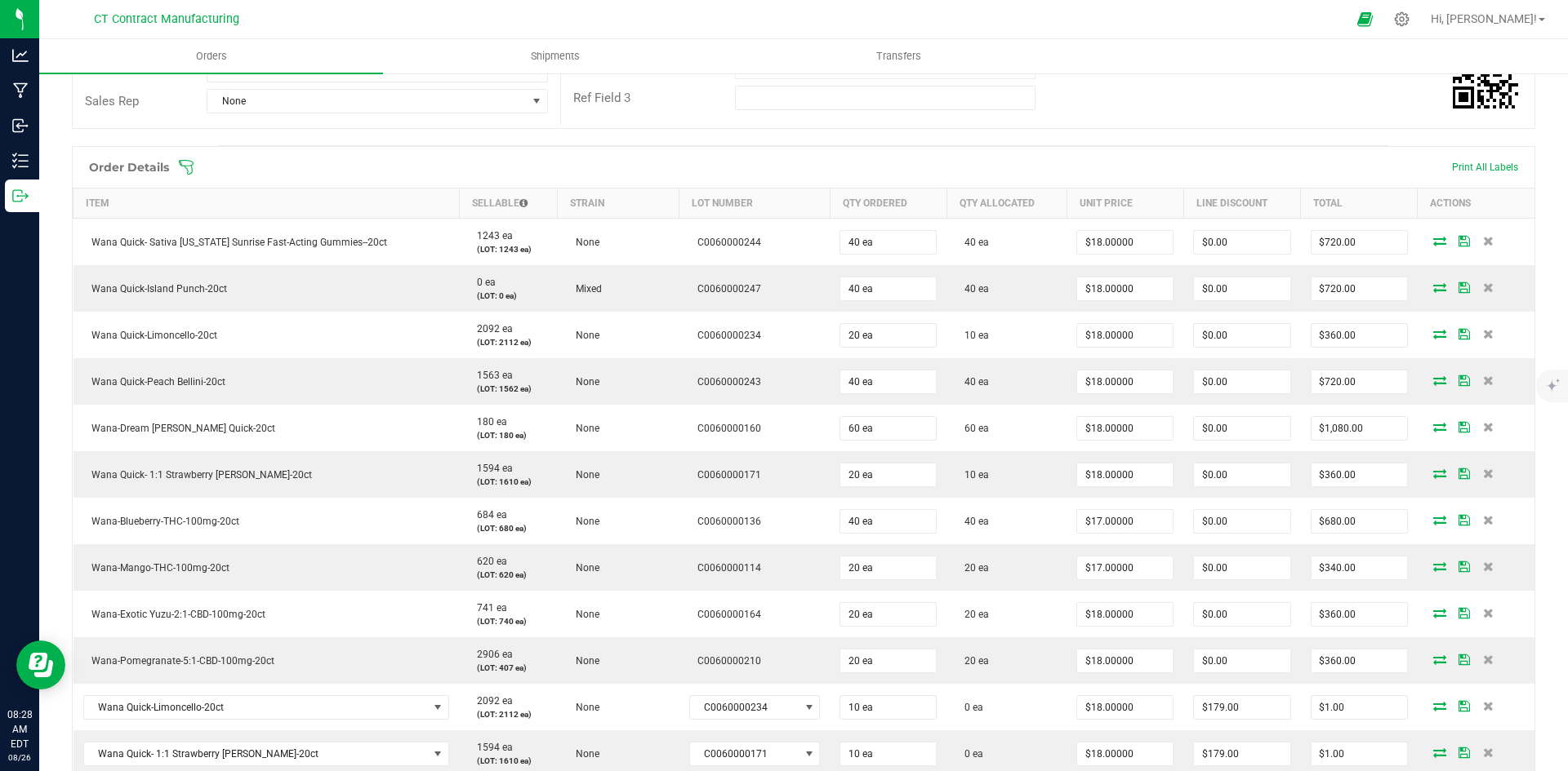
scroll to position [327, 0]
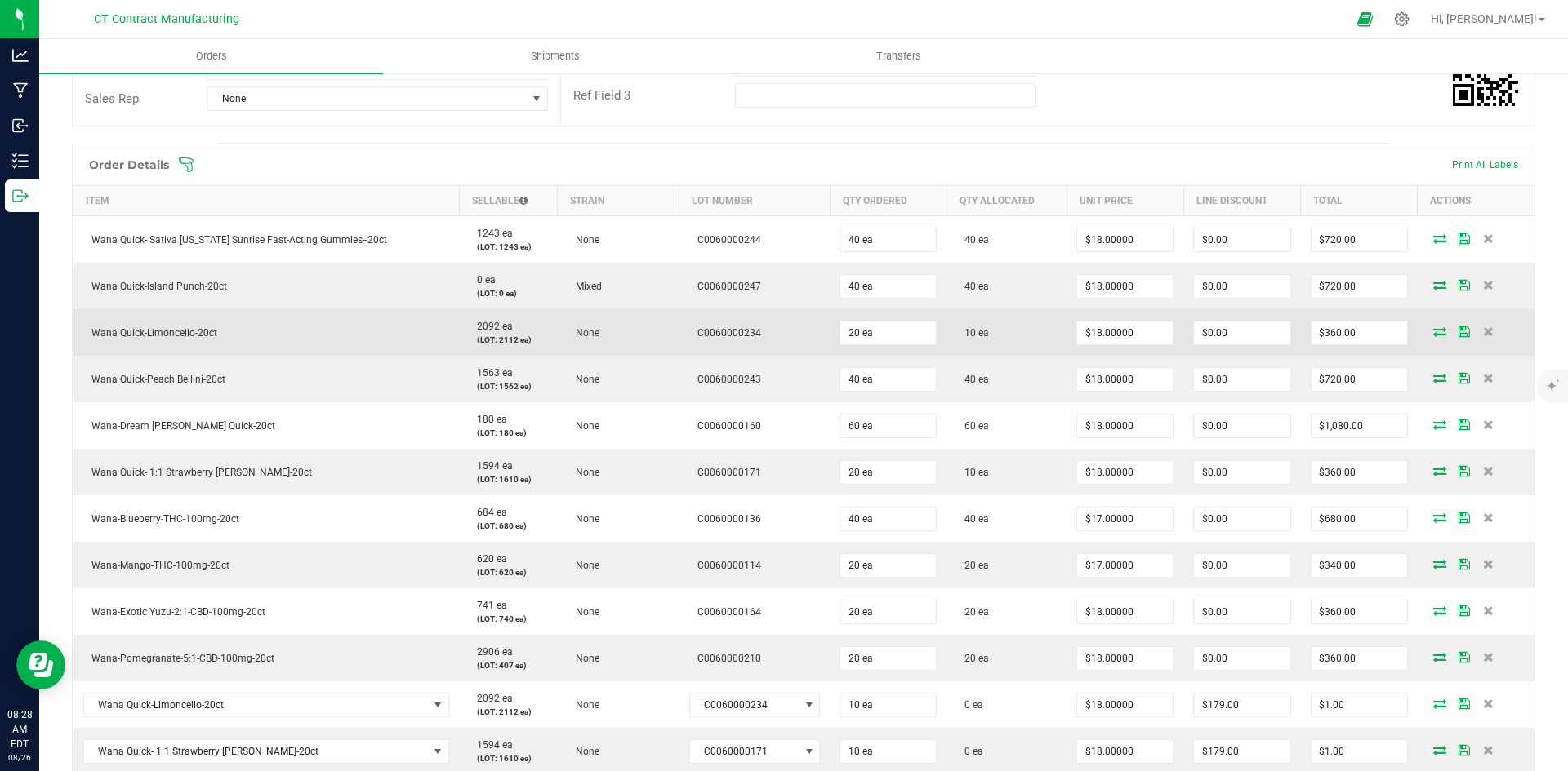
click at [1434, 330] on icon at bounding box center [1440, 332] width 13 height 9
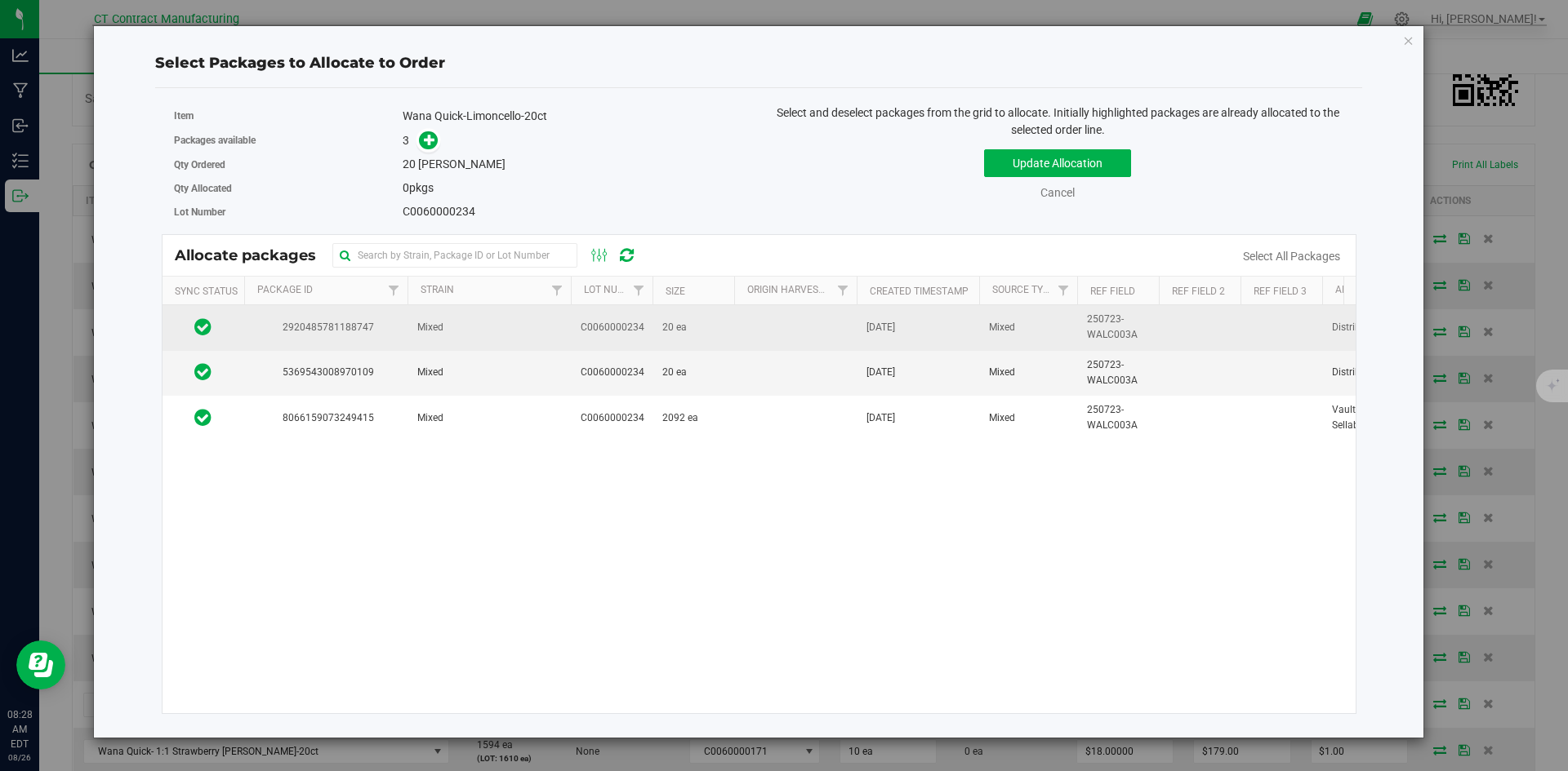
click at [655, 325] on td "20 ea" at bounding box center [693, 328] width 82 height 45
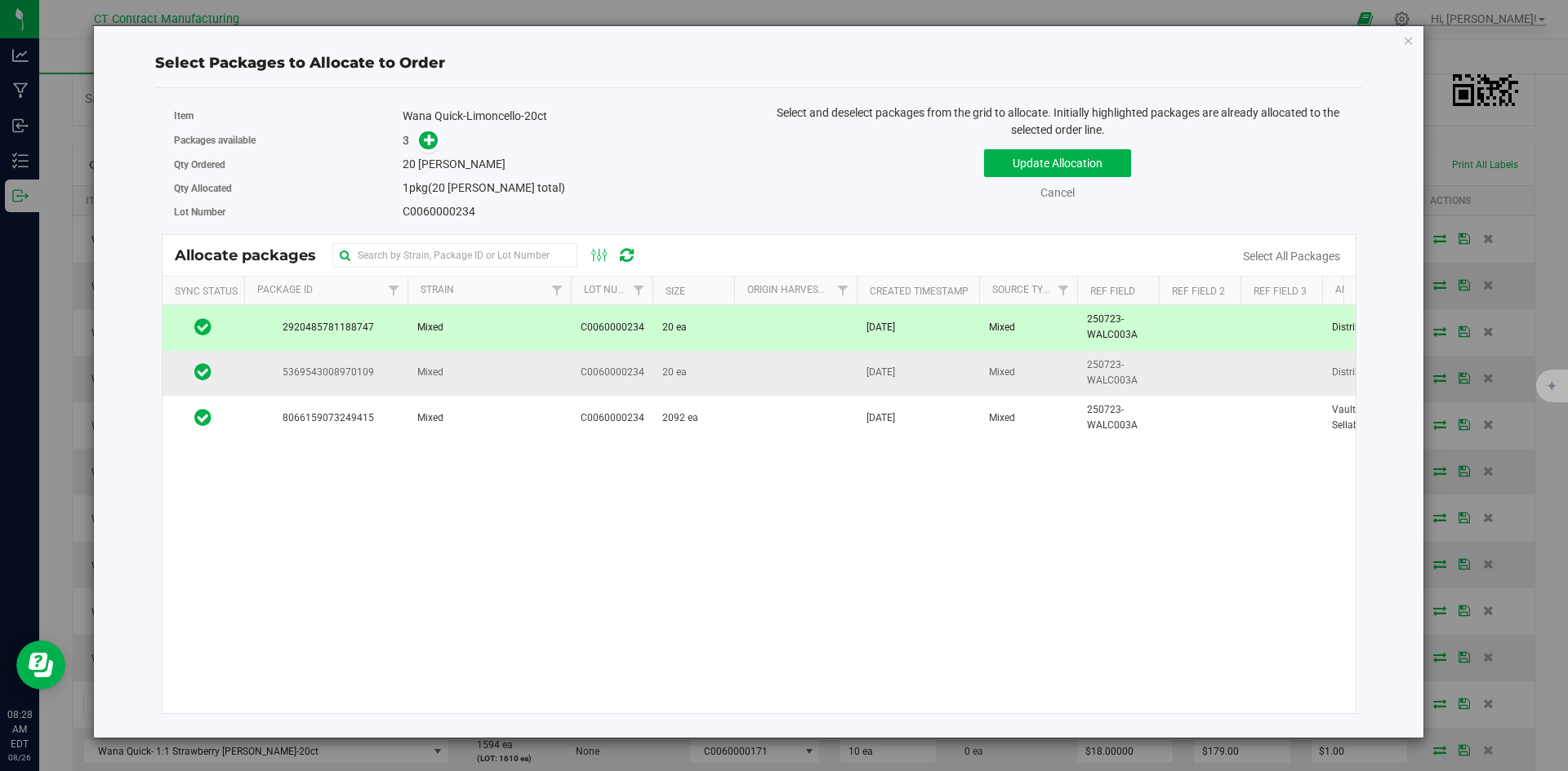
click at [665, 373] on span "20 ea" at bounding box center [675, 373] width 24 height 16
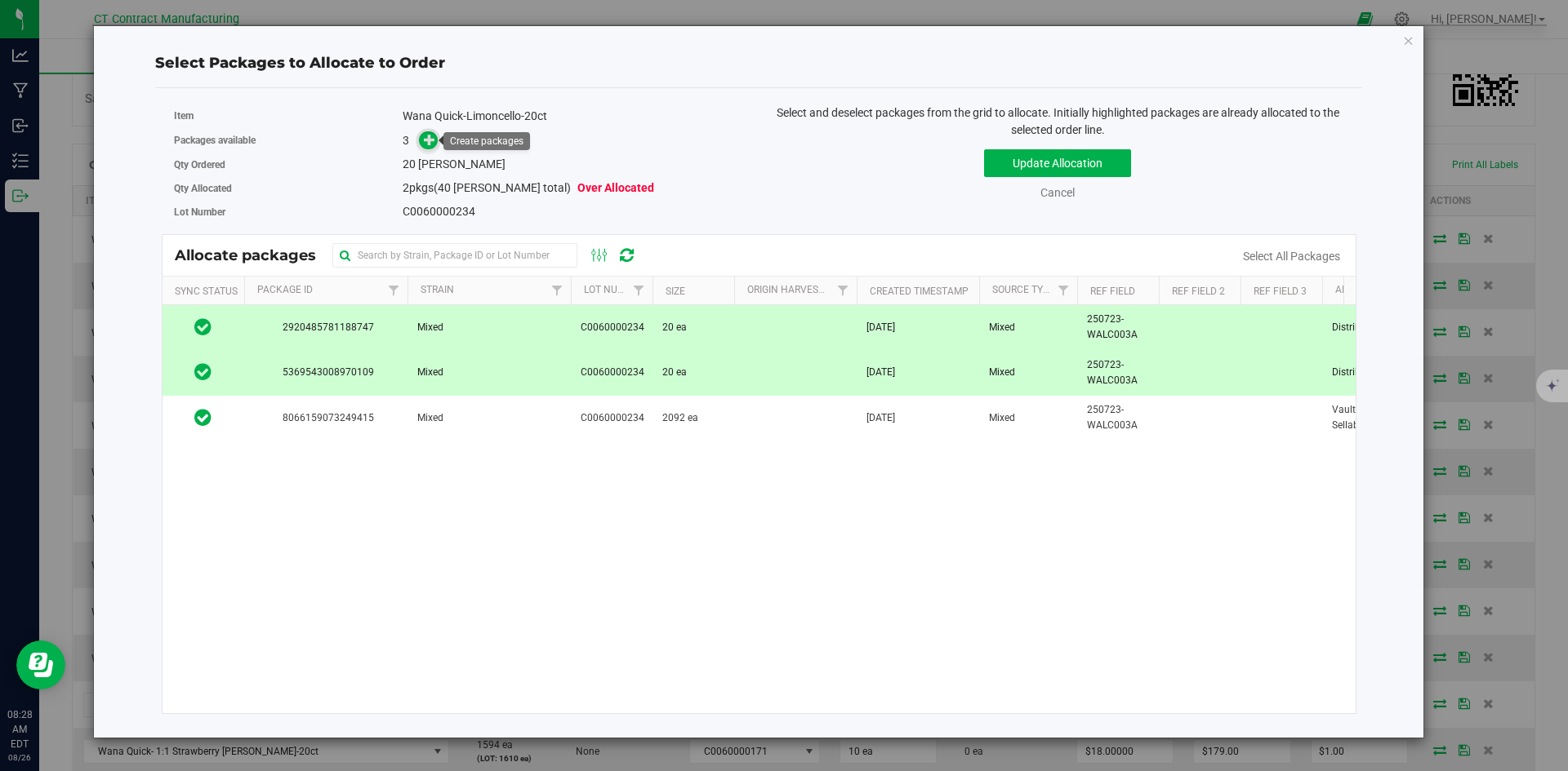
click at [438, 138] on span at bounding box center [428, 141] width 19 height 19
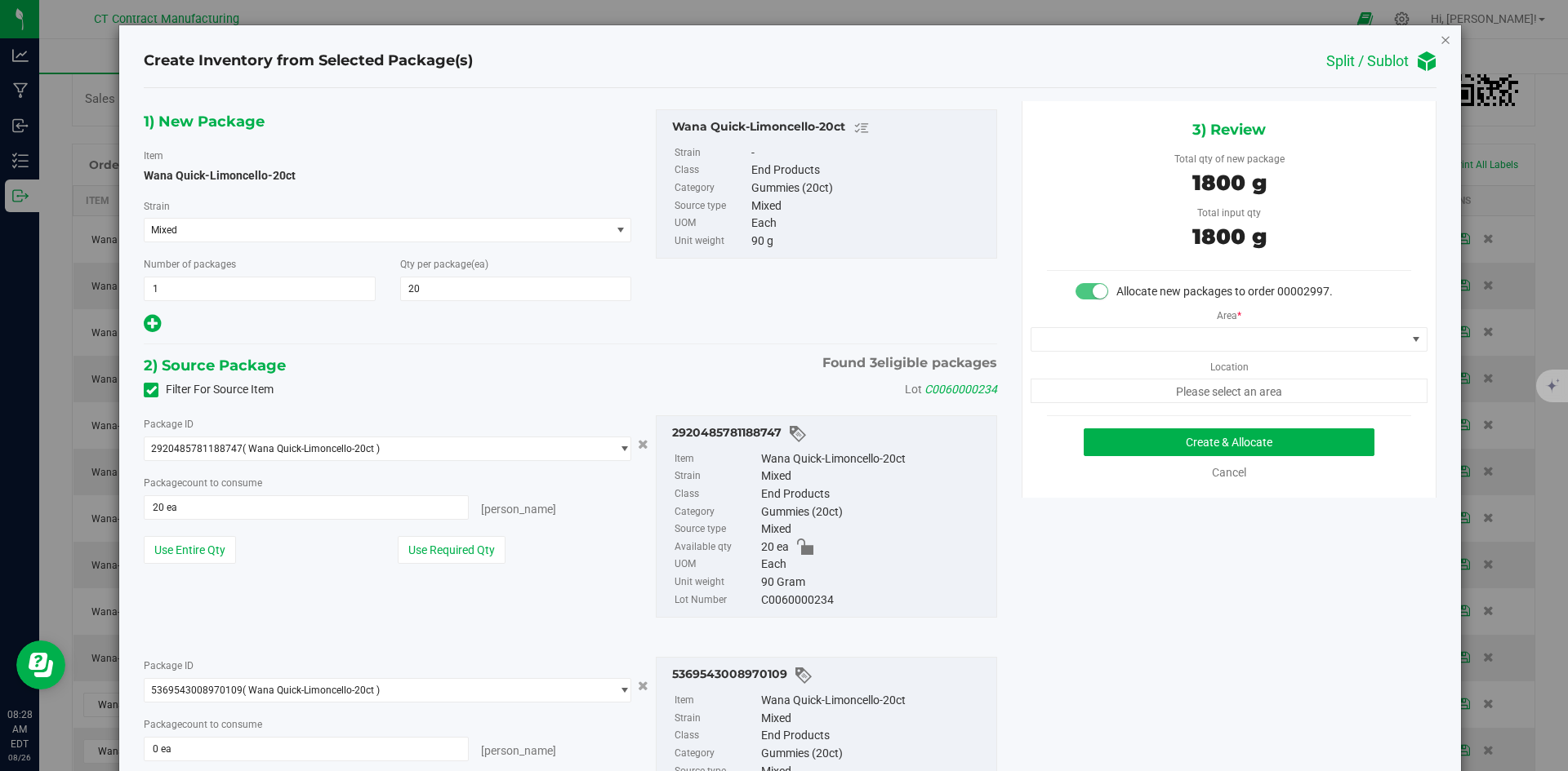
click at [1439, 39] on icon "button" at bounding box center [1445, 39] width 11 height 20
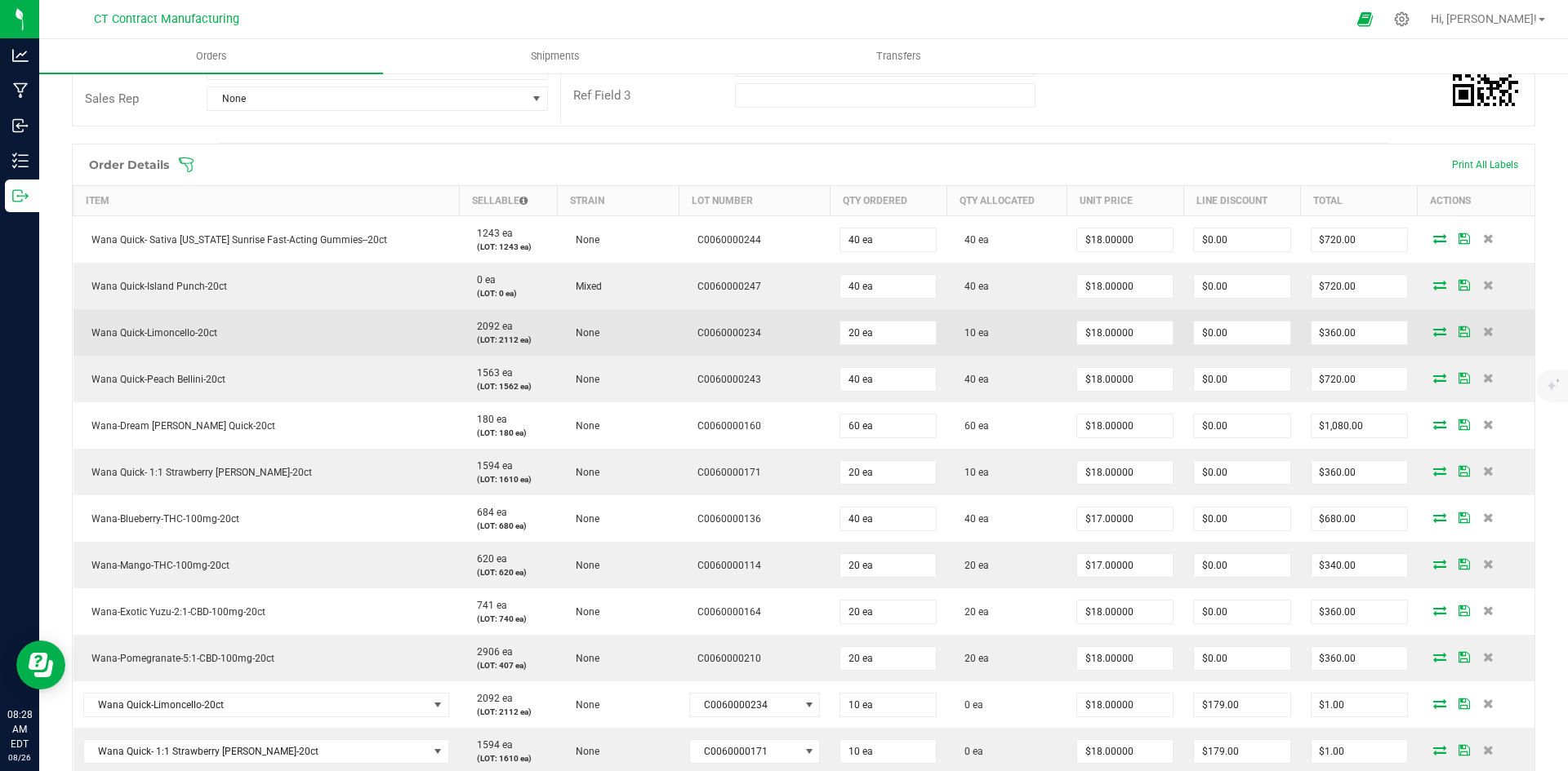
click at [1434, 328] on icon at bounding box center [1440, 332] width 13 height 9
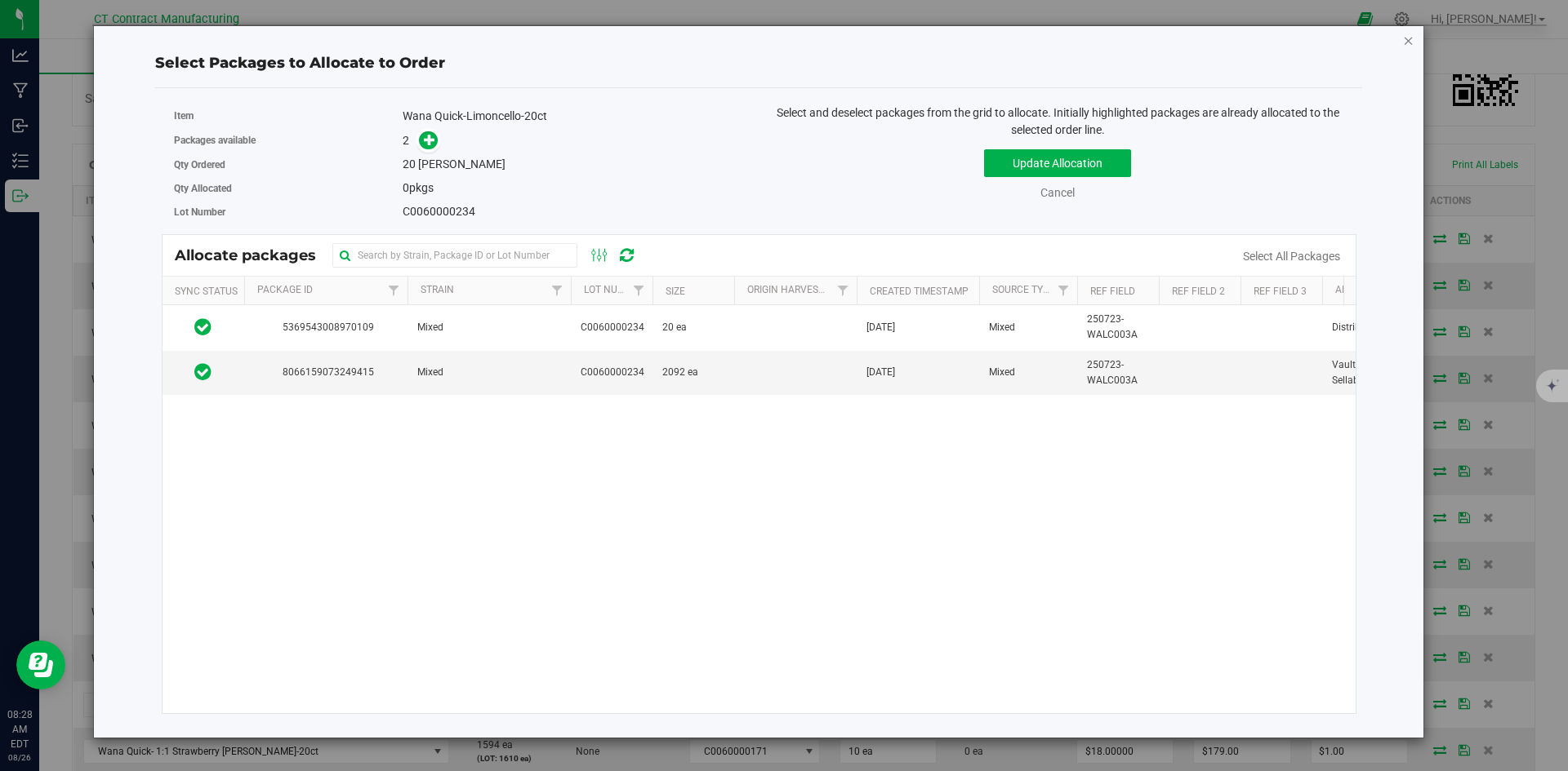
click at [1413, 40] on icon "button" at bounding box center [1408, 39] width 11 height 20
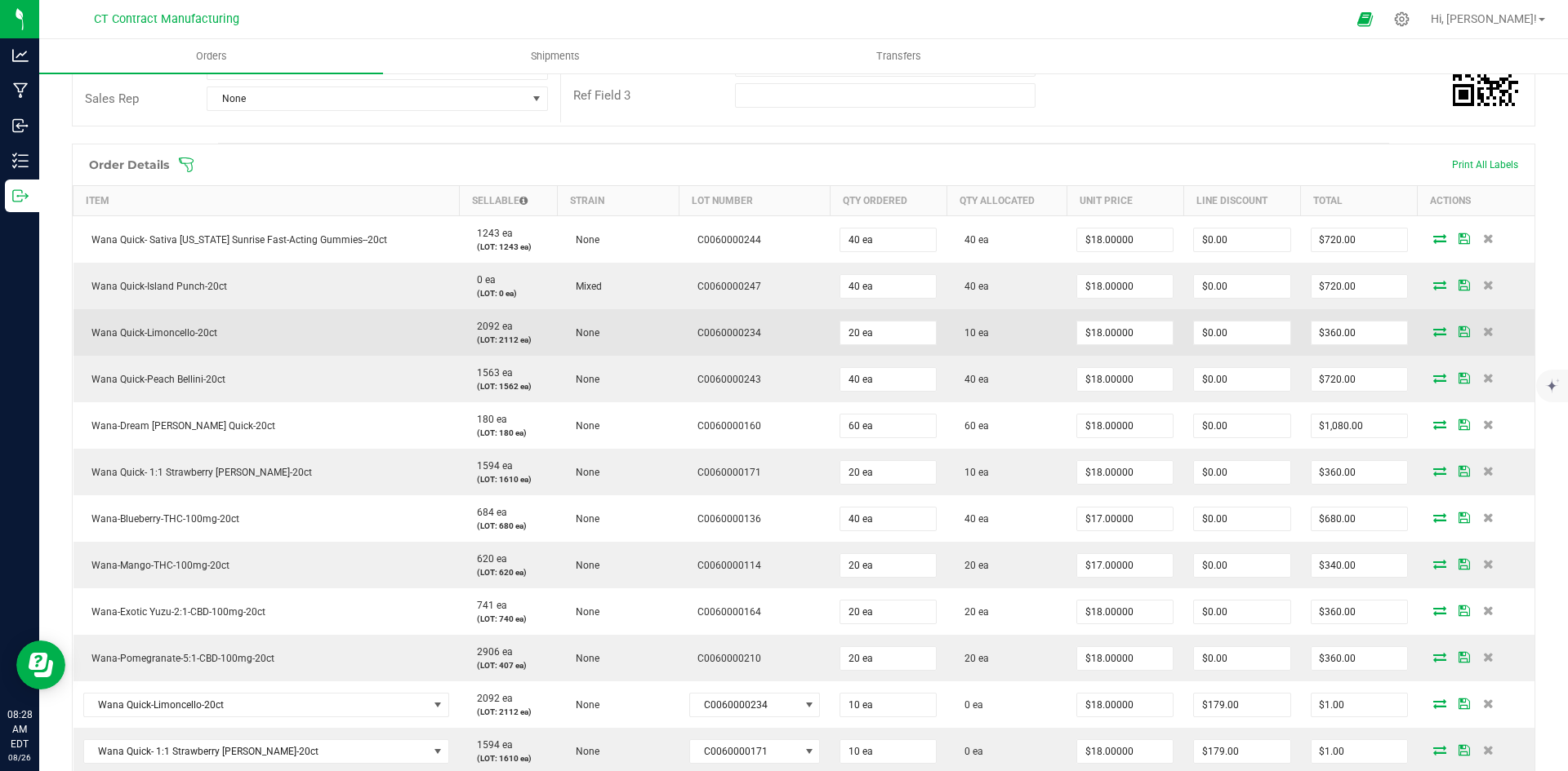
click at [1434, 328] on icon at bounding box center [1440, 332] width 13 height 9
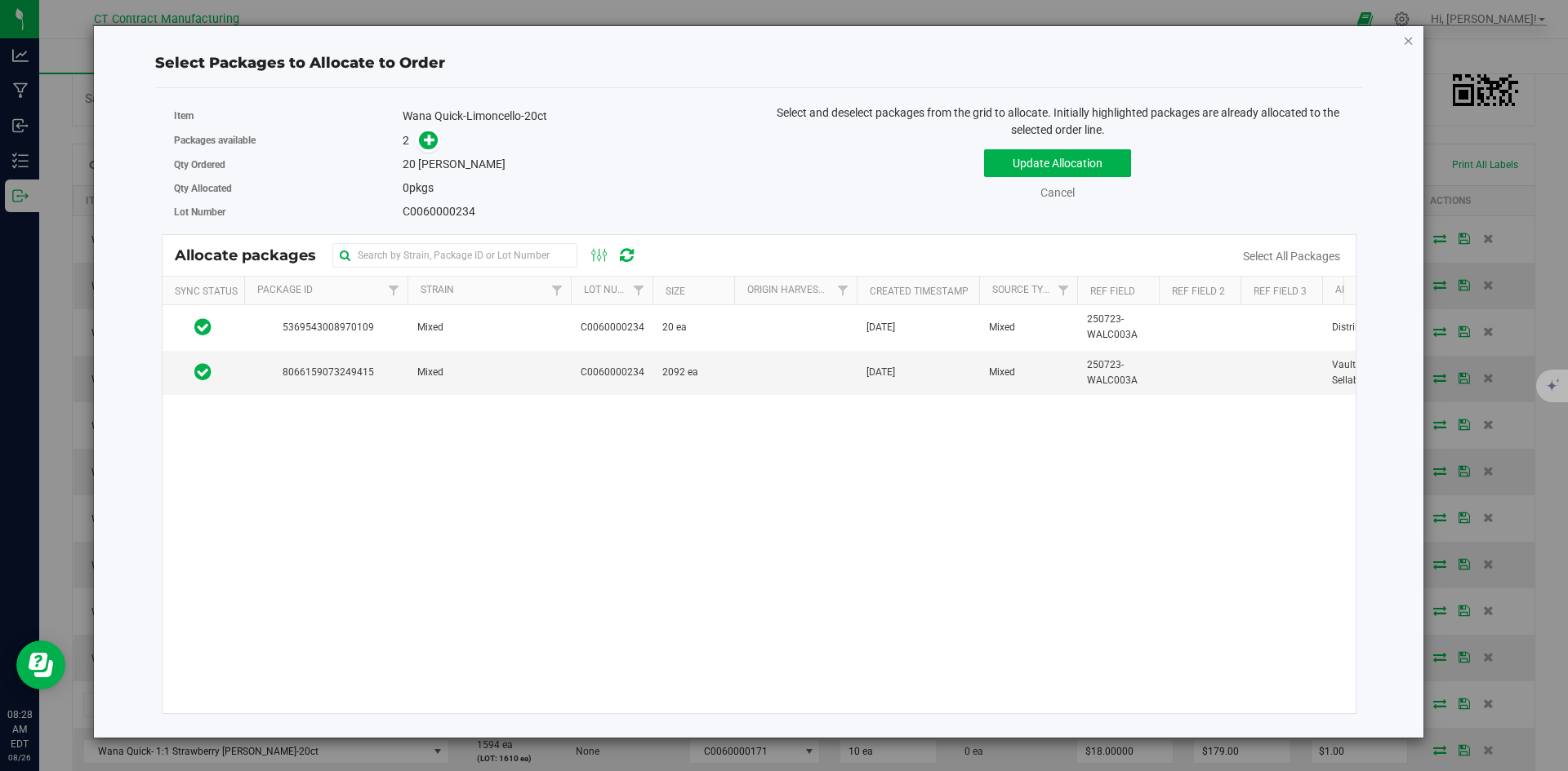
click at [1405, 42] on icon "button" at bounding box center [1408, 39] width 11 height 20
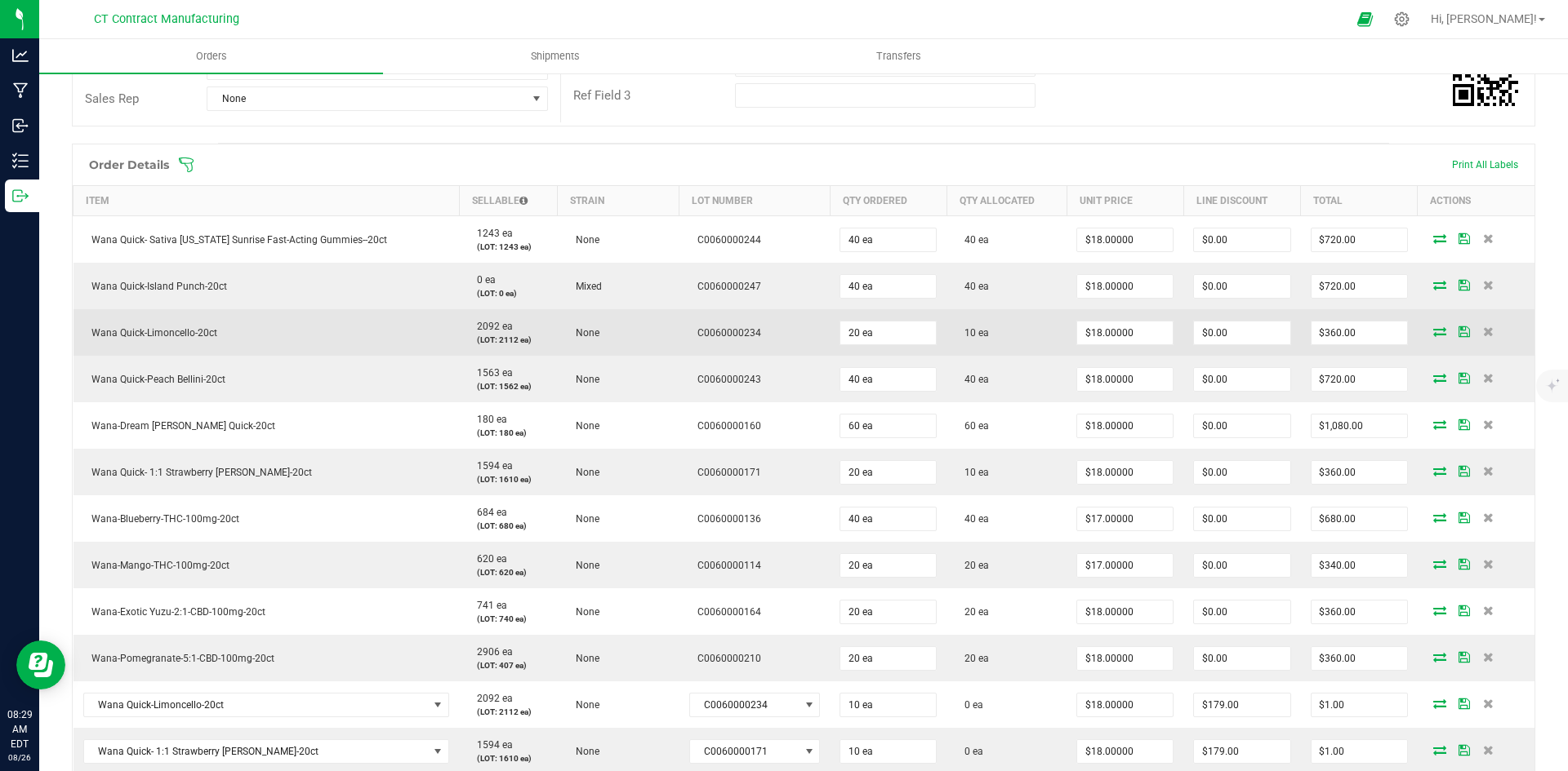
click at [1434, 328] on icon at bounding box center [1440, 332] width 13 height 9
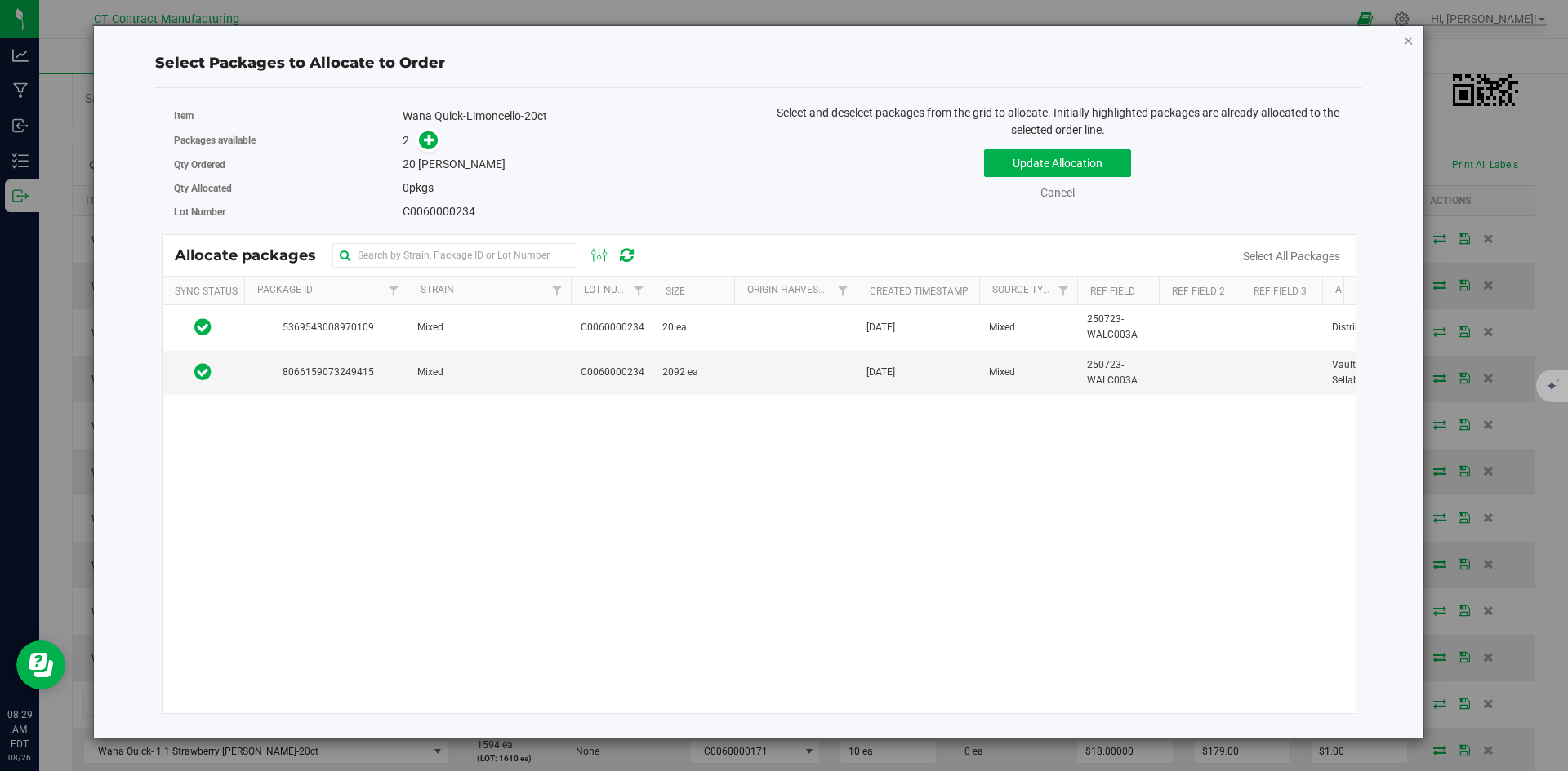
click at [1408, 39] on icon "button" at bounding box center [1408, 39] width 11 height 20
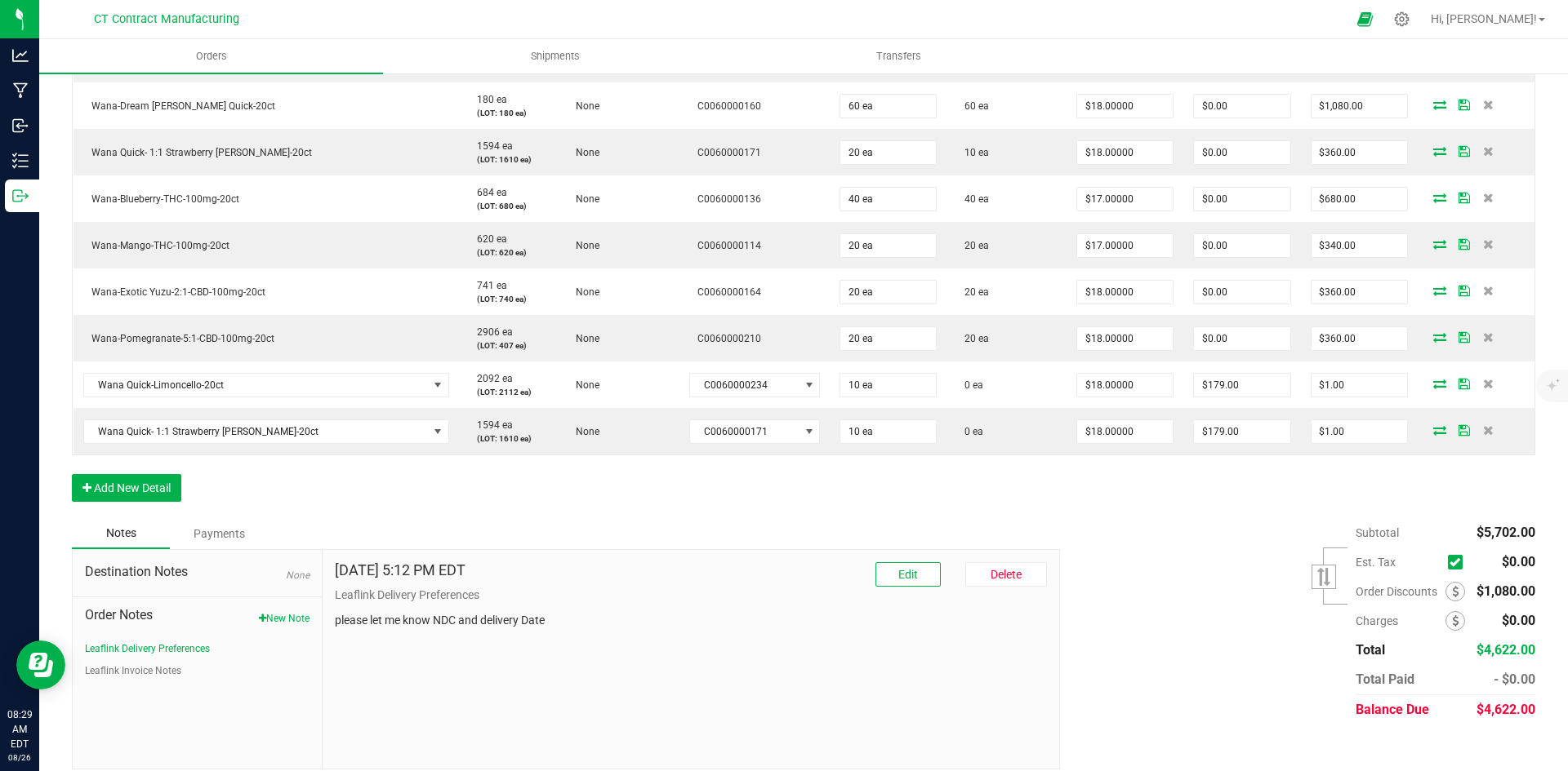
scroll to position [661, 0]
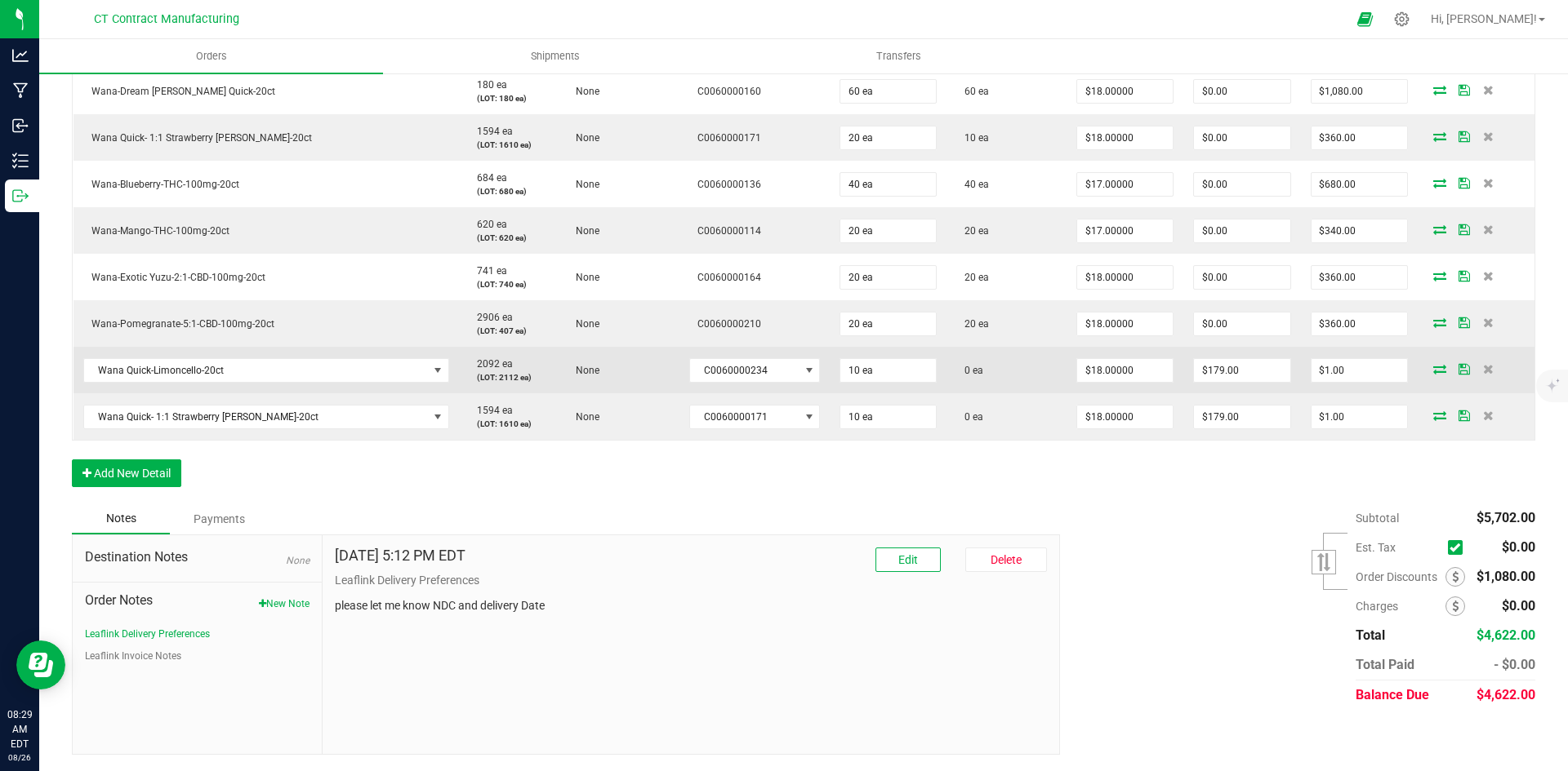
click at [1434, 372] on icon at bounding box center [1440, 369] width 13 height 9
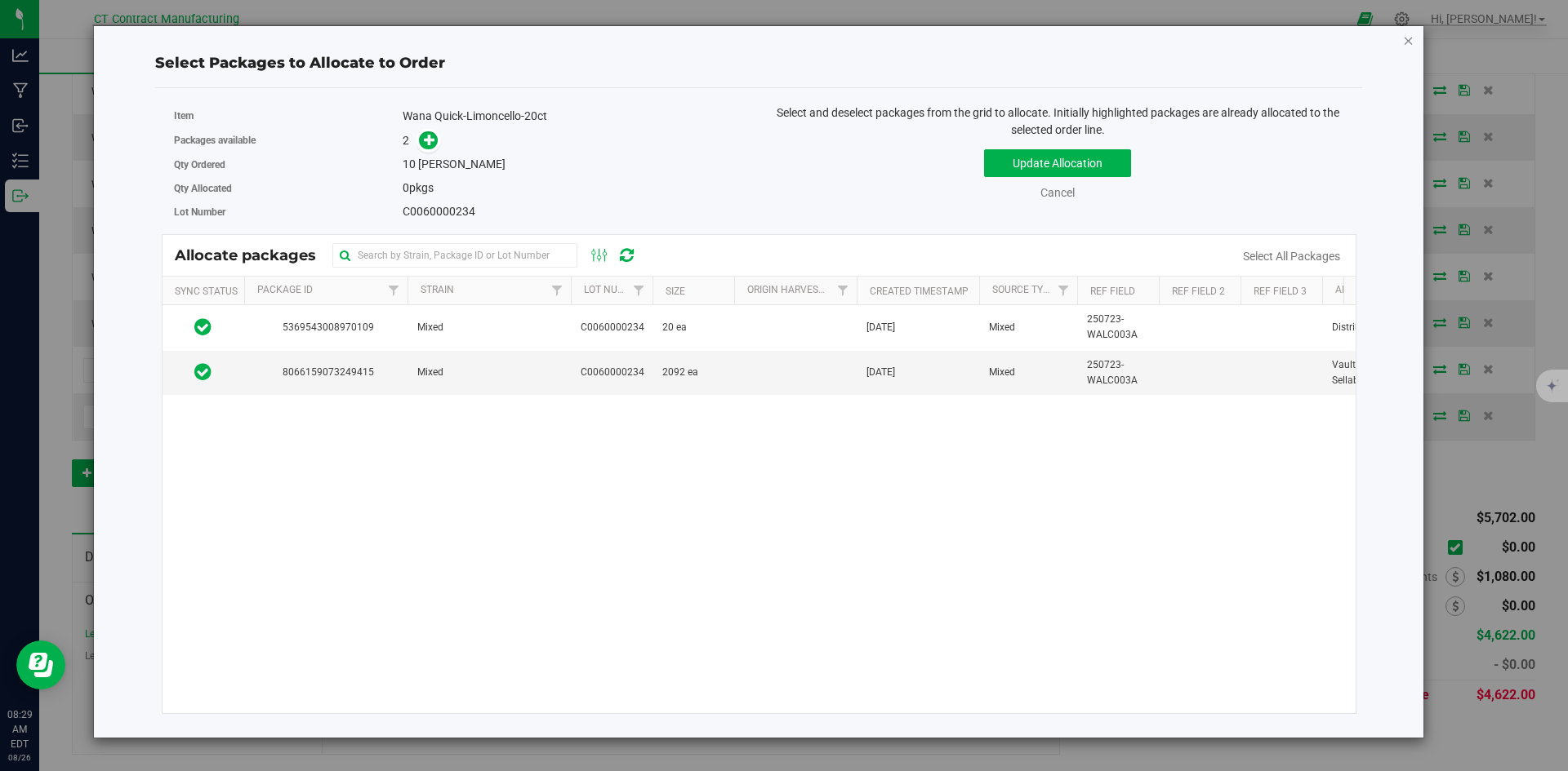
click at [1411, 47] on icon "button" at bounding box center [1408, 39] width 11 height 20
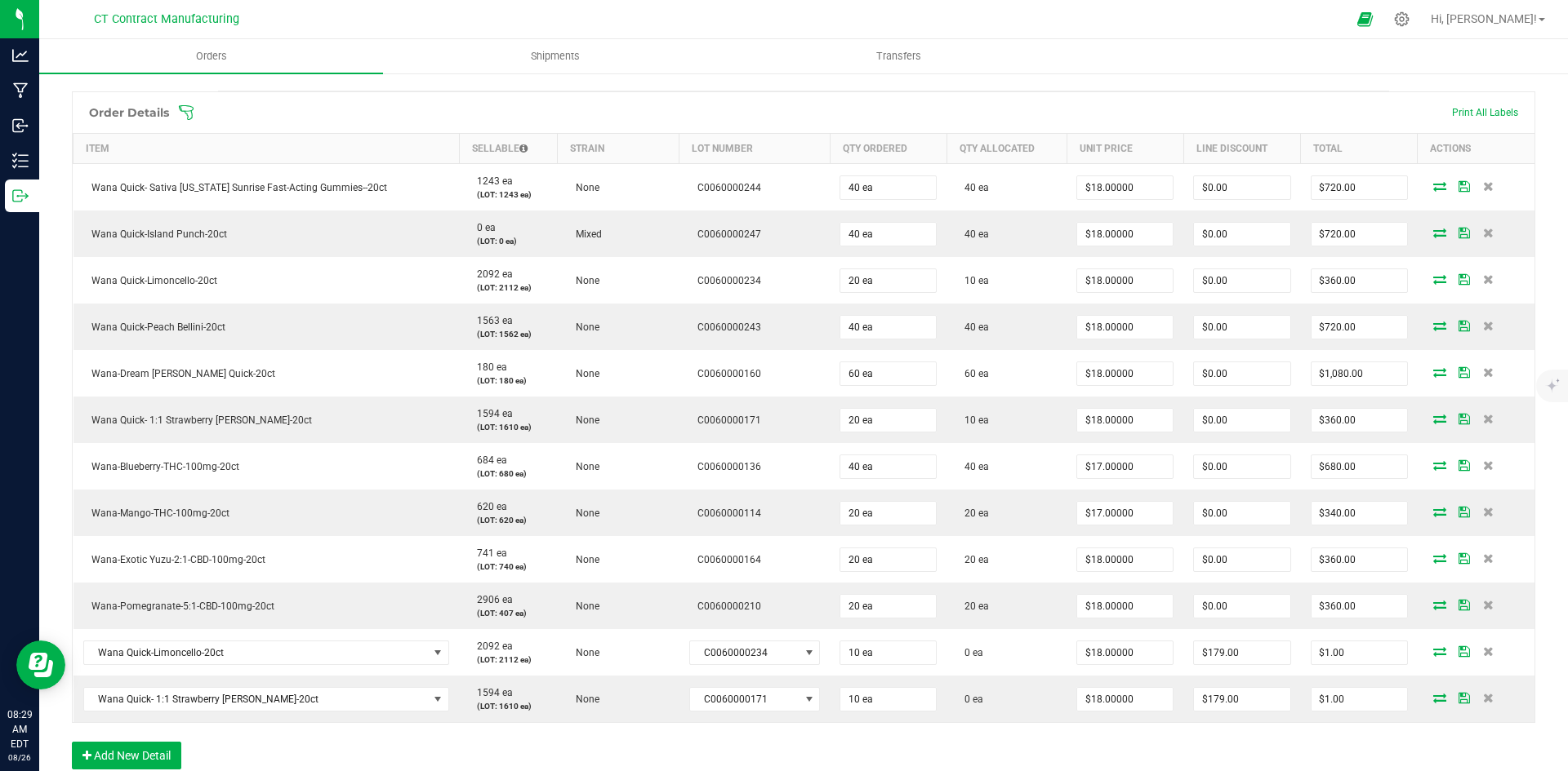
scroll to position [334, 0]
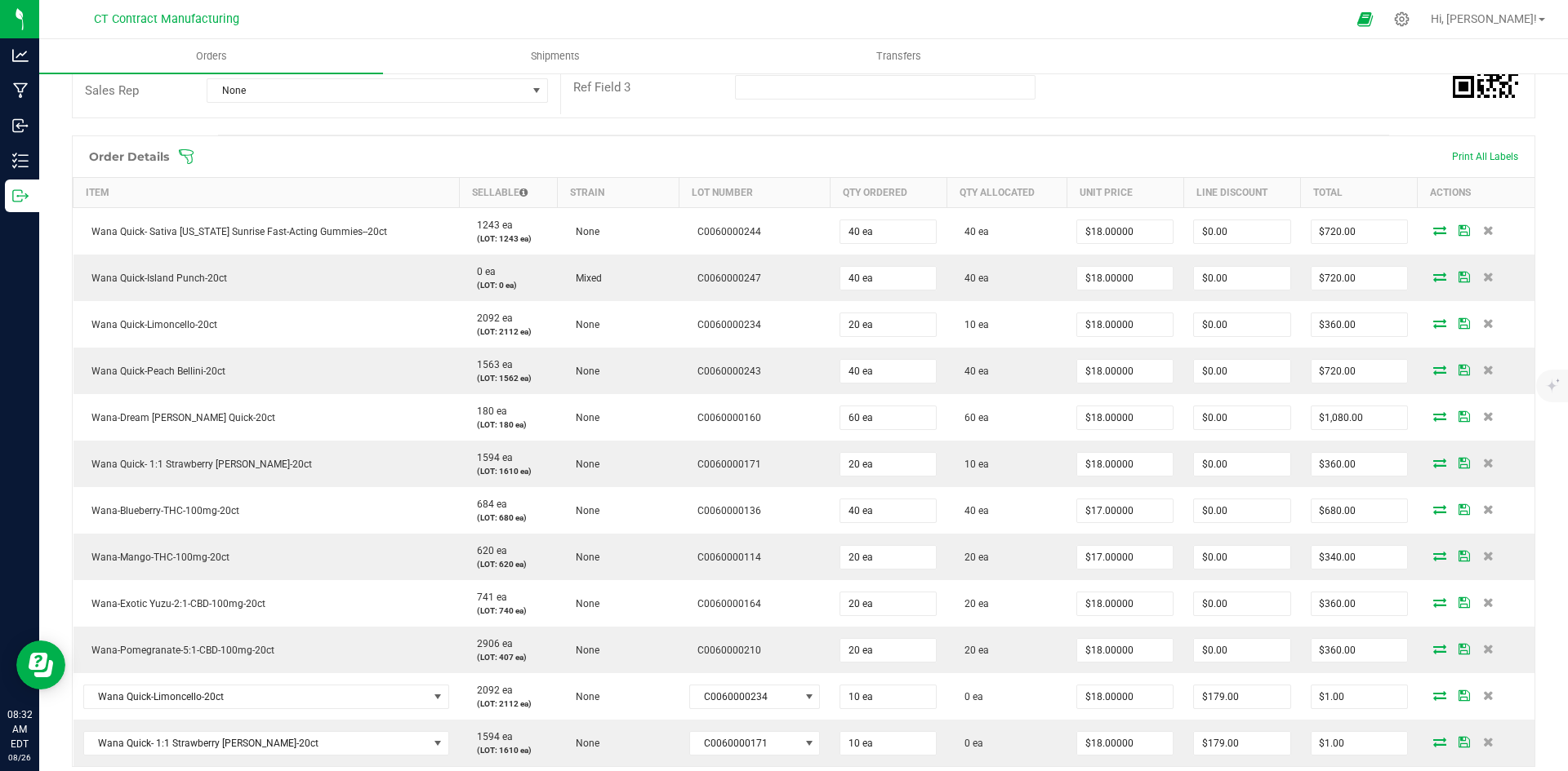
click at [1087, 20] on div at bounding box center [819, 19] width 1054 height 32
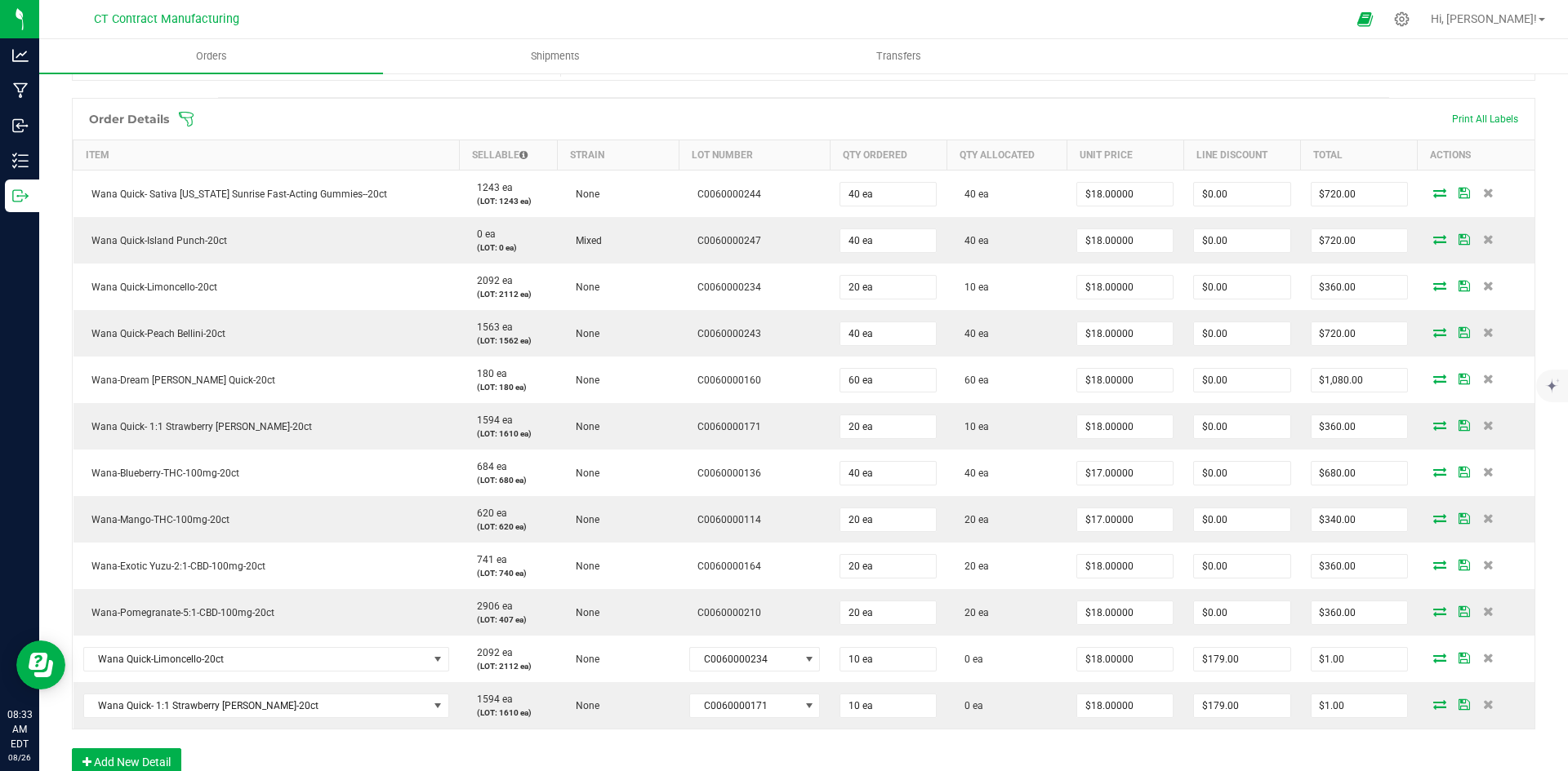
scroll to position [409, 0]
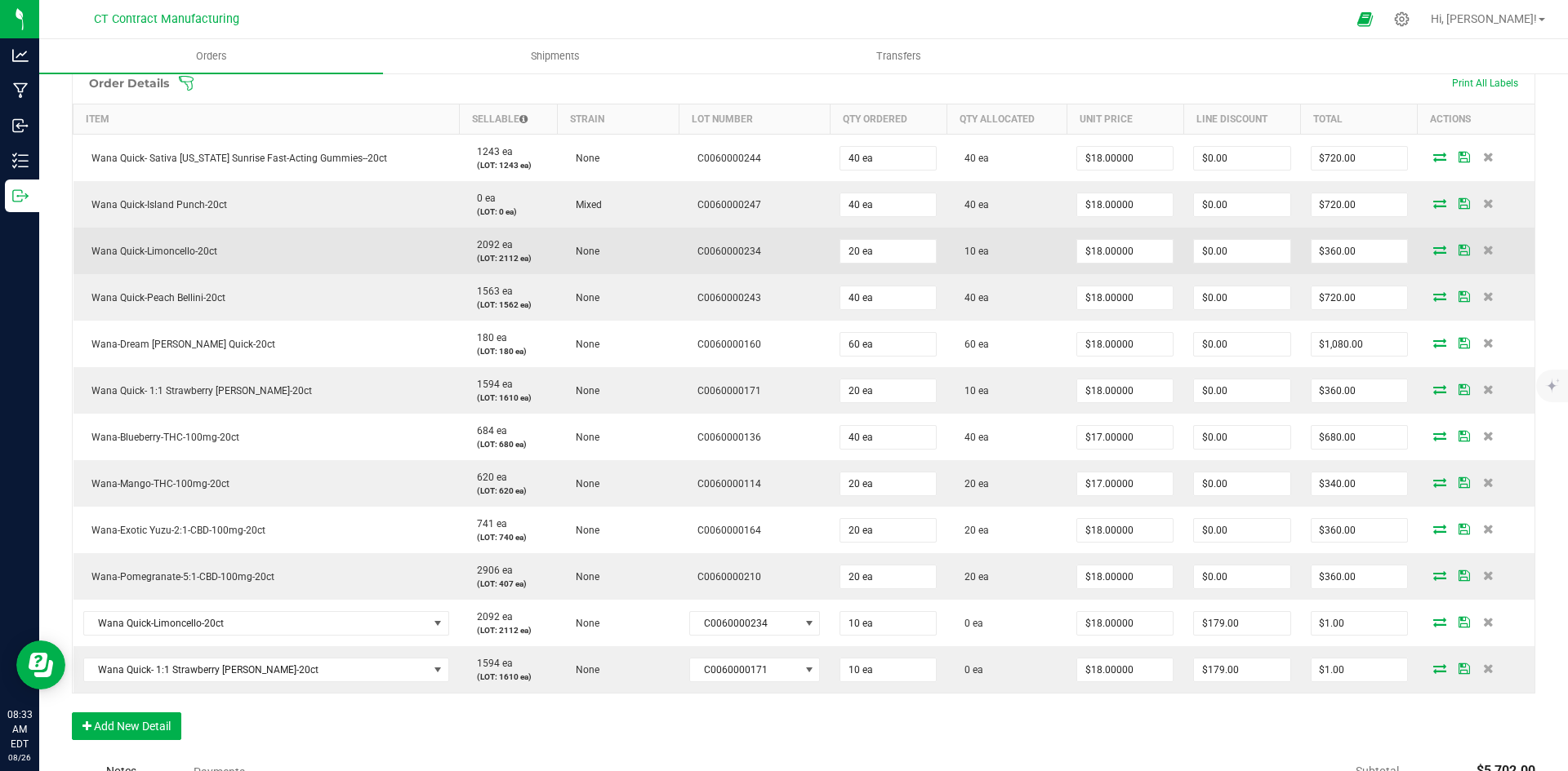
click at [1434, 250] on icon at bounding box center [1440, 250] width 13 height 9
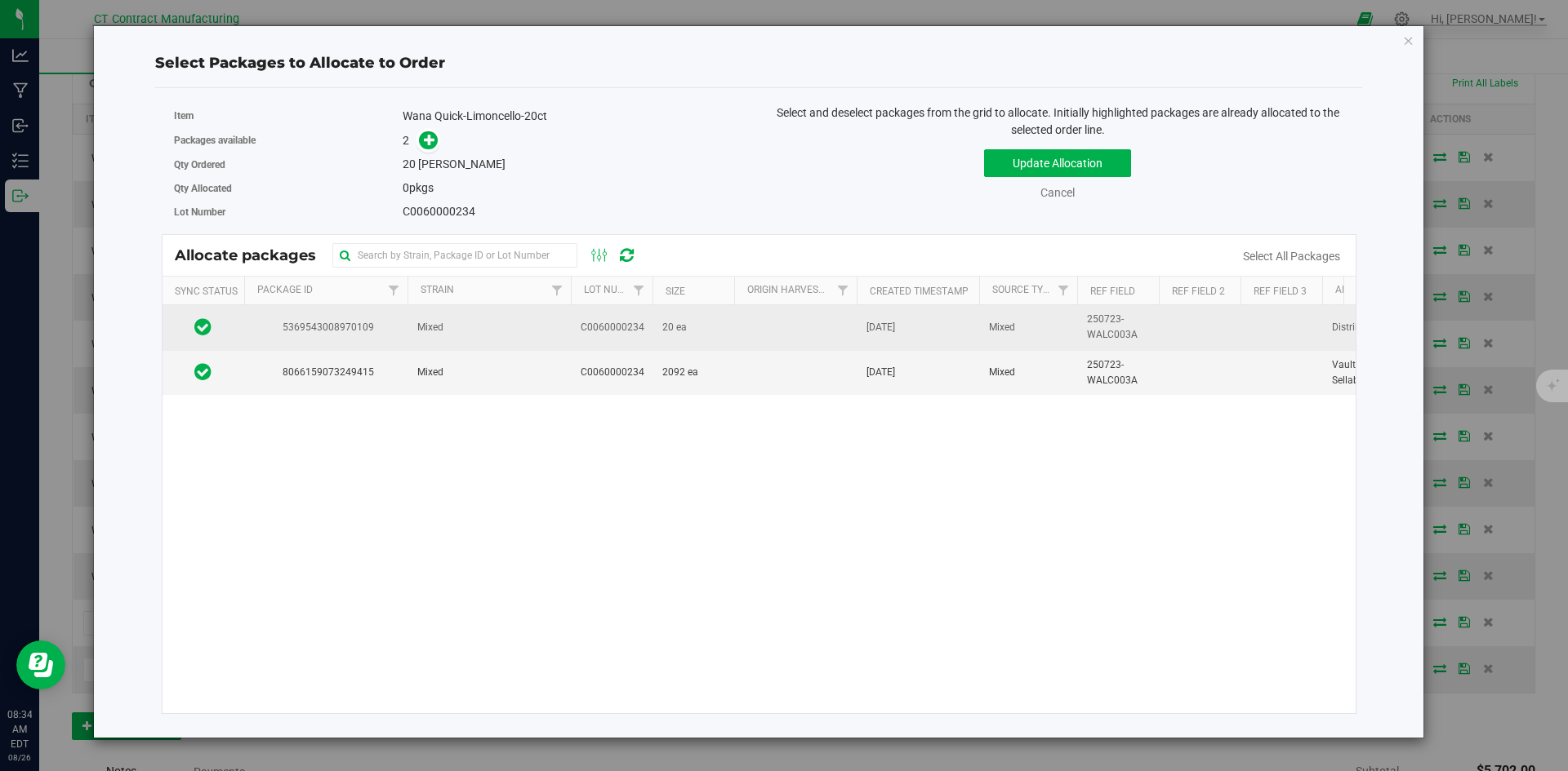
click at [796, 340] on td at bounding box center [795, 328] width 122 height 45
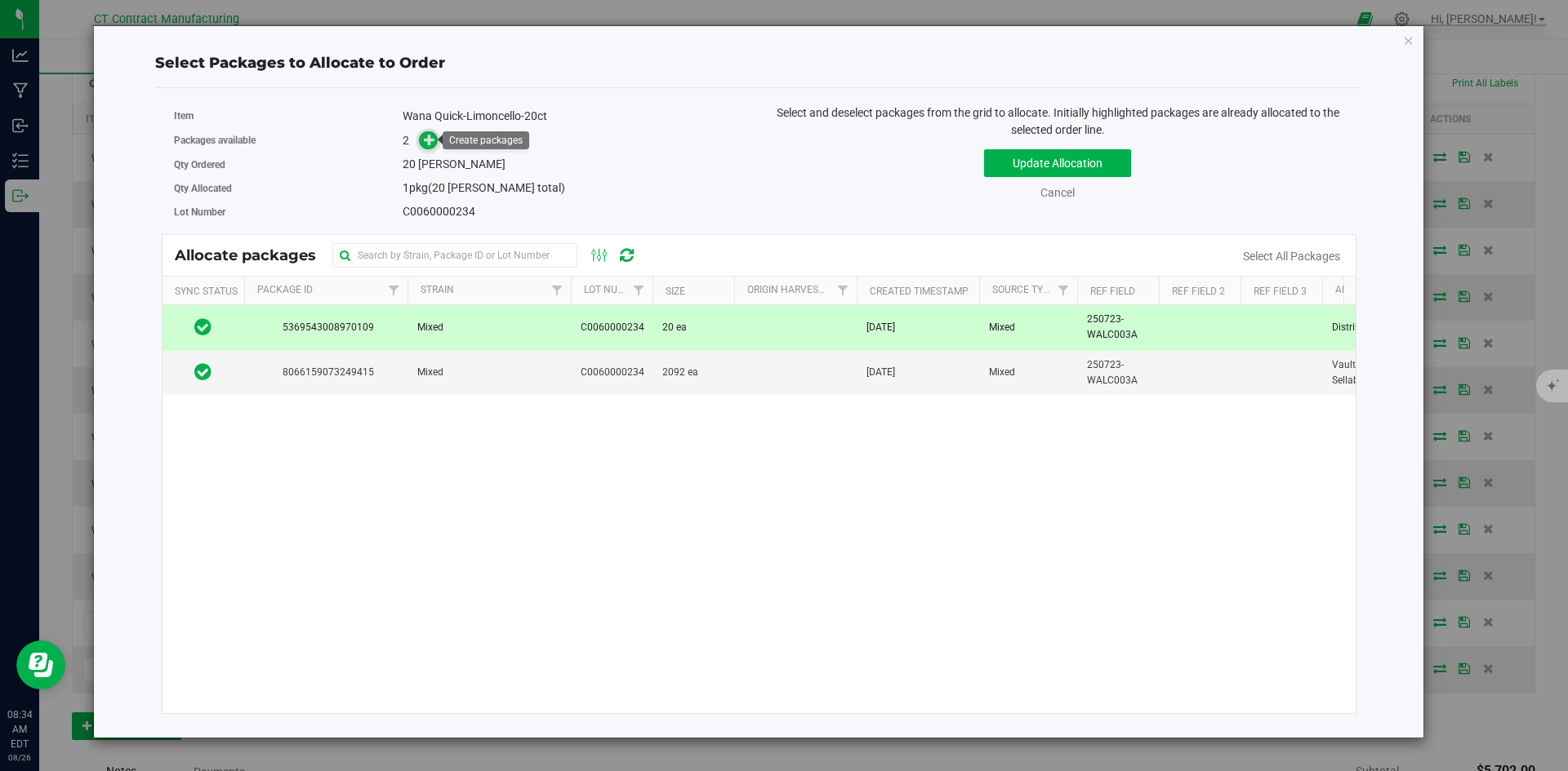
click at [426, 139] on icon at bounding box center [429, 140] width 11 height 11
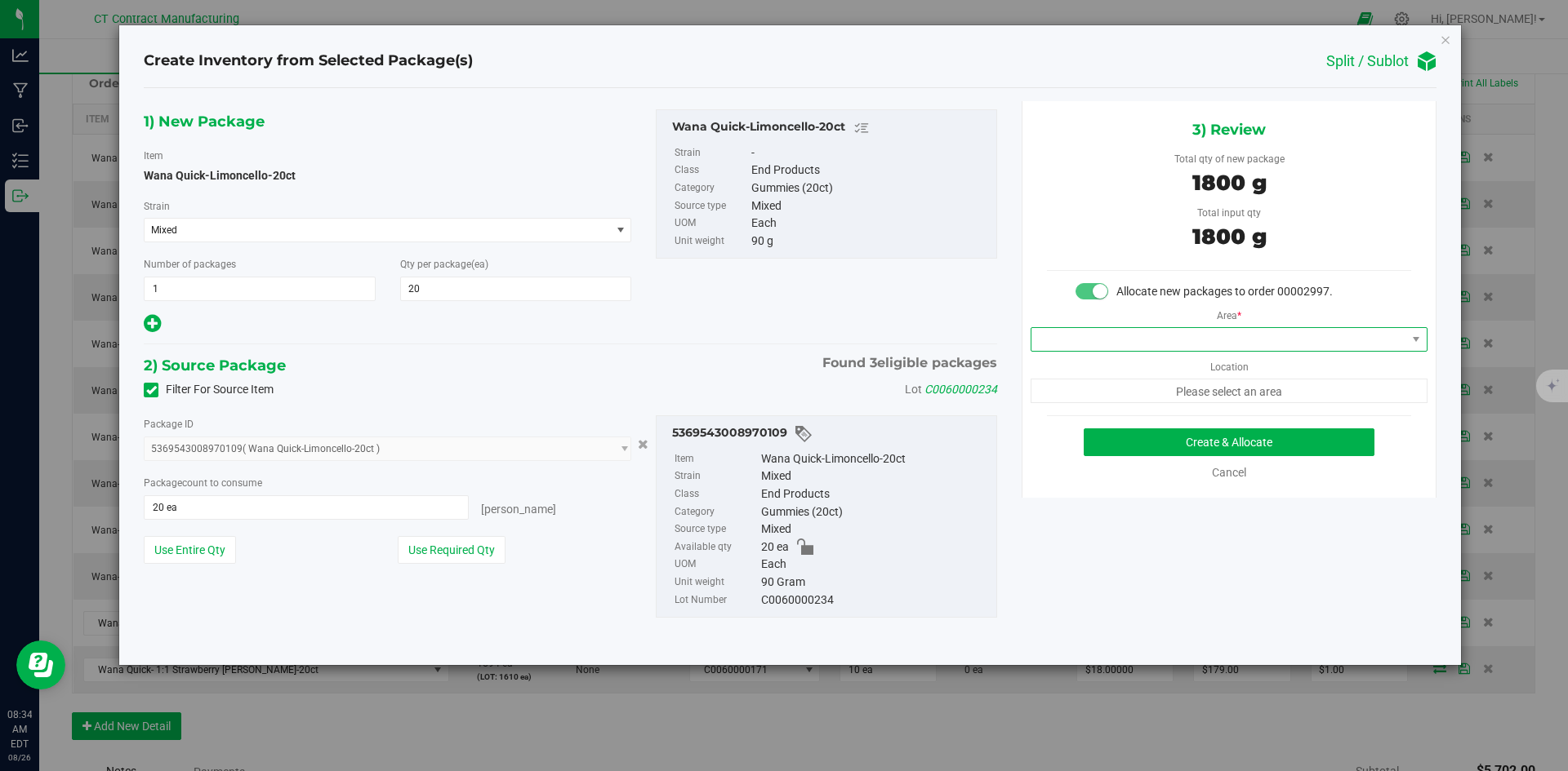
click at [1157, 348] on span at bounding box center [1219, 339] width 375 height 23
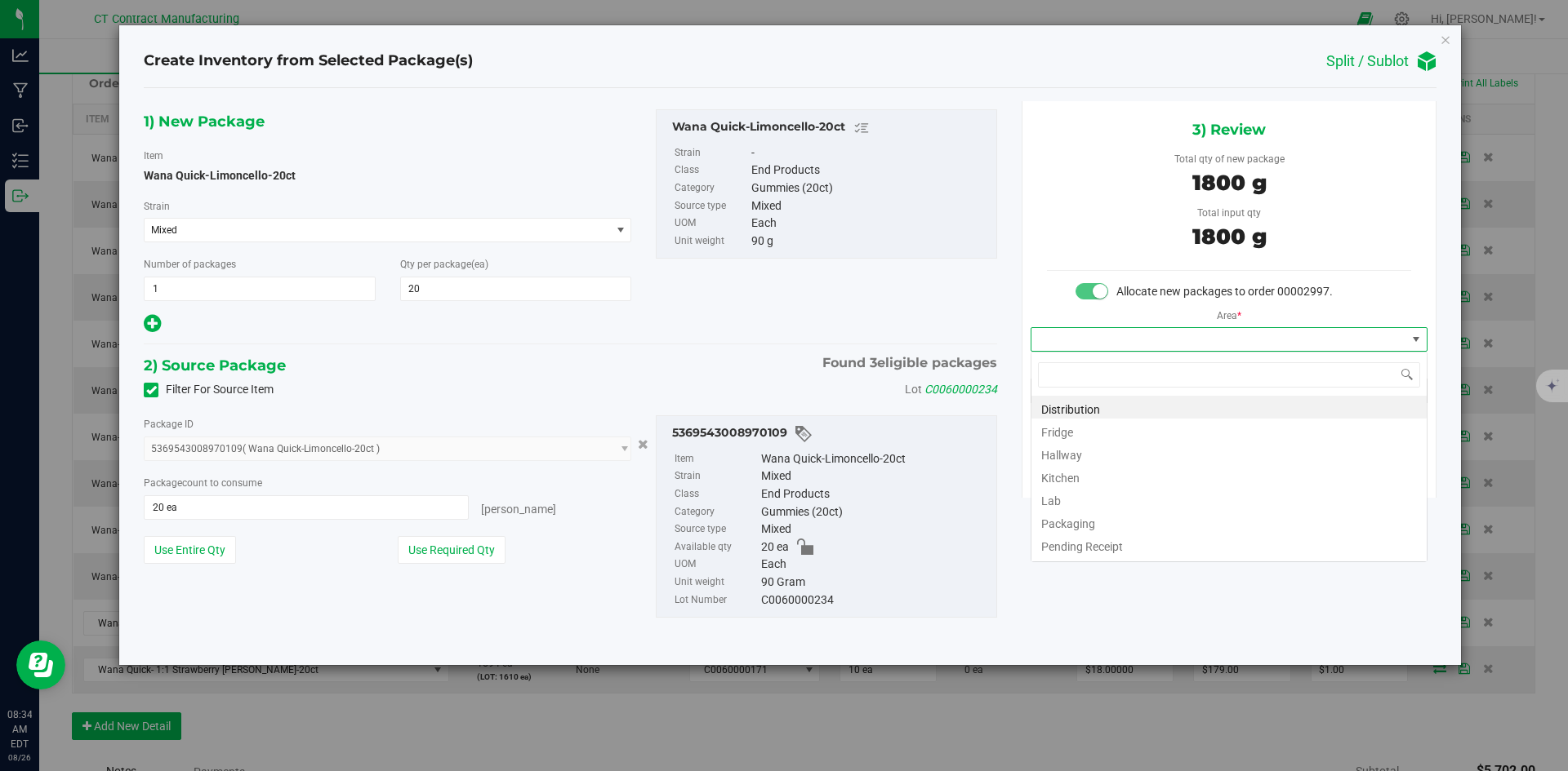
scroll to position [24, 396]
click at [1151, 409] on li "Distribution" at bounding box center [1229, 408] width 396 height 23
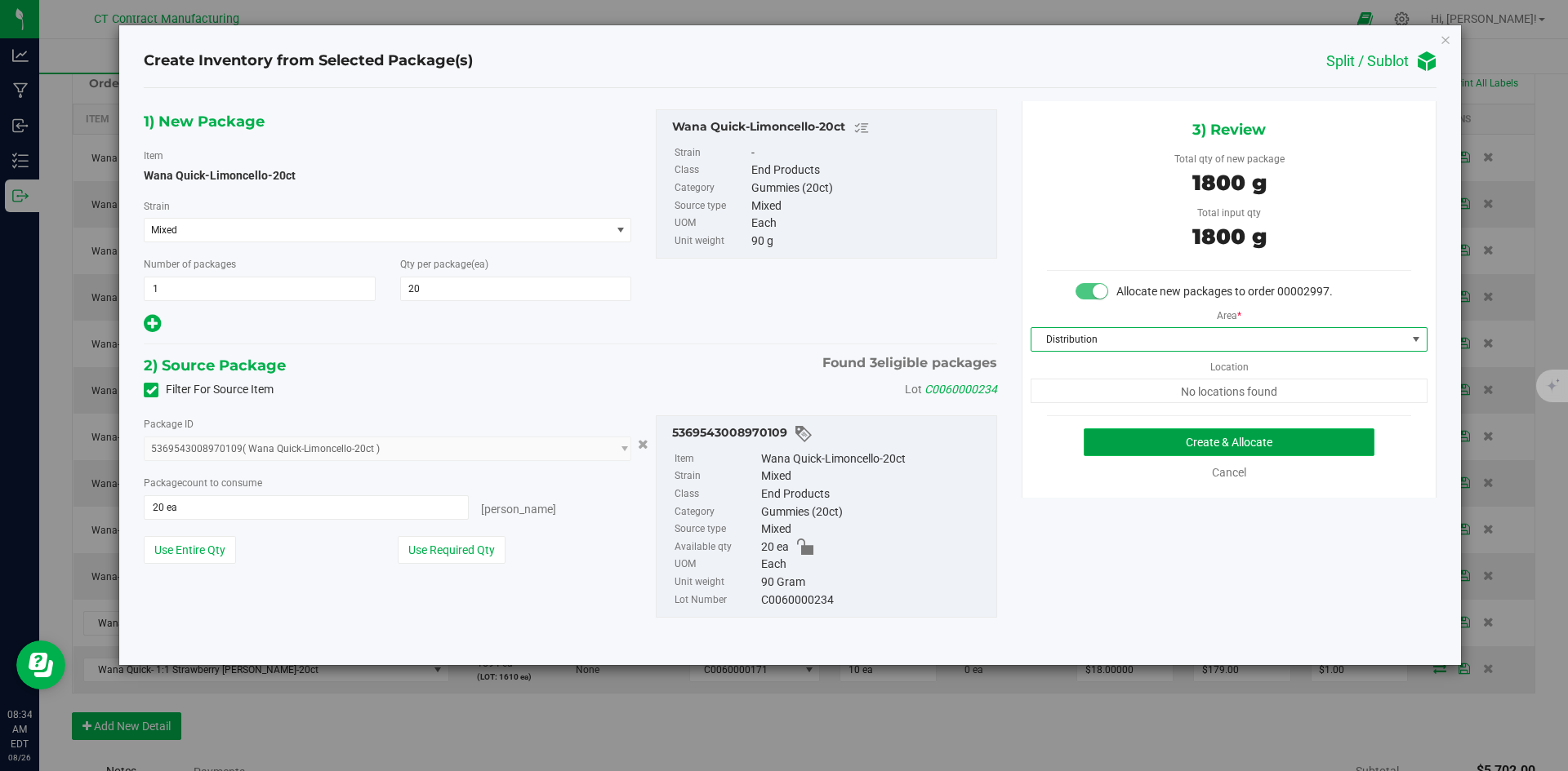
click at [1167, 442] on button "Create & Allocate" at bounding box center [1228, 442] width 290 height 28
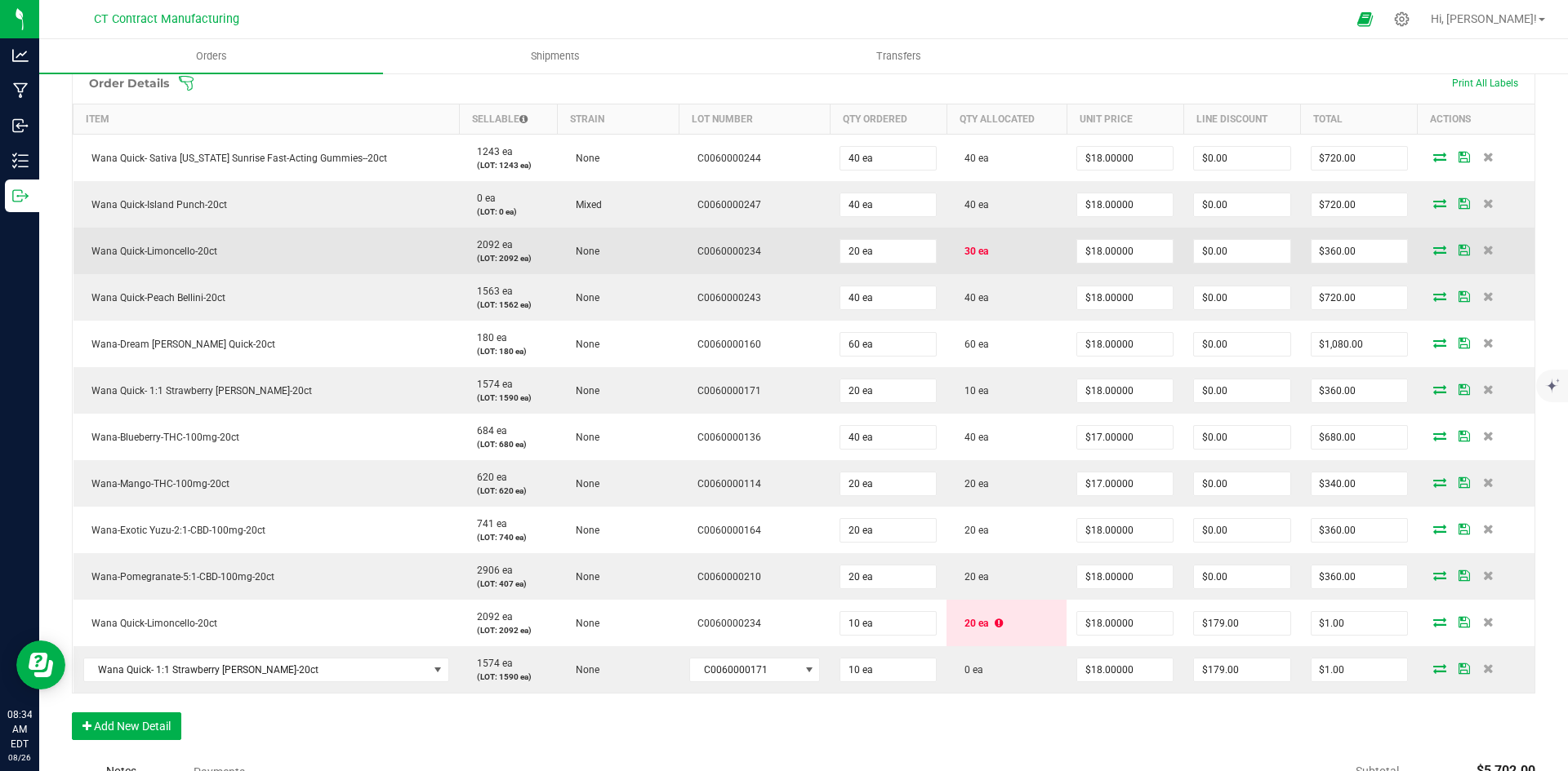
click at [1434, 245] on icon at bounding box center [1440, 250] width 13 height 9
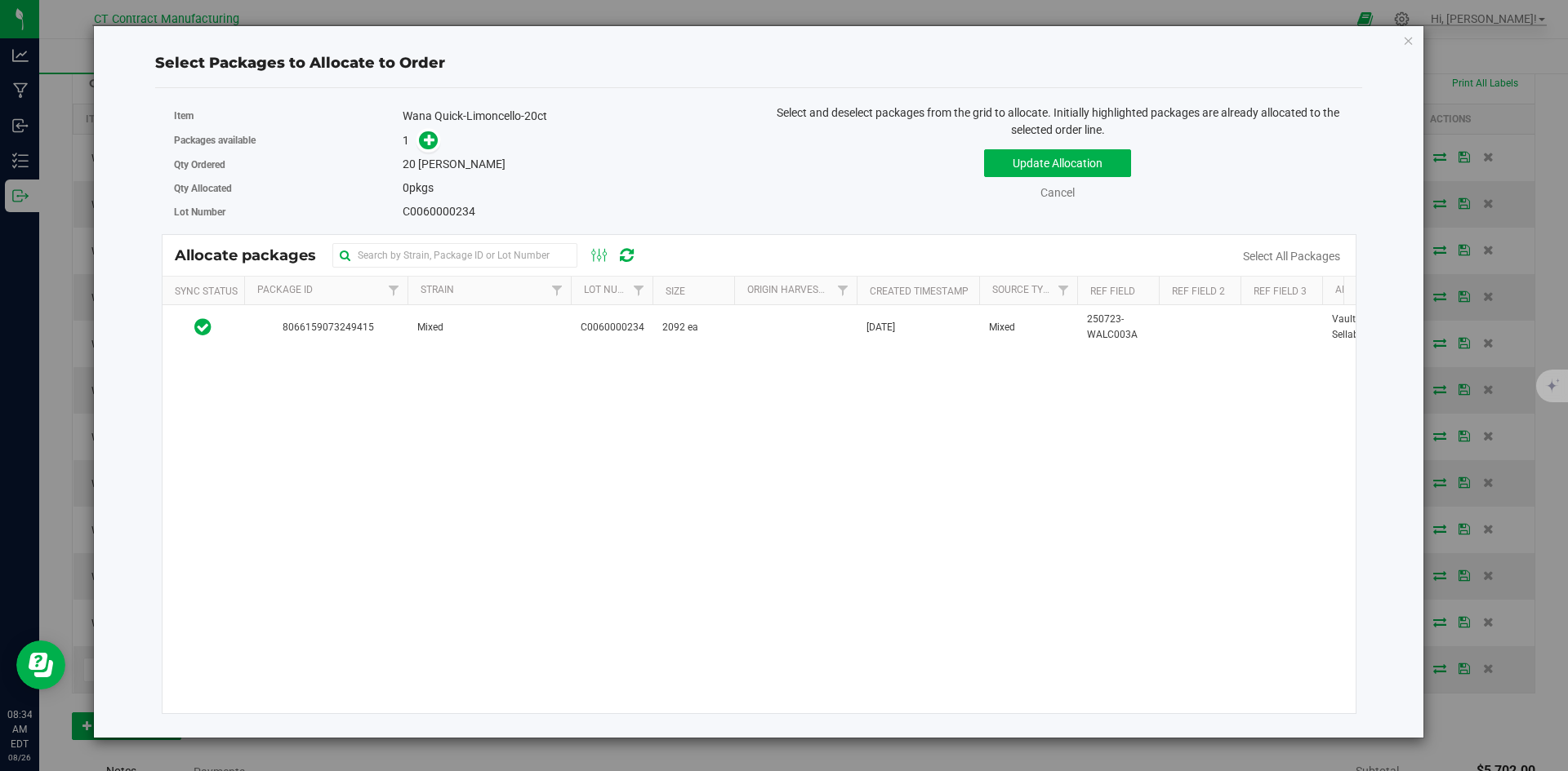
click at [1401, 37] on div "Select Packages to Allocate to Order Item Wana Quick-Limoncello-20ct Packages a…" at bounding box center [758, 382] width 1305 height 712
click at [1405, 39] on icon "button" at bounding box center [1408, 39] width 11 height 20
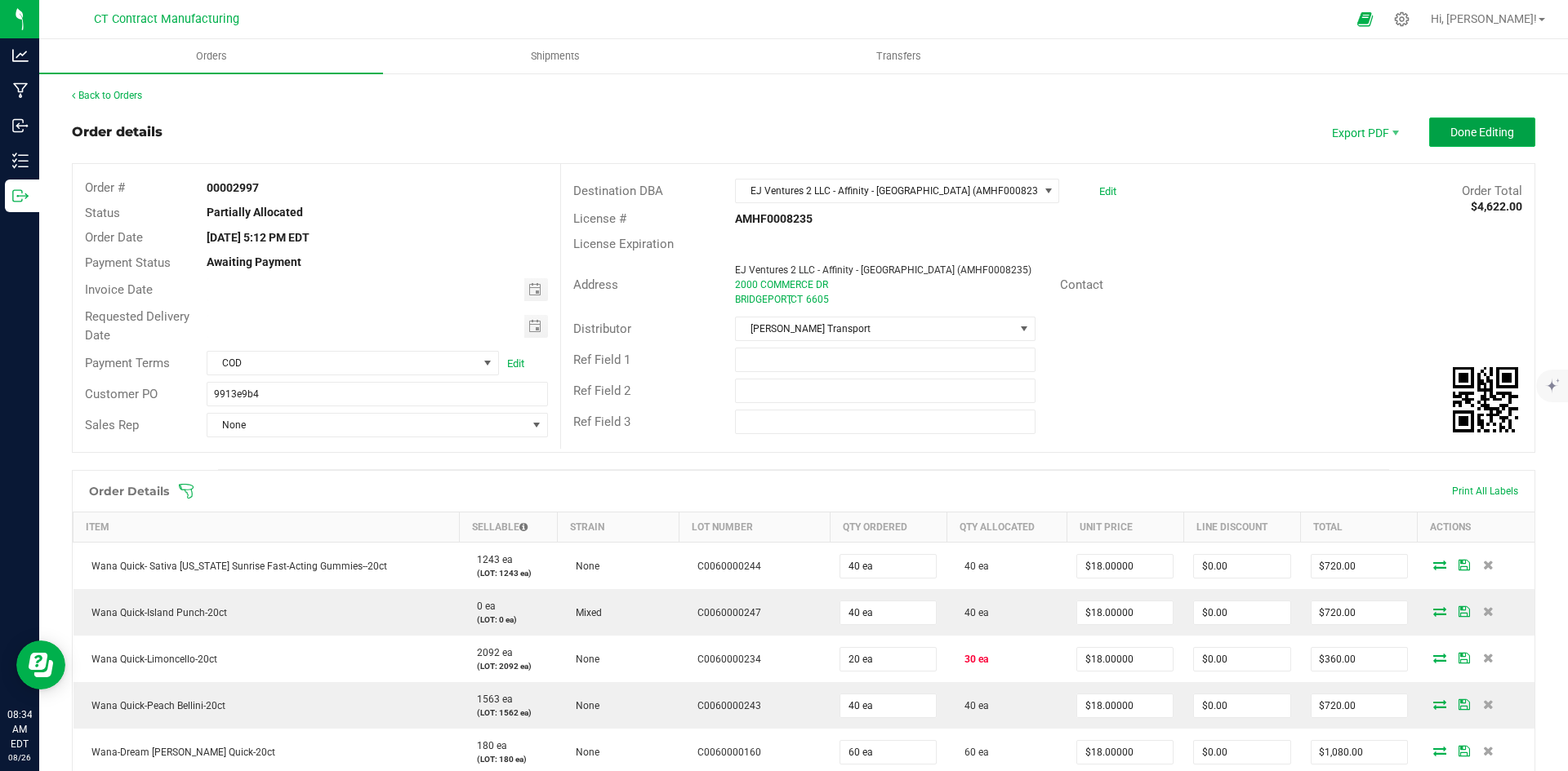
click at [1496, 139] on span "Done Editing" at bounding box center [1483, 132] width 64 height 13
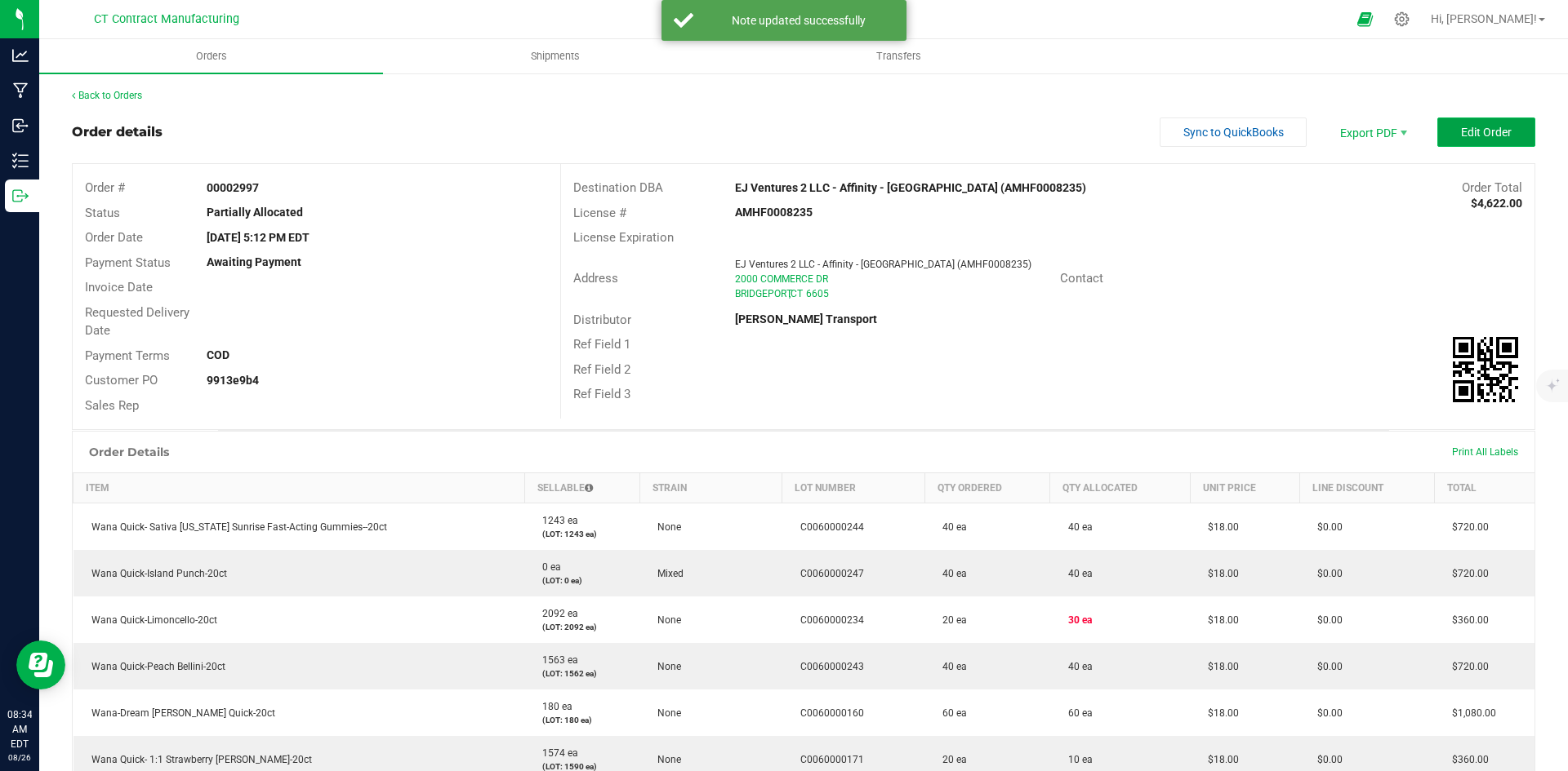
click at [1491, 126] on span "Edit Order" at bounding box center [1486, 132] width 51 height 13
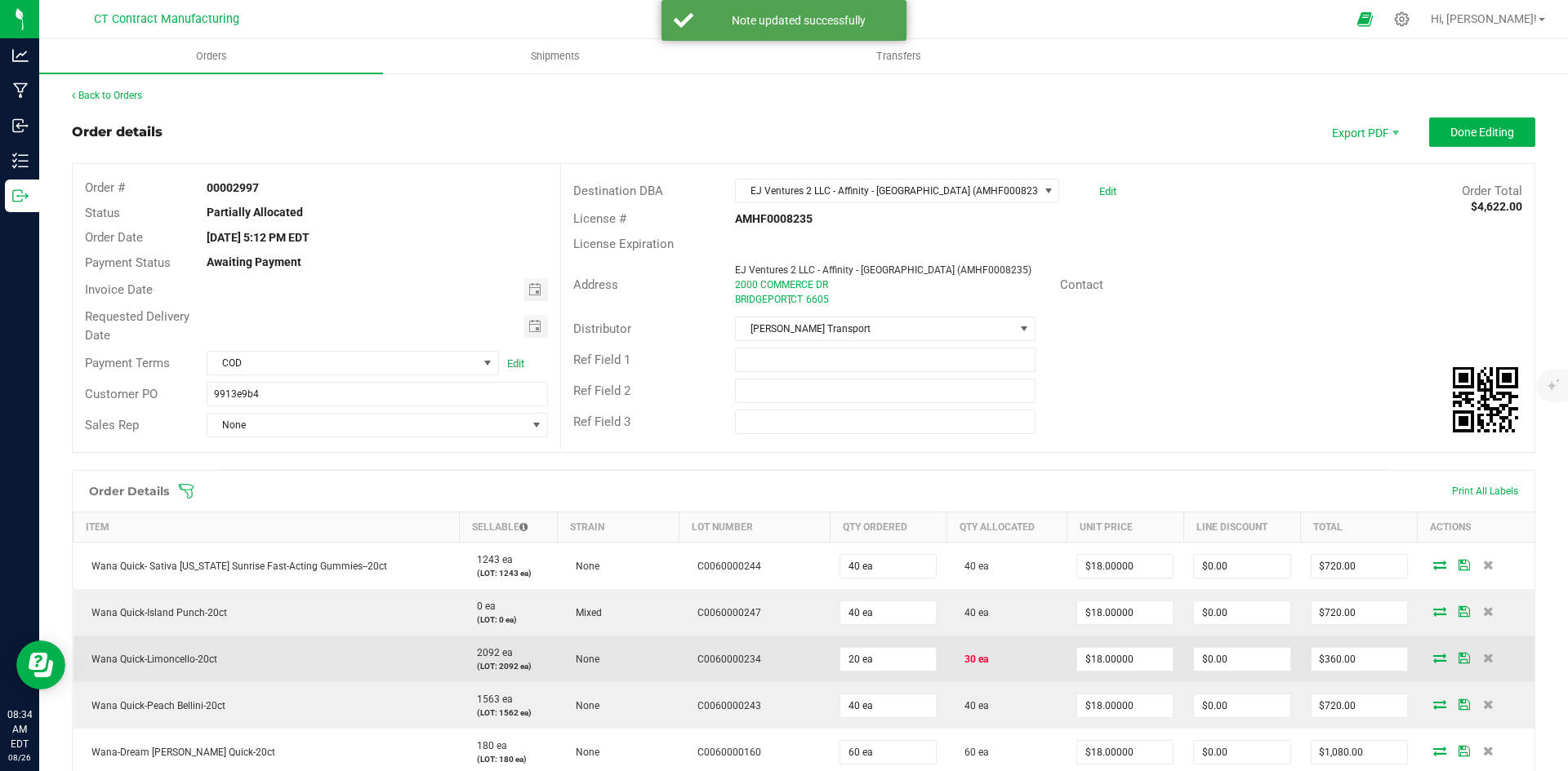
click at [1434, 655] on icon at bounding box center [1440, 657] width 13 height 9
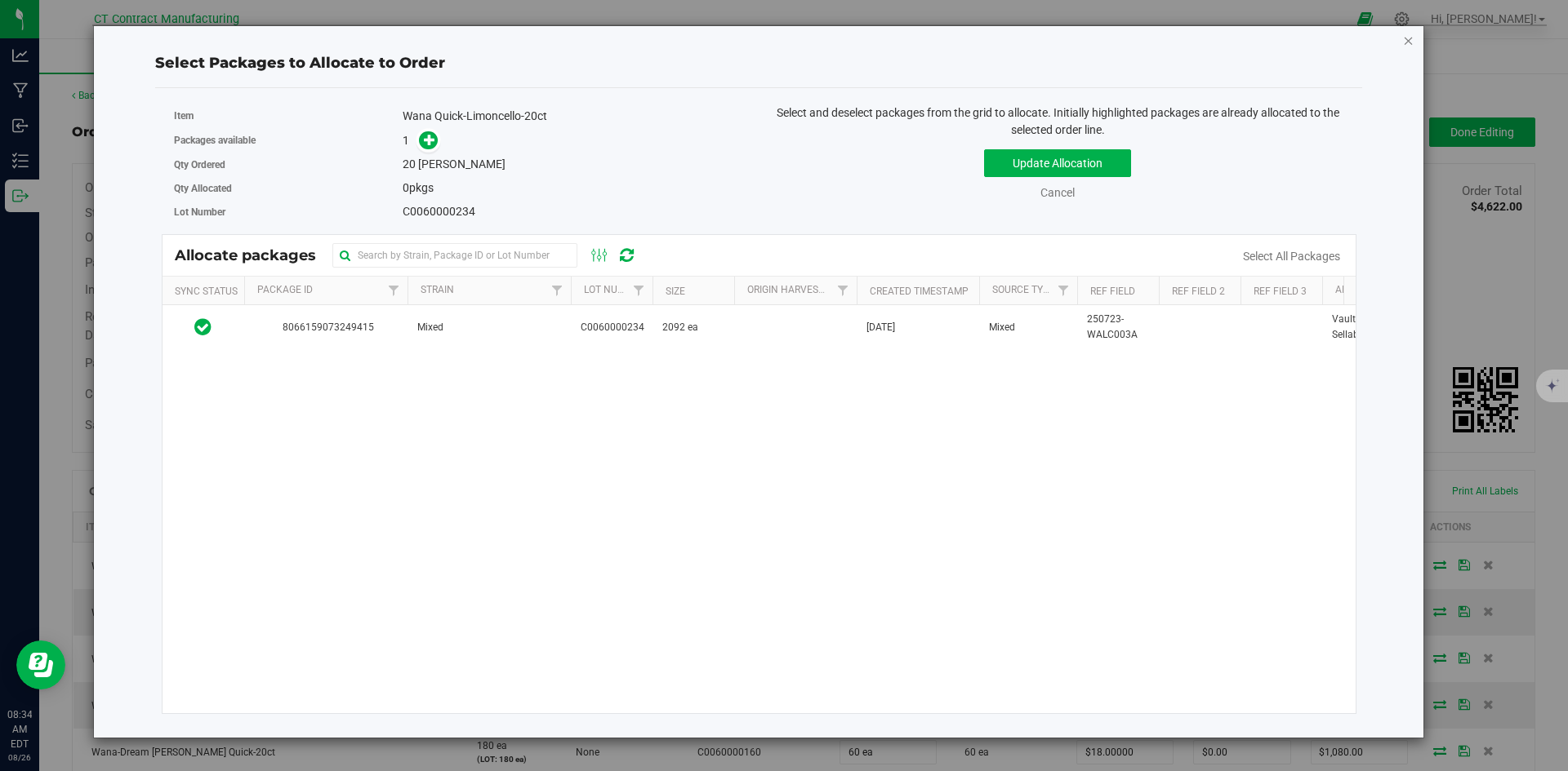
click at [1406, 42] on icon "button" at bounding box center [1408, 39] width 11 height 20
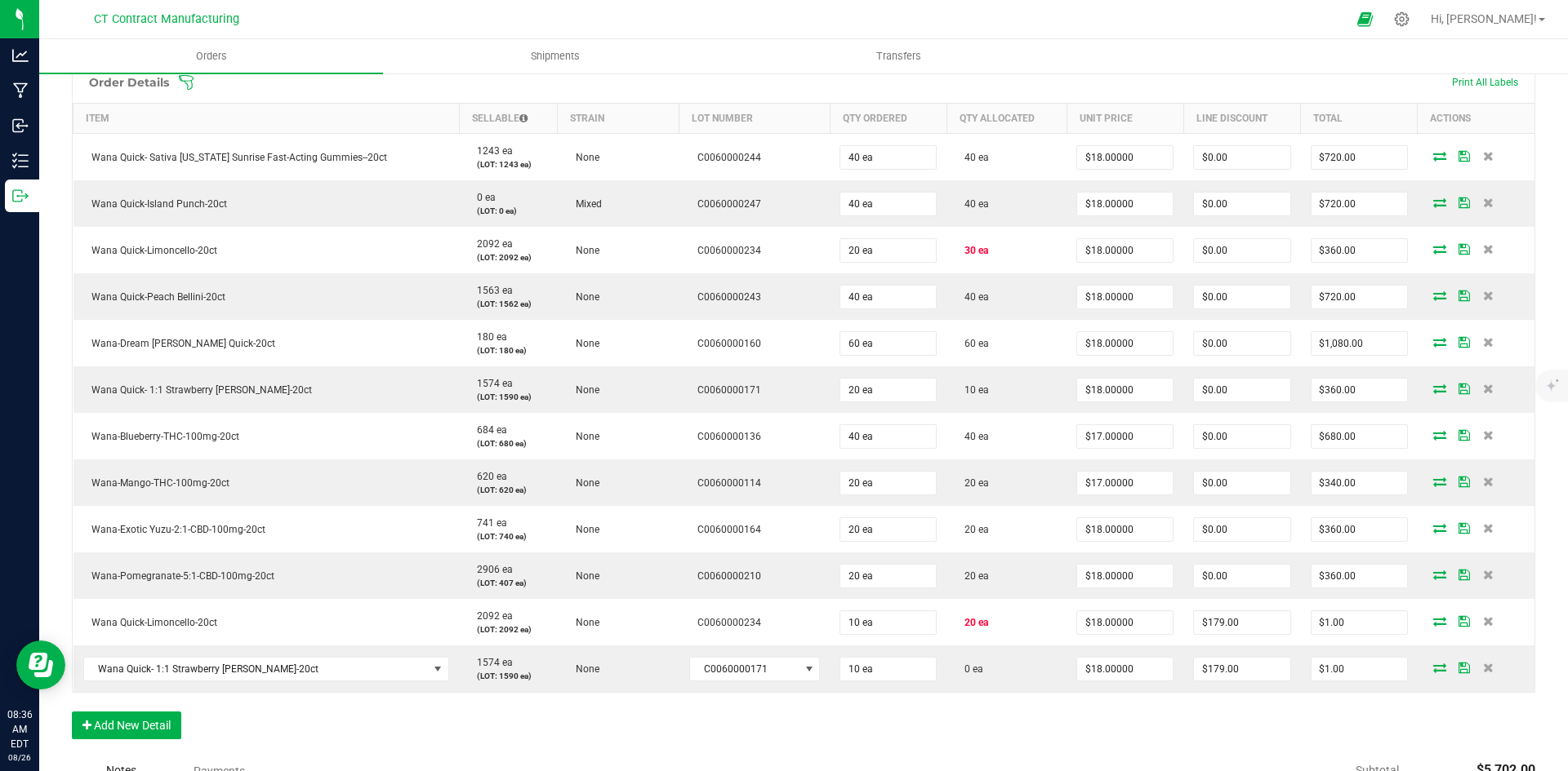
scroll to position [409, 0]
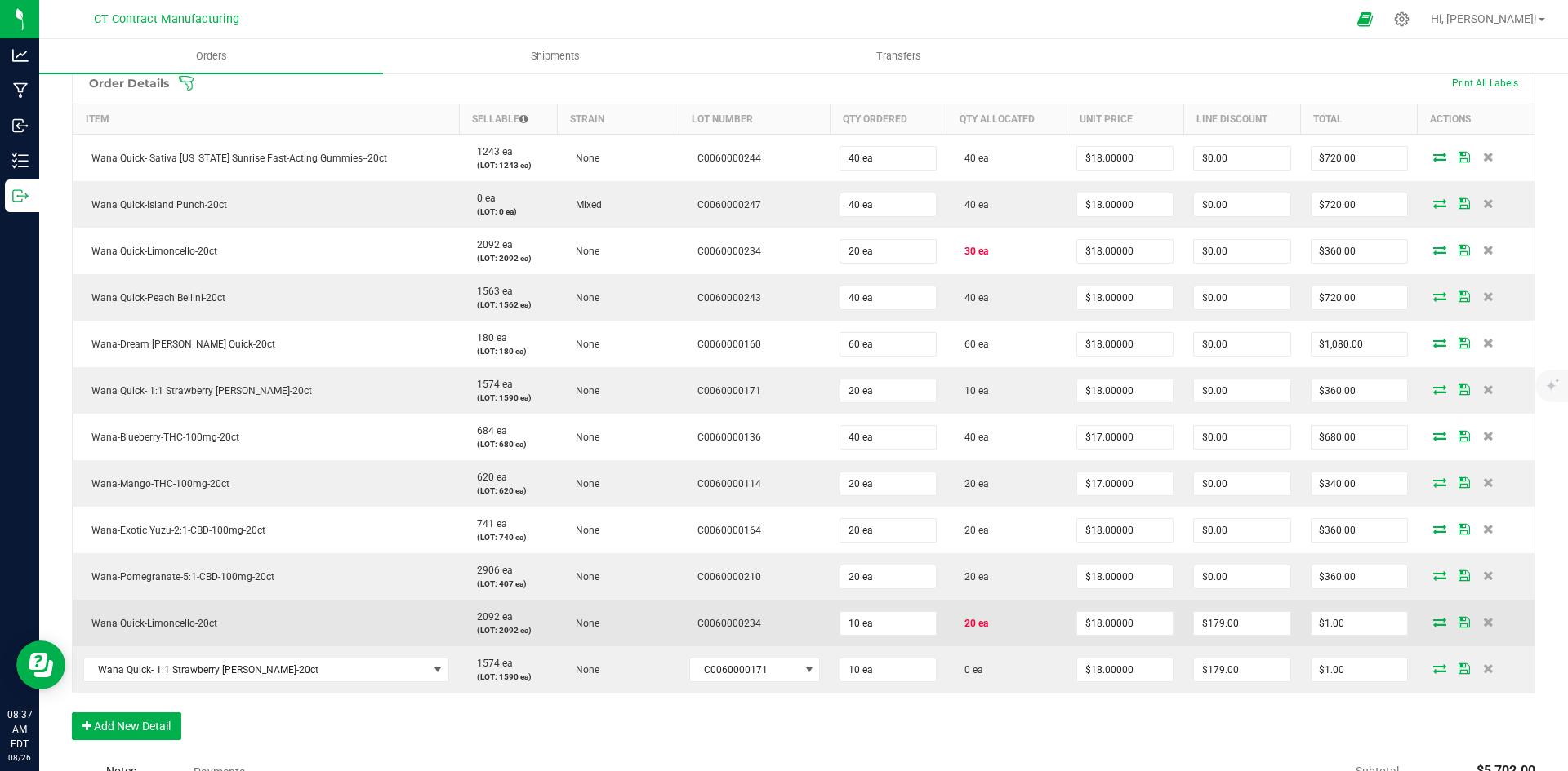
click at [1434, 622] on icon at bounding box center [1440, 622] width 13 height 9
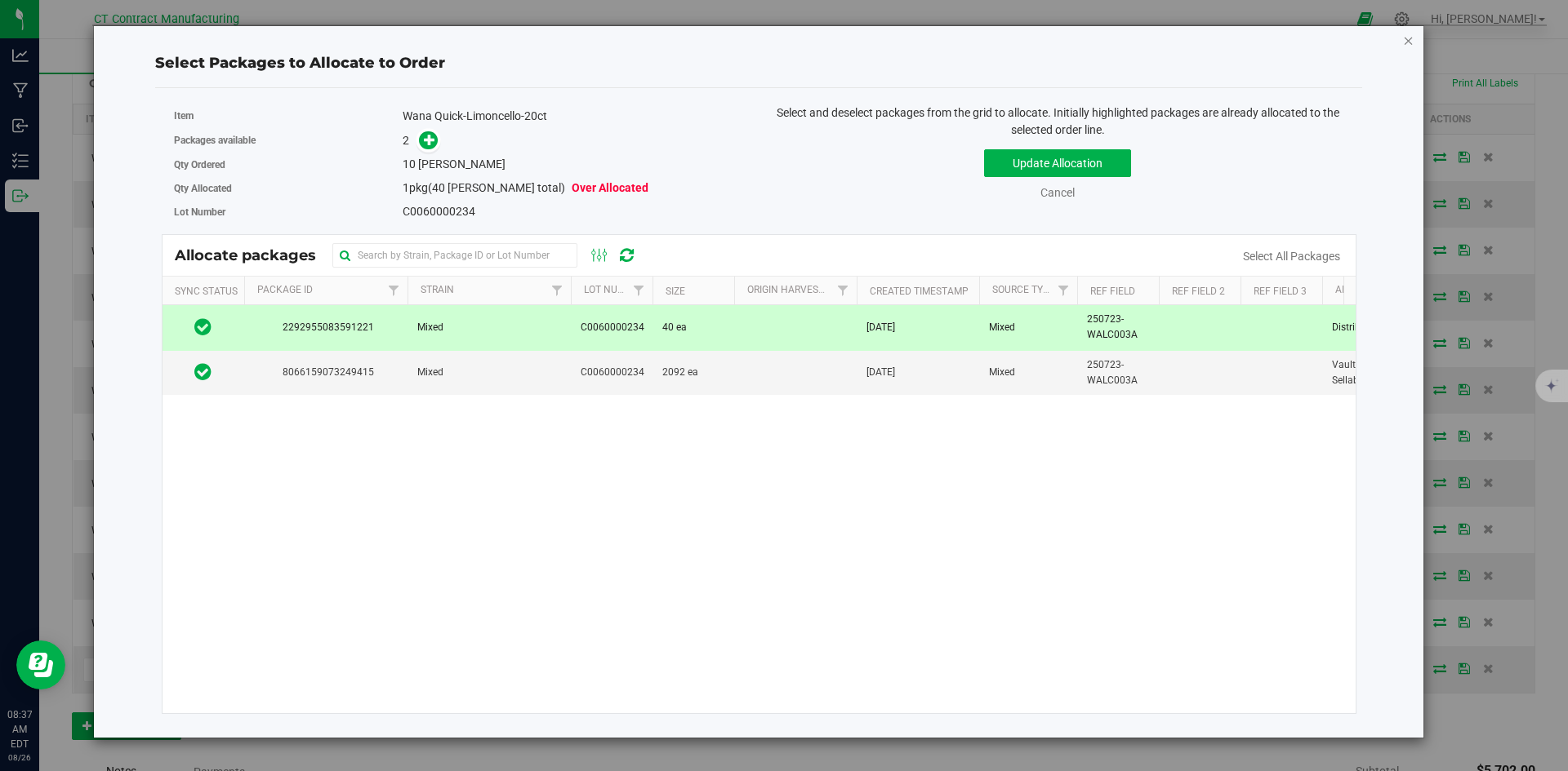
click at [1408, 38] on icon "button" at bounding box center [1408, 39] width 11 height 20
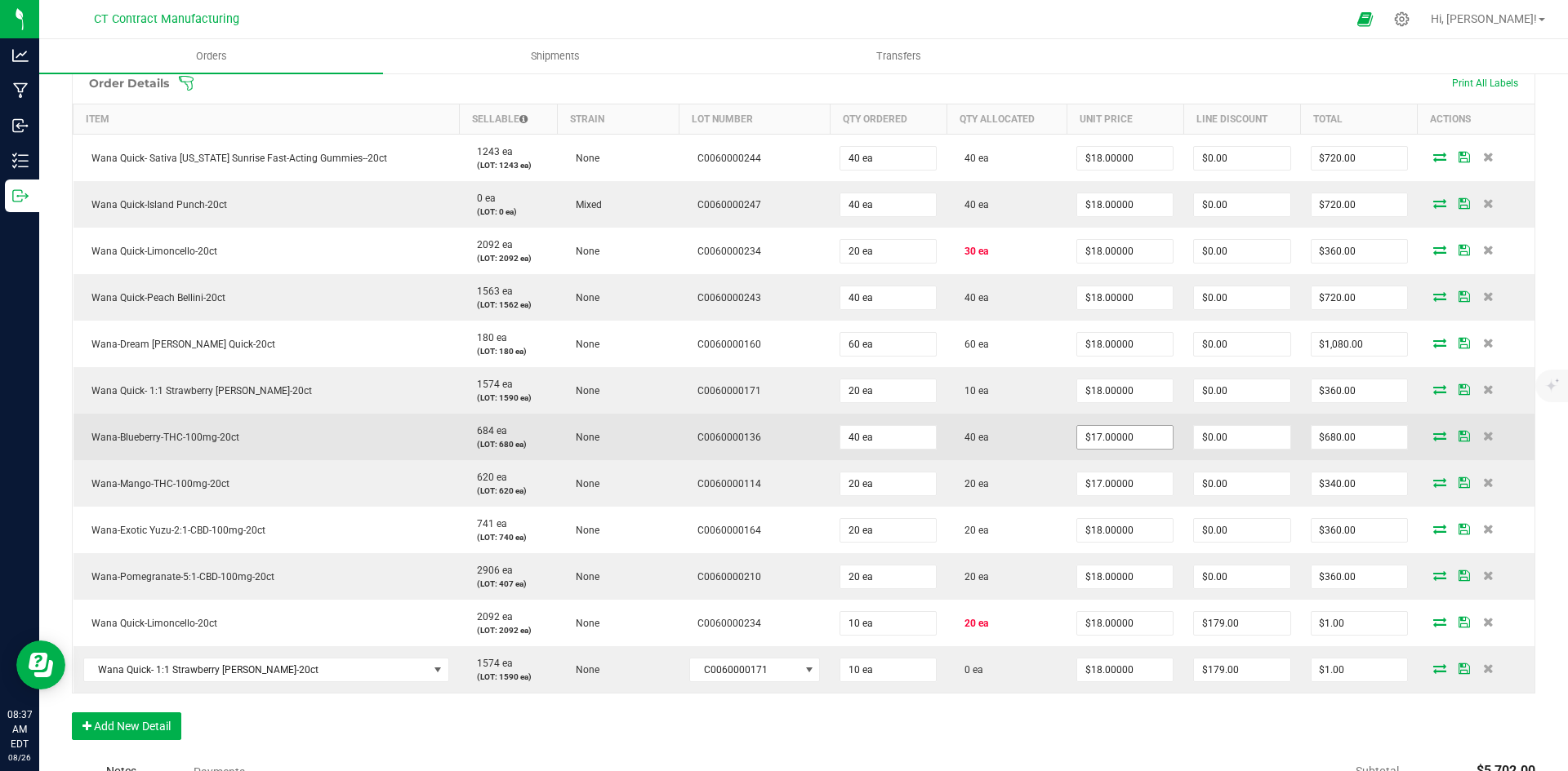
scroll to position [327, 0]
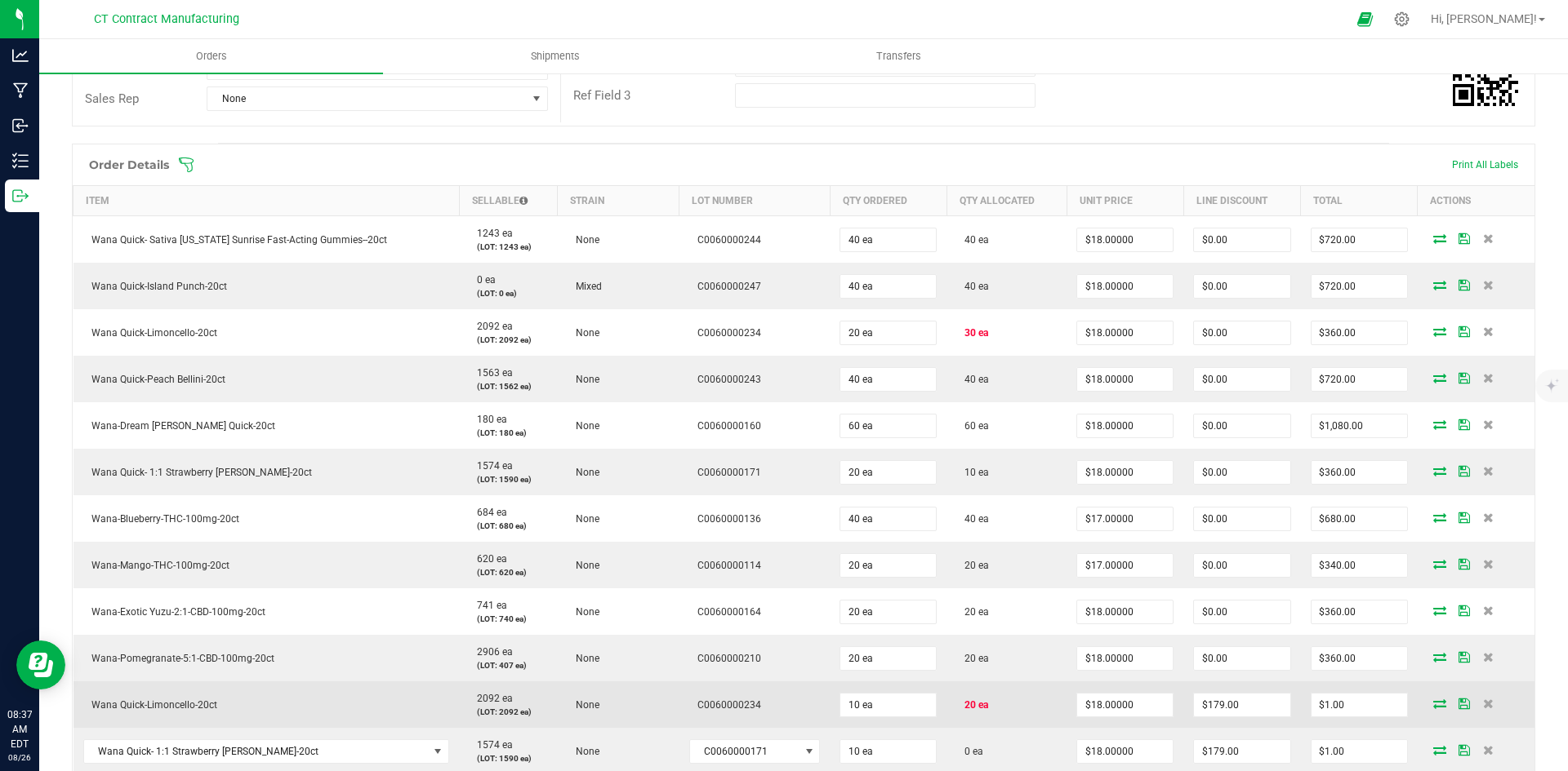
click at [1434, 704] on icon at bounding box center [1440, 703] width 13 height 9
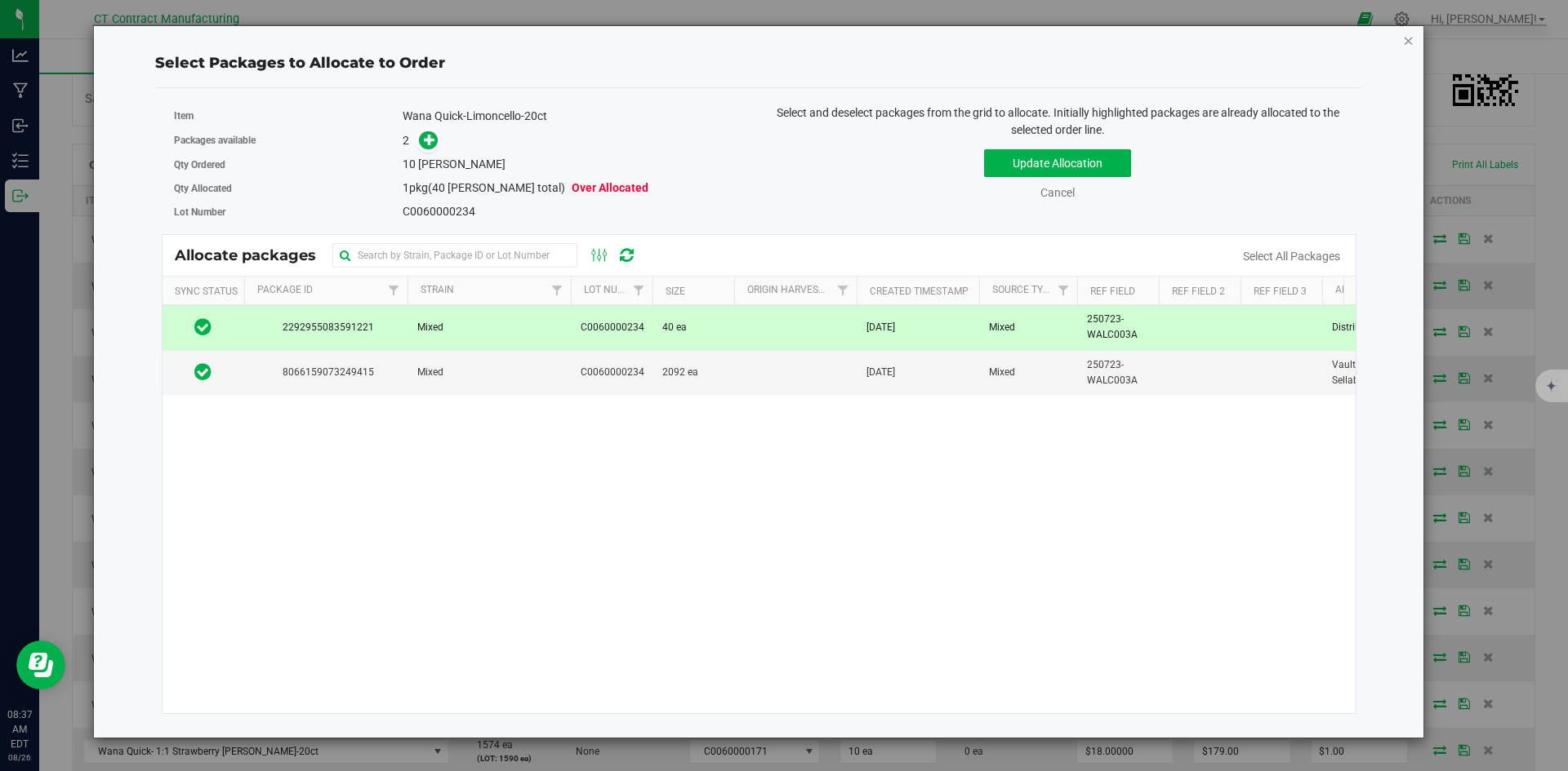
click at [1408, 38] on icon "button" at bounding box center [1408, 39] width 11 height 20
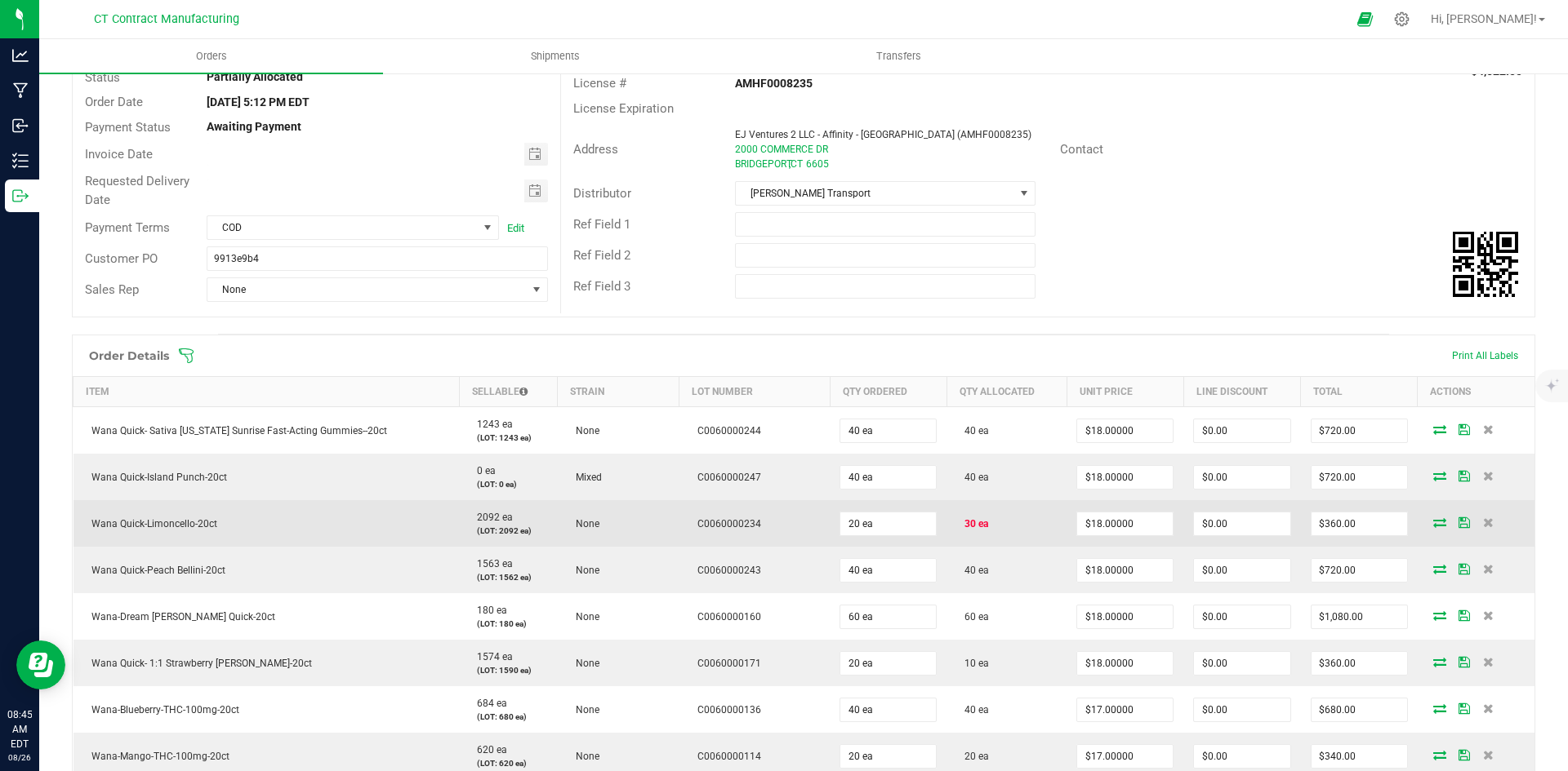
scroll to position [0, 0]
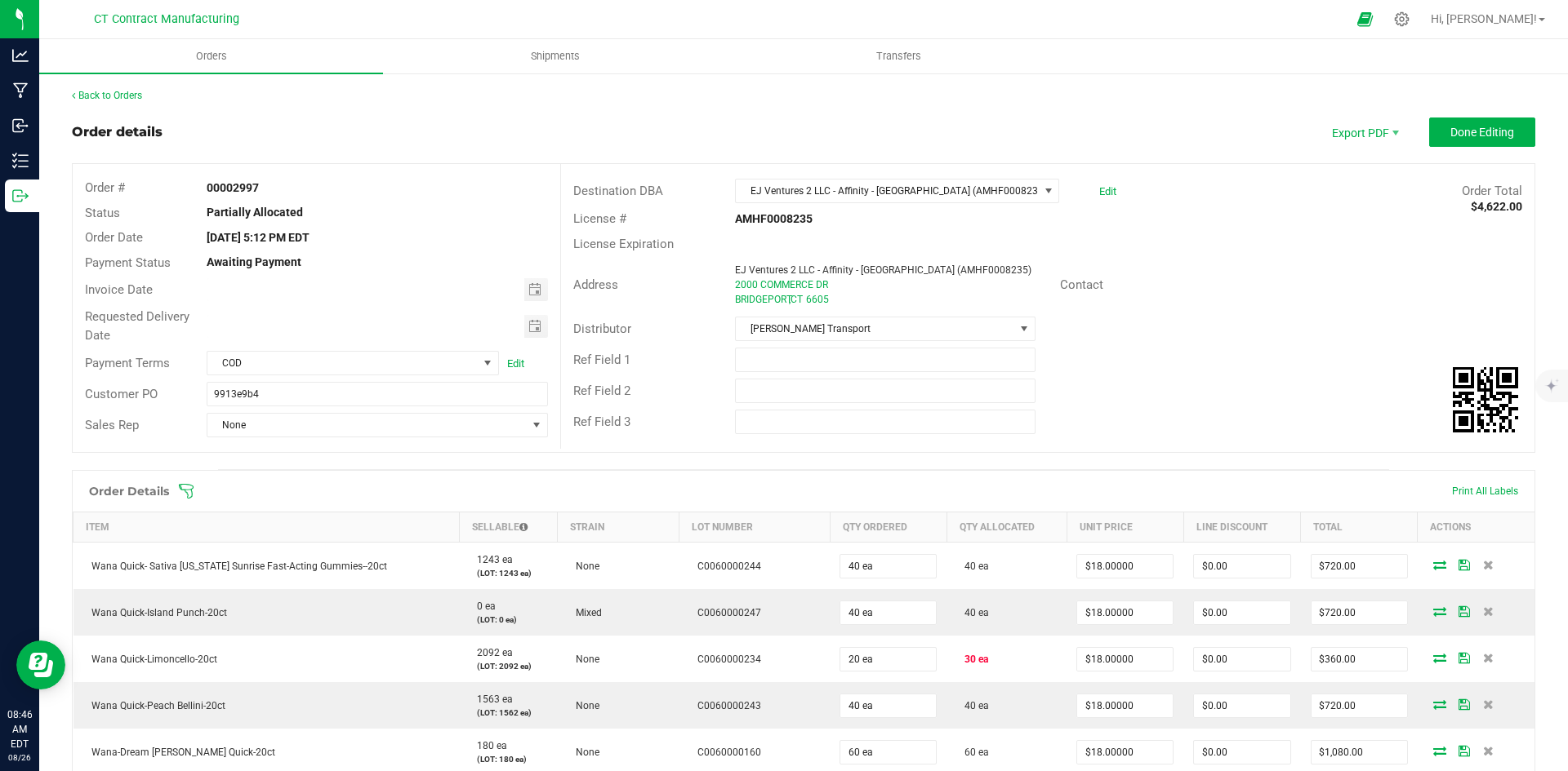
click at [122, 89] on div "Back to Orders" at bounding box center [803, 96] width 1464 height 15
click at [126, 98] on link "Back to Orders" at bounding box center [106, 96] width 70 height 11
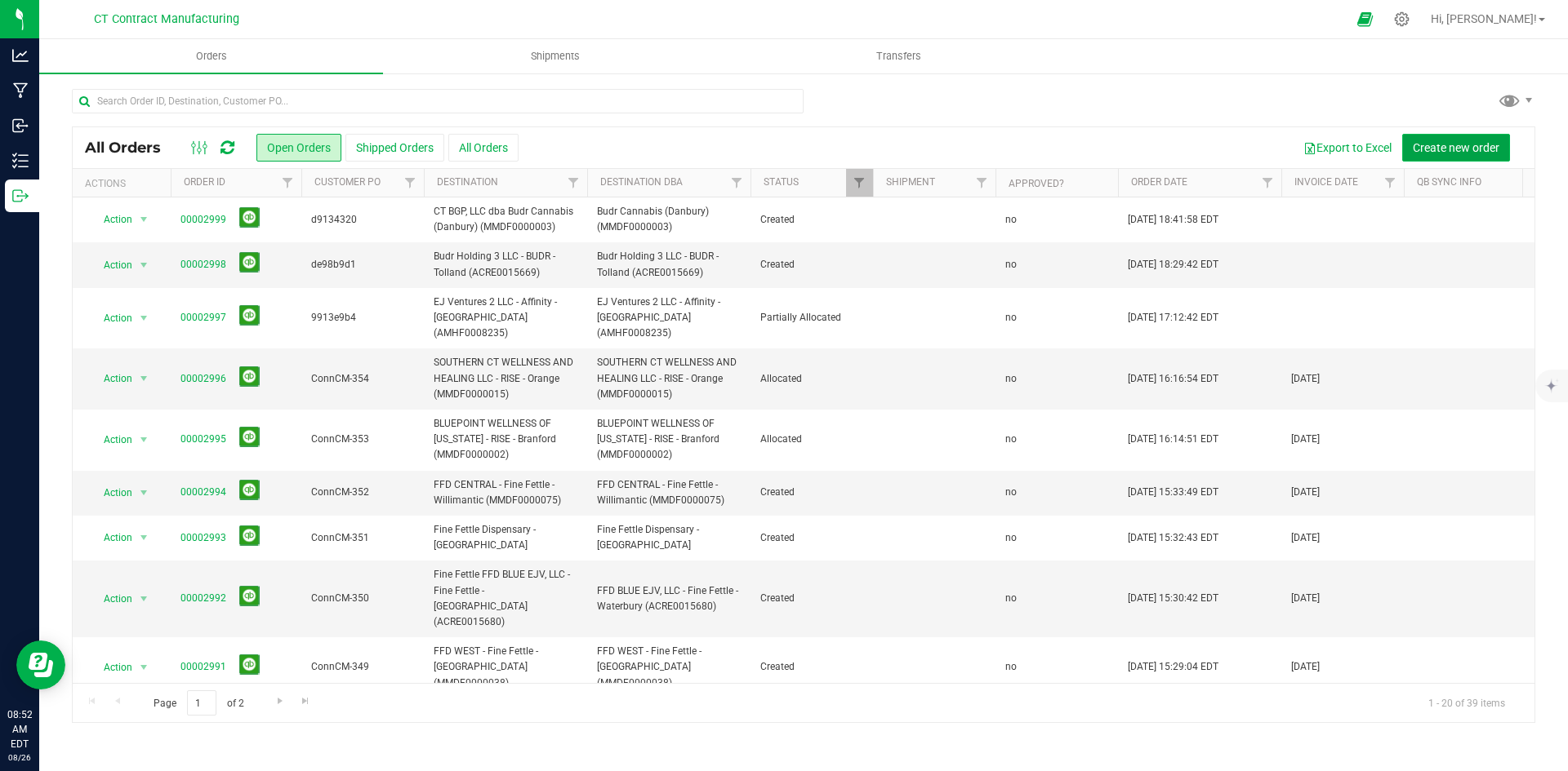
click at [1432, 144] on span "Create new order" at bounding box center [1456, 147] width 86 height 13
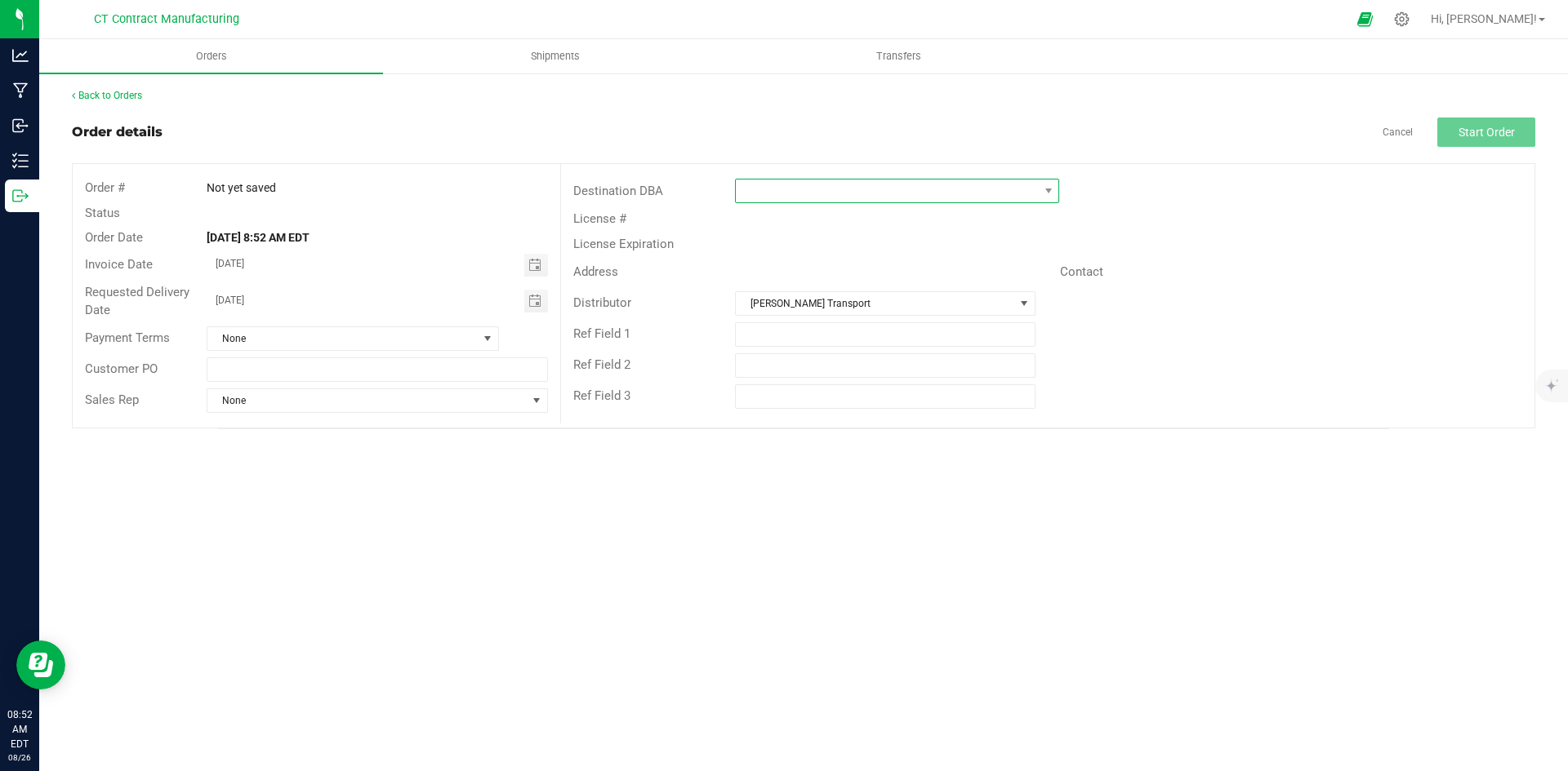
click at [876, 194] on span at bounding box center [887, 191] width 303 height 23
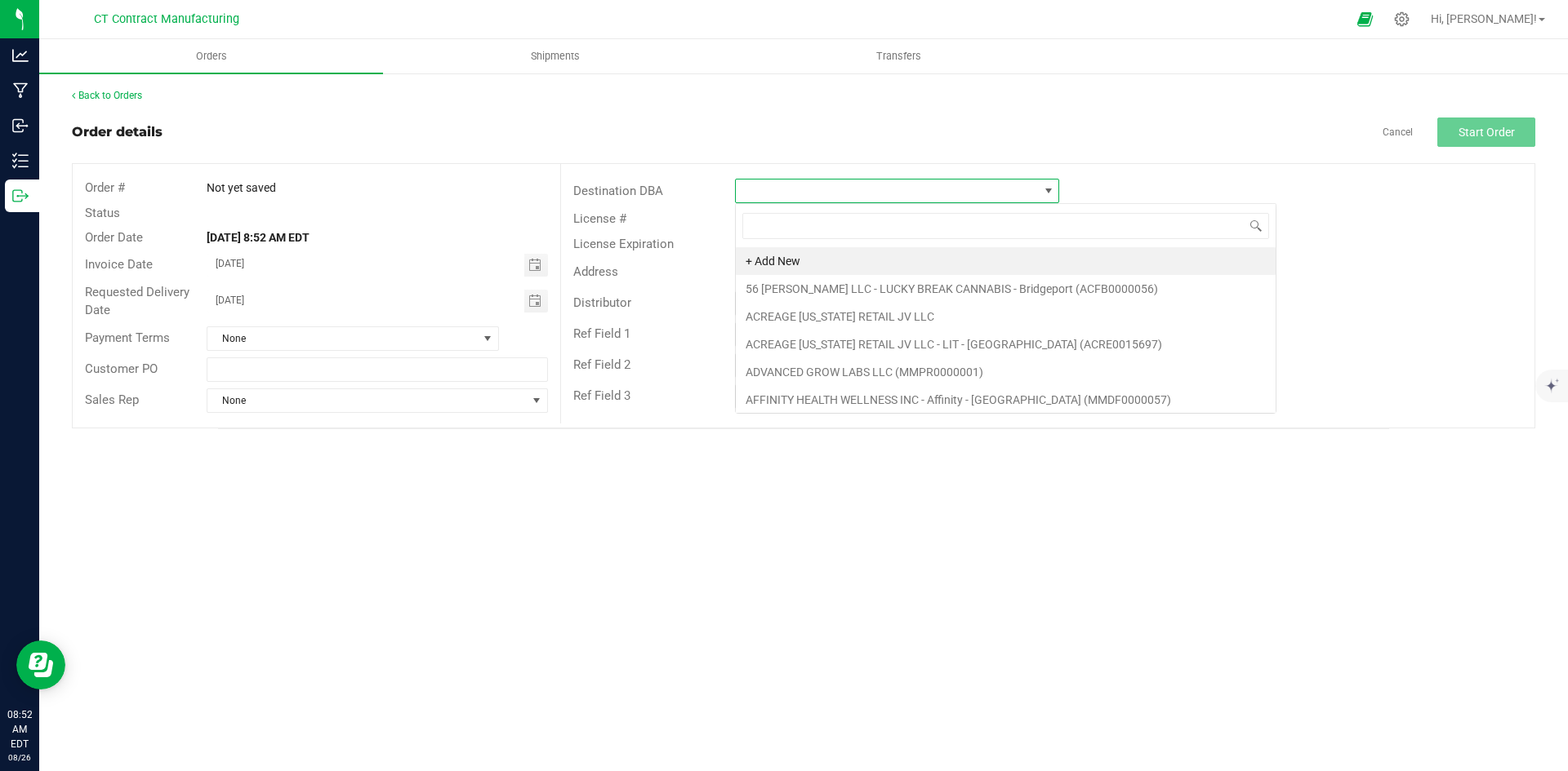
scroll to position [24, 324]
type input "anal"
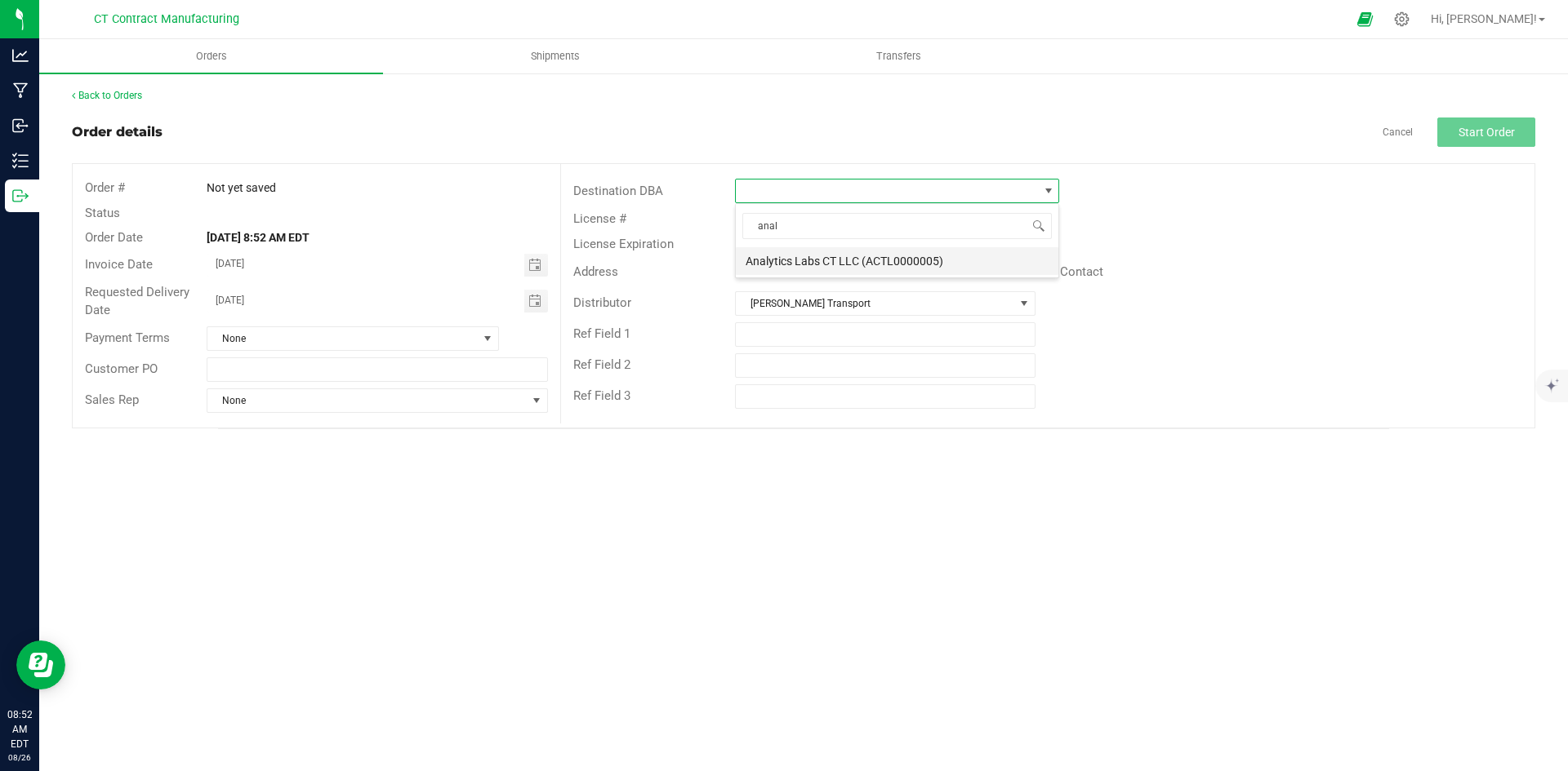
click at [856, 264] on li "Analytics Labs CT LLC (ACTL0000005)" at bounding box center [896, 261] width 322 height 28
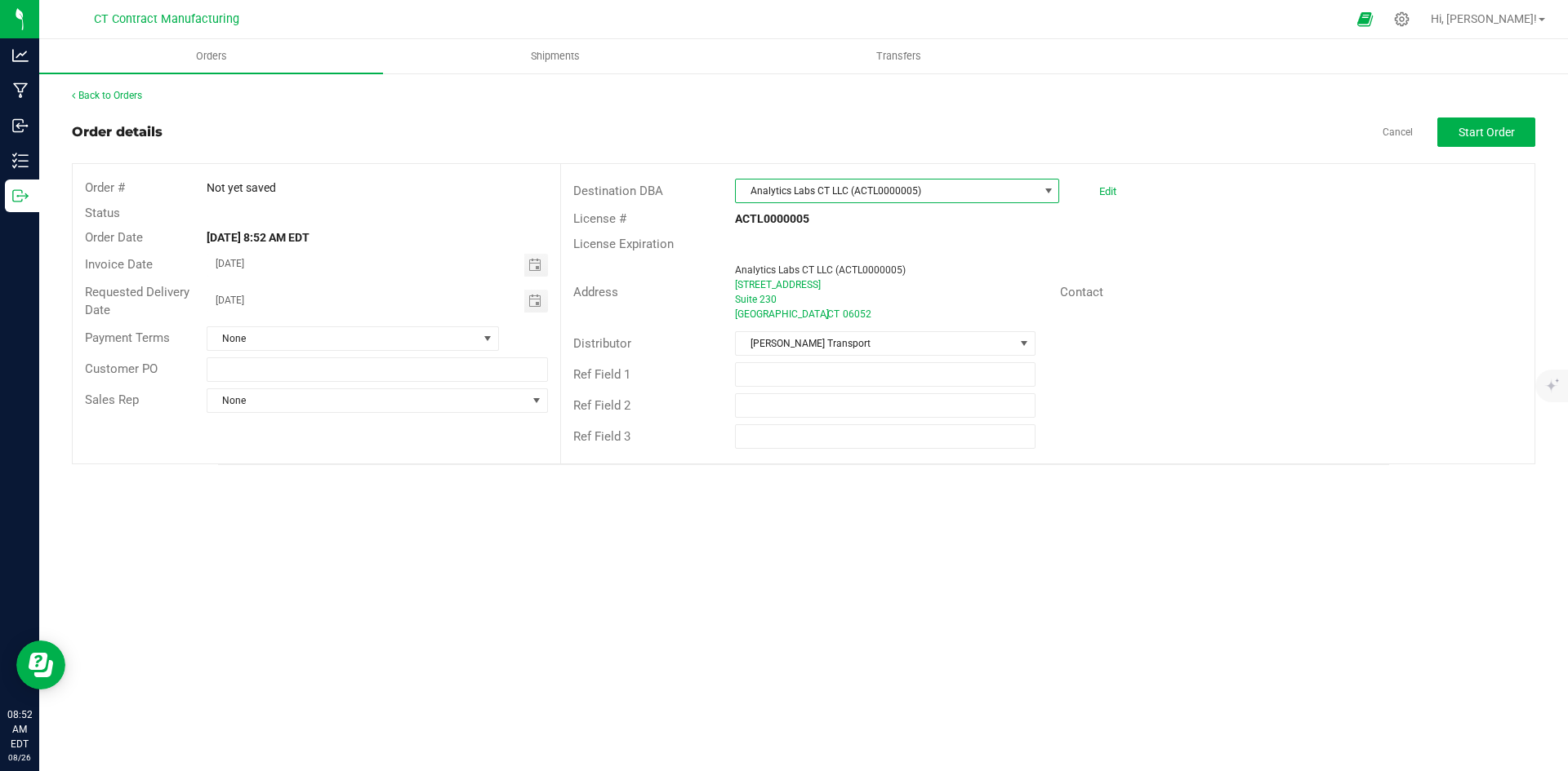
click at [1152, 22] on div at bounding box center [819, 19] width 1054 height 32
click at [1469, 131] on span "Start Order" at bounding box center [1486, 132] width 56 height 13
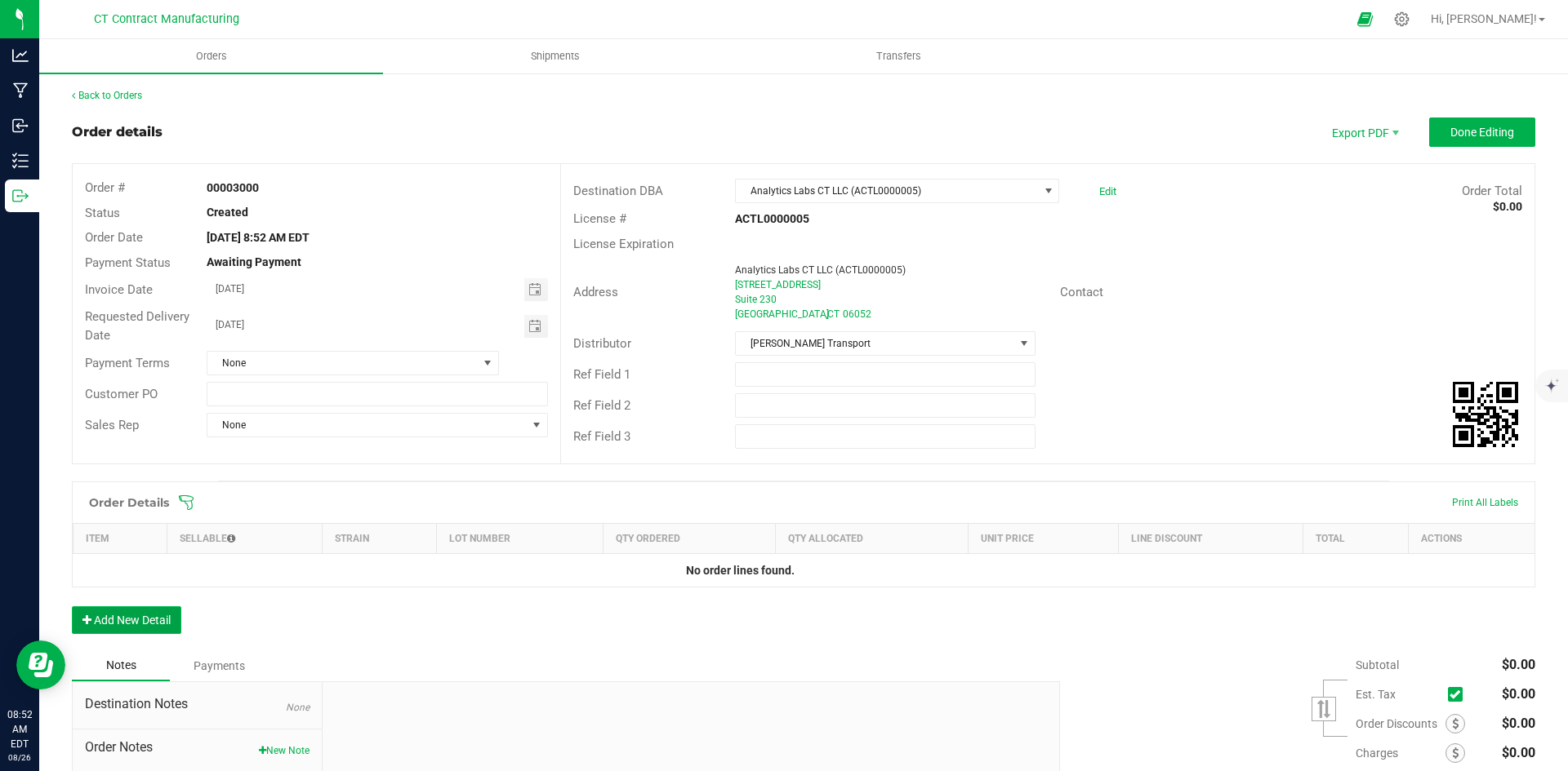
click at [141, 617] on button "Add New Detail" at bounding box center [126, 621] width 109 height 28
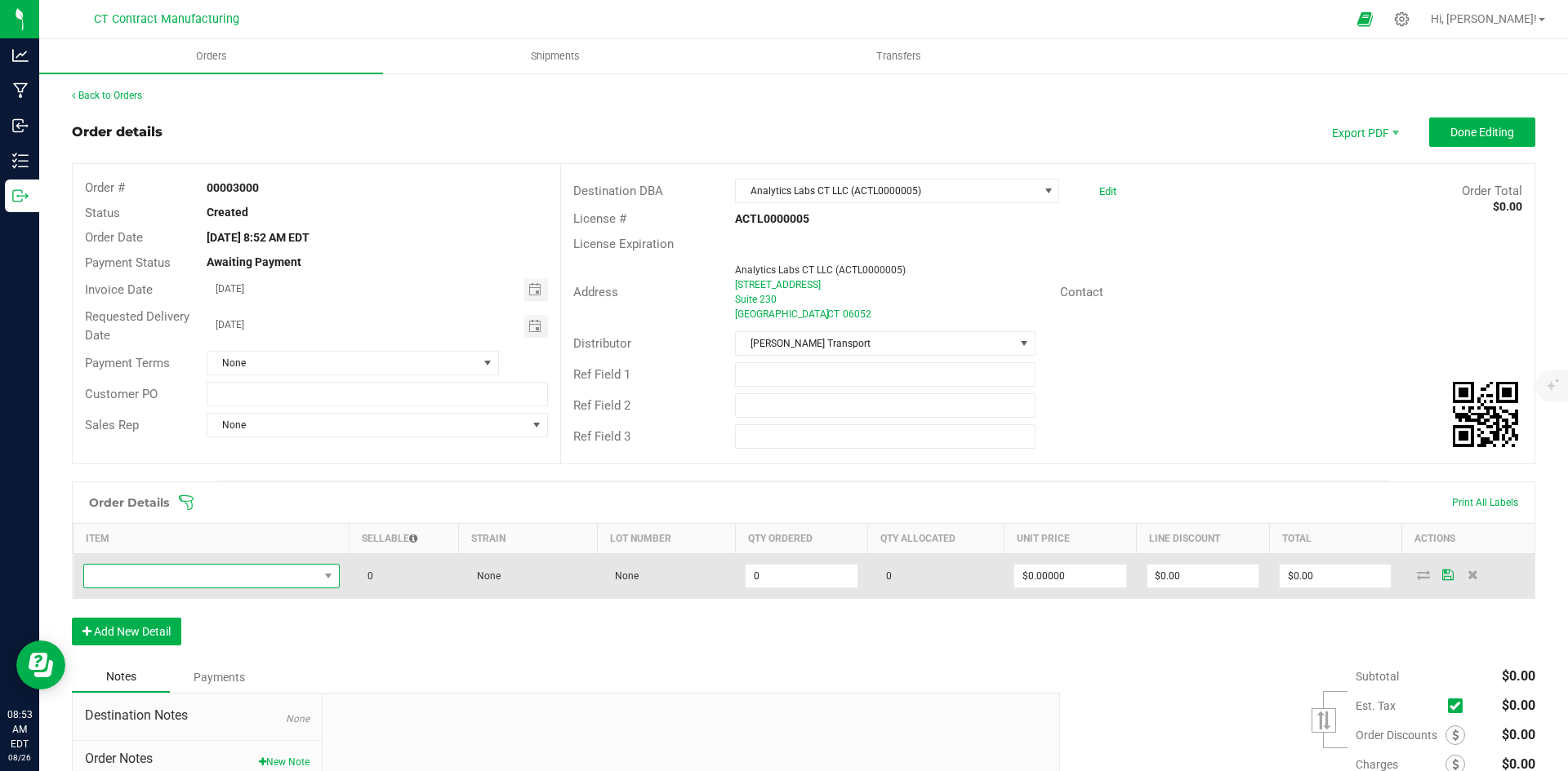
click at [264, 572] on span "NO DATA FOUND" at bounding box center [201, 577] width 234 height 23
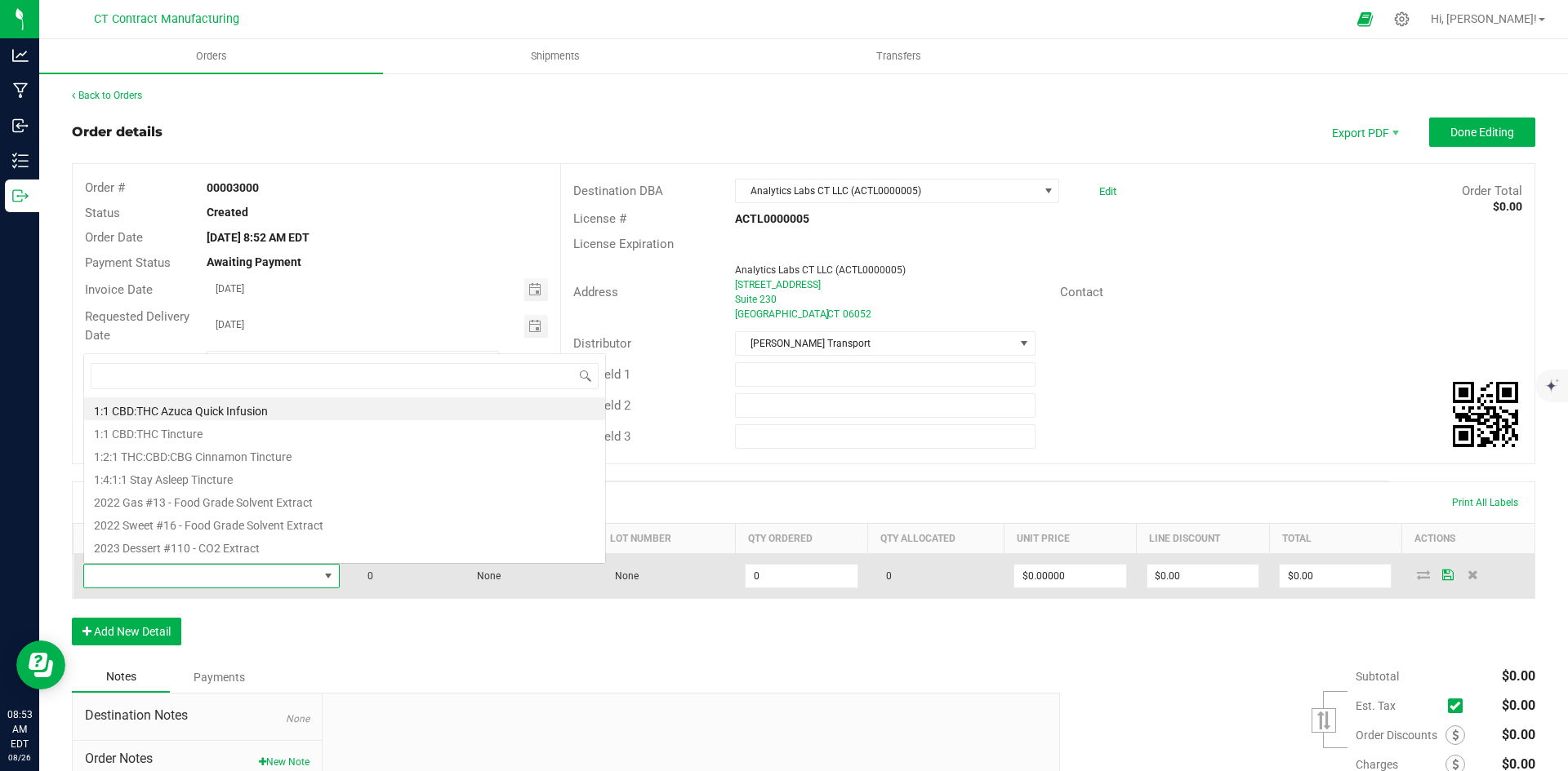
scroll to position [24, 253]
type input "Amigos-[PERSON_NAME] Live Resin-(S)-Disposable-1g"
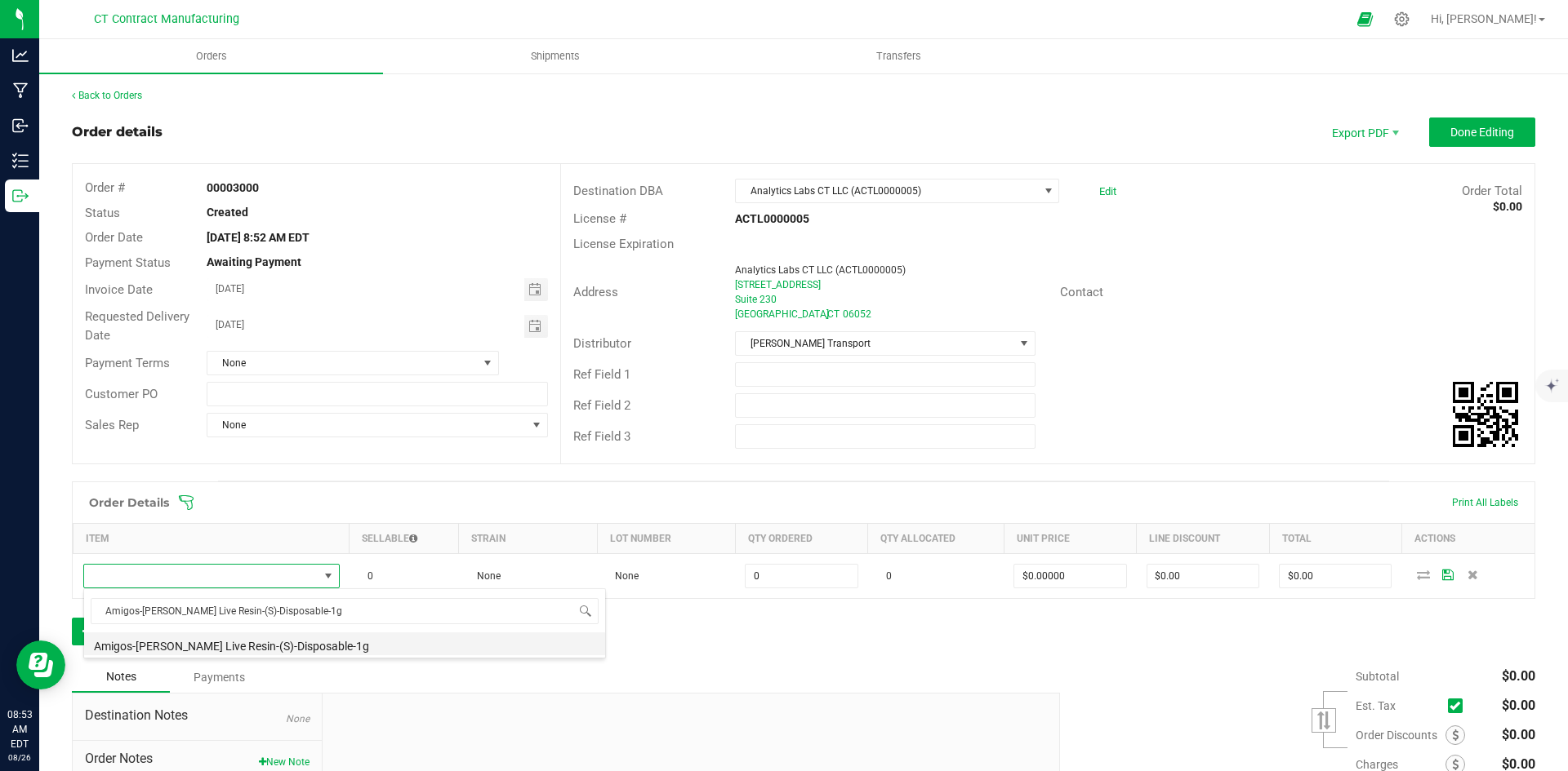
click at [315, 648] on li "Amigos-[PERSON_NAME] Live Resin-(S)-Disposable-1g" at bounding box center [345, 644] width 521 height 23
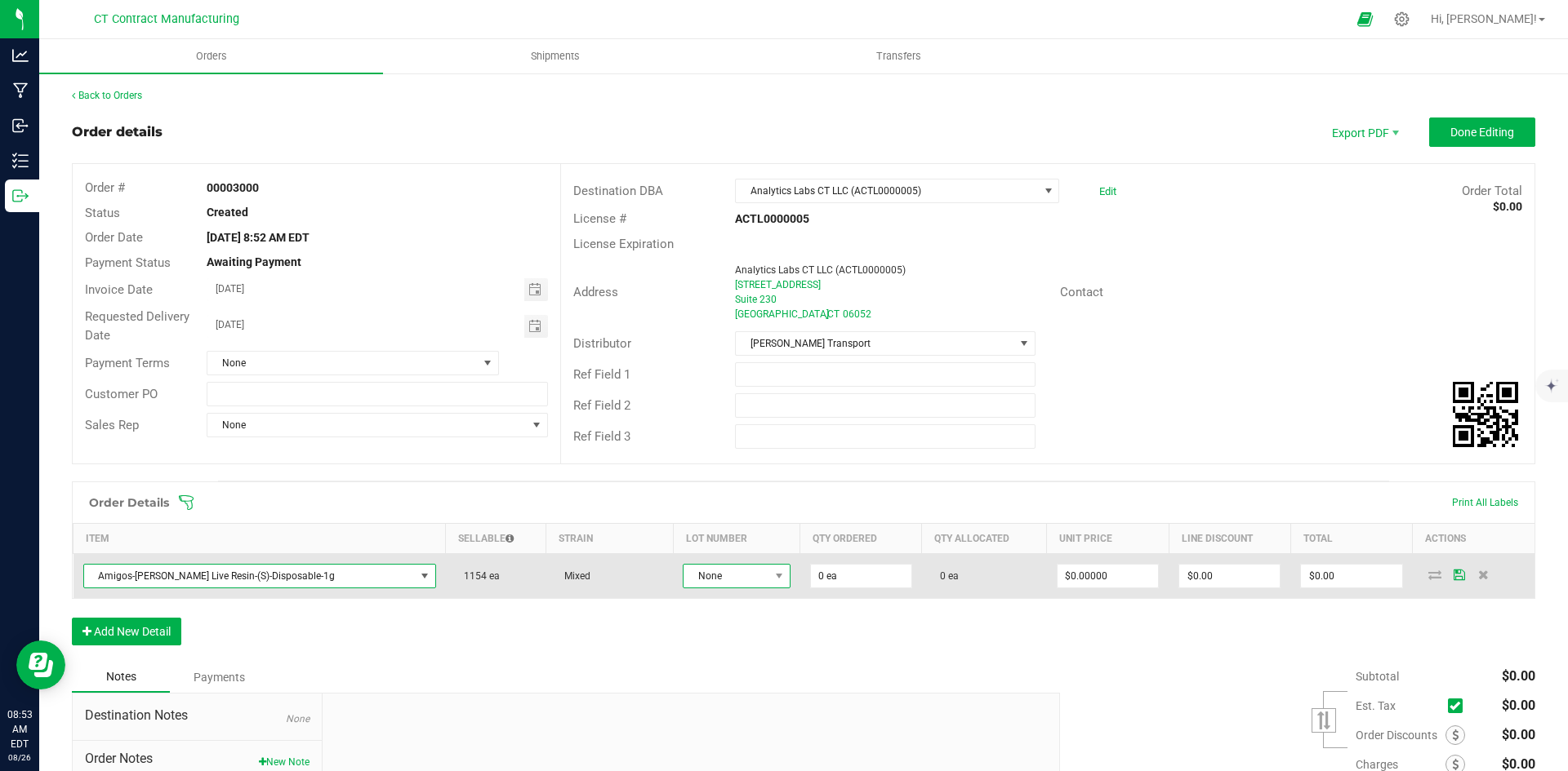
click at [719, 574] on span "None" at bounding box center [726, 577] width 85 height 23
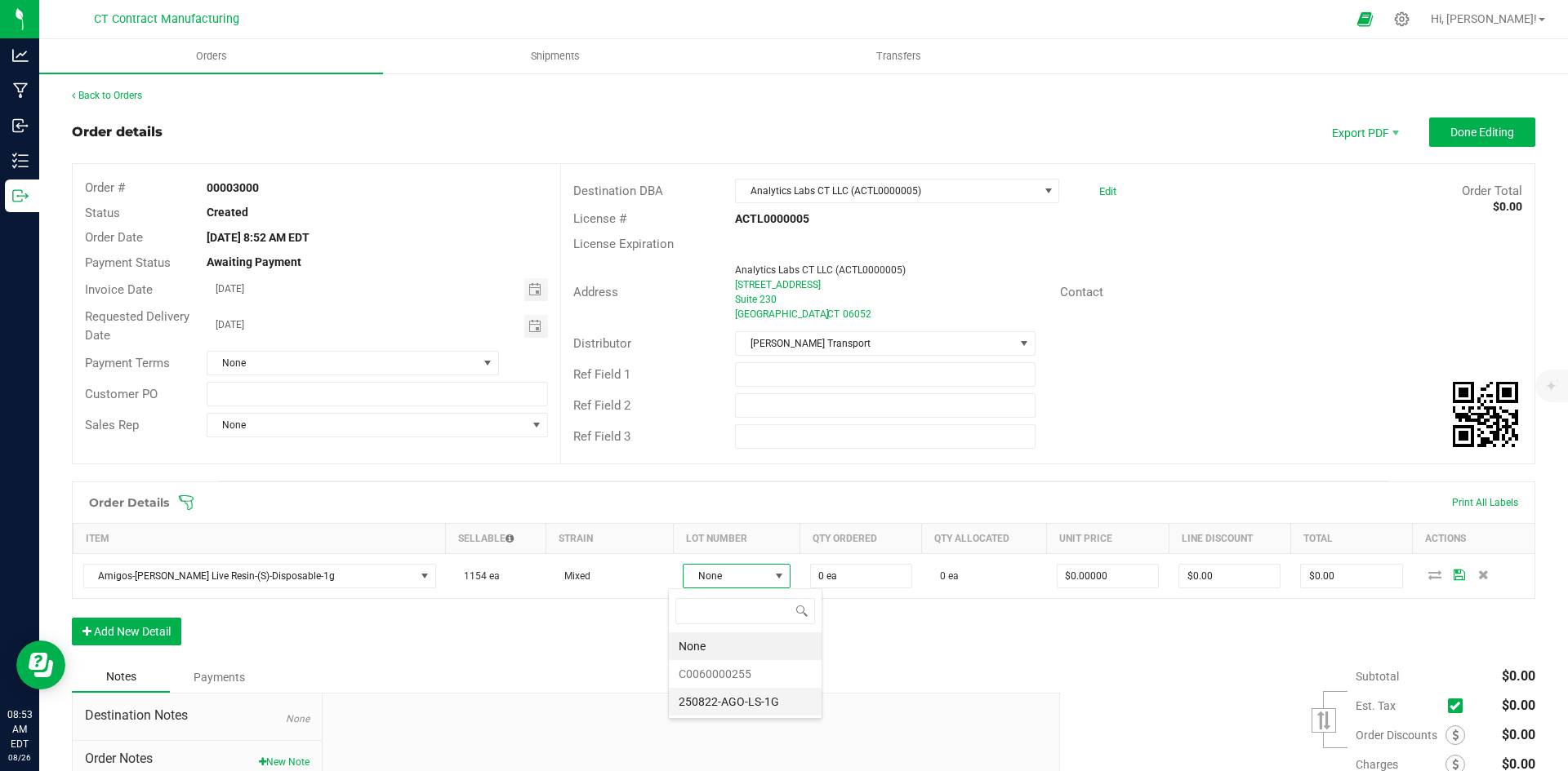
click at [758, 698] on li "250822-AGO-LS-1G" at bounding box center [745, 702] width 153 height 28
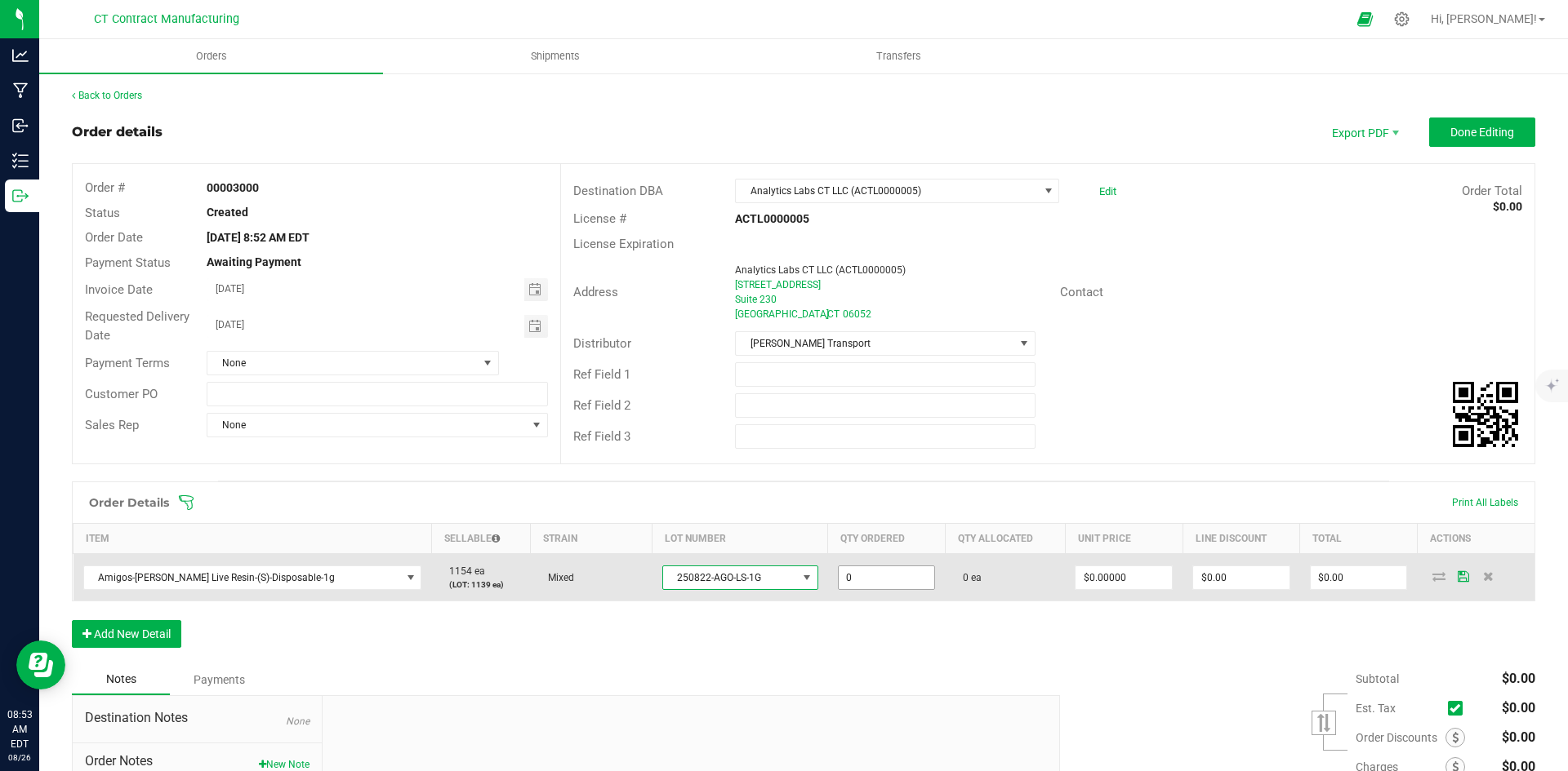
click at [876, 578] on input "0" at bounding box center [887, 578] width 97 height 23
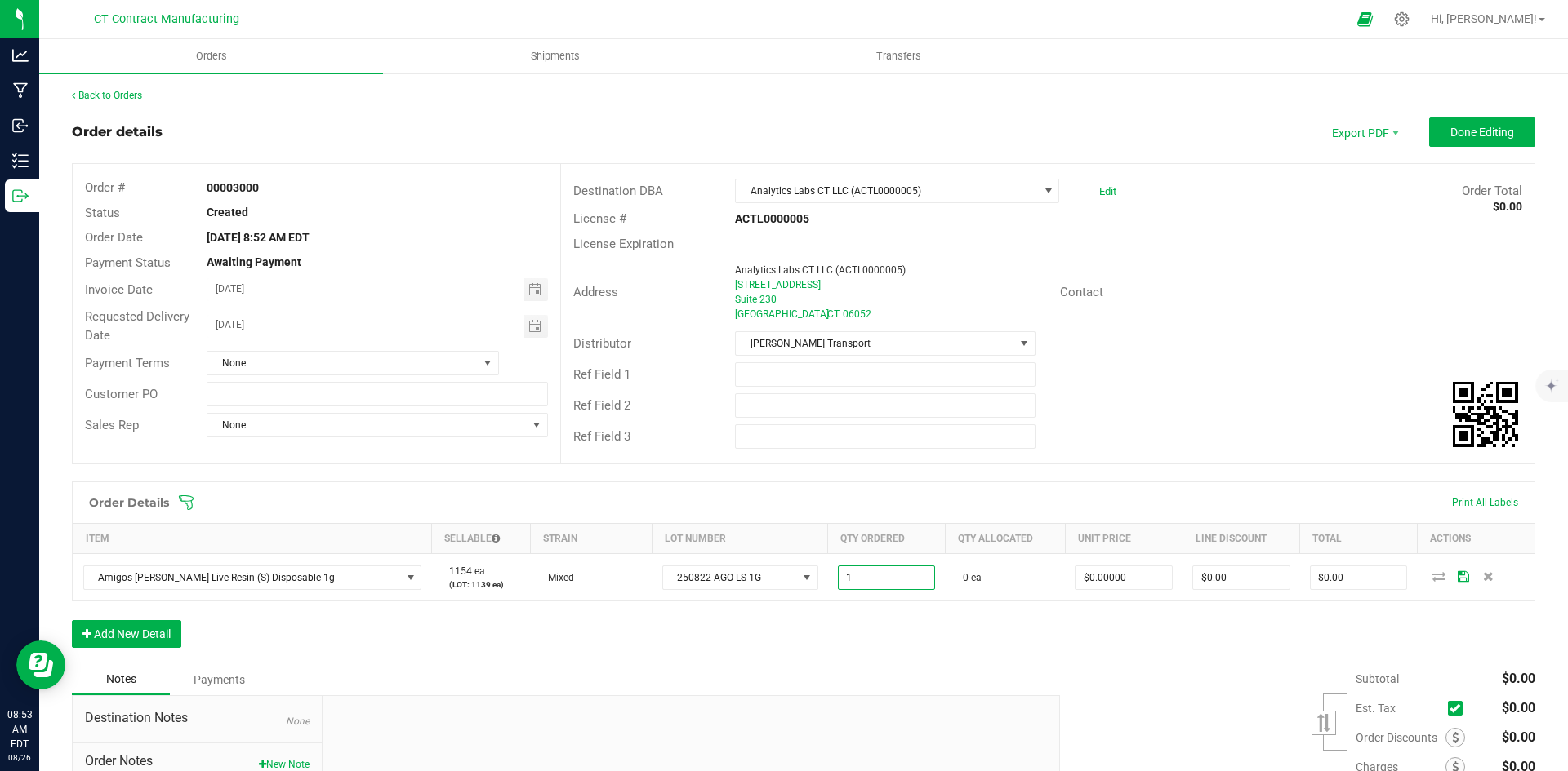
type input "1 ea"
click at [875, 670] on div "Notes Payments" at bounding box center [559, 680] width 976 height 31
click at [1044, 14] on div at bounding box center [819, 19] width 1054 height 32
click at [146, 635] on button "Add New Detail" at bounding box center [126, 635] width 109 height 28
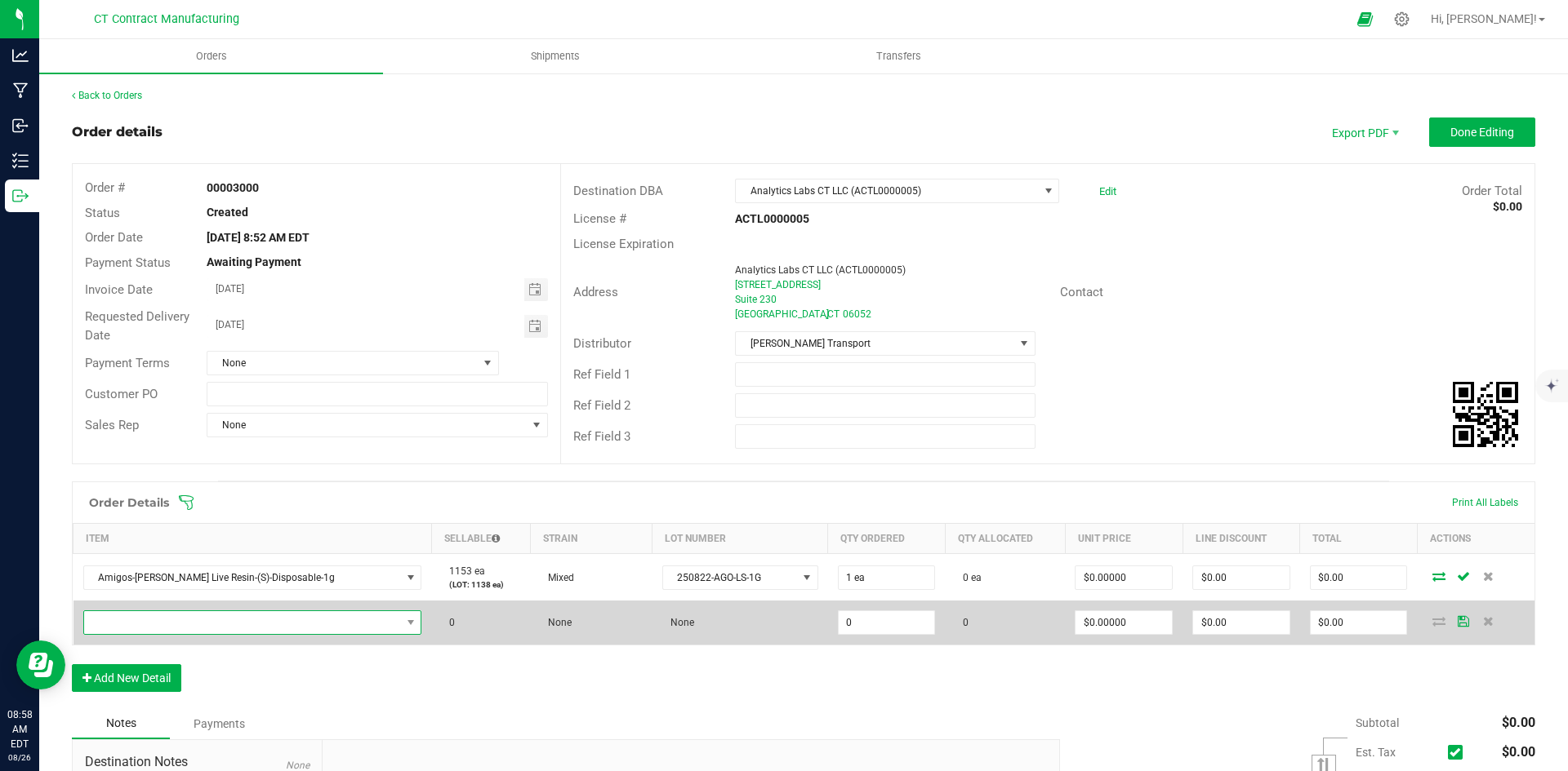
click at [162, 625] on span "NO DATA FOUND" at bounding box center [242, 623] width 317 height 23
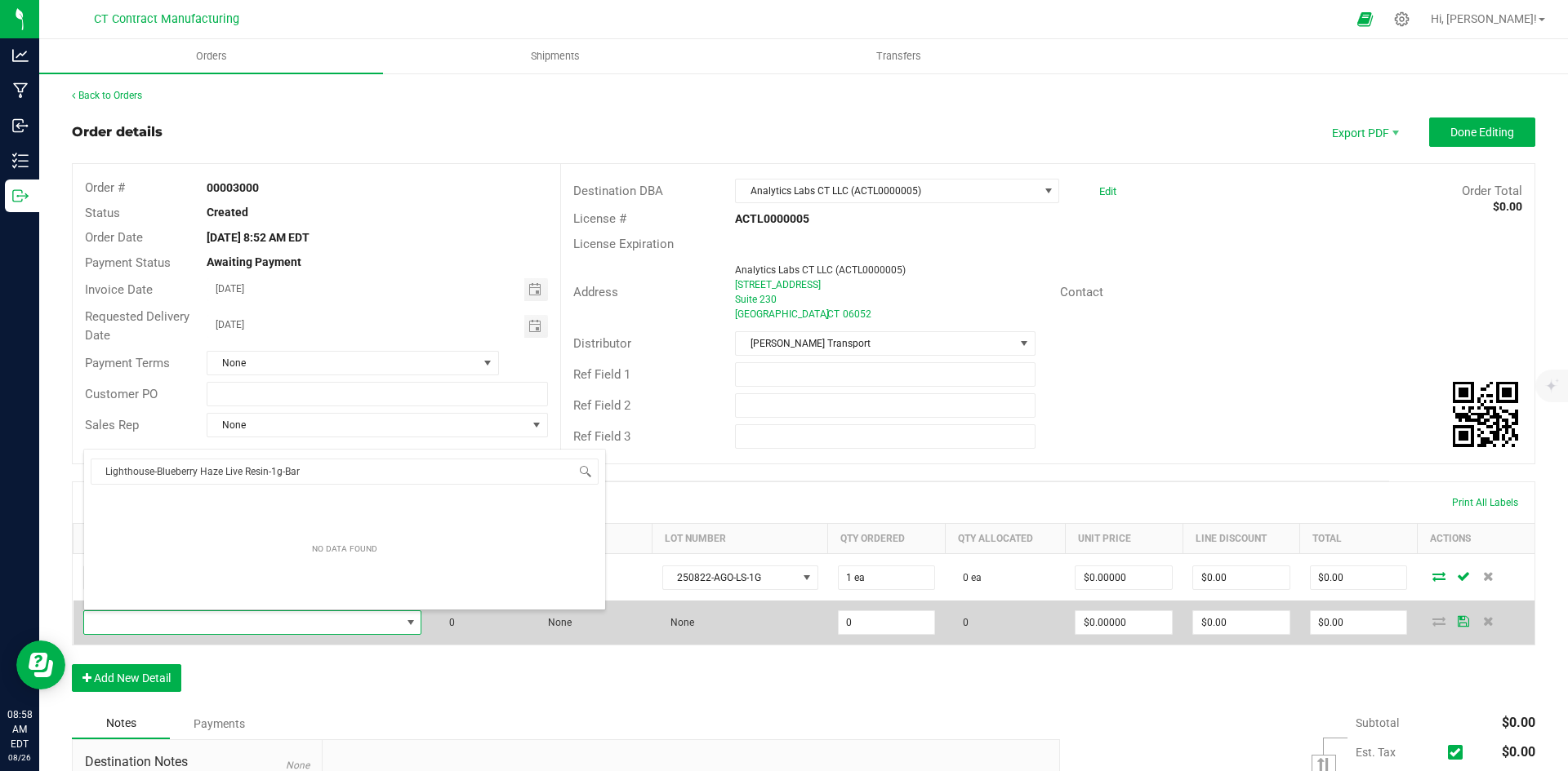
scroll to position [24, 319]
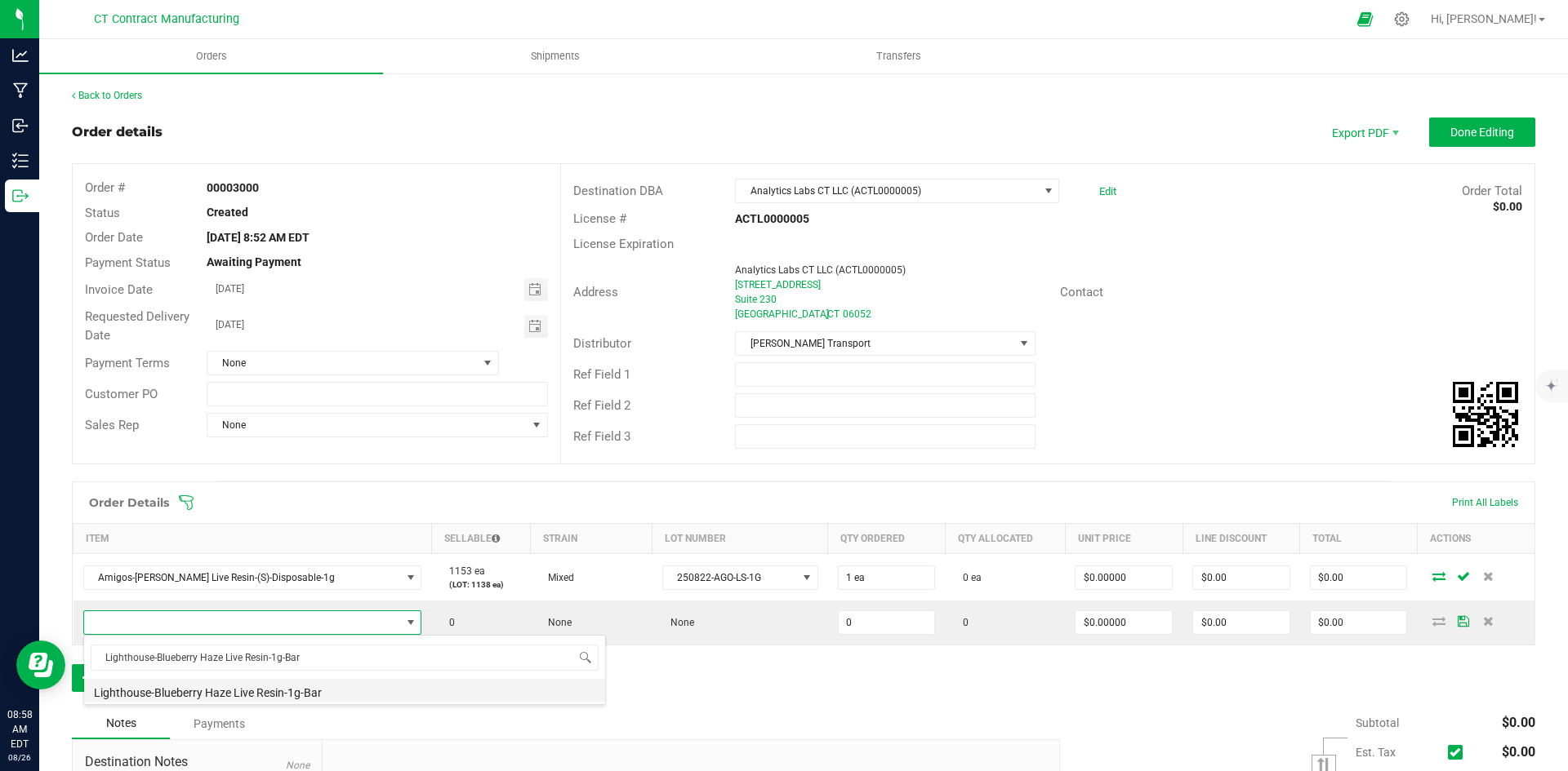
click at [287, 689] on li "Lighthouse-Blueberry Haze Live Resin-1g-Bar" at bounding box center [345, 690] width 521 height 23
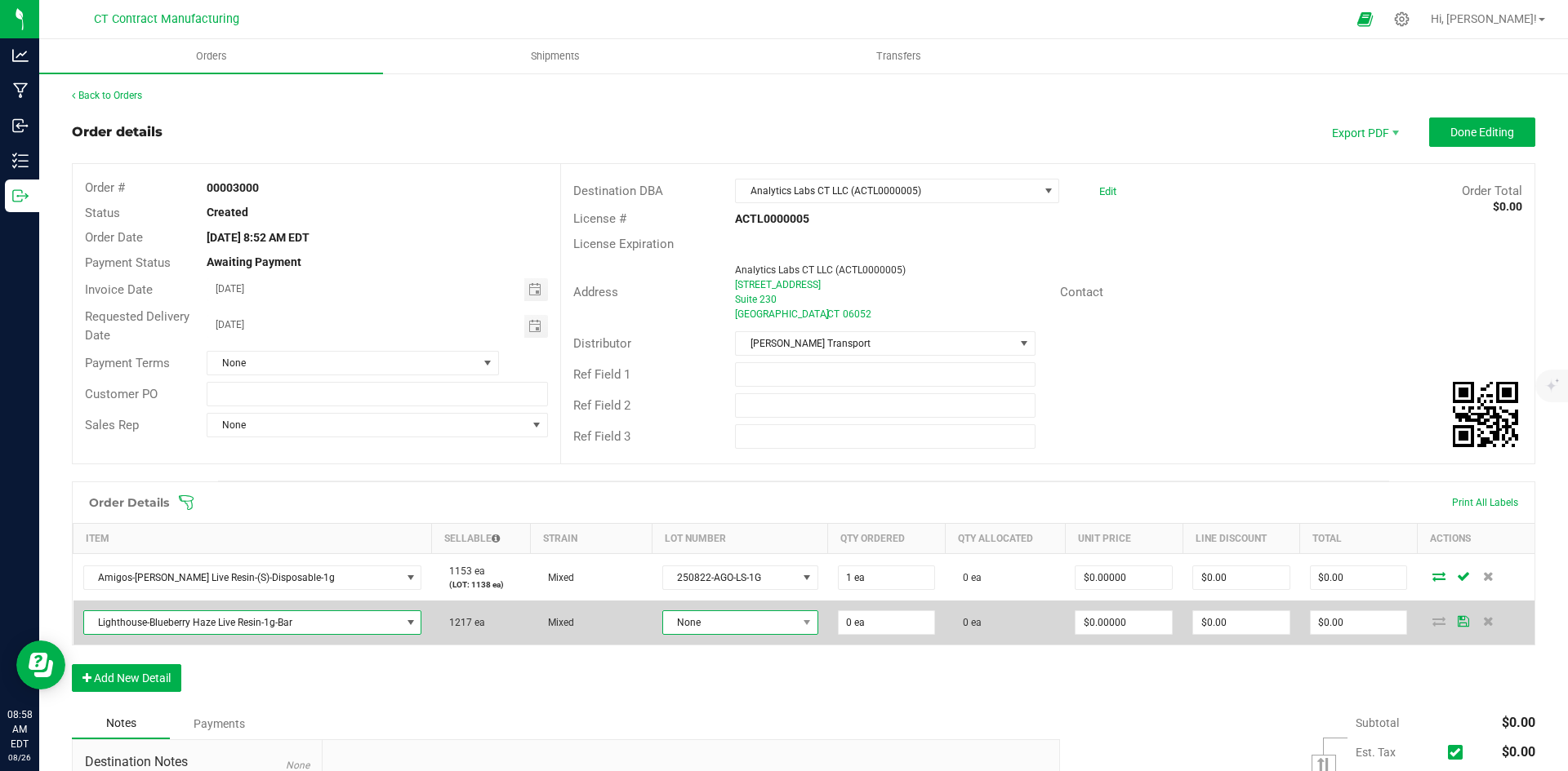
click at [722, 618] on span "None" at bounding box center [730, 623] width 134 height 23
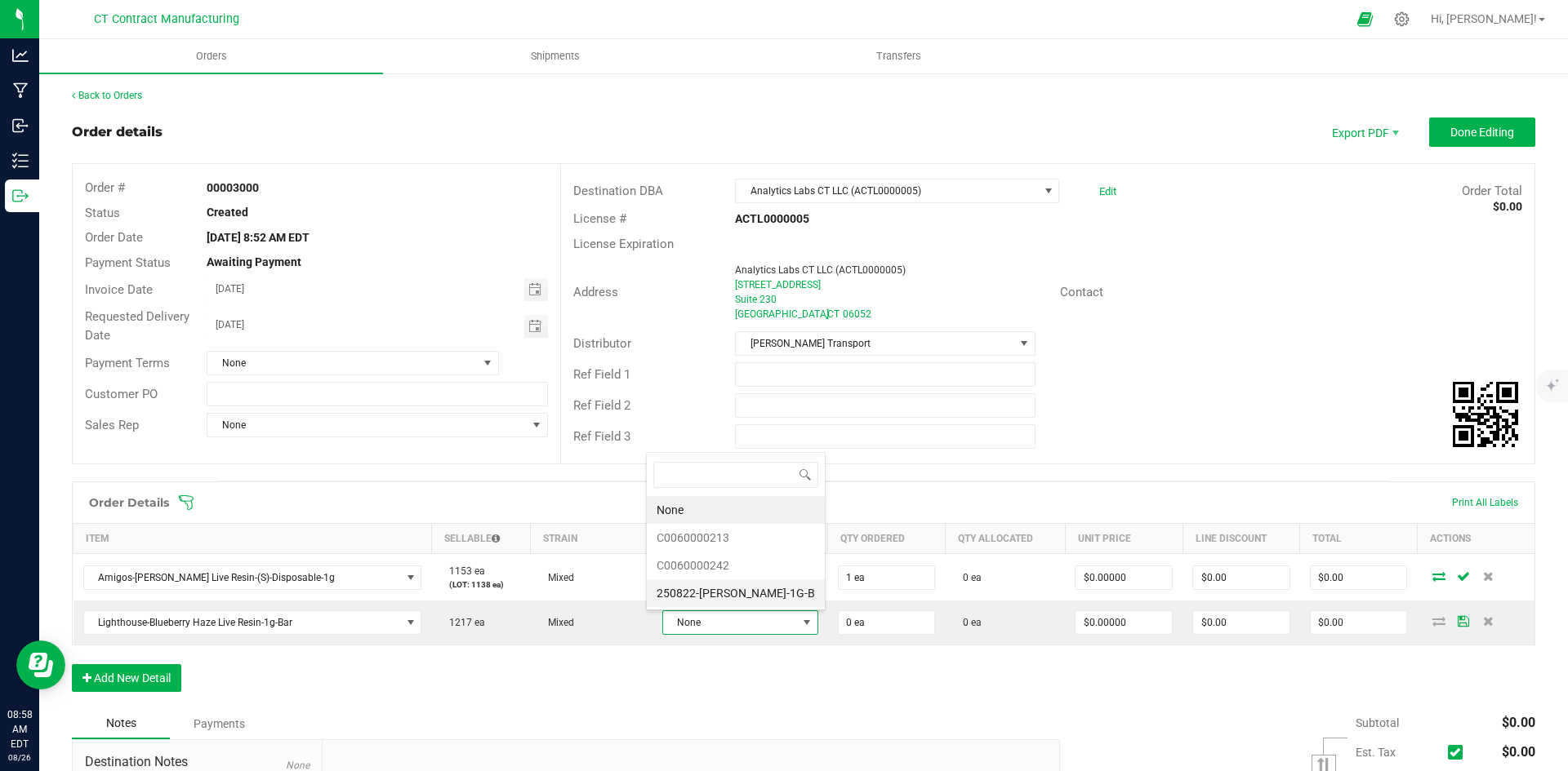
click at [740, 598] on li "250822-[PERSON_NAME]-1G-B" at bounding box center [735, 594] width 178 height 28
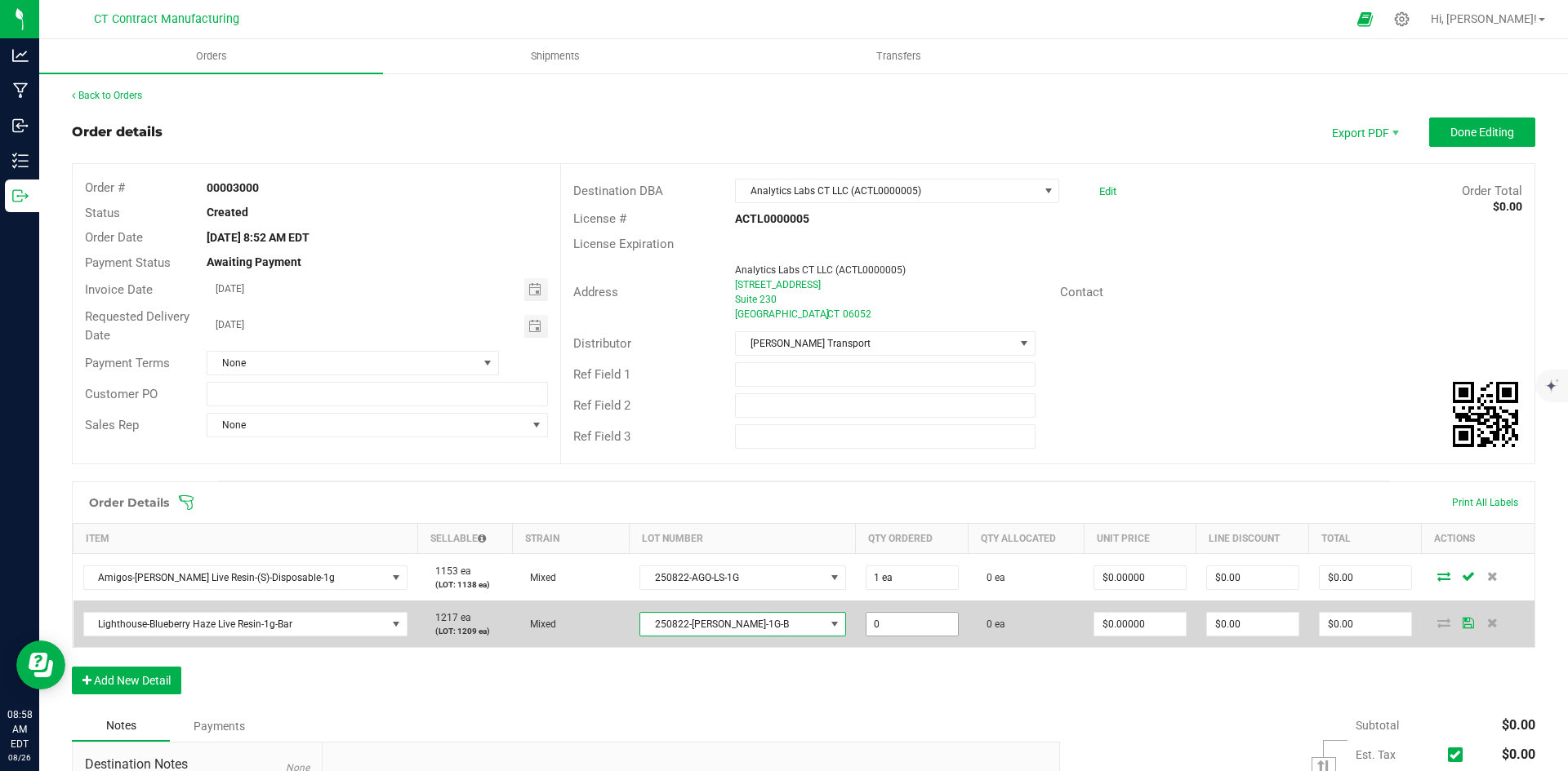
click at [889, 624] on input "0" at bounding box center [911, 625] width 91 height 23
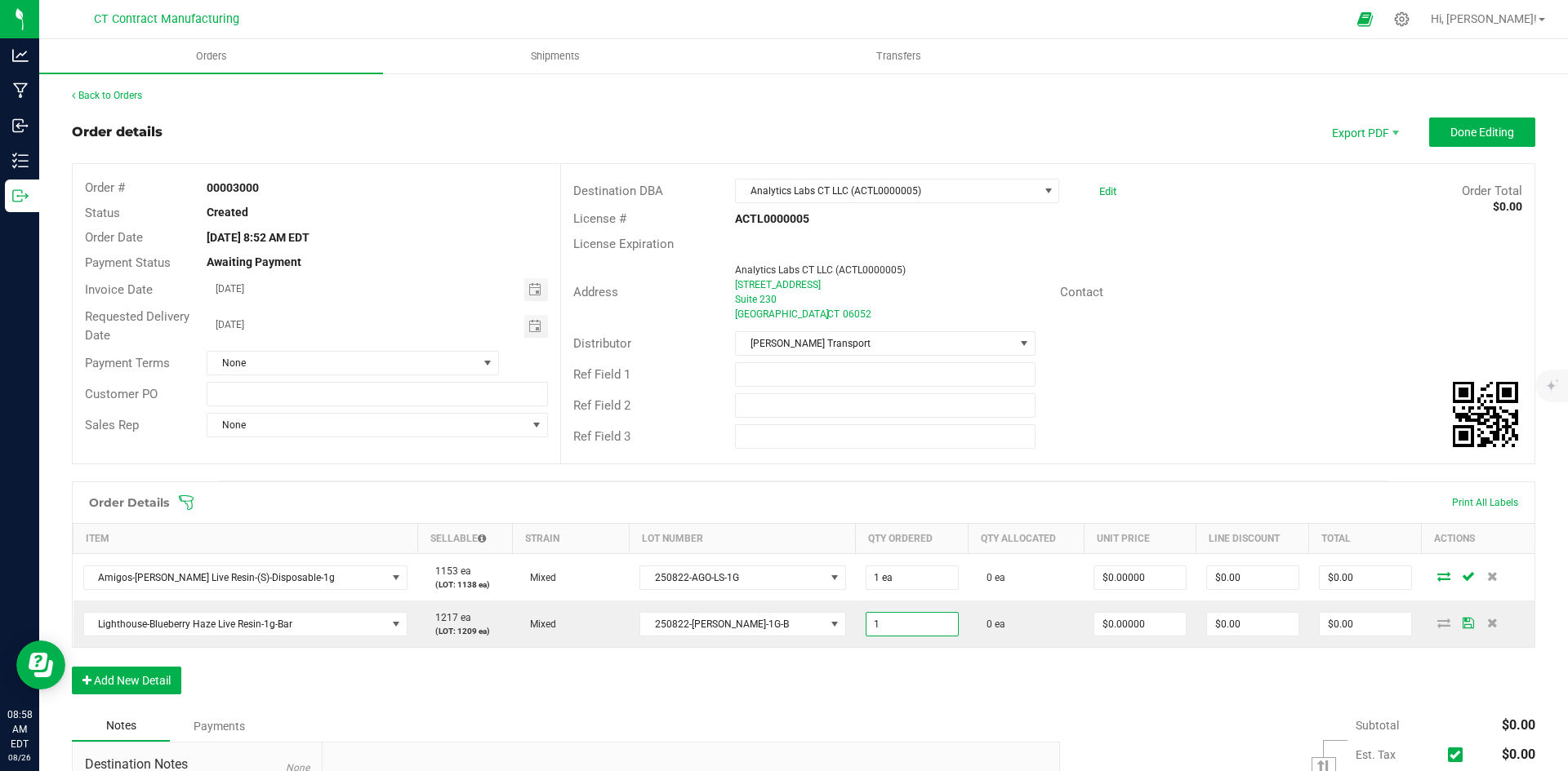
type input "1 ea"
click at [890, 682] on div "Order Details Print All Labels Item Sellable Strain Lot Number Qty Ordered Qty …" at bounding box center [803, 596] width 1464 height 229
click at [1483, 136] on span "Done Editing" at bounding box center [1483, 132] width 64 height 13
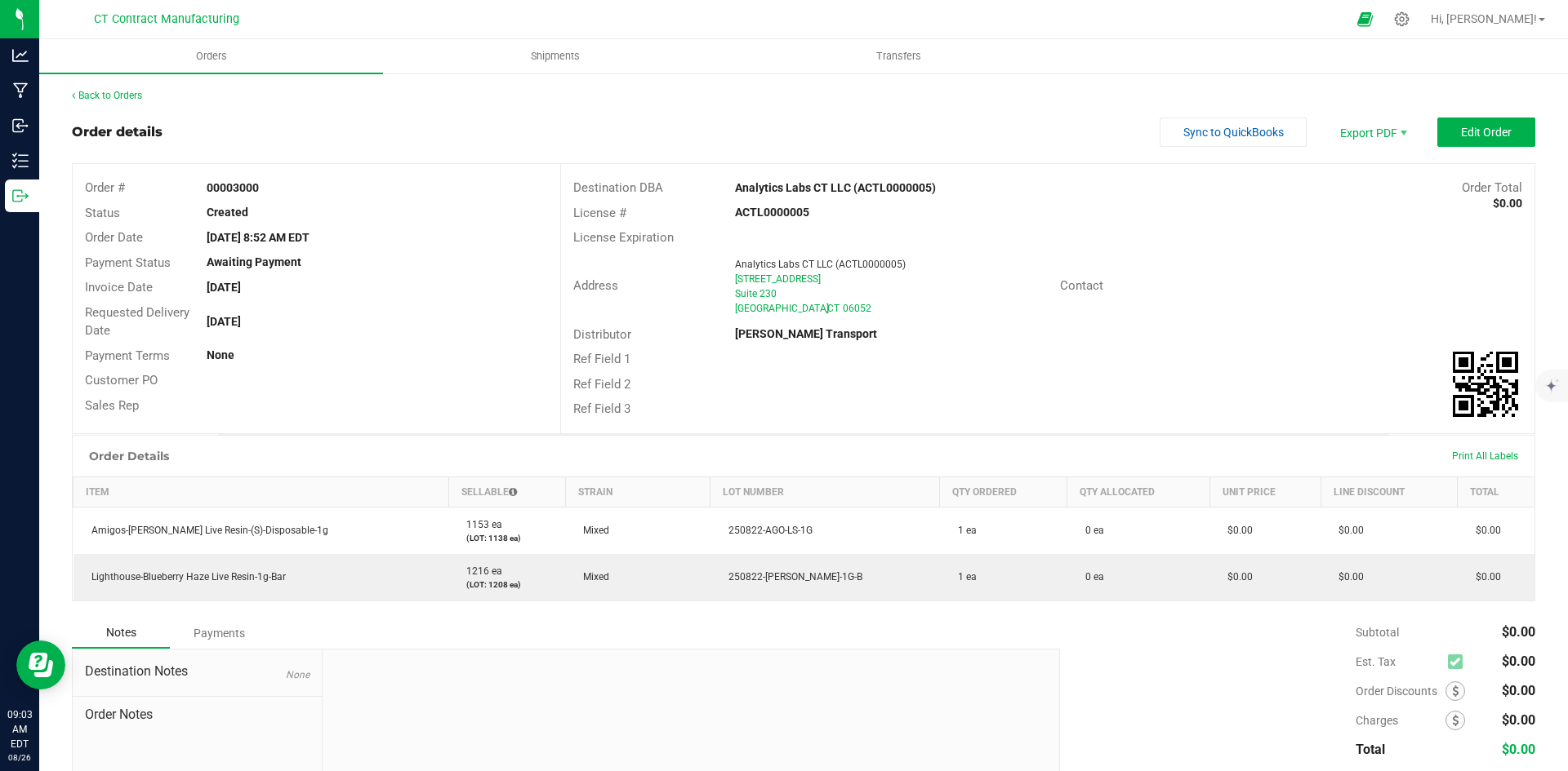
click at [1131, 11] on div at bounding box center [819, 19] width 1054 height 32
click at [1443, 123] on button "Edit Order" at bounding box center [1486, 131] width 98 height 29
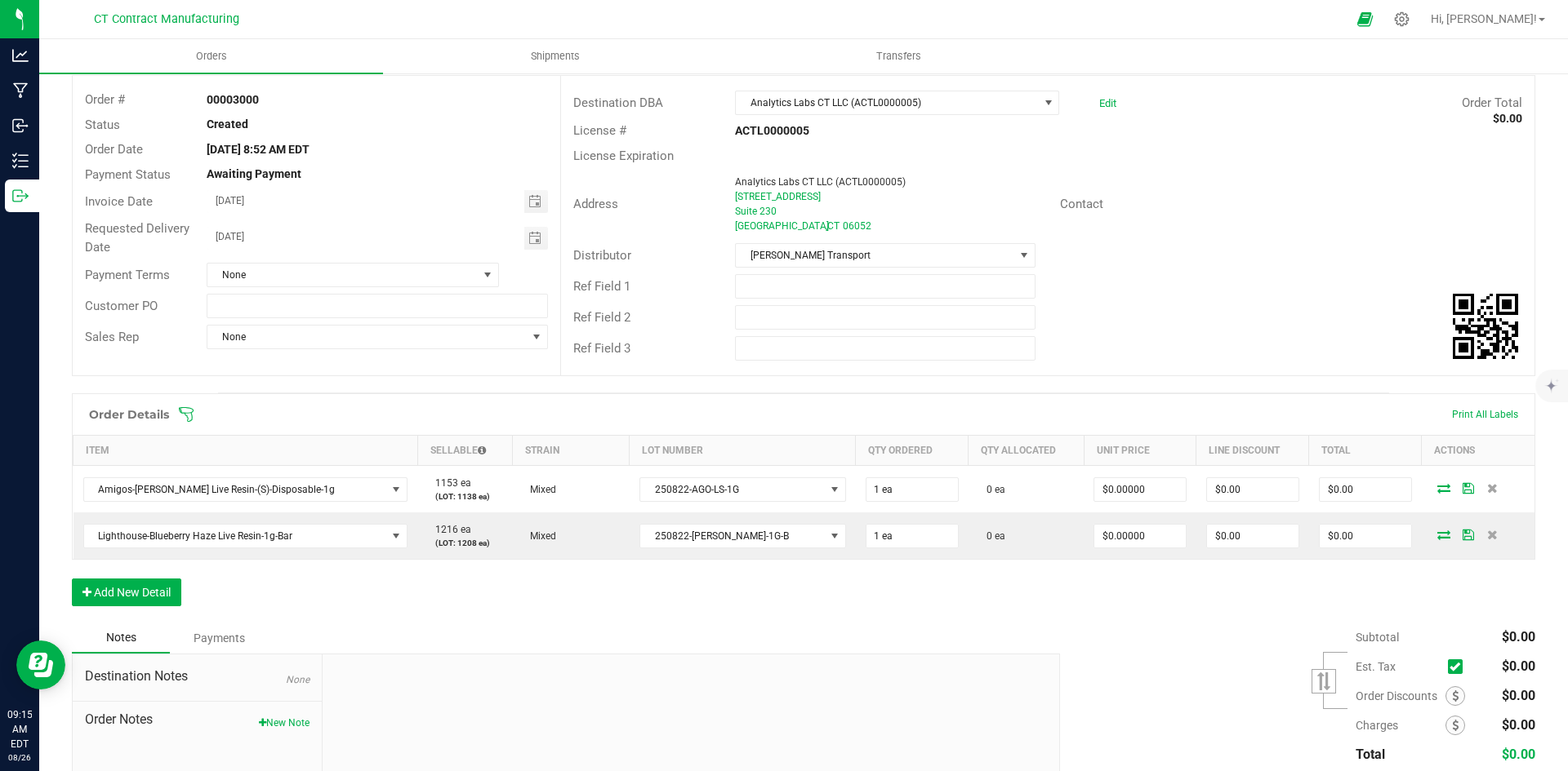
scroll to position [208, 0]
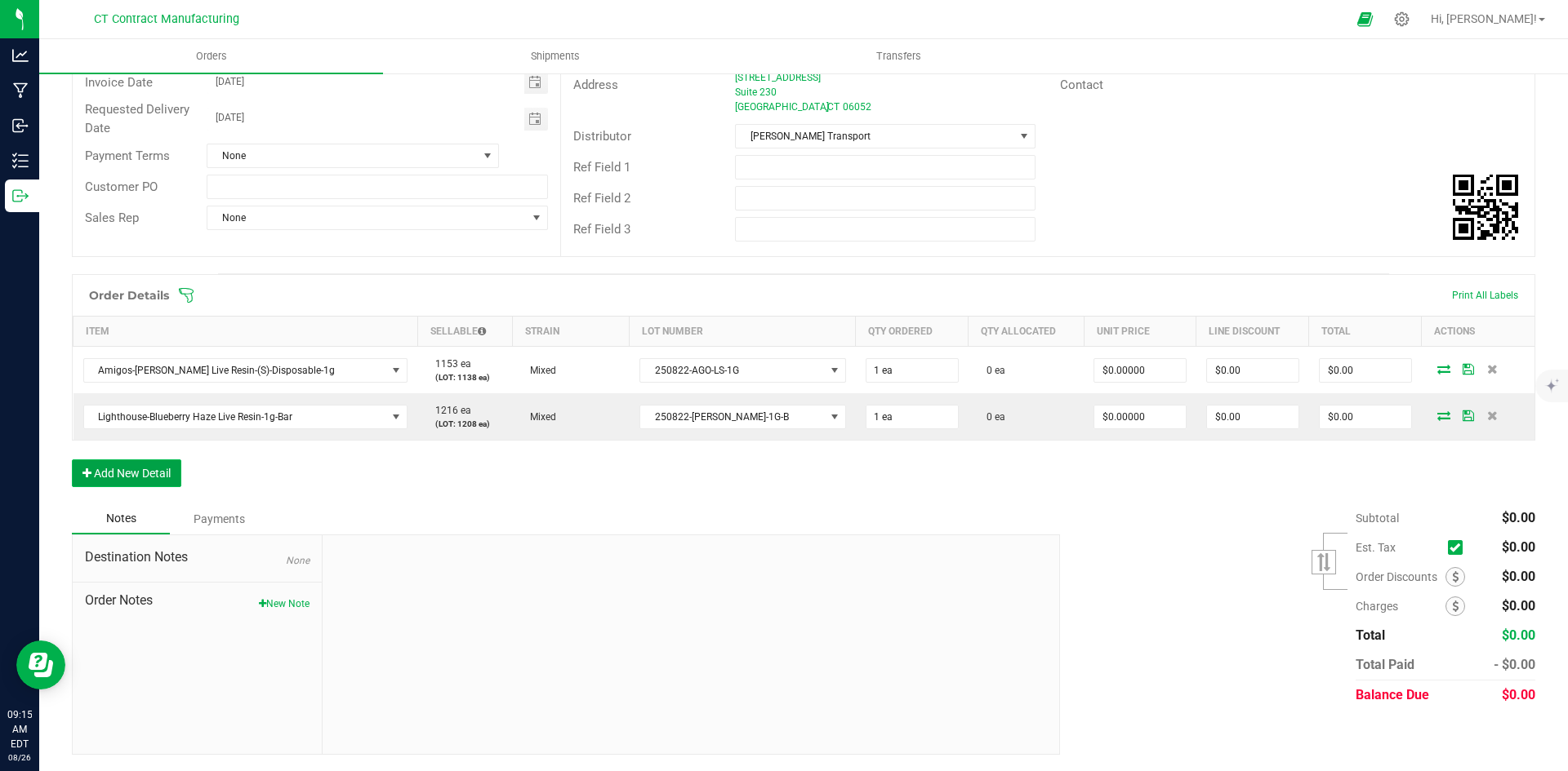
click at [120, 465] on button "Add New Detail" at bounding box center [126, 473] width 109 height 28
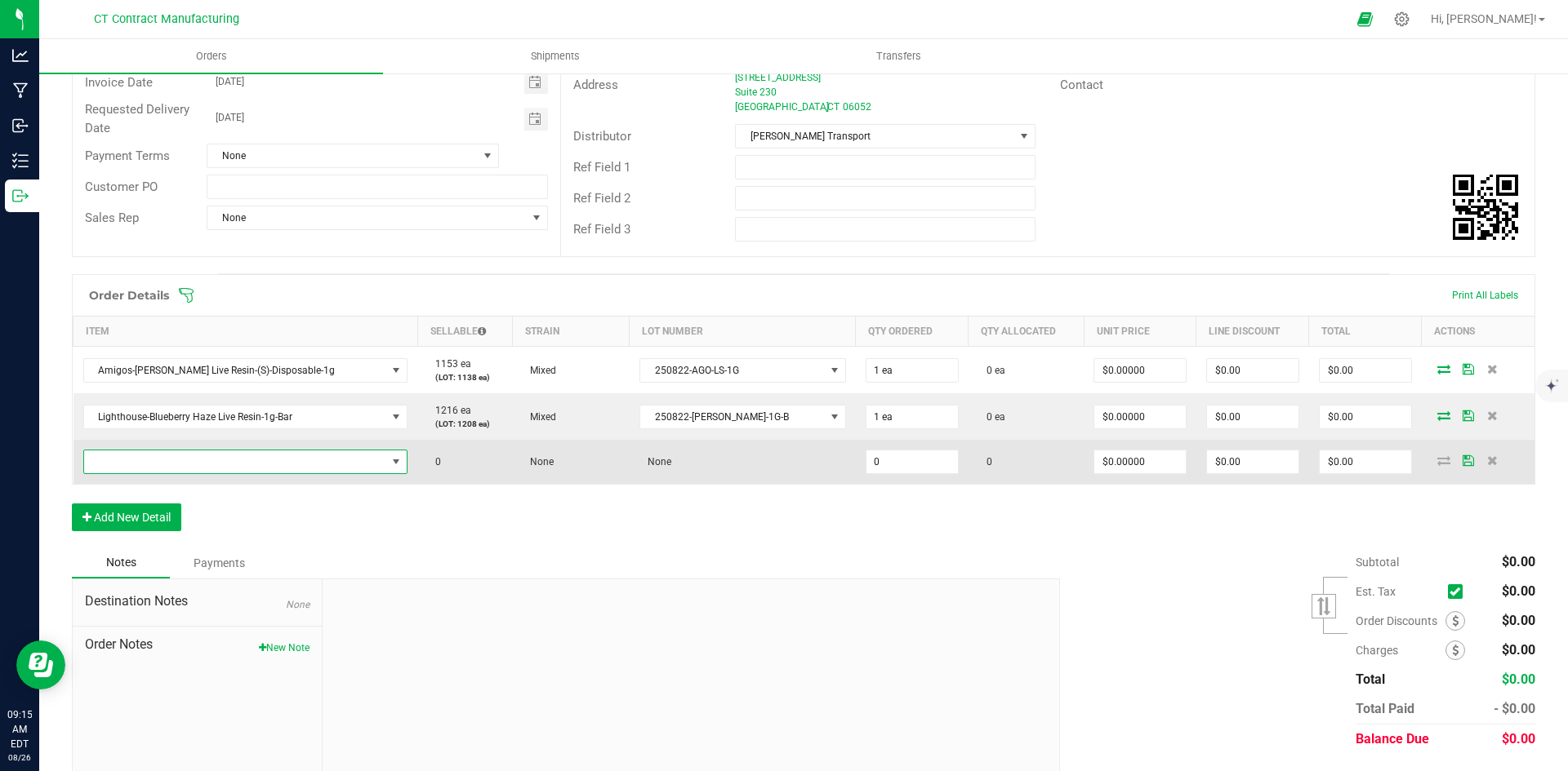
click at [165, 468] on span "NO DATA FOUND" at bounding box center [236, 462] width 303 height 23
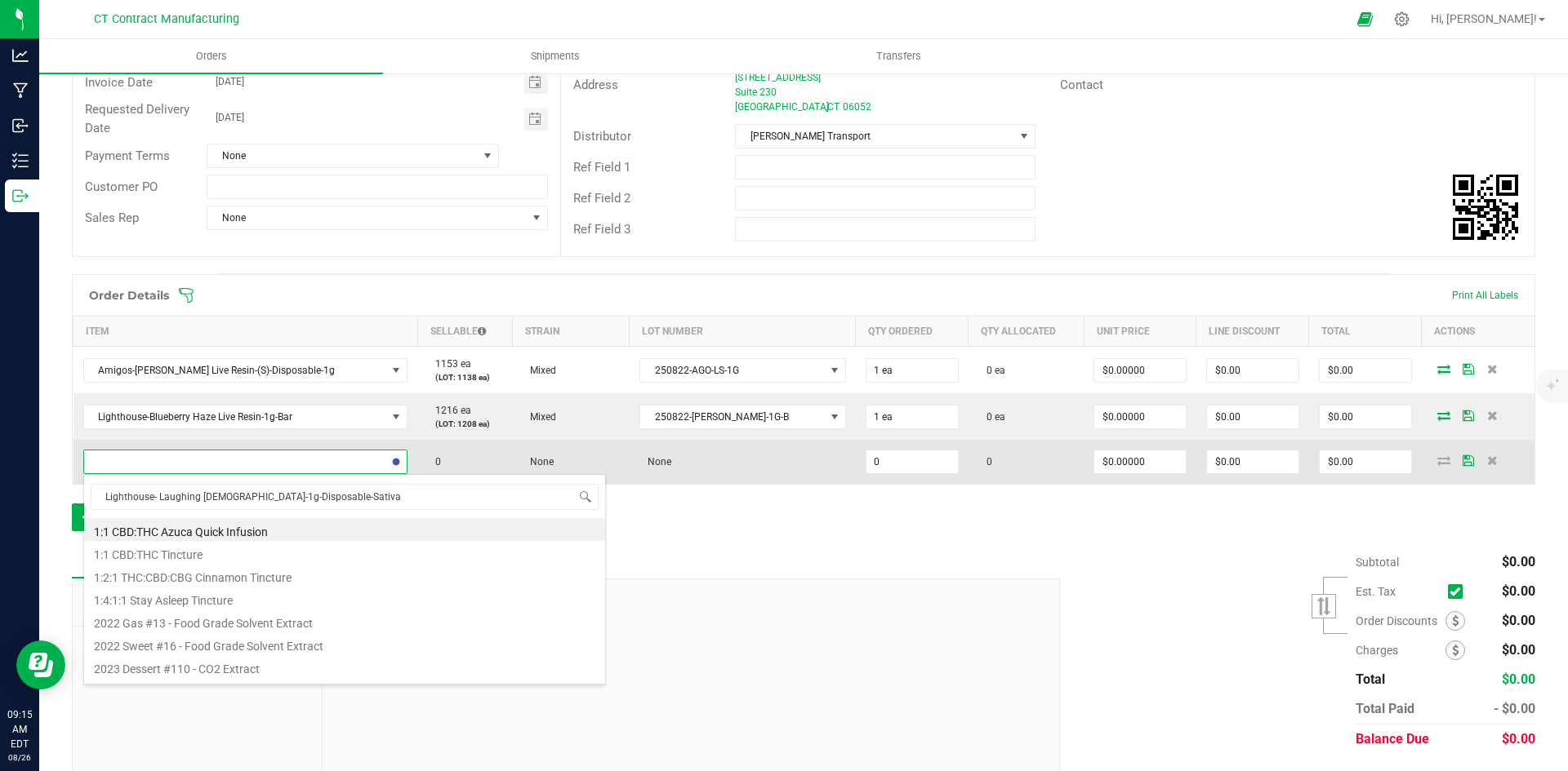
scroll to position [24, 318]
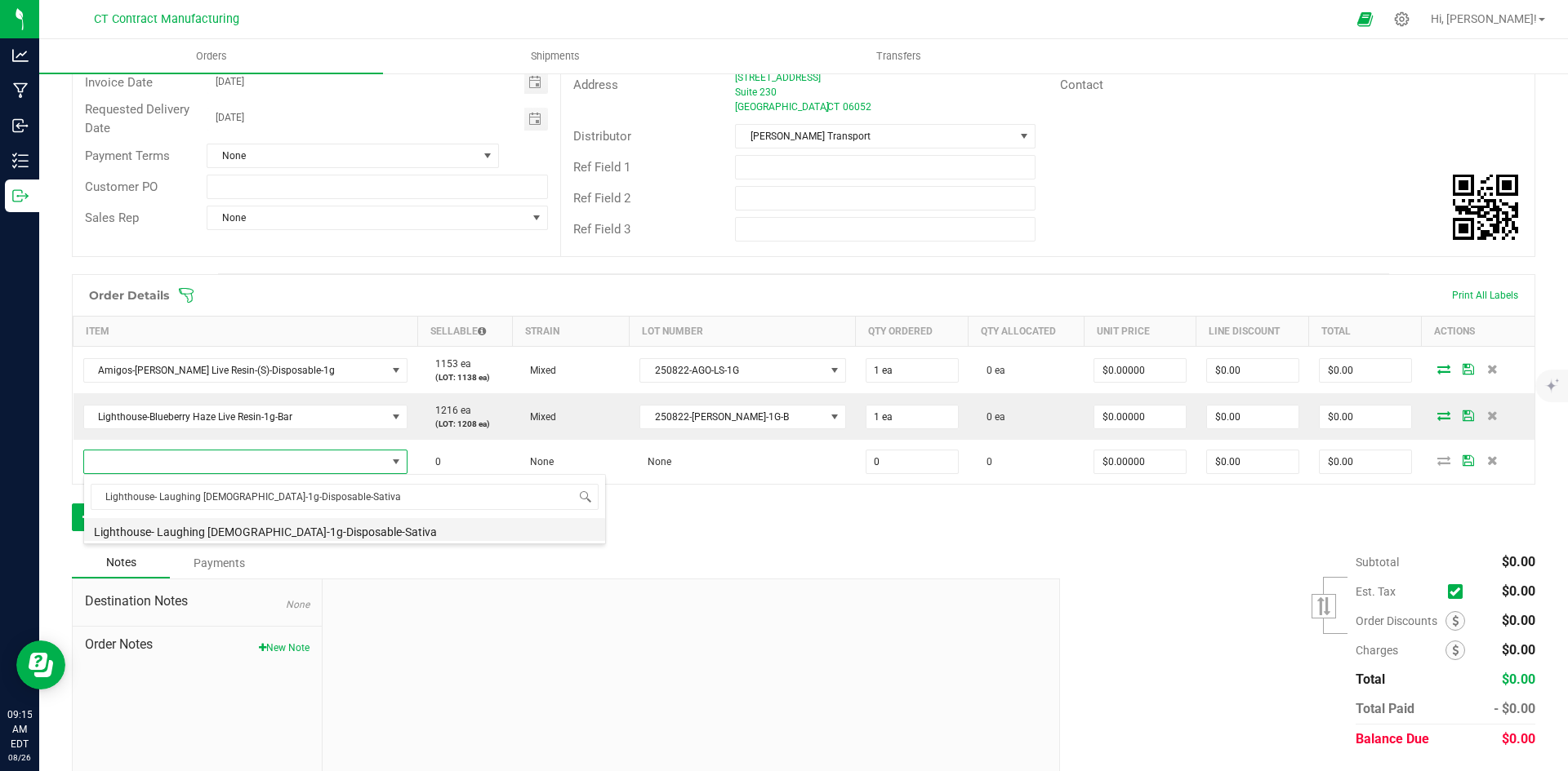
click at [292, 533] on li "Lighthouse- Laughing [DEMOGRAPHIC_DATA]-1g-Disposable-Sativa" at bounding box center [345, 530] width 521 height 23
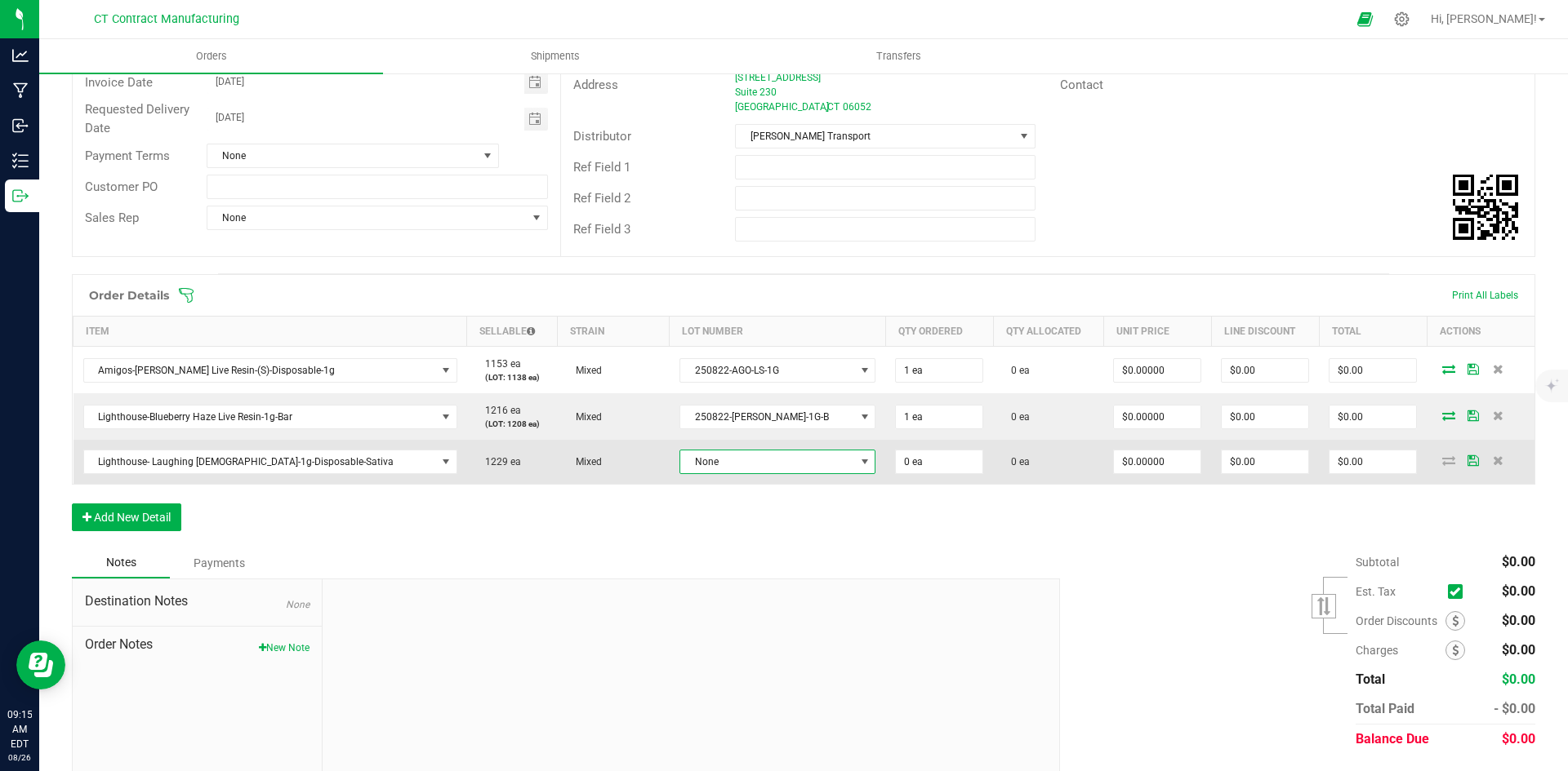
click at [751, 455] on span "None" at bounding box center [767, 462] width 174 height 23
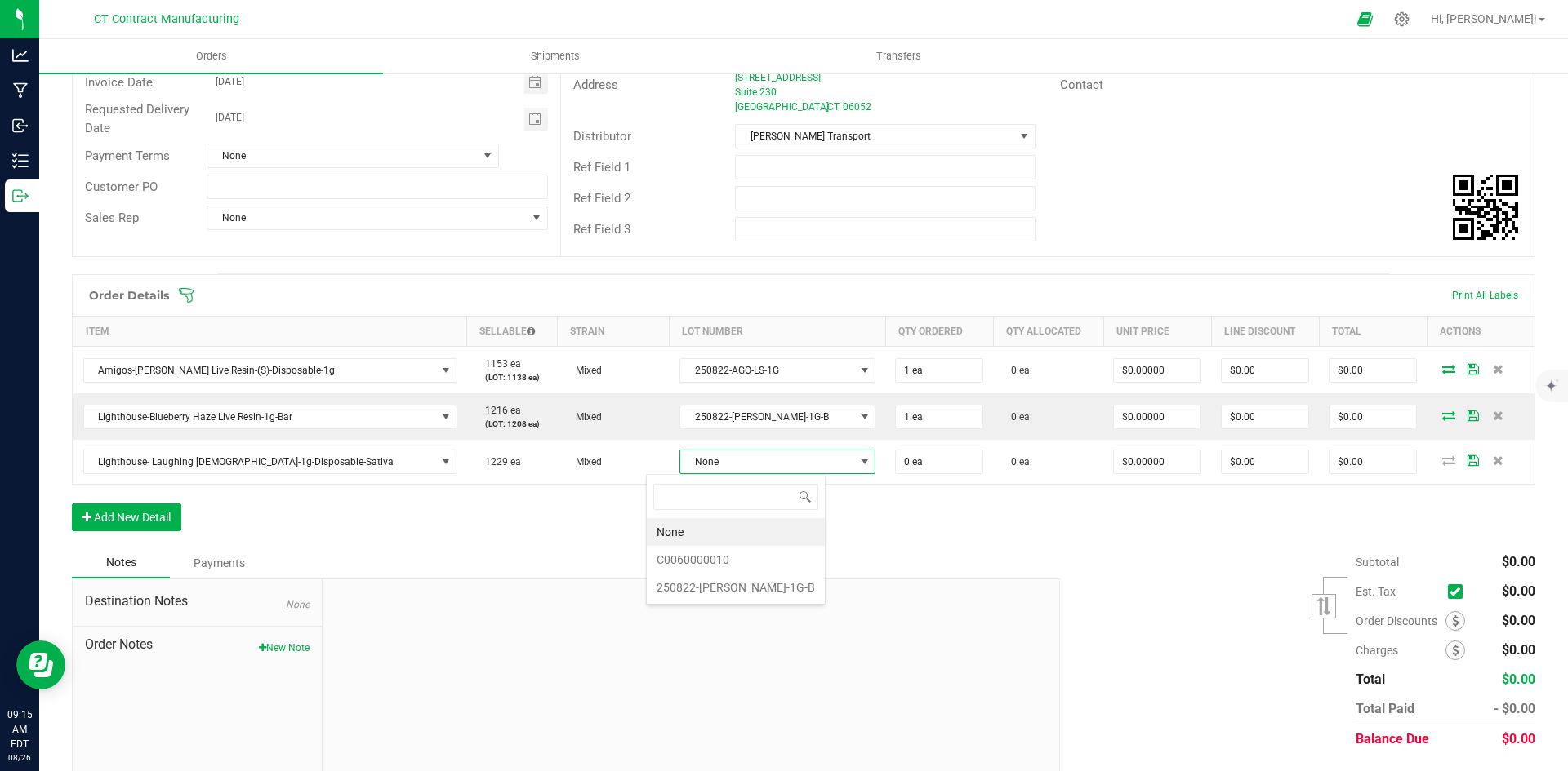
scroll to position [24, 160]
click at [725, 586] on li "250822-[PERSON_NAME]-1G-B" at bounding box center [735, 588] width 178 height 28
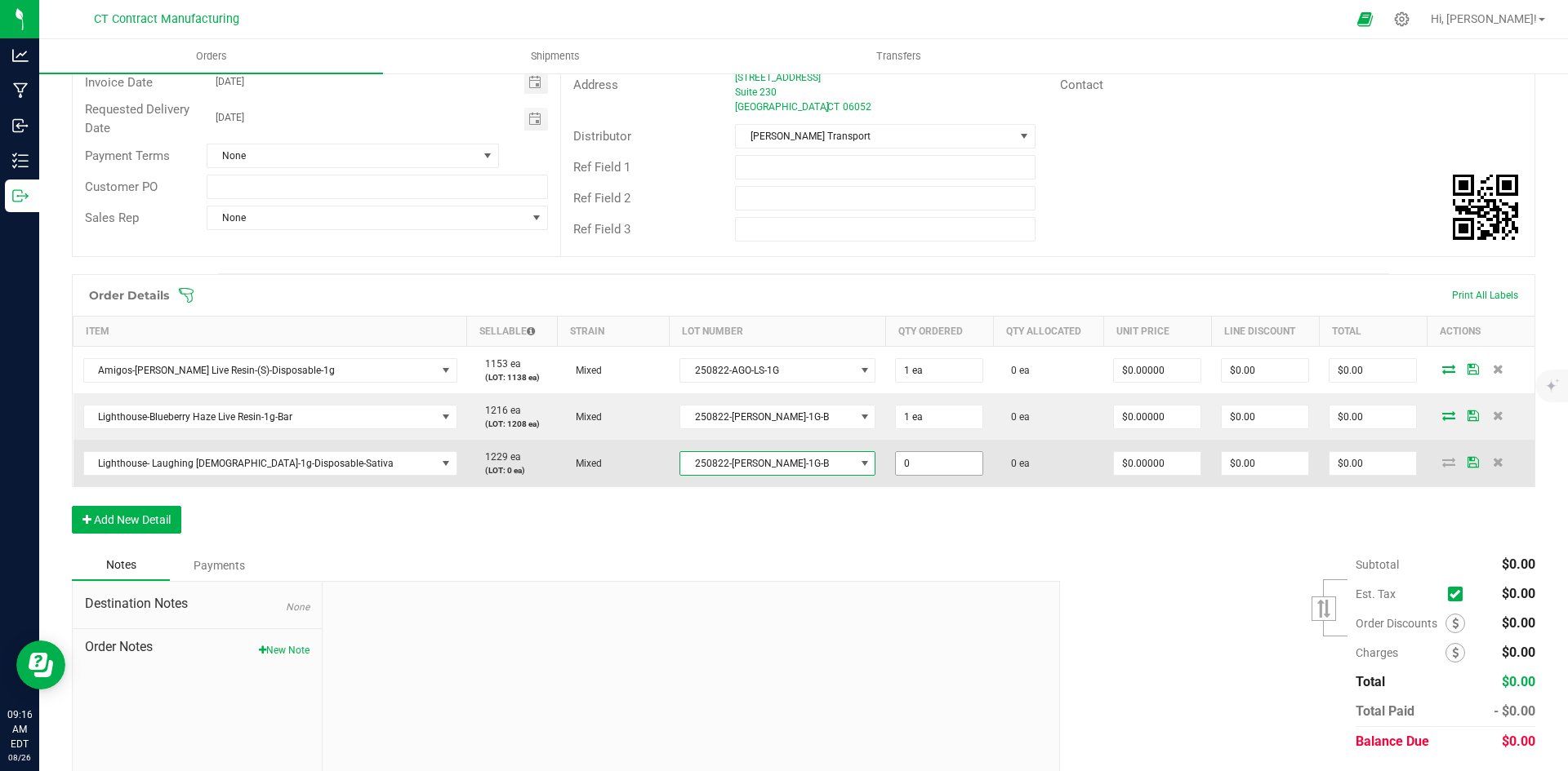
click at [896, 453] on input "0" at bounding box center [939, 464] width 86 height 23
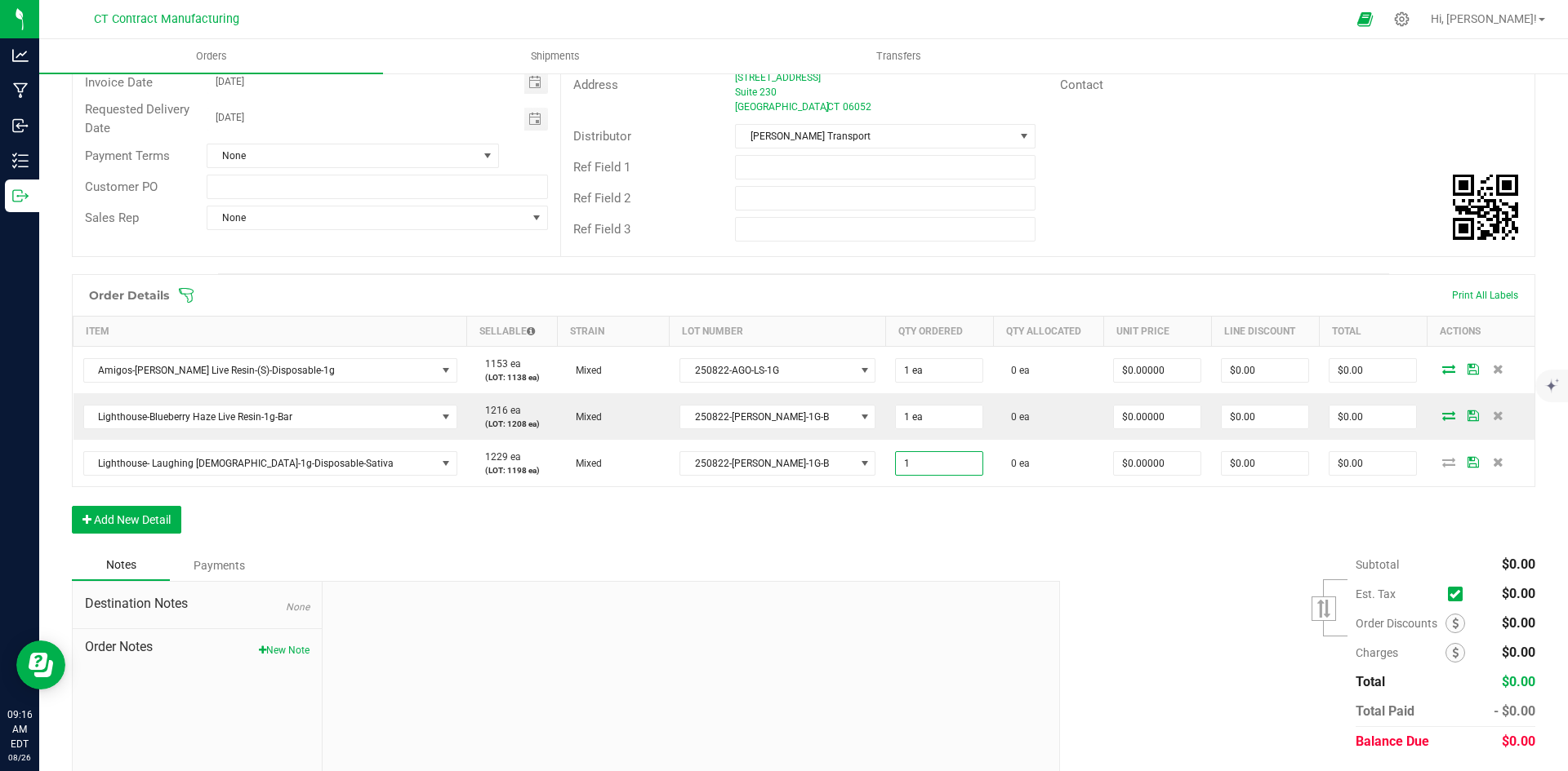
type input "1 ea"
click at [904, 635] on div at bounding box center [691, 691] width 737 height 219
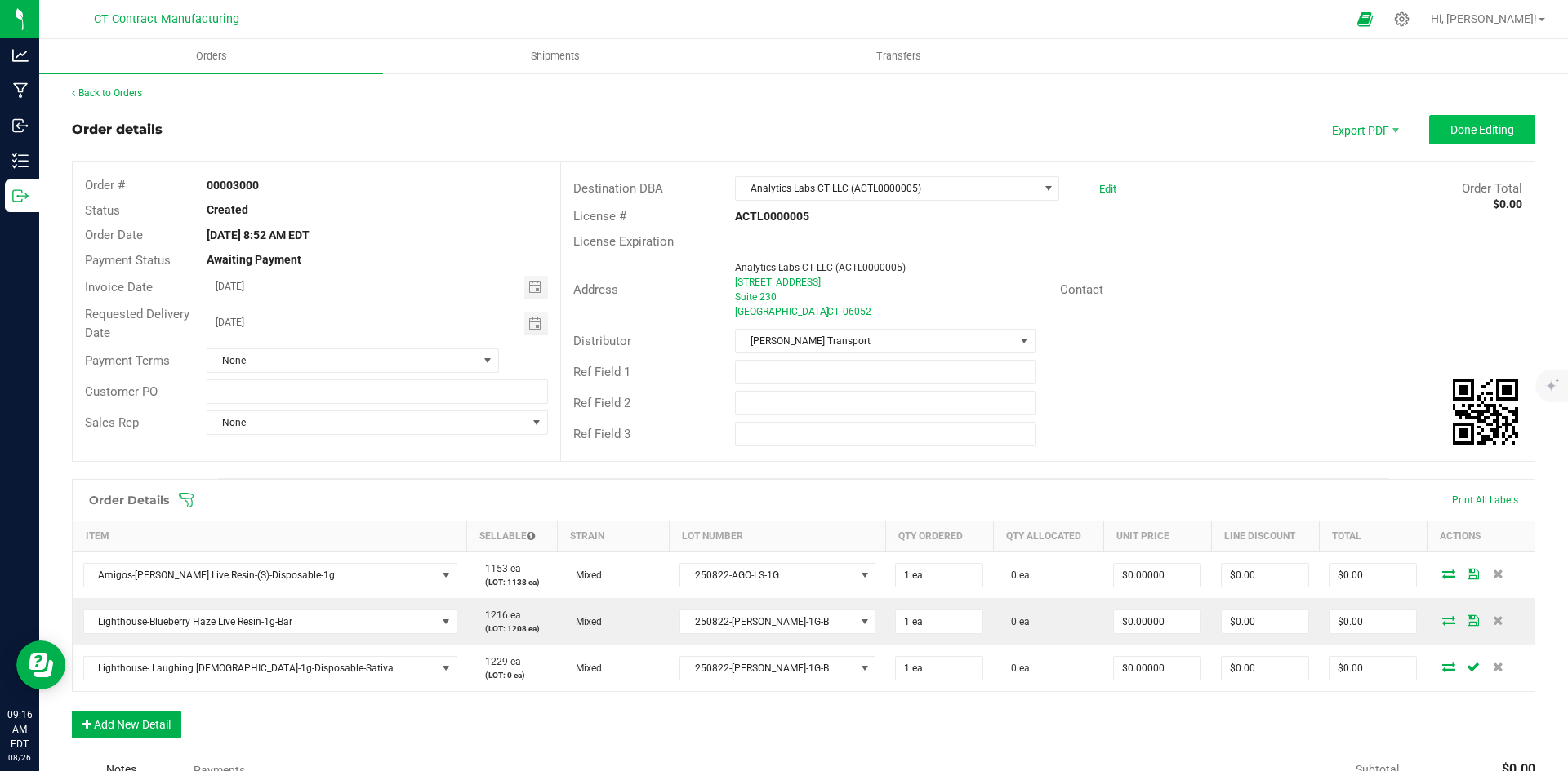
scroll to position [0, 0]
click at [1464, 128] on span "Done Editing" at bounding box center [1483, 132] width 64 height 13
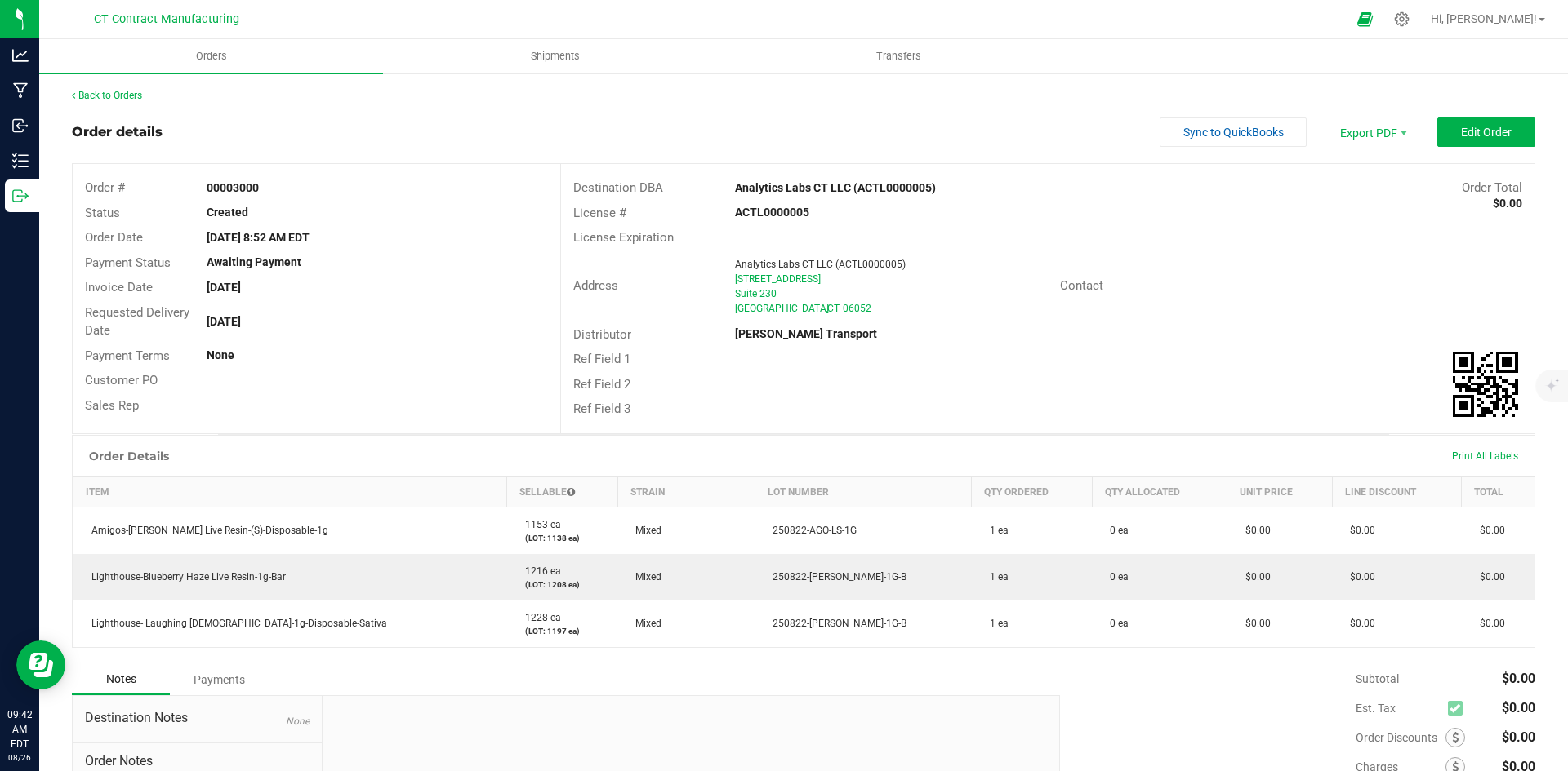
click at [120, 92] on link "Back to Orders" at bounding box center [106, 96] width 70 height 11
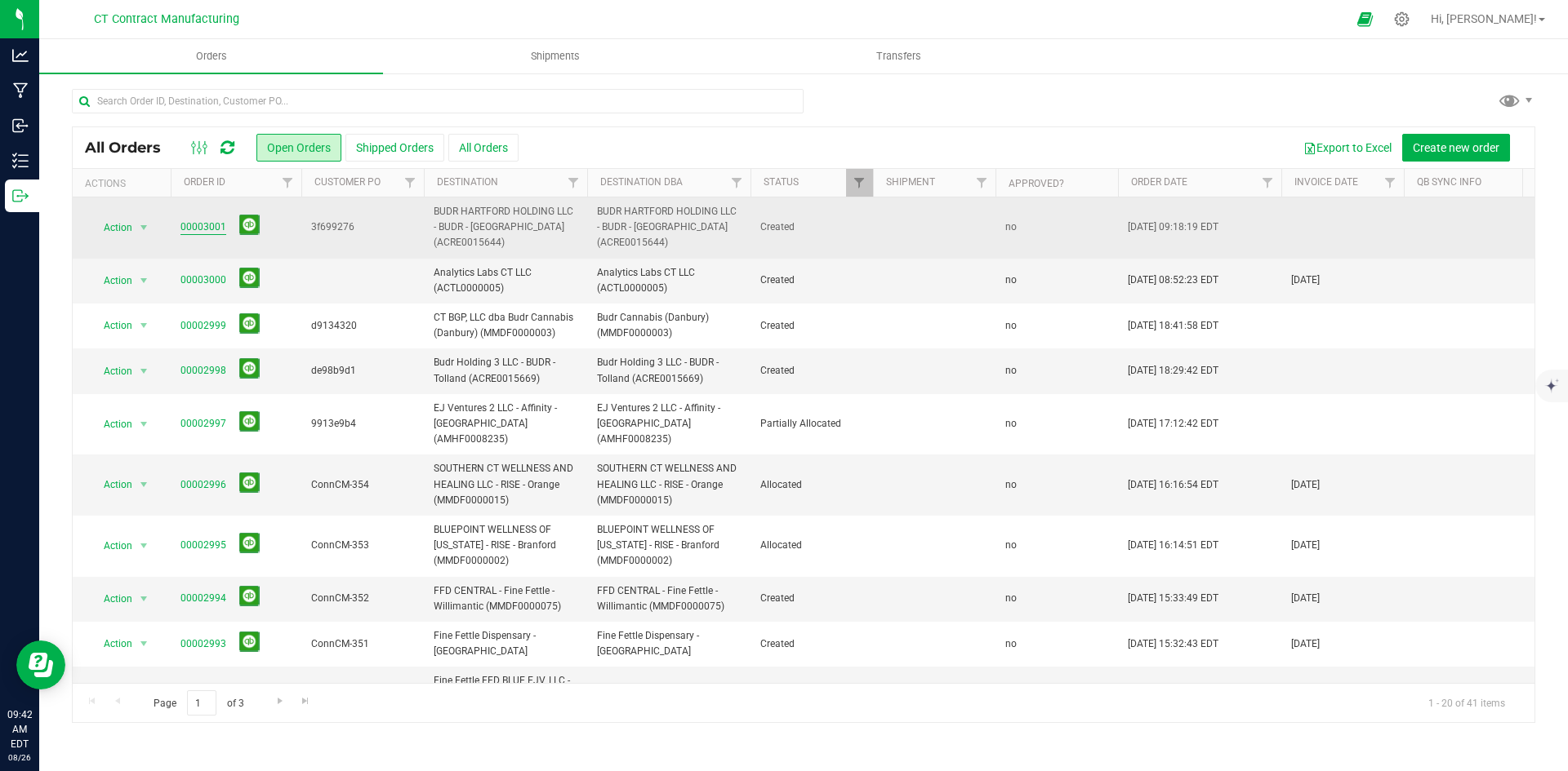
click at [204, 231] on link "00003001" at bounding box center [203, 227] width 46 height 16
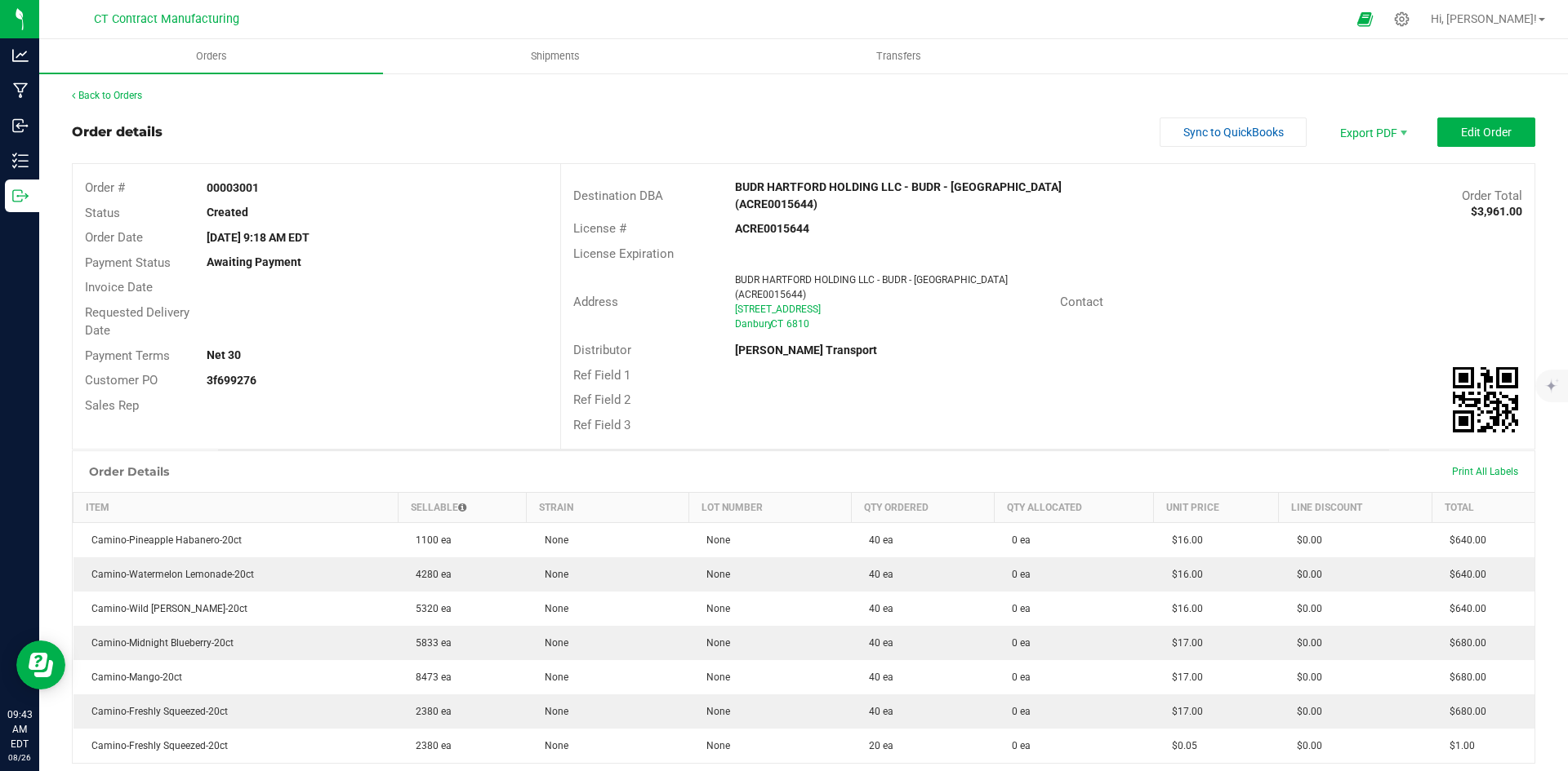
click at [773, 16] on div at bounding box center [819, 19] width 1054 height 32
click at [774, 16] on div at bounding box center [819, 19] width 1054 height 32
click at [110, 93] on link "Back to Orders" at bounding box center [106, 96] width 70 height 11
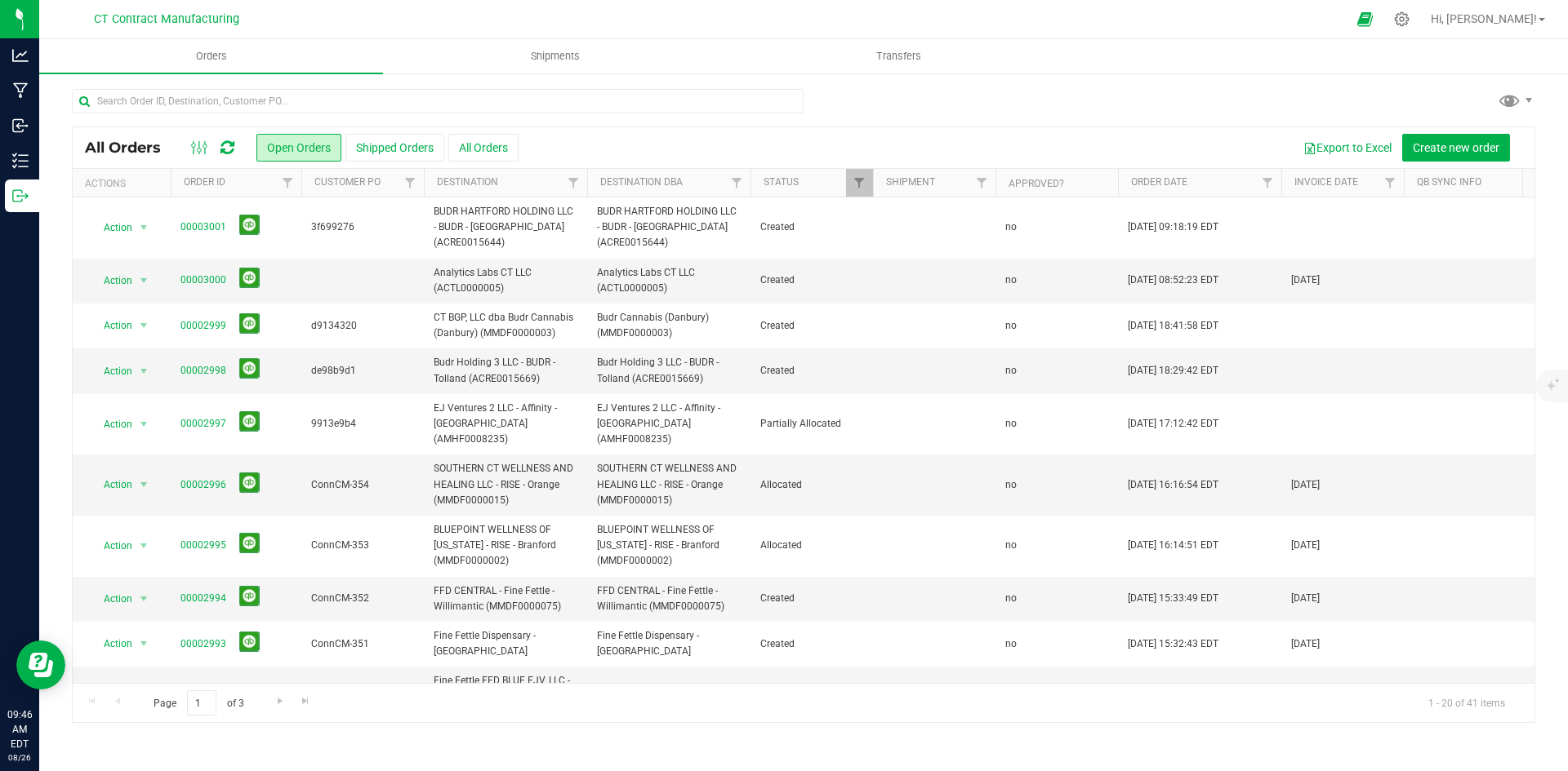
click at [487, 8] on div at bounding box center [819, 19] width 1054 height 32
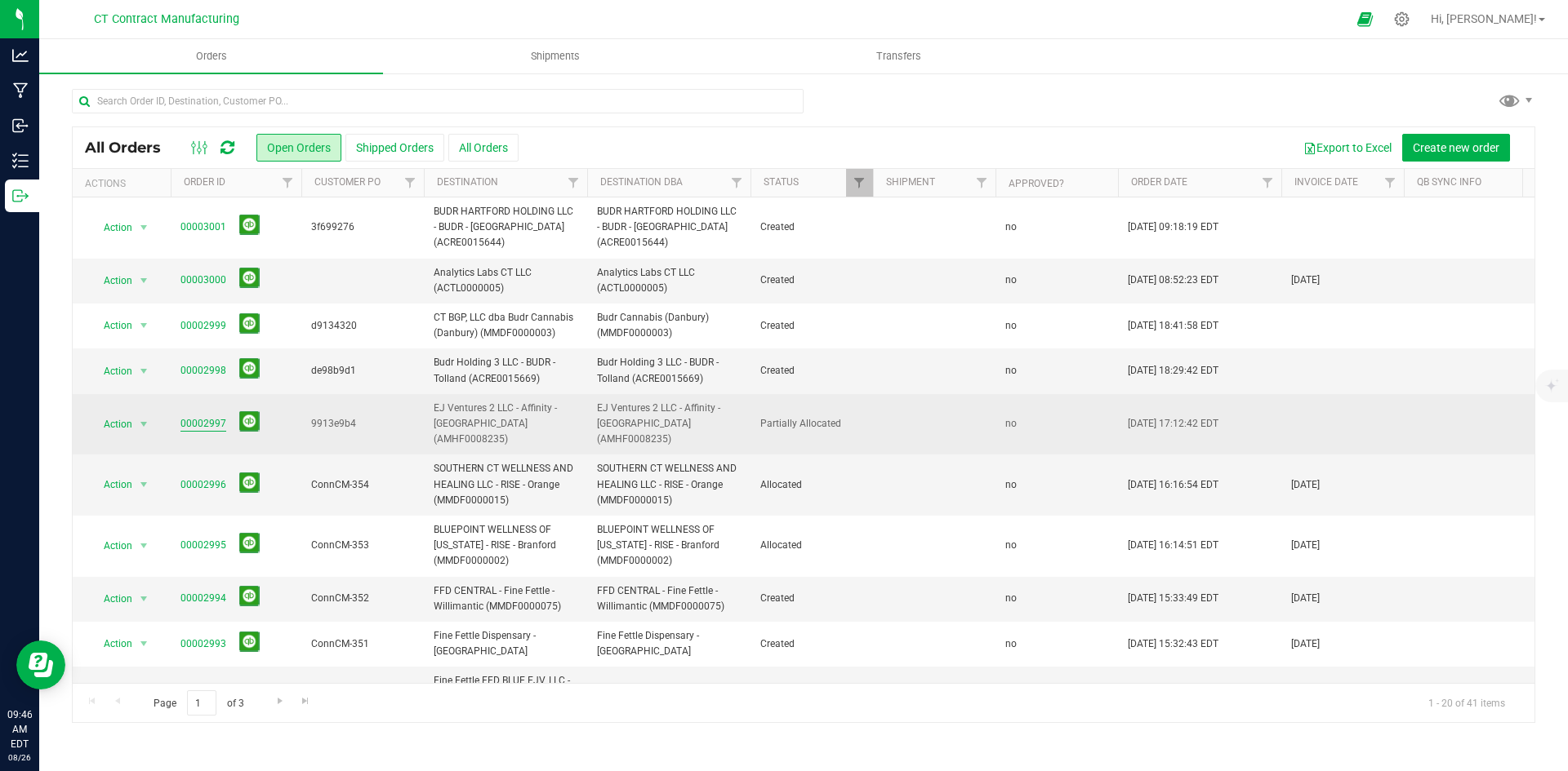
click at [200, 419] on link "00002997" at bounding box center [203, 424] width 46 height 16
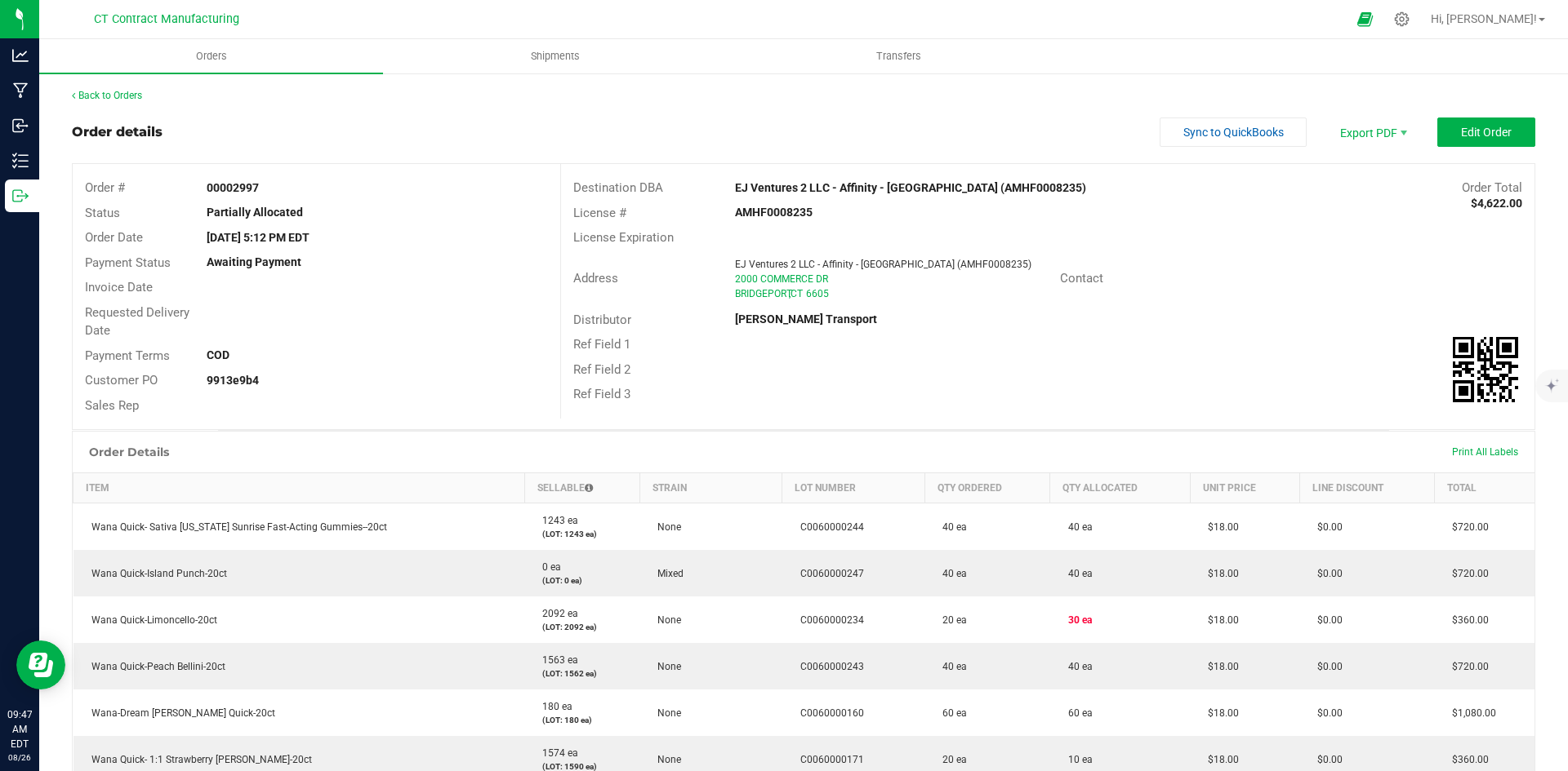
click at [666, 9] on div at bounding box center [819, 19] width 1054 height 32
click at [1514, 139] on button "Edit Order" at bounding box center [1486, 131] width 98 height 29
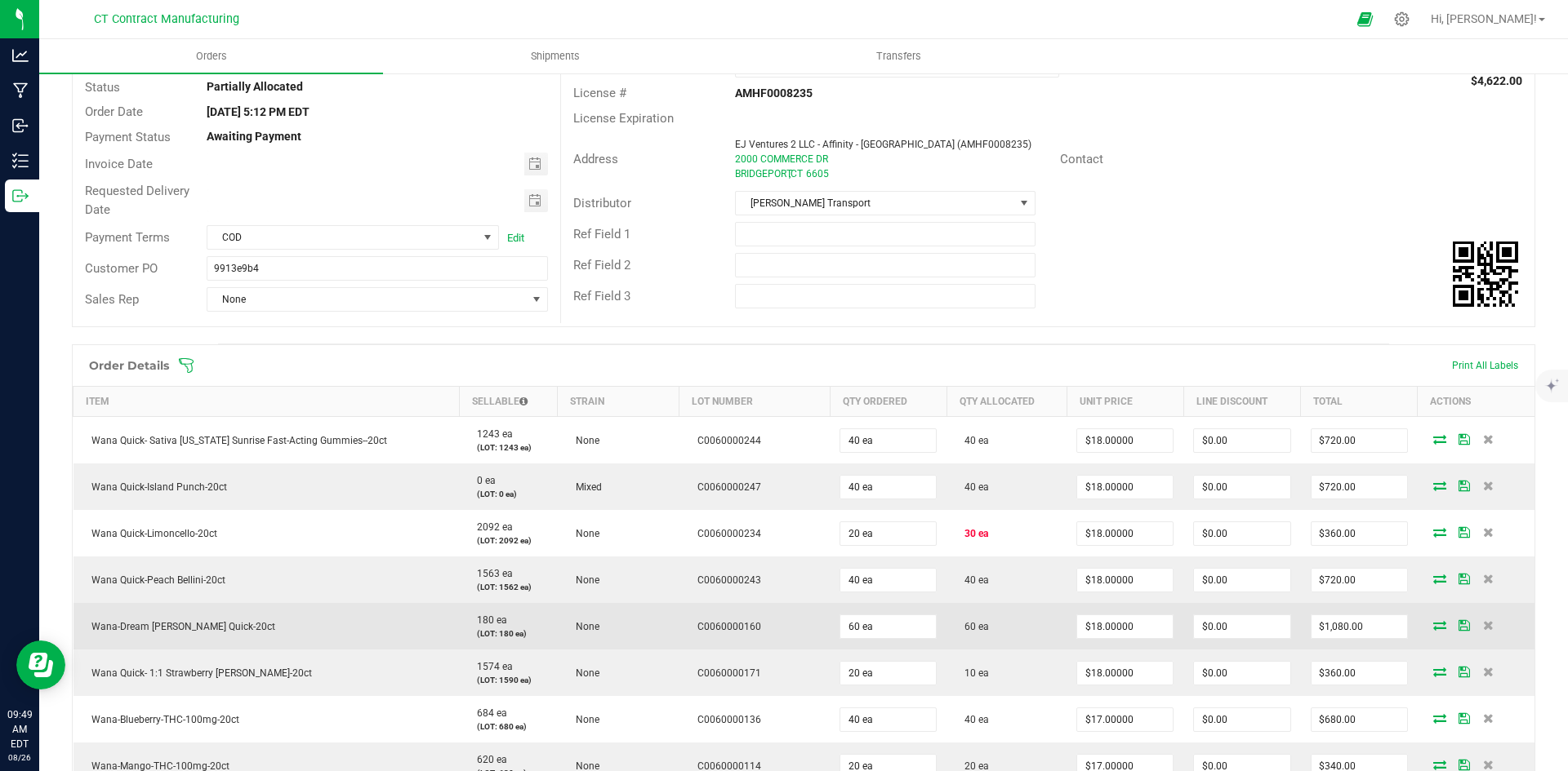
scroll to position [245, 0]
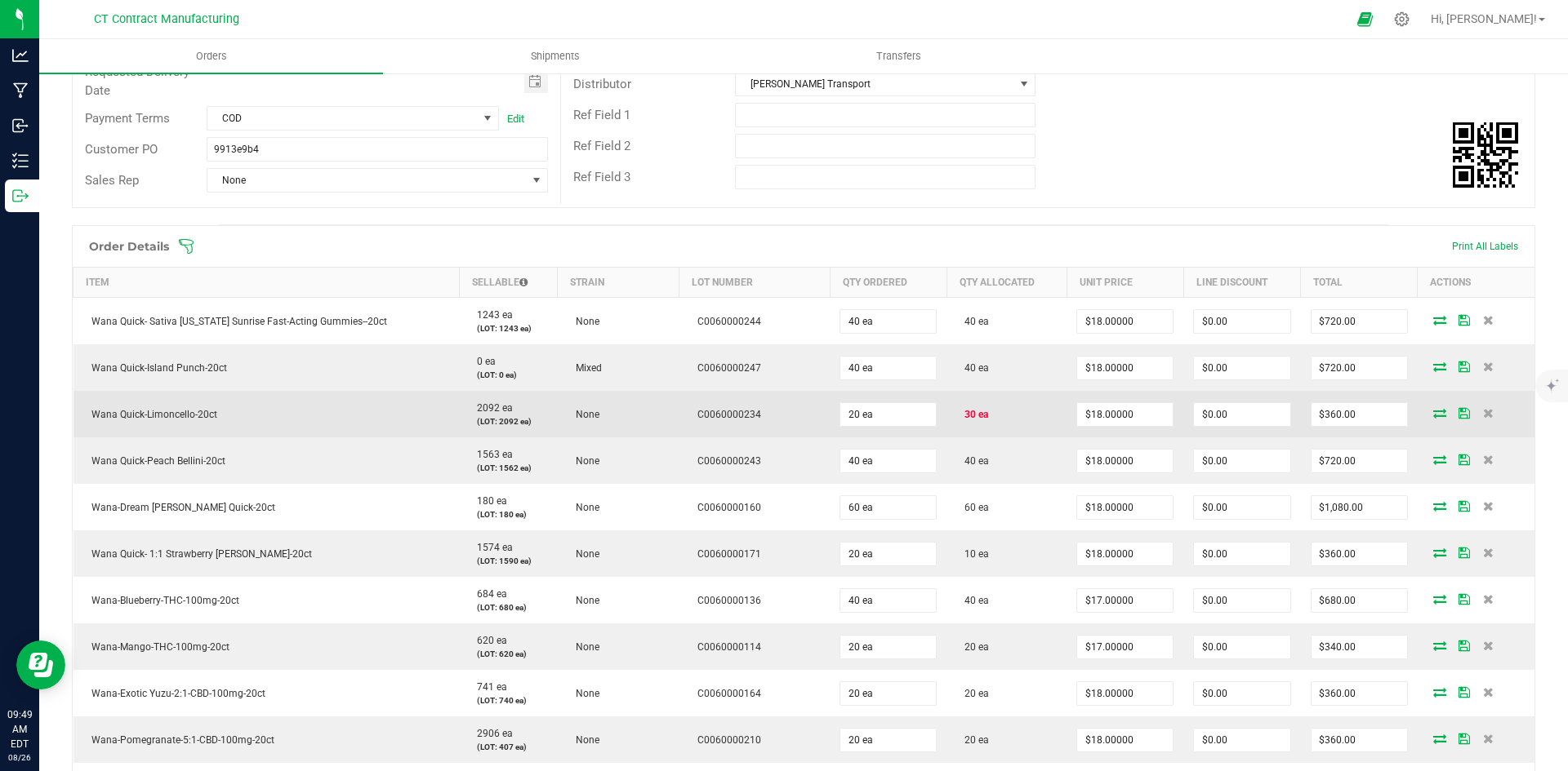
click at [1434, 417] on icon at bounding box center [1440, 413] width 13 height 9
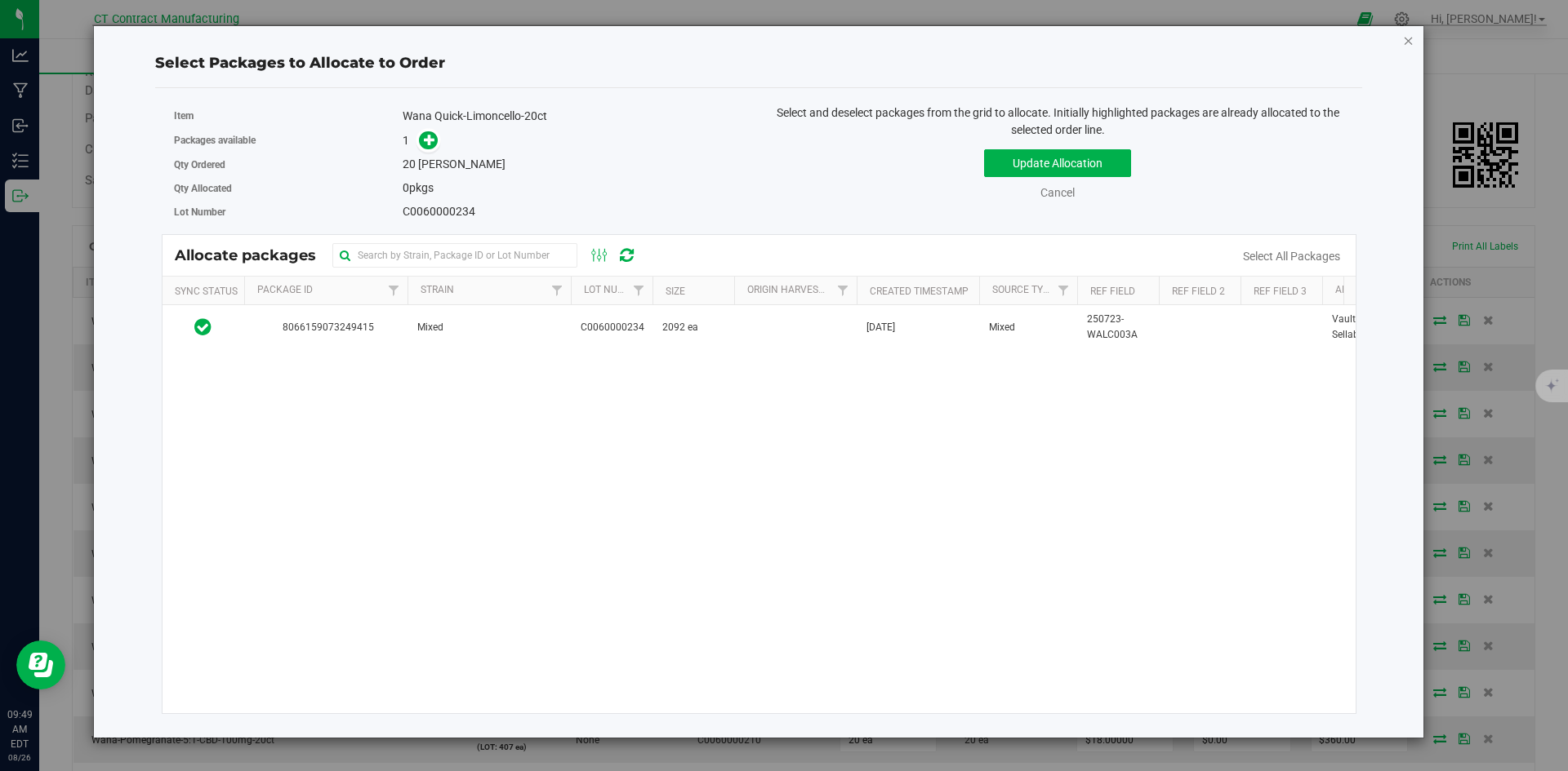
click at [1406, 33] on icon "button" at bounding box center [1408, 39] width 11 height 20
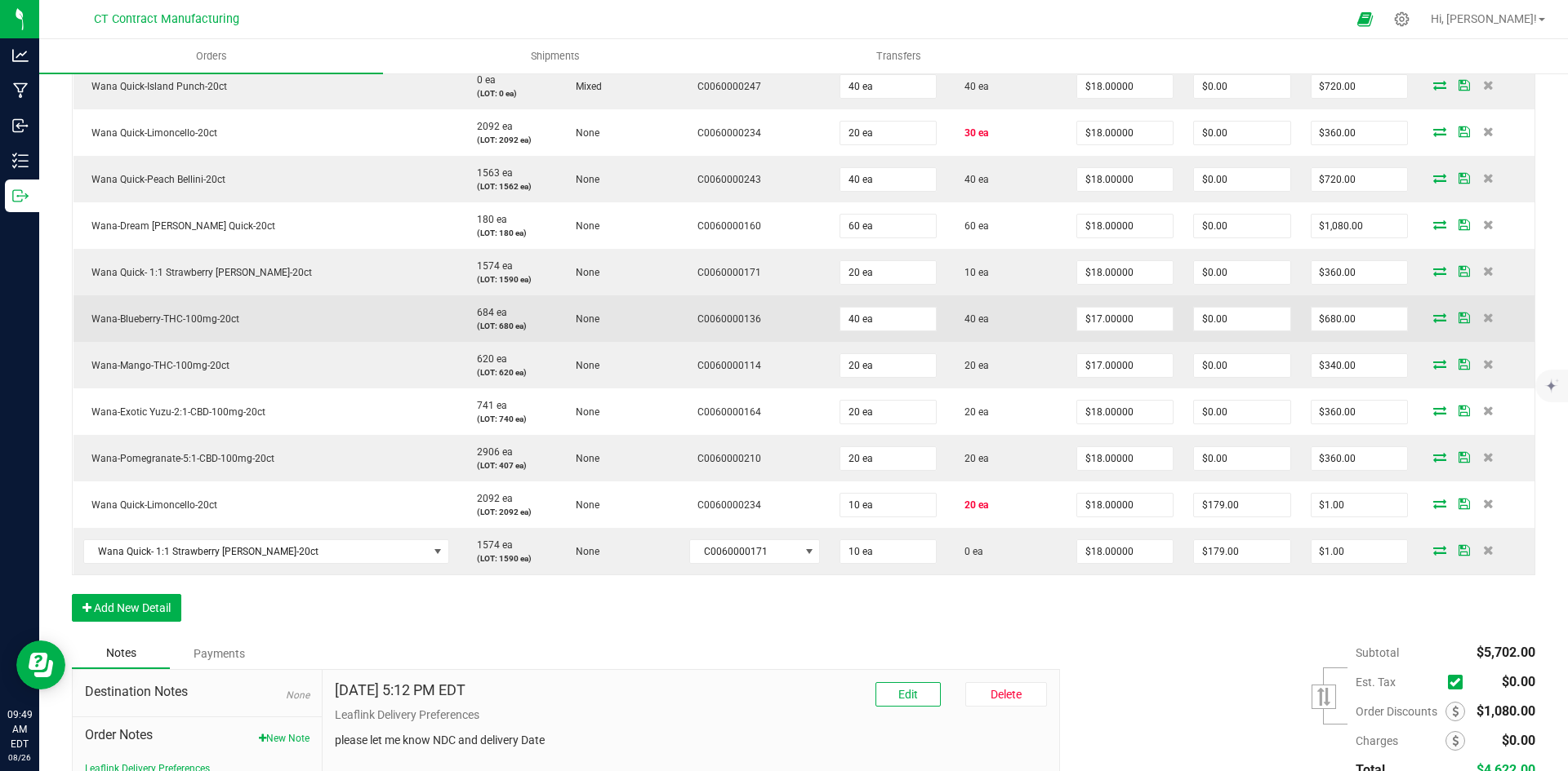
scroll to position [571, 0]
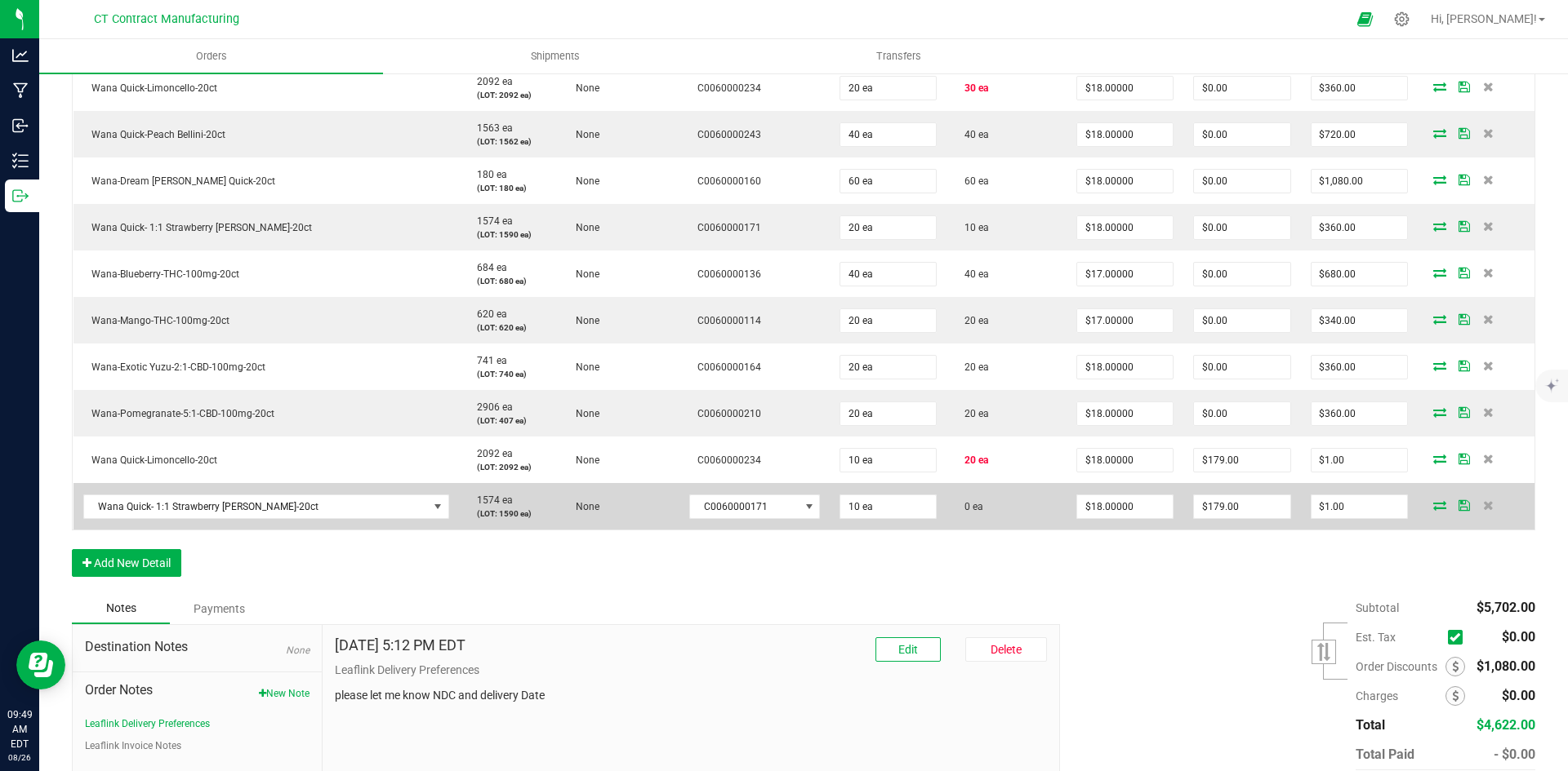
click at [1434, 507] on icon at bounding box center [1440, 505] width 13 height 9
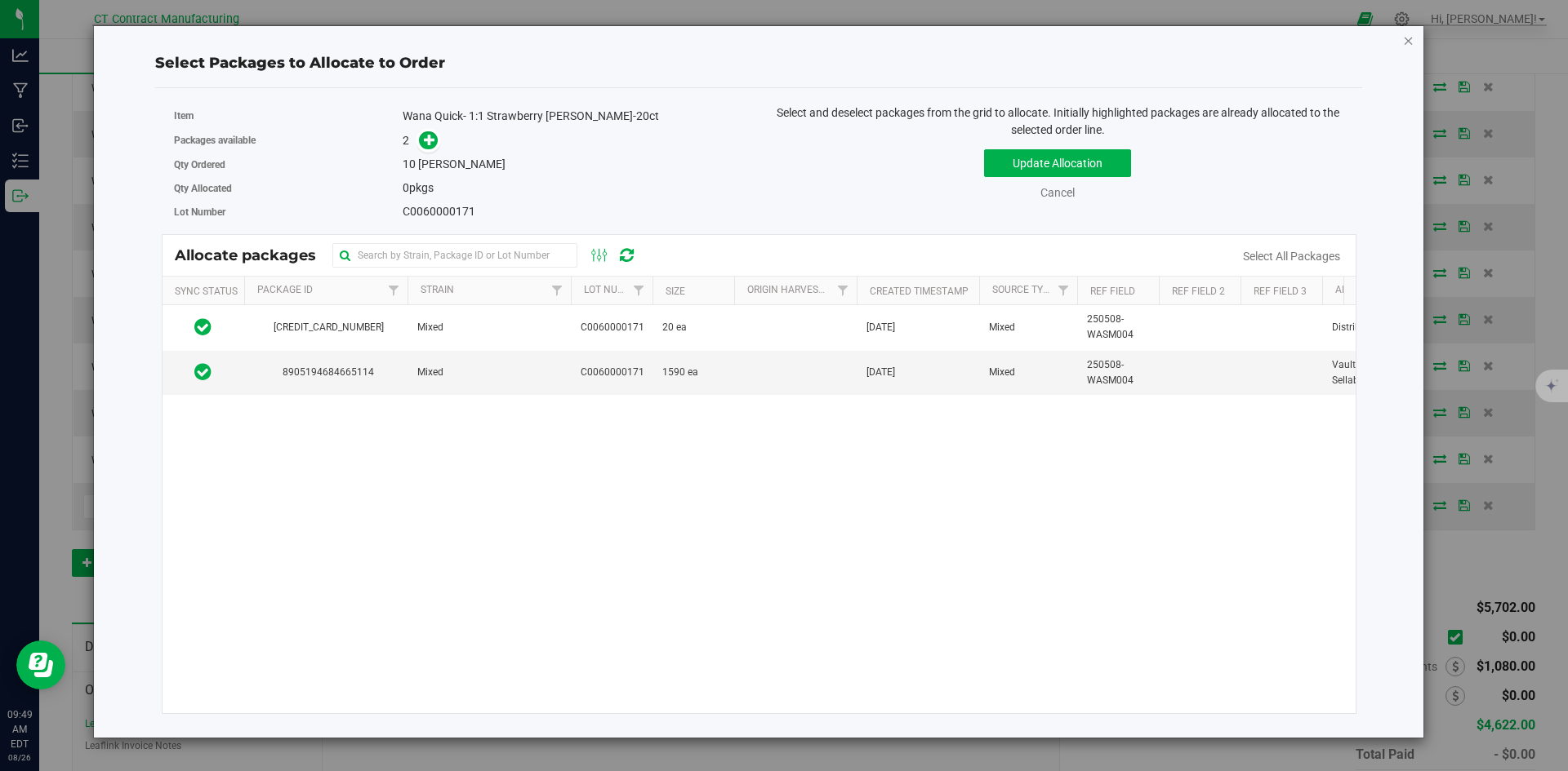
click at [1407, 40] on icon "button" at bounding box center [1408, 39] width 11 height 20
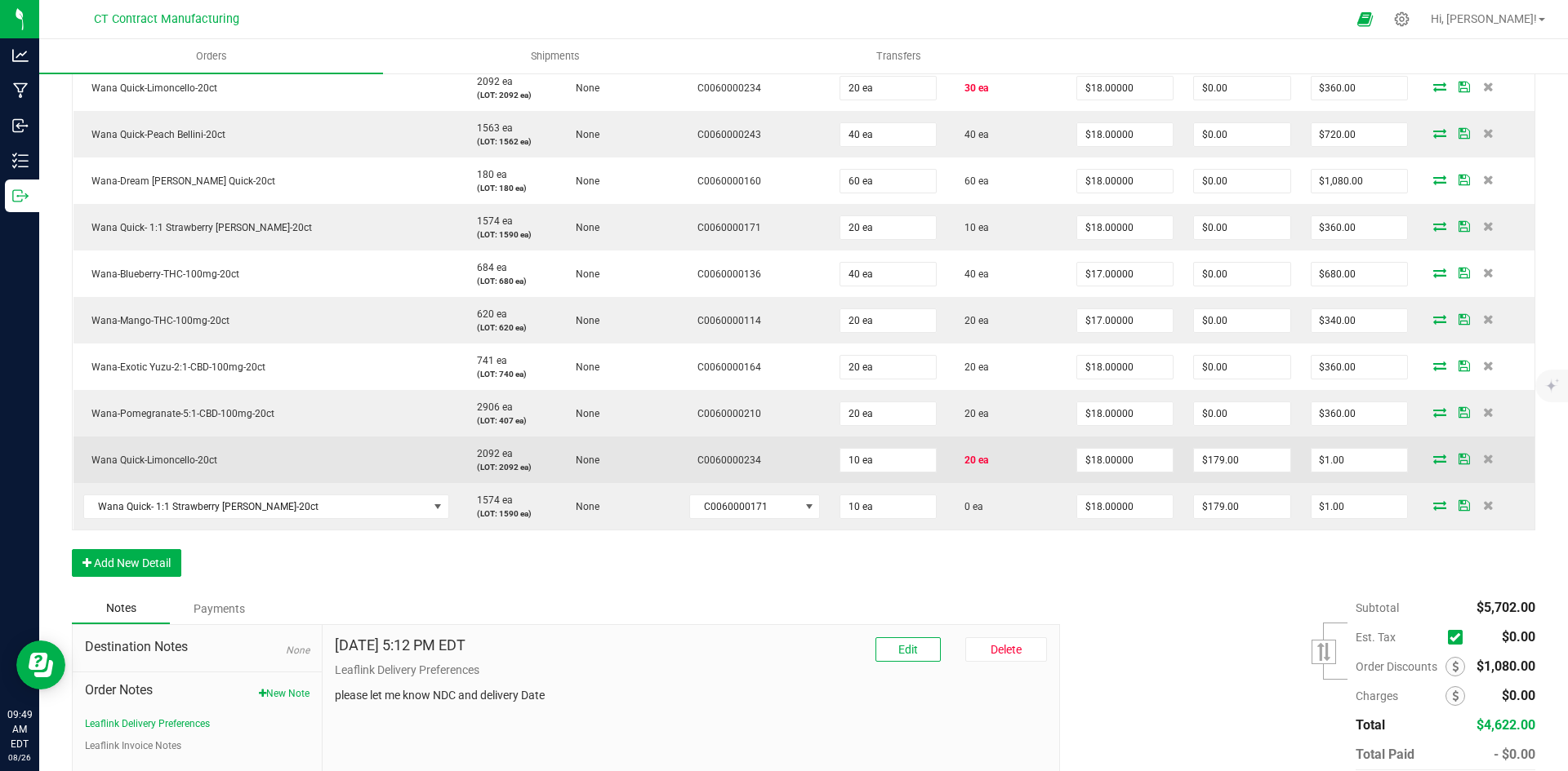
click at [1434, 457] on icon at bounding box center [1440, 458] width 13 height 9
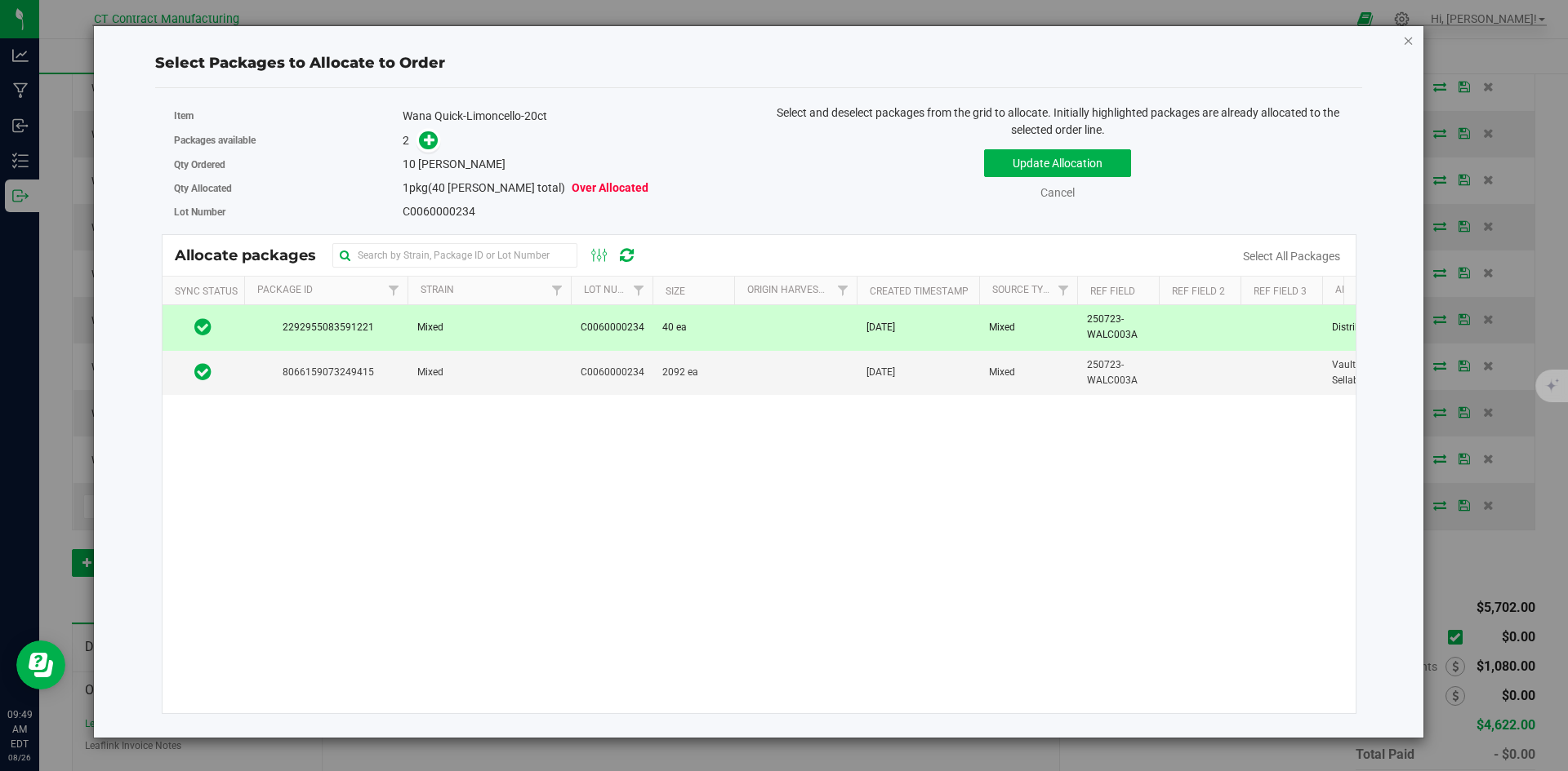
click at [1408, 38] on icon "button" at bounding box center [1408, 39] width 11 height 20
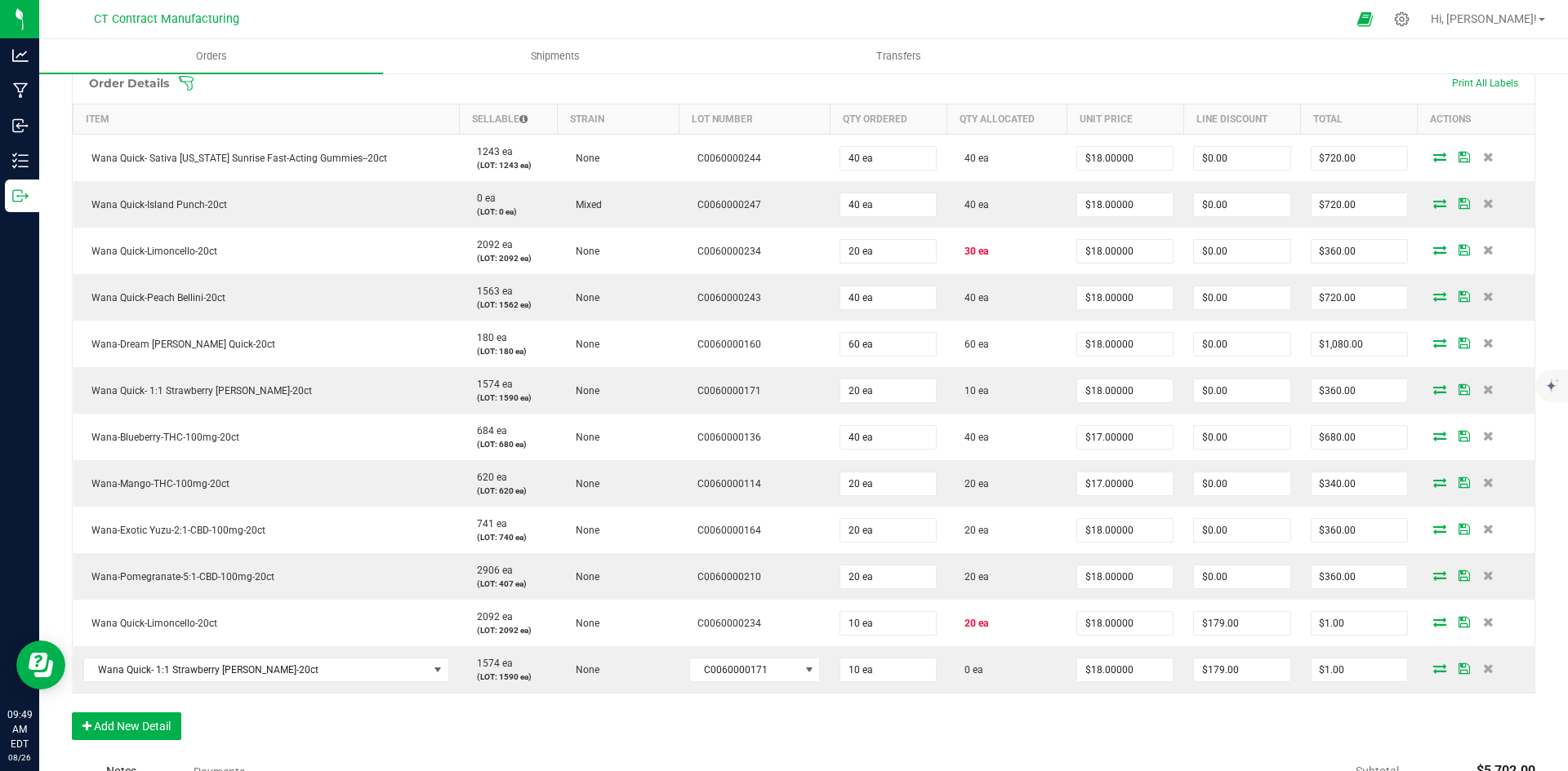
scroll to position [0, 0]
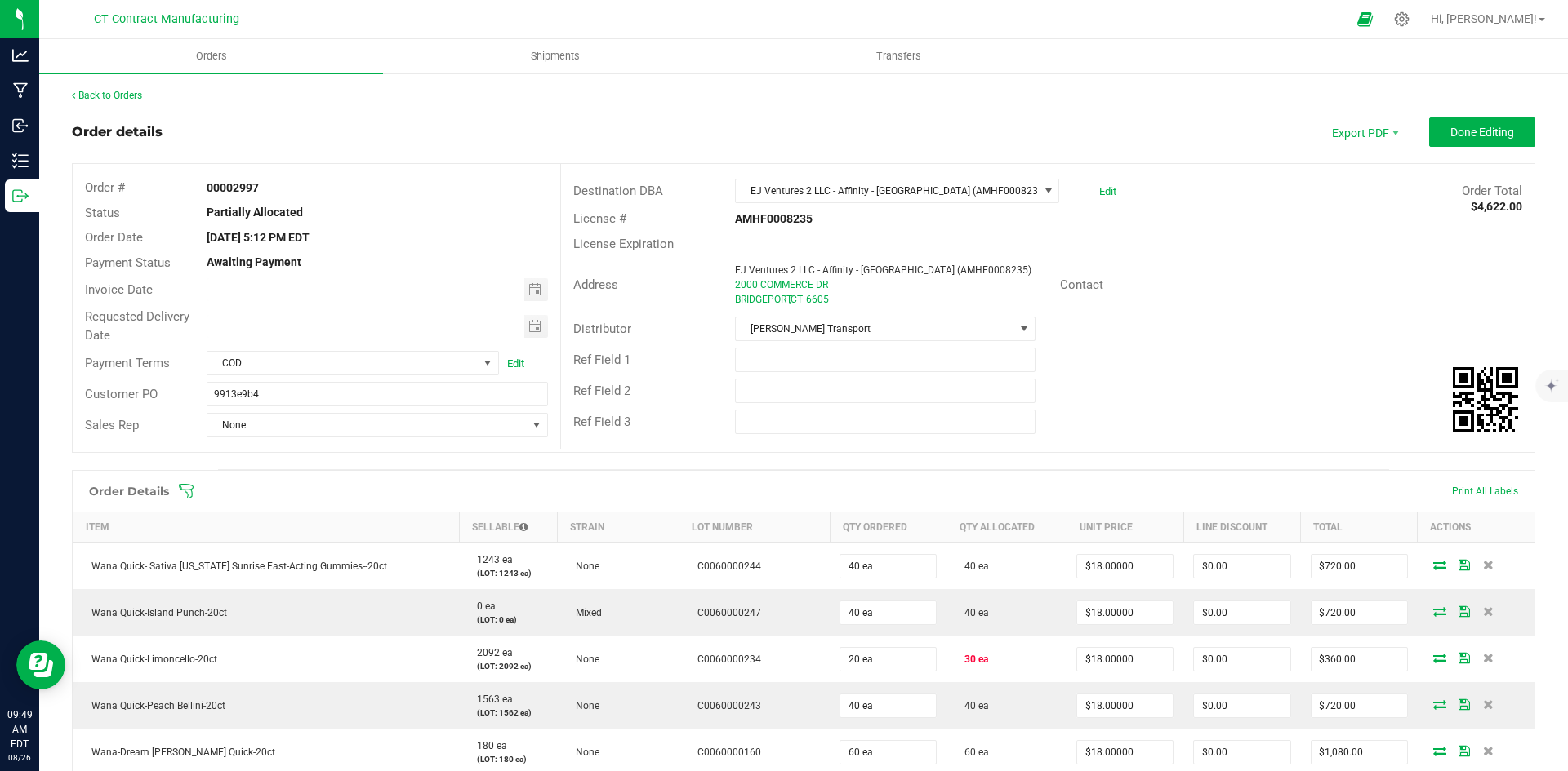
click at [132, 92] on link "Back to Orders" at bounding box center [106, 96] width 70 height 11
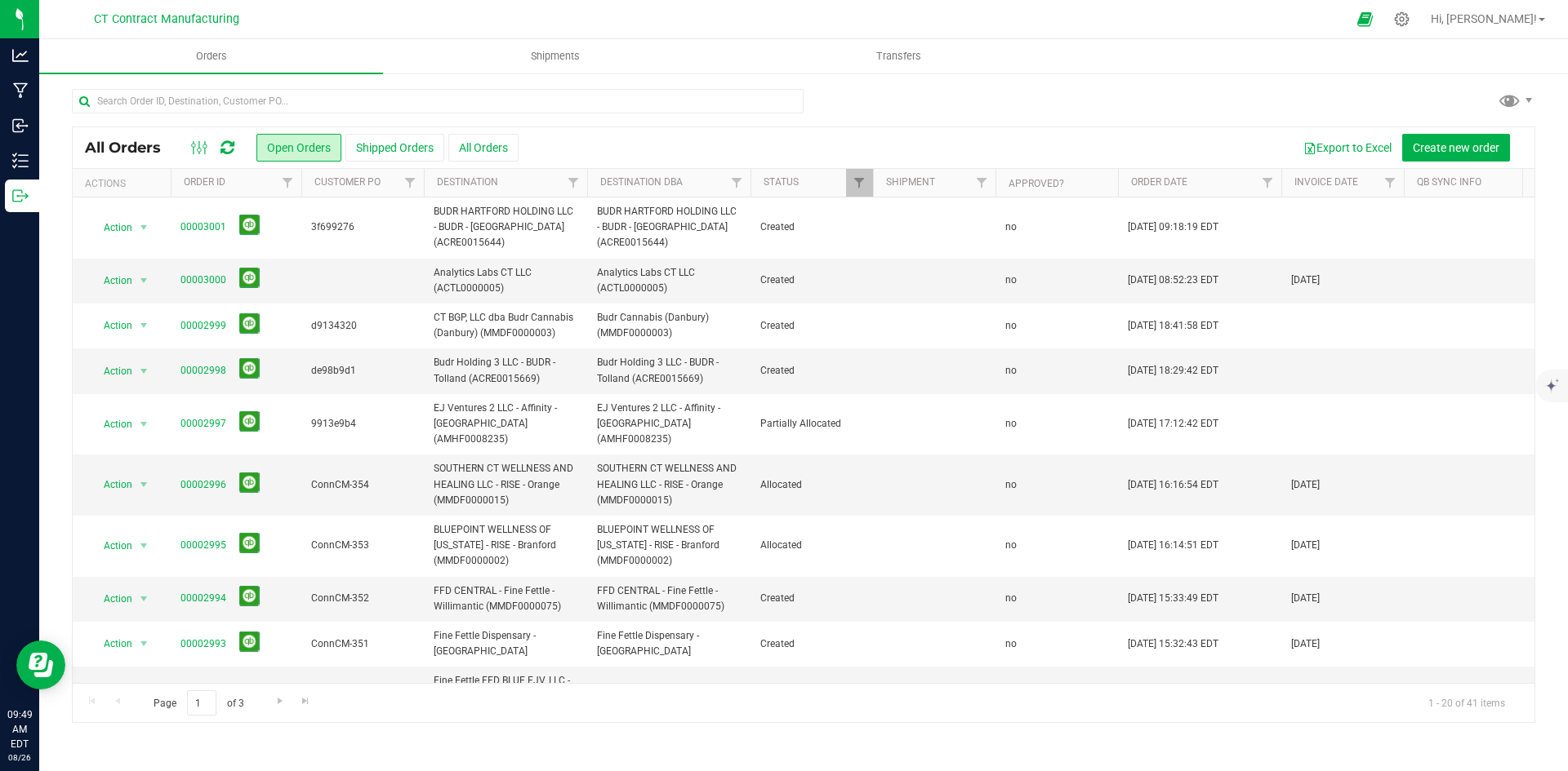
click at [587, 9] on div at bounding box center [819, 19] width 1054 height 32
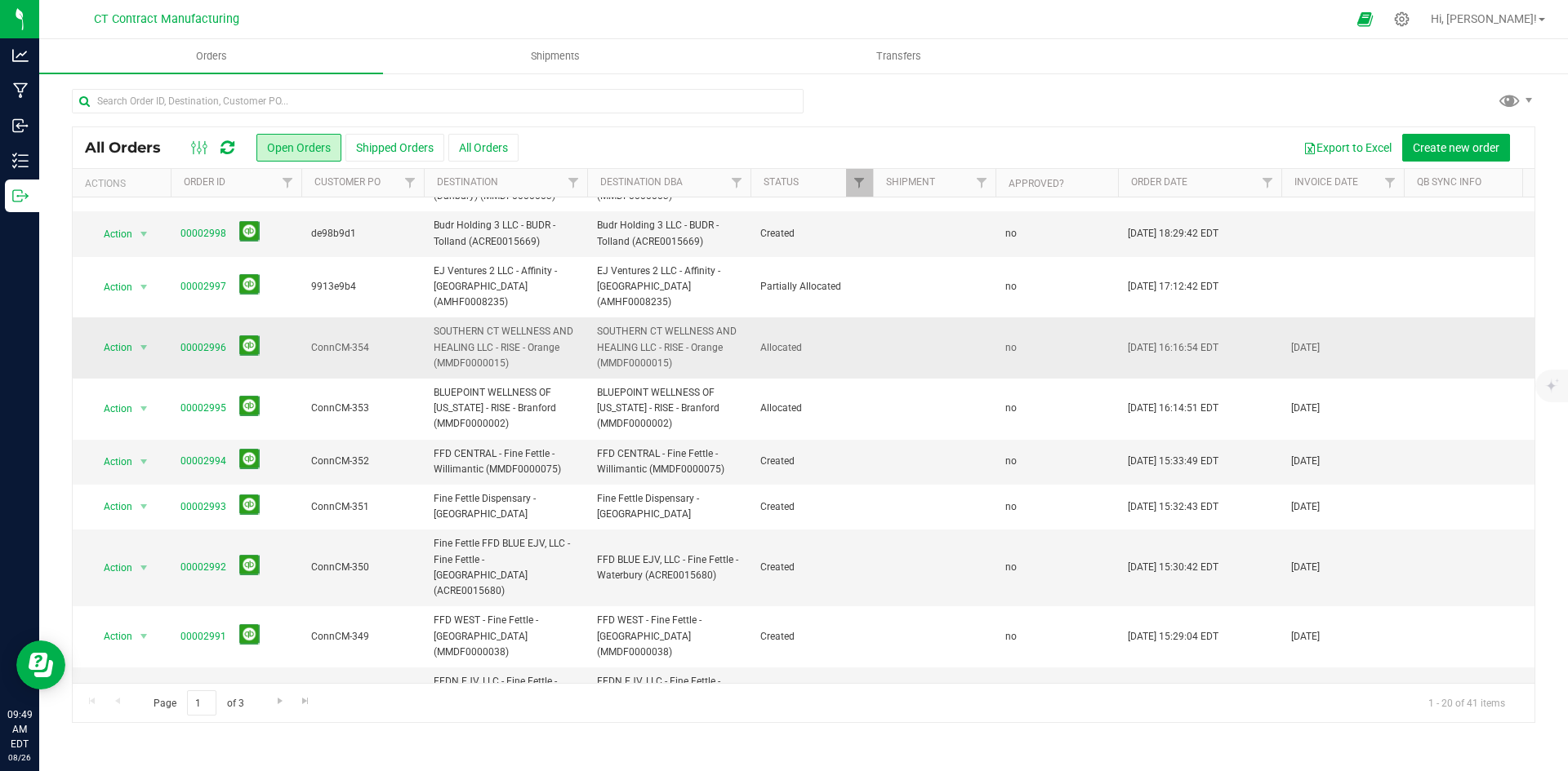
scroll to position [132, 0]
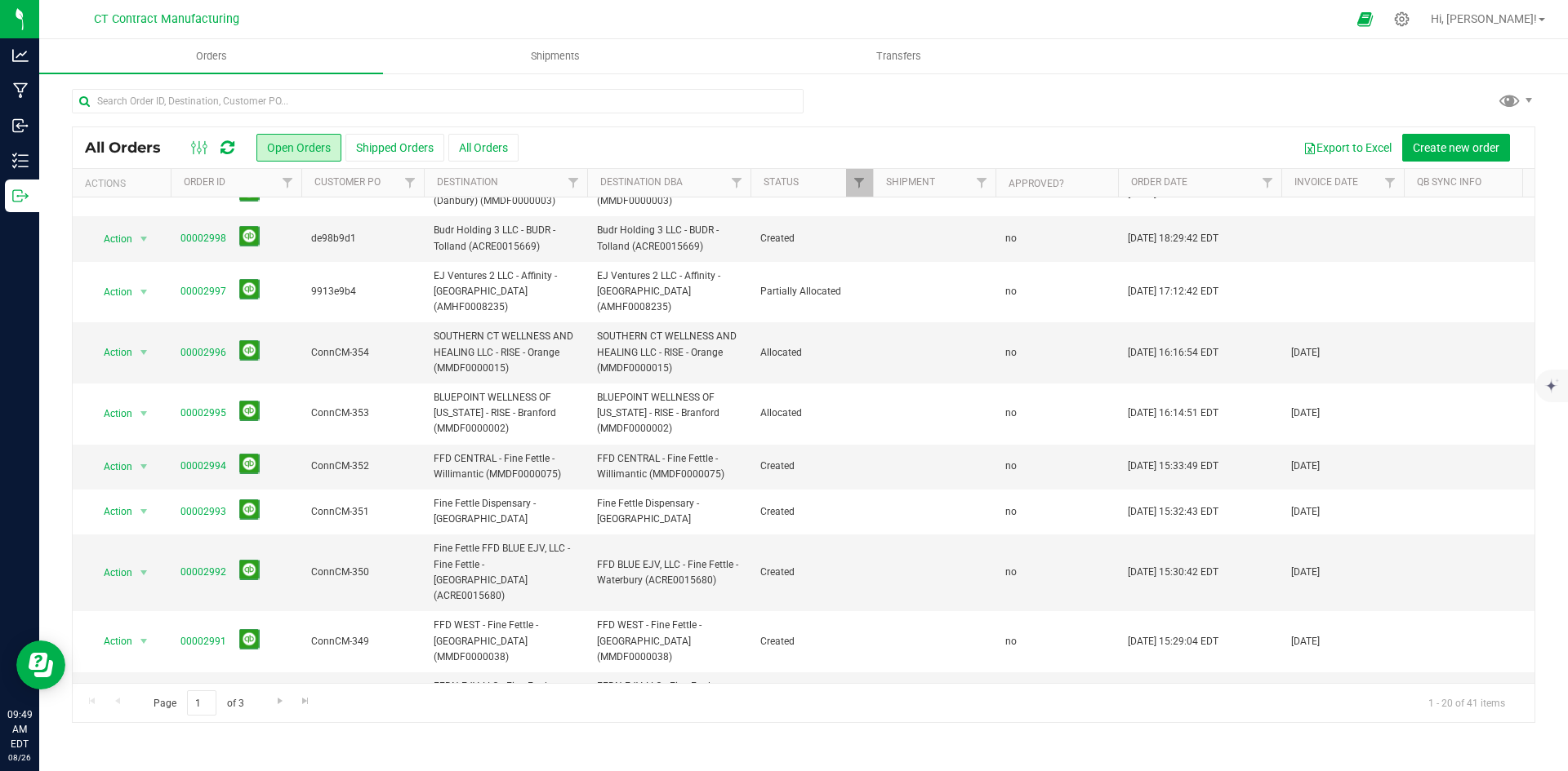
click at [729, 8] on div at bounding box center [819, 19] width 1054 height 32
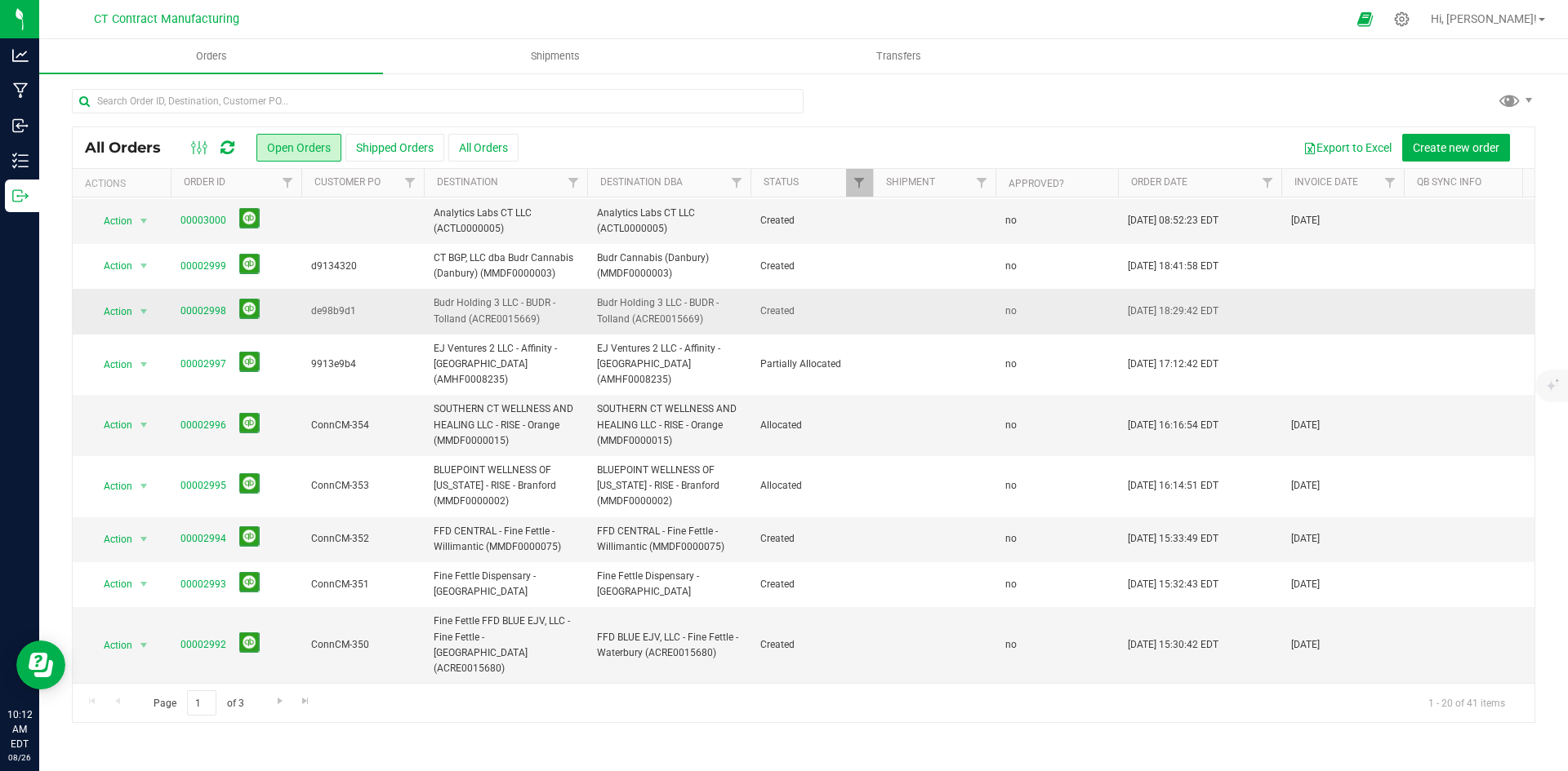
scroll to position [0, 0]
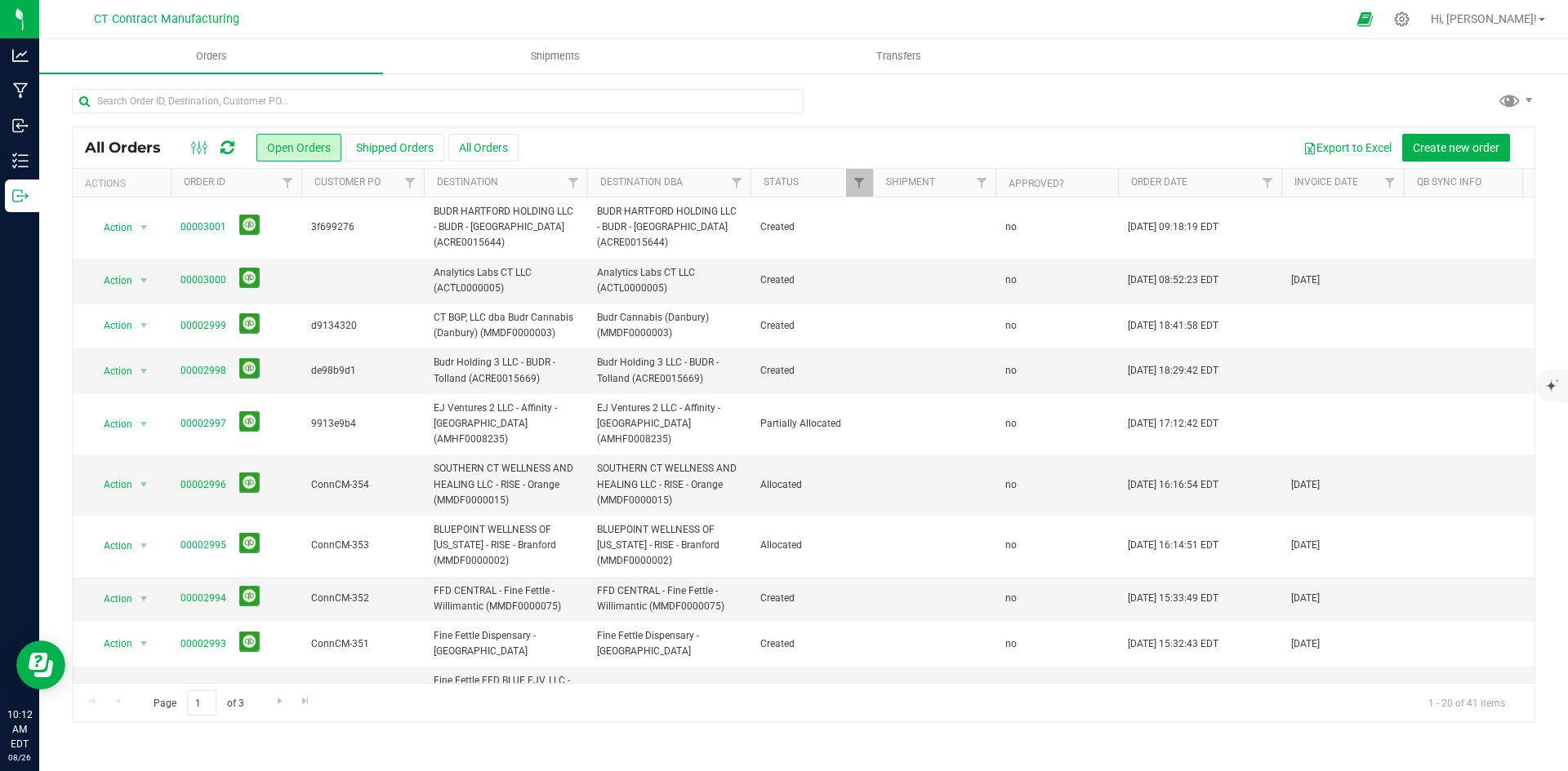
click at [230, 146] on icon at bounding box center [227, 147] width 14 height 16
click at [712, 2] on nav "CT Contract Manufacturing Hi, [PERSON_NAME]! Manage Settings Print Settings Hel…" at bounding box center [803, 20] width 1529 height 39
click at [908, 31] on div at bounding box center [819, 19] width 1054 height 32
click at [220, 278] on link "00003000" at bounding box center [203, 280] width 46 height 16
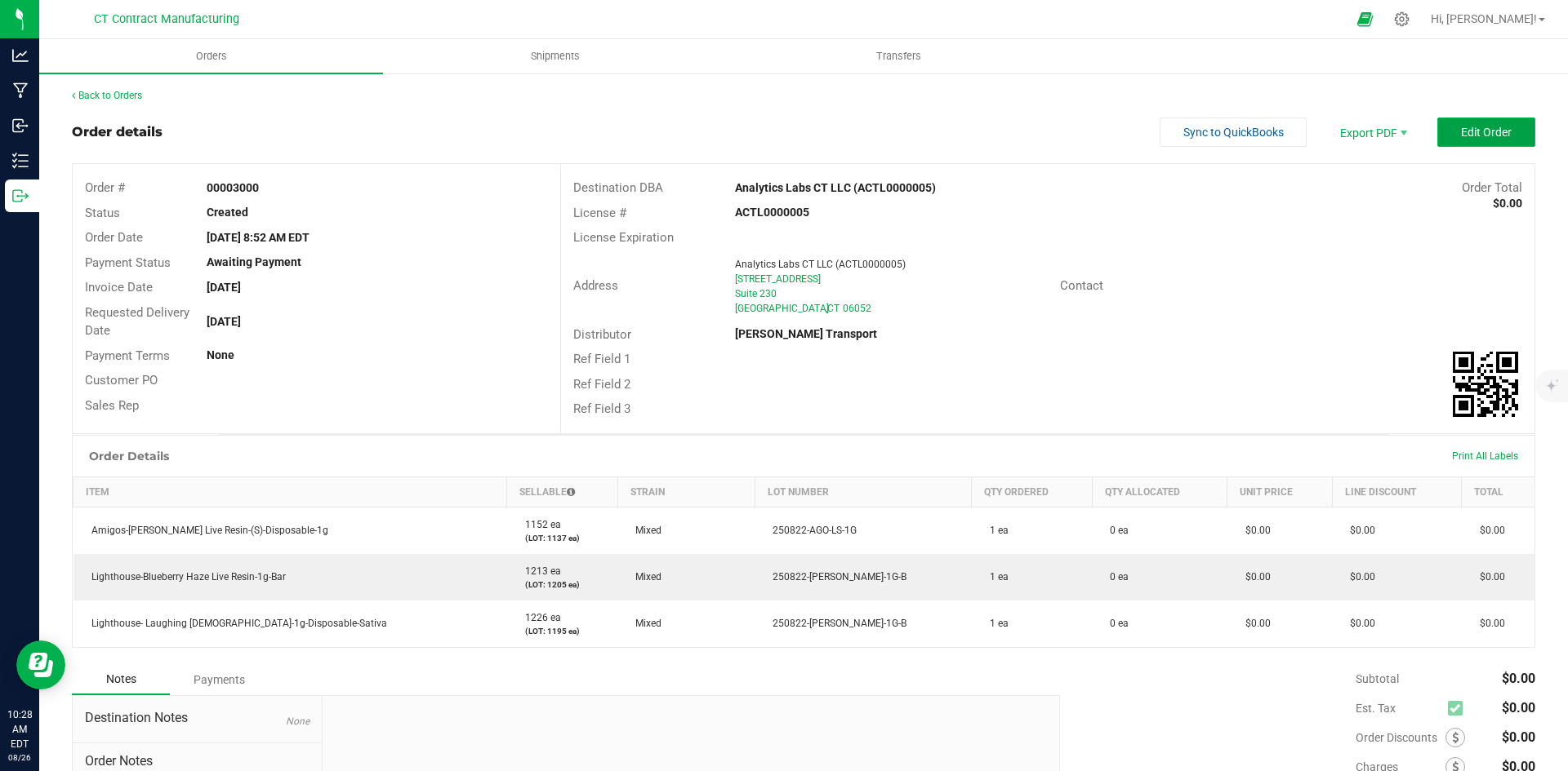
click at [1495, 137] on span "Edit Order" at bounding box center [1486, 132] width 51 height 13
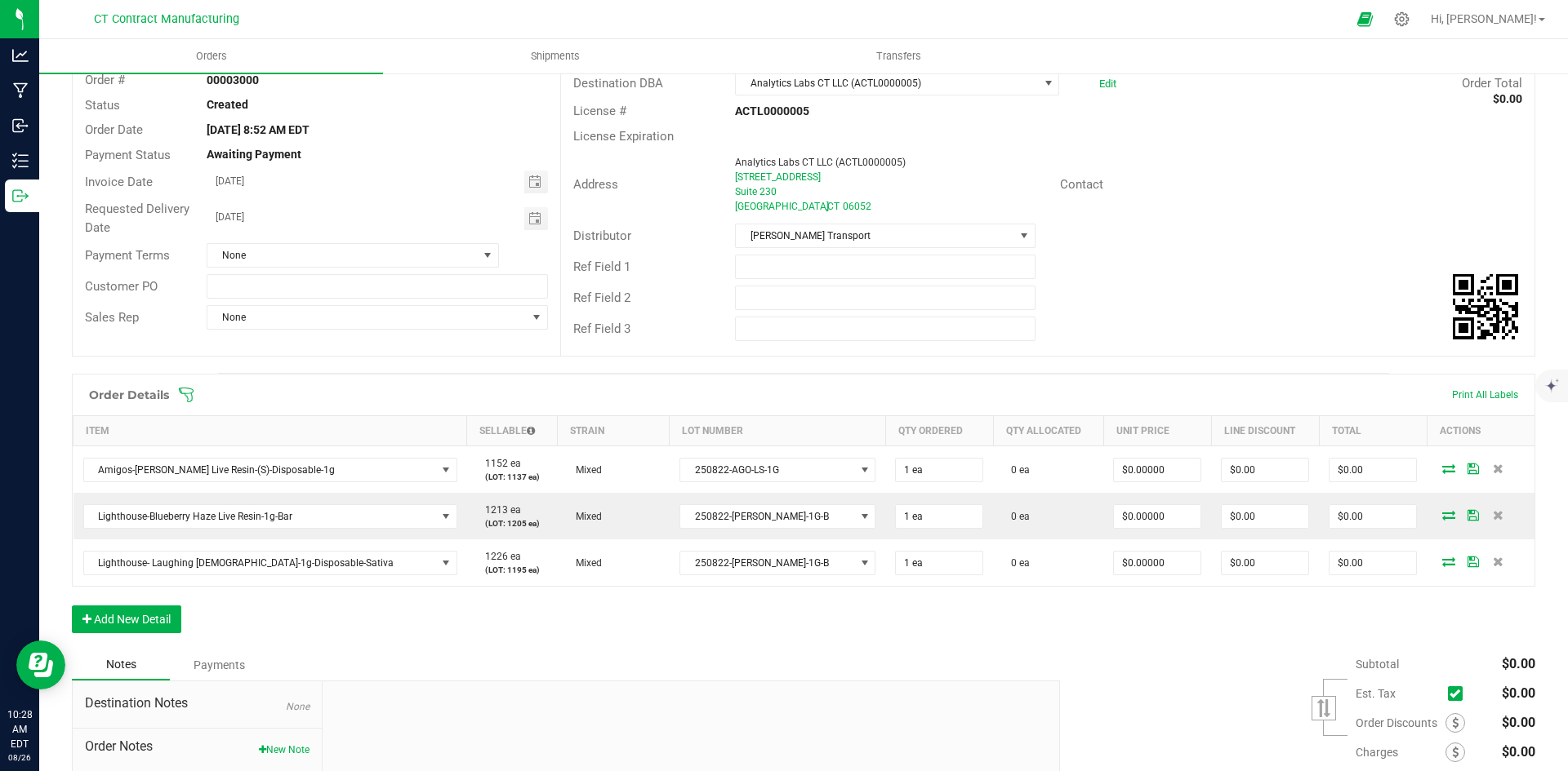
scroll to position [245, 0]
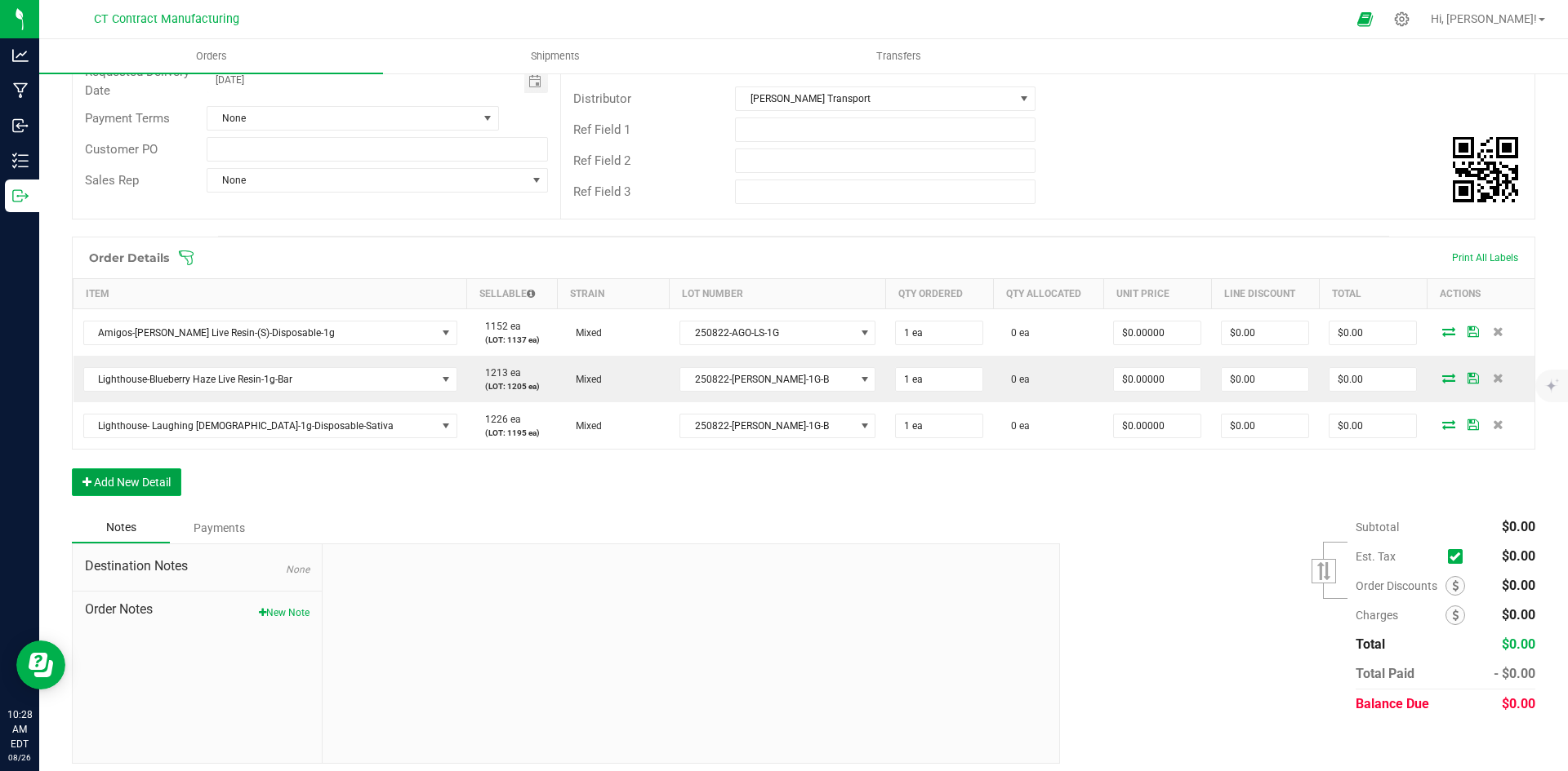
click at [142, 480] on button "Add New Detail" at bounding box center [126, 483] width 109 height 28
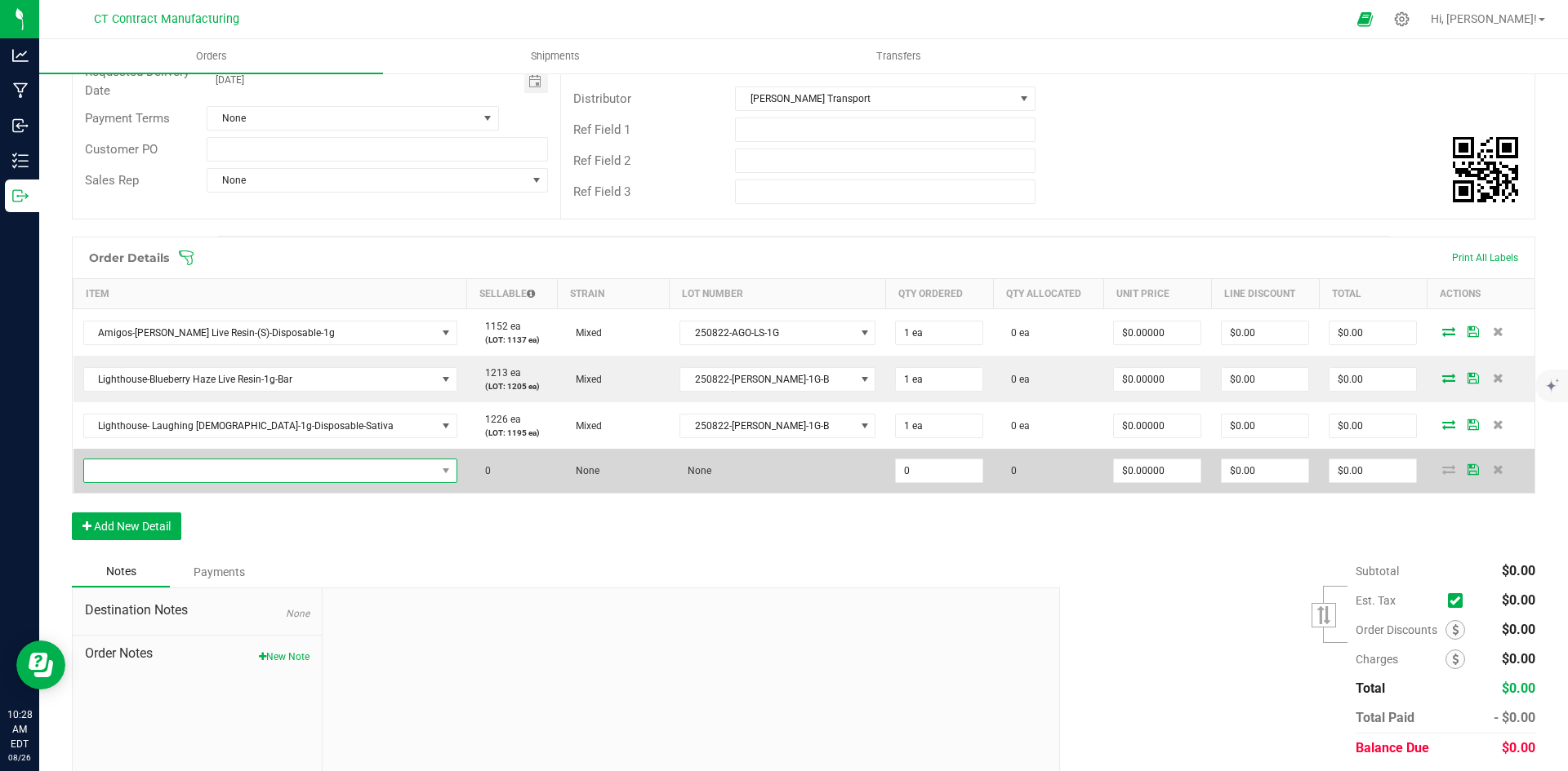
click at [175, 465] on span "NO DATA FOUND" at bounding box center [260, 470] width 352 height 23
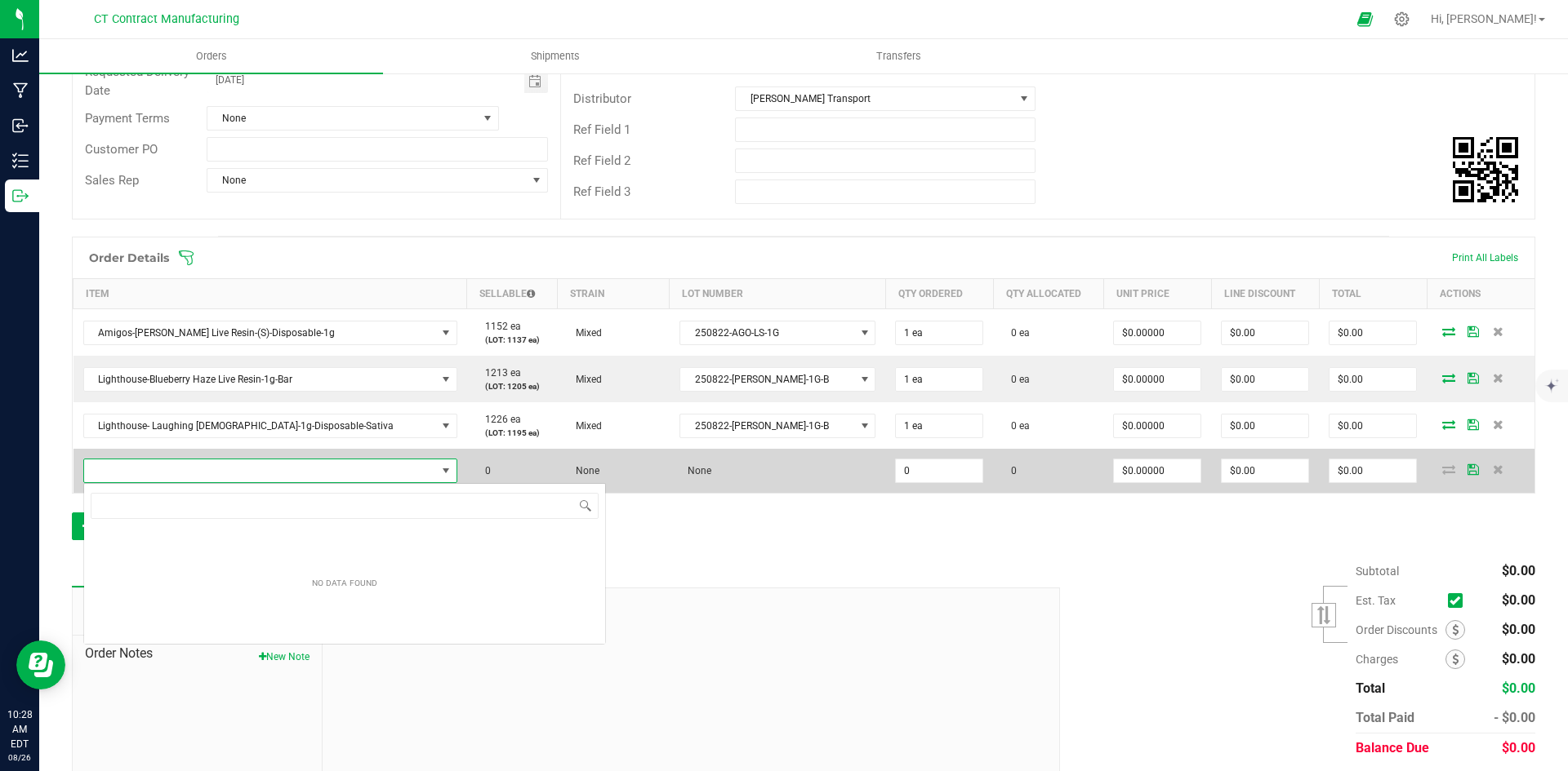
scroll to position [81607, 81342]
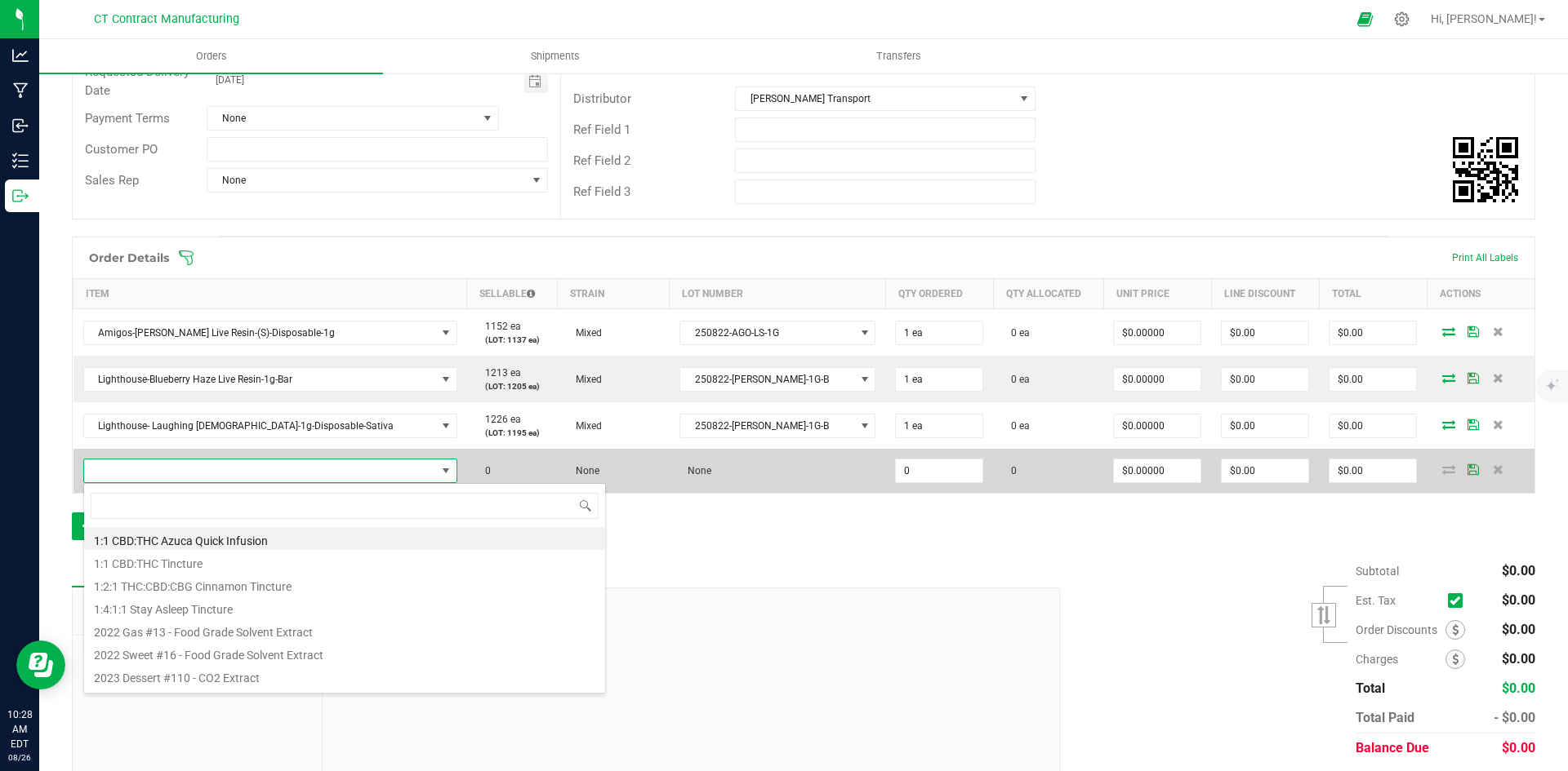
type input "Lighthouse- Grandaddy Purple Live Resin-1g-Disposable"
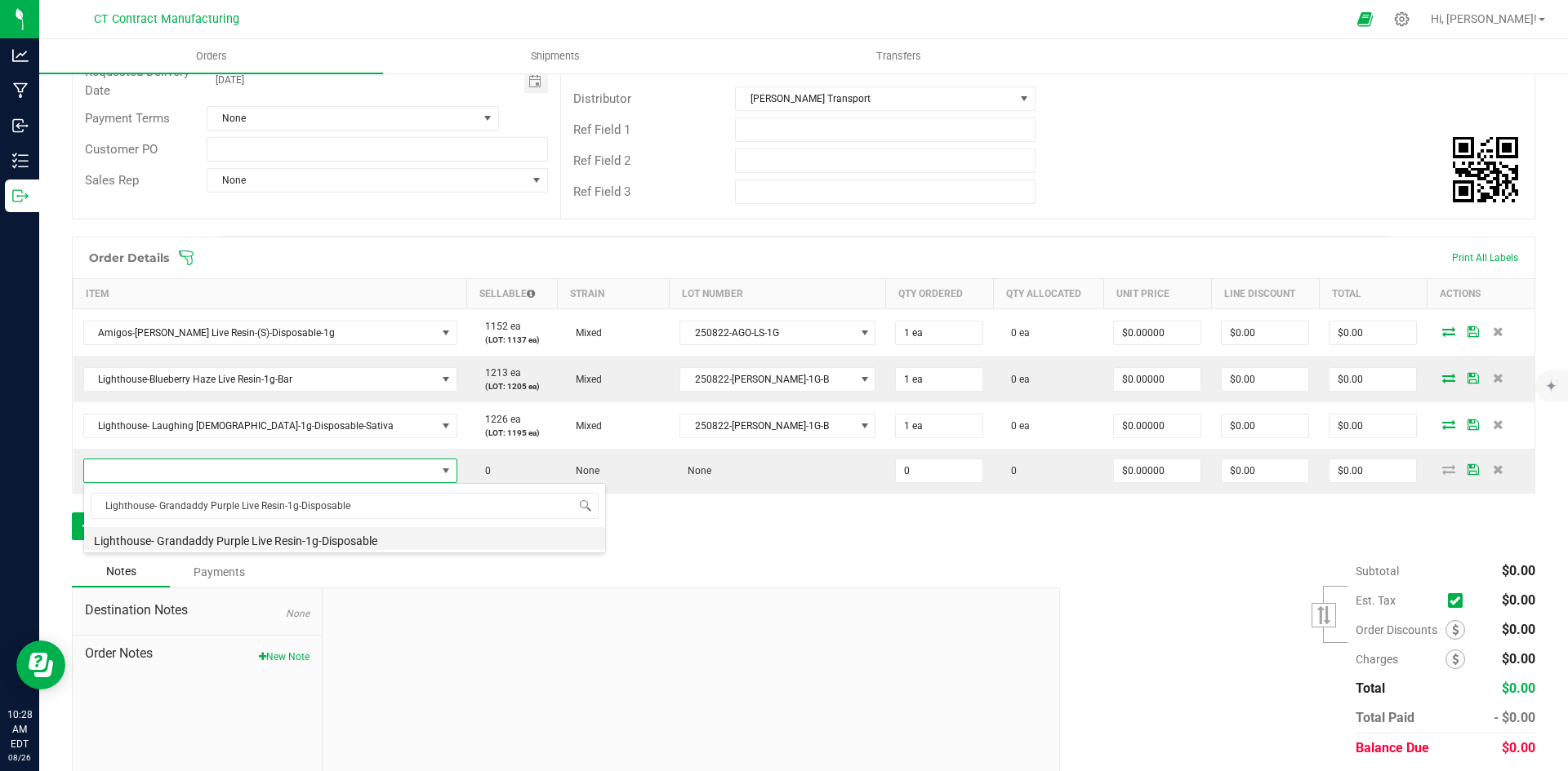
click at [225, 533] on li "Lighthouse- Grandaddy Purple Live Resin-1g-Disposable" at bounding box center [345, 539] width 521 height 23
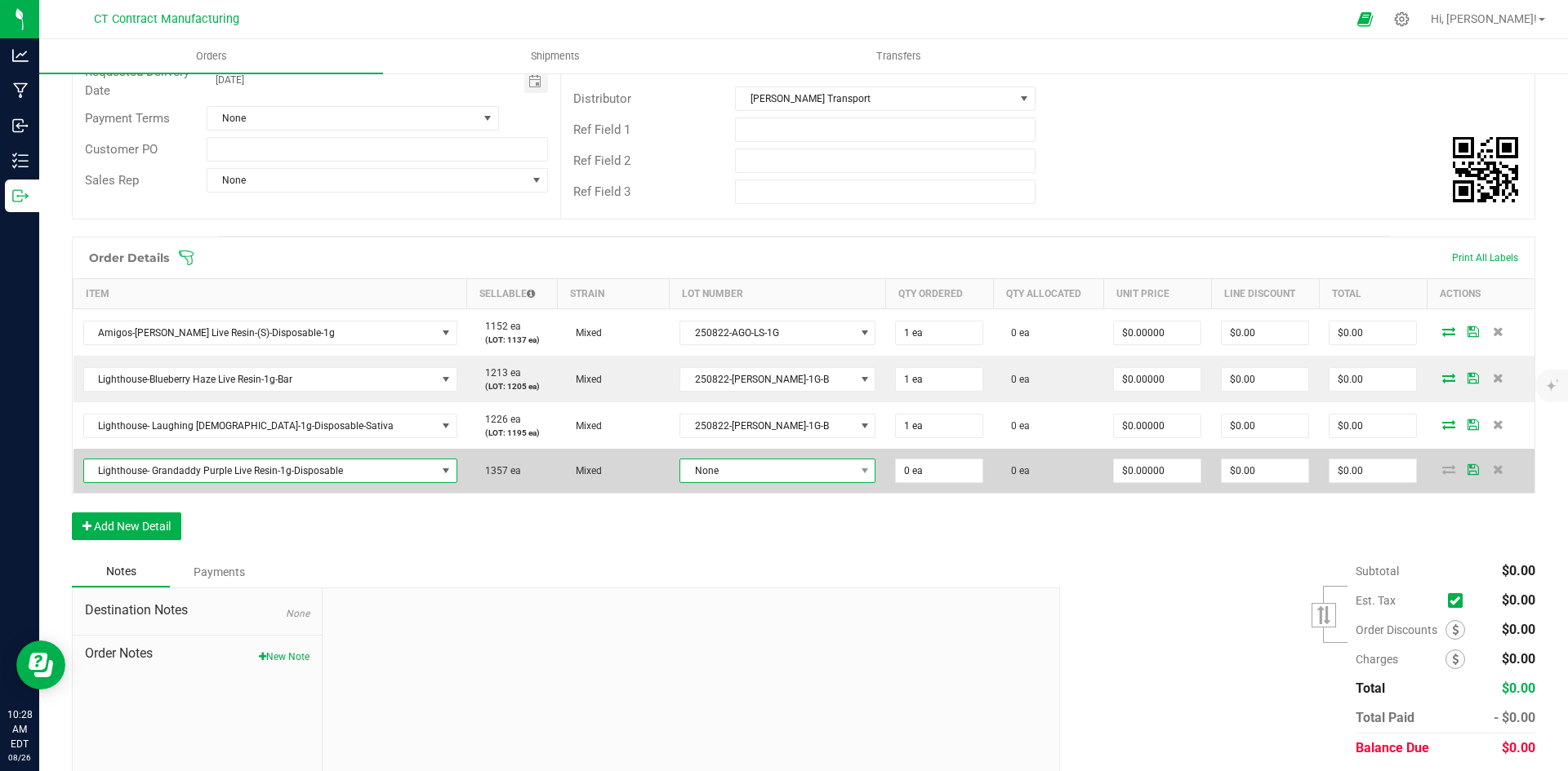
click at [696, 471] on span "None" at bounding box center [767, 470] width 174 height 23
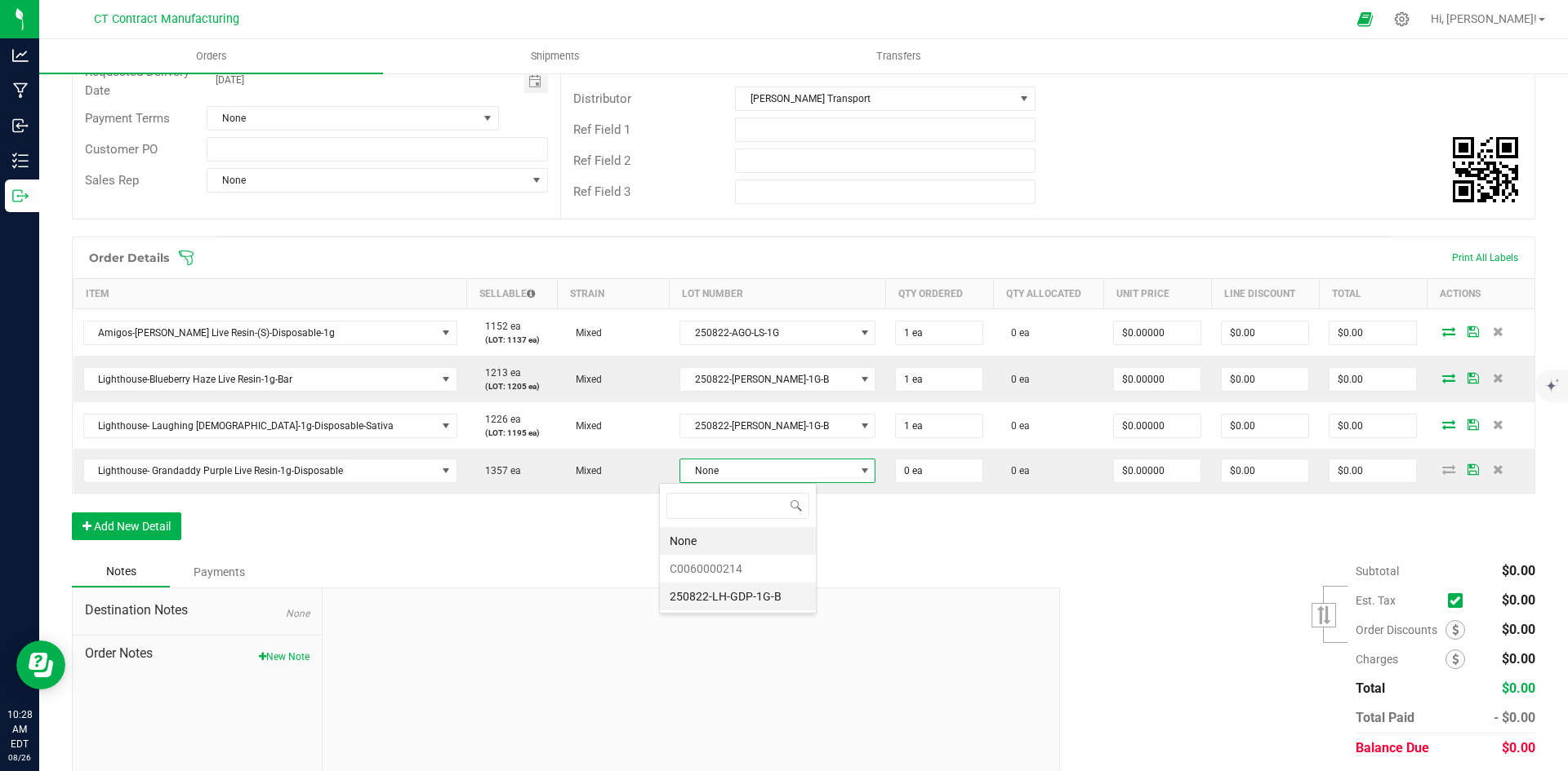
click at [737, 600] on li "250822-LH-GDP-1G-B" at bounding box center [737, 597] width 156 height 28
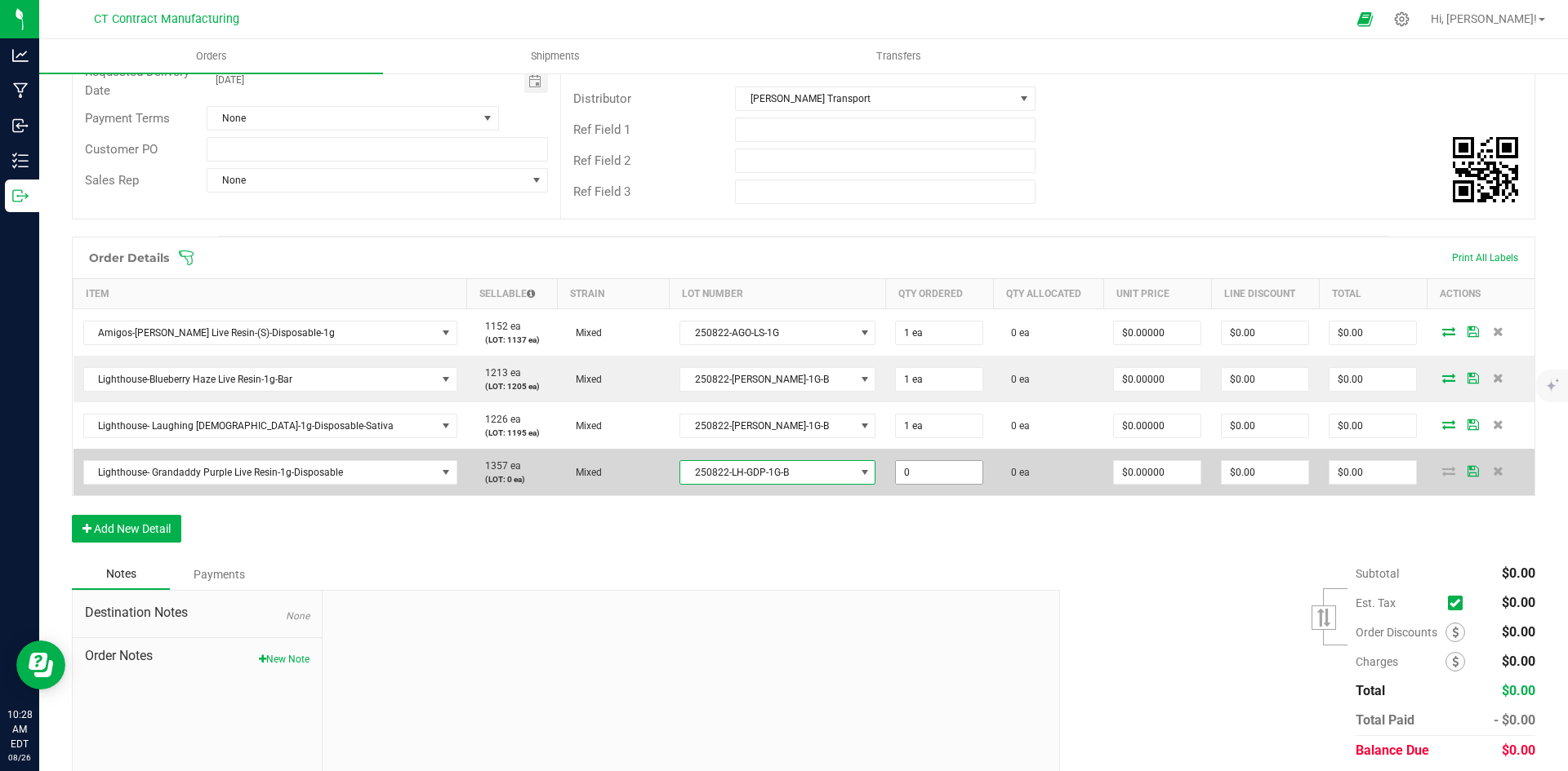
click at [896, 477] on input "0" at bounding box center [939, 472] width 86 height 23
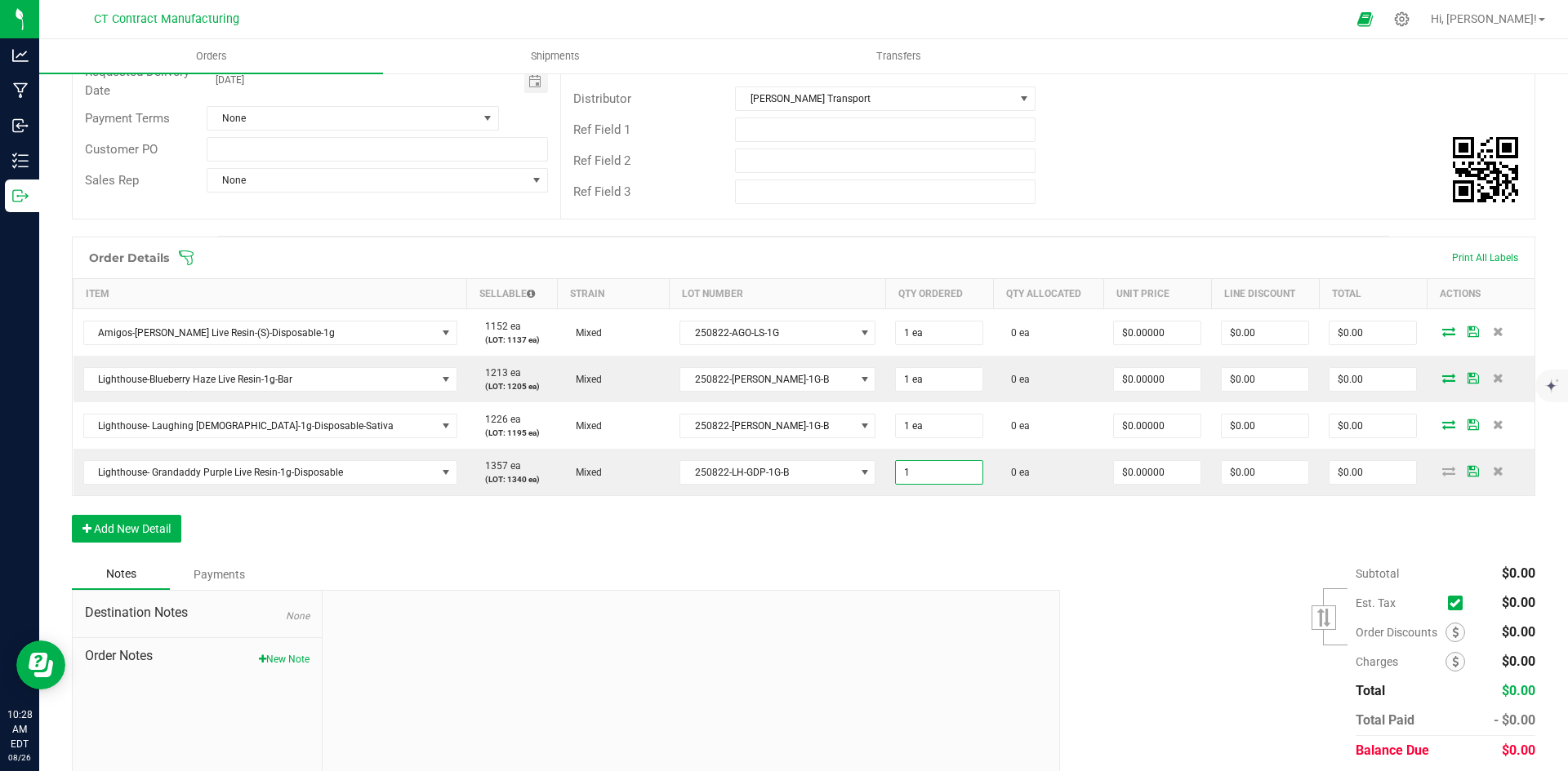
type input "1 ea"
click at [894, 548] on div "Order Details Print All Labels Item Sellable Strain Lot Number Qty Ordered Qty …" at bounding box center [803, 397] width 1464 height 322
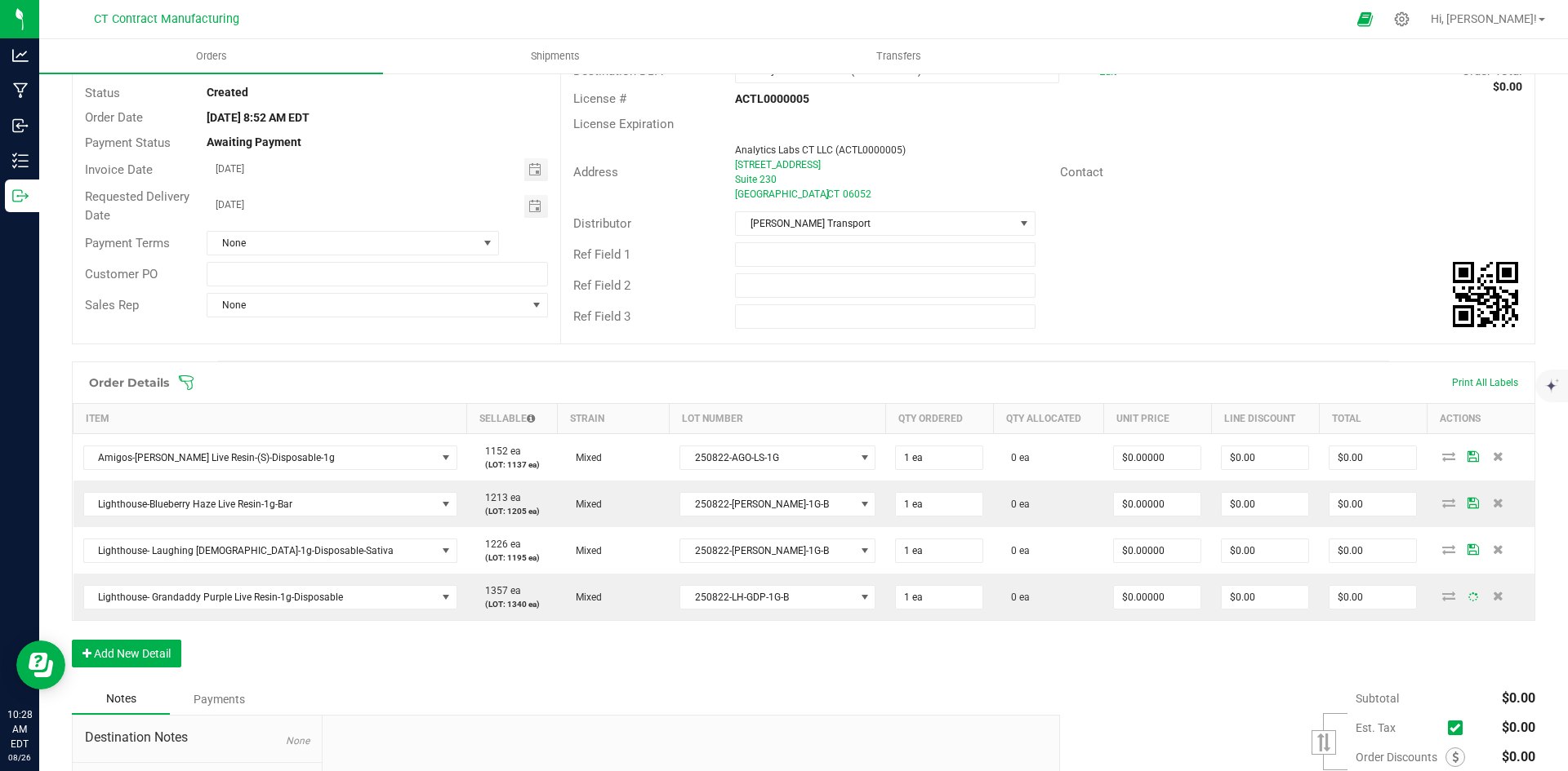
scroll to position [0, 0]
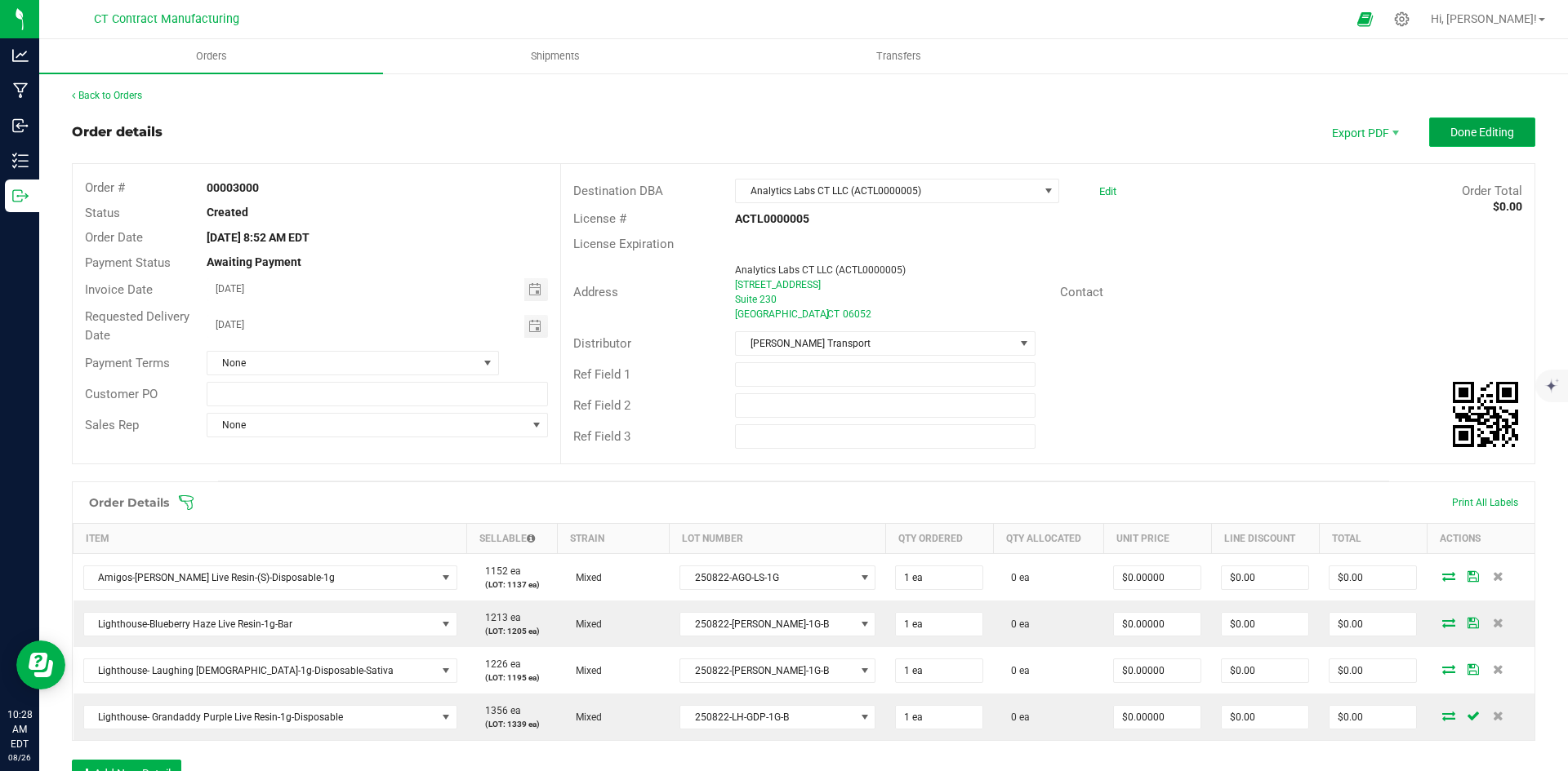
click at [1452, 132] on span "Done Editing" at bounding box center [1483, 132] width 64 height 13
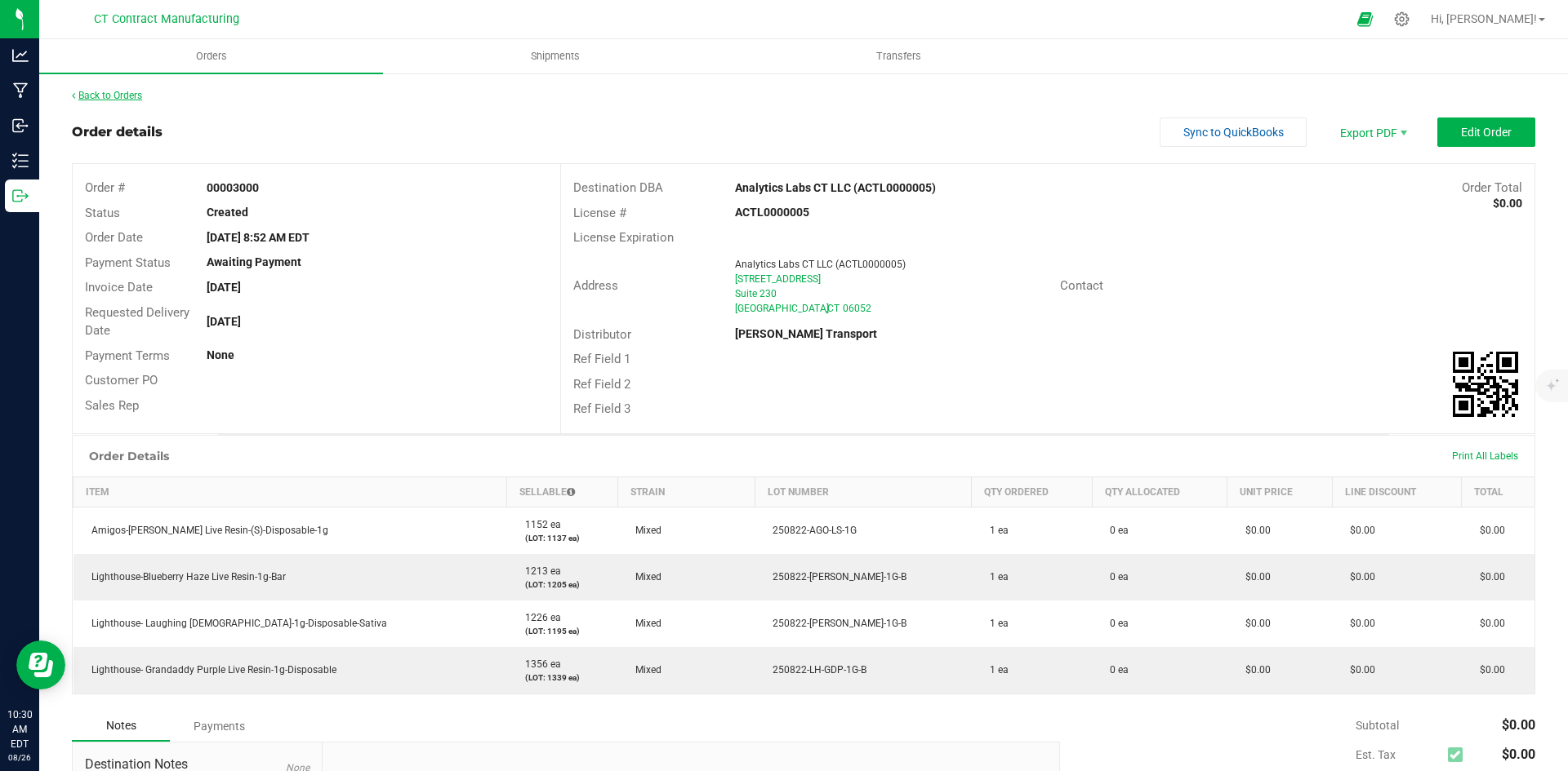
click at [136, 100] on link "Back to Orders" at bounding box center [106, 96] width 70 height 11
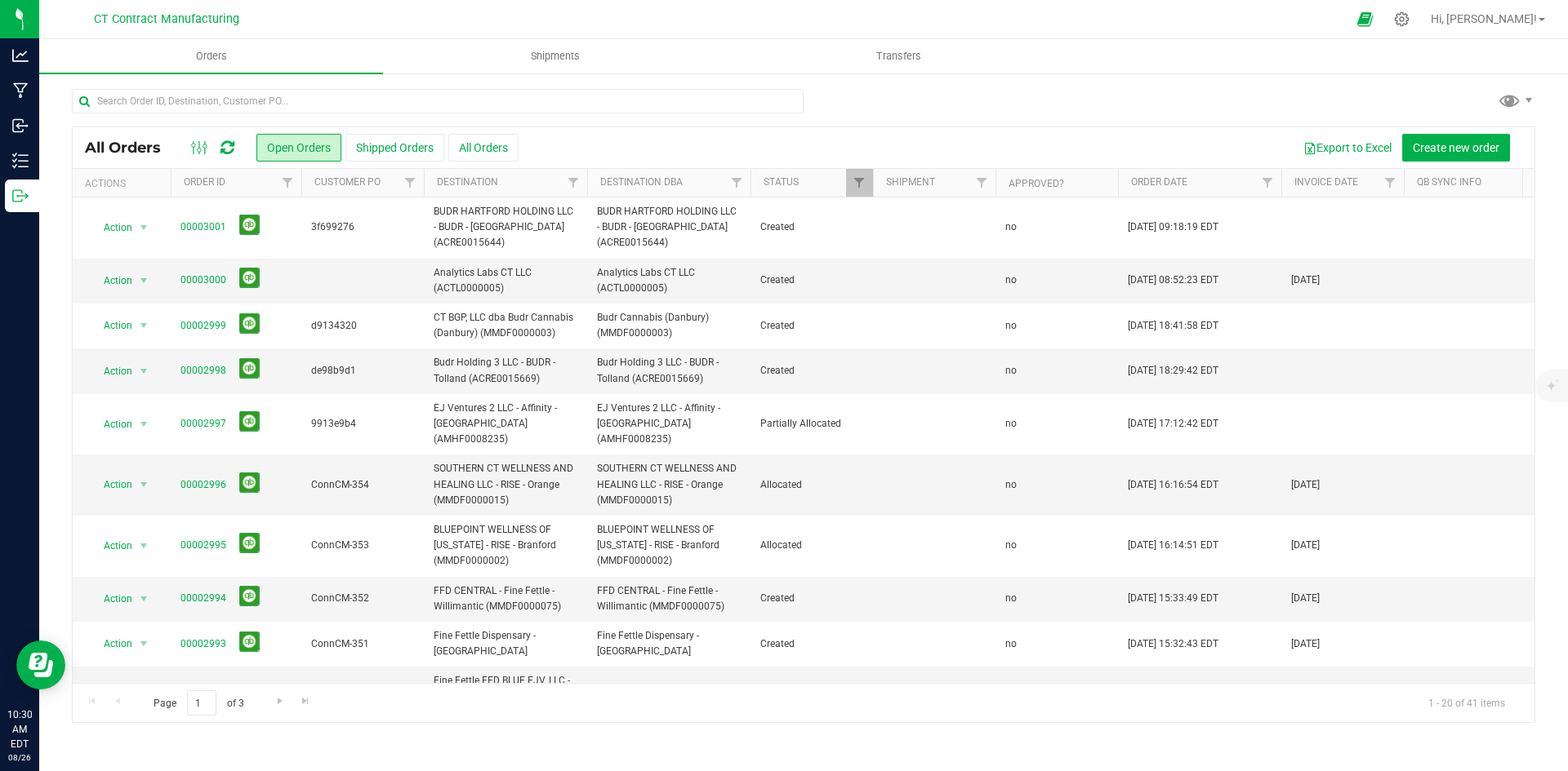
click at [740, 17] on div at bounding box center [819, 19] width 1054 height 32
click at [850, 5] on div at bounding box center [819, 19] width 1054 height 32
click at [740, 9] on div at bounding box center [819, 19] width 1054 height 32
click at [228, 146] on icon at bounding box center [227, 147] width 14 height 16
click at [791, 23] on div at bounding box center [819, 19] width 1054 height 32
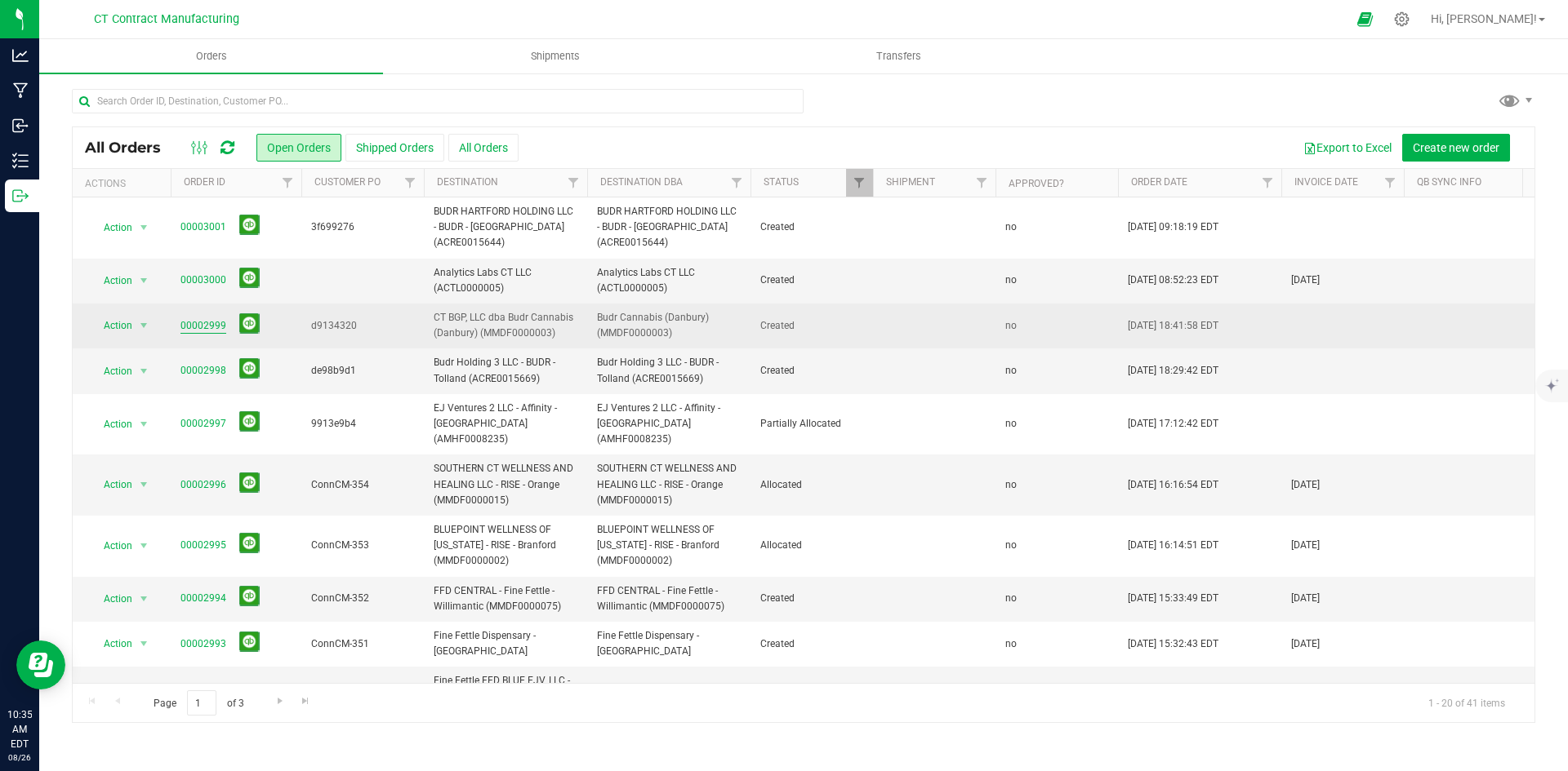
click at [195, 324] on link "00002999" at bounding box center [203, 326] width 46 height 16
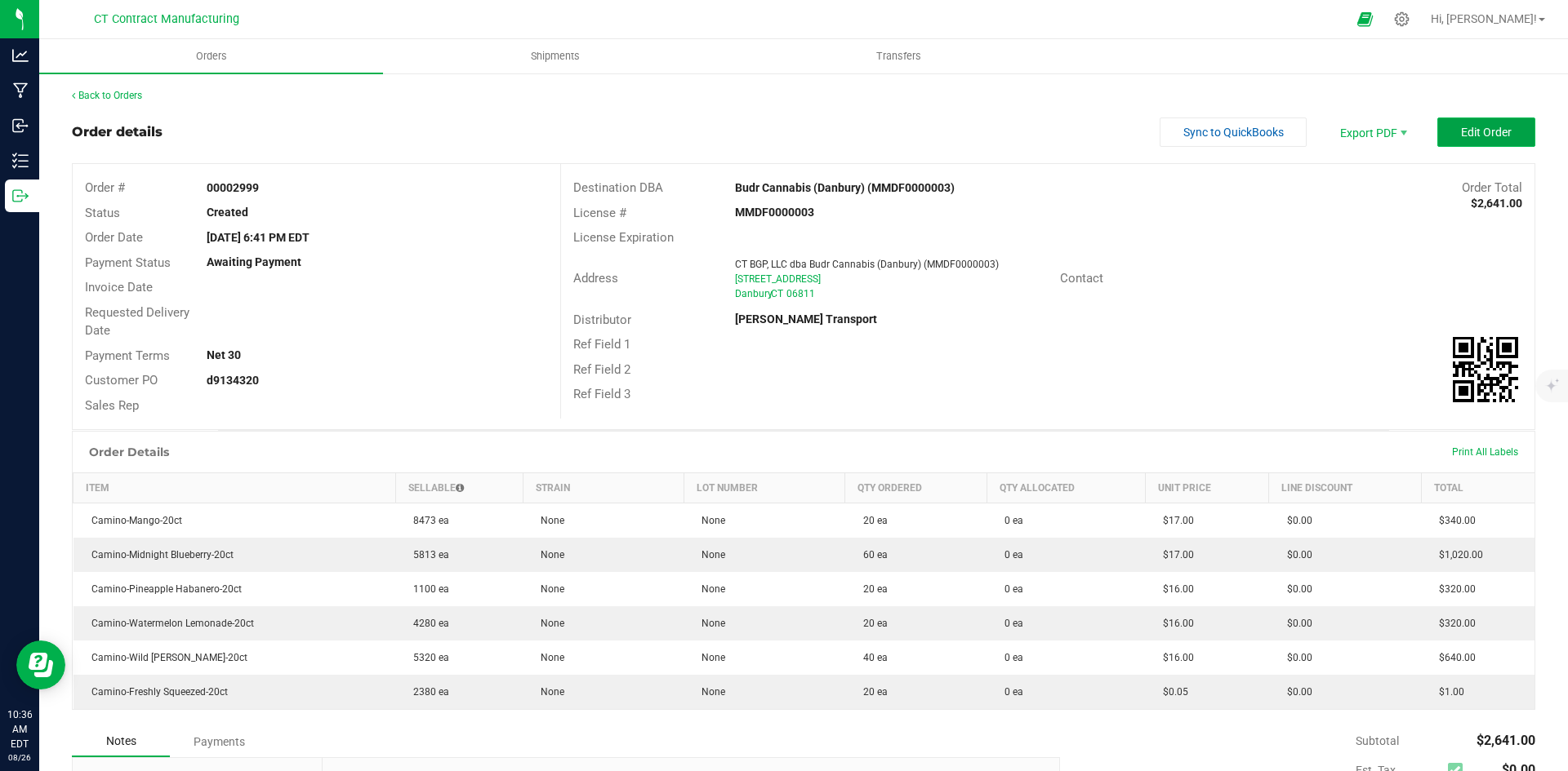
click at [1461, 137] on span "Edit Order" at bounding box center [1486, 132] width 51 height 13
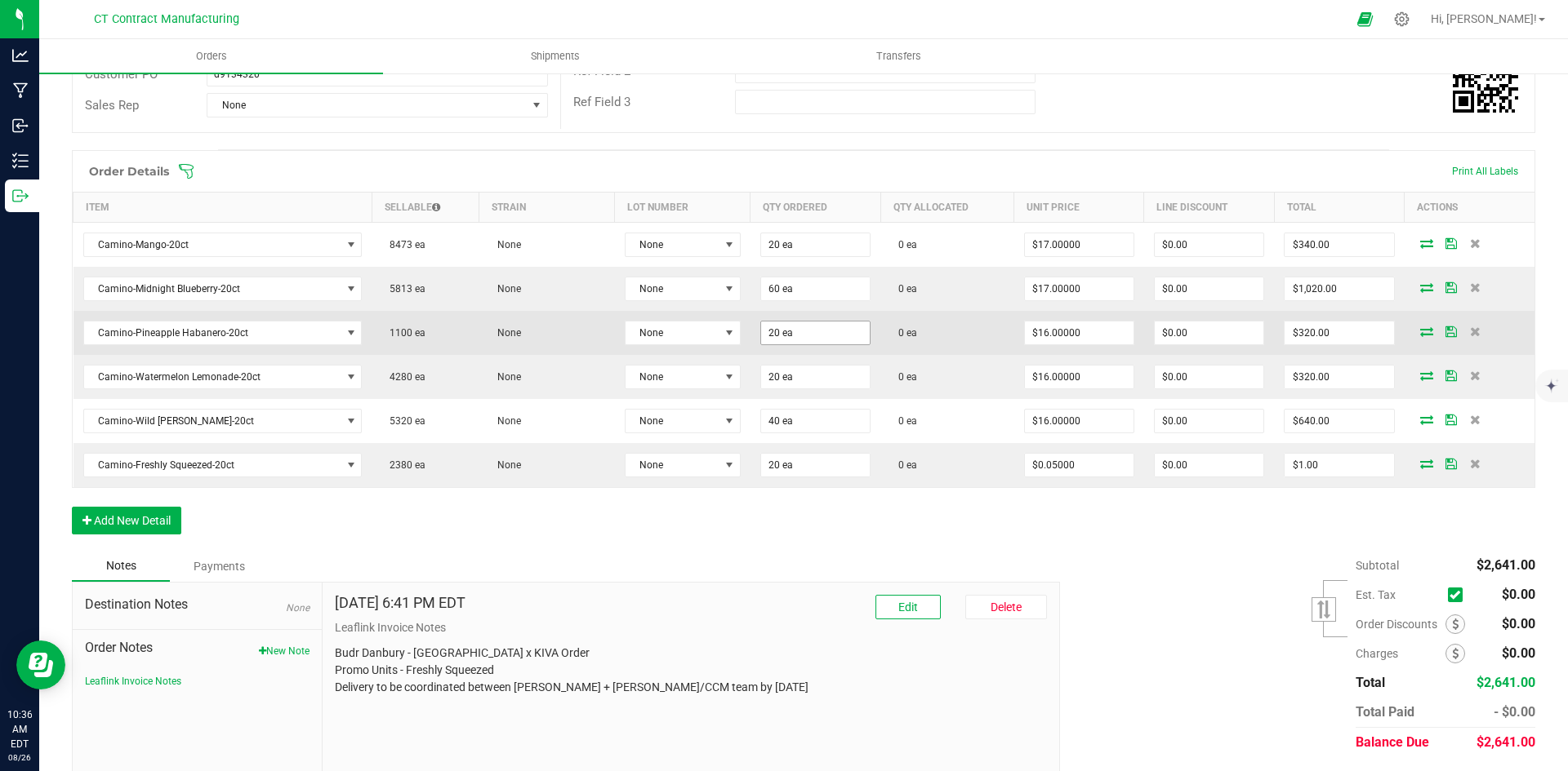
scroll to position [327, 0]
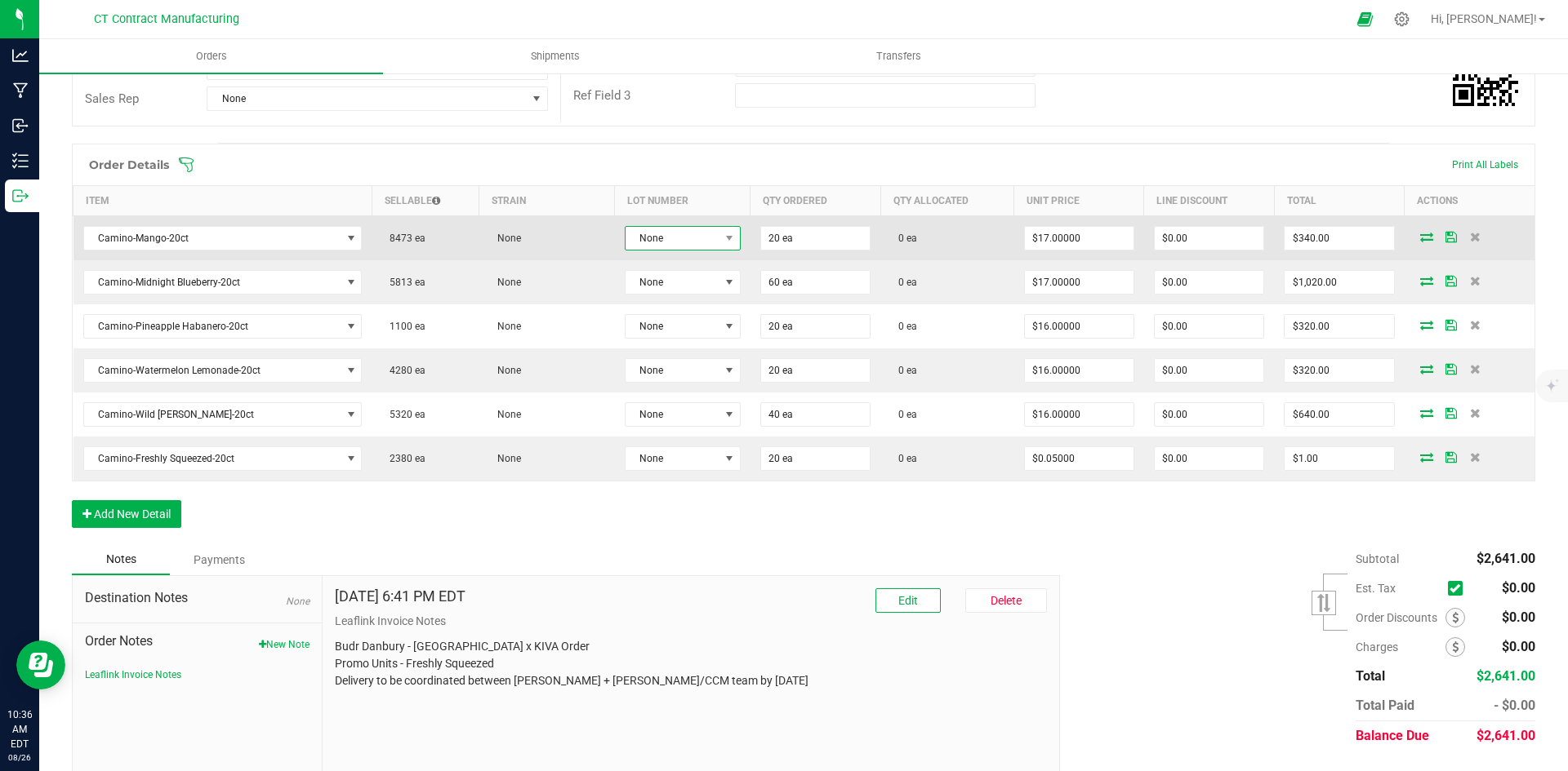
click at [720, 239] on span at bounding box center [730, 239] width 21 height 23
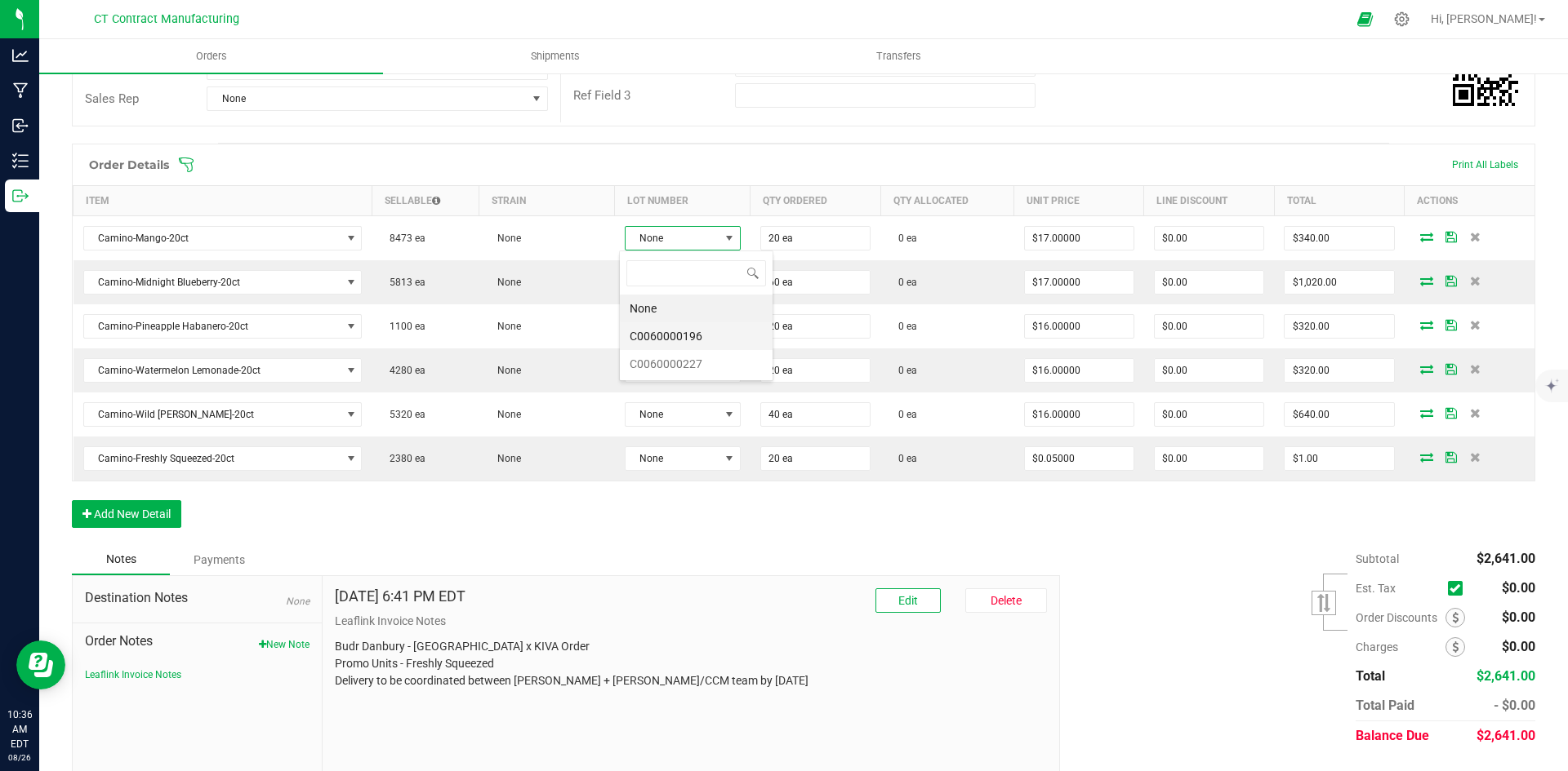
click at [706, 343] on li "C0060000196" at bounding box center [696, 336] width 153 height 28
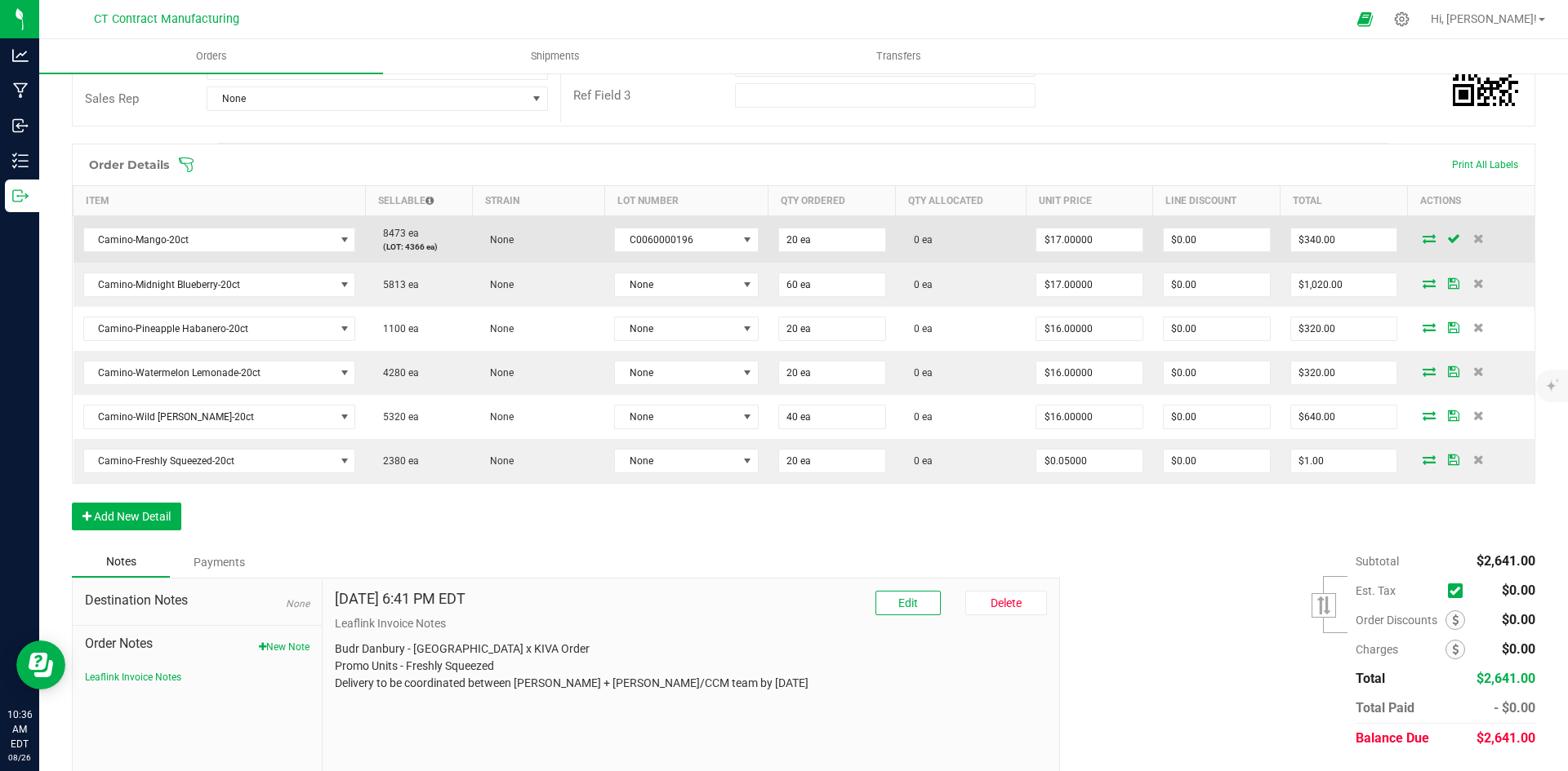
click at [1422, 240] on icon at bounding box center [1429, 239] width 13 height 9
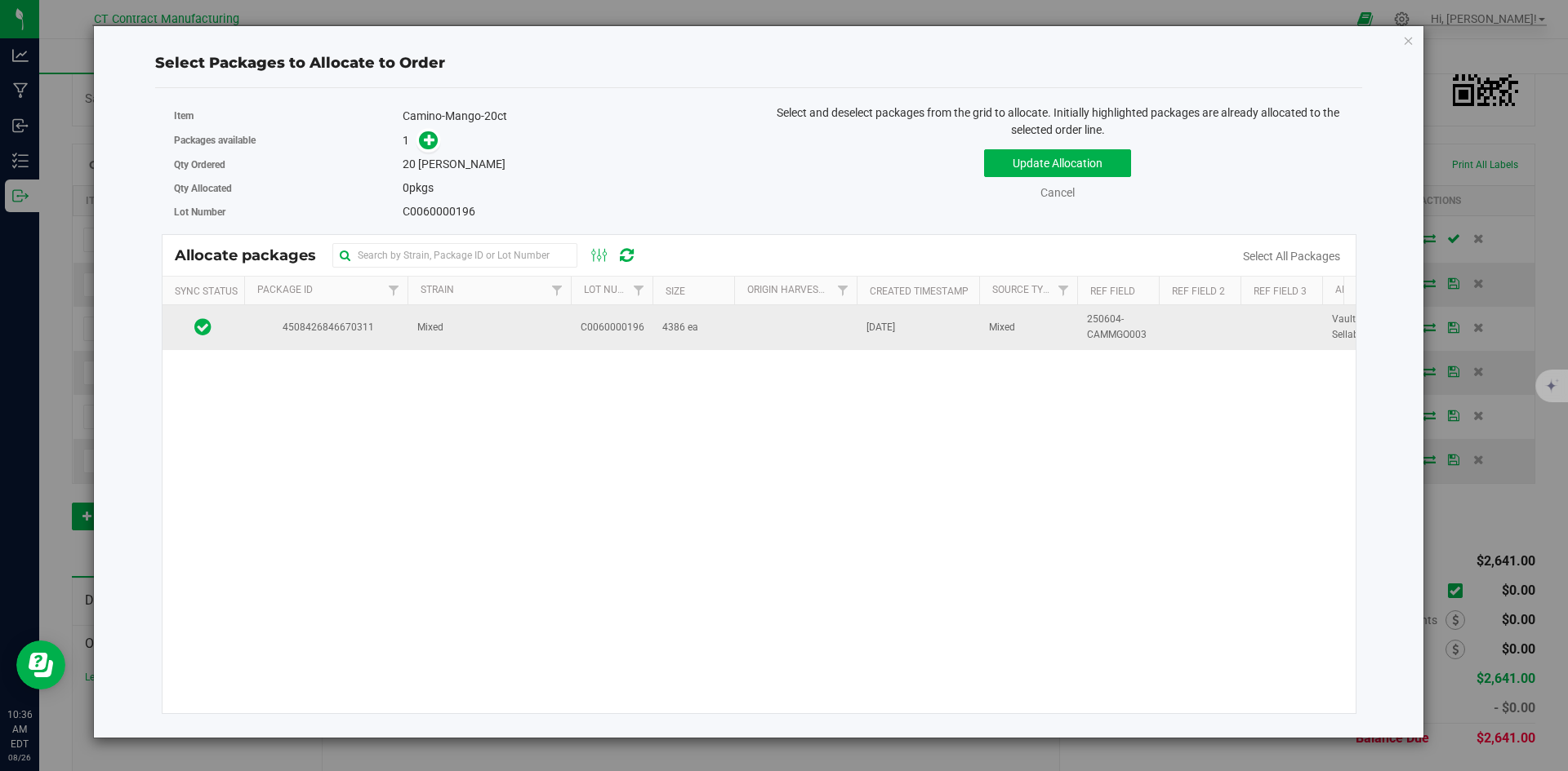
click at [536, 329] on td "Mixed" at bounding box center [489, 327] width 163 height 44
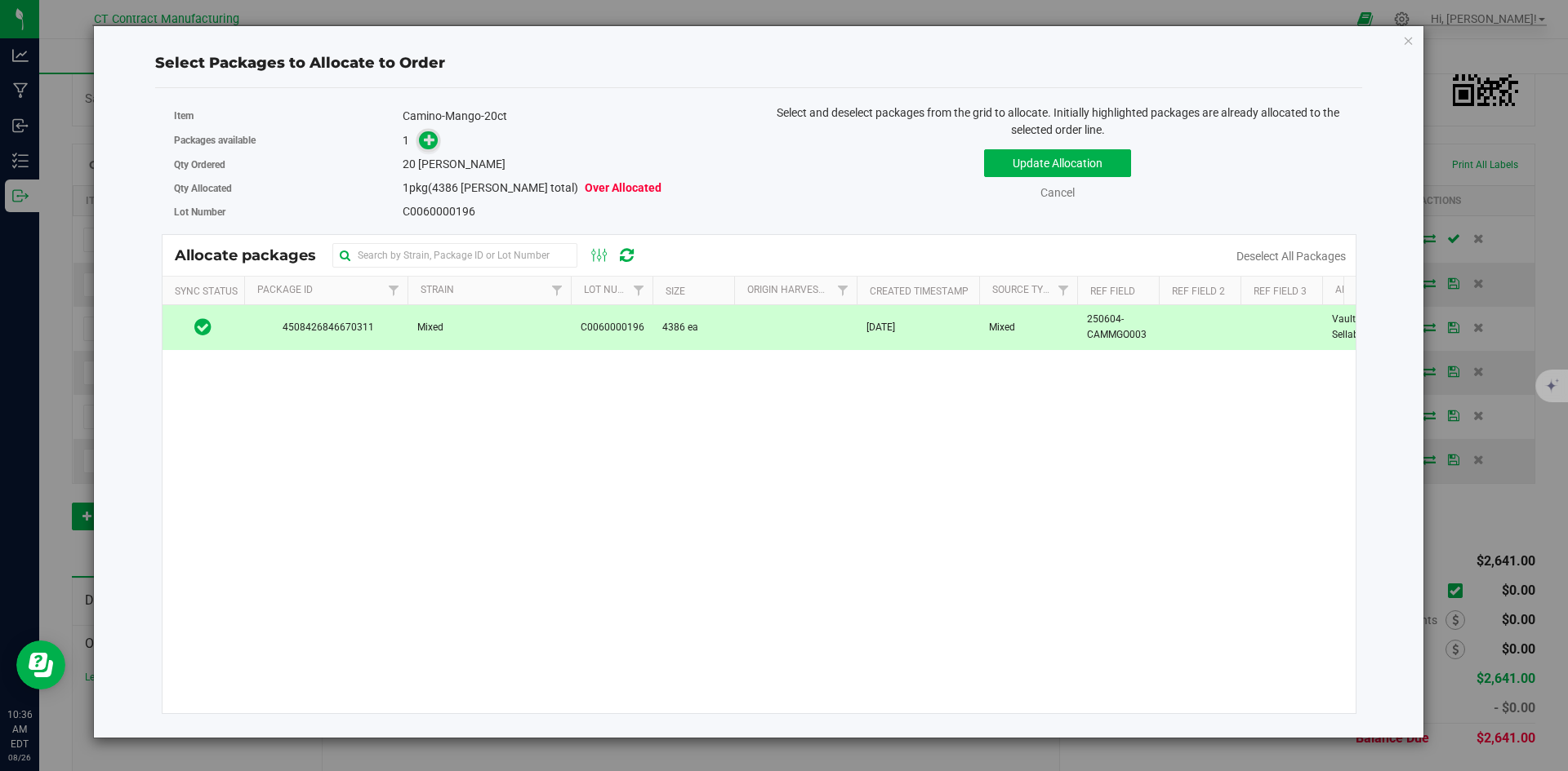
click at [434, 141] on icon at bounding box center [429, 140] width 11 height 11
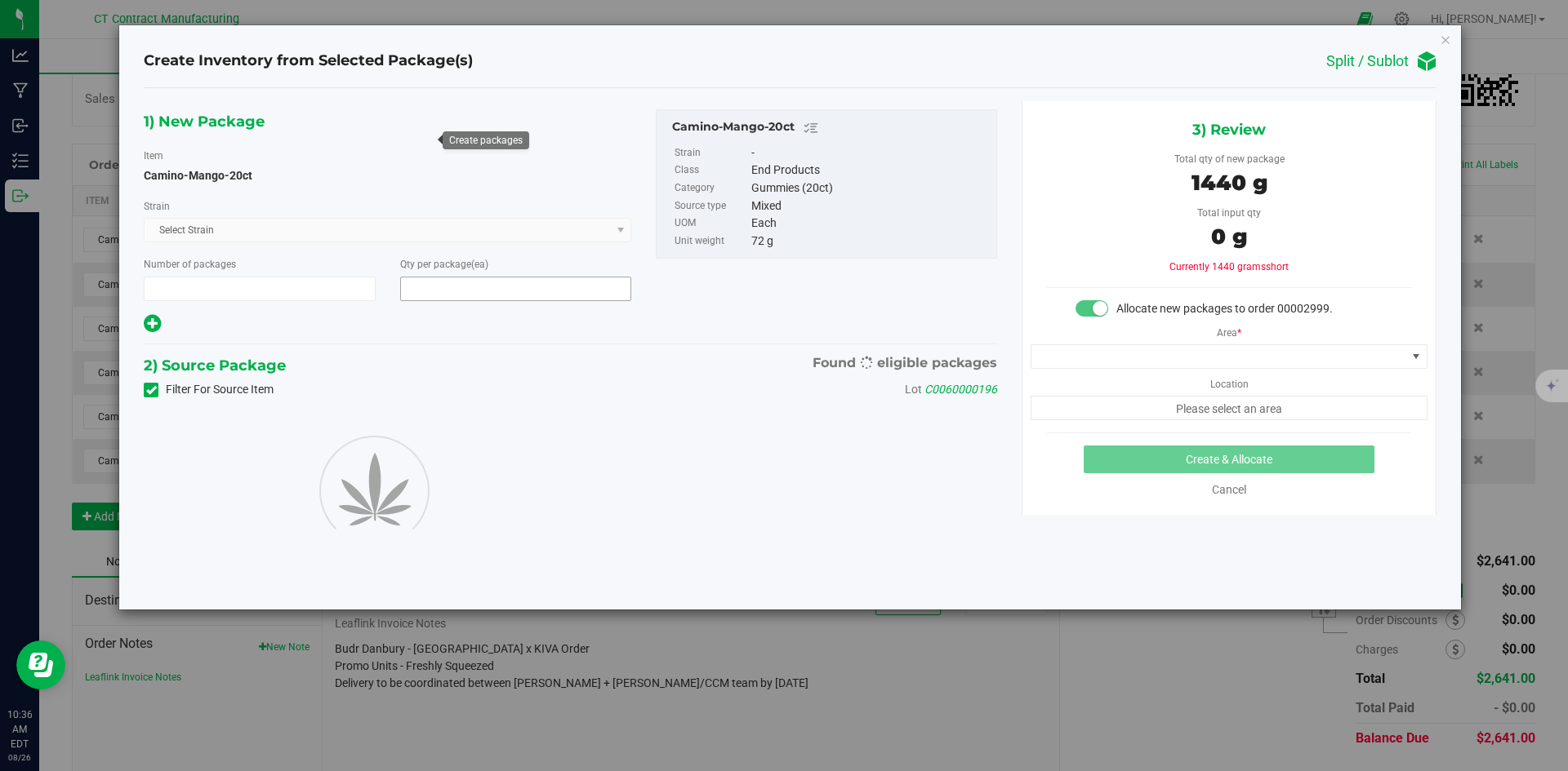
type input "1"
type input "20"
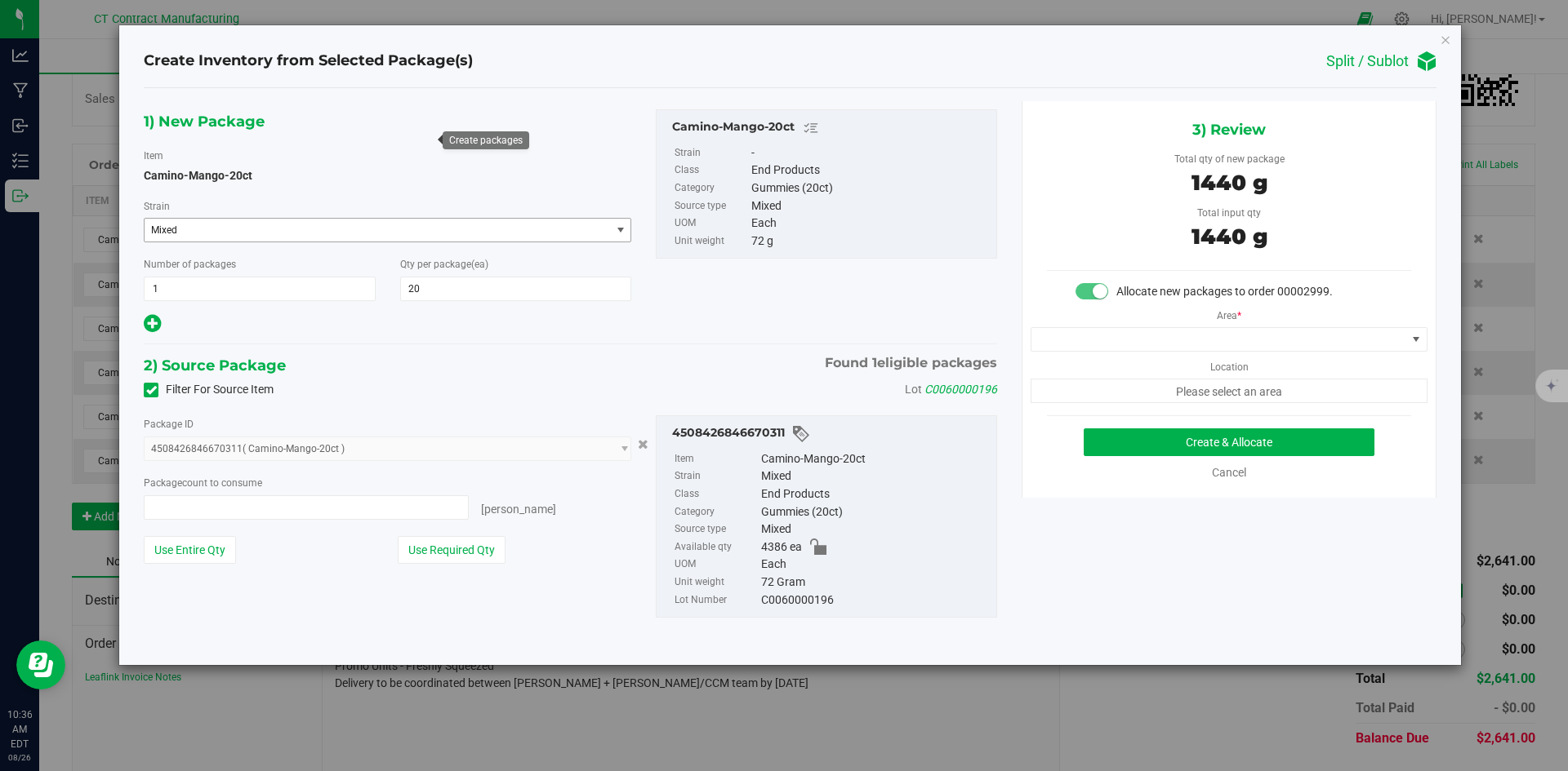
type input "20 ea"
click at [1198, 338] on span at bounding box center [1219, 339] width 375 height 23
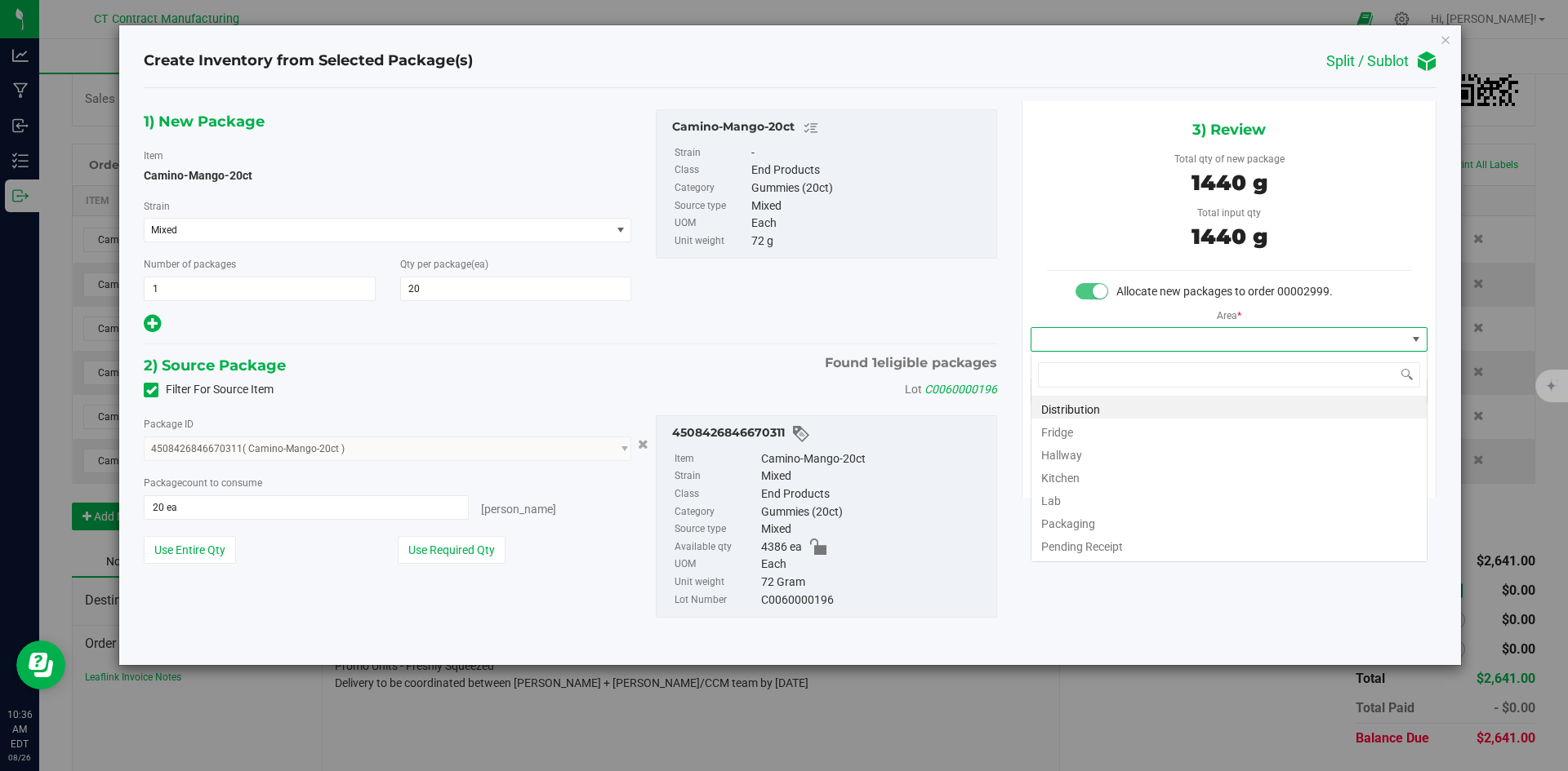
scroll to position [24, 396]
click at [1190, 407] on li "Distribution" at bounding box center [1229, 408] width 396 height 23
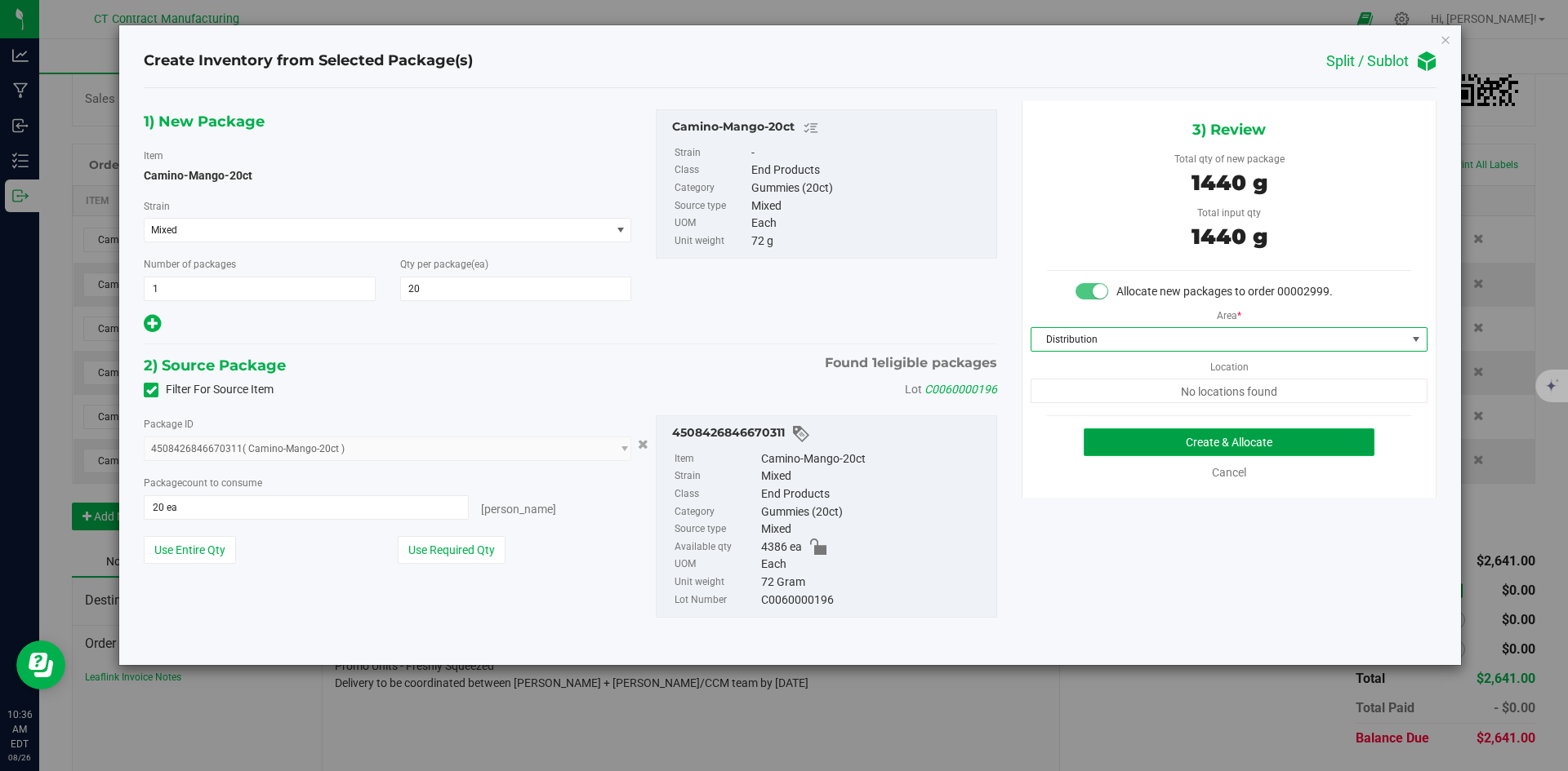
click at [1274, 441] on button "Create & Allocate" at bounding box center [1228, 442] width 290 height 28
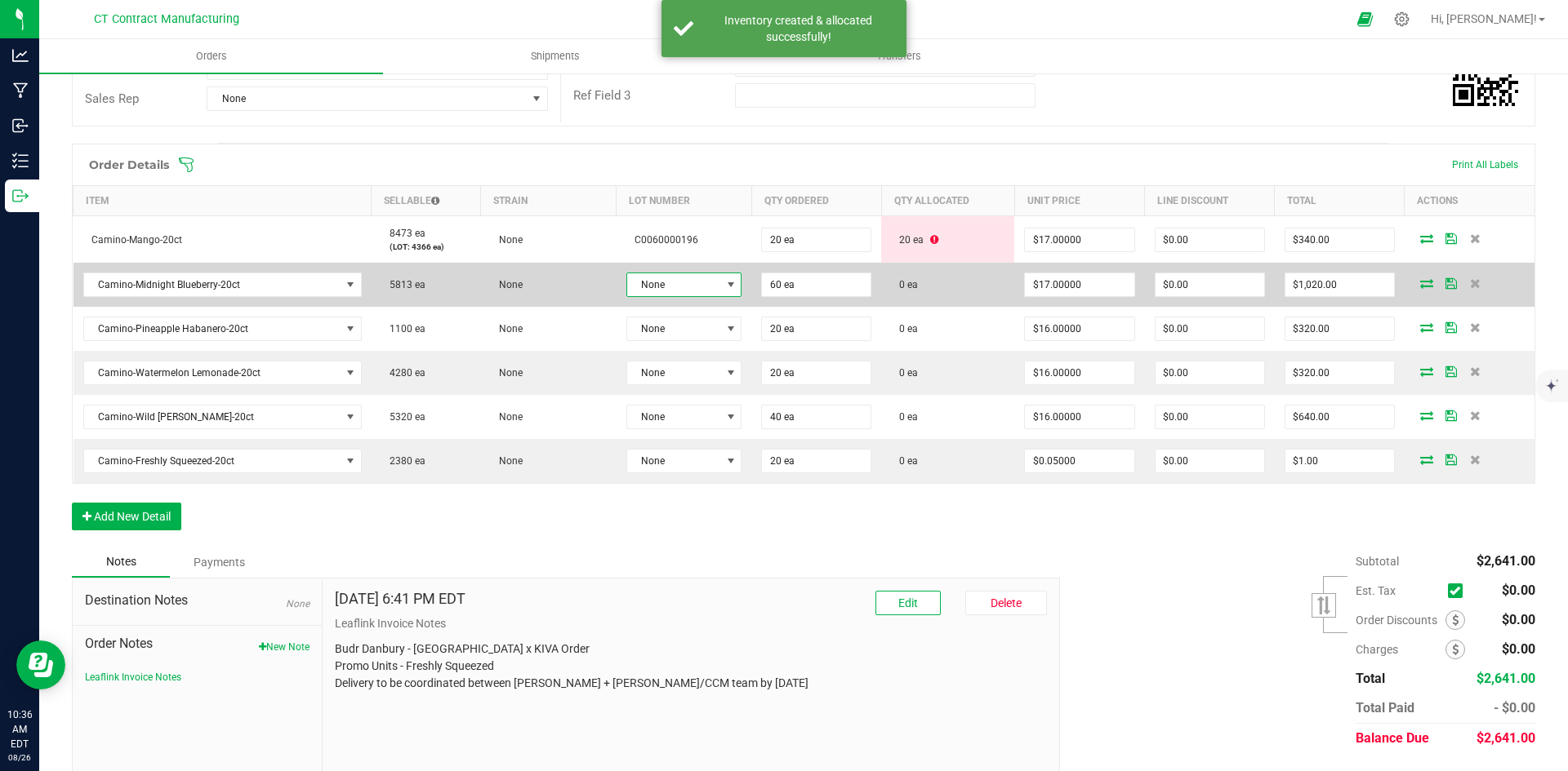
click at [724, 288] on span at bounding box center [731, 285] width 13 height 13
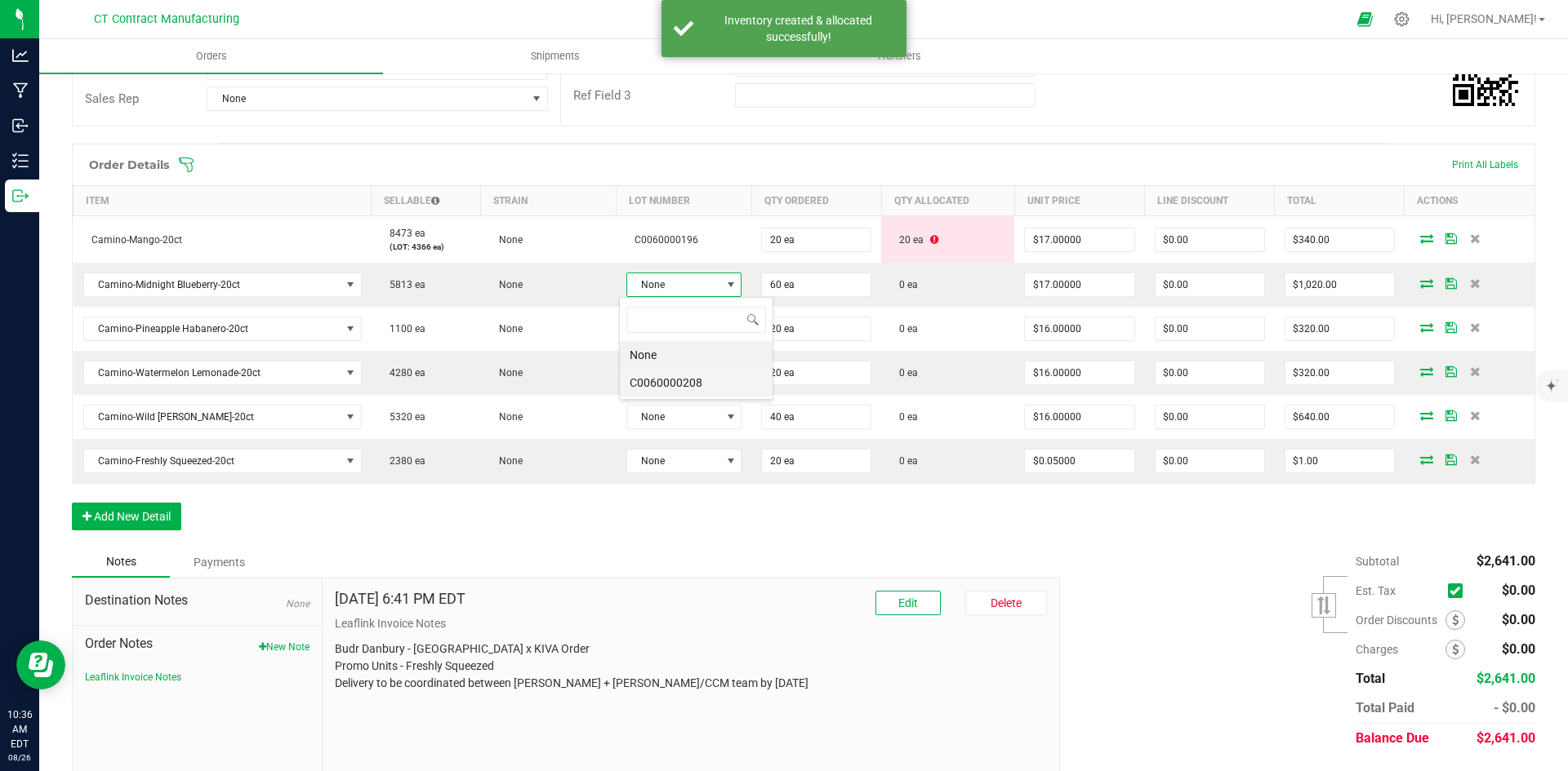
click at [722, 380] on li "C0060000208" at bounding box center [696, 383] width 153 height 28
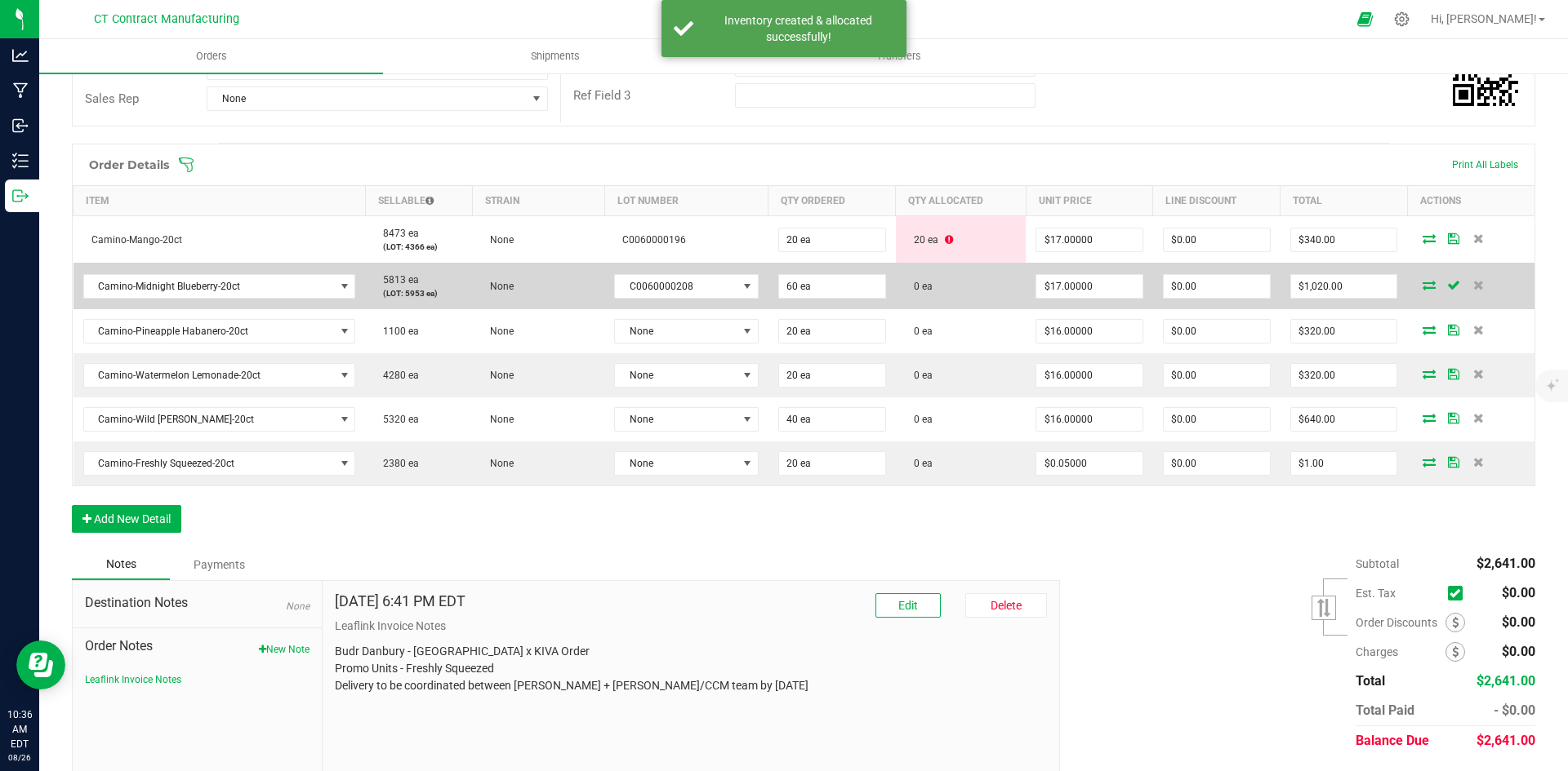
click at [1422, 285] on icon at bounding box center [1429, 285] width 13 height 9
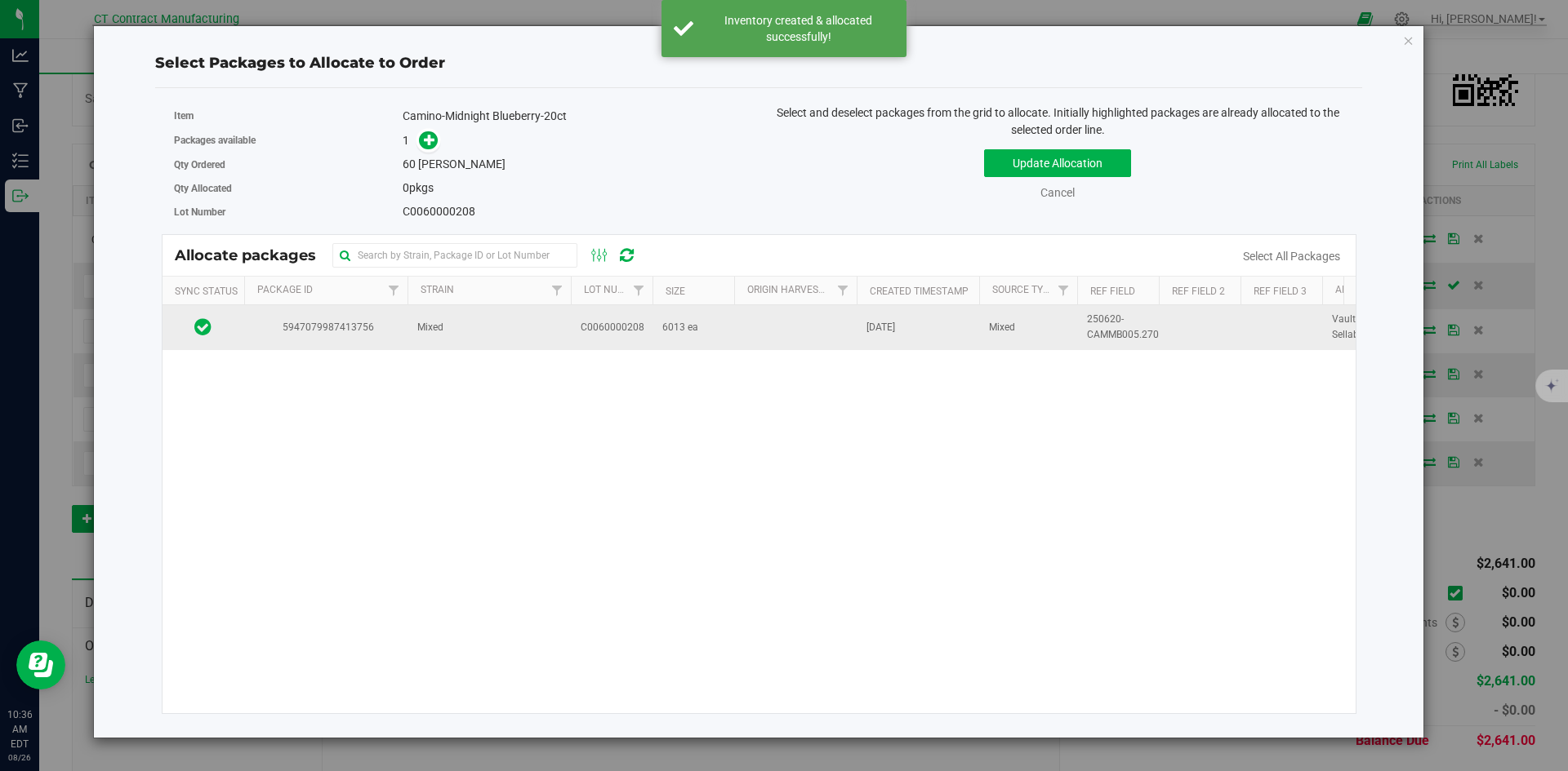
click at [498, 325] on td "Mixed" at bounding box center [489, 327] width 163 height 44
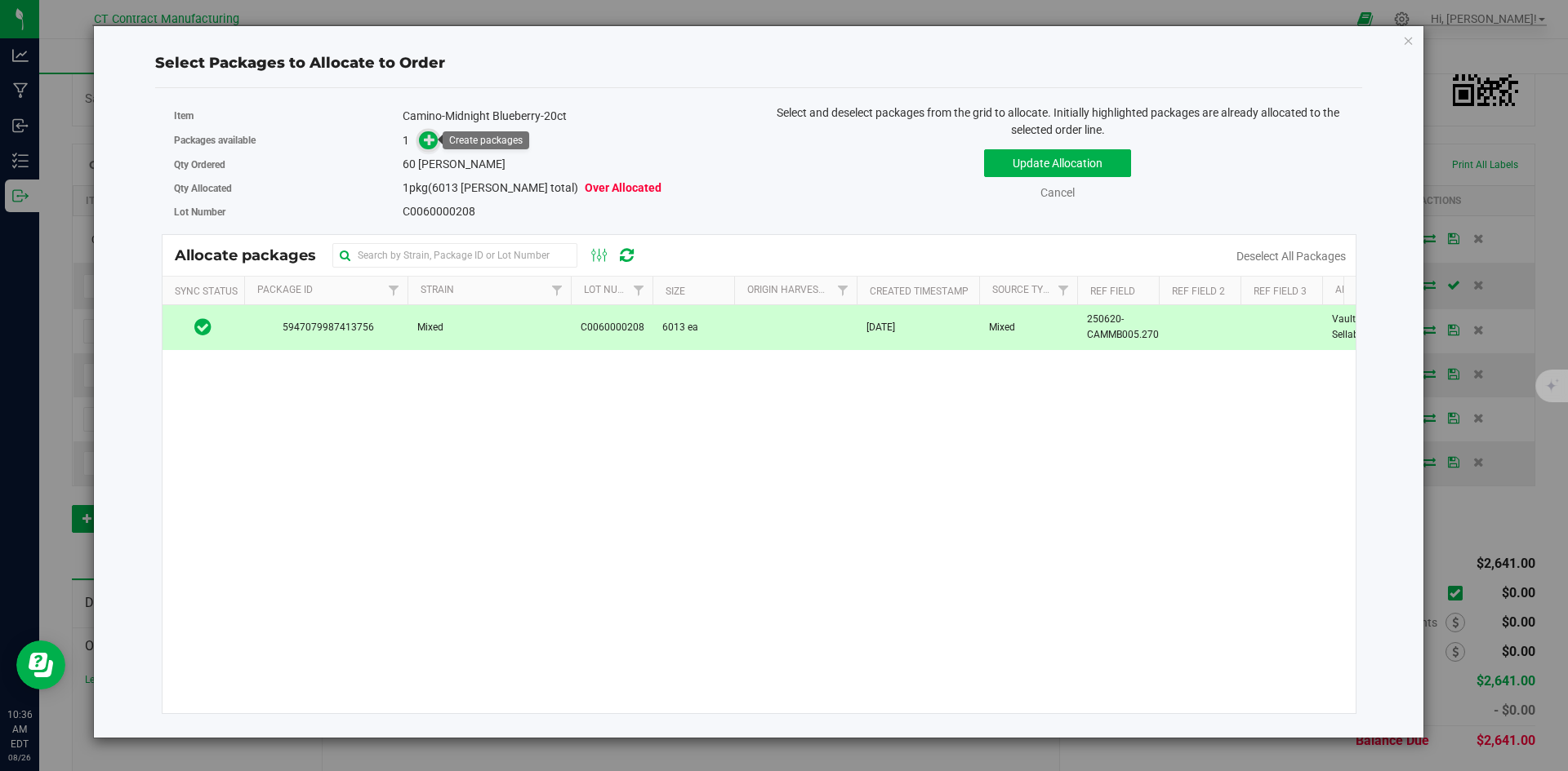
click at [434, 138] on icon at bounding box center [429, 140] width 11 height 11
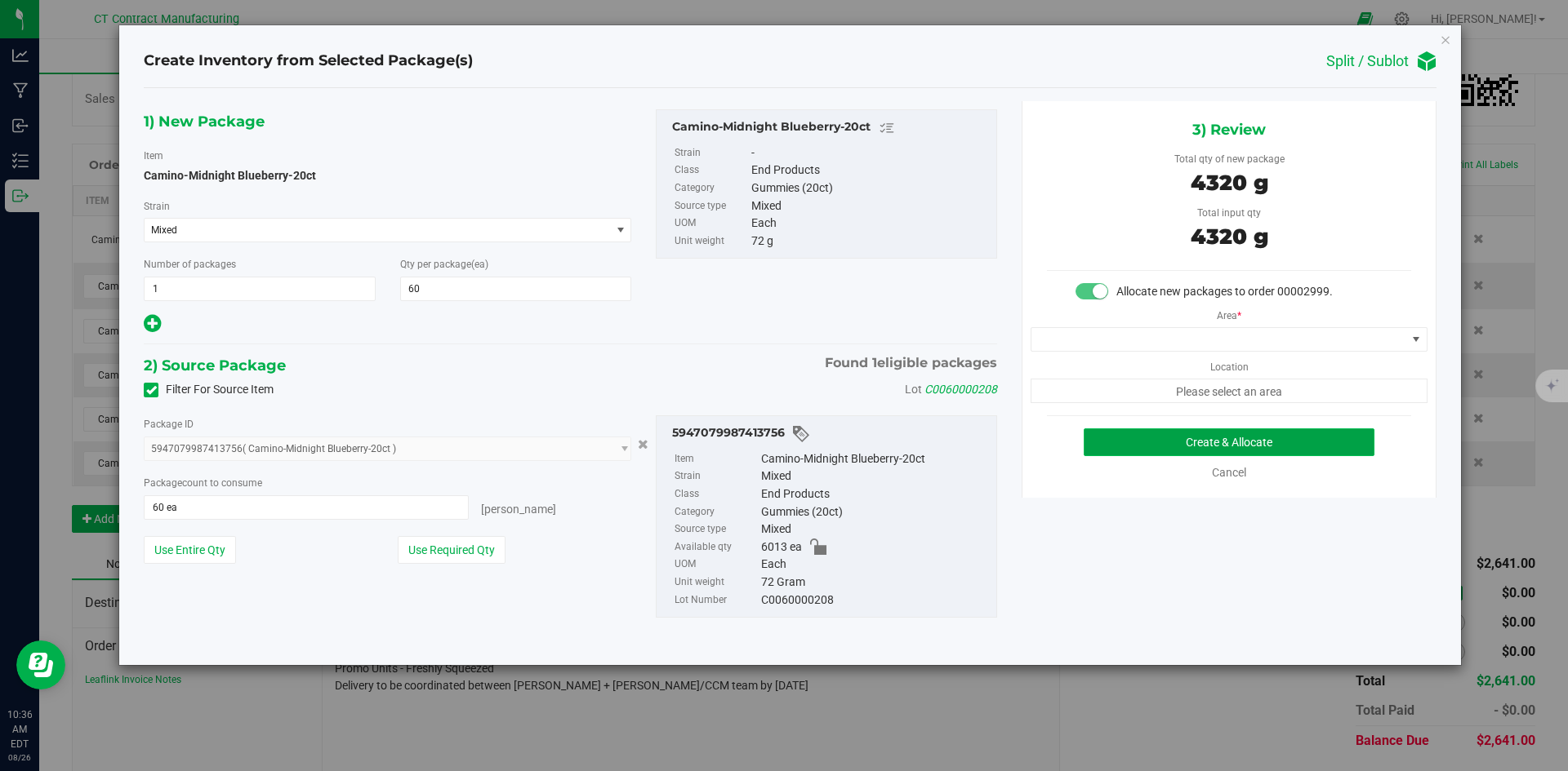
click at [1116, 441] on button "Create & Allocate" at bounding box center [1228, 442] width 290 height 28
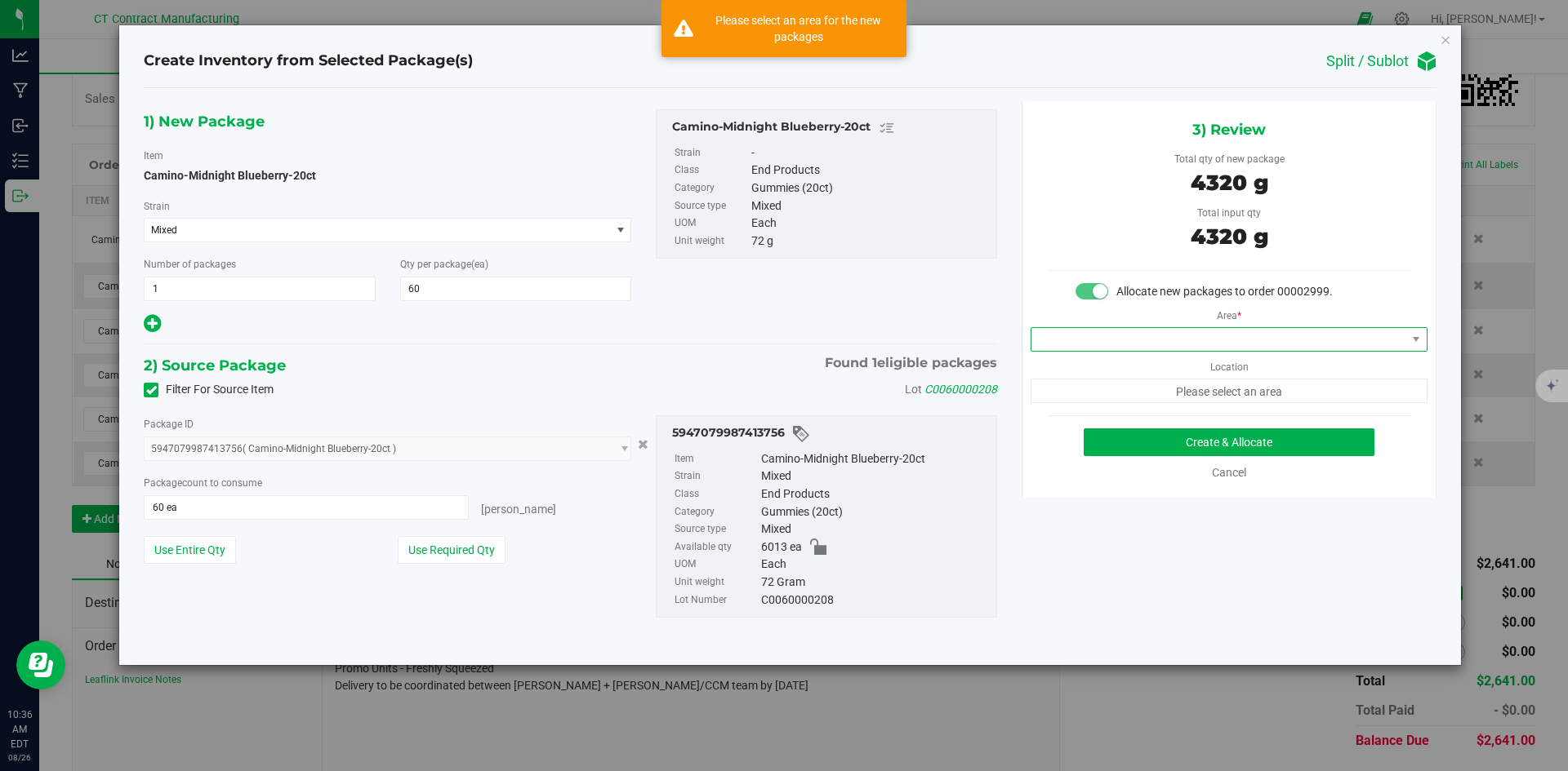
click at [1112, 335] on span at bounding box center [1219, 339] width 375 height 23
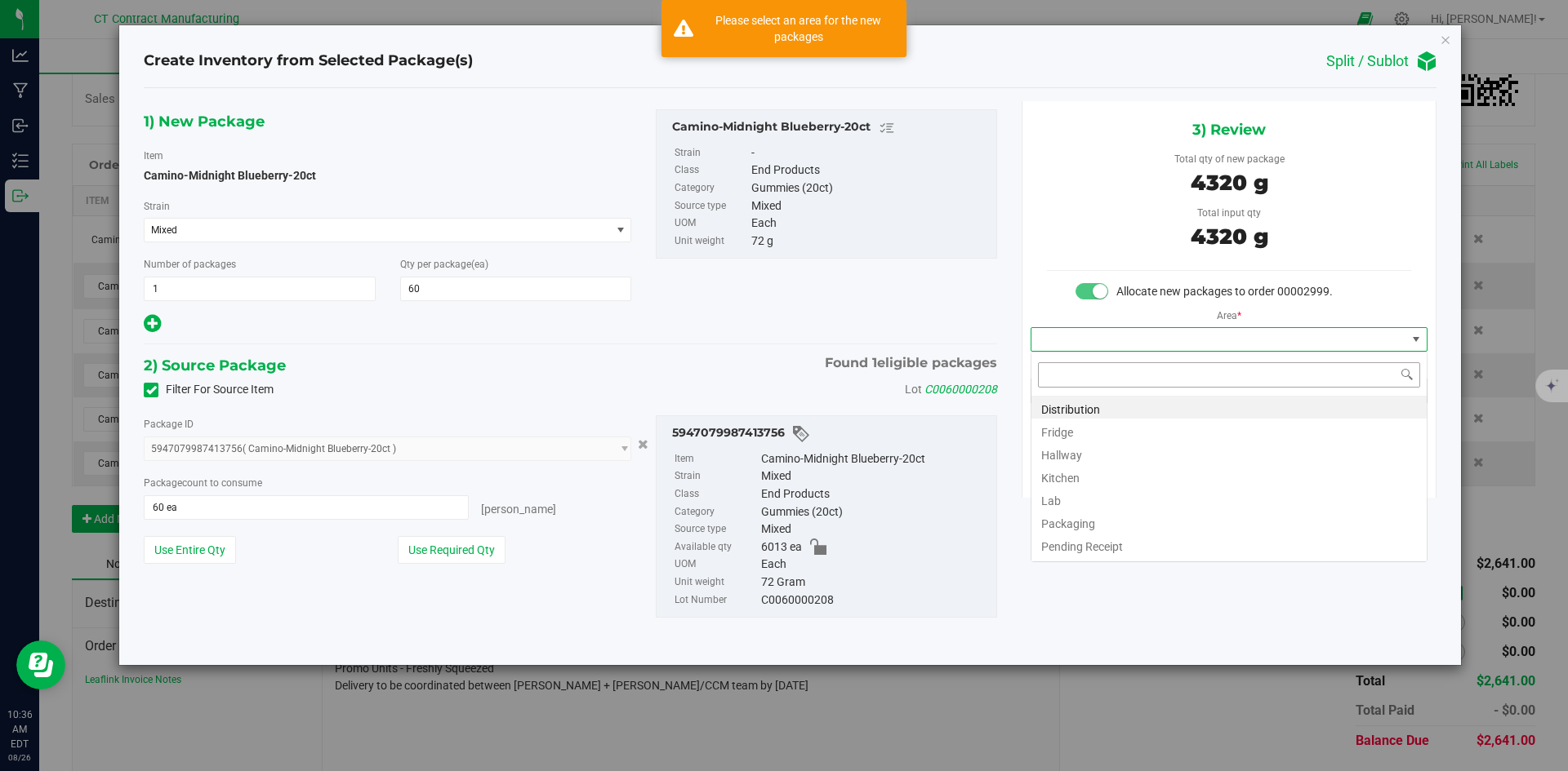
scroll to position [24, 396]
click at [1106, 400] on li "Distribution" at bounding box center [1229, 408] width 396 height 23
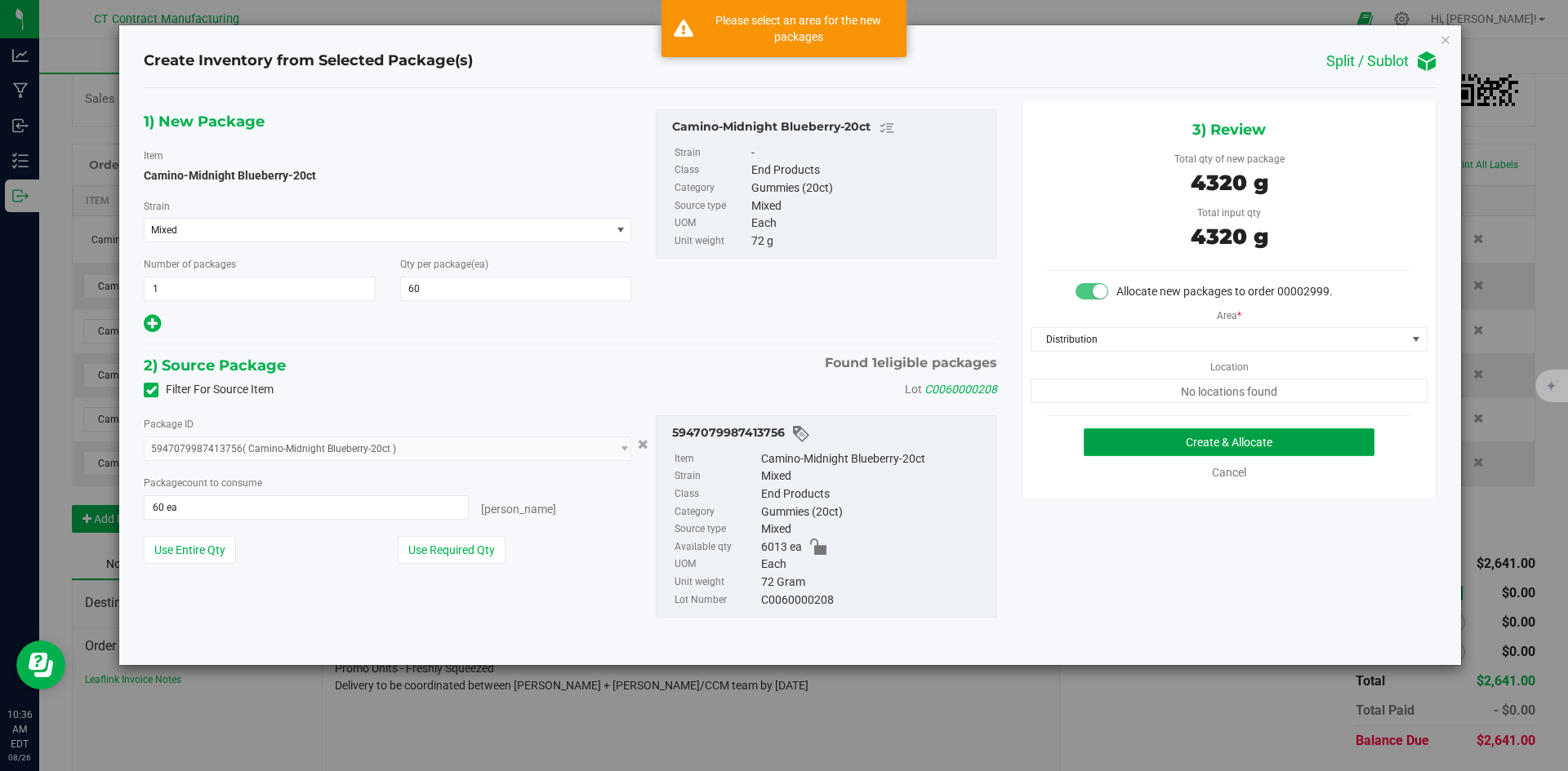
click at [1148, 433] on button "Create & Allocate" at bounding box center [1228, 442] width 290 height 28
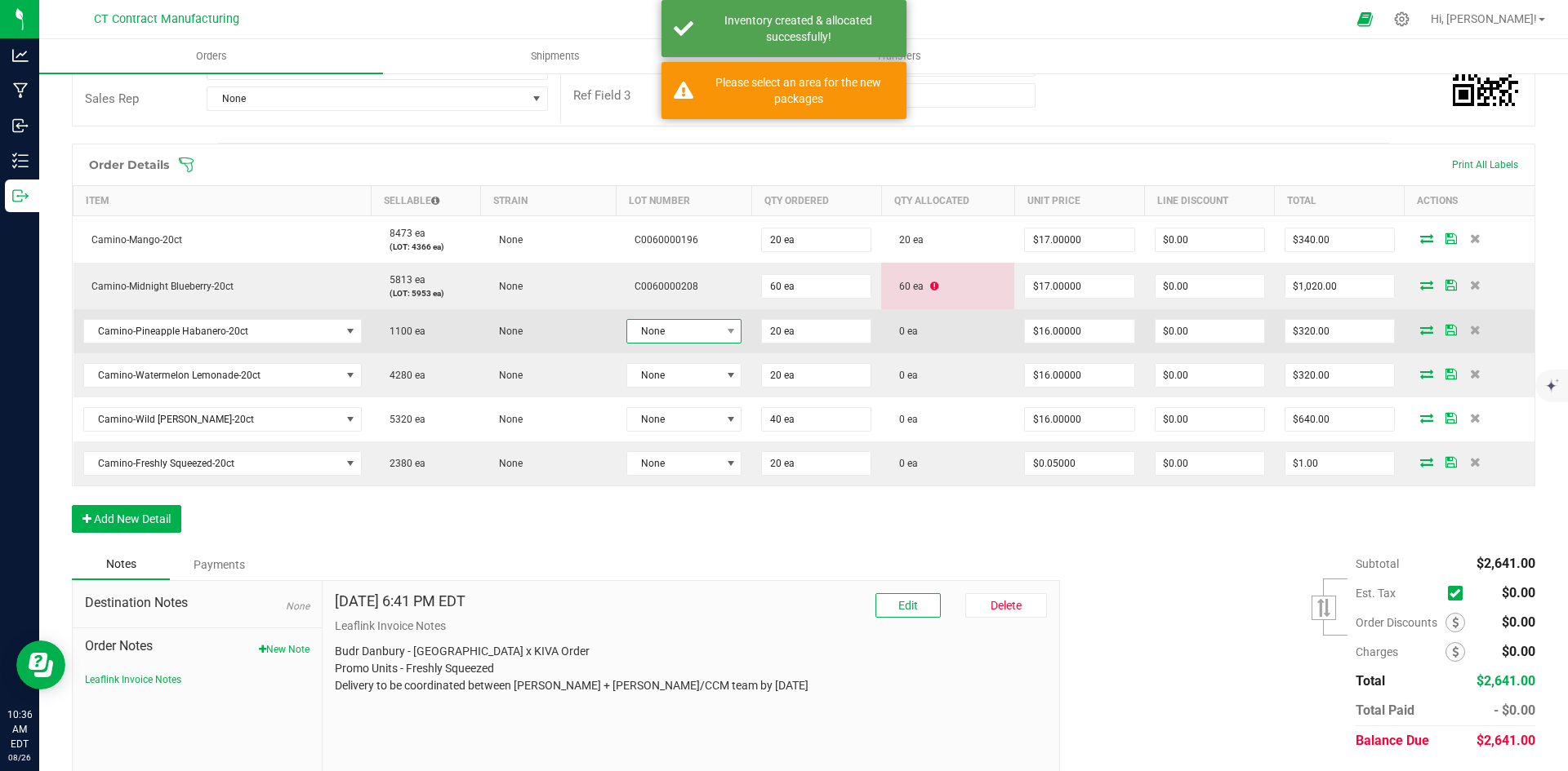
click at [706, 332] on span "None" at bounding box center [675, 332] width 94 height 23
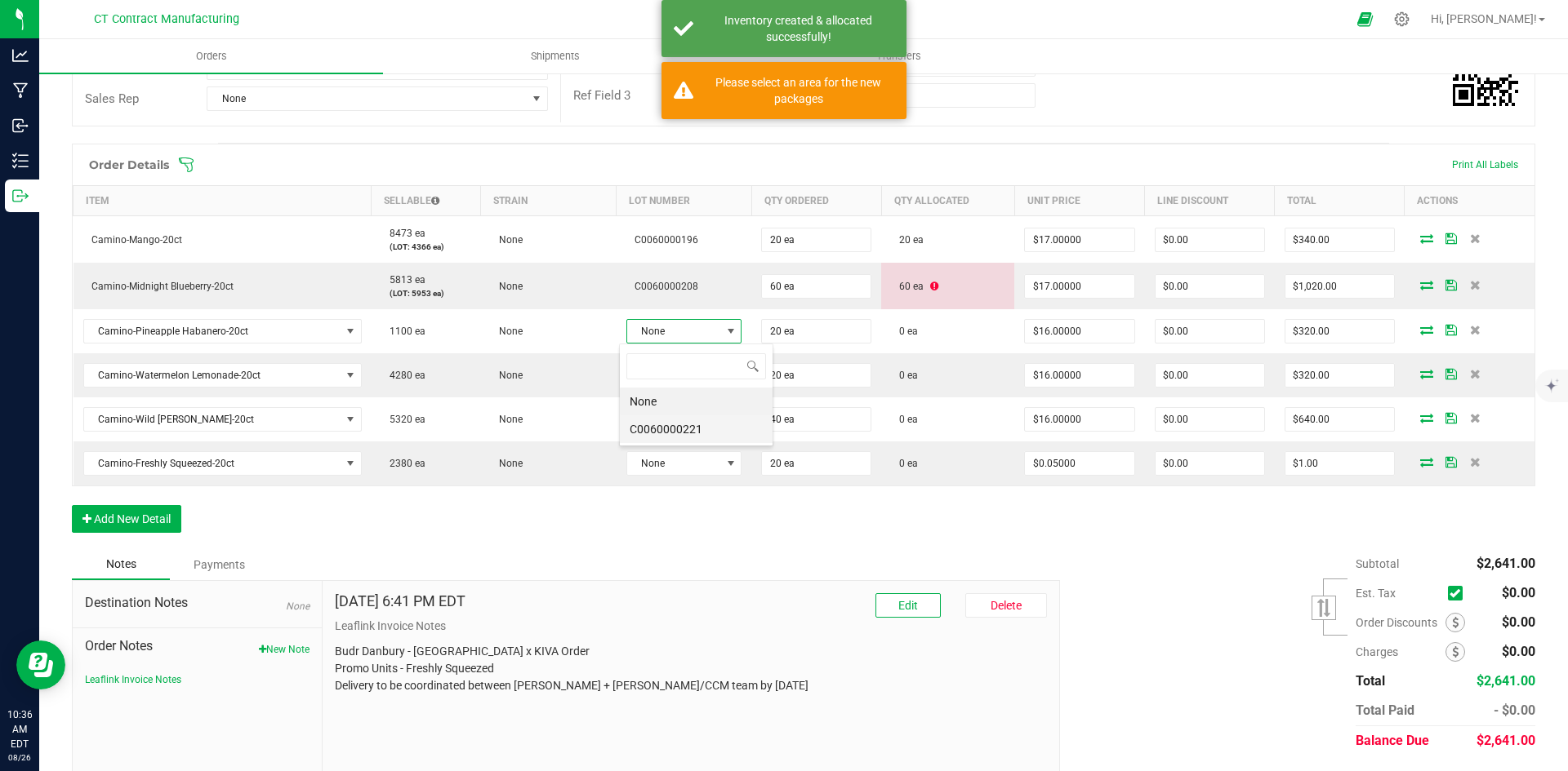
click at [724, 424] on li "C0060000221" at bounding box center [696, 429] width 153 height 28
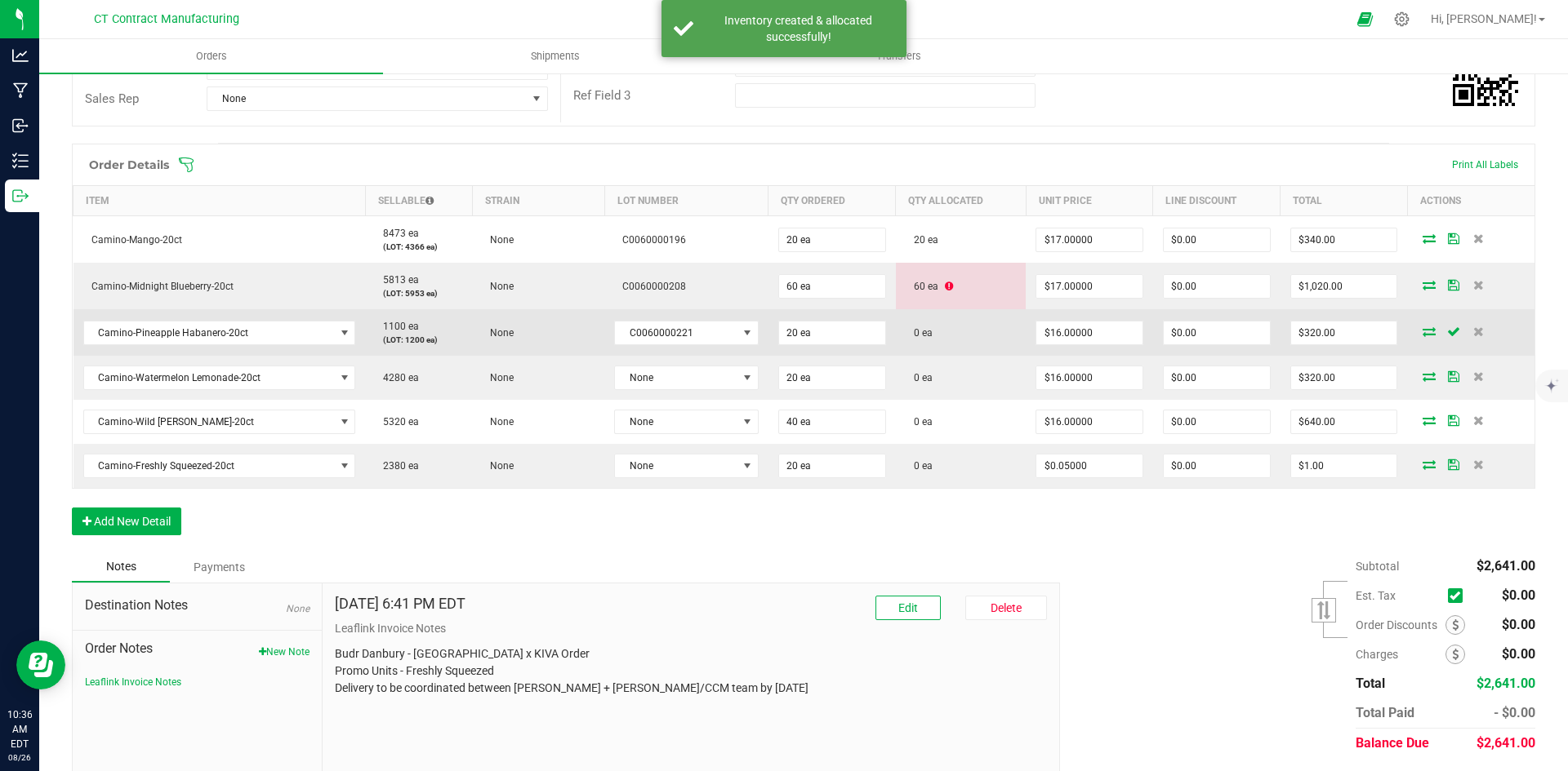
click at [1422, 333] on icon at bounding box center [1429, 332] width 13 height 9
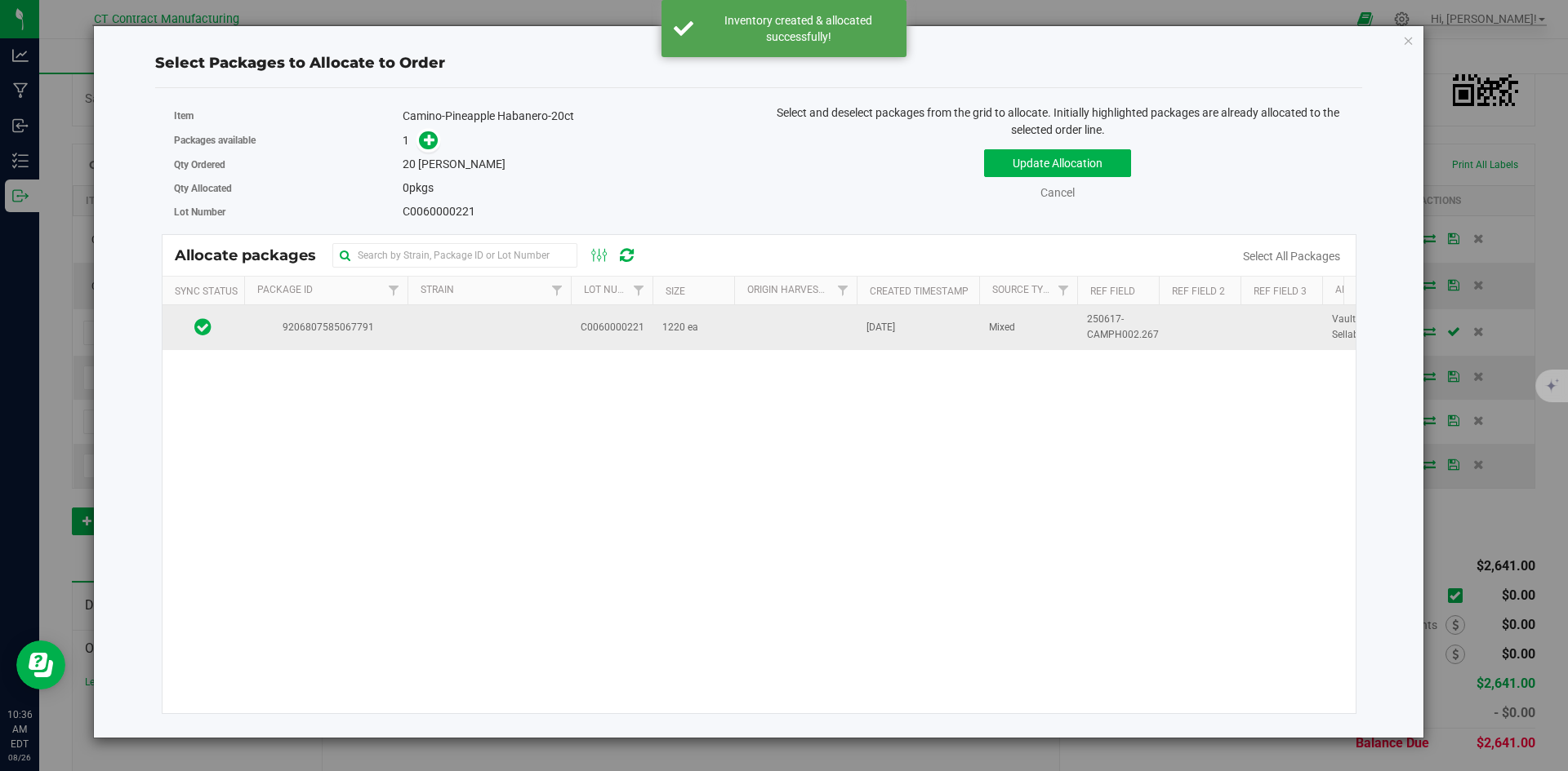
click at [427, 324] on td at bounding box center [489, 327] width 163 height 44
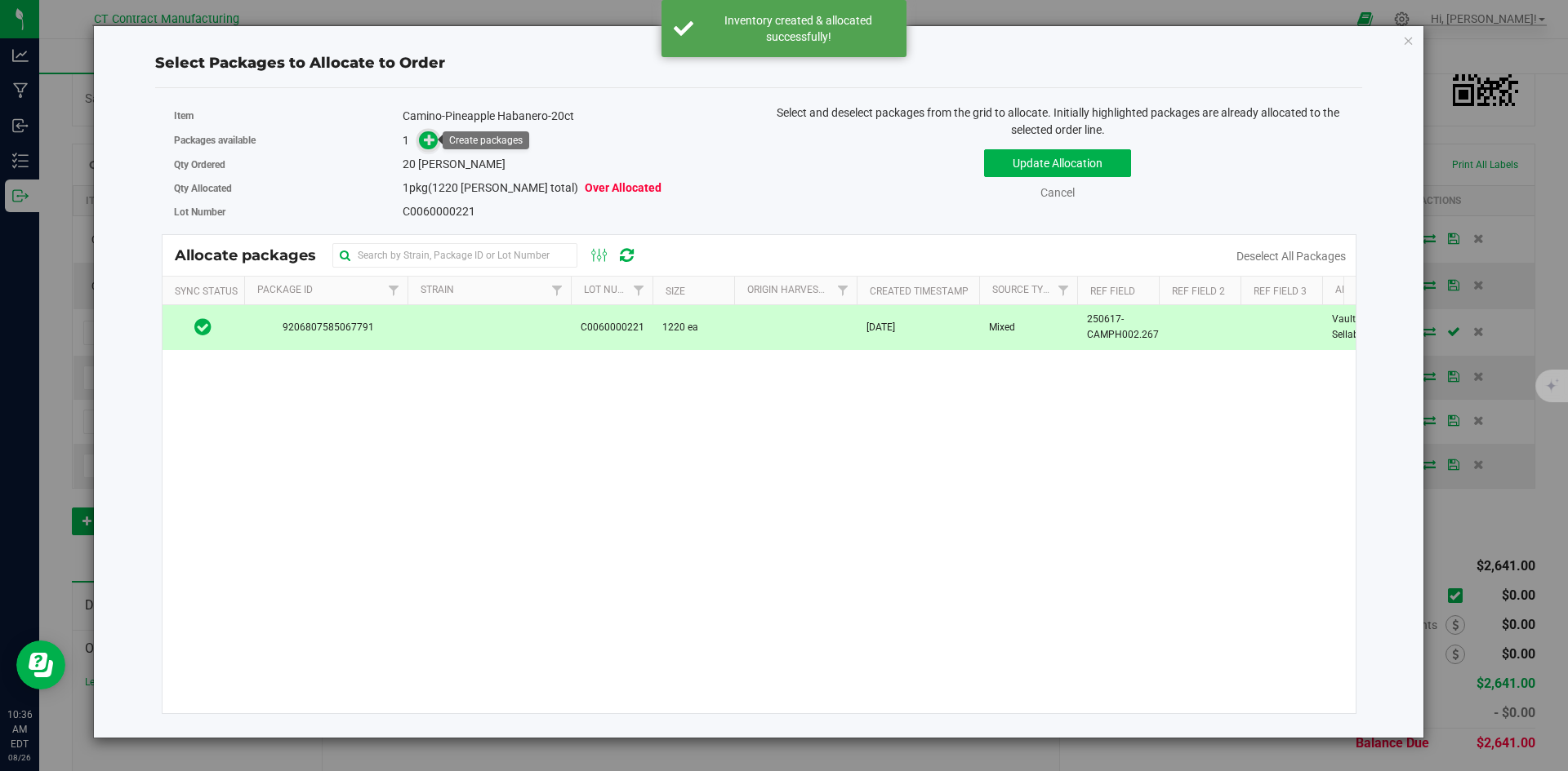
click at [430, 144] on icon at bounding box center [429, 140] width 11 height 11
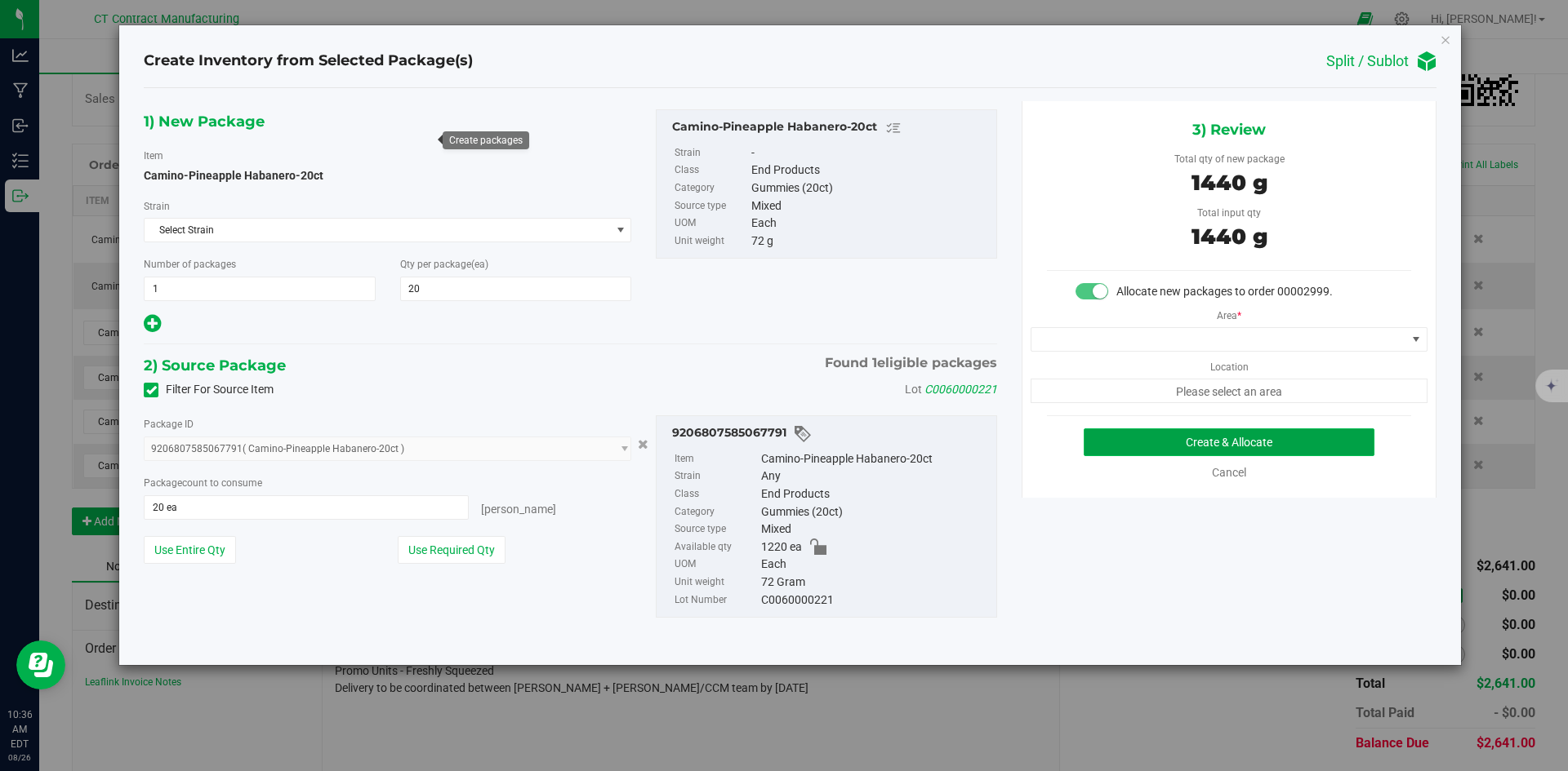
click at [1133, 439] on button "Create & Allocate" at bounding box center [1228, 442] width 290 height 28
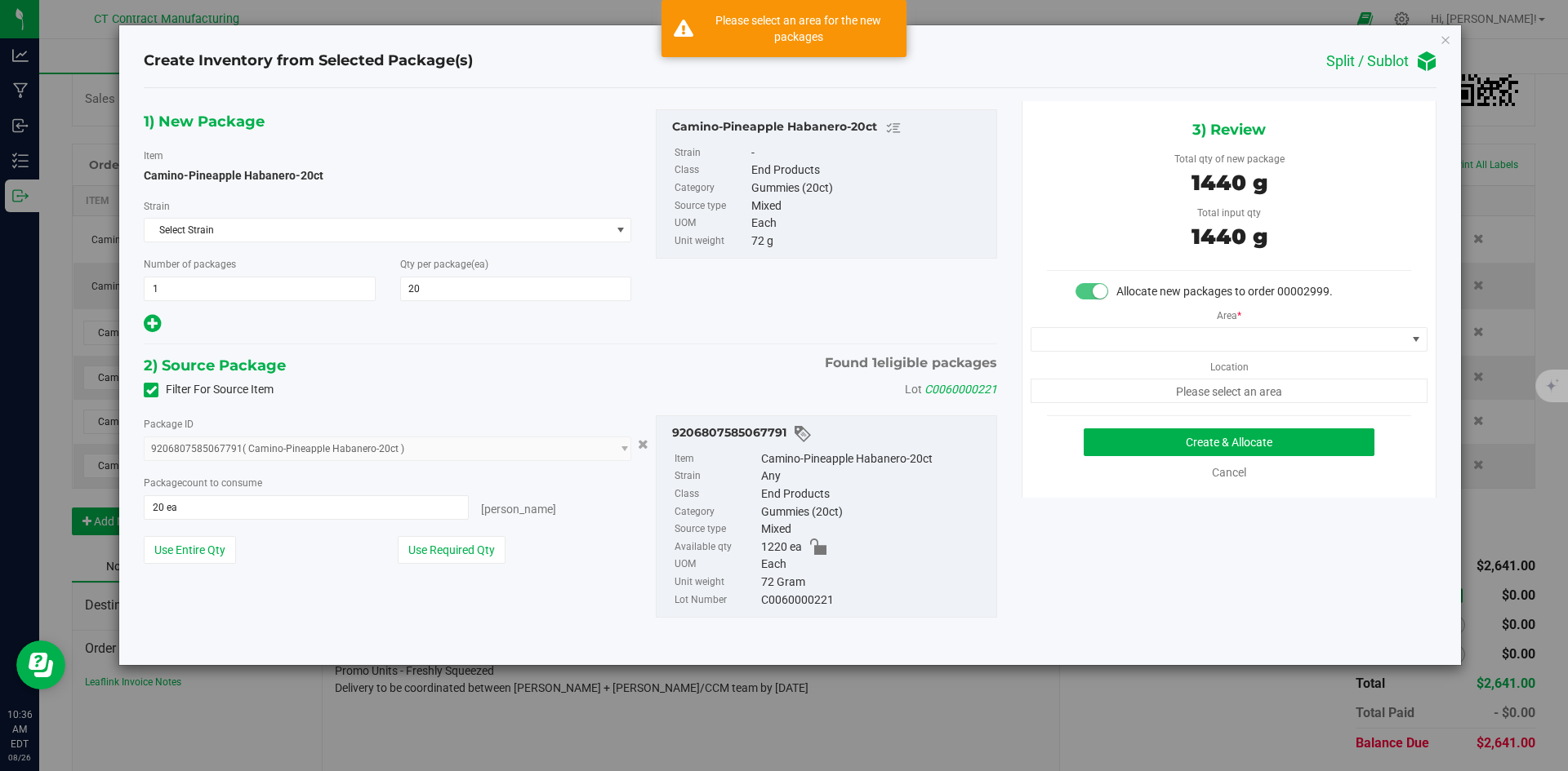
click at [1155, 324] on div "Area * Location Please select an area" at bounding box center [1229, 352] width 413 height 103
click at [1153, 336] on span at bounding box center [1219, 339] width 375 height 23
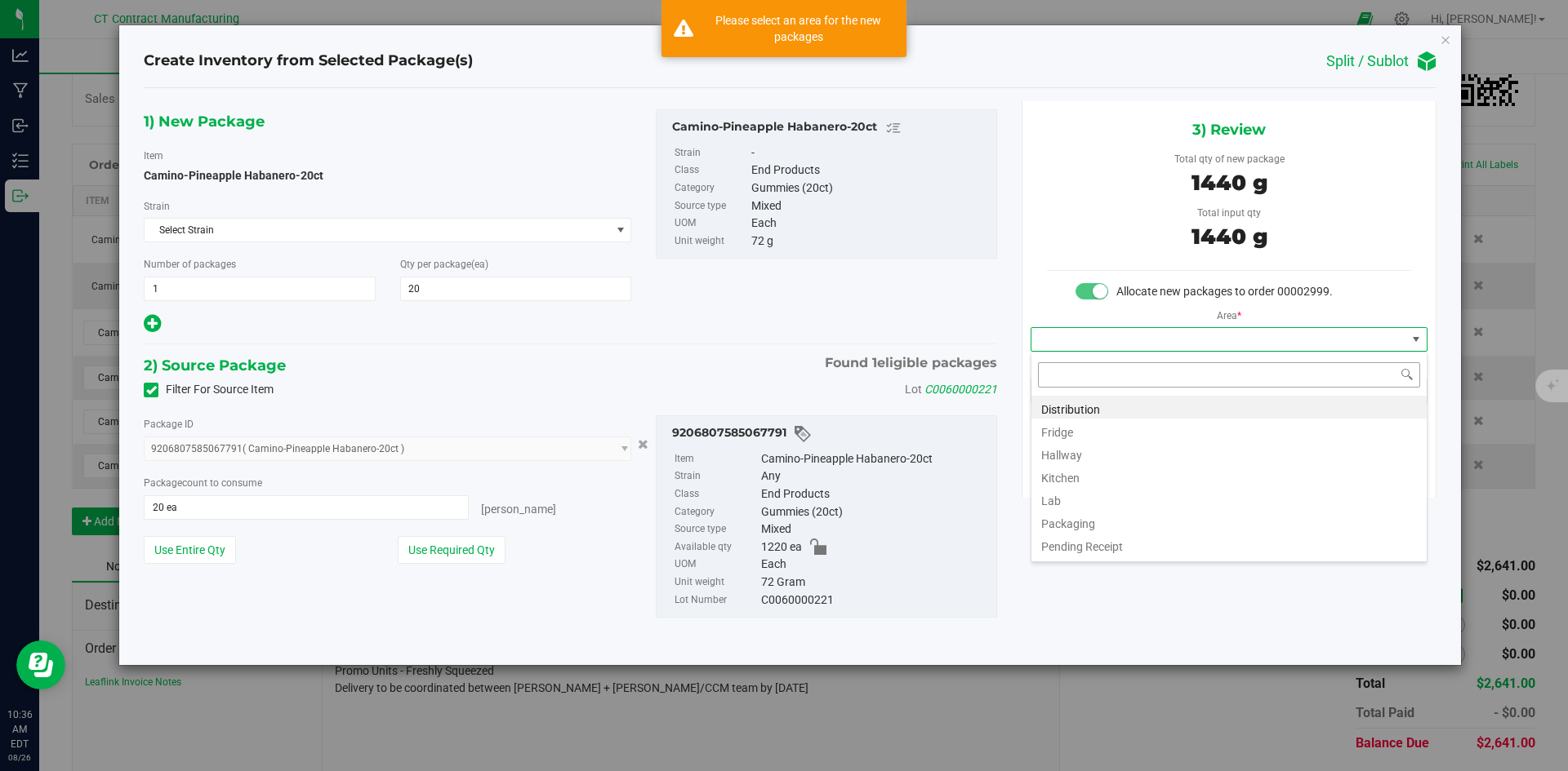
scroll to position [24, 396]
click at [1099, 409] on li "Distribution" at bounding box center [1229, 408] width 396 height 23
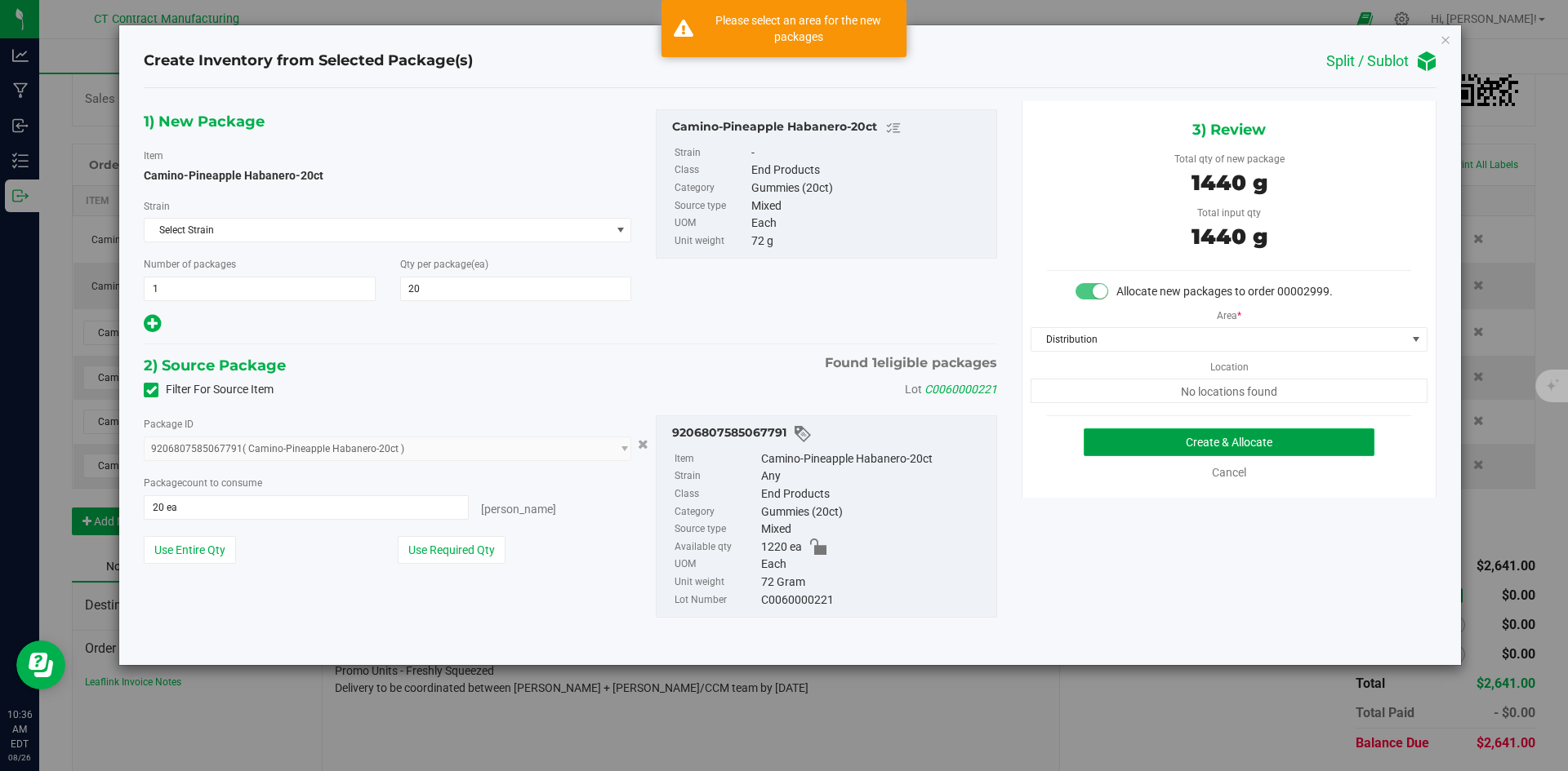
click at [1157, 431] on button "Create & Allocate" at bounding box center [1228, 442] width 290 height 28
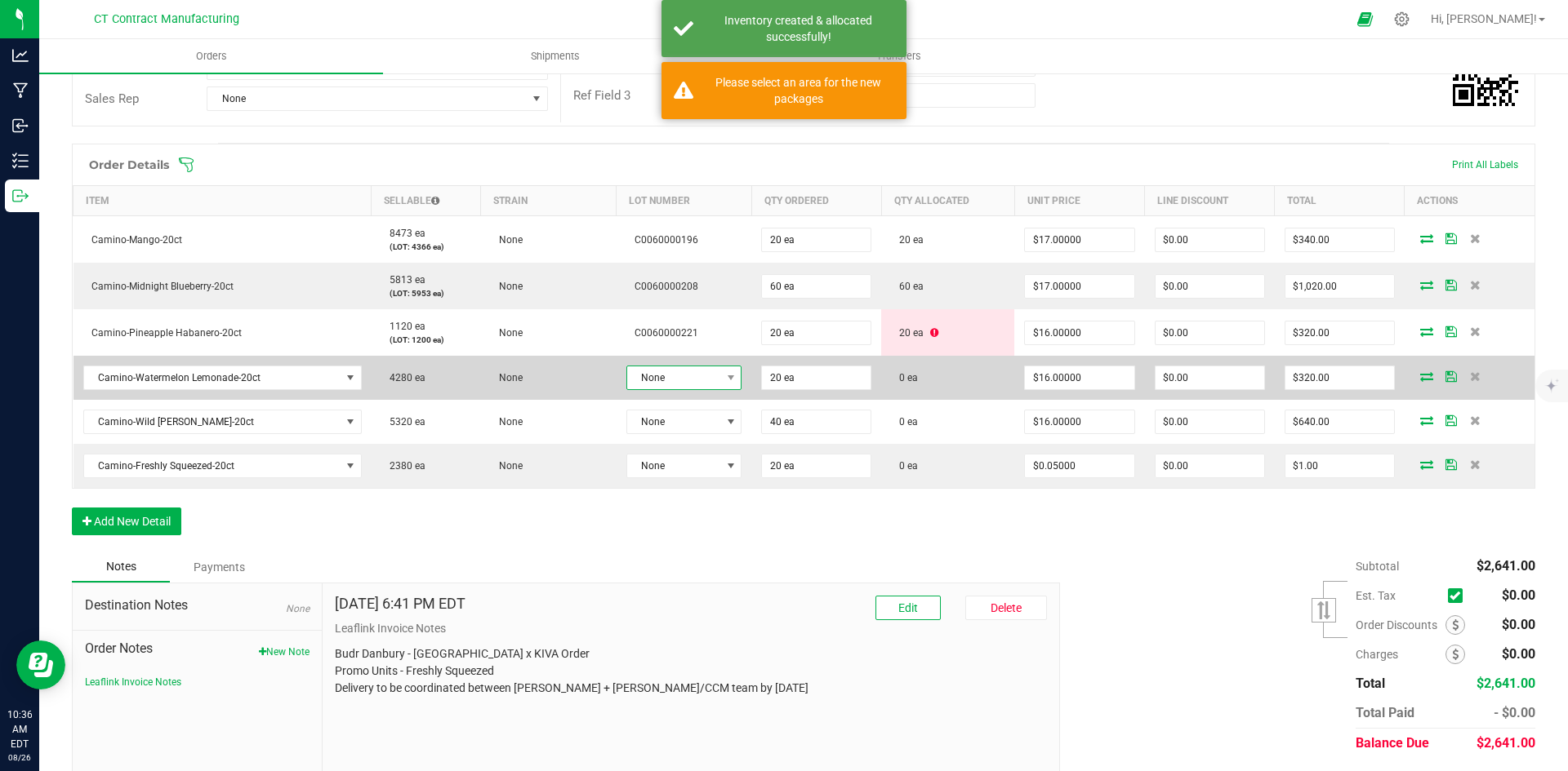
click at [688, 382] on span "None" at bounding box center [675, 378] width 94 height 23
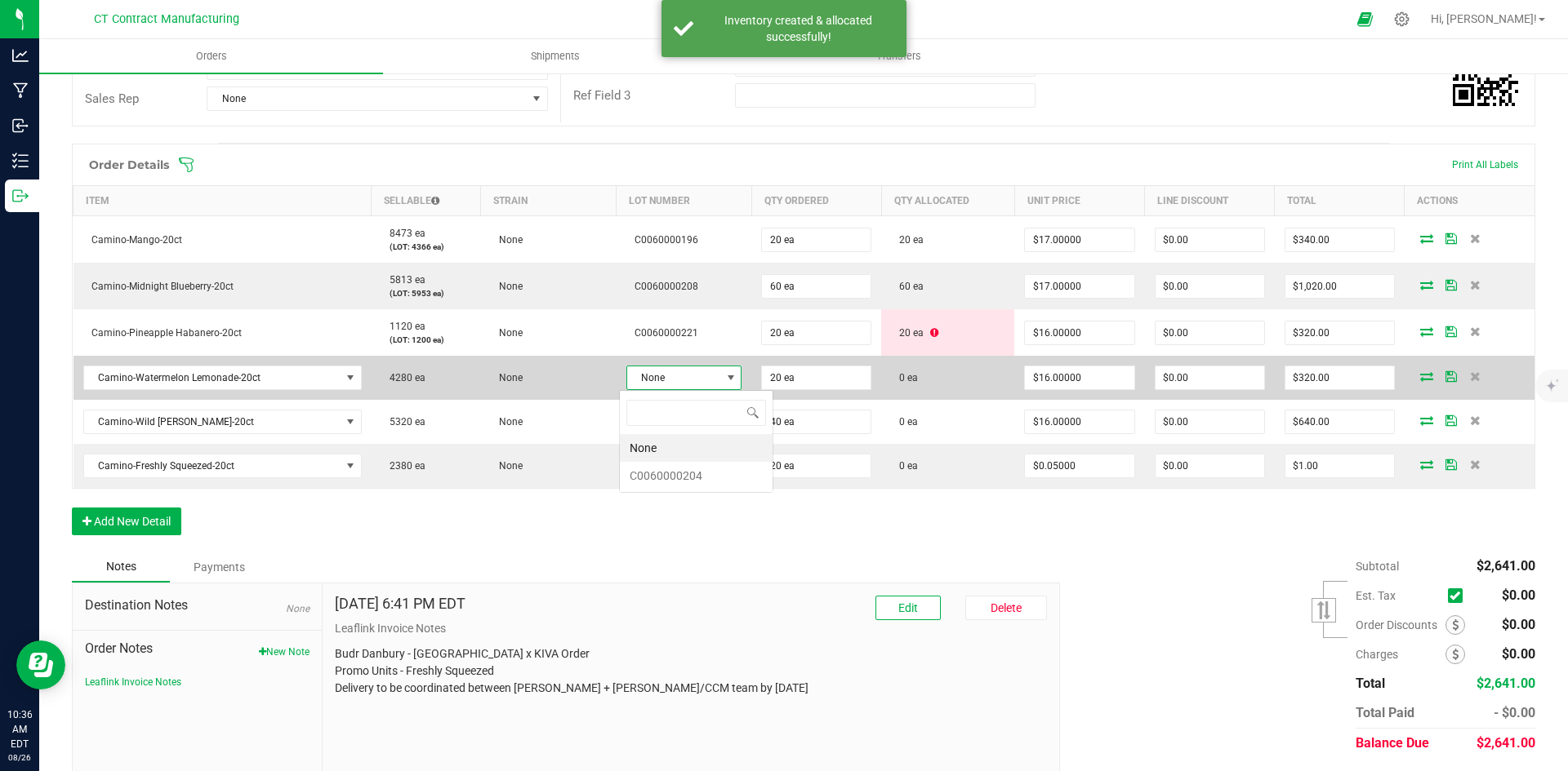
scroll to position [24, 116]
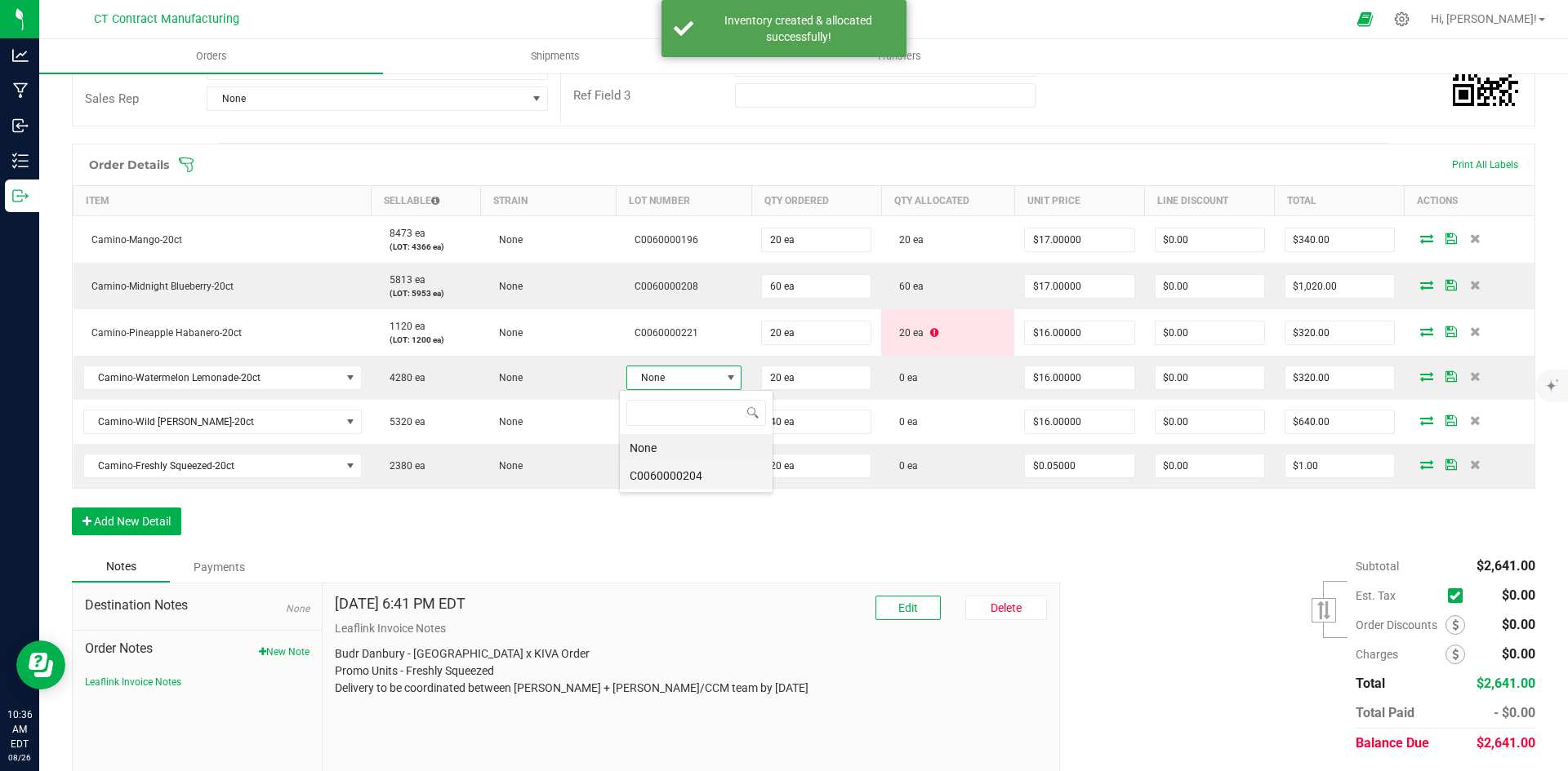
click at [693, 476] on li "C0060000204" at bounding box center [696, 476] width 153 height 28
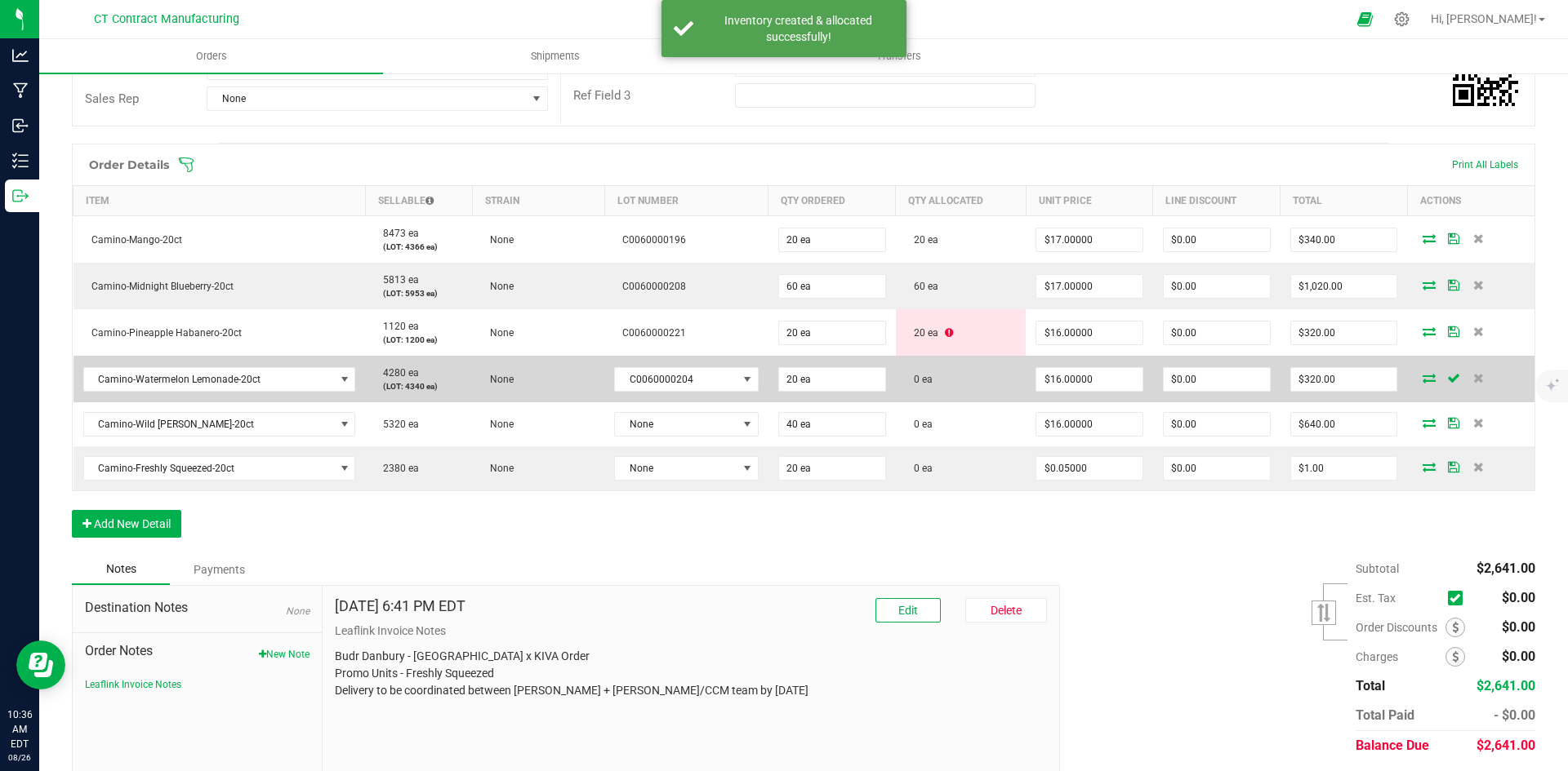
click at [1422, 378] on icon at bounding box center [1429, 378] width 13 height 9
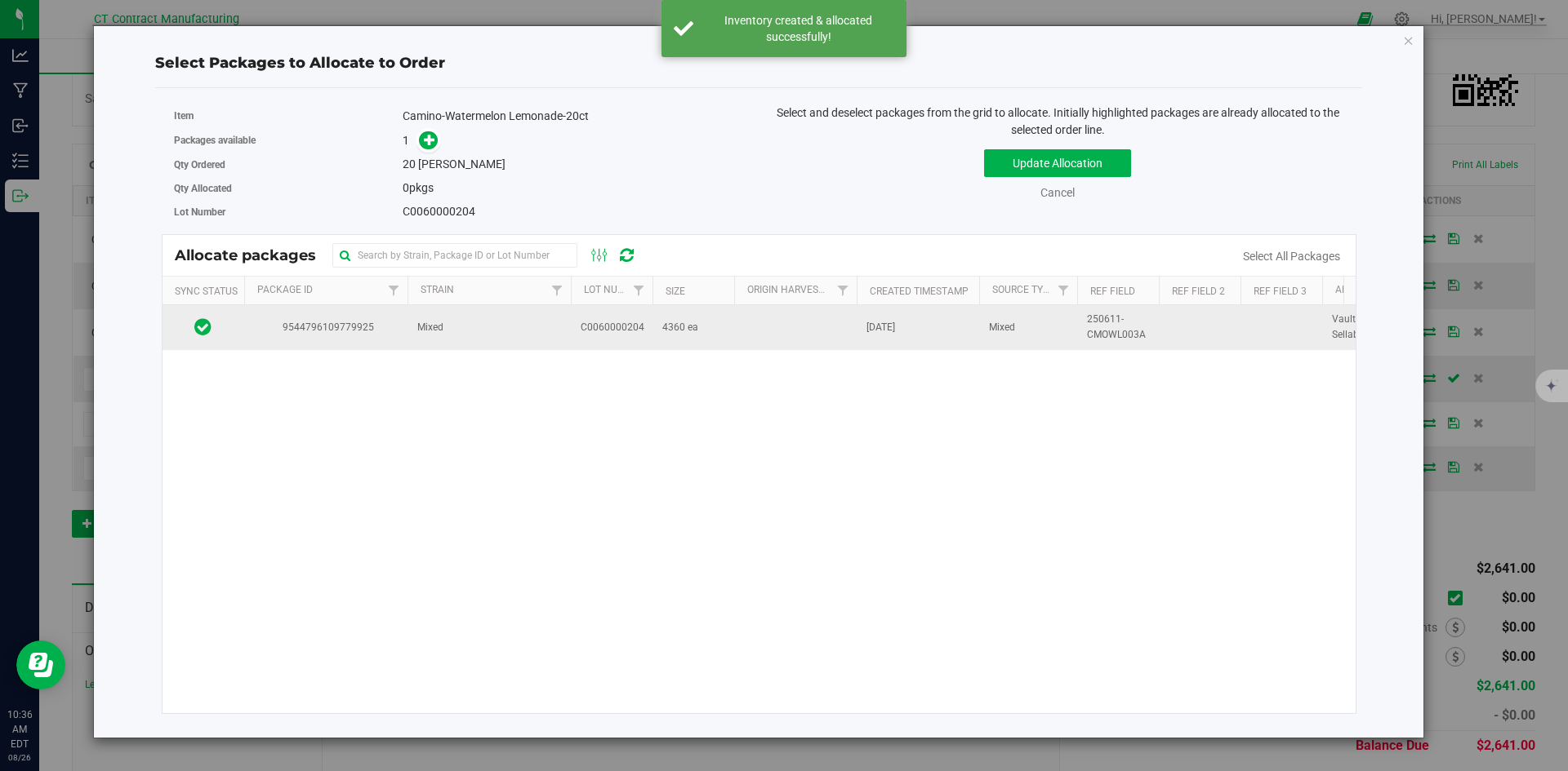
click at [476, 327] on td "Mixed" at bounding box center [489, 327] width 163 height 44
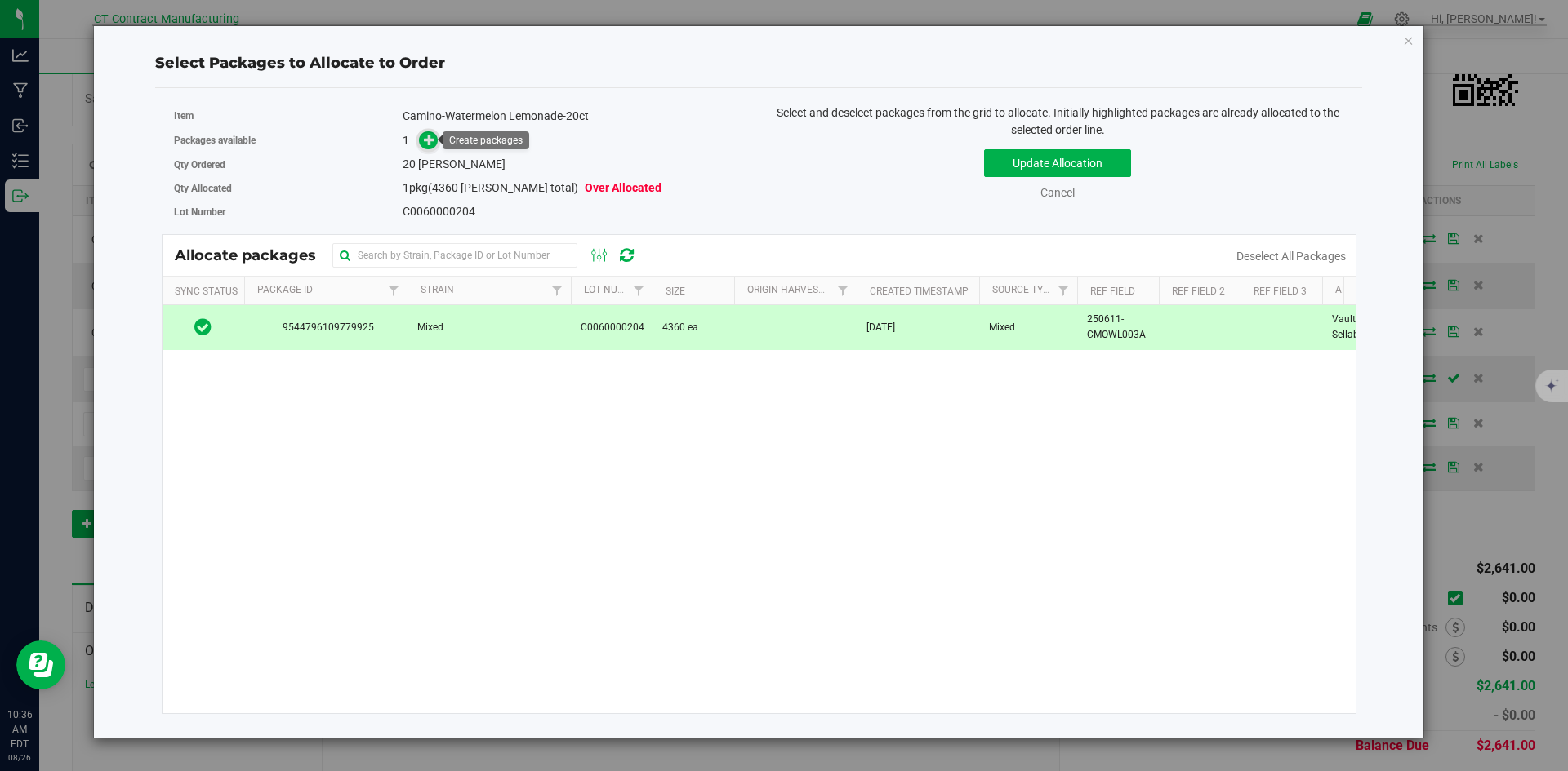
click at [433, 141] on icon at bounding box center [429, 140] width 11 height 11
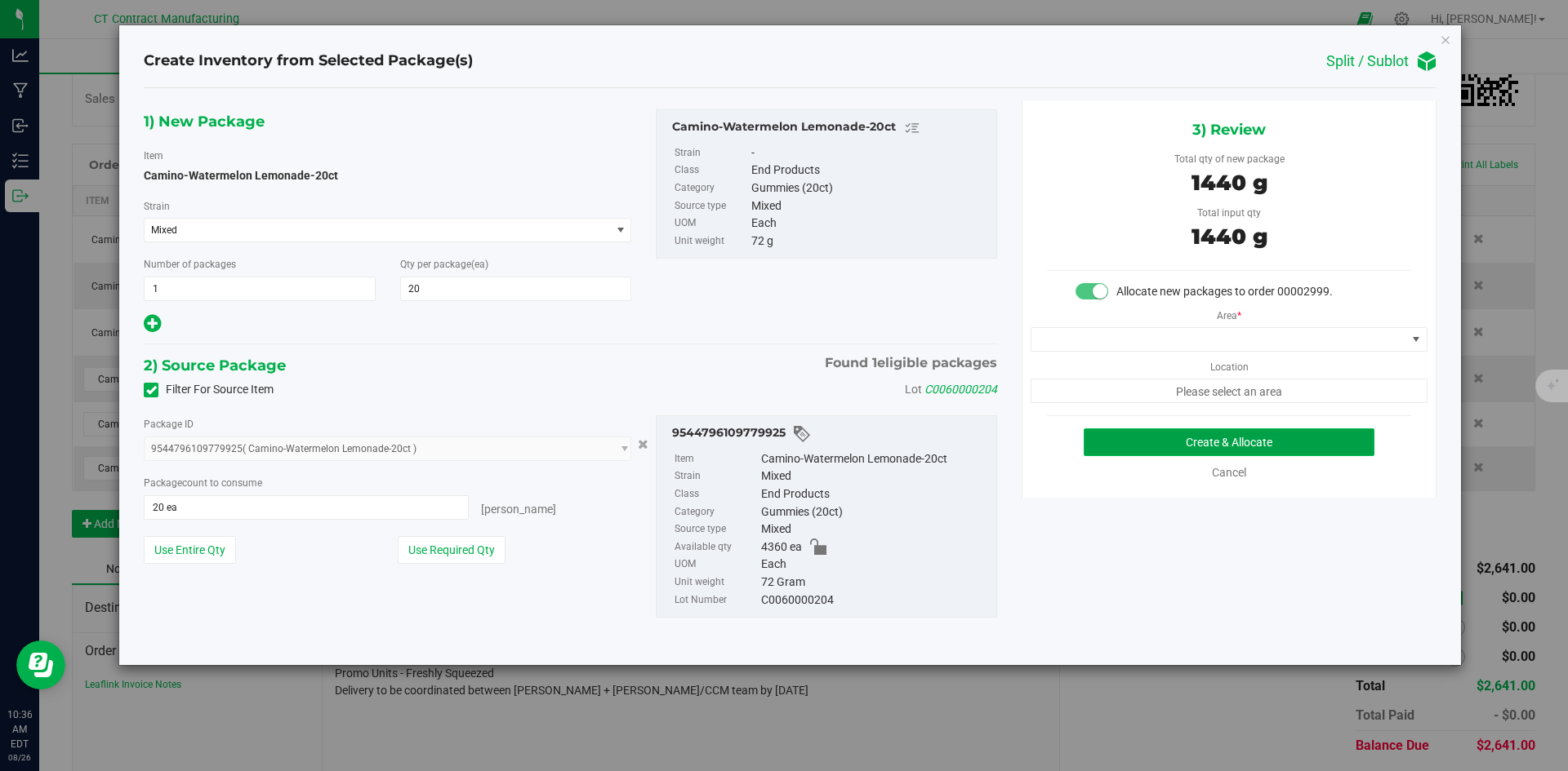
click at [1129, 439] on button "Create & Allocate" at bounding box center [1228, 442] width 290 height 28
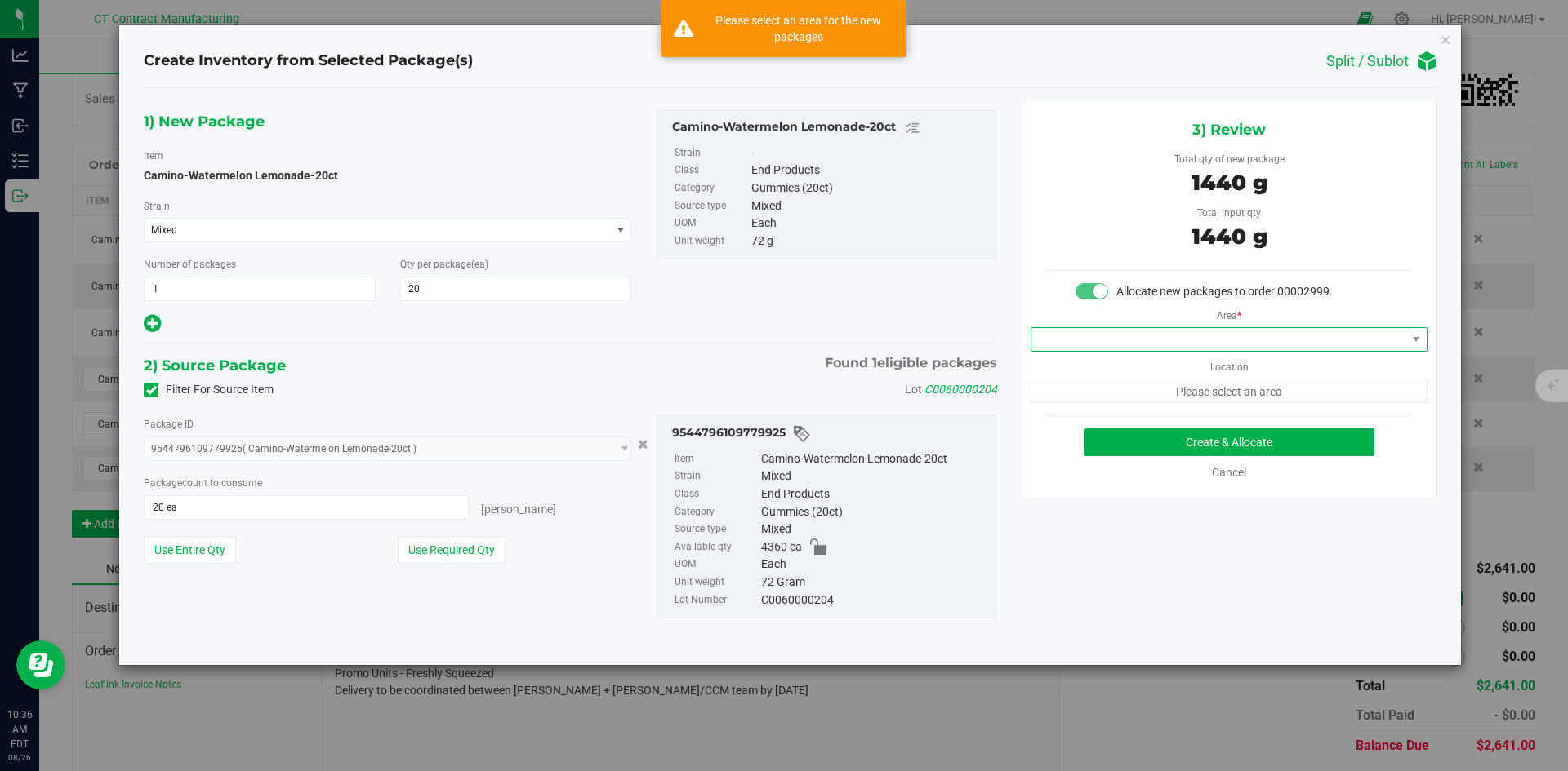
click at [1082, 338] on span at bounding box center [1219, 339] width 375 height 23
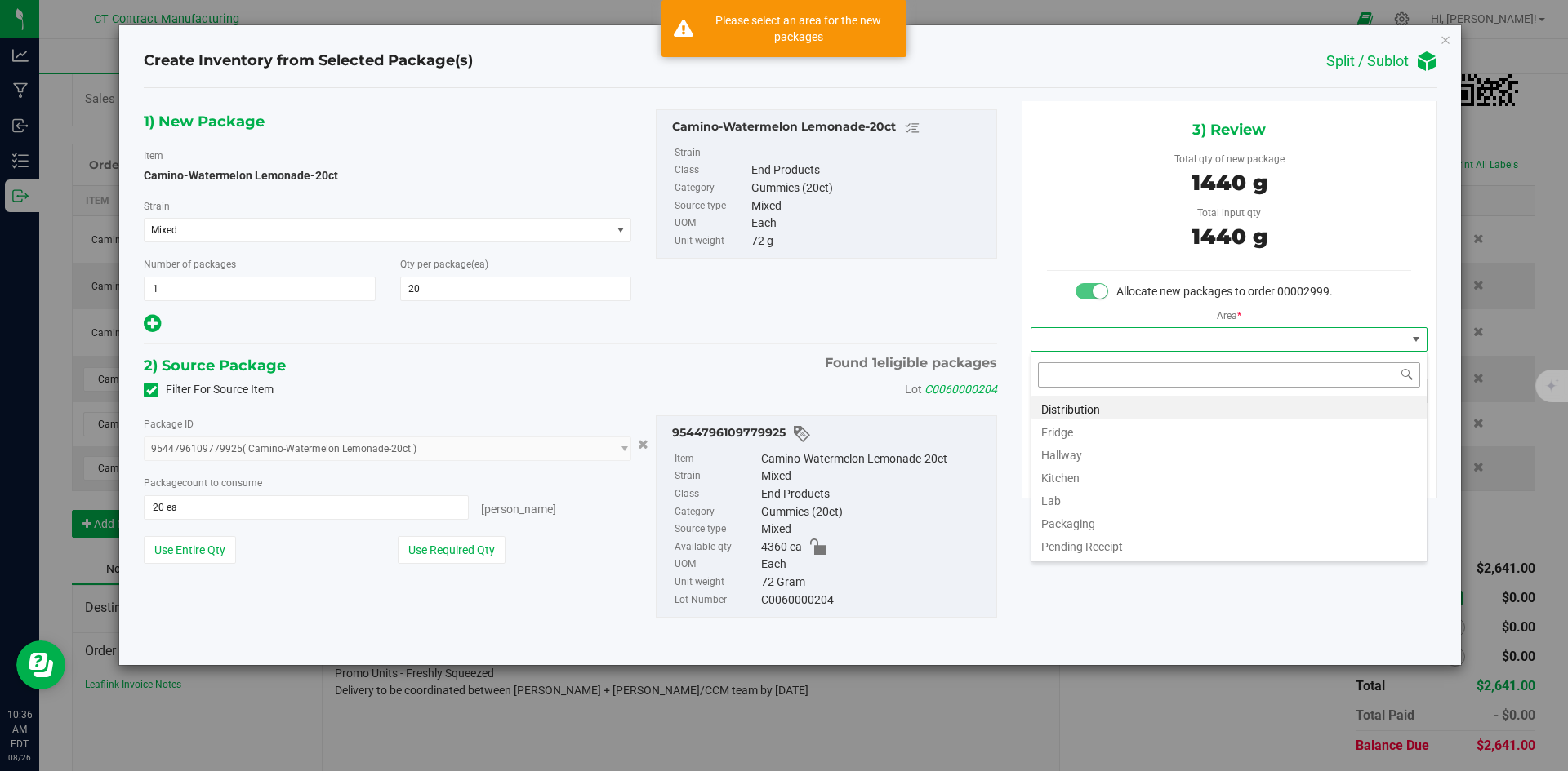
scroll to position [24, 396]
click at [1080, 401] on li "Distribution" at bounding box center [1229, 408] width 396 height 23
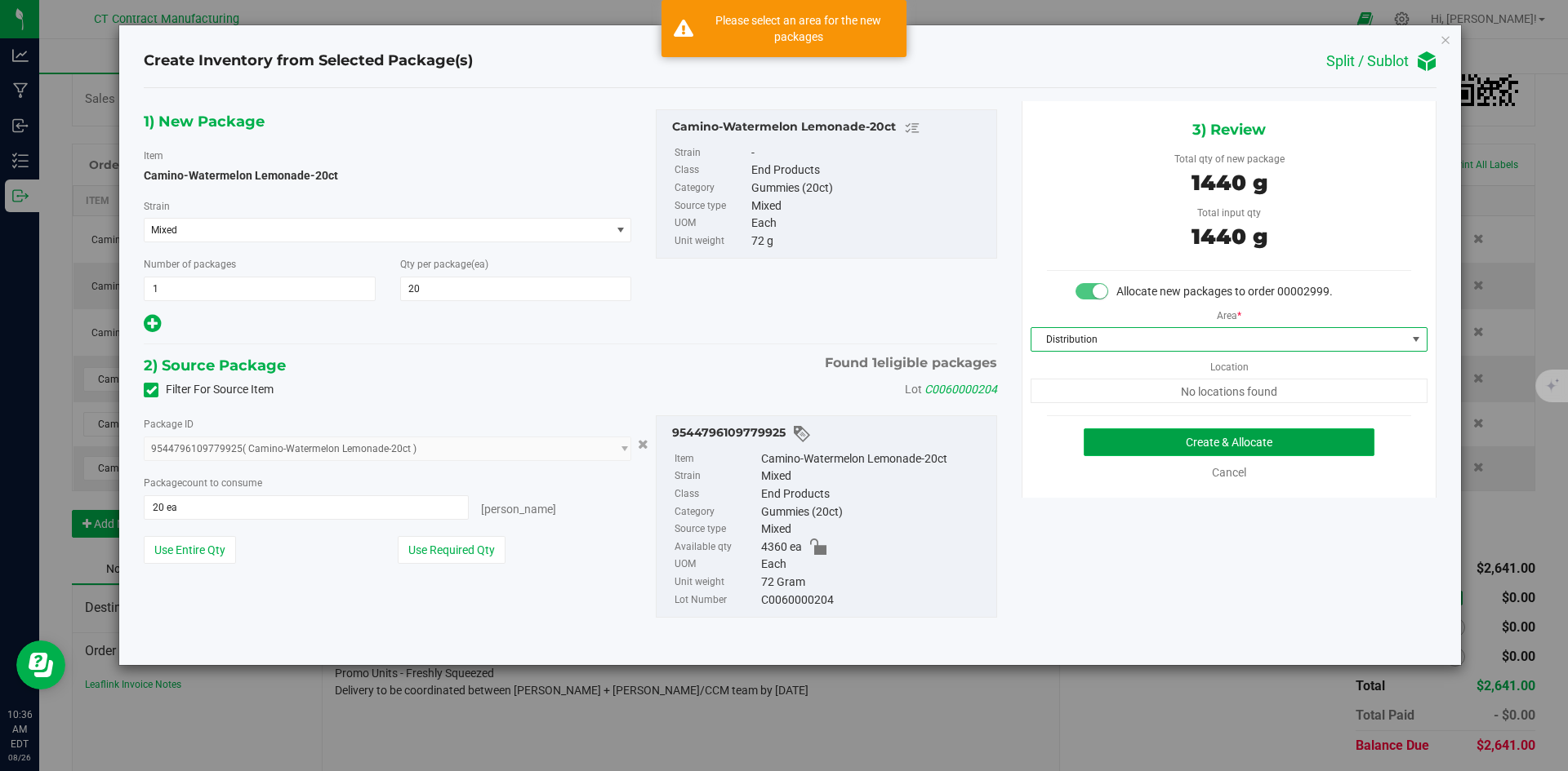
click at [1188, 436] on button "Create & Allocate" at bounding box center [1228, 442] width 290 height 28
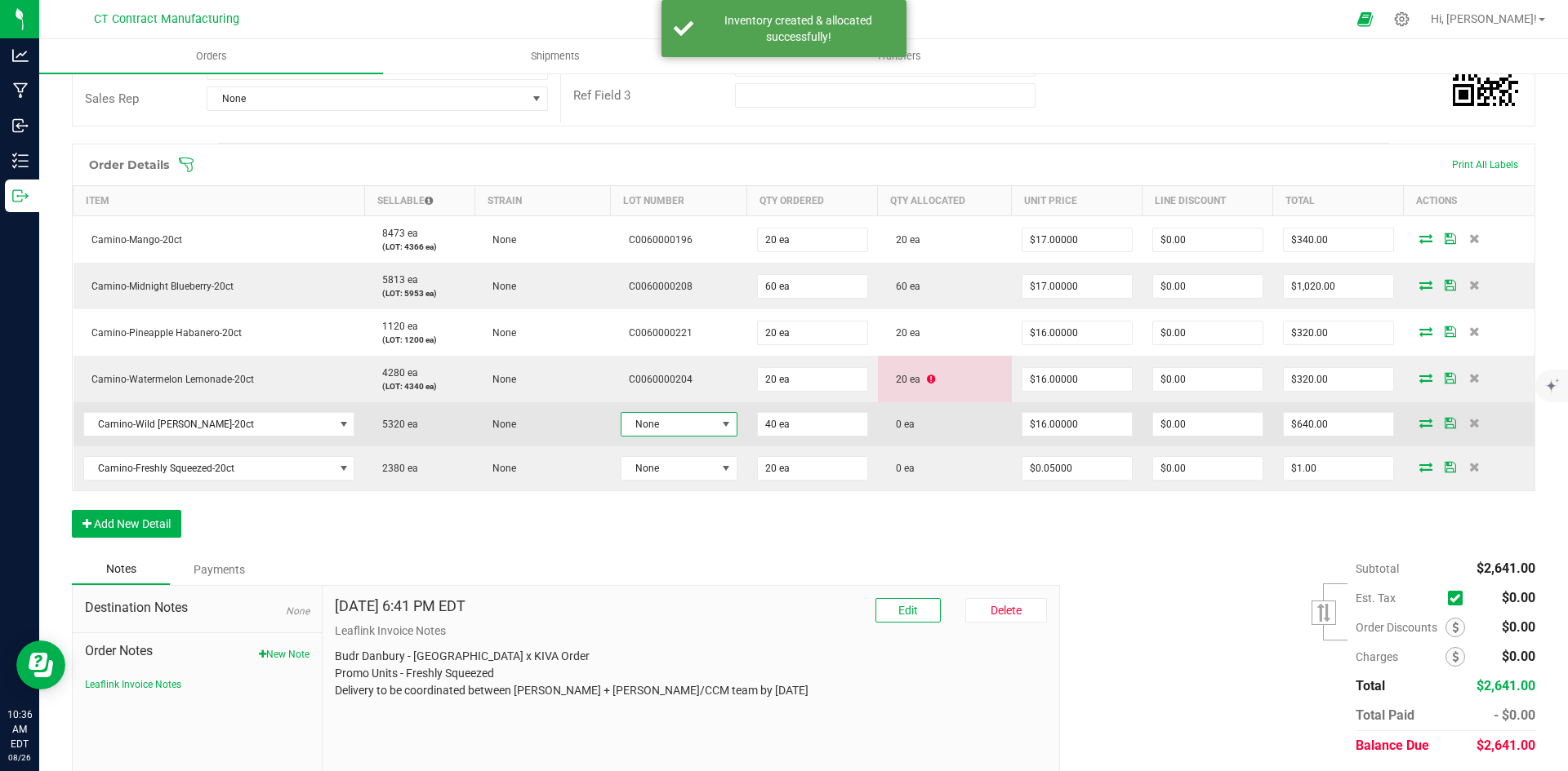
click at [720, 422] on span at bounding box center [726, 424] width 13 height 13
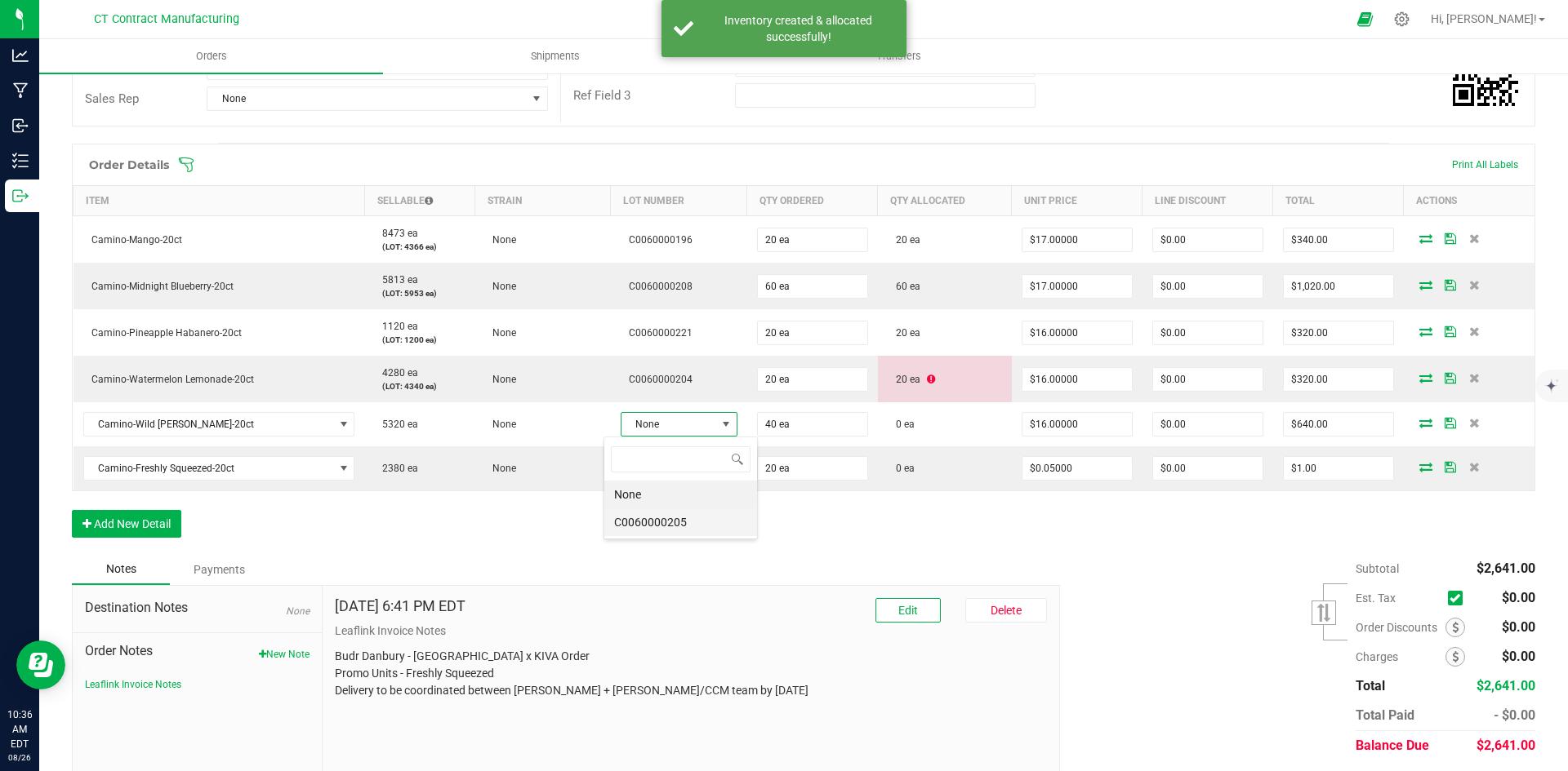
click at [710, 528] on li "C0060000205" at bounding box center [680, 523] width 153 height 28
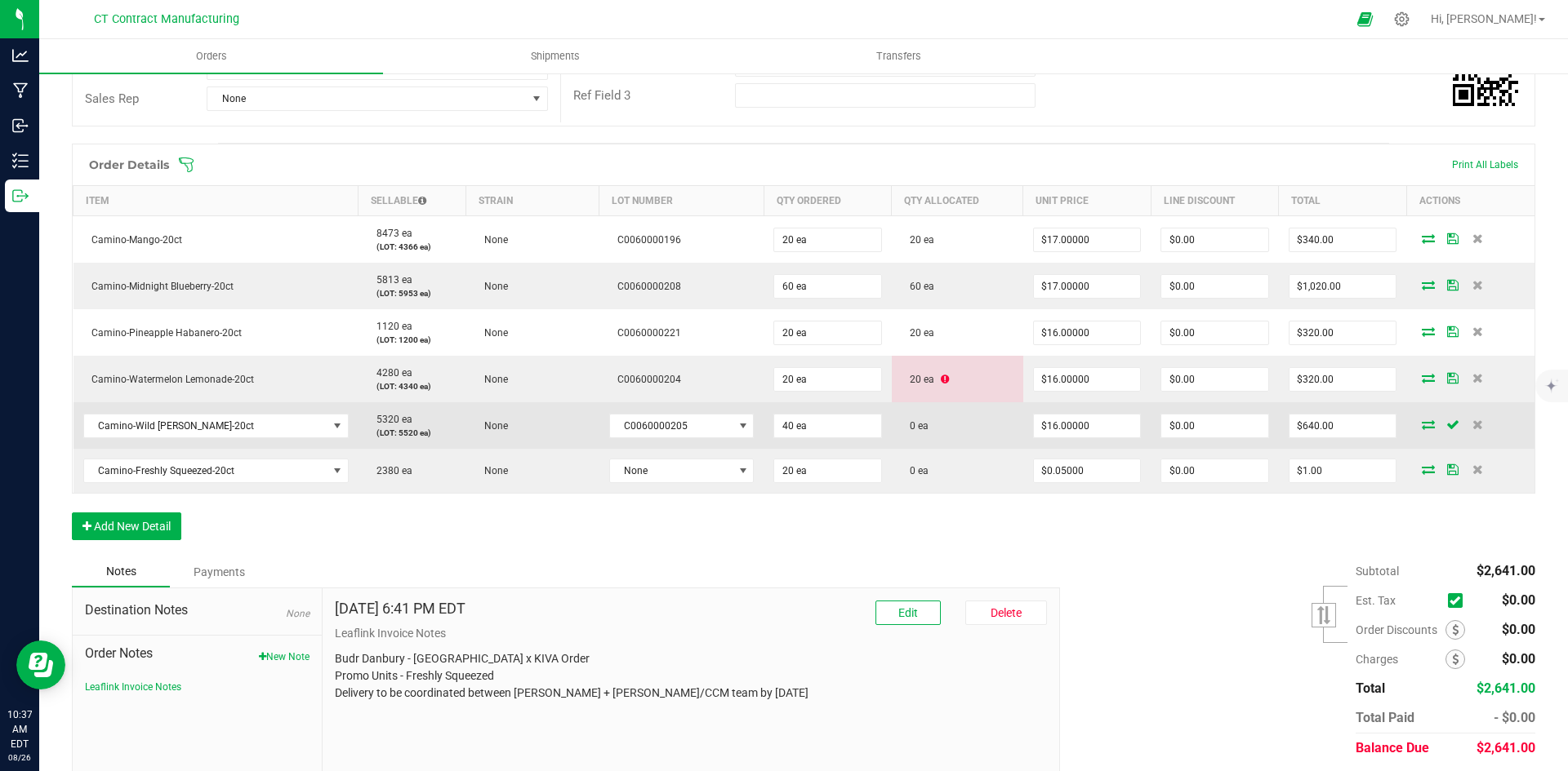
click at [1421, 424] on icon at bounding box center [1428, 424] width 13 height 9
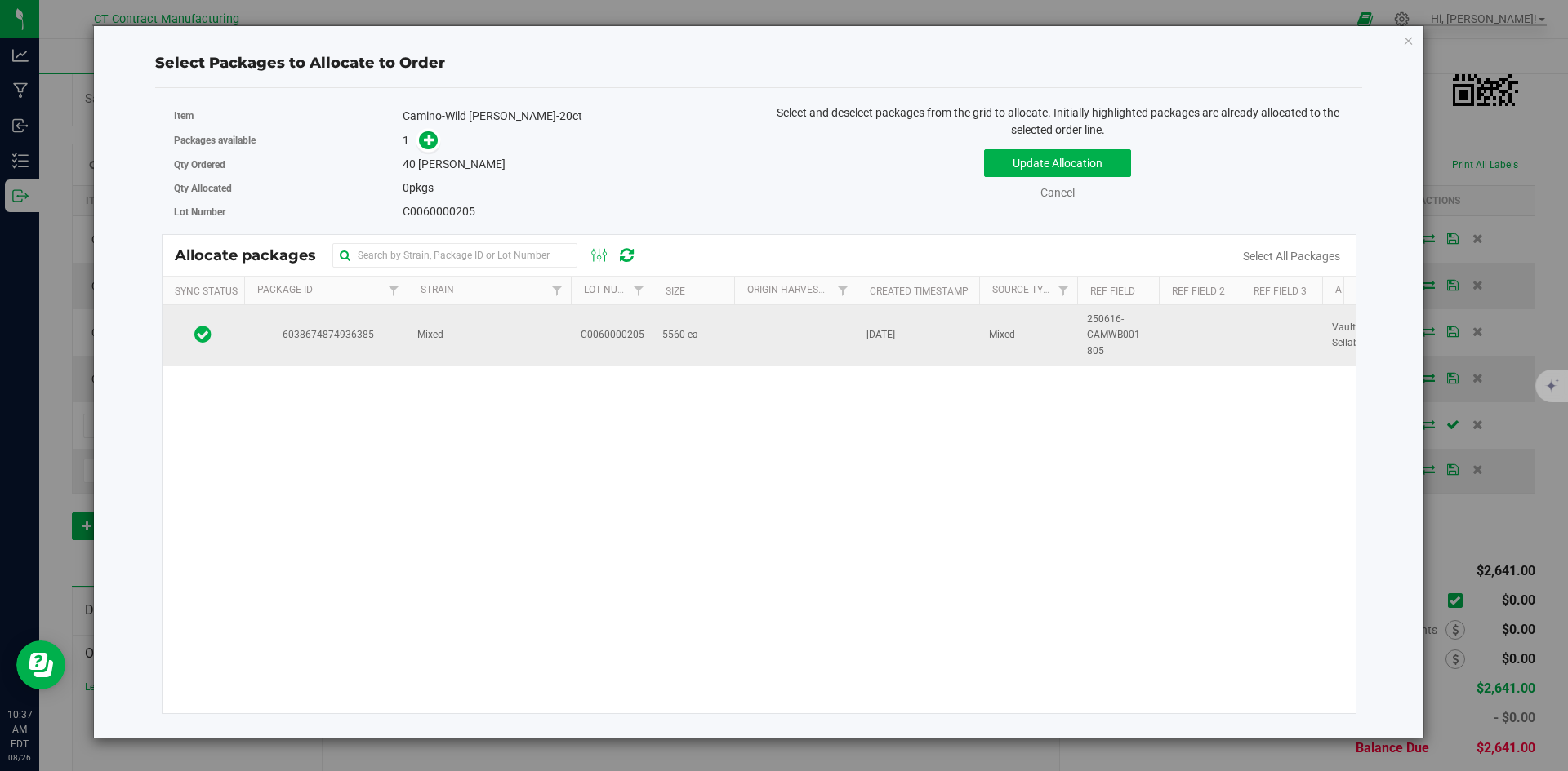
click at [374, 332] on span "6038674874936385" at bounding box center [325, 335] width 144 height 16
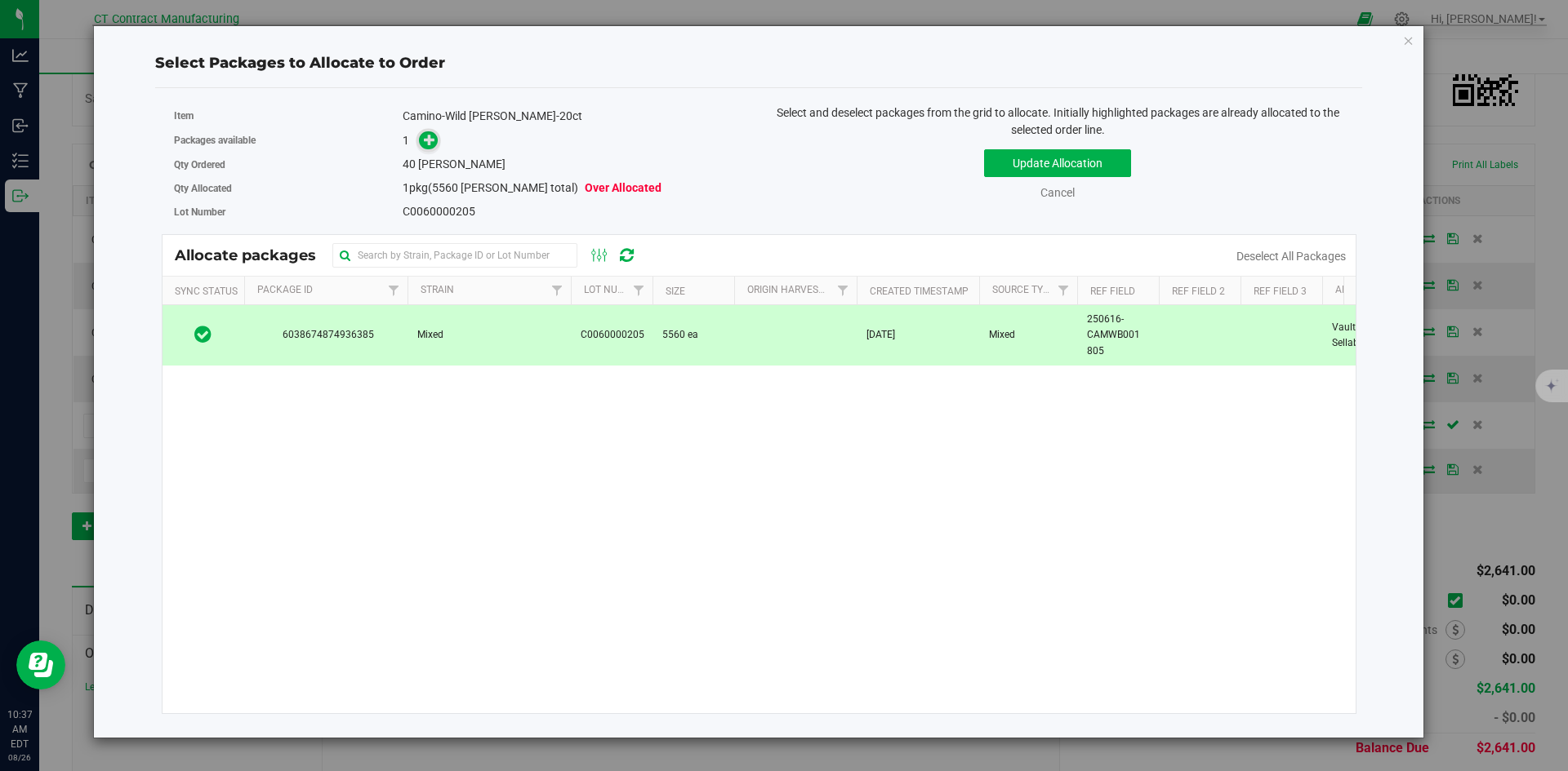
click at [421, 141] on span at bounding box center [428, 141] width 19 height 19
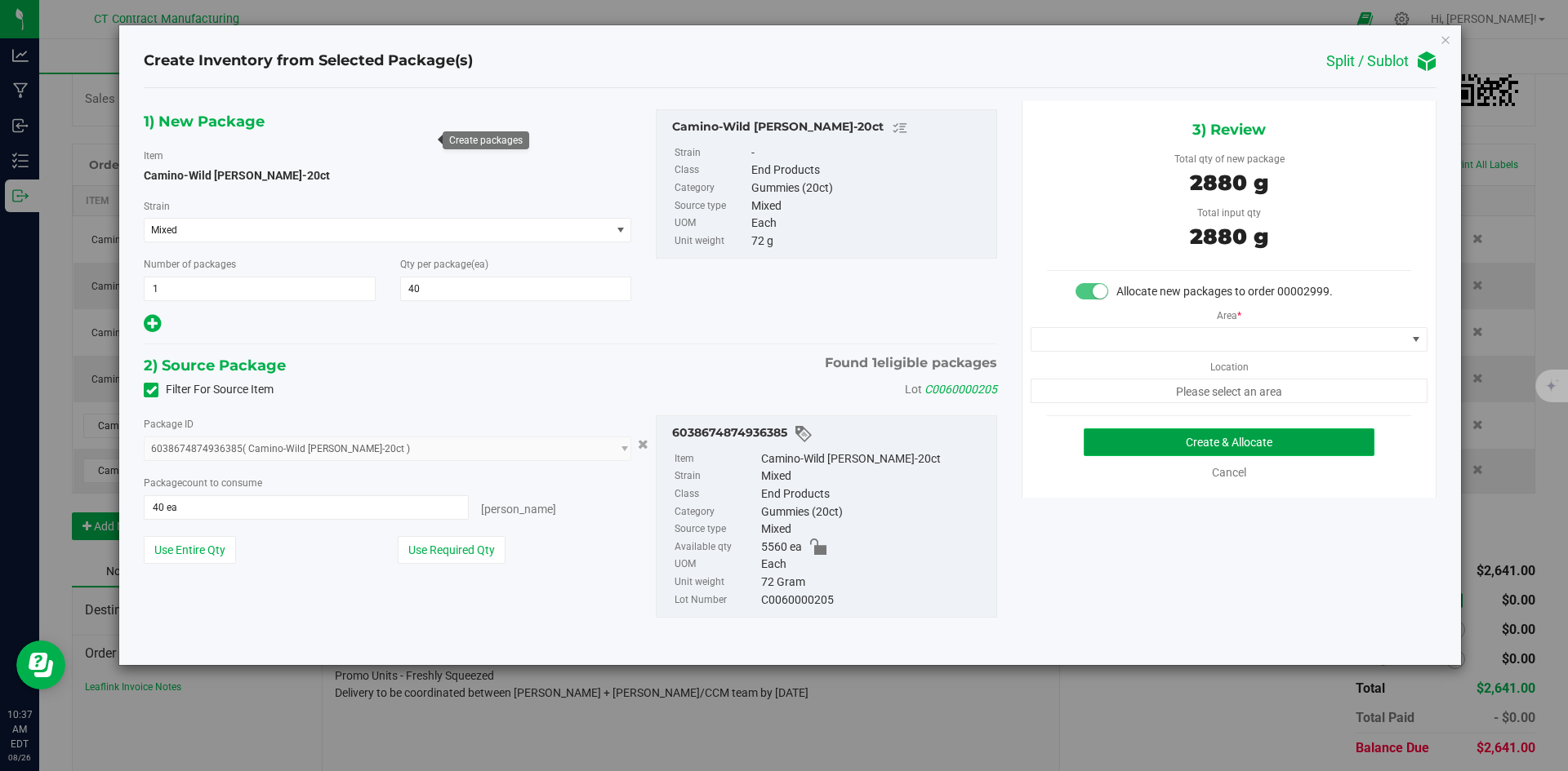
click at [1112, 432] on button "Create & Allocate" at bounding box center [1228, 442] width 290 height 28
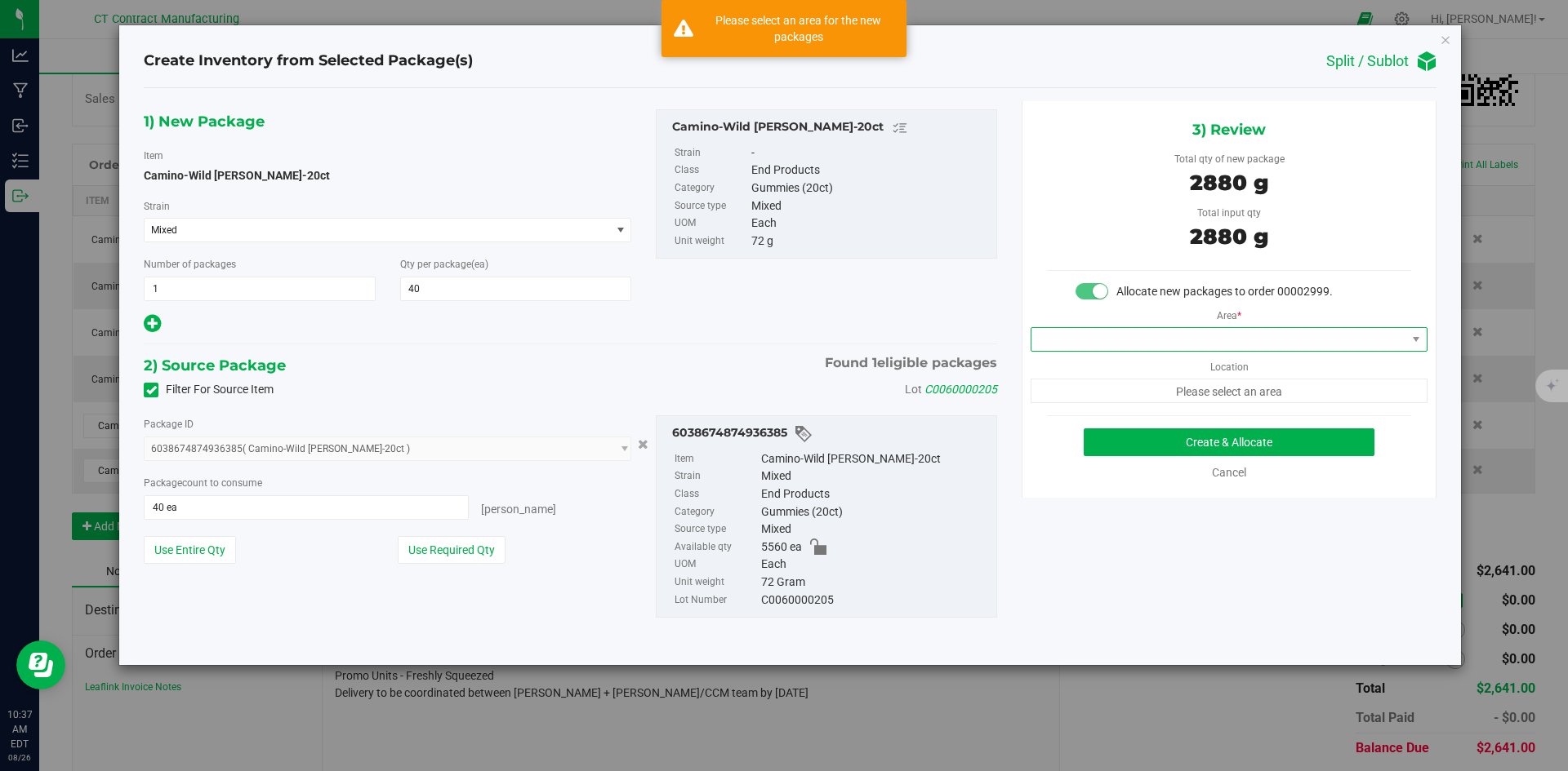
click at [1110, 344] on span at bounding box center [1219, 339] width 375 height 23
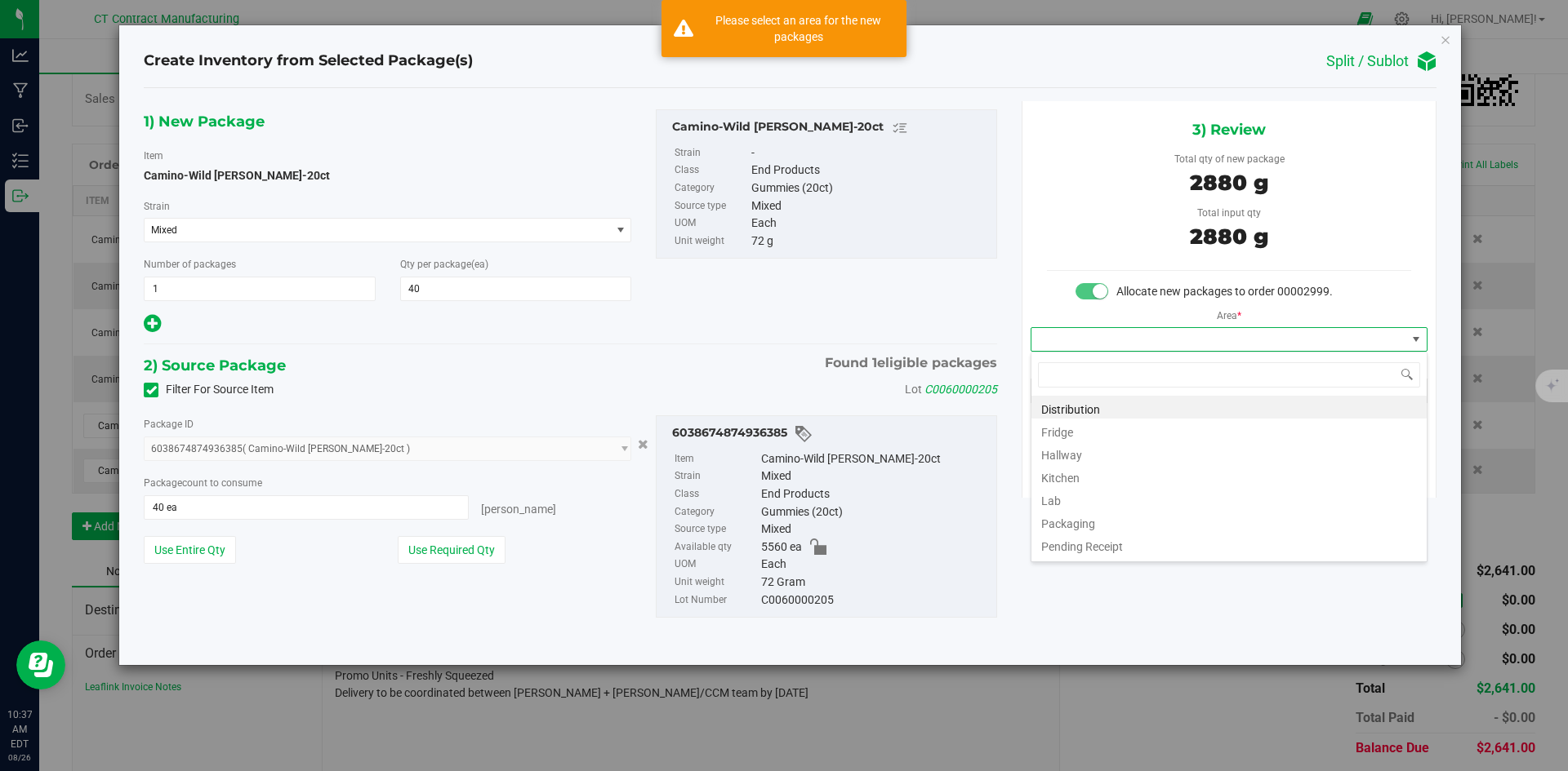
scroll to position [24, 396]
click at [1108, 404] on li "Distribution" at bounding box center [1229, 408] width 396 height 23
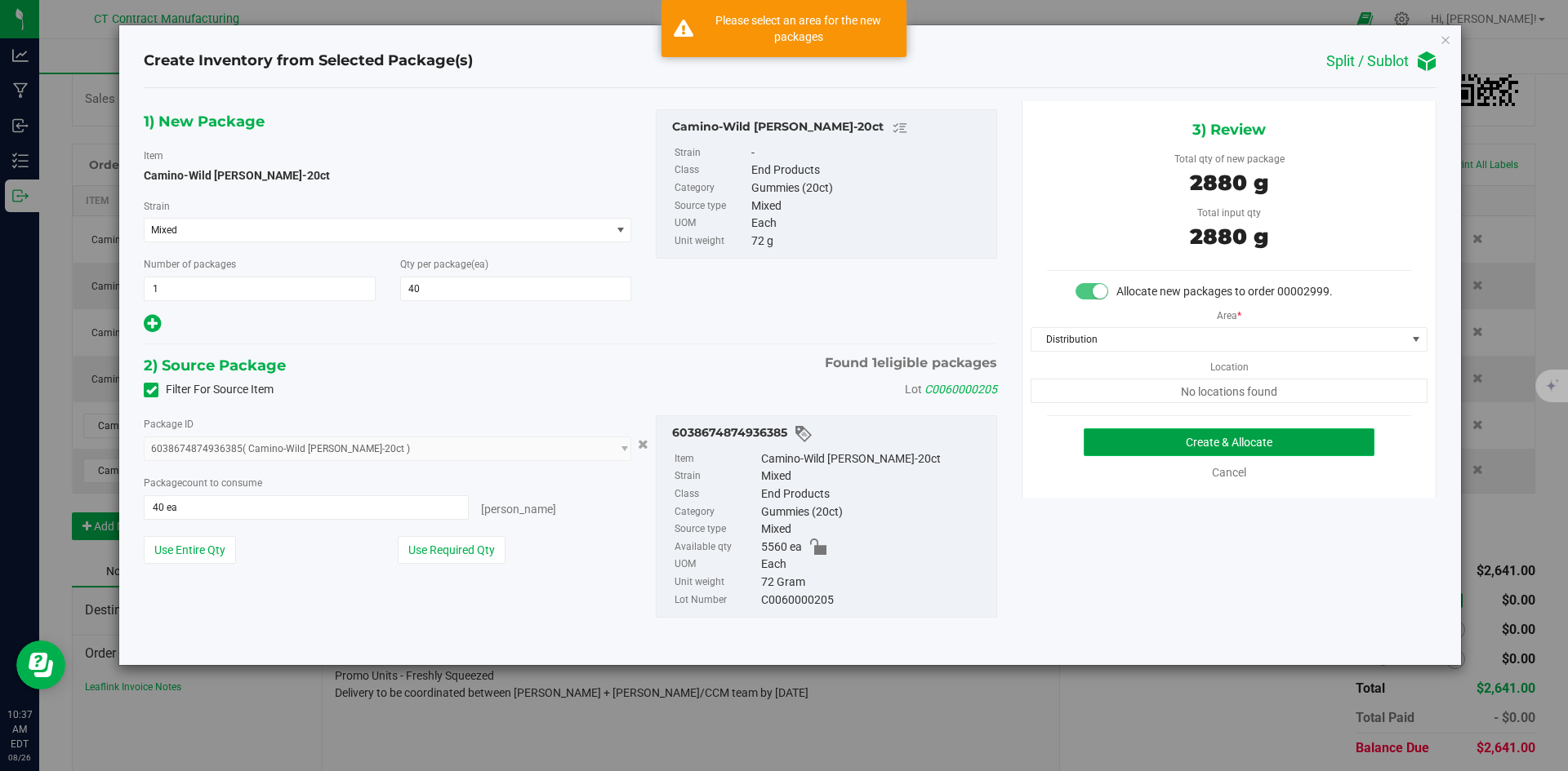
click at [1186, 445] on button "Create & Allocate" at bounding box center [1228, 442] width 290 height 28
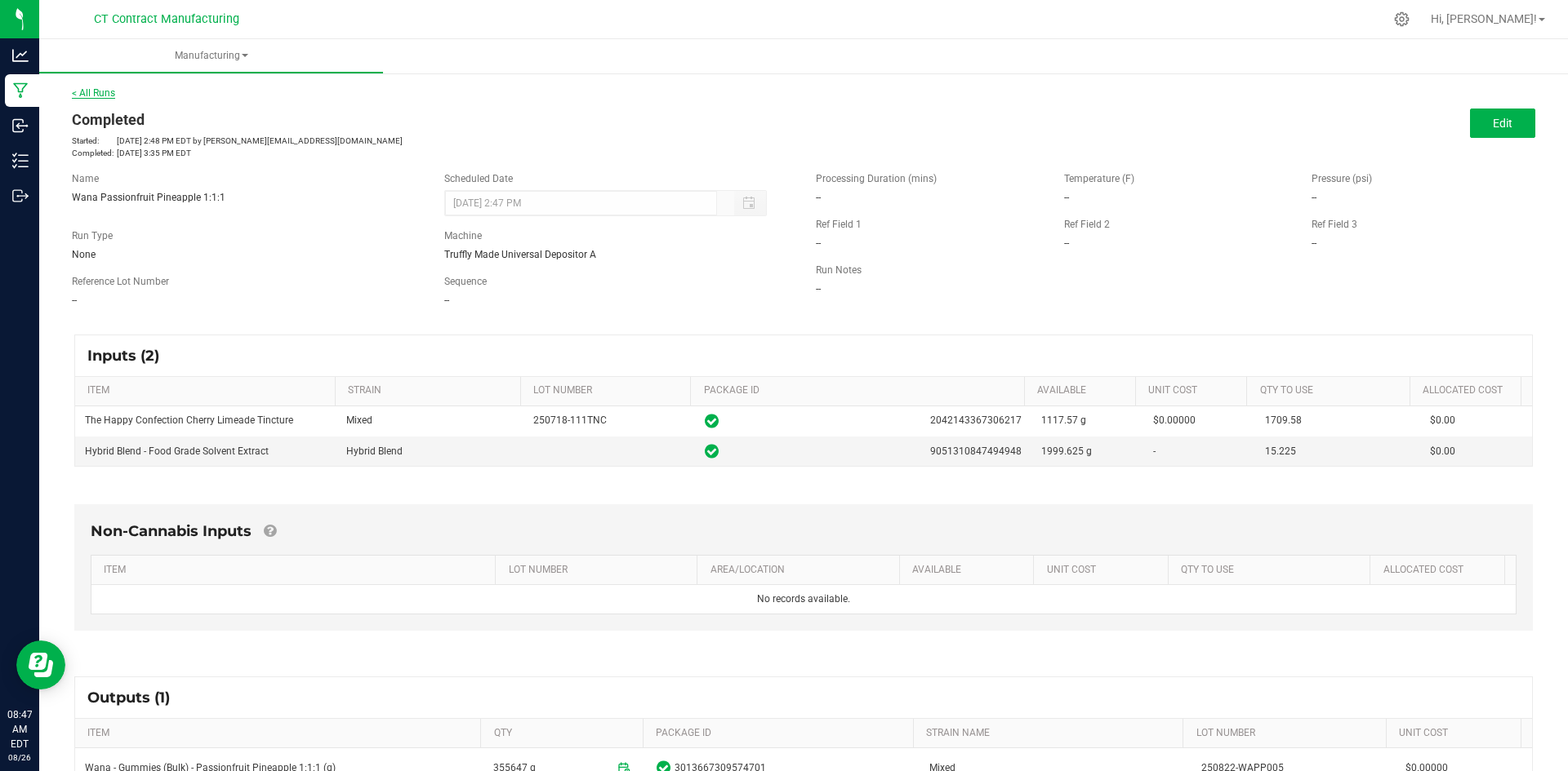
click at [103, 97] on link "< All Runs" at bounding box center [93, 93] width 43 height 11
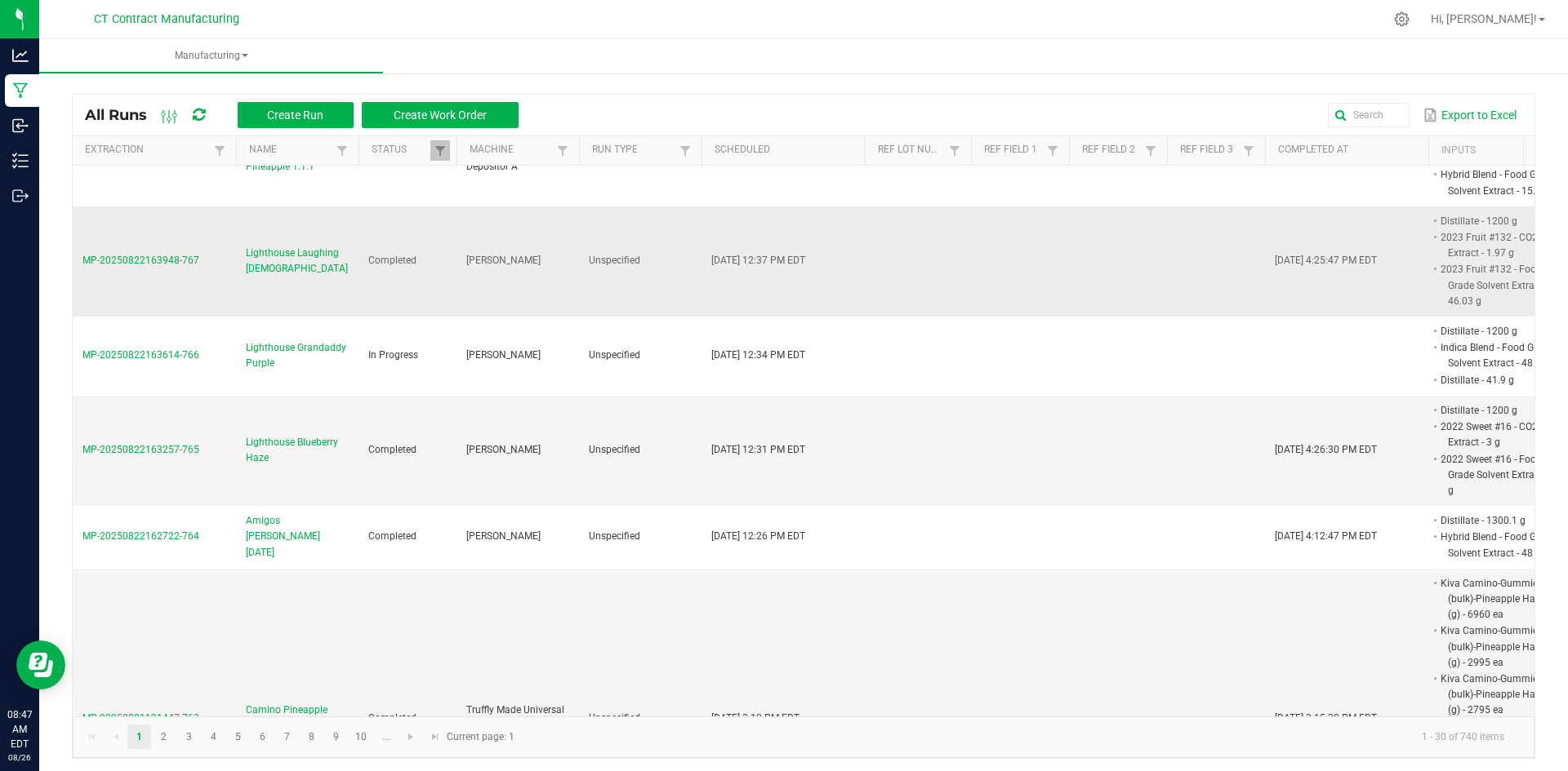
scroll to position [82, 0]
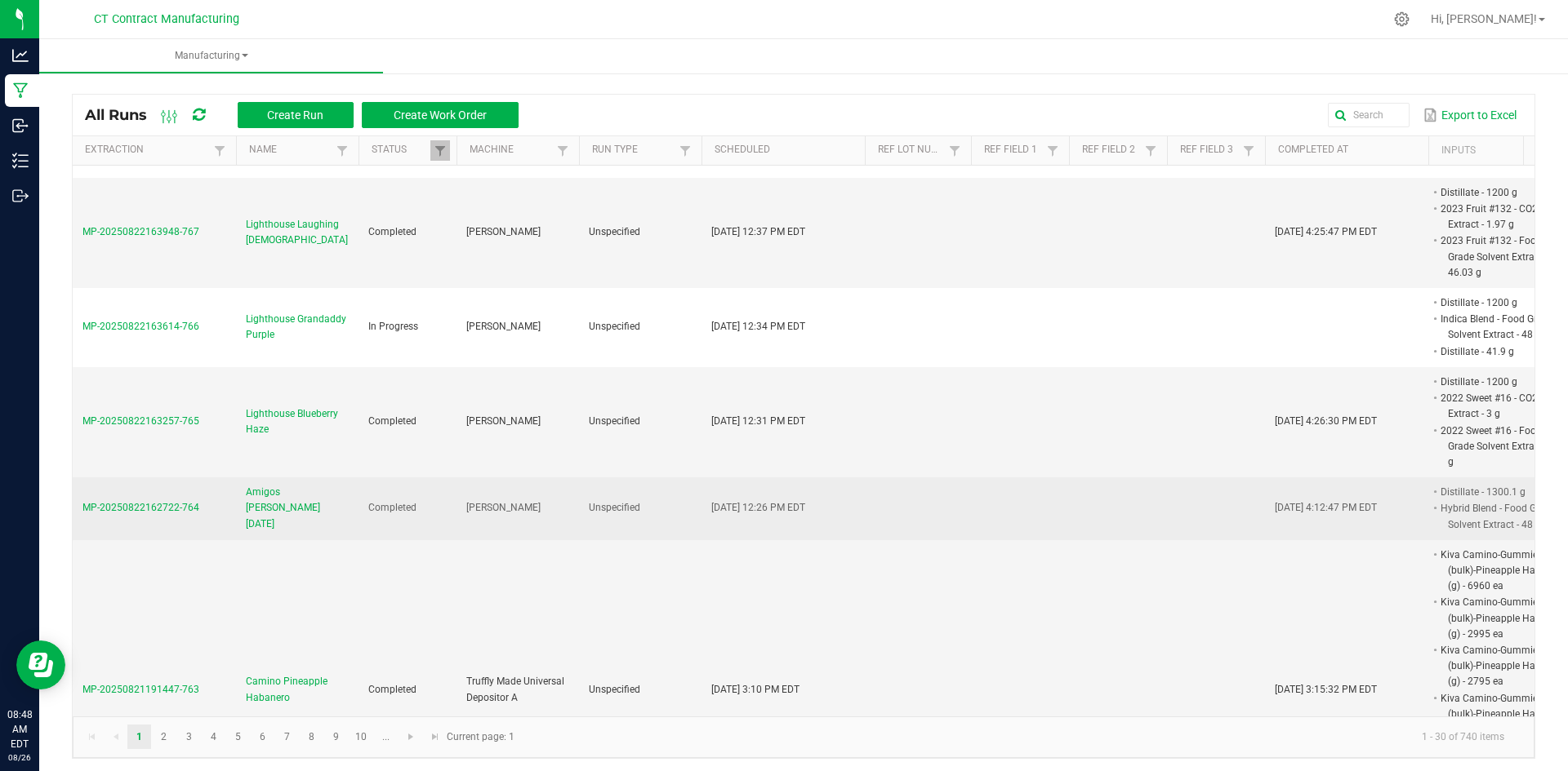
click at [309, 498] on span "Amigos [PERSON_NAME] [DATE]" at bounding box center [298, 508] width 103 height 47
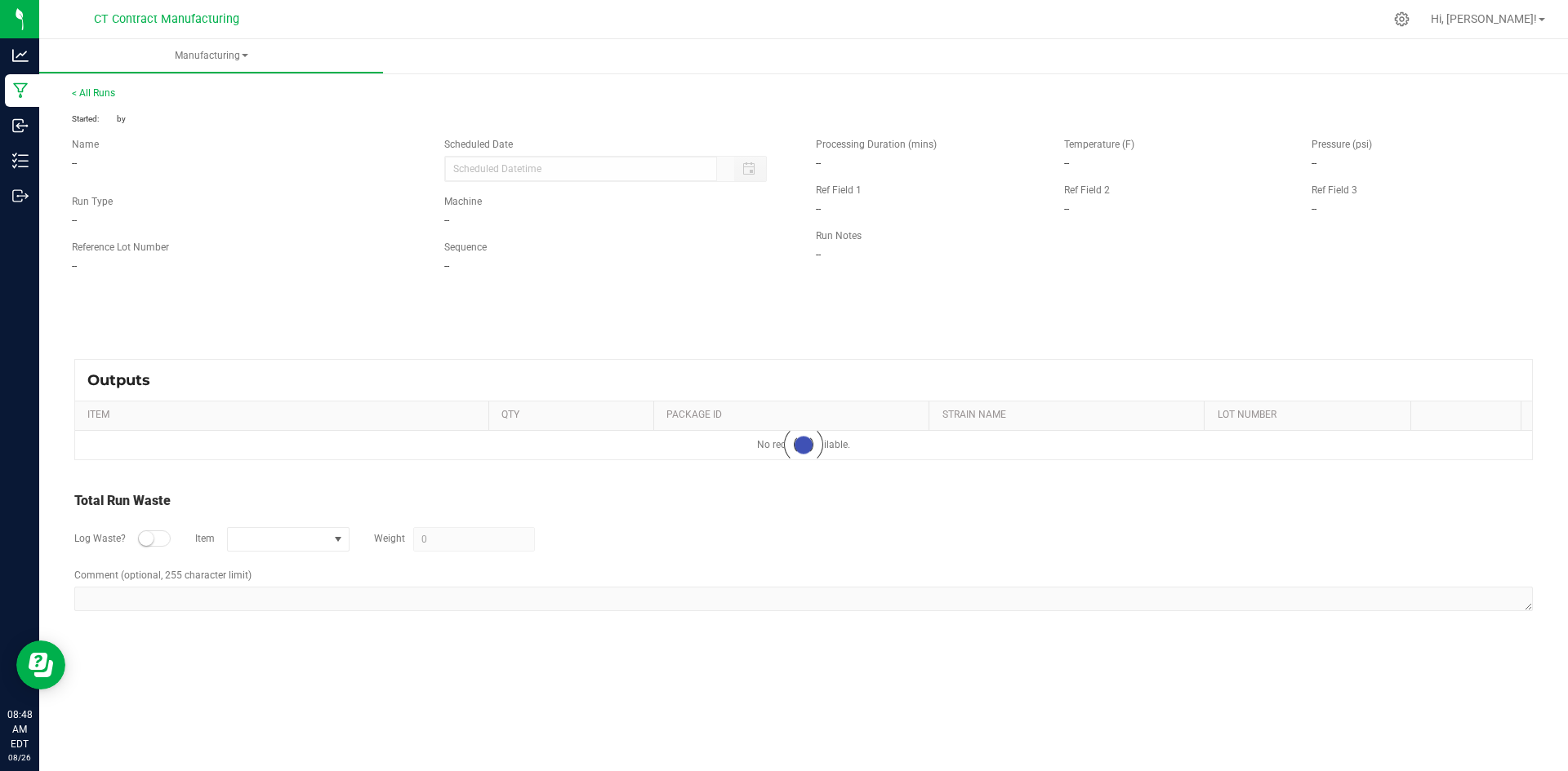
type input "[DATE] 12:26 PM"
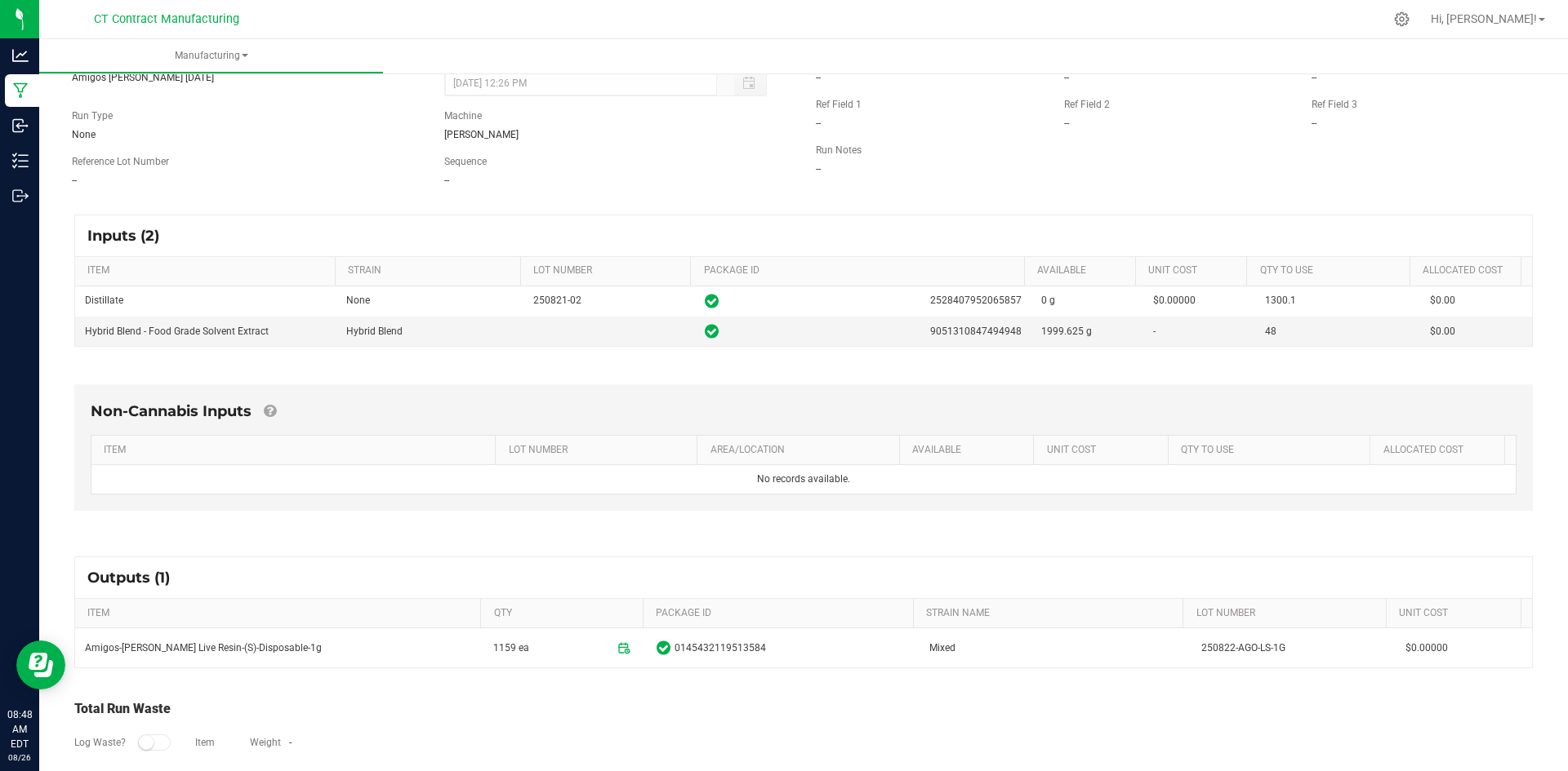
scroll to position [169, 0]
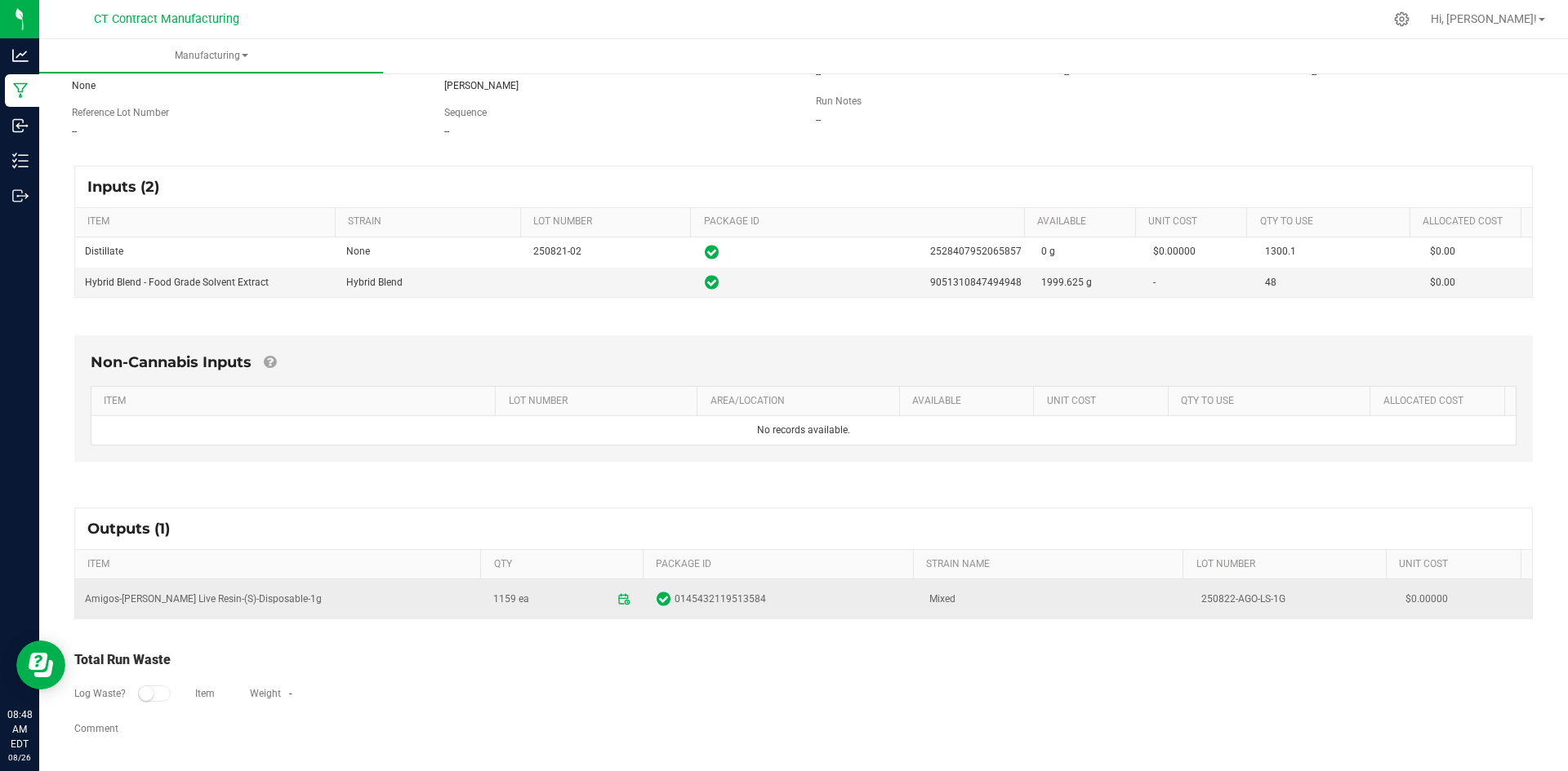
click at [231, 605] on td "Amigos-[PERSON_NAME] Live Resin-(S)-Disposable-1g" at bounding box center [279, 599] width 409 height 39
copy td "Amigos-[PERSON_NAME] Live Resin-(S)-Disposable-1g"
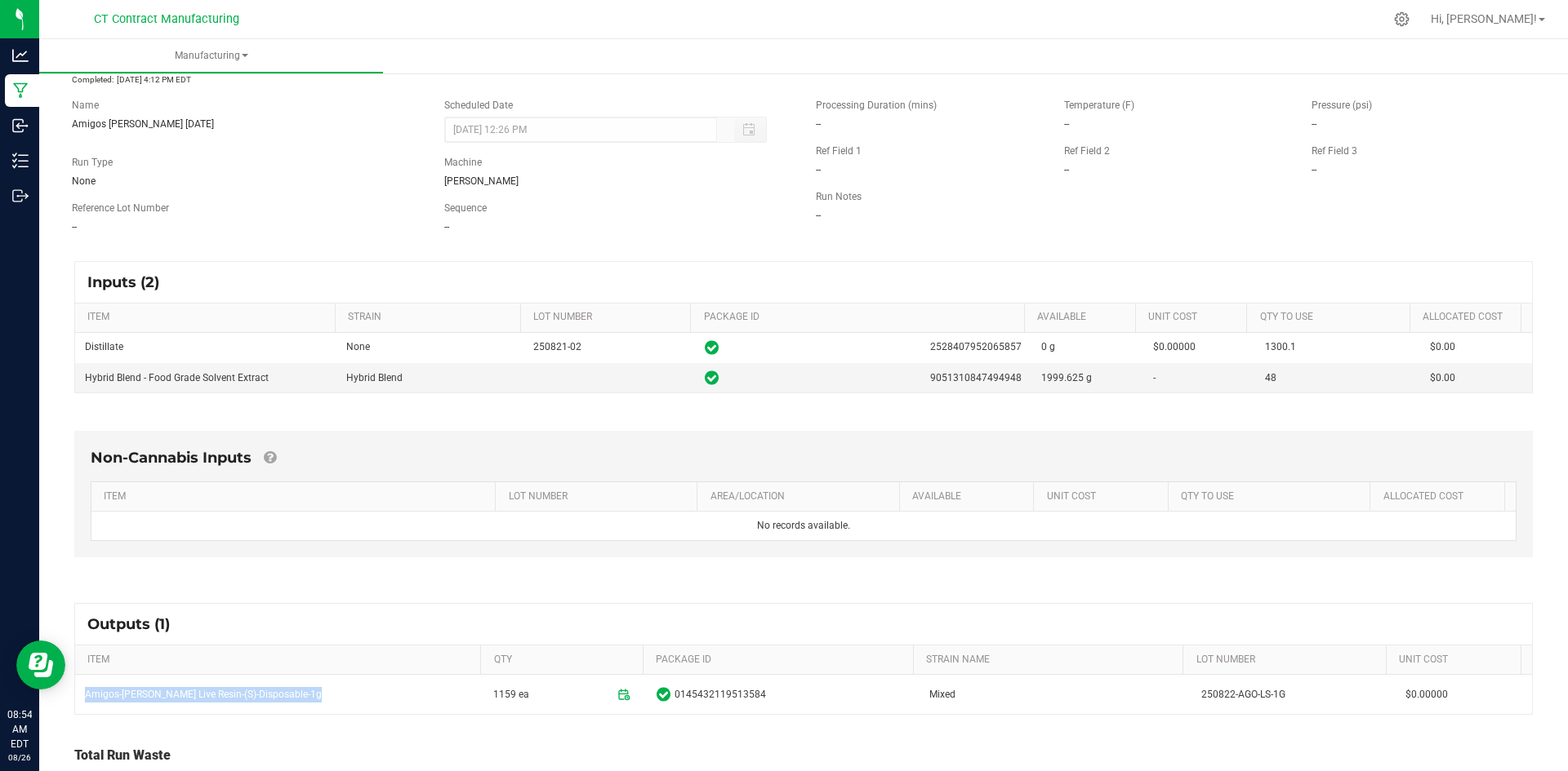
scroll to position [0, 0]
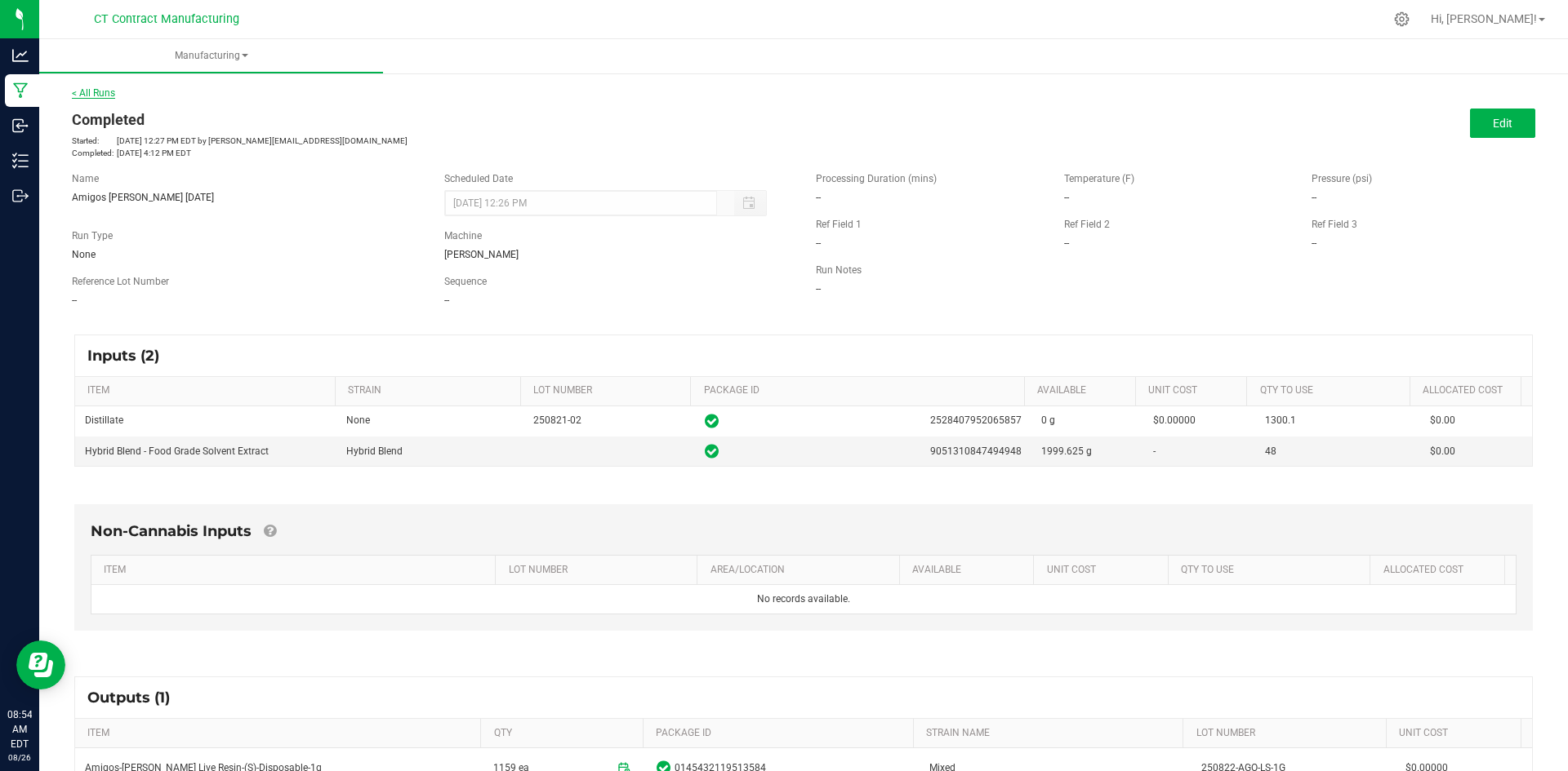
click at [100, 91] on link "< All Runs" at bounding box center [93, 93] width 43 height 11
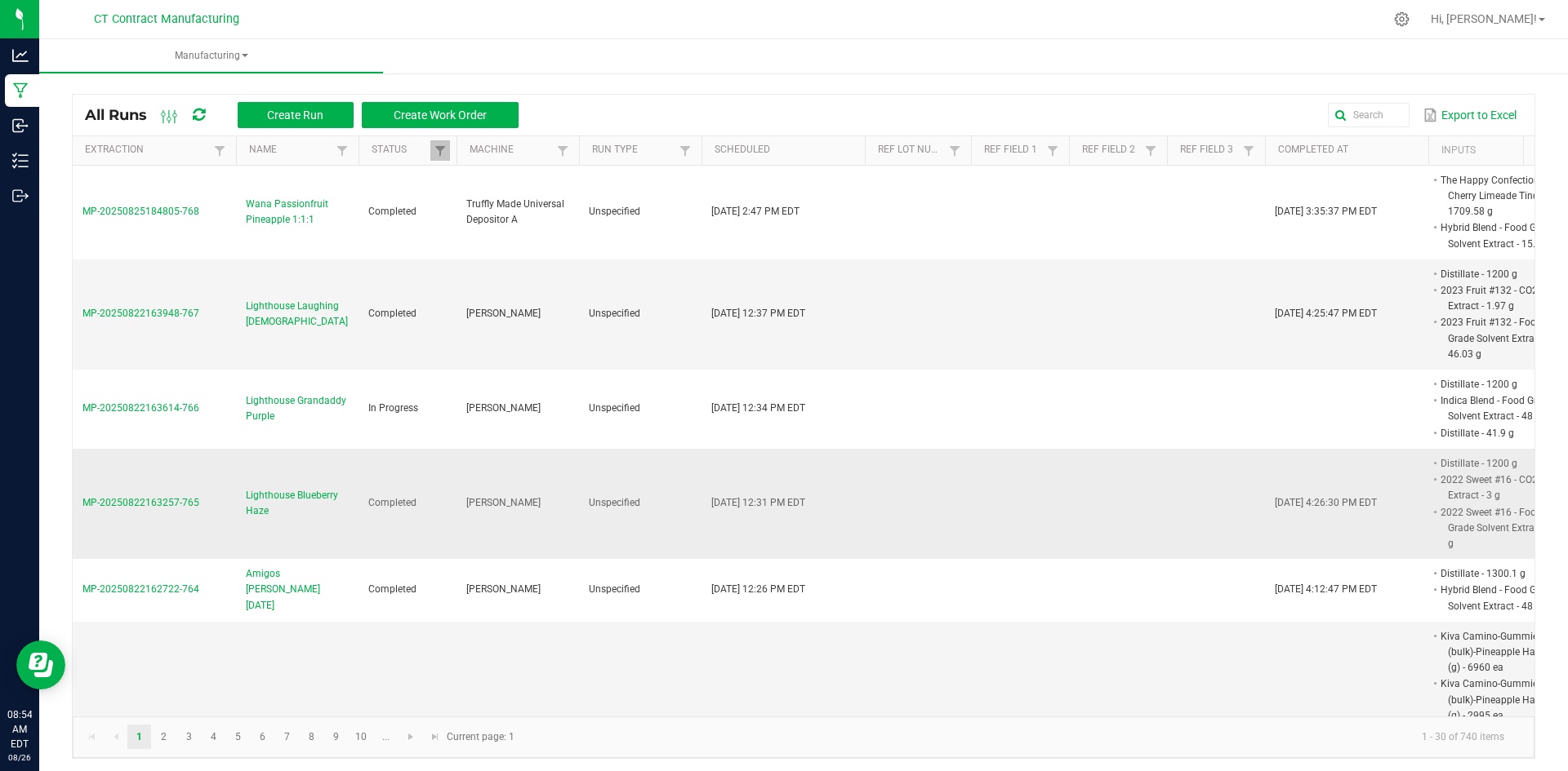
click at [279, 489] on span "Lighthouse Blueberry Haze" at bounding box center [298, 503] width 103 height 31
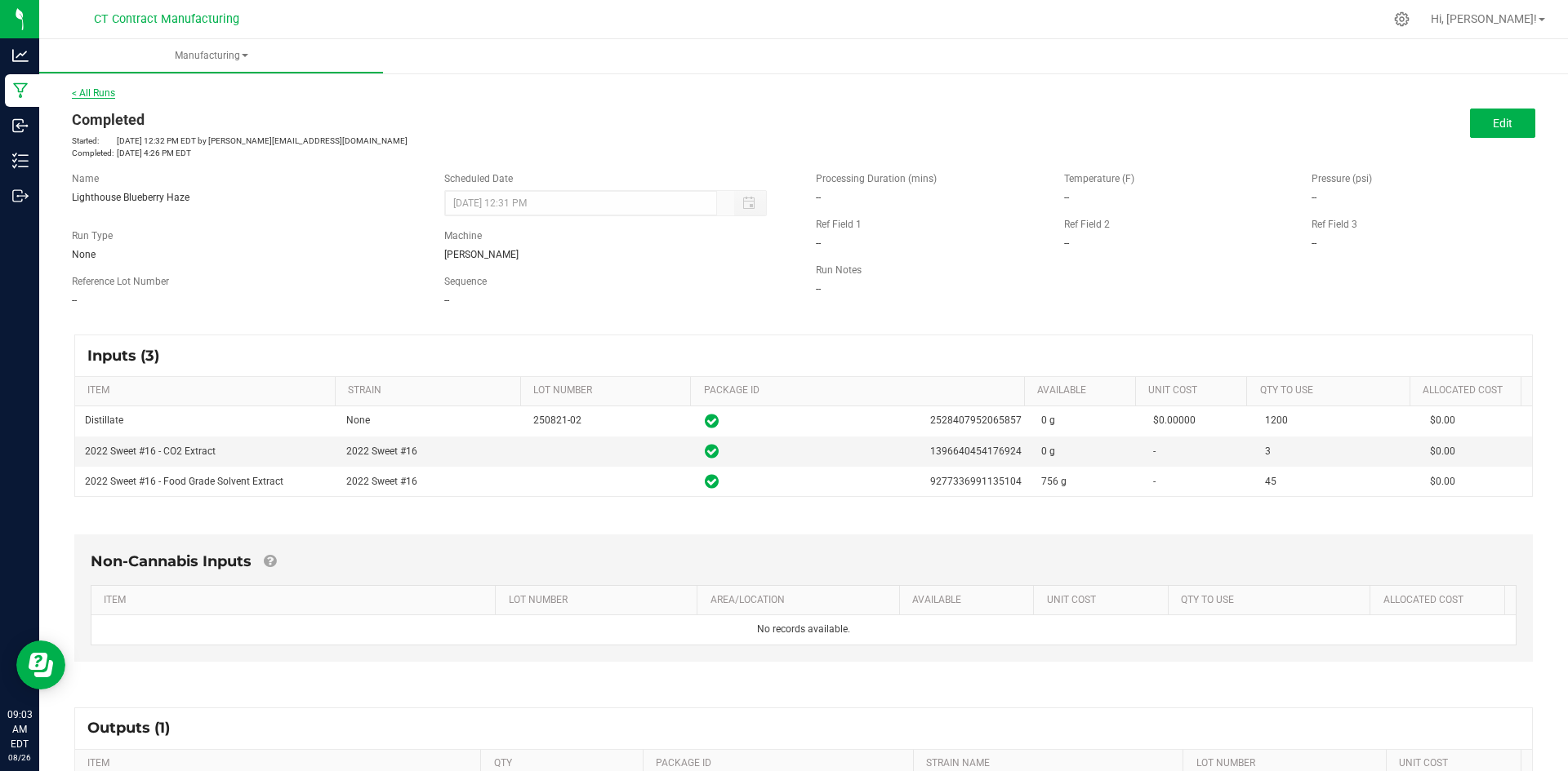
click at [104, 93] on link "< All Runs" at bounding box center [93, 93] width 43 height 11
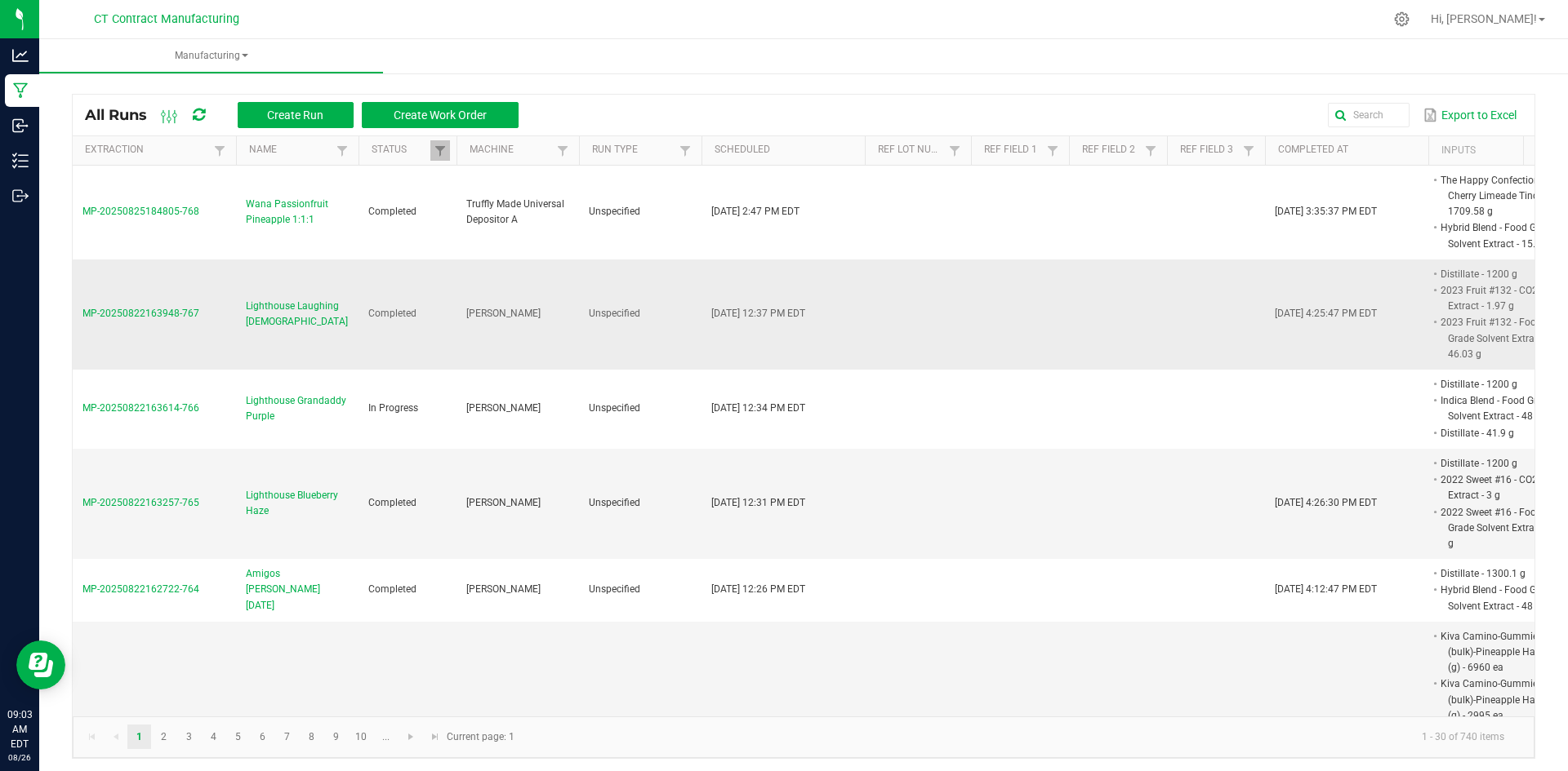
click at [322, 316] on span "Lighthouse Laughing Buddha" at bounding box center [298, 314] width 103 height 31
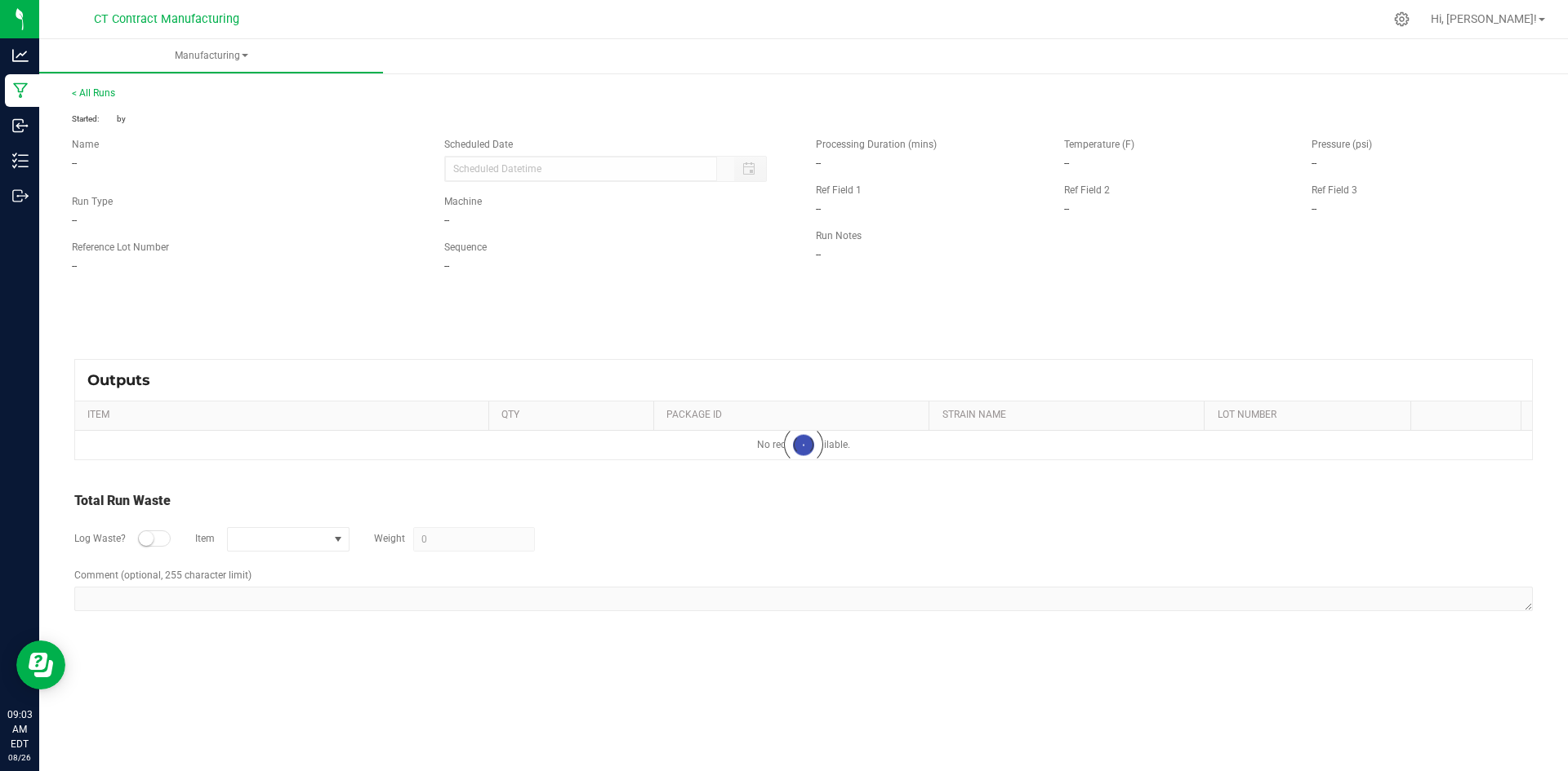
type input "08/22/2025 12:37 PM"
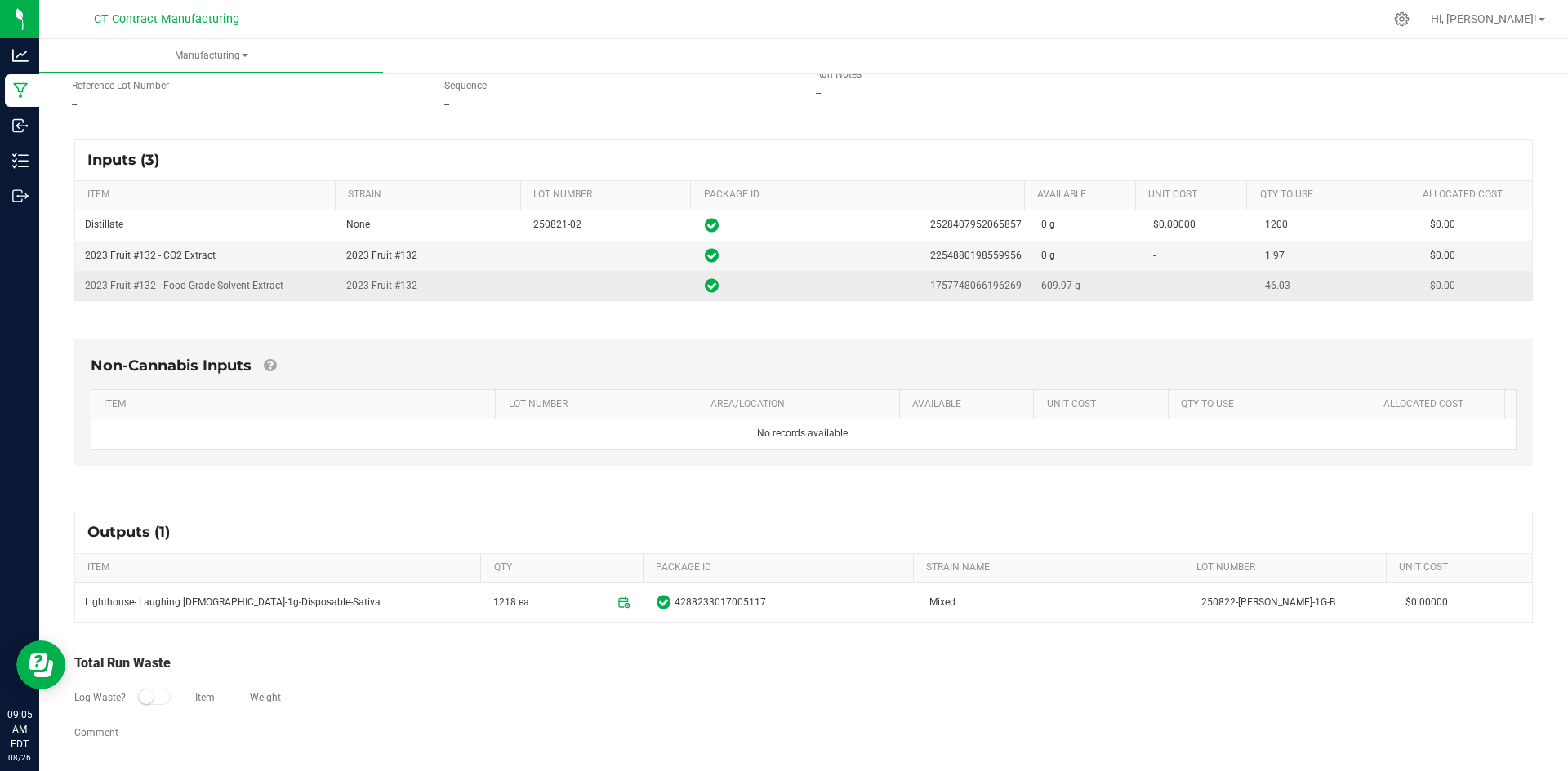
scroll to position [200, 0]
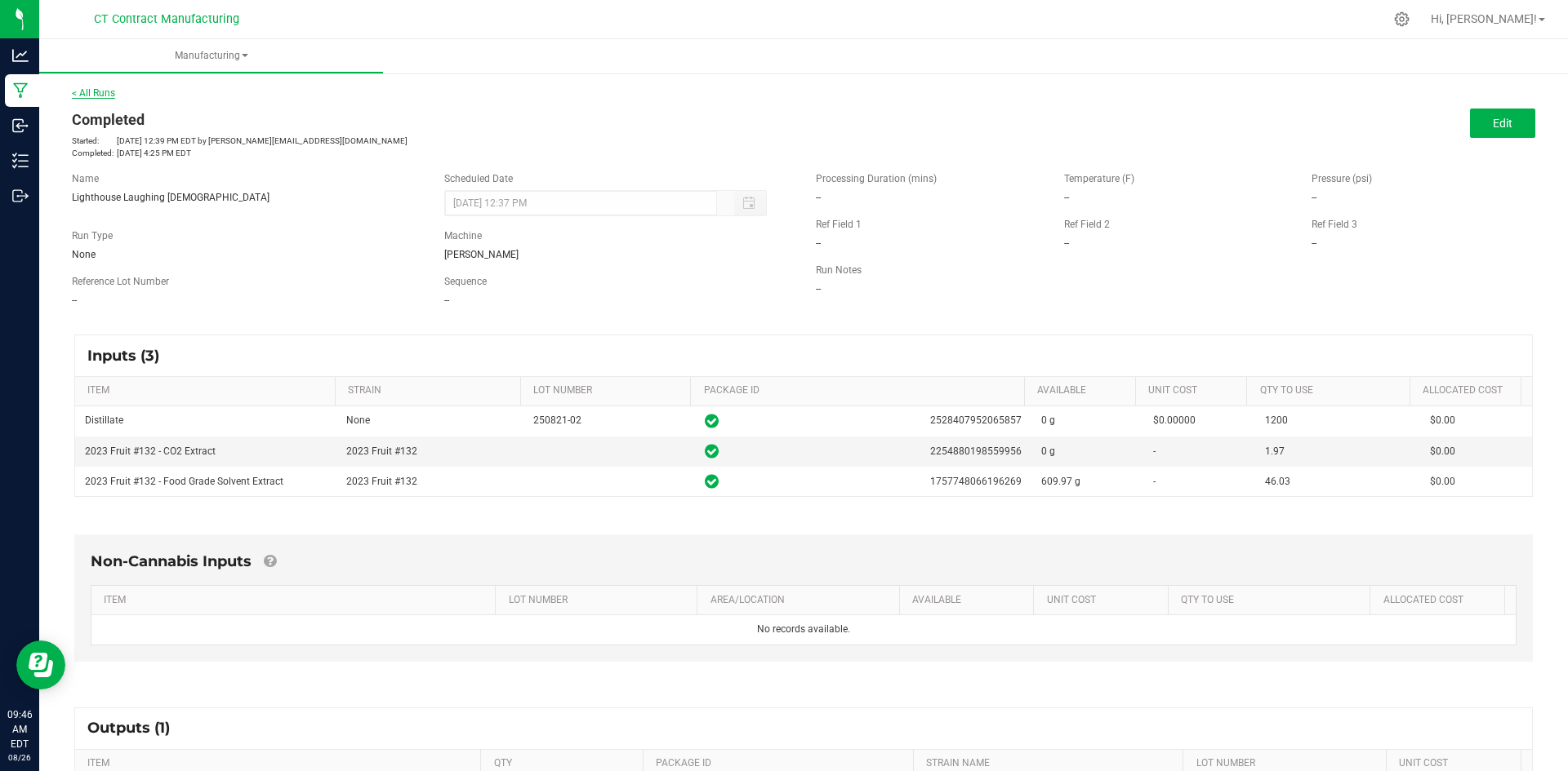
click at [109, 94] on link "< All Runs" at bounding box center [93, 93] width 43 height 11
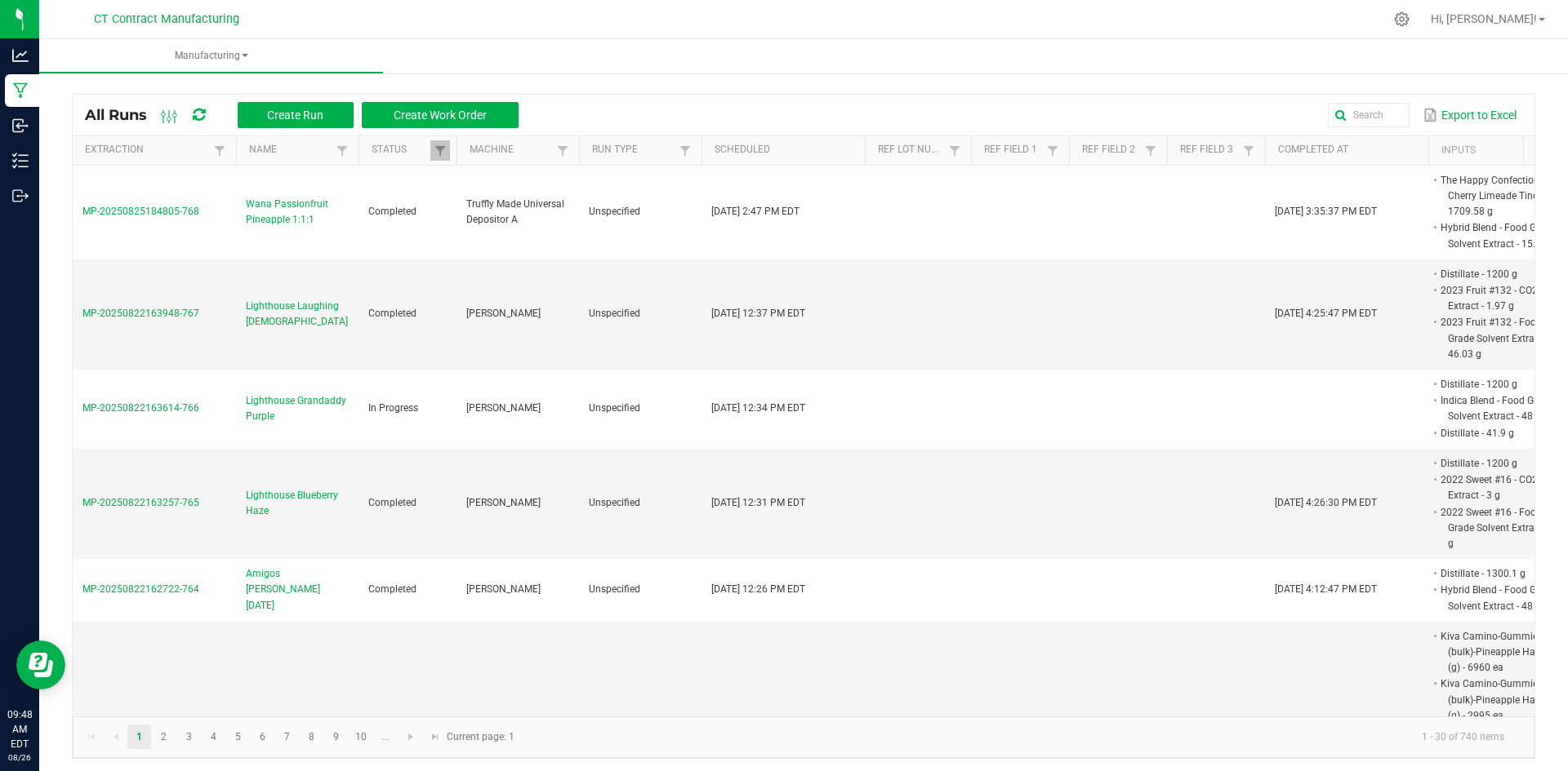
click at [200, 112] on icon at bounding box center [198, 116] width 12 height 15
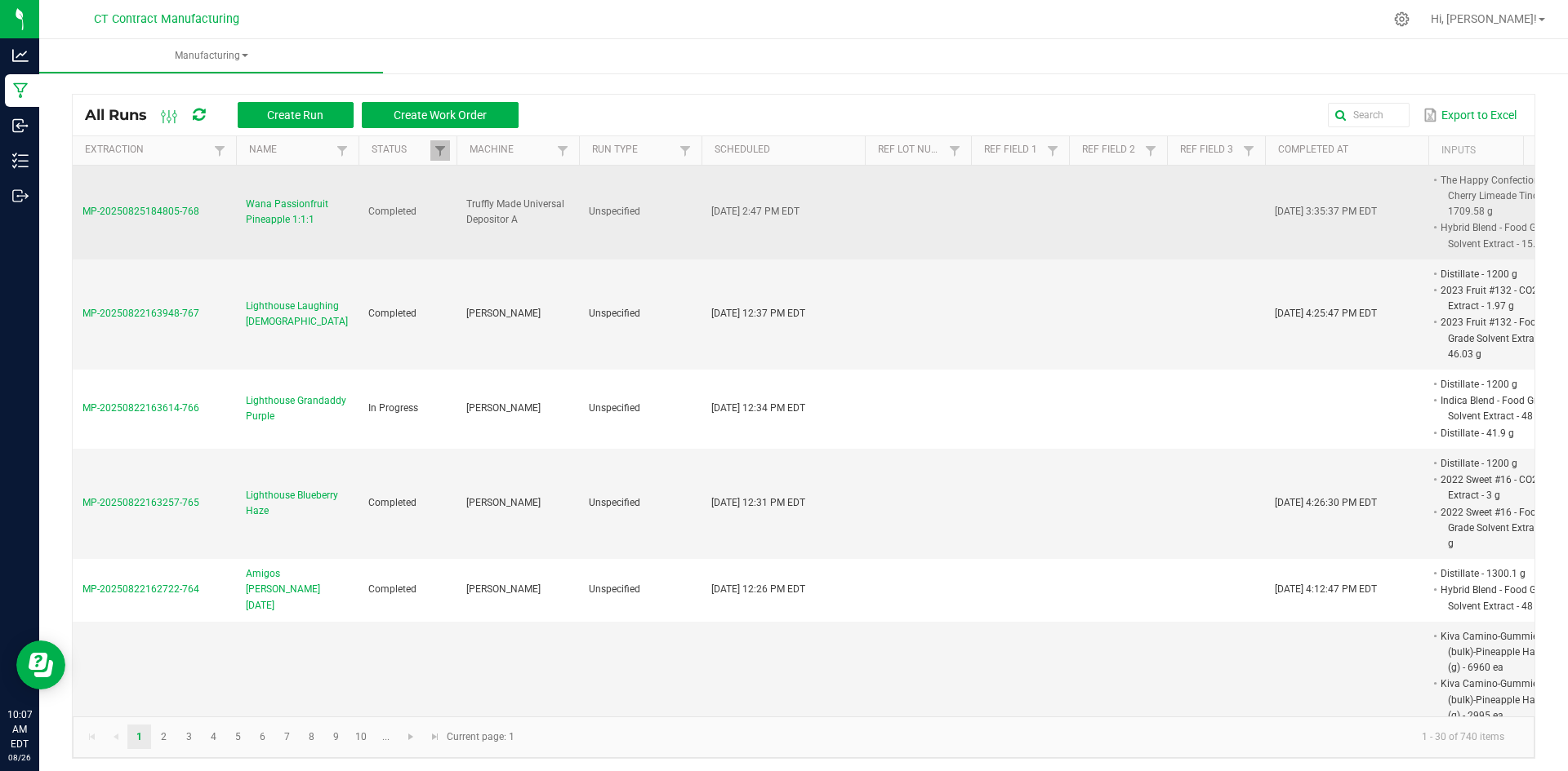
click at [310, 206] on span "Wana Passionfruit Pineapple 1:1:1" at bounding box center [298, 211] width 103 height 31
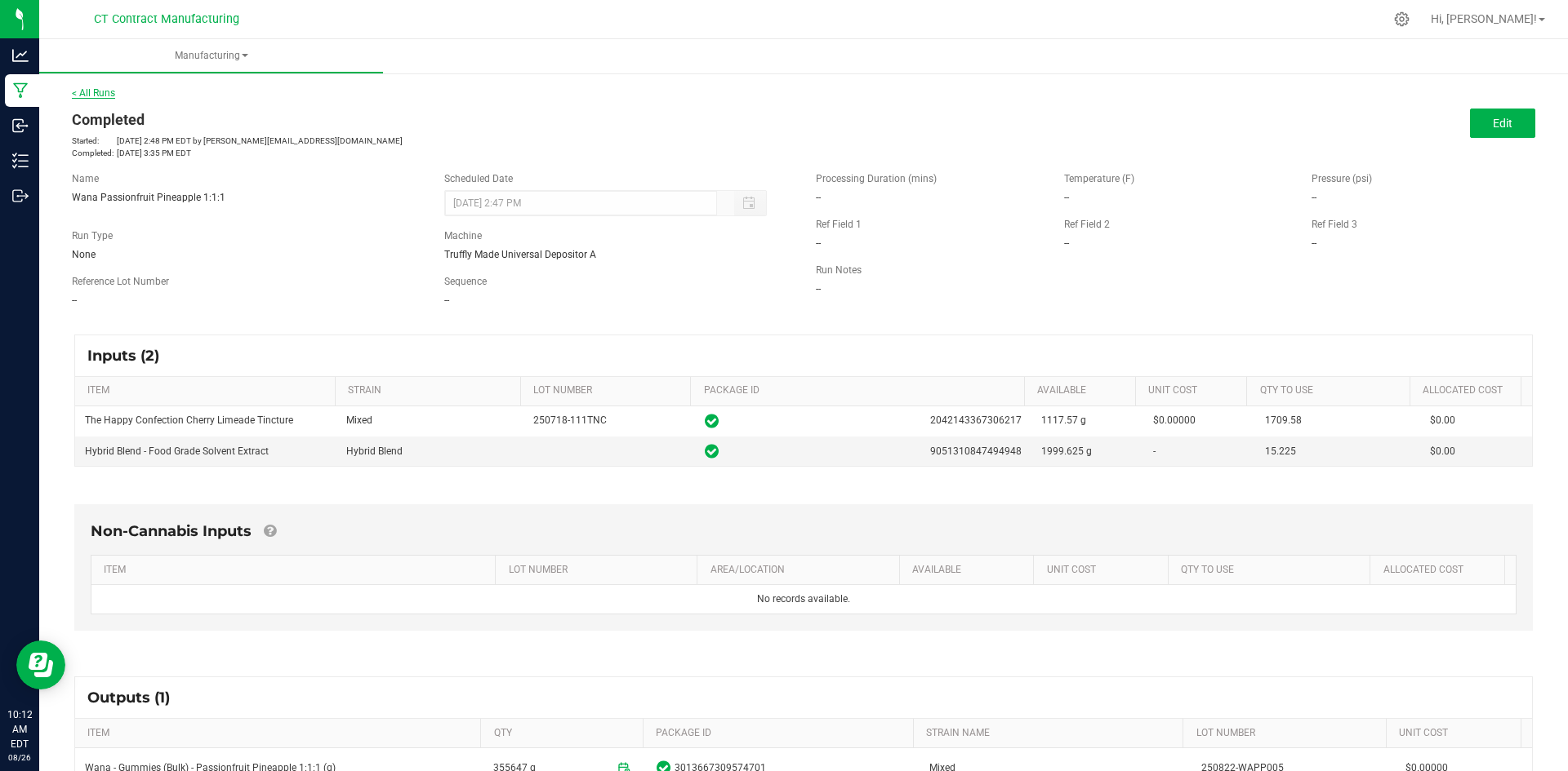
click at [109, 95] on link "< All Runs" at bounding box center [93, 93] width 43 height 11
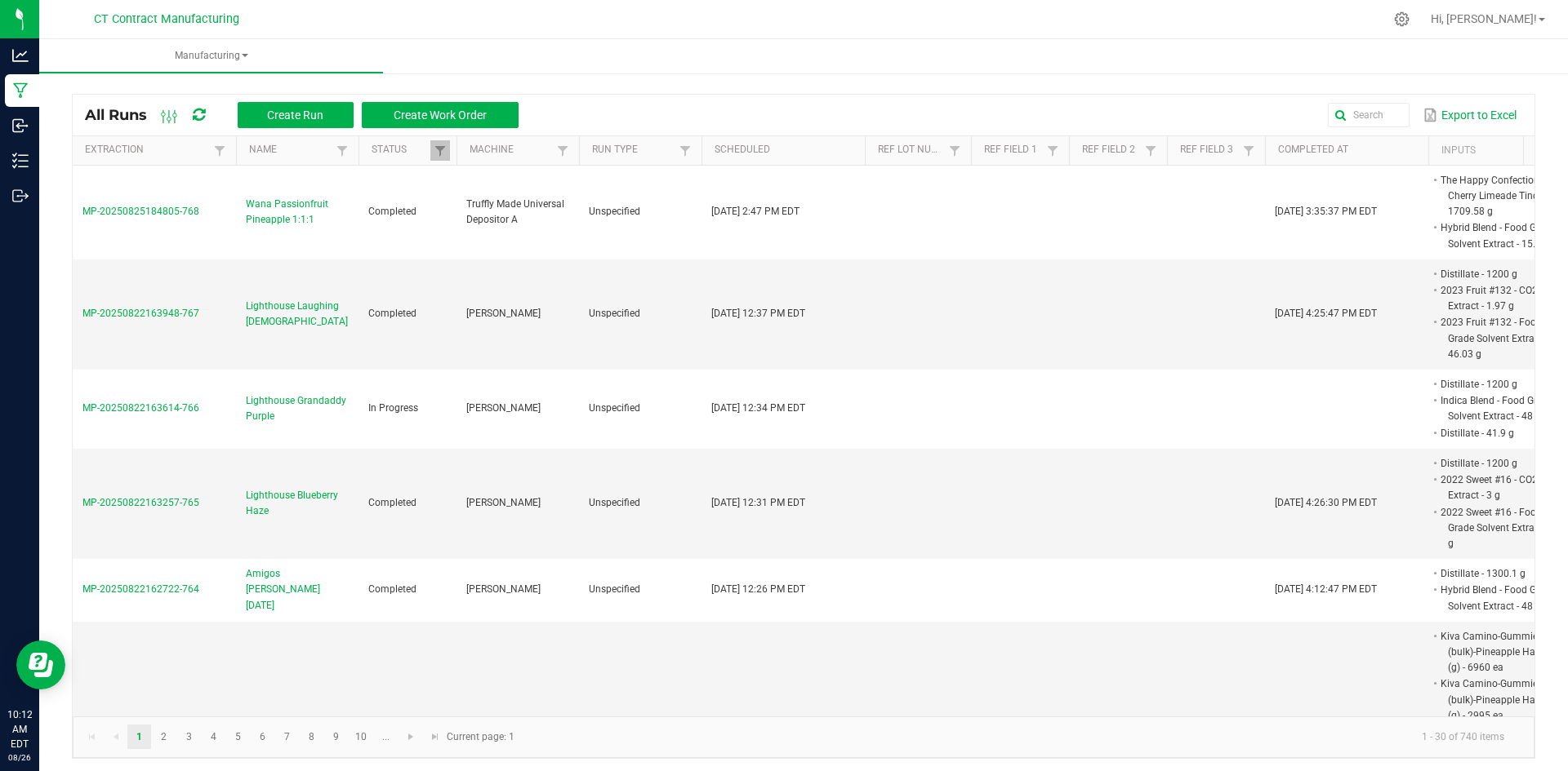
click at [871, 19] on div at bounding box center [837, 19] width 1091 height 32
click at [199, 115] on icon at bounding box center [198, 116] width 12 height 15
click at [652, 18] on div at bounding box center [837, 19] width 1091 height 32
click at [199, 113] on icon at bounding box center [198, 116] width 12 height 15
click at [735, 23] on div at bounding box center [837, 19] width 1091 height 32
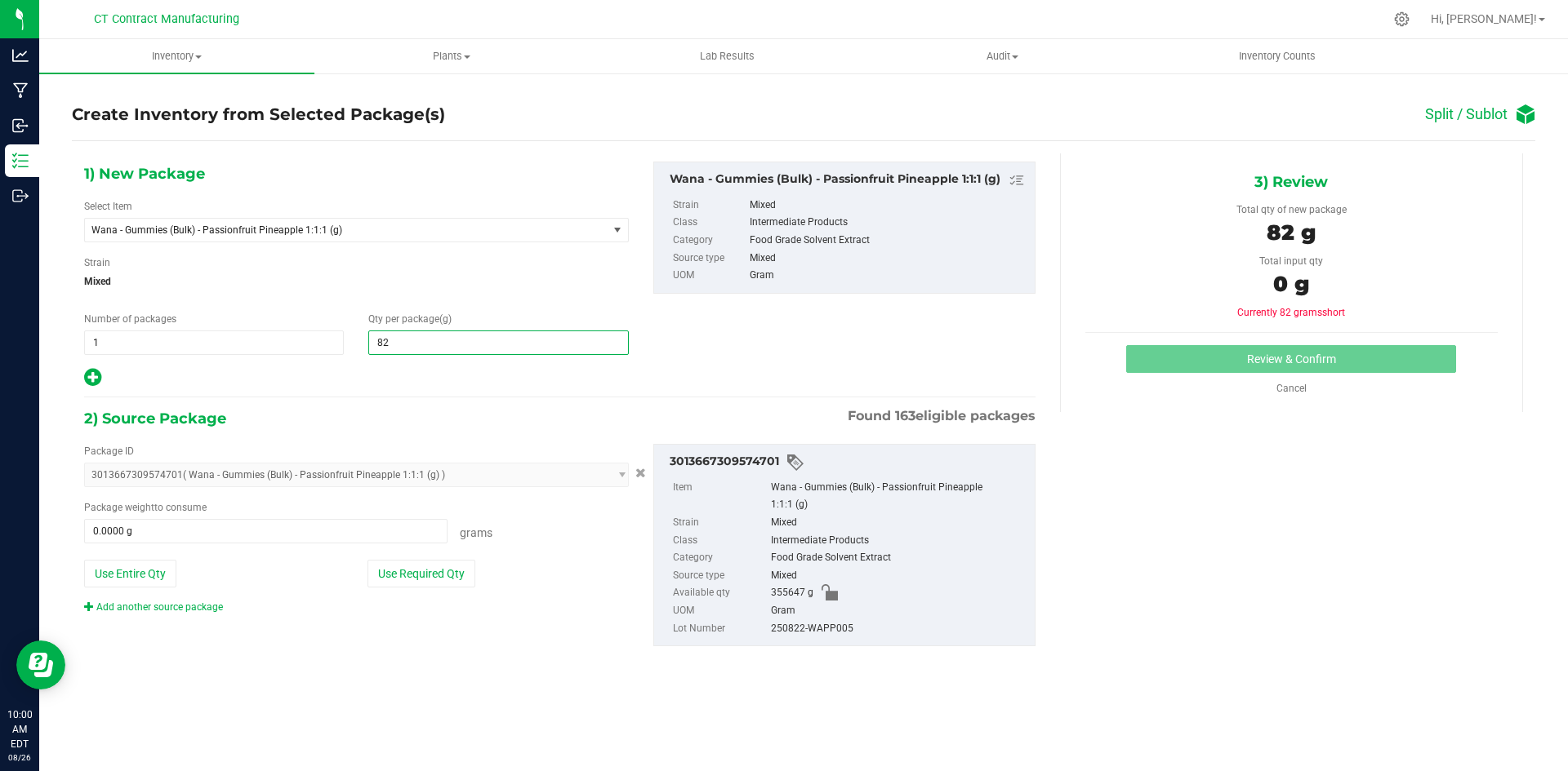
type input "824"
type input "824.0000"
click at [384, 533] on span at bounding box center [266, 532] width 364 height 24
type input "824"
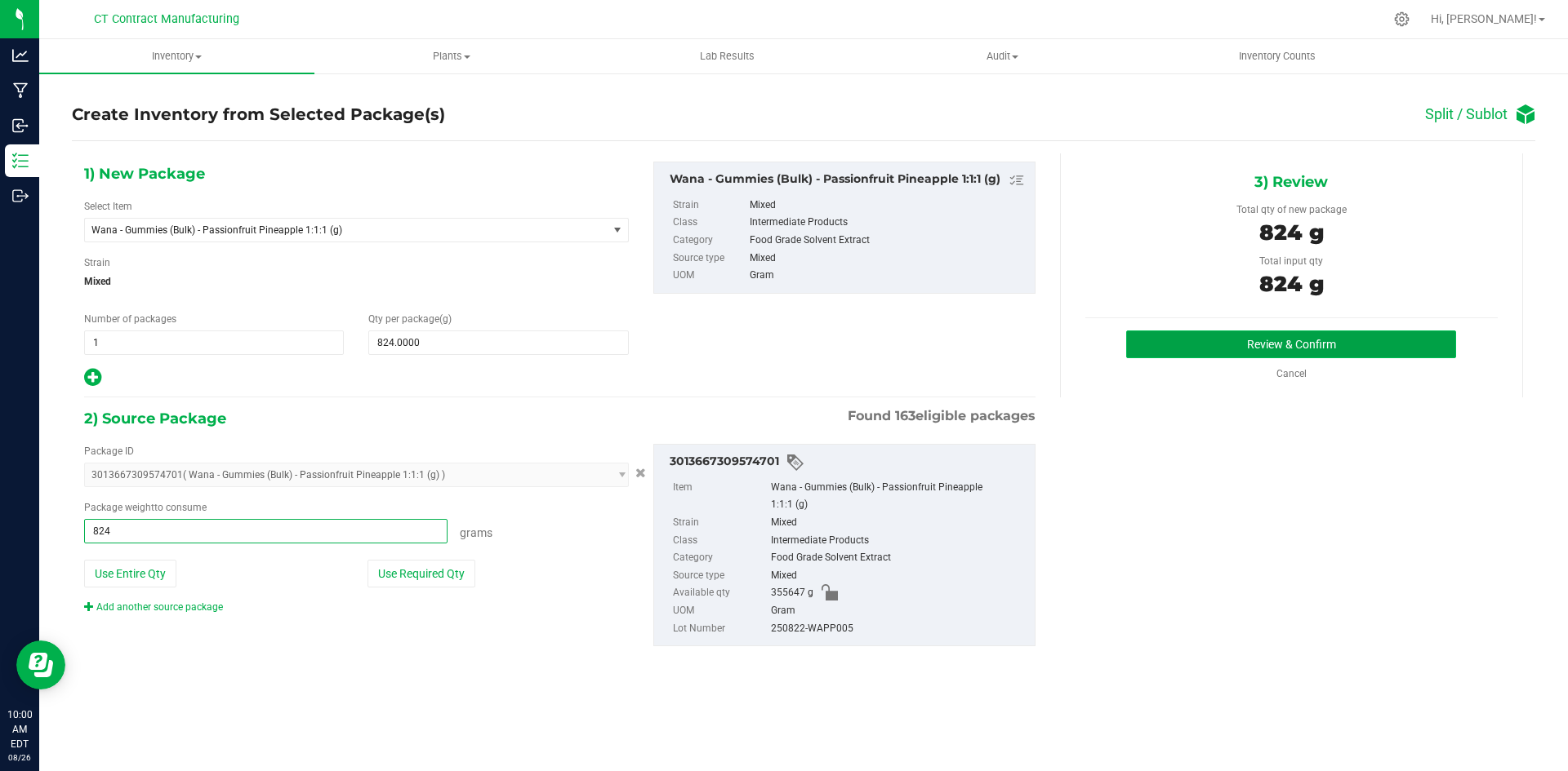
type input "824.0000 g"
click at [1200, 333] on button "Review & Confirm" at bounding box center [1291, 345] width 330 height 28
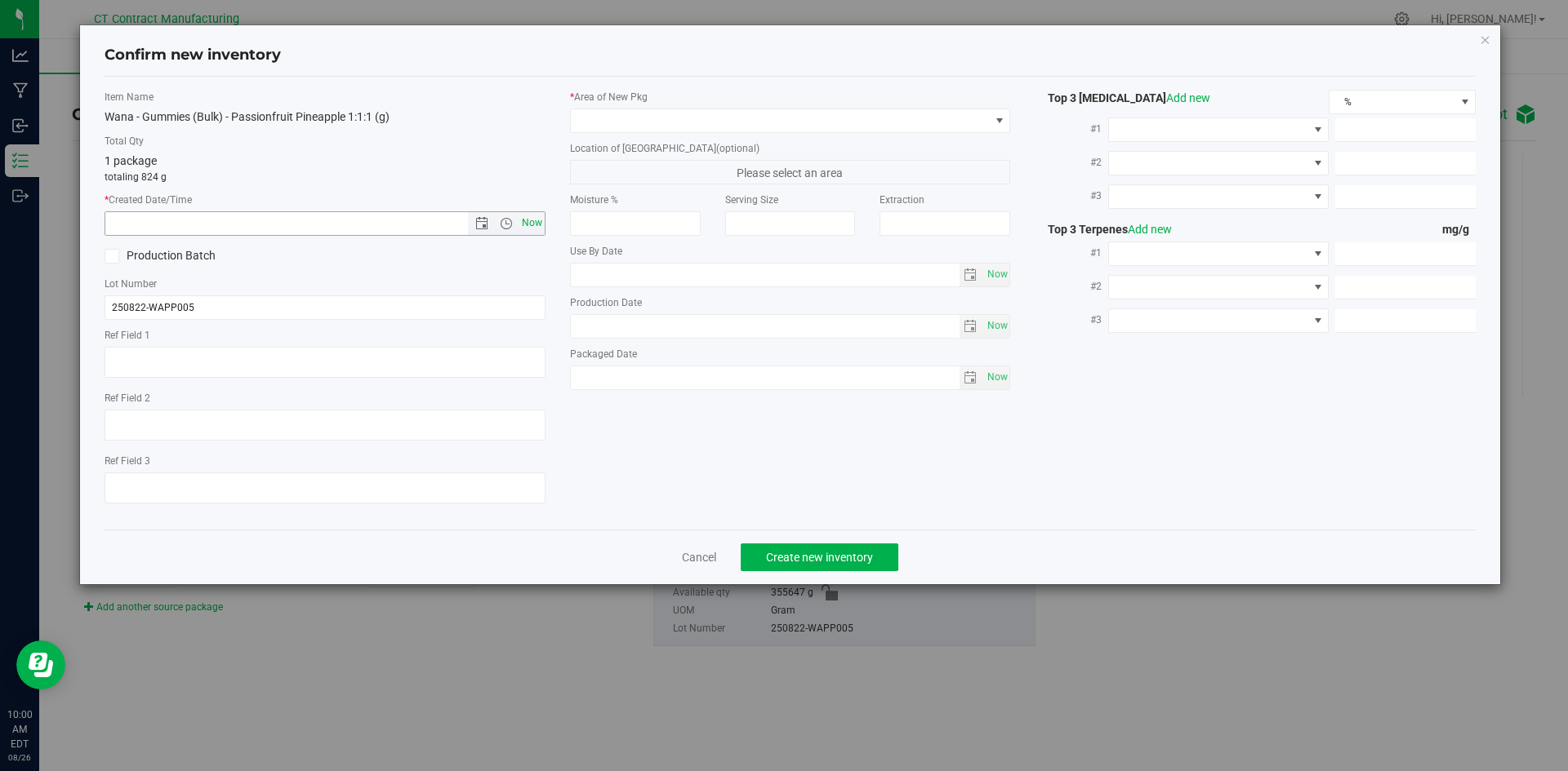
click at [534, 221] on span "Now" at bounding box center [532, 223] width 28 height 23
type input "[DATE] 10:00 AM"
click at [612, 116] on span at bounding box center [781, 120] width 419 height 23
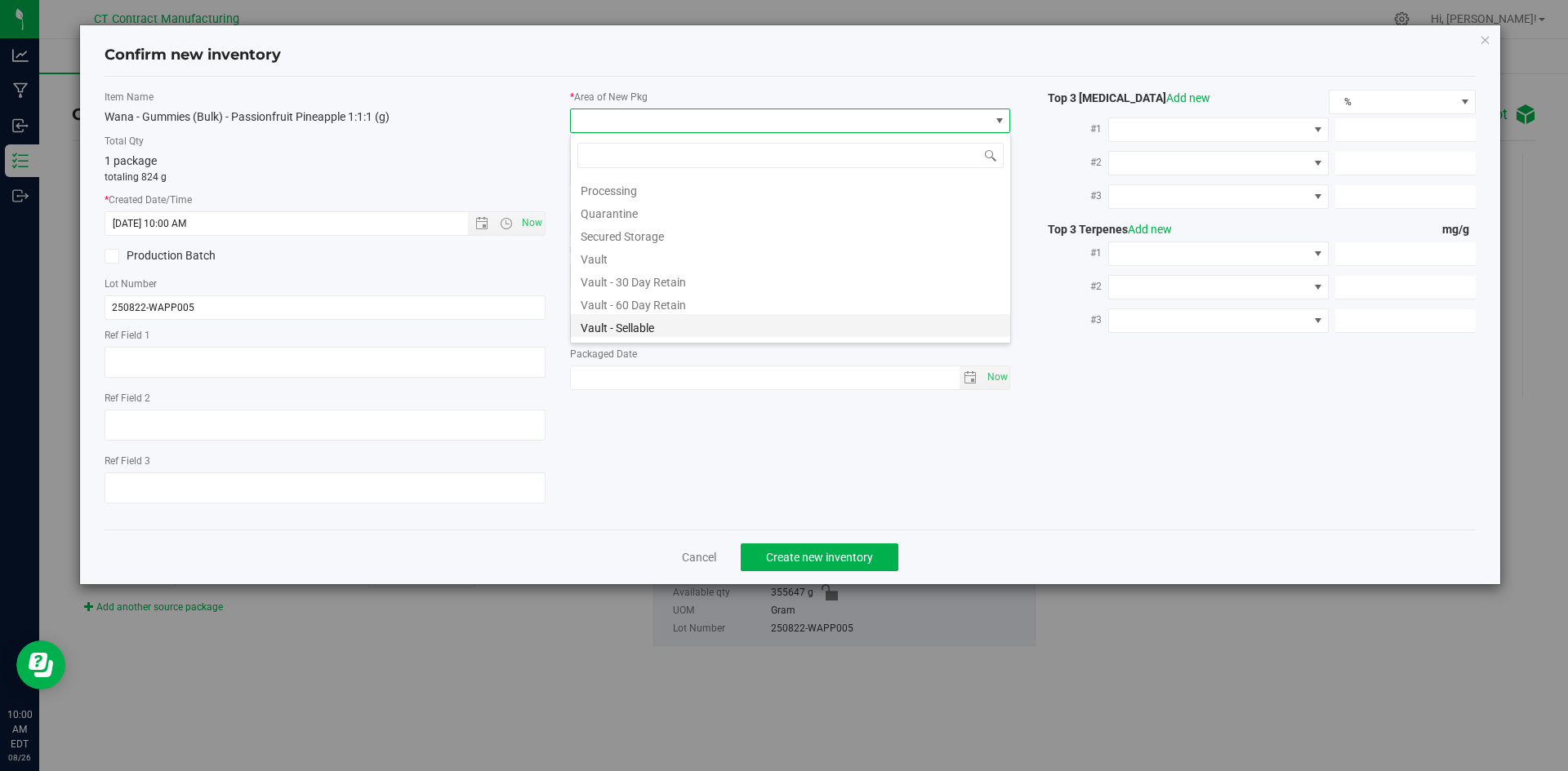
scroll to position [179, 0]
click at [639, 329] on li "Waste Storage" at bounding box center [791, 328] width 440 height 23
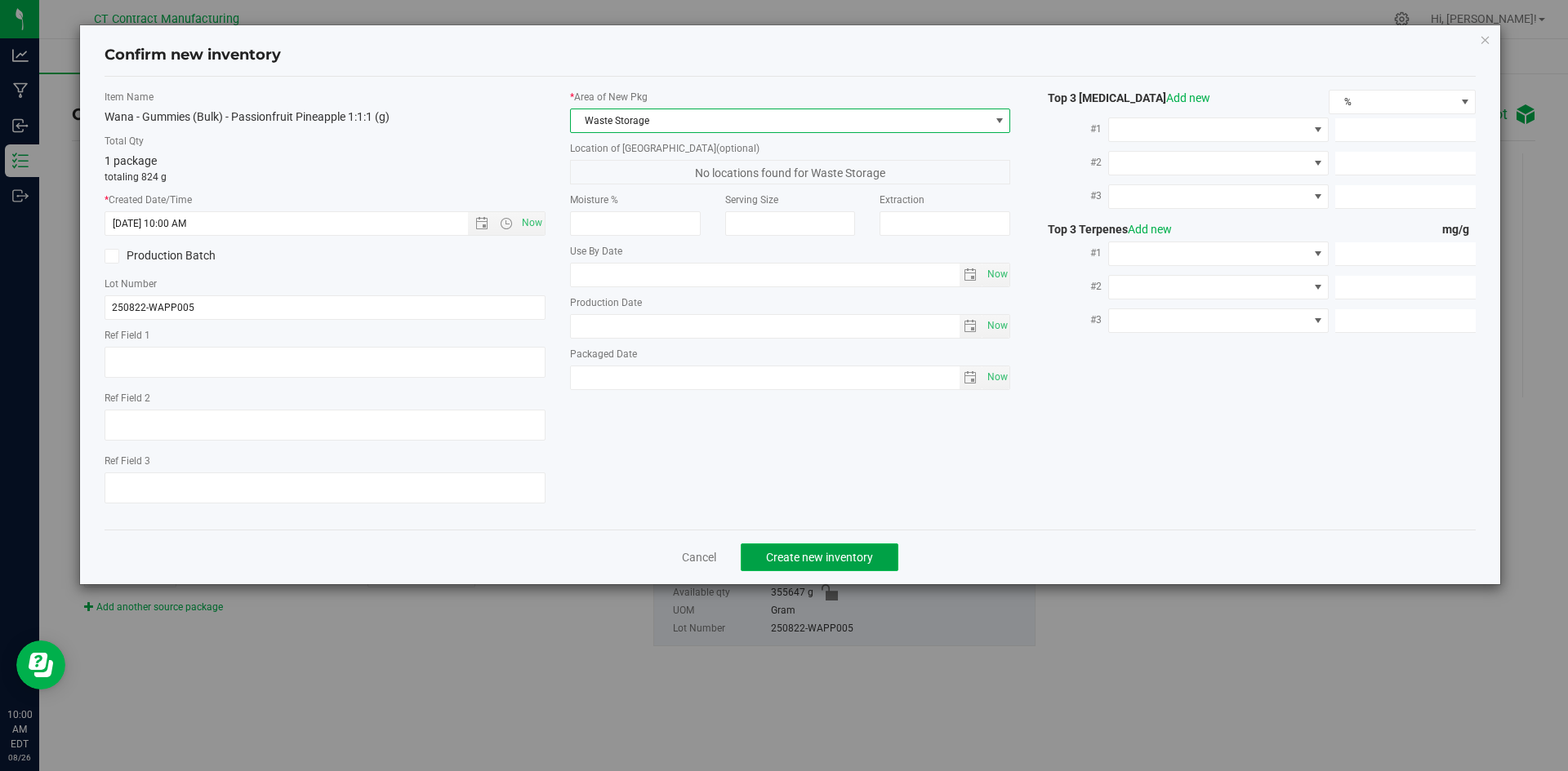
click at [848, 562] on span "Create new inventory" at bounding box center [819, 558] width 107 height 13
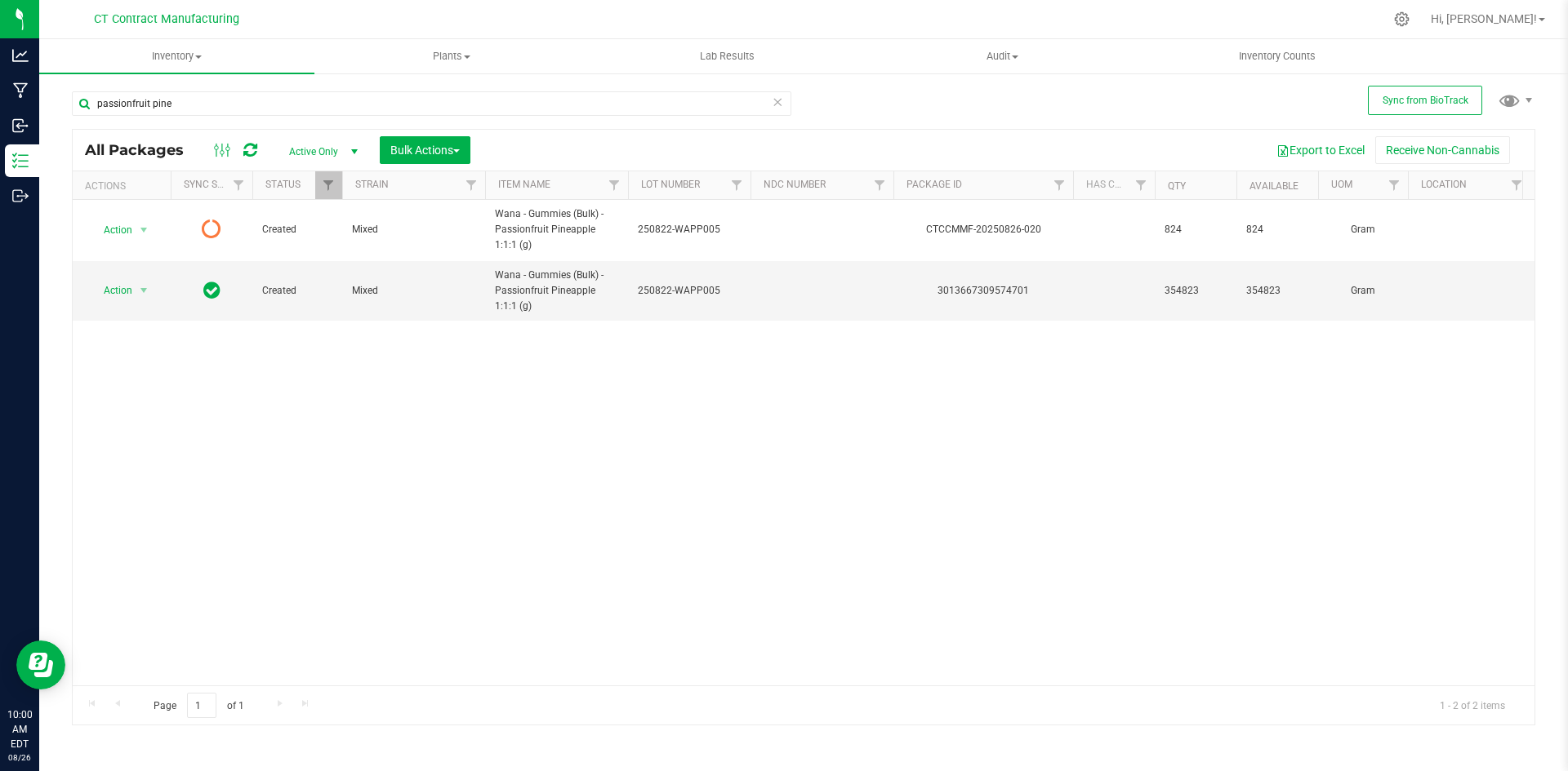
click at [247, 147] on icon at bounding box center [250, 149] width 14 height 16
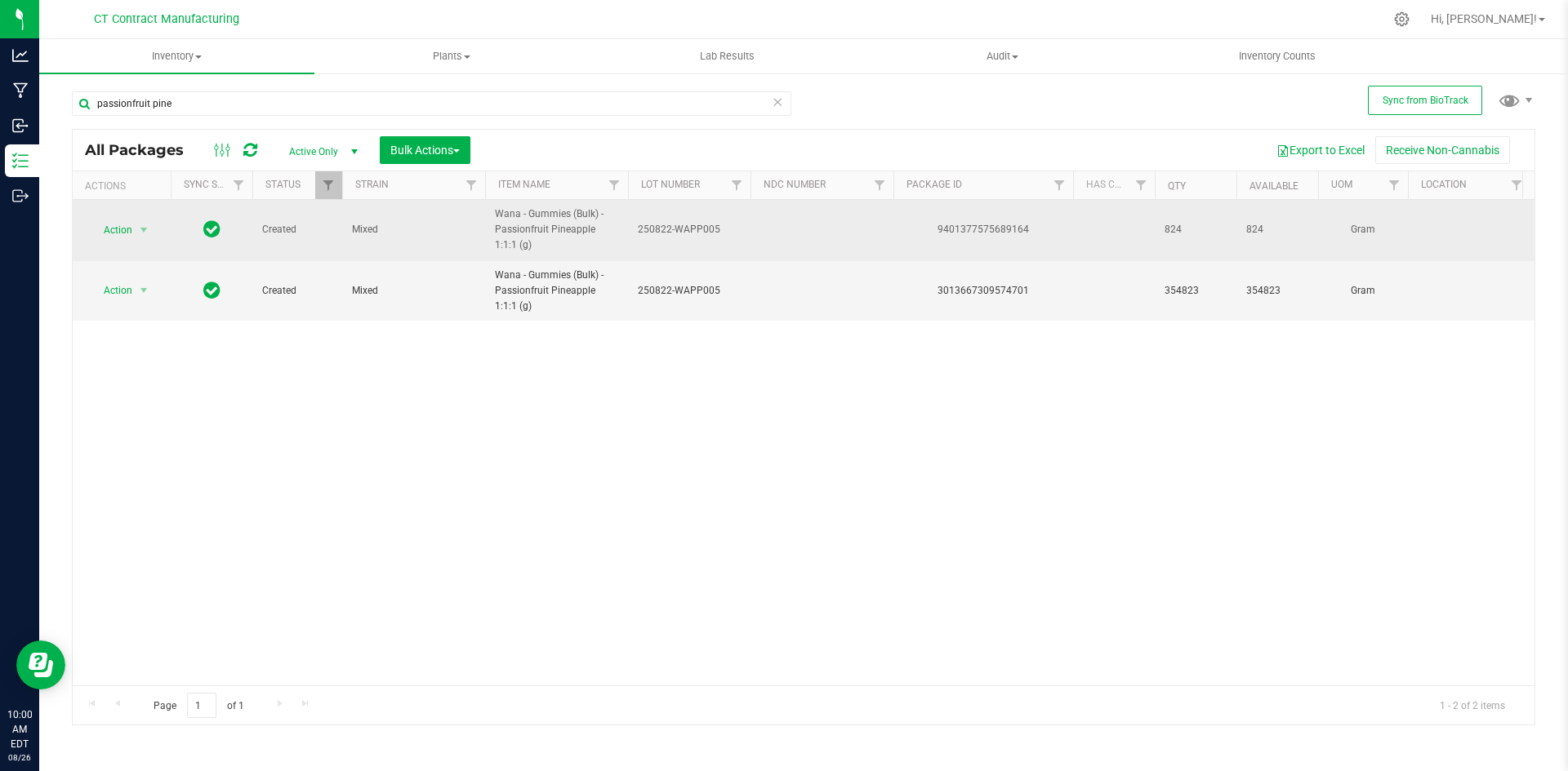
click at [996, 230] on div "9401377575689164" at bounding box center [983, 229] width 184 height 16
copy div "9401377575689164"
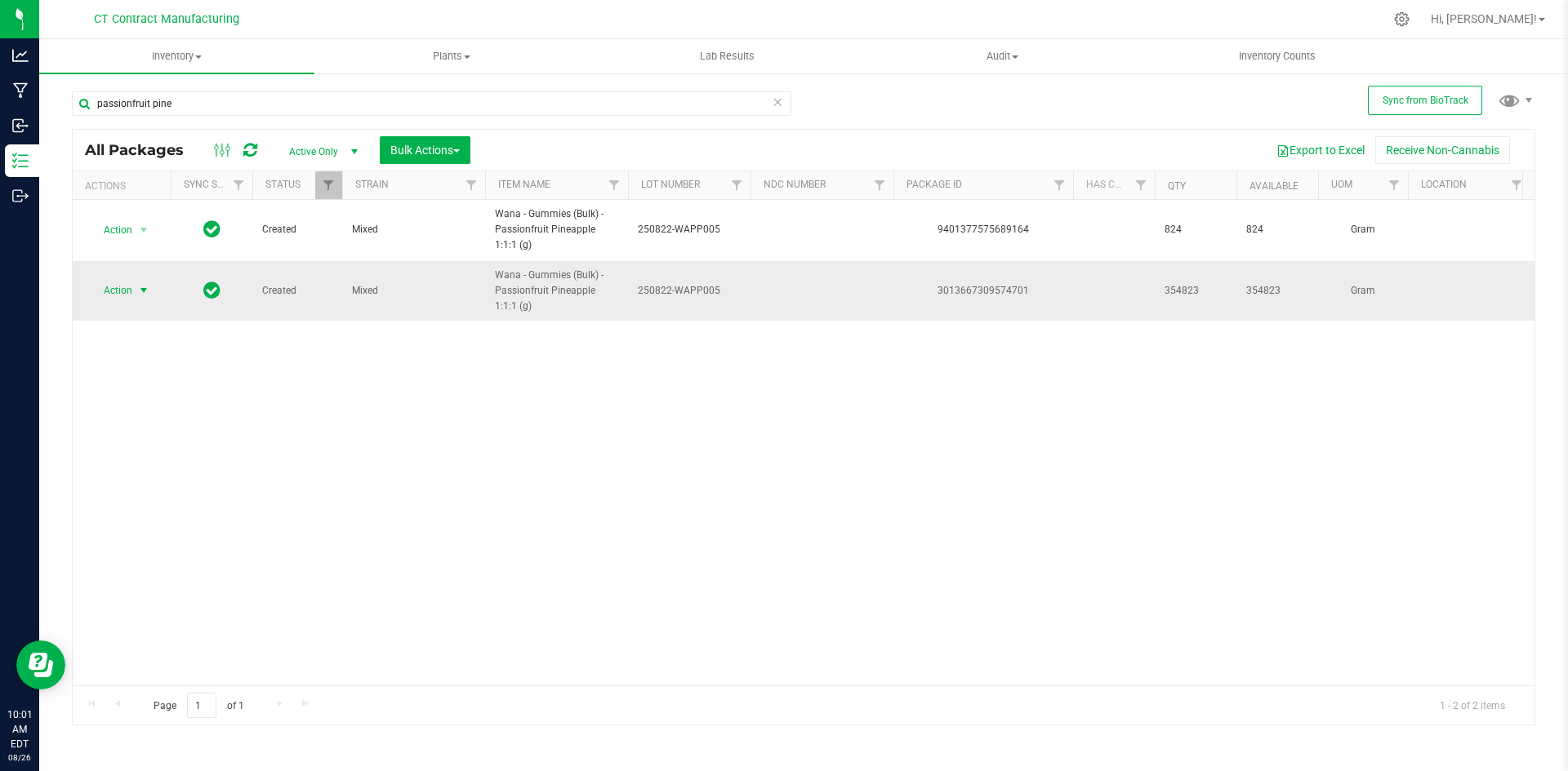
click at [146, 294] on span "select" at bounding box center [144, 291] width 13 height 13
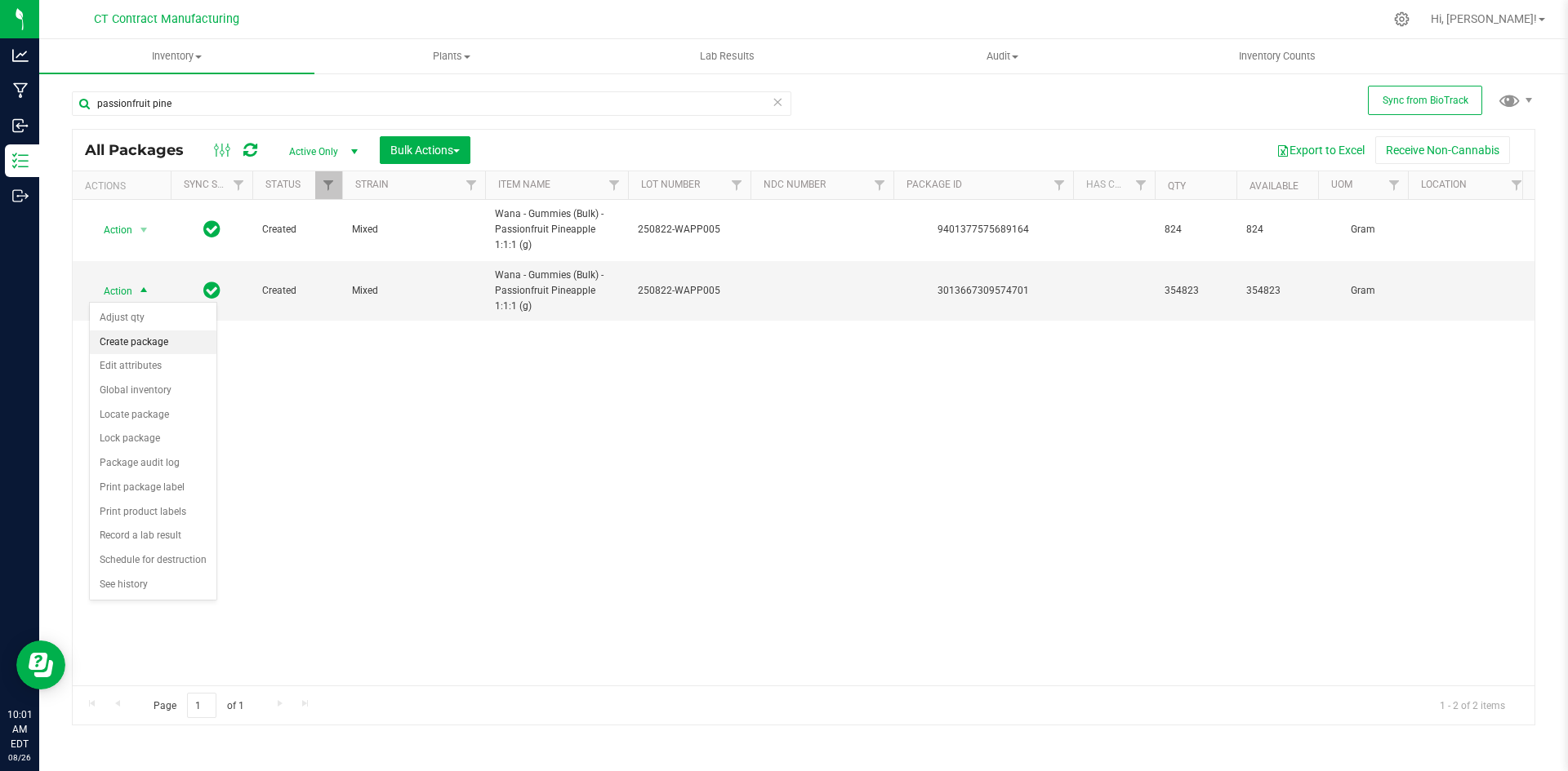
click at [147, 347] on li "Create package" at bounding box center [153, 343] width 127 height 24
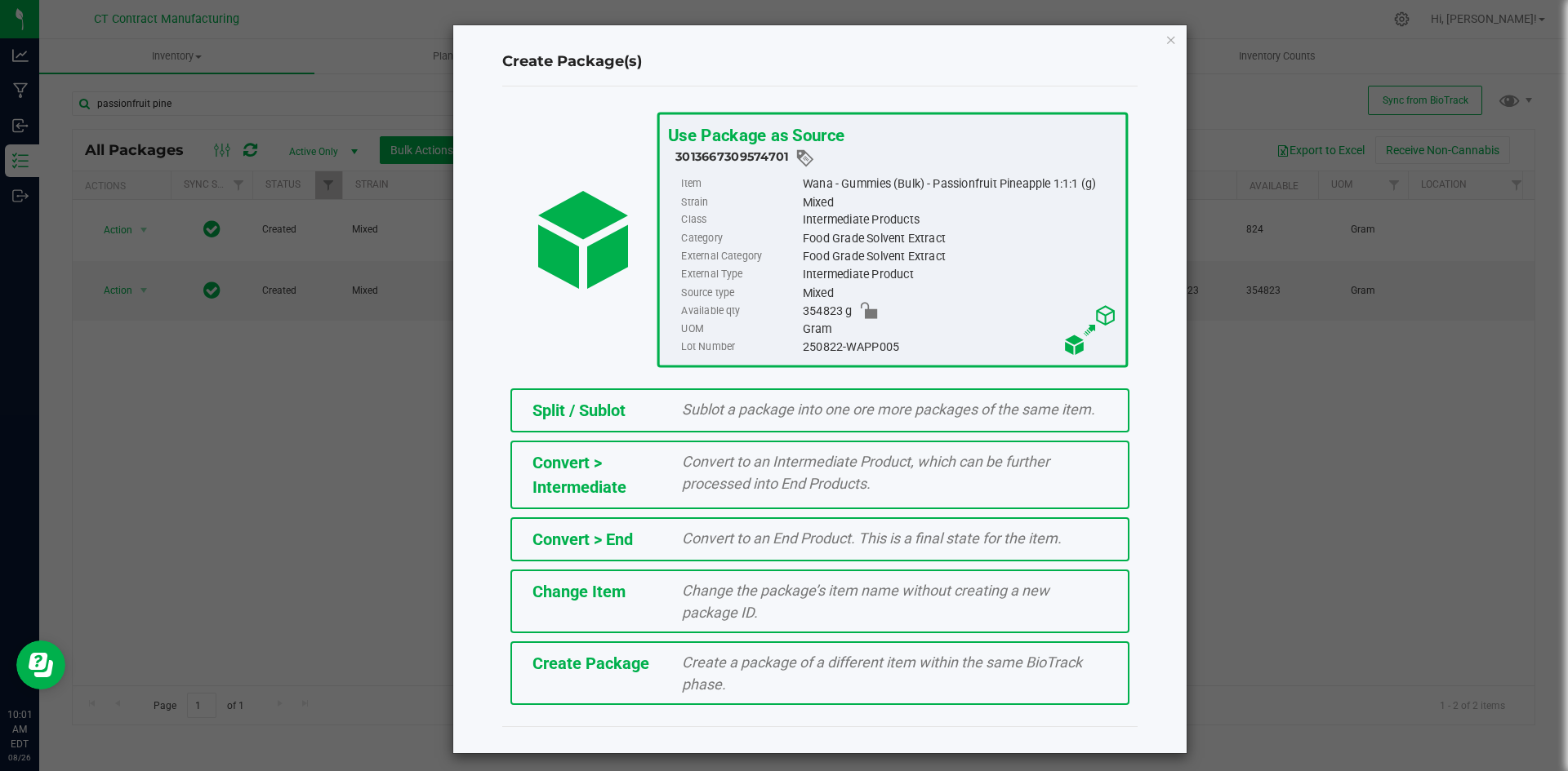
click at [687, 433] on div "Split / Sublot Sublot a package into one ore more packages of the same item." at bounding box center [819, 410] width 619 height 44
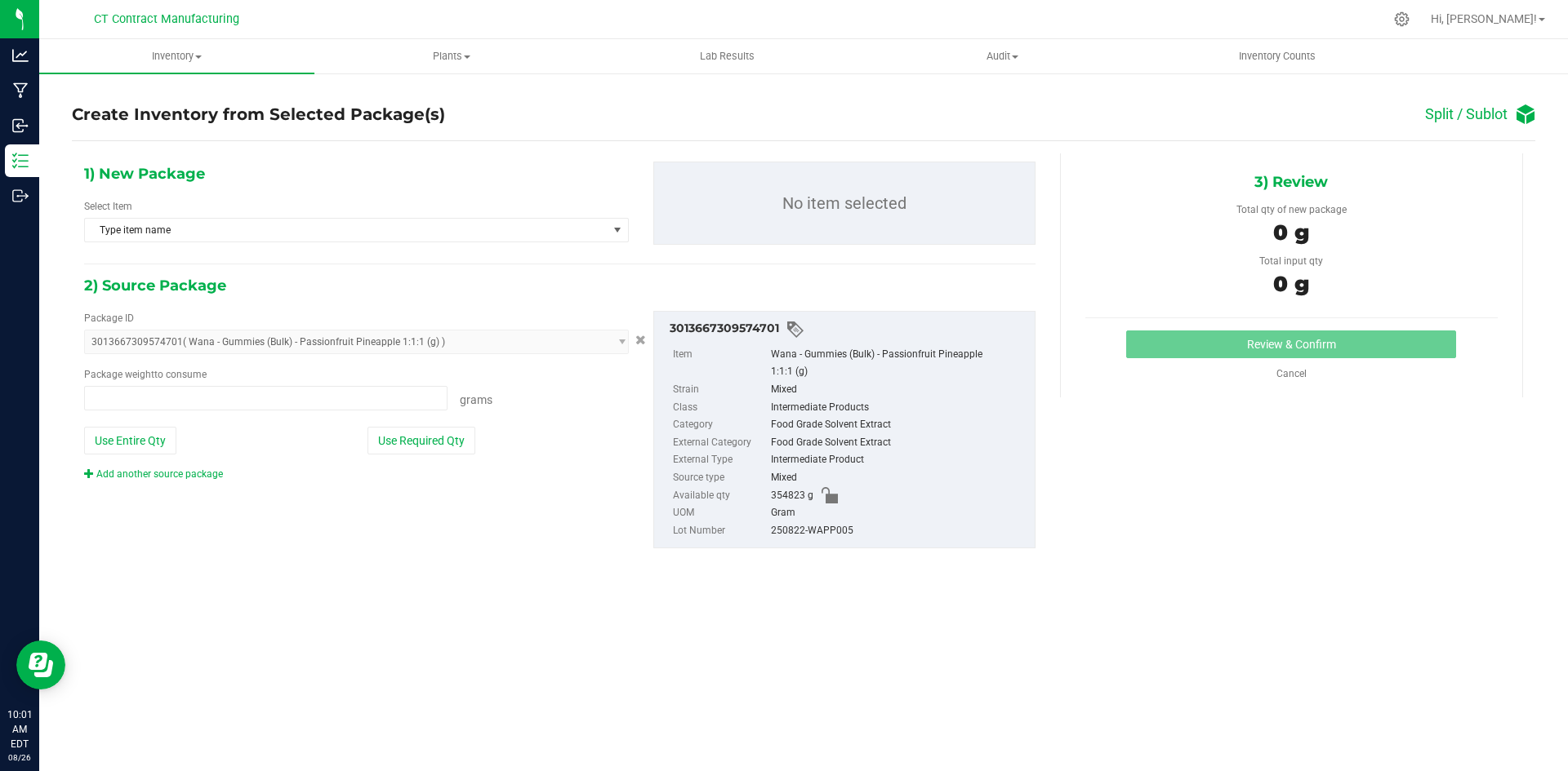
type input "0.0000 g"
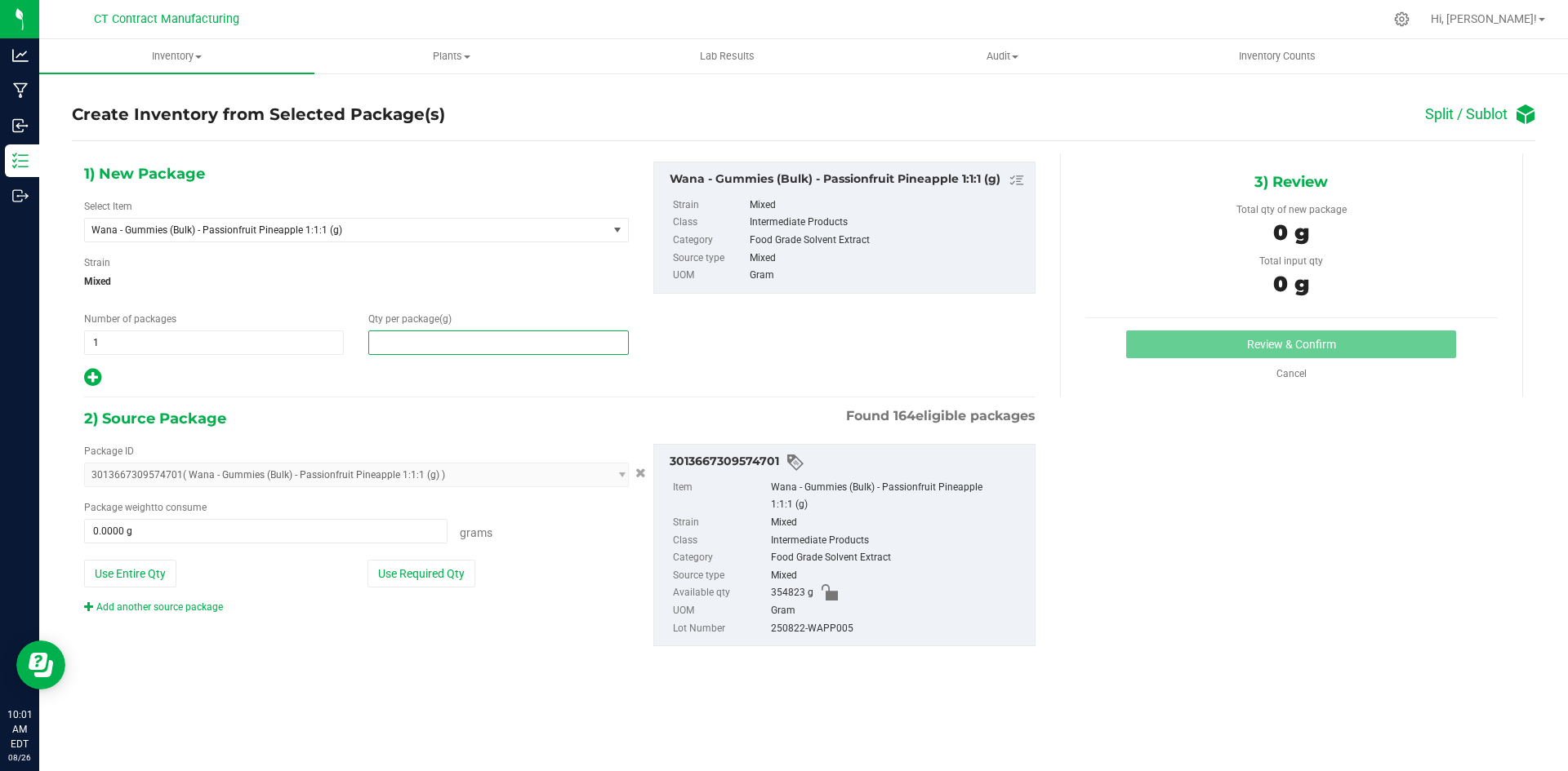
click at [471, 347] on span at bounding box center [498, 343] width 259 height 24
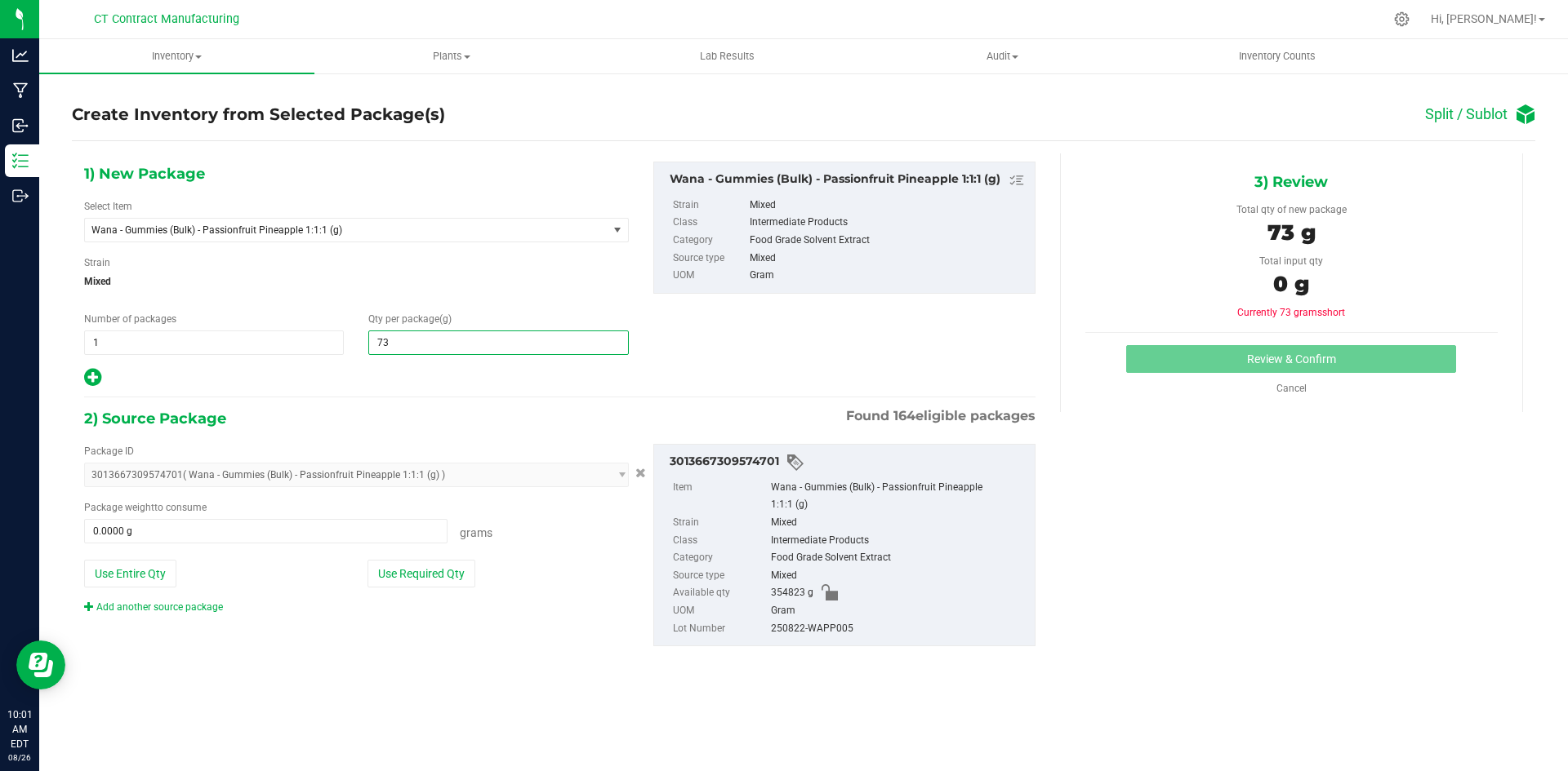
type input "730"
type input "730.0000"
click at [306, 524] on span at bounding box center [266, 532] width 364 height 24
type input "730"
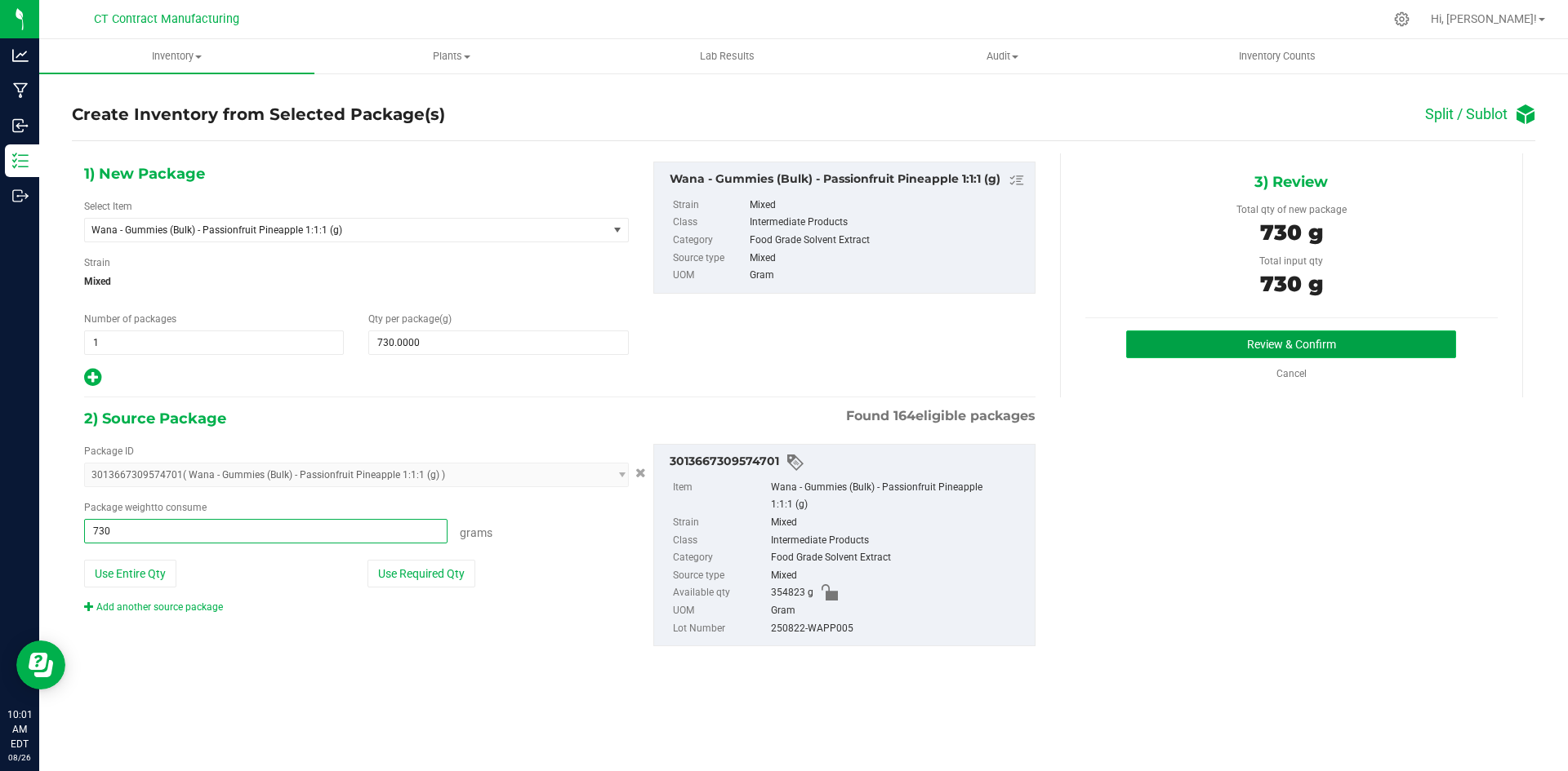
type input "730.0000 g"
click at [1208, 332] on button "Review & Confirm" at bounding box center [1291, 345] width 330 height 28
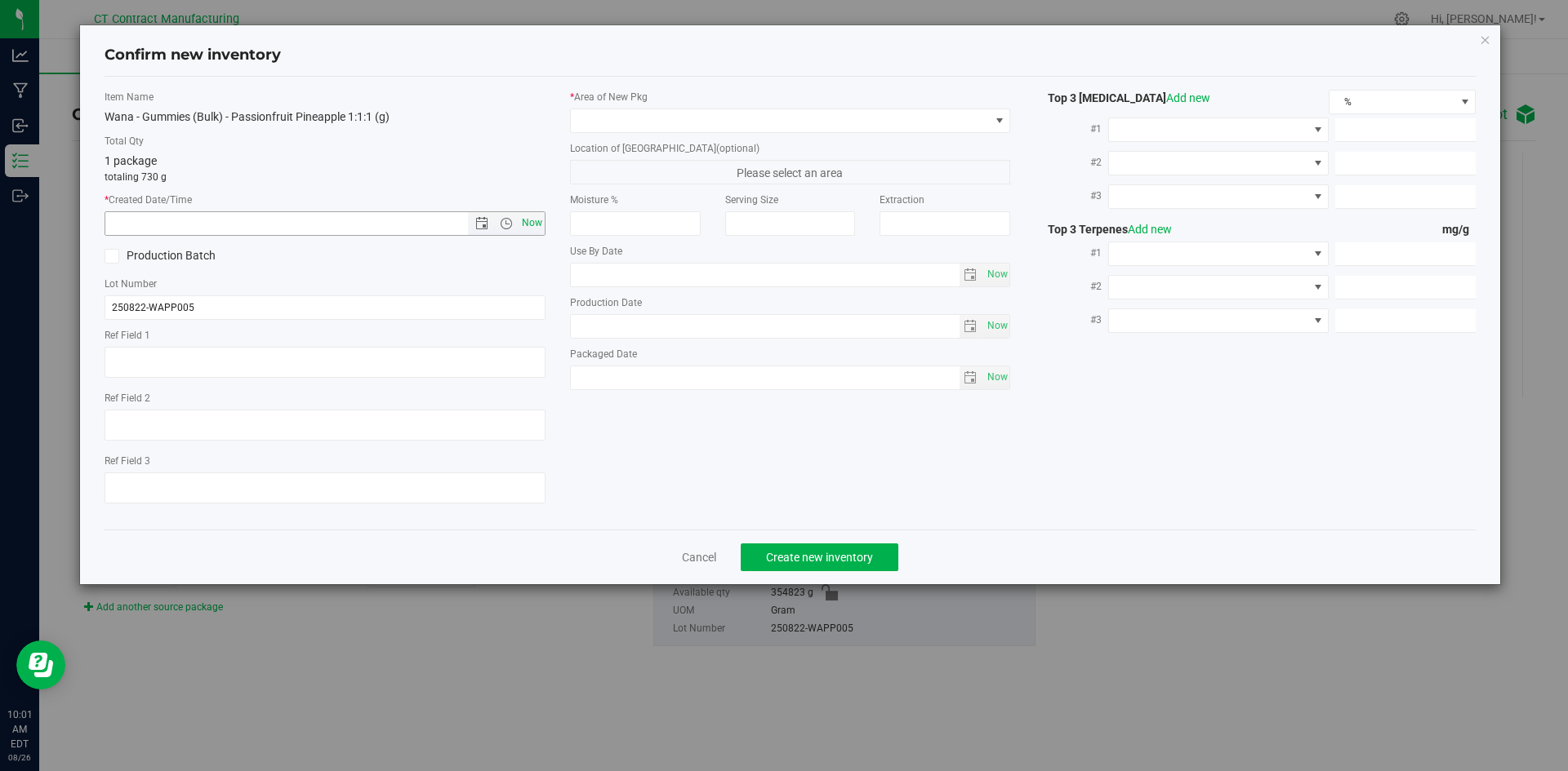
click at [527, 222] on span "Now" at bounding box center [532, 223] width 28 height 23
type input "8/26/2025 10:01 AM"
click at [630, 117] on span at bounding box center [781, 120] width 419 height 23
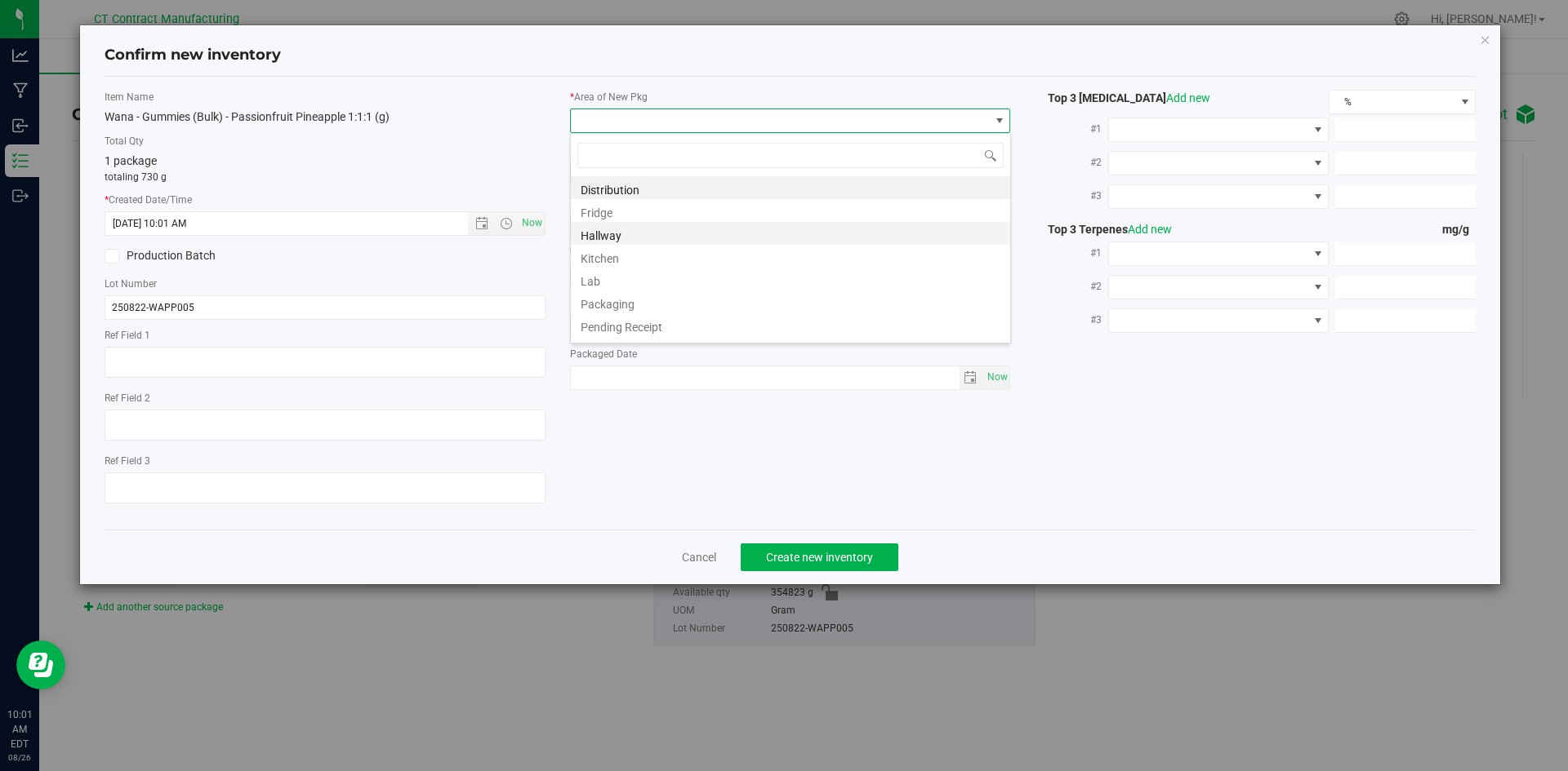
scroll to position [179, 0]
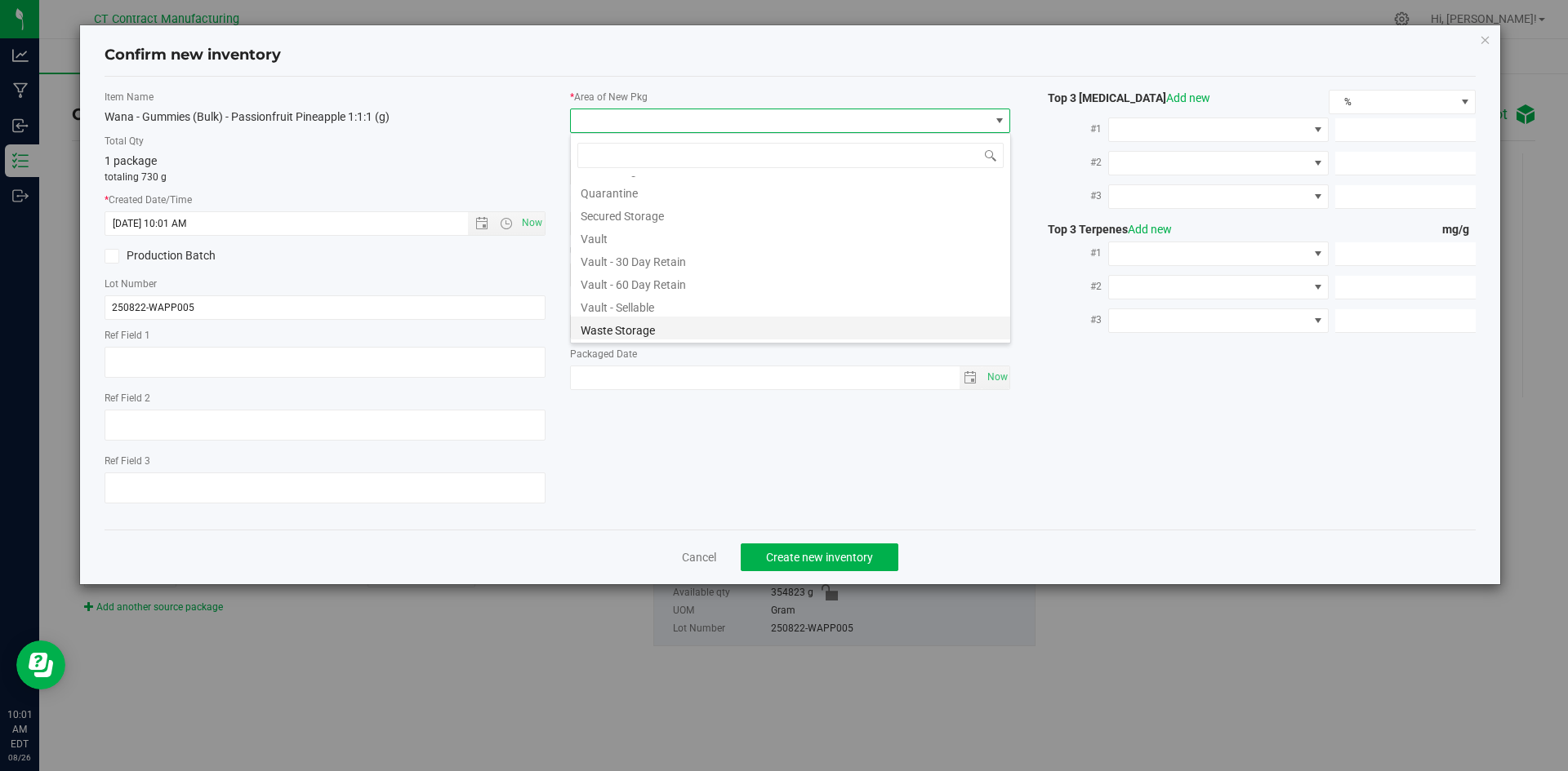
click at [613, 334] on li "Waste Storage" at bounding box center [791, 328] width 440 height 23
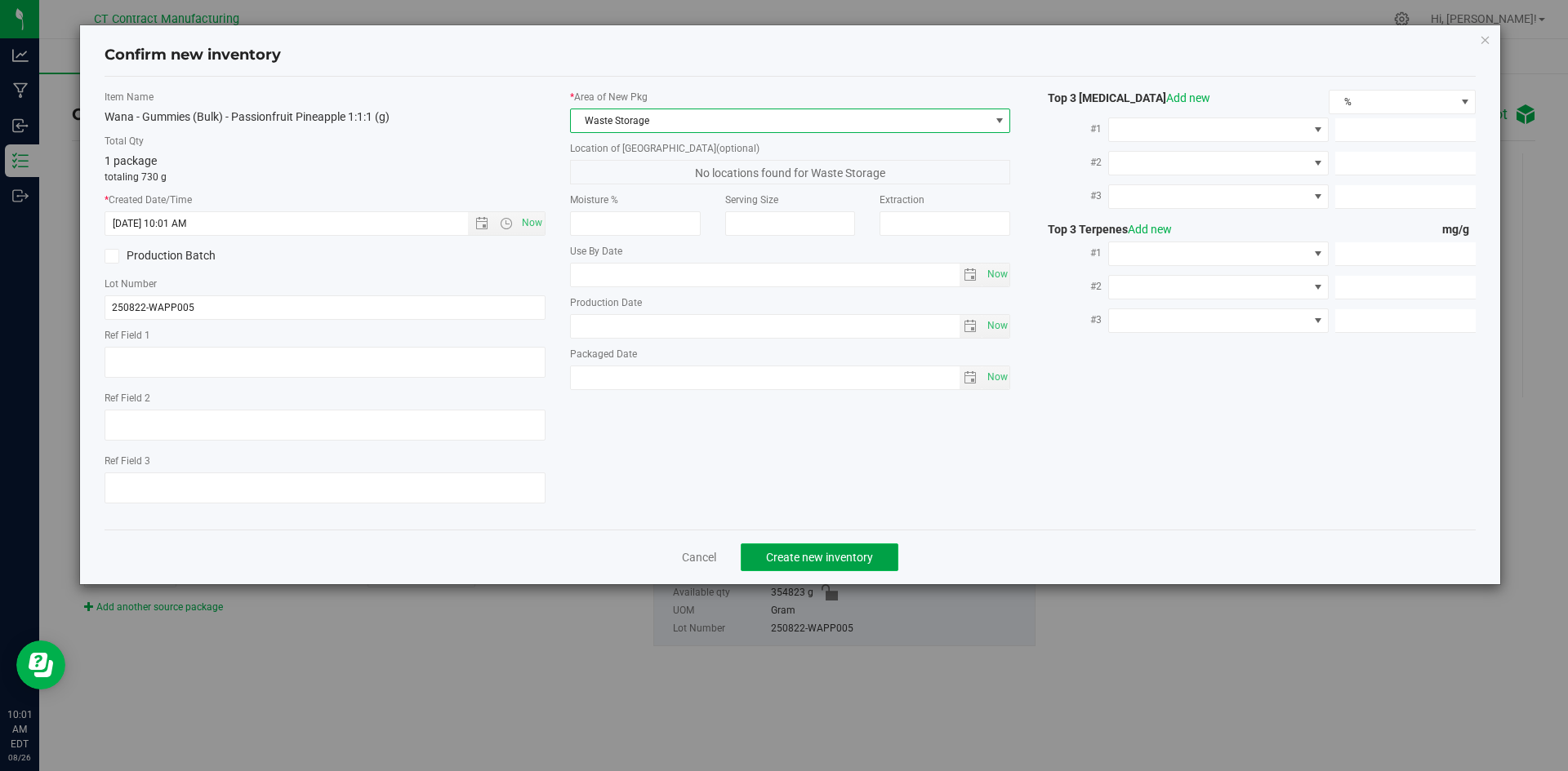
click at [853, 551] on span "Create new inventory" at bounding box center [819, 558] width 107 height 13
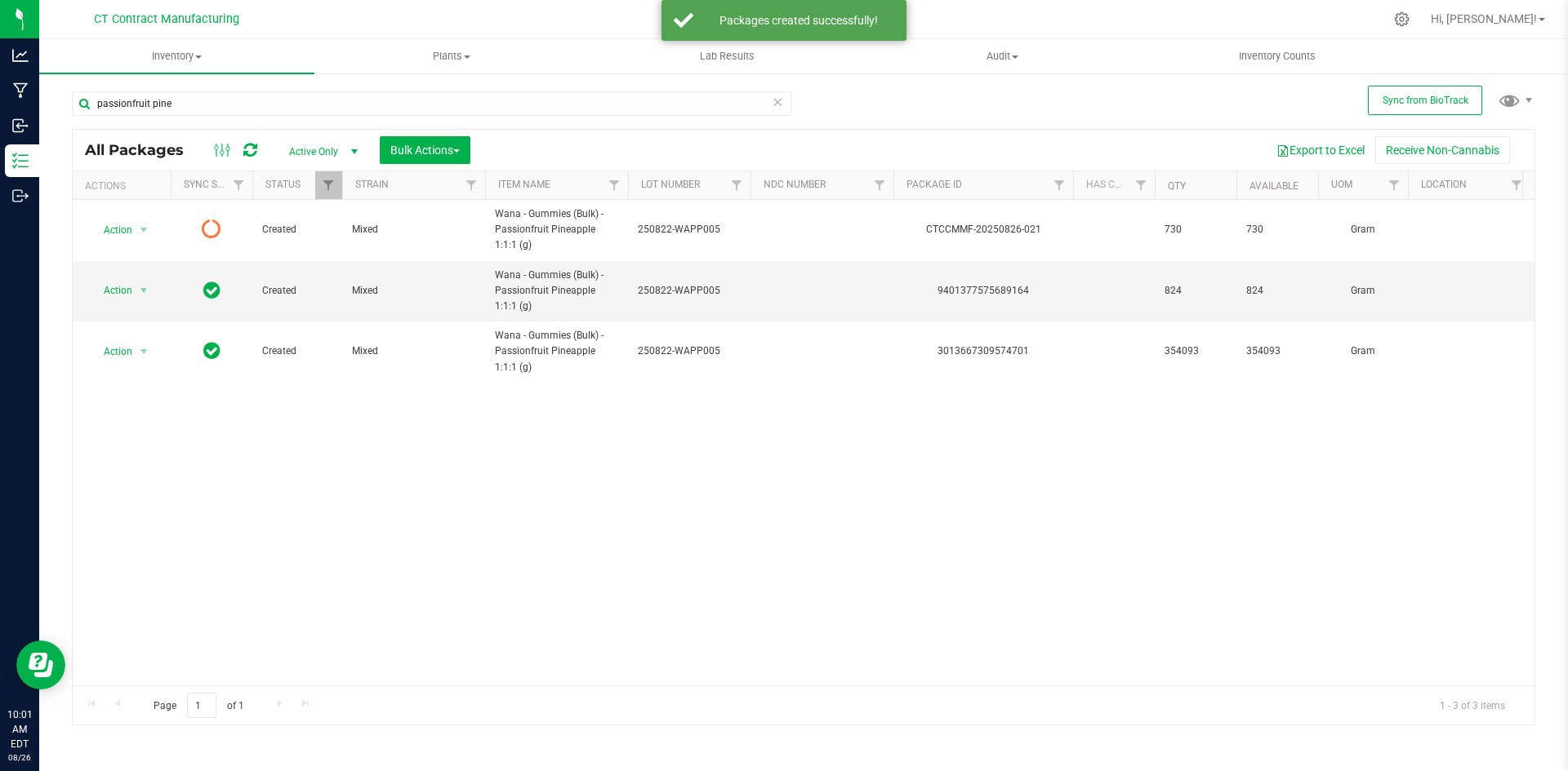
click at [244, 149] on icon at bounding box center [250, 149] width 14 height 16
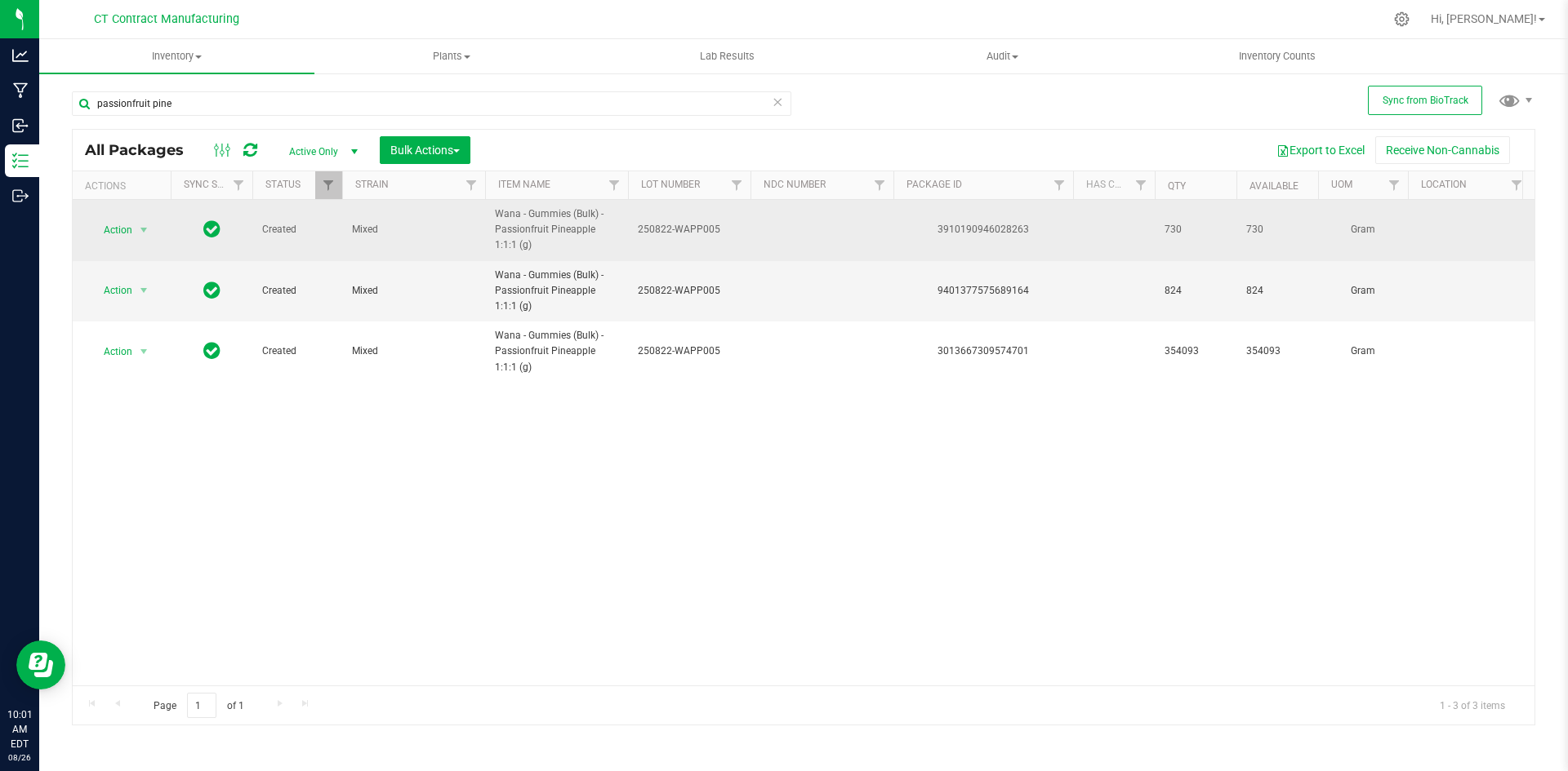
click at [952, 228] on div "3910190946028263" at bounding box center [983, 229] width 184 height 16
copy div "3910190946028263"
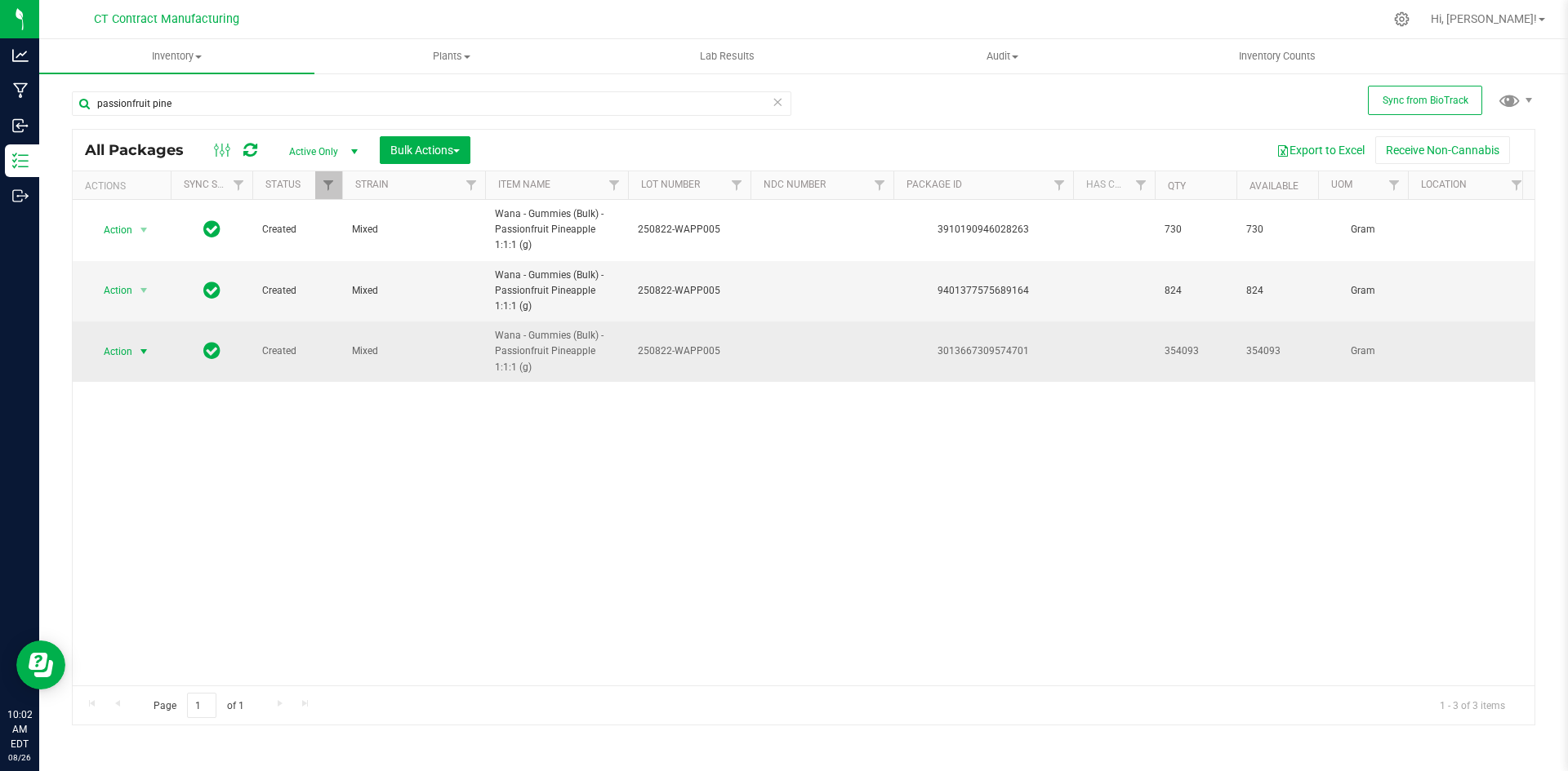
click at [146, 347] on span "select" at bounding box center [144, 352] width 13 height 13
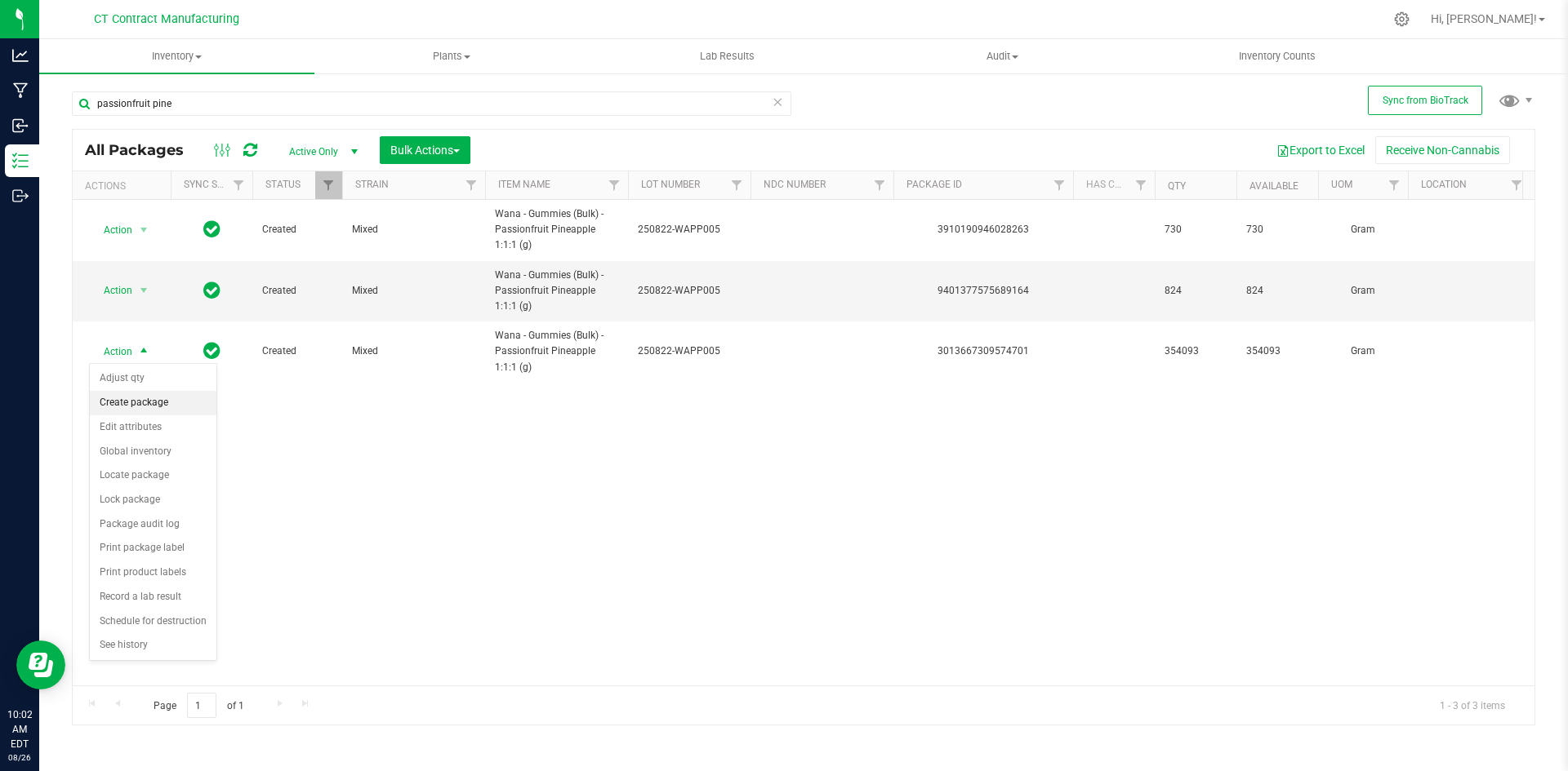
click at [145, 401] on li "Create package" at bounding box center [153, 403] width 127 height 24
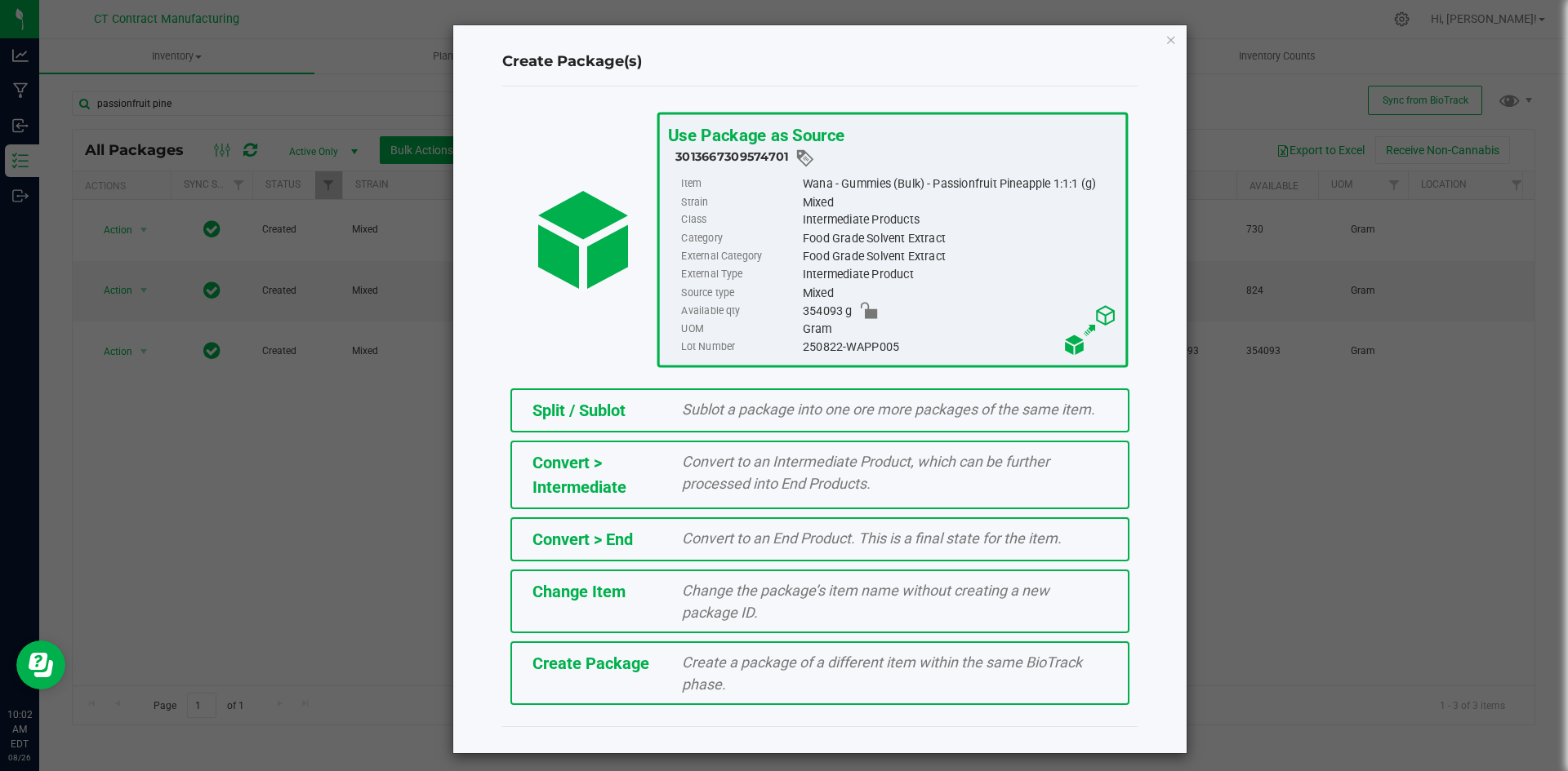
click at [655, 423] on div "Split / Sublot" at bounding box center [596, 410] width 150 height 24
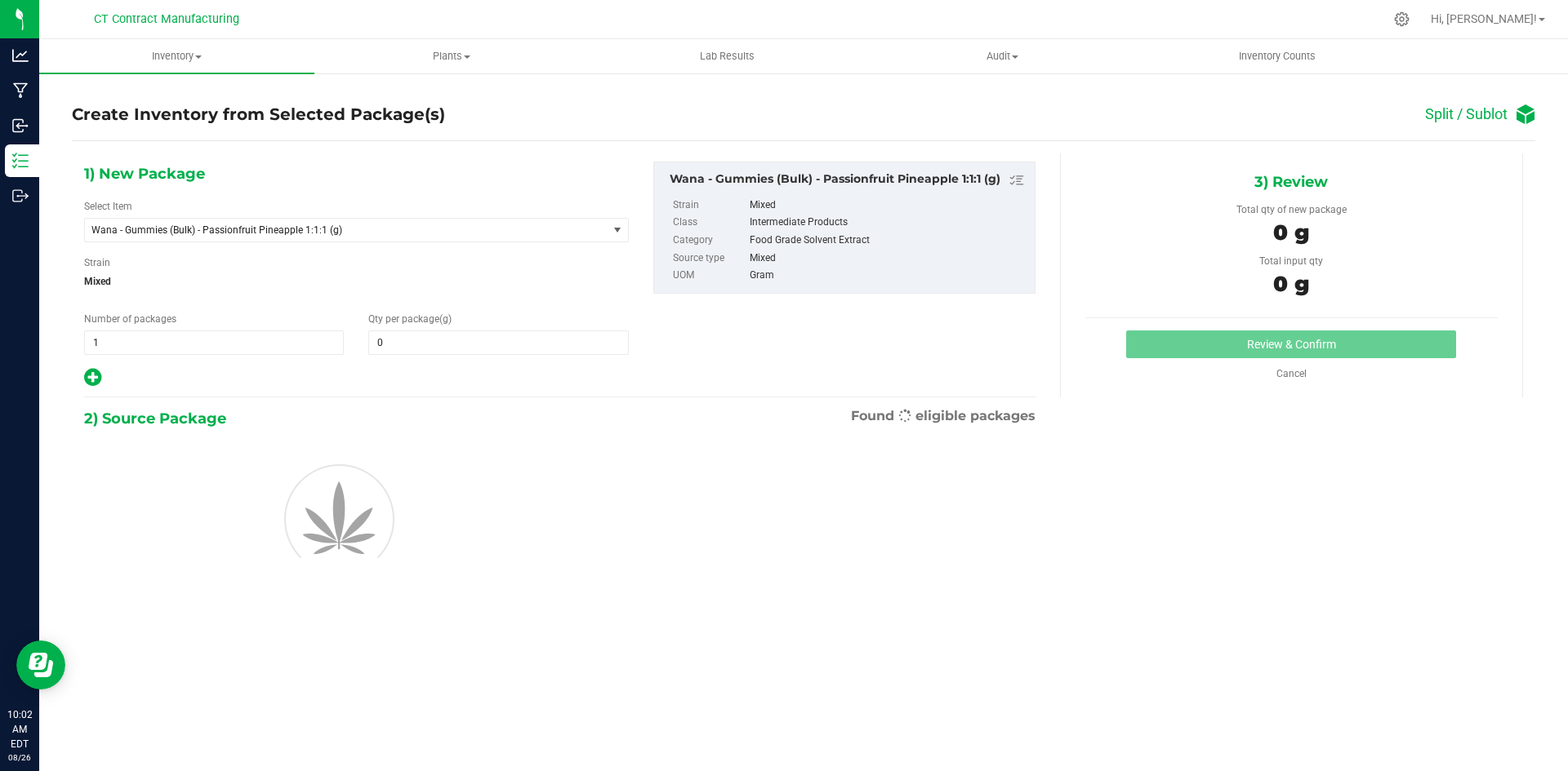
type input "0.0000"
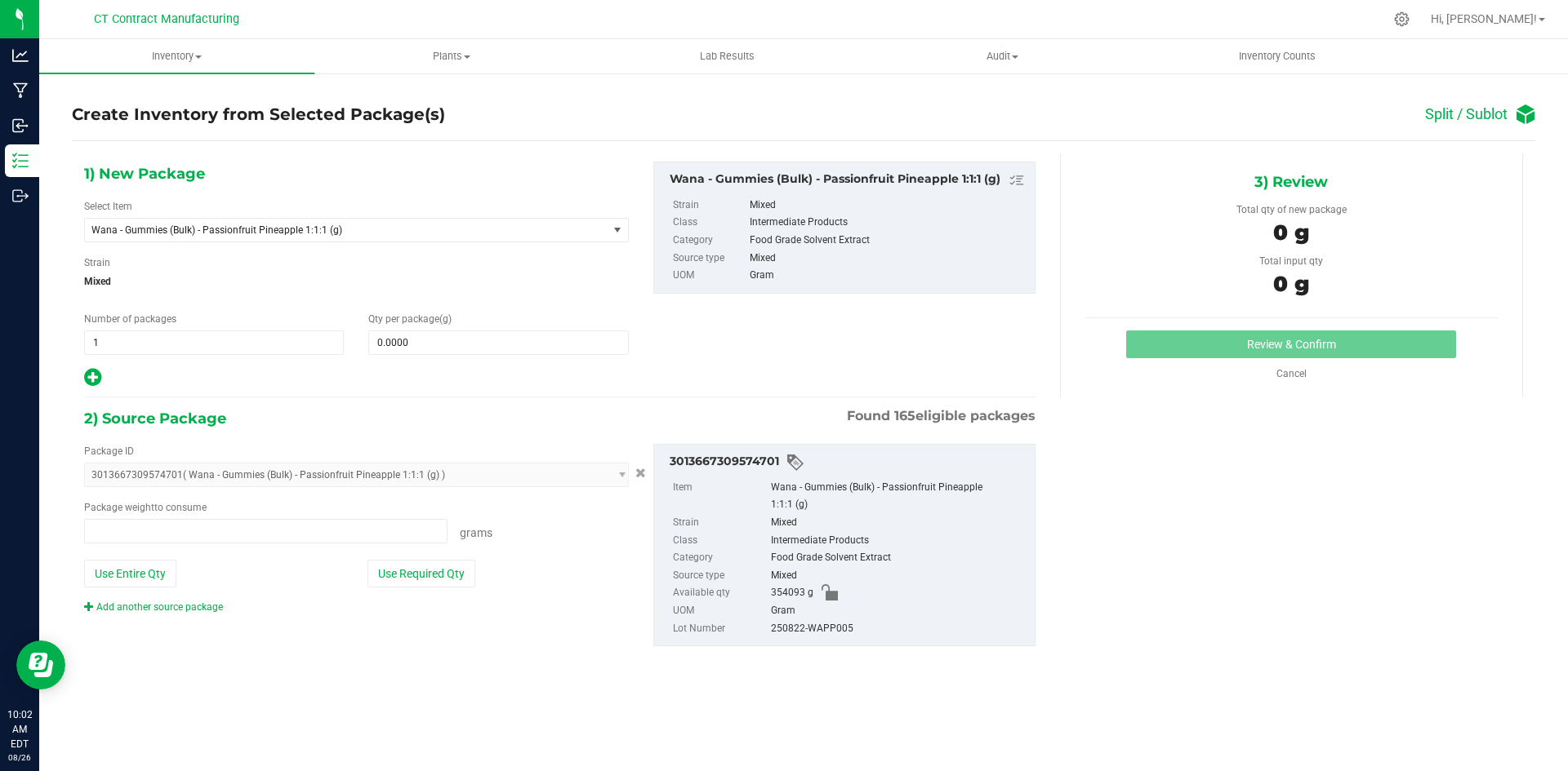
type input "0.0000 g"
type input "0"
click at [558, 343] on span at bounding box center [498, 343] width 259 height 24
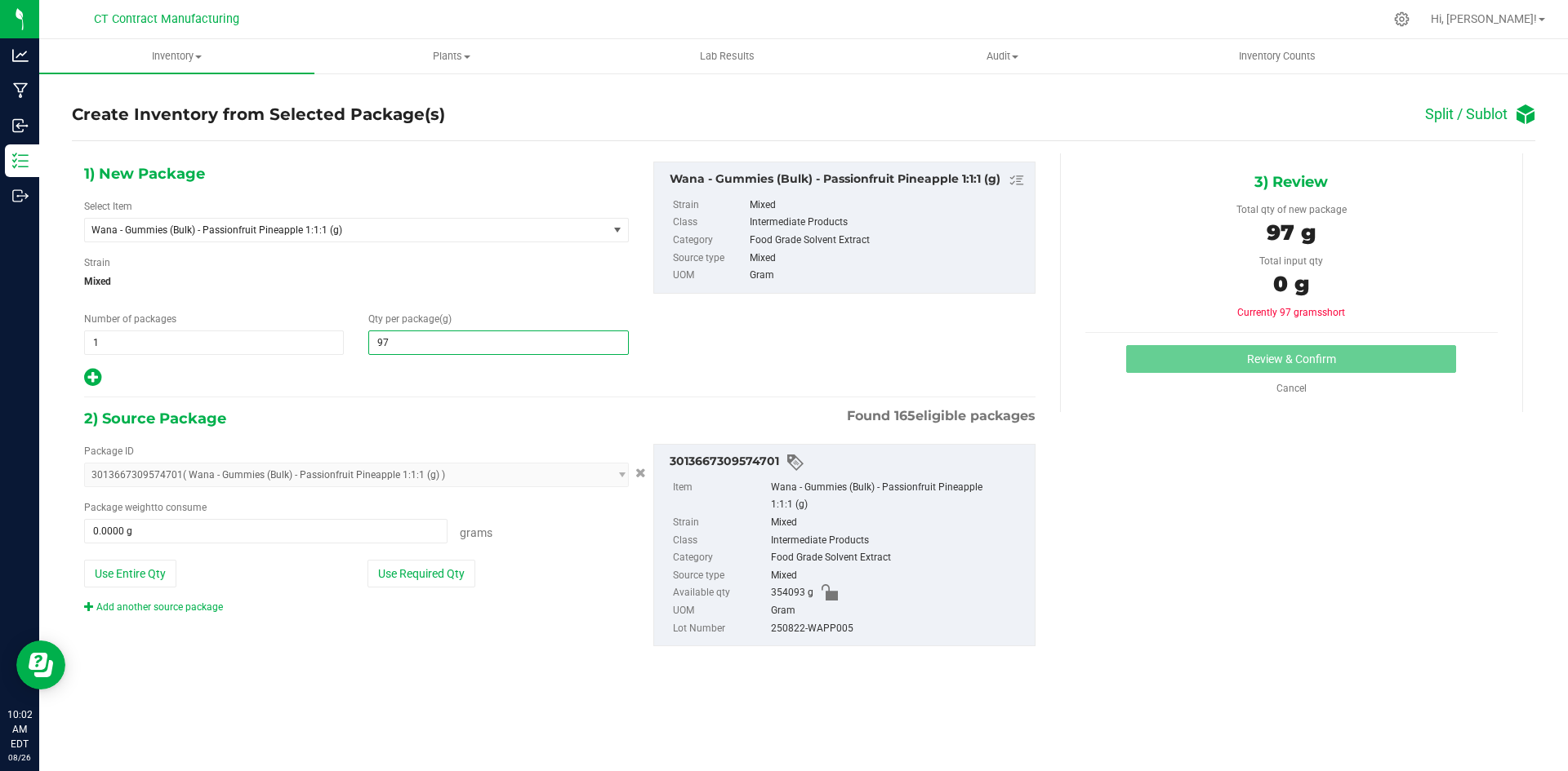
type input "977"
type input "977.0000"
click at [230, 528] on span at bounding box center [266, 532] width 364 height 24
type input "977"
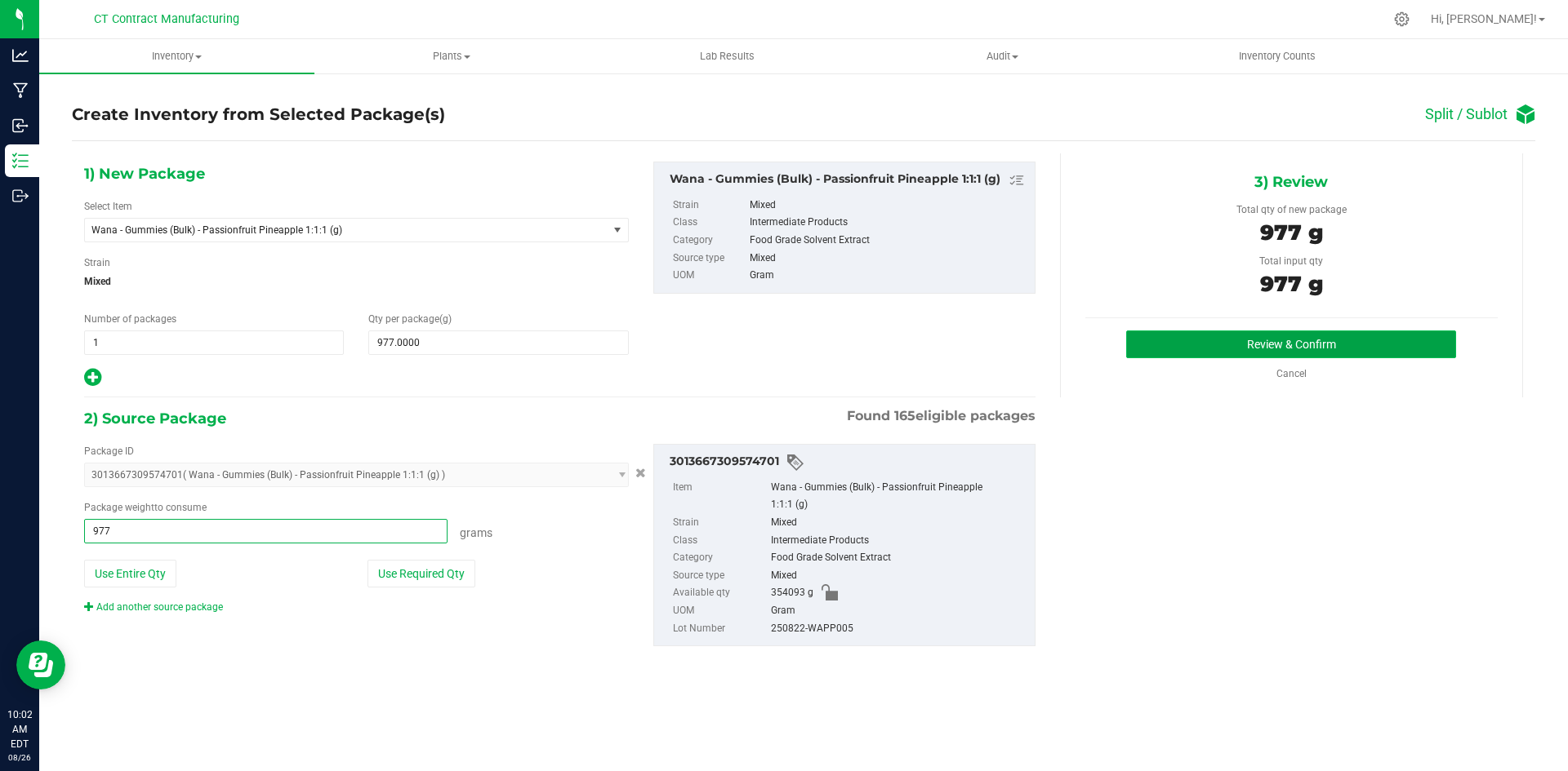
type input "977.0000 g"
click at [1149, 350] on button "Review & Confirm" at bounding box center [1291, 345] width 330 height 28
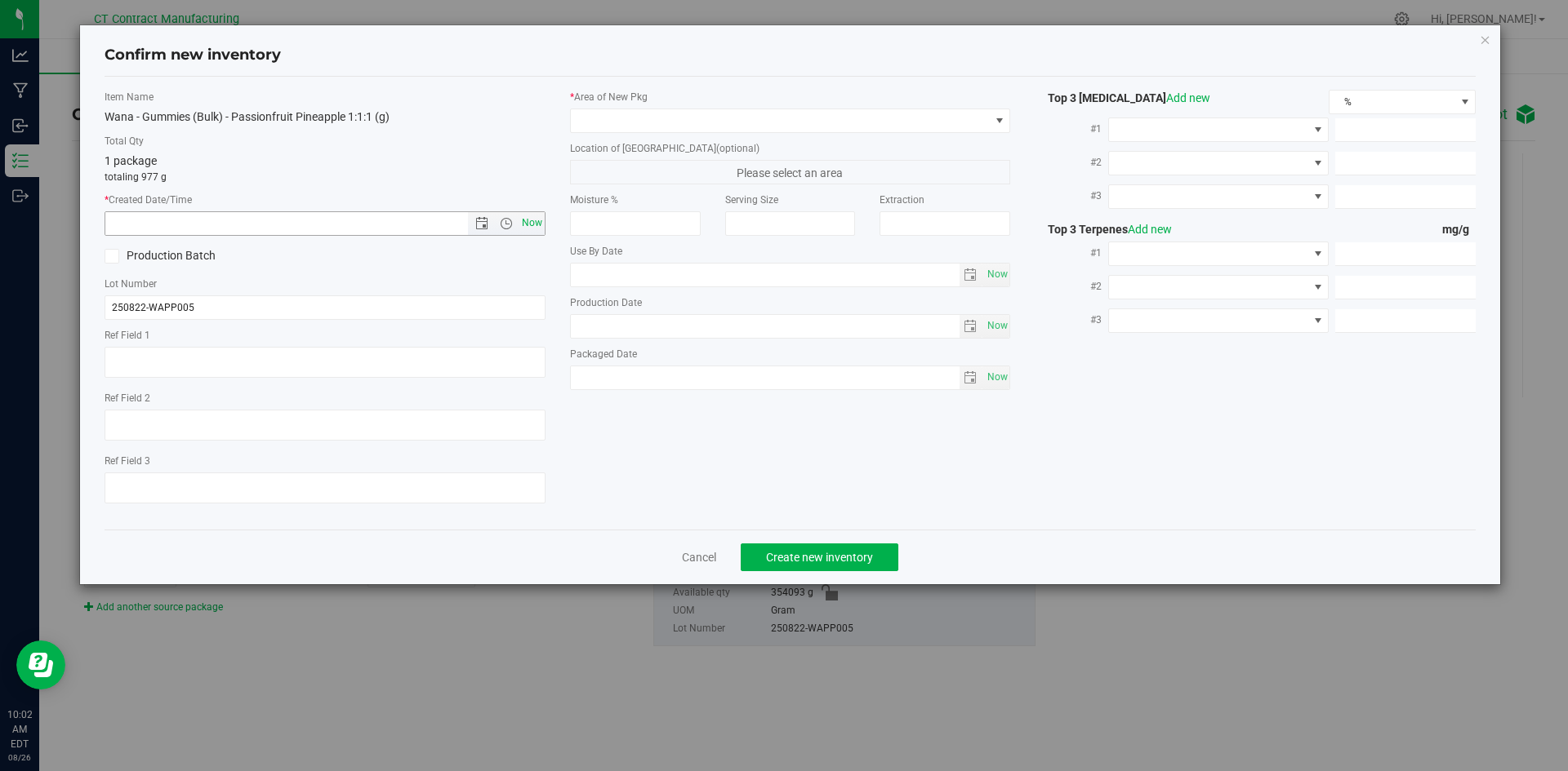
click at [523, 220] on span "Now" at bounding box center [532, 223] width 28 height 23
type input "8/26/2025 10:02 AM"
click at [628, 122] on span at bounding box center [781, 120] width 419 height 23
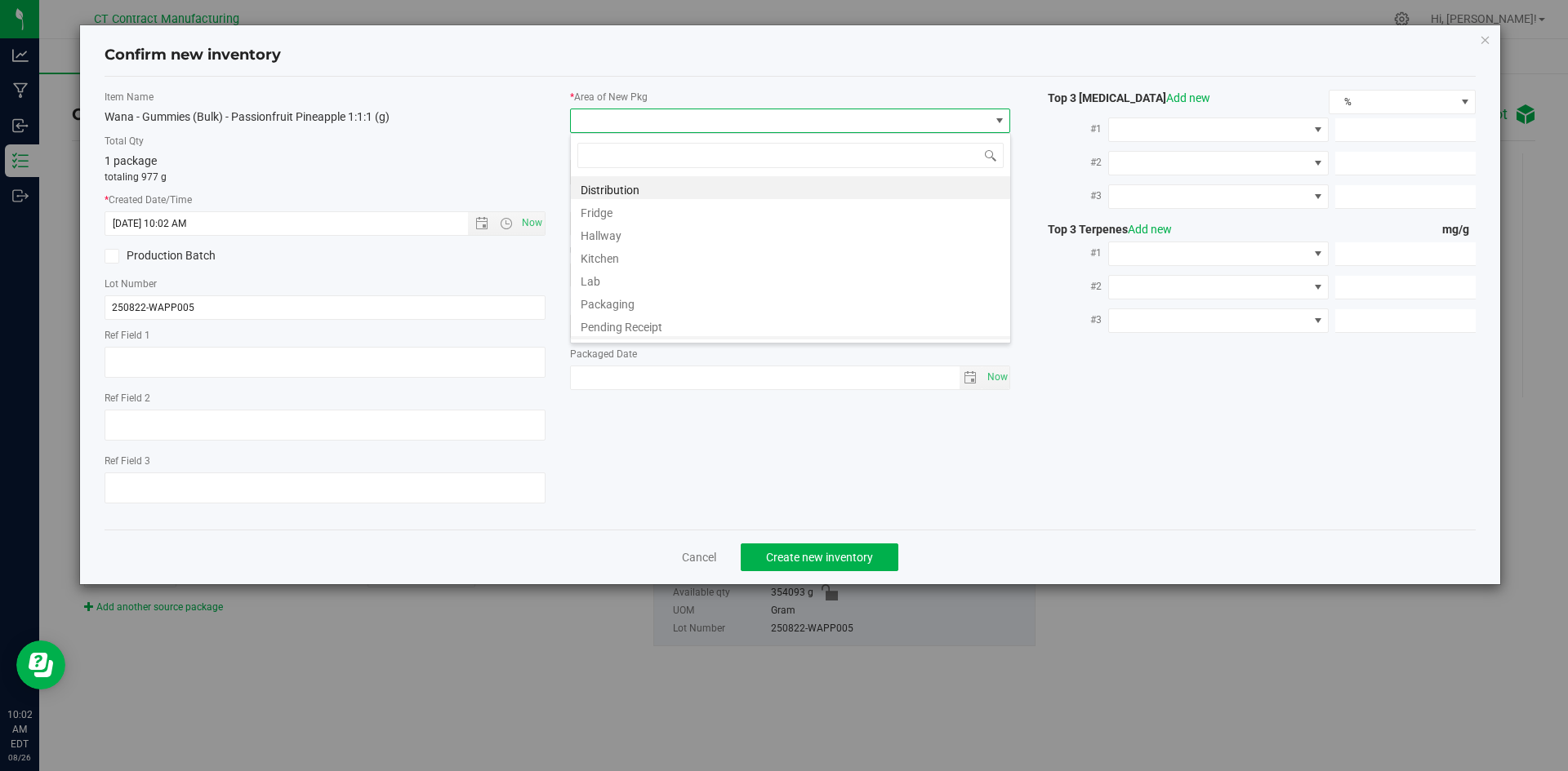
scroll to position [179, 0]
click at [627, 334] on li "Waste Storage" at bounding box center [791, 328] width 440 height 23
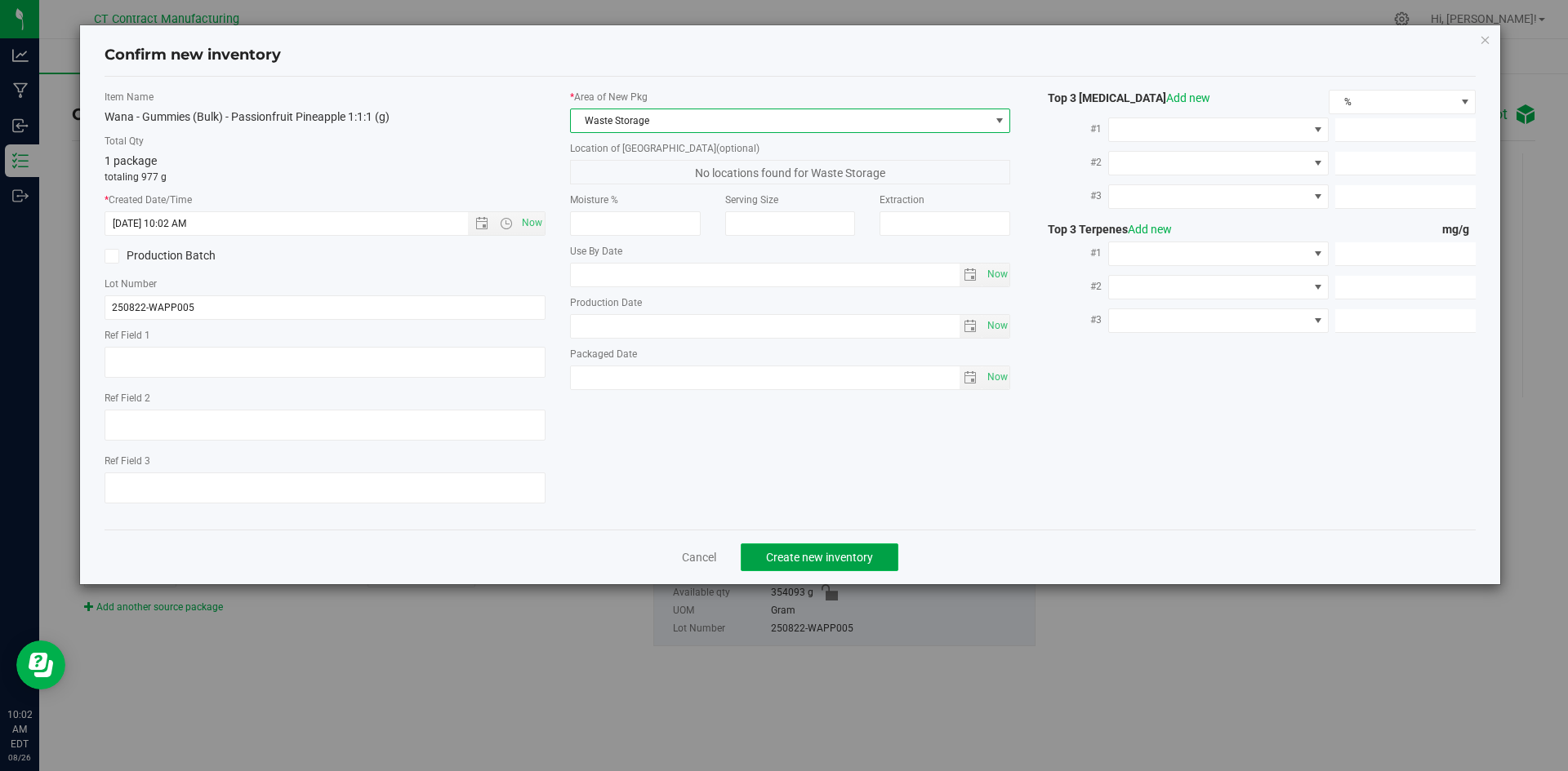
click at [863, 566] on button "Create new inventory" at bounding box center [819, 558] width 158 height 28
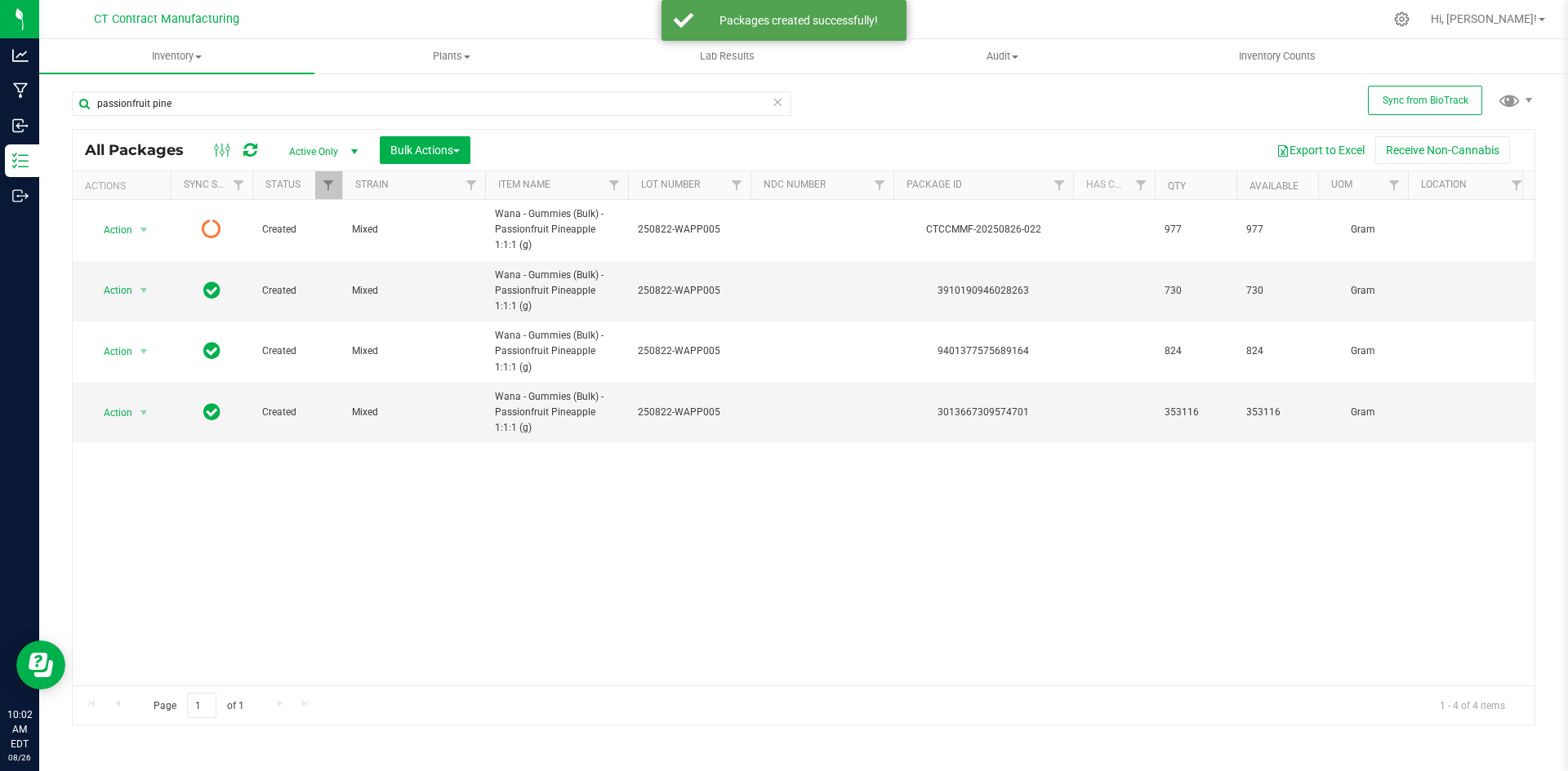
click at [251, 146] on icon at bounding box center [250, 149] width 14 height 16
click at [256, 148] on icon at bounding box center [250, 149] width 14 height 16
click at [250, 149] on icon at bounding box center [250, 149] width 14 height 16
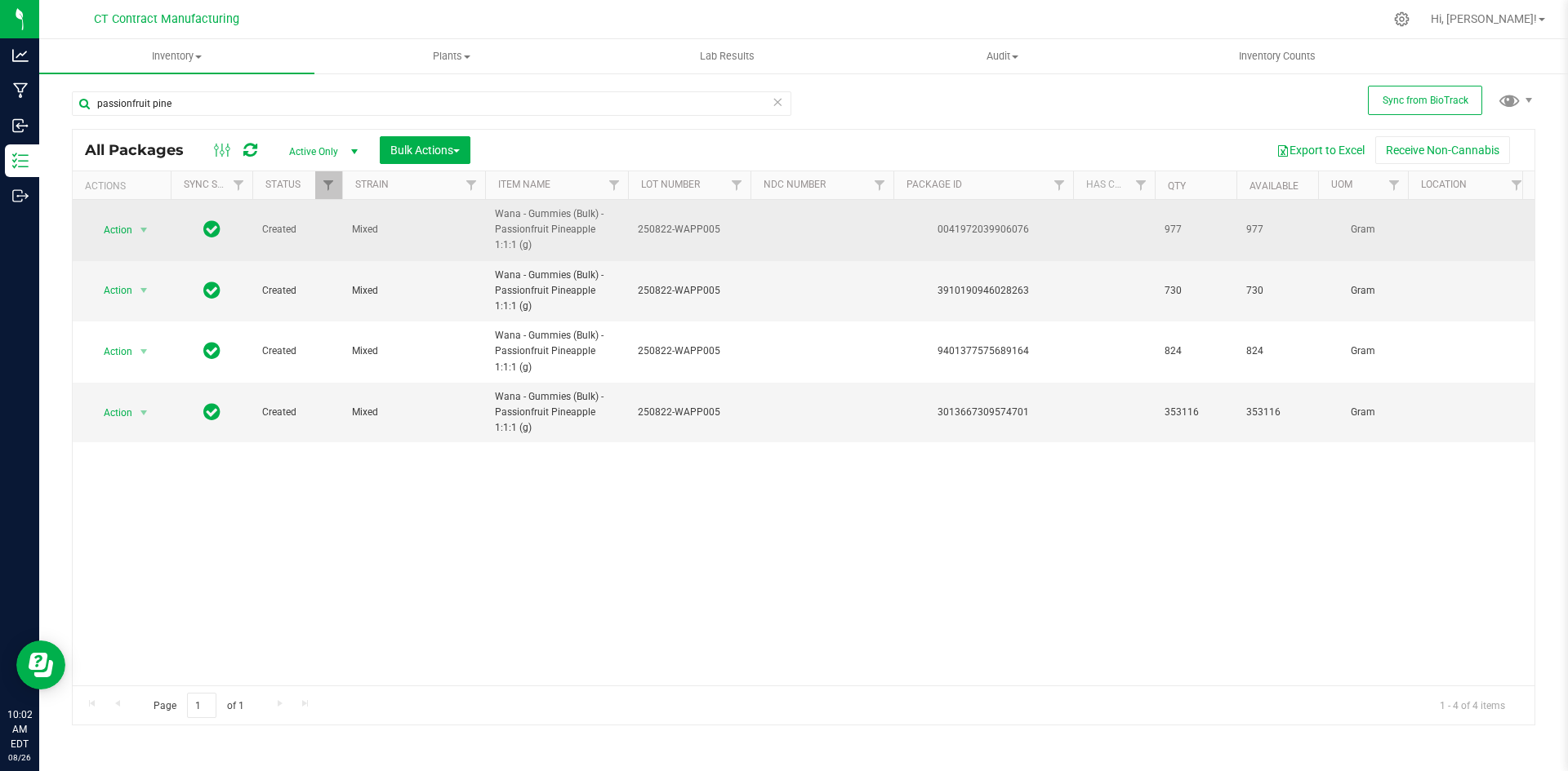
click at [969, 229] on div "0041972039906076" at bounding box center [983, 229] width 184 height 16
copy div "0041972039906076"
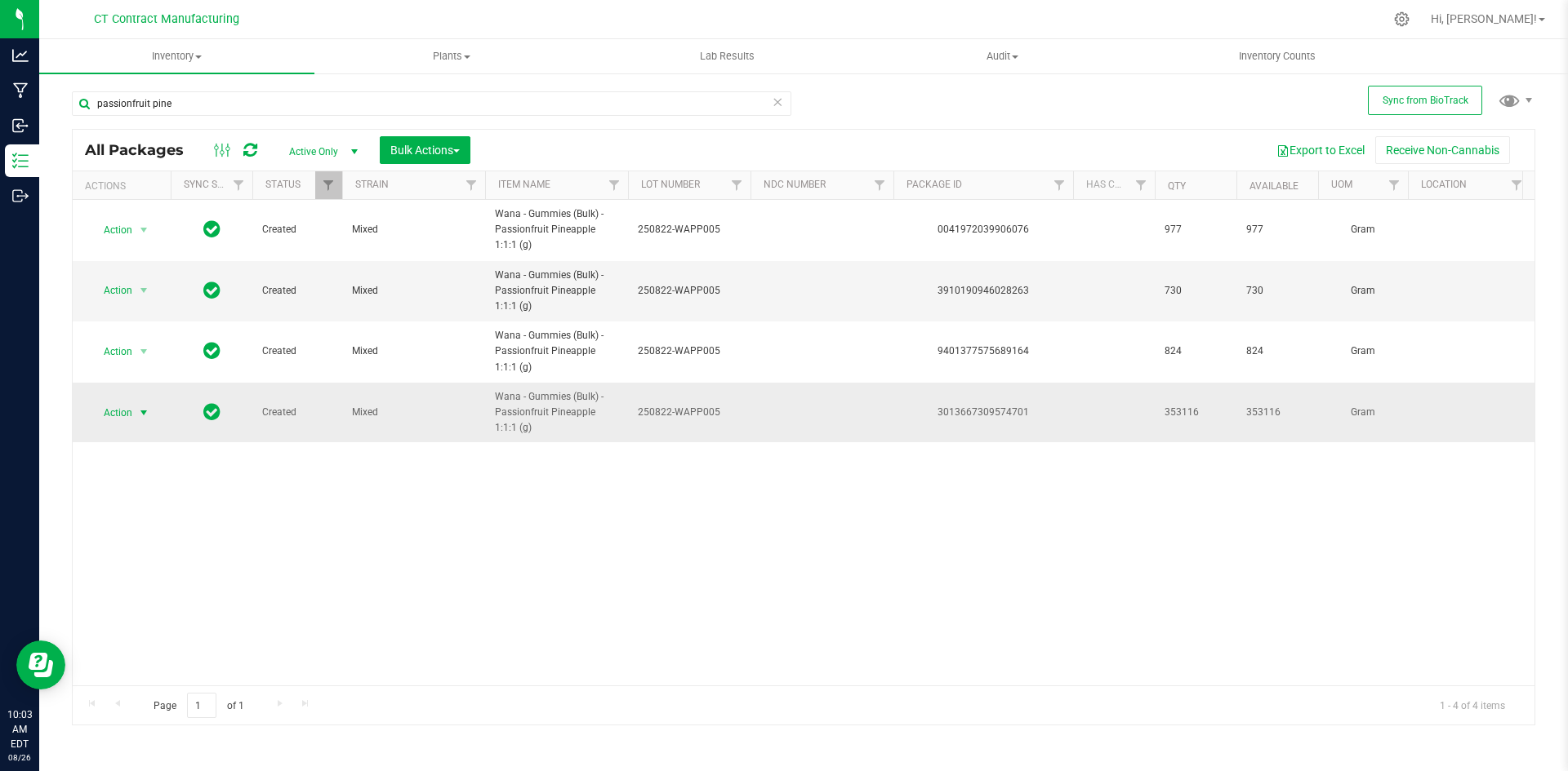
click at [146, 409] on span "select" at bounding box center [144, 413] width 13 height 13
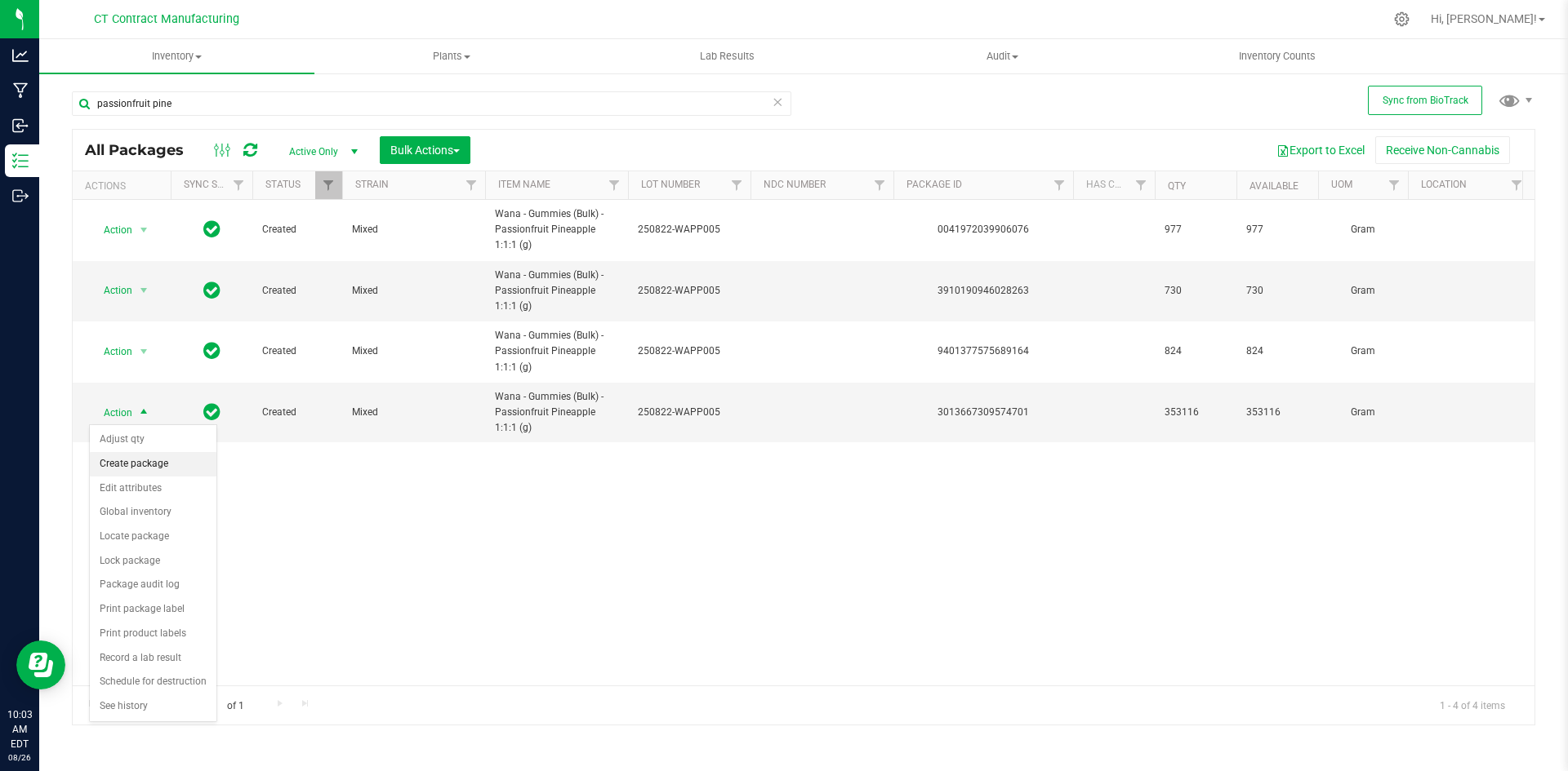
click at [147, 461] on li "Create package" at bounding box center [153, 465] width 127 height 24
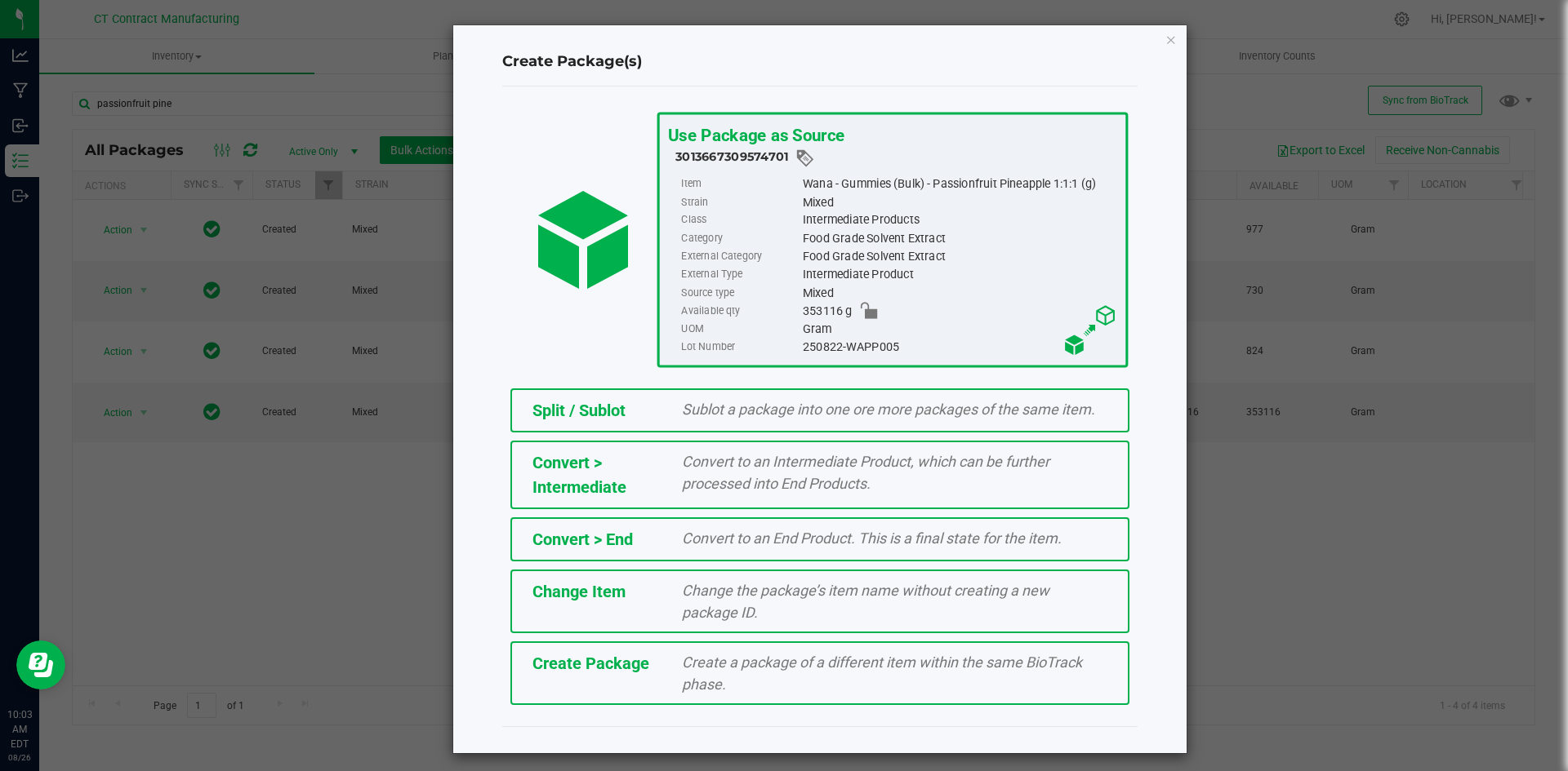
click at [648, 423] on div "Split / Sublot" at bounding box center [596, 410] width 150 height 24
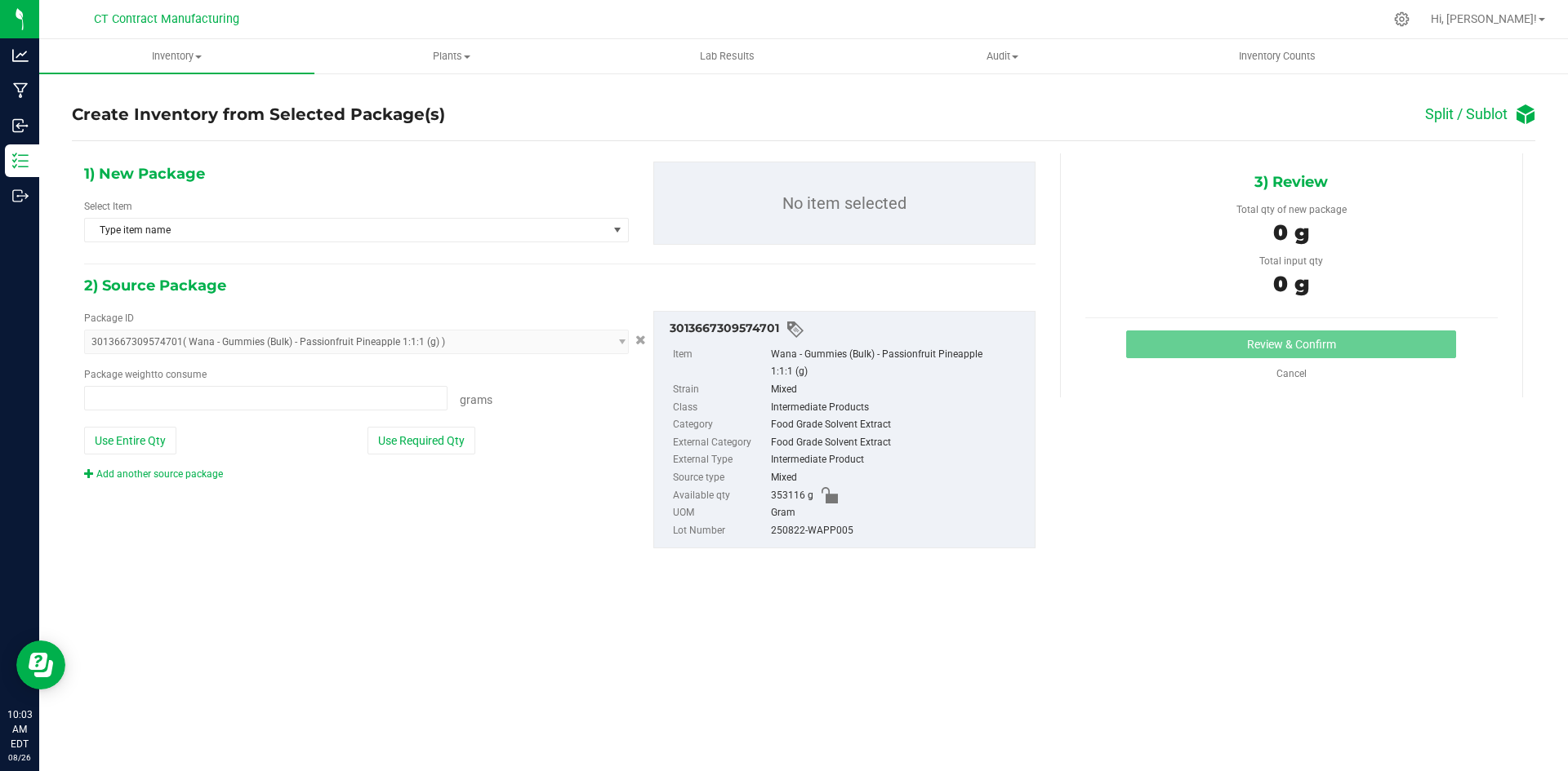
type input "0.0000 g"
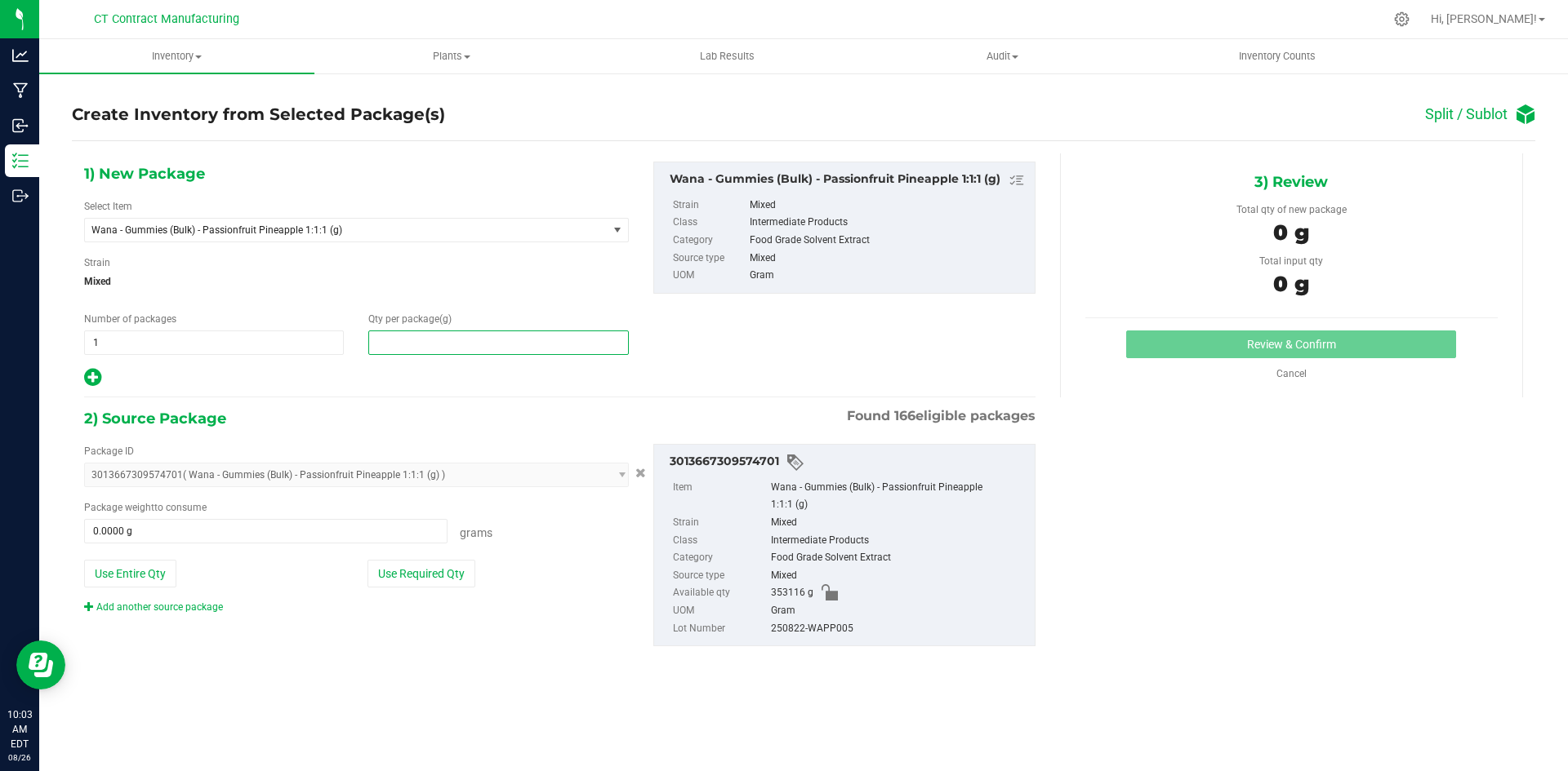
click at [505, 348] on span at bounding box center [498, 343] width 259 height 24
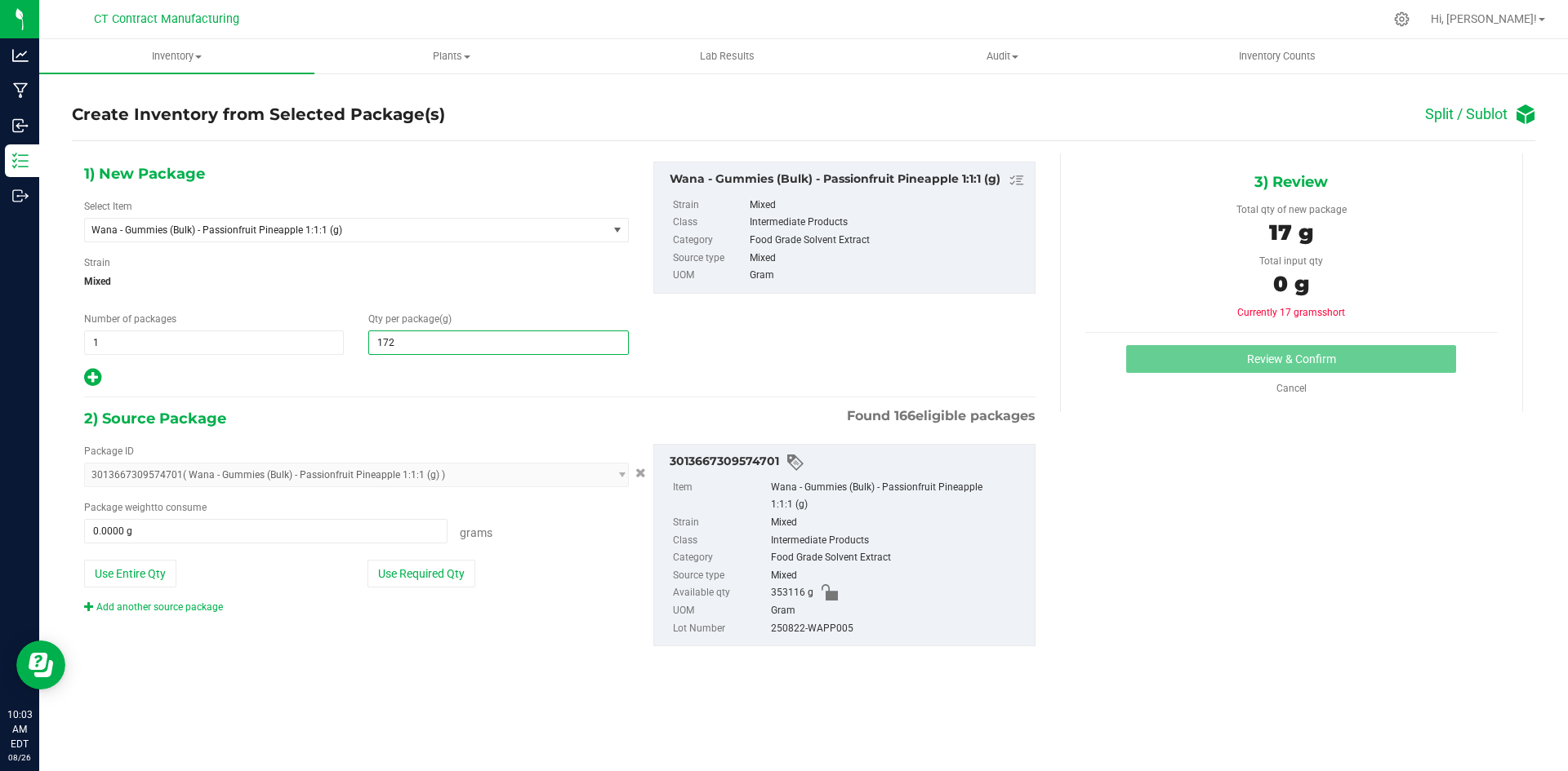
type input "1721"
type input "1,721.0000"
click at [346, 542] on span at bounding box center [266, 532] width 364 height 24
type input "1721"
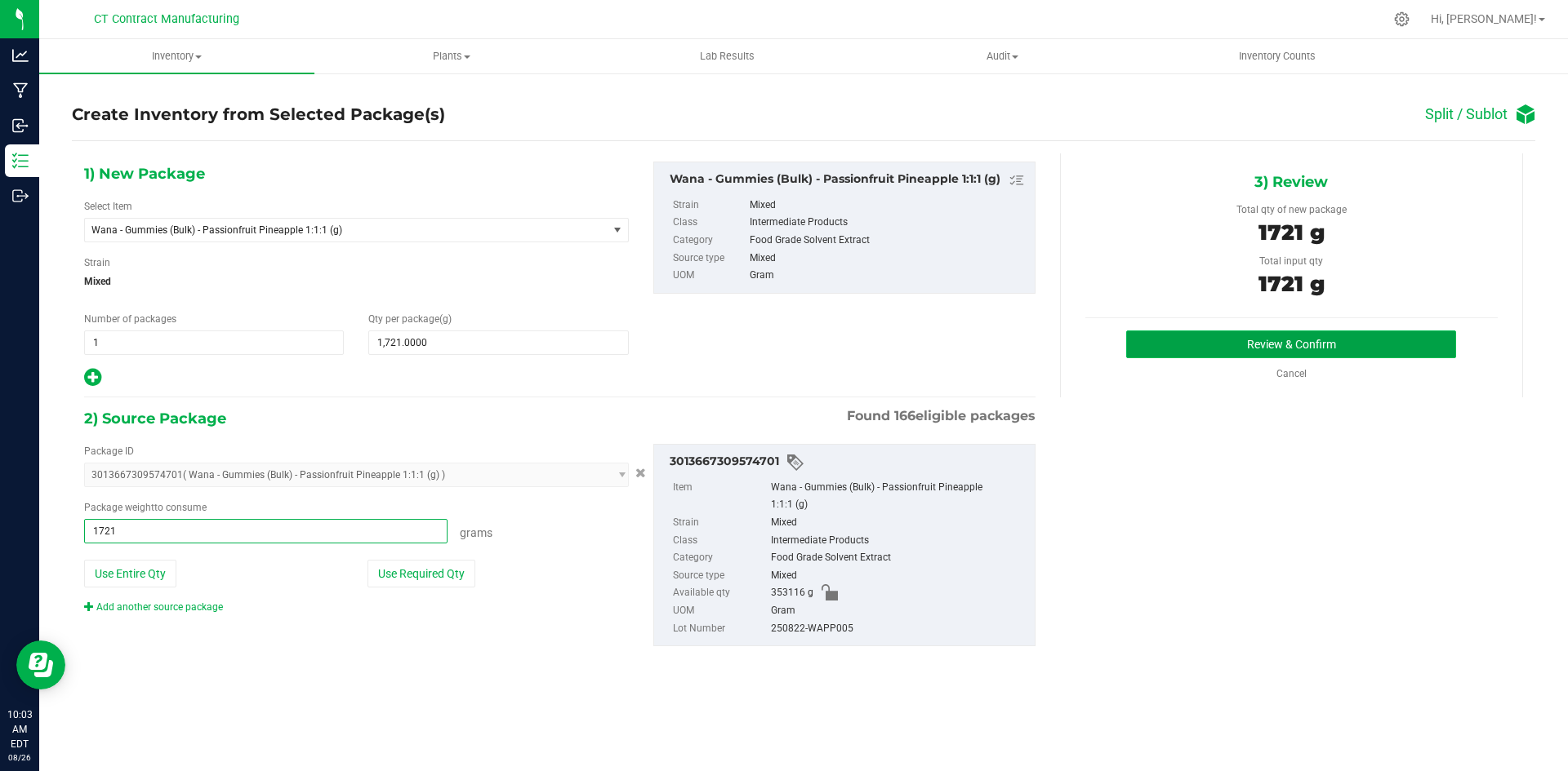
type input "1721.0000 g"
click at [1171, 351] on button "Review & Confirm" at bounding box center [1291, 345] width 330 height 28
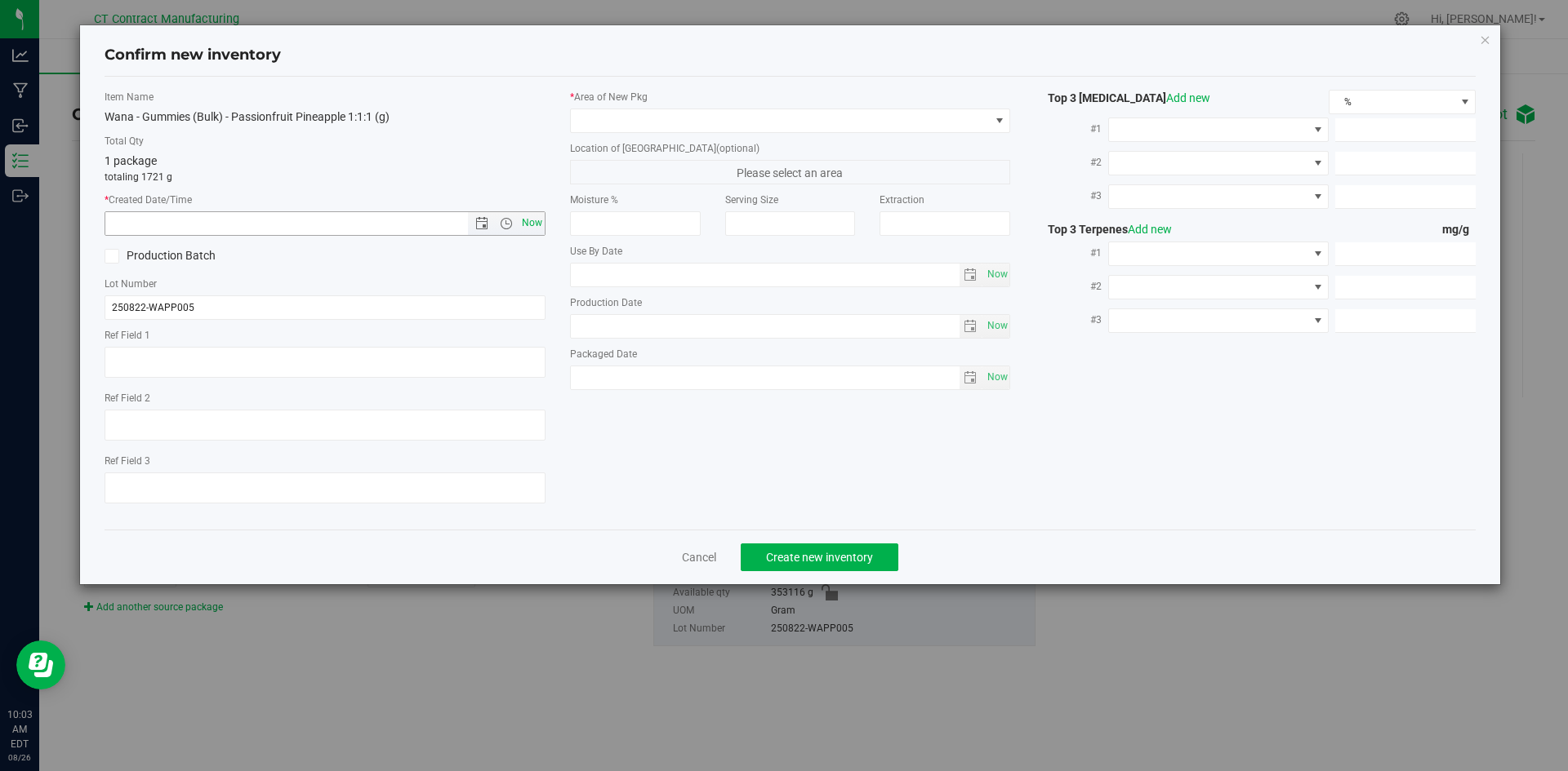
click at [526, 229] on span "Now" at bounding box center [532, 223] width 28 height 23
type input "8/26/2025 10:03 AM"
click at [640, 144] on label "Location of New Pkg (optional)" at bounding box center [790, 148] width 441 height 15
click at [647, 131] on span at bounding box center [781, 120] width 419 height 23
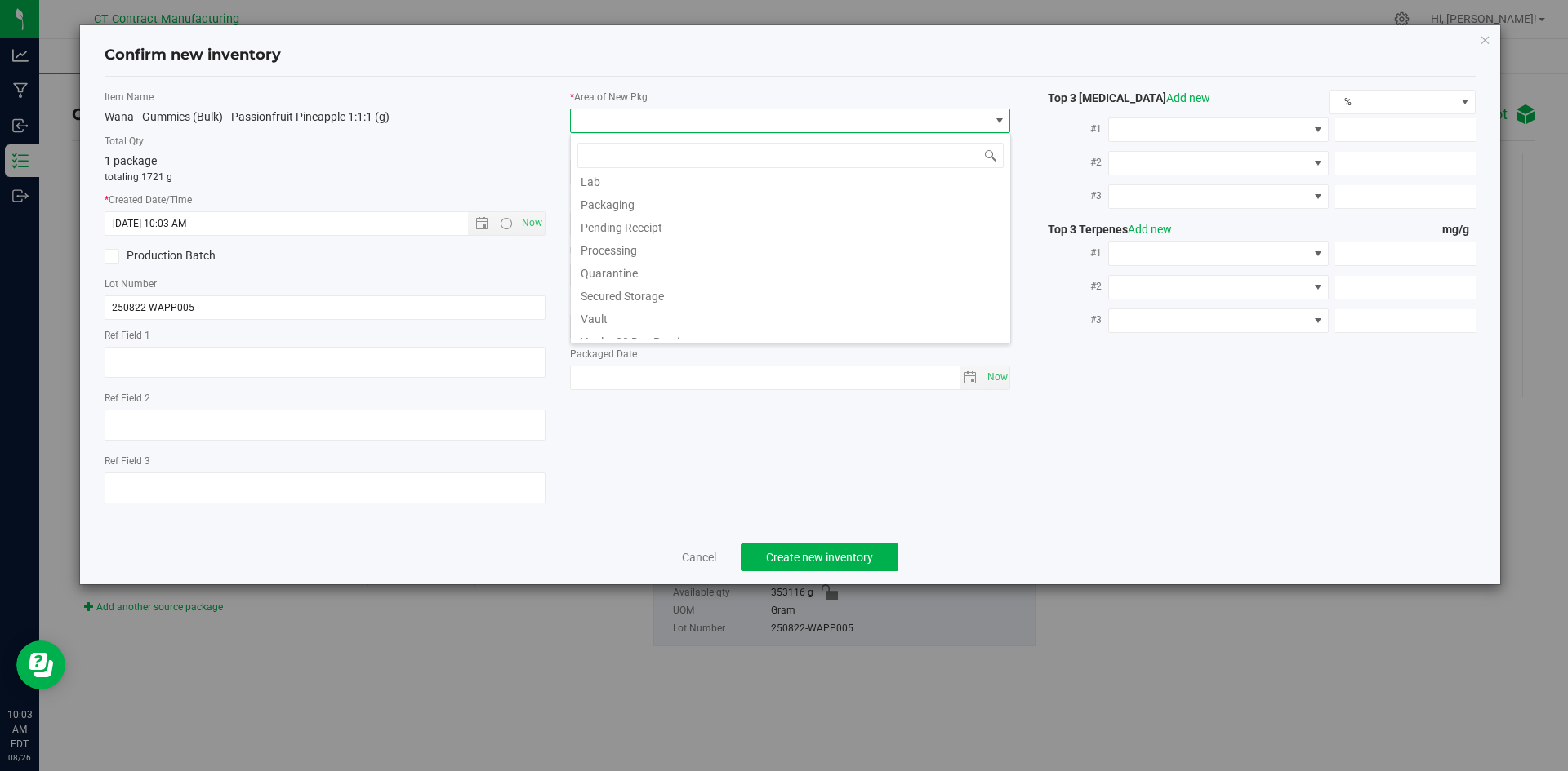
scroll to position [179, 0]
click at [653, 328] on li "Waste Storage" at bounding box center [791, 328] width 440 height 23
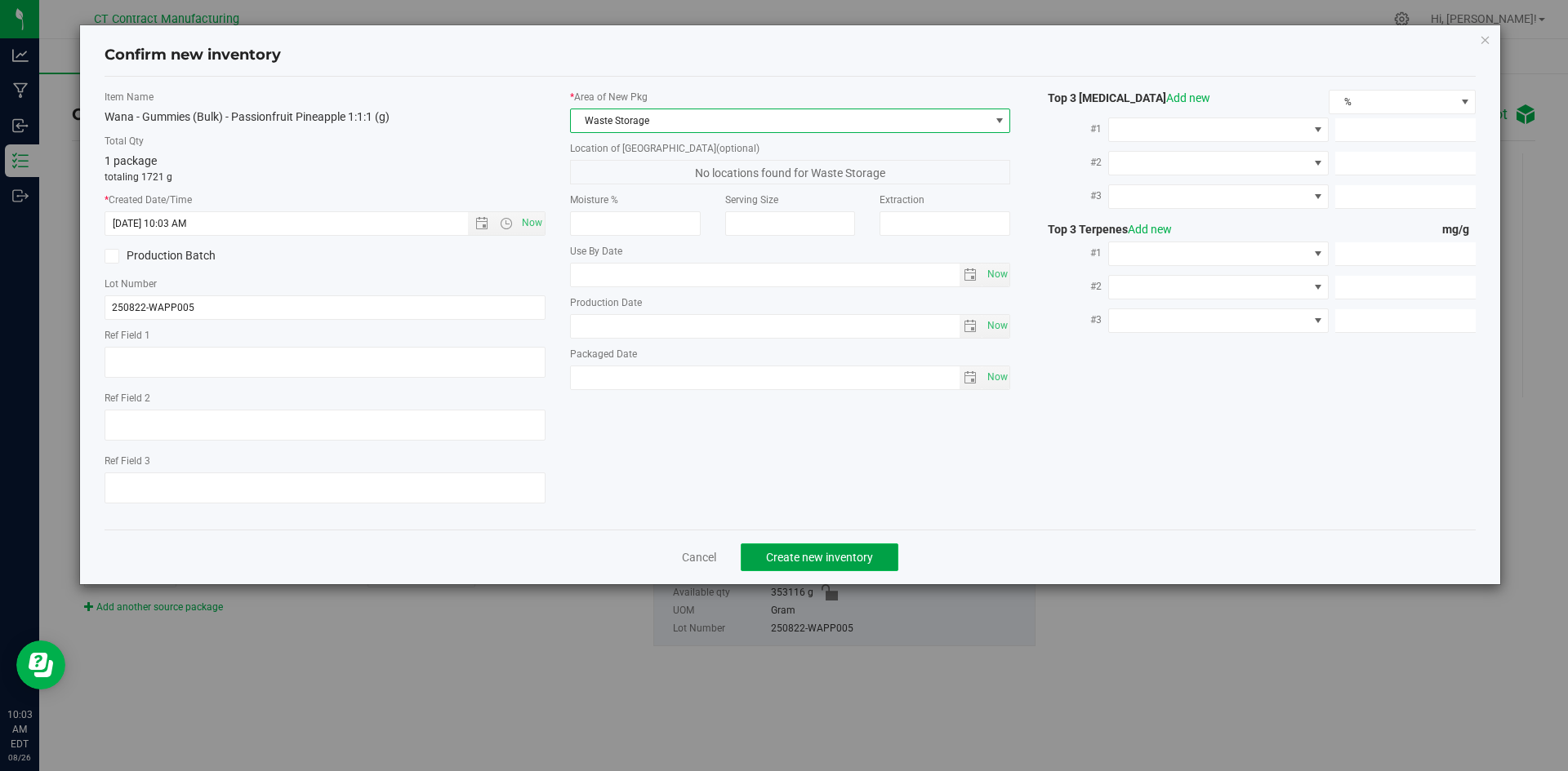
click at [772, 547] on button "Create new inventory" at bounding box center [819, 558] width 158 height 28
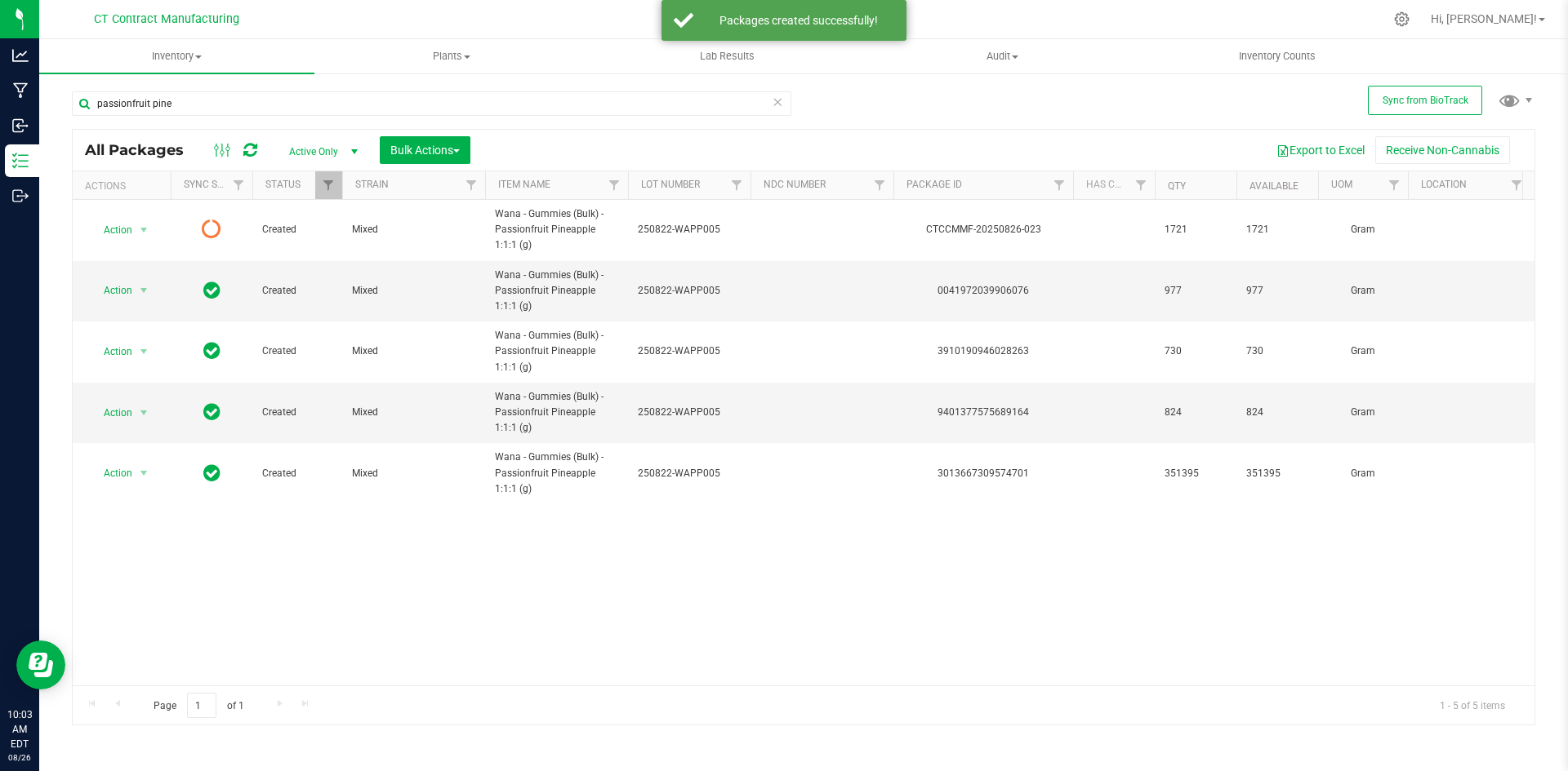
click at [246, 151] on icon at bounding box center [250, 149] width 14 height 16
click at [248, 150] on icon at bounding box center [250, 149] width 14 height 16
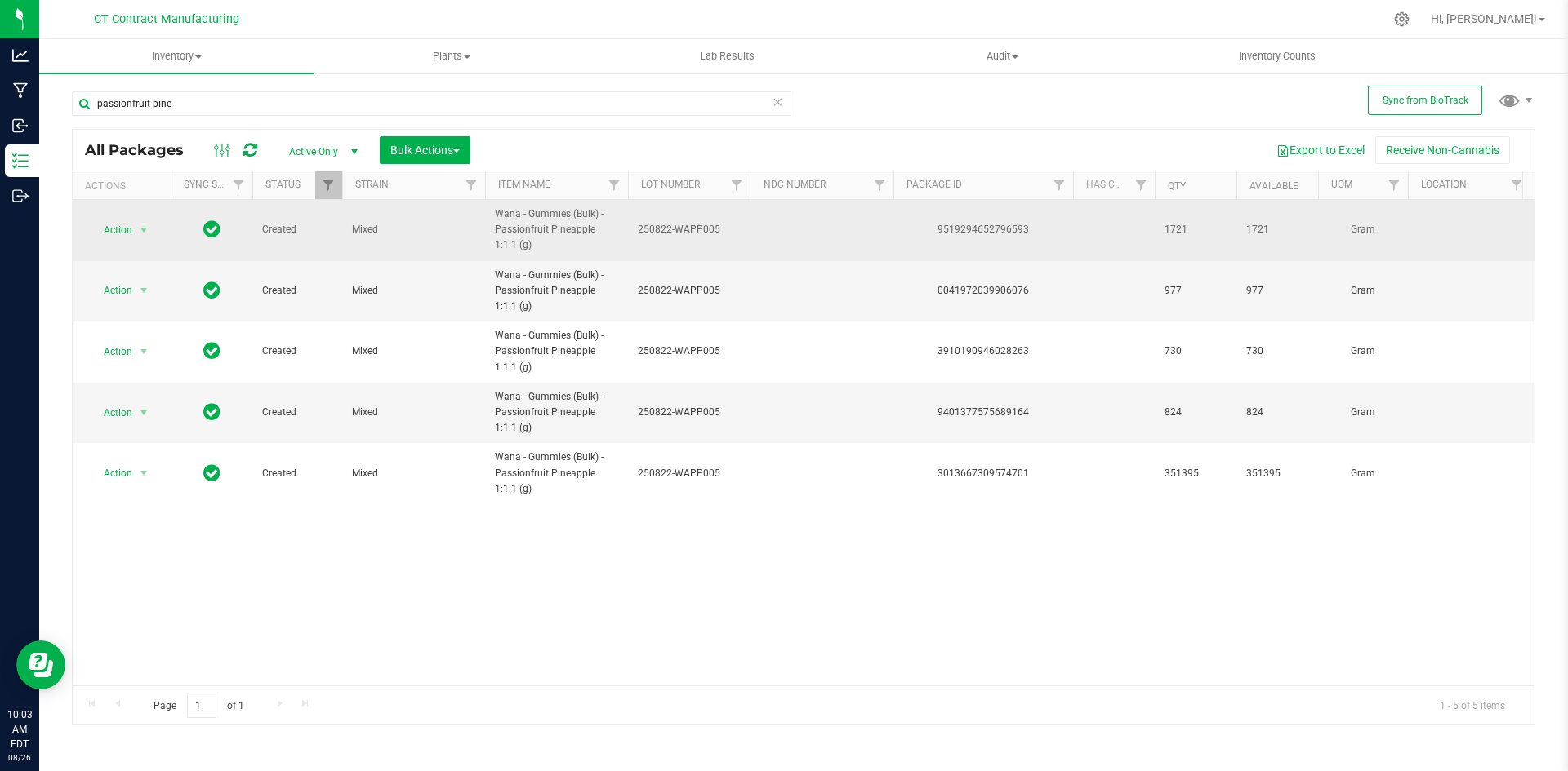
click at [1009, 231] on div "9519294652796593" at bounding box center [983, 229] width 184 height 16
copy div "9519294652796593"
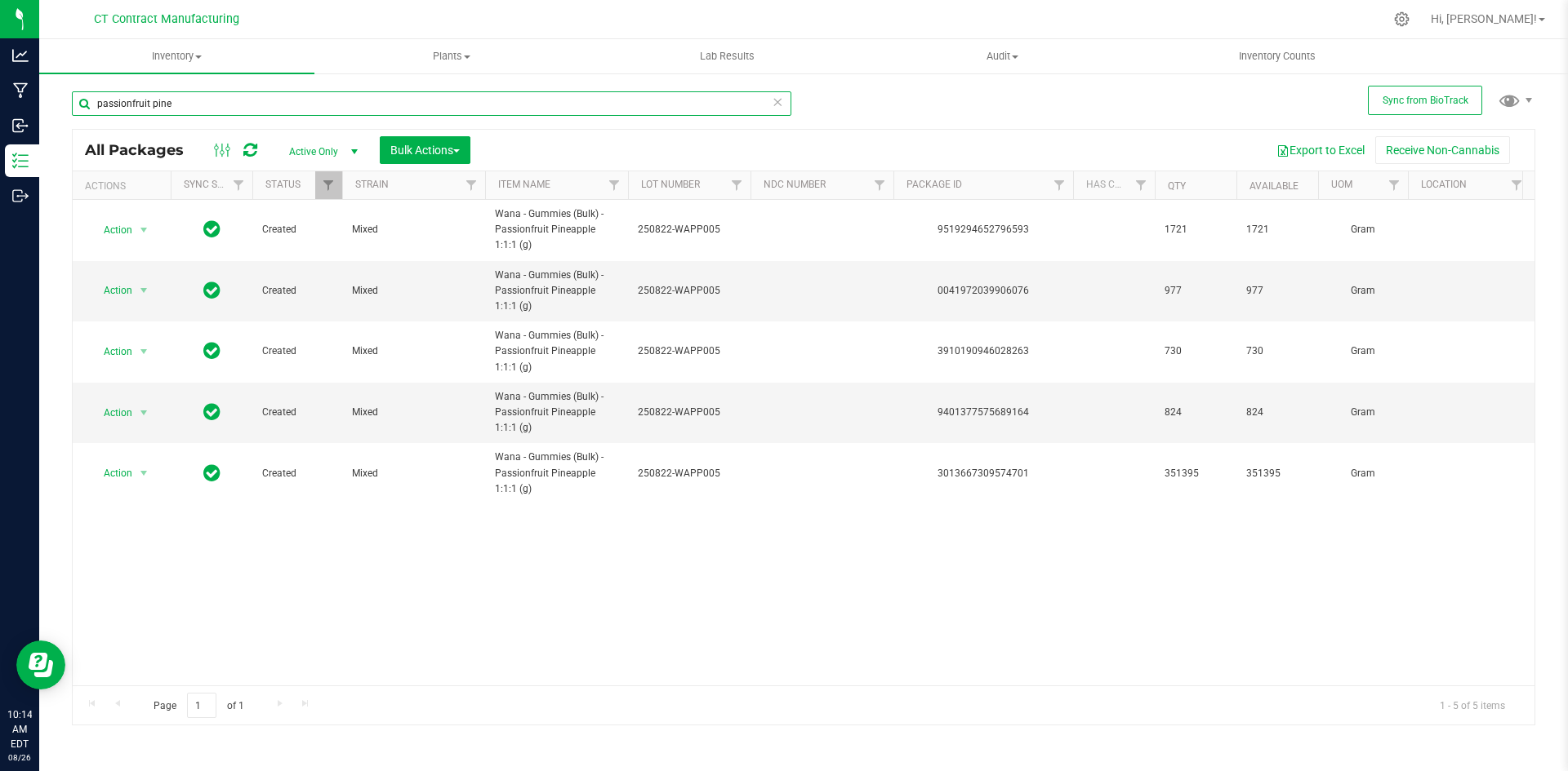
click at [225, 103] on input "passionfruit pine" at bounding box center [431, 103] width 720 height 24
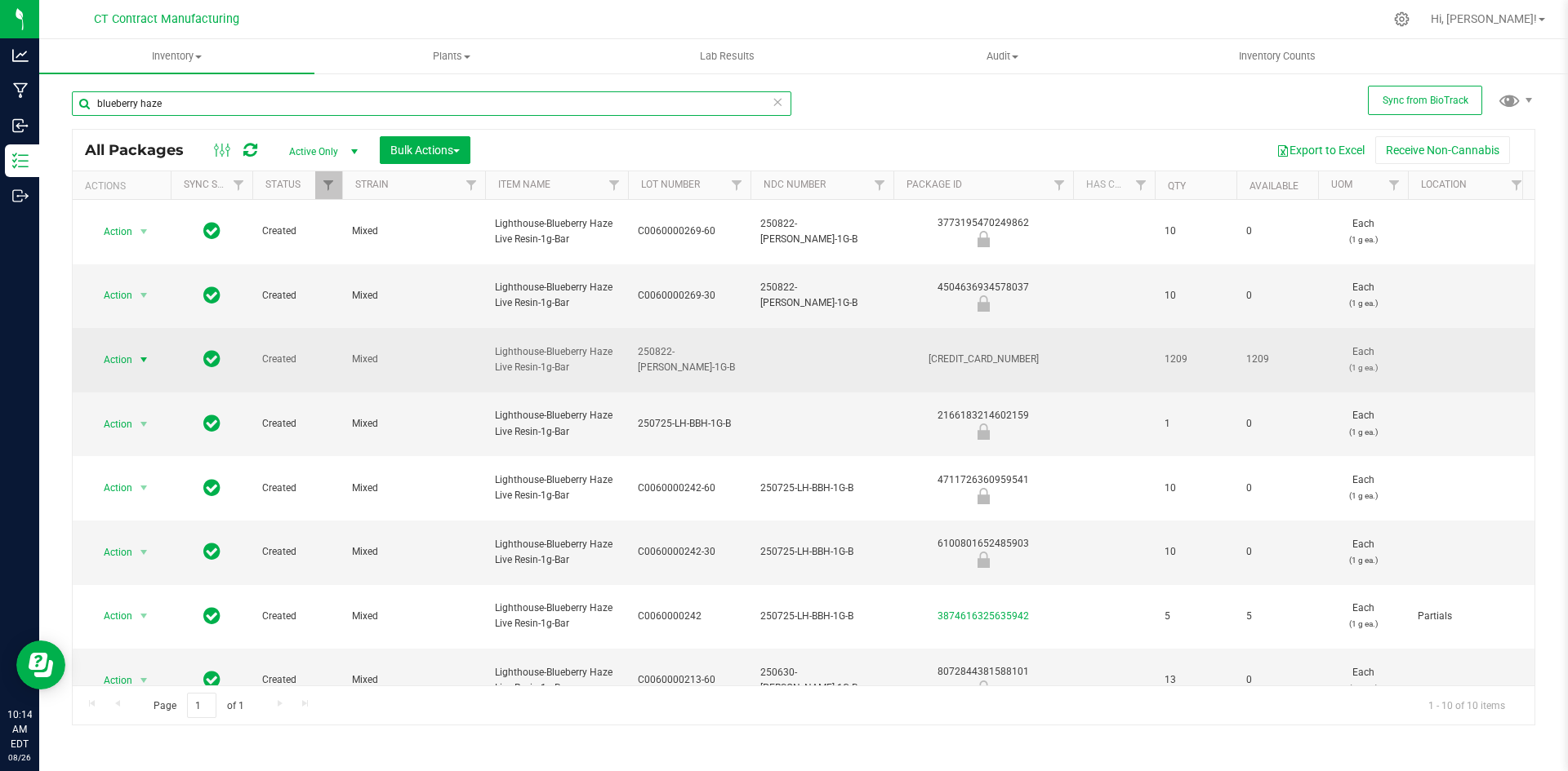
type input "blueberry haze"
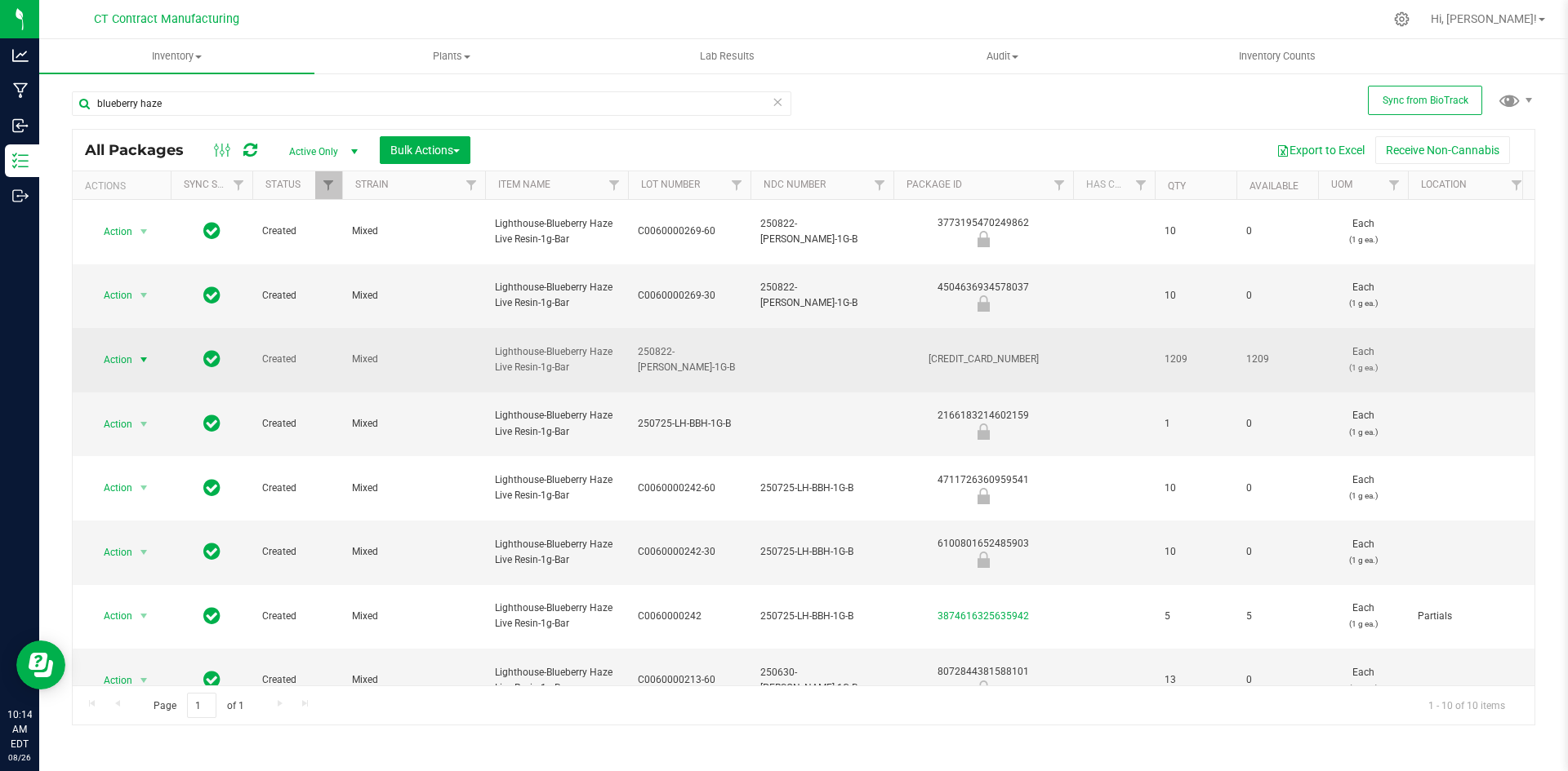
click at [141, 362] on span "select" at bounding box center [144, 360] width 13 height 13
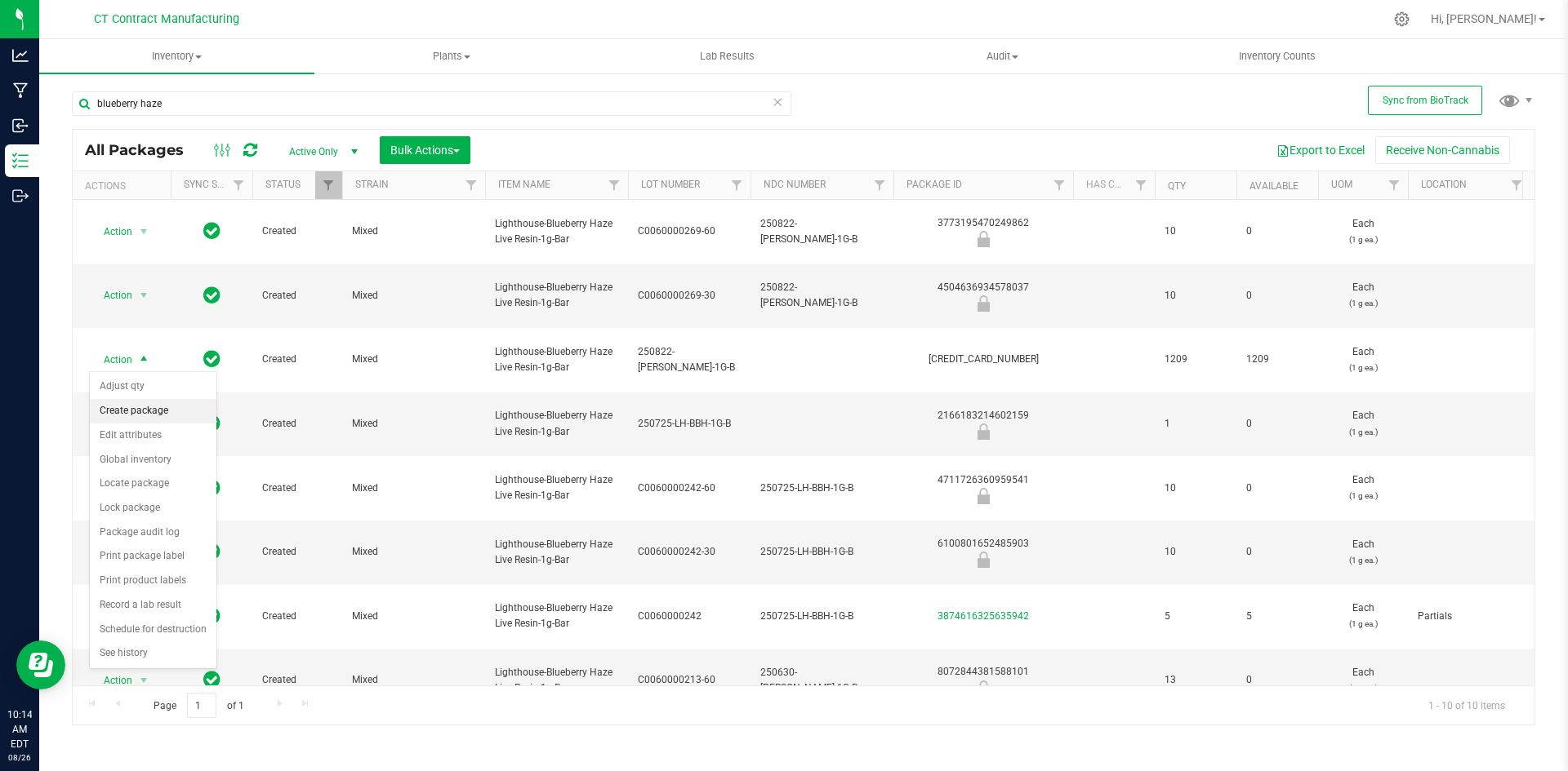
click at [148, 417] on li "Create package" at bounding box center [153, 411] width 127 height 24
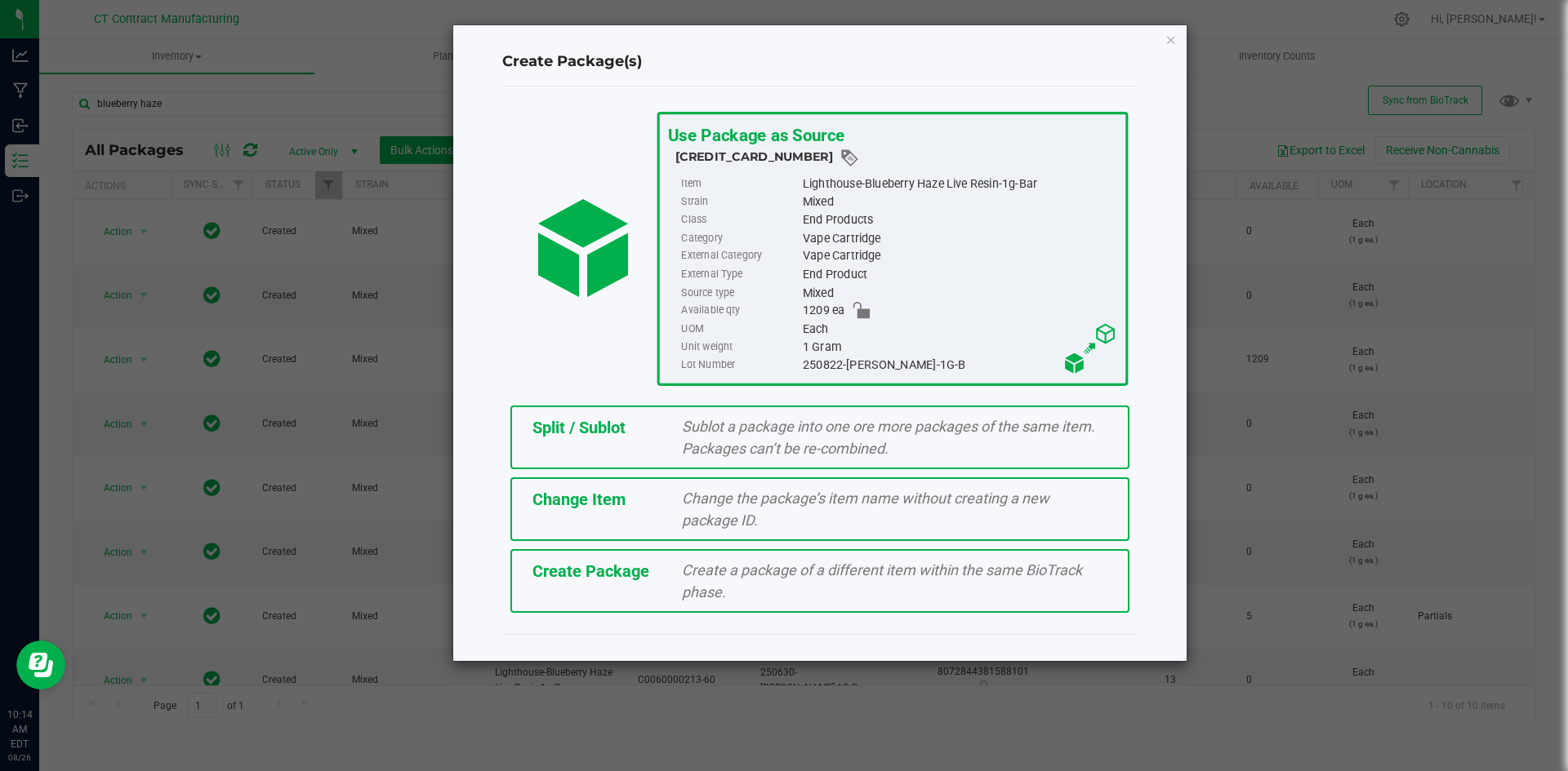
click at [606, 445] on div "Split / Sublot Sublot a package into one ore more packages of the same item. Pa…" at bounding box center [819, 438] width 619 height 64
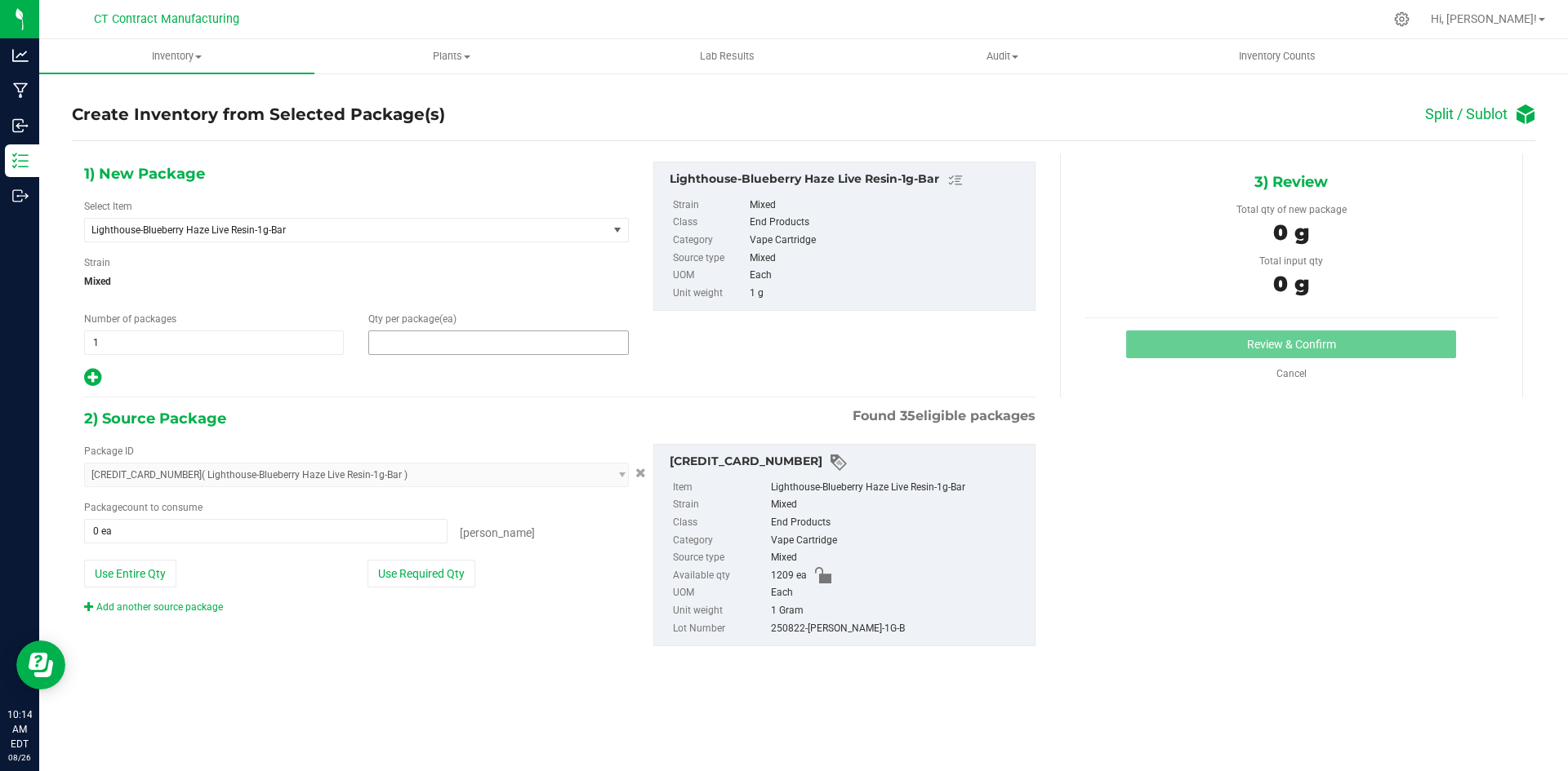
click at [438, 346] on span at bounding box center [498, 343] width 259 height 24
type input "3"
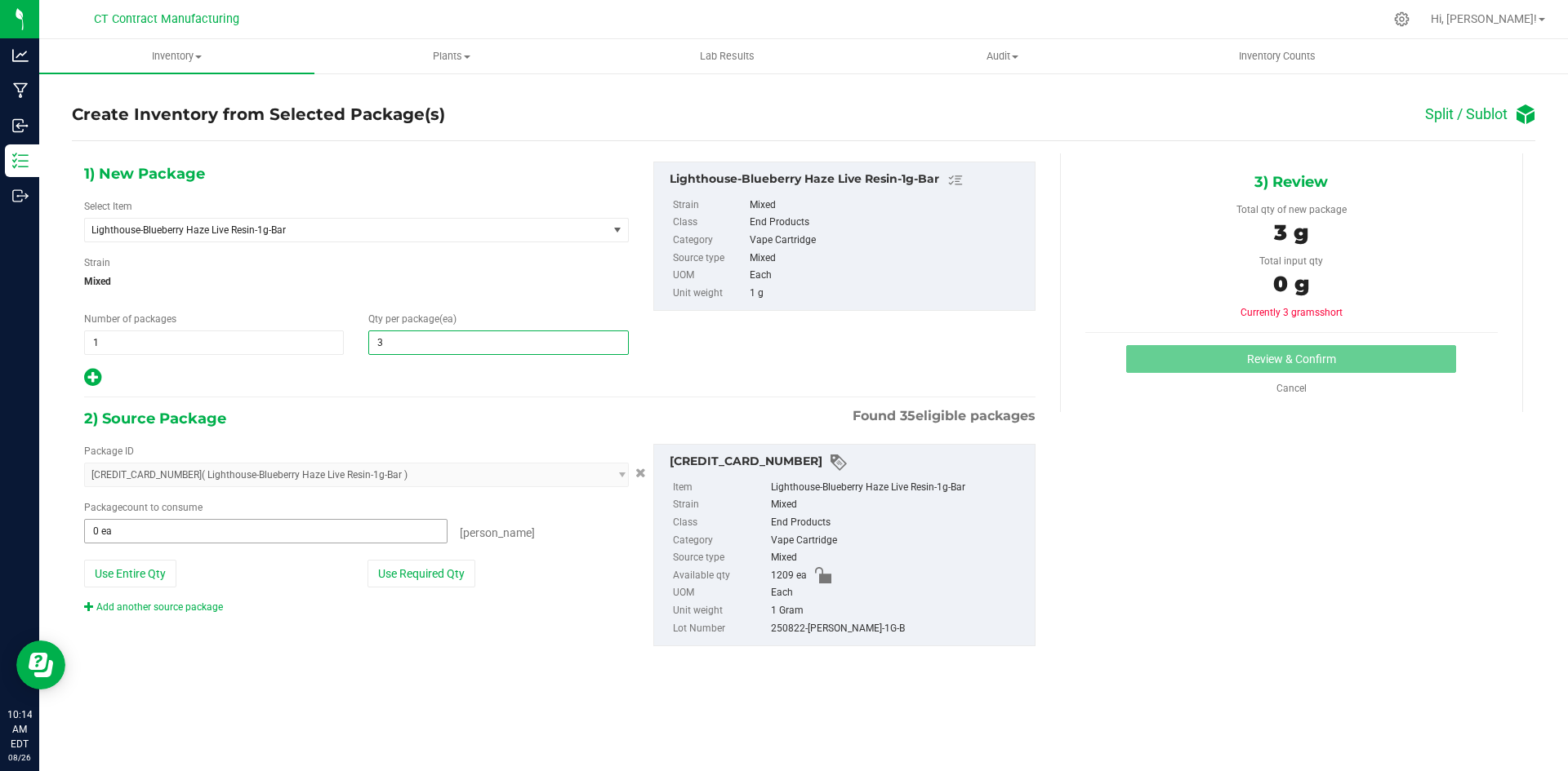
type input "3"
click at [242, 526] on span at bounding box center [266, 532] width 364 height 24
type input "3"
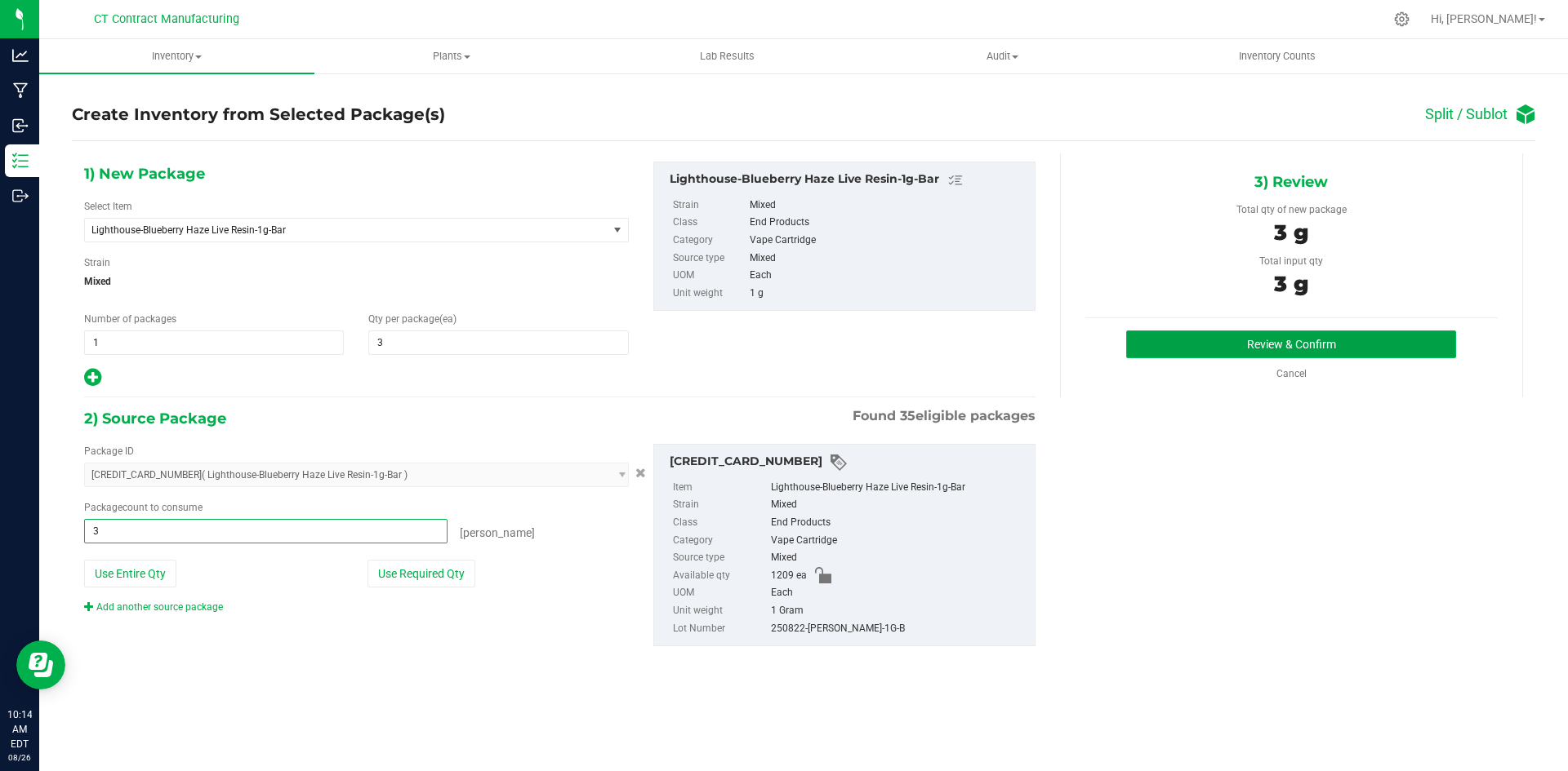
type input "3 ea"
click at [1233, 339] on button "Review & Confirm" at bounding box center [1291, 345] width 330 height 28
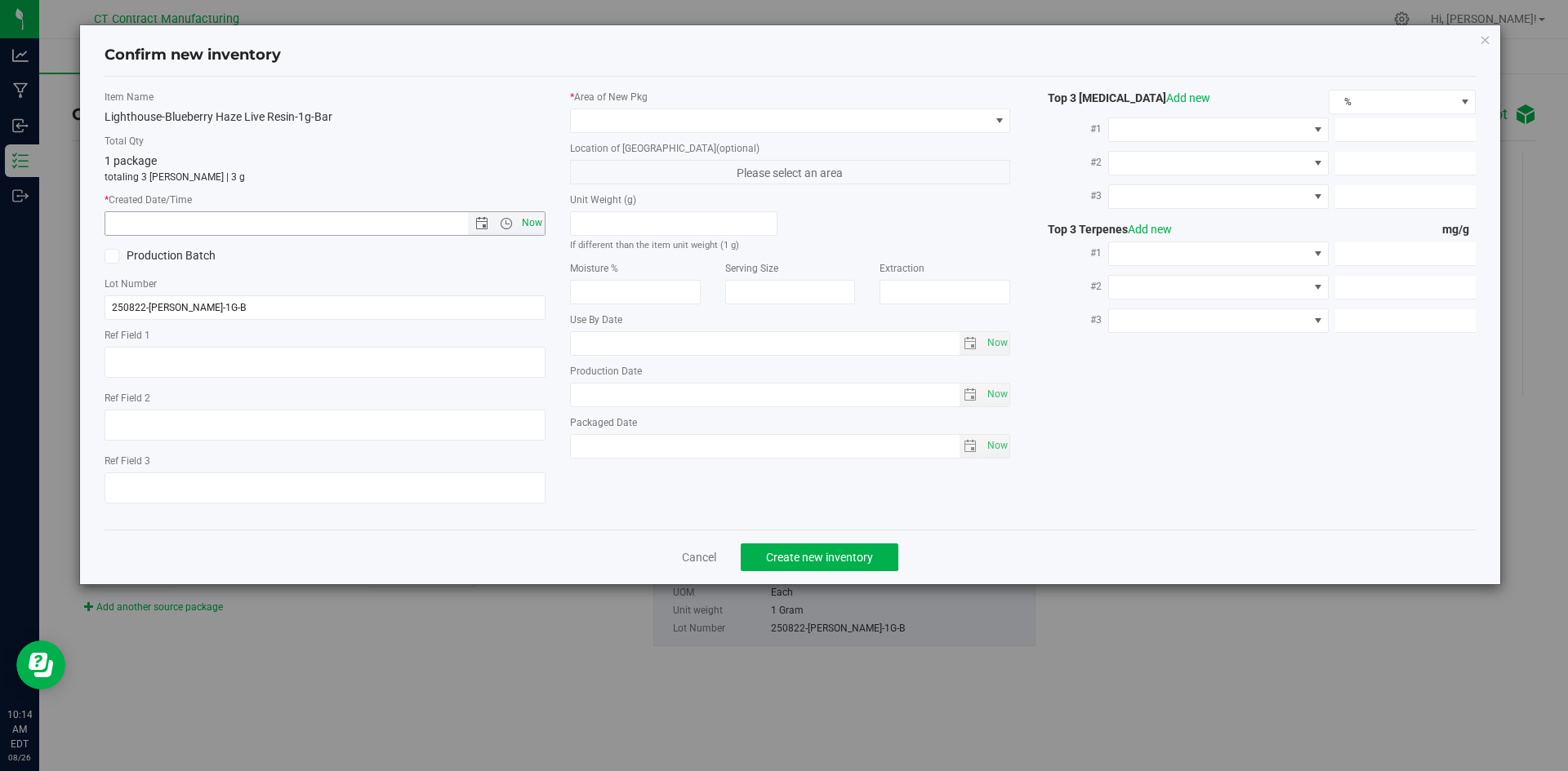
click at [539, 224] on span "Now" at bounding box center [532, 223] width 28 height 23
type input "8/26/2025 10:14 AM"
click at [597, 124] on span at bounding box center [781, 120] width 419 height 23
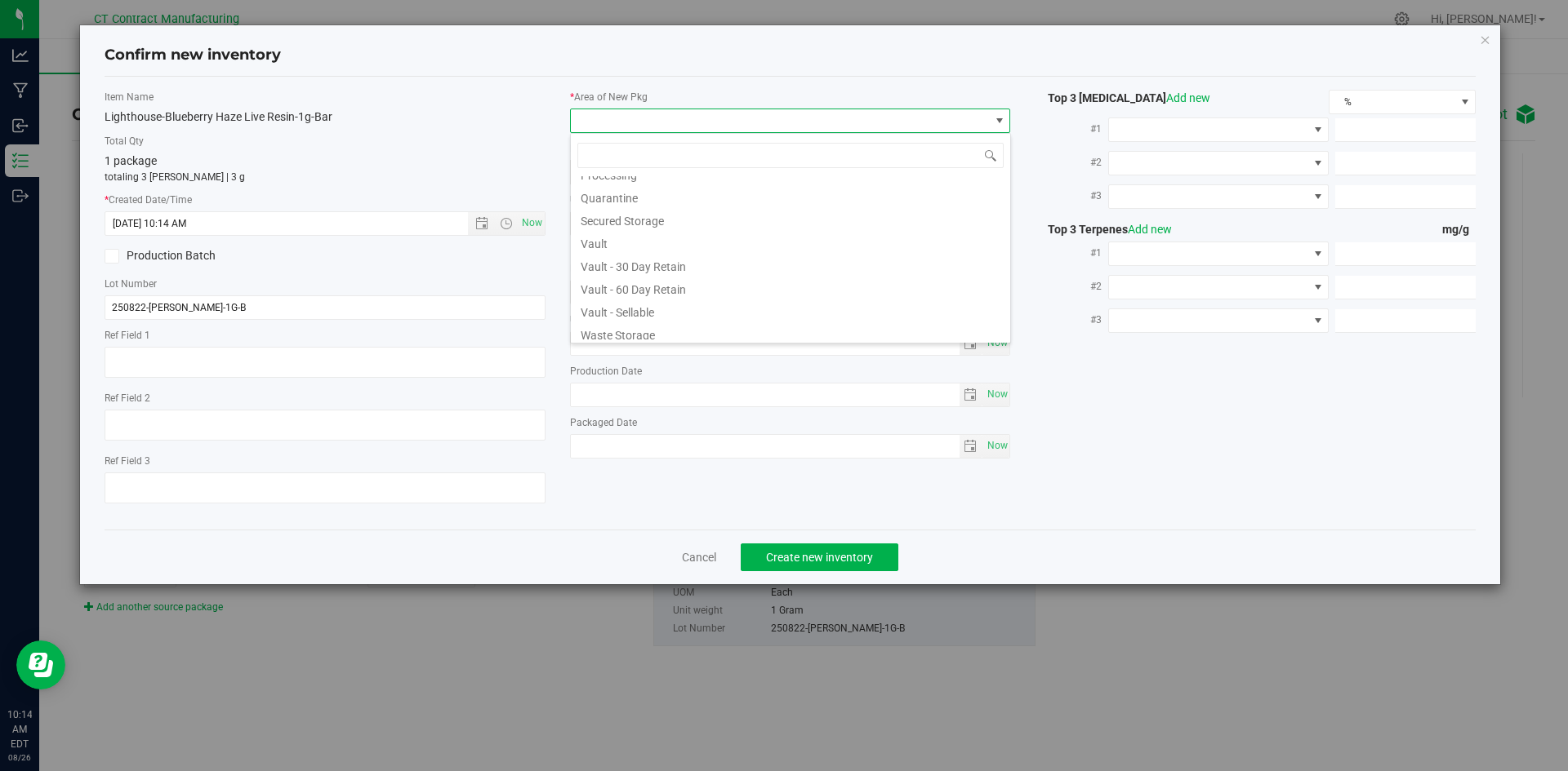
scroll to position [179, 0]
click at [660, 328] on li "Waste Storage" at bounding box center [791, 328] width 440 height 23
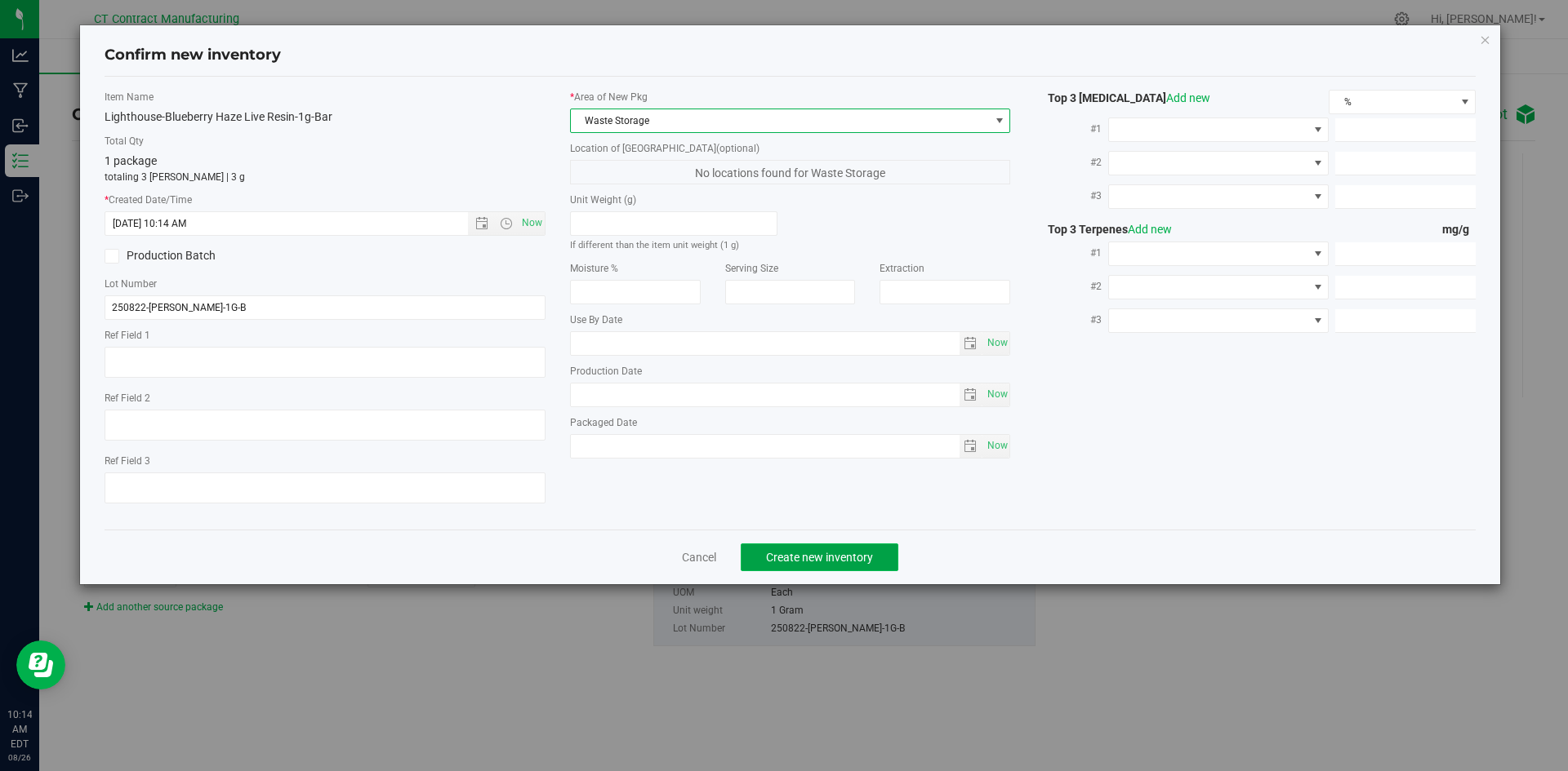
click at [768, 554] on span "Create new inventory" at bounding box center [819, 558] width 107 height 13
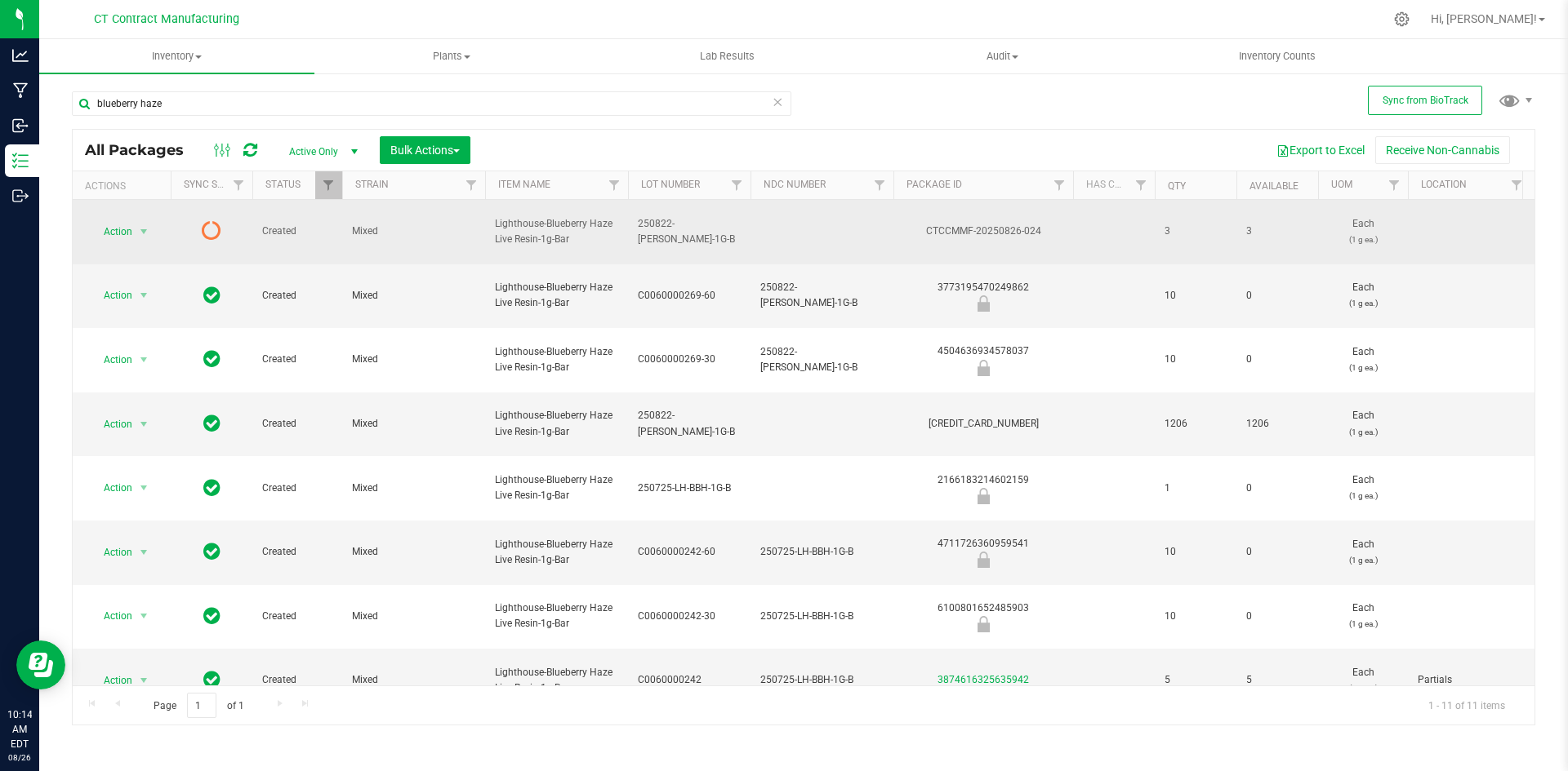
click at [712, 234] on span "250822-LH-BH-1G-B" at bounding box center [690, 231] width 103 height 31
click at [712, 234] on input "250822-LH-BH-1G-B" at bounding box center [686, 231] width 116 height 25
drag, startPoint x: 243, startPoint y: 148, endPoint x: 540, endPoint y: 162, distance: 297.3
click at [243, 148] on icon at bounding box center [250, 149] width 14 height 16
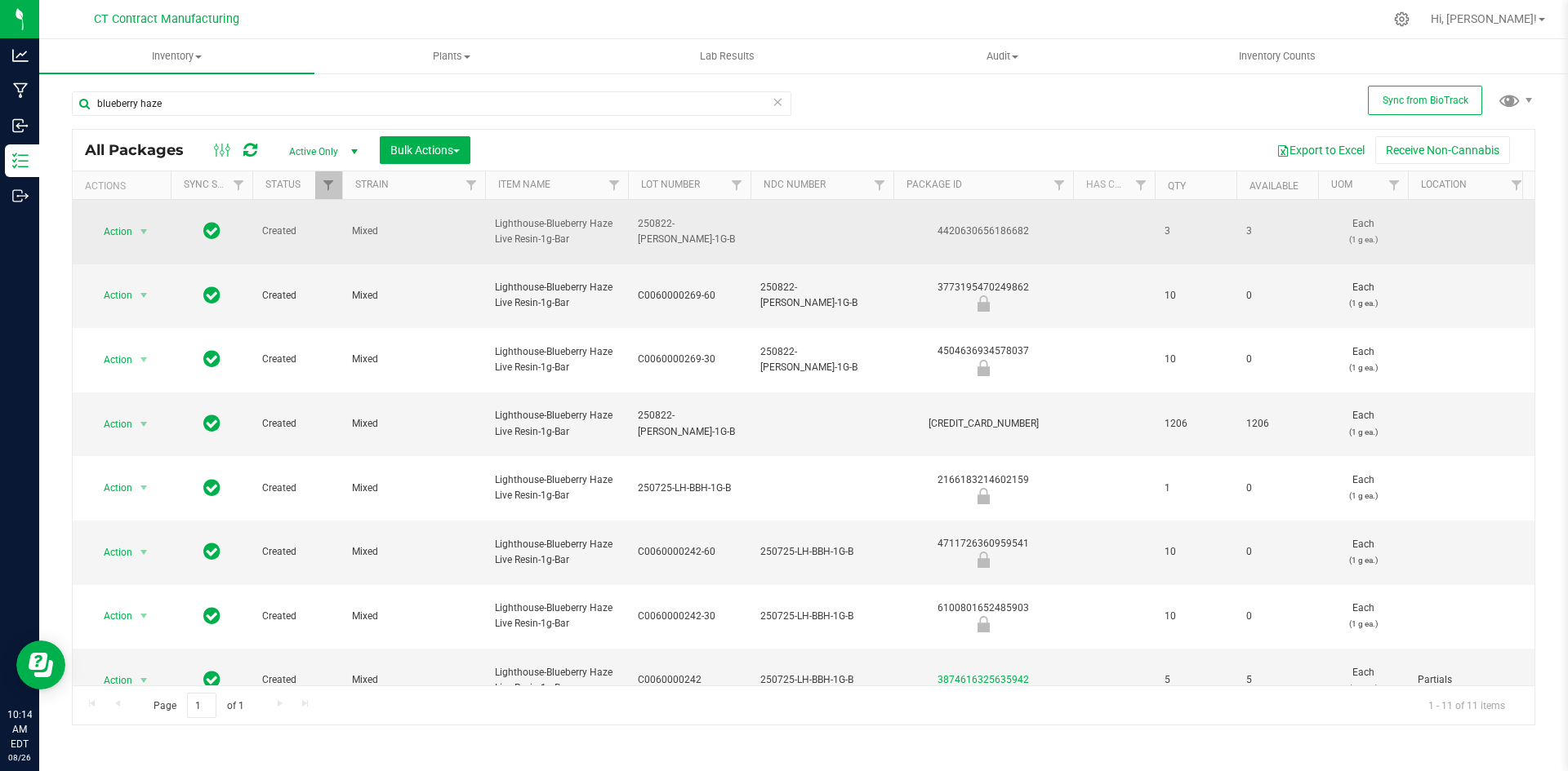
click at [991, 232] on div "4420630656186682" at bounding box center [983, 231] width 184 height 16
copy div "4420630656186682"
click at [141, 230] on span "select" at bounding box center [144, 232] width 13 height 13
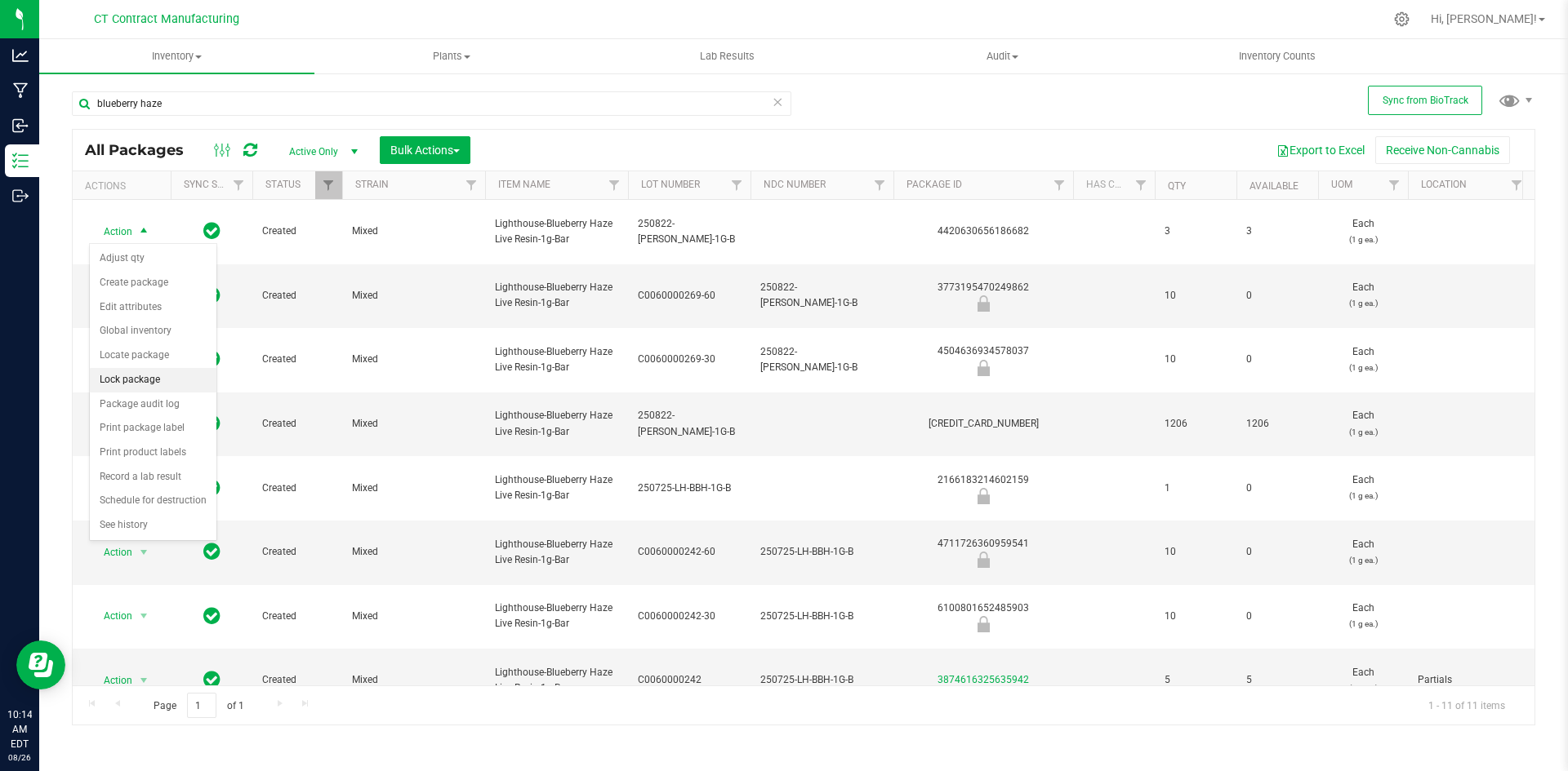
click at [132, 372] on li "Lock package" at bounding box center [153, 380] width 127 height 24
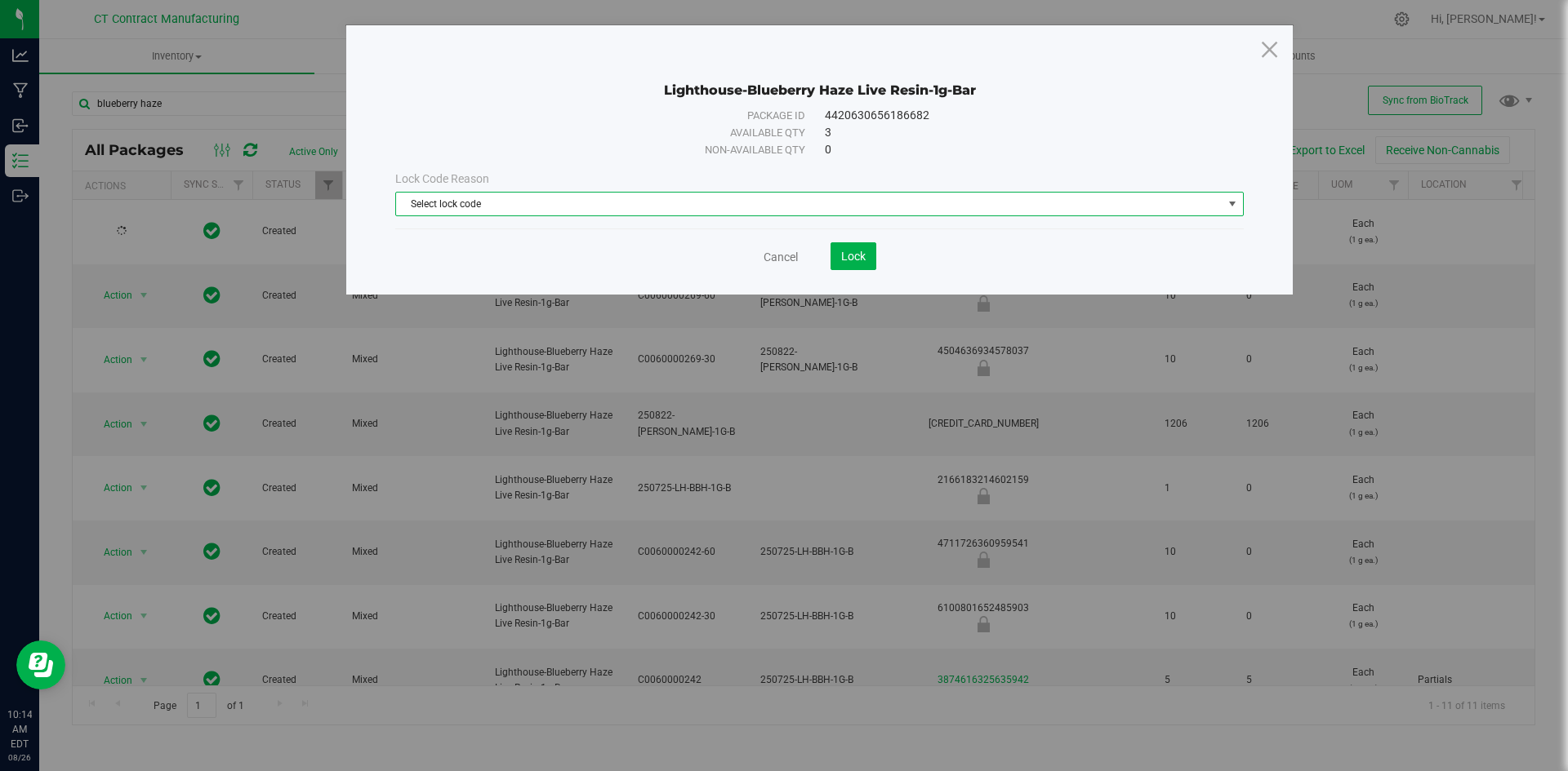
click at [697, 201] on span "Select lock code" at bounding box center [810, 204] width 827 height 23
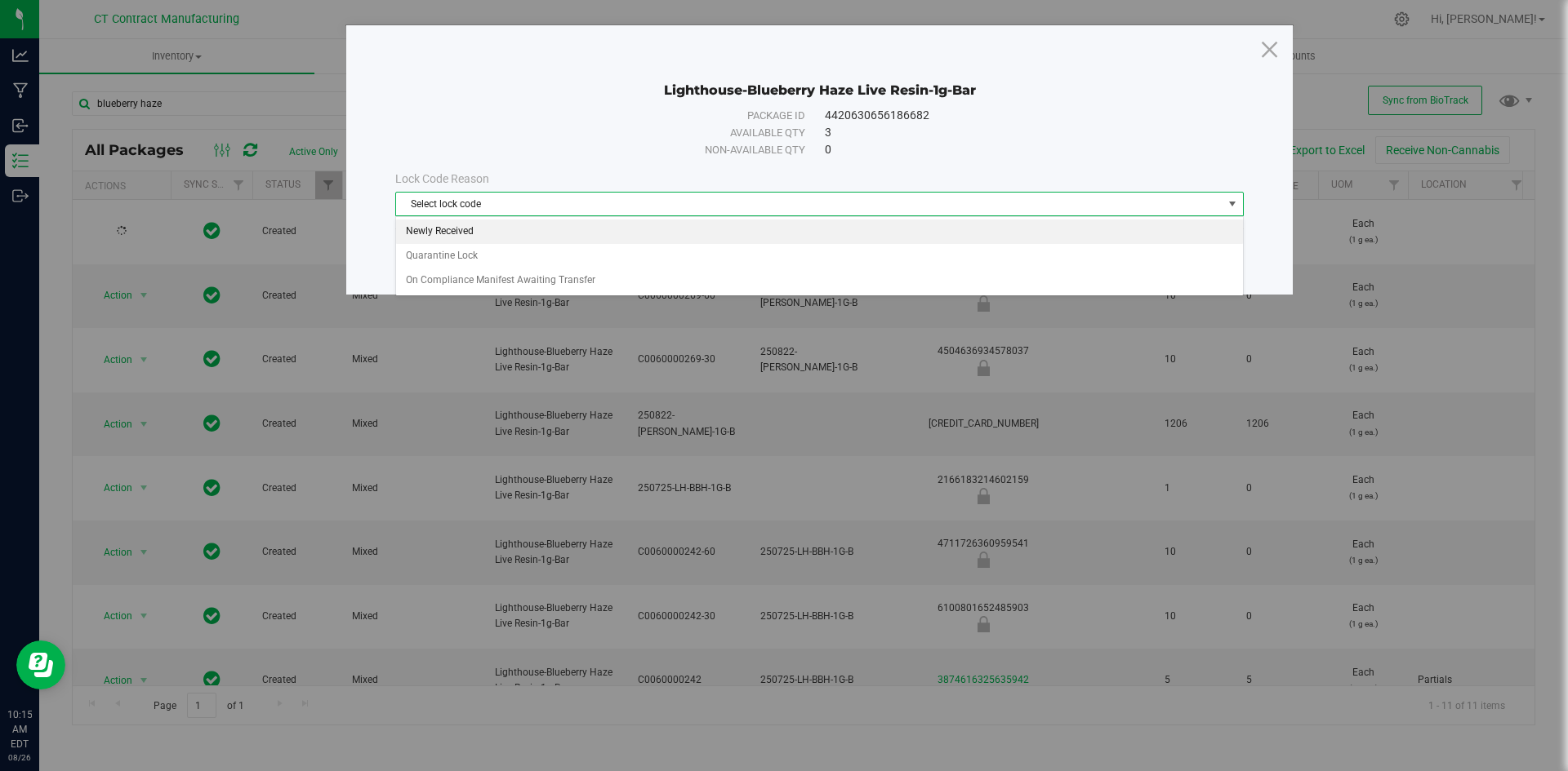
click at [696, 222] on li "Newly Received" at bounding box center [819, 232] width 846 height 24
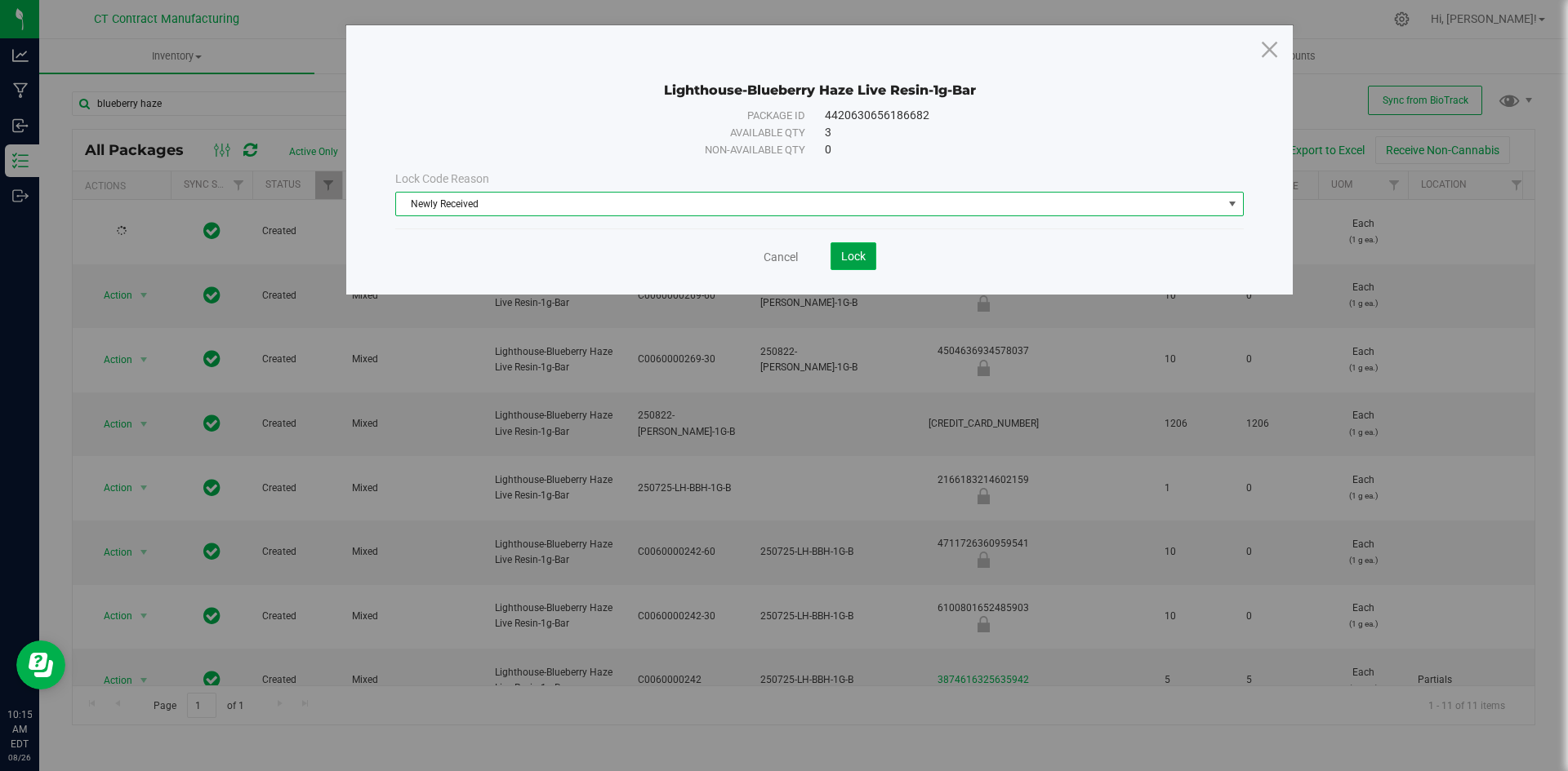
click at [860, 256] on span "Lock" at bounding box center [853, 256] width 24 height 13
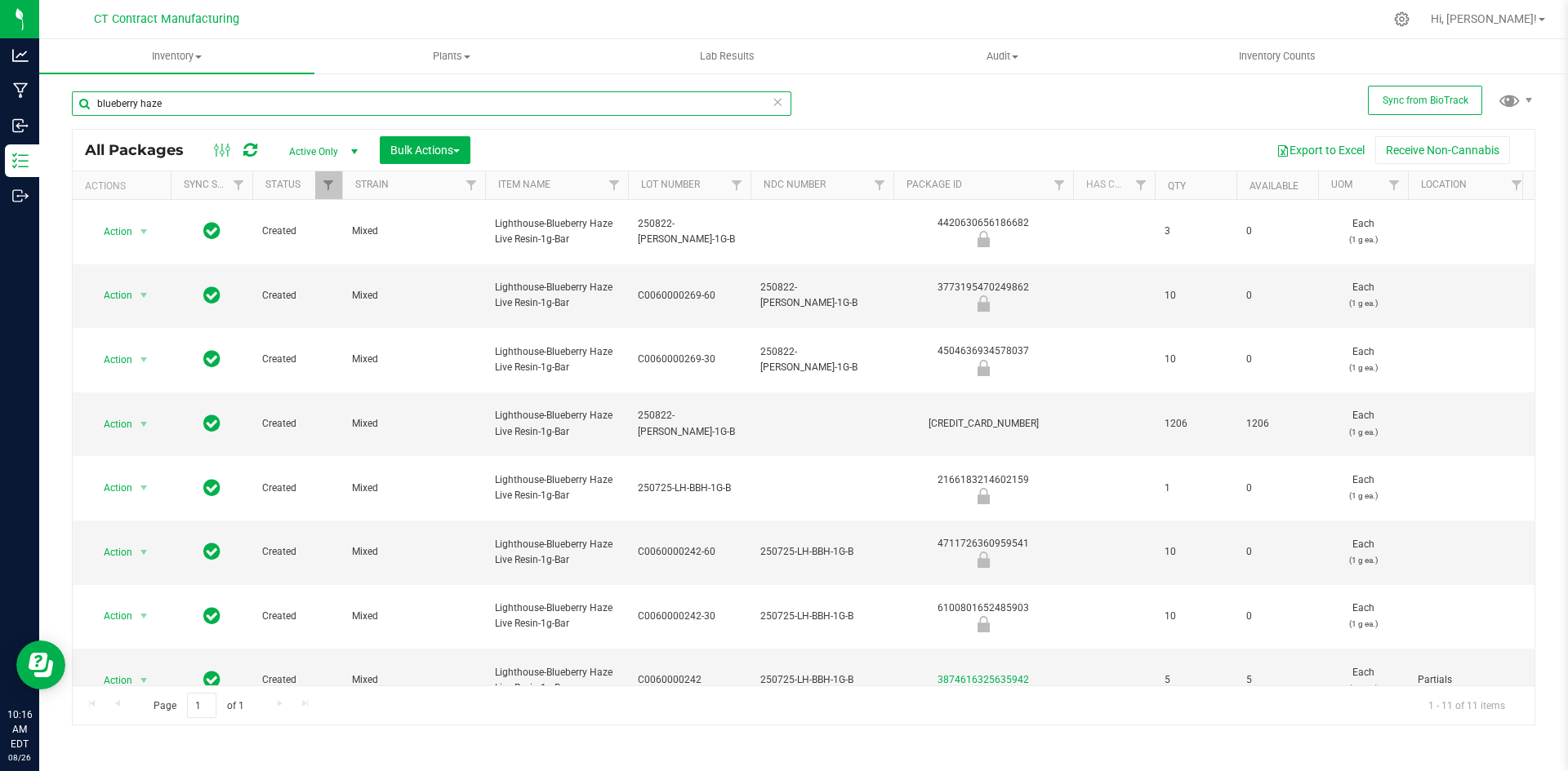
click at [194, 103] on input "blueberry haze" at bounding box center [431, 103] width 720 height 24
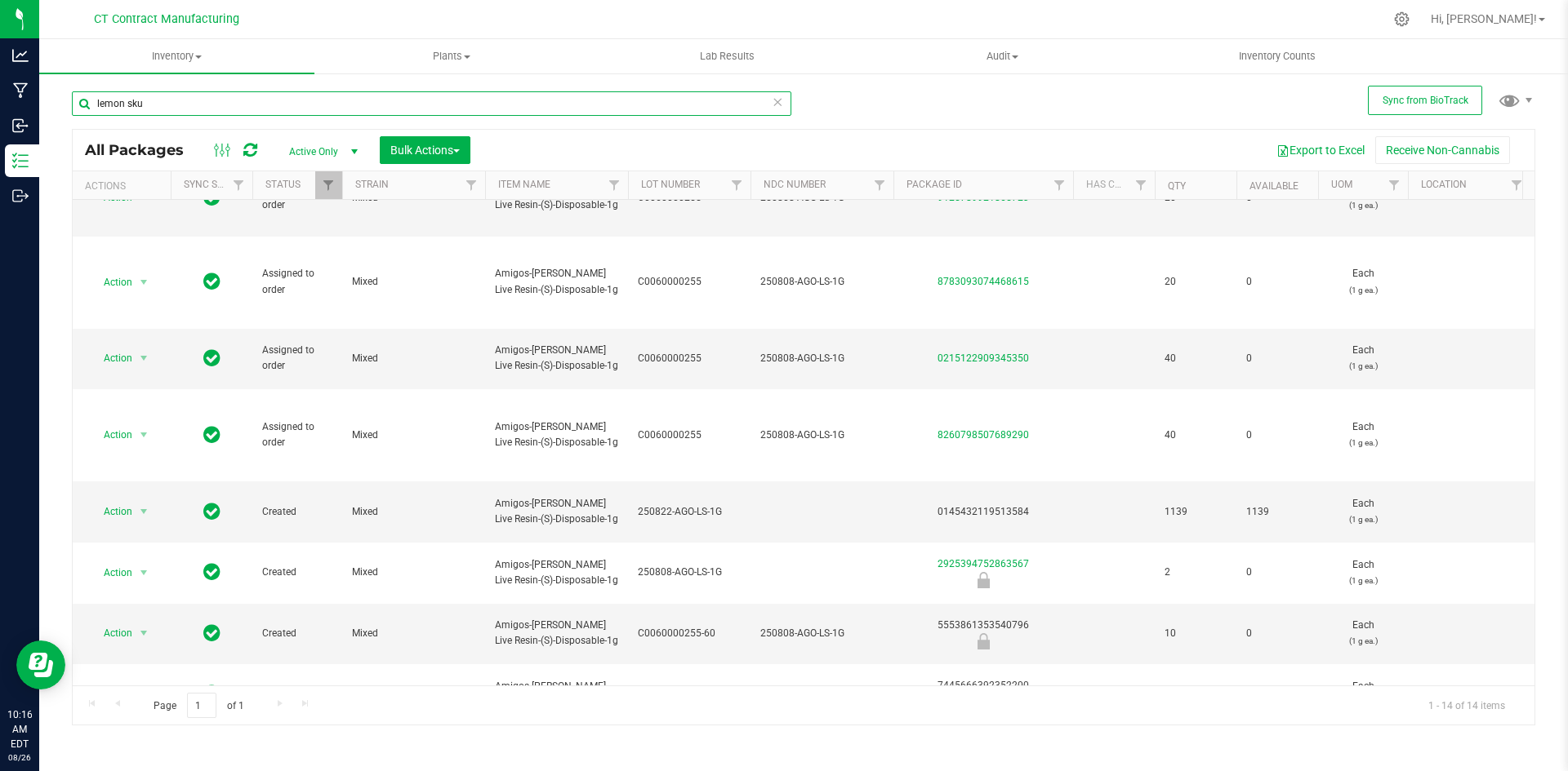
scroll to position [245, 0]
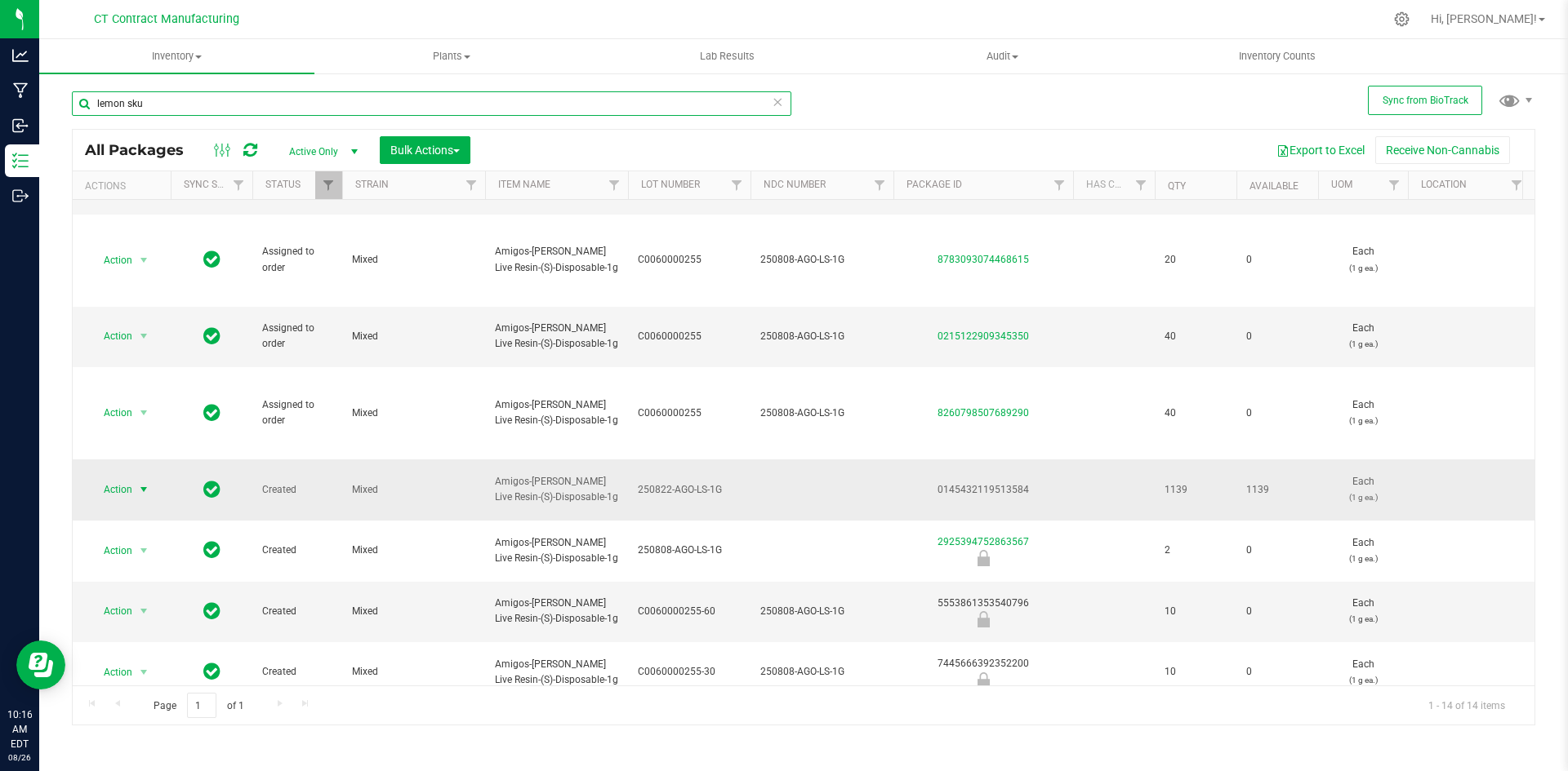
type input "lemon sku"
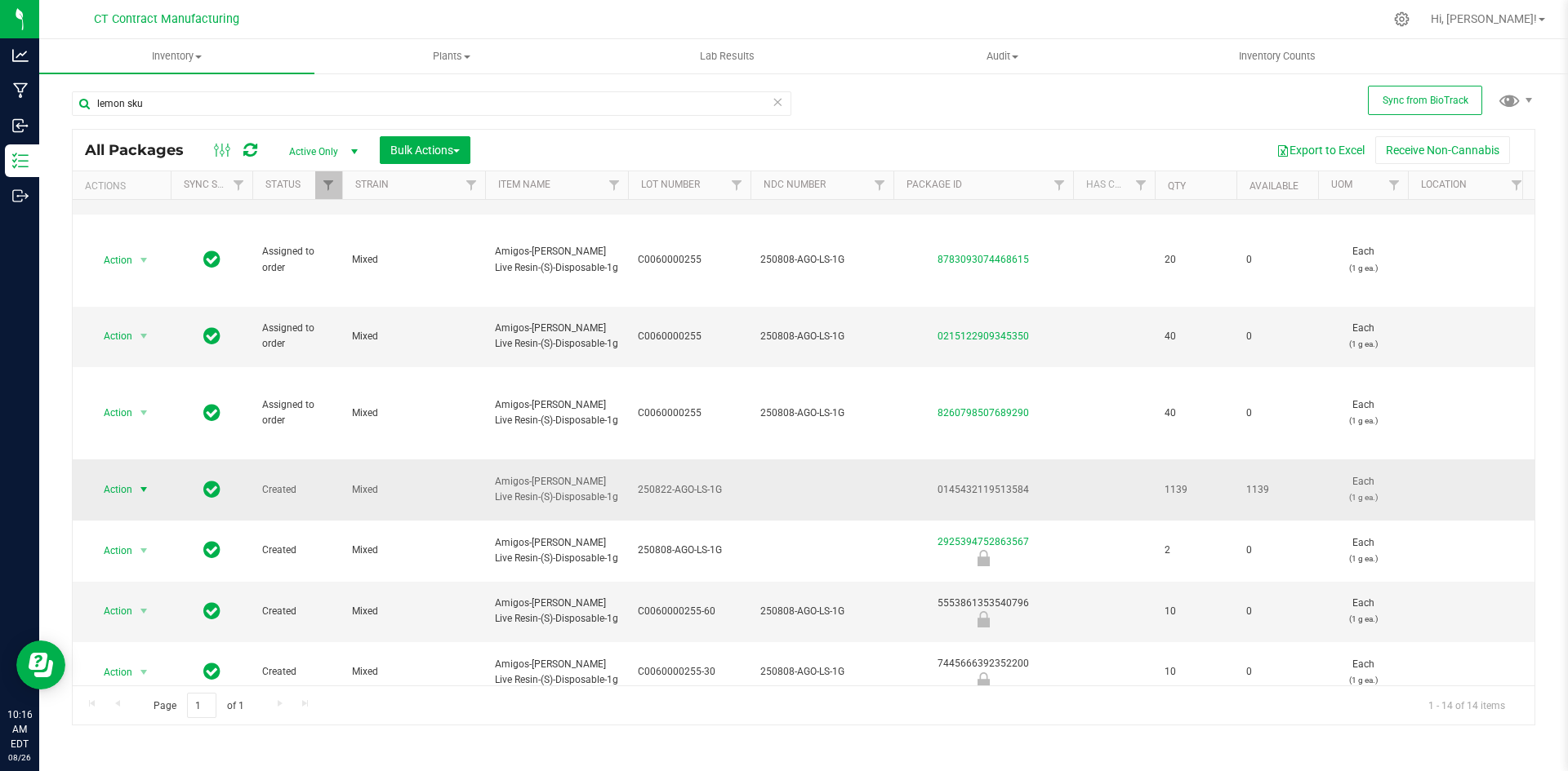
click at [144, 484] on span "select" at bounding box center [144, 490] width 13 height 13
click at [154, 473] on li "Create package" at bounding box center [153, 471] width 127 height 24
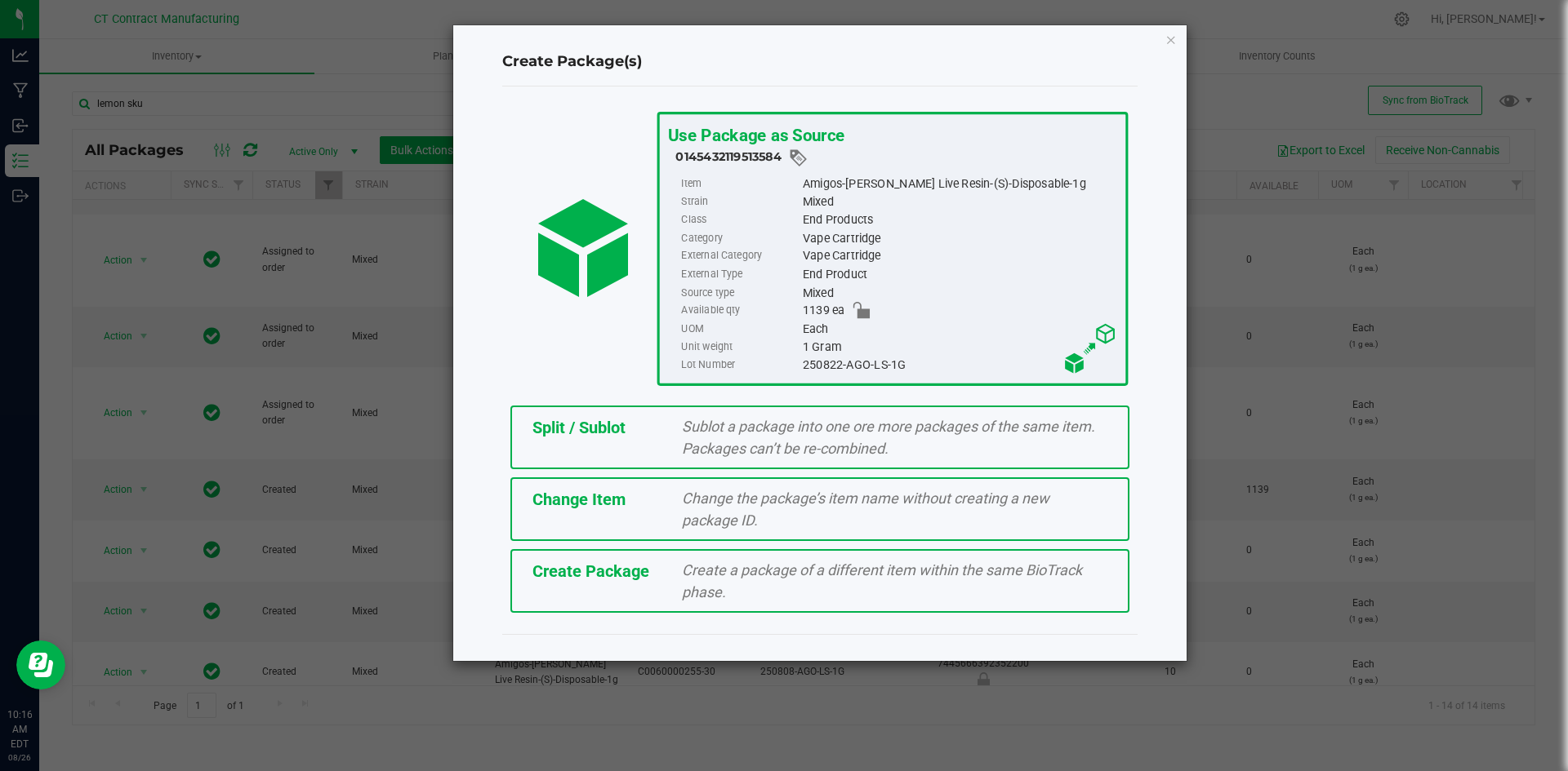
click at [664, 422] on div "Split / Sublot" at bounding box center [596, 427] width 150 height 24
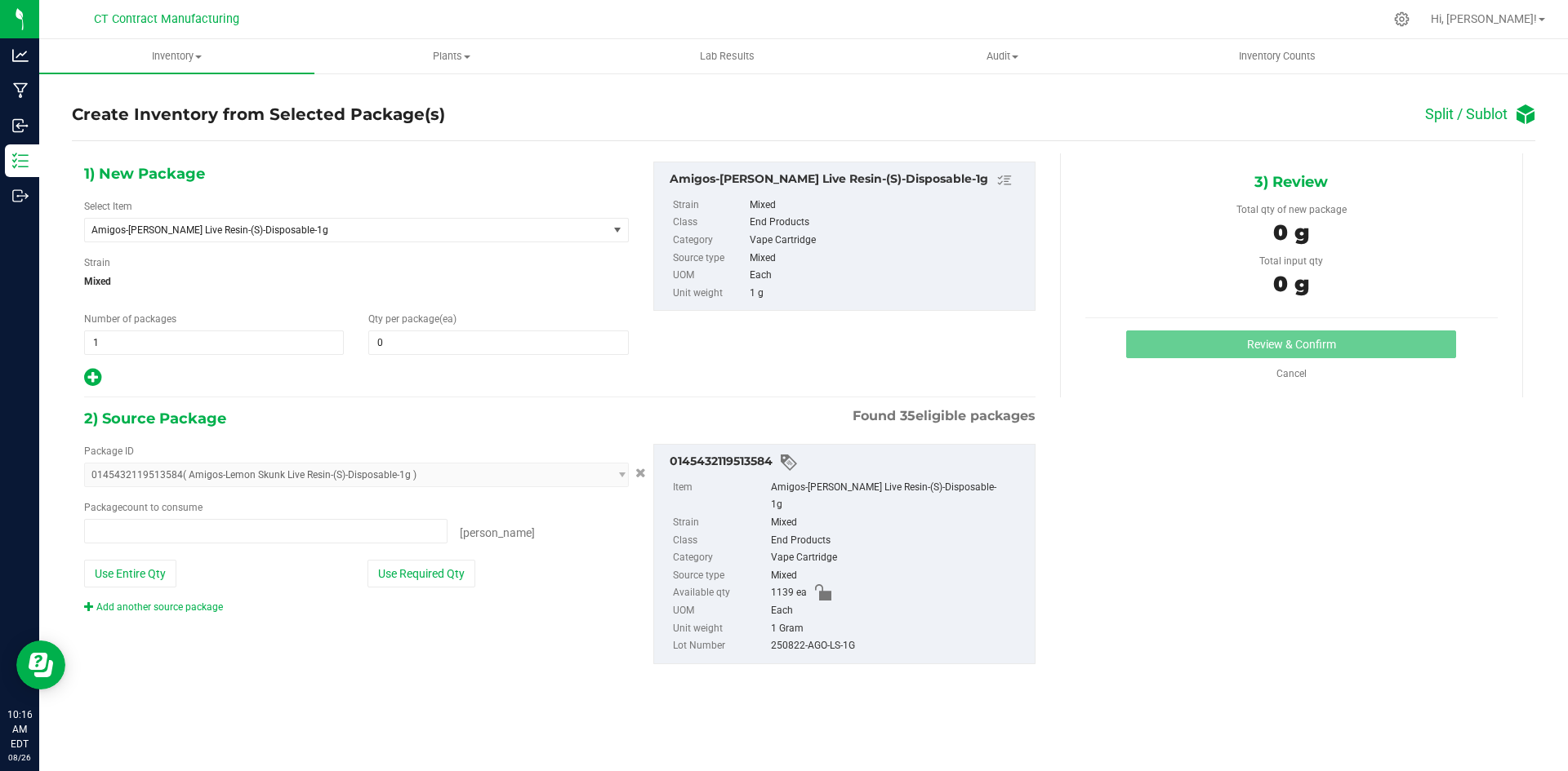
type input "0 ea"
click at [495, 340] on span at bounding box center [498, 343] width 259 height 24
type input "1"
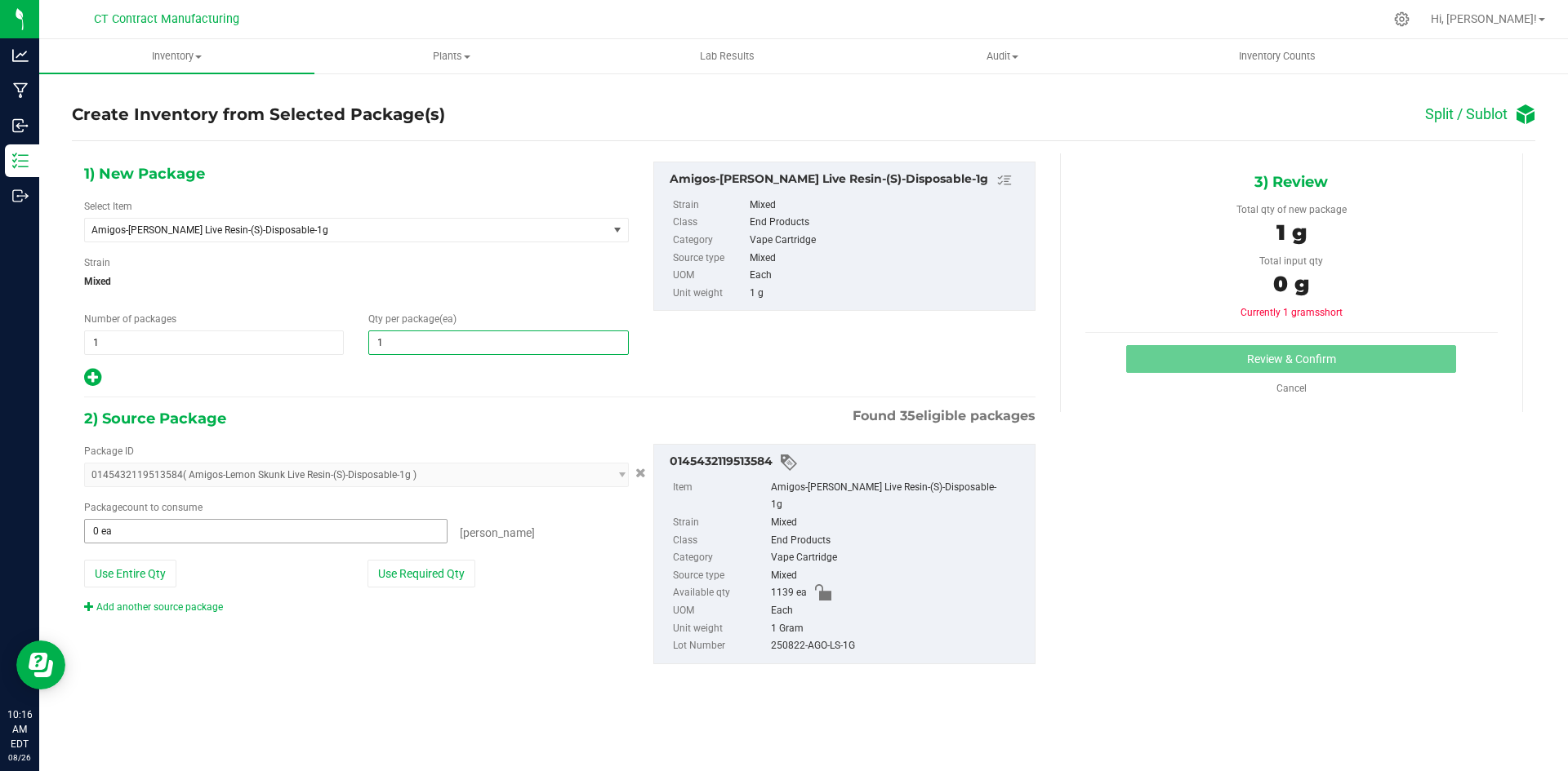
type input "1"
click at [288, 530] on span at bounding box center [266, 532] width 364 height 24
type input "1"
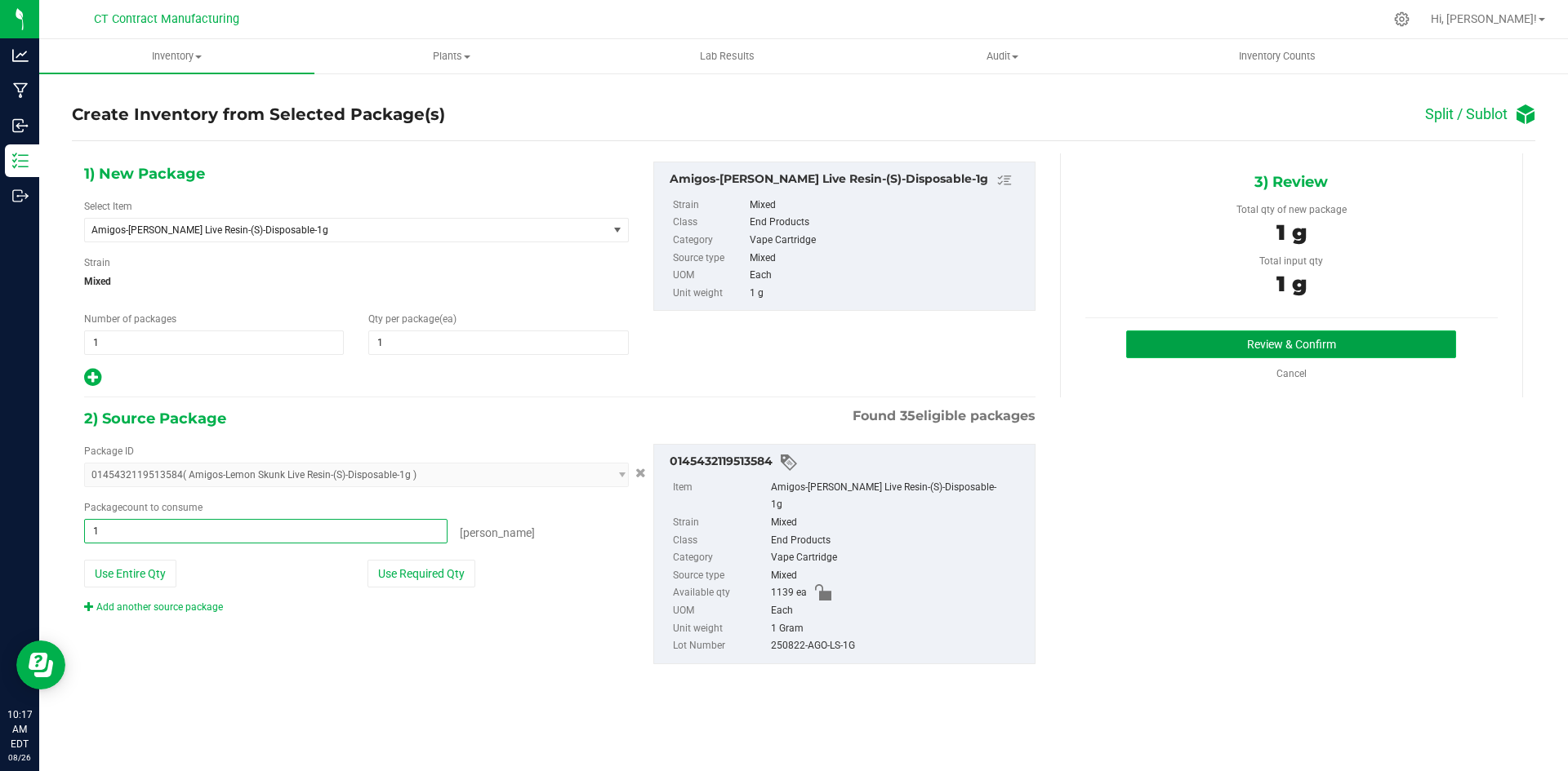
type input "1 ea"
click at [1337, 341] on button "Review & Confirm" at bounding box center [1291, 345] width 330 height 28
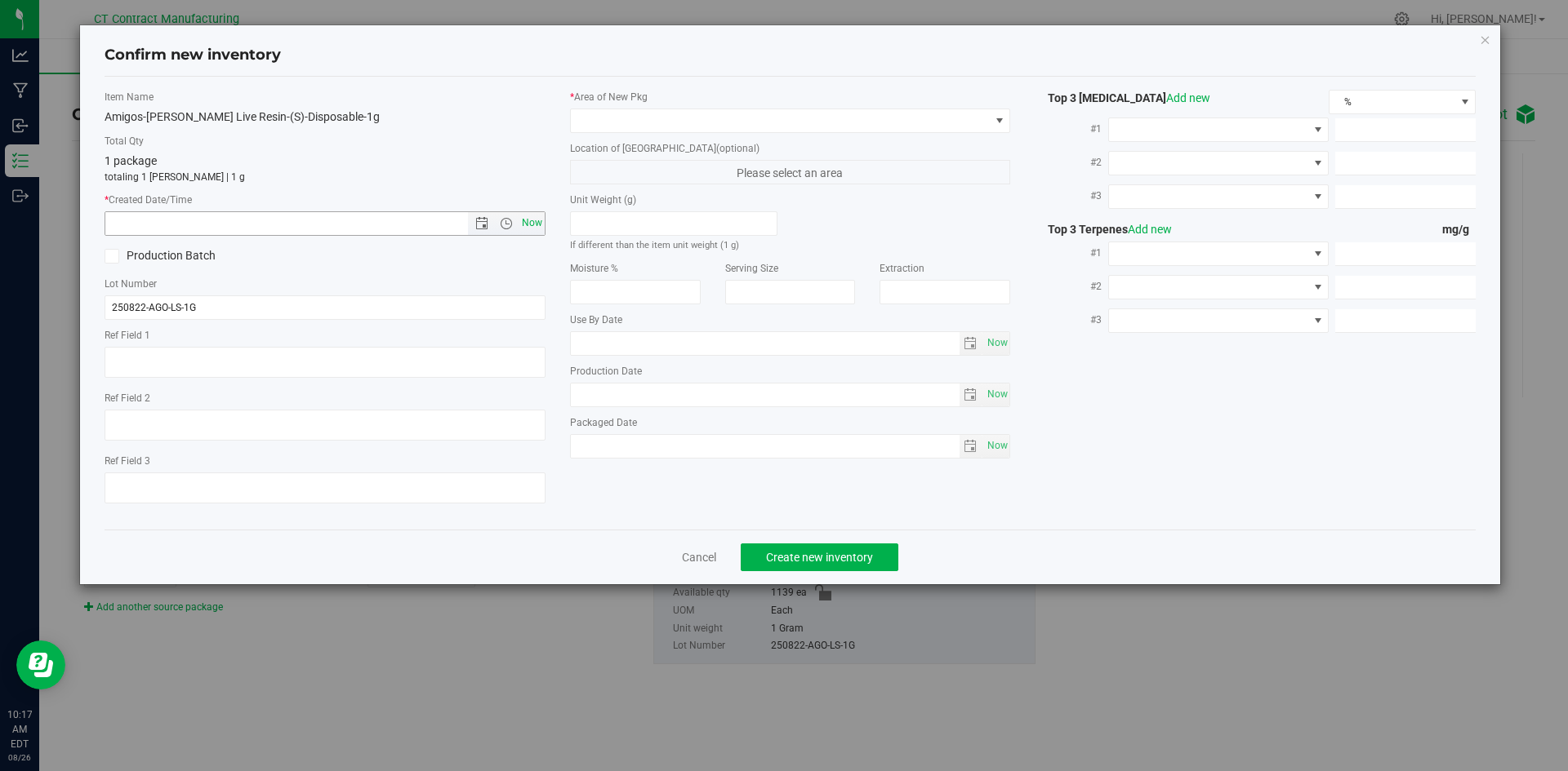
click at [535, 228] on span "Now" at bounding box center [532, 223] width 28 height 23
type input "8/26/2025 10:17 AM"
click at [616, 119] on span at bounding box center [781, 120] width 419 height 23
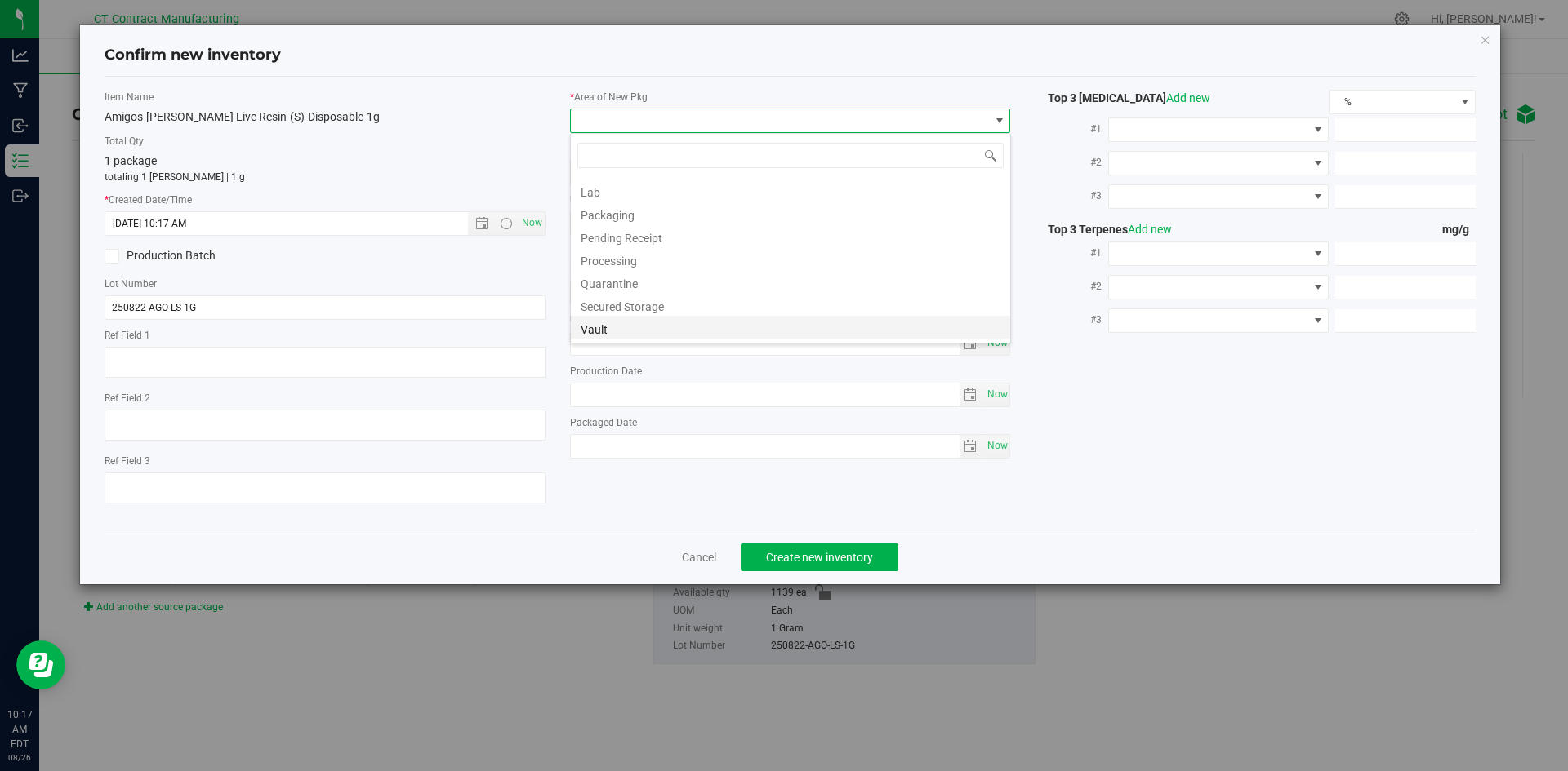
scroll to position [179, 0]
click at [628, 326] on li "Waste Storage" at bounding box center [791, 328] width 440 height 23
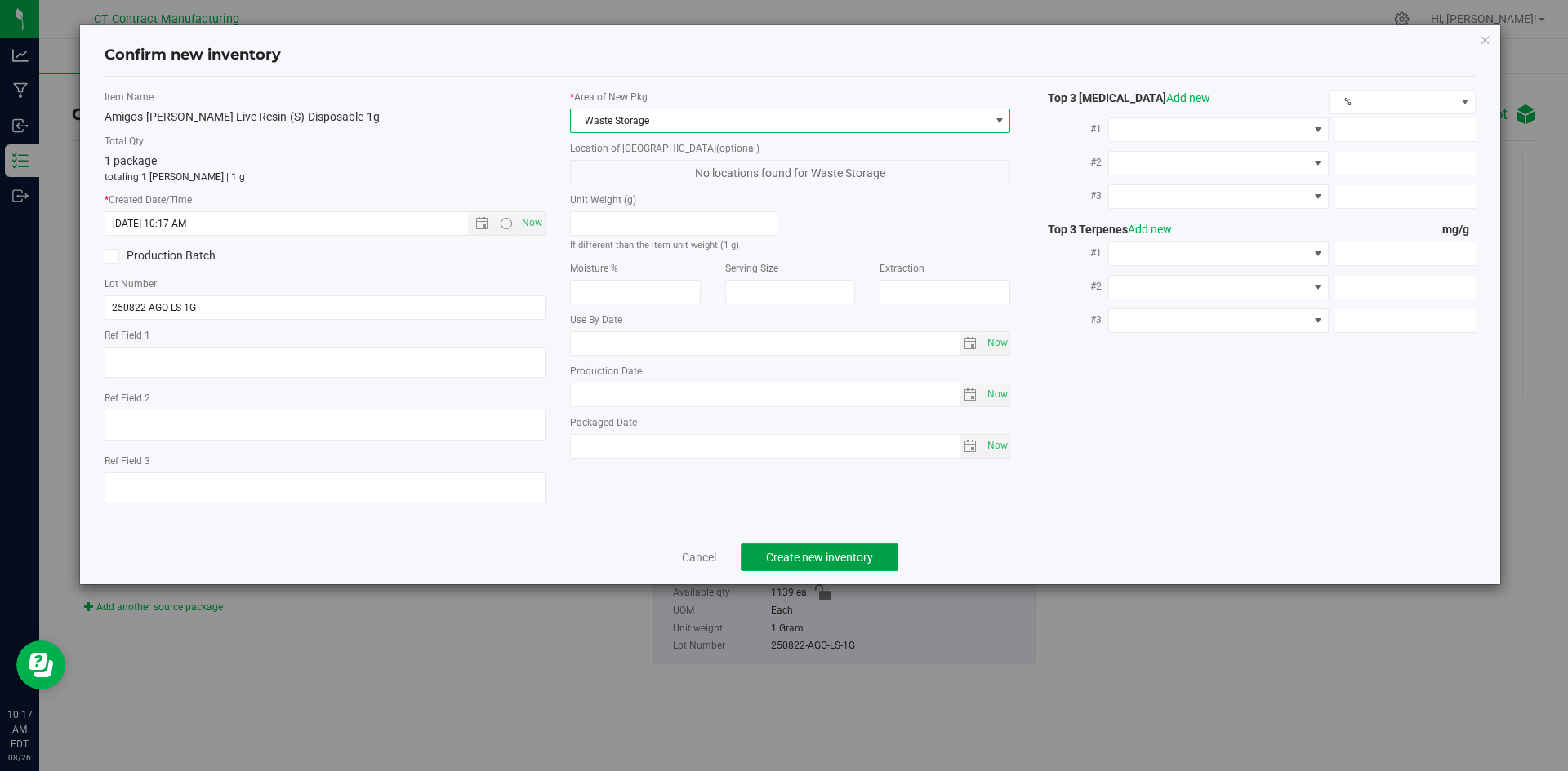
click at [840, 547] on button "Create new inventory" at bounding box center [819, 558] width 158 height 28
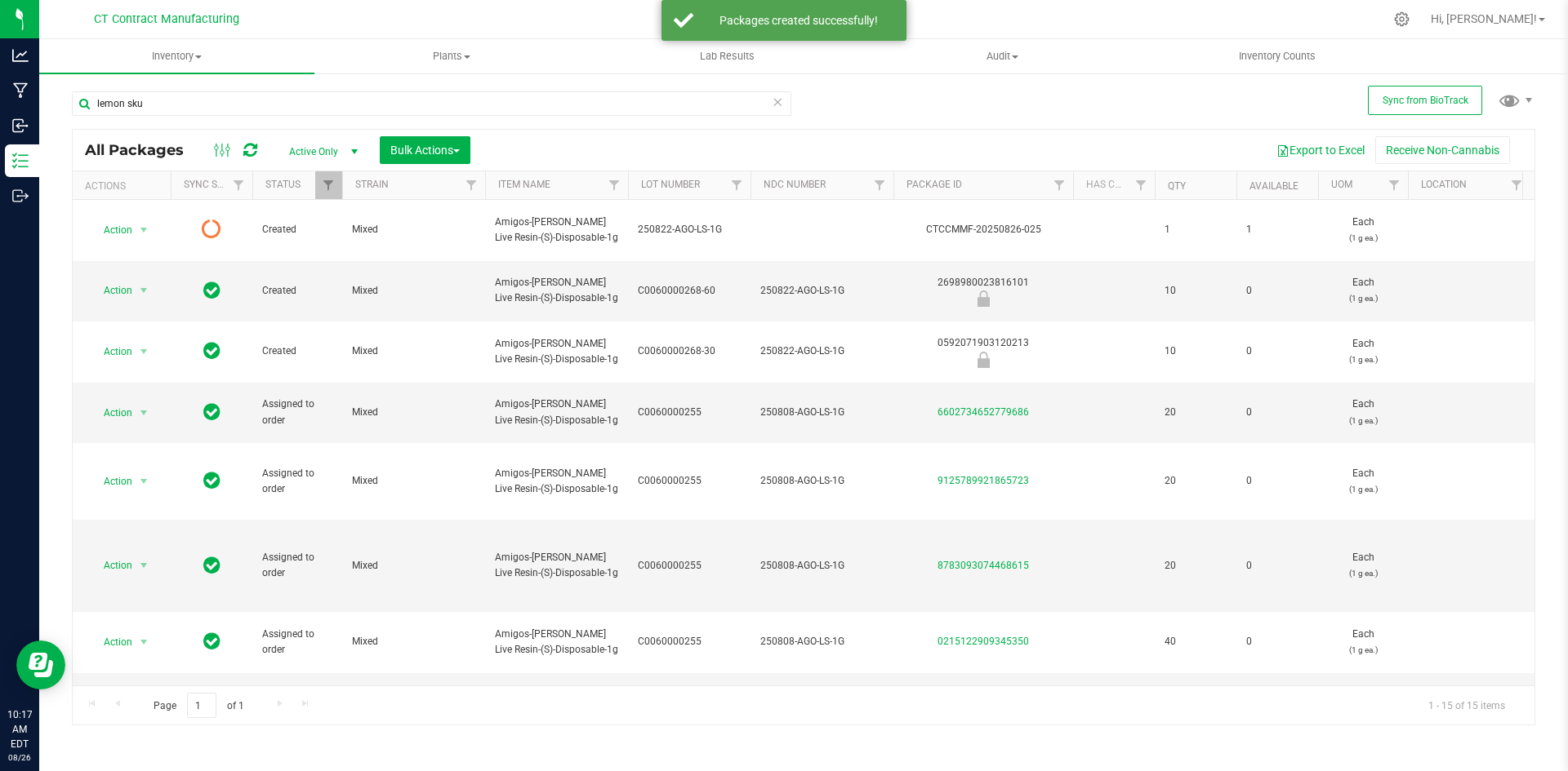
click at [247, 146] on icon at bounding box center [250, 149] width 14 height 16
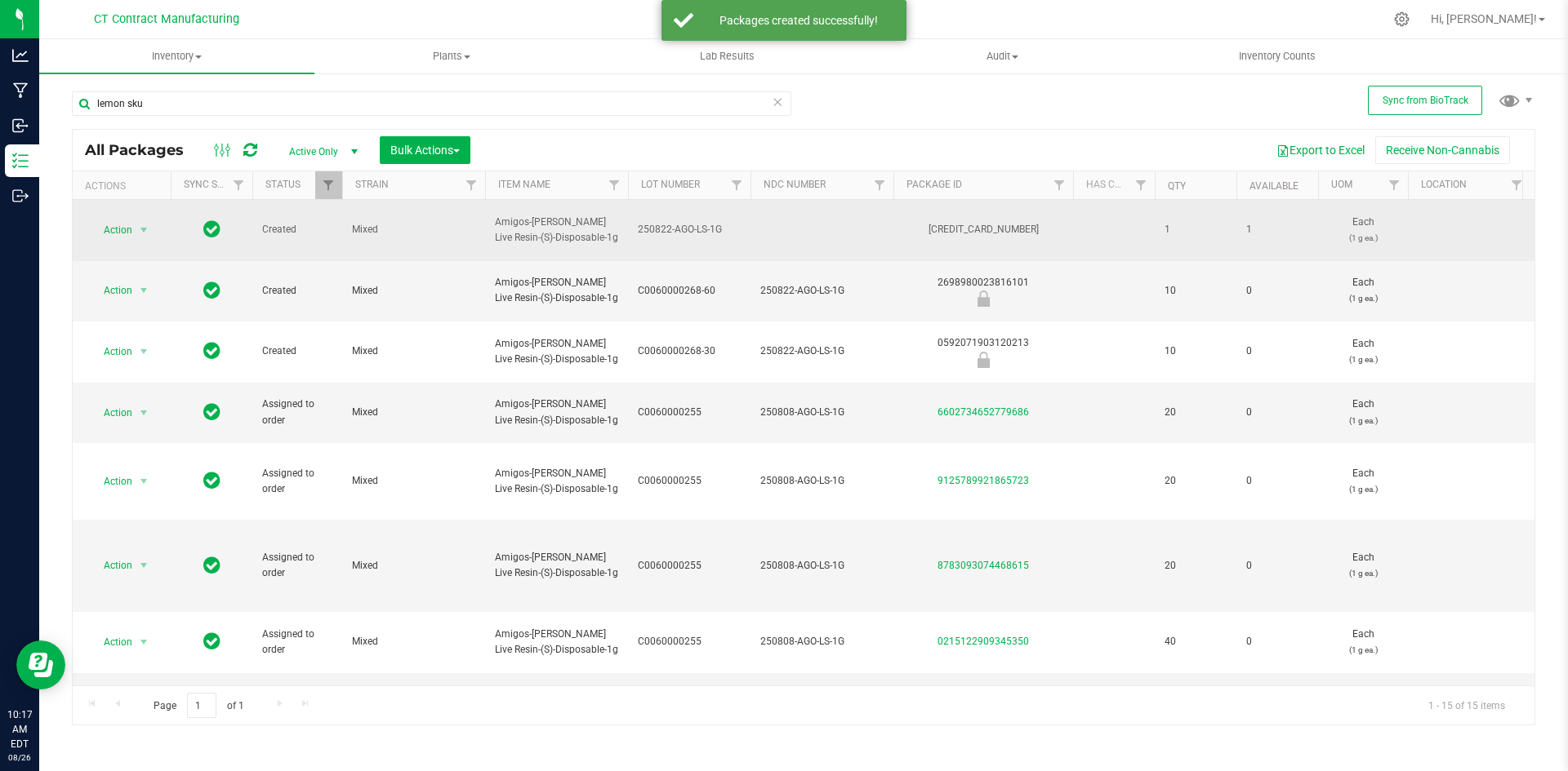
click at [974, 225] on div "5969940890406445" at bounding box center [983, 229] width 184 height 16
copy div "5969940890406445"
click at [695, 228] on span "250822-AGO-LS-1G" at bounding box center [690, 229] width 103 height 16
click at [695, 228] on input "250822-AGO-LS-1G" at bounding box center [686, 229] width 116 height 25
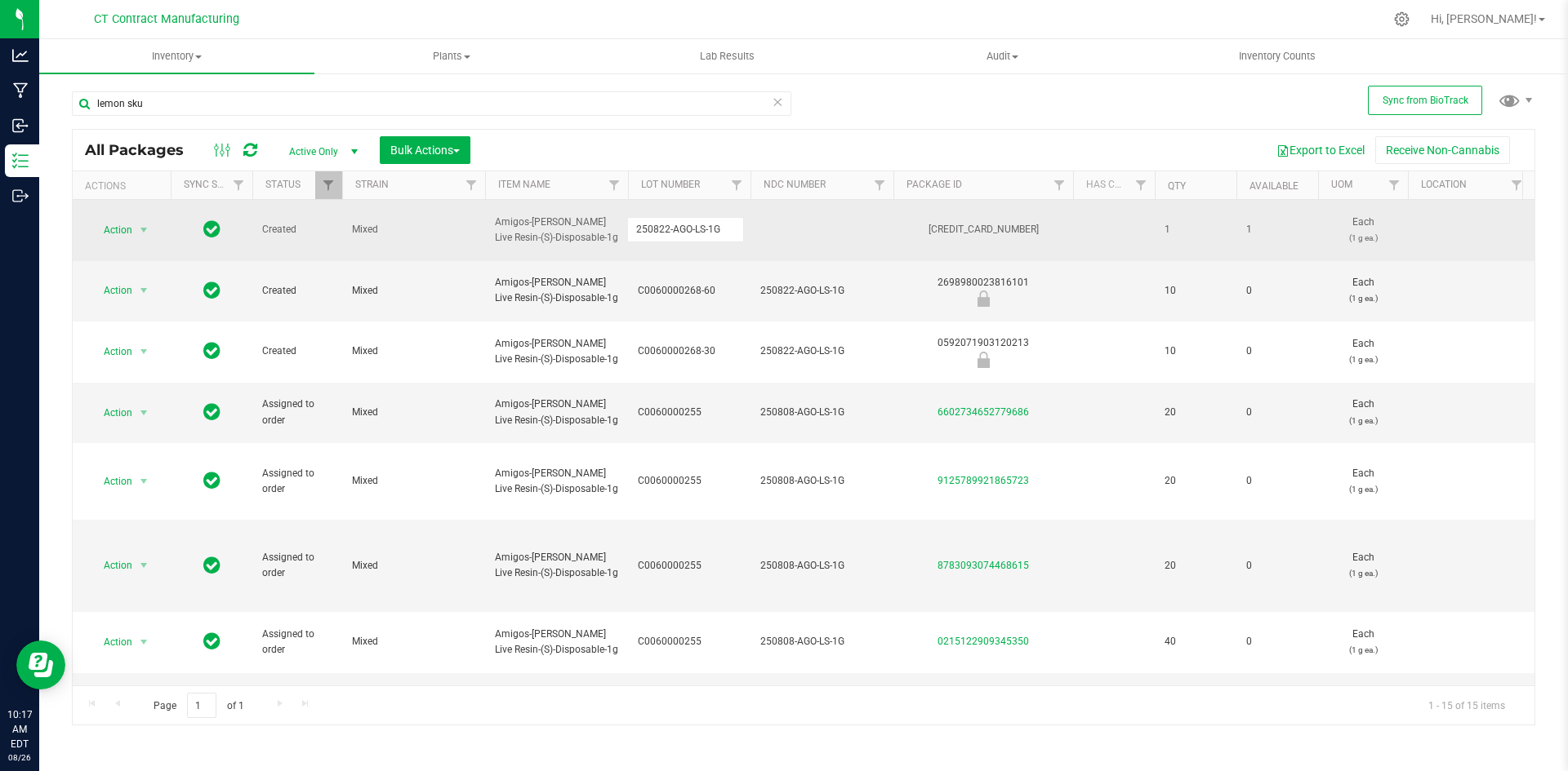
click at [695, 228] on input "250822-AGO-LS-1G" at bounding box center [686, 229] width 116 height 25
click at [995, 224] on div "5969940890406445" at bounding box center [983, 229] width 184 height 16
click at [988, 222] on div "5969940890406445" at bounding box center [983, 229] width 184 height 16
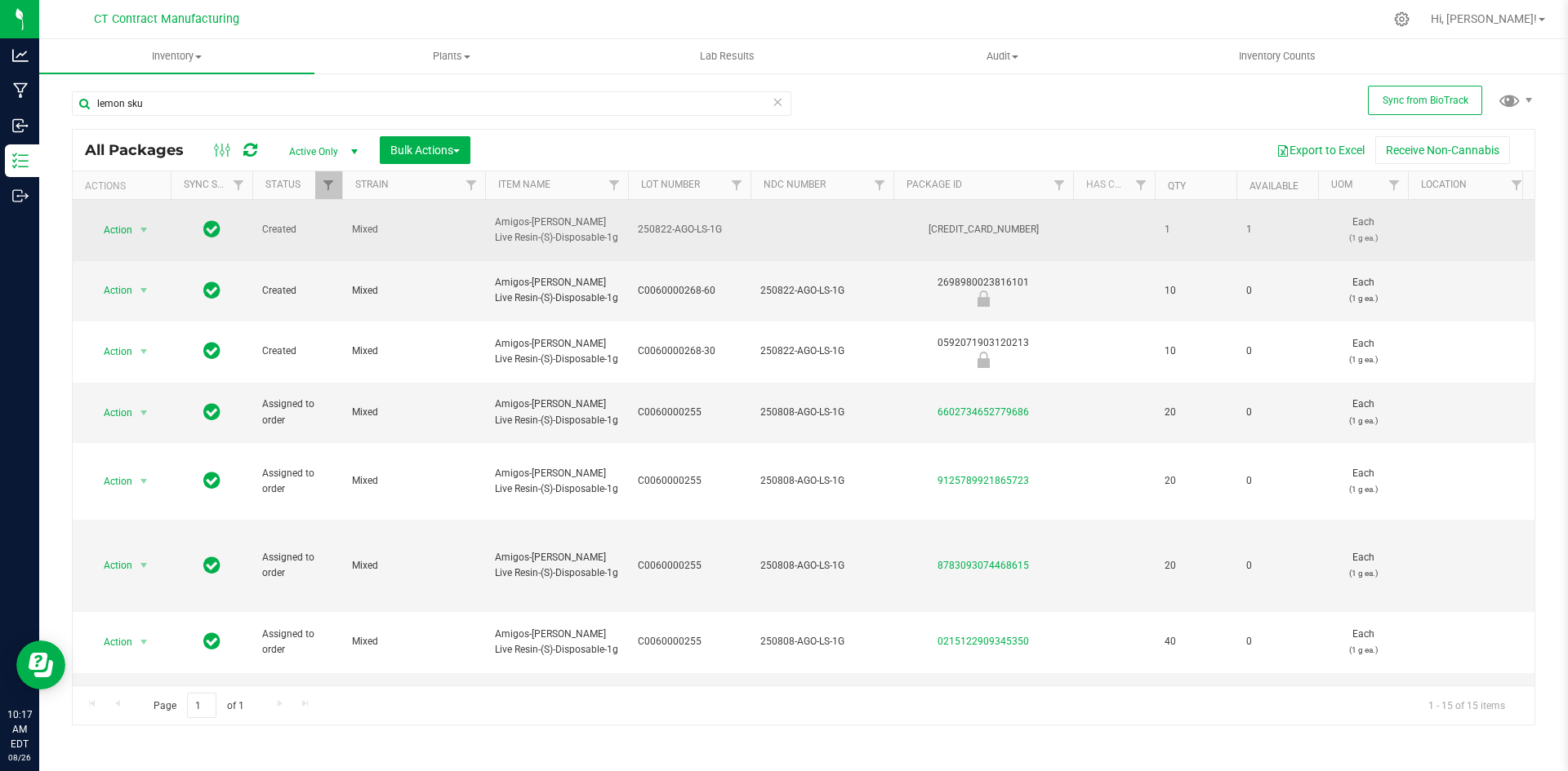
copy div "5969940890406445"
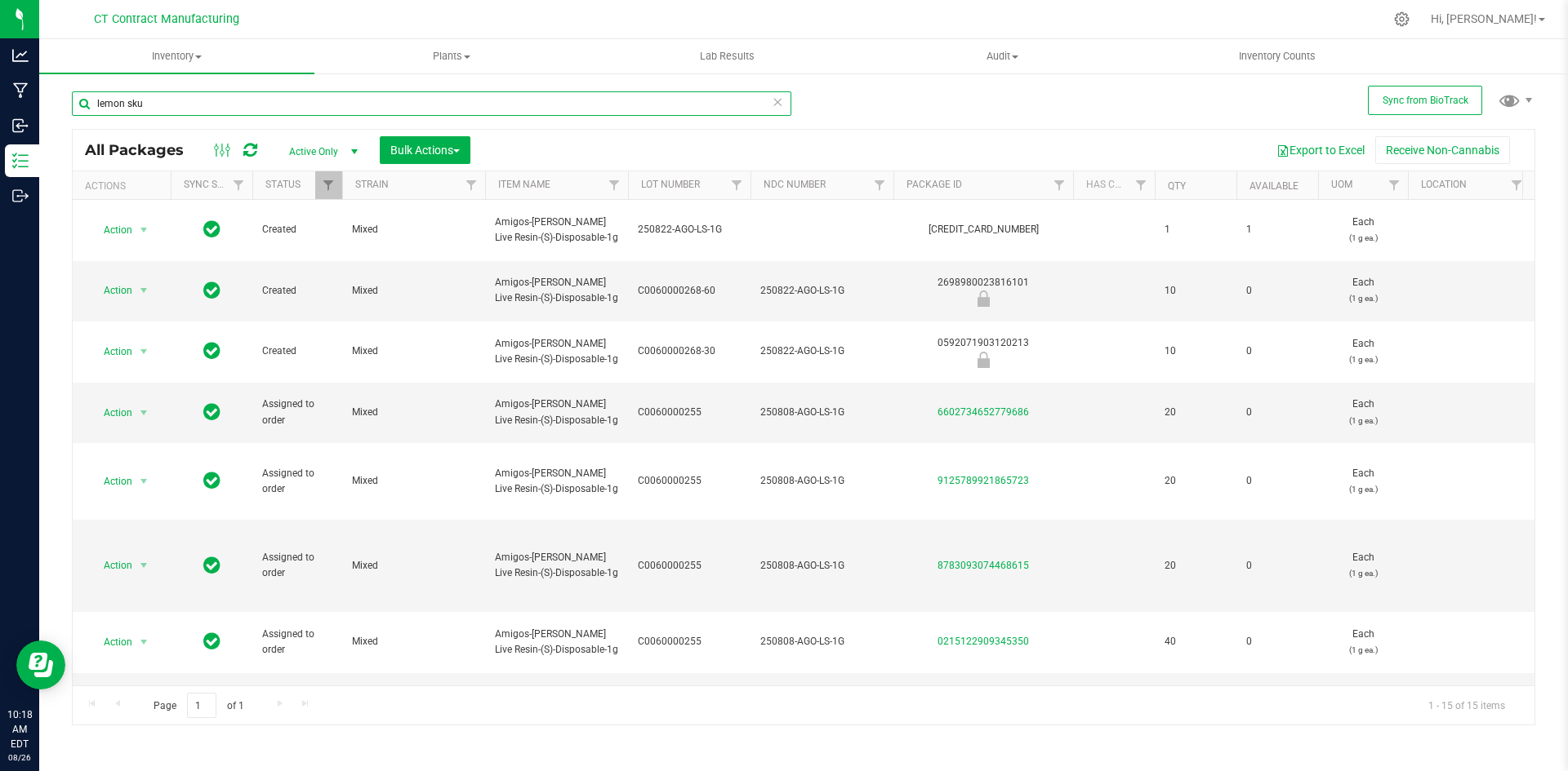
click at [267, 105] on input "lemon sku" at bounding box center [431, 103] width 720 height 24
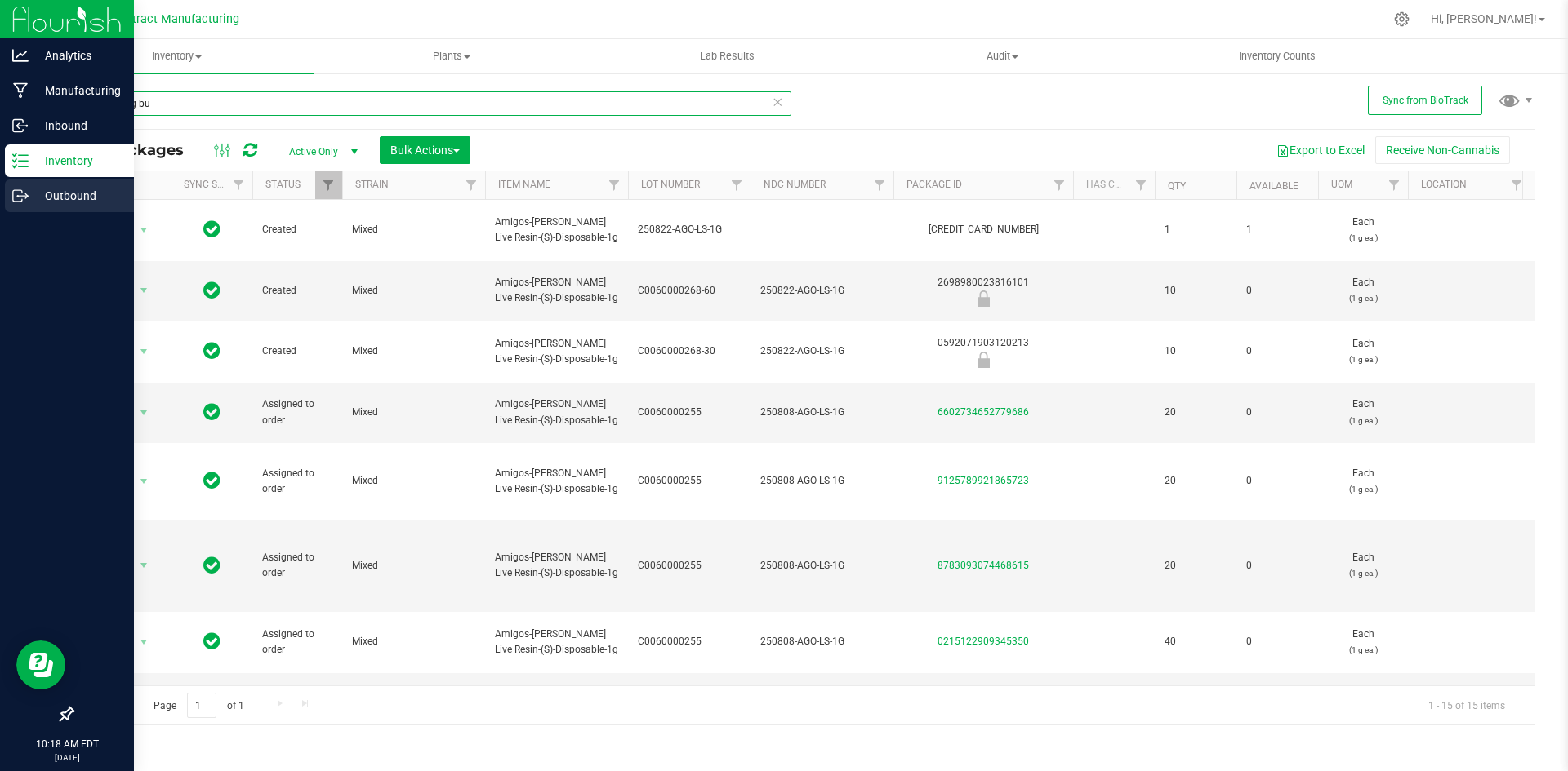
type input "laughing bu"
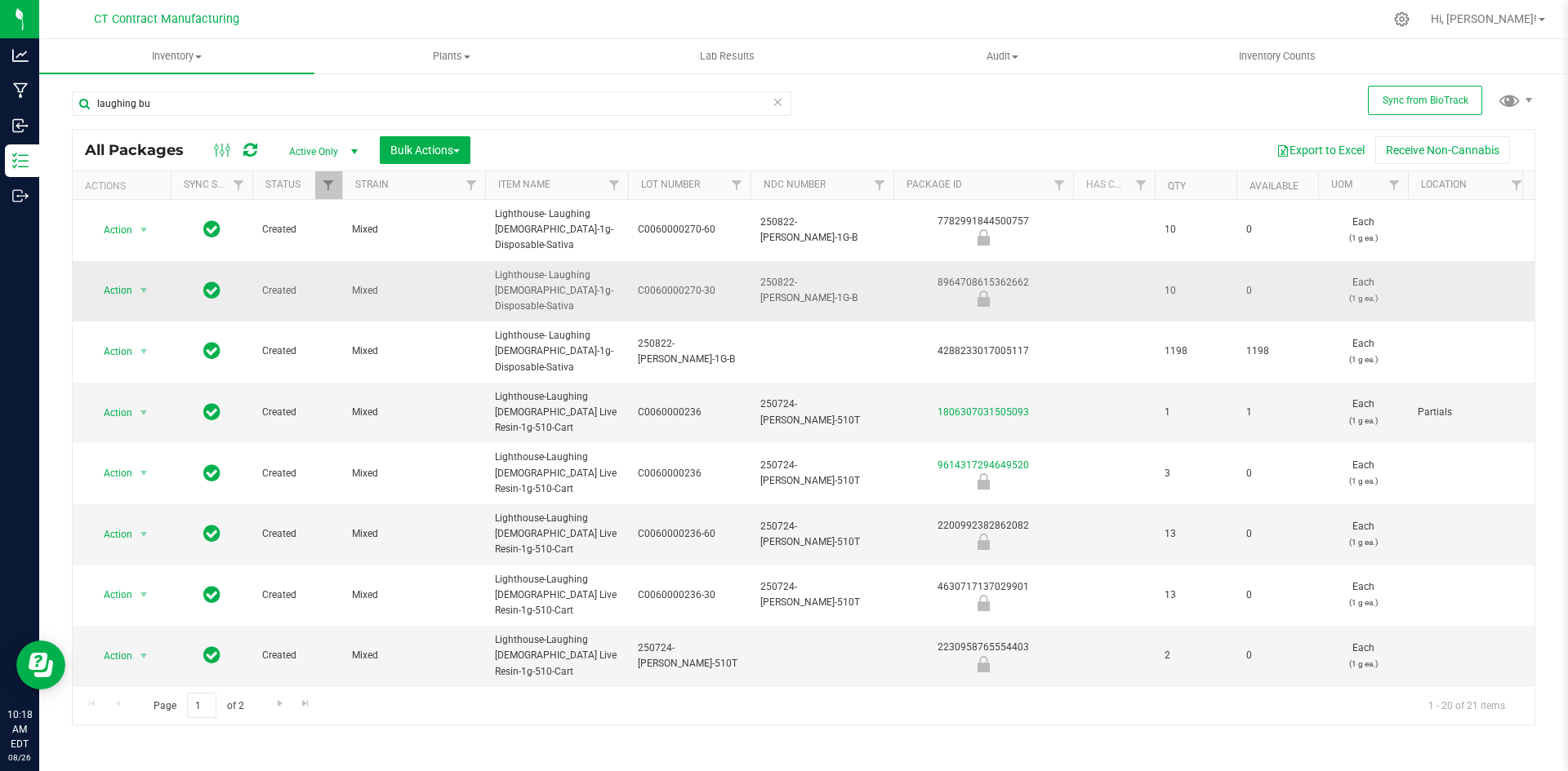
click at [818, 288] on span "250822-LH-LB-1G-B" at bounding box center [821, 290] width 123 height 31
click at [818, 288] on input "250822-LH-LB-1G-B" at bounding box center [818, 290] width 137 height 25
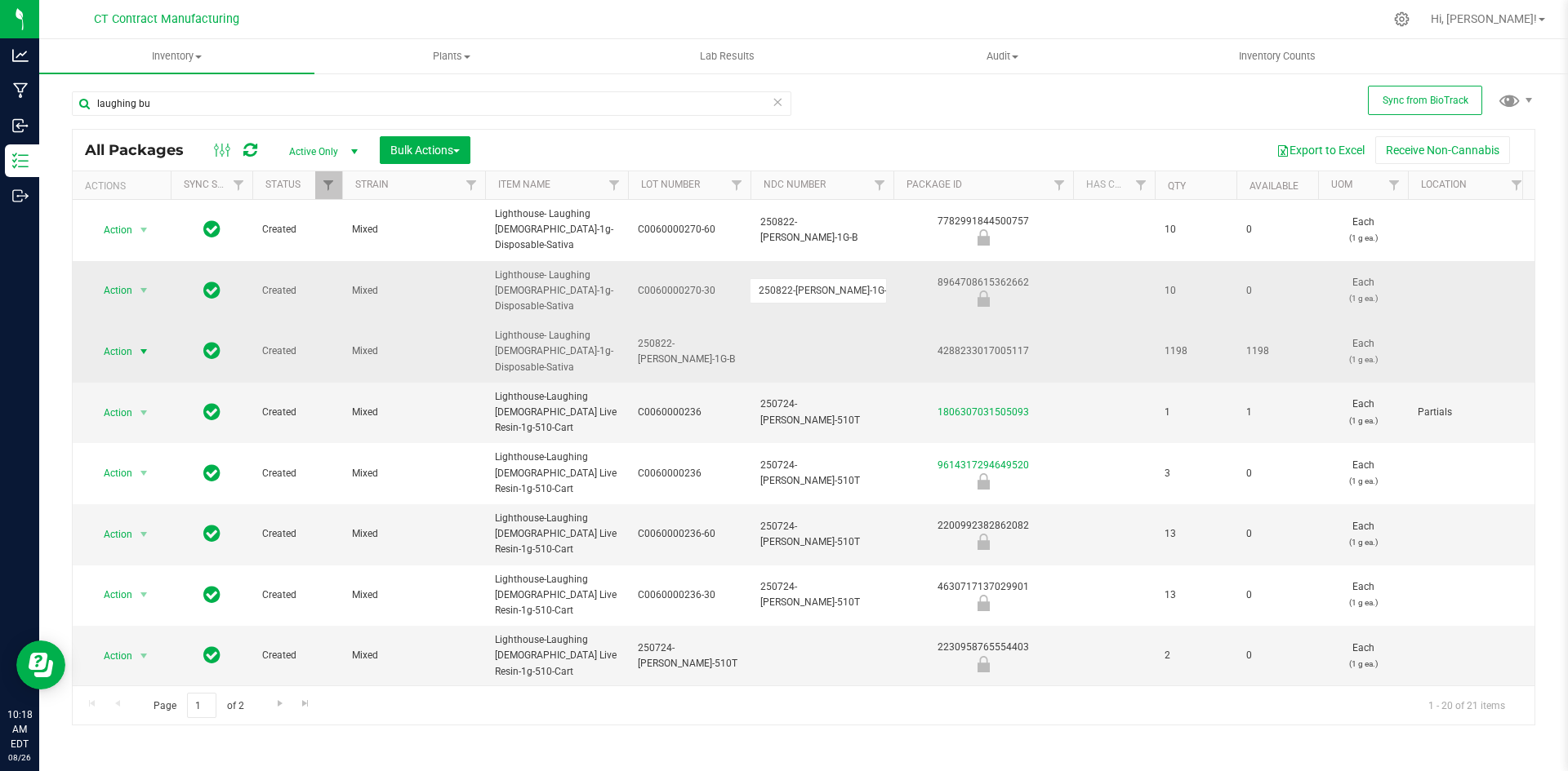
click at [147, 353] on span "select" at bounding box center [144, 352] width 13 height 13
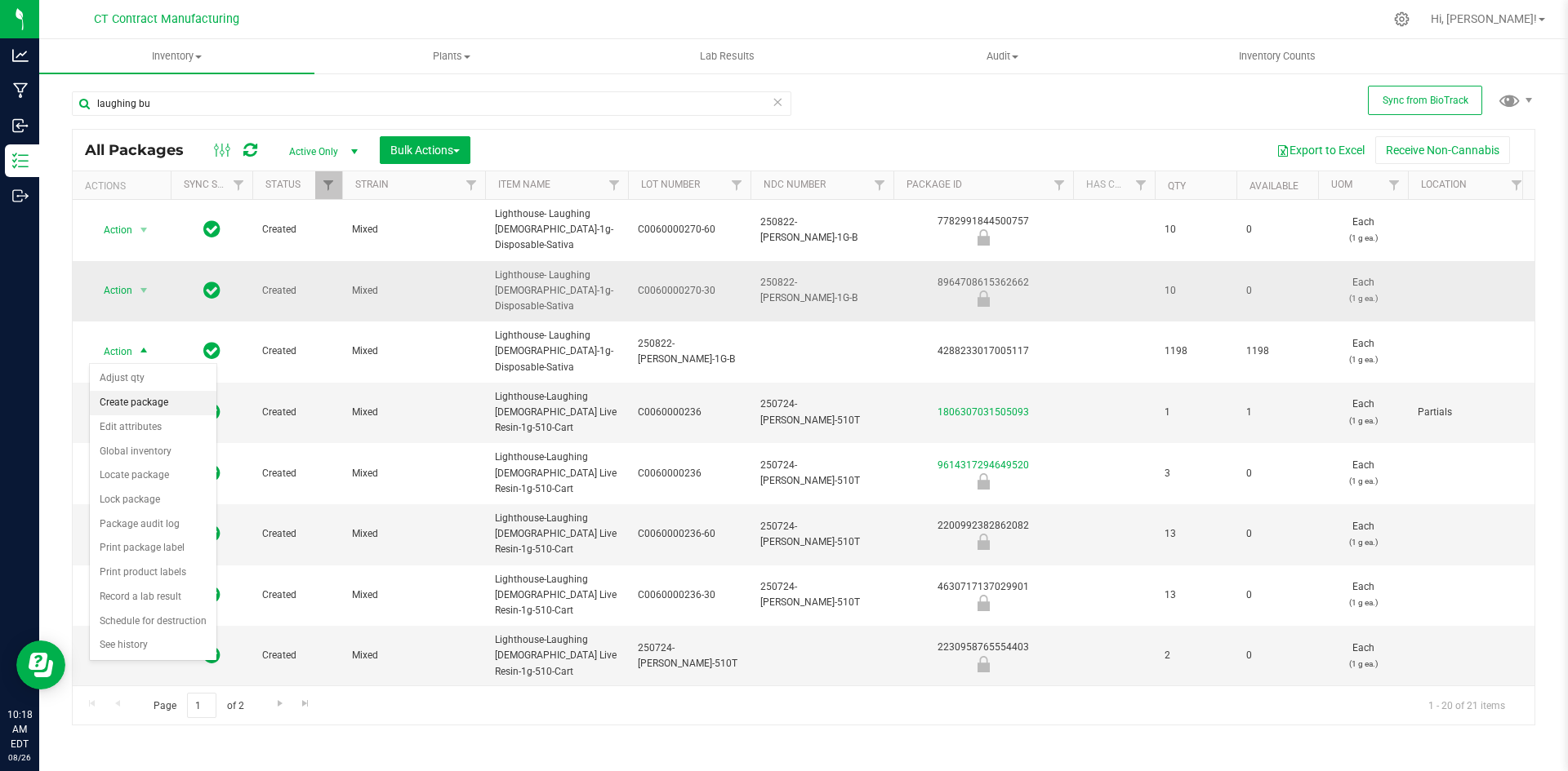
click at [145, 399] on li "Create package" at bounding box center [153, 403] width 127 height 24
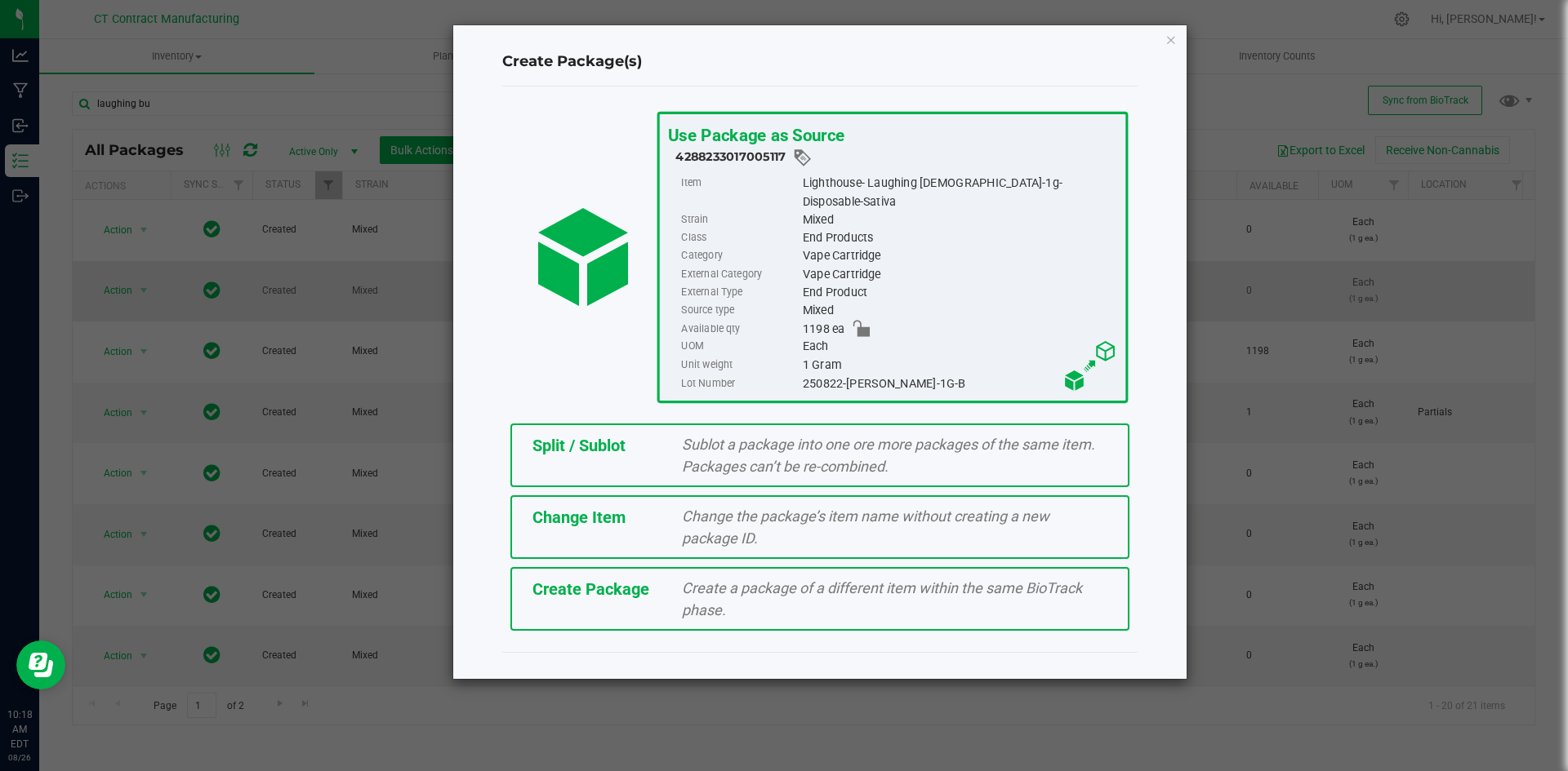
click at [815, 436] on span "Sublot a package into one ore more packages of the same item. Packages can’t be…" at bounding box center [889, 455] width 413 height 39
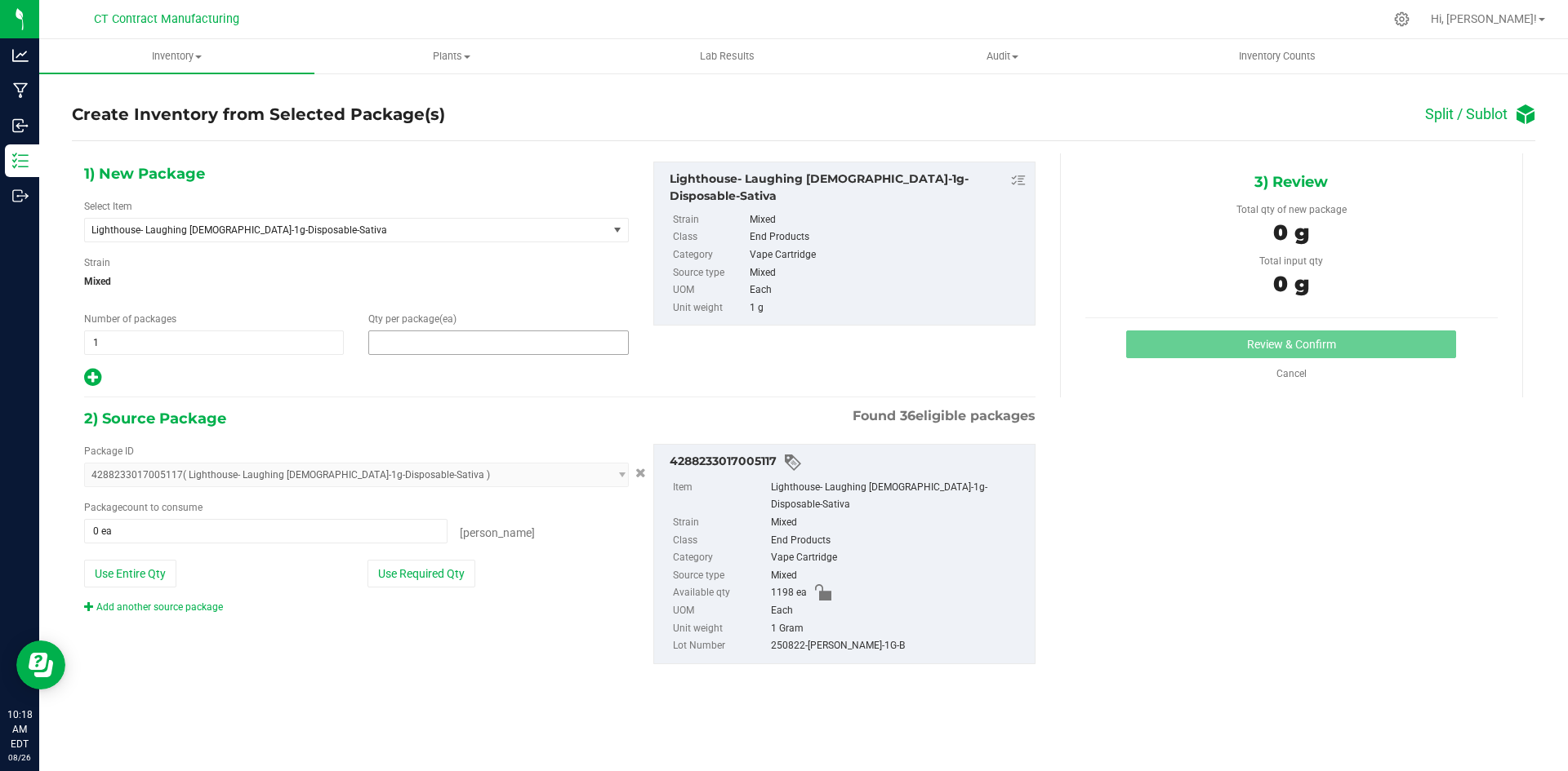
click at [447, 347] on span at bounding box center [498, 343] width 259 height 24
type input "2"
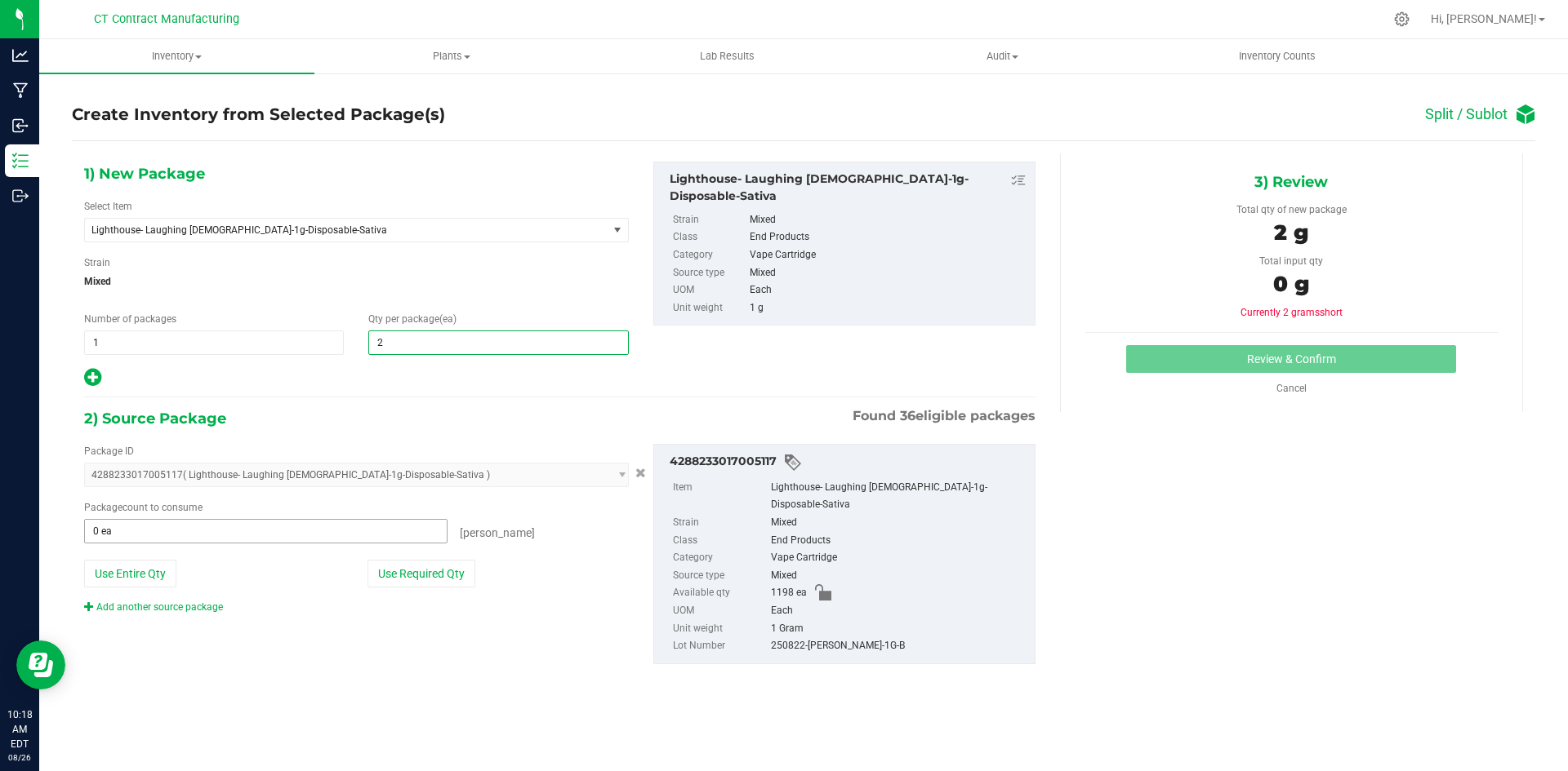
type input "2"
click at [272, 524] on span at bounding box center [266, 532] width 364 height 24
type input "2"
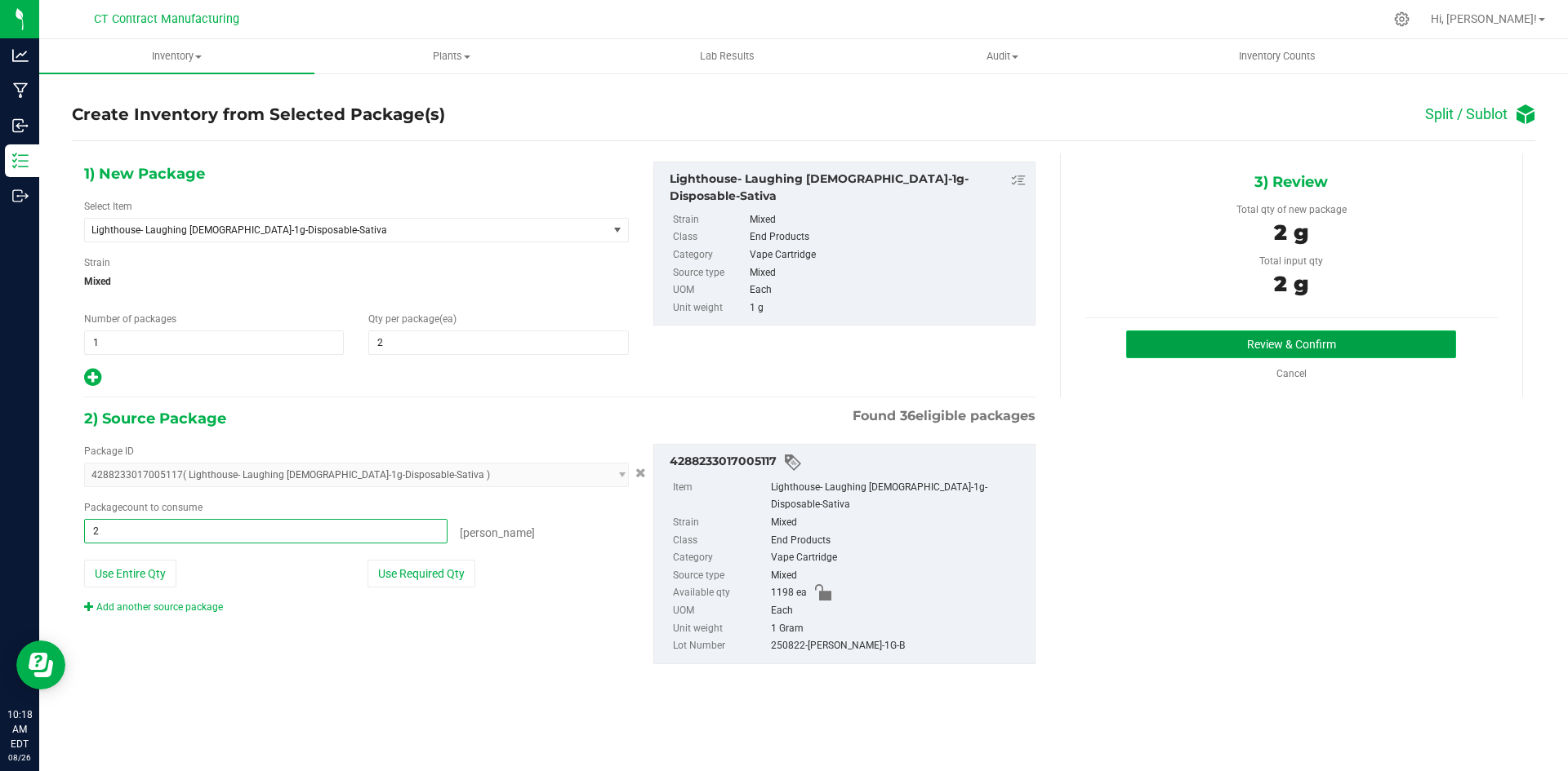
type input "2 ea"
click at [1186, 341] on button "Review & Confirm" at bounding box center [1291, 345] width 330 height 28
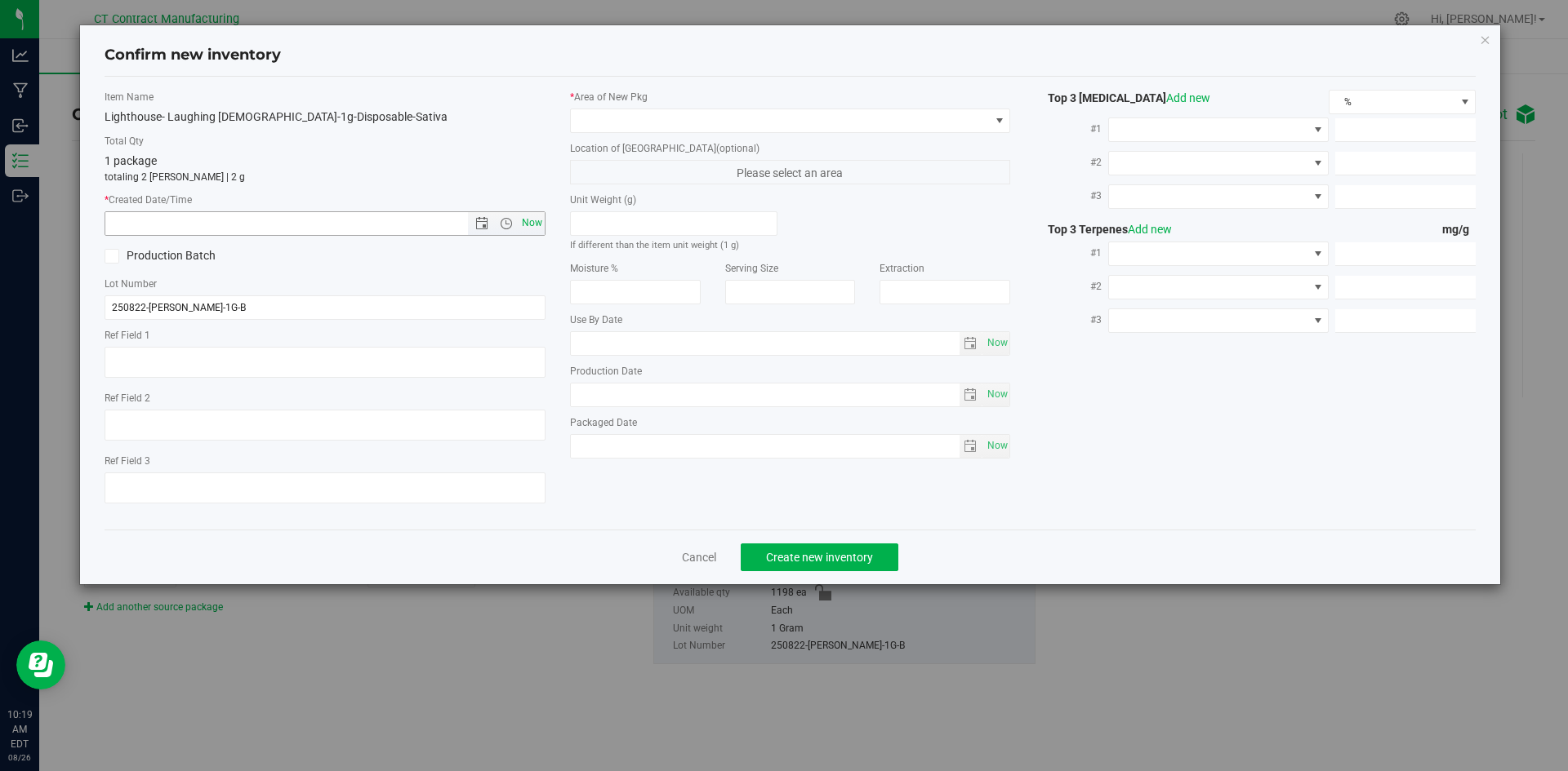
click at [534, 224] on span "Now" at bounding box center [532, 223] width 28 height 23
type input "8/26/2025 10:19 AM"
click at [615, 101] on label "* Area of New Pkg" at bounding box center [790, 98] width 441 height 15
click at [615, 119] on span at bounding box center [781, 120] width 419 height 23
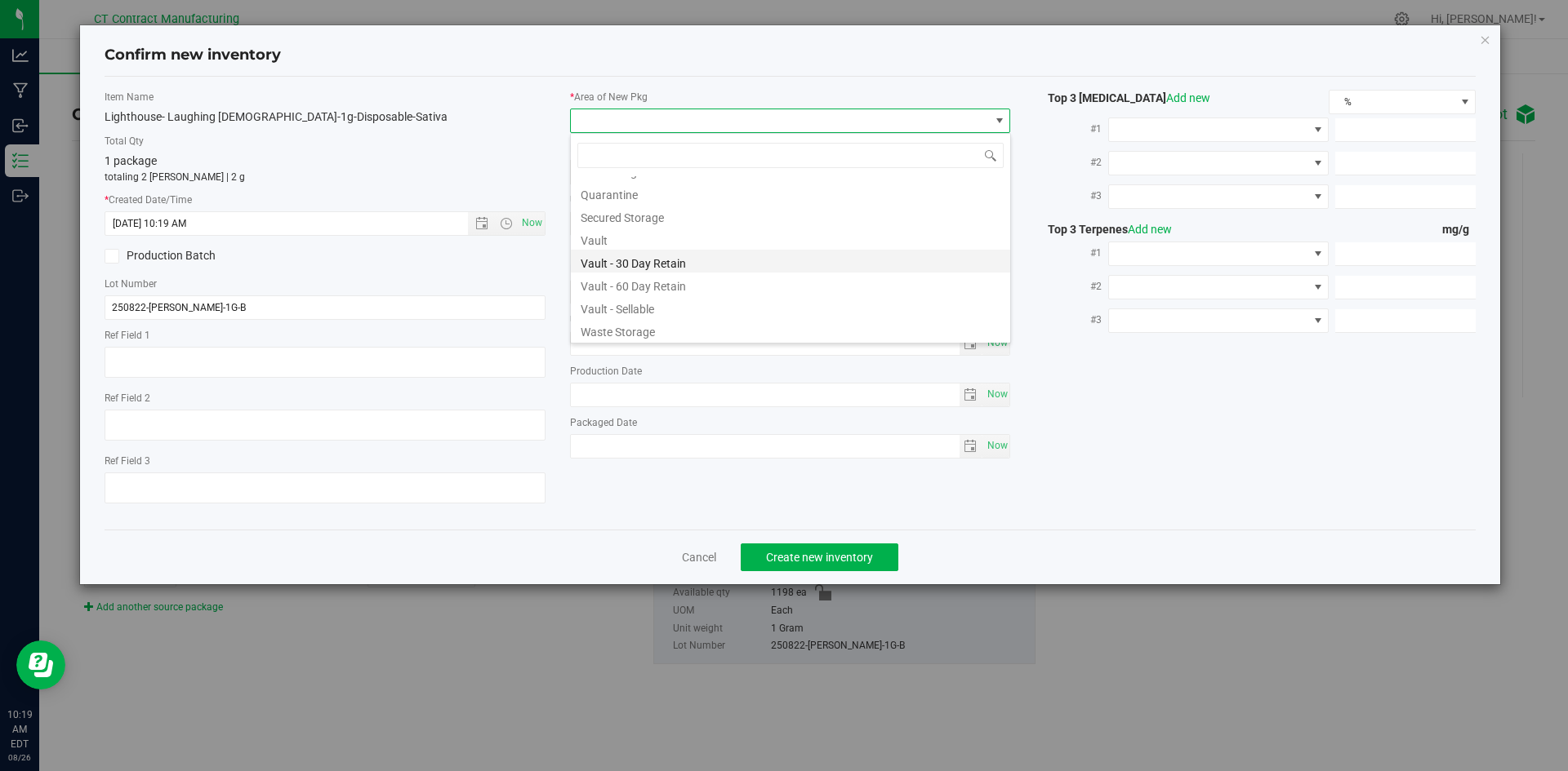
scroll to position [179, 0]
click at [641, 328] on li "Waste Storage" at bounding box center [791, 328] width 440 height 23
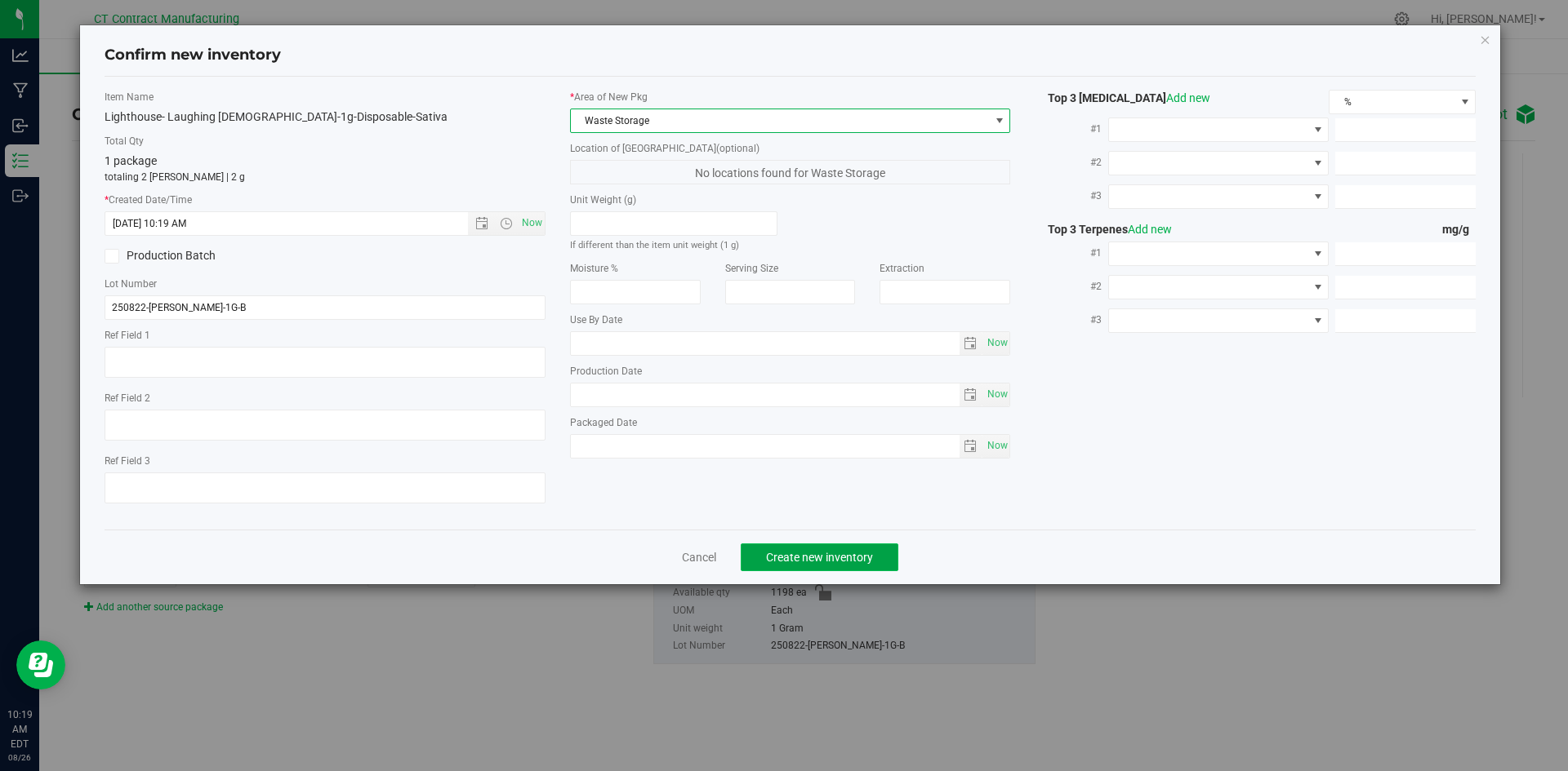
click at [830, 556] on span "Create new inventory" at bounding box center [819, 558] width 107 height 13
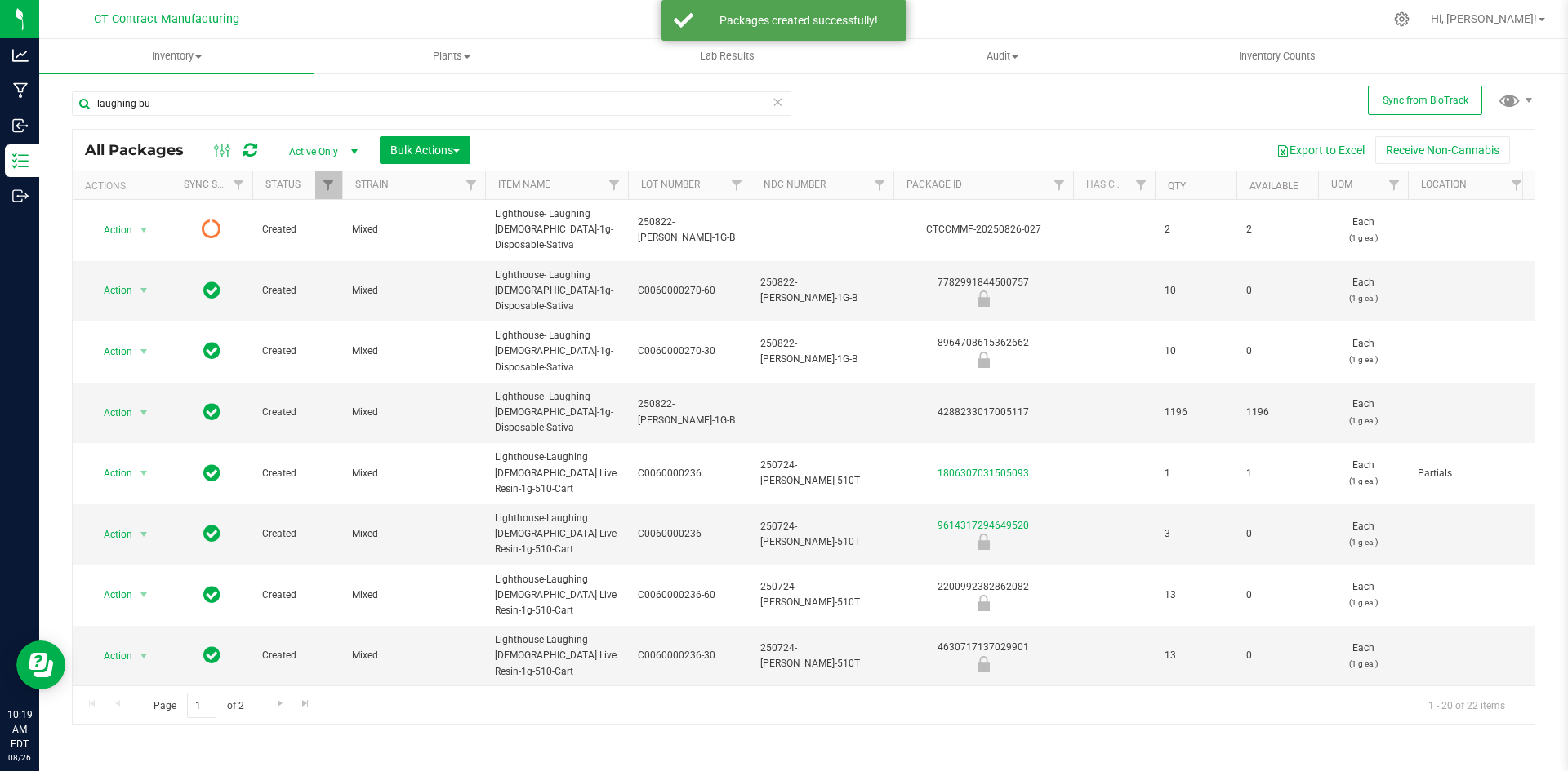
click at [247, 148] on icon at bounding box center [250, 149] width 14 height 16
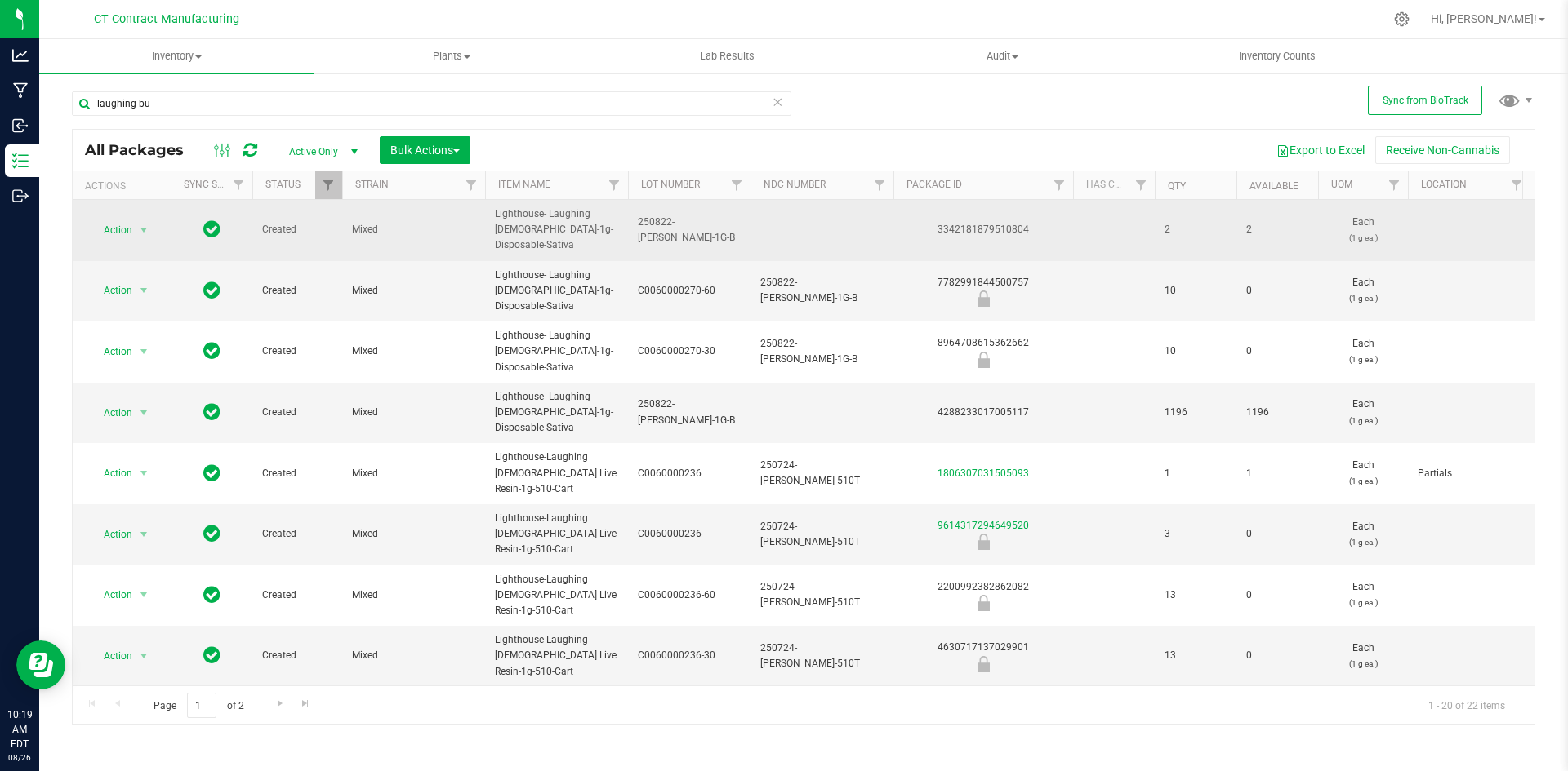
click at [971, 230] on div "3342181879510804" at bounding box center [983, 229] width 184 height 16
copy div "3342181879510804"
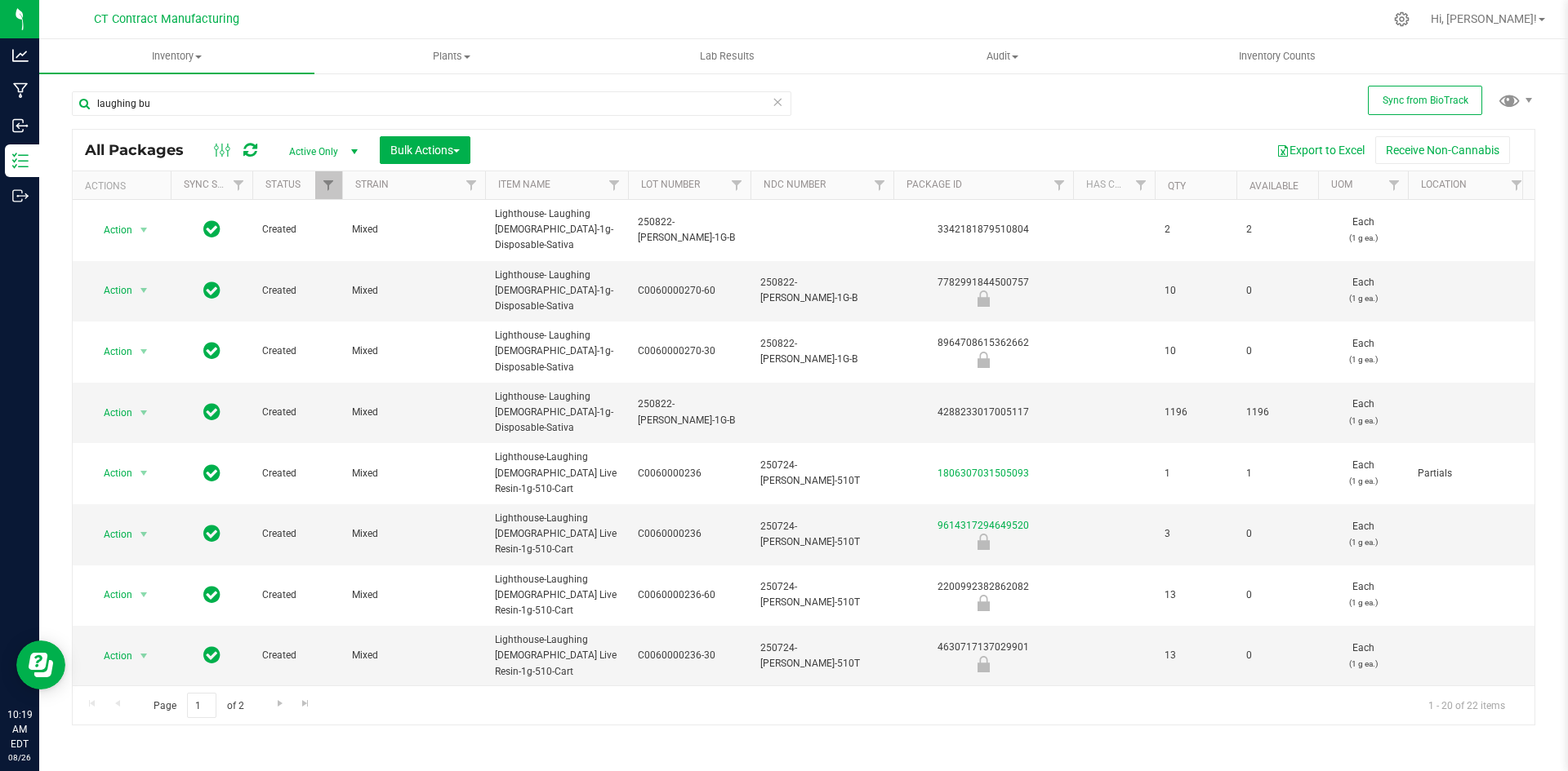
click at [785, 12] on div at bounding box center [837, 19] width 1091 height 32
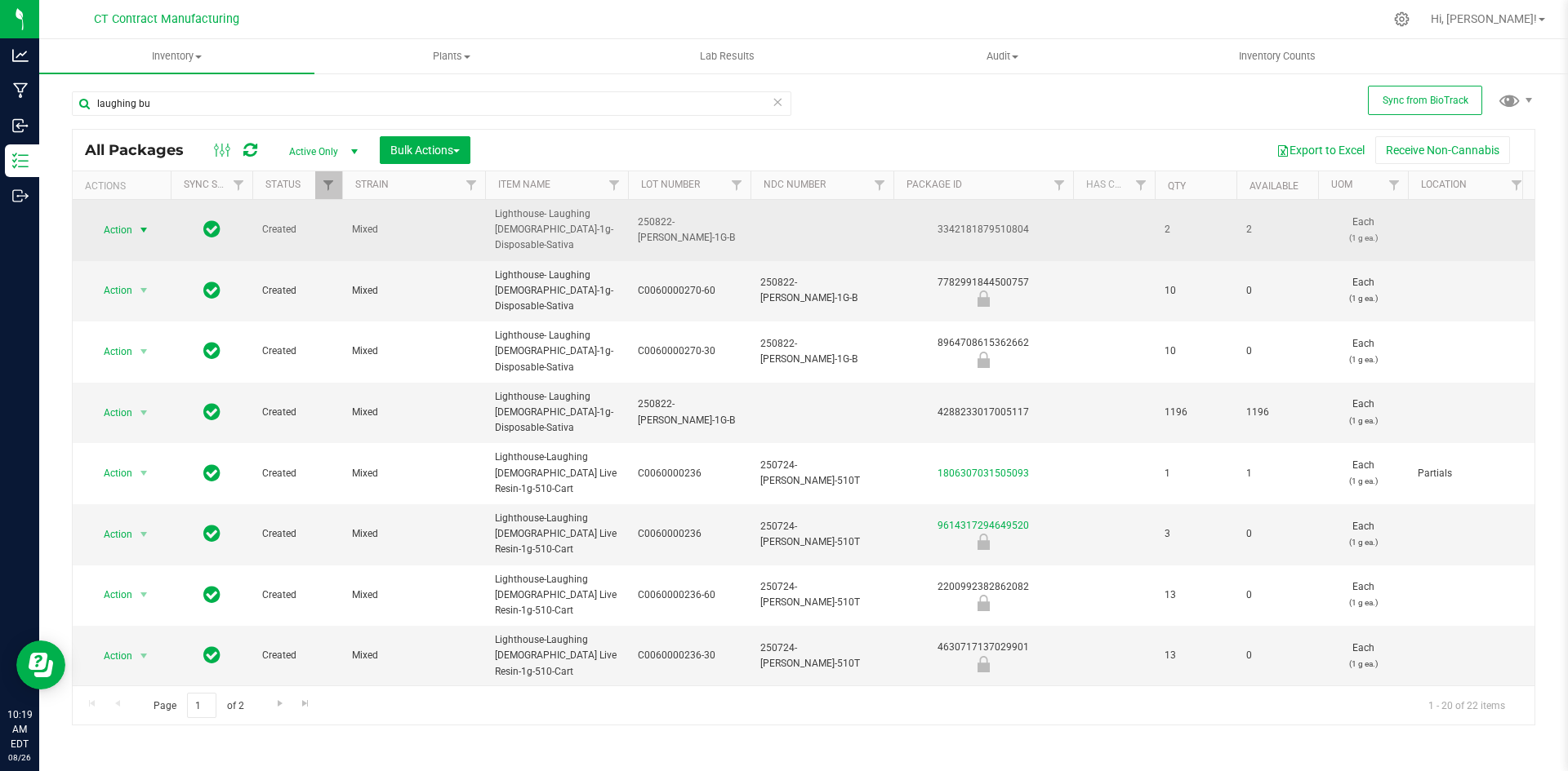
click at [147, 227] on span "select" at bounding box center [144, 230] width 13 height 13
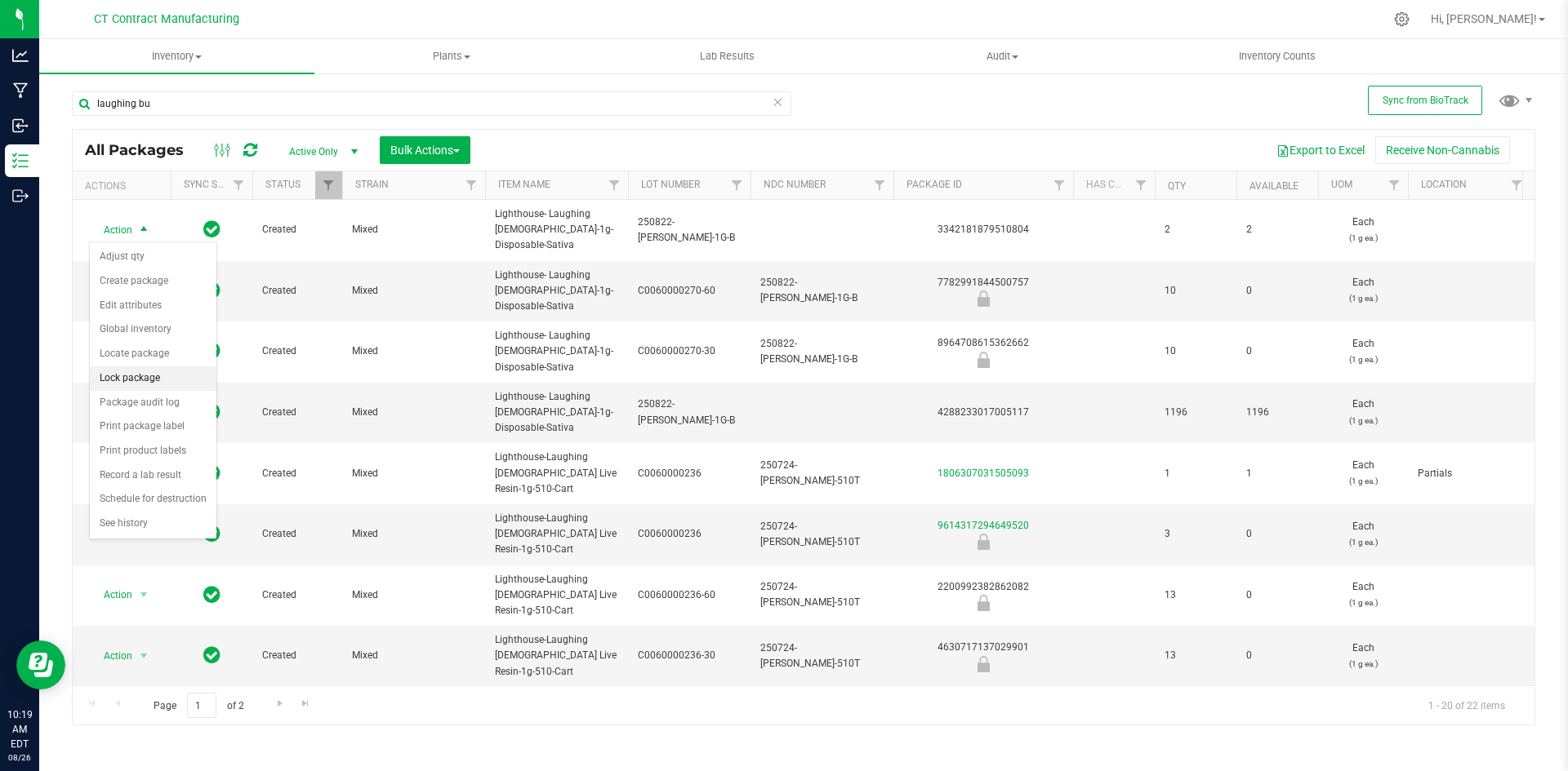
click at [144, 370] on li "Lock package" at bounding box center [153, 378] width 127 height 24
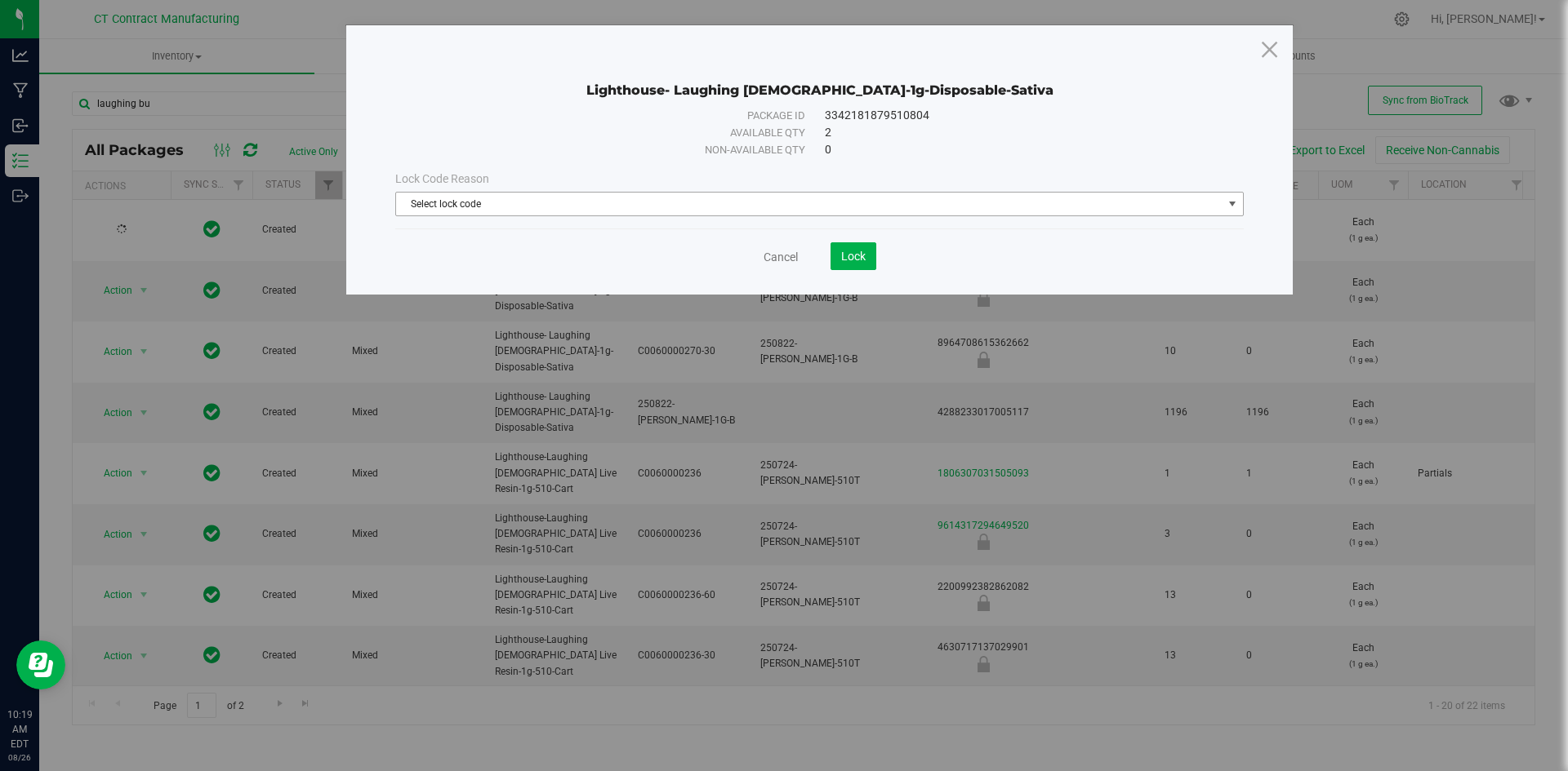
click at [470, 206] on span "Select lock code" at bounding box center [810, 204] width 827 height 23
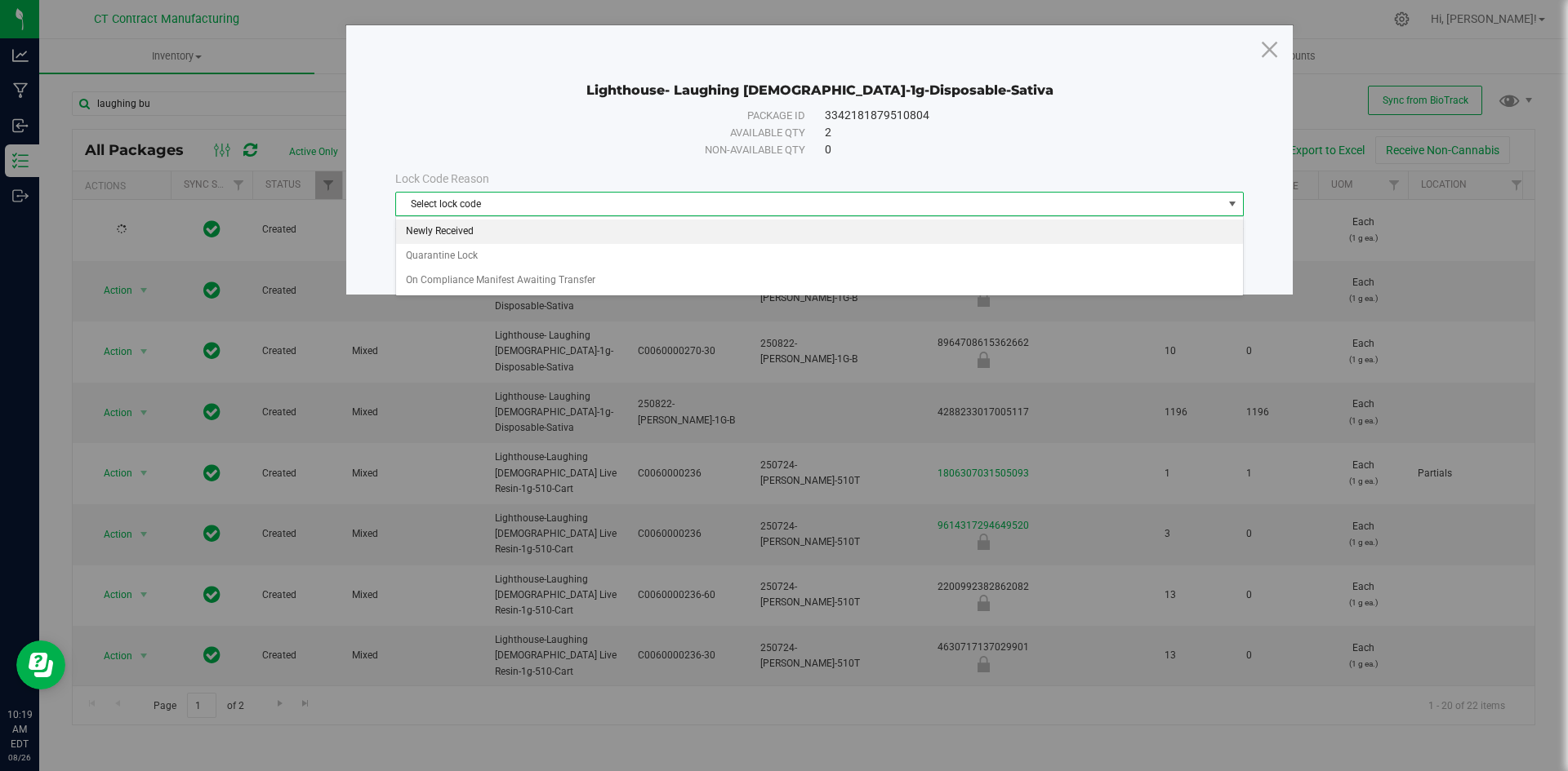
click at [470, 225] on li "Newly Received" at bounding box center [819, 232] width 846 height 24
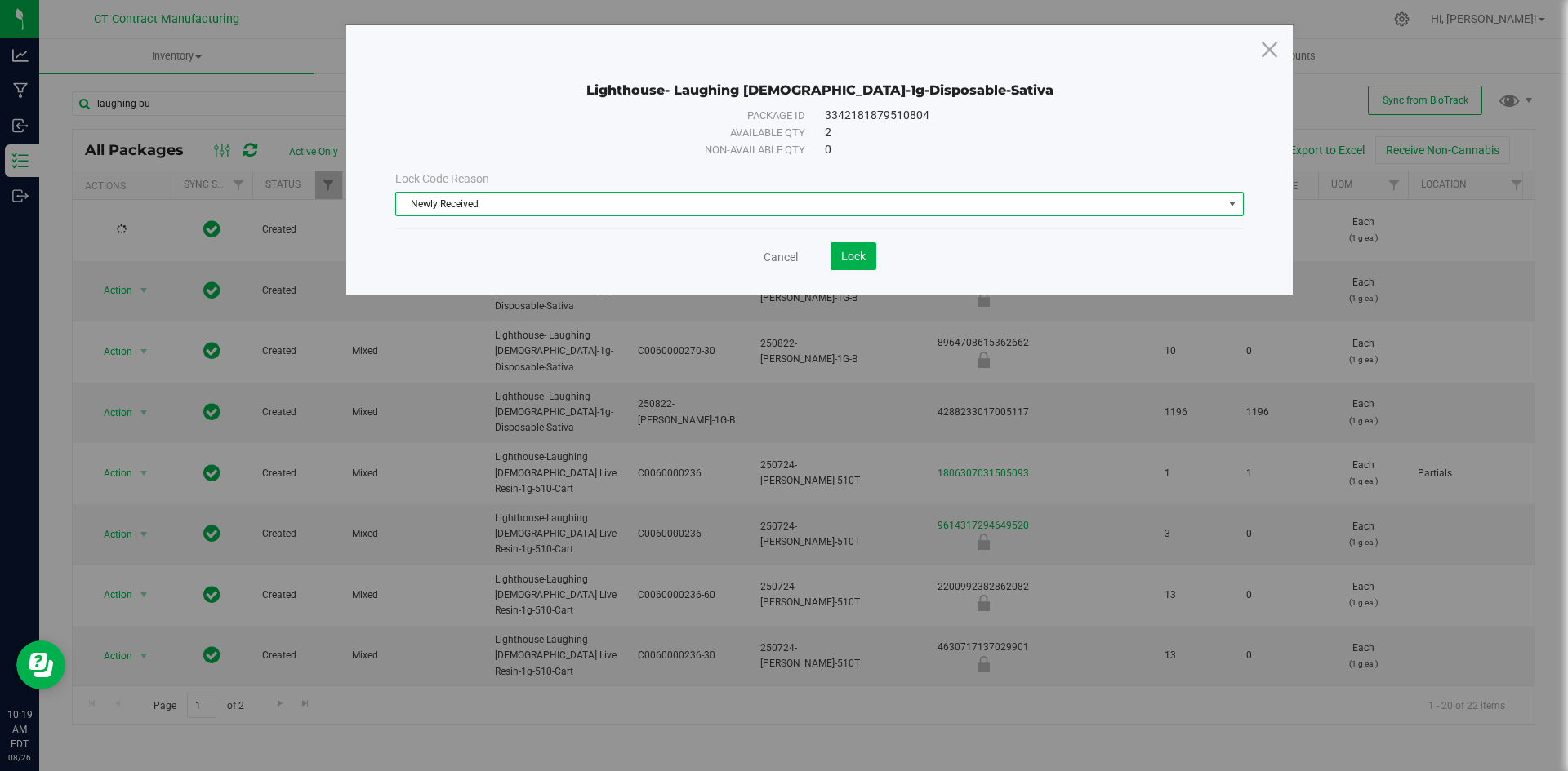
click at [852, 270] on div "Lighthouse- Laughing Buddha-1g-Disposable-Sativa Package ID 3342181879510804 Av…" at bounding box center [819, 160] width 946 height 270
click at [853, 264] on button "Lock" at bounding box center [853, 256] width 46 height 28
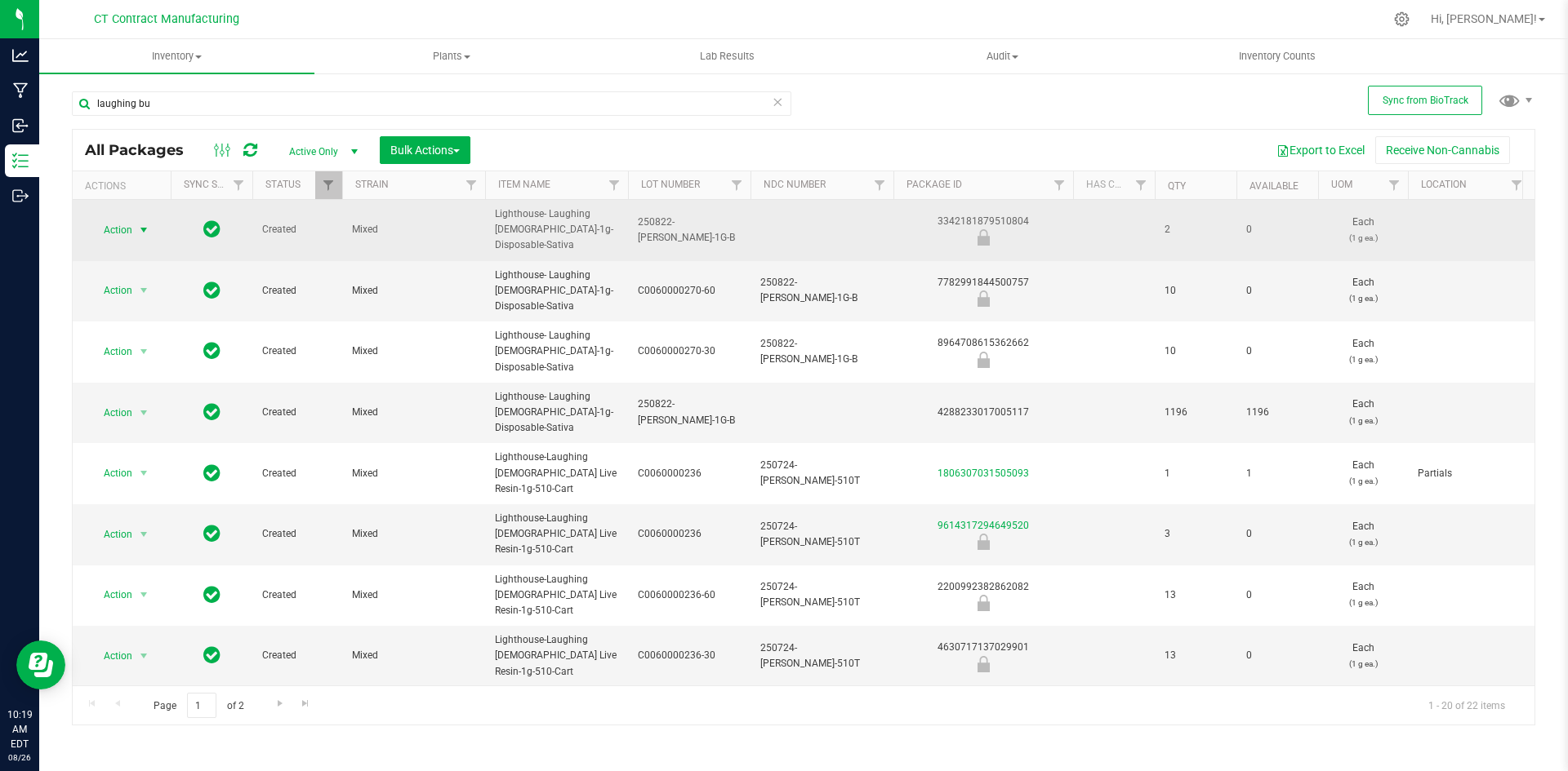
click at [141, 229] on span "select" at bounding box center [144, 230] width 13 height 13
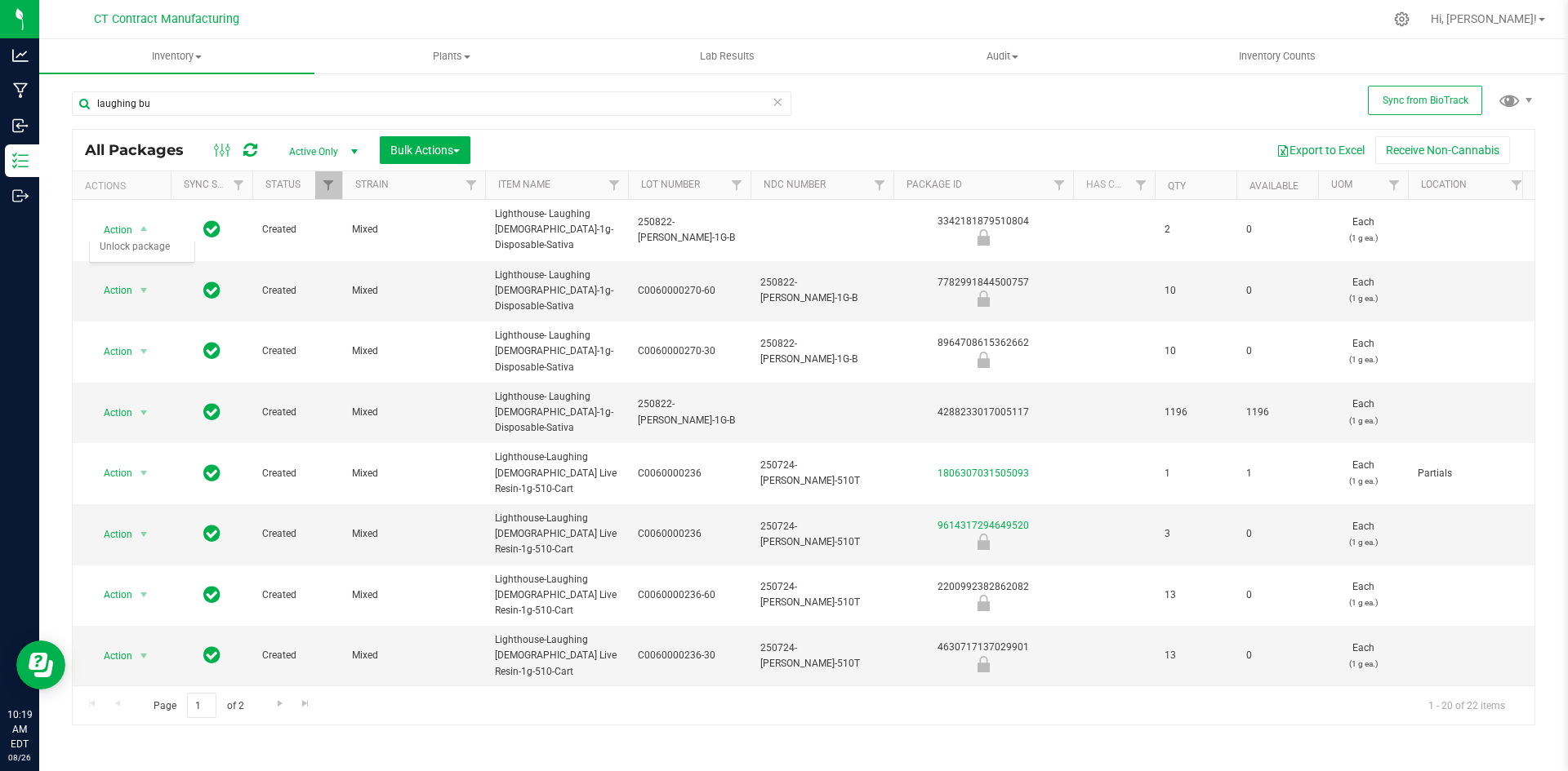
click at [971, 6] on div at bounding box center [837, 19] width 1091 height 32
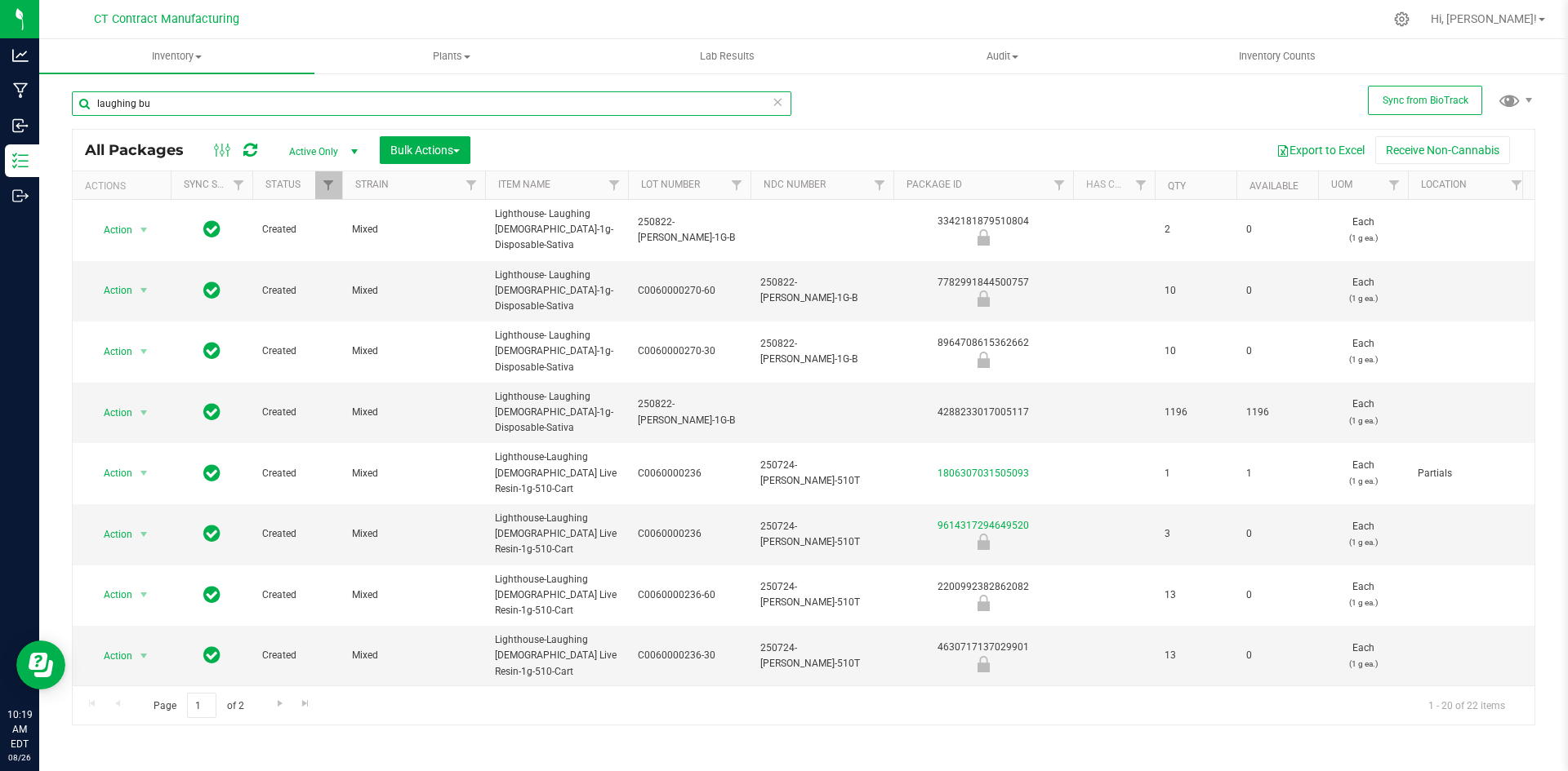
click at [348, 100] on input "laughing bu" at bounding box center [431, 103] width 720 height 24
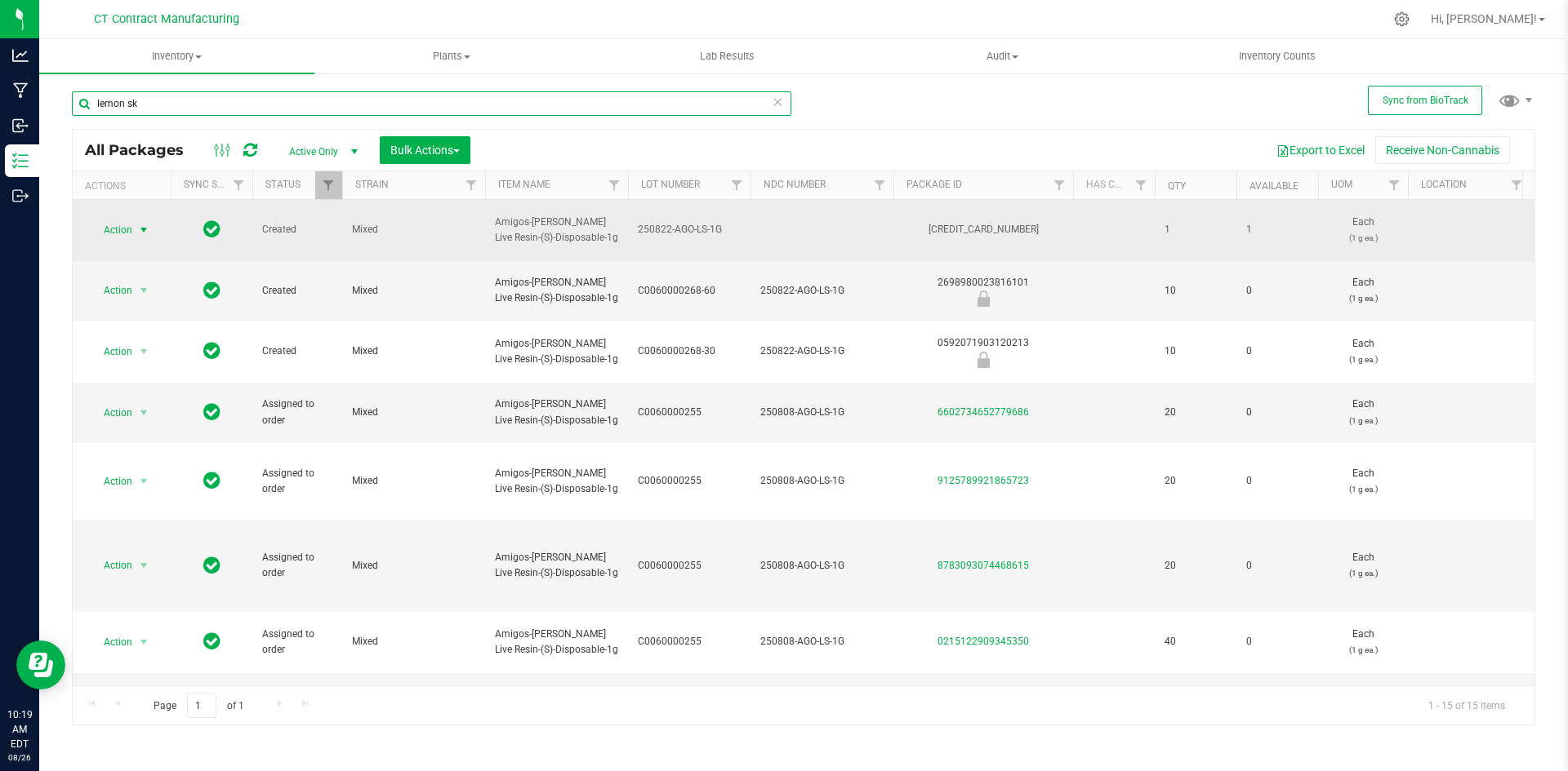
type input "lemon sk"
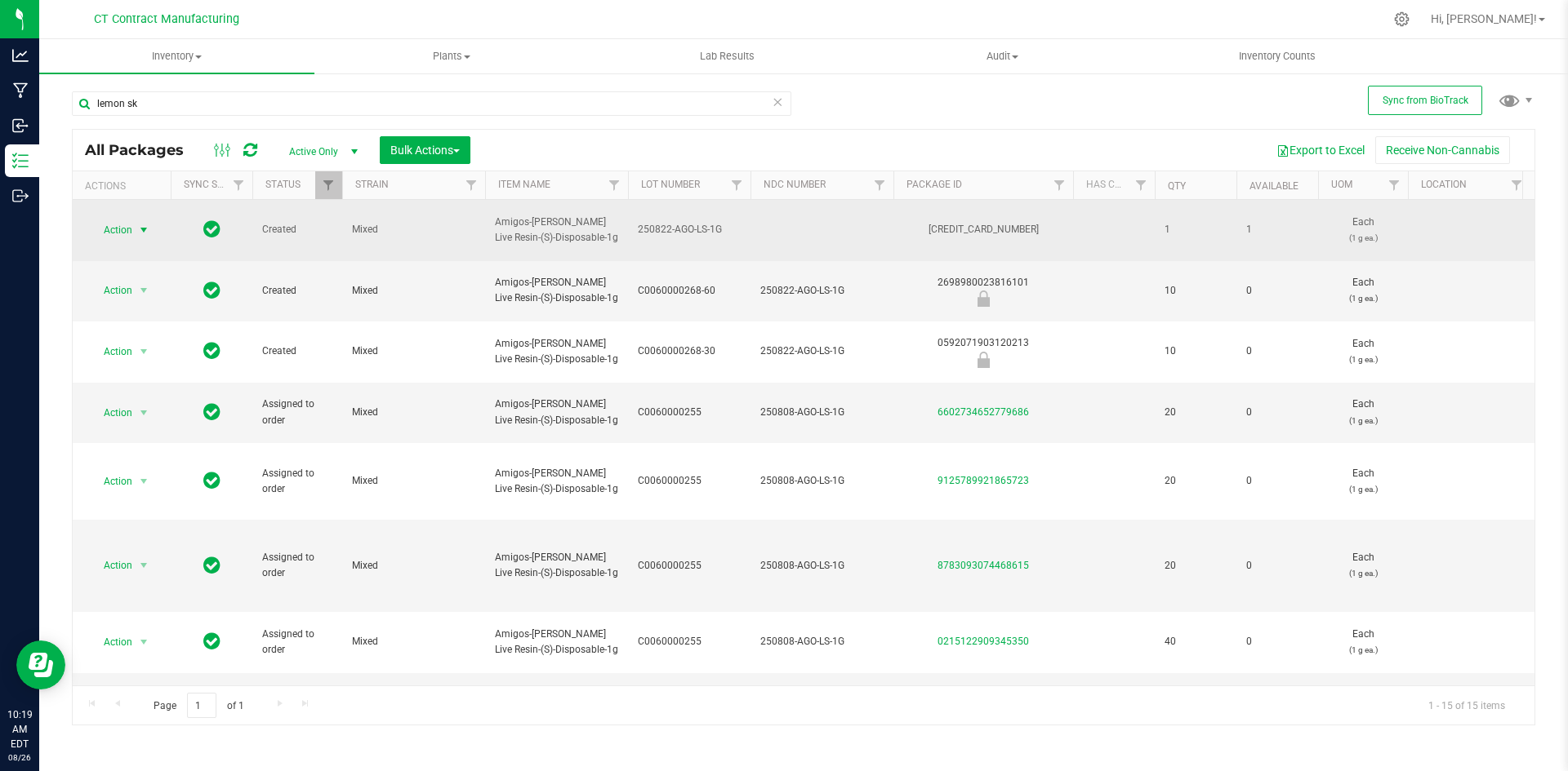
click at [141, 224] on span "select" at bounding box center [144, 230] width 13 height 13
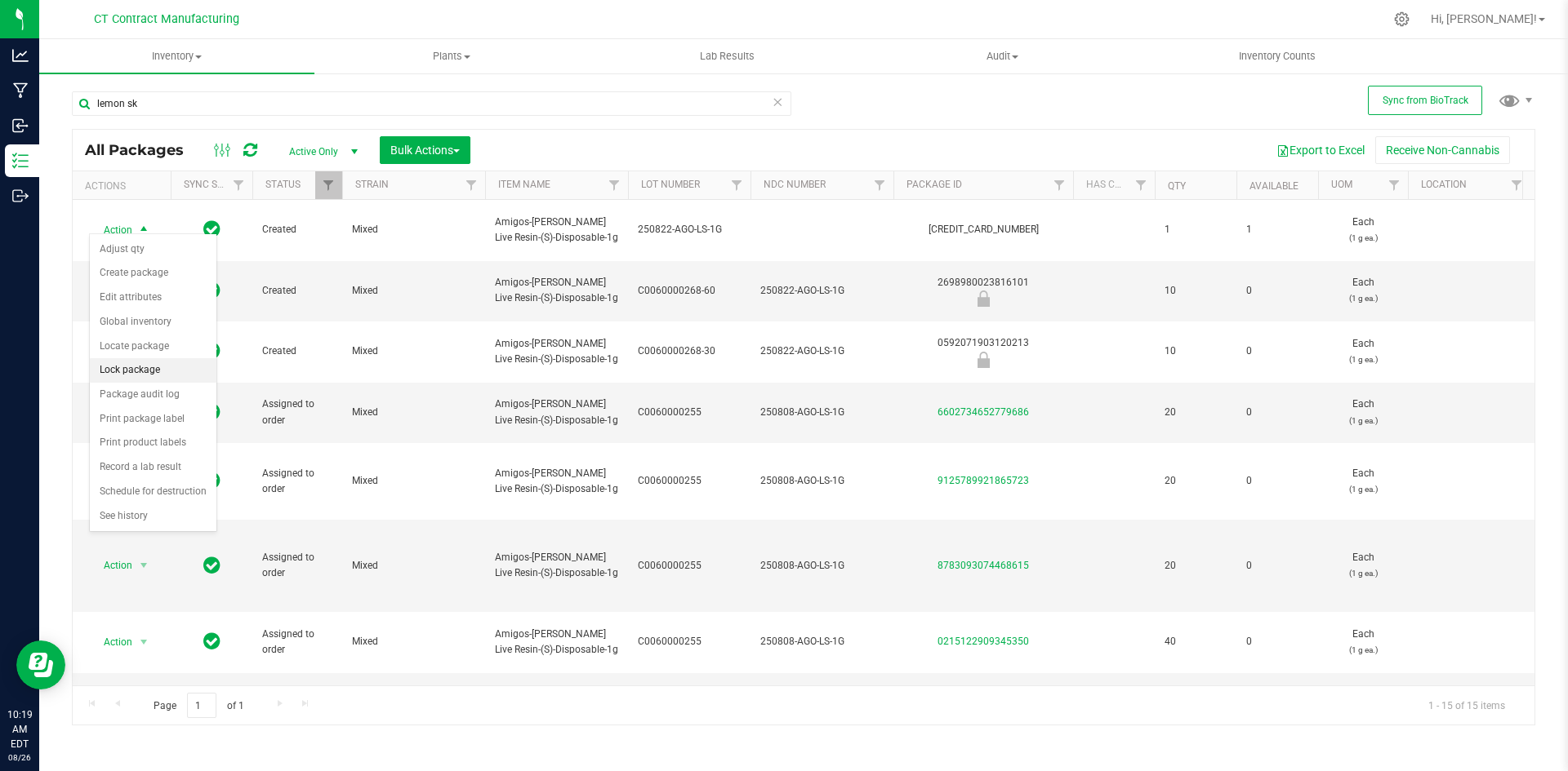
click at [147, 367] on li "Lock package" at bounding box center [153, 371] width 127 height 24
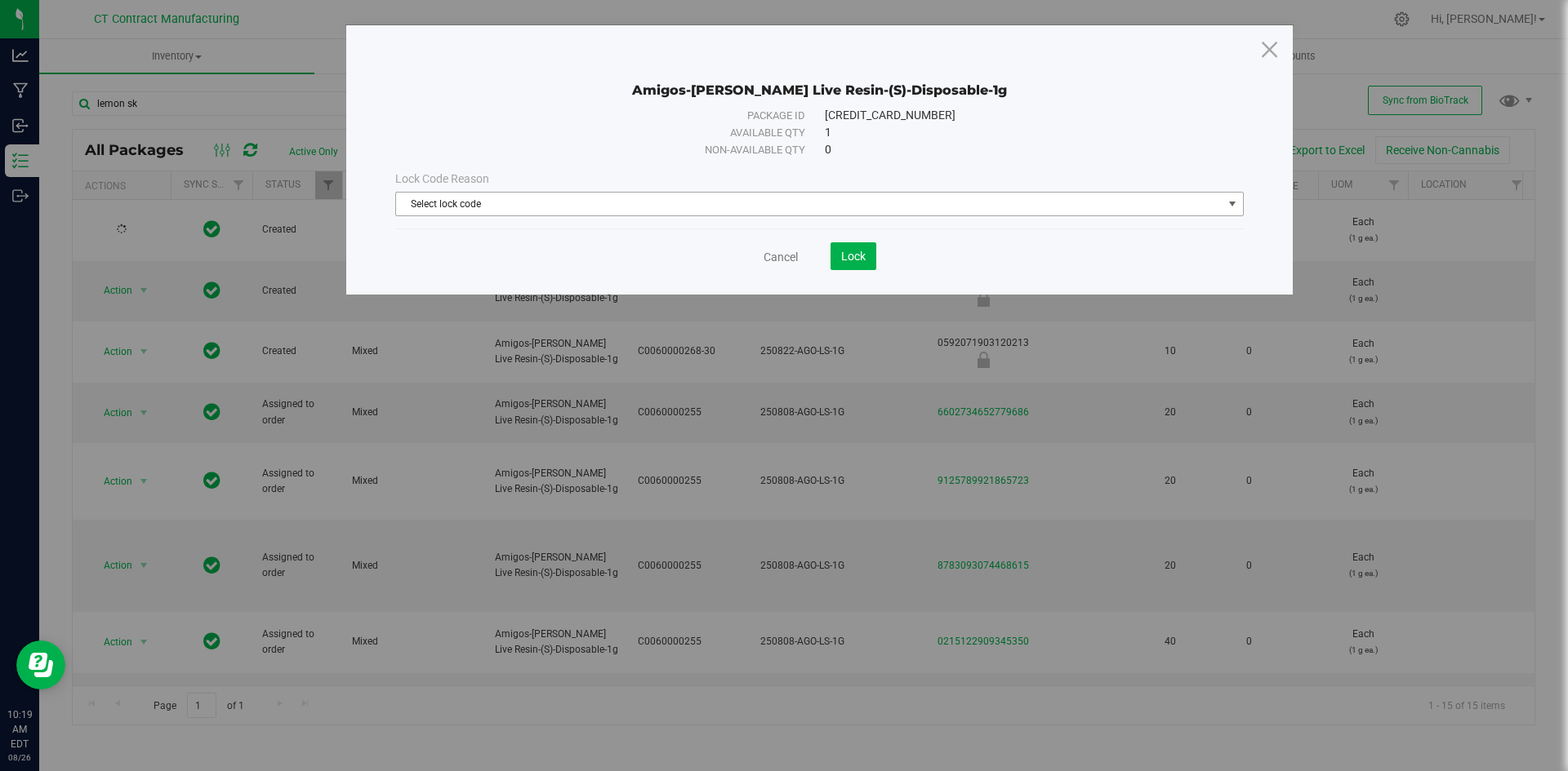
click at [526, 204] on span "Select lock code" at bounding box center [810, 204] width 827 height 23
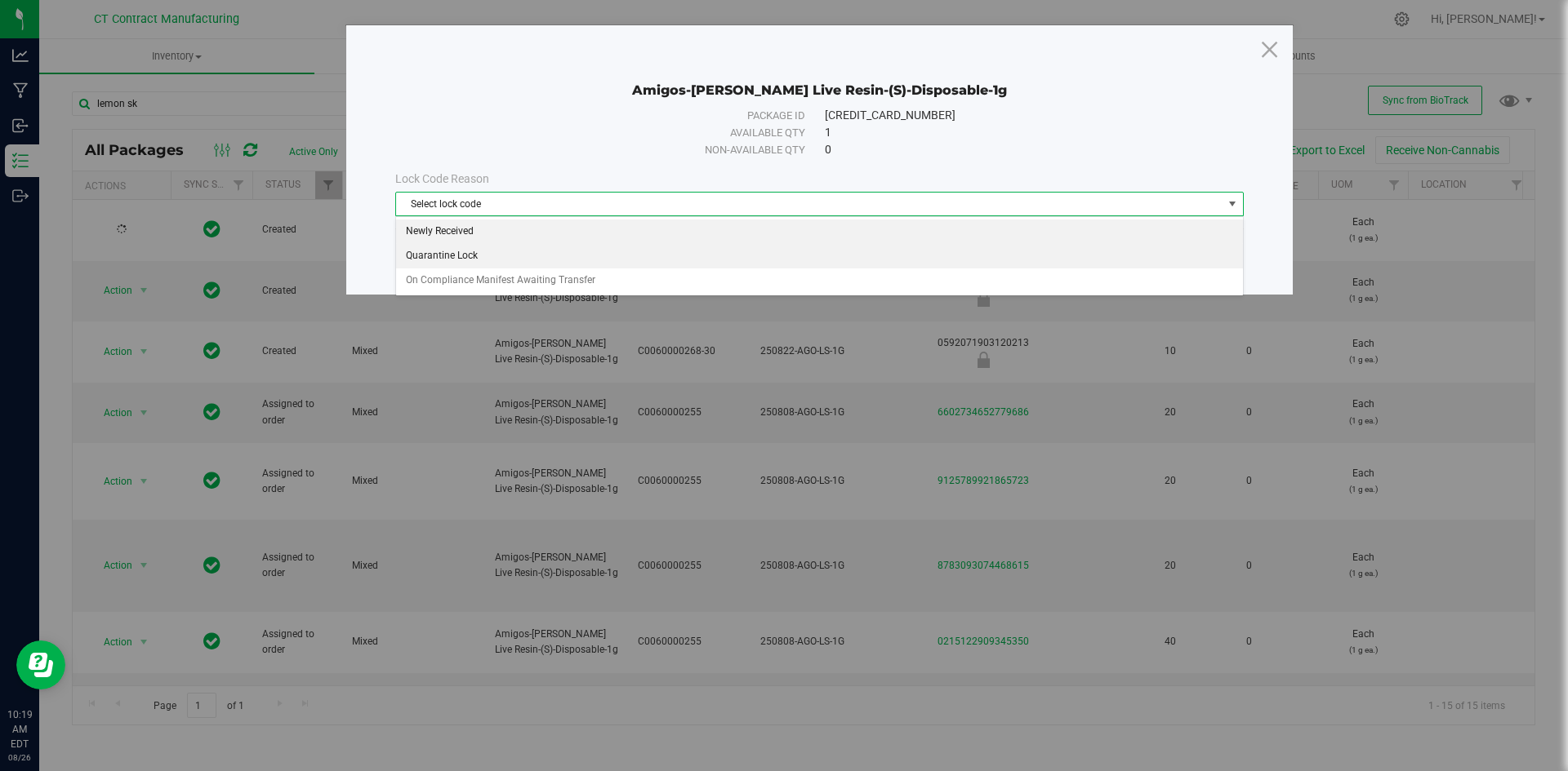
click at [526, 229] on li "Newly Received" at bounding box center [819, 232] width 846 height 24
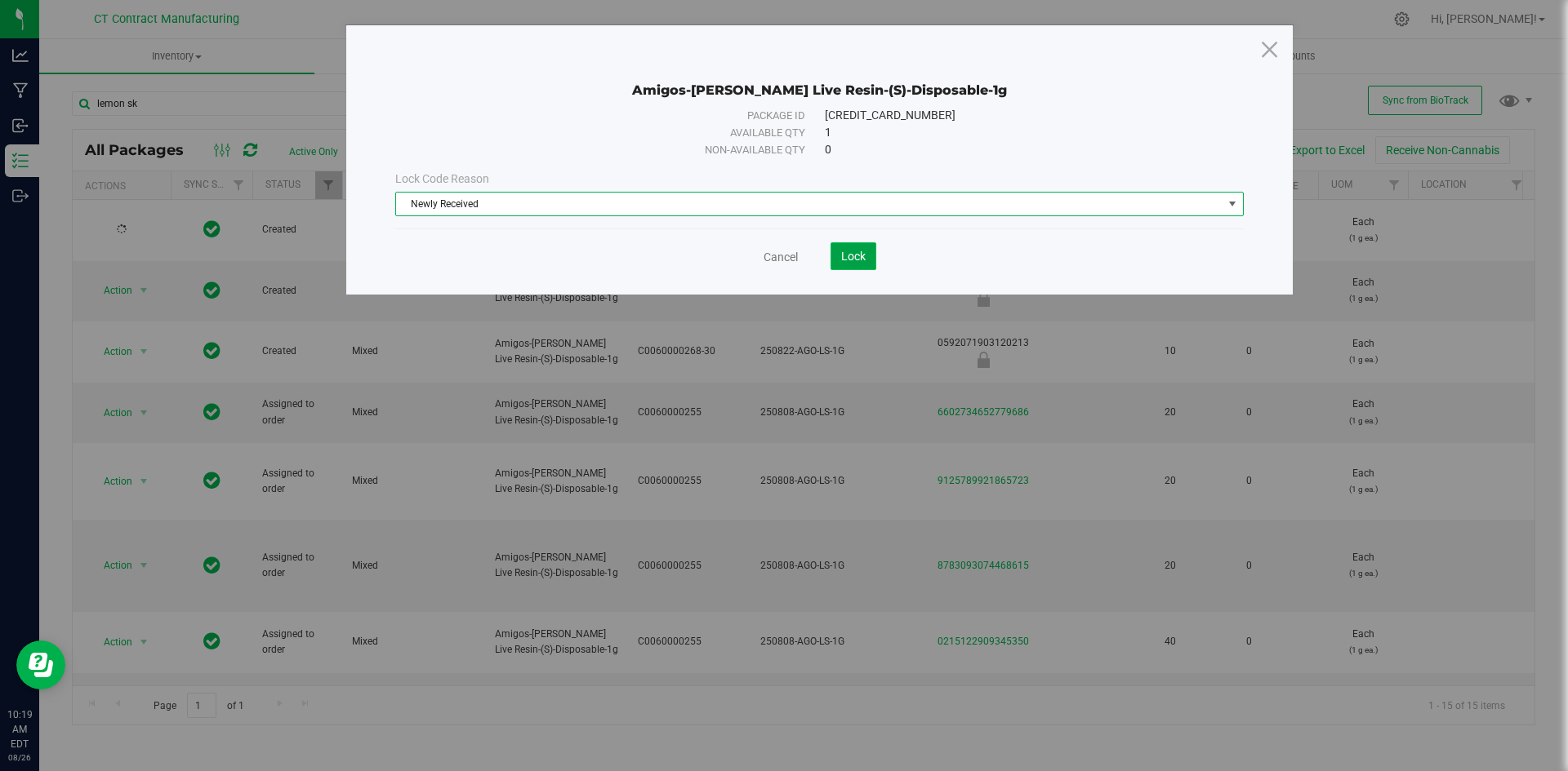
click at [858, 256] on span "Lock" at bounding box center [853, 256] width 24 height 13
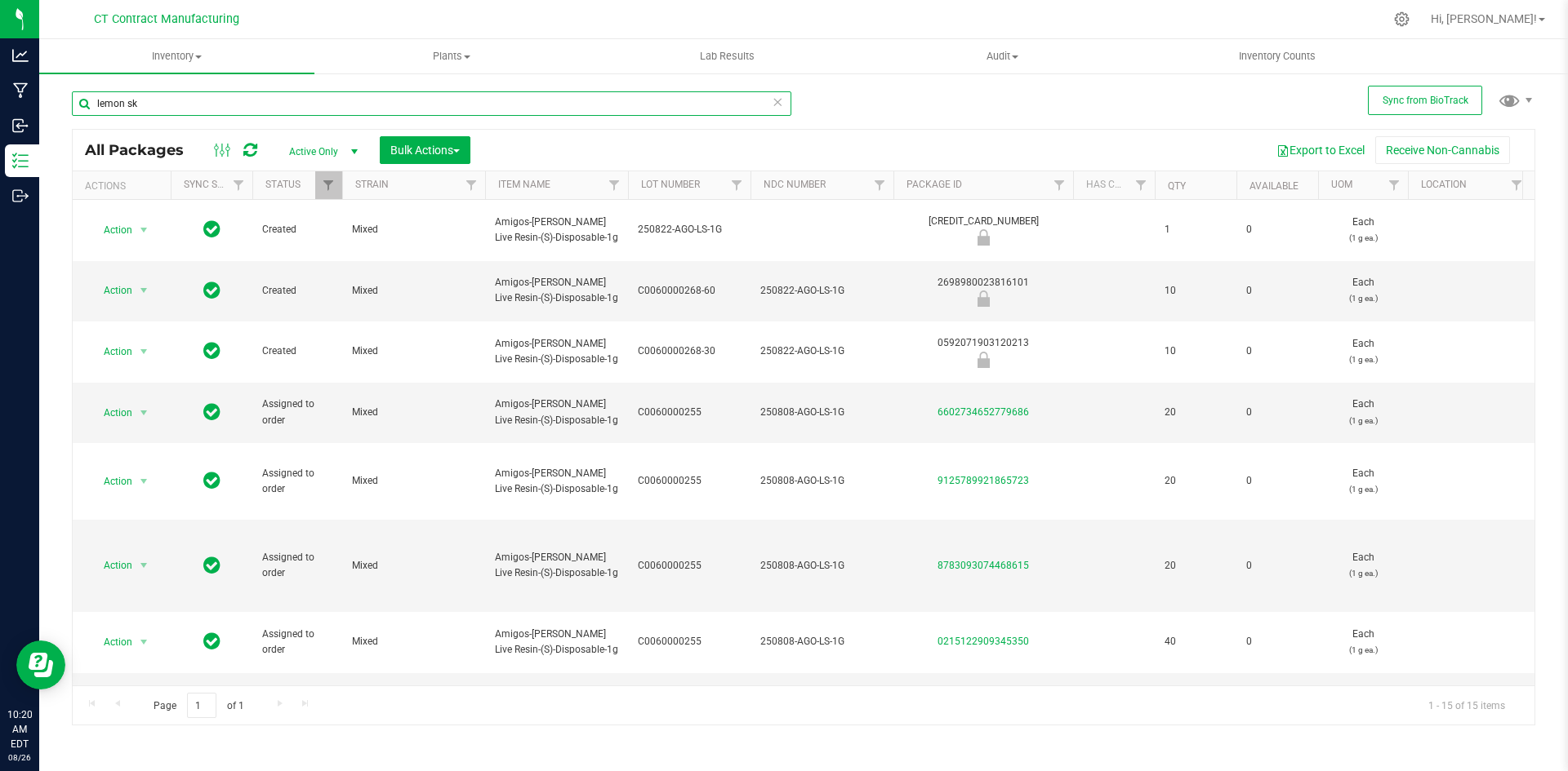
click at [281, 97] on input "lemon sk" at bounding box center [431, 103] width 720 height 24
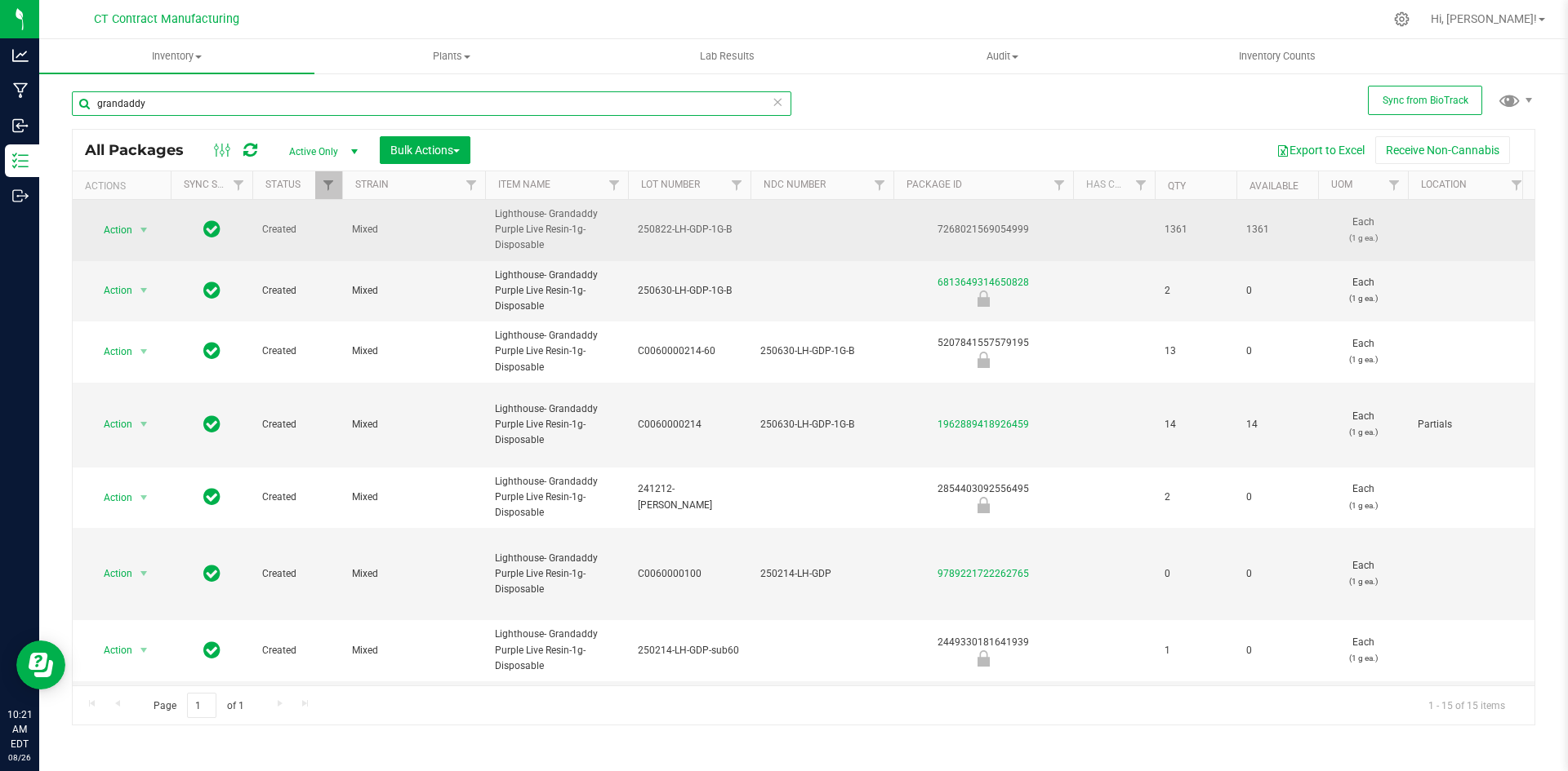
type input "grandaddy"
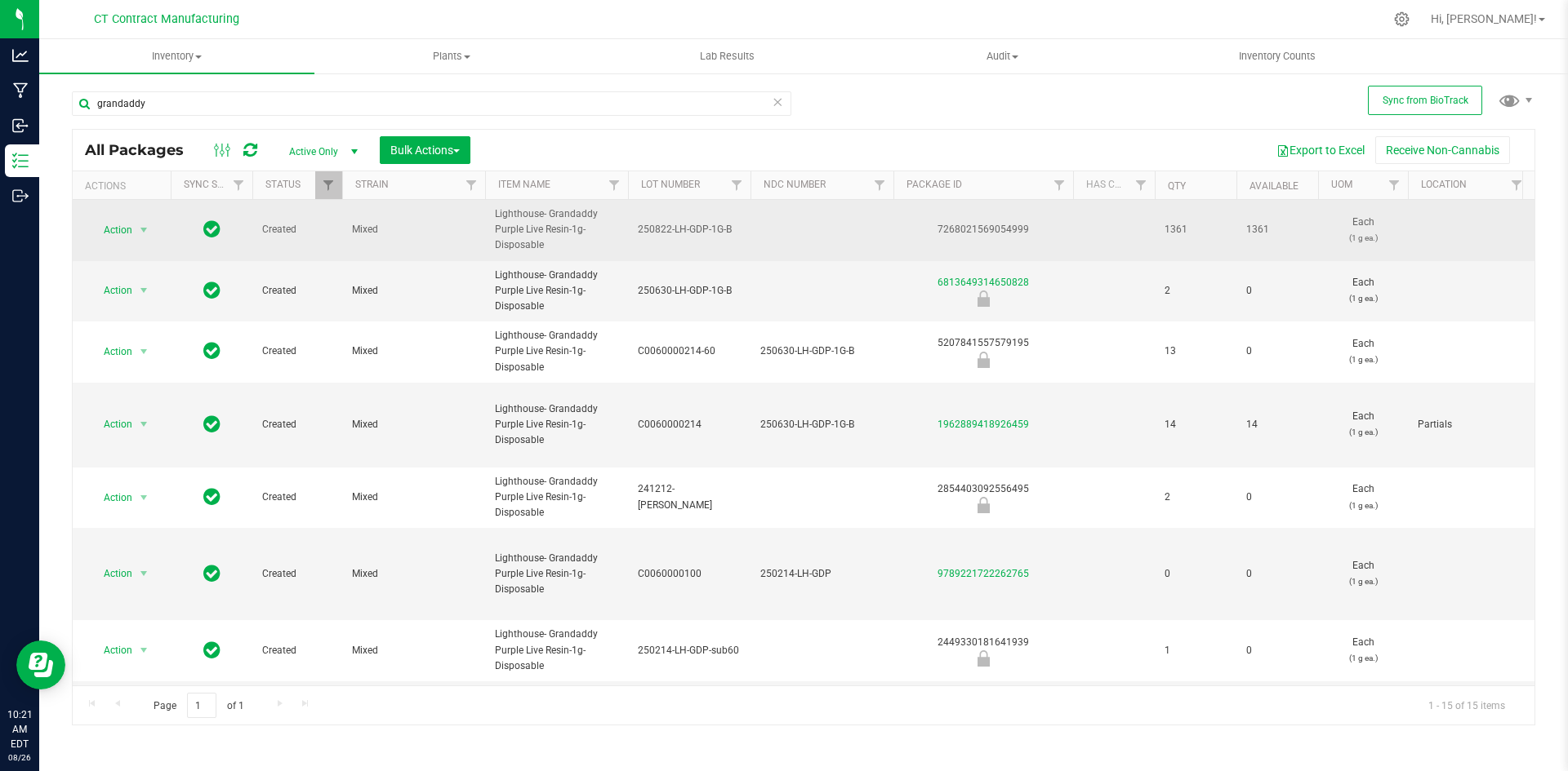
click at [535, 229] on span "Lighthouse- Grandaddy Purple Live Resin-1g-Disposable" at bounding box center [556, 230] width 123 height 47
copy tr "Lighthouse- Grandaddy Purple Live Resin-1g-Disposable"
click at [984, 229] on div "7268021569054999" at bounding box center [983, 229] width 184 height 16
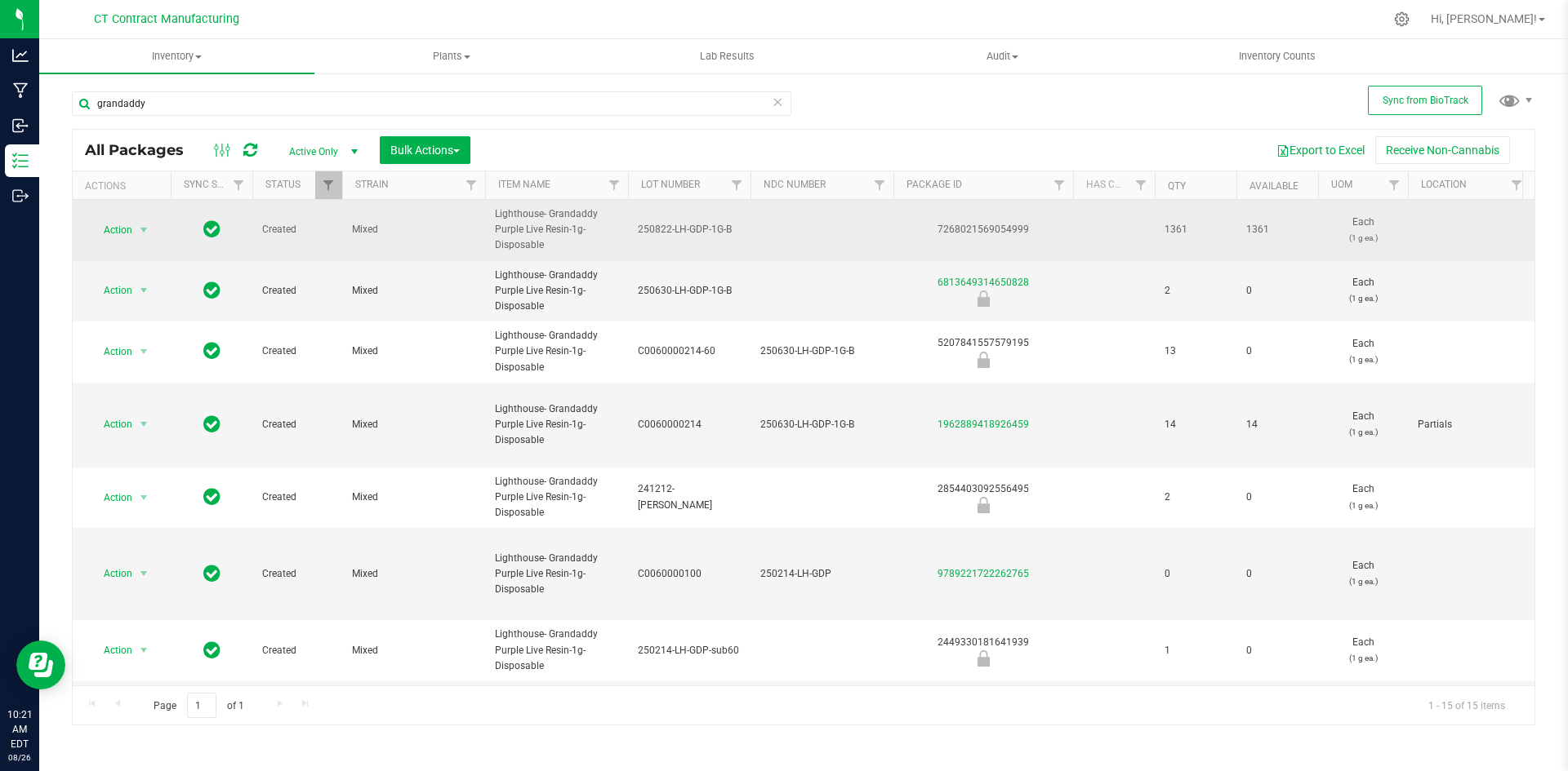
click at [984, 229] on div "7268021569054999" at bounding box center [983, 229] width 184 height 16
copy div "7268021569054999"
click at [709, 231] on span "250822-LH-GDP-1G-B" at bounding box center [690, 229] width 103 height 16
click at [709, 231] on input "250822-LH-GDP-1G-B" at bounding box center [686, 229] width 116 height 25
click at [147, 227] on span "select" at bounding box center [144, 230] width 13 height 13
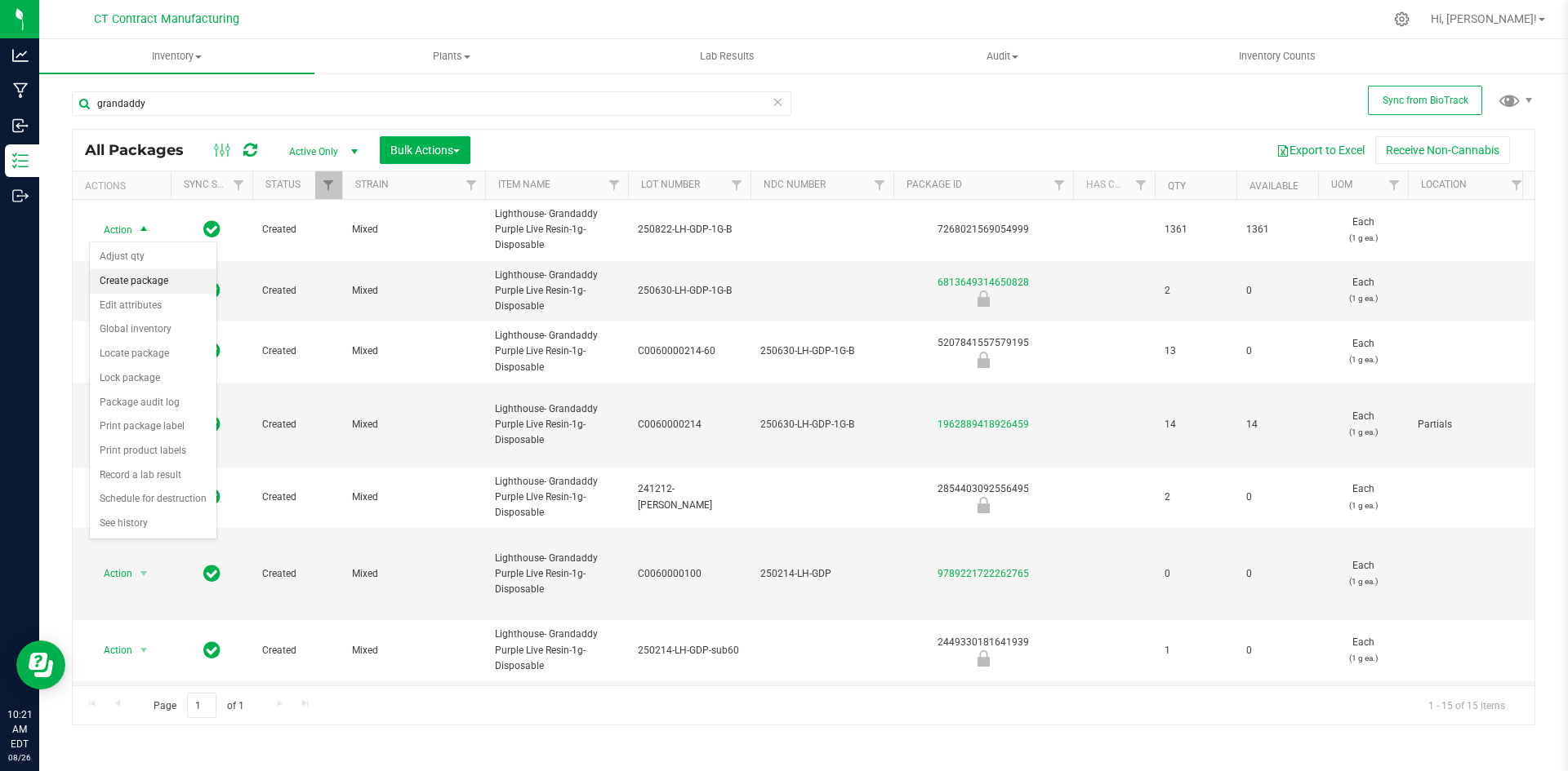
click at [151, 279] on li "Create package" at bounding box center [153, 282] width 127 height 24
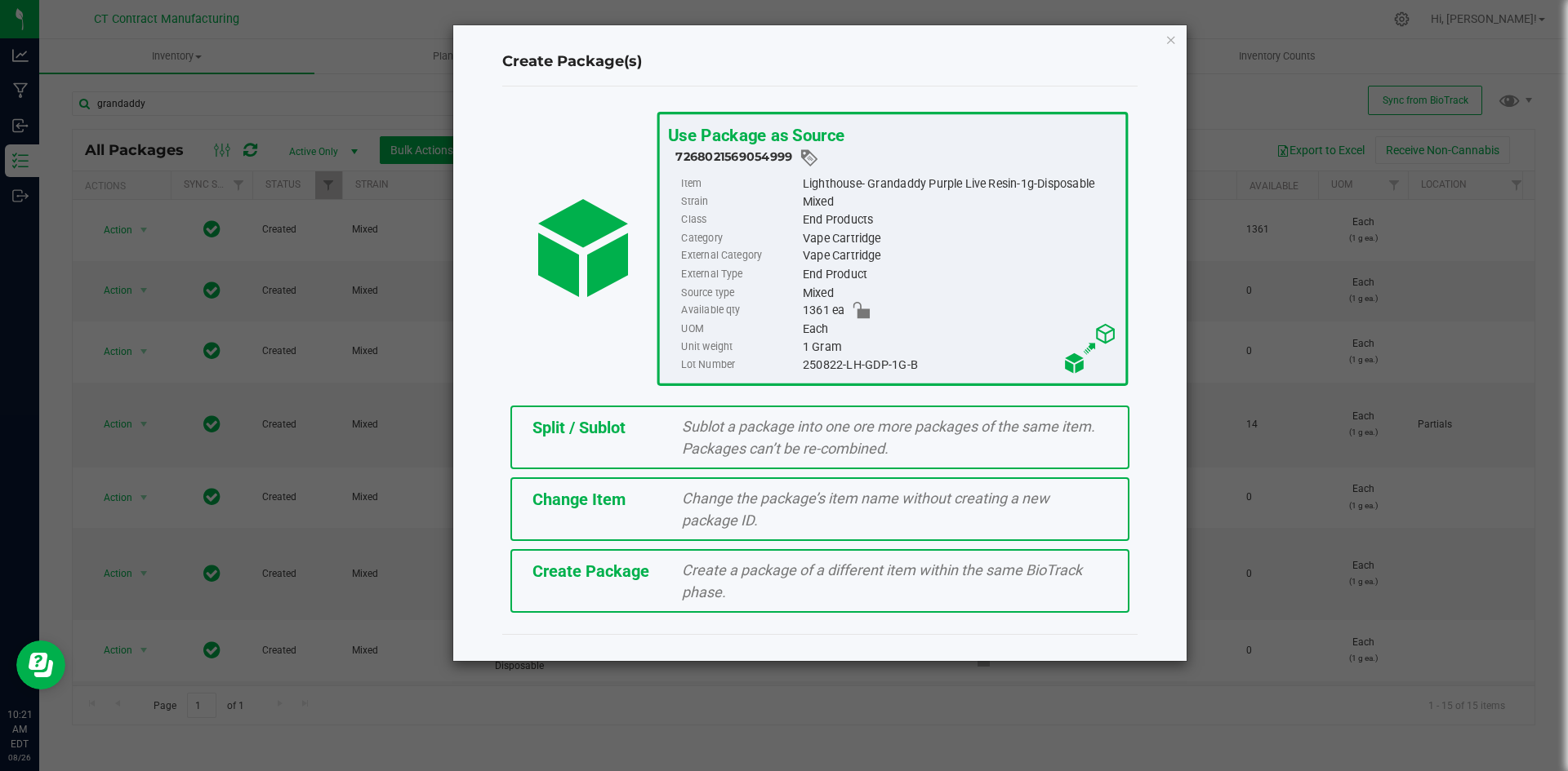
click at [744, 416] on div "Sublot a package into one ore more packages of the same item. Packages can’t be…" at bounding box center [894, 437] width 450 height 44
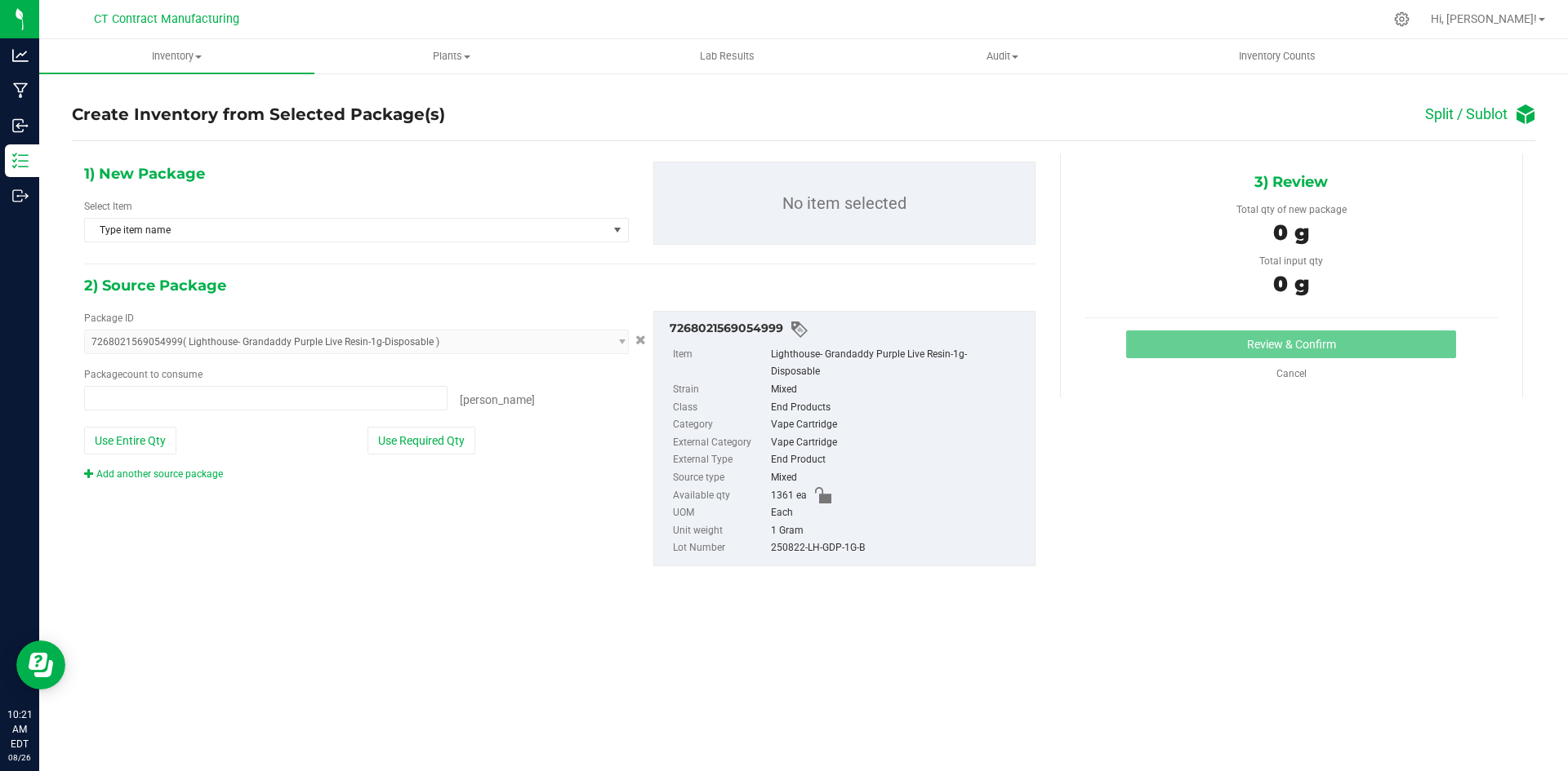
type input "0 ea"
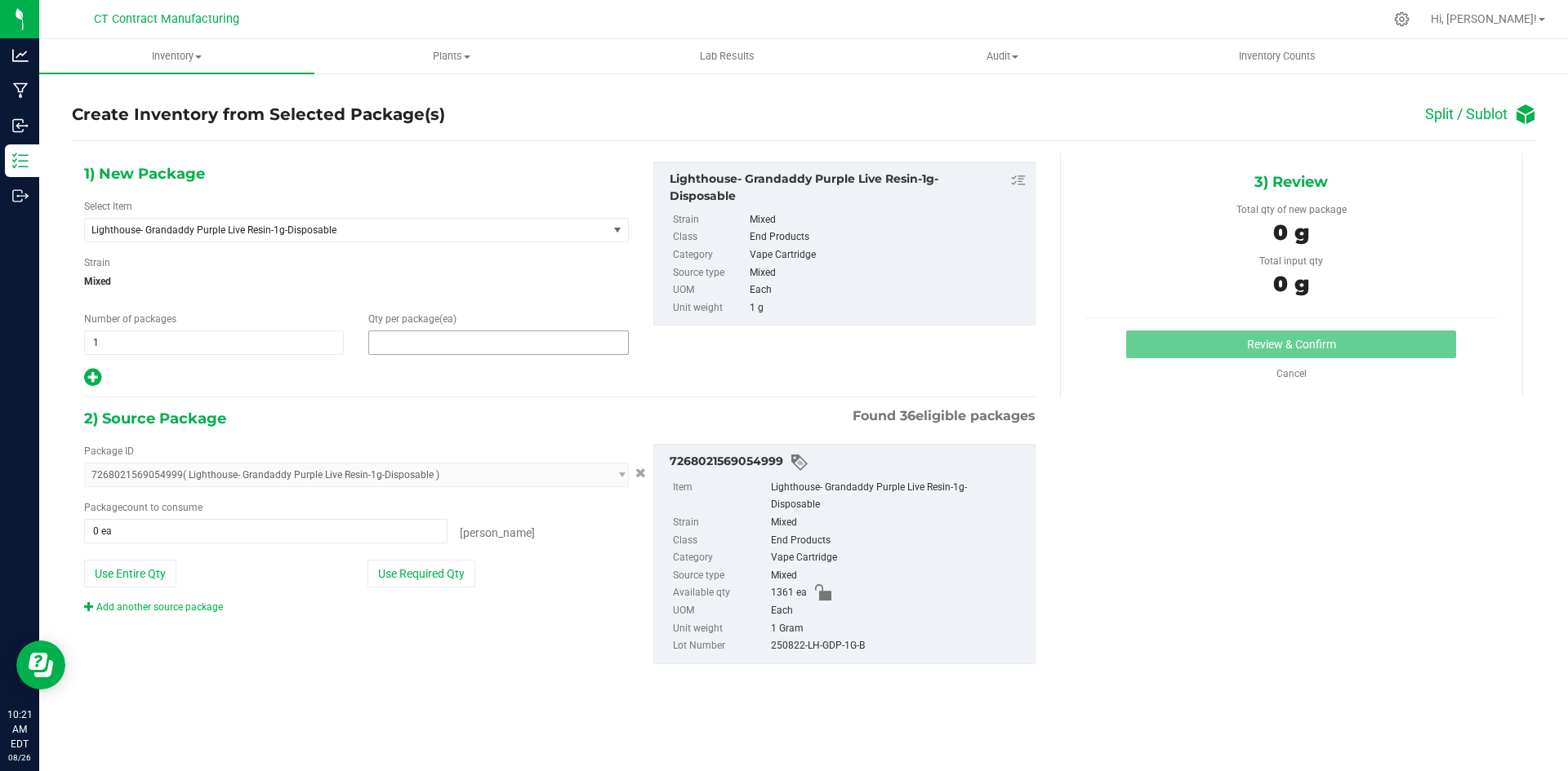
click at [485, 343] on span at bounding box center [498, 343] width 259 height 24
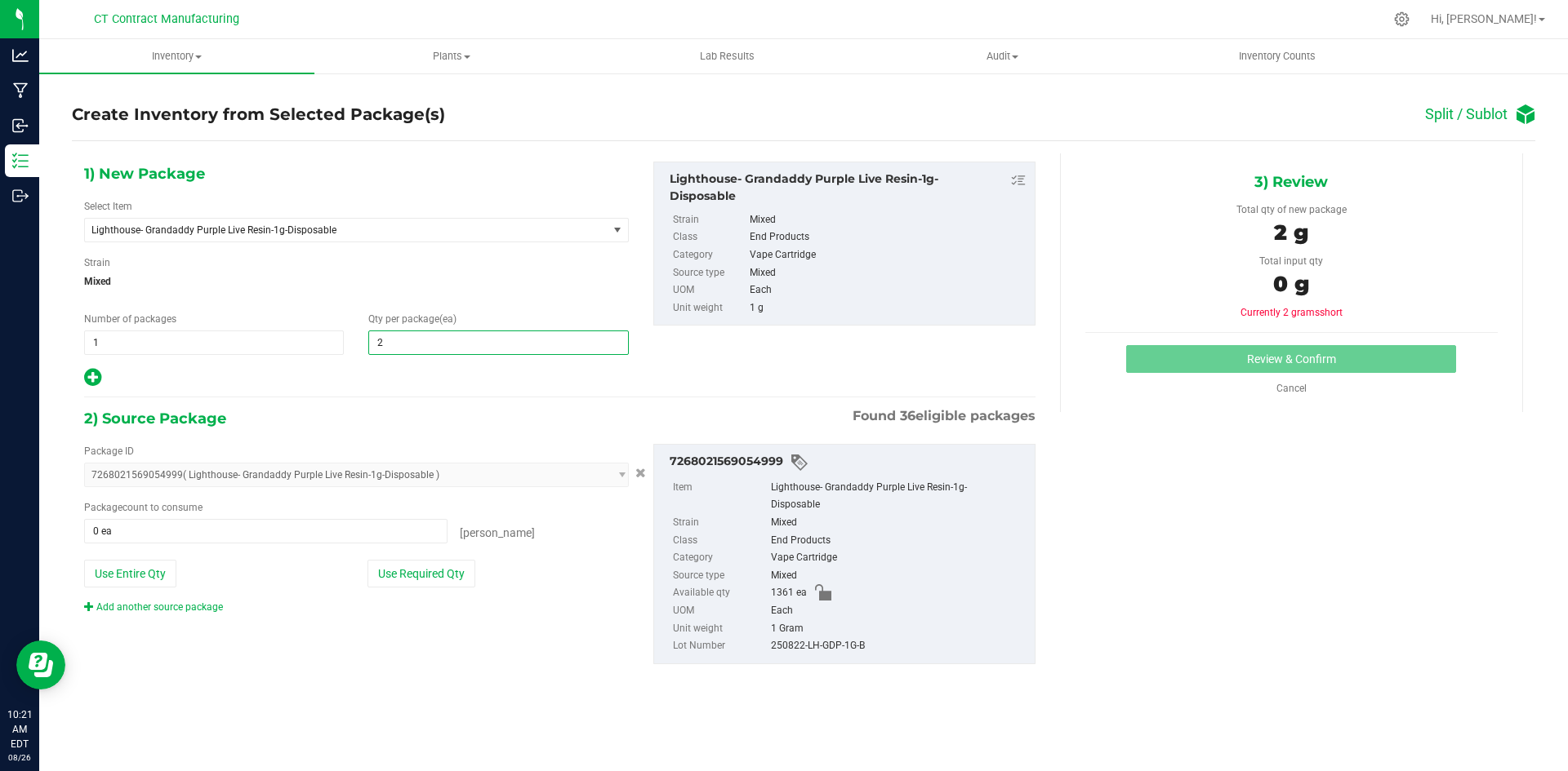
type input "20"
click at [336, 522] on span at bounding box center [266, 532] width 364 height 24
type input "20"
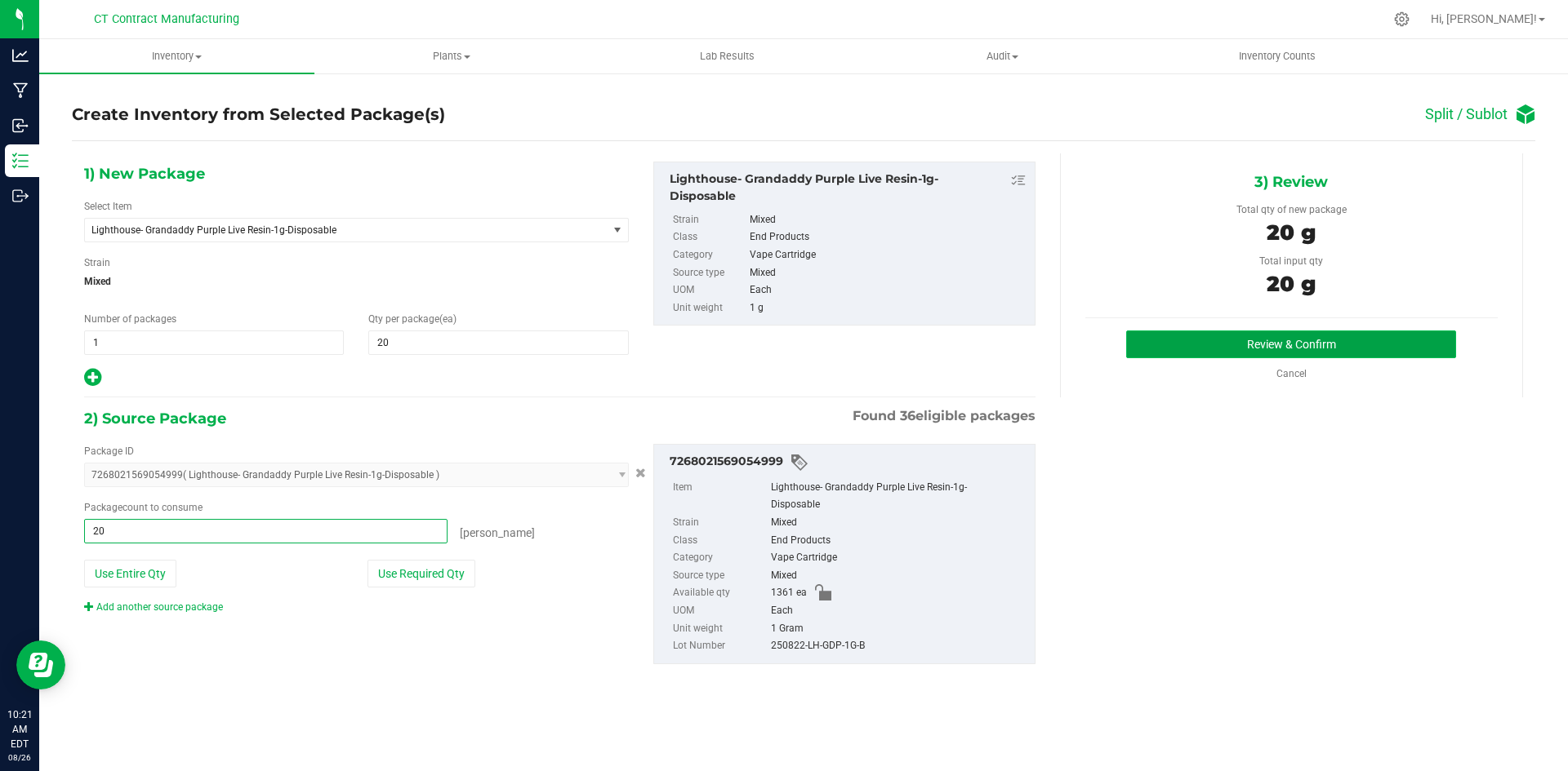
type input "20 ea"
click at [1173, 350] on button "Review & Confirm" at bounding box center [1291, 345] width 330 height 28
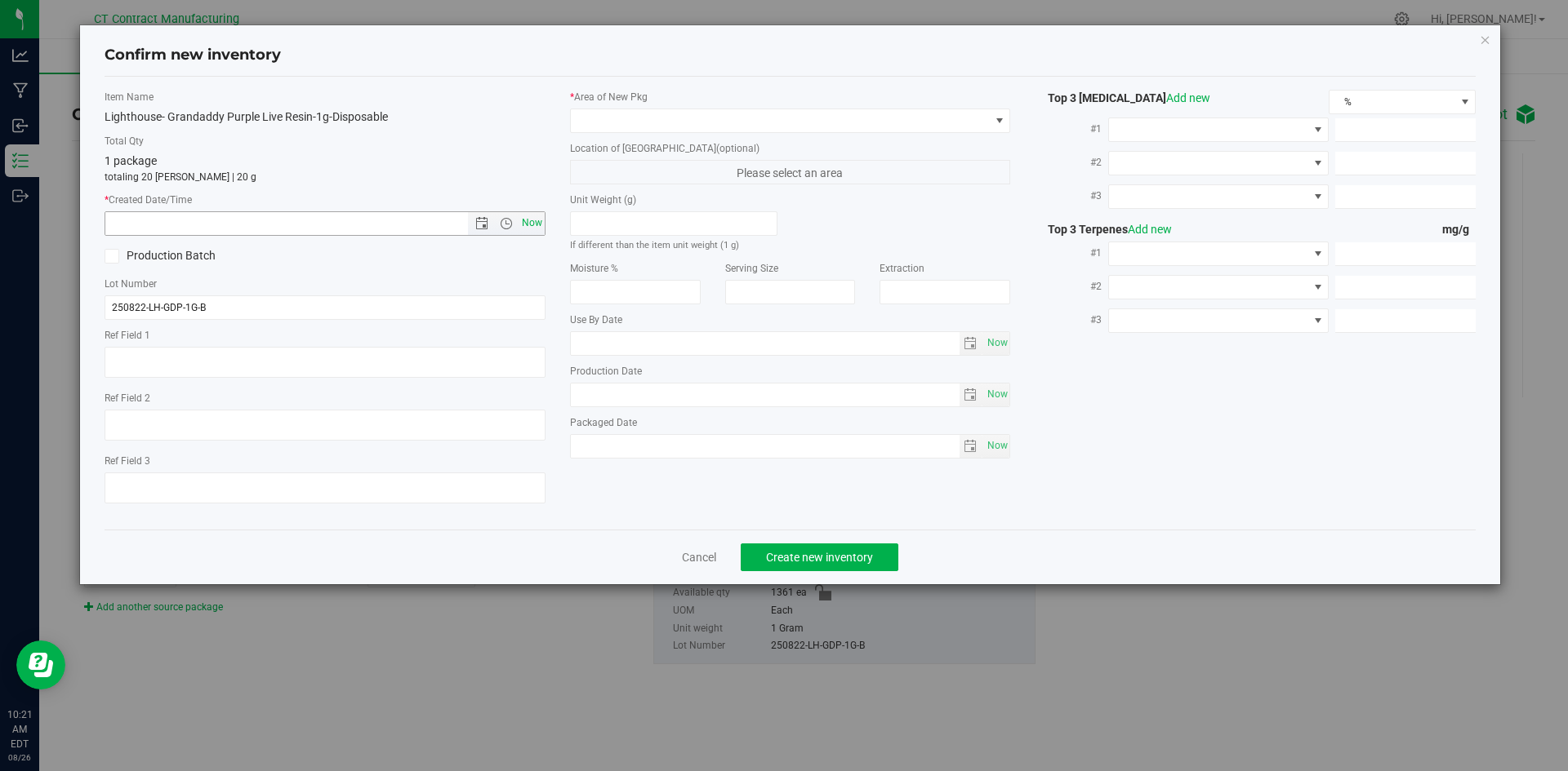
click at [536, 217] on span "Now" at bounding box center [532, 223] width 28 height 23
type input "8/26/2025 10:22 AM"
click at [624, 128] on span at bounding box center [781, 120] width 419 height 23
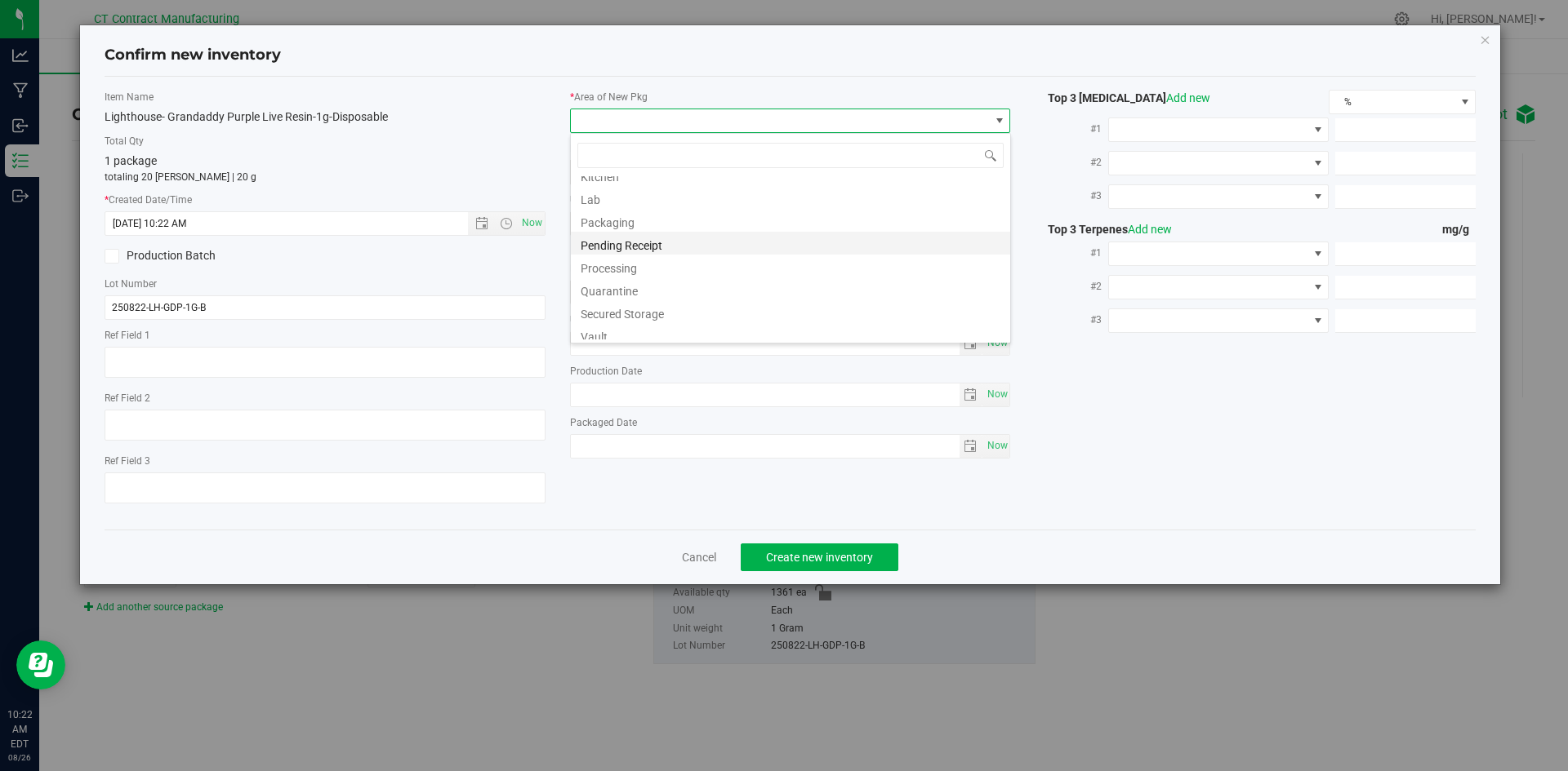
scroll to position [179, 0]
click at [644, 262] on li "Vault - 30 Day Retain" at bounding box center [791, 259] width 440 height 23
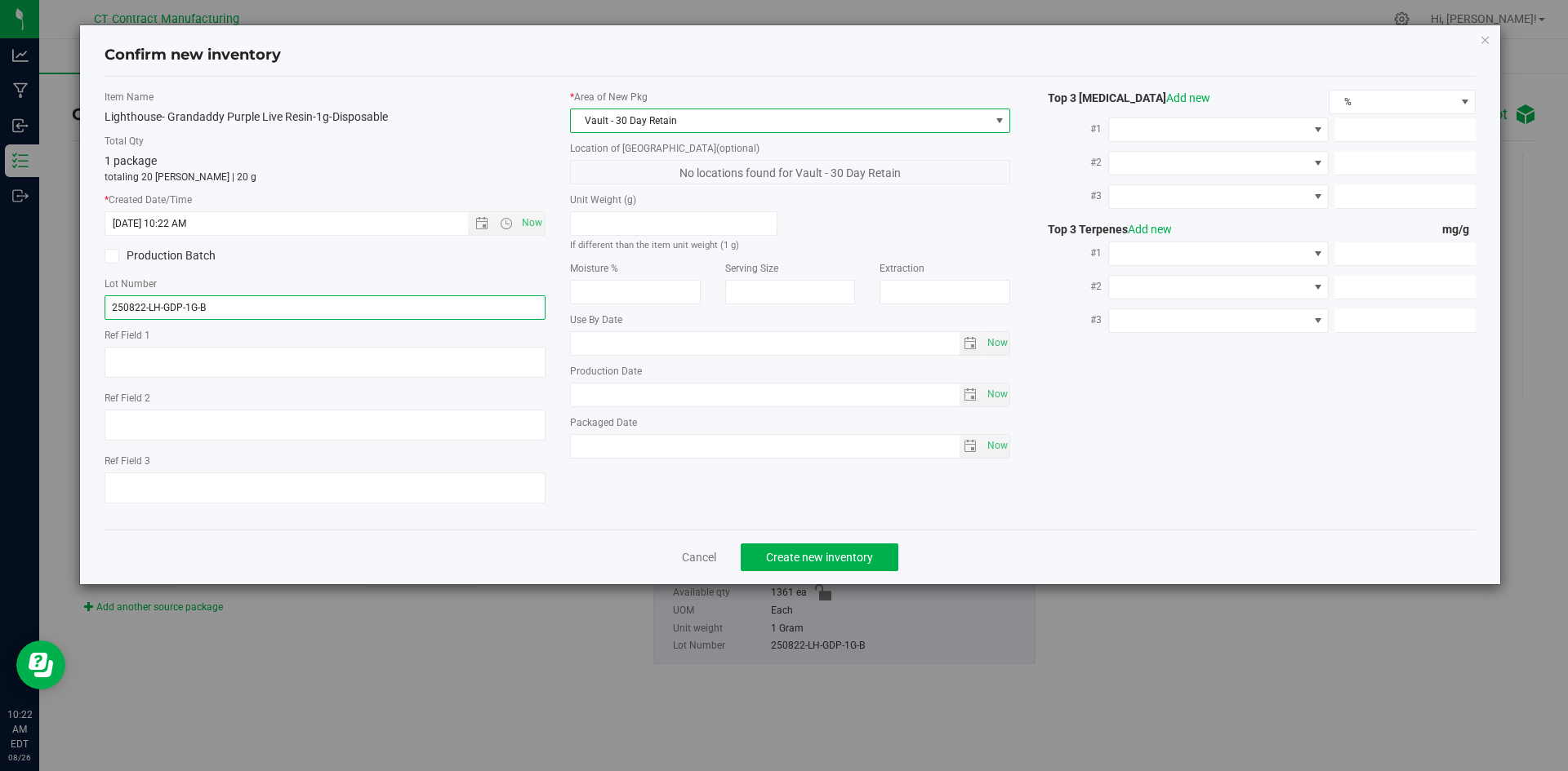
click at [230, 314] on input "250822-LH-GDP-1G-B" at bounding box center [324, 308] width 441 height 24
click at [188, 364] on textarea at bounding box center [324, 362] width 441 height 31
paste textarea "250822-LH-GDP-1G-B"
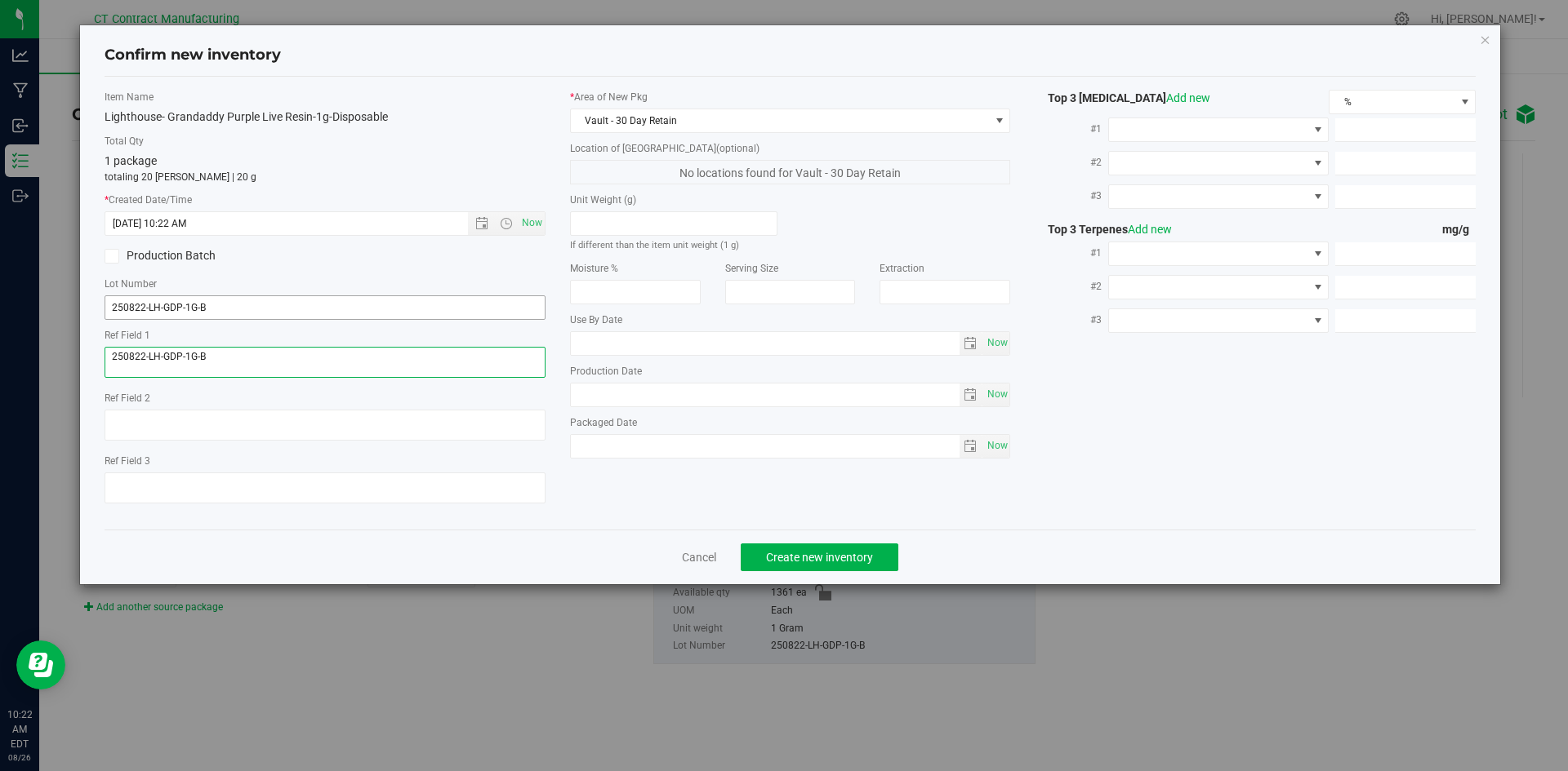
type textarea "250822-LH-GDP-1G-B"
click at [200, 297] on input "250822-LH-GDP-1G-B" at bounding box center [324, 308] width 441 height 24
type input "C0060000271-30"
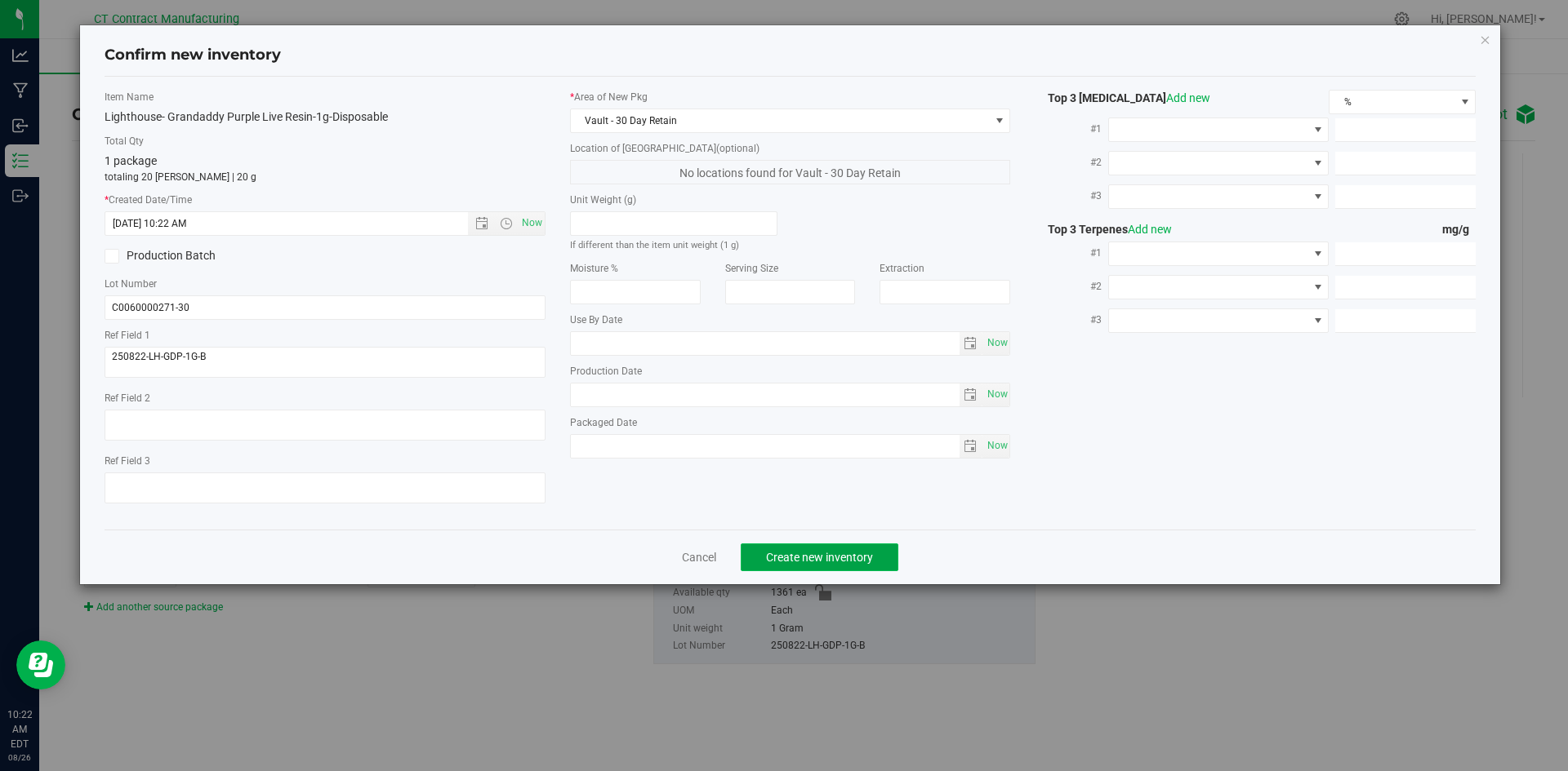
click at [784, 547] on button "Create new inventory" at bounding box center [819, 558] width 158 height 28
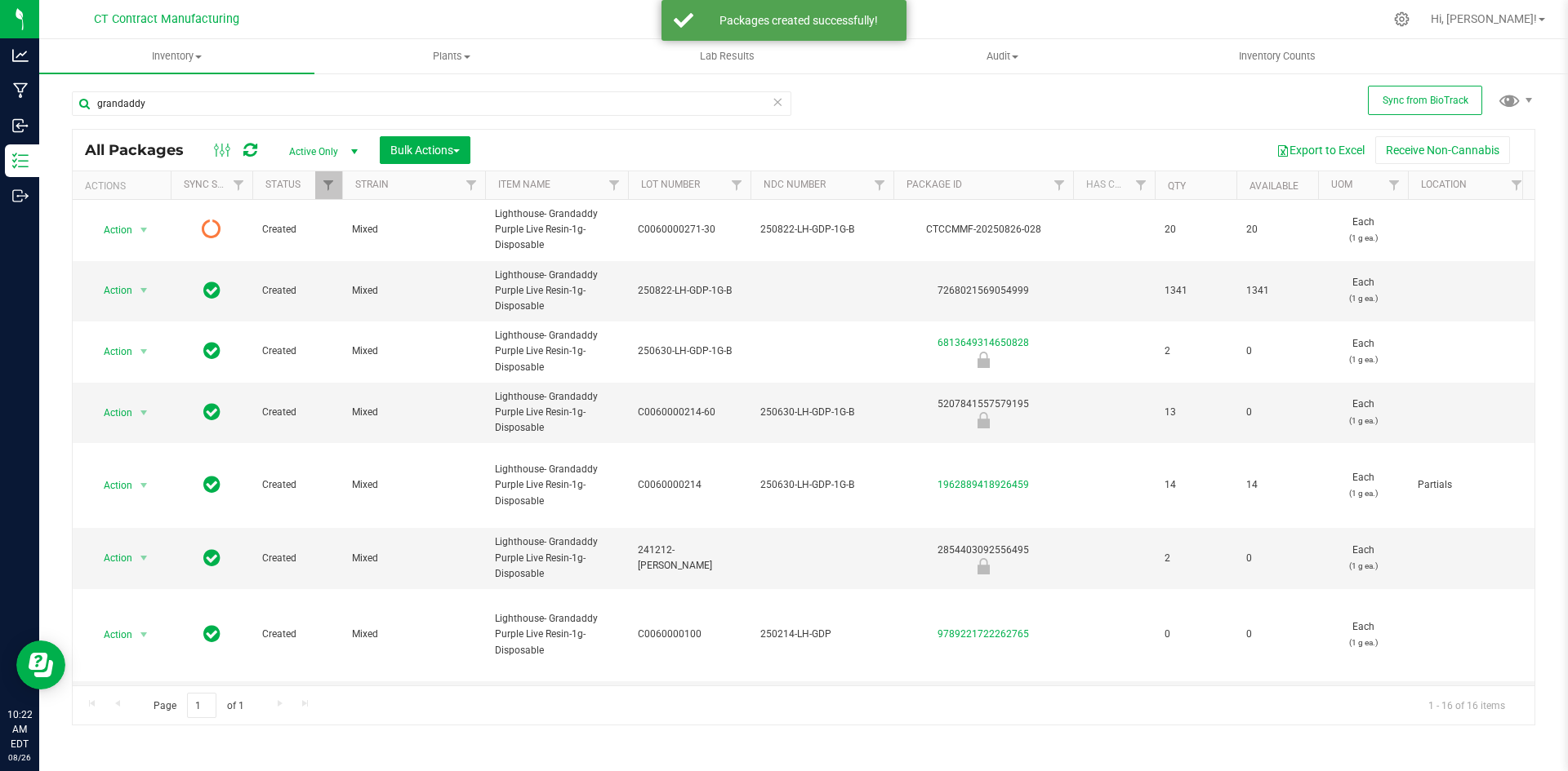
click at [252, 151] on icon at bounding box center [250, 149] width 14 height 16
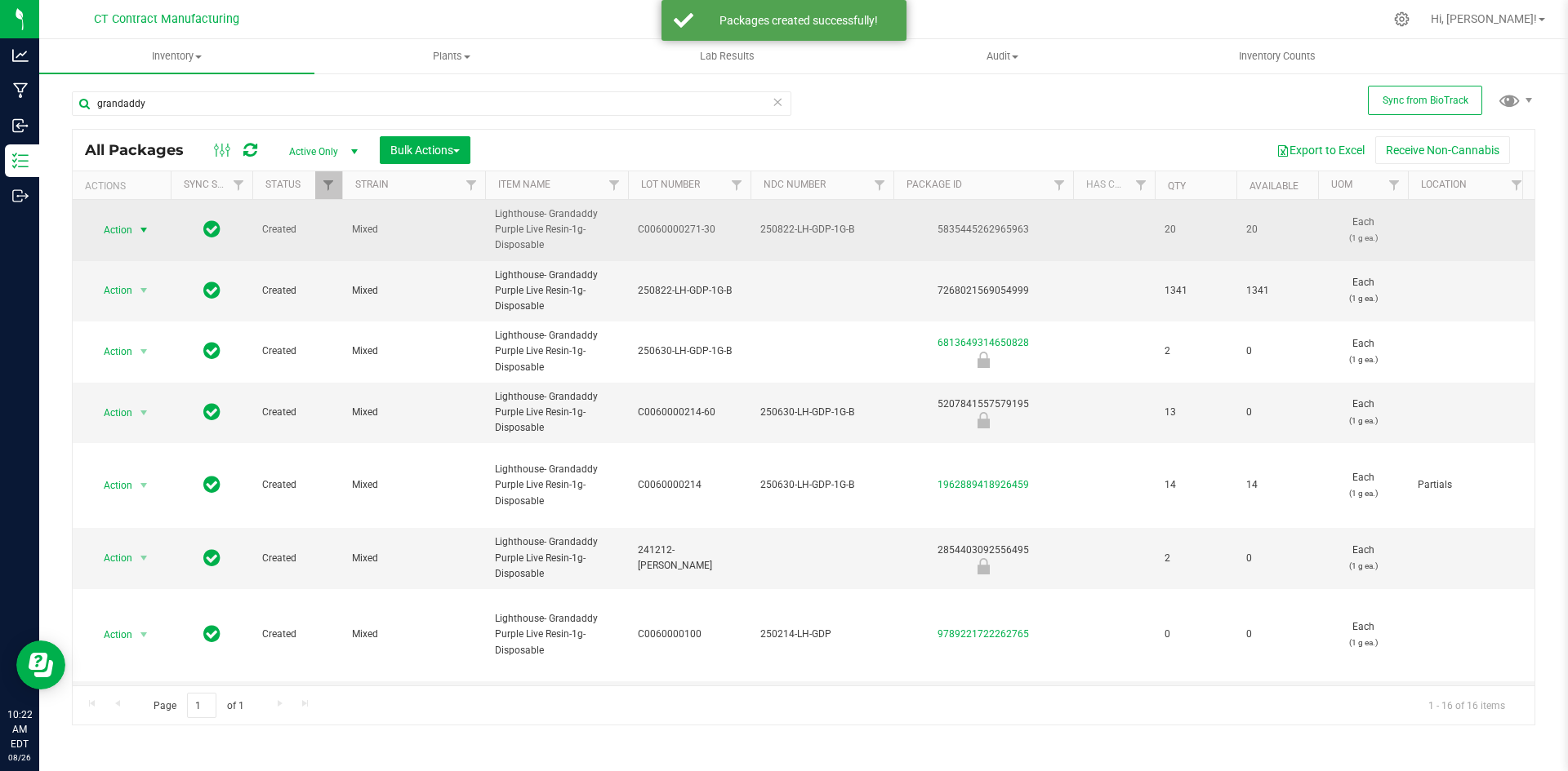
click at [137, 234] on span "select" at bounding box center [144, 230] width 13 height 13
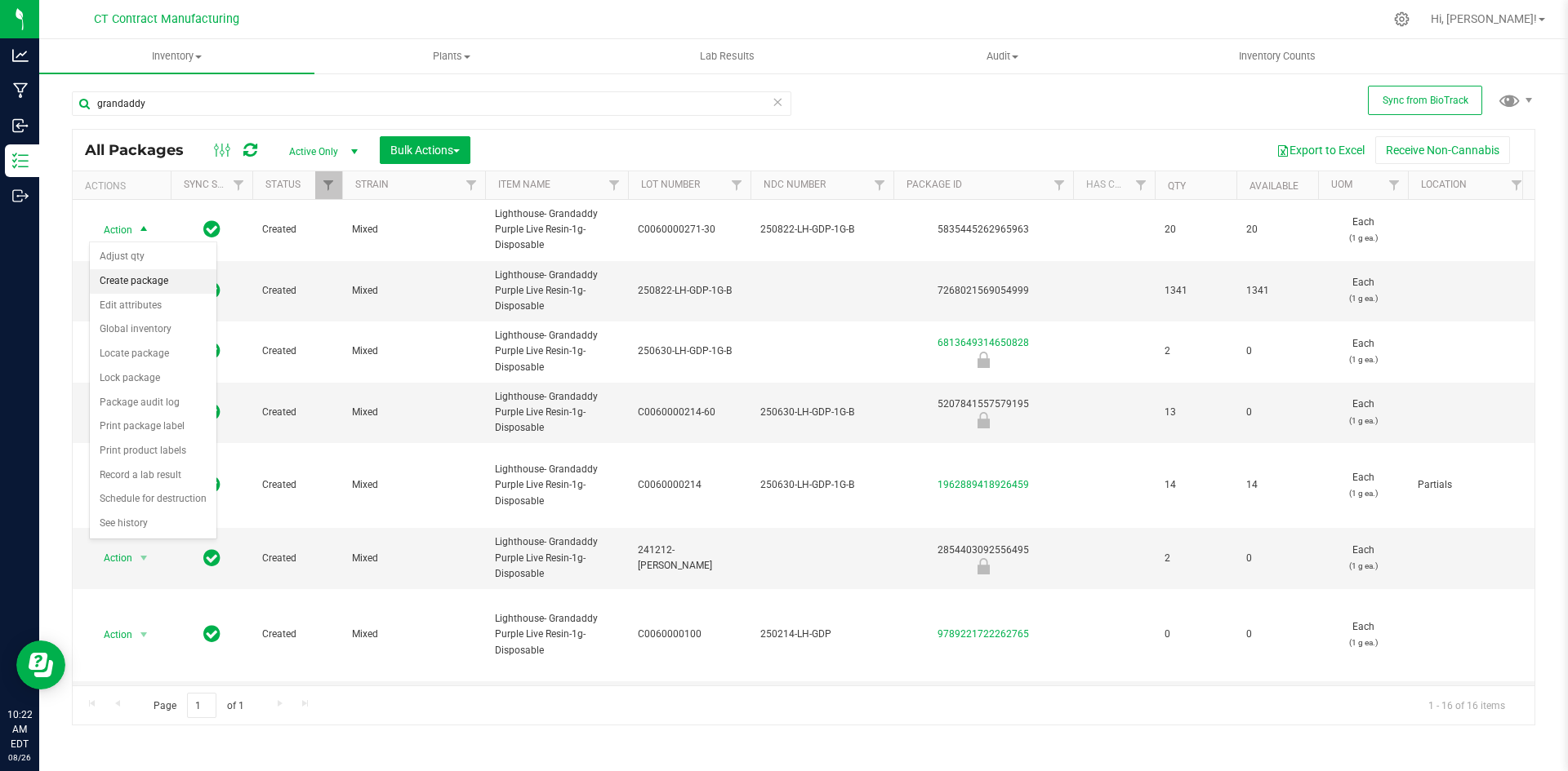
click at [140, 289] on li "Create package" at bounding box center [153, 282] width 127 height 24
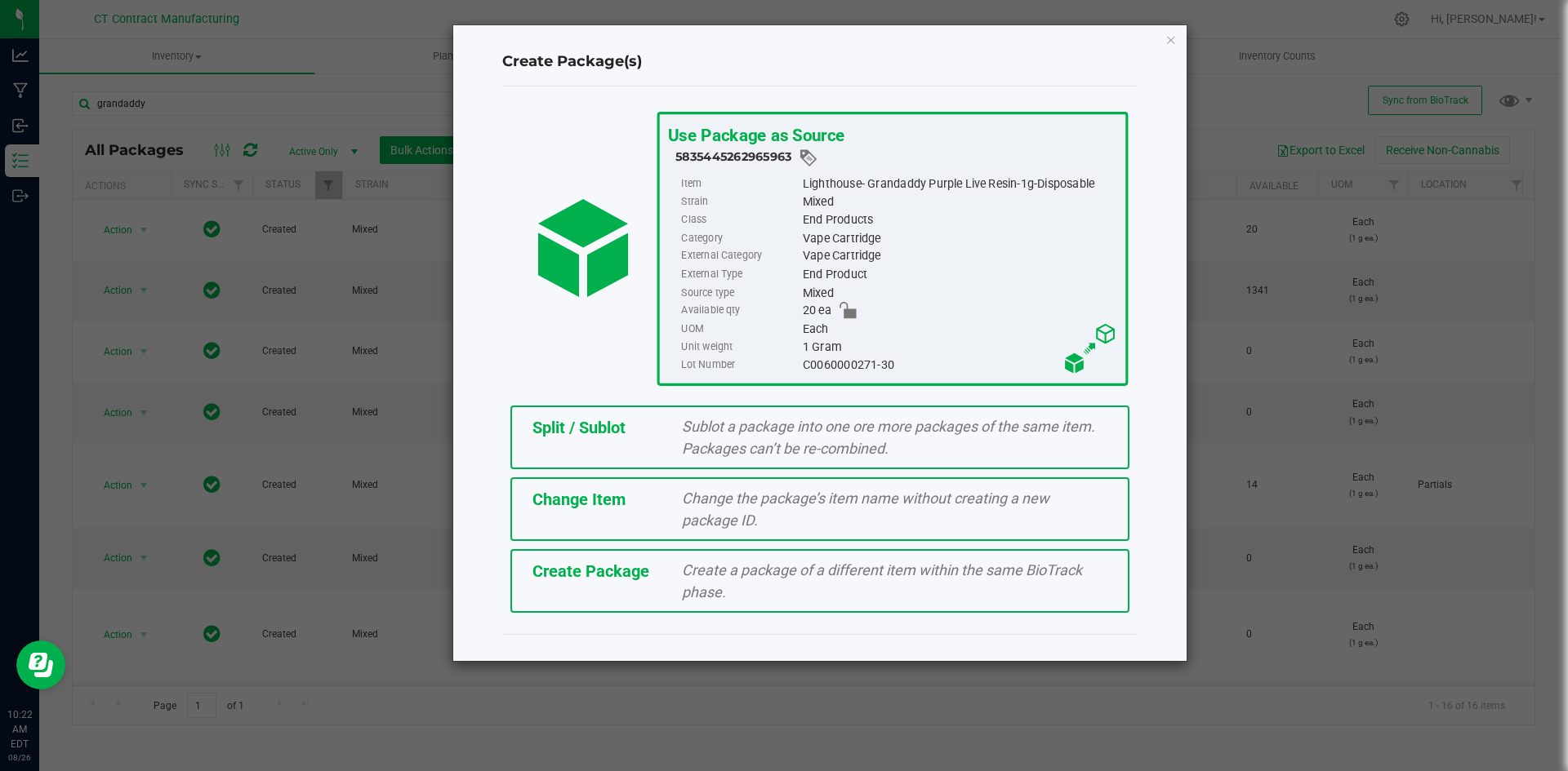
click at [578, 444] on div "Split / Sublot Sublot a package into one ore more packages of the same item. Pa…" at bounding box center [819, 438] width 619 height 64
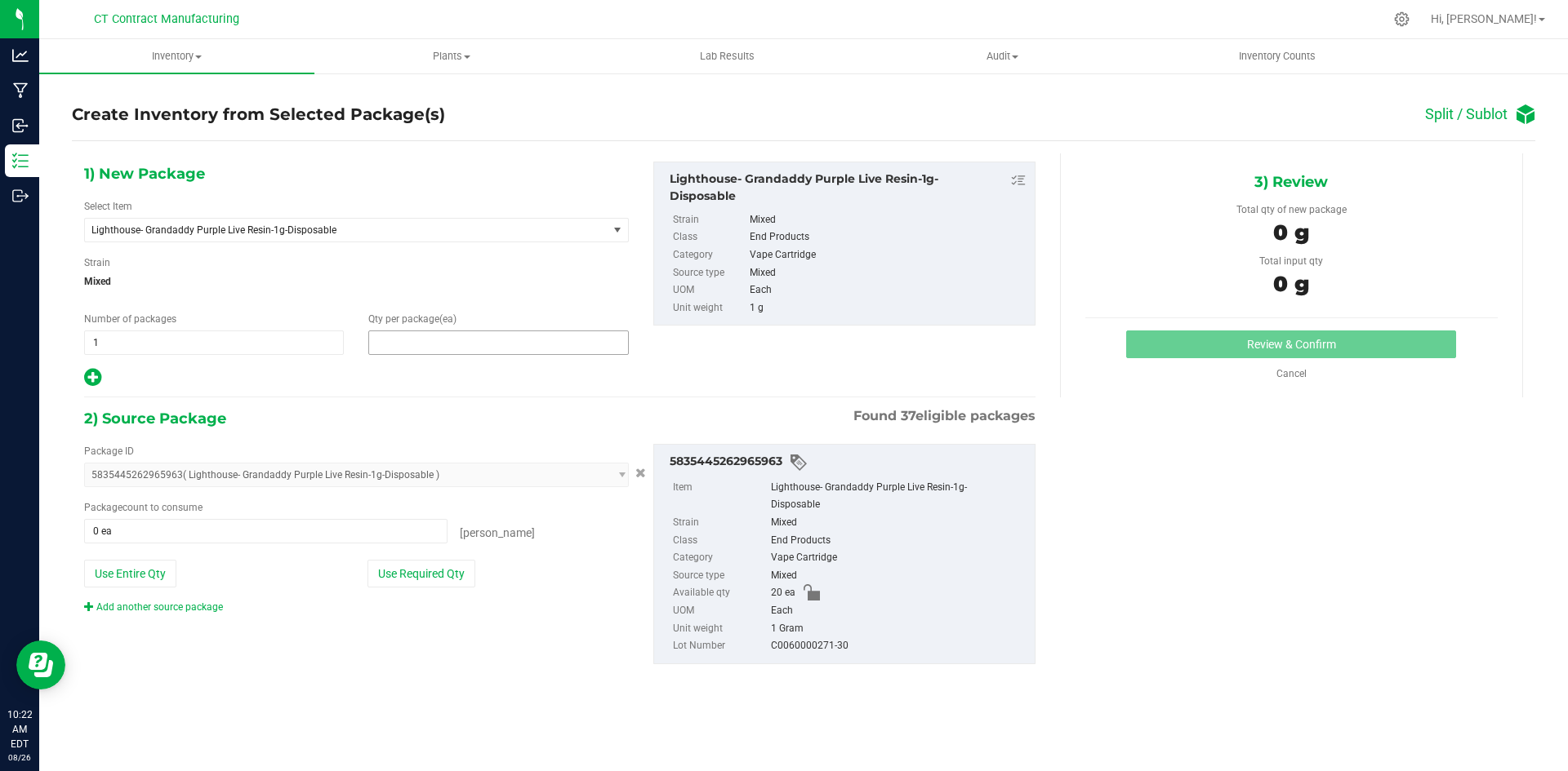
click at [470, 334] on span at bounding box center [498, 343] width 259 height 24
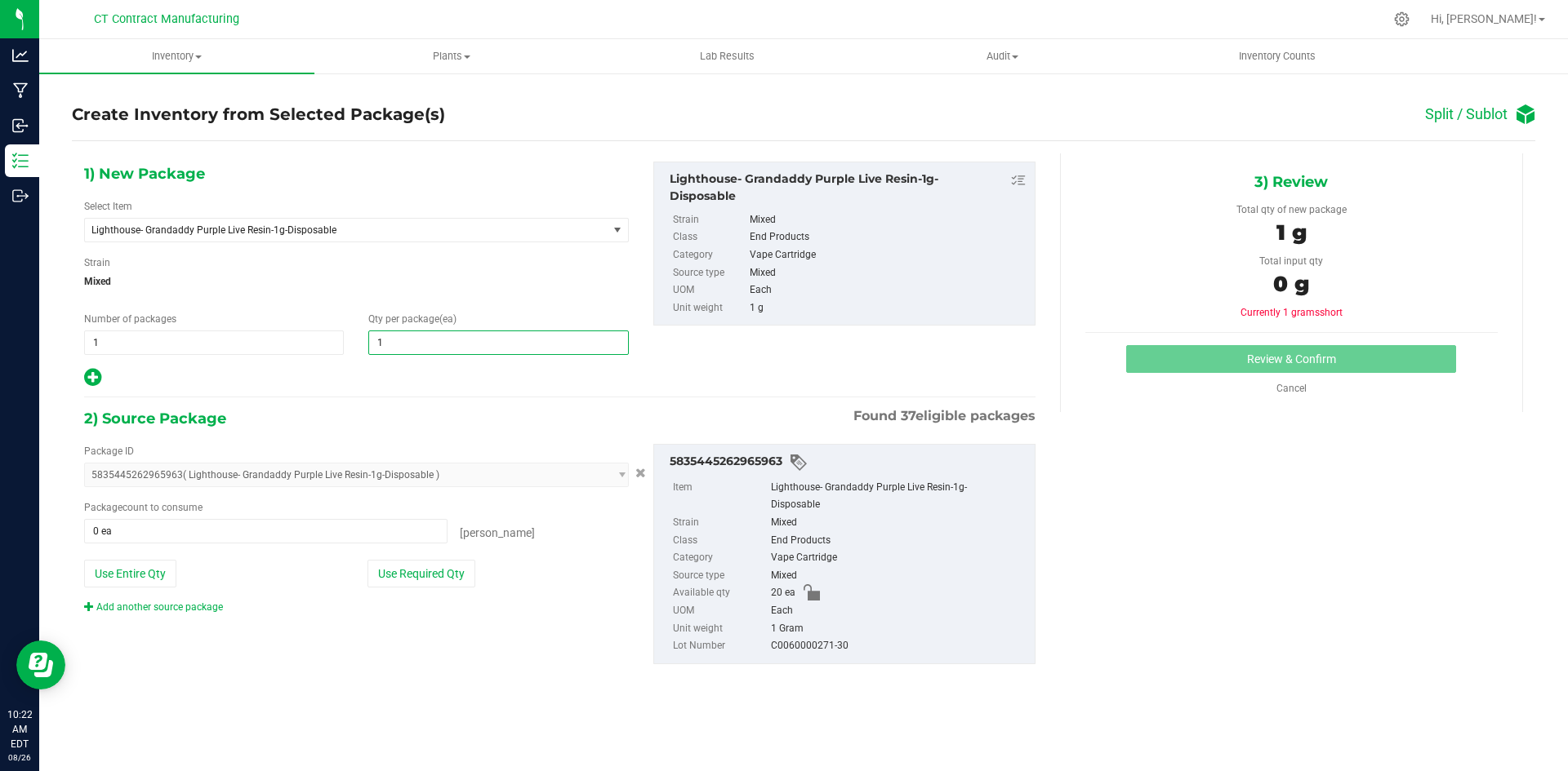
type input "10"
click at [365, 524] on span at bounding box center [266, 532] width 364 height 24
type input "10"
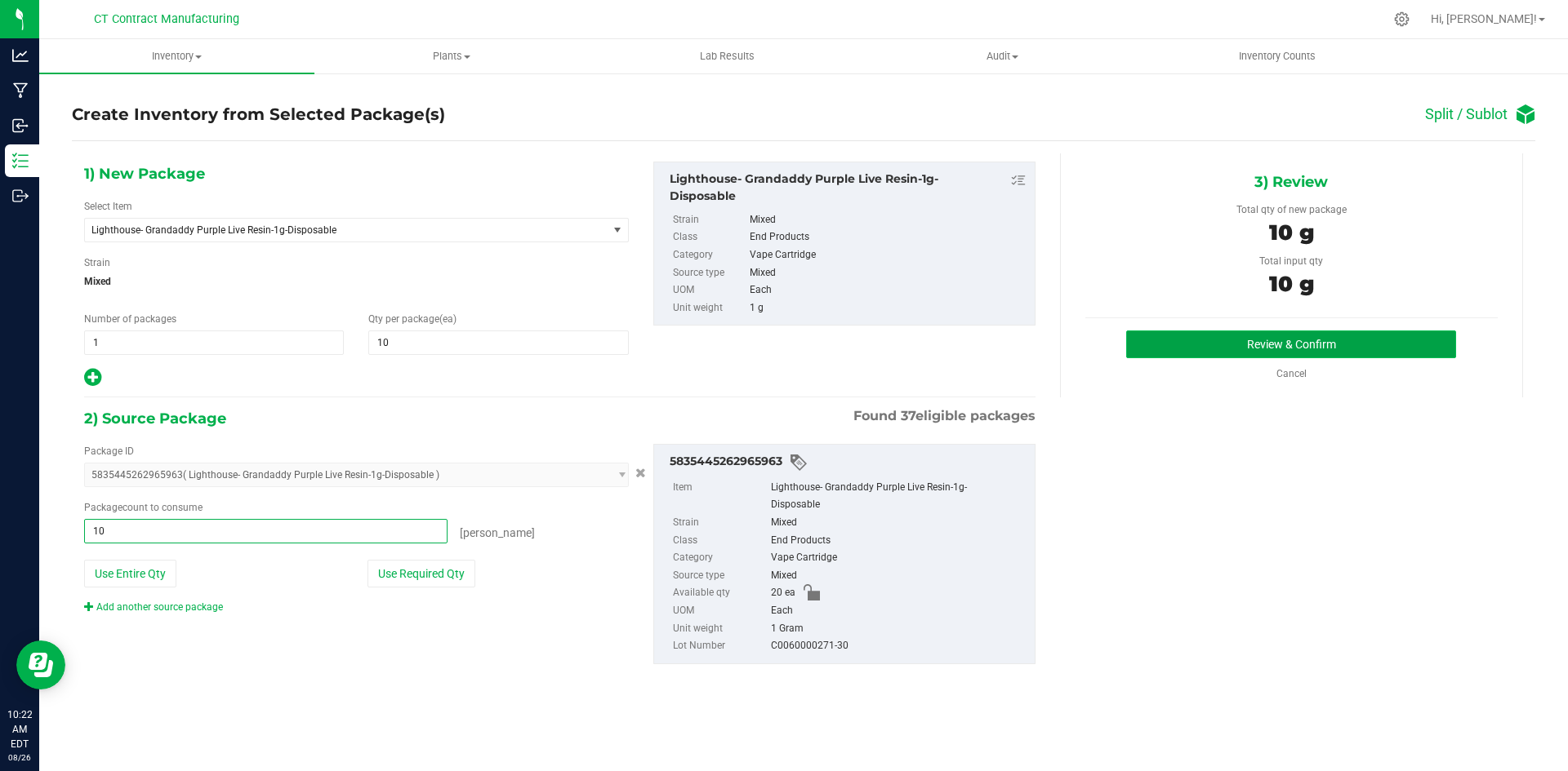
type input "10 ea"
click at [1140, 347] on button "Review & Confirm" at bounding box center [1291, 345] width 330 height 28
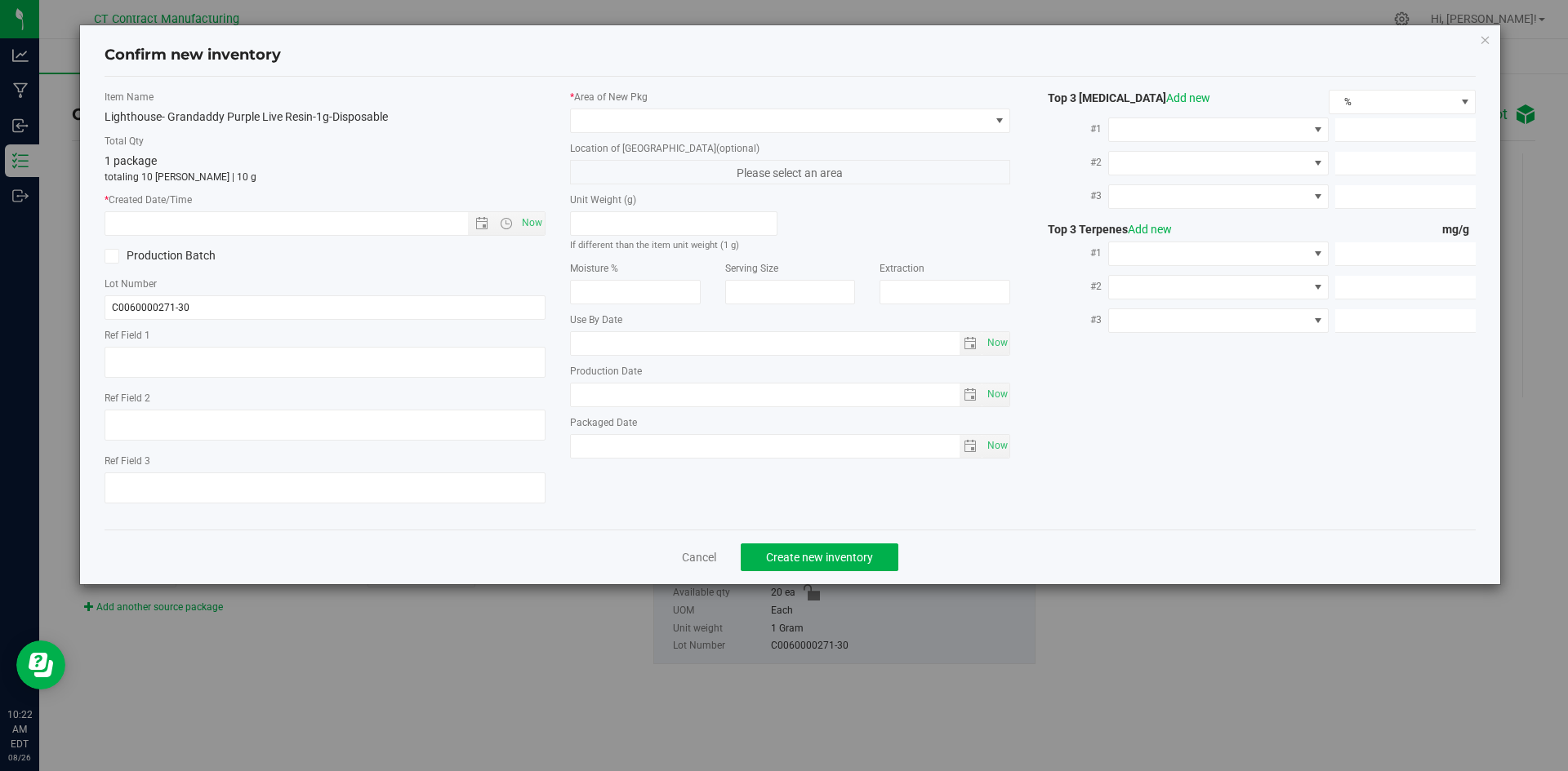
type textarea "250822-LH-GDP-1G-B"
click at [523, 228] on span "Now" at bounding box center [532, 223] width 28 height 23
type input "8/26/2025 10:22 AM"
click at [614, 128] on span at bounding box center [781, 120] width 419 height 23
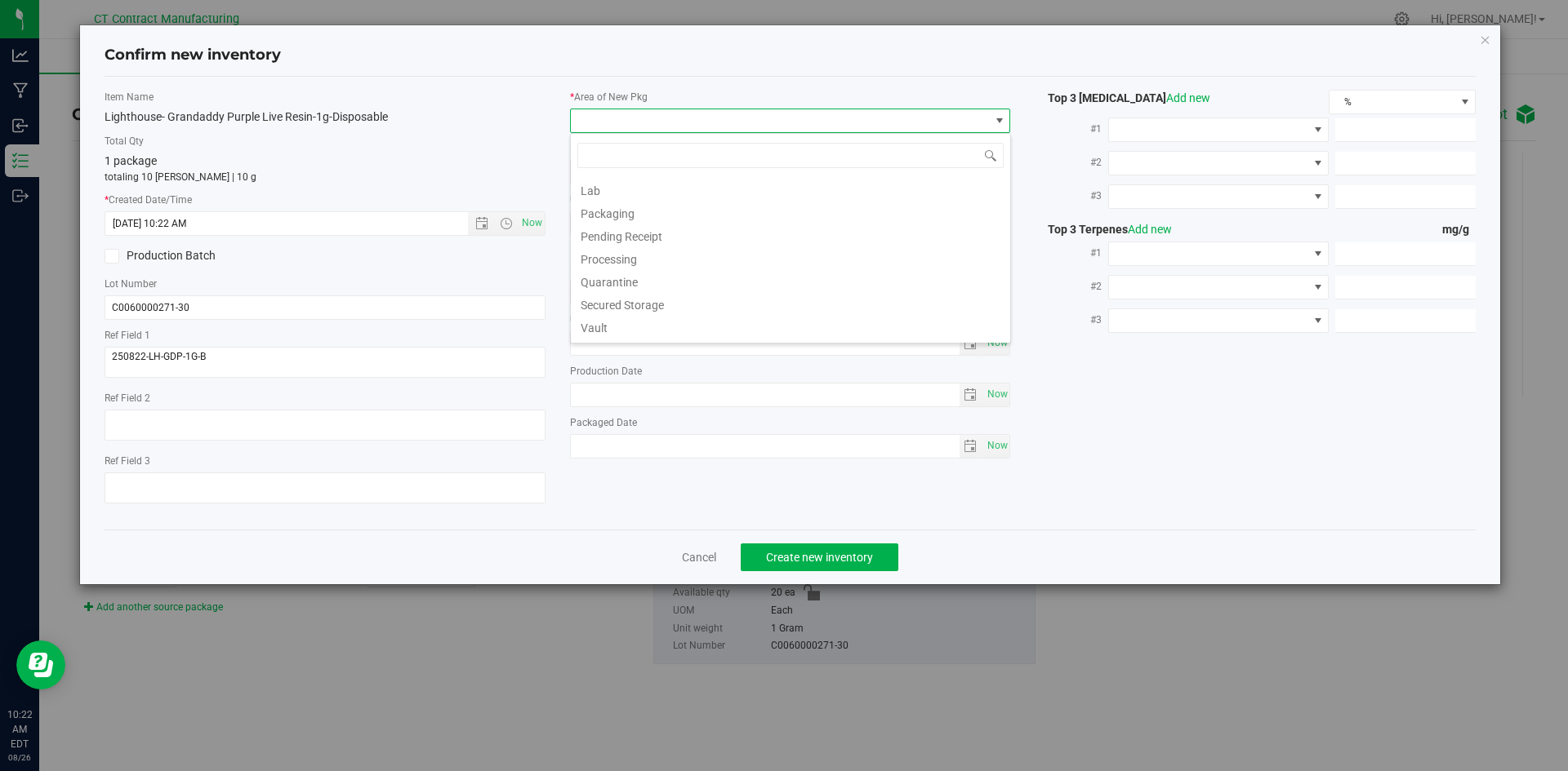
scroll to position [179, 0]
click at [652, 285] on li "Vault - 60 Day Retain" at bounding box center [791, 283] width 440 height 23
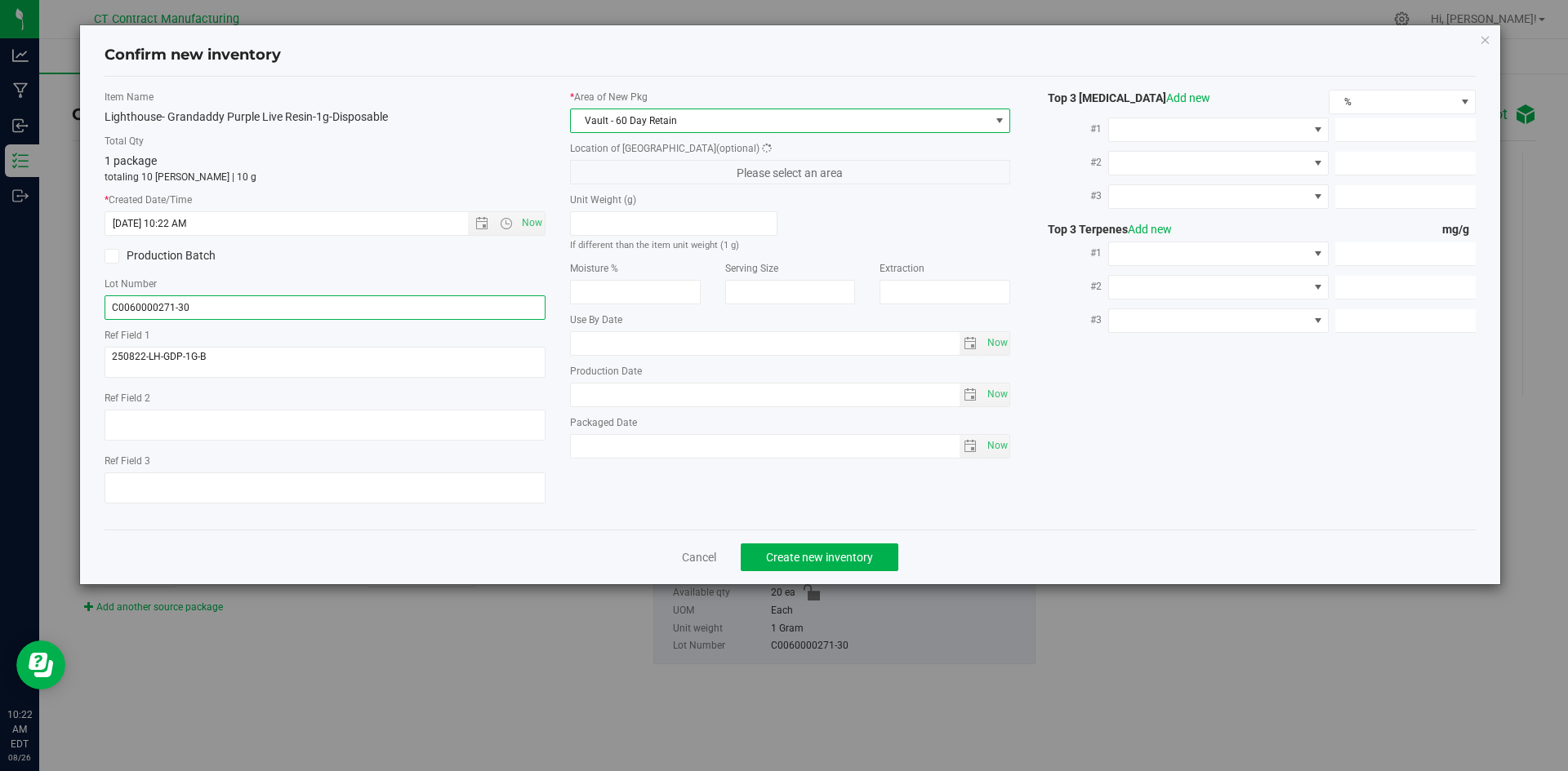
click at [201, 302] on input "C0060000271-30" at bounding box center [324, 308] width 441 height 24
type input "C0060000271-60"
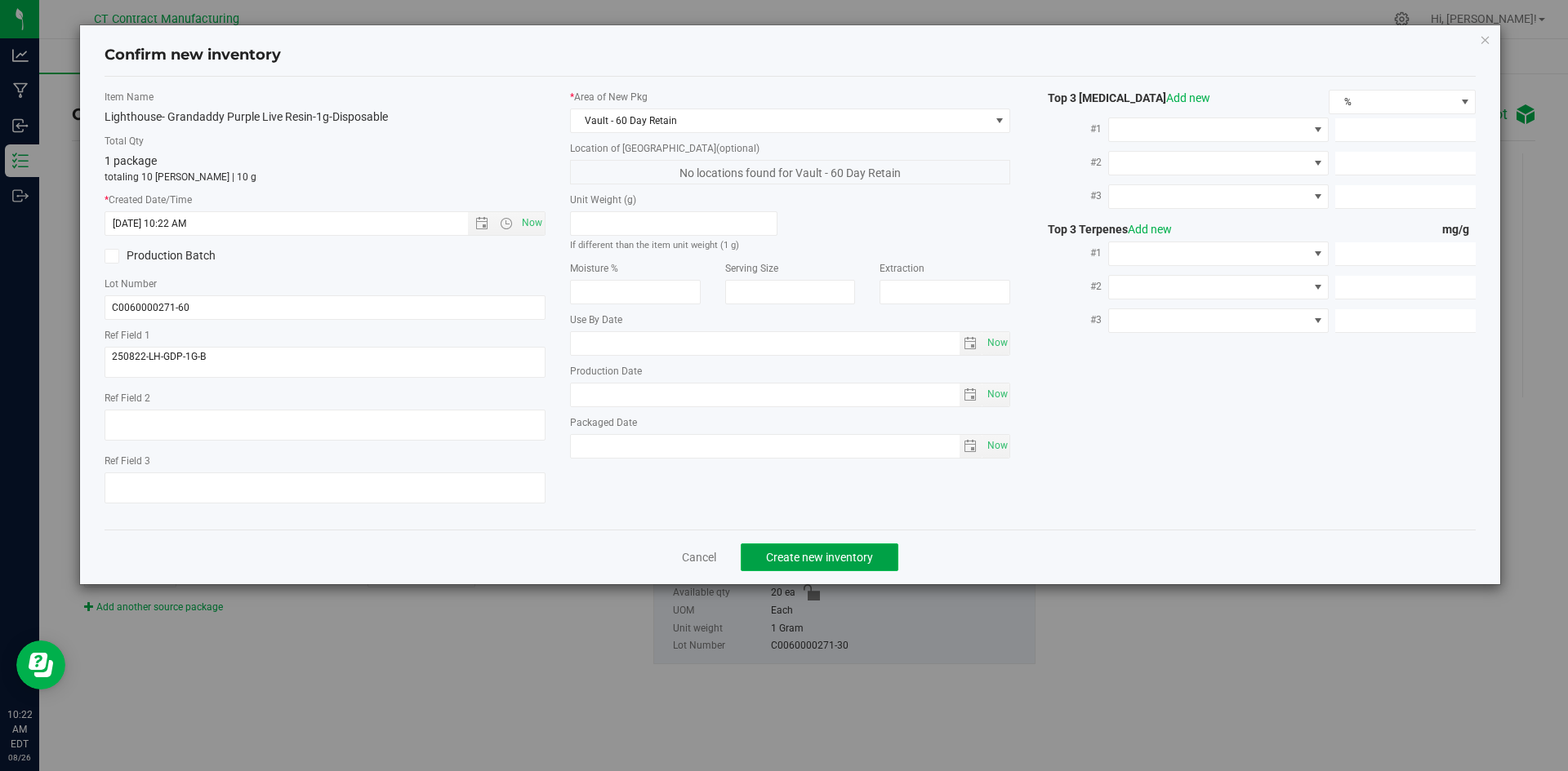
click at [793, 547] on button "Create new inventory" at bounding box center [819, 558] width 158 height 28
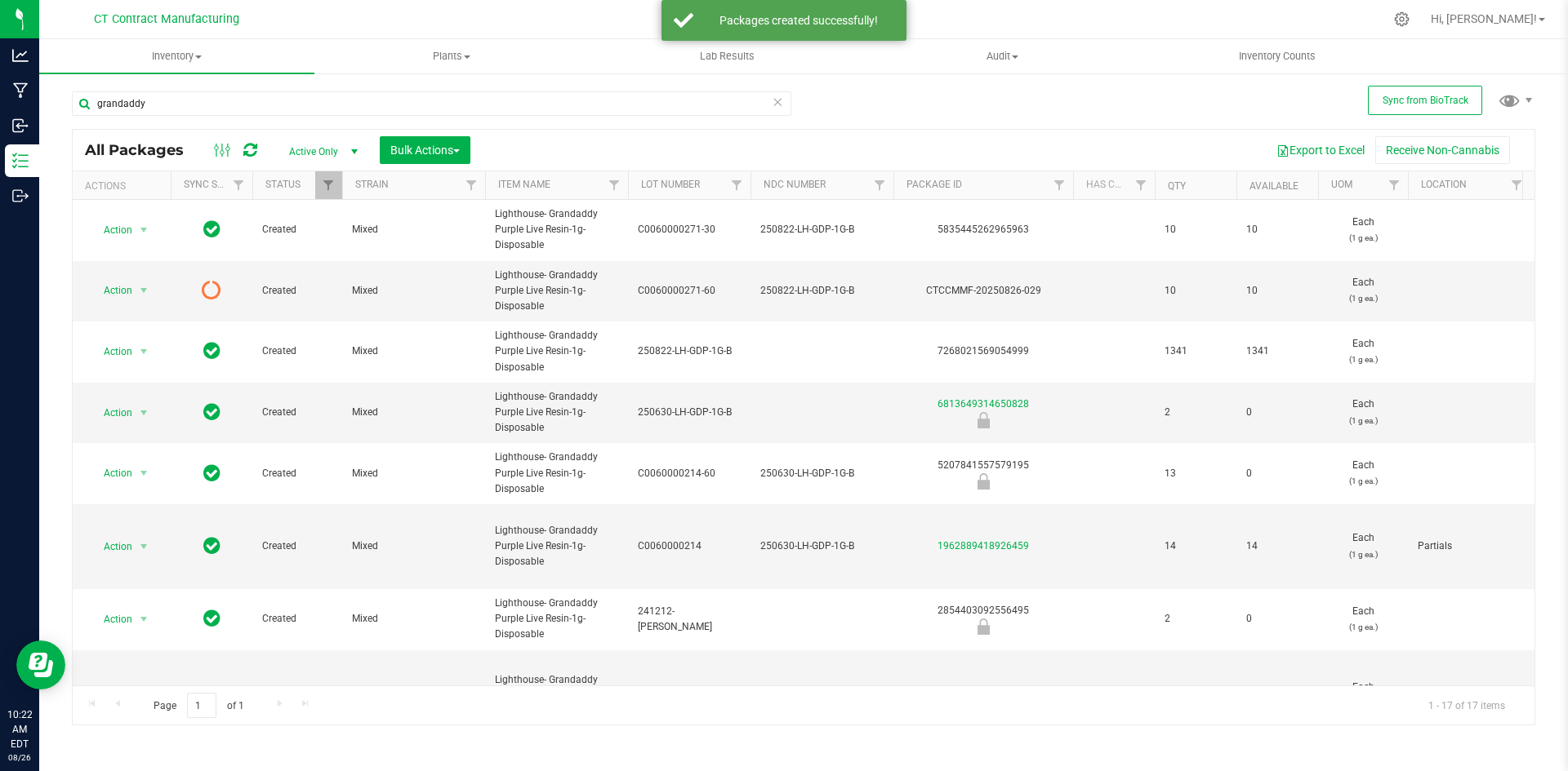
click at [246, 149] on icon at bounding box center [250, 149] width 14 height 16
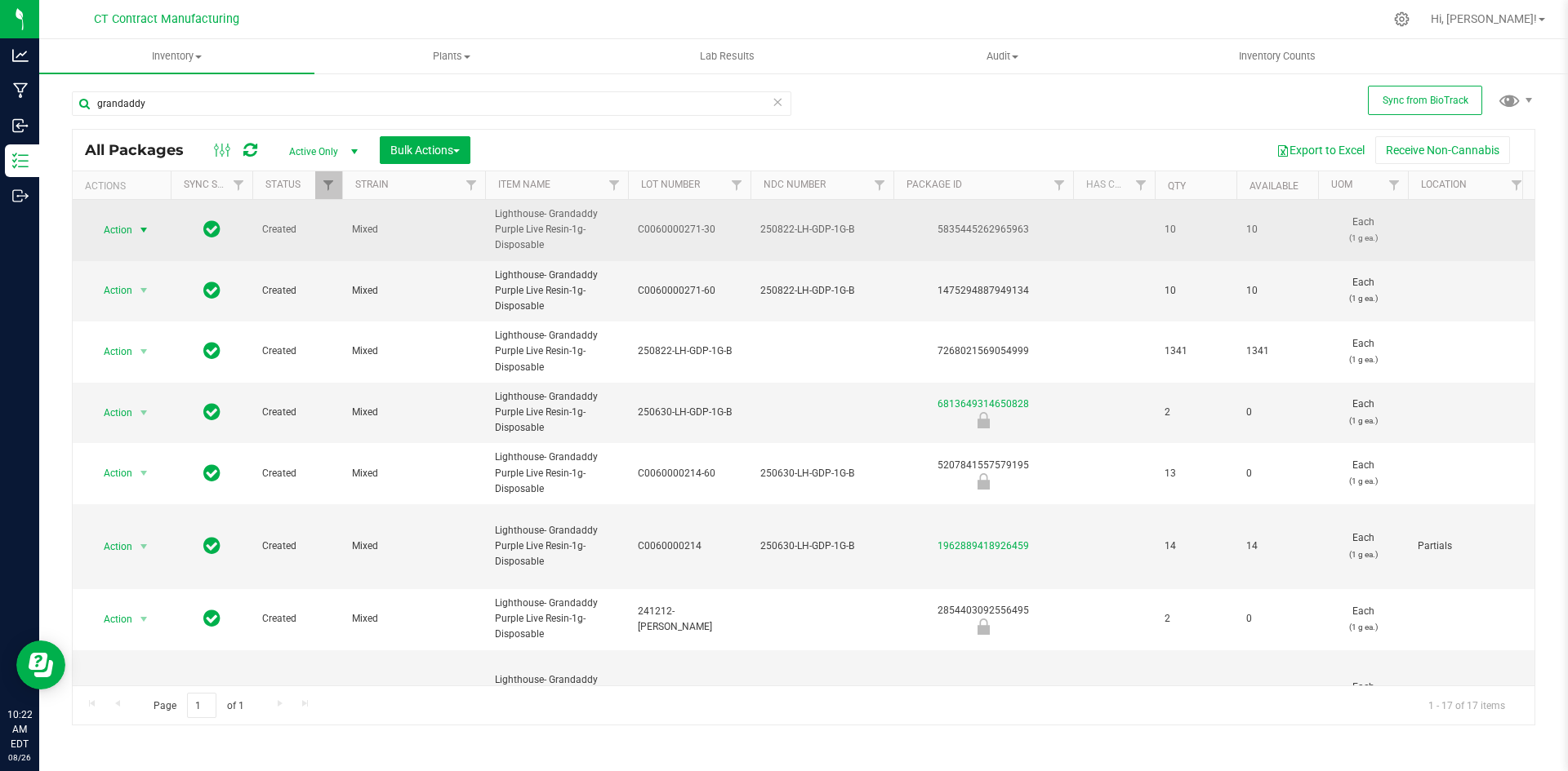
click at [143, 228] on span "select" at bounding box center [144, 230] width 13 height 13
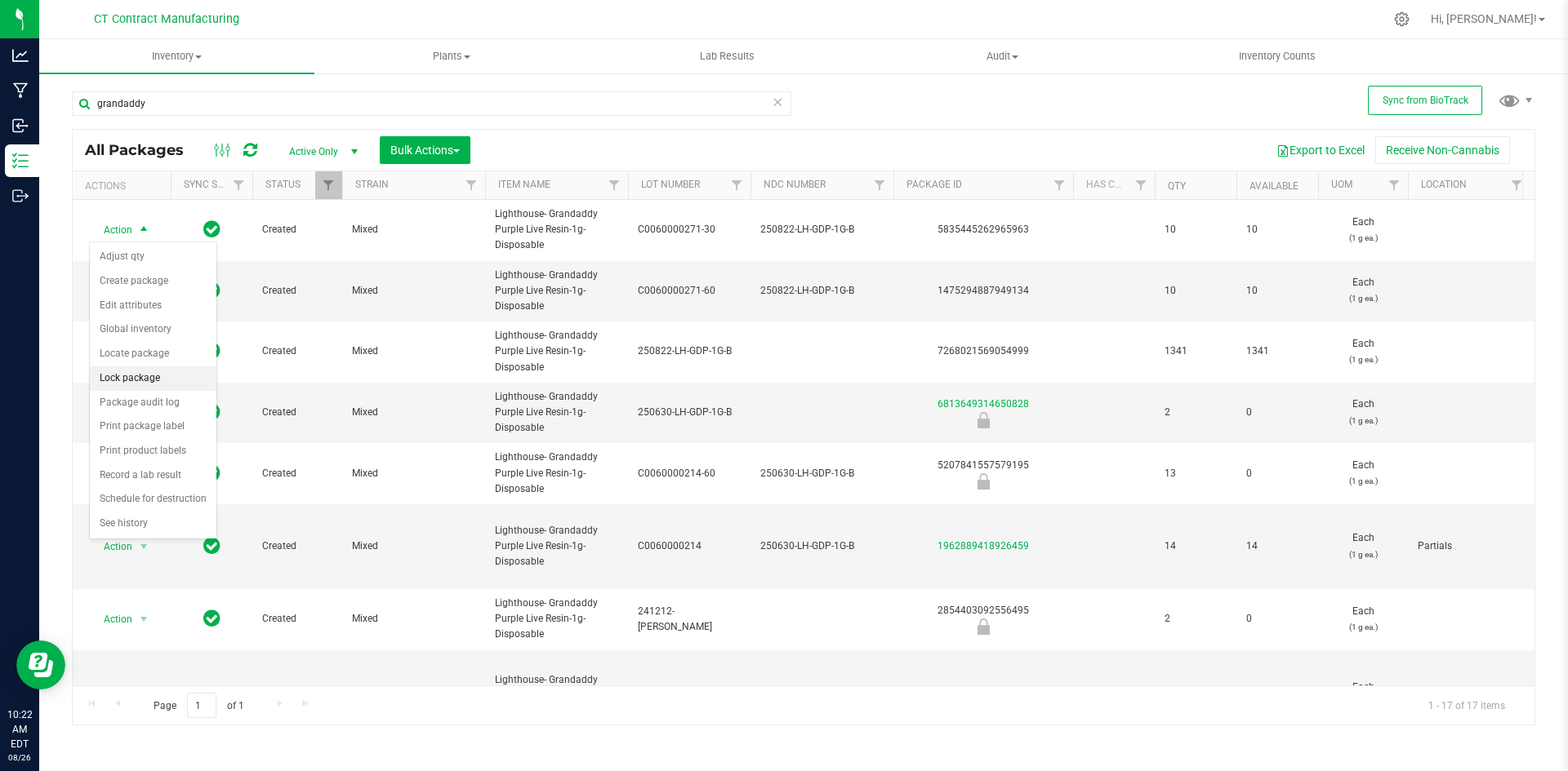
click at [136, 378] on li "Lock package" at bounding box center [153, 378] width 127 height 24
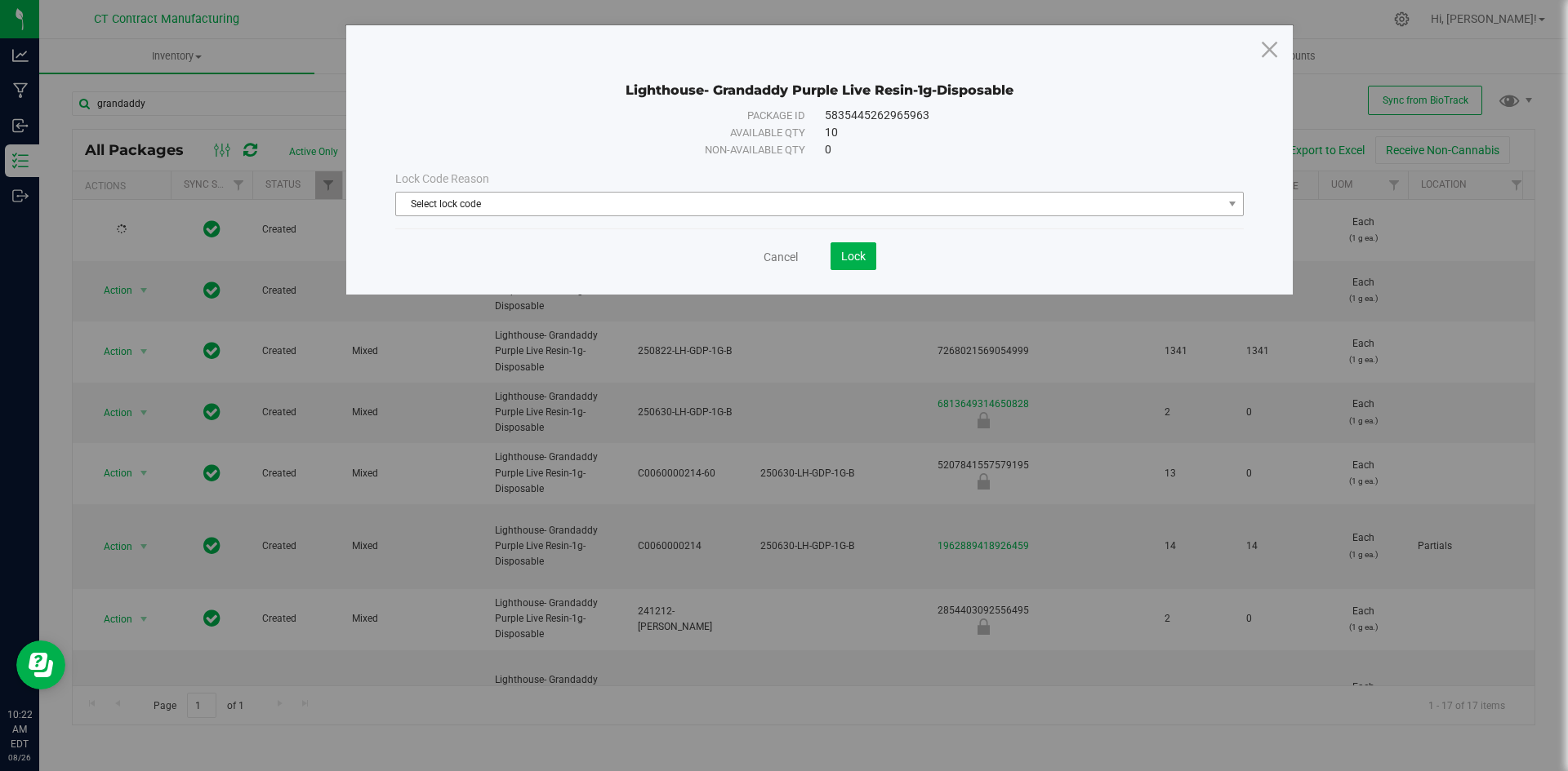
click at [474, 208] on span "Select lock code" at bounding box center [810, 204] width 827 height 23
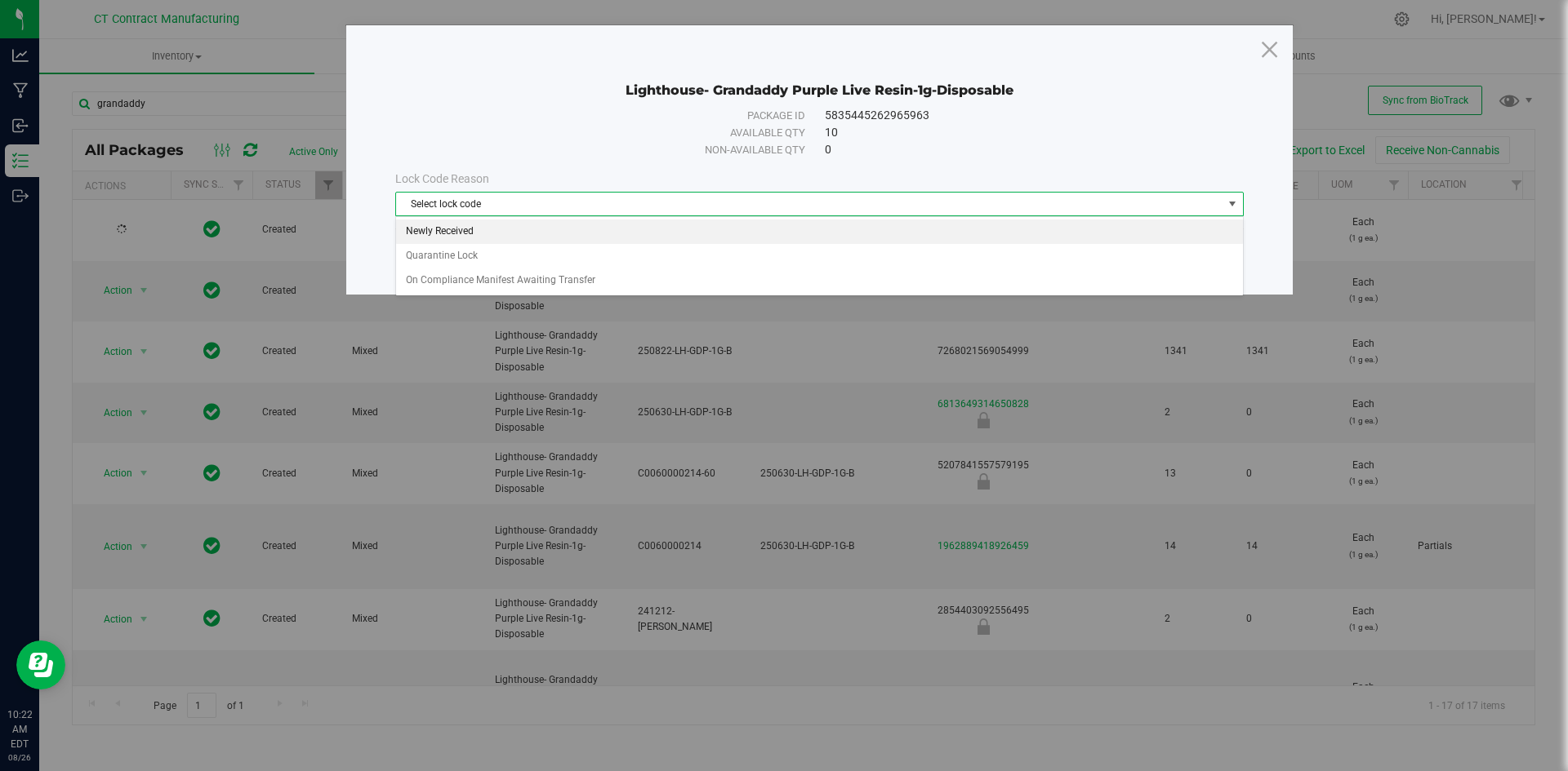
click at [467, 231] on li "Newly Received" at bounding box center [819, 232] width 846 height 24
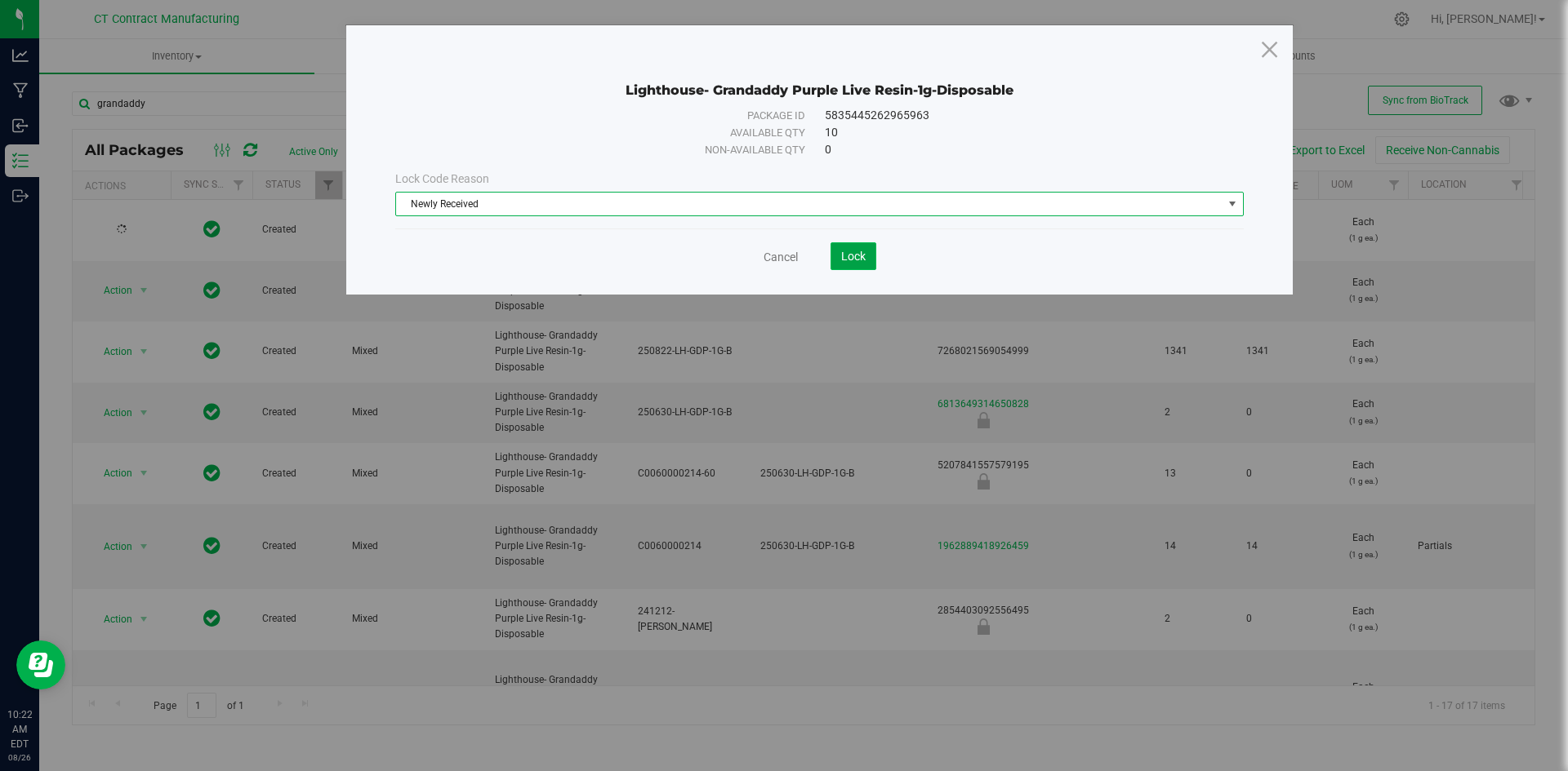
click at [840, 268] on button "Lock" at bounding box center [853, 256] width 46 height 28
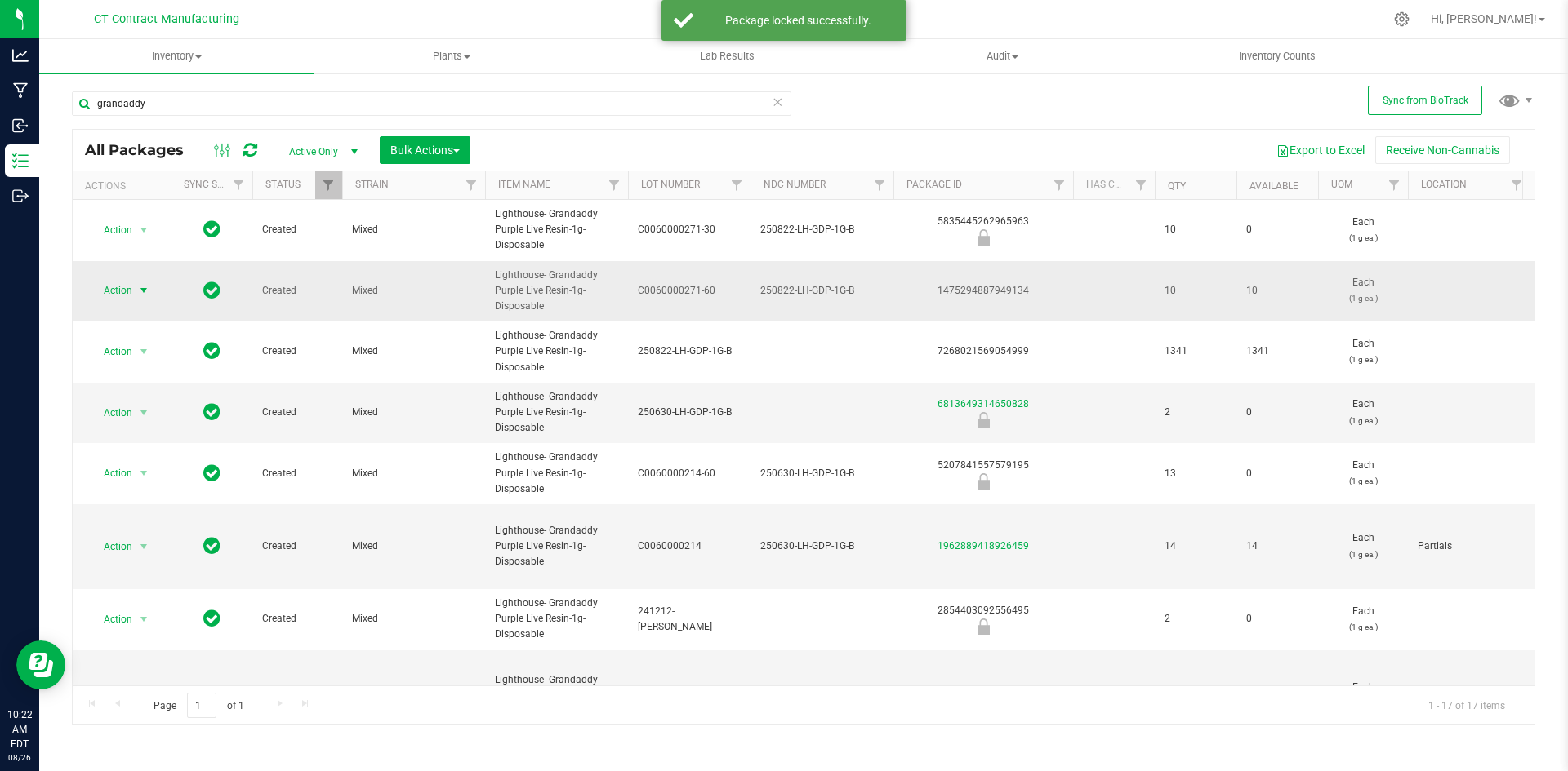
click at [148, 290] on span "select" at bounding box center [144, 291] width 13 height 13
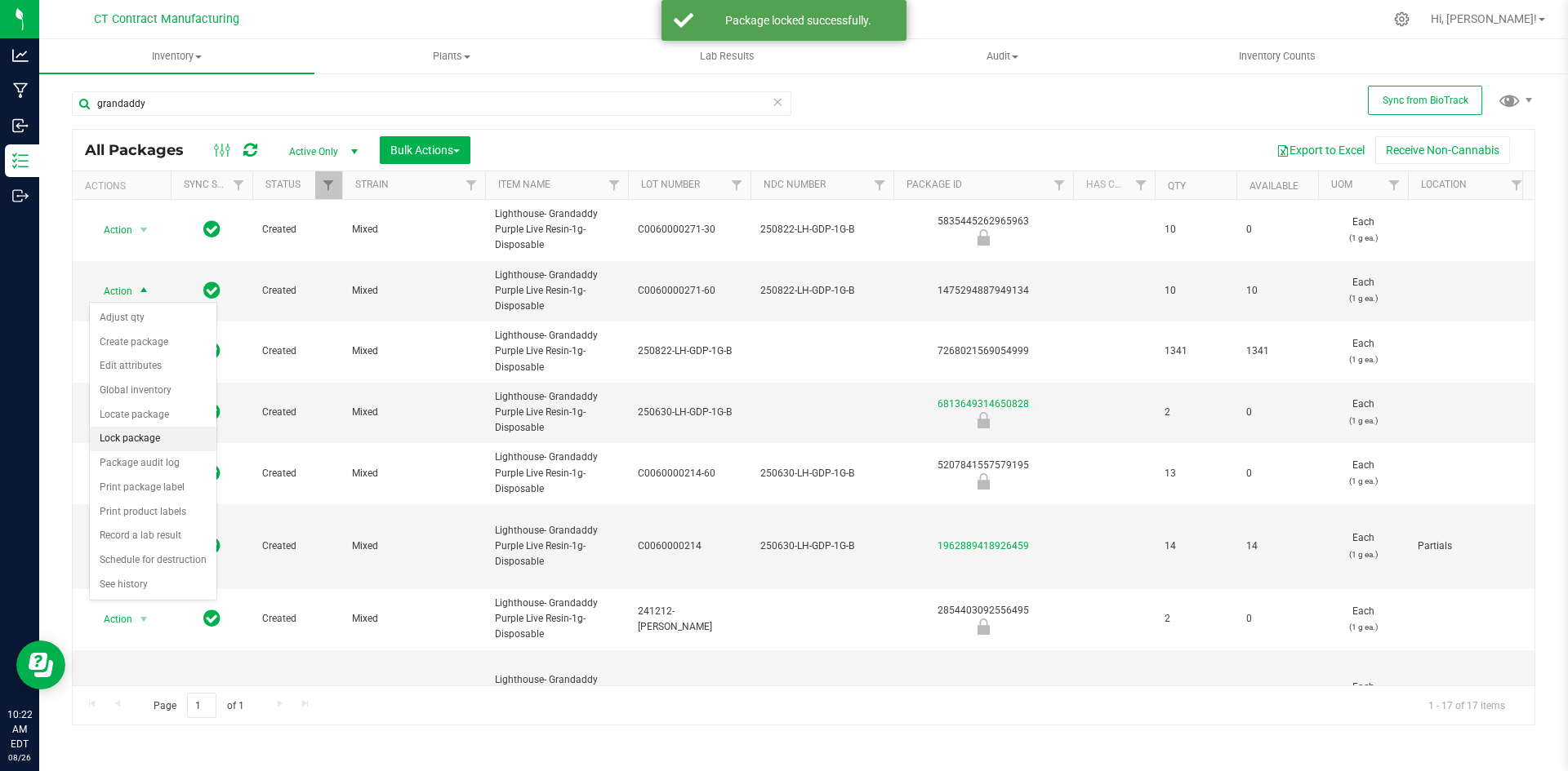
click at [147, 434] on li "Lock package" at bounding box center [153, 439] width 127 height 24
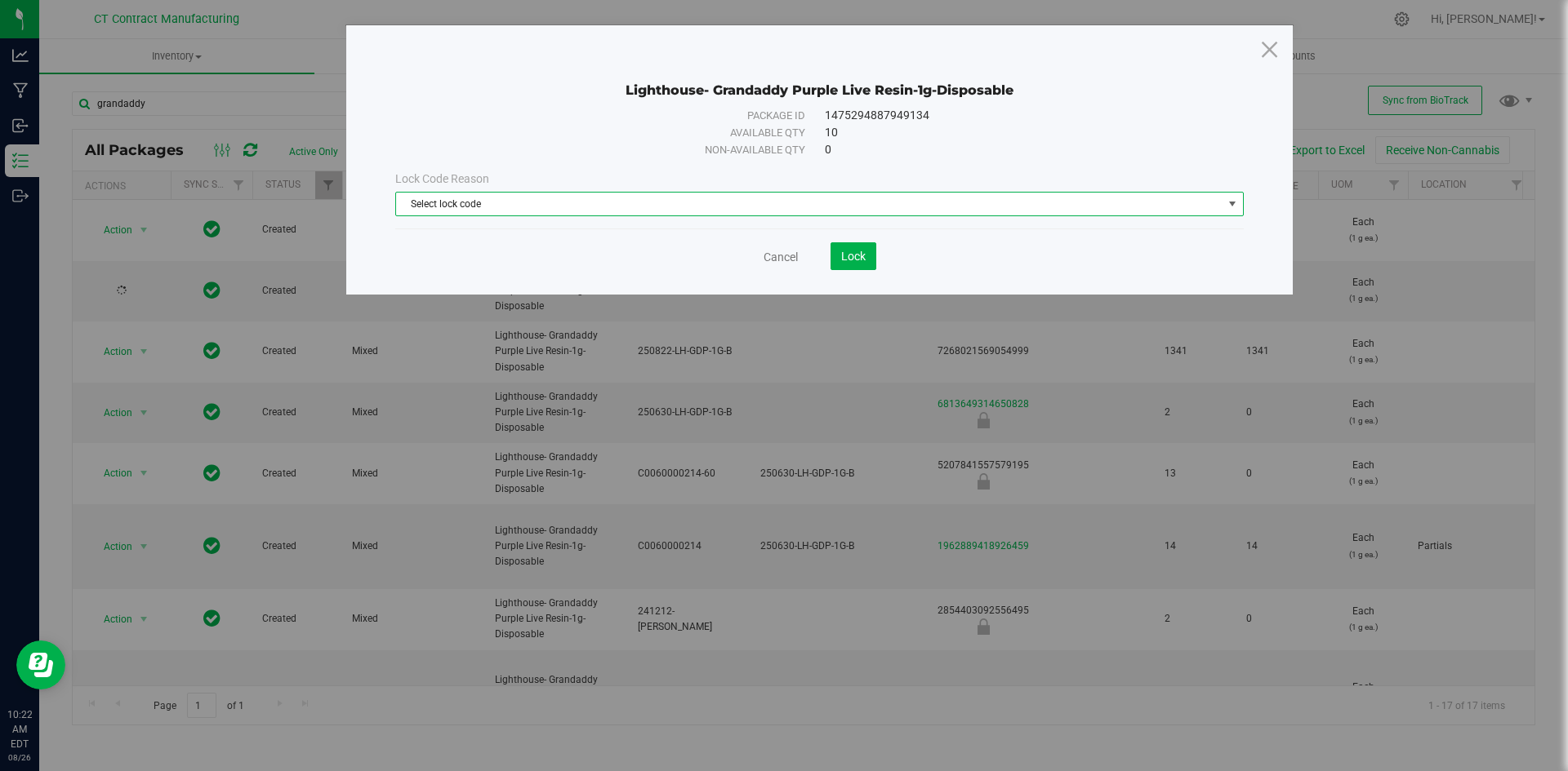
click at [431, 208] on span "Select lock code" at bounding box center [810, 204] width 827 height 23
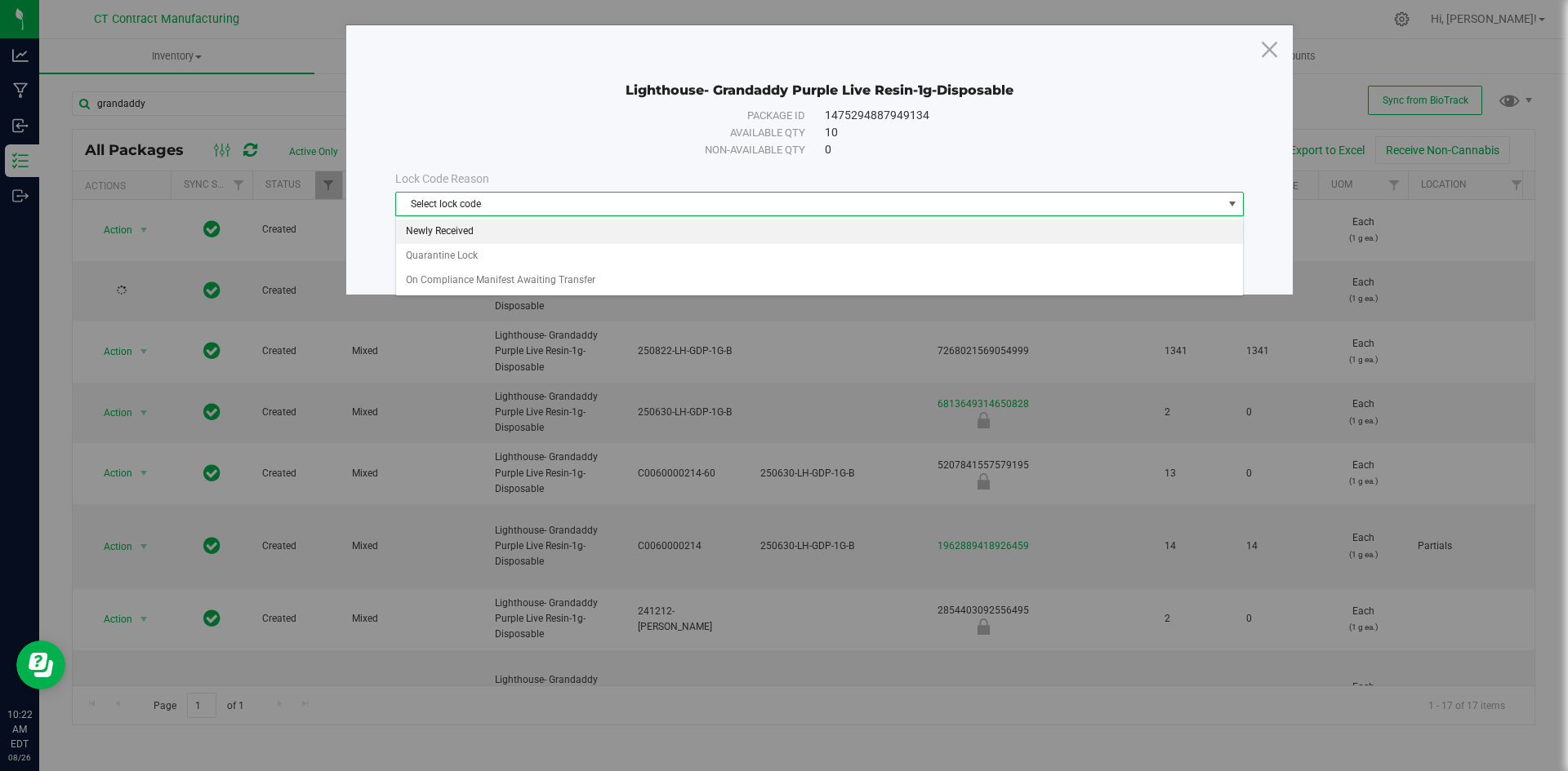
click at [432, 229] on li "Newly Received" at bounding box center [819, 232] width 846 height 24
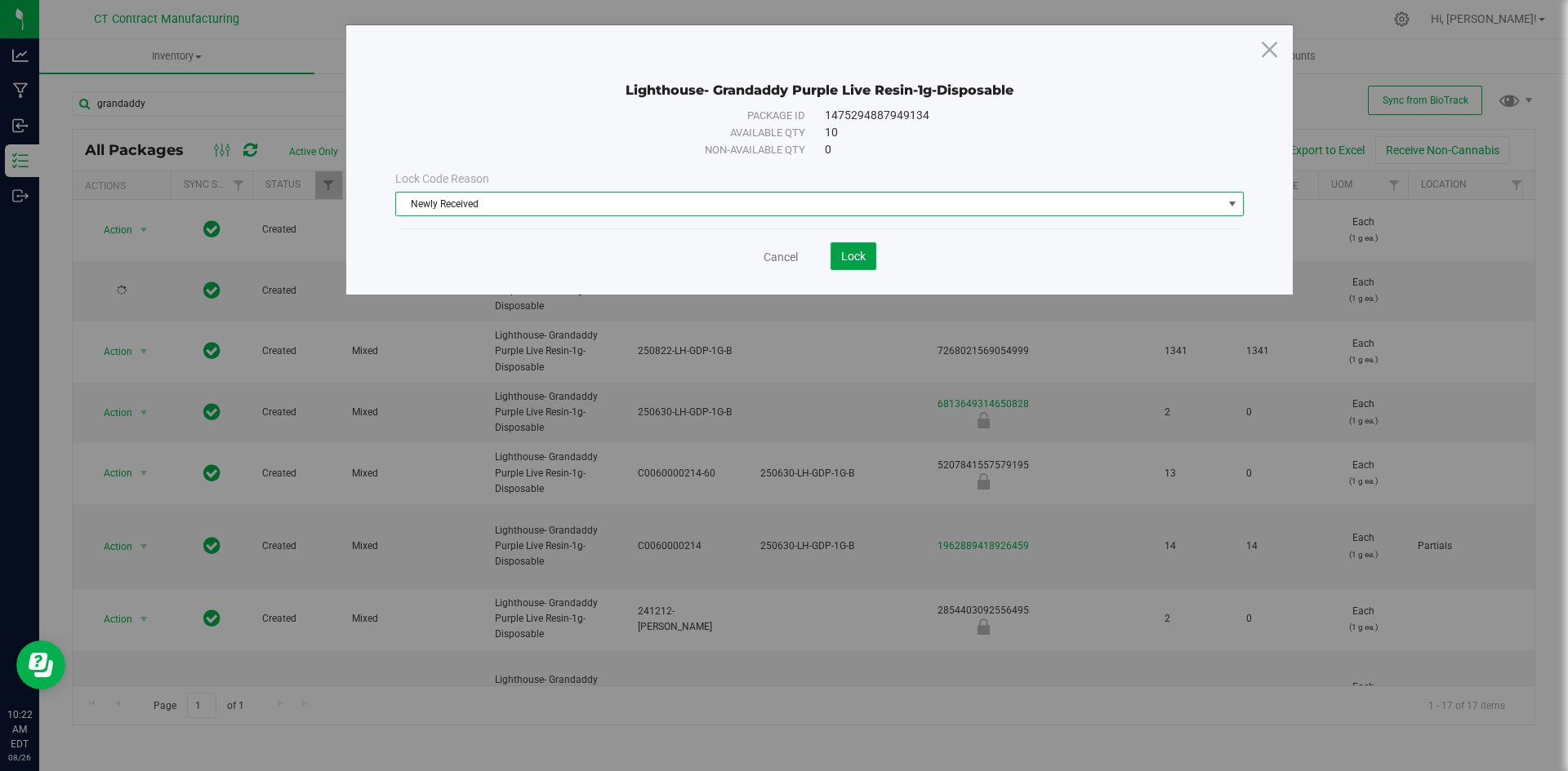
click at [832, 270] on button "Lock" at bounding box center [853, 256] width 46 height 28
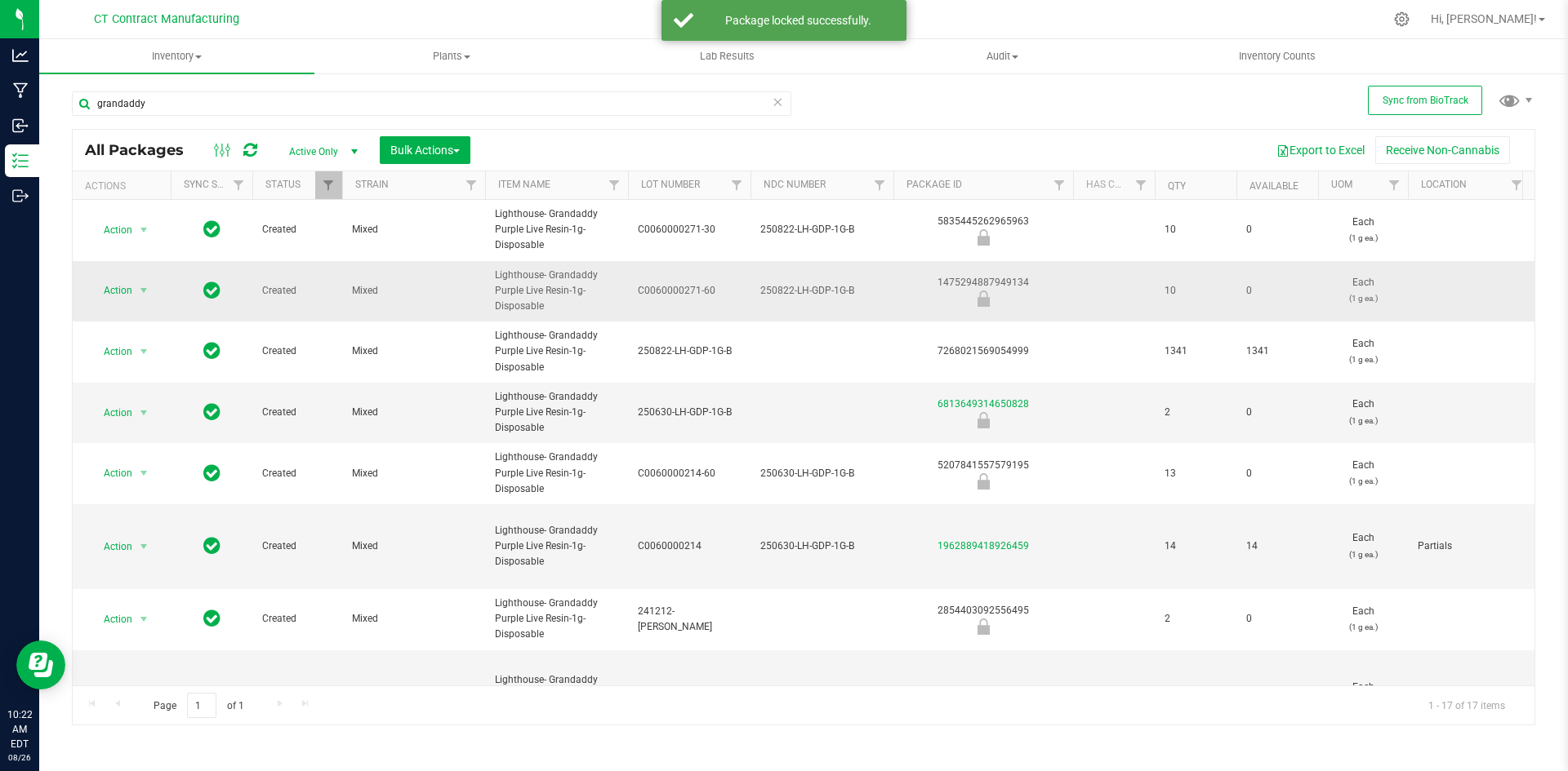
click at [999, 280] on div "1475294887949134" at bounding box center [983, 291] width 184 height 32
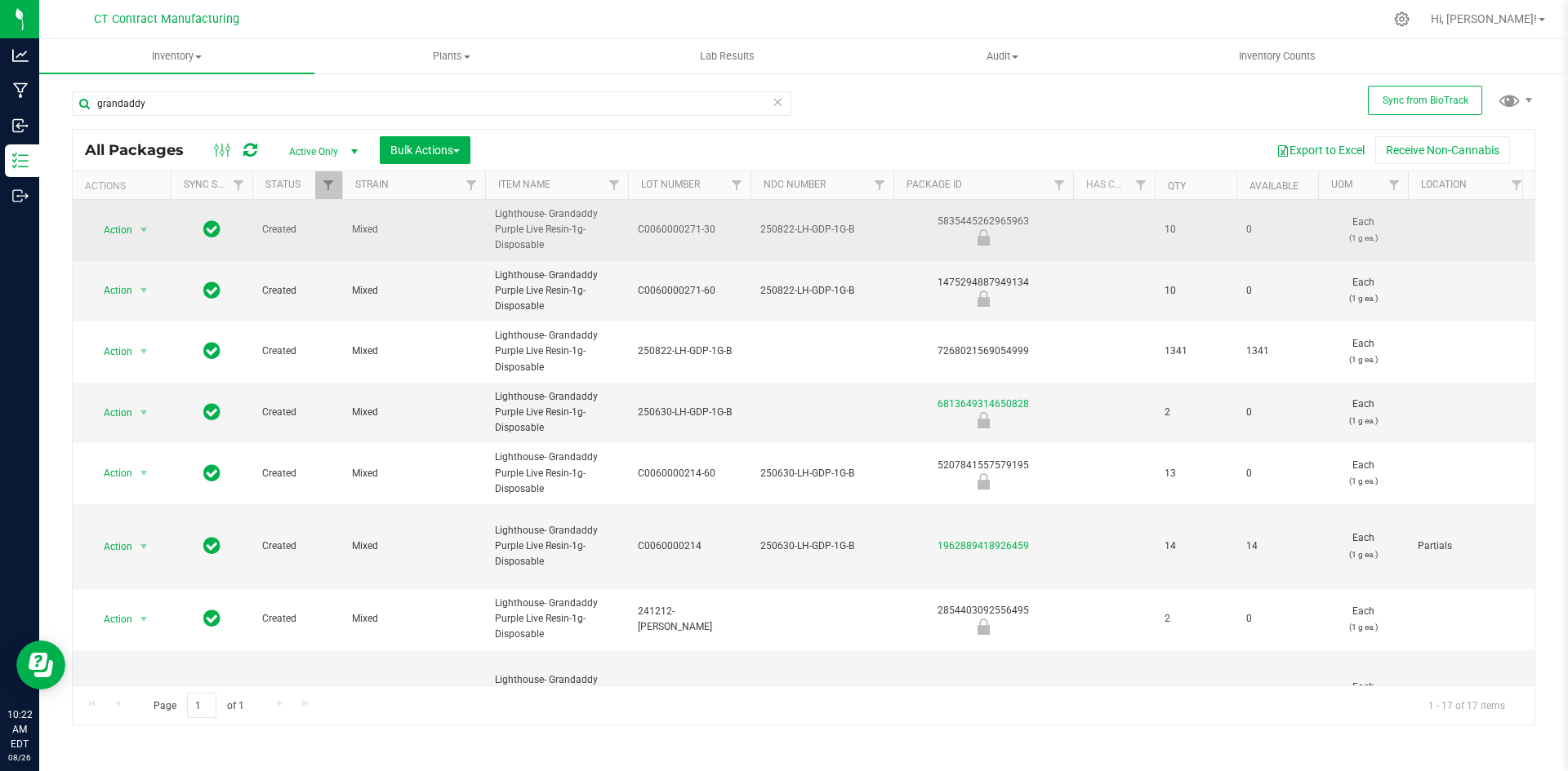
click at [979, 210] on td "5835445262965963" at bounding box center [983, 230] width 179 height 61
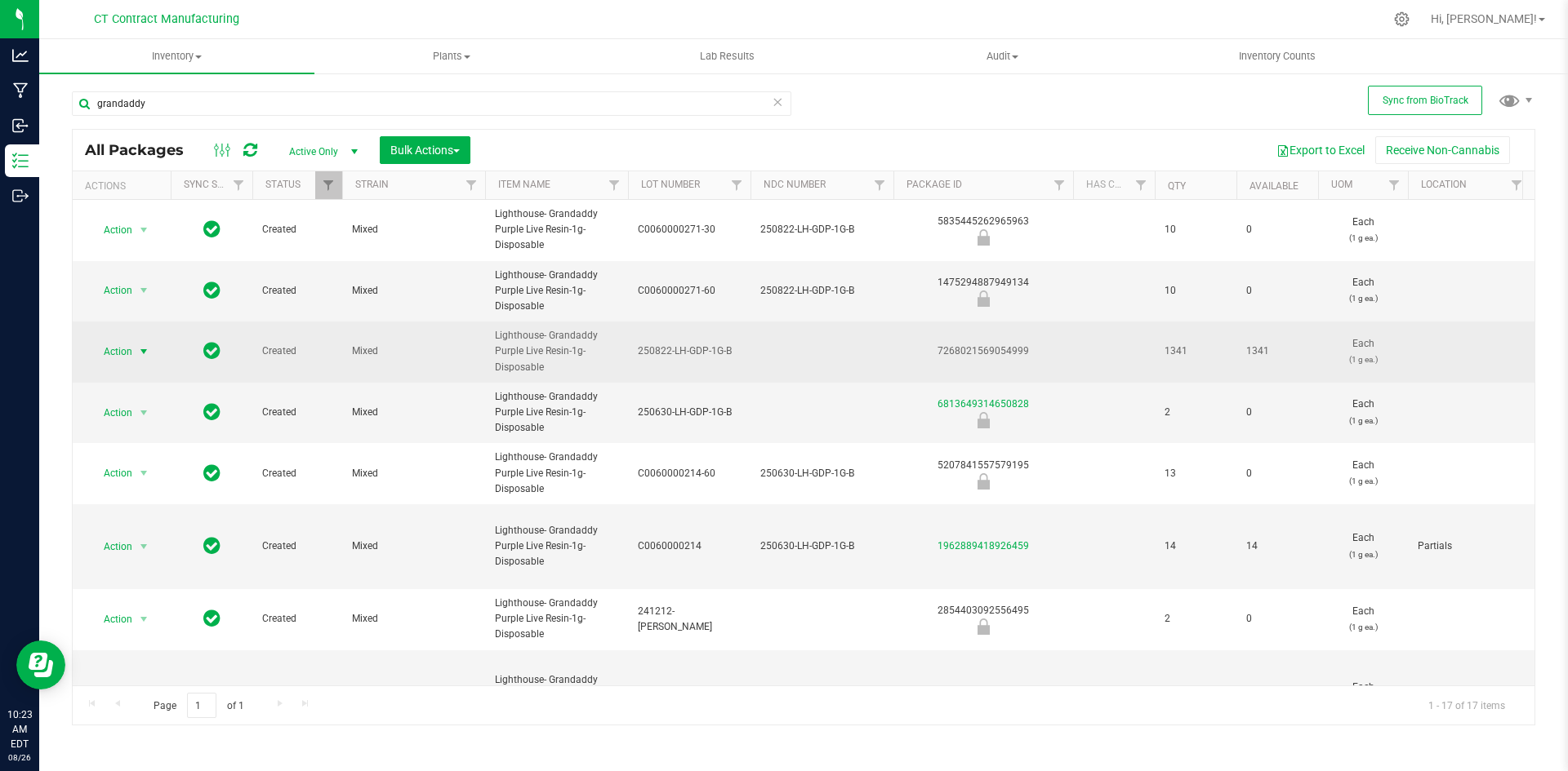
click at [141, 353] on span "select" at bounding box center [144, 352] width 13 height 13
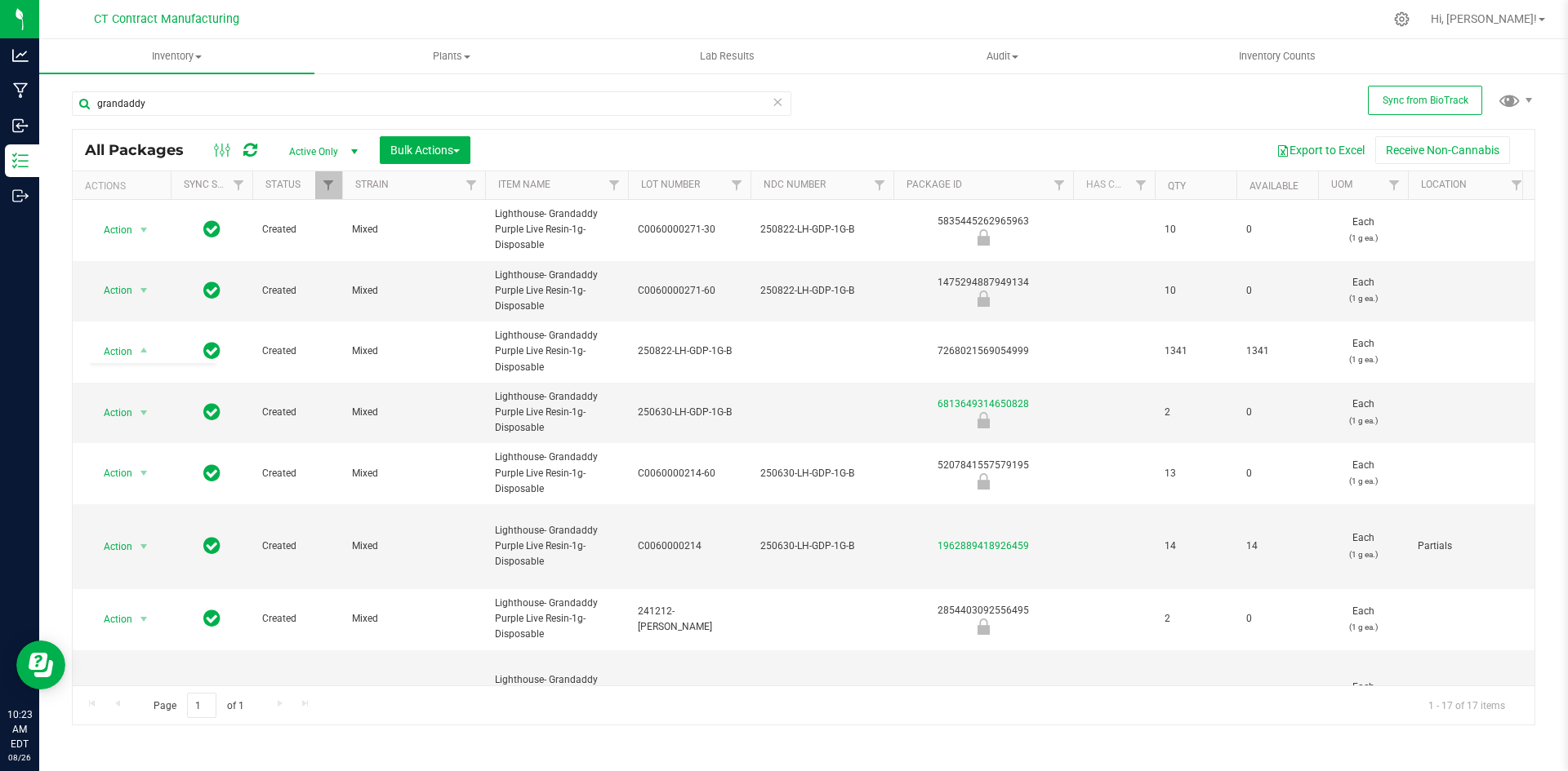
click at [894, 3] on nav "CT Contract Manufacturing Hi, Andy!" at bounding box center [803, 20] width 1529 height 39
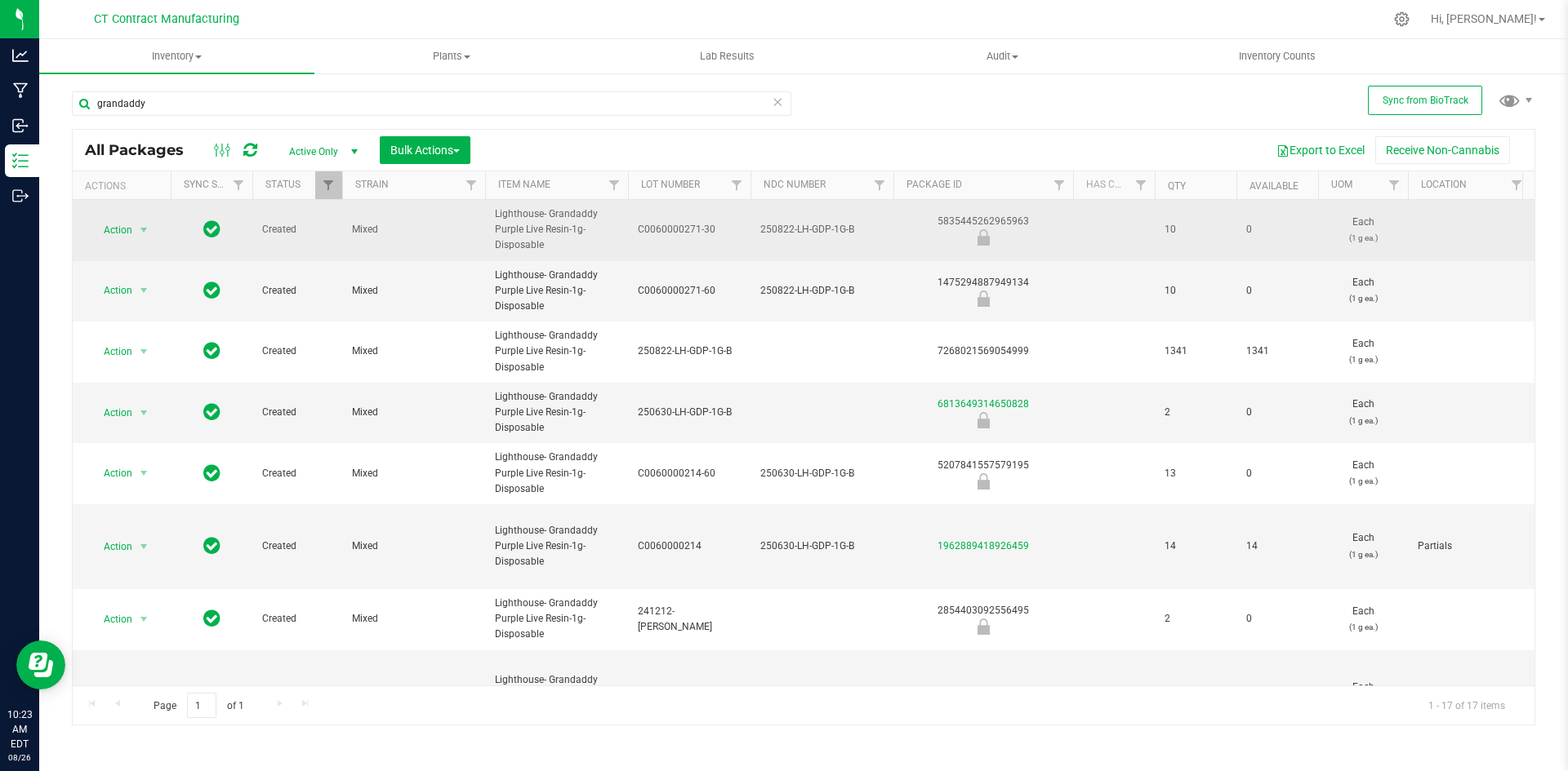
click at [966, 223] on div "5835445262965963" at bounding box center [983, 230] width 184 height 32
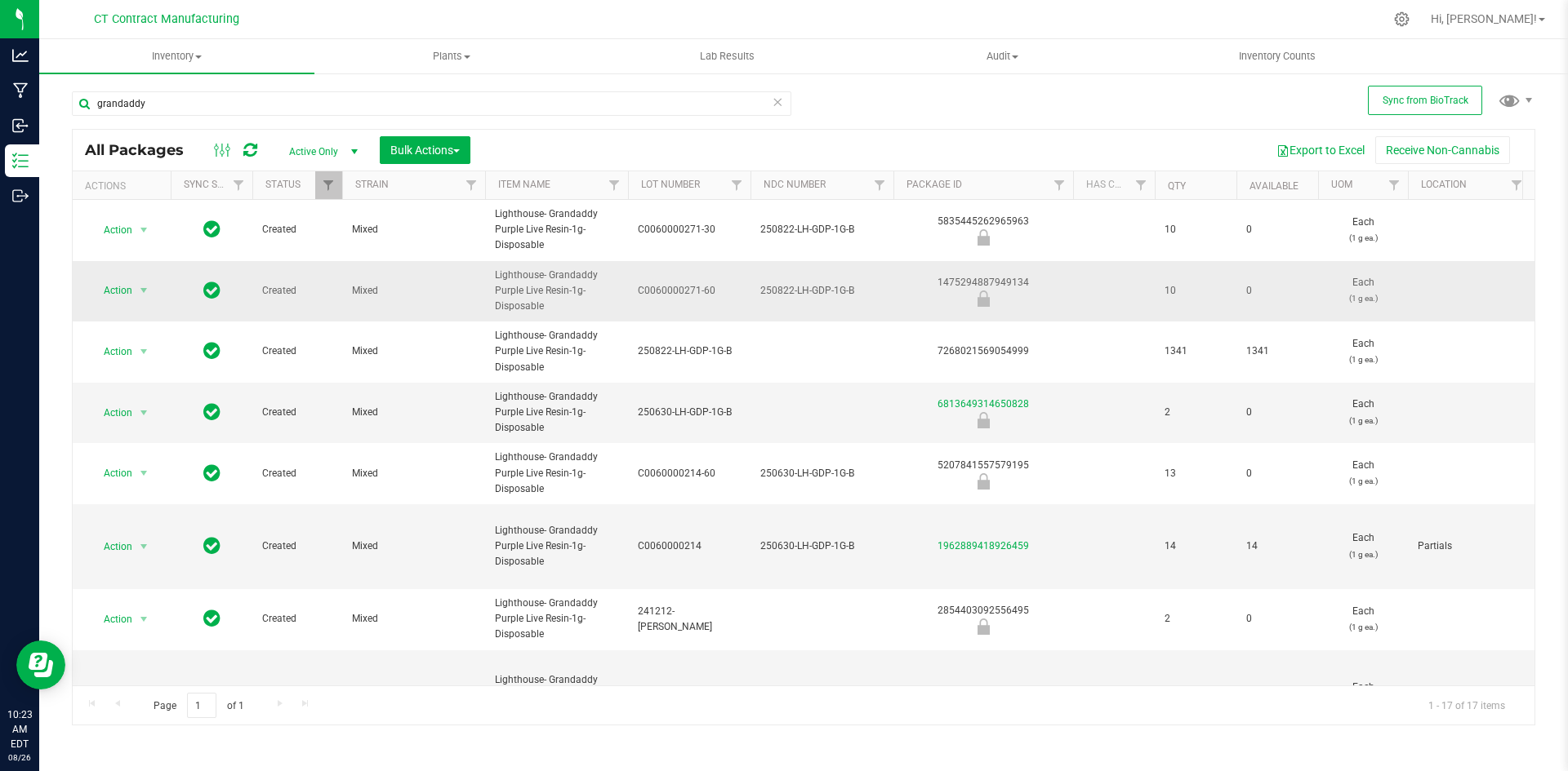
click at [976, 285] on div "1475294887949134" at bounding box center [983, 291] width 184 height 32
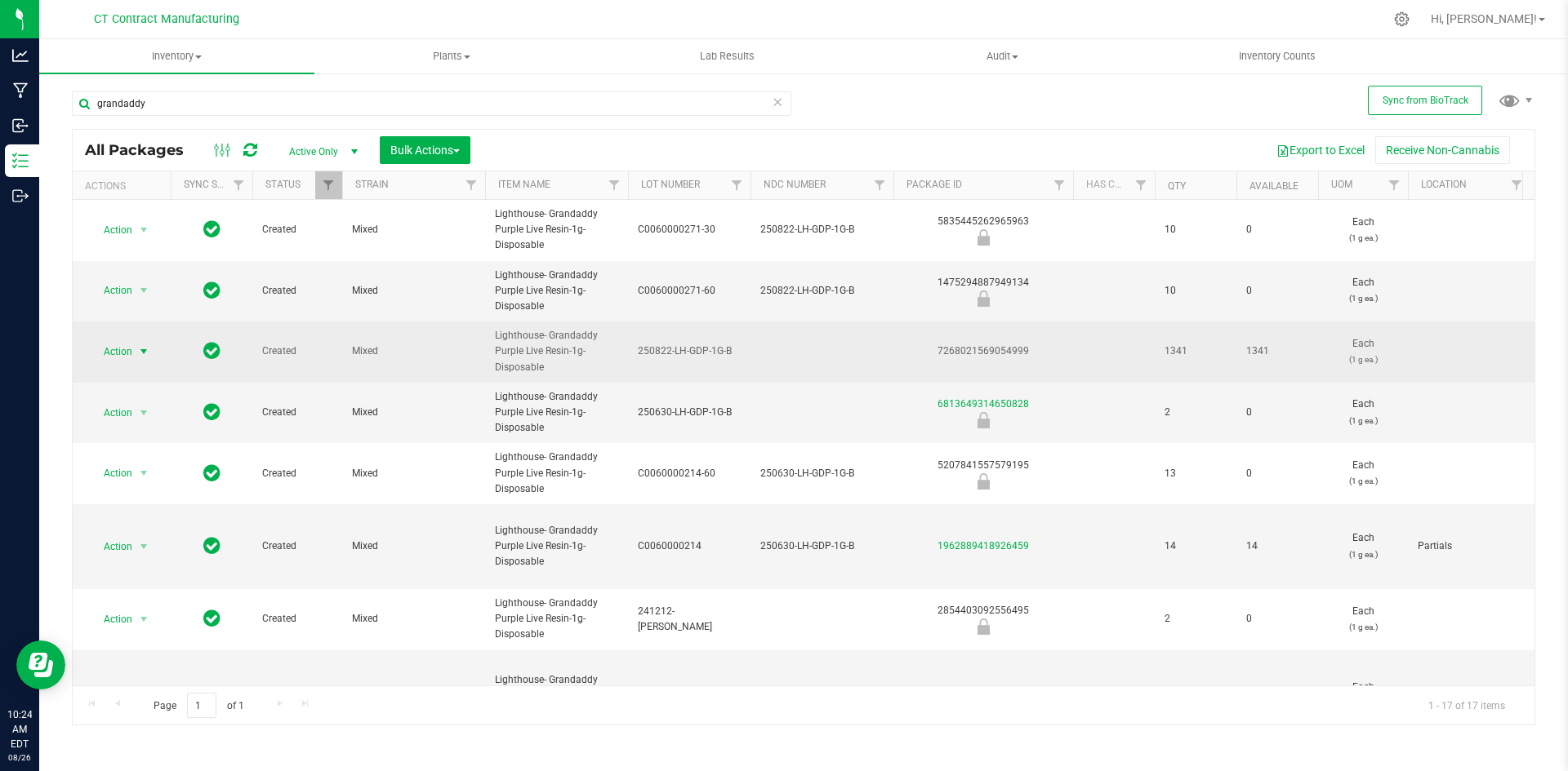
click at [135, 347] on span "select" at bounding box center [145, 351] width 21 height 23
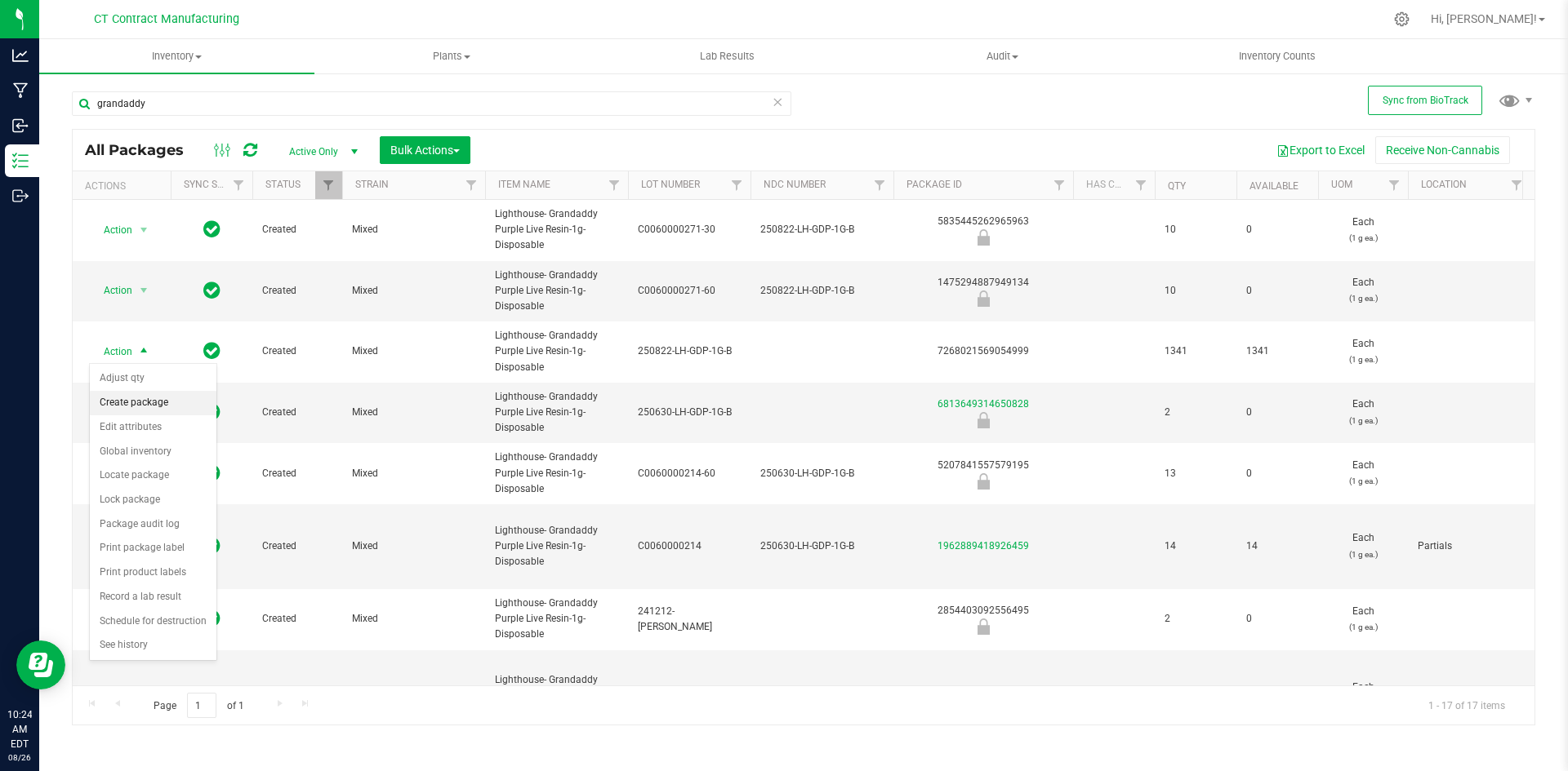
click at [147, 400] on li "Create package" at bounding box center [153, 403] width 127 height 24
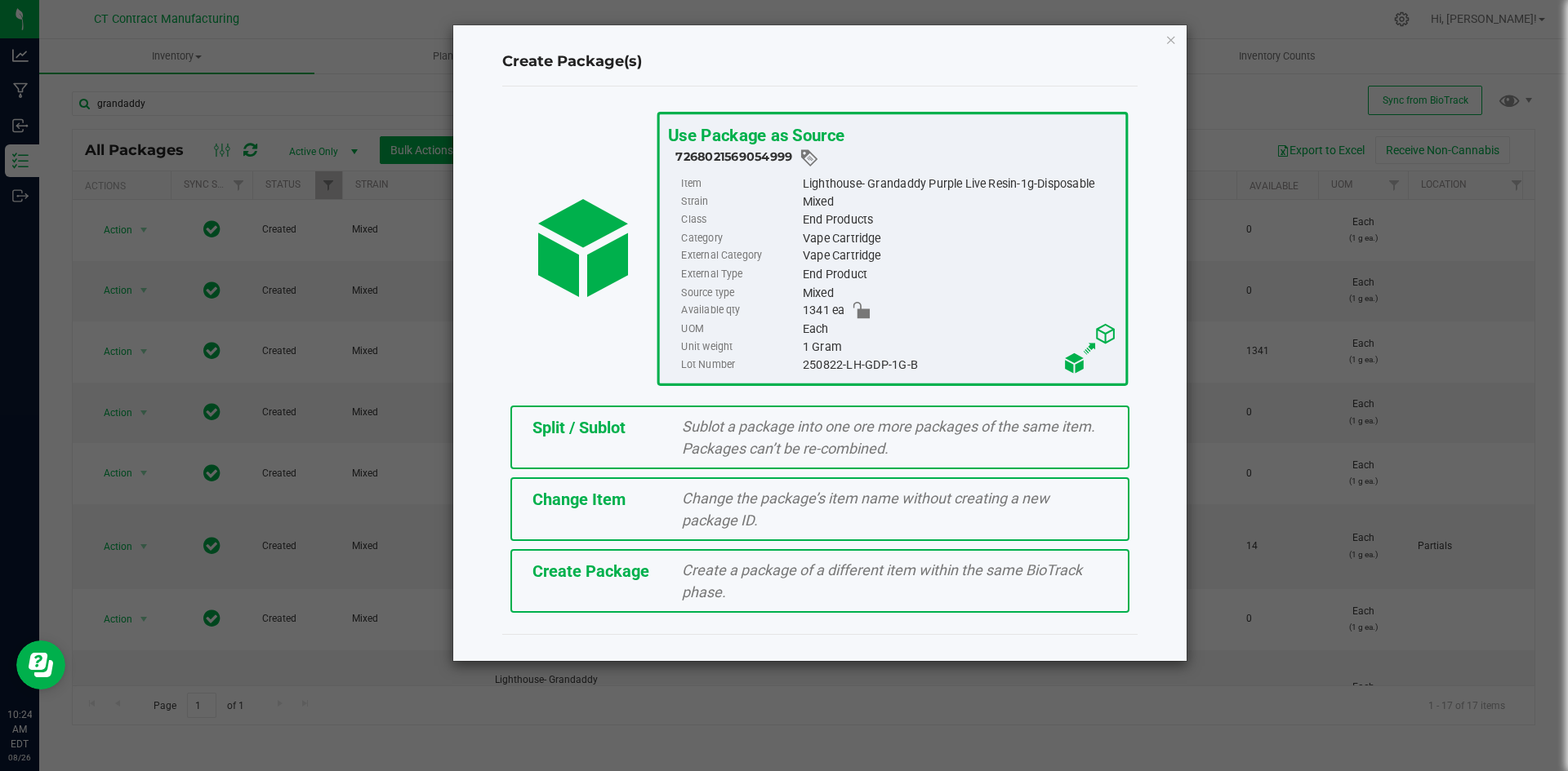
click at [632, 426] on div "Split / Sublot" at bounding box center [596, 427] width 150 height 24
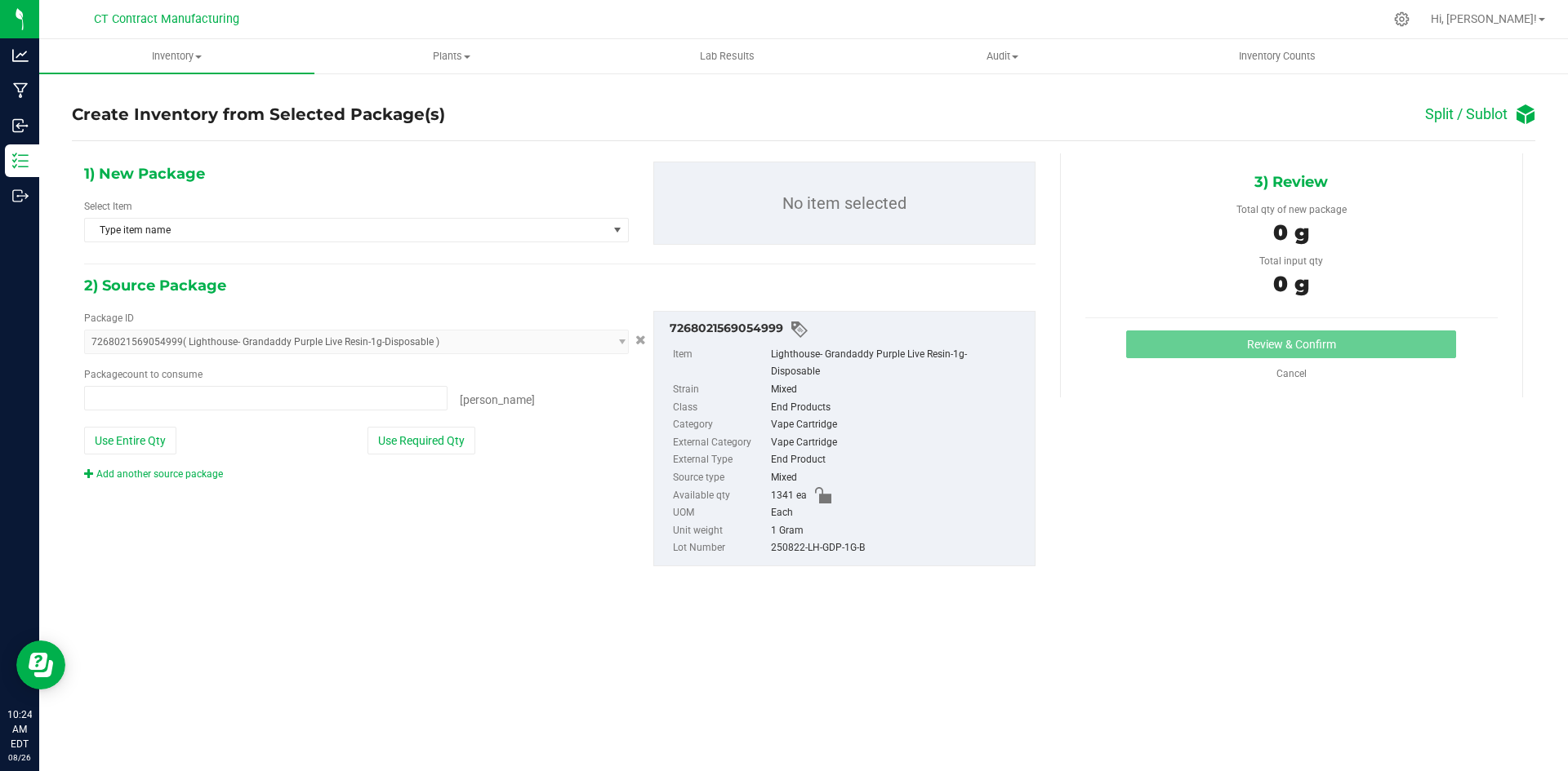
type input "0 ea"
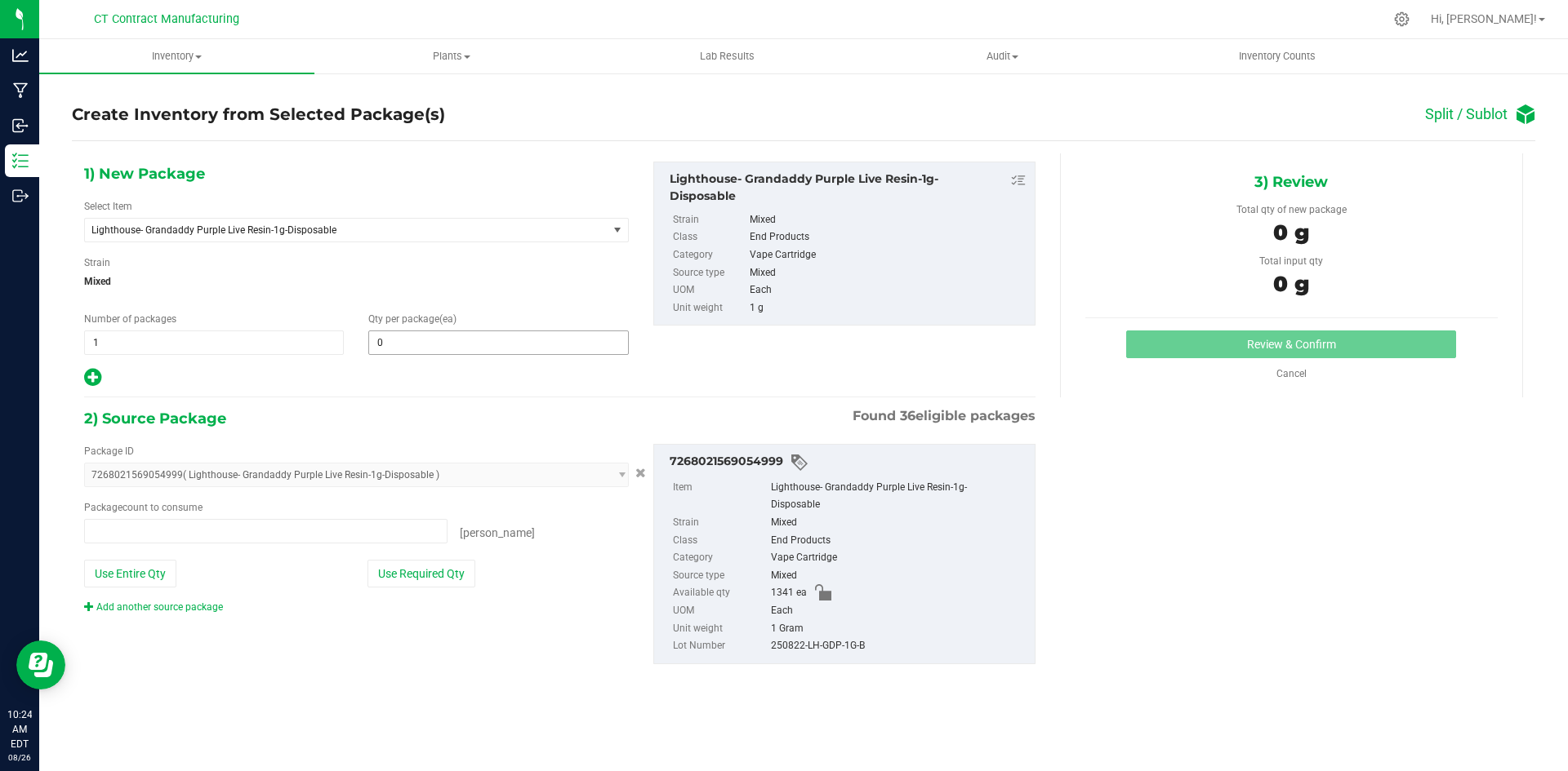
type input "0 ea"
click at [437, 347] on span at bounding box center [498, 343] width 259 height 24
type input "1"
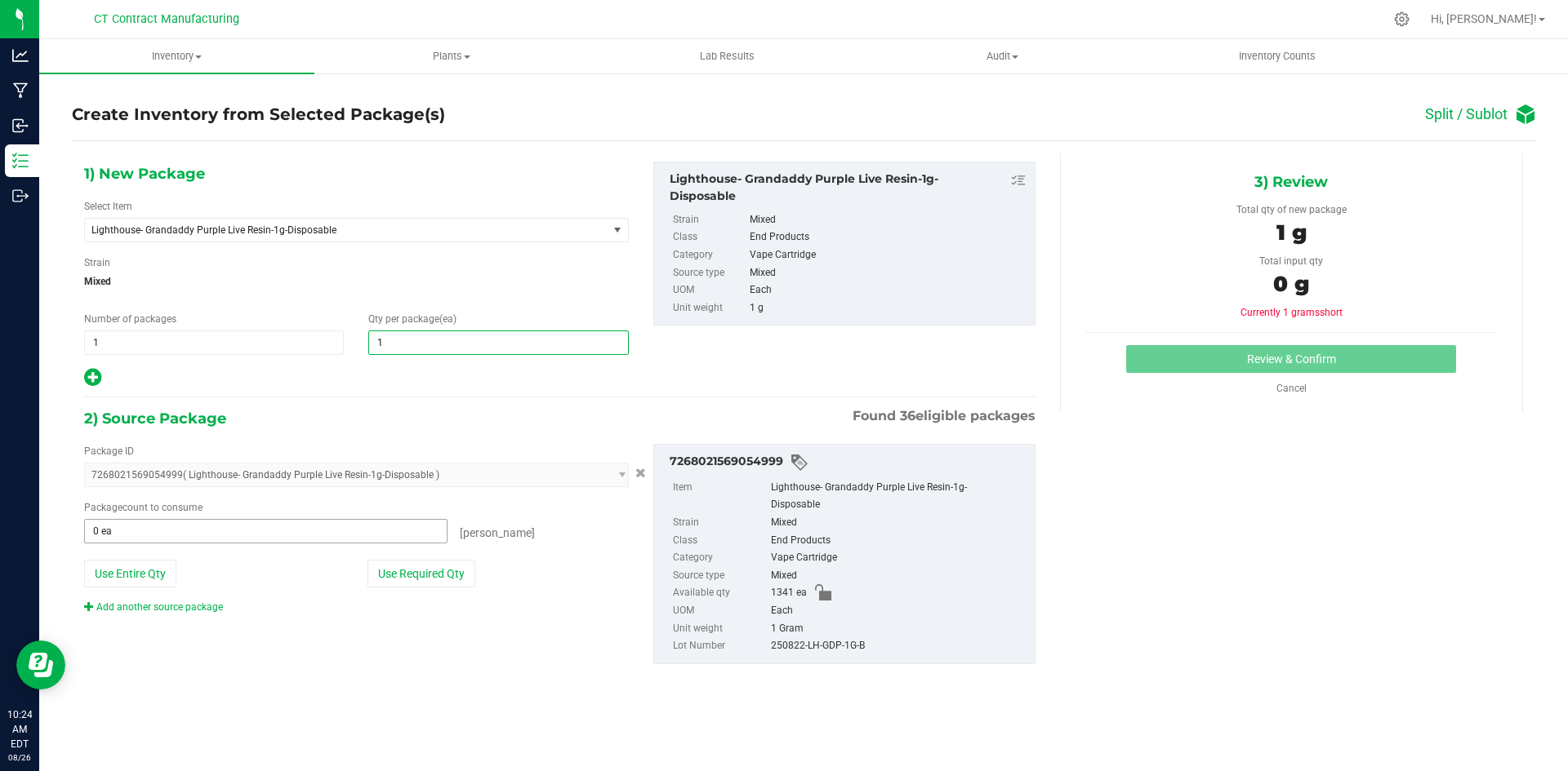
type input "1"
click at [292, 521] on span at bounding box center [266, 532] width 364 height 24
type input "1"
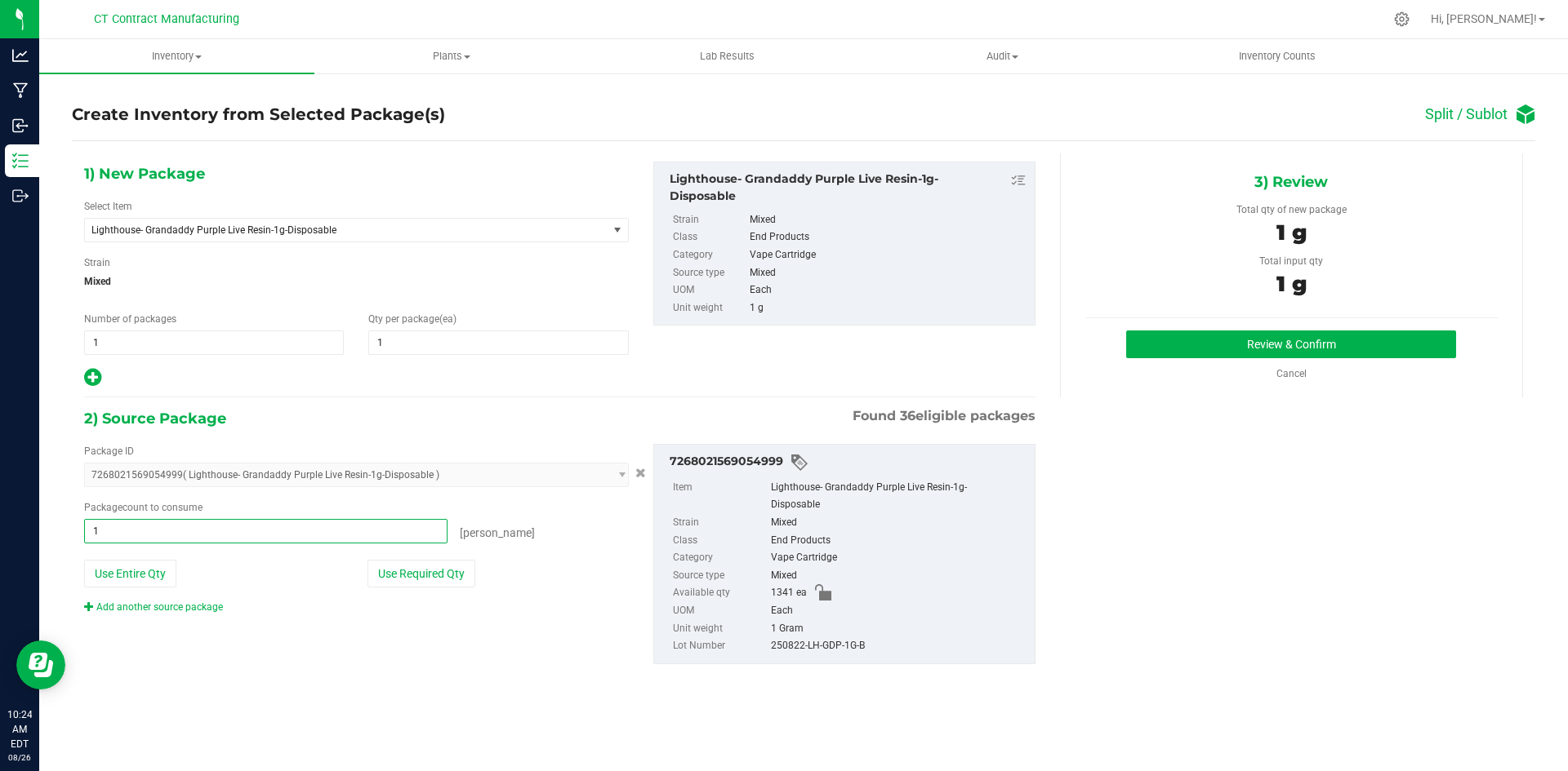
type input "1 ea"
click at [1269, 324] on div "3) Review Total qty of new package 1 g Total input qty 1 g Review & Confirm" at bounding box center [1291, 275] width 463 height 244
click at [1271, 340] on button "Review & Confirm" at bounding box center [1291, 345] width 330 height 28
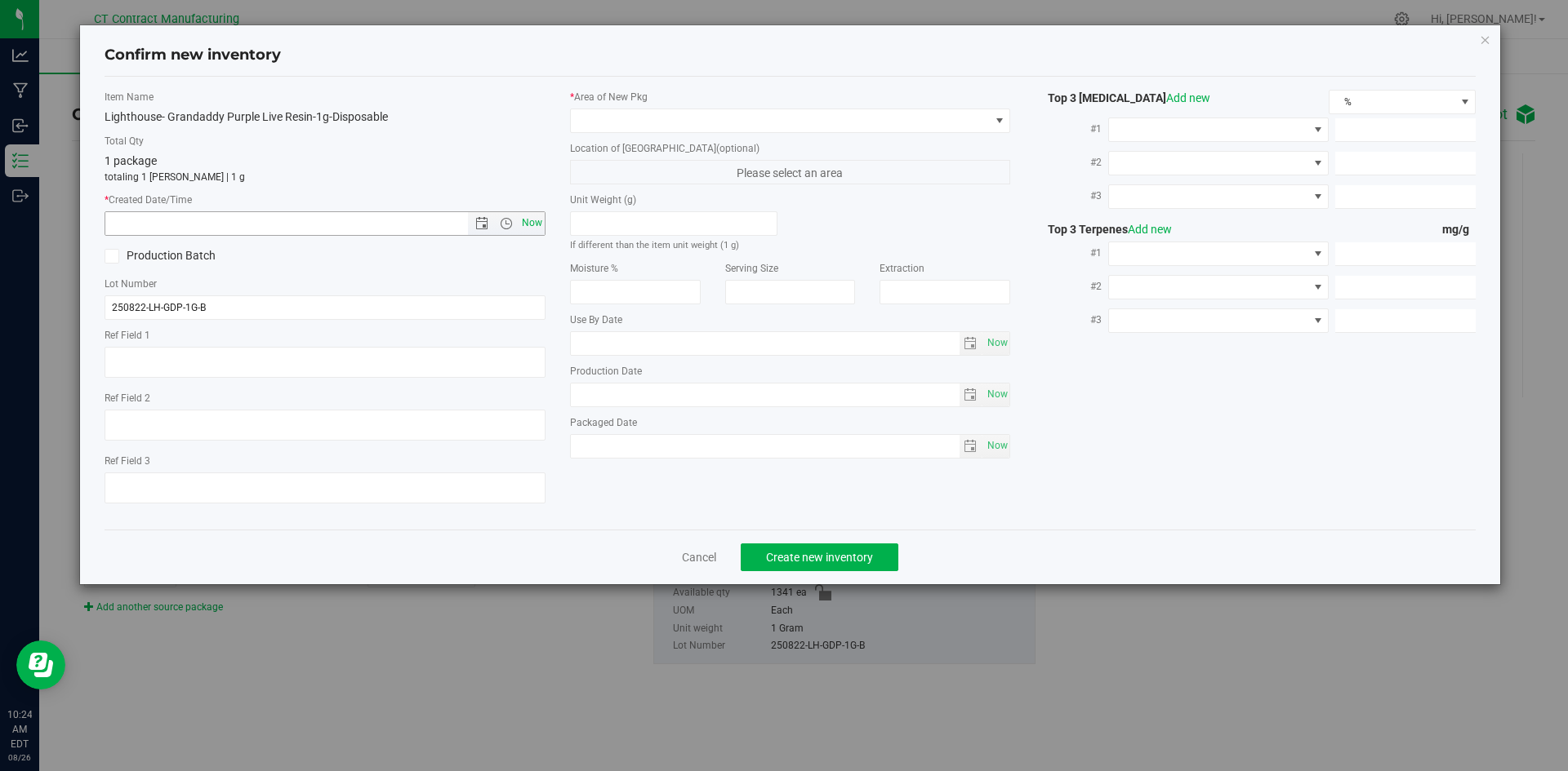
click at [541, 212] on span "Now" at bounding box center [532, 223] width 28 height 23
type input "8/26/2025 10:24 AM"
click at [606, 114] on span at bounding box center [781, 120] width 419 height 23
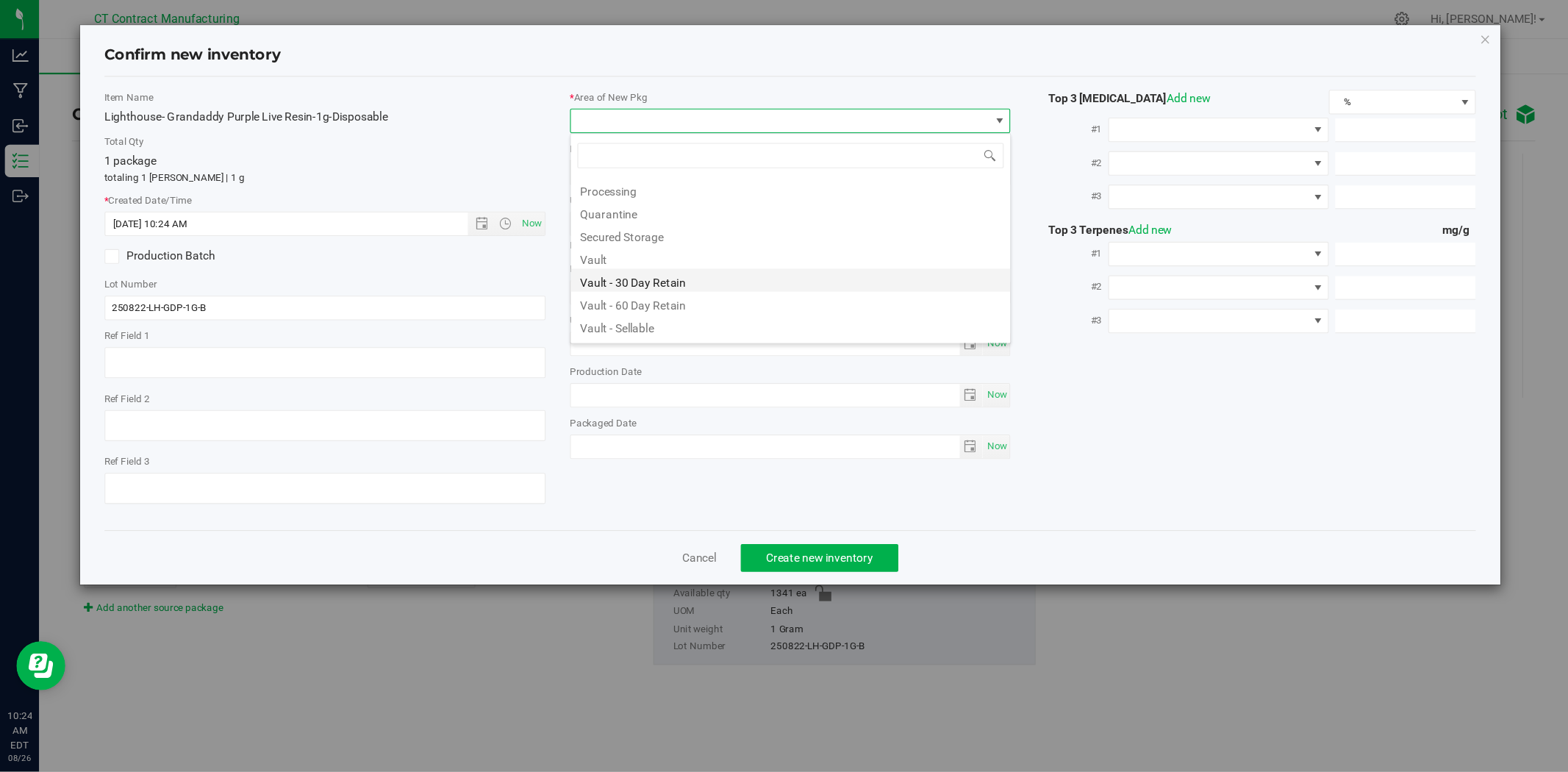
scroll to position [162, 0]
click at [565, 304] on li "Waste Storage" at bounding box center [712, 295] width 396 height 20
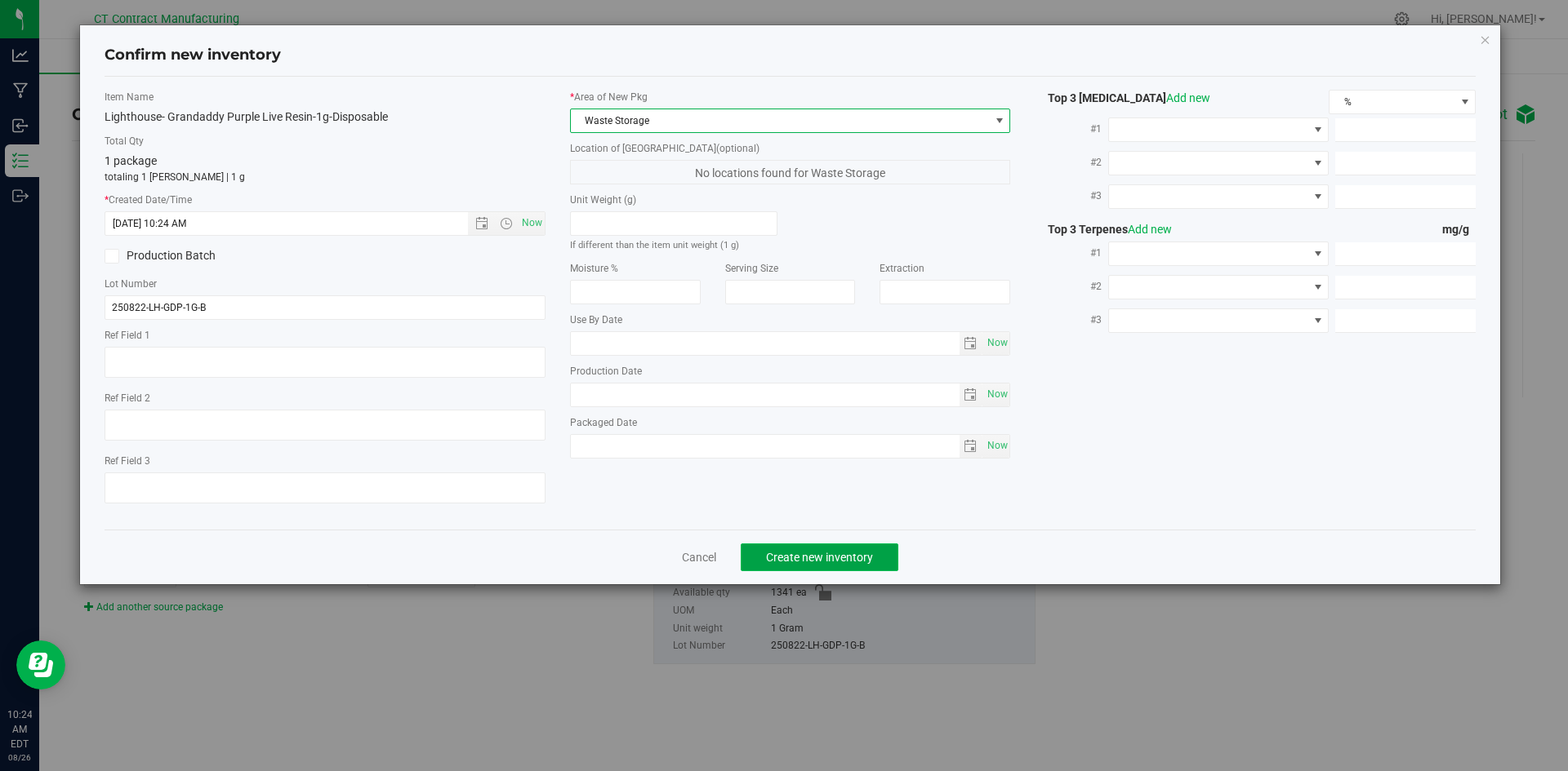
click at [847, 562] on span "Create new inventory" at bounding box center [819, 558] width 107 height 13
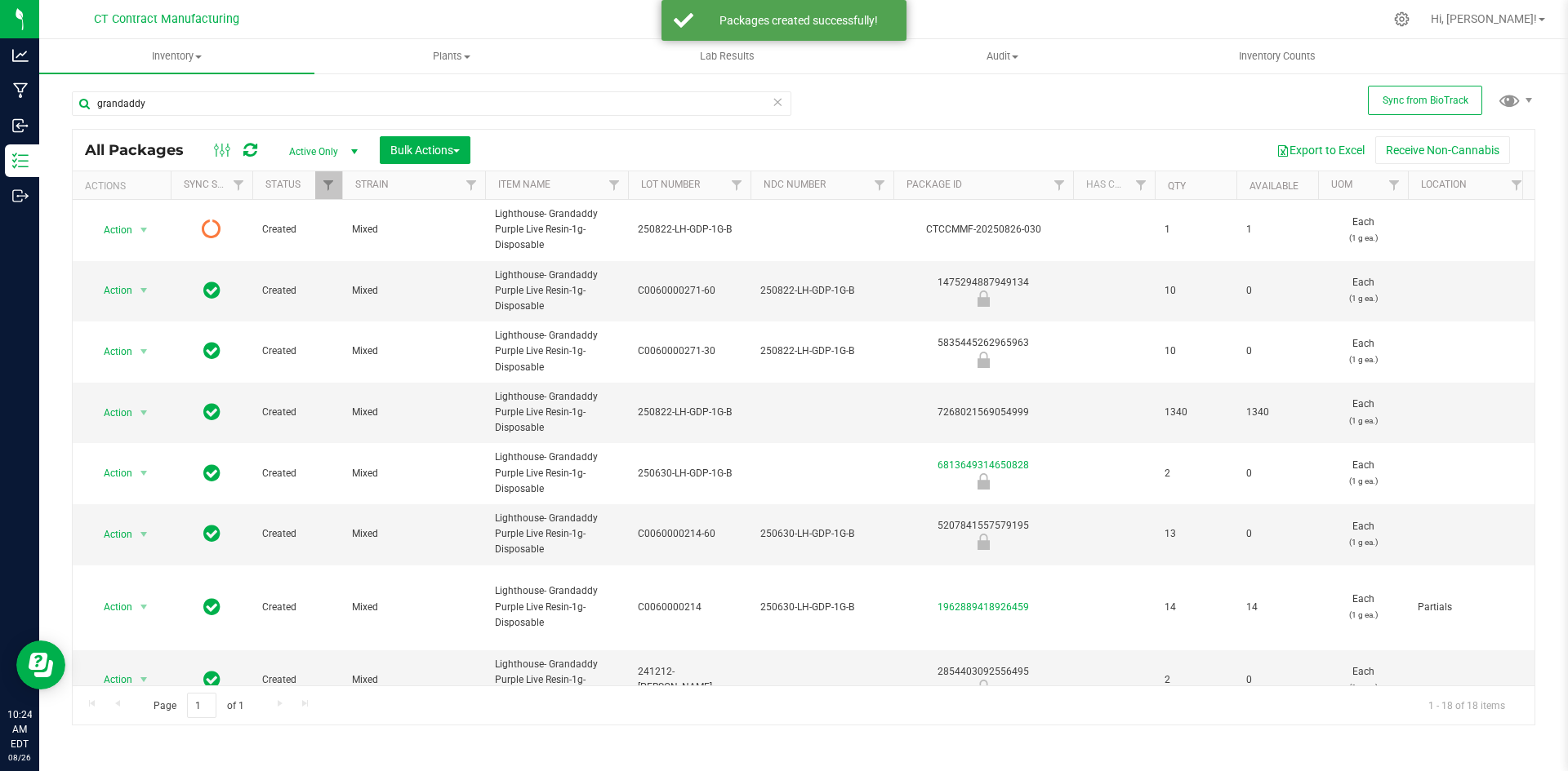
click at [249, 146] on icon at bounding box center [250, 149] width 14 height 16
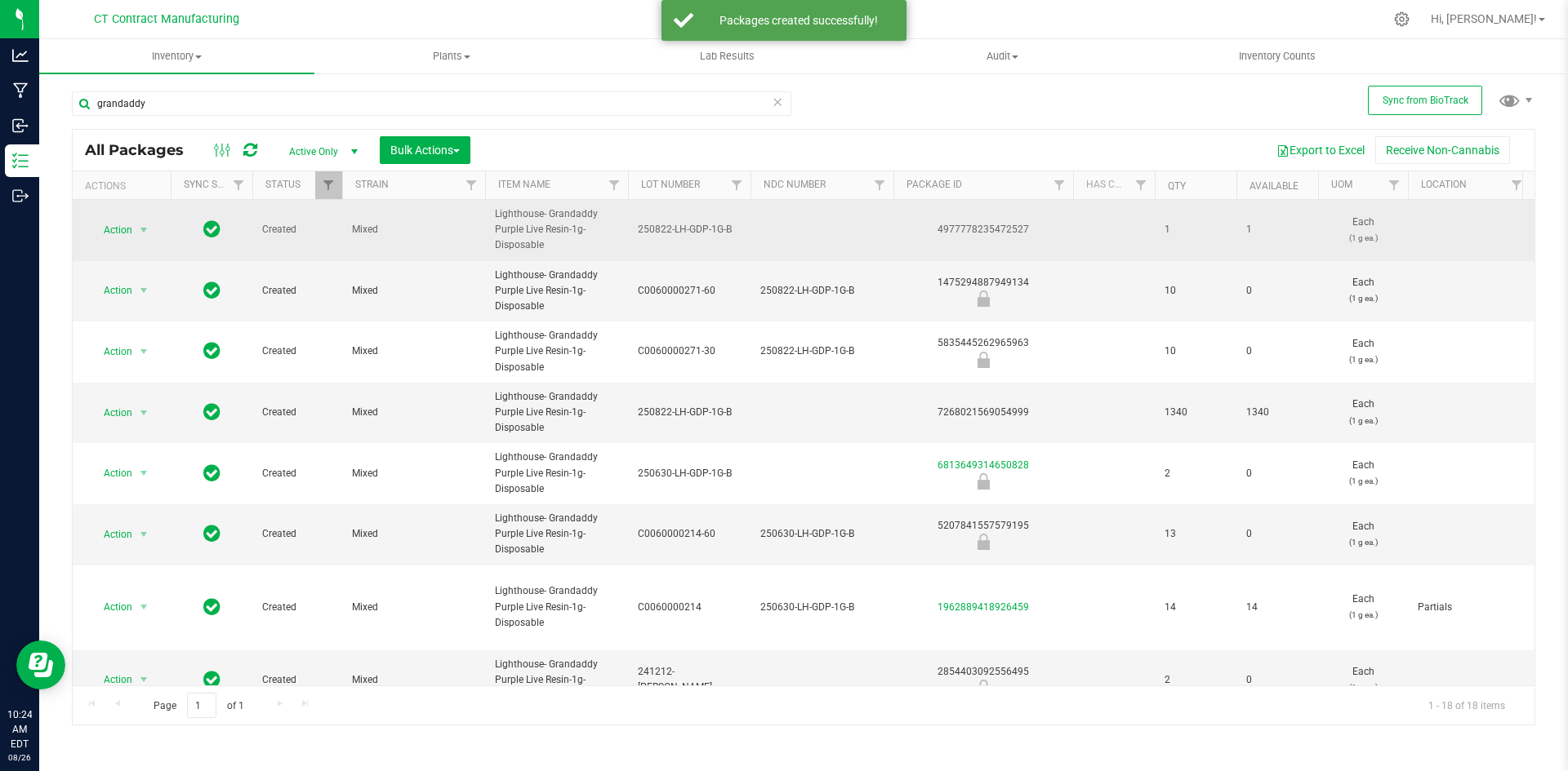
click at [994, 234] on div "4977778235472527" at bounding box center [983, 229] width 184 height 16
copy div "4977778235472527"
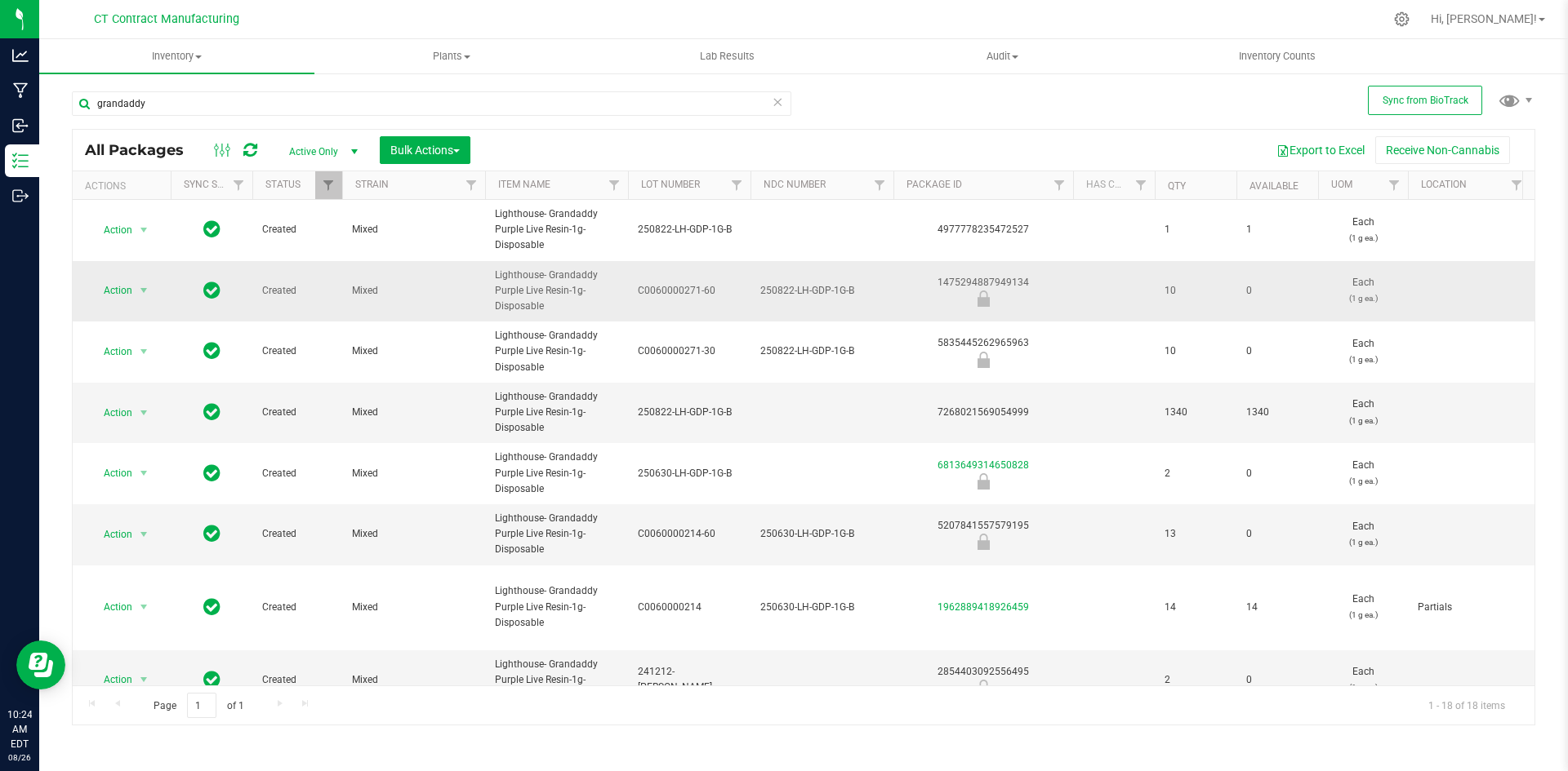
click at [1004, 285] on div "1475294887949134" at bounding box center [983, 291] width 184 height 32
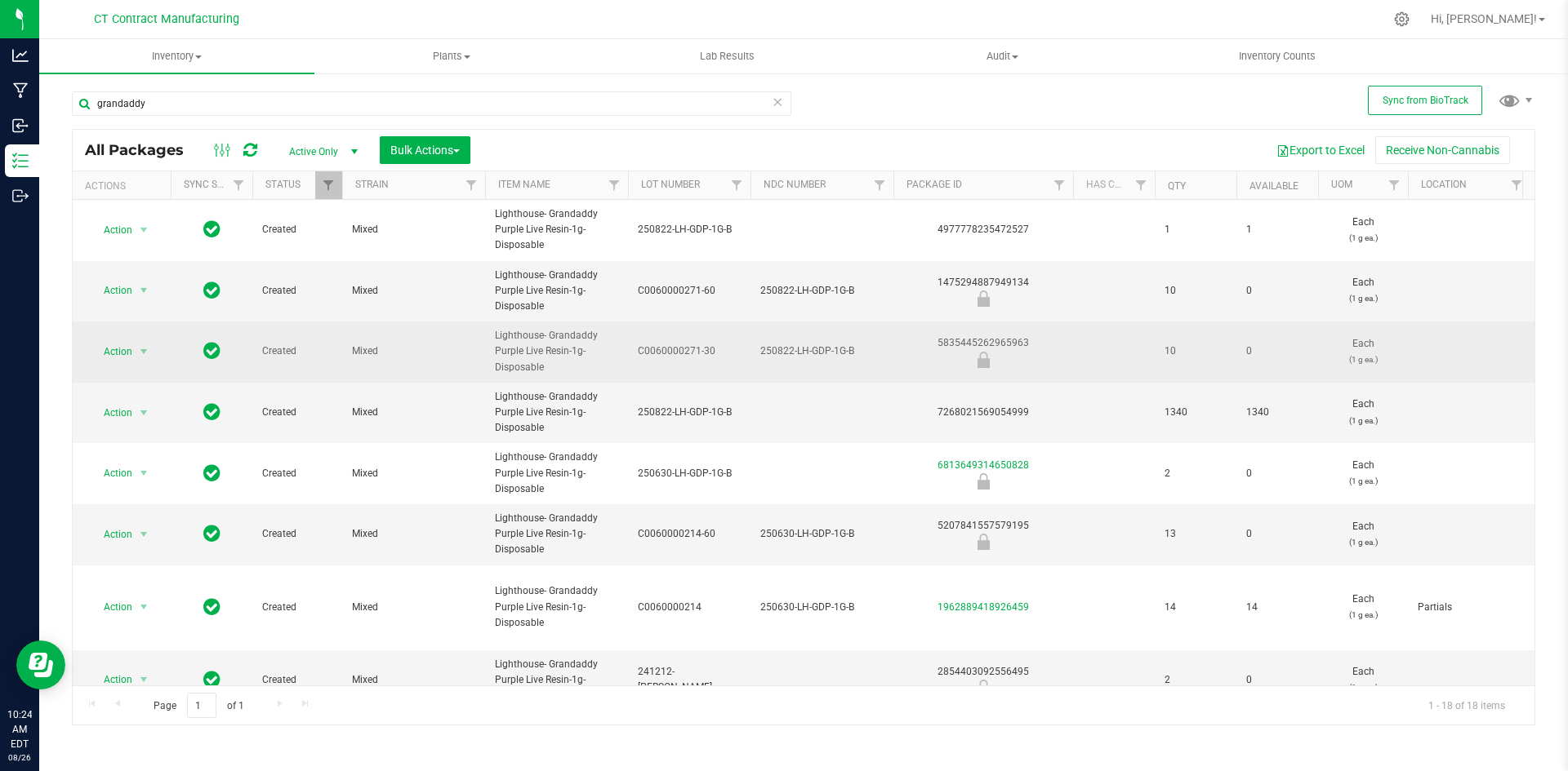
click at [999, 342] on div "5835445262965963" at bounding box center [983, 351] width 184 height 32
copy div "5835445262965963"
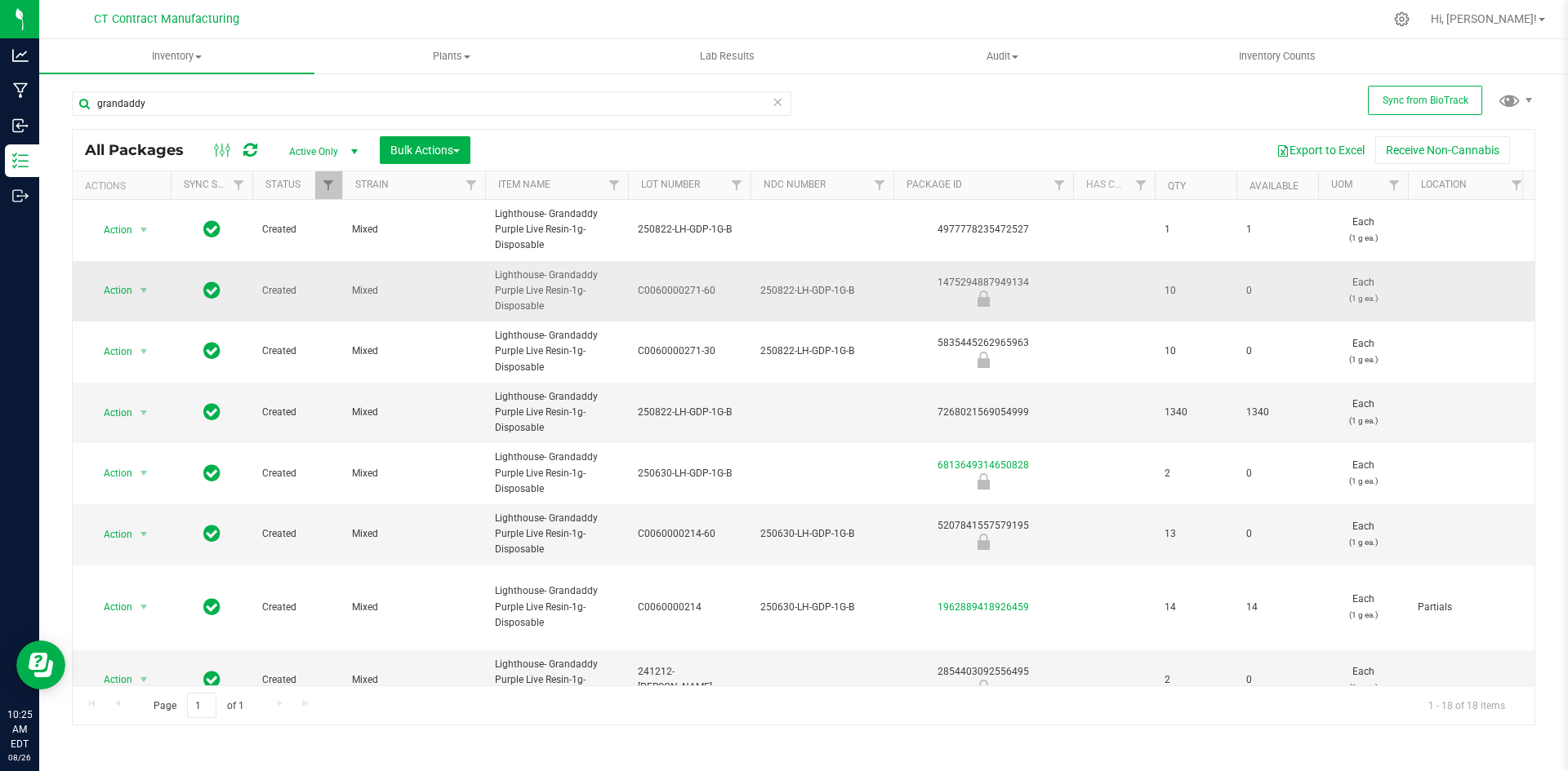
click at [1021, 282] on div "1475294887949134" at bounding box center [983, 291] width 184 height 32
copy div "1475294887949134"
click at [830, 294] on span "250822-LH-GDP-1G-B" at bounding box center [821, 291] width 123 height 16
click at [829, 294] on input "250822-LH-GDP-1G-B" at bounding box center [818, 290] width 137 height 25
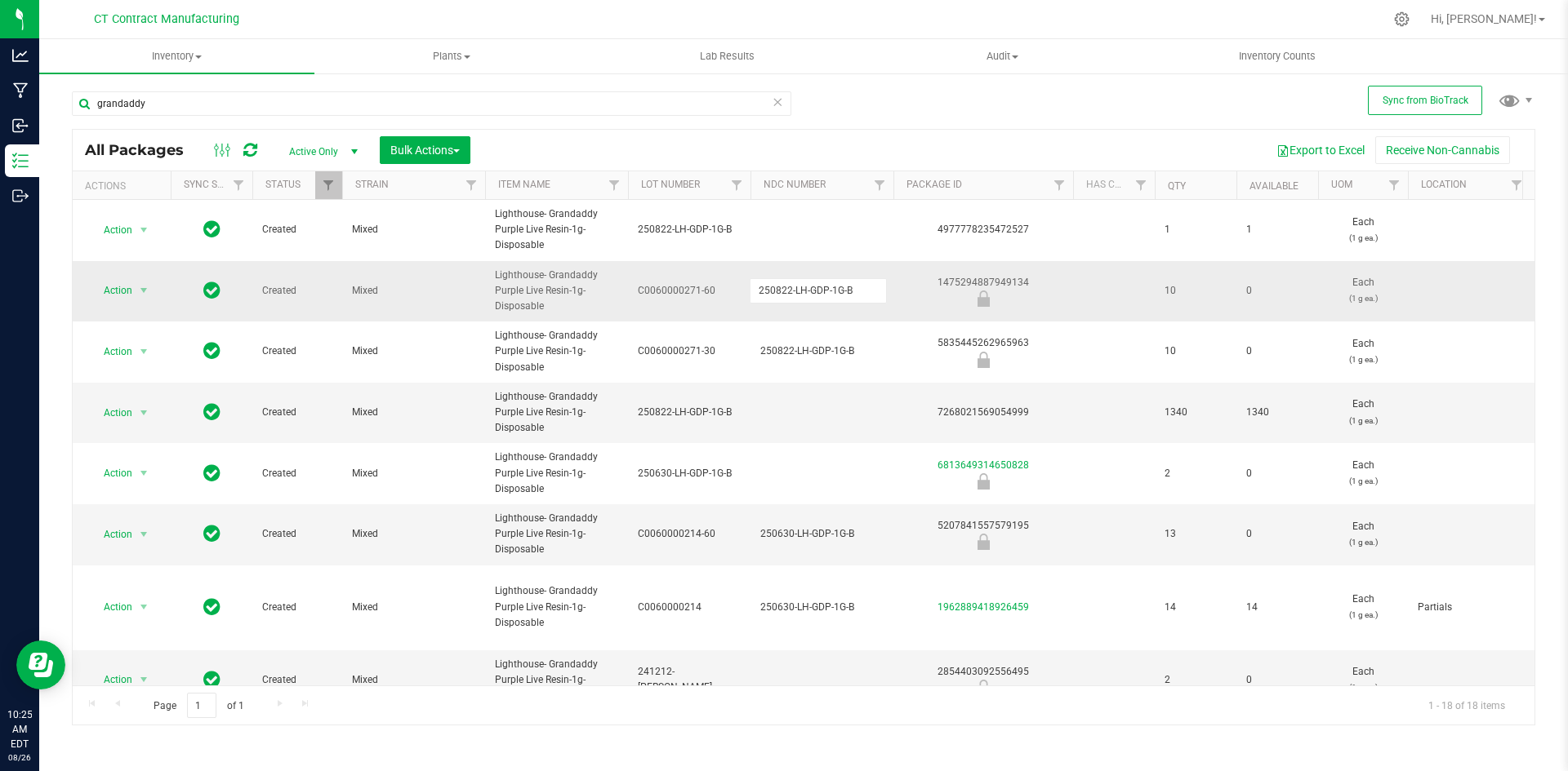
click at [829, 294] on input "250822-LH-GDP-1G-B" at bounding box center [818, 290] width 137 height 25
click at [1004, 415] on div "7268021569054999" at bounding box center [983, 412] width 184 height 16
click at [691, 415] on span "250822-LH-GDP-1G-B" at bounding box center [690, 412] width 103 height 16
click at [691, 415] on input "250822-LH-GDP-1G-B" at bounding box center [686, 412] width 116 height 25
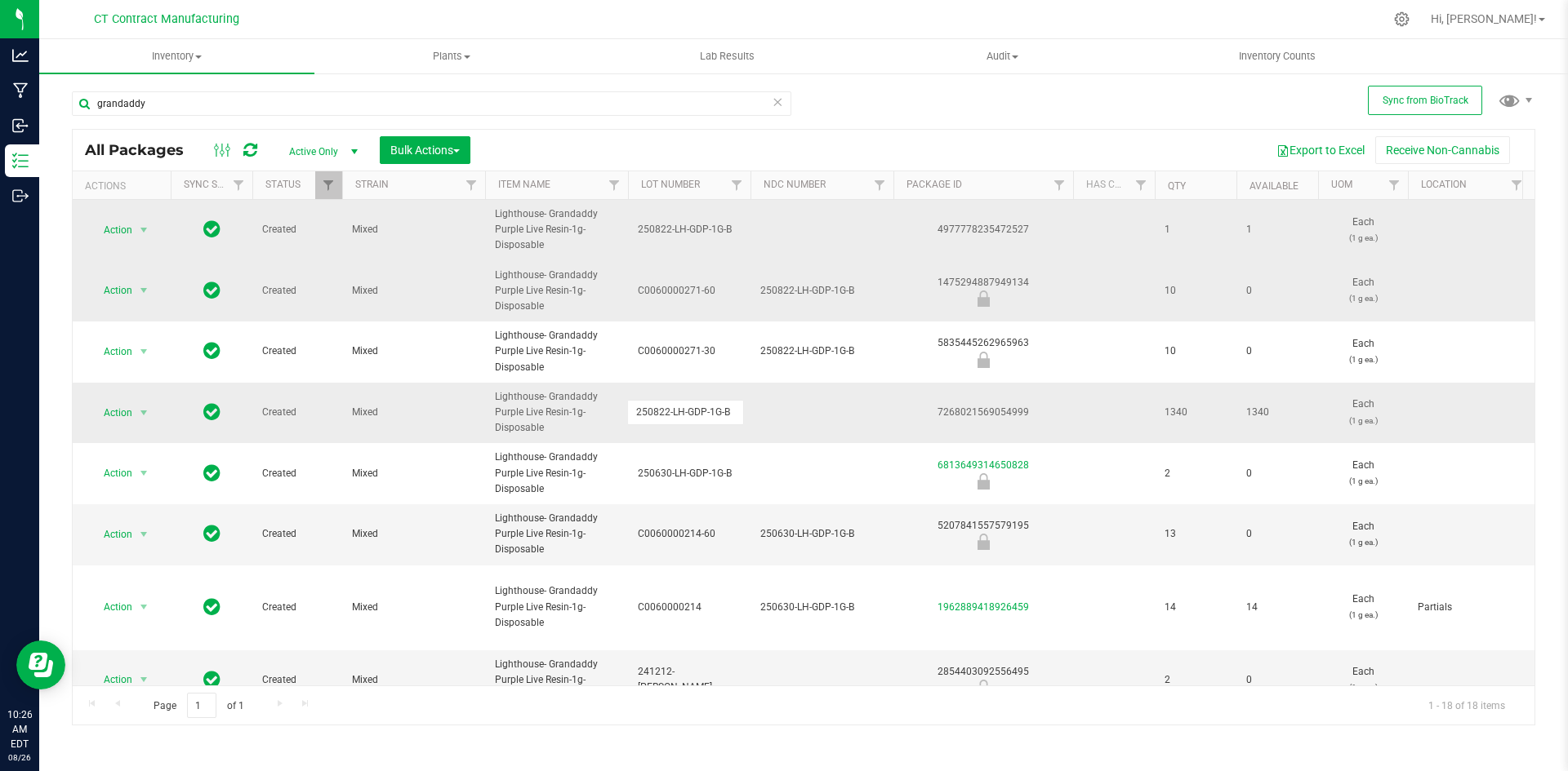
click at [967, 229] on div "4977778235472527" at bounding box center [983, 229] width 184 height 16
click at [155, 234] on div "Action Action Adjust qty Create package Edit attributes Global inventory Locate…" at bounding box center [121, 230] width 78 height 23
click at [147, 234] on span "select" at bounding box center [144, 230] width 13 height 13
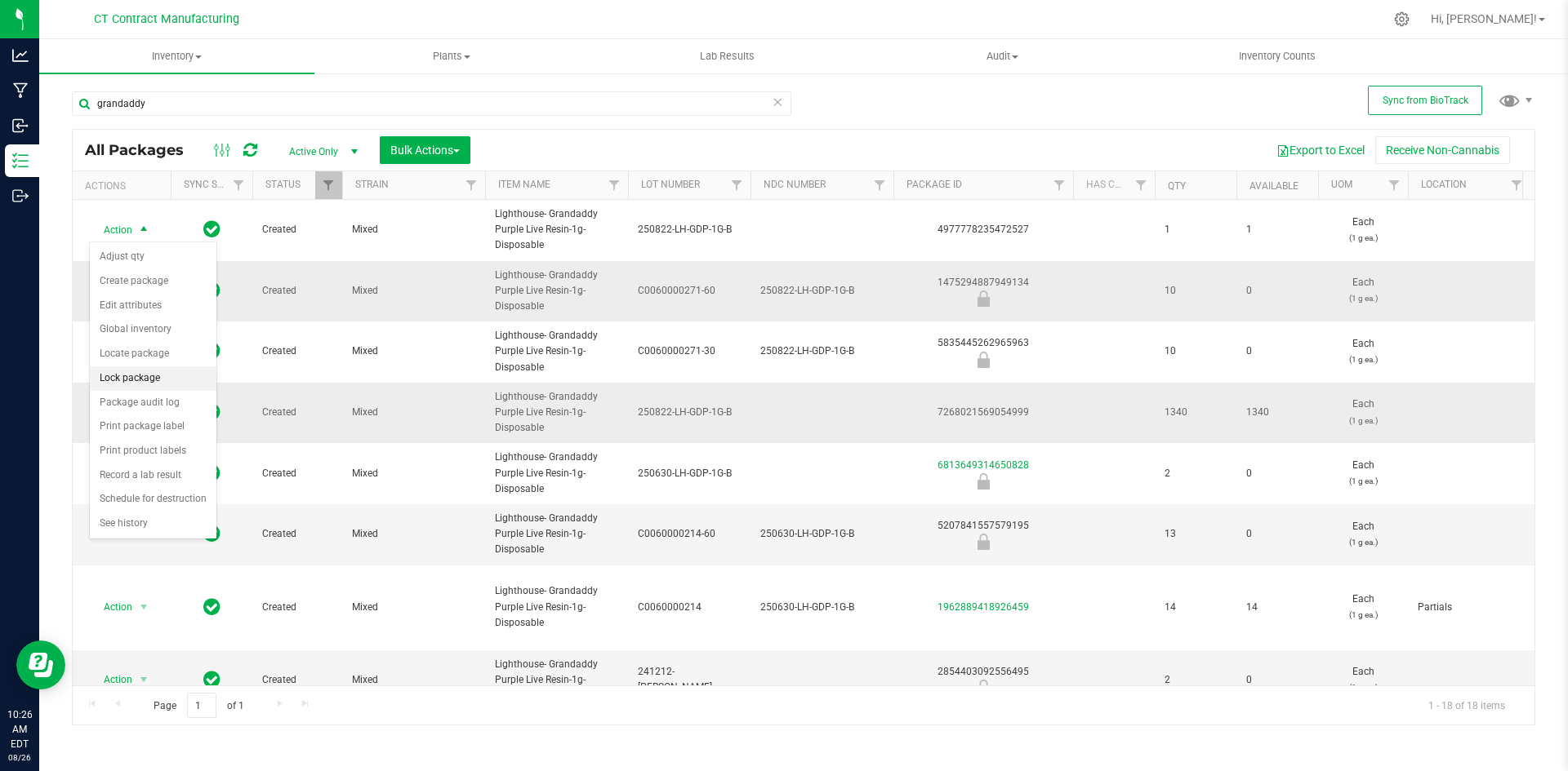
click at [153, 373] on li "Lock package" at bounding box center [153, 378] width 127 height 24
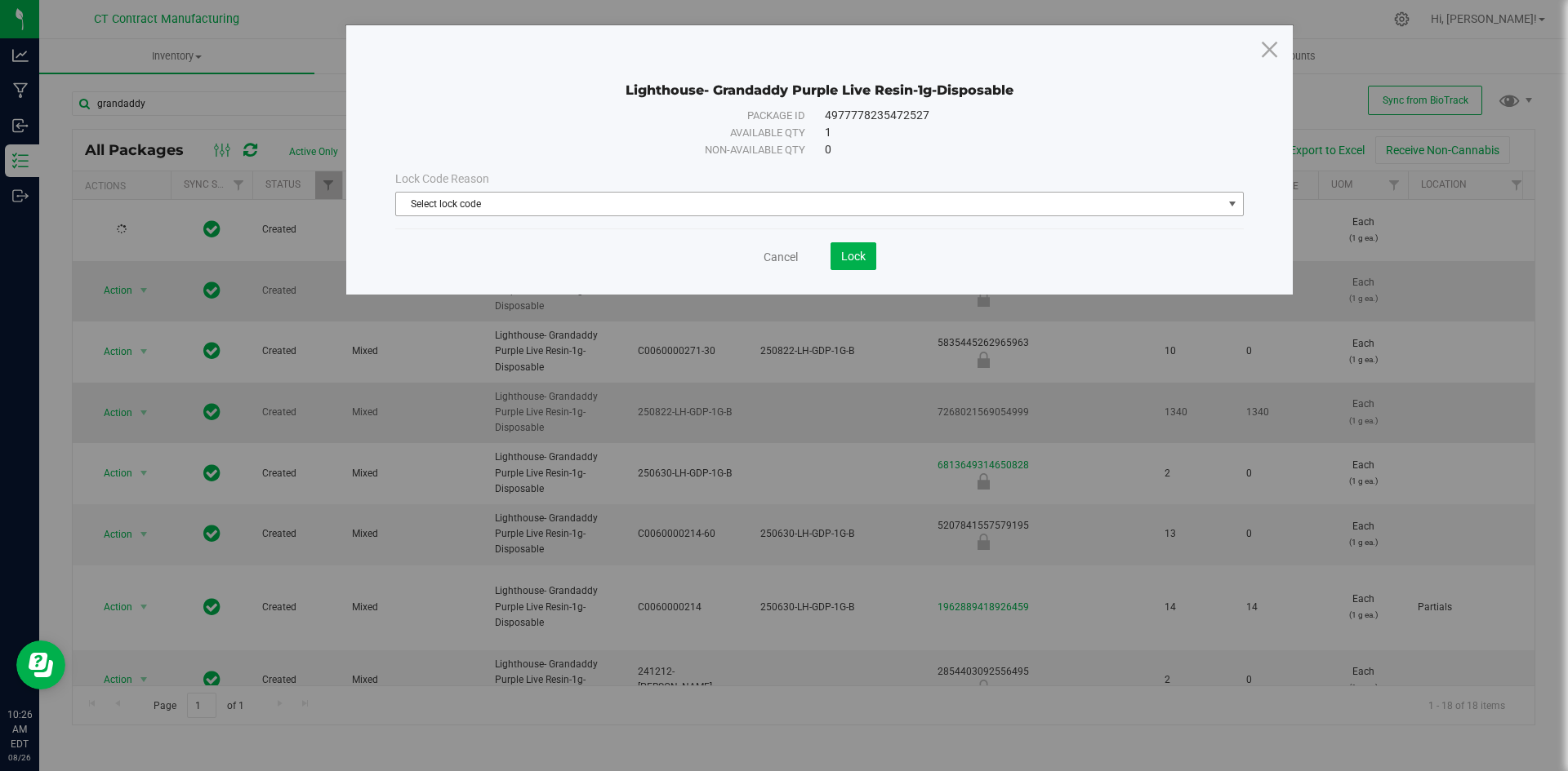
click at [483, 203] on span "Select lock code" at bounding box center [810, 204] width 827 height 23
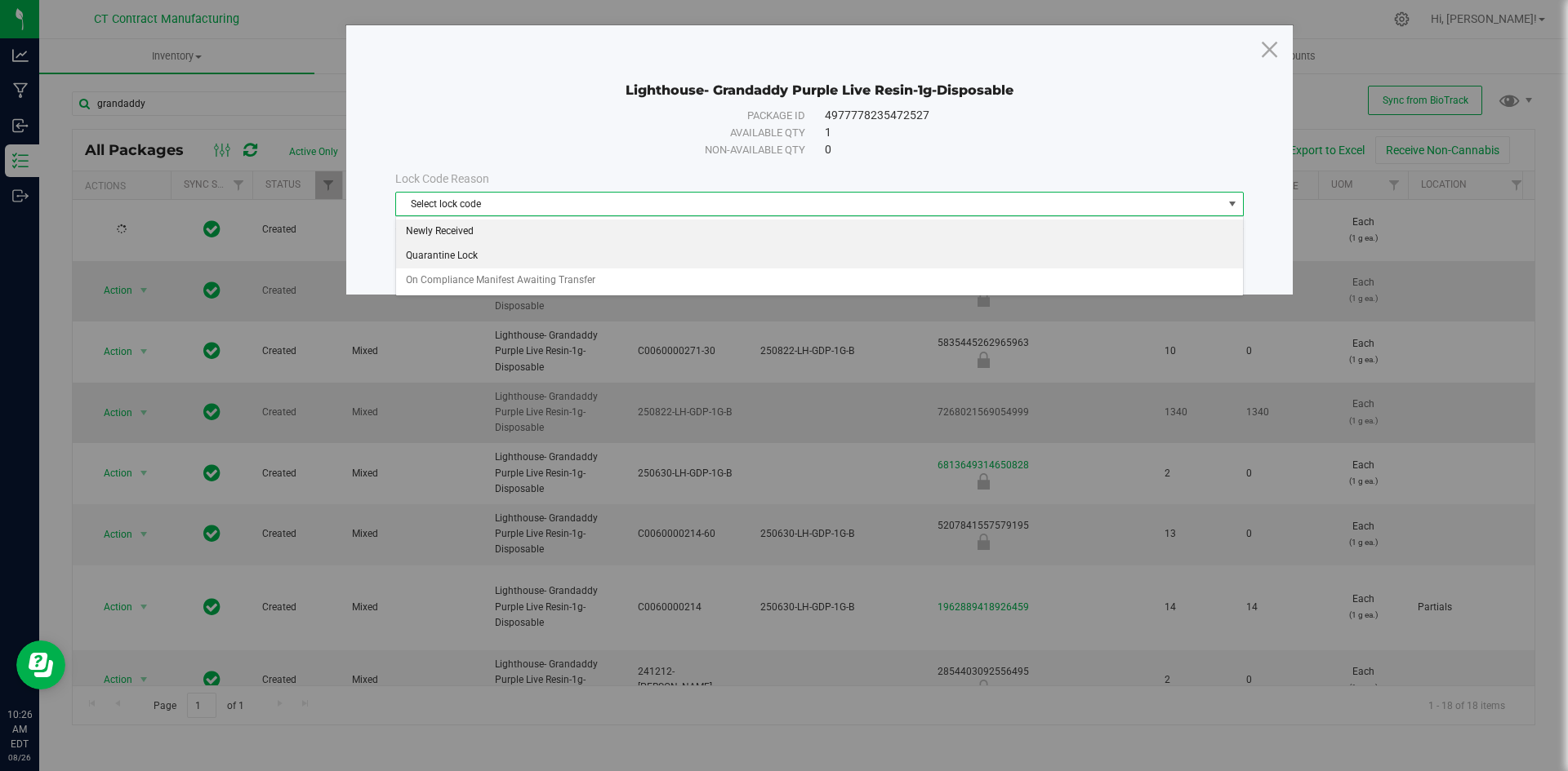
click at [481, 231] on li "Newly Received" at bounding box center [819, 232] width 846 height 24
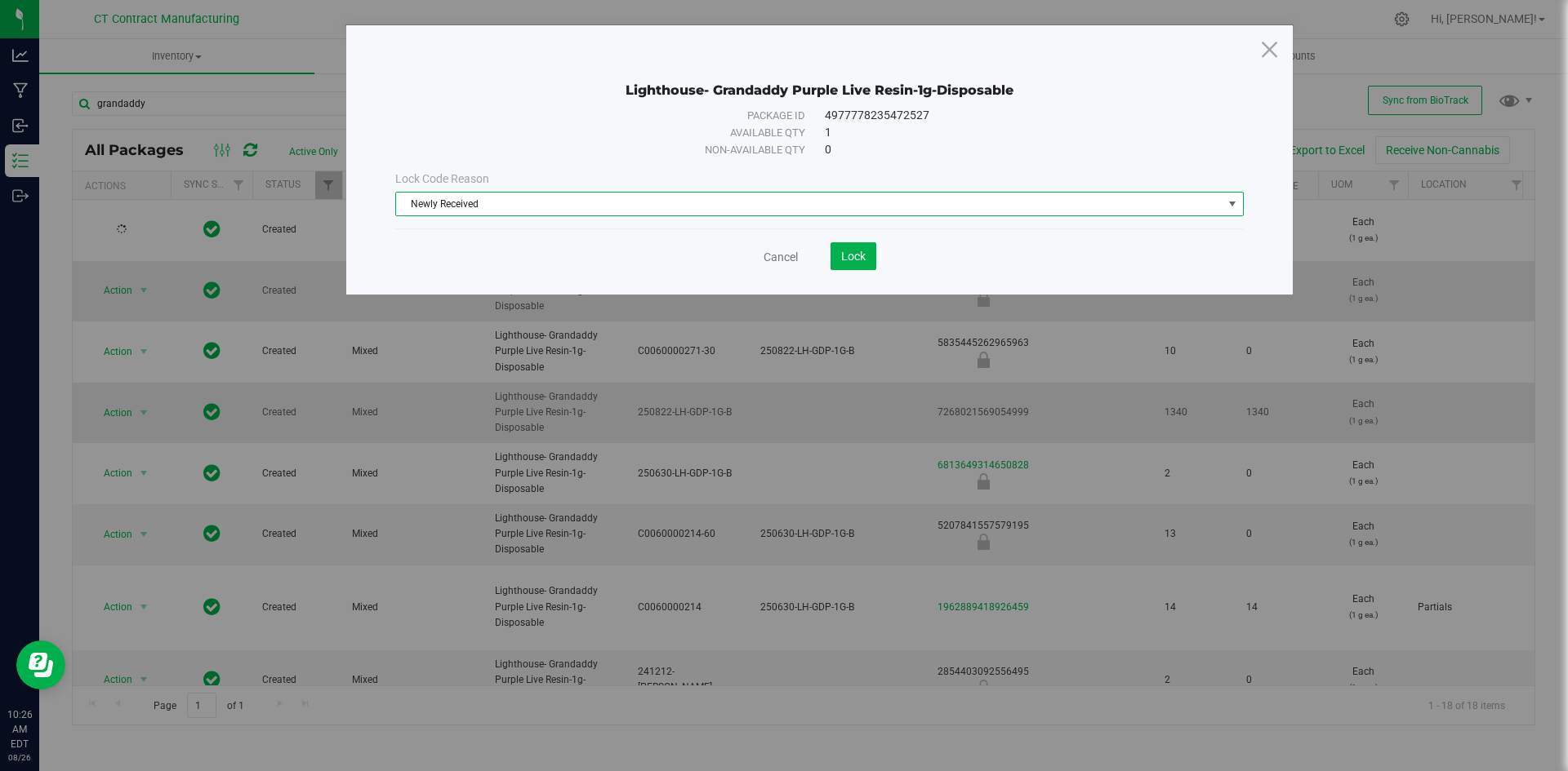
click at [877, 259] on div "Cancel Lock" at bounding box center [819, 256] width 848 height 28
click at [861, 259] on span "Lock" at bounding box center [853, 256] width 24 height 13
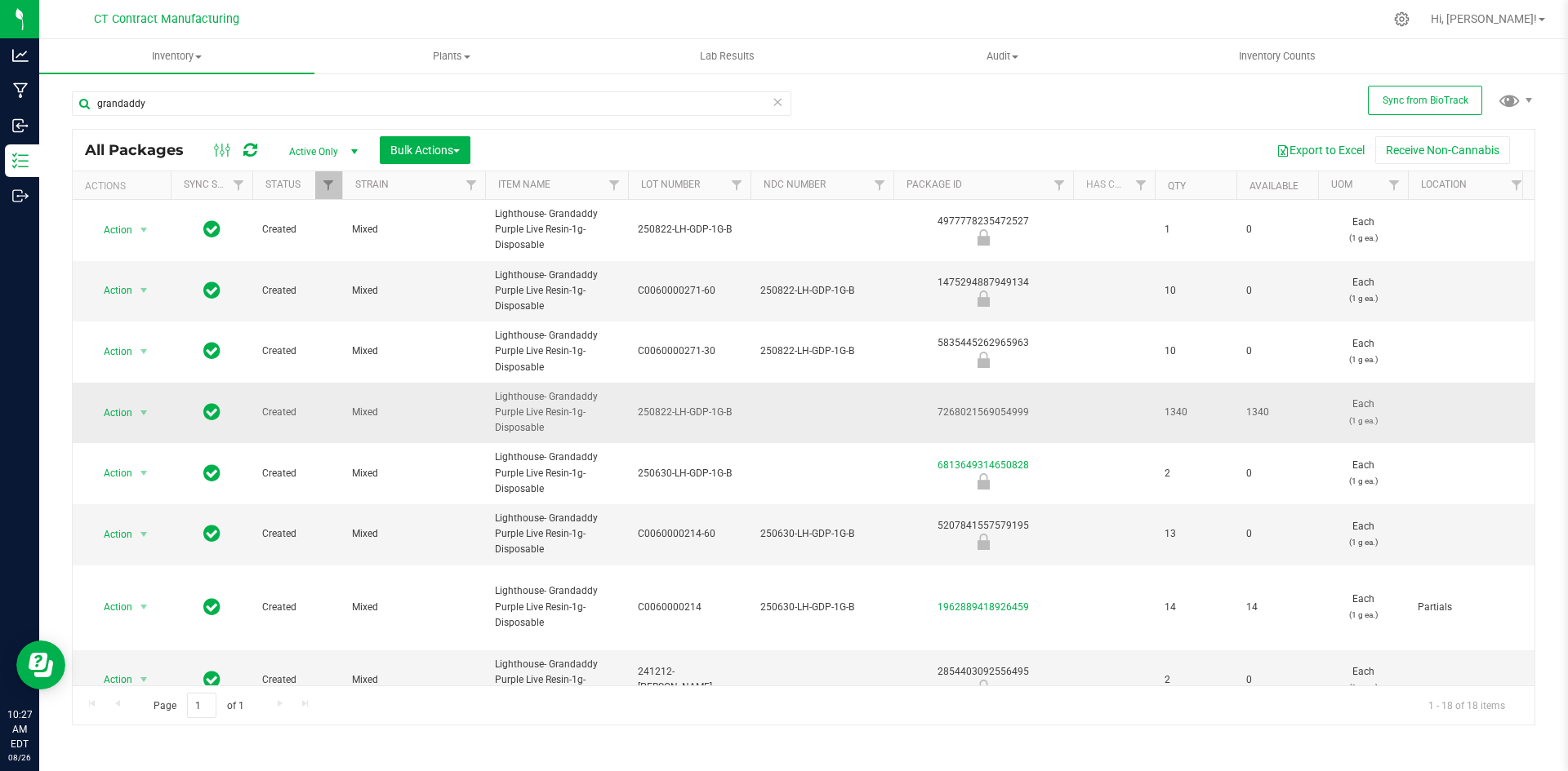
click at [691, 409] on span "250822-LH-GDP-1G-B" at bounding box center [690, 412] width 103 height 16
click at [691, 409] on input "250822-LH-GDP-1G-B" at bounding box center [686, 412] width 116 height 25
click at [963, 419] on div "7268021569054999" at bounding box center [983, 412] width 184 height 16
click at [968, 413] on div "7268021569054999" at bounding box center [983, 412] width 184 height 16
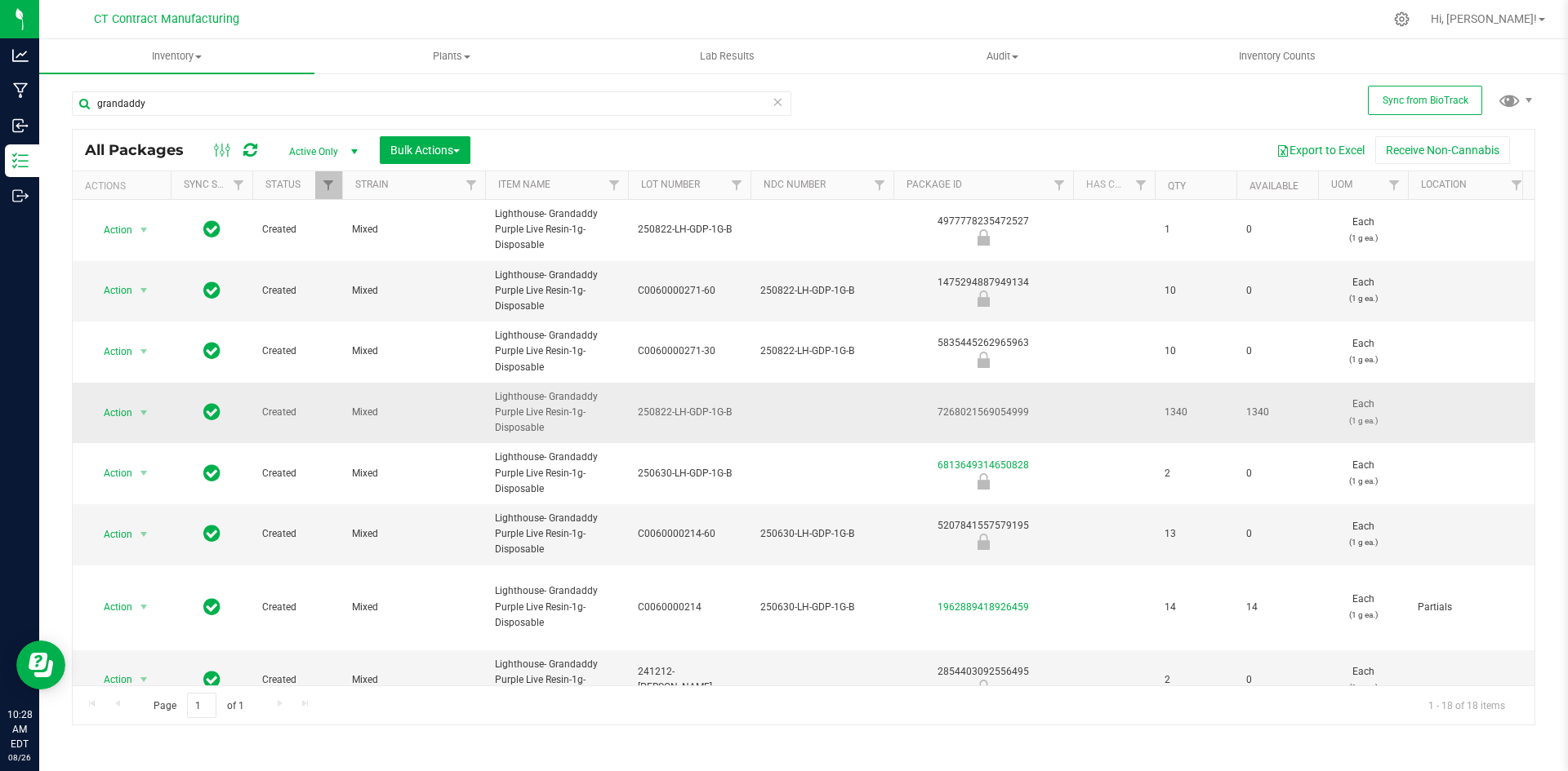
copy div "7268021569054999"
click at [547, 403] on span "Lighthouse- Grandaddy Purple Live Resin-1g-Disposable" at bounding box center [556, 413] width 123 height 47
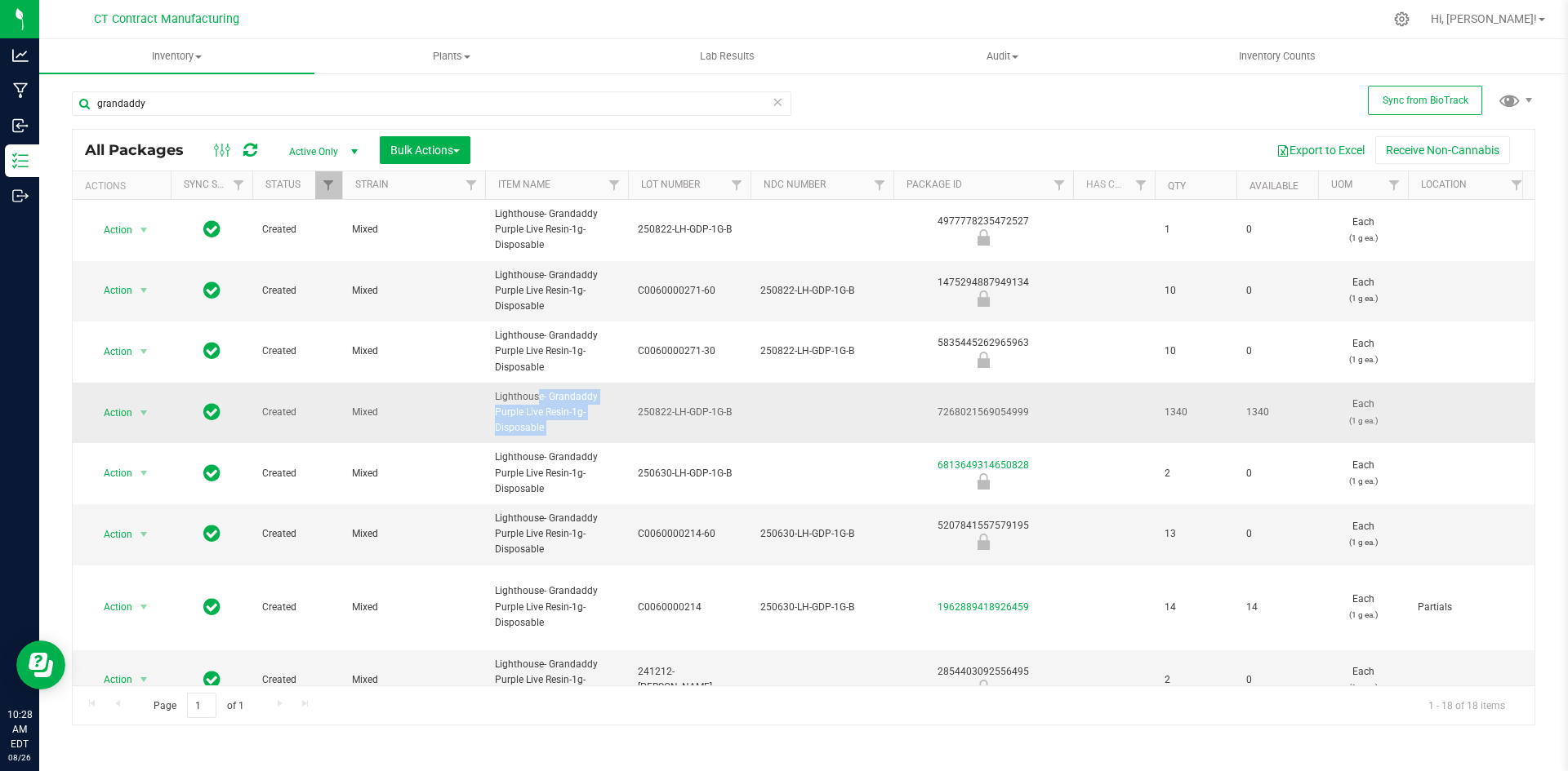
click at [547, 403] on span "Lighthouse- Grandaddy Purple Live Resin-1g-Disposable" at bounding box center [556, 413] width 123 height 47
copy tr "Lighthouse- Grandaddy Purple Live Resin-1g-Disposable"
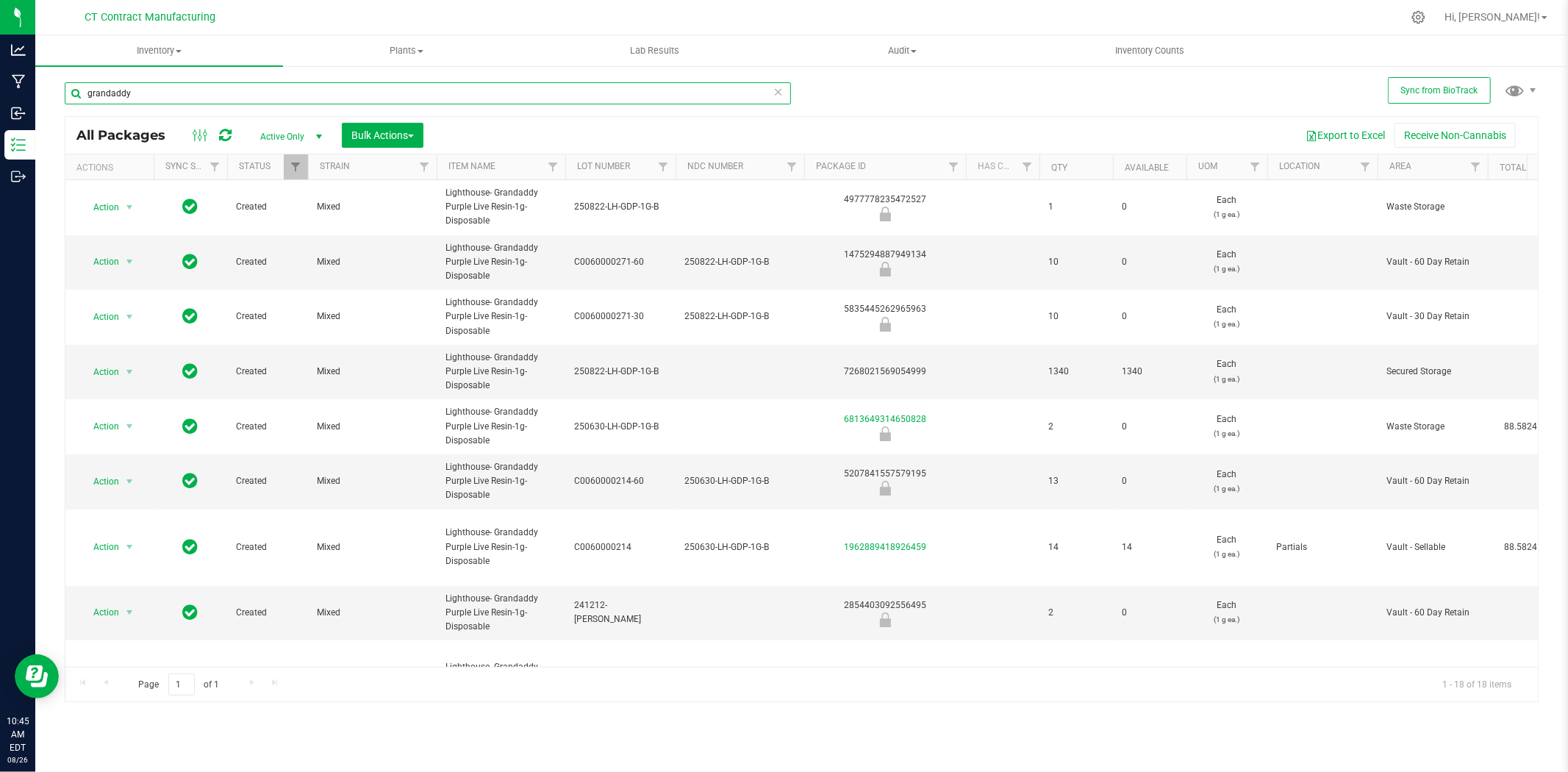
click at [177, 90] on input "grandaddy" at bounding box center [427, 93] width 726 height 22
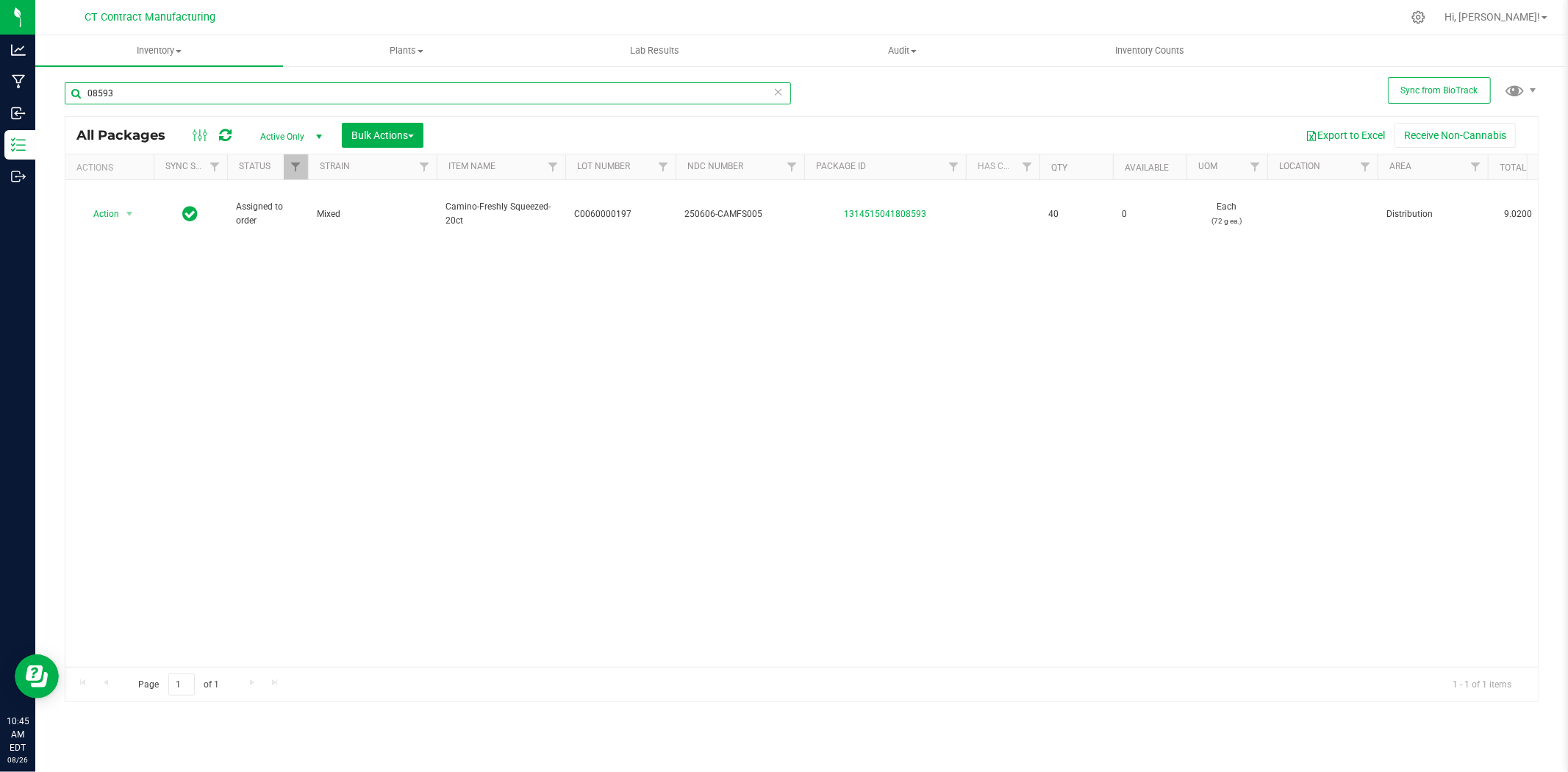
click at [261, 93] on input "08593" at bounding box center [427, 93] width 726 height 22
type input "24540"
click at [216, 103] on input "24540" at bounding box center [427, 93] width 726 height 22
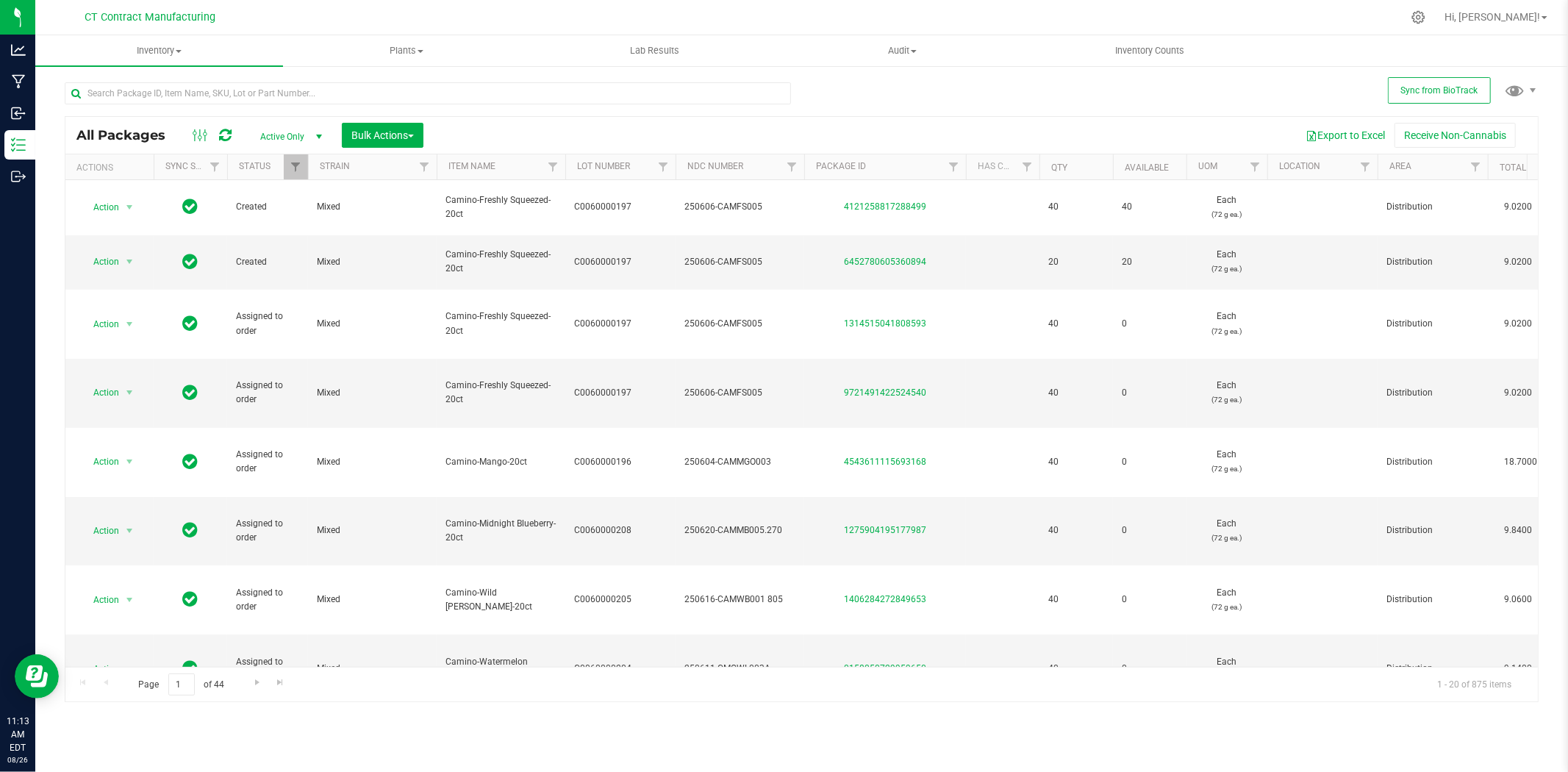
click at [838, 8] on div at bounding box center [832, 17] width 1138 height 29
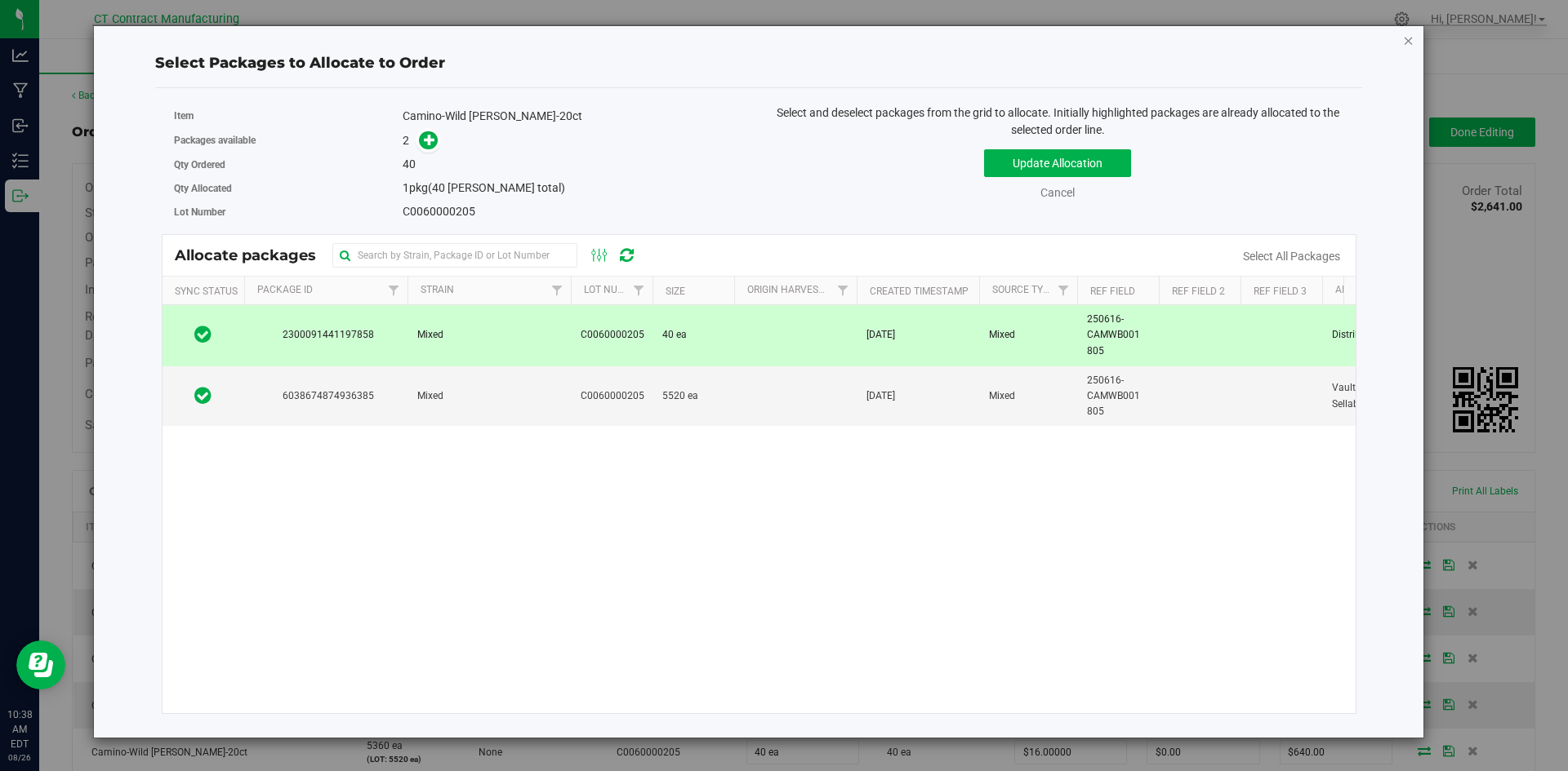
click at [1408, 40] on icon "button" at bounding box center [1408, 39] width 11 height 20
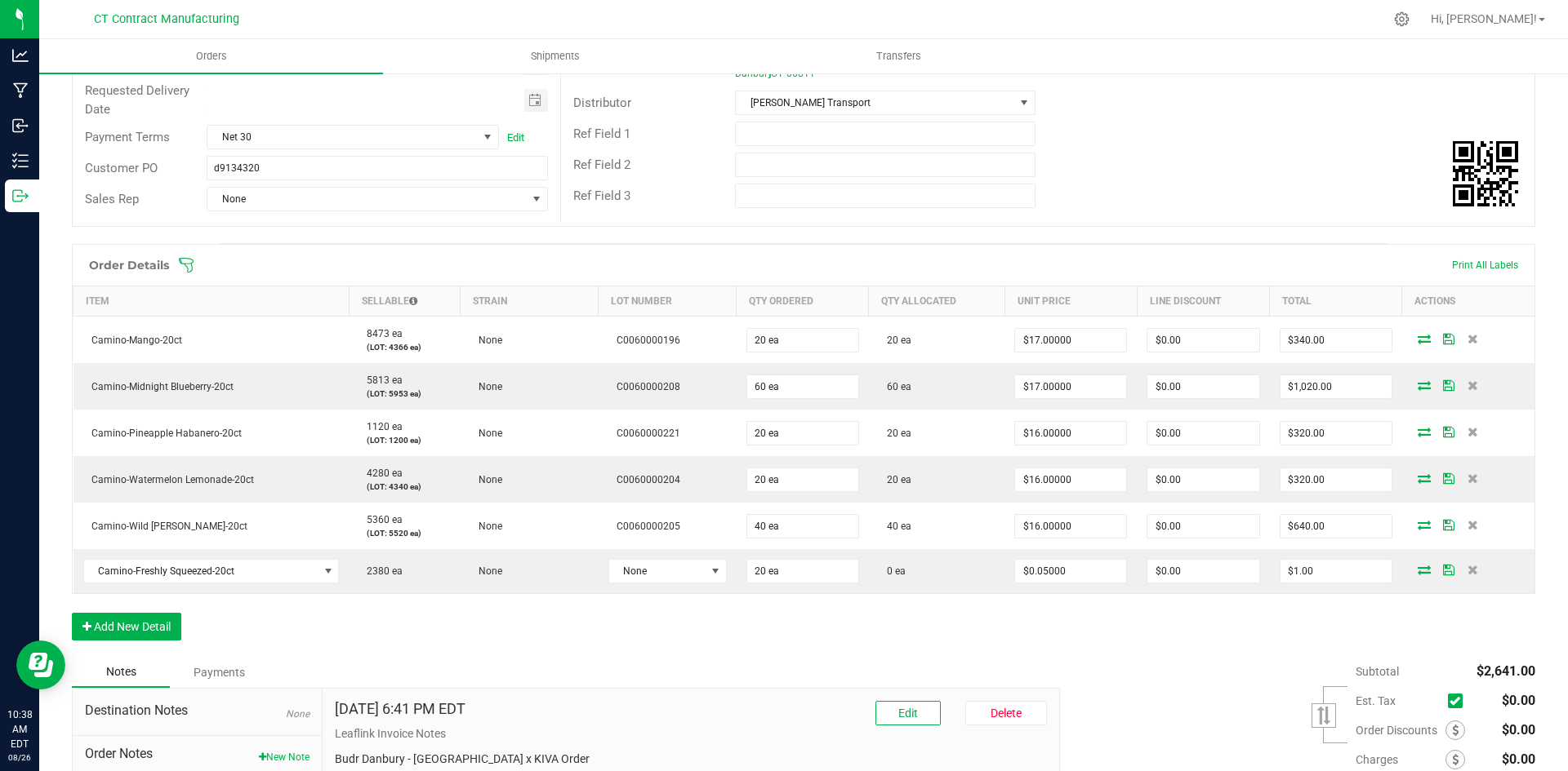
scroll to position [327, 0]
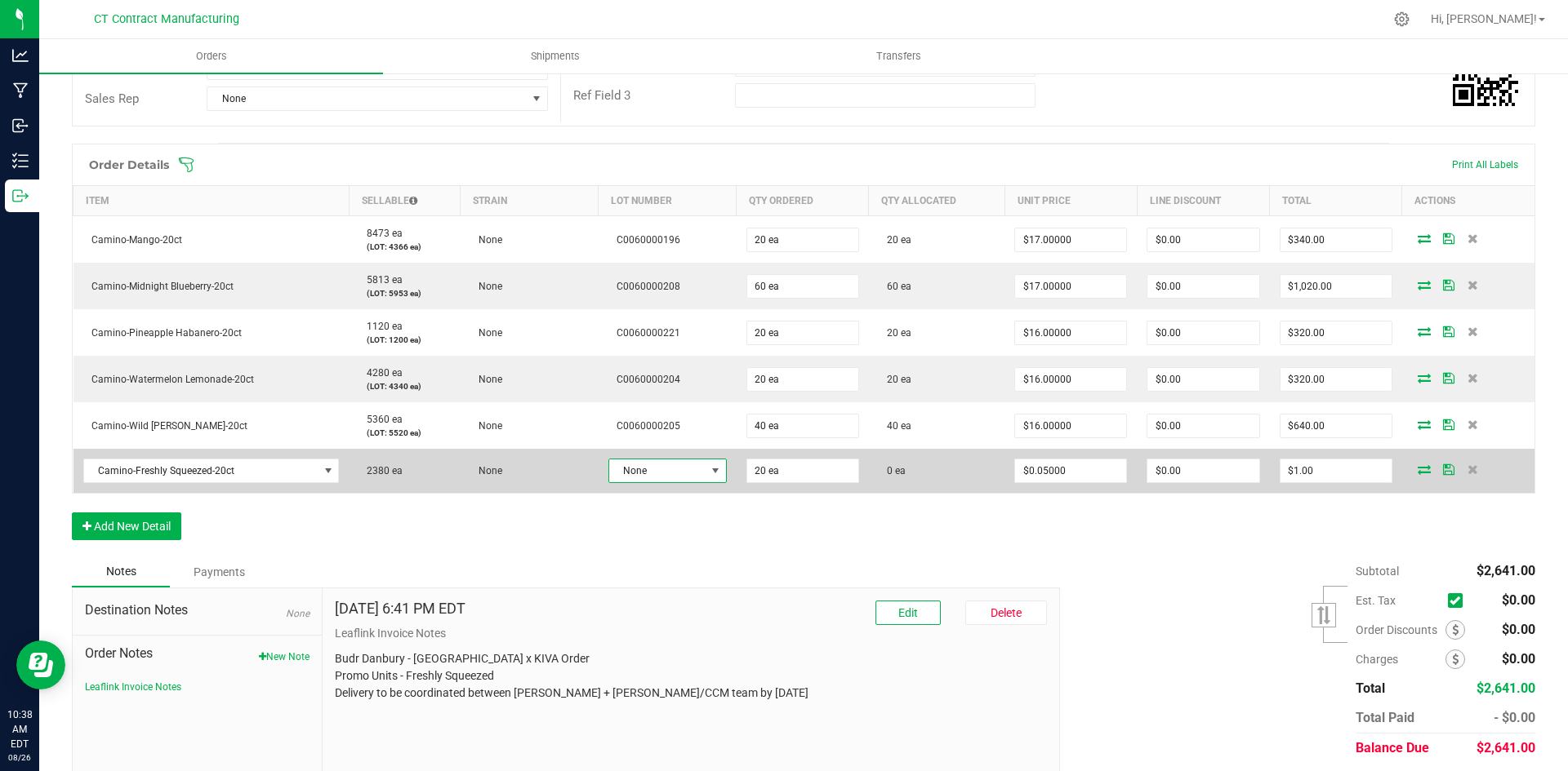
click at [698, 471] on span "None" at bounding box center [657, 470] width 97 height 23
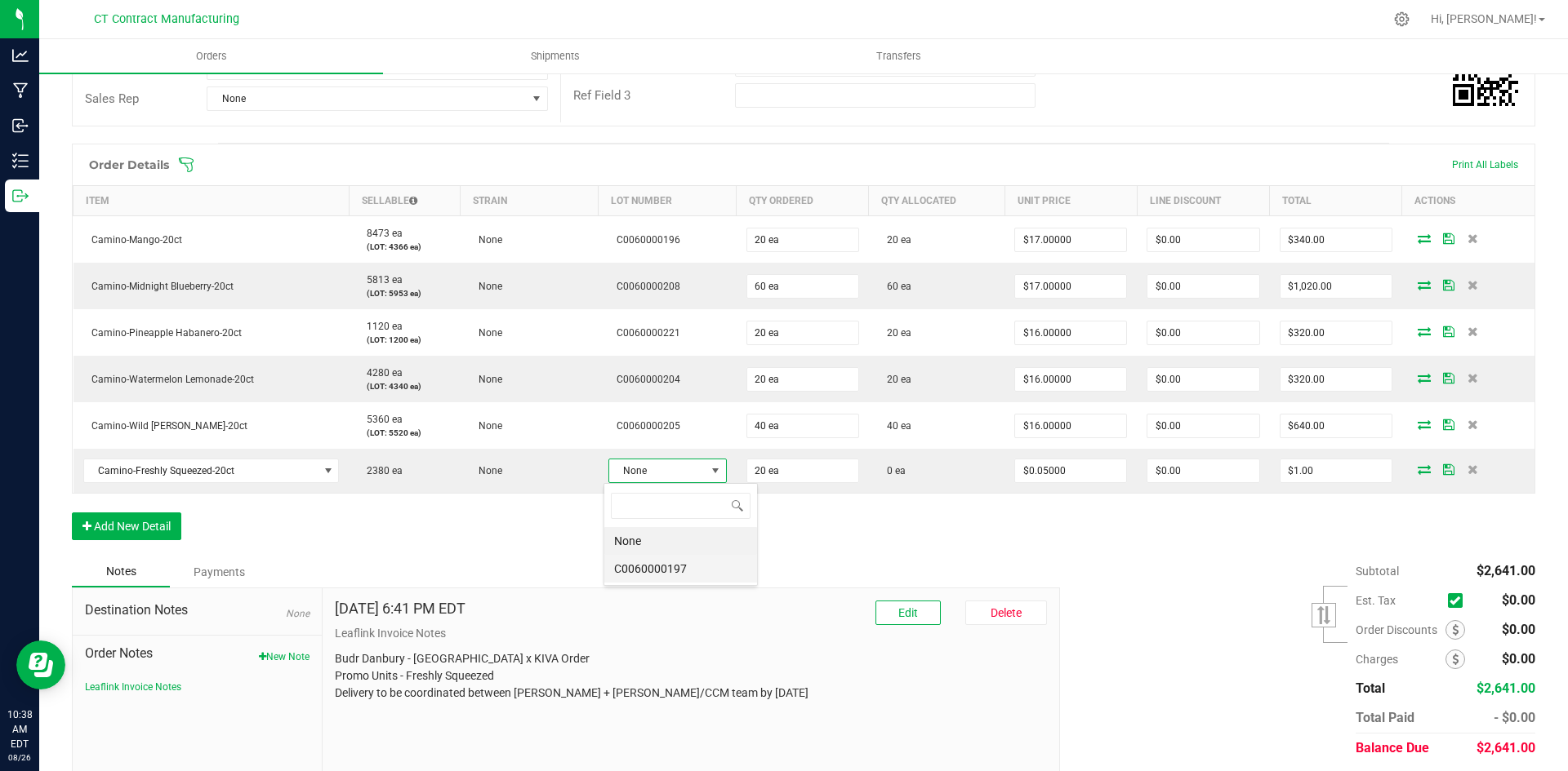
click at [711, 577] on li "C0060000197" at bounding box center [680, 569] width 153 height 28
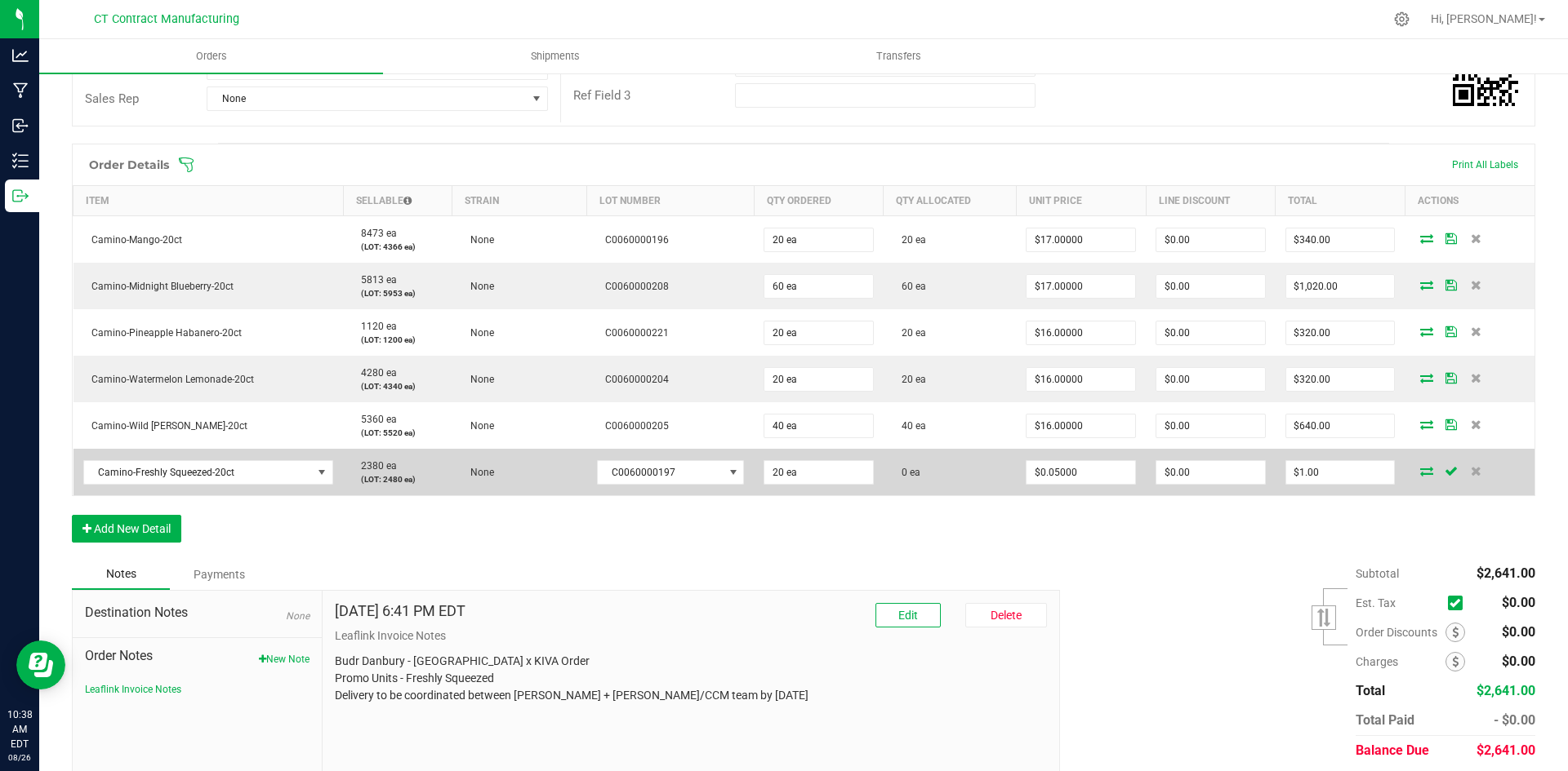
click at [1421, 471] on icon at bounding box center [1427, 470] width 13 height 9
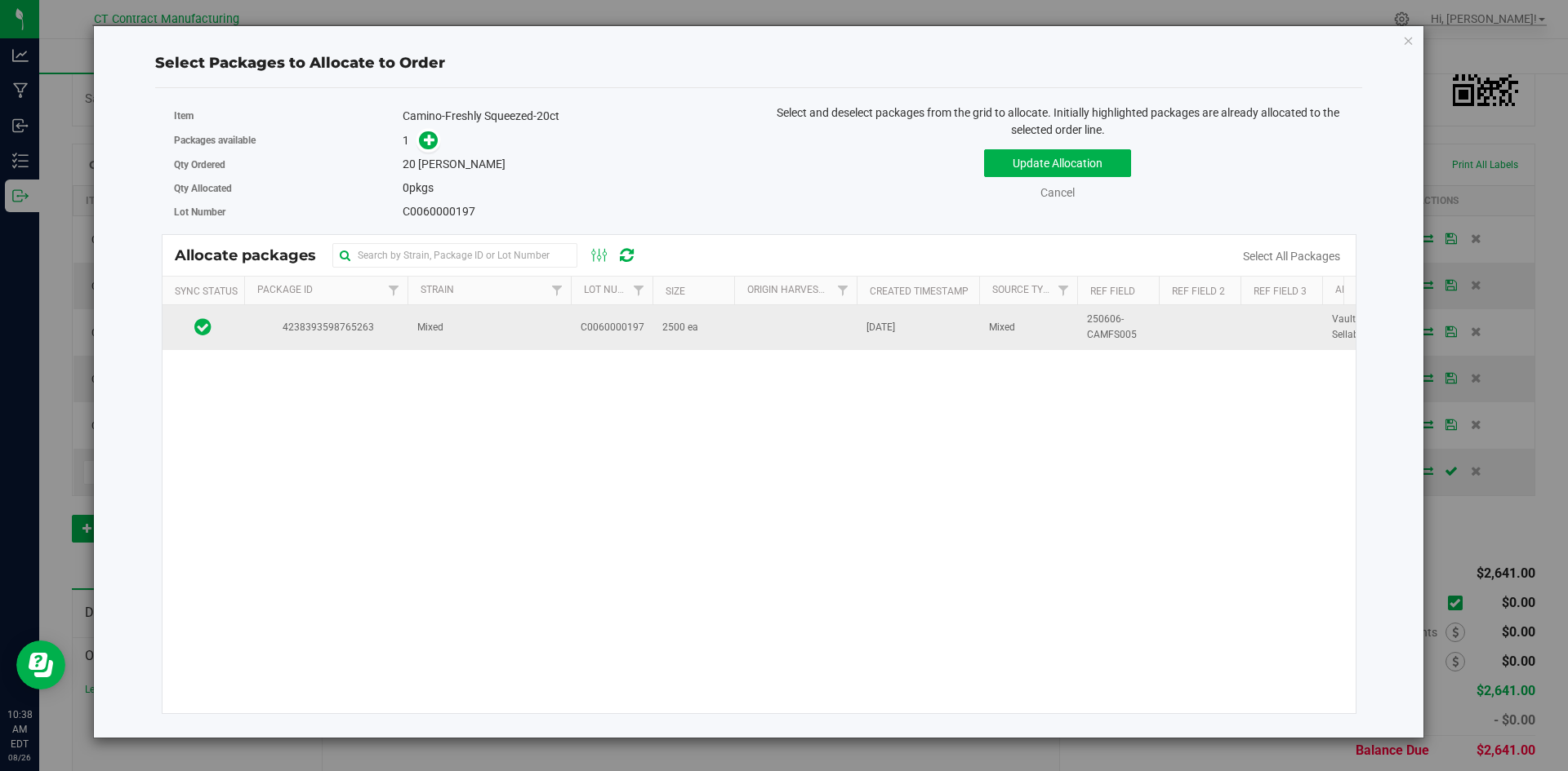
click at [437, 332] on span "Mixed" at bounding box center [430, 328] width 26 height 16
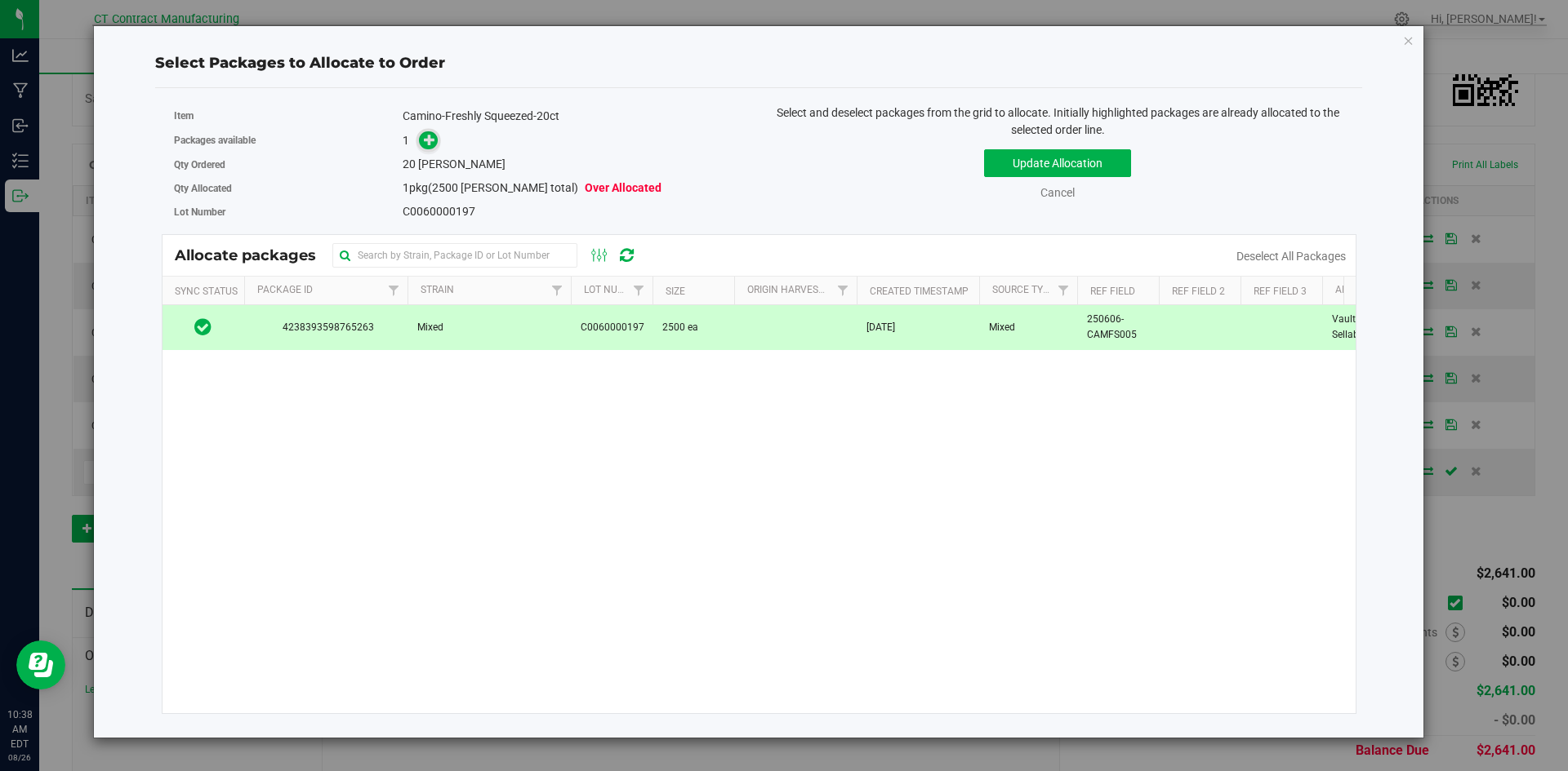
click at [427, 147] on span at bounding box center [428, 141] width 19 height 19
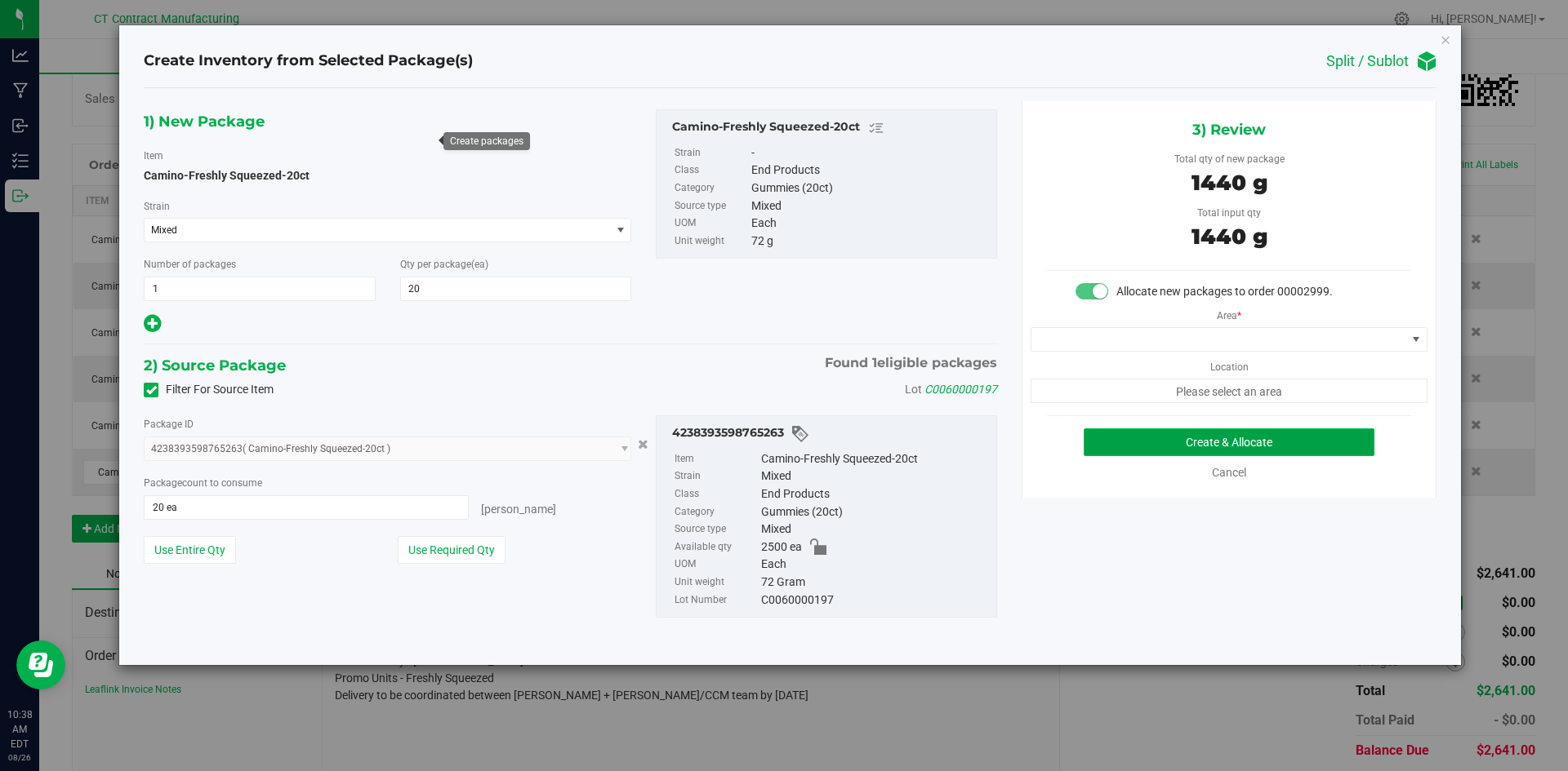
click at [1112, 444] on button "Create & Allocate" at bounding box center [1228, 442] width 290 height 28
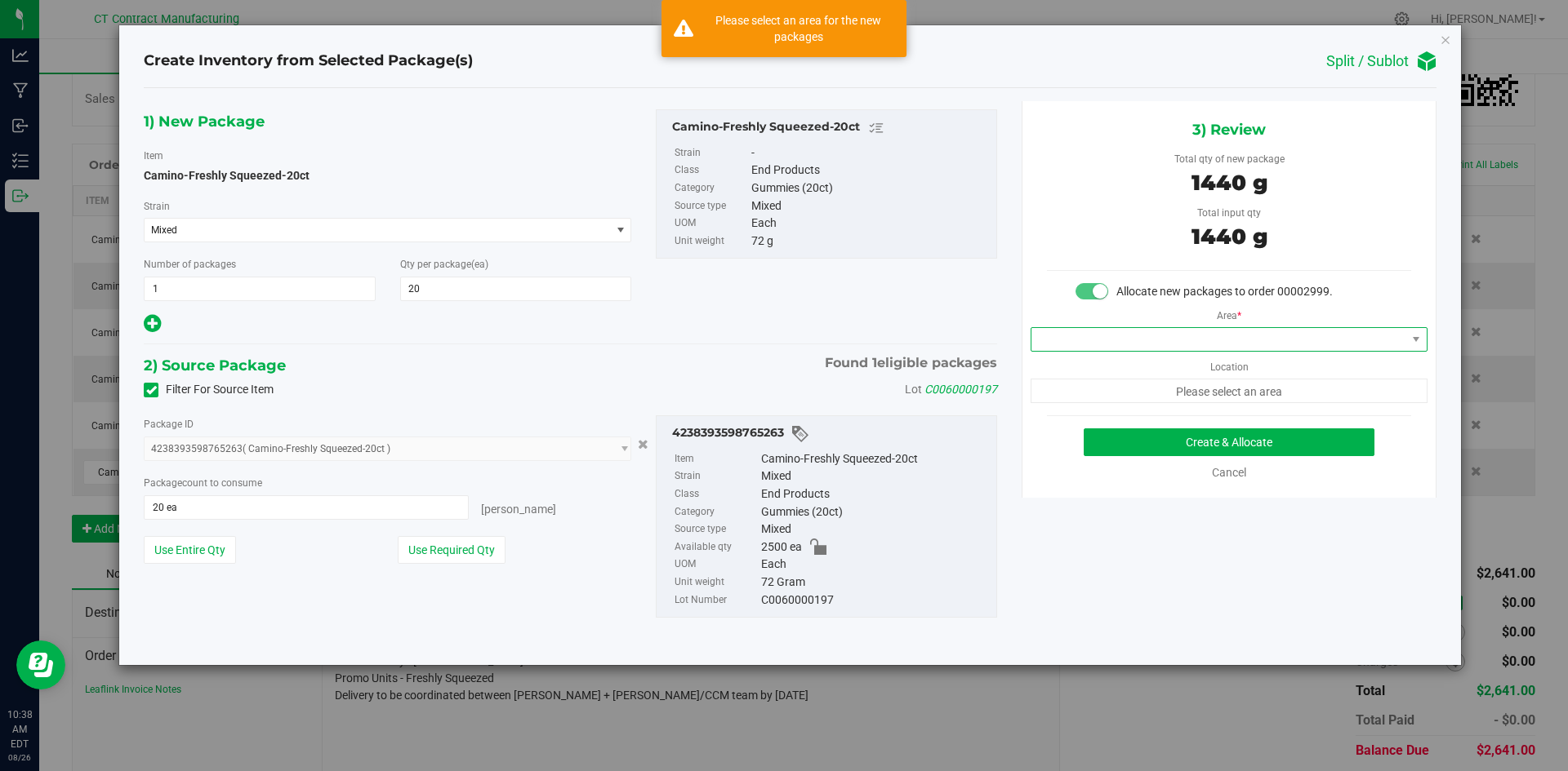
click at [1233, 342] on span at bounding box center [1219, 339] width 375 height 23
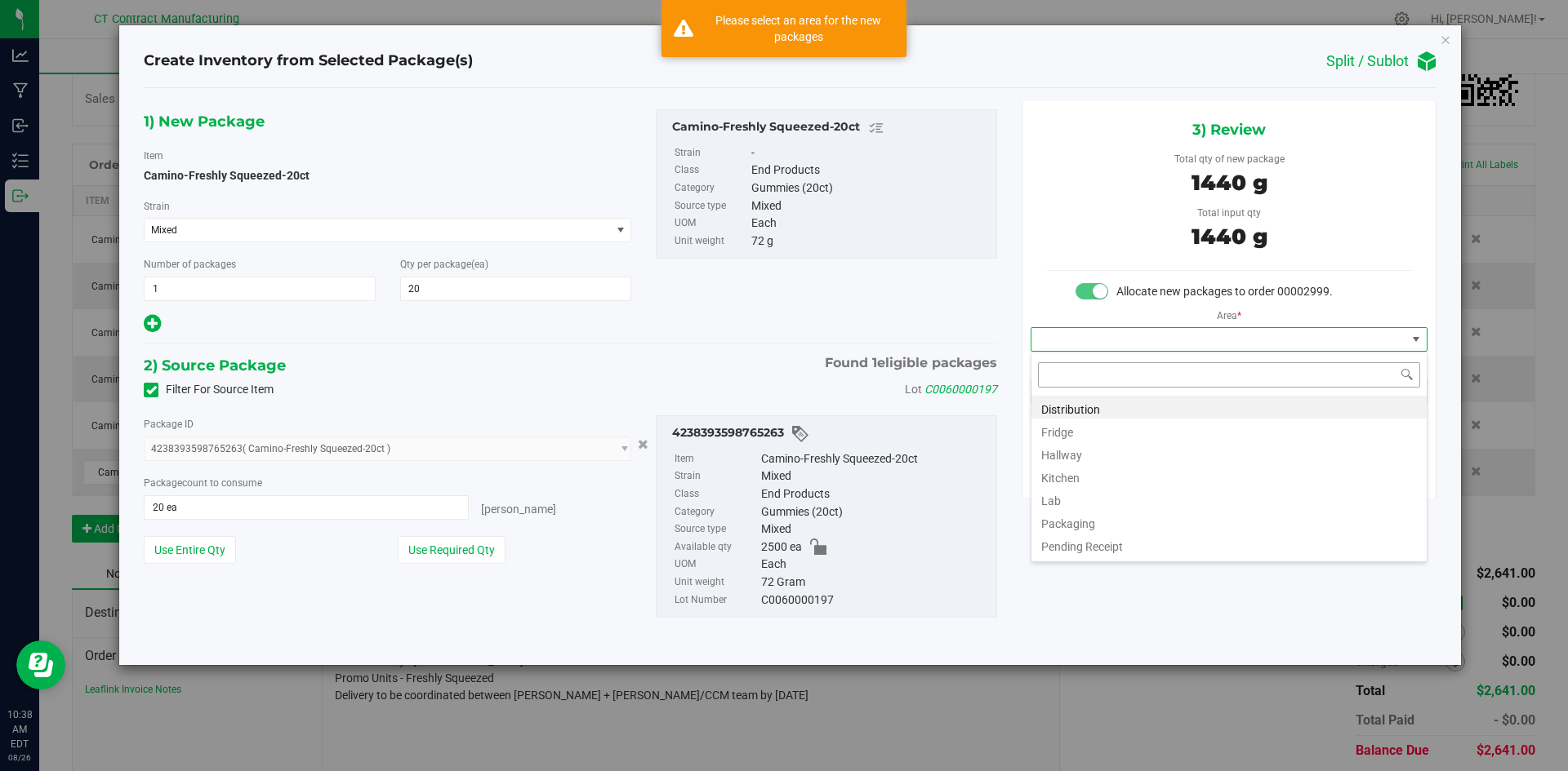
scroll to position [24, 396]
click at [1174, 409] on li "Distribution" at bounding box center [1229, 408] width 396 height 23
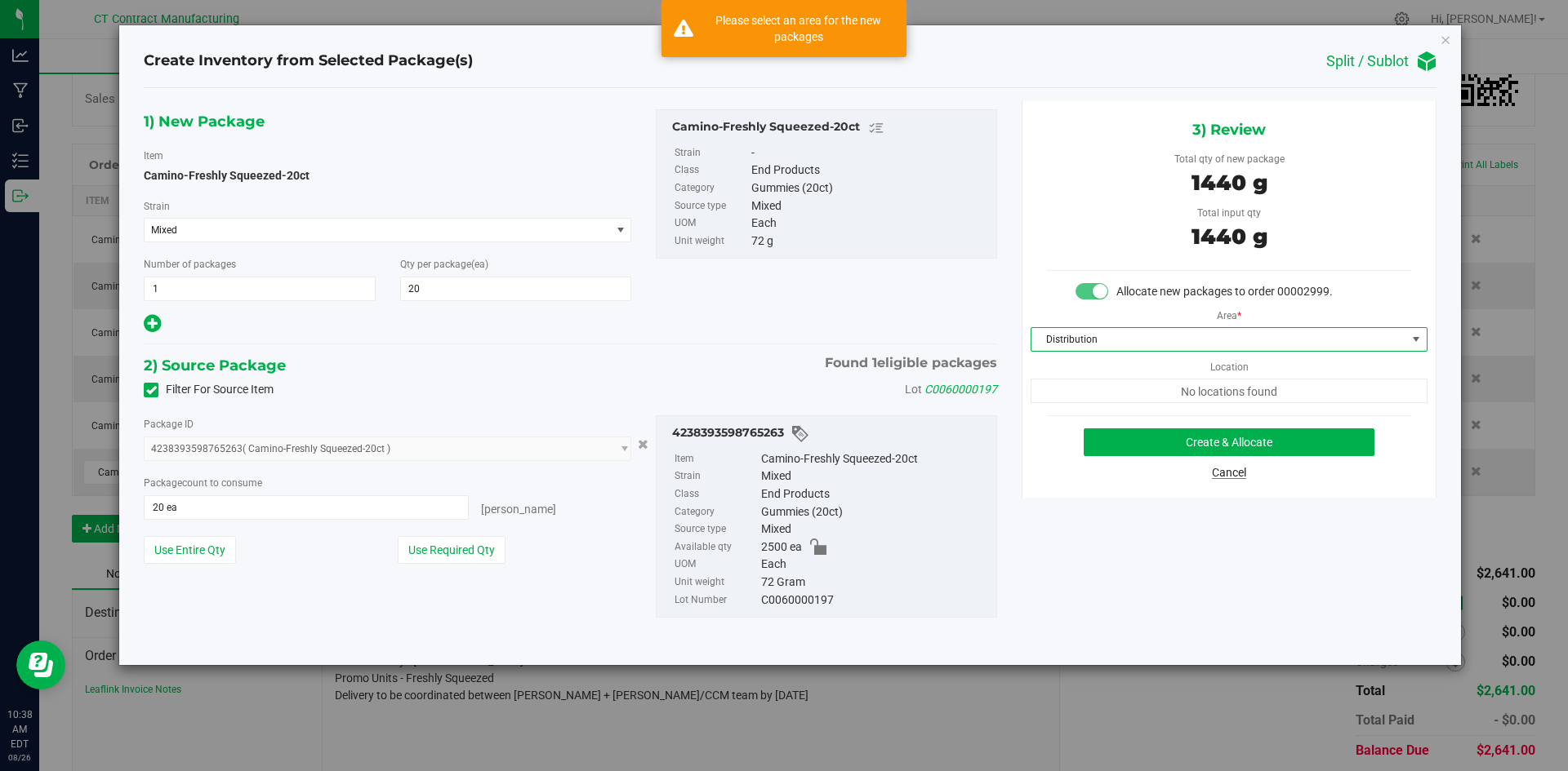
click at [1220, 468] on link "Cancel" at bounding box center [1229, 472] width 35 height 13
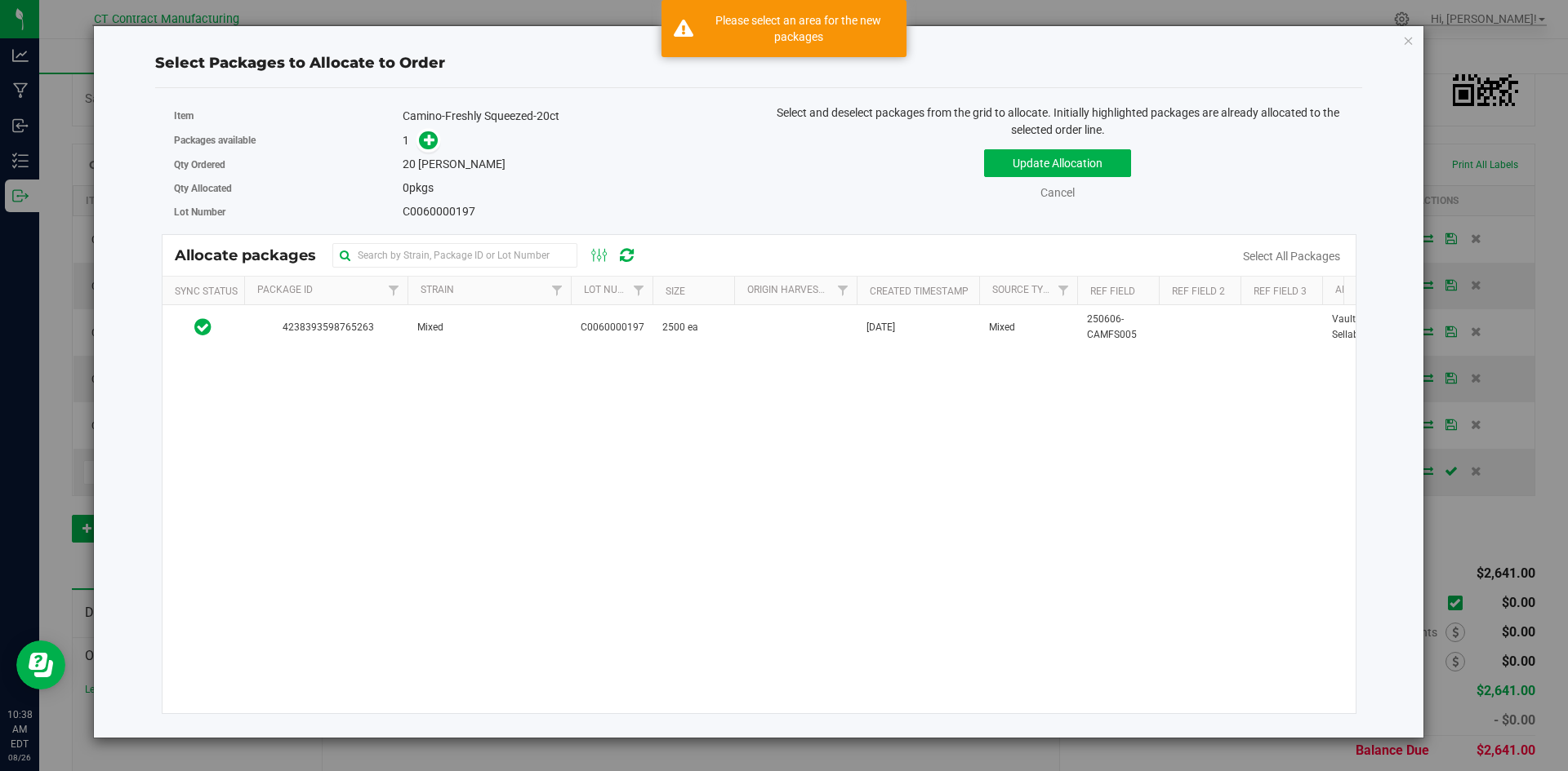
click at [1400, 39] on div "Select Packages to Allocate to Order Item Camino-Freshly Squeezed-20ct Packages…" at bounding box center [758, 382] width 1305 height 712
click at [1407, 39] on icon "button" at bounding box center [1408, 39] width 11 height 20
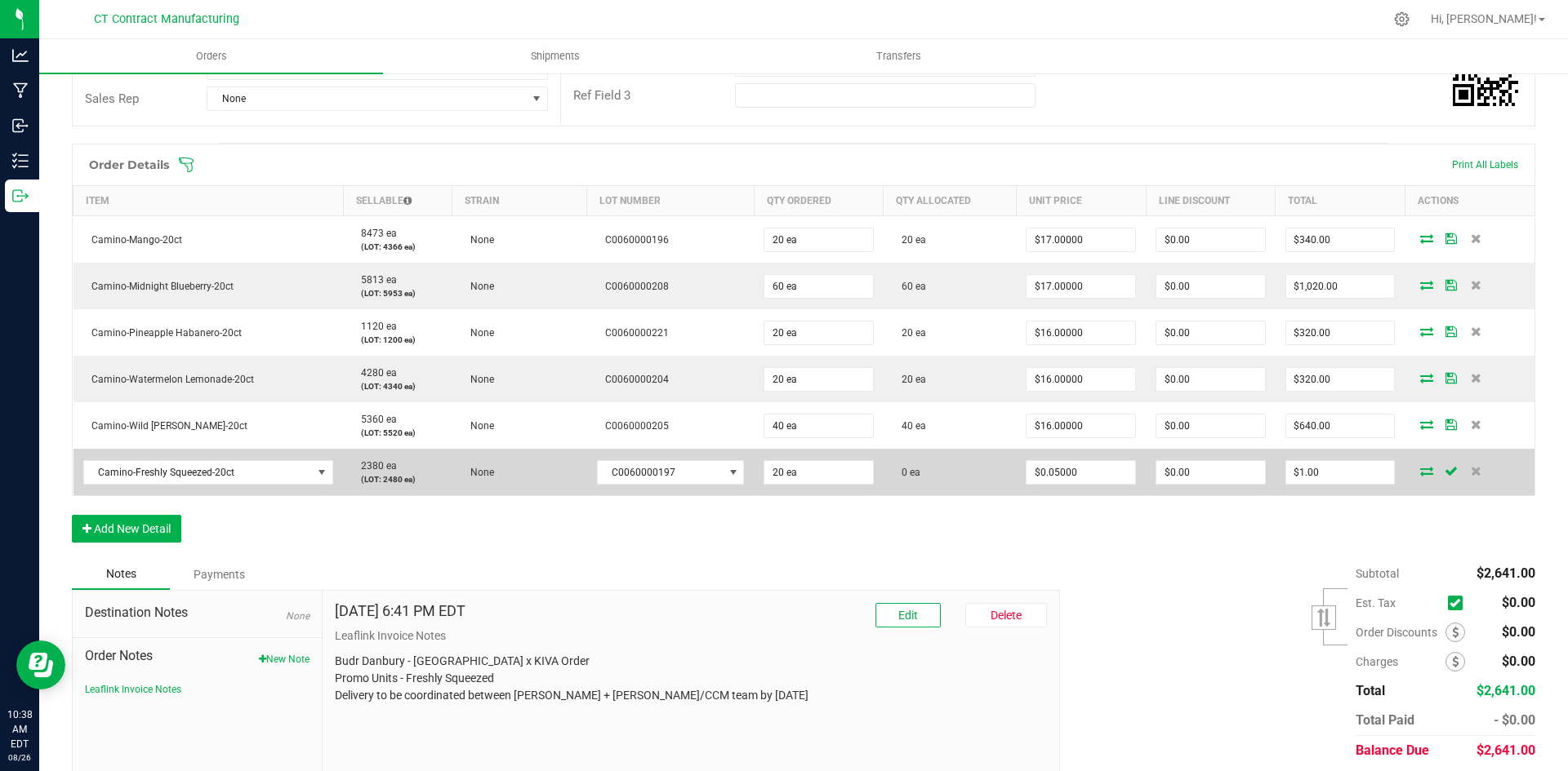
click at [1421, 471] on icon at bounding box center [1427, 470] width 13 height 9
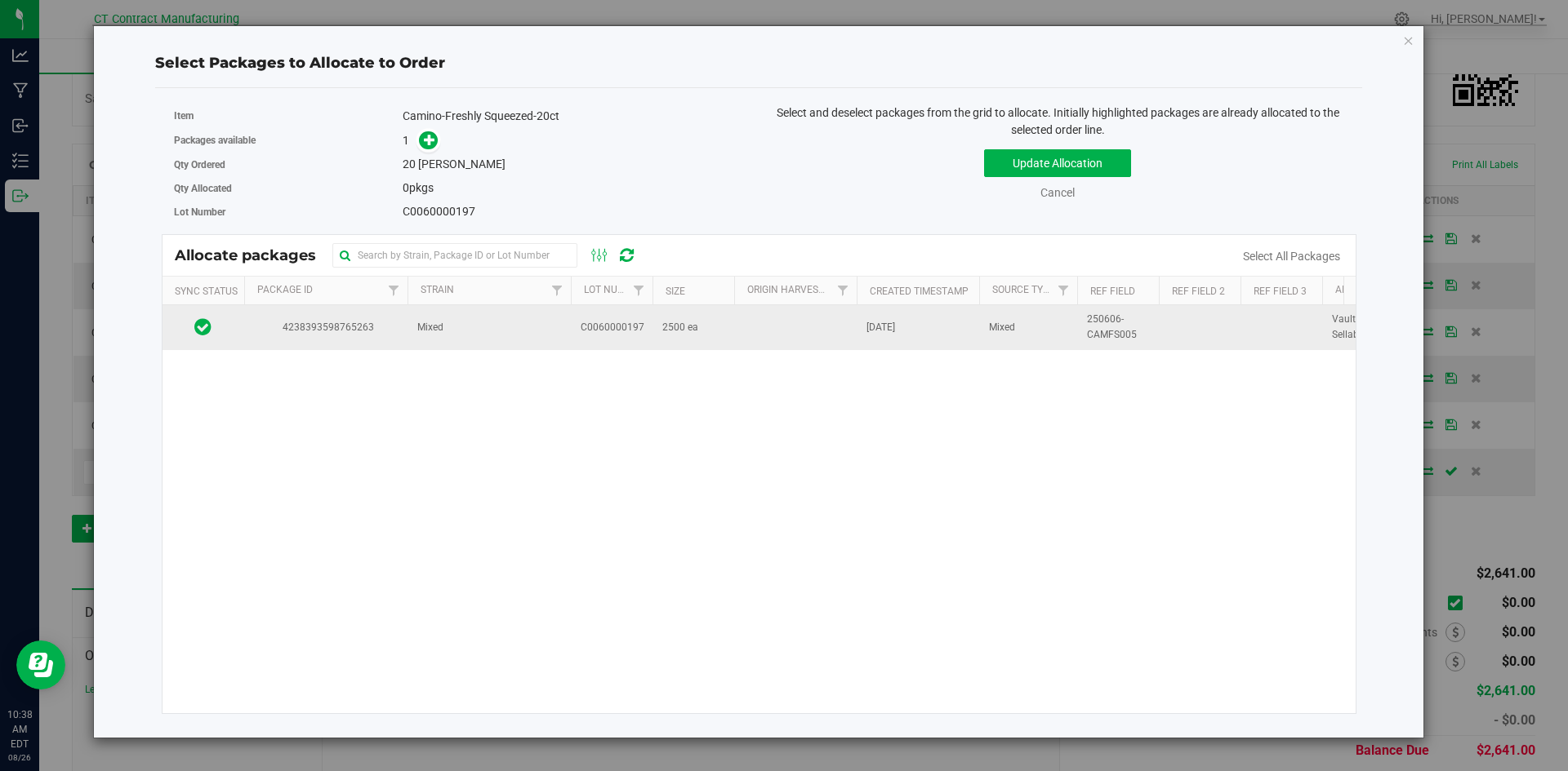
click at [481, 329] on td "Mixed" at bounding box center [489, 327] width 163 height 44
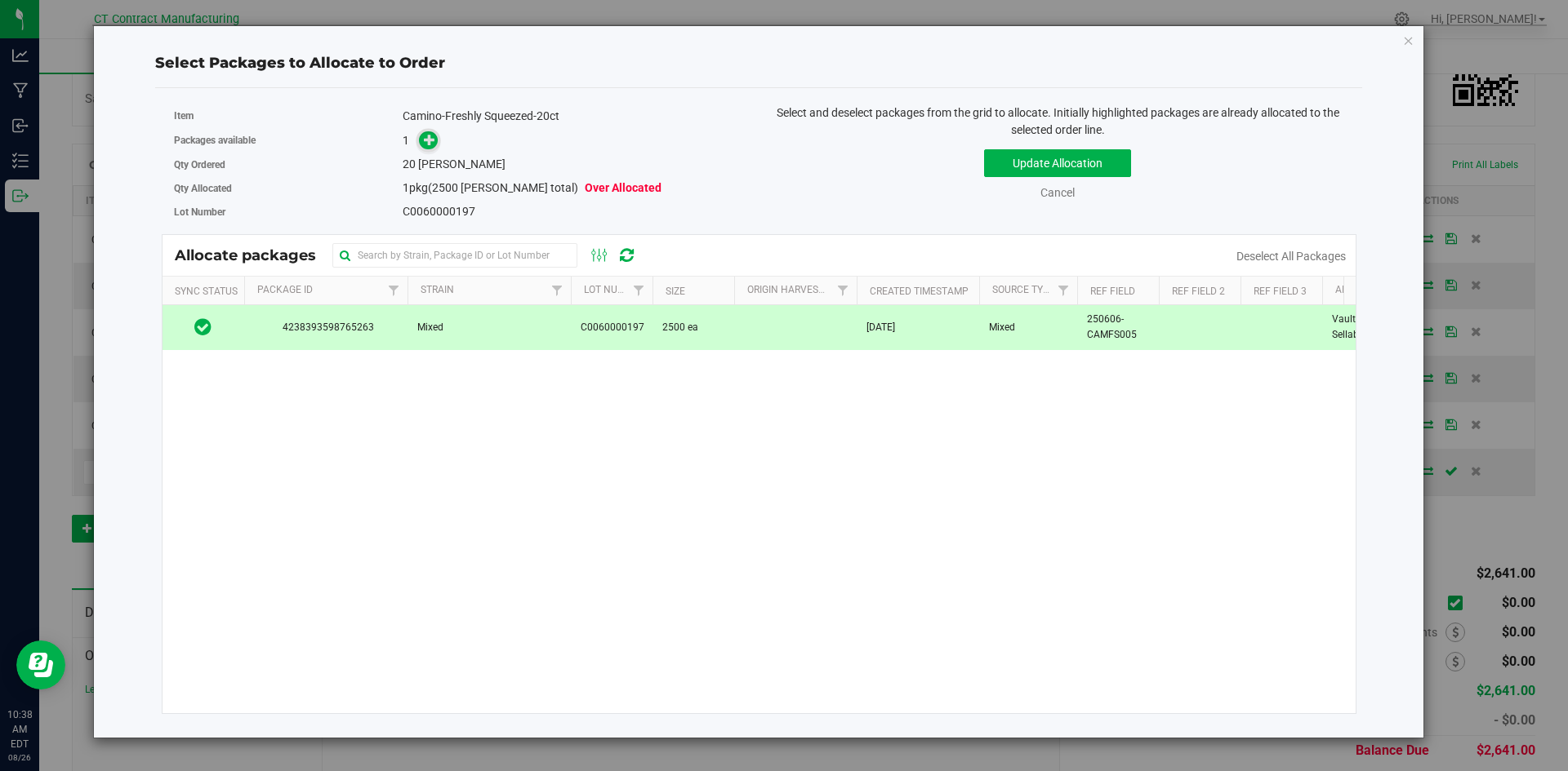
click at [435, 147] on span at bounding box center [428, 141] width 19 height 19
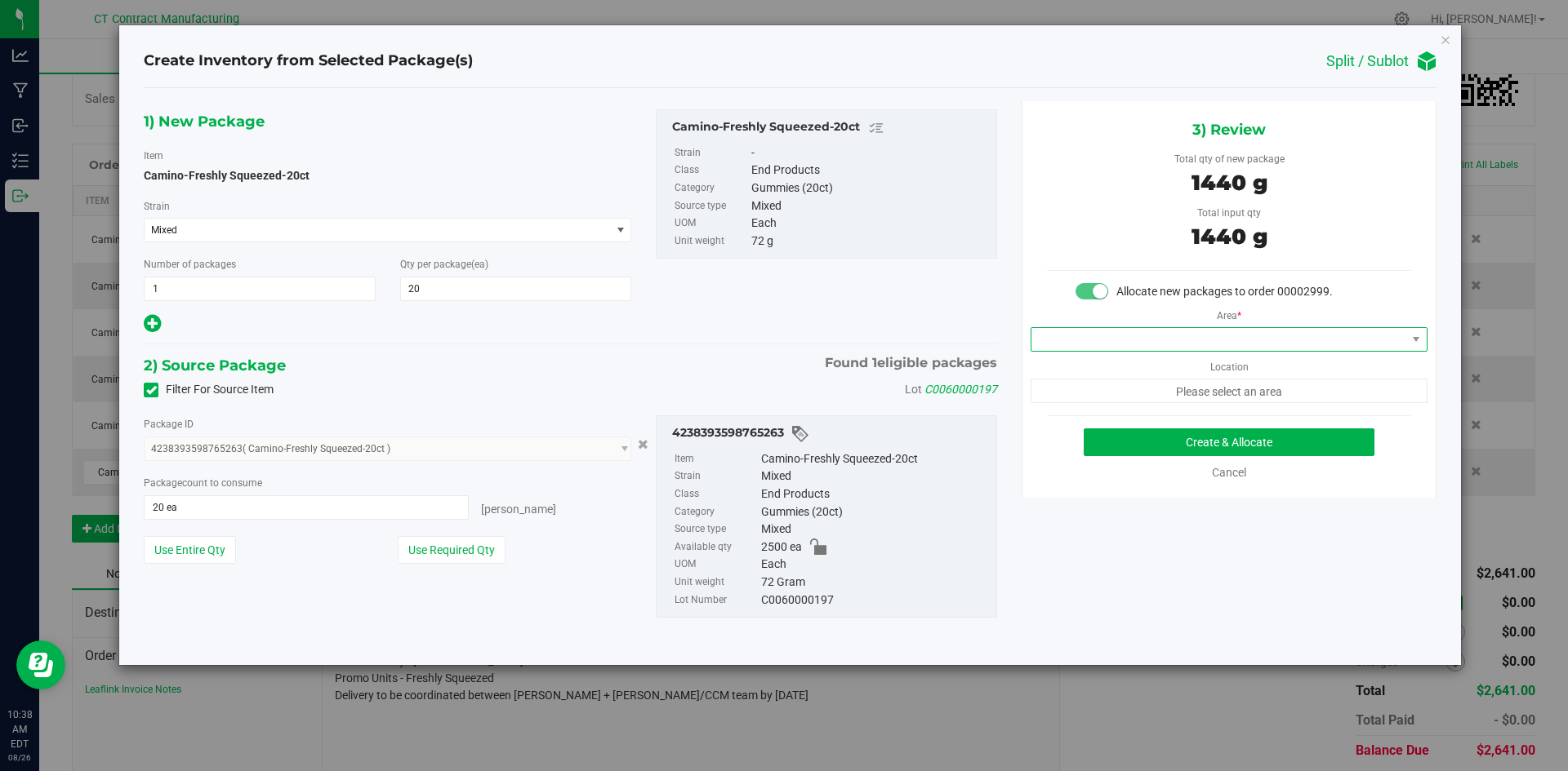
click at [1087, 336] on span at bounding box center [1219, 339] width 375 height 23
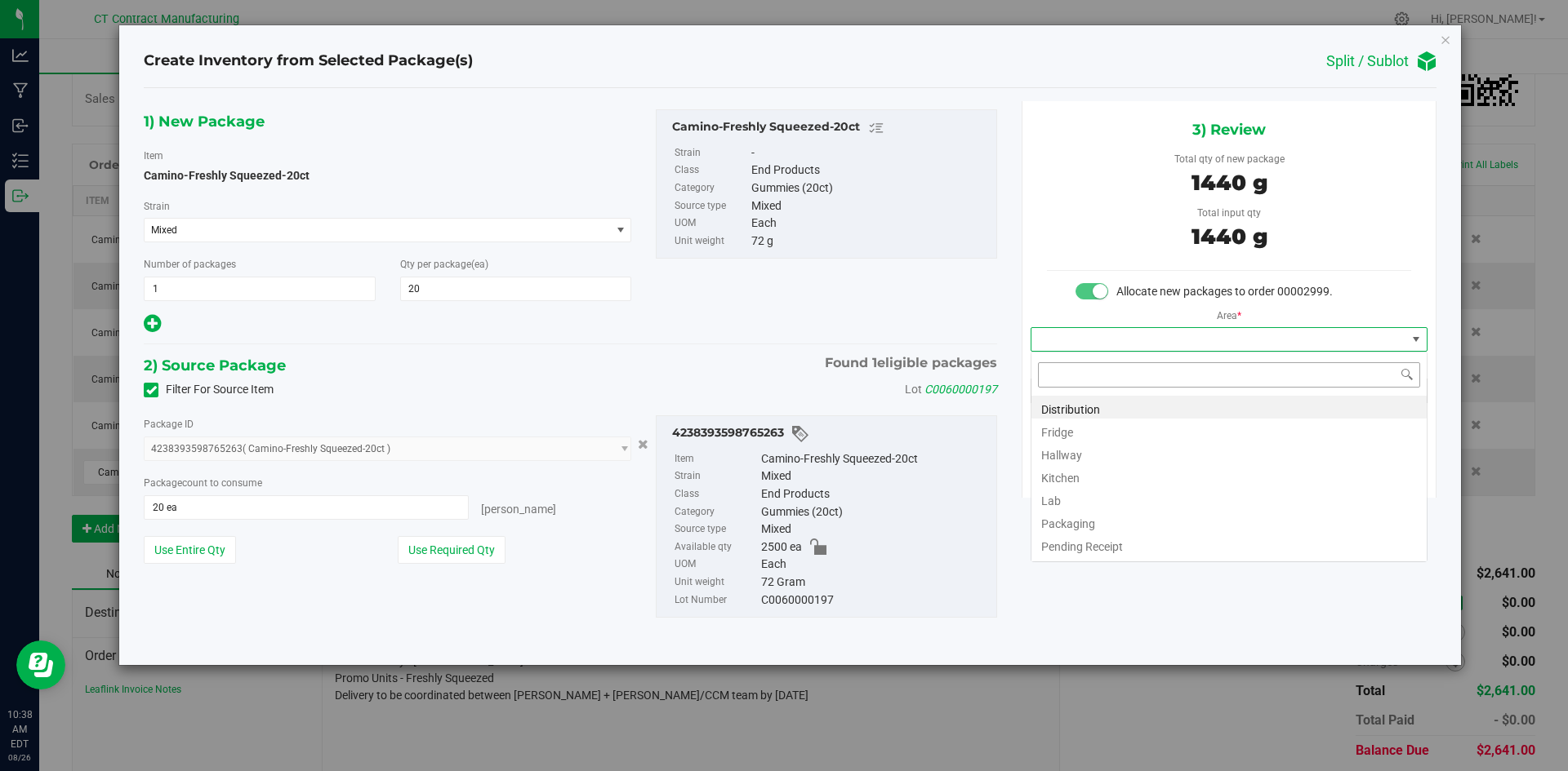
scroll to position [24, 396]
click at [1094, 409] on li "Distribution" at bounding box center [1229, 408] width 396 height 23
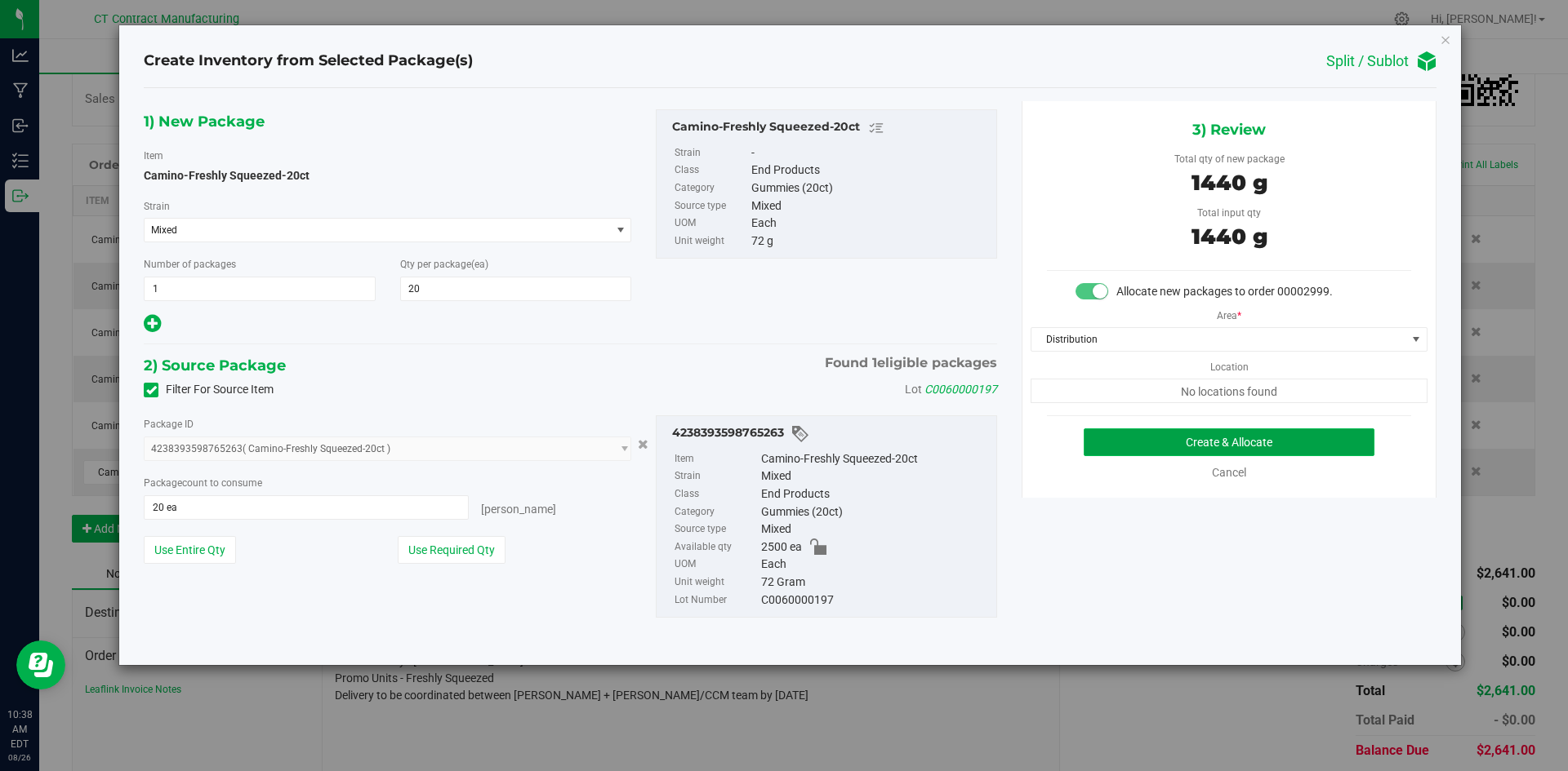
click at [1134, 439] on button "Create & Allocate" at bounding box center [1228, 442] width 290 height 28
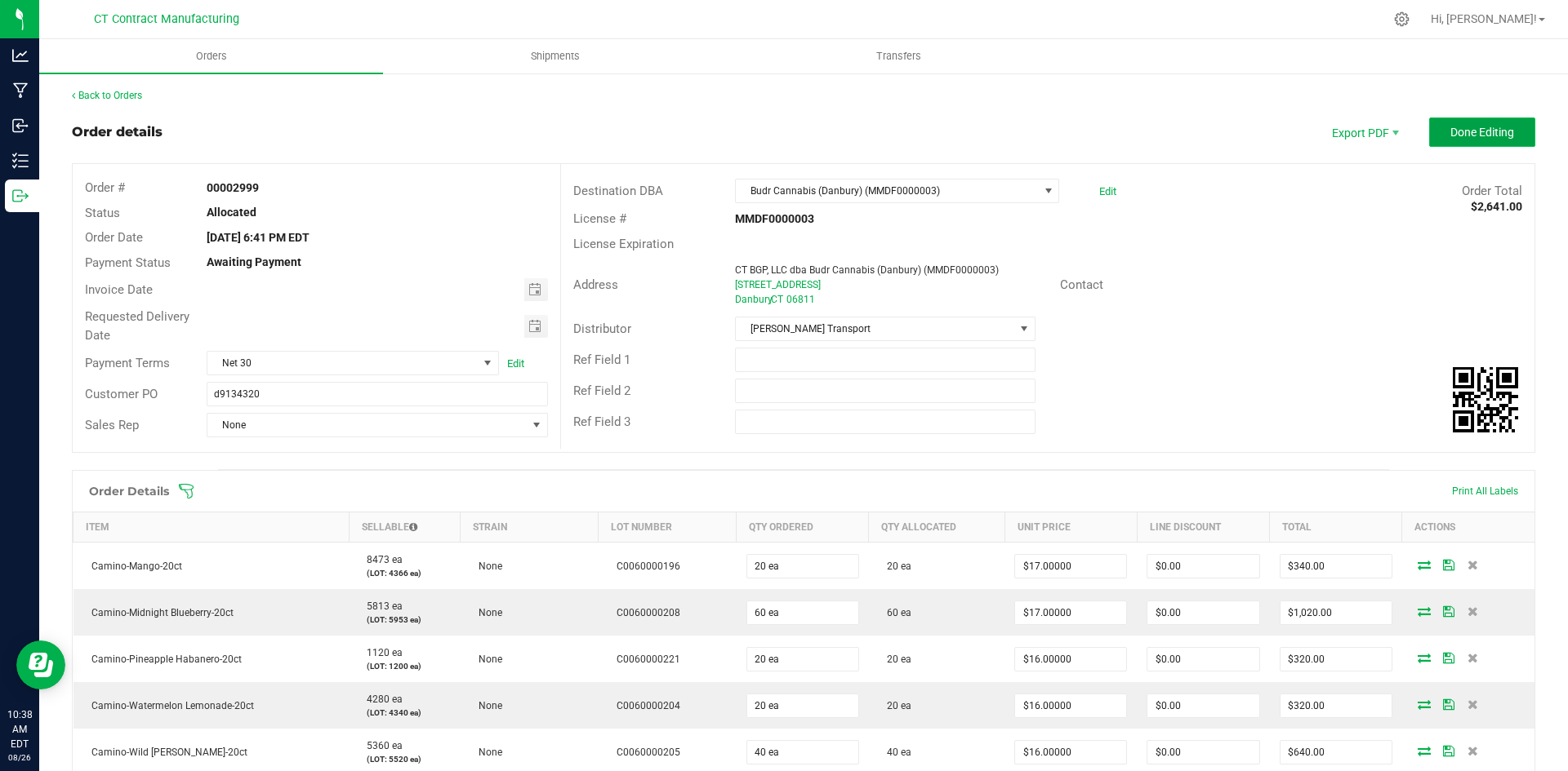
click at [1481, 132] on span "Done Editing" at bounding box center [1483, 132] width 64 height 13
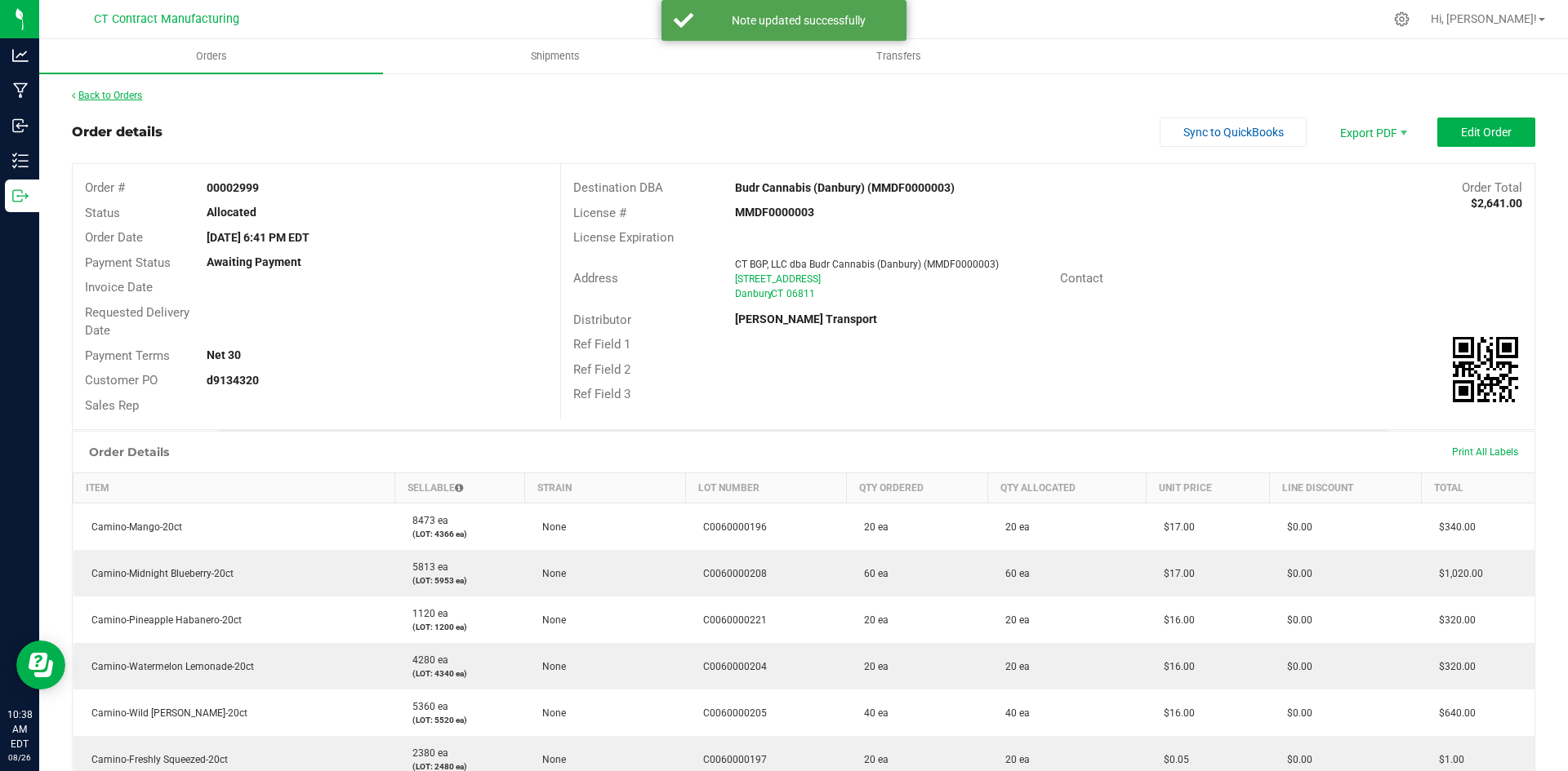
click at [117, 98] on link "Back to Orders" at bounding box center [106, 96] width 70 height 11
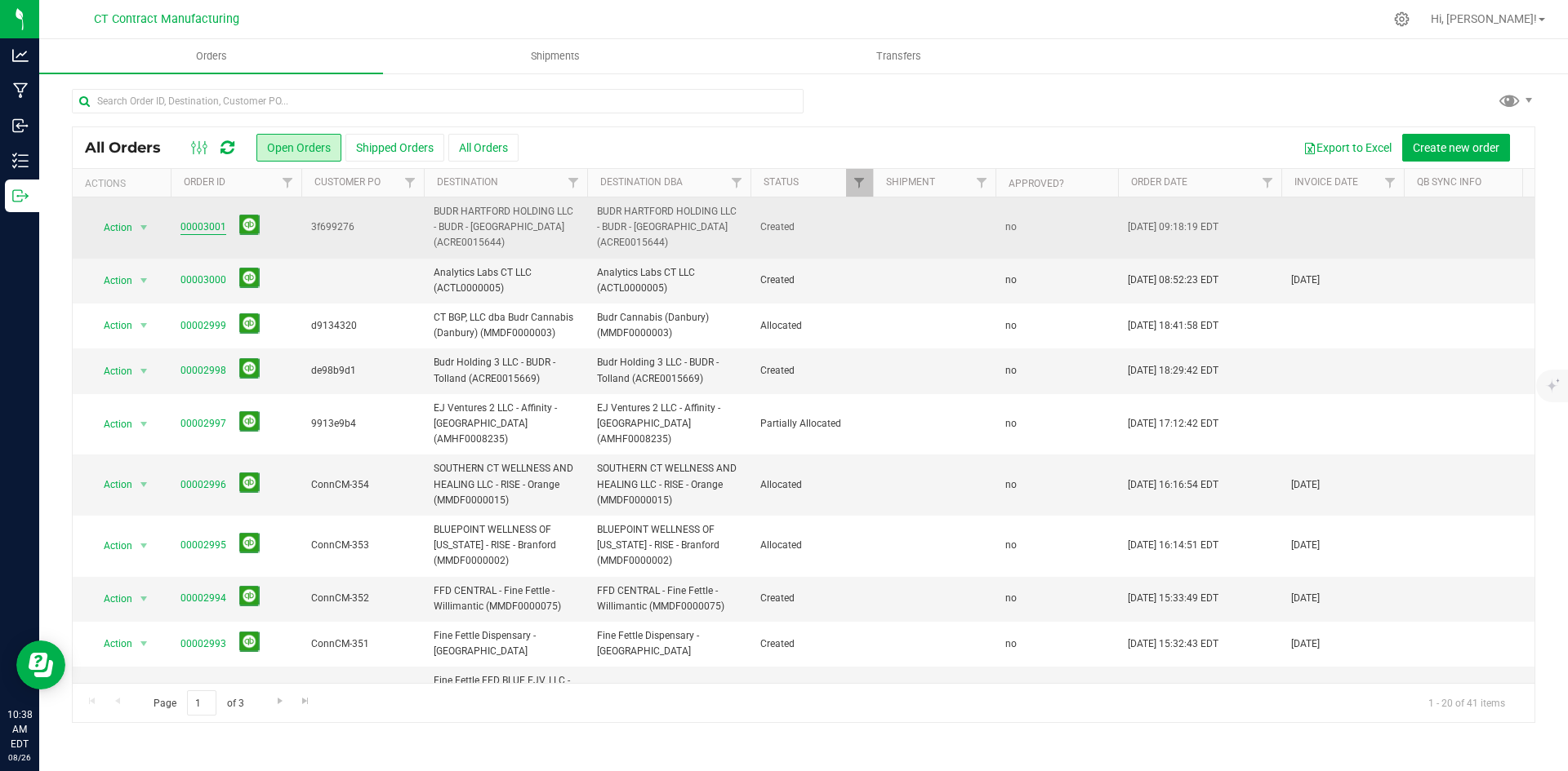
click at [203, 222] on link "00003001" at bounding box center [203, 227] width 46 height 16
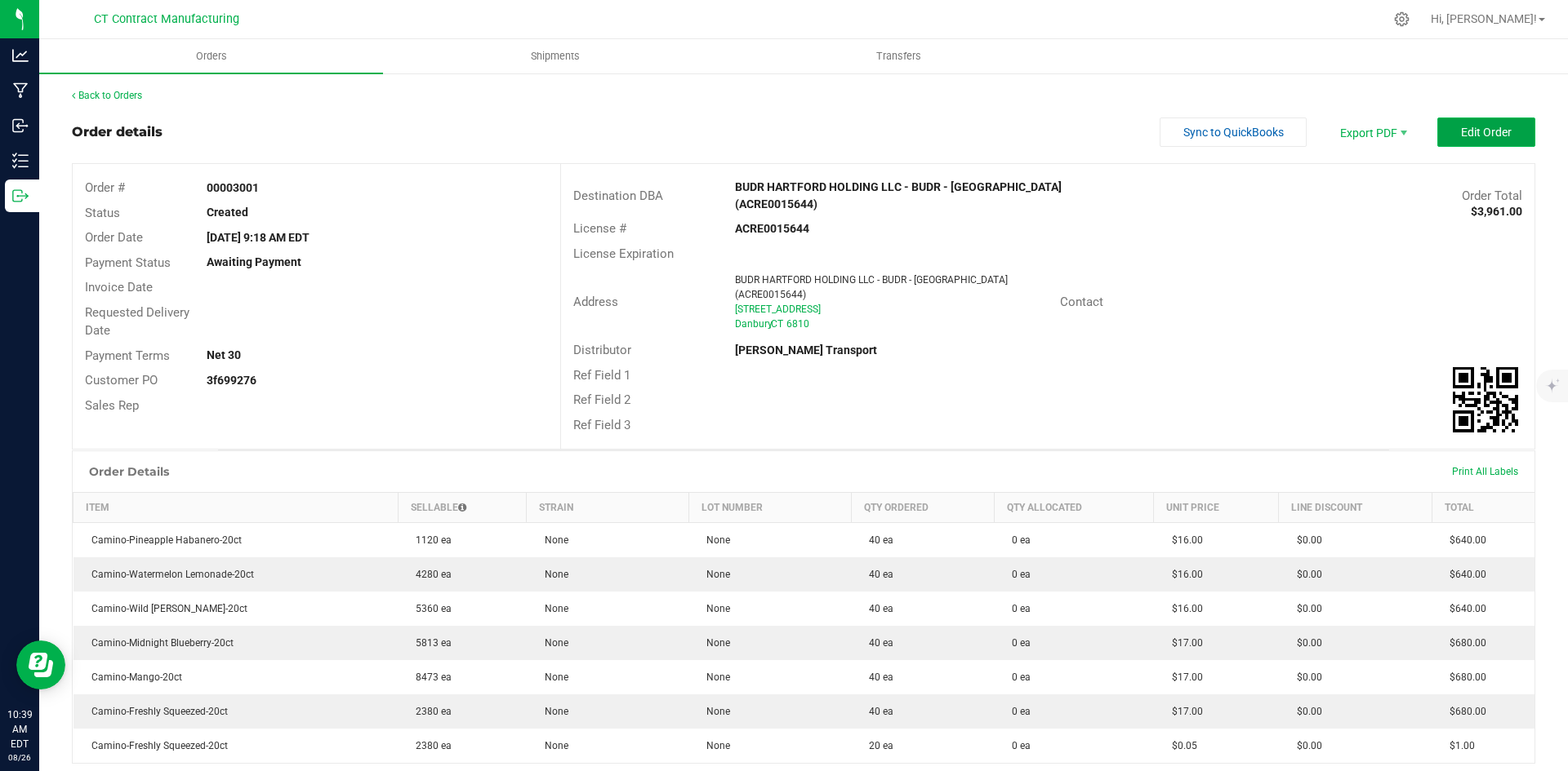
click at [1487, 138] on span "Edit Order" at bounding box center [1486, 132] width 51 height 13
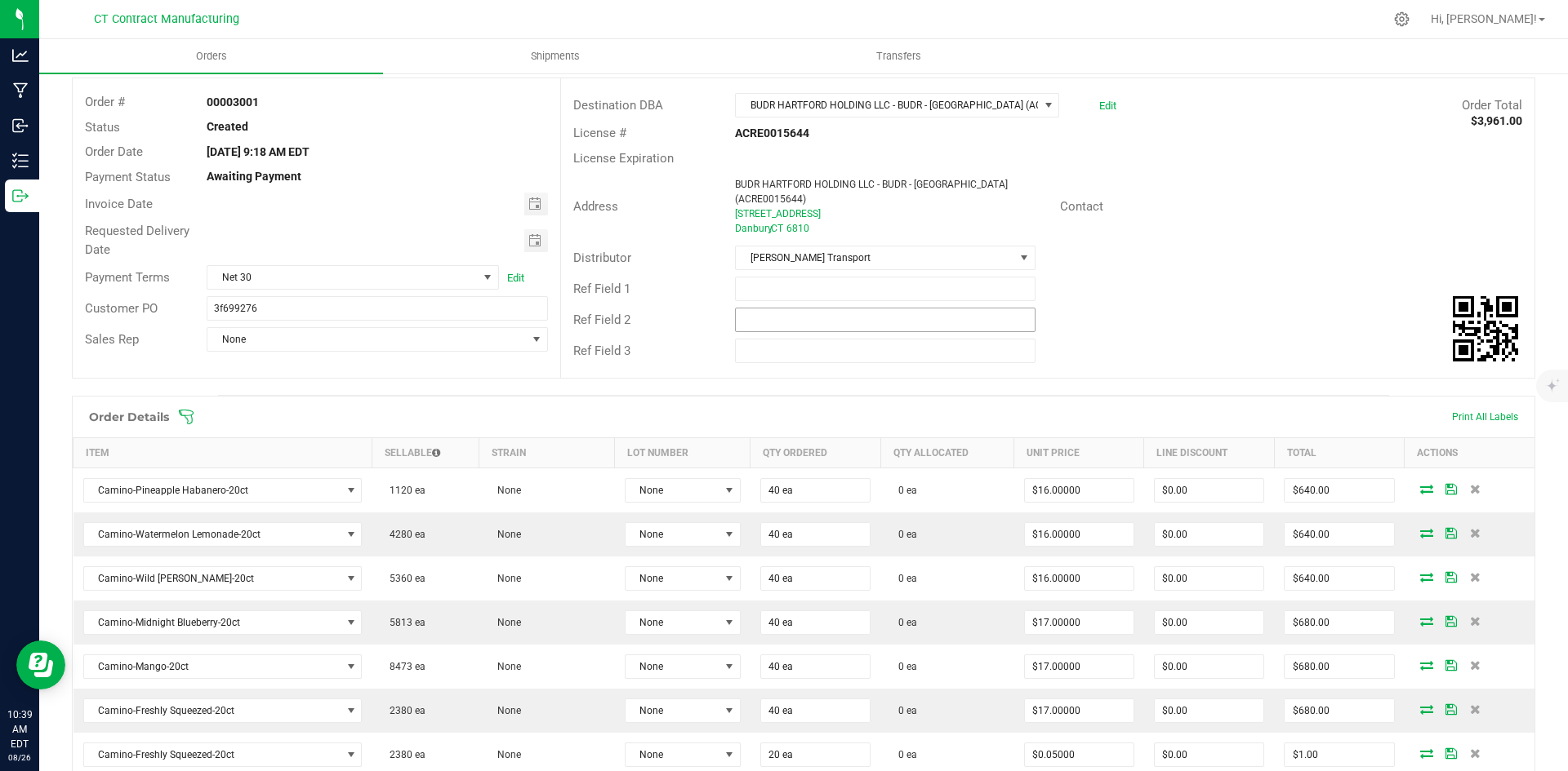
scroll to position [327, 0]
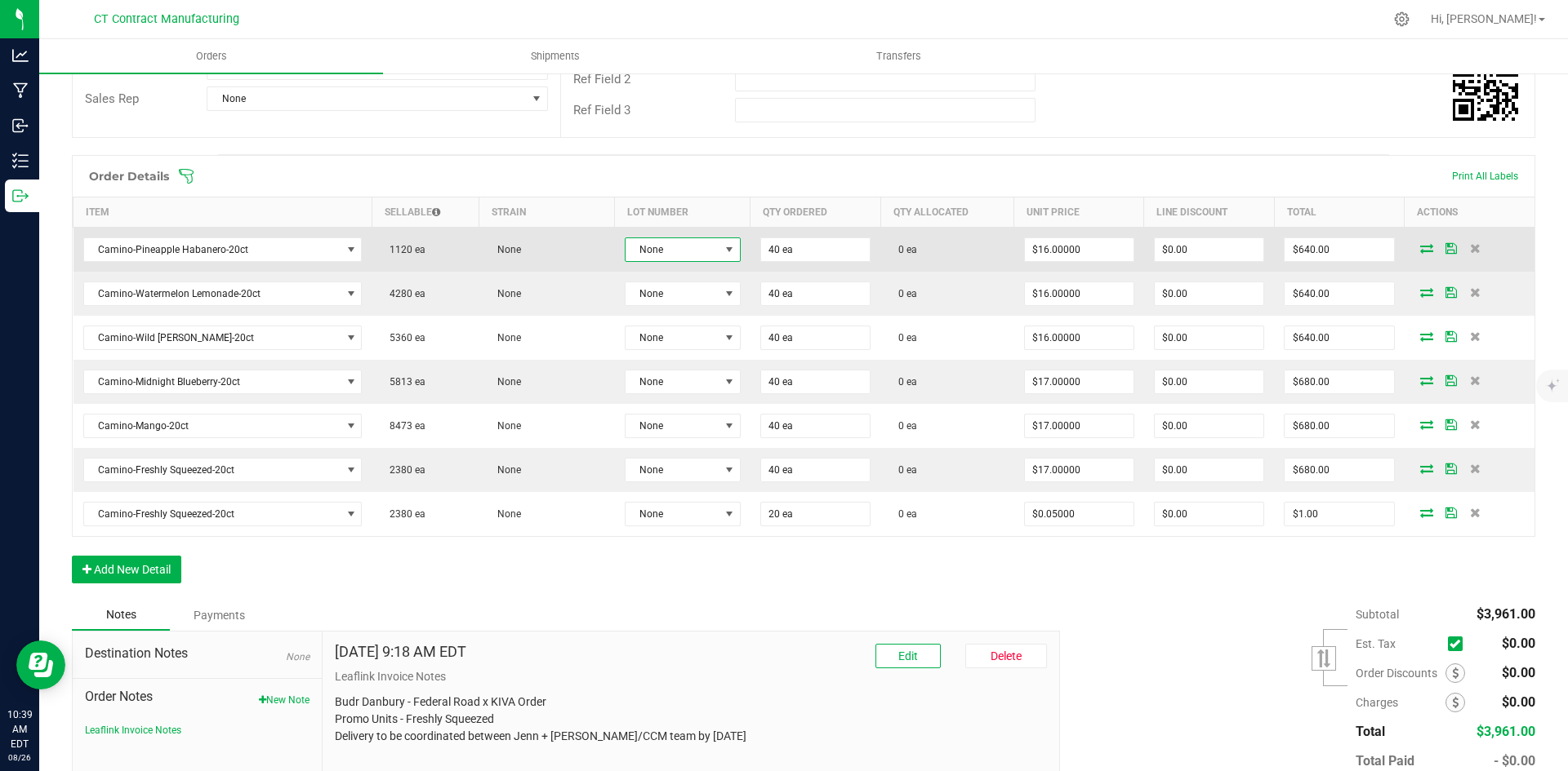
click at [720, 245] on span at bounding box center [730, 250] width 21 height 23
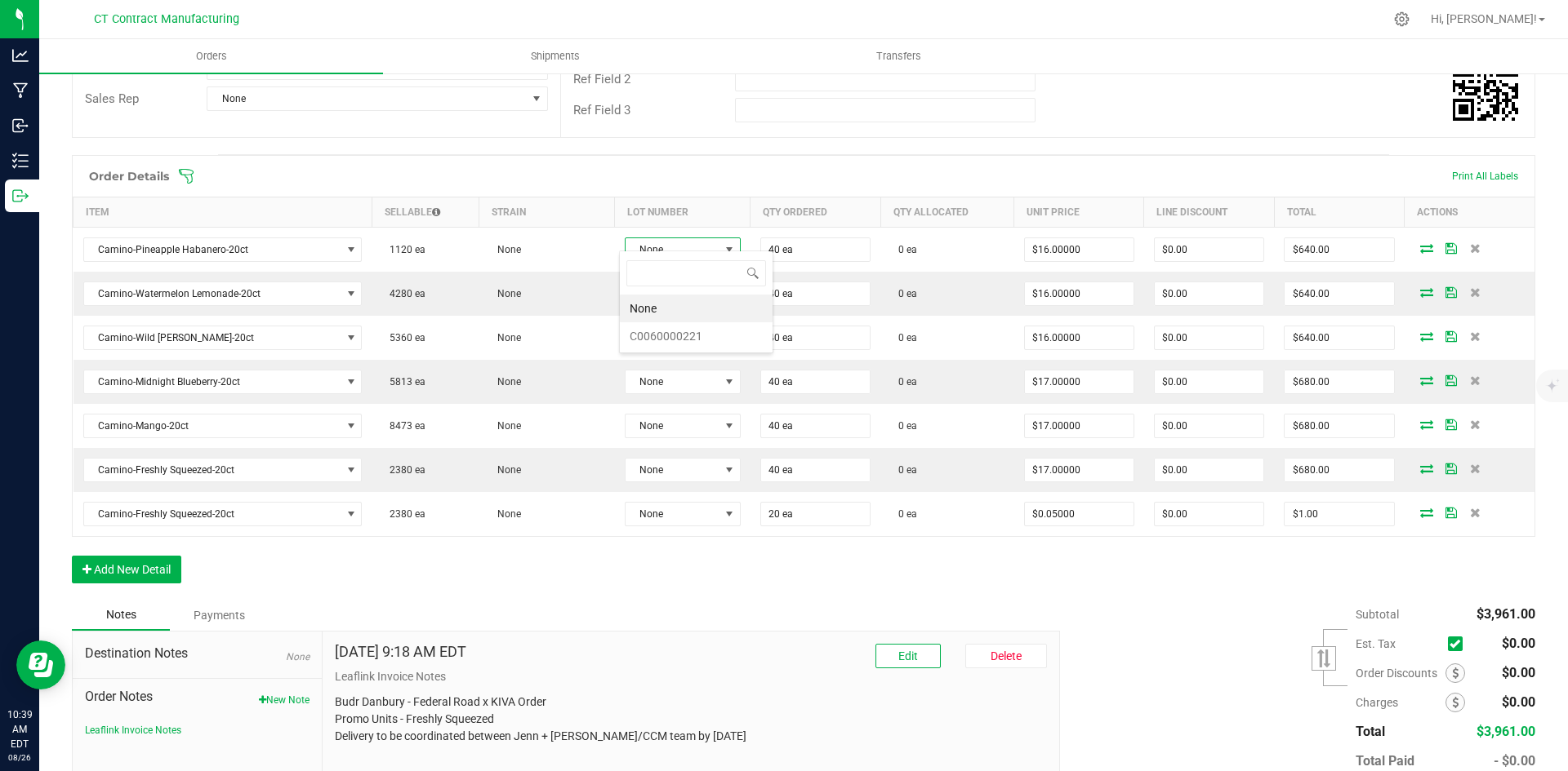
scroll to position [24, 116]
click at [709, 336] on li "C0060000221" at bounding box center [696, 336] width 153 height 28
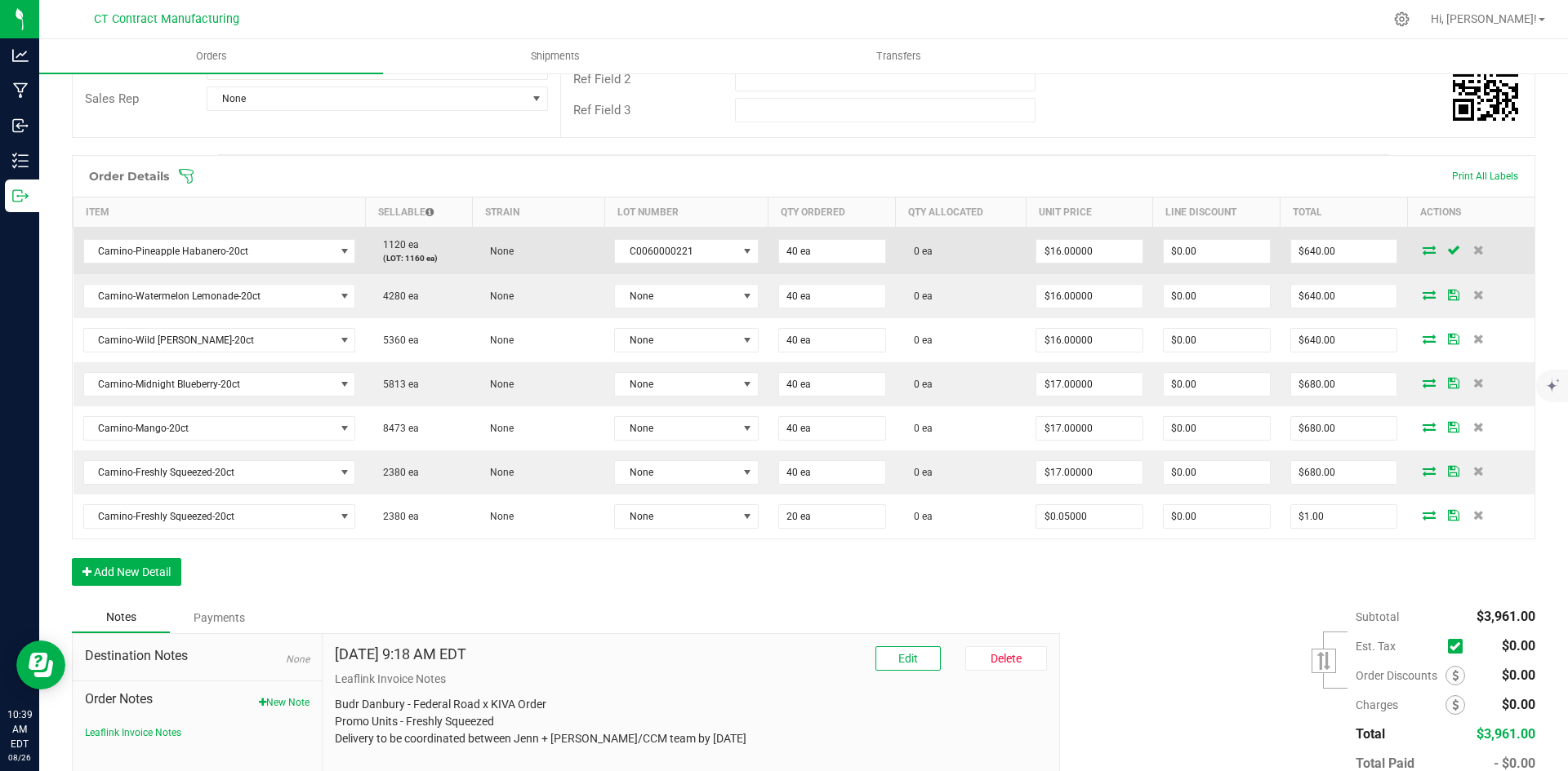
click at [1422, 245] on icon at bounding box center [1429, 250] width 13 height 9
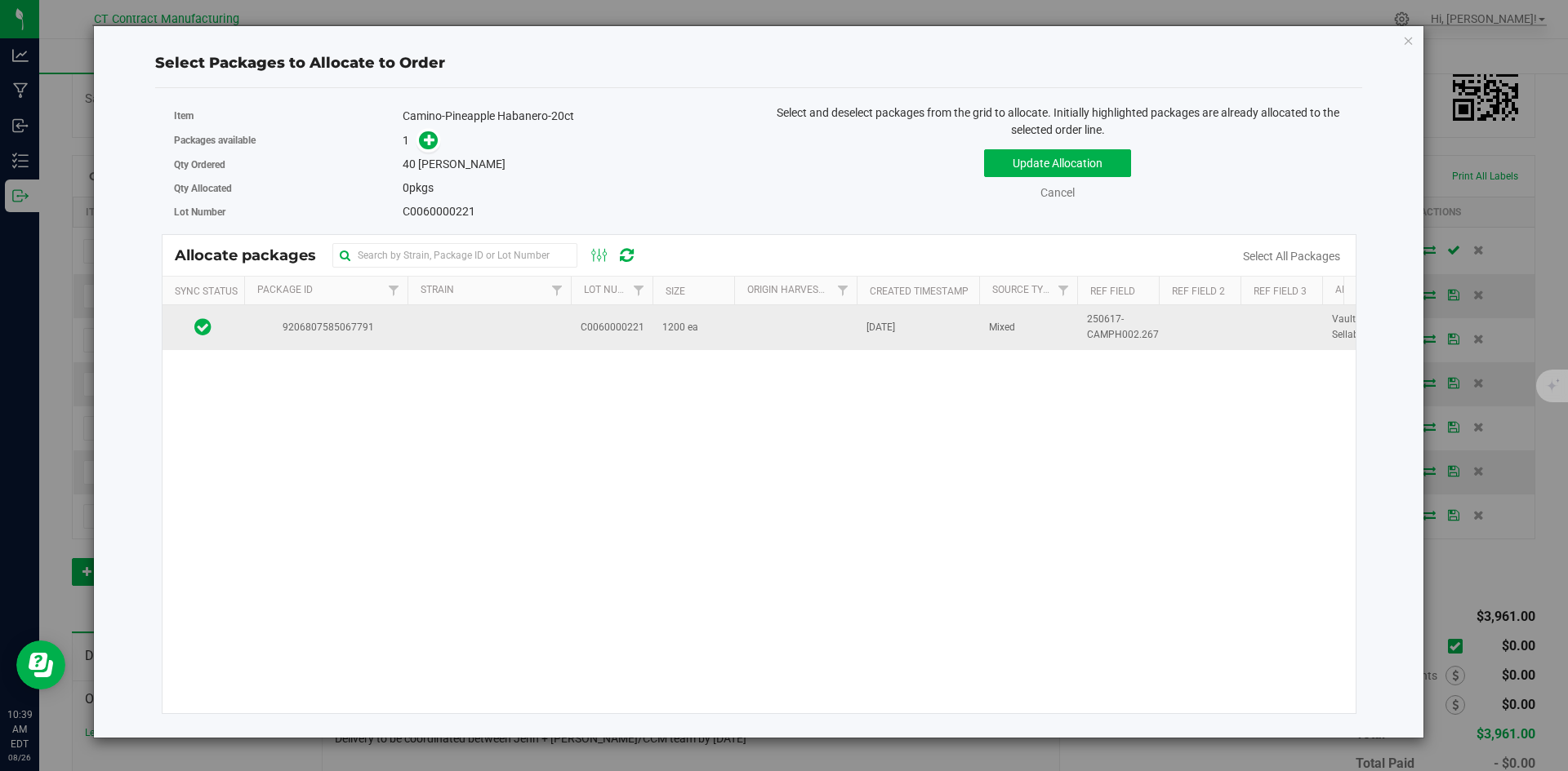
click at [378, 339] on td "9206807585067791" at bounding box center [326, 327] width 163 height 44
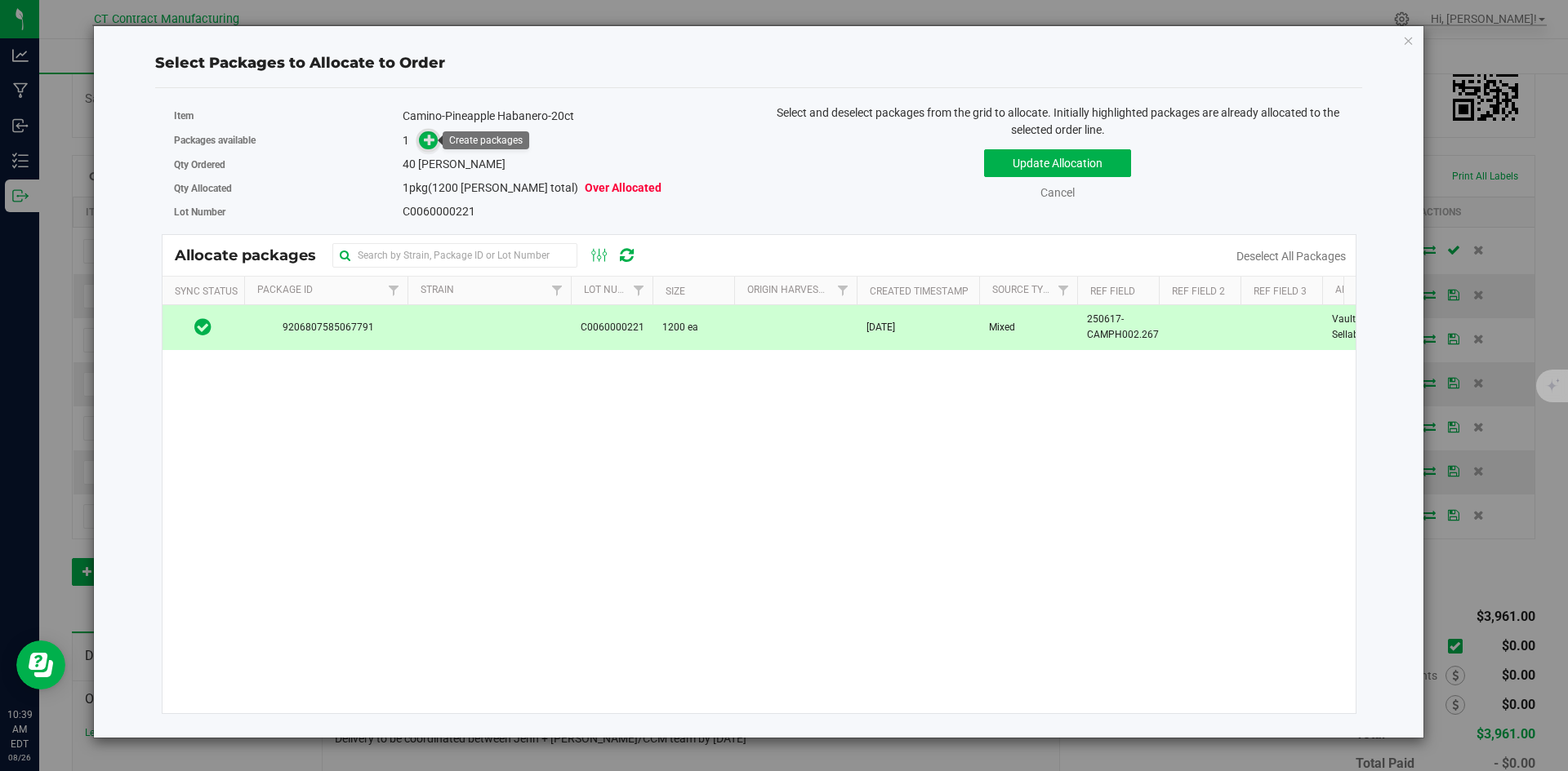
click at [433, 141] on icon at bounding box center [429, 140] width 11 height 11
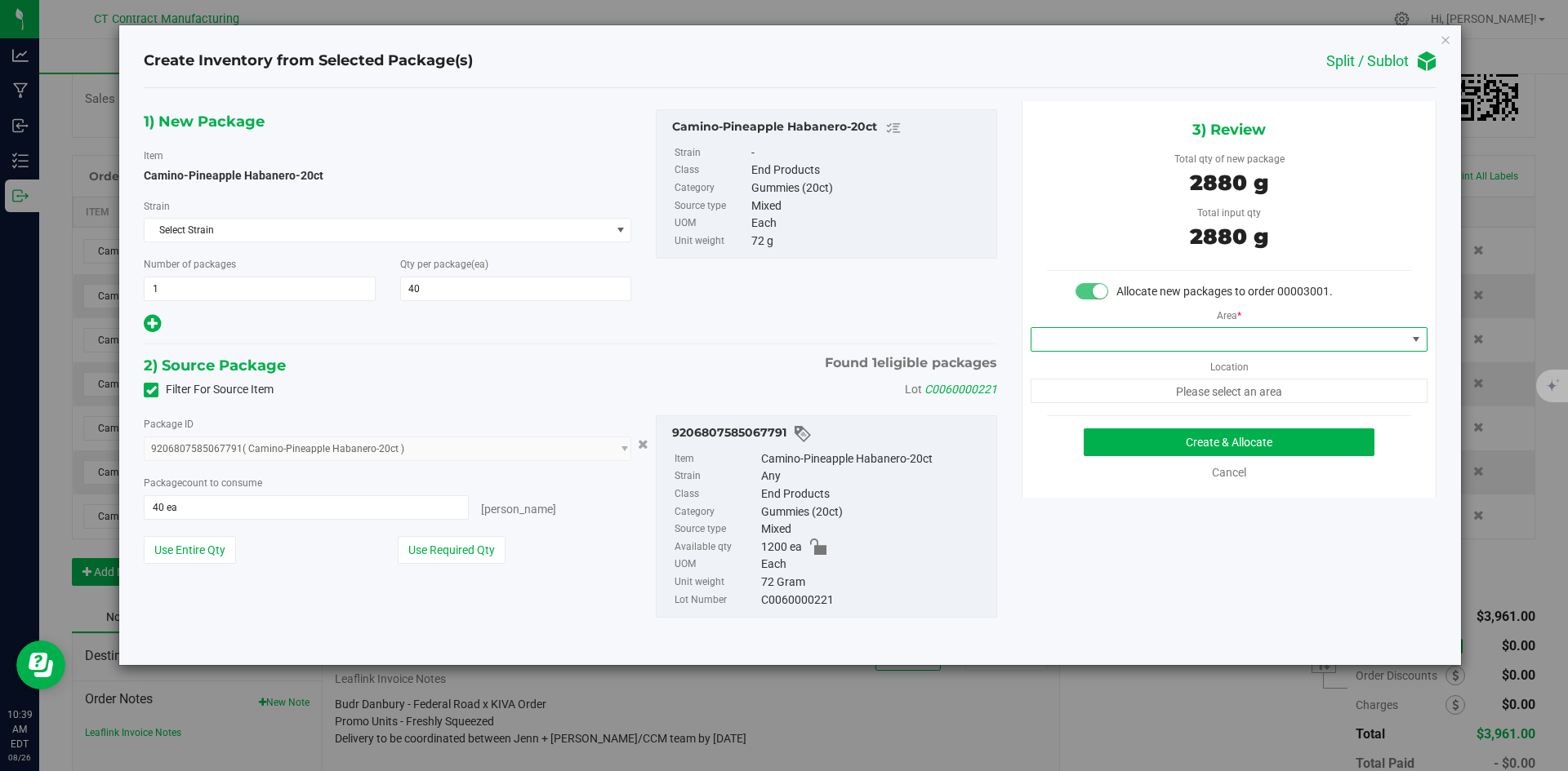
click at [1196, 345] on span at bounding box center [1219, 339] width 375 height 23
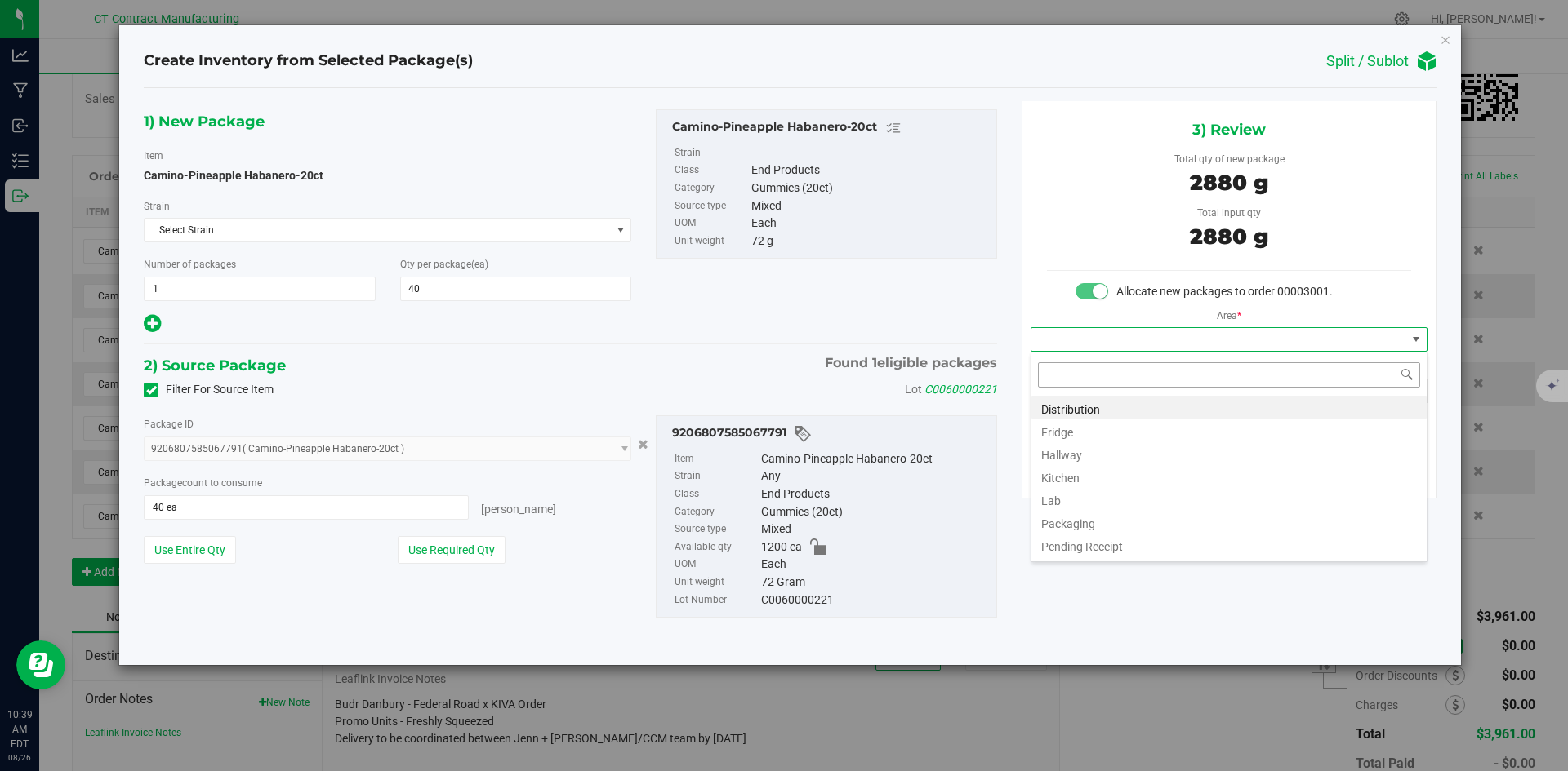
scroll to position [24, 396]
click at [1199, 401] on li "Distribution" at bounding box center [1229, 408] width 396 height 23
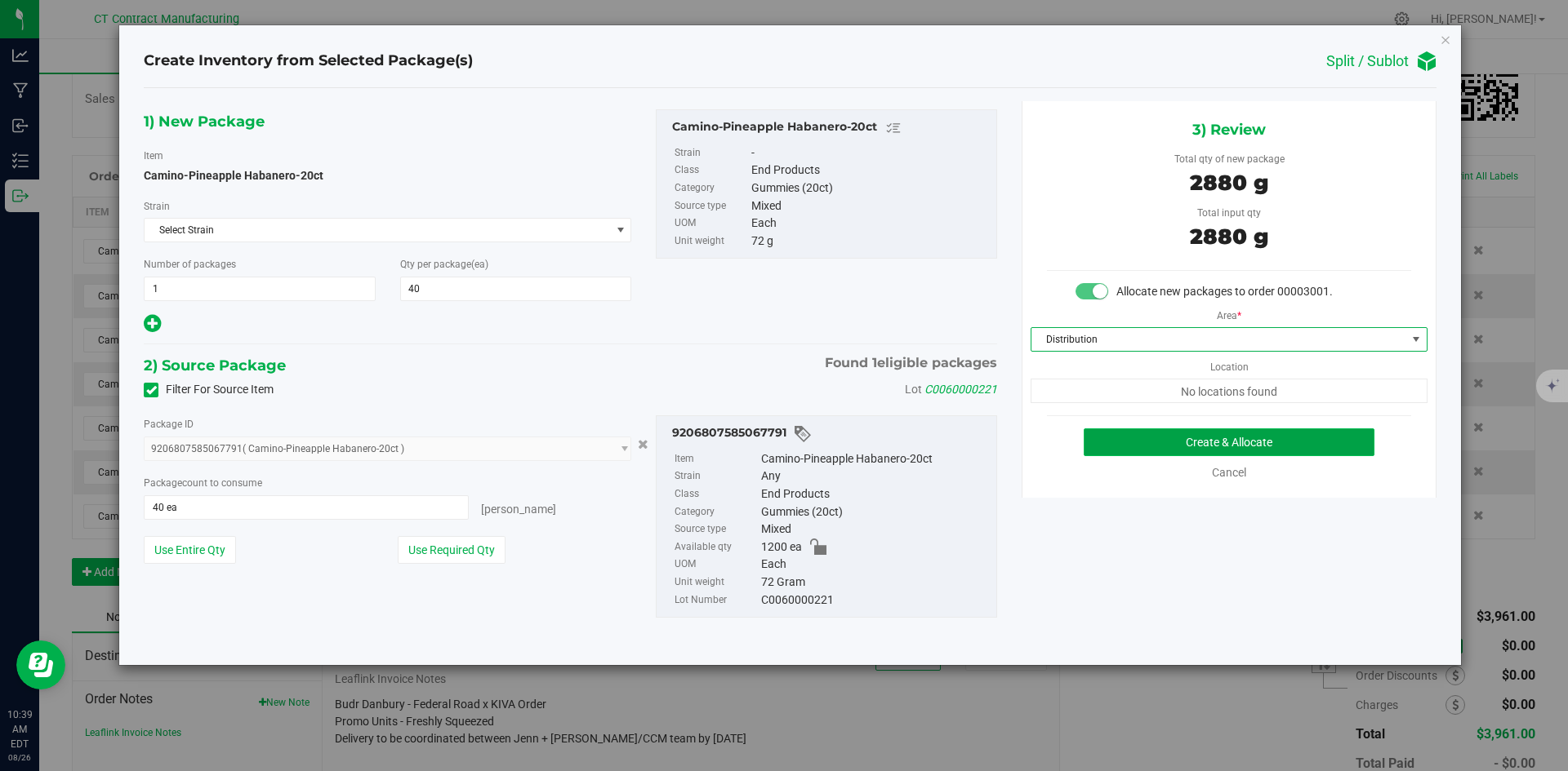
click at [1219, 447] on button "Create & Allocate" at bounding box center [1228, 442] width 290 height 28
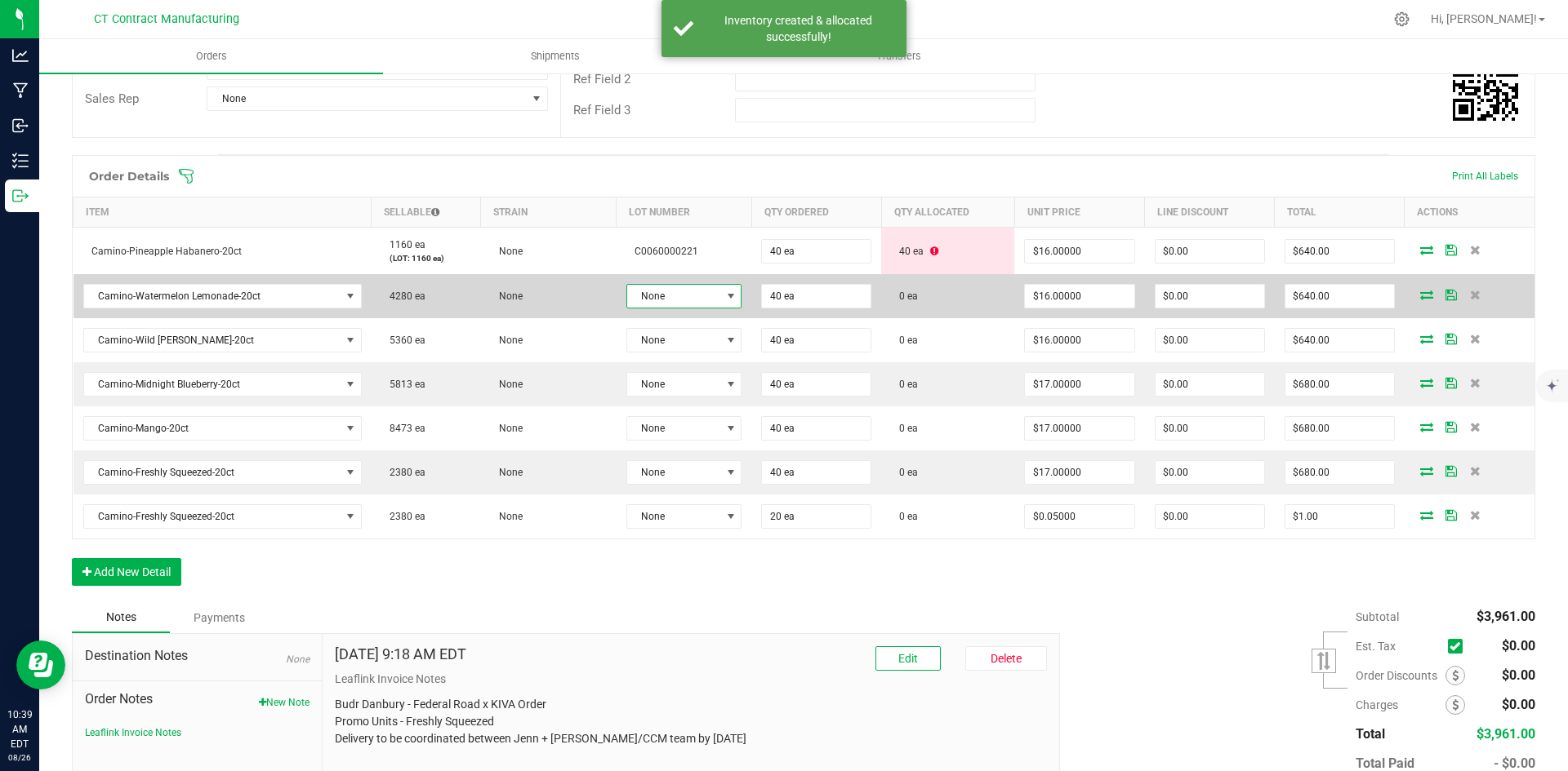
click at [673, 285] on span "None" at bounding box center [675, 296] width 94 height 23
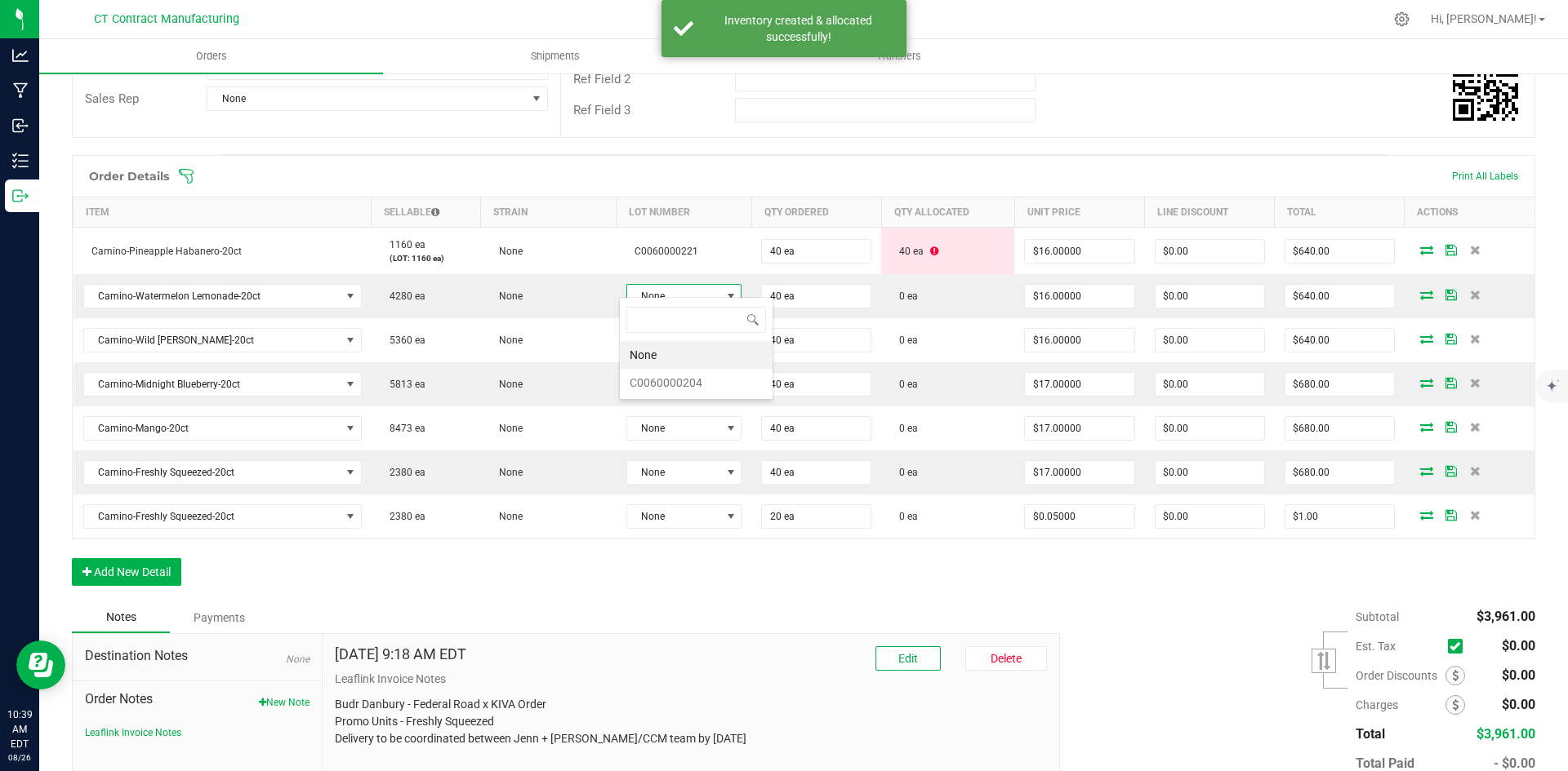
scroll to position [24, 116]
click at [716, 378] on li "C0060000204" at bounding box center [696, 383] width 153 height 28
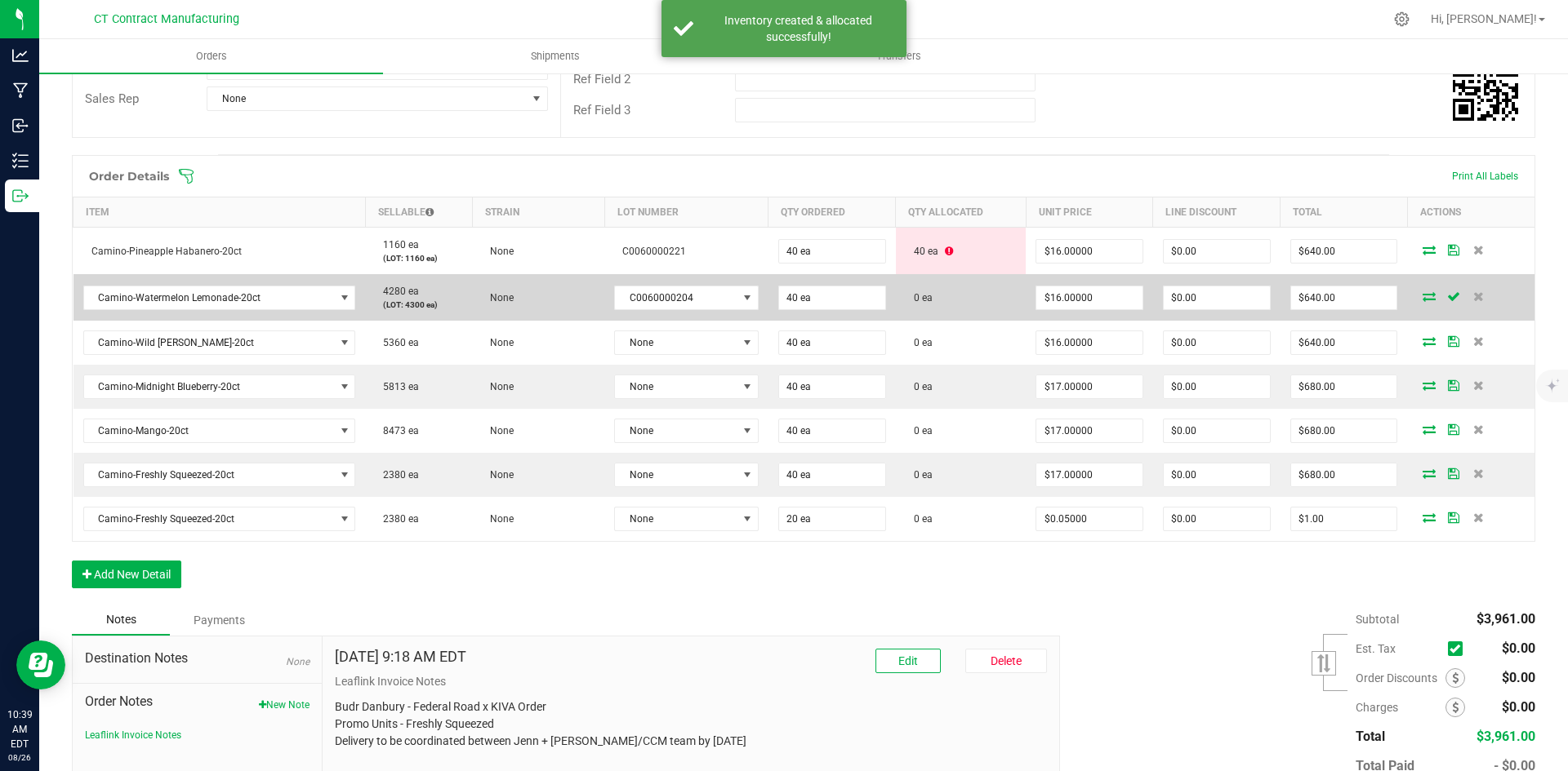
click at [1422, 291] on icon at bounding box center [1429, 296] width 13 height 9
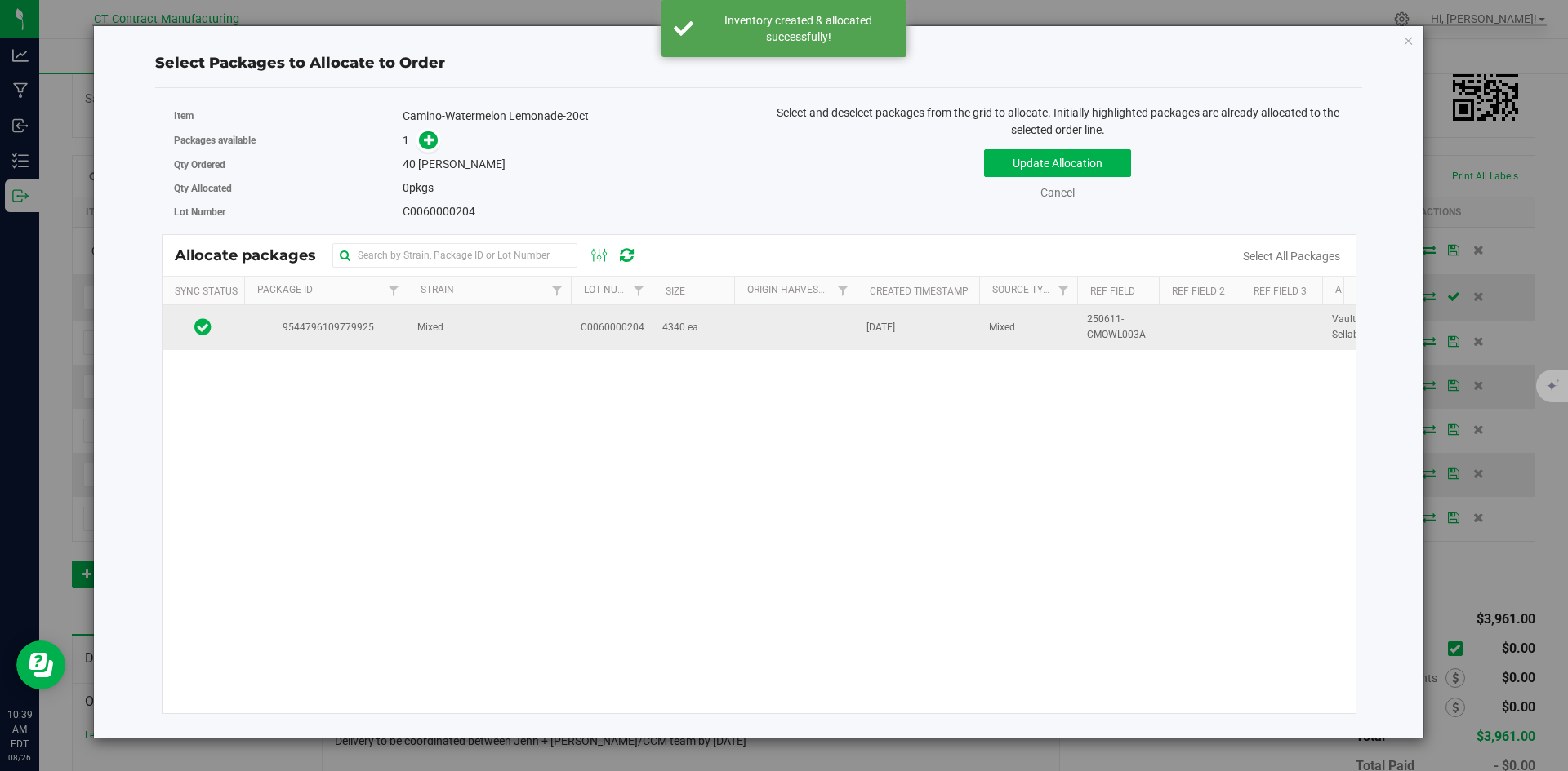
click at [448, 334] on td "Mixed" at bounding box center [489, 327] width 163 height 44
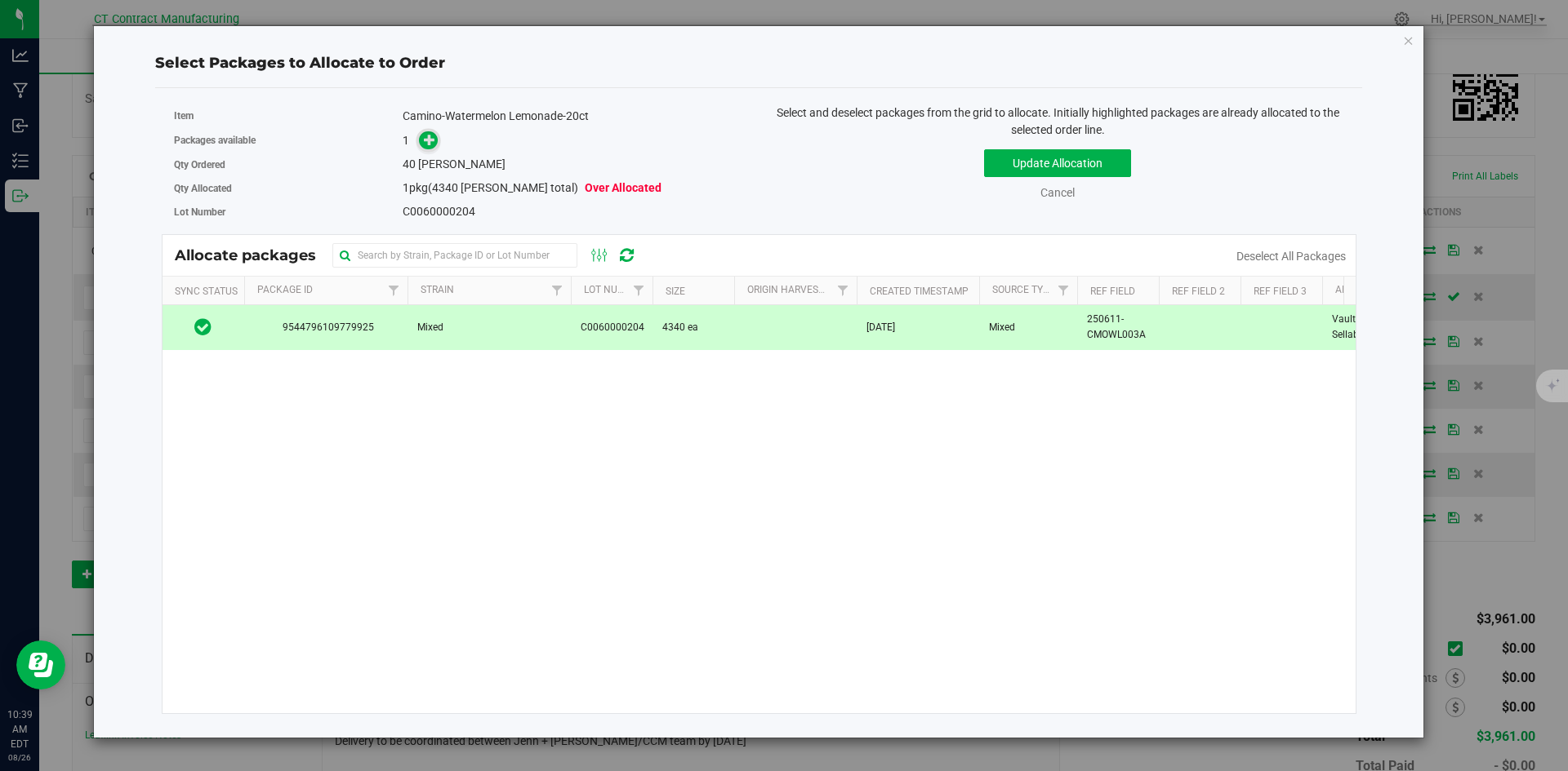
click at [435, 135] on icon at bounding box center [429, 140] width 11 height 11
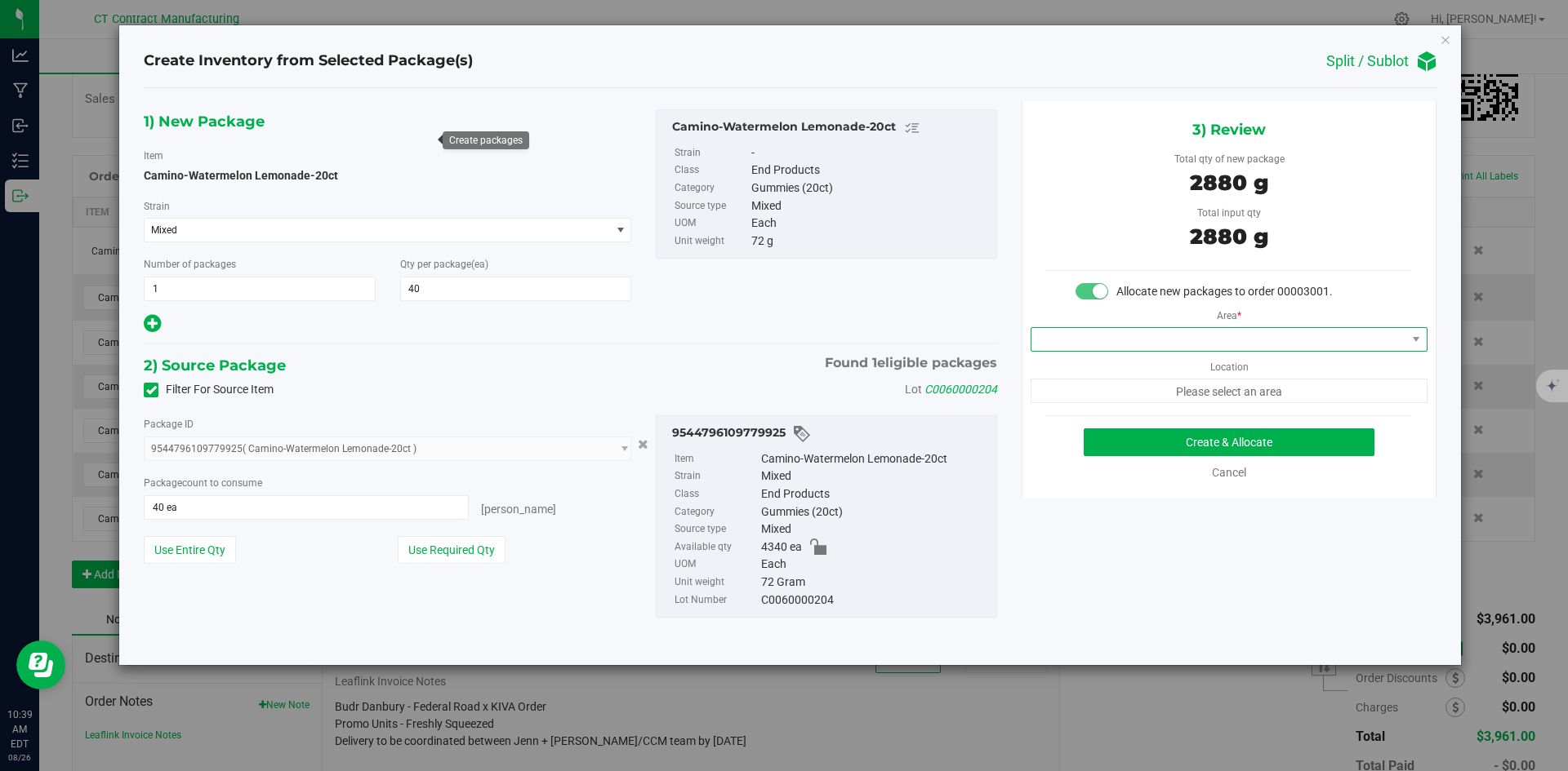
click at [1174, 333] on span at bounding box center [1219, 339] width 375 height 23
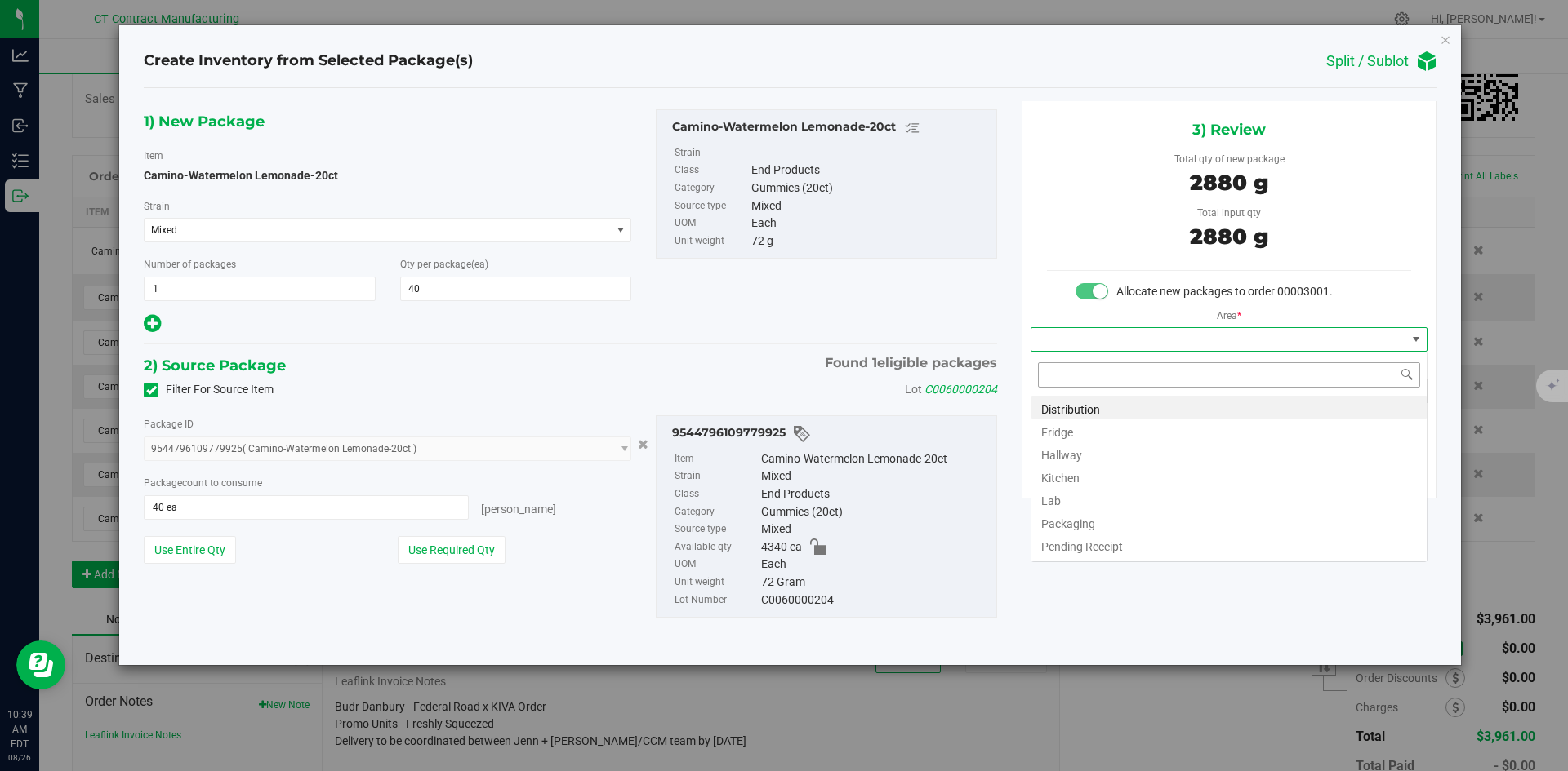
scroll to position [24, 396]
click at [1141, 406] on li "Distribution" at bounding box center [1229, 408] width 396 height 23
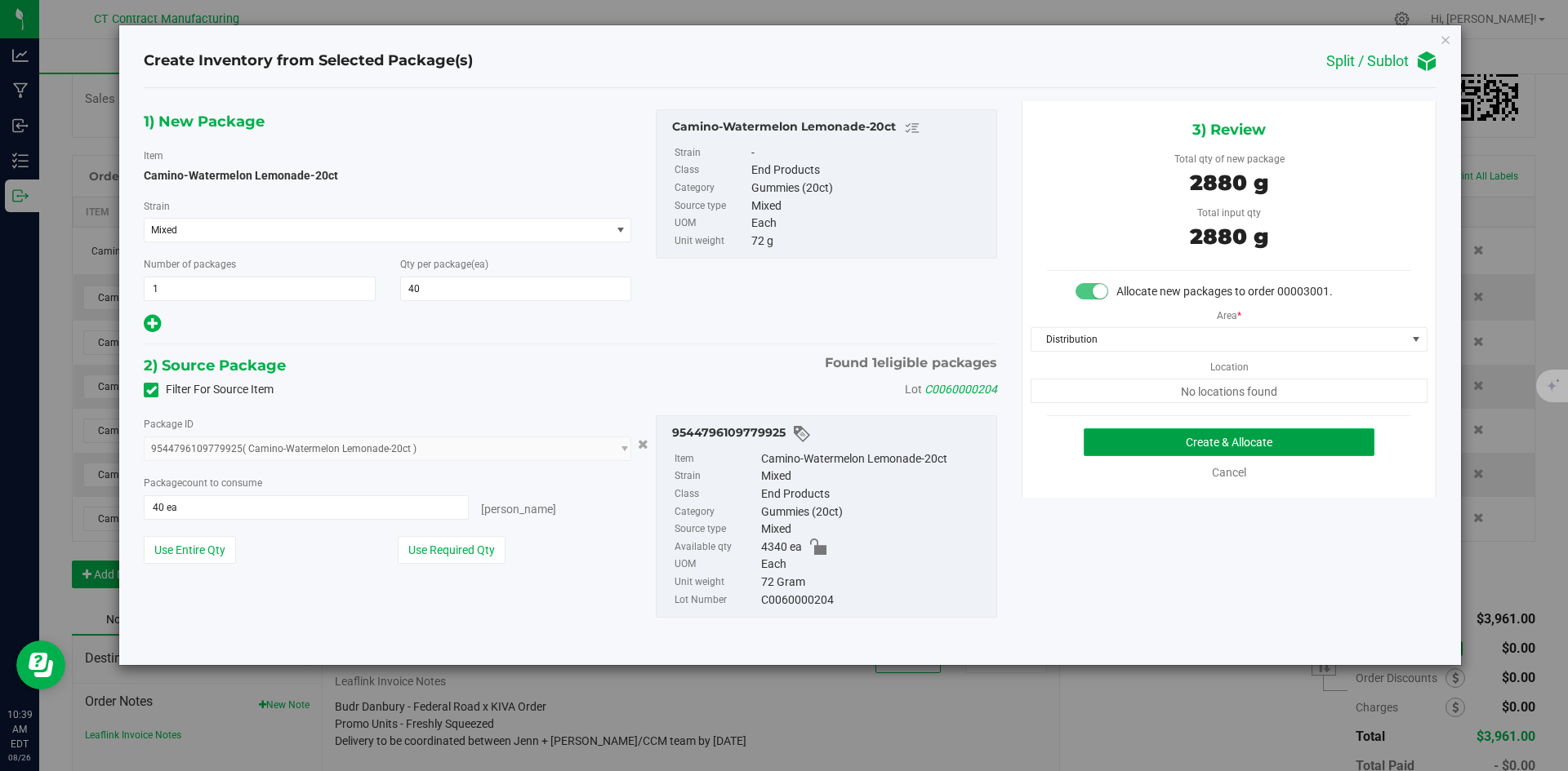
click at [1172, 434] on button "Create & Allocate" at bounding box center [1228, 442] width 290 height 28
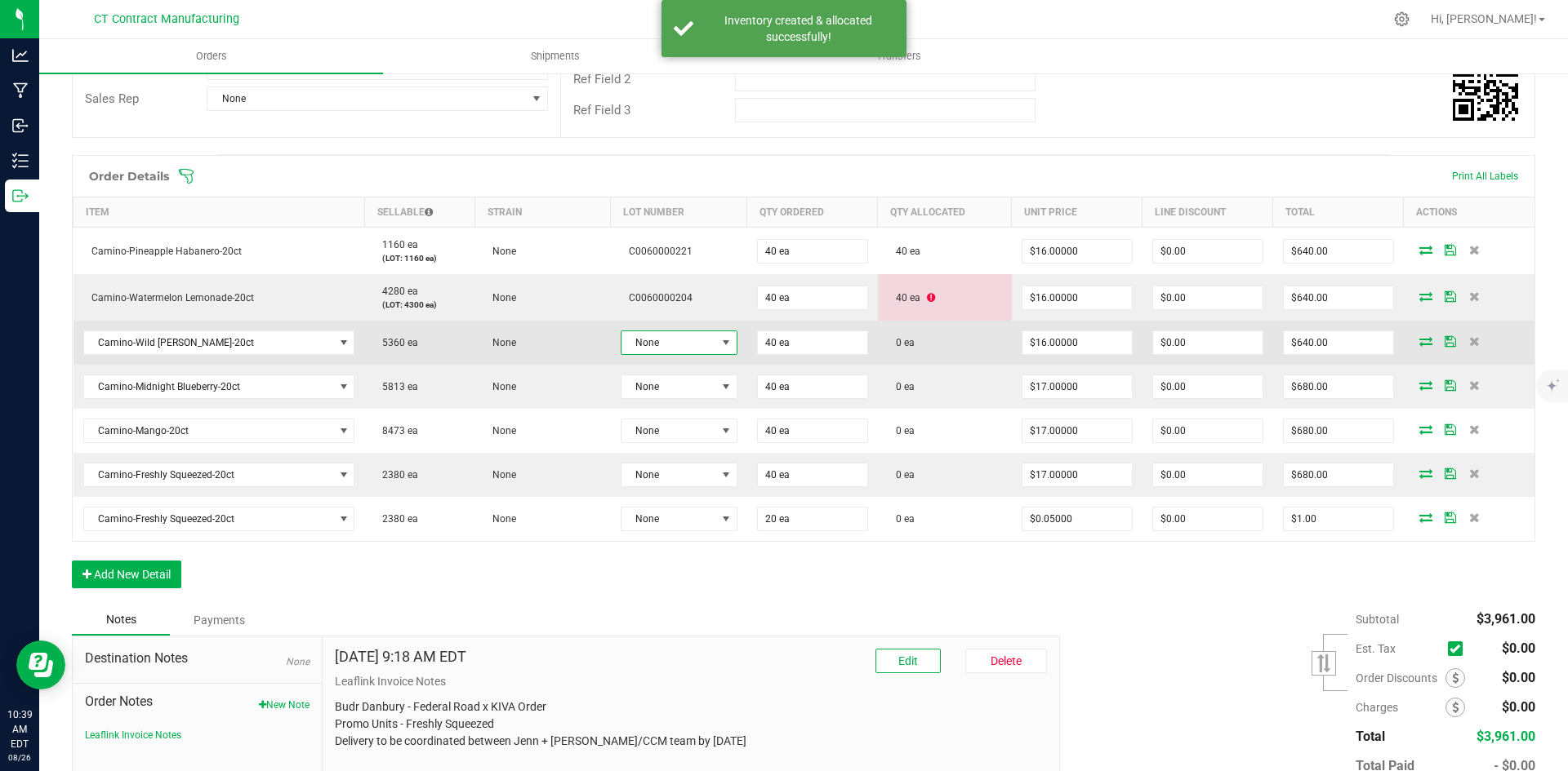
click at [689, 339] on span "None" at bounding box center [669, 343] width 95 height 23
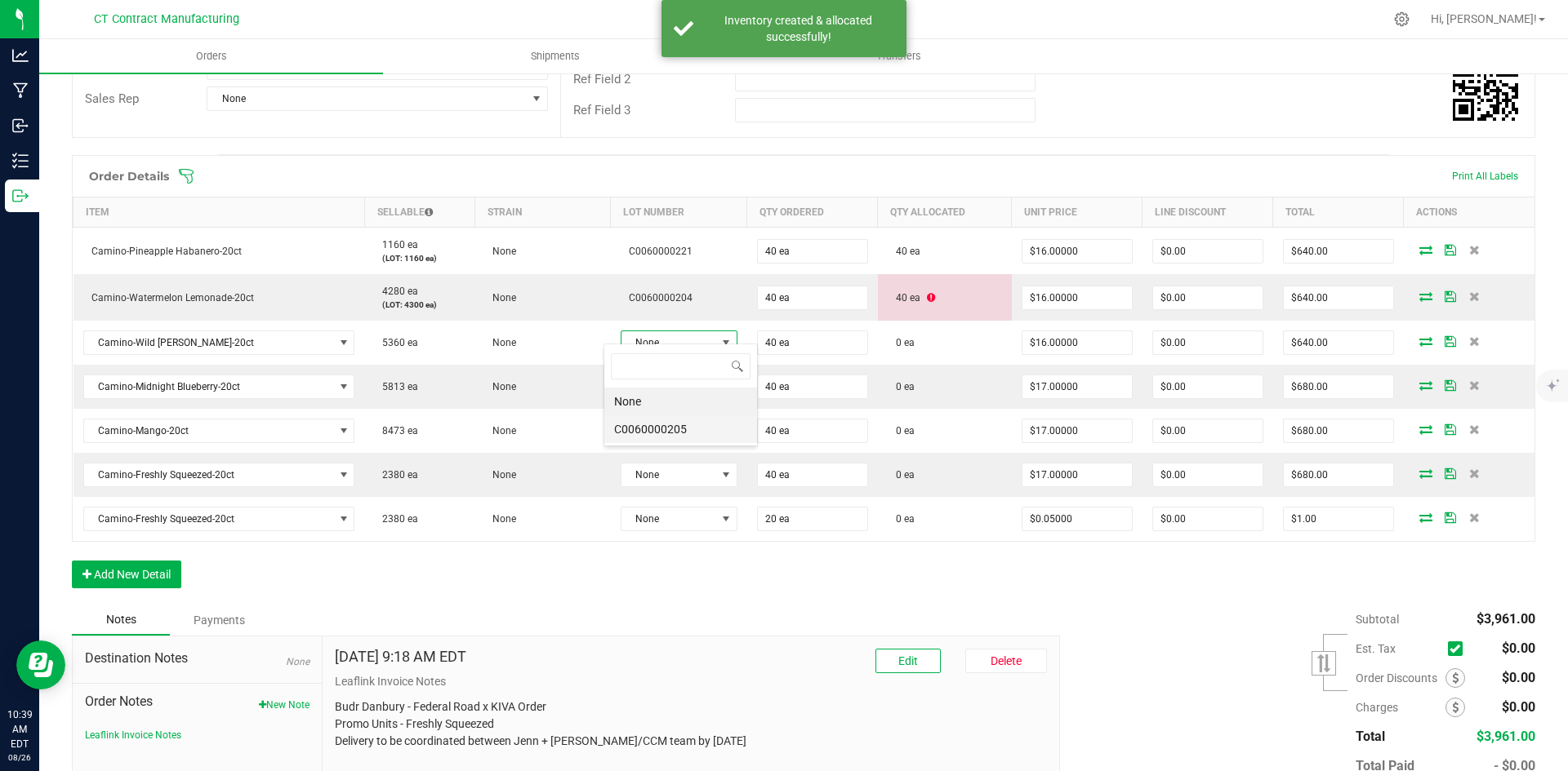
click at [713, 434] on li "C0060000205" at bounding box center [680, 429] width 153 height 28
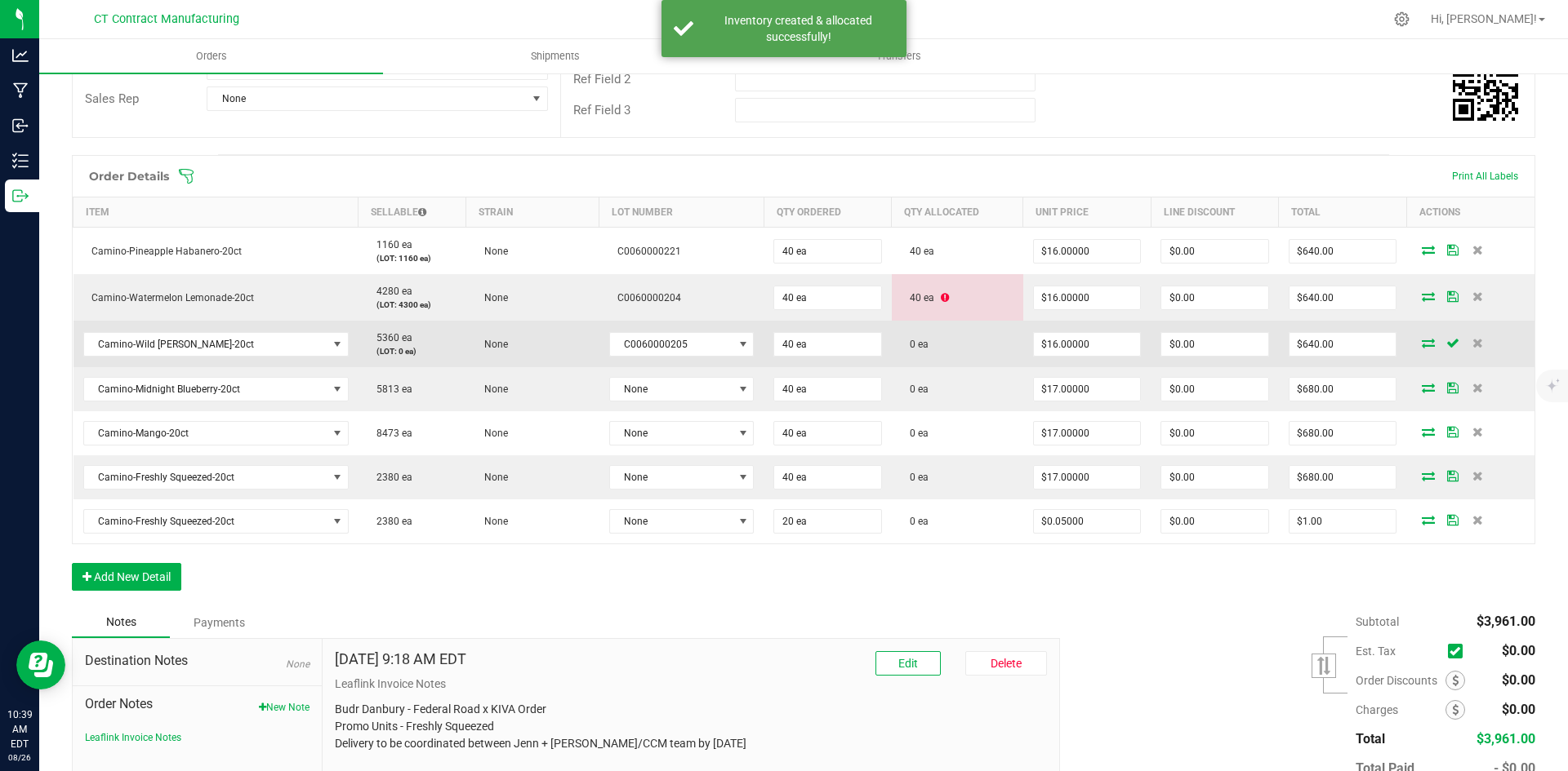
click at [1421, 338] on icon at bounding box center [1428, 343] width 13 height 9
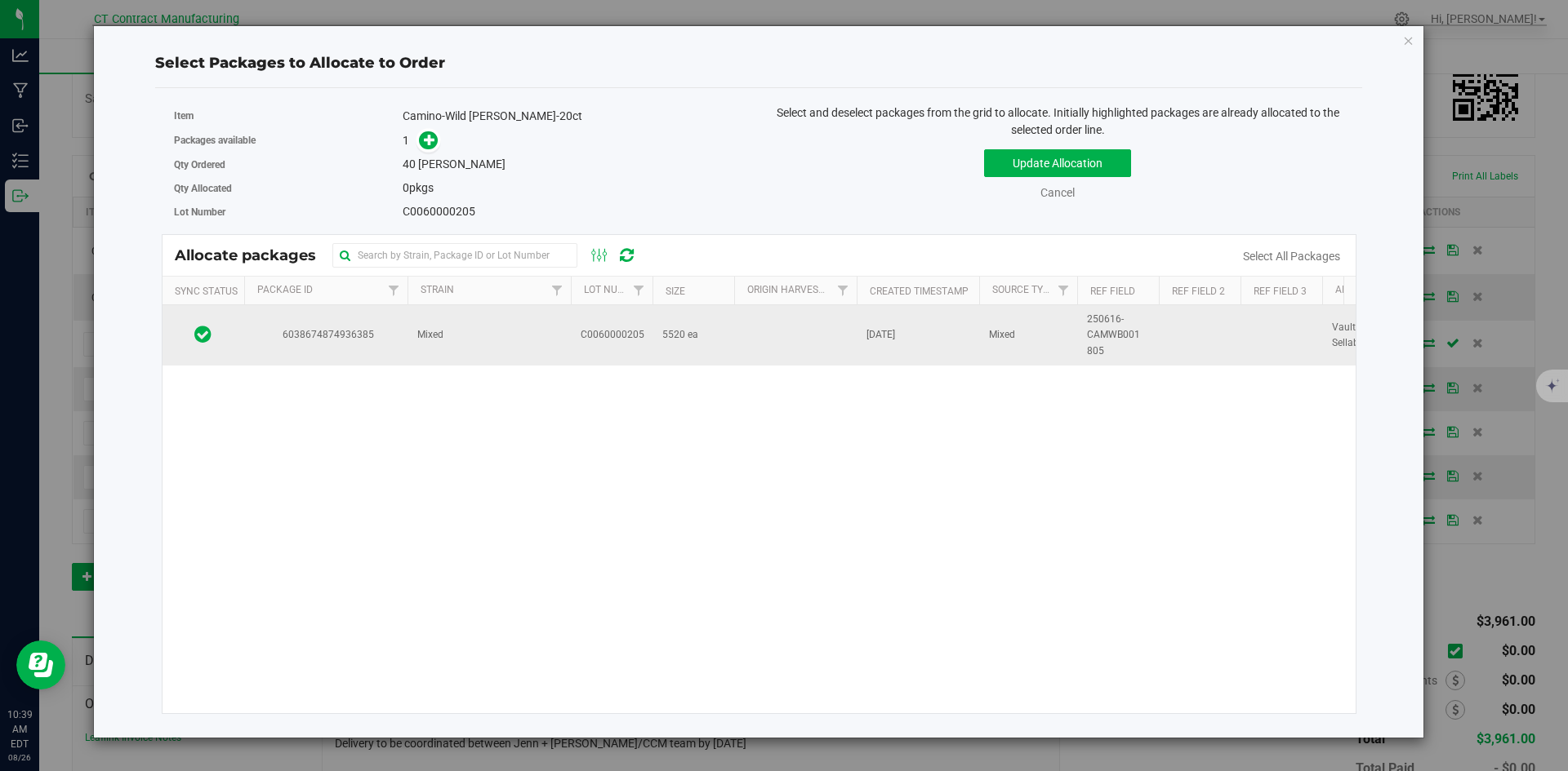
click at [435, 339] on span "Mixed" at bounding box center [430, 335] width 26 height 16
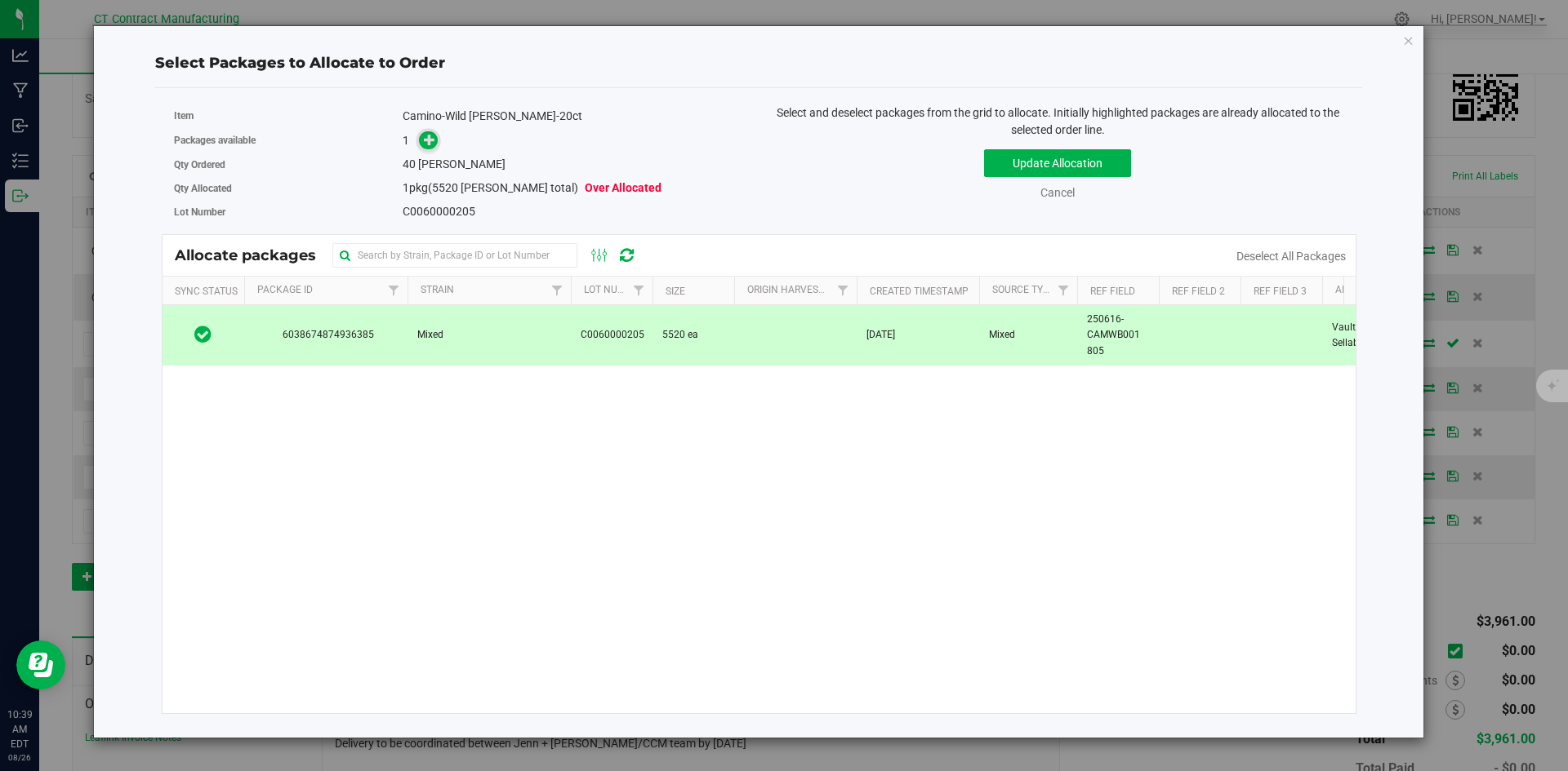
click at [431, 145] on icon at bounding box center [429, 140] width 11 height 11
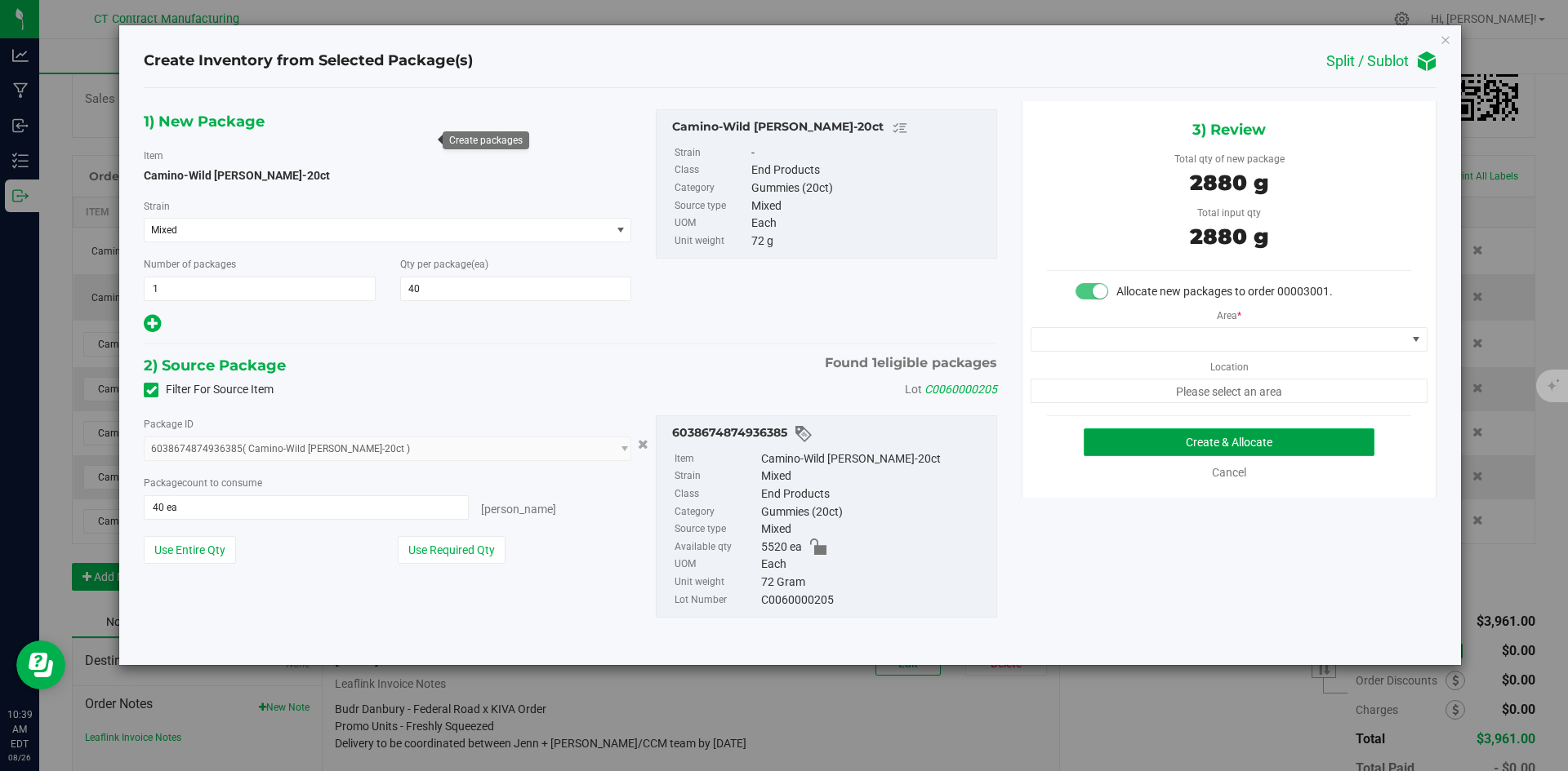
click at [1198, 440] on button "Create & Allocate" at bounding box center [1228, 442] width 290 height 28
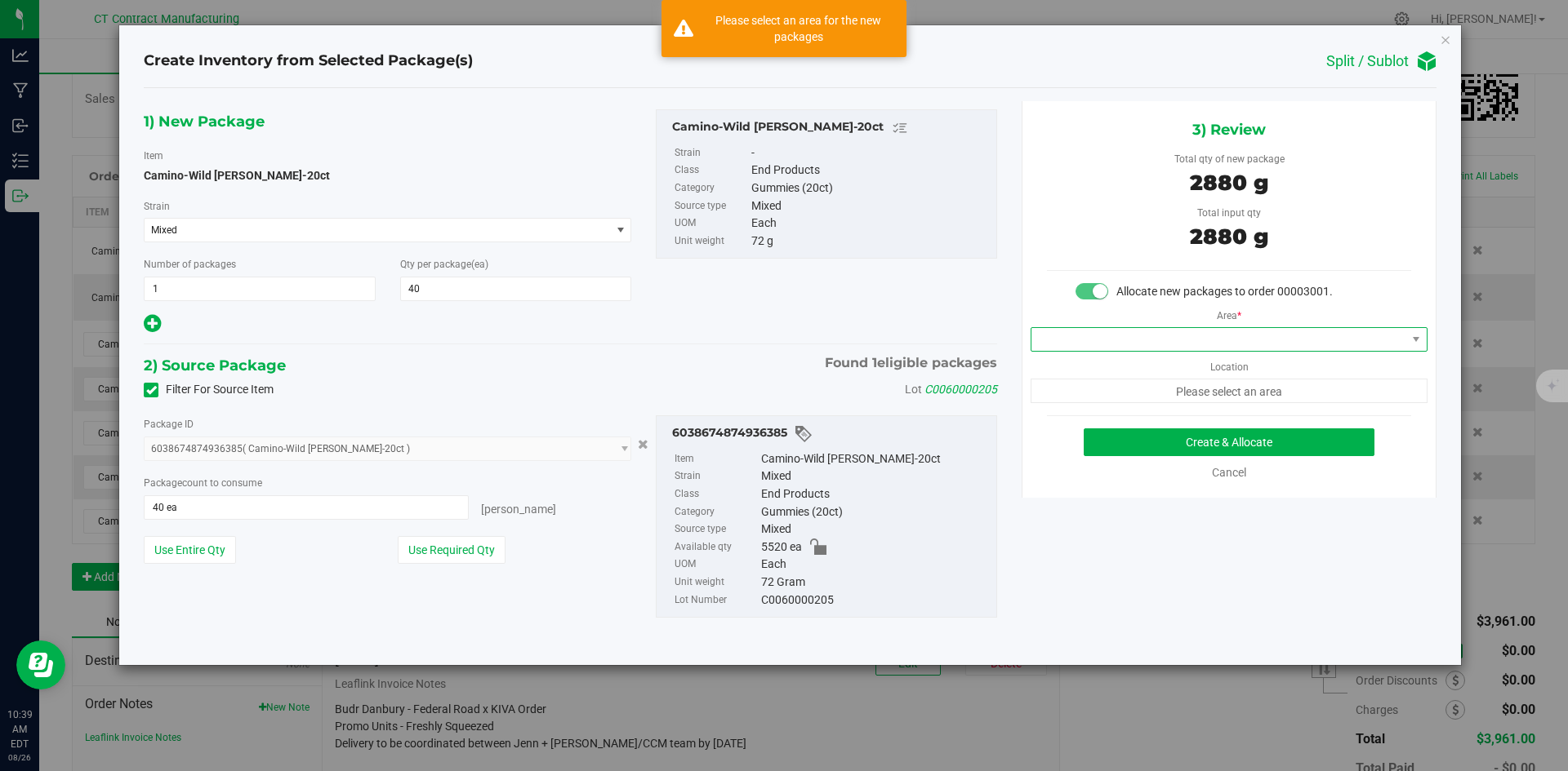
click at [1096, 335] on span at bounding box center [1219, 339] width 375 height 23
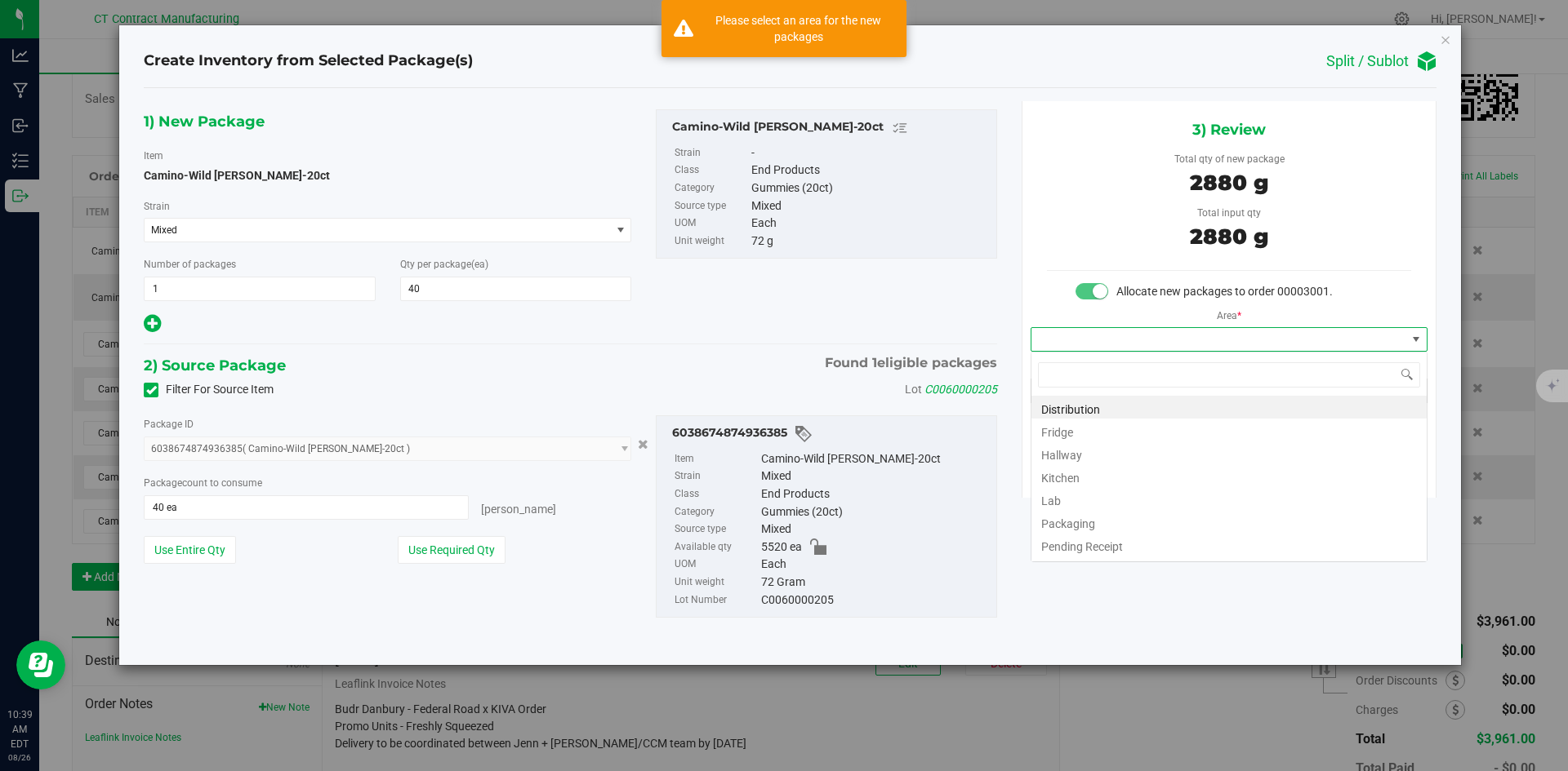
scroll to position [24, 396]
click at [1086, 407] on li "Distribution" at bounding box center [1229, 408] width 396 height 23
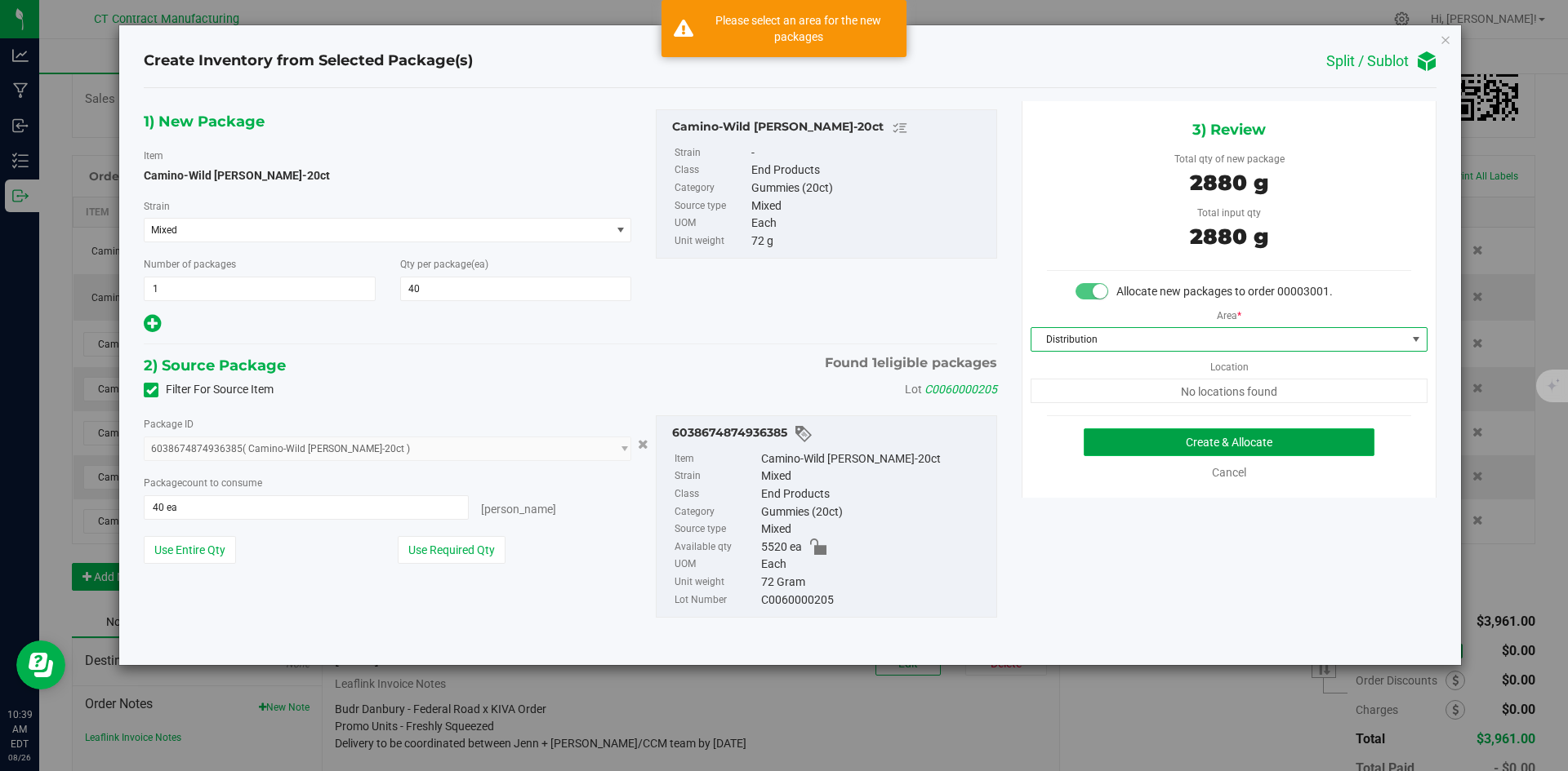
click at [1195, 438] on button "Create & Allocate" at bounding box center [1228, 442] width 290 height 28
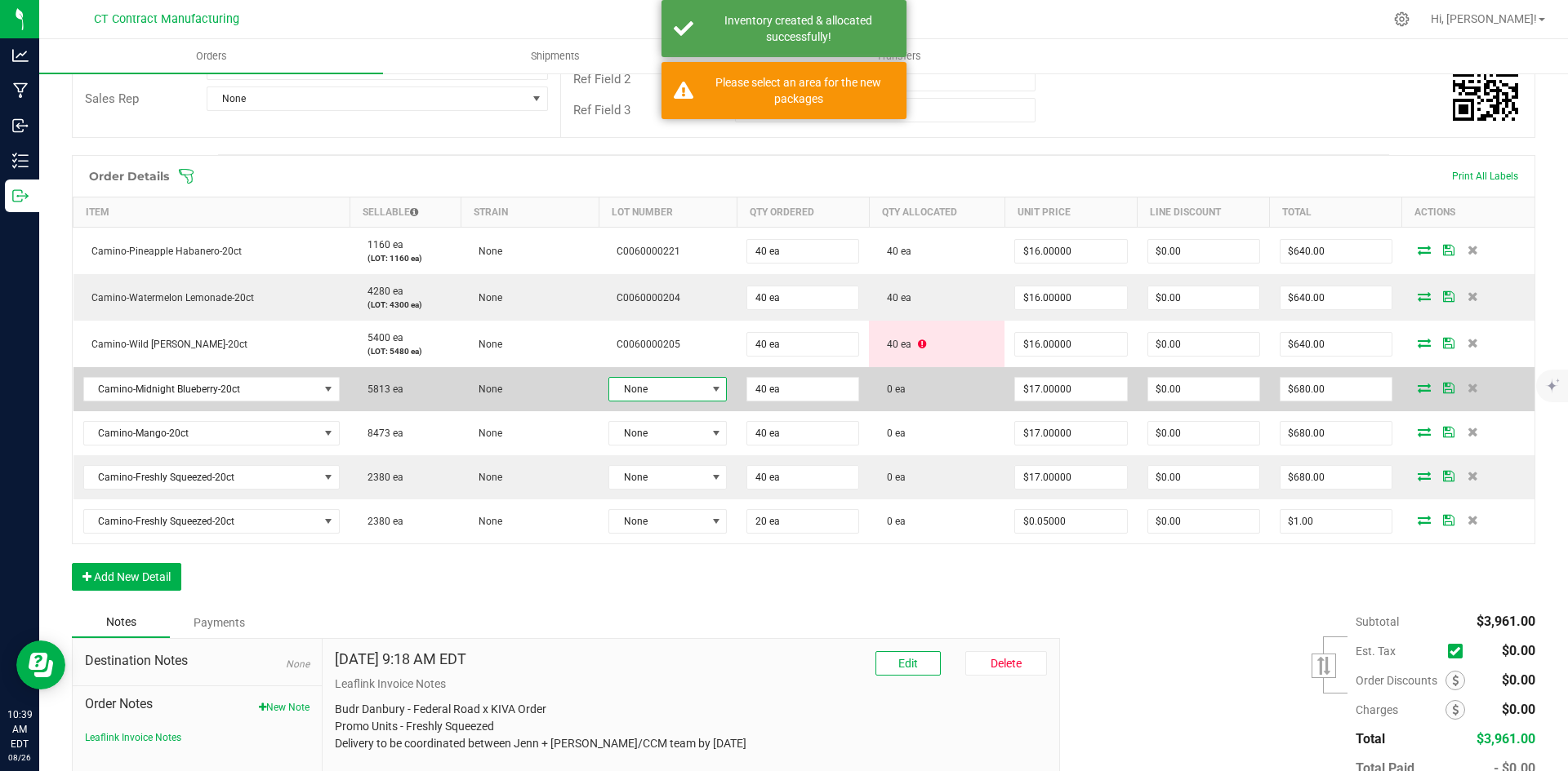
click at [691, 378] on span "None" at bounding box center [657, 389] width 97 height 23
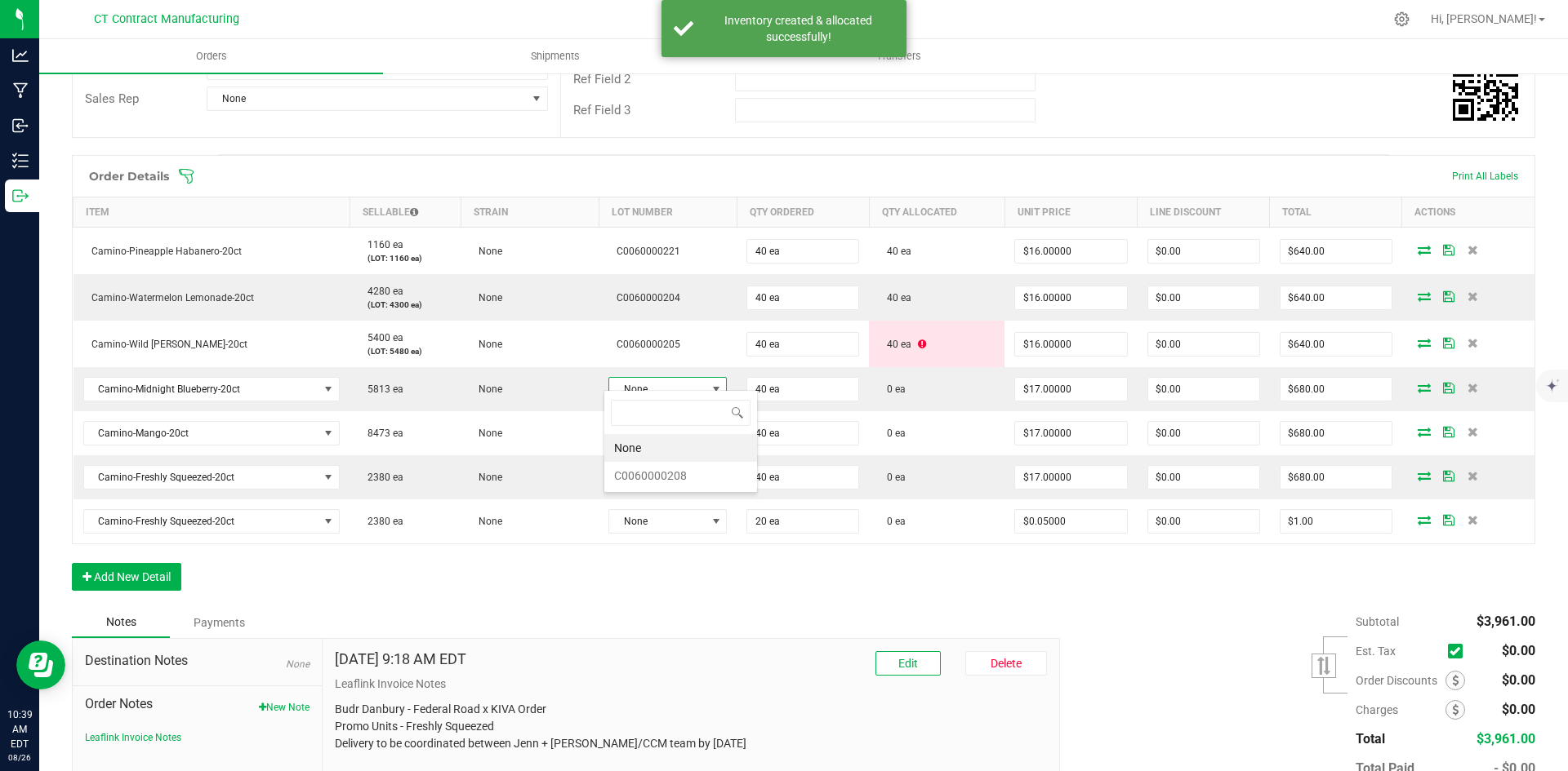
scroll to position [24, 116]
click at [703, 478] on li "C0060000208" at bounding box center [680, 476] width 153 height 28
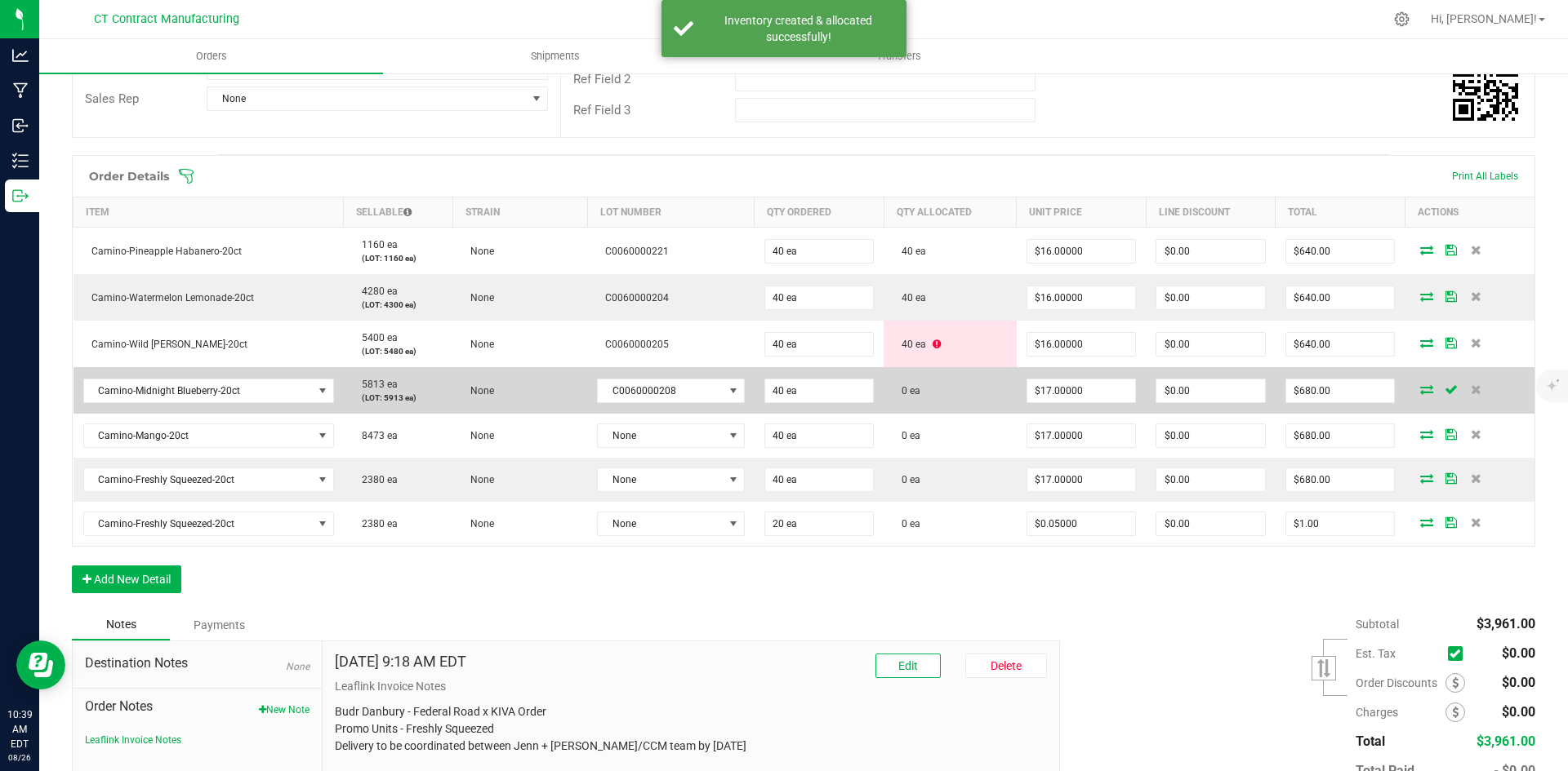
click at [1421, 384] on icon at bounding box center [1427, 389] width 13 height 9
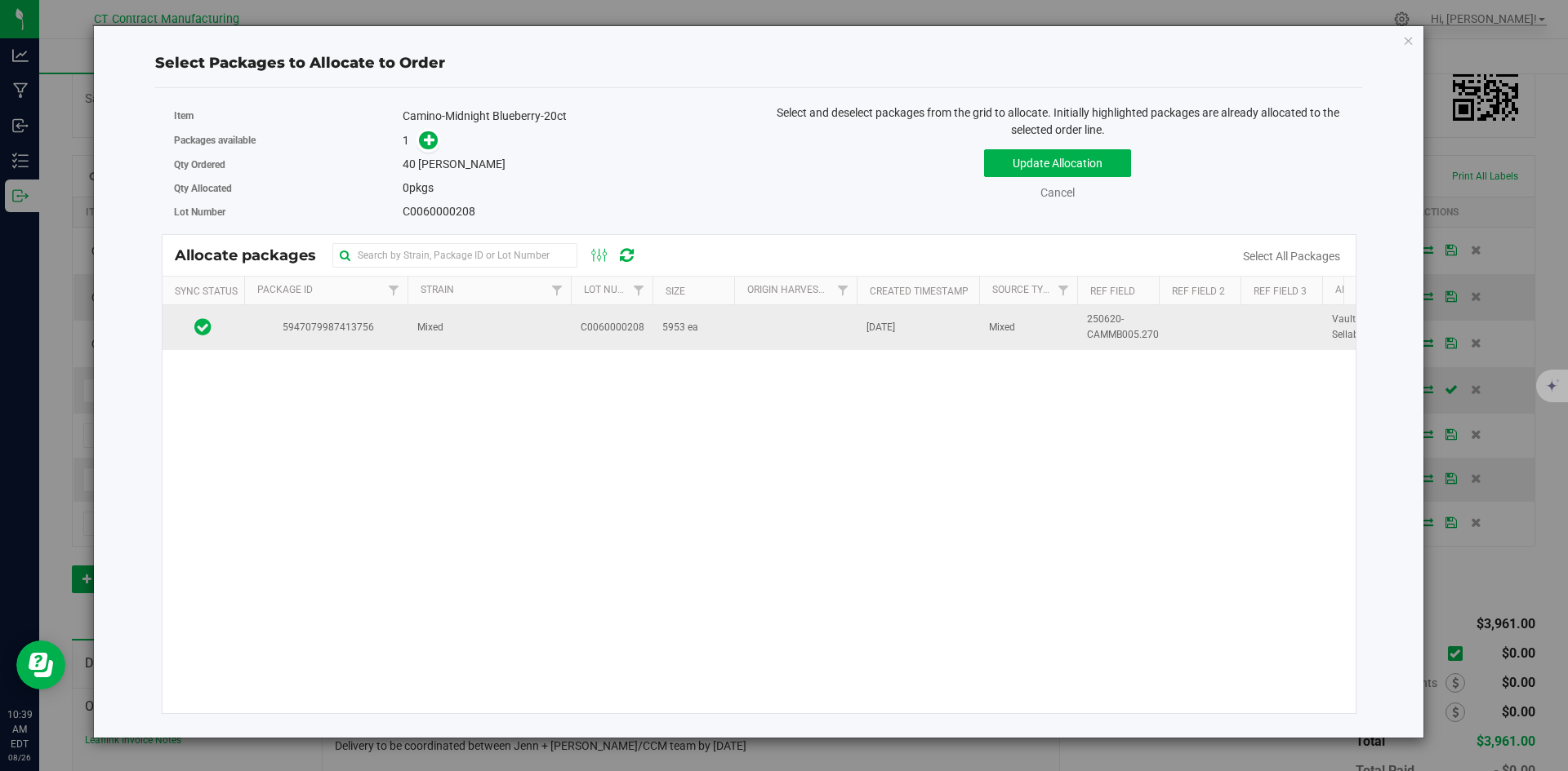
click at [446, 335] on td "Mixed" at bounding box center [489, 327] width 163 height 44
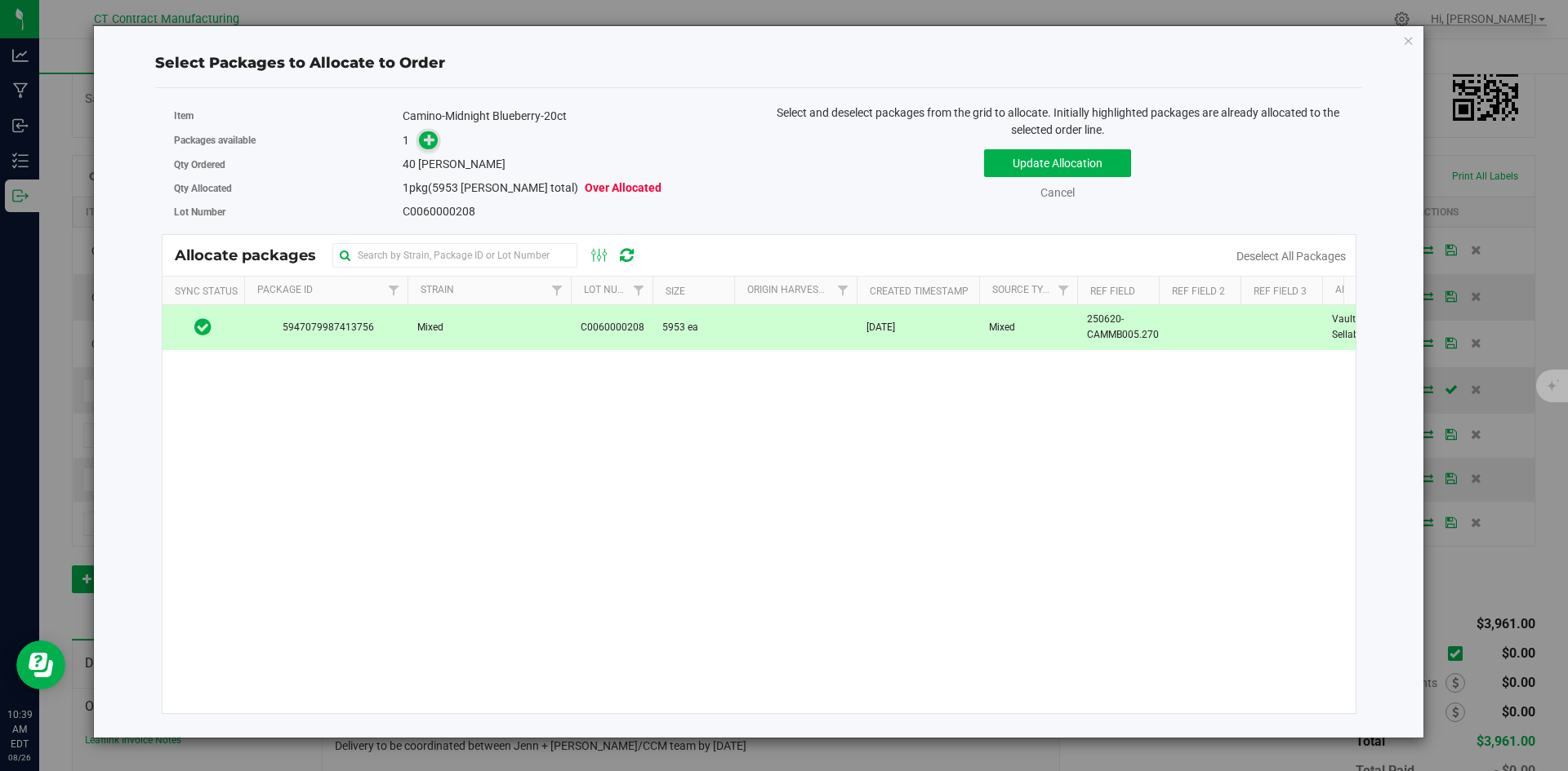
click at [431, 141] on icon at bounding box center [429, 140] width 11 height 11
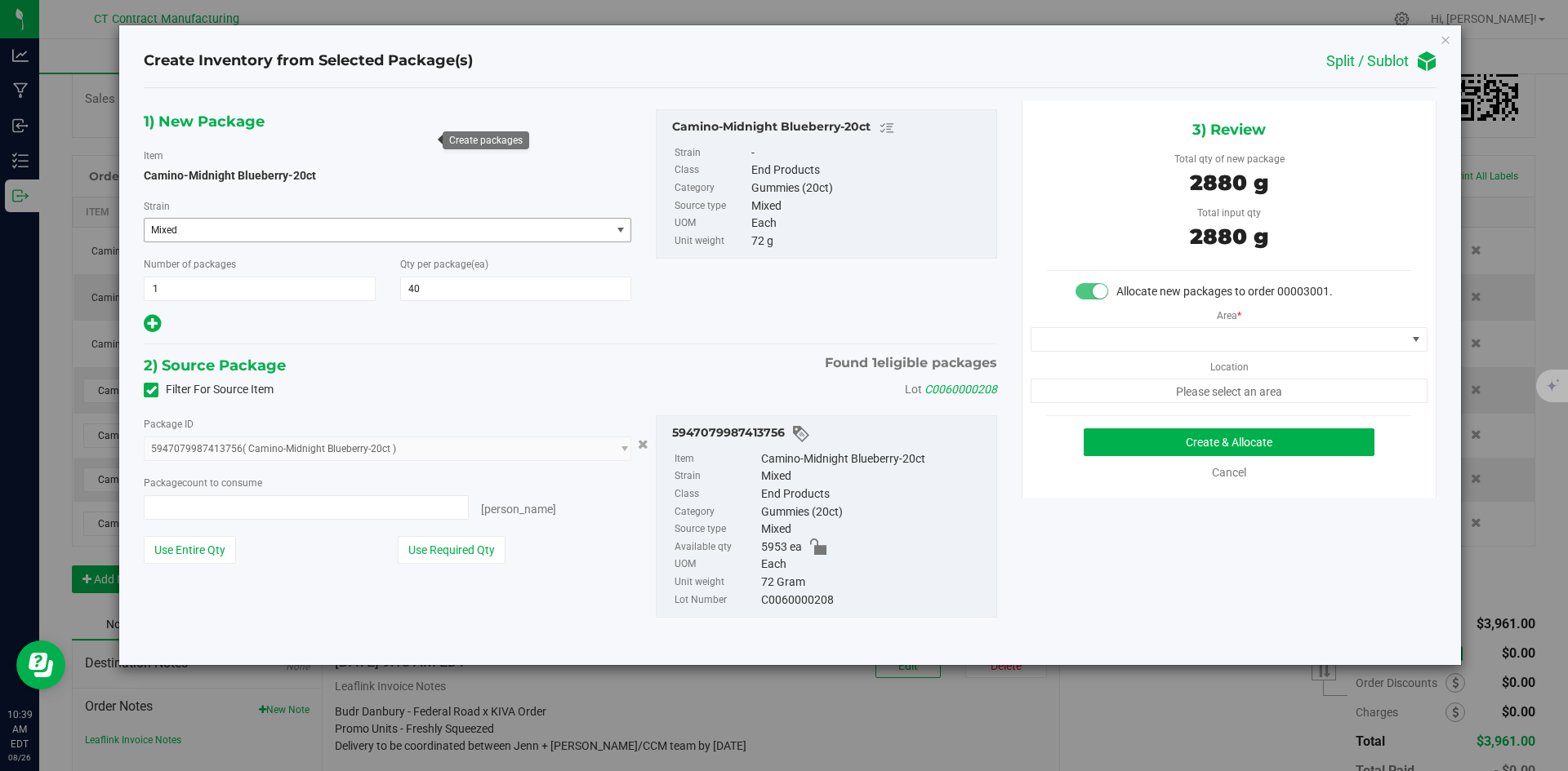
type input "40 ea"
click at [1121, 440] on button "Create & Allocate" at bounding box center [1228, 442] width 290 height 28
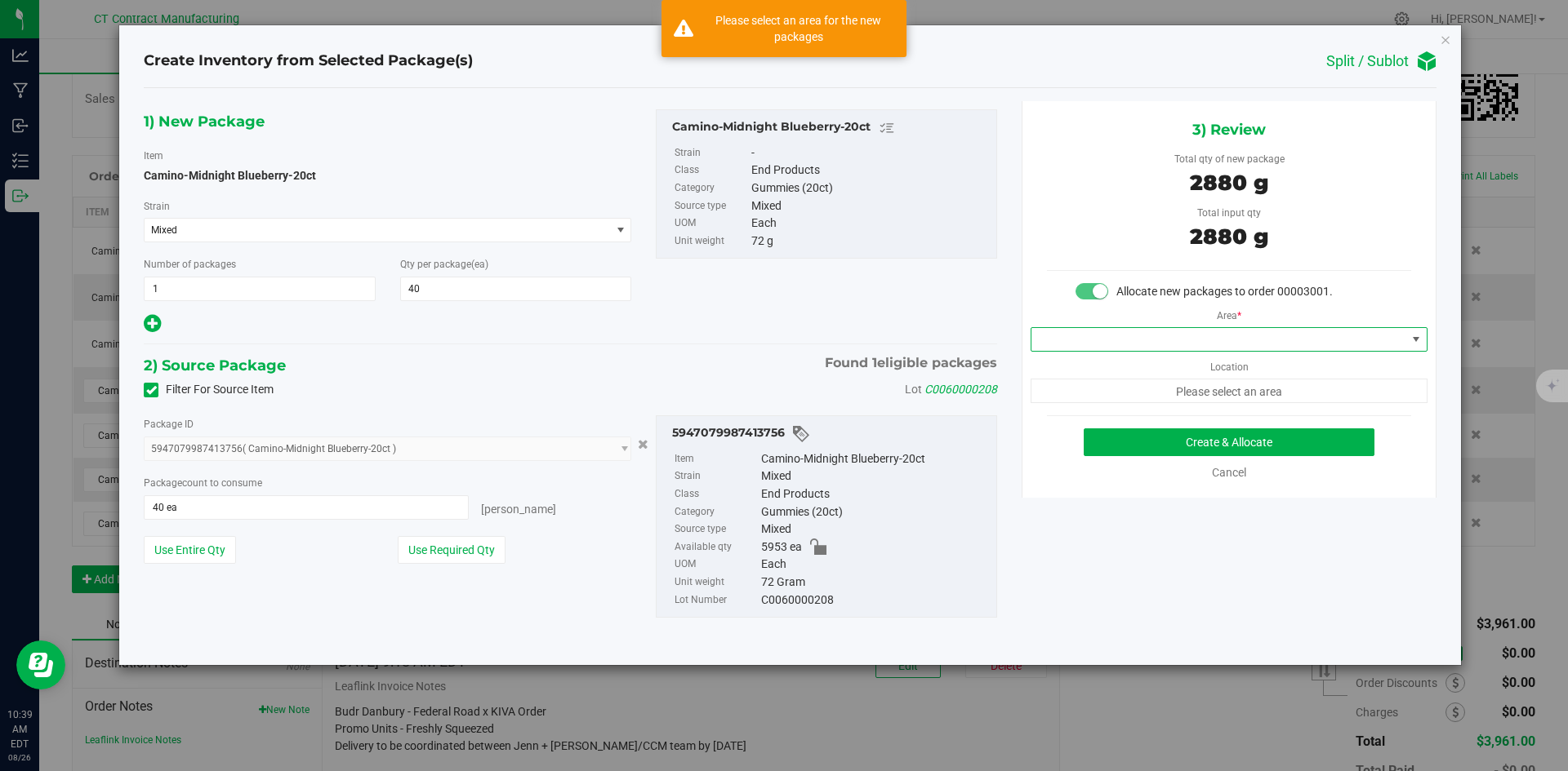
click at [1218, 342] on span at bounding box center [1219, 339] width 375 height 23
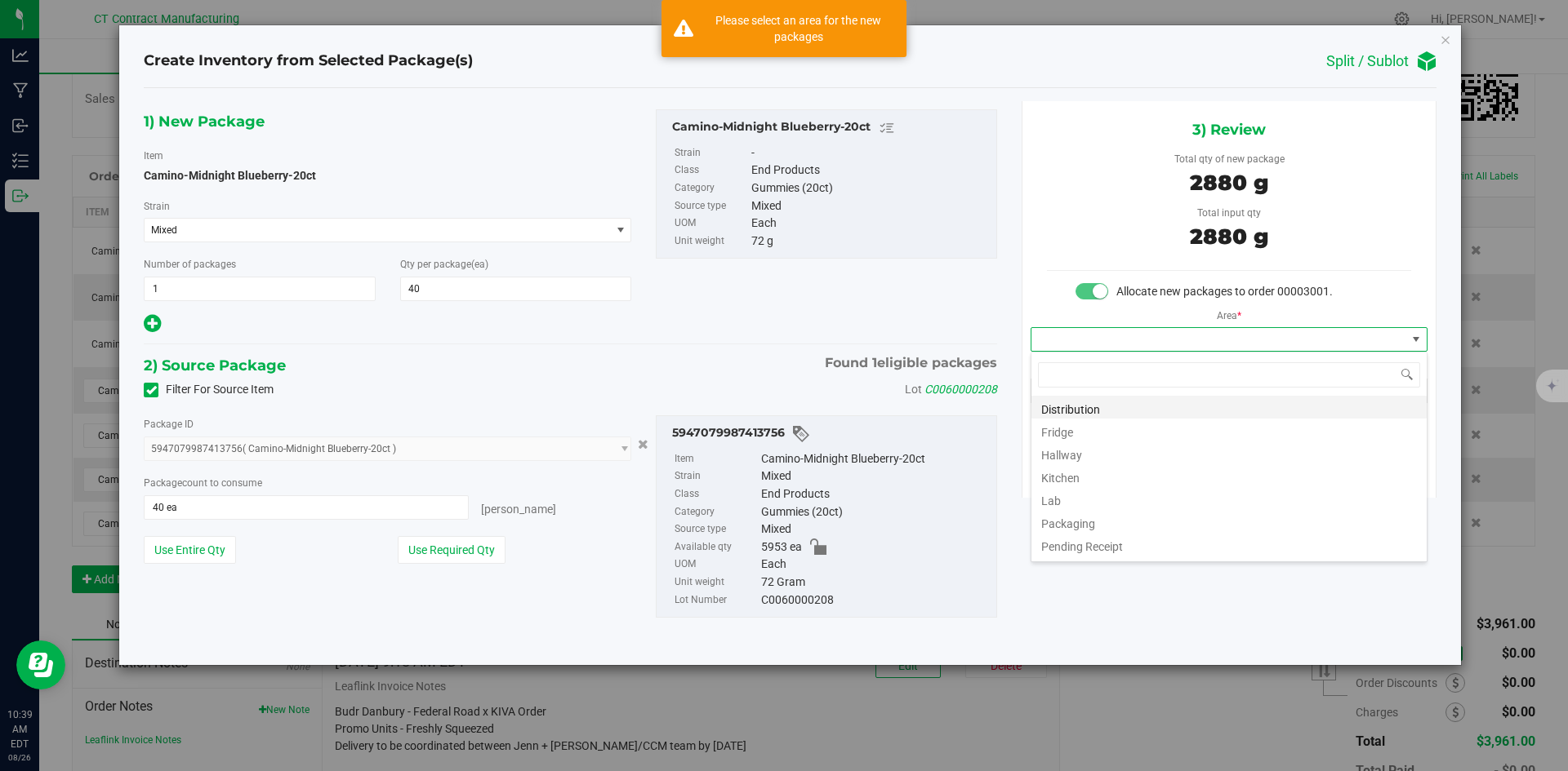
scroll to position [24, 396]
click at [1151, 411] on li "Distribution" at bounding box center [1229, 408] width 396 height 23
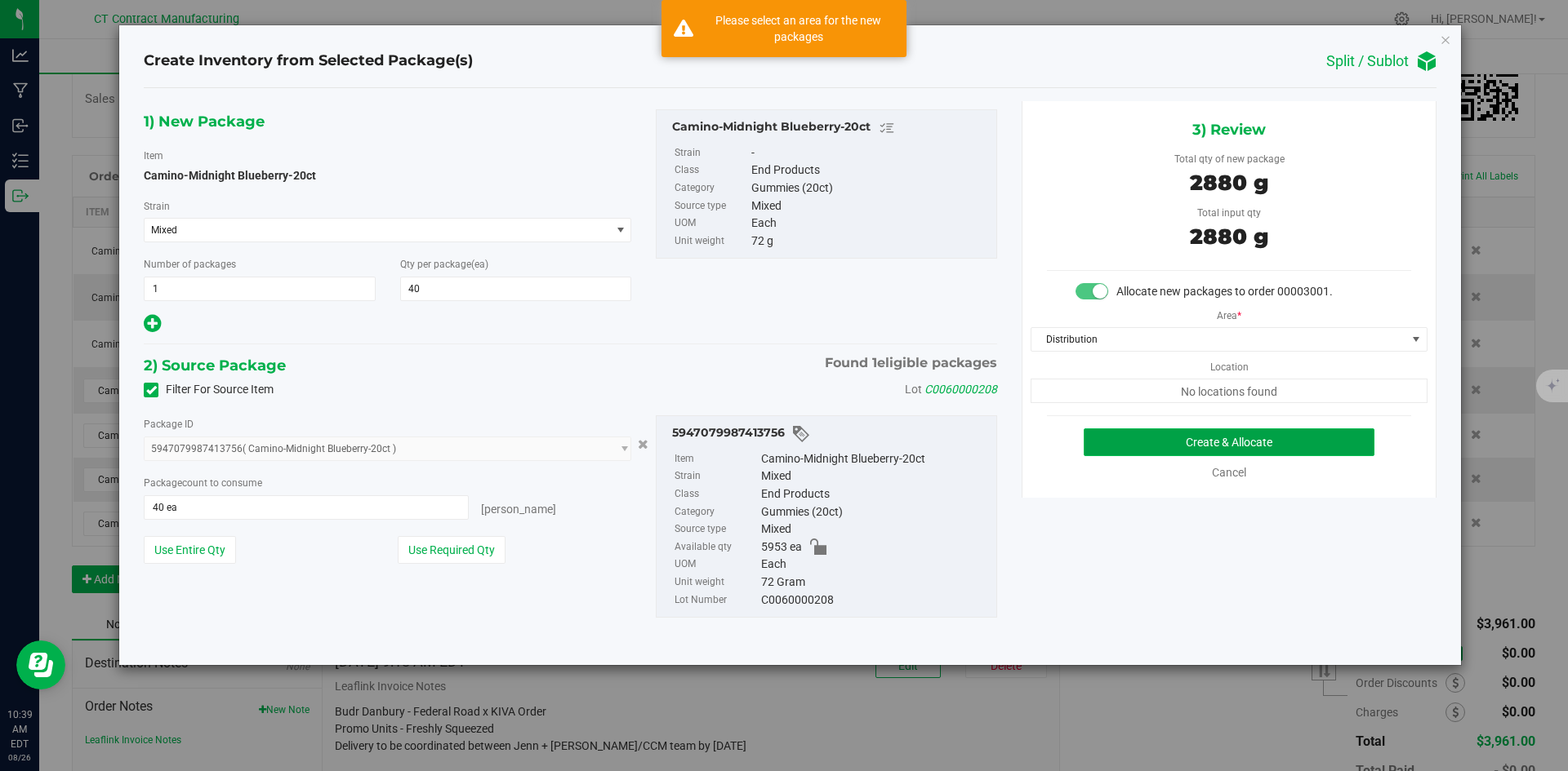
click at [1219, 446] on button "Create & Allocate" at bounding box center [1228, 442] width 290 height 28
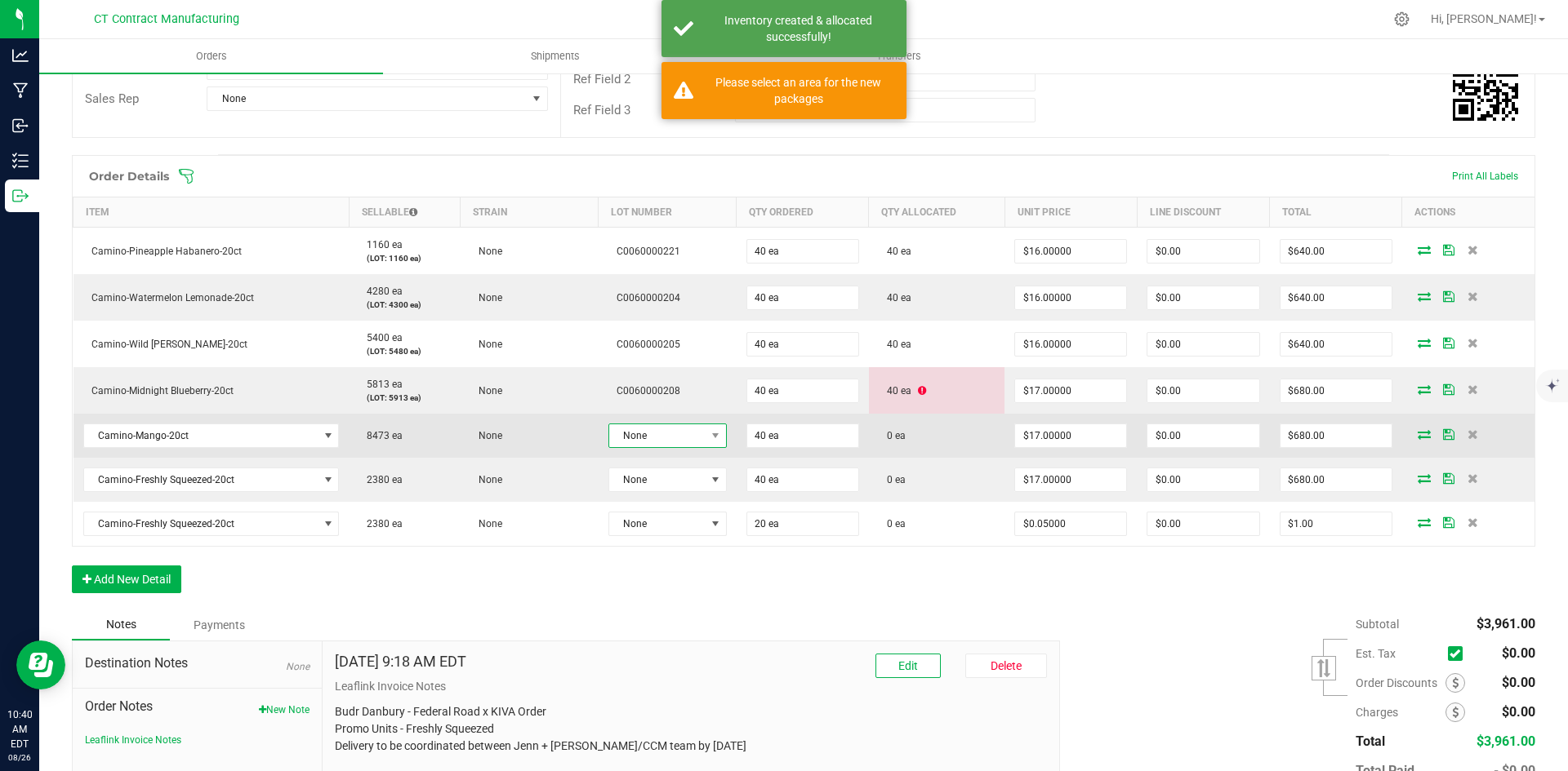
click at [694, 427] on span "None" at bounding box center [657, 436] width 97 height 23
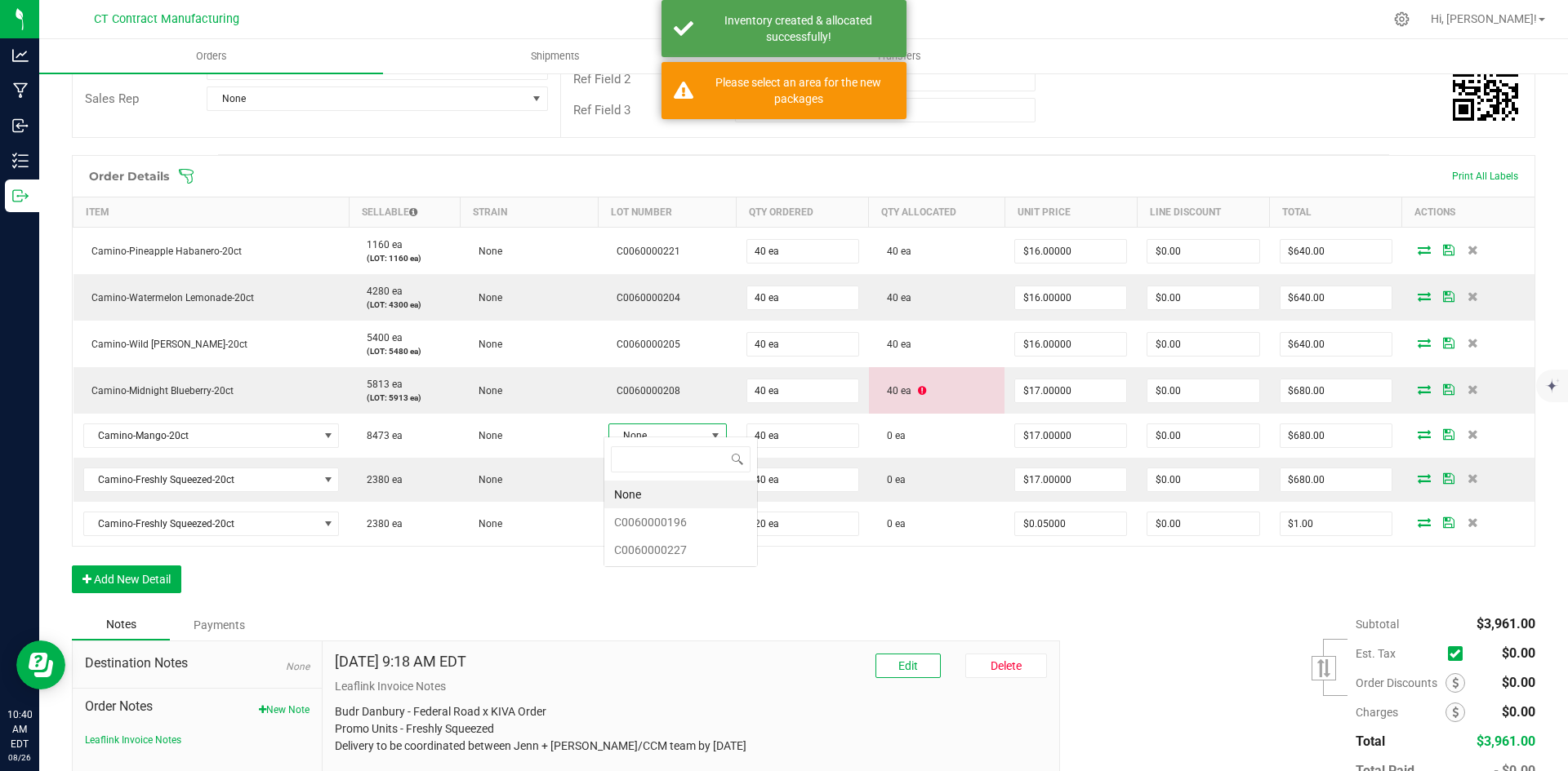
scroll to position [24, 116]
click at [706, 528] on li "C0060000196" at bounding box center [680, 523] width 153 height 28
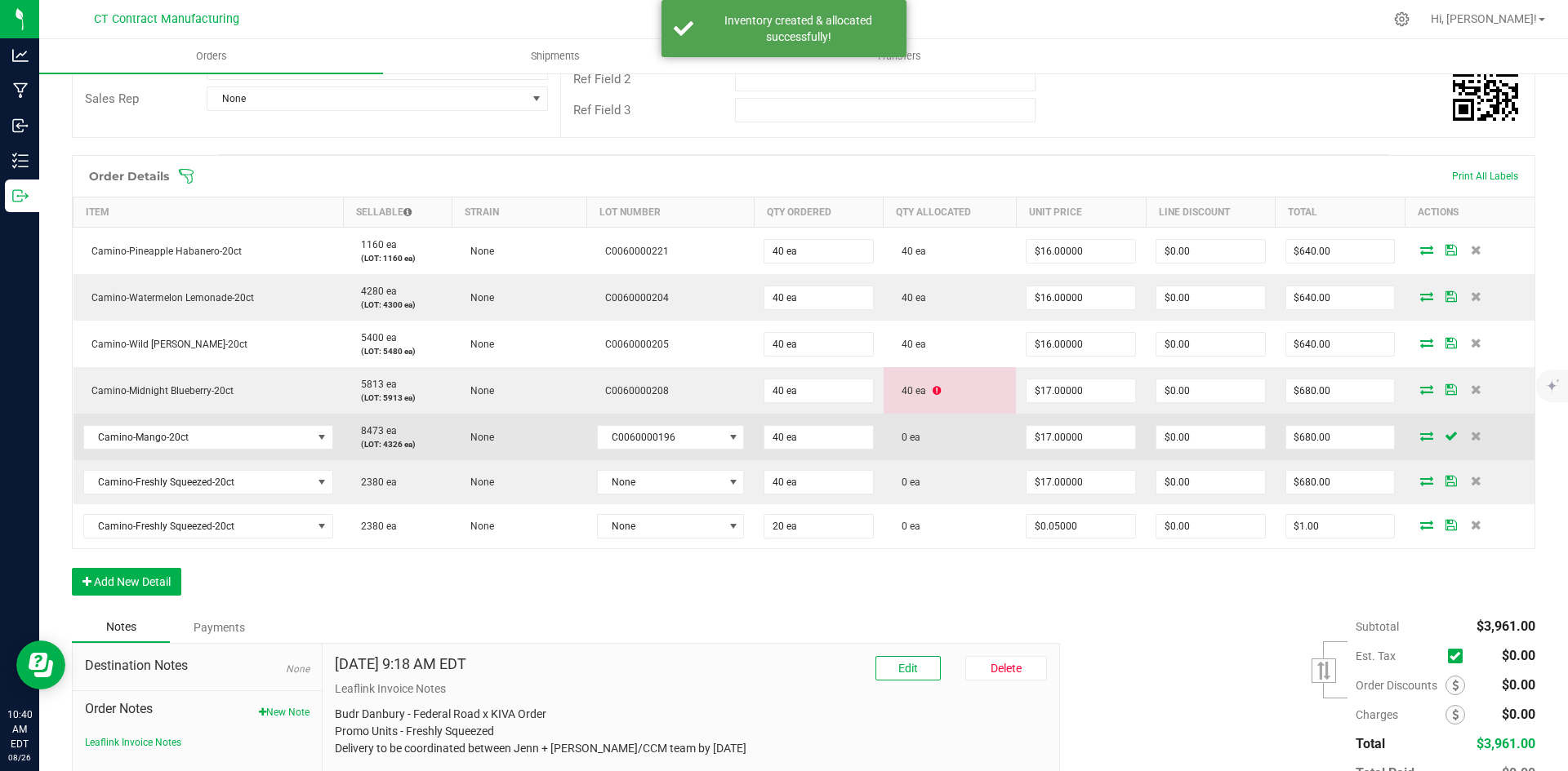
click at [1421, 431] on icon at bounding box center [1427, 436] width 13 height 9
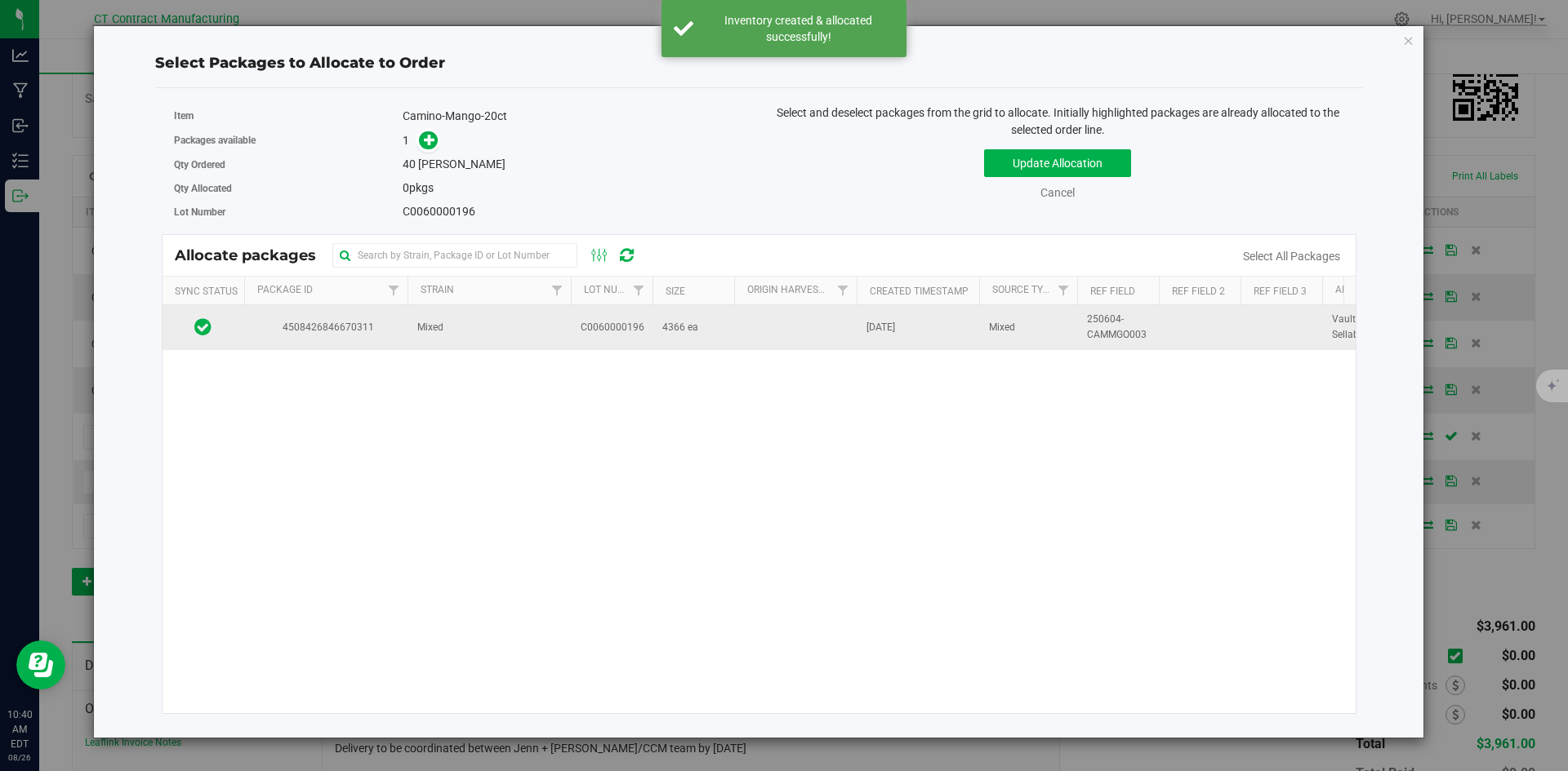
click at [320, 323] on span "4508426846670311" at bounding box center [325, 328] width 144 height 16
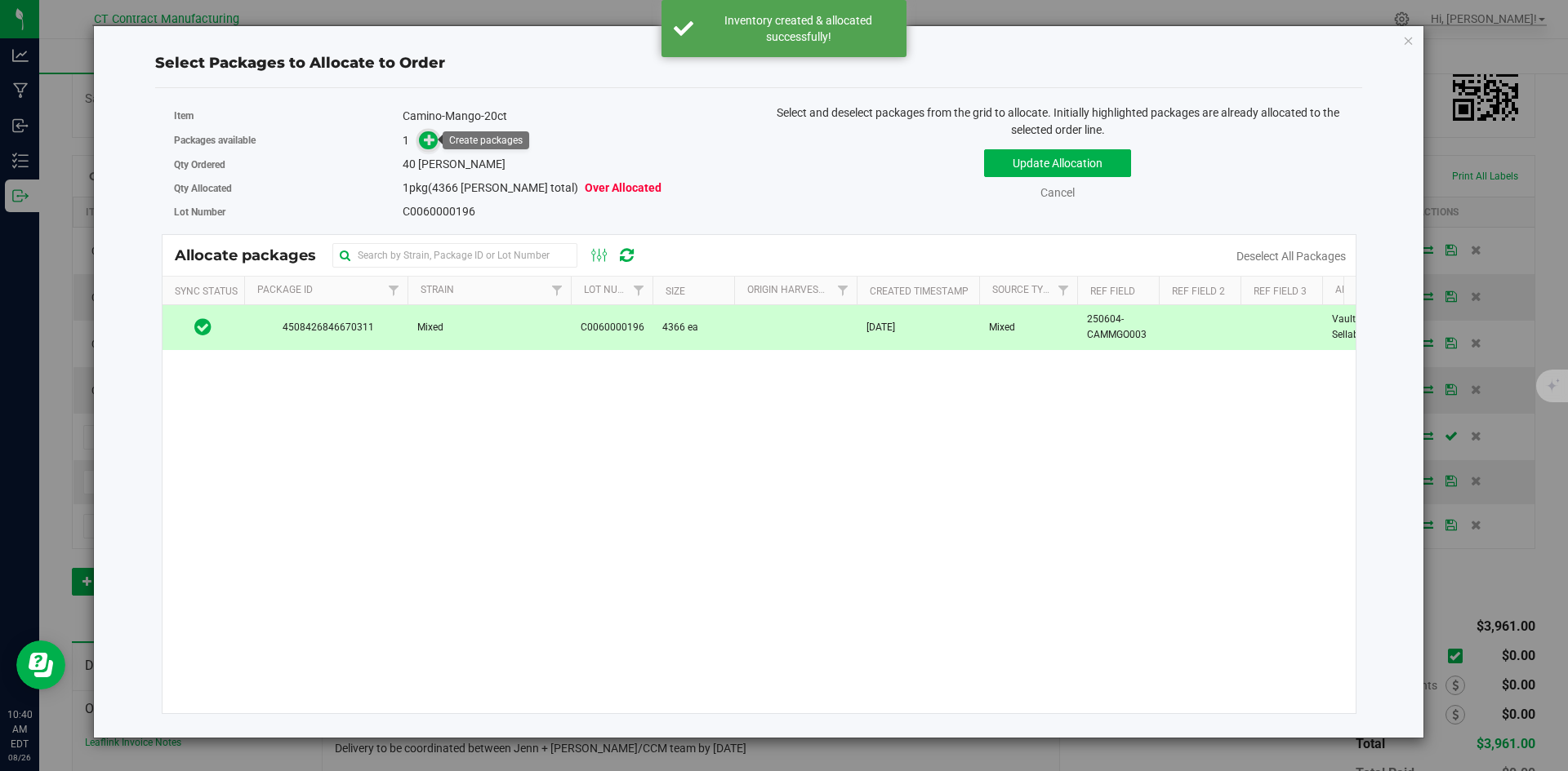
click at [431, 131] on span at bounding box center [428, 141] width 19 height 19
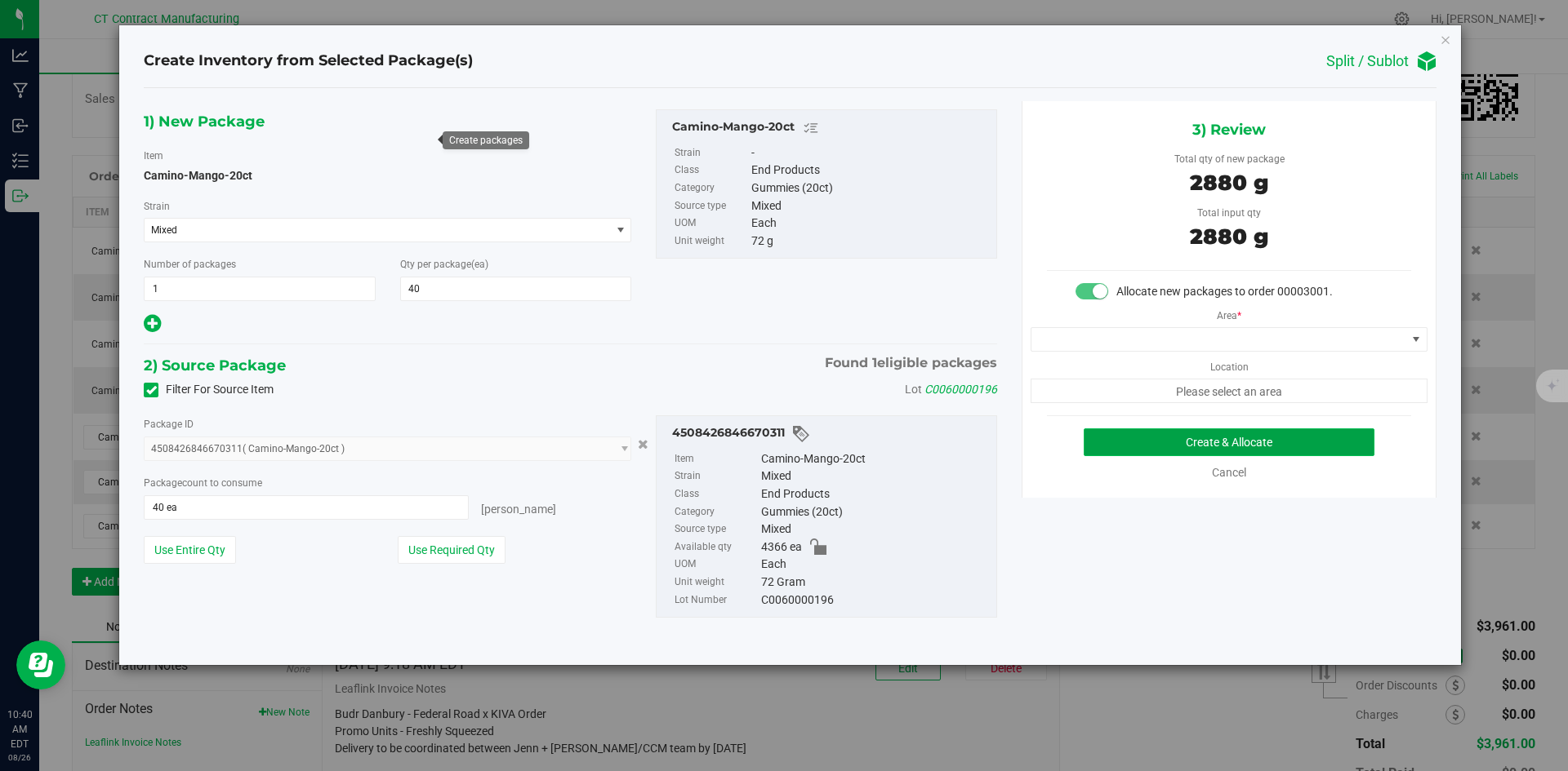
click at [1094, 431] on button "Create & Allocate" at bounding box center [1228, 442] width 290 height 28
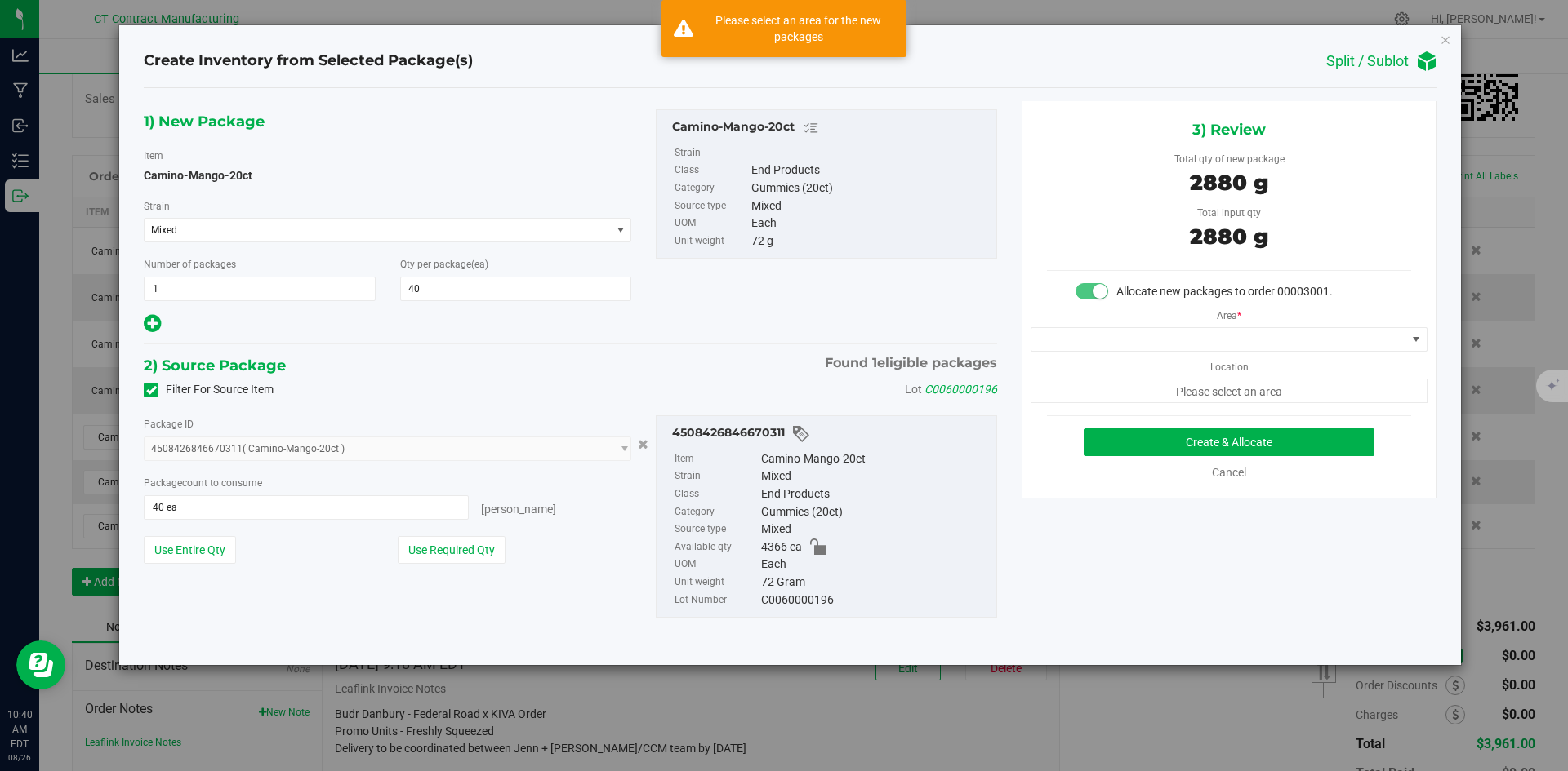
click at [1117, 359] on div "Area * Location Please select an area" at bounding box center [1229, 352] width 413 height 103
click at [1121, 346] on span at bounding box center [1219, 339] width 375 height 23
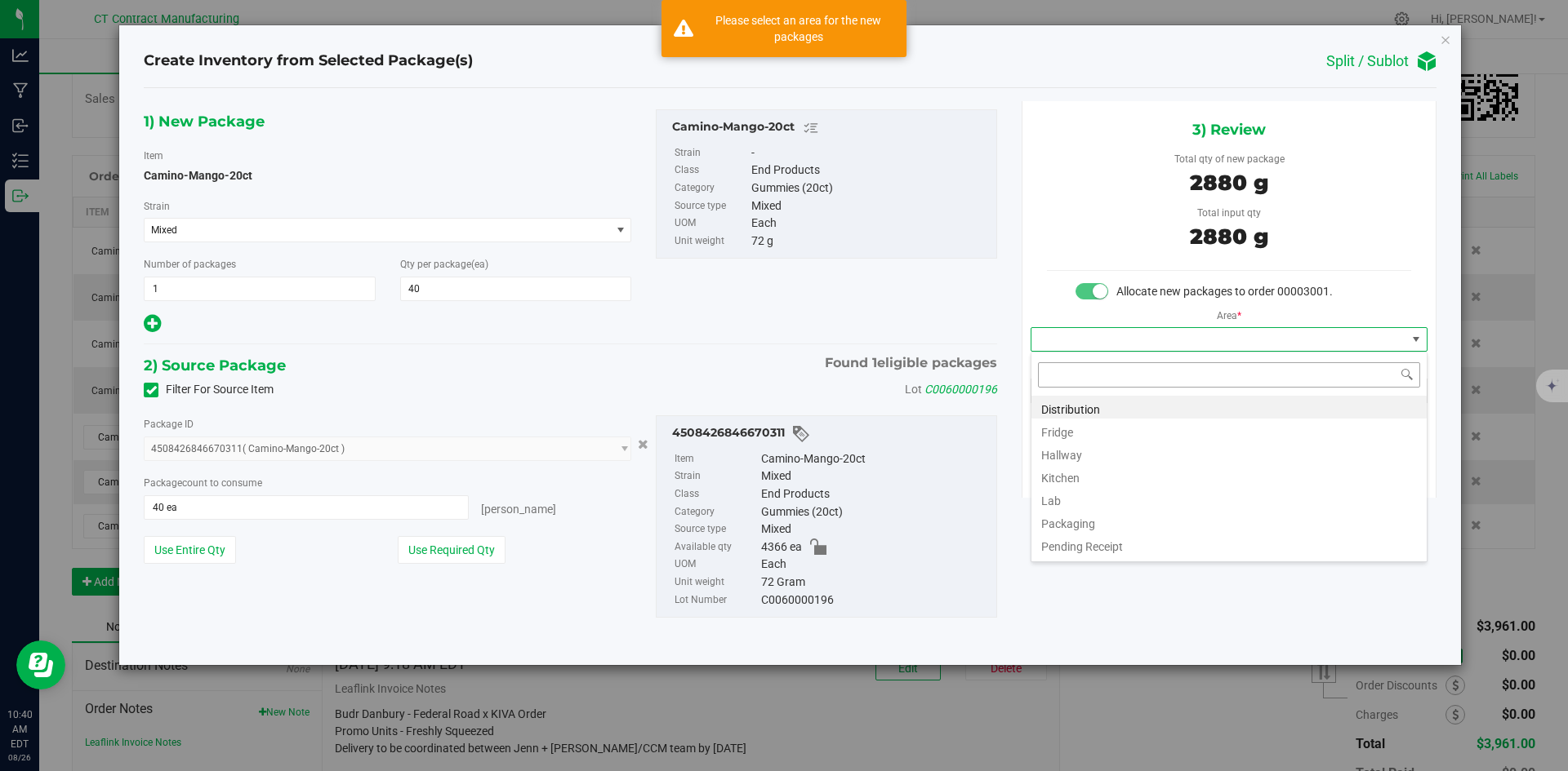
scroll to position [24, 396]
click at [1115, 407] on li "Distribution" at bounding box center [1229, 408] width 396 height 23
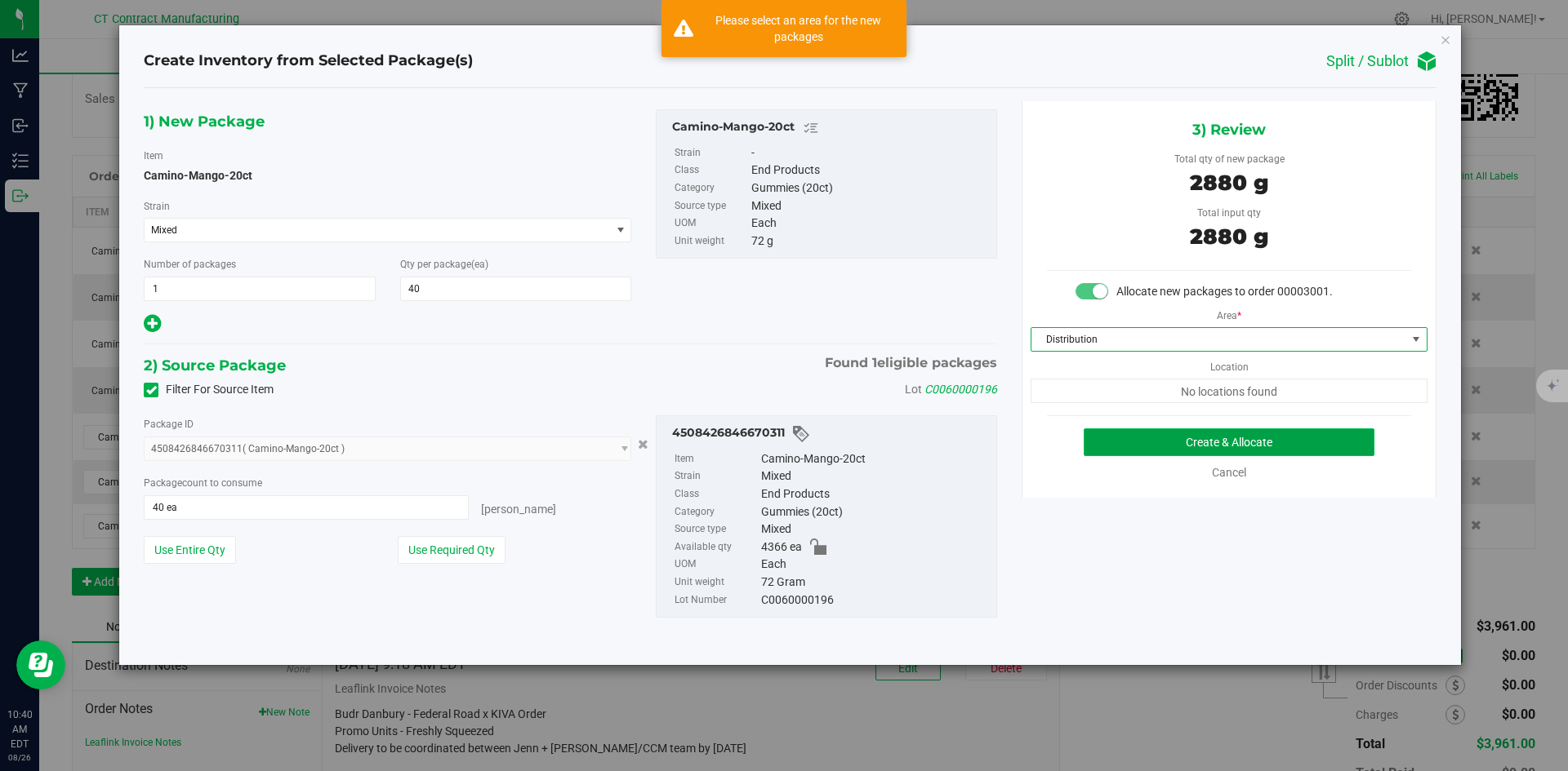
click at [1165, 432] on button "Create & Allocate" at bounding box center [1228, 442] width 290 height 28
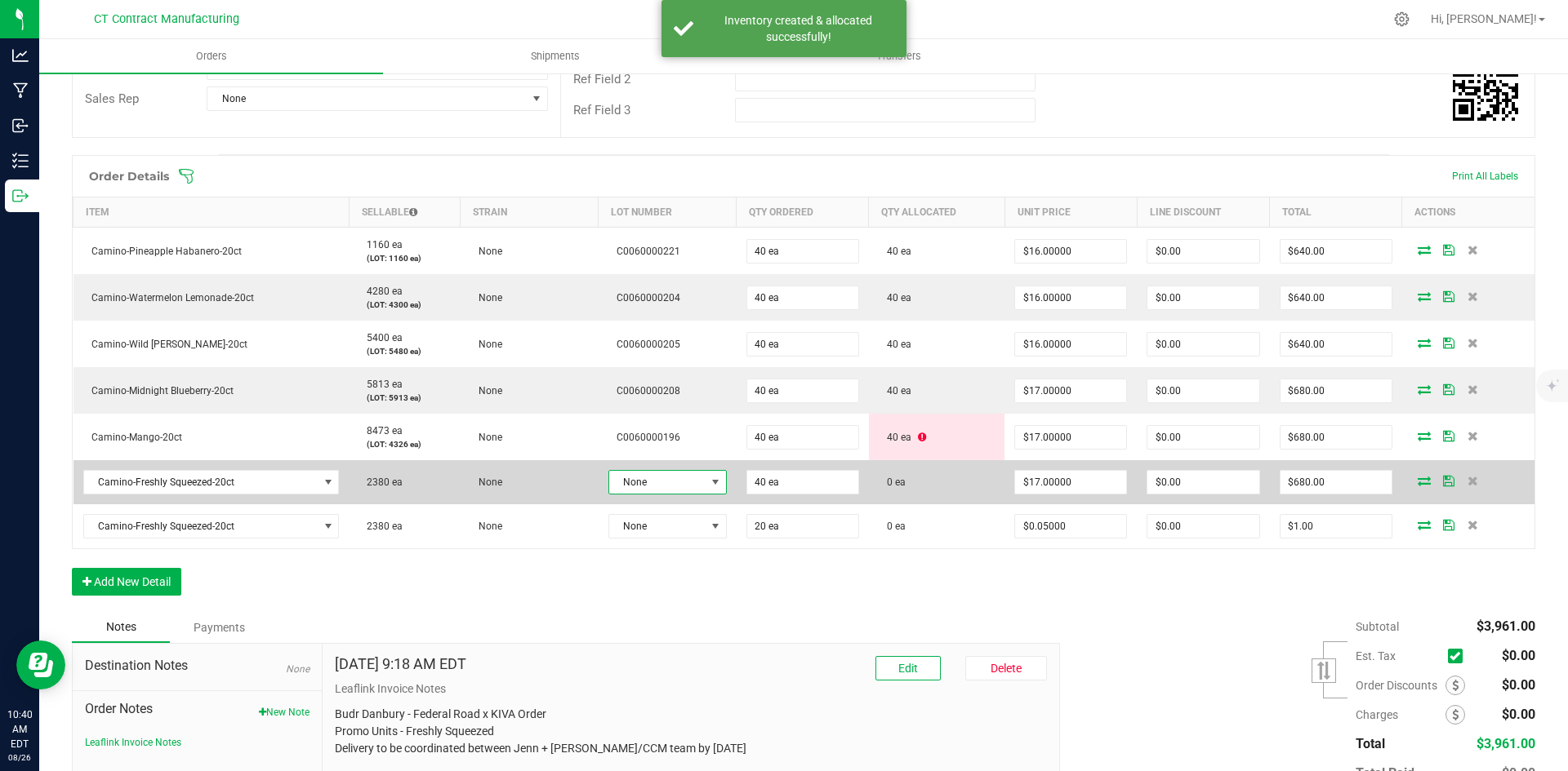
click at [709, 476] on span at bounding box center [716, 483] width 13 height 13
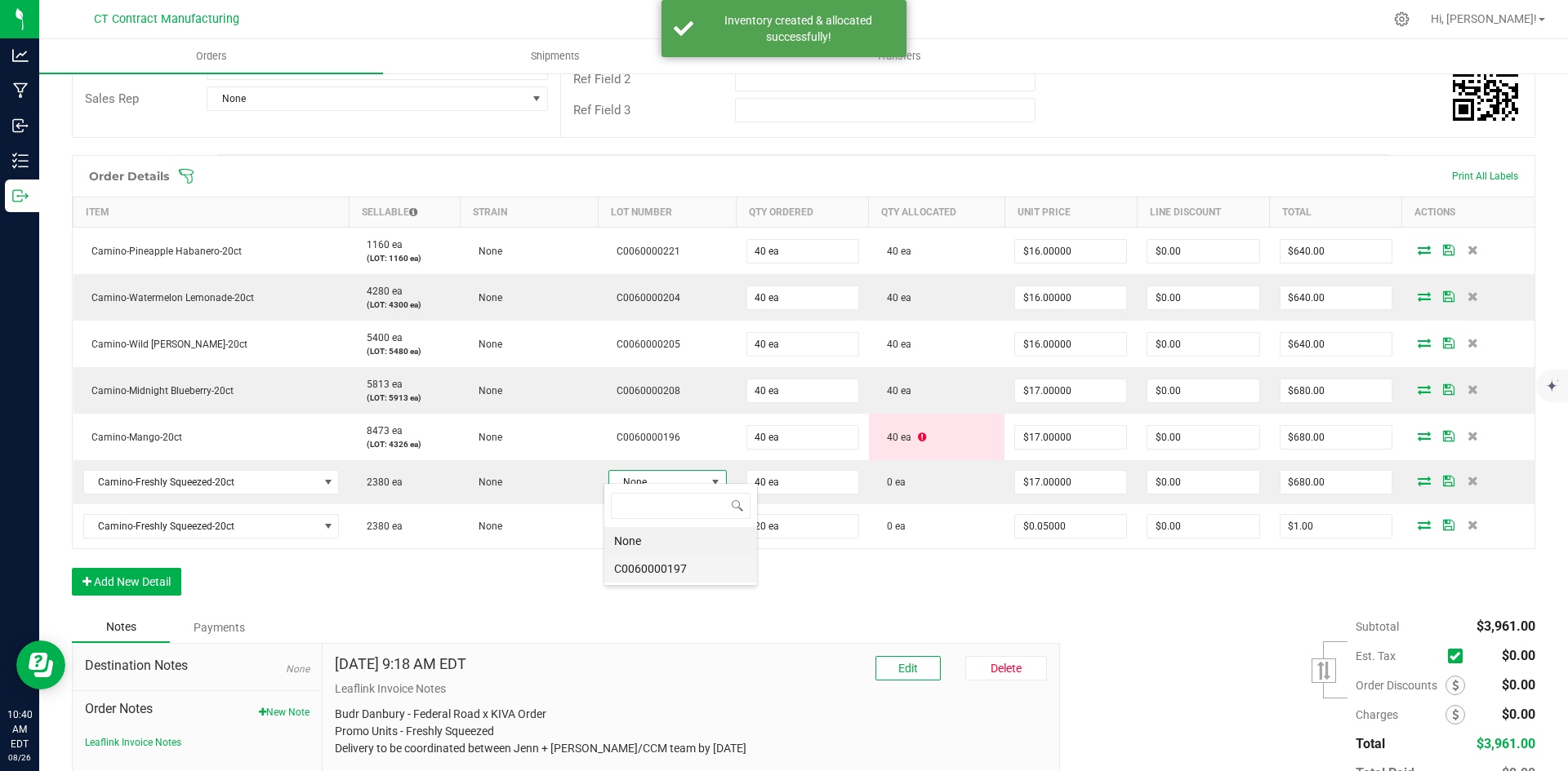
click at [703, 572] on li "C0060000197" at bounding box center [680, 569] width 153 height 28
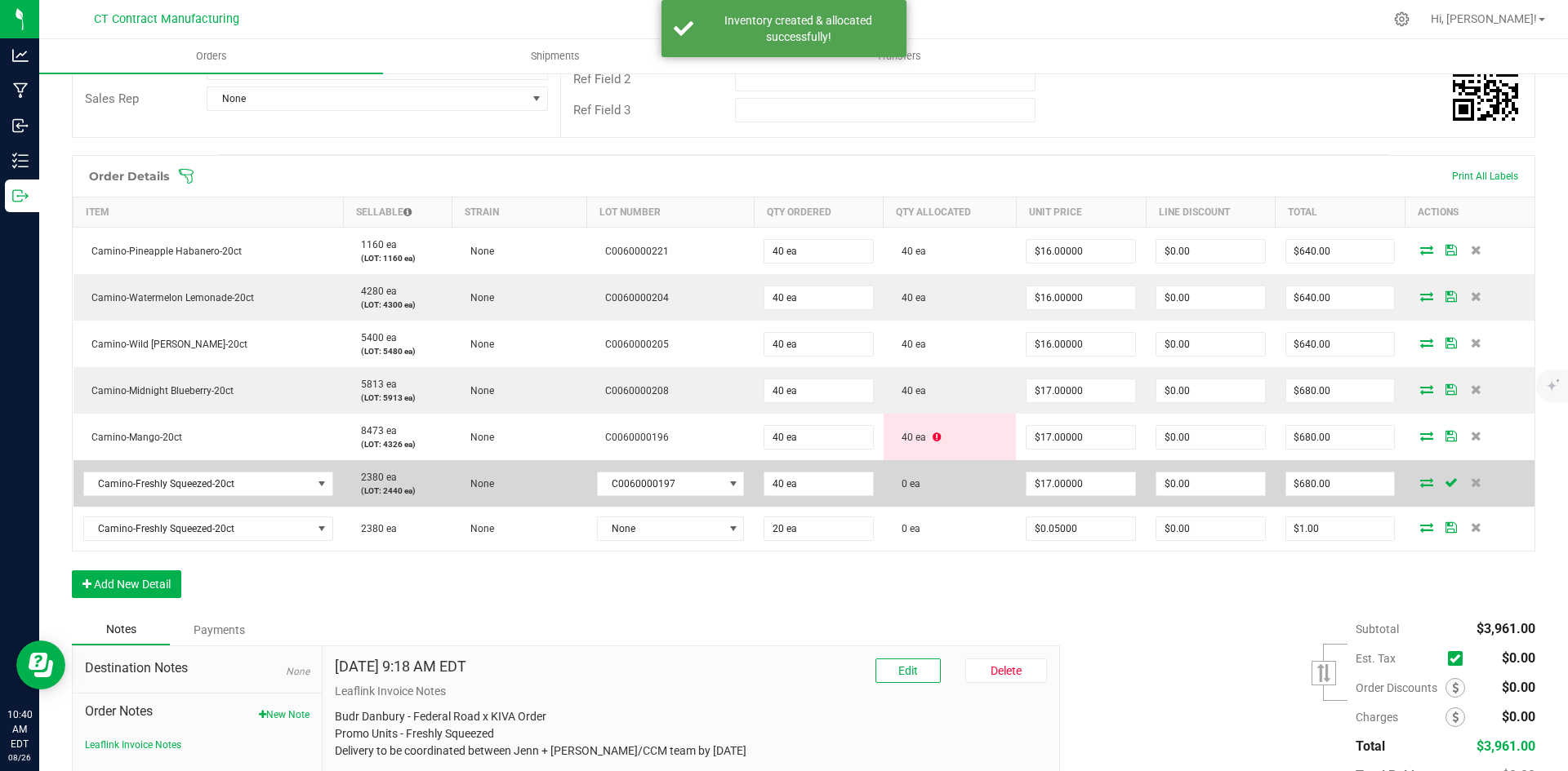
click at [1421, 478] on icon at bounding box center [1427, 483] width 13 height 9
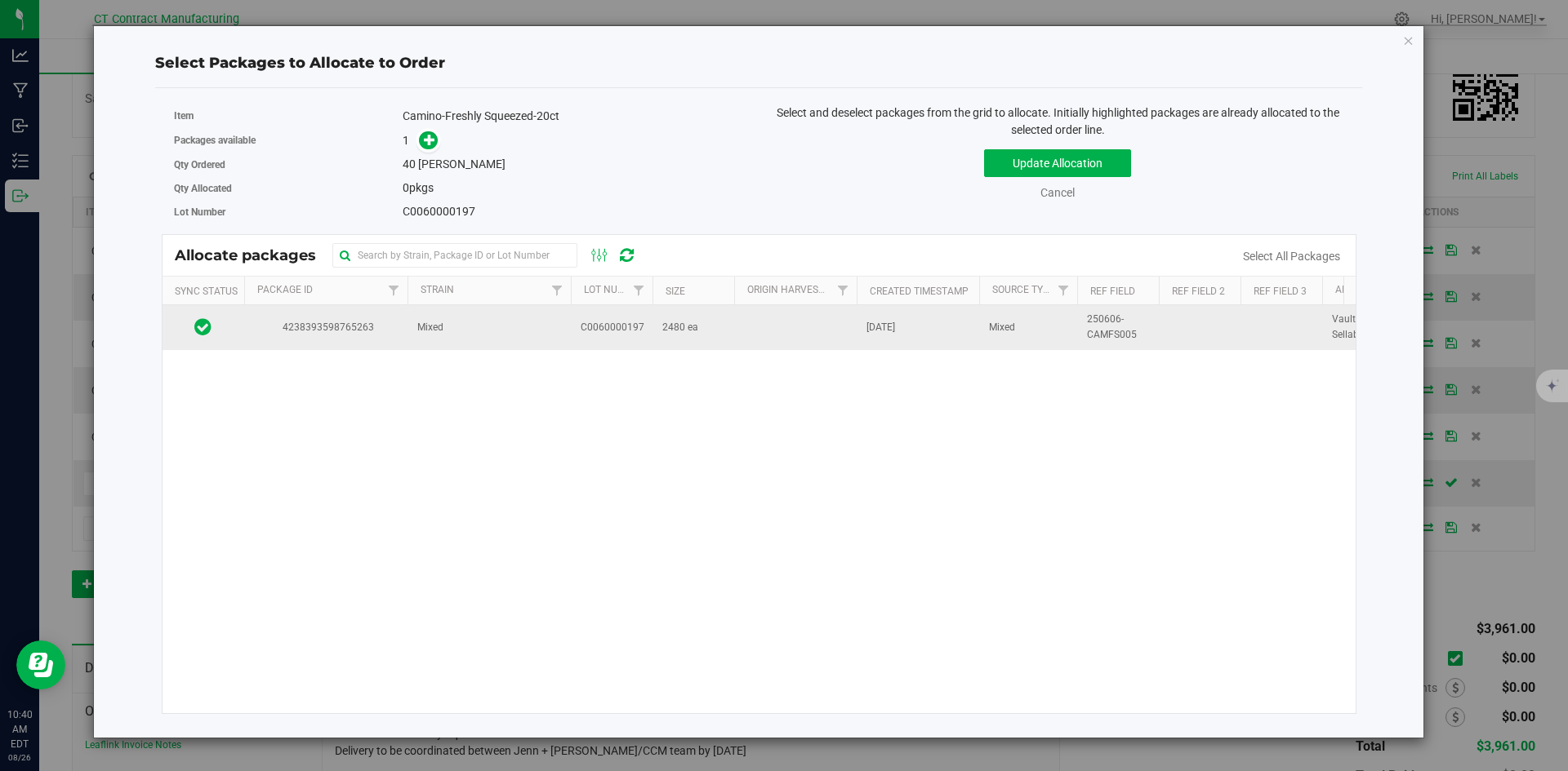
click at [445, 335] on td "Mixed" at bounding box center [489, 327] width 163 height 44
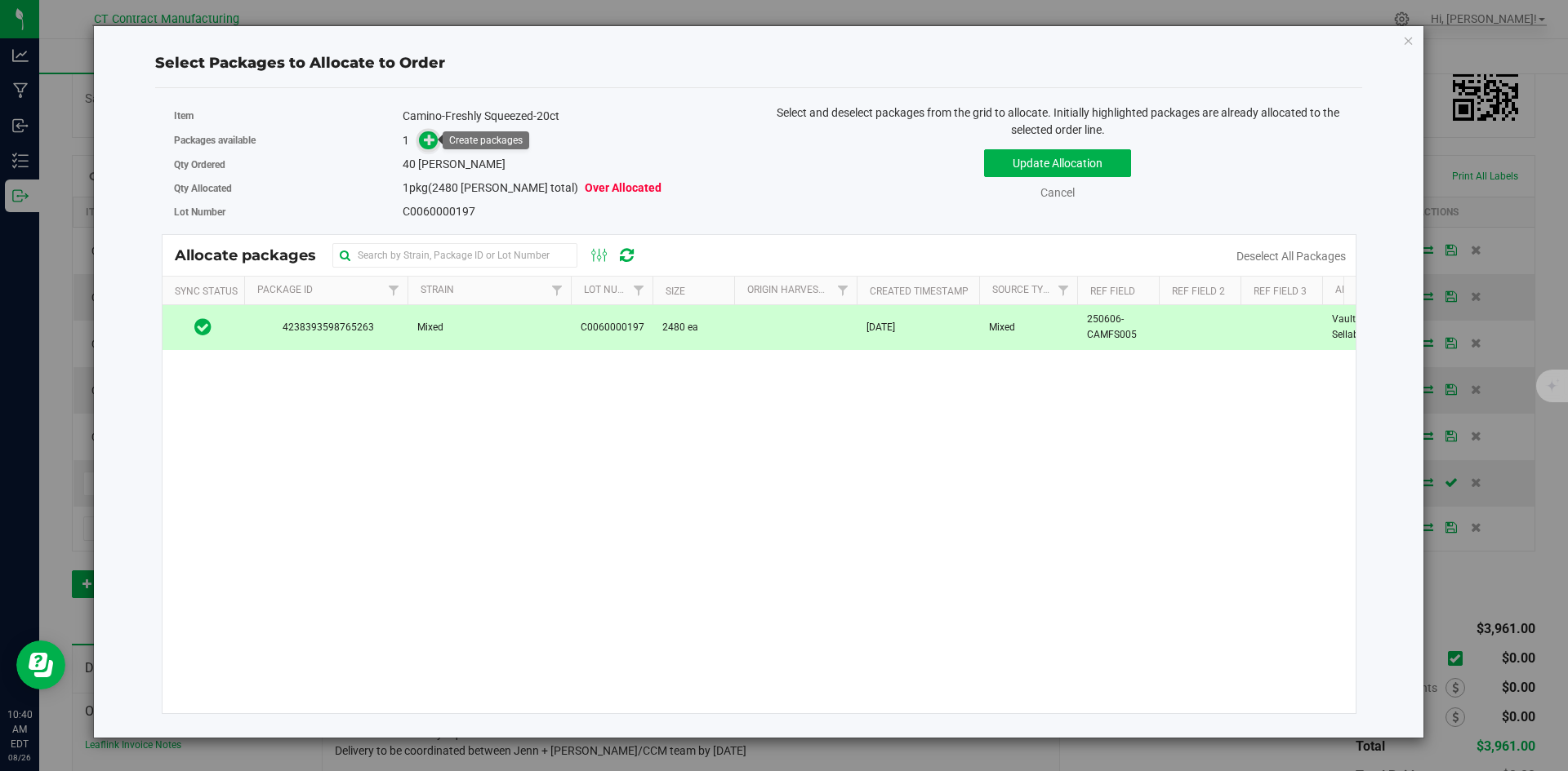
click at [430, 141] on icon at bounding box center [429, 139] width 12 height 12
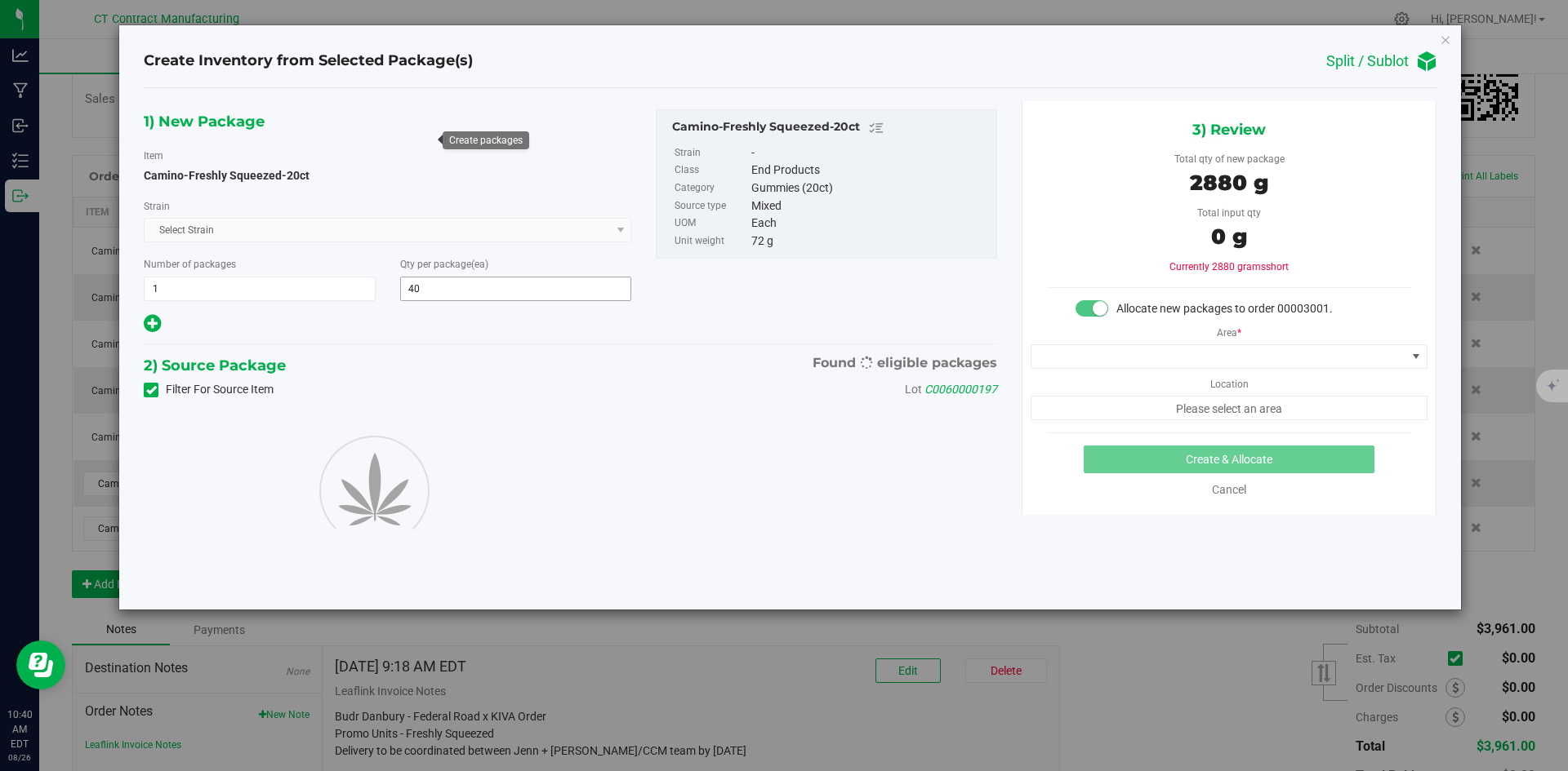
type input "40"
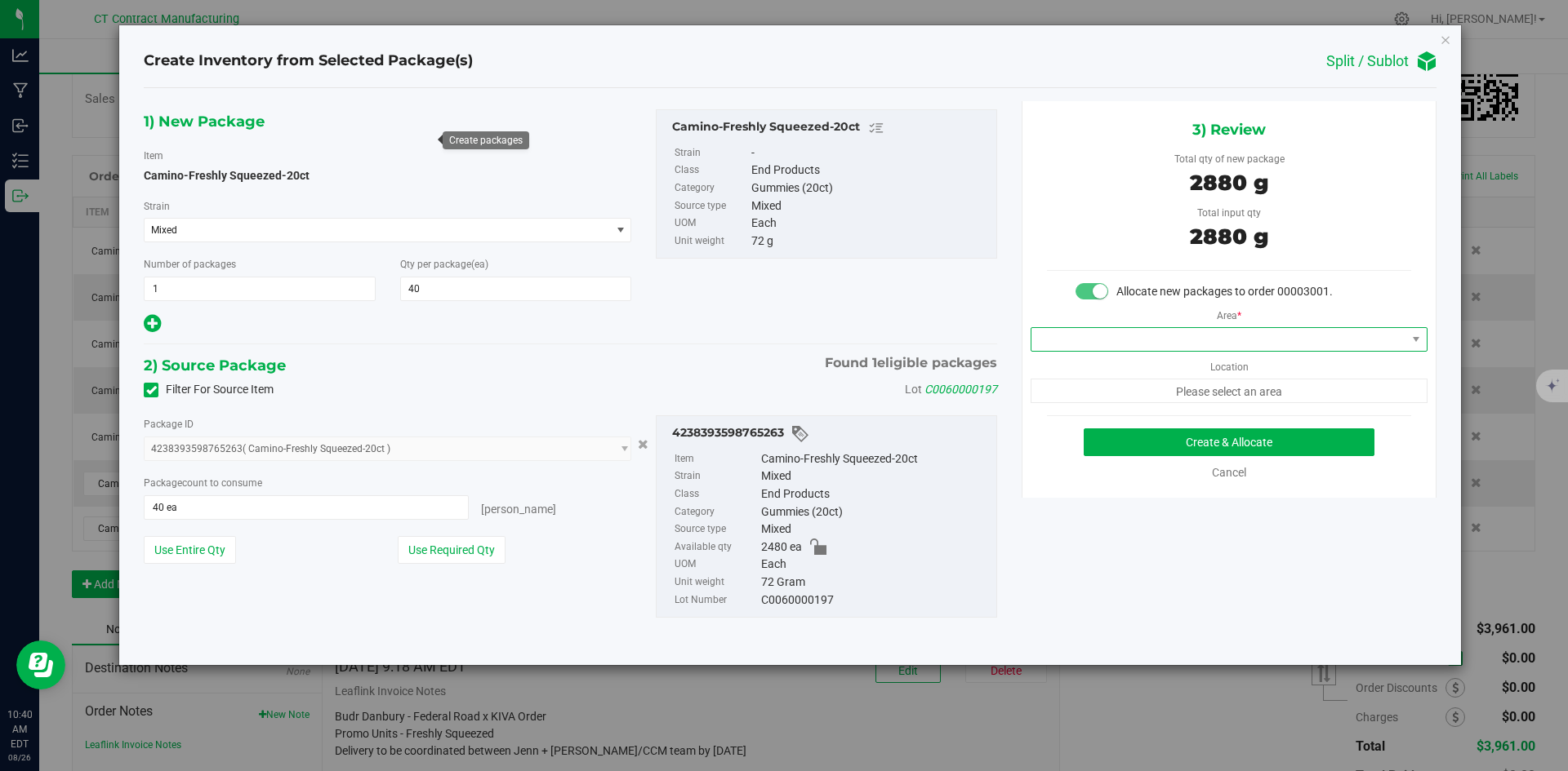
click at [1162, 331] on span at bounding box center [1219, 339] width 375 height 23
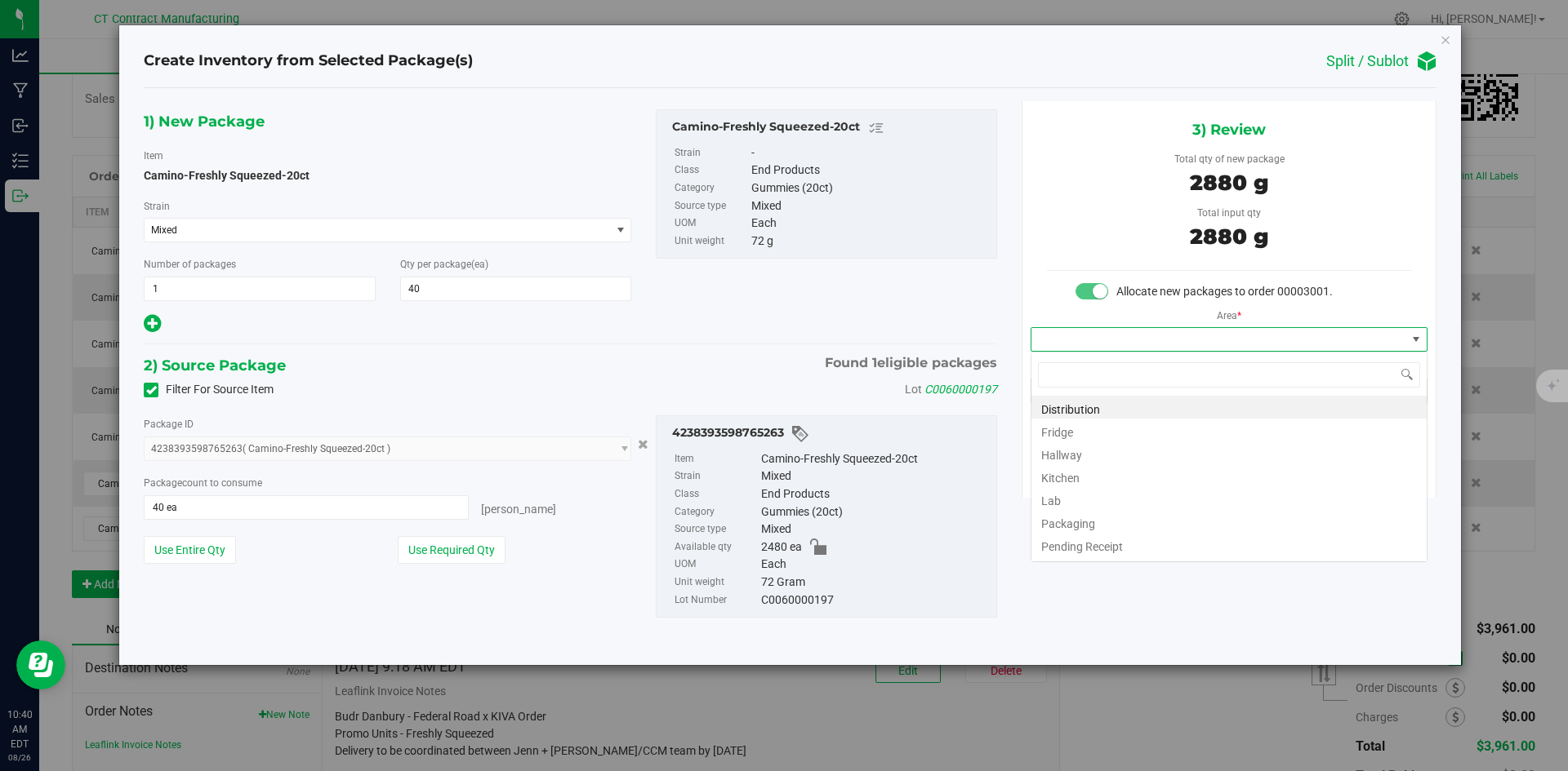
scroll to position [24, 396]
click at [1153, 405] on li "Distribution" at bounding box center [1229, 408] width 396 height 23
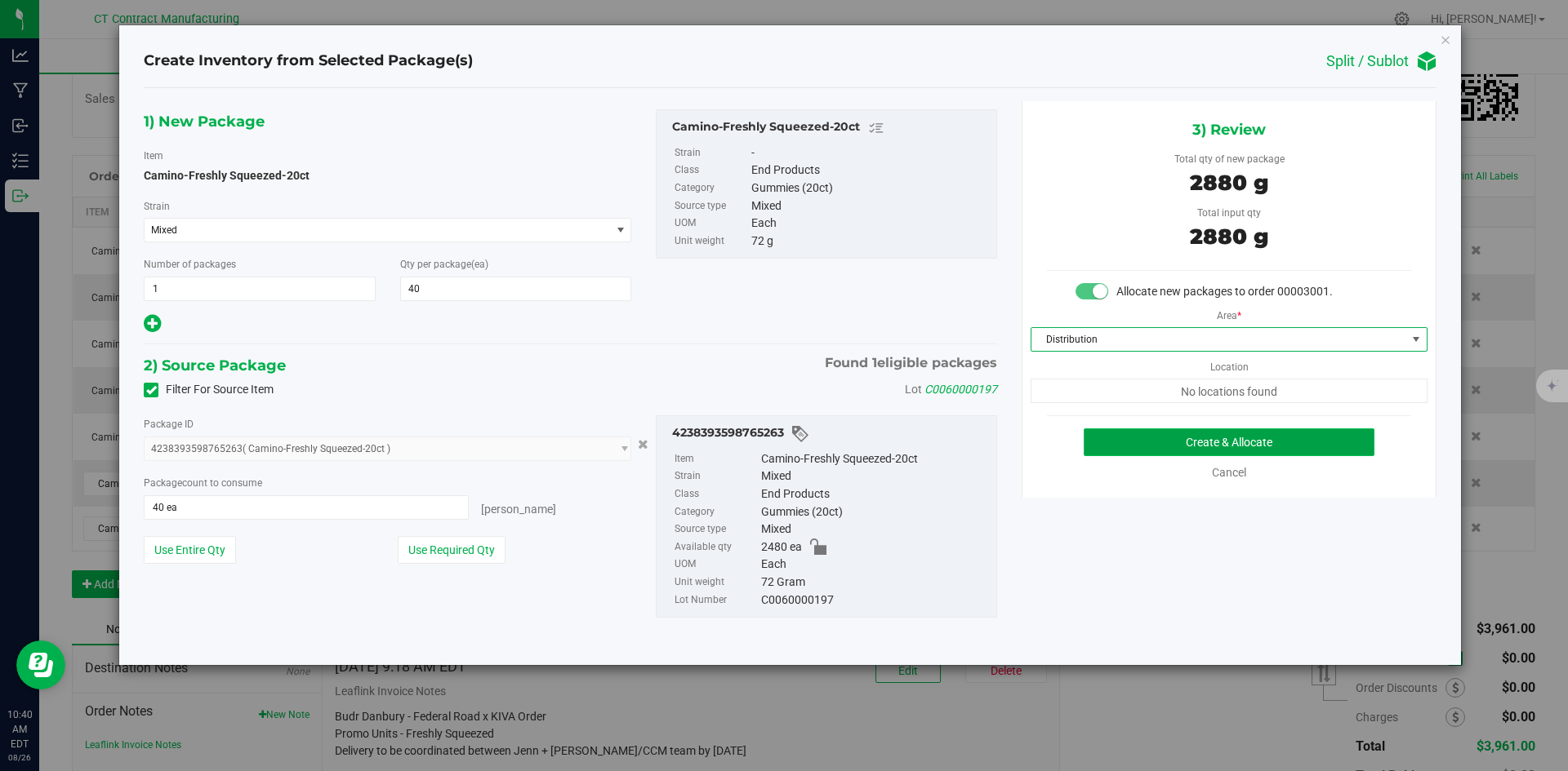
click at [1183, 454] on button "Create & Allocate" at bounding box center [1228, 442] width 290 height 28
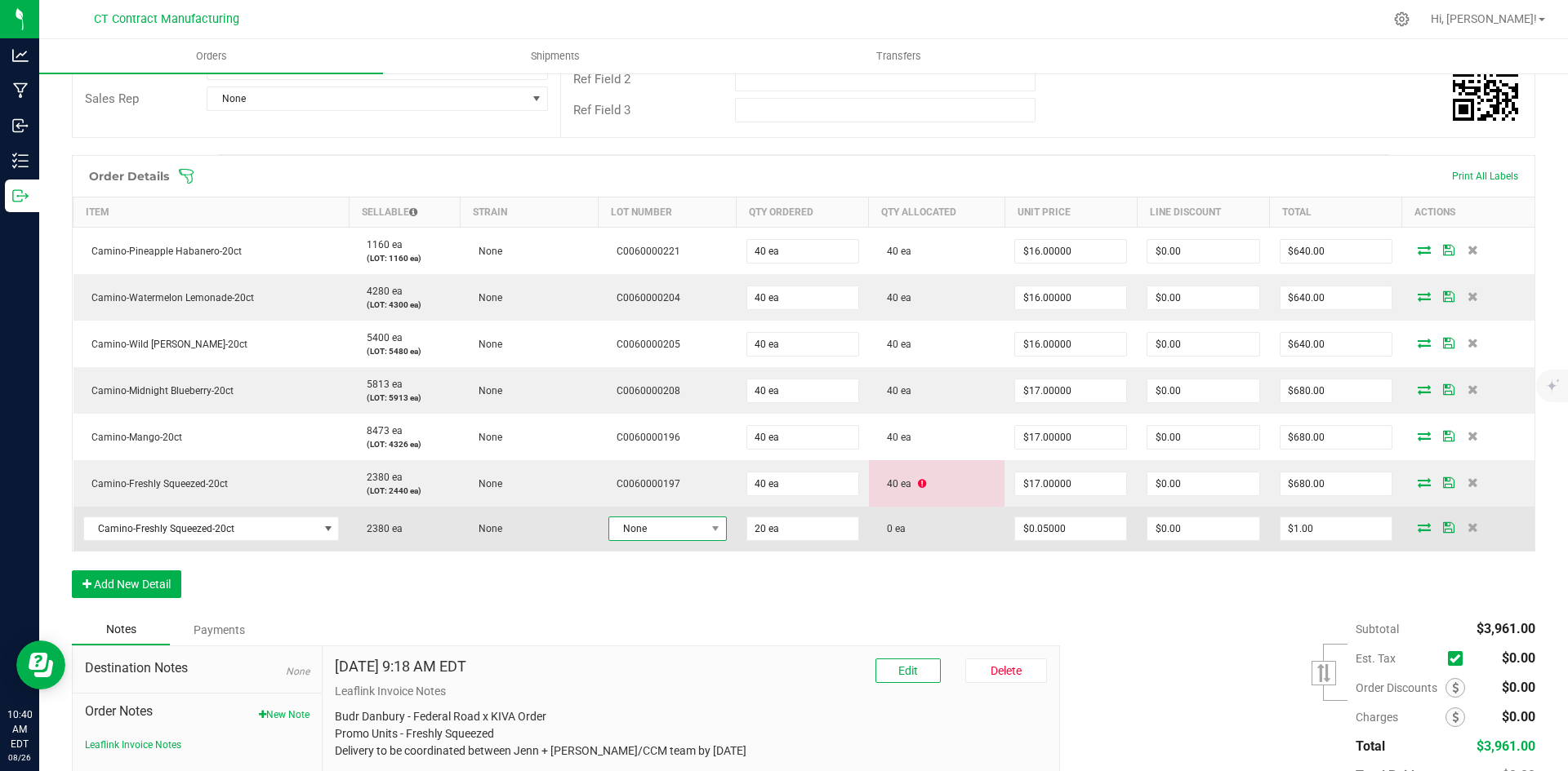
click at [676, 520] on span "None" at bounding box center [657, 529] width 97 height 23
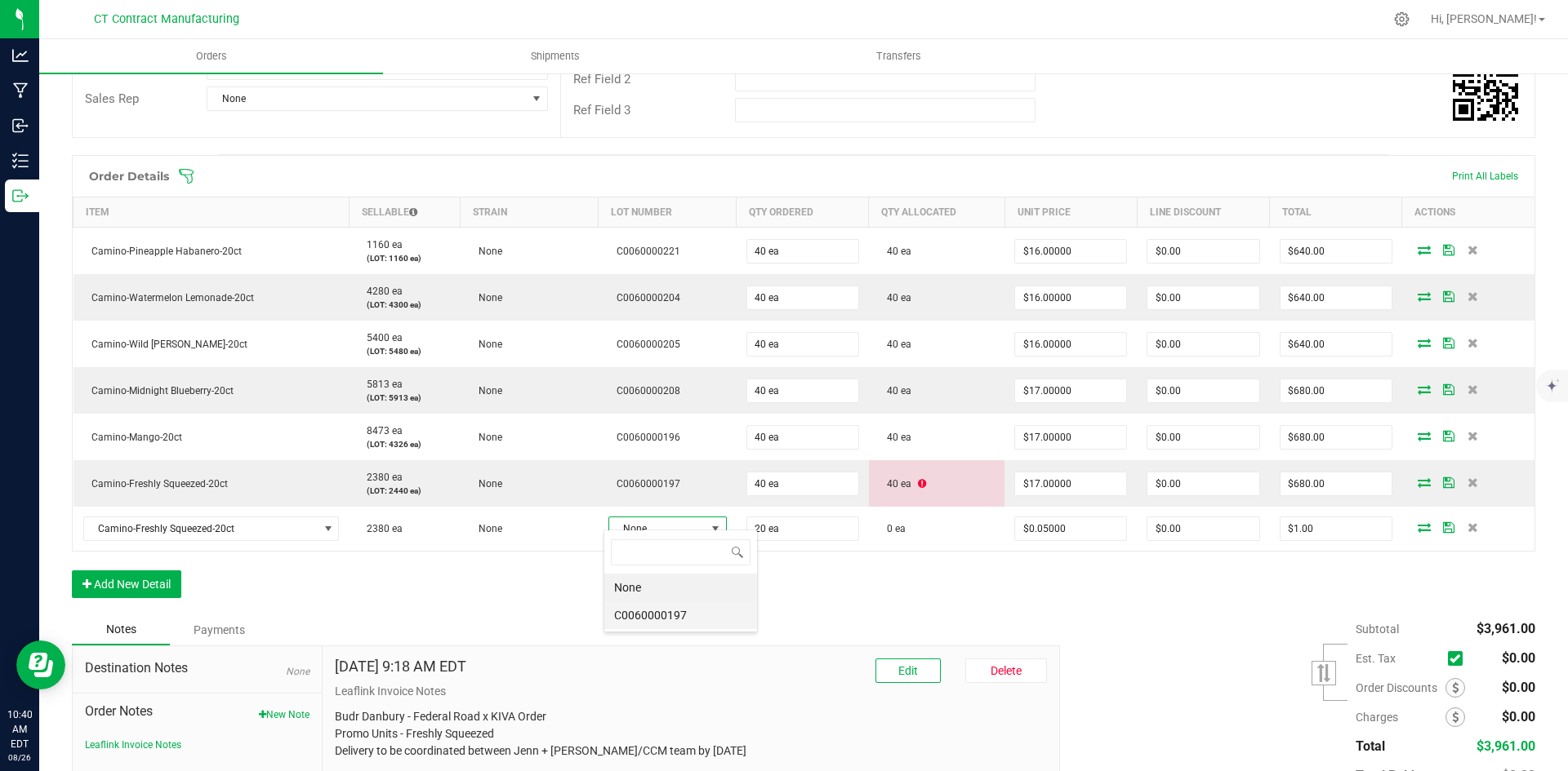
click at [692, 624] on li "C0060000197" at bounding box center [680, 616] width 153 height 28
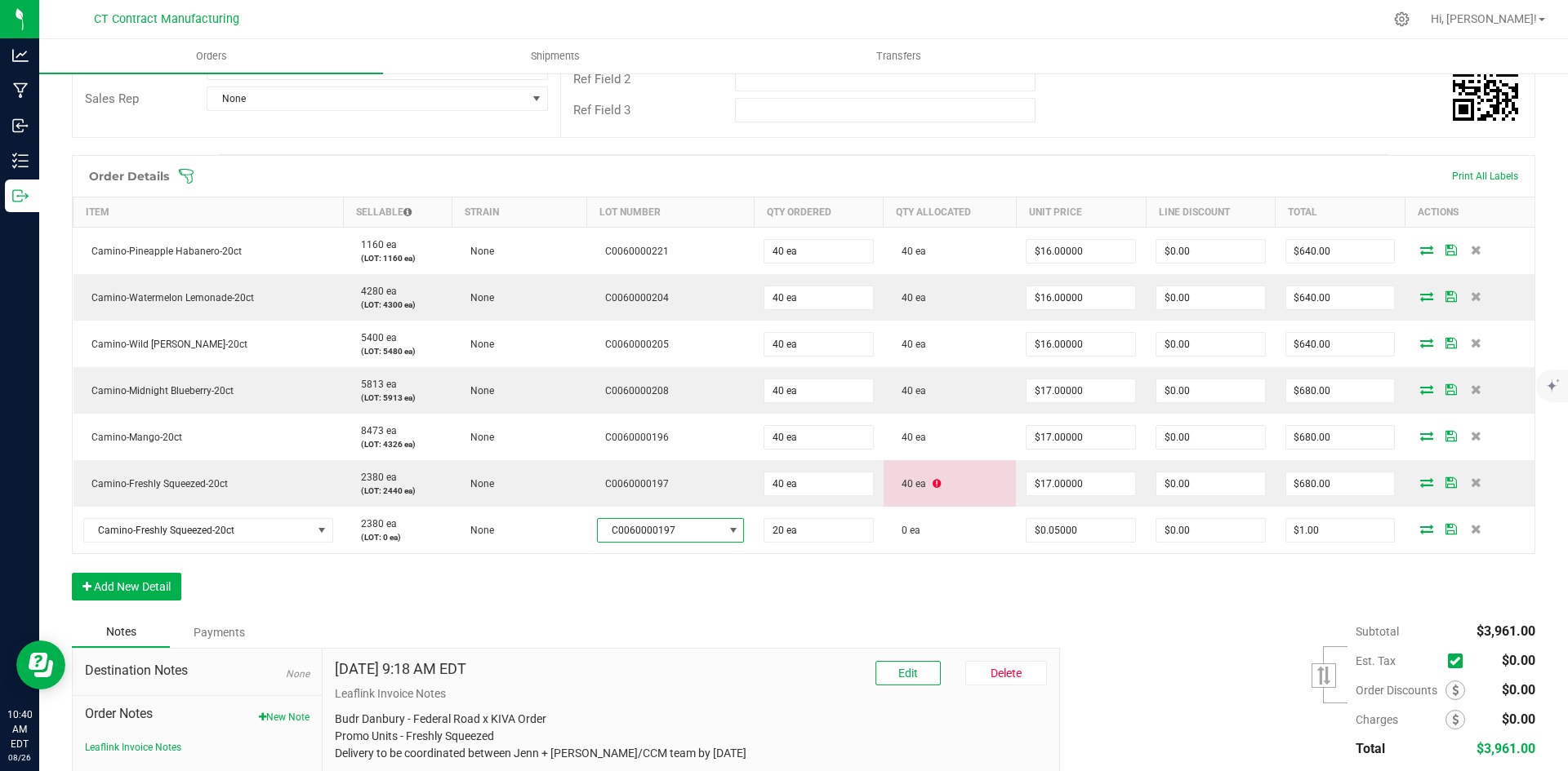
click at [1156, 568] on div "Order Details Print All Labels Item Sellable Strain Lot Number Qty Ordered Qty …" at bounding box center [803, 386] width 1464 height 462
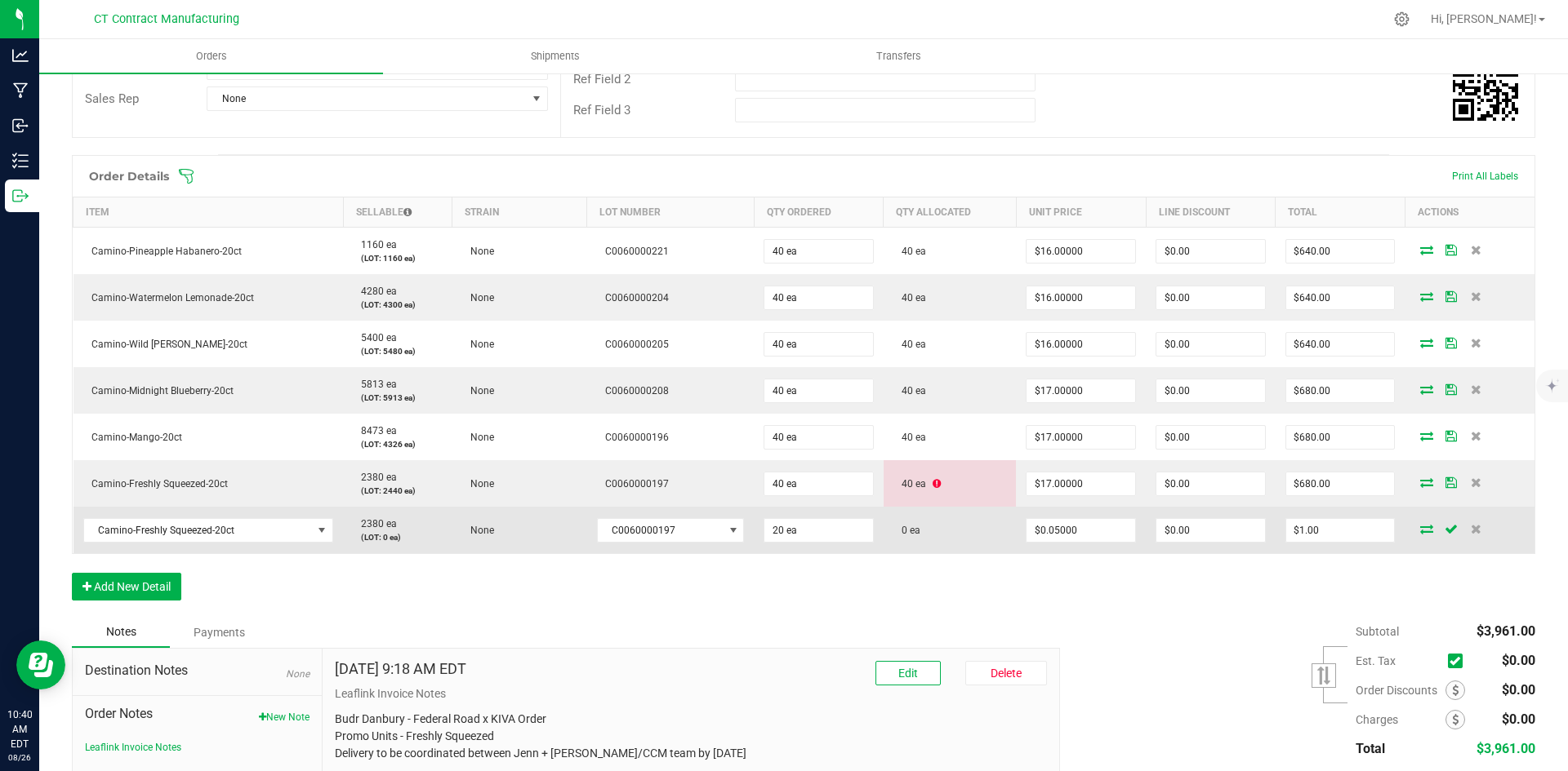
click at [1421, 524] on icon at bounding box center [1427, 529] width 13 height 9
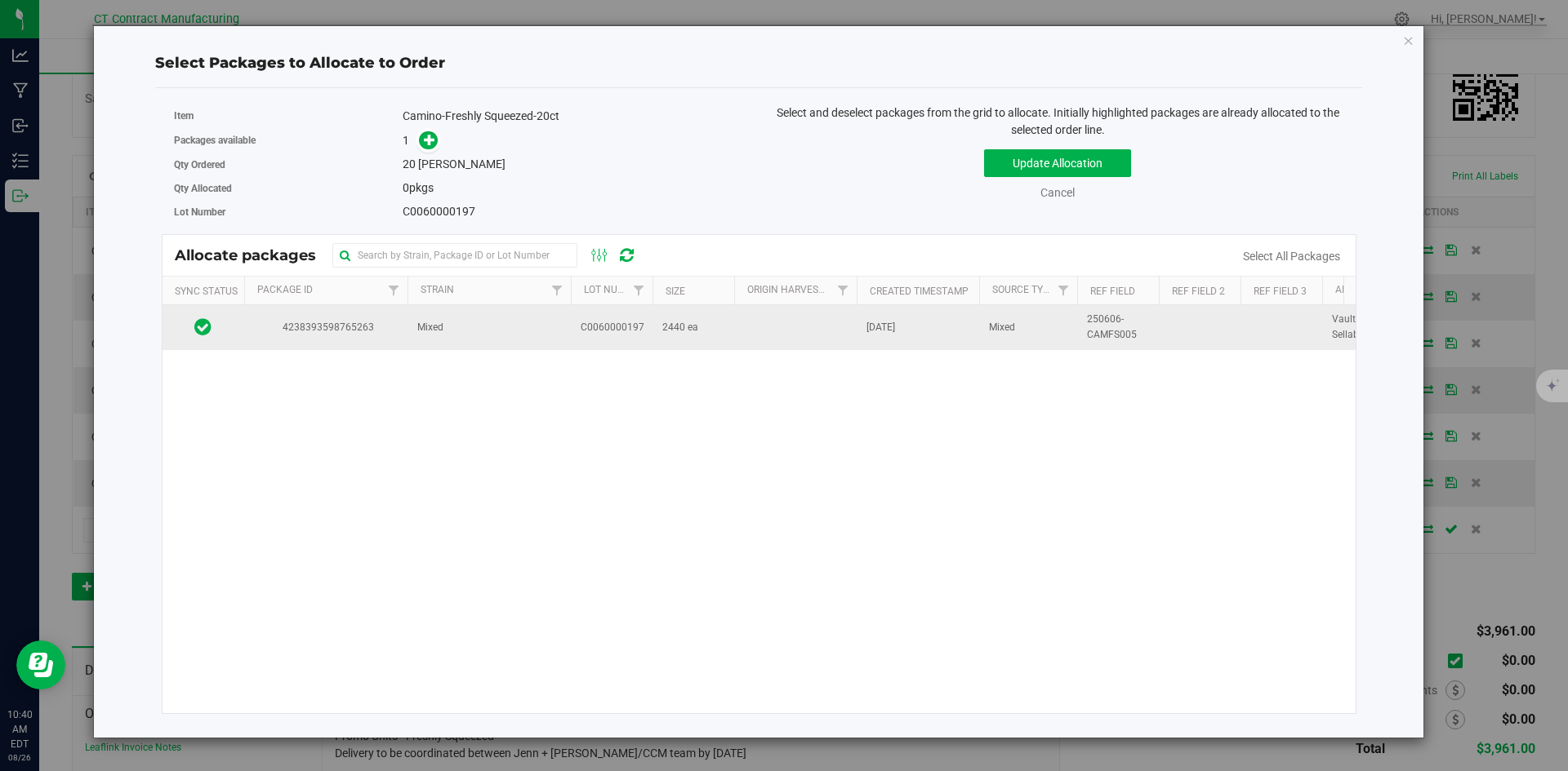
click at [456, 336] on td "Mixed" at bounding box center [489, 327] width 163 height 44
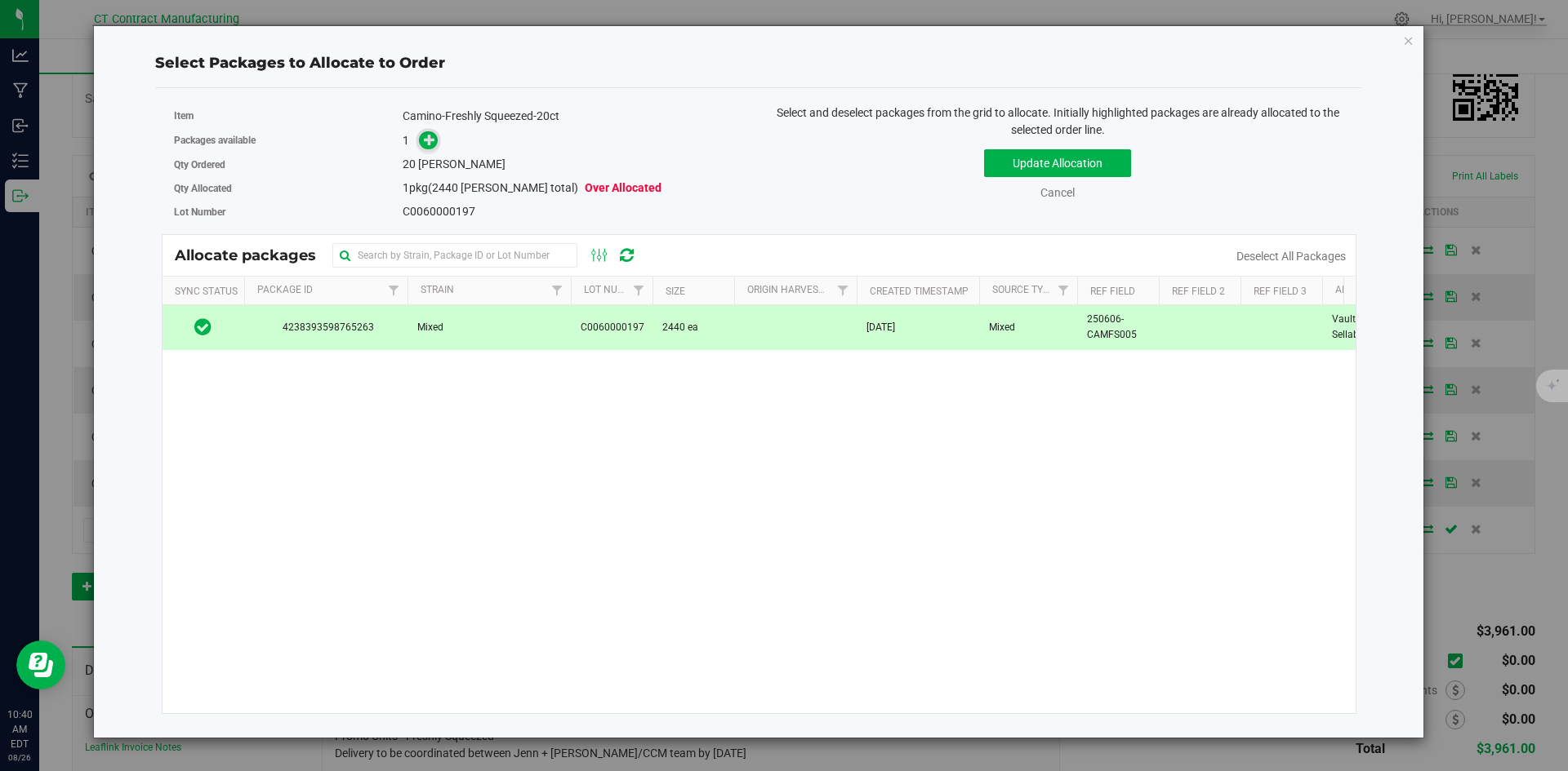
click at [427, 142] on icon at bounding box center [429, 140] width 11 height 11
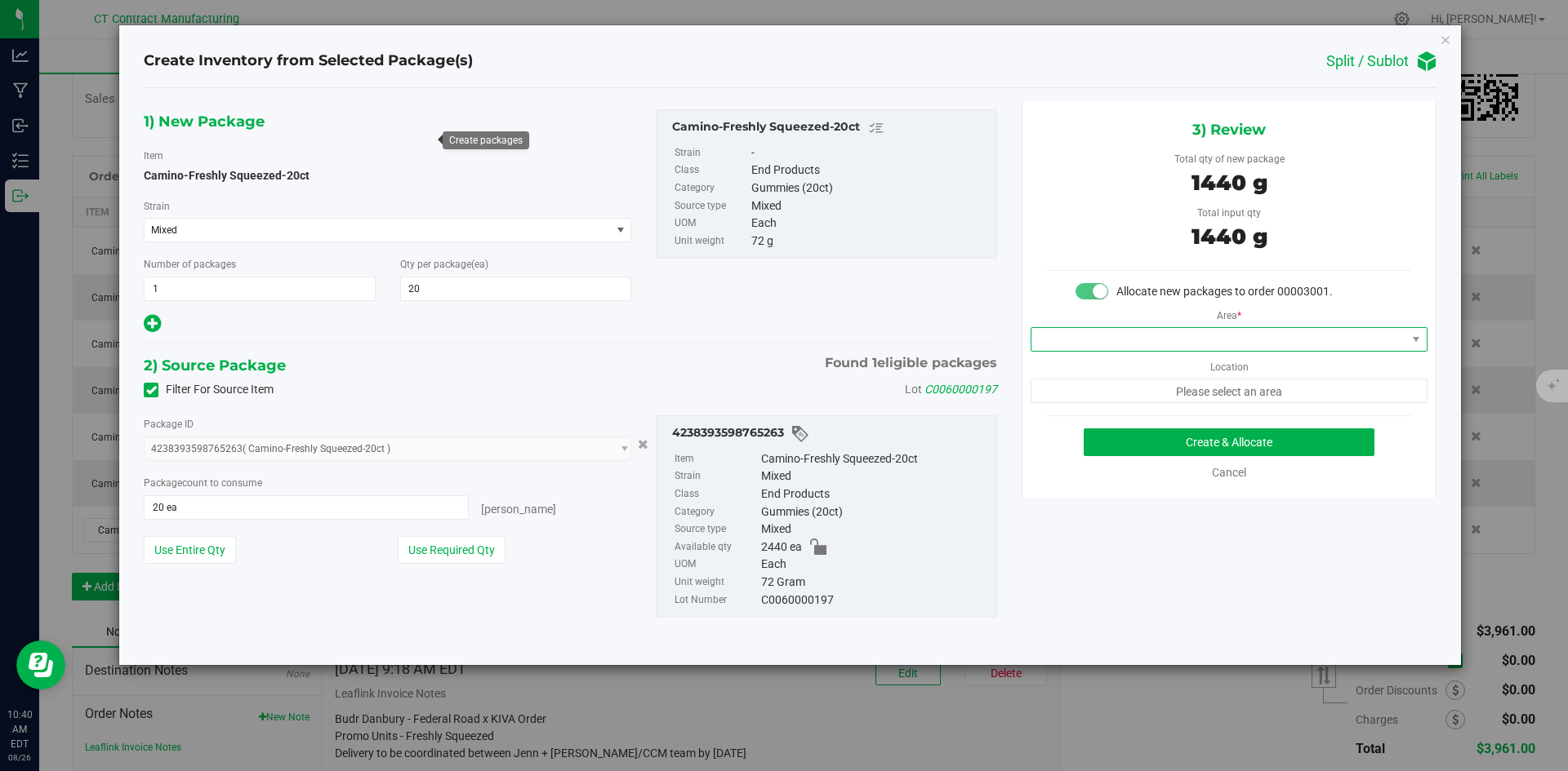
click at [1165, 339] on span at bounding box center [1219, 339] width 375 height 23
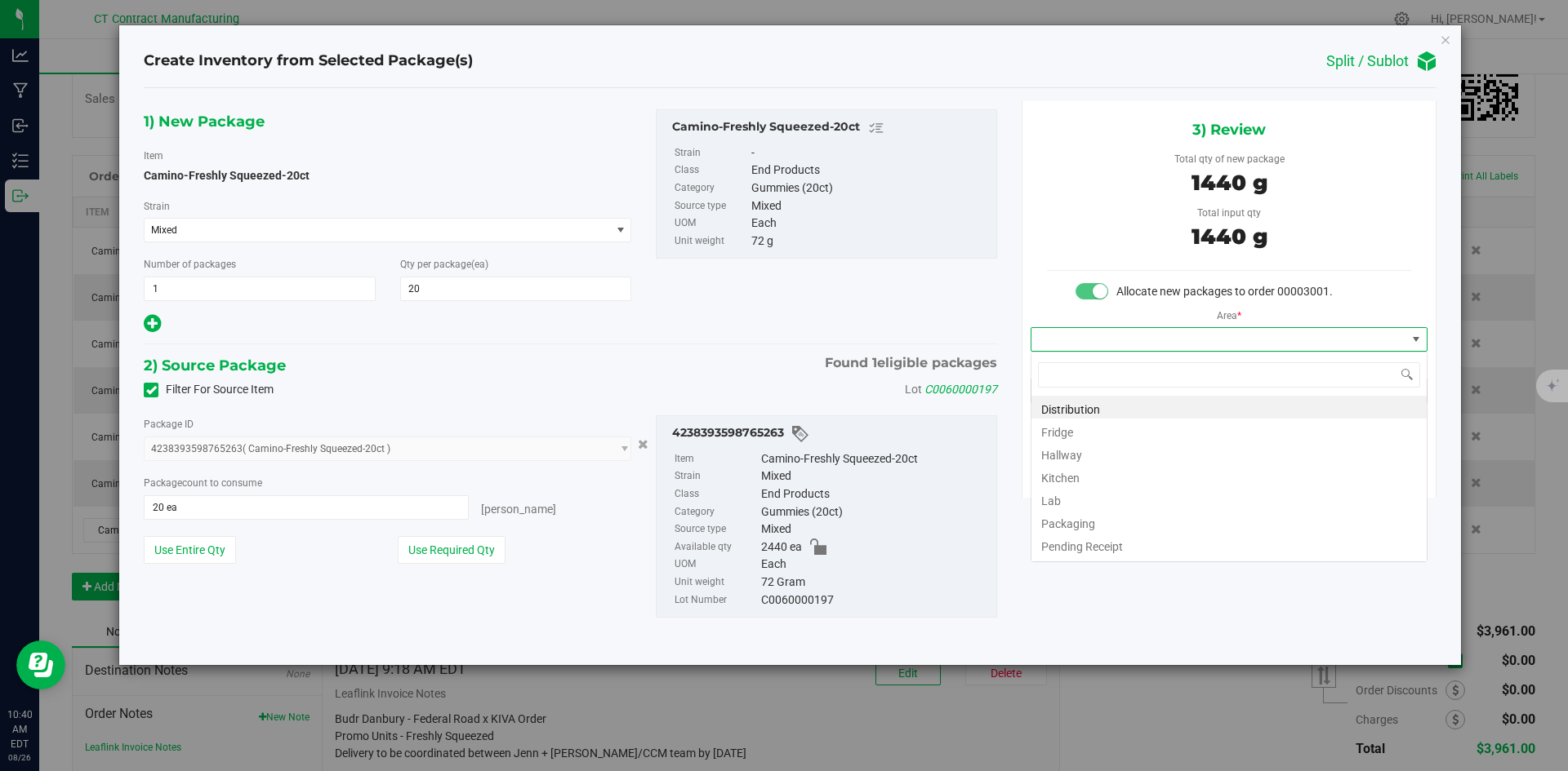
scroll to position [24, 396]
click at [1145, 404] on li "Distribution" at bounding box center [1229, 408] width 396 height 23
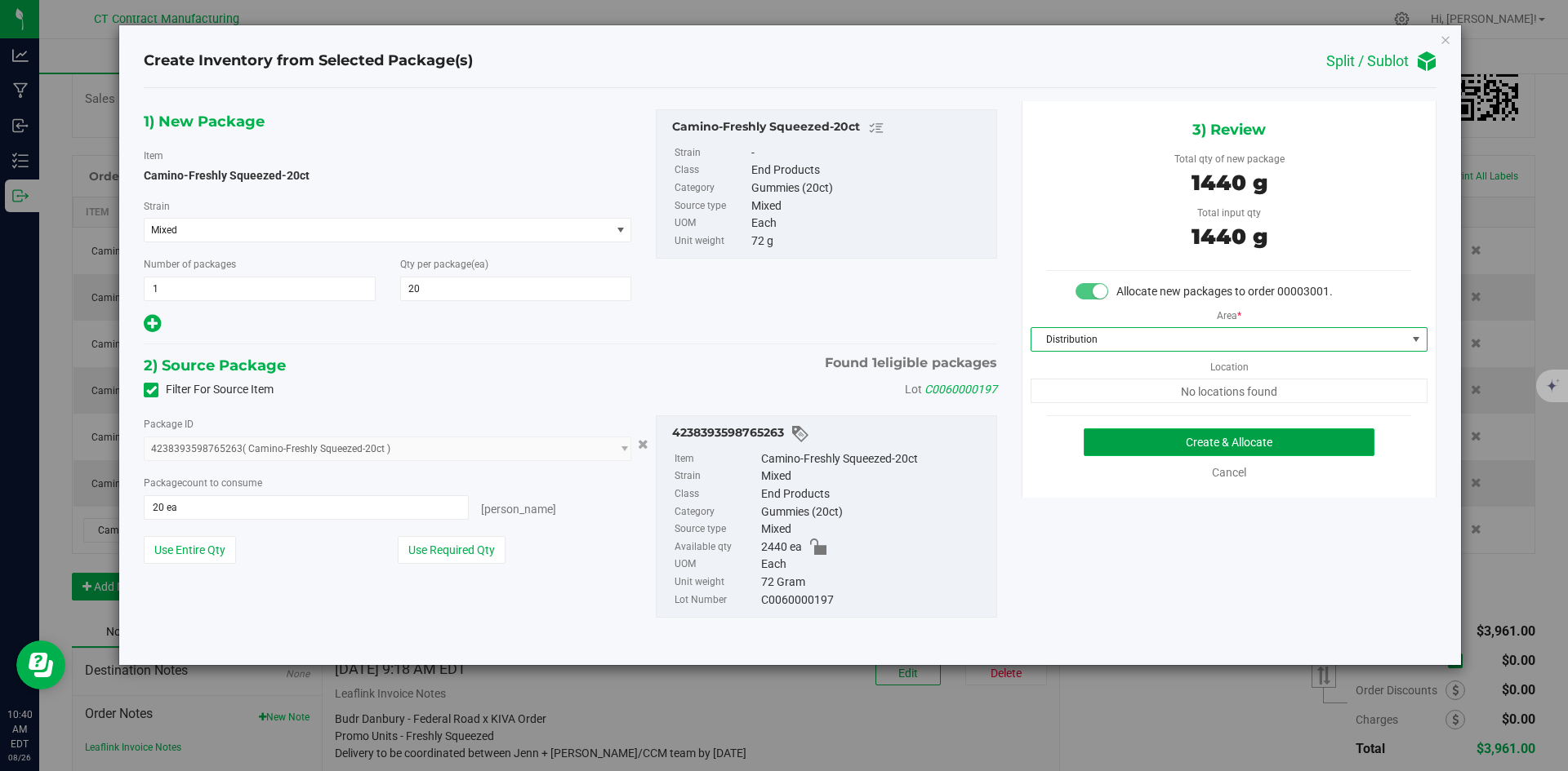
click at [1154, 453] on button "Create & Allocate" at bounding box center [1228, 442] width 290 height 28
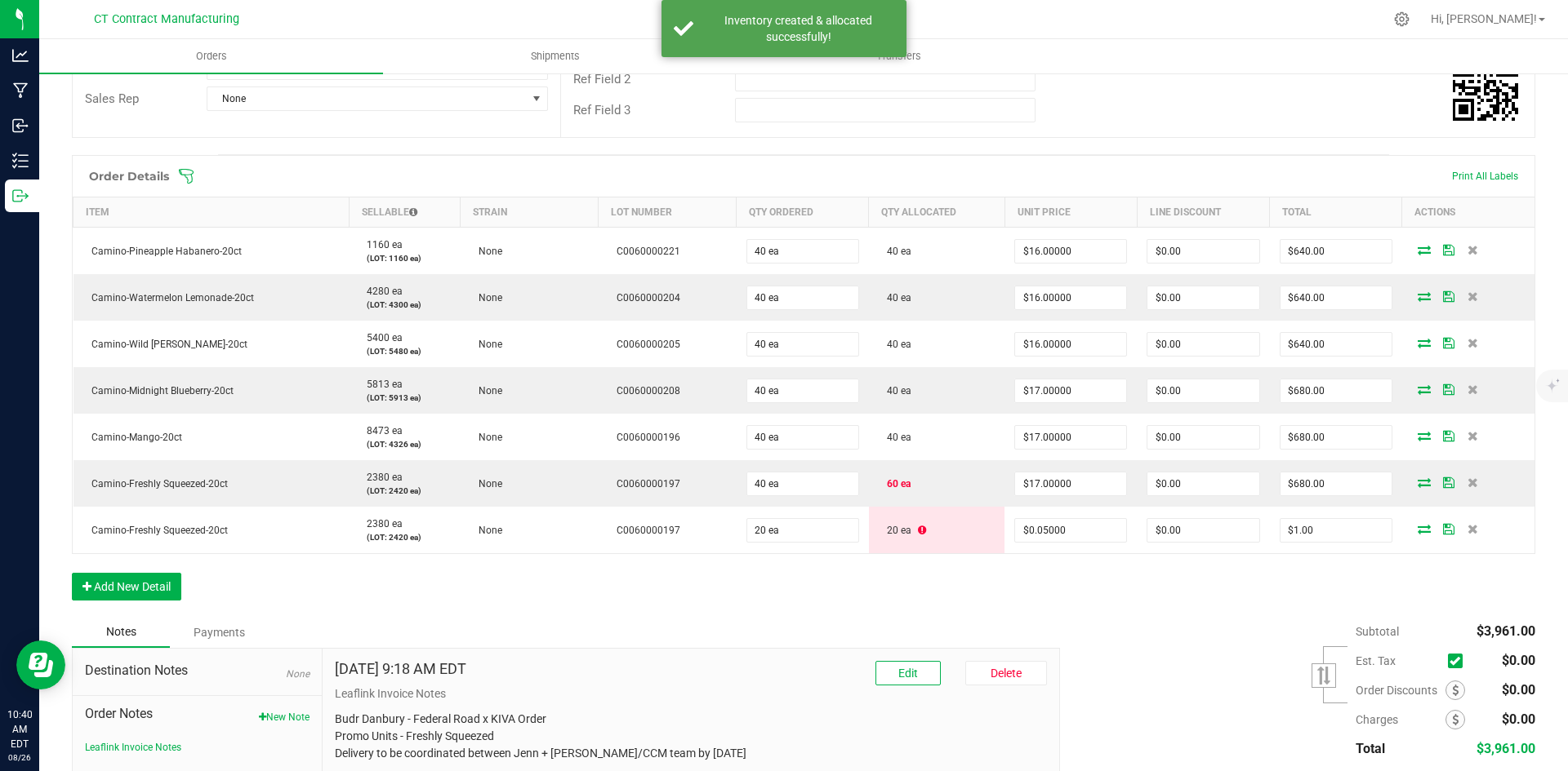
click at [792, 584] on div "Order Details Print All Labels Item Sellable Strain Lot Number Qty Ordered Qty …" at bounding box center [803, 386] width 1464 height 462
click at [1028, 591] on div "Order Details Print All Labels Item Sellable Strain Lot Number Qty Ordered Qty …" at bounding box center [803, 386] width 1464 height 462
click at [1140, 591] on div "Order Details Print All Labels Item Sellable Strain Lot Number Qty Ordered Qty …" at bounding box center [803, 386] width 1464 height 462
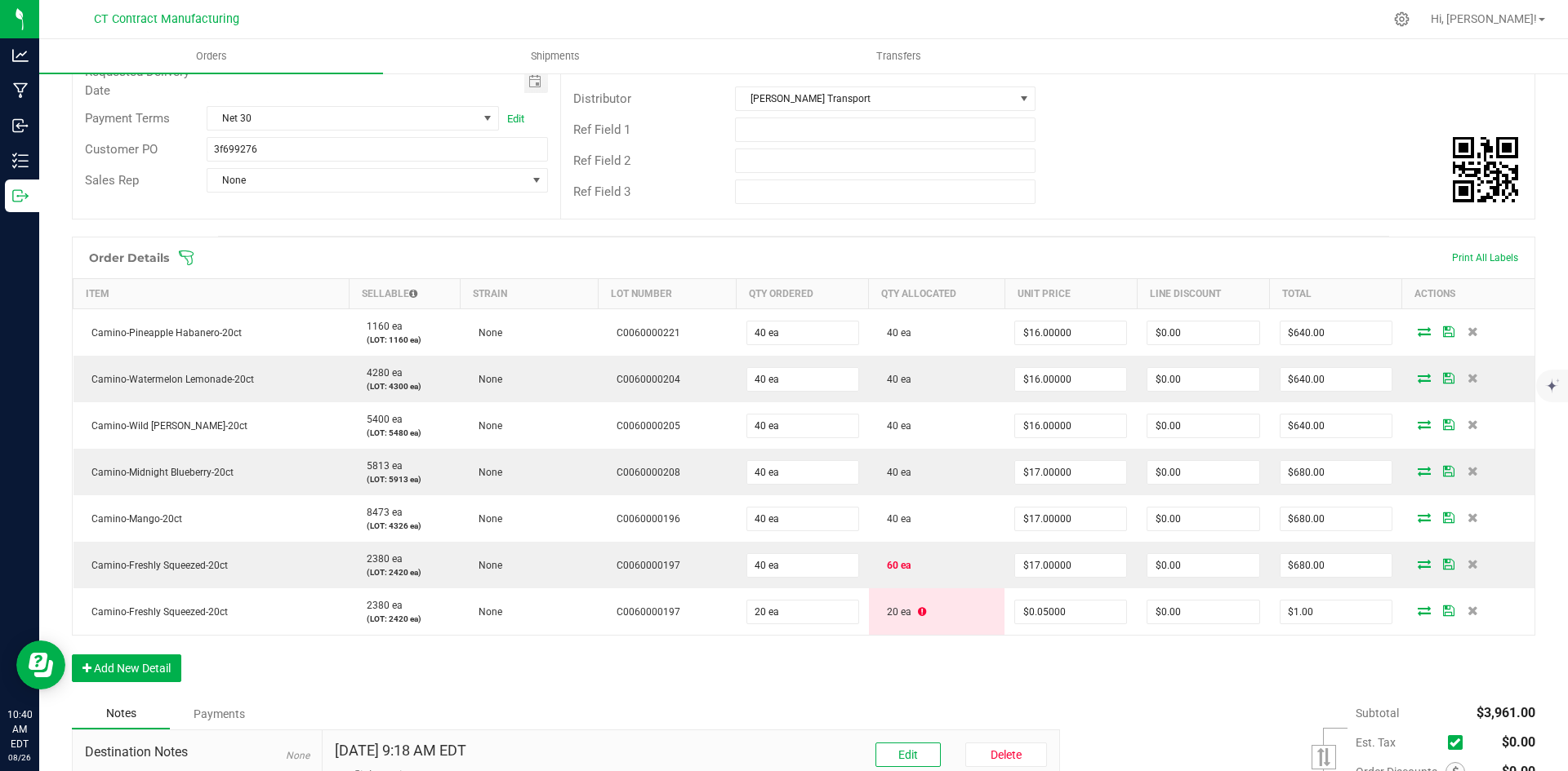
click at [839, 652] on div "Order Details Print All Labels Item Sellable Strain Lot Number Qty Ordered Qty …" at bounding box center [803, 468] width 1464 height 462
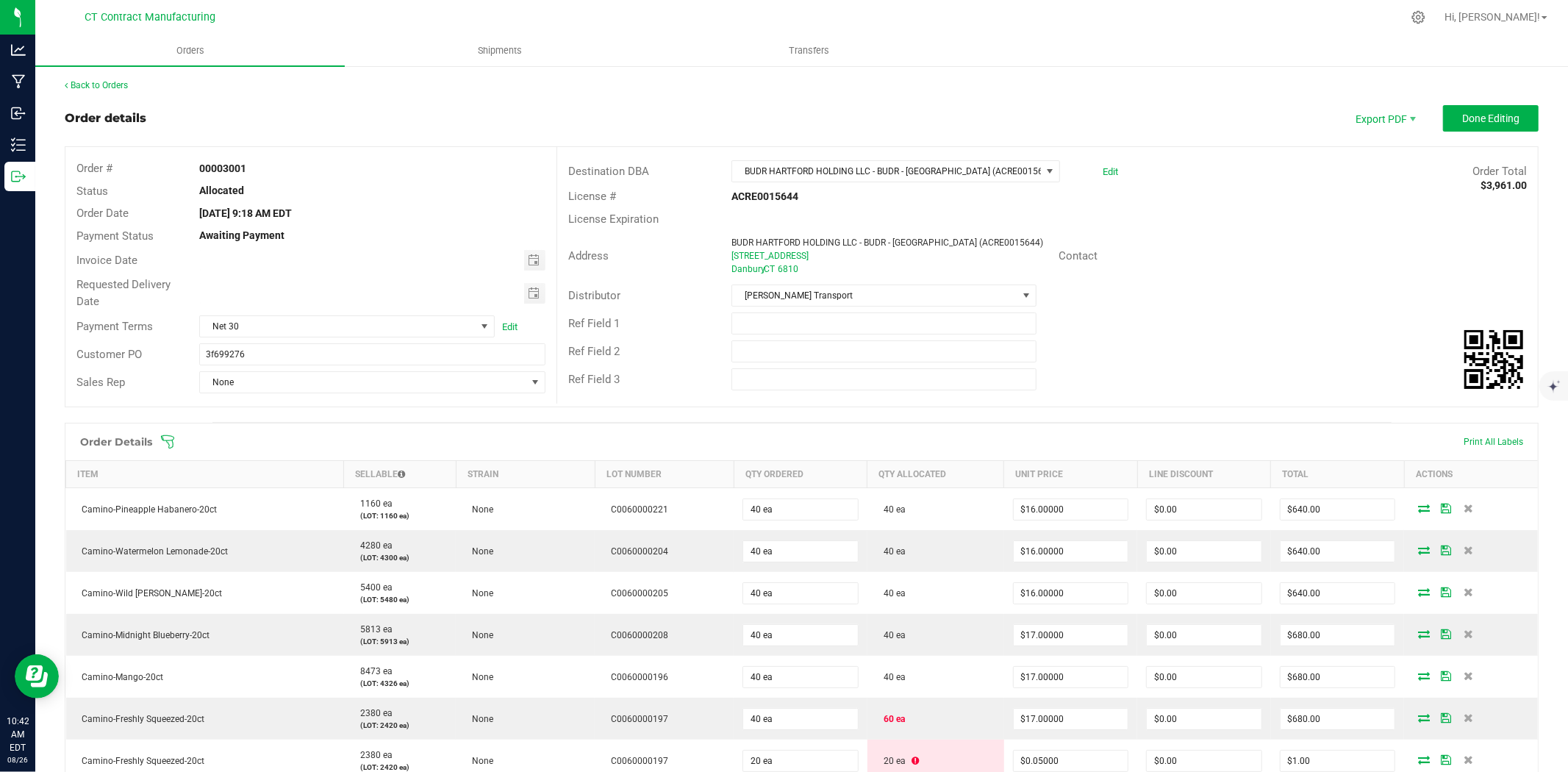
scroll to position [0, 0]
click at [1394, 118] on span "Export PDF" at bounding box center [1384, 118] width 88 height 26
click at [1390, 144] on span "Packing List PDF" at bounding box center [1375, 143] width 91 height 21
click at [101, 86] on link "Back to Orders" at bounding box center [96, 86] width 63 height 10
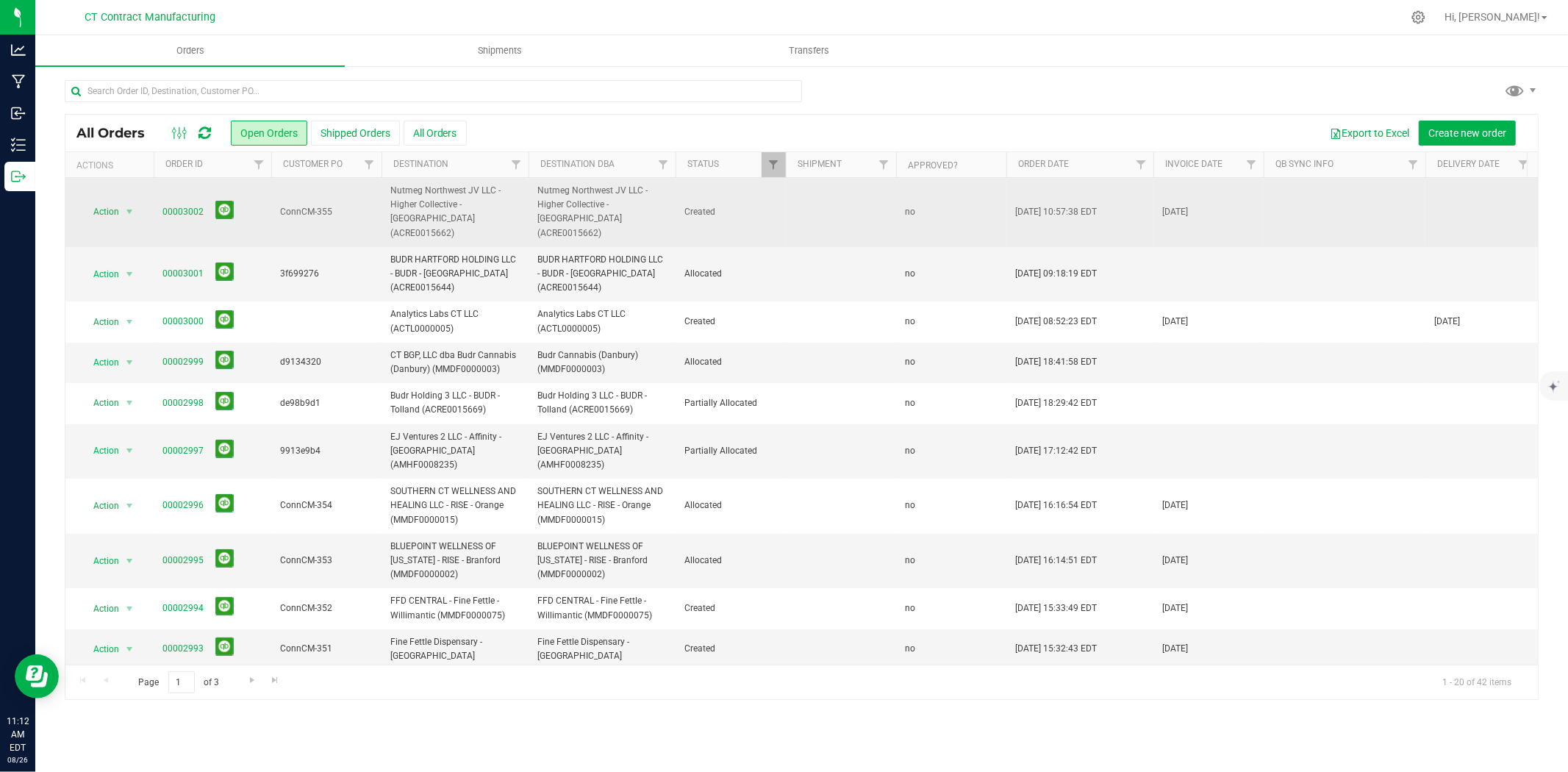
click at [182, 200] on span "00003002" at bounding box center [212, 211] width 100 height 23
click at [181, 205] on link "00003002" at bounding box center [183, 212] width 41 height 14
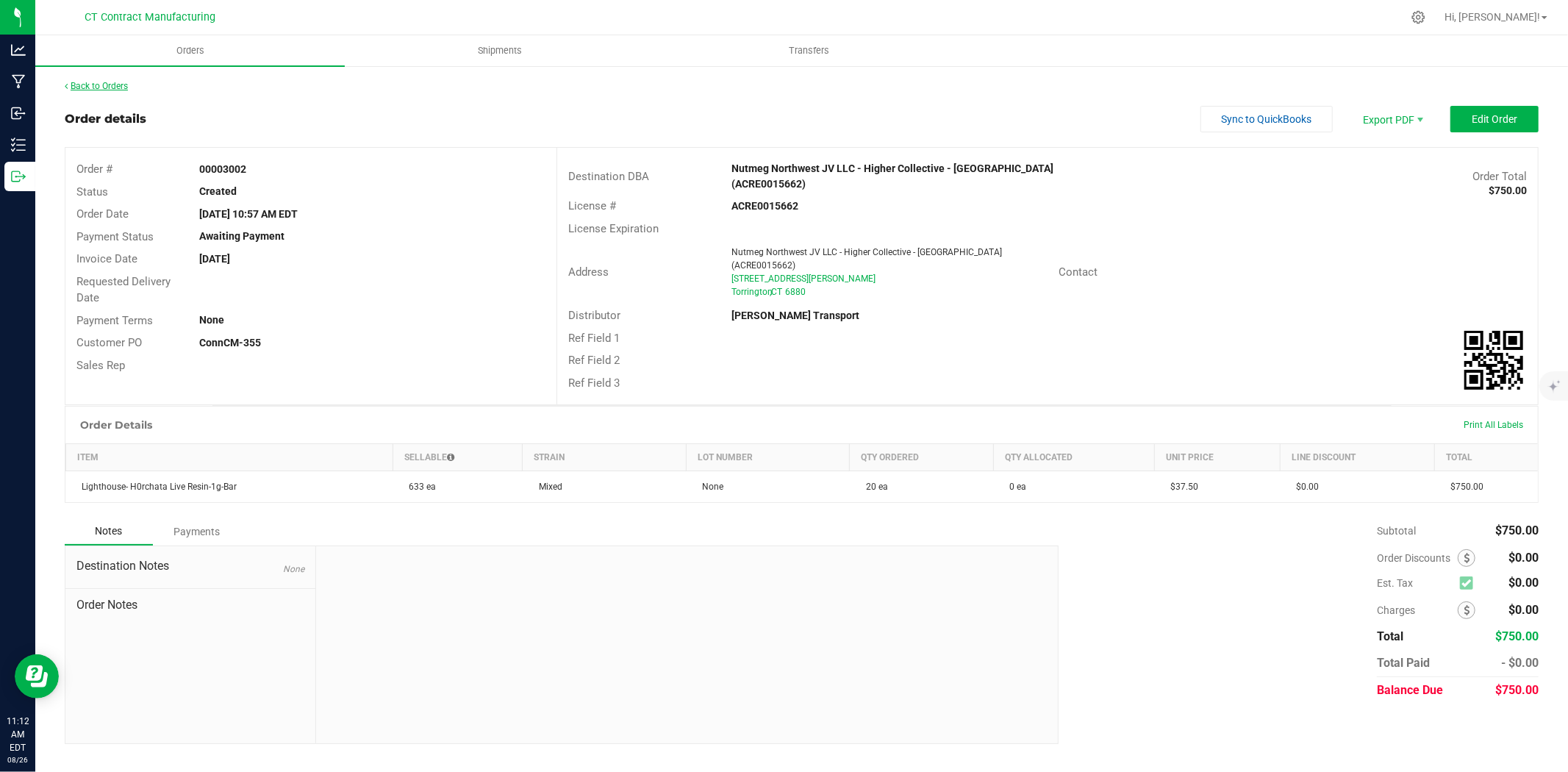
click at [116, 81] on link "Back to Orders" at bounding box center [96, 86] width 63 height 10
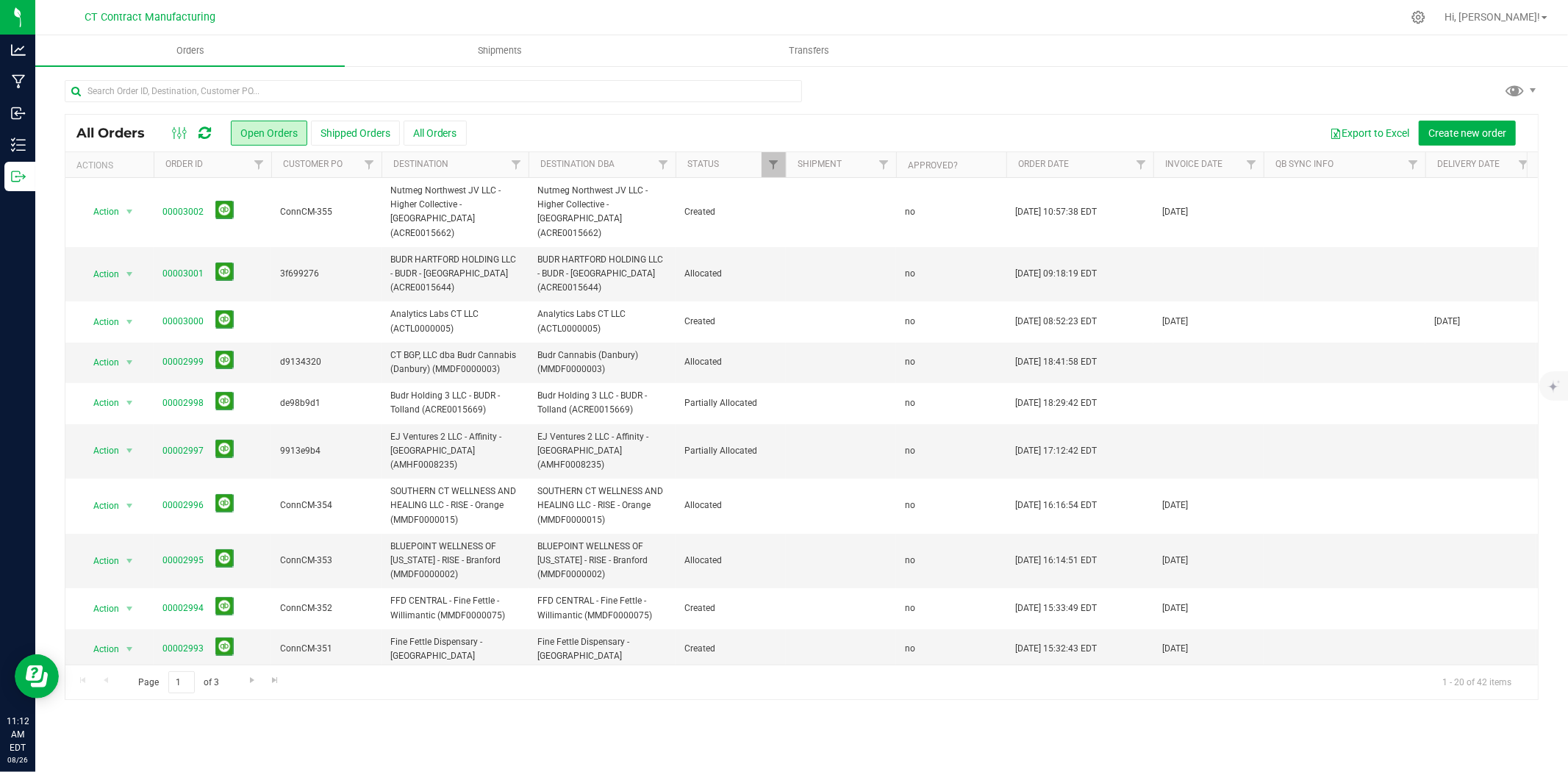
click at [598, 14] on div at bounding box center [832, 17] width 1138 height 29
click at [210, 130] on icon at bounding box center [205, 133] width 13 height 14
click at [603, 11] on div at bounding box center [832, 17] width 1138 height 29
click at [985, 5] on div at bounding box center [832, 17] width 1138 height 29
click at [1156, 25] on div at bounding box center [832, 17] width 1138 height 29
